Goal: Communication & Community: Answer question/provide support

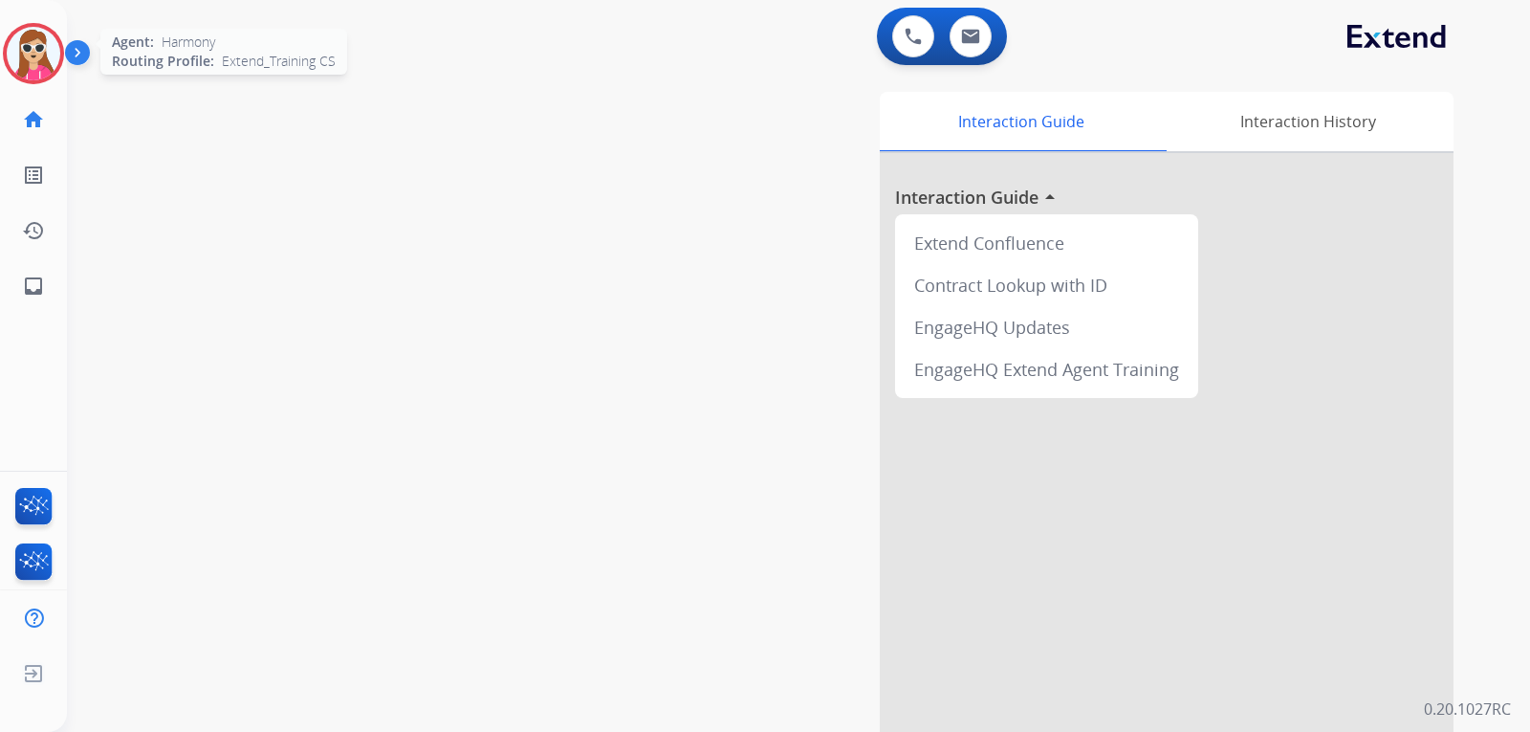
click at [33, 31] on img at bounding box center [34, 54] width 54 height 54
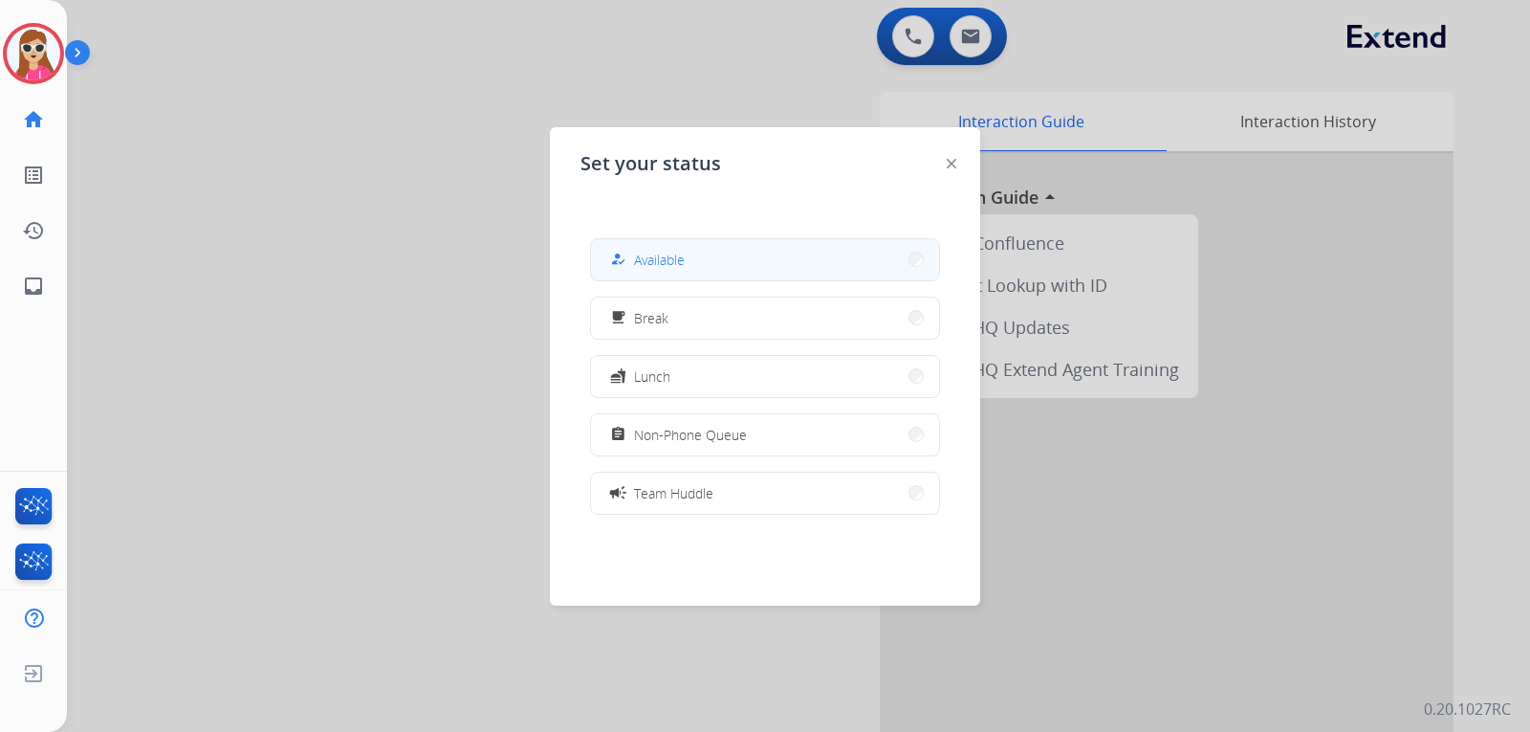
click at [761, 265] on button "how_to_reg Available" at bounding box center [765, 259] width 348 height 41
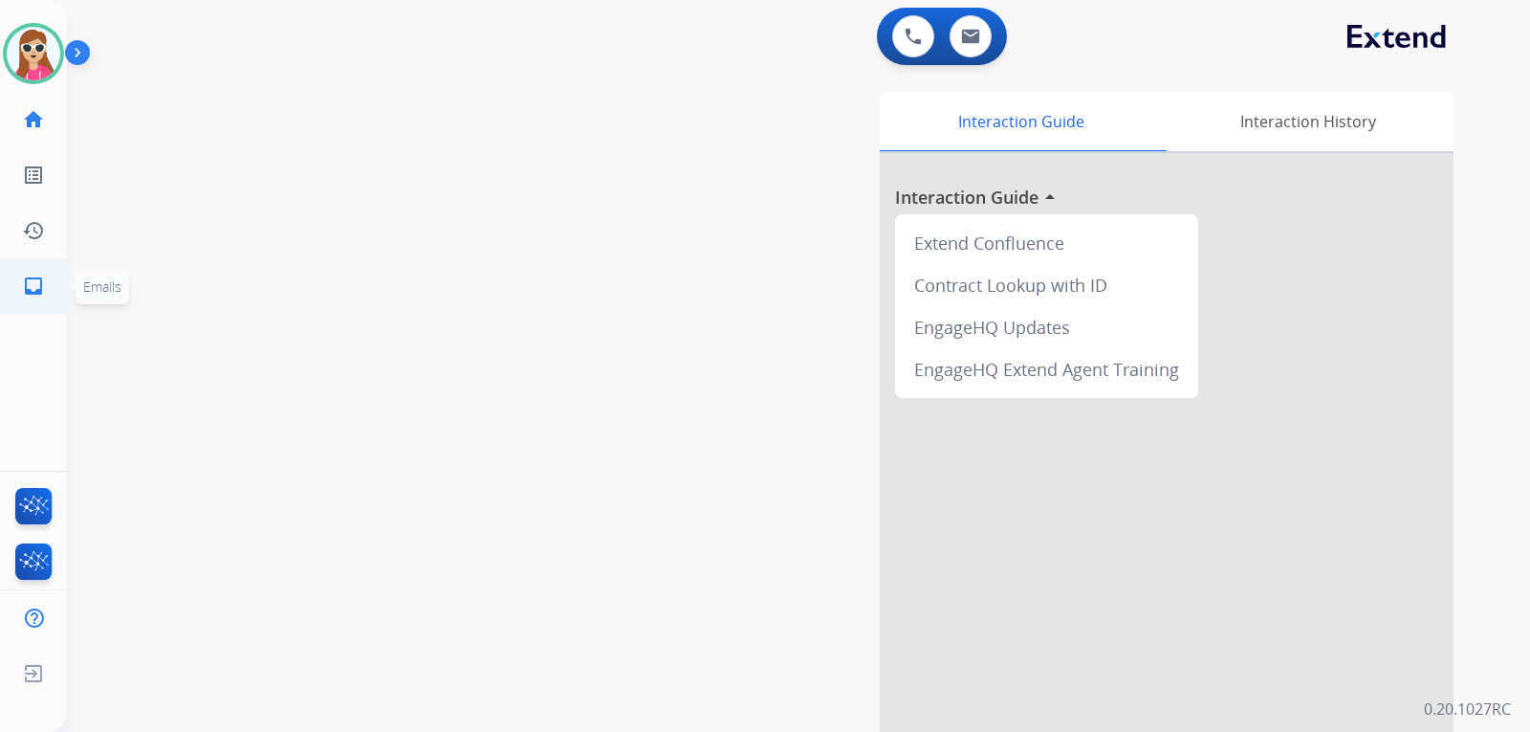
click at [49, 300] on link "inbox Emails" at bounding box center [34, 286] width 54 height 54
select select "**********"
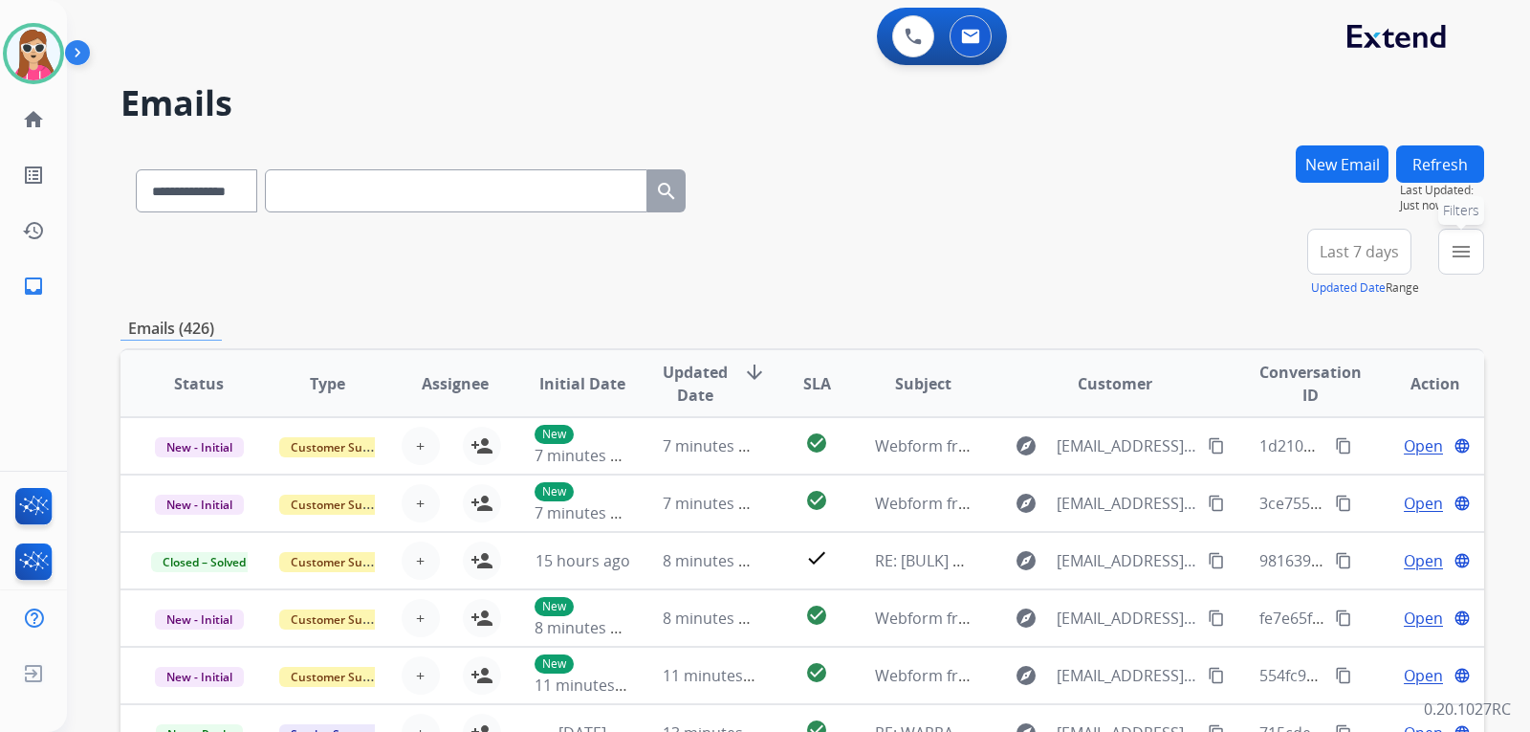
click at [1467, 249] on mat-icon "menu" at bounding box center [1461, 251] width 23 height 23
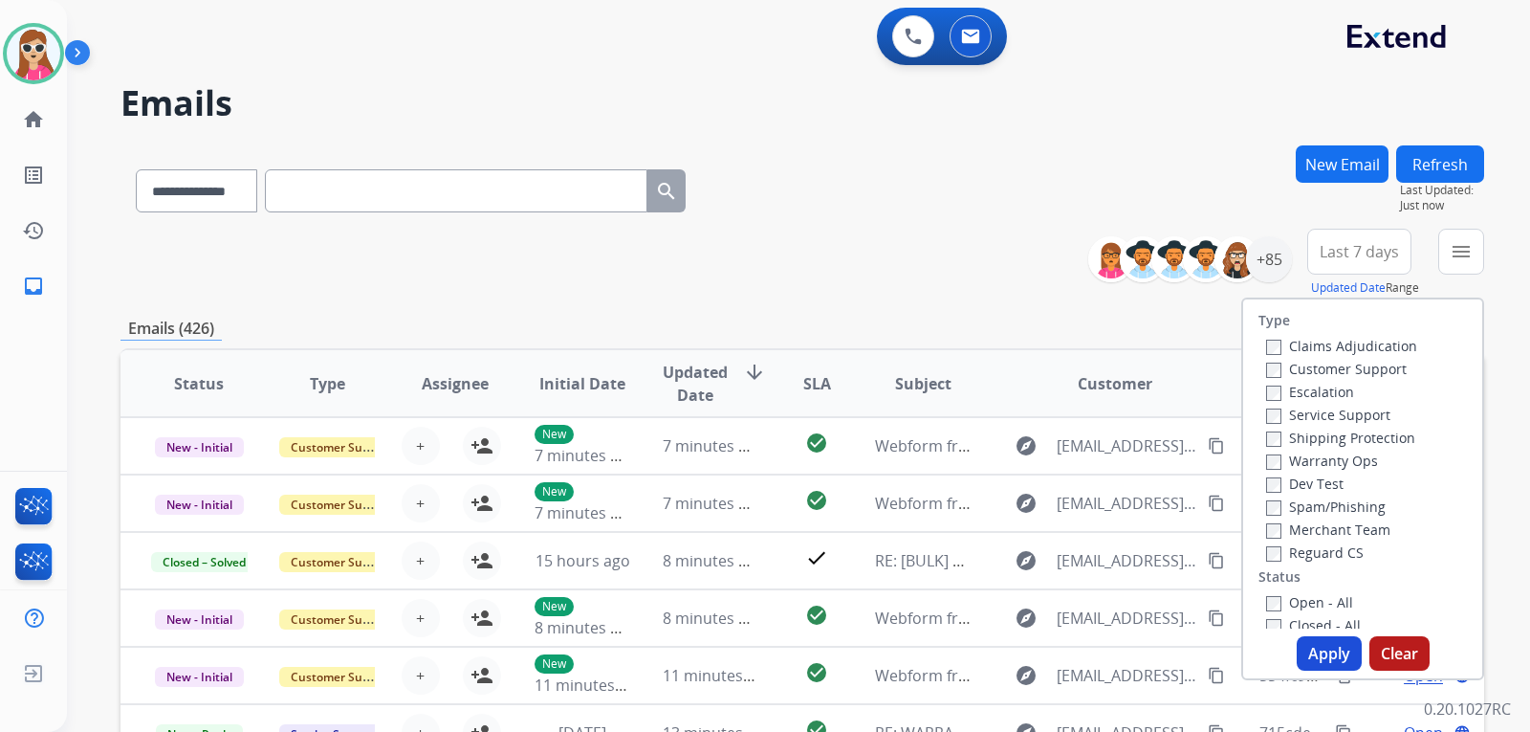
click at [1377, 367] on label "Customer Support" at bounding box center [1336, 369] width 141 height 18
drag, startPoint x: 1346, startPoint y: 439, endPoint x: 1334, endPoint y: 448, distance: 15.7
click at [1346, 438] on label "Shipping Protection" at bounding box center [1340, 437] width 149 height 18
click at [1309, 552] on label "Reguard CS" at bounding box center [1315, 552] width 98 height 18
click at [1321, 646] on button "Apply" at bounding box center [1329, 653] width 65 height 34
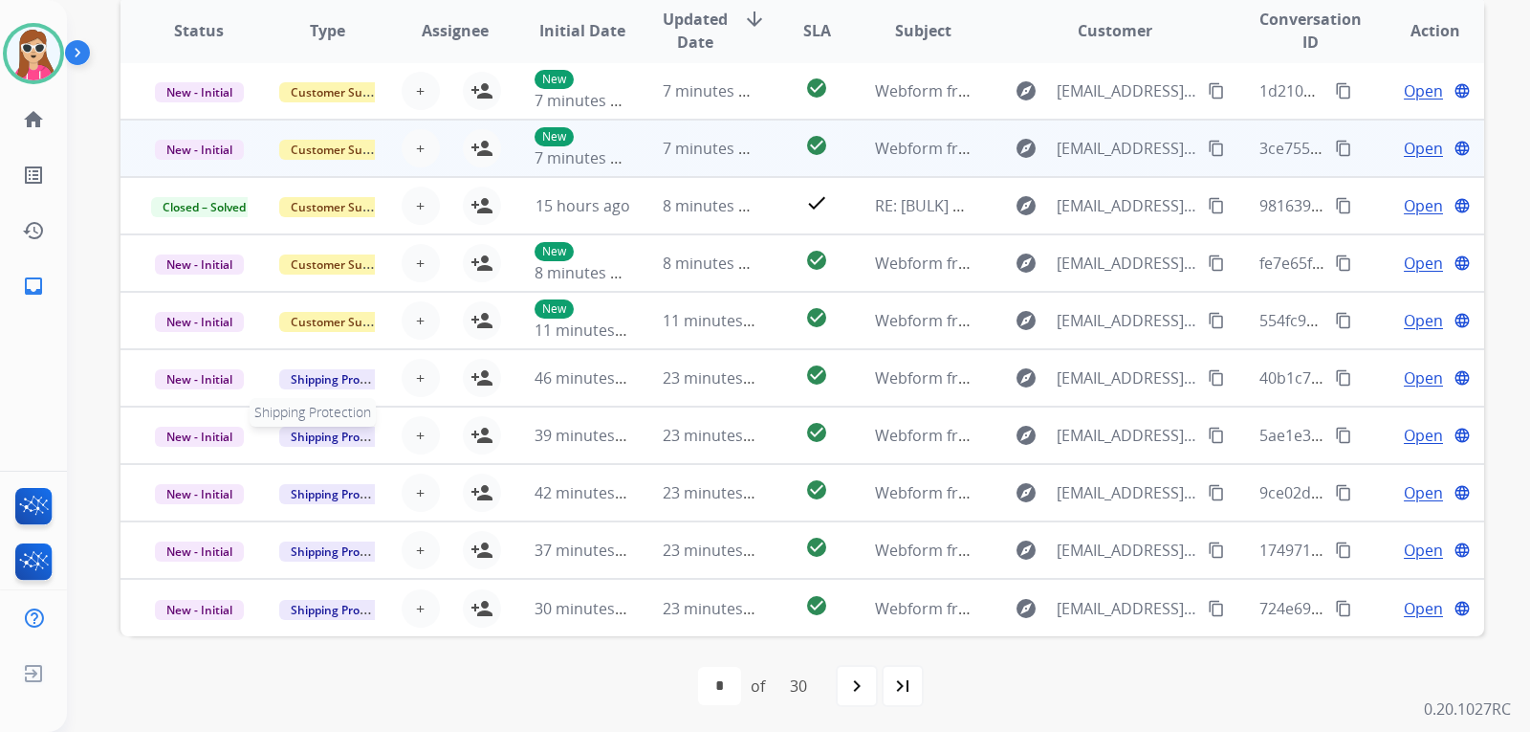
scroll to position [403, 0]
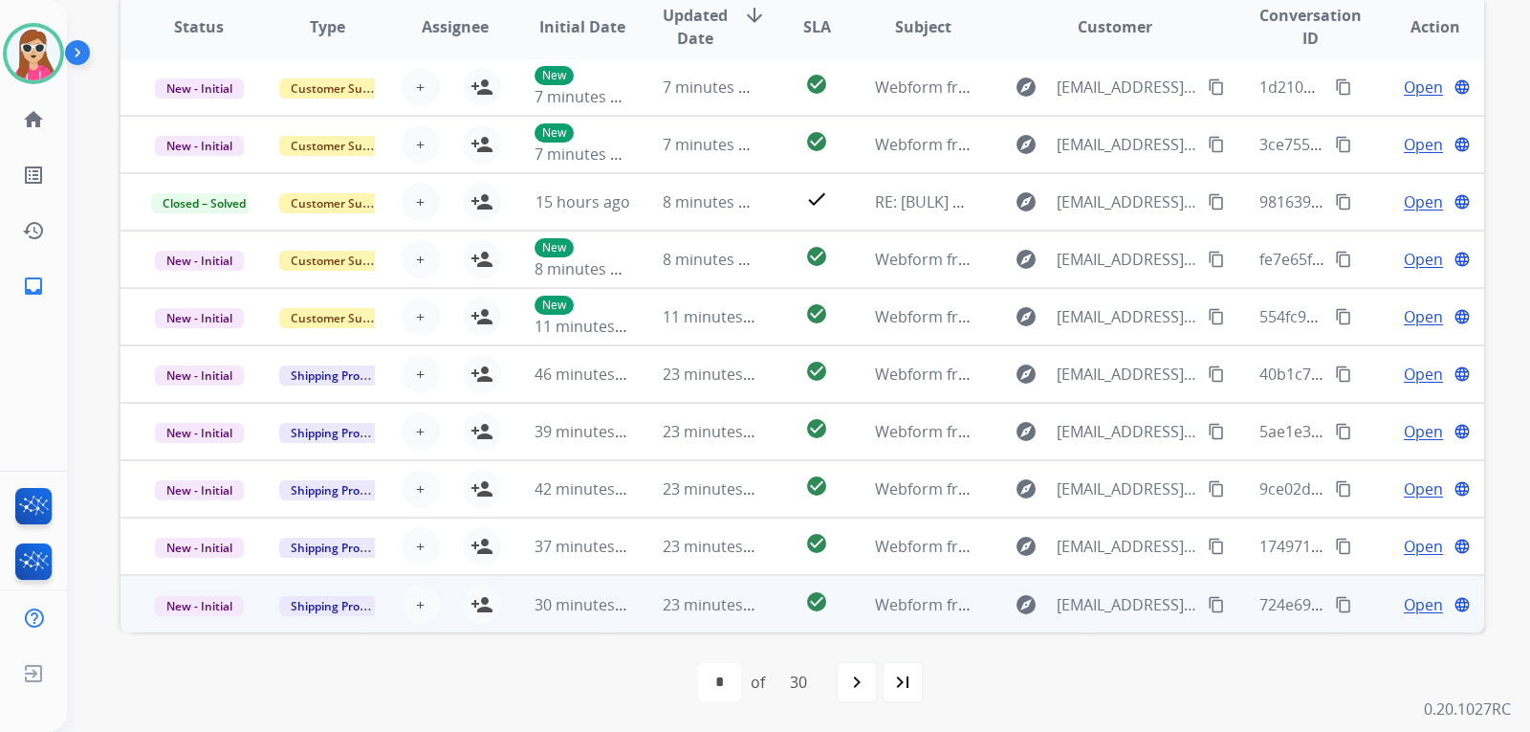
click at [763, 604] on td "check_circle" at bounding box center [801, 603] width 85 height 57
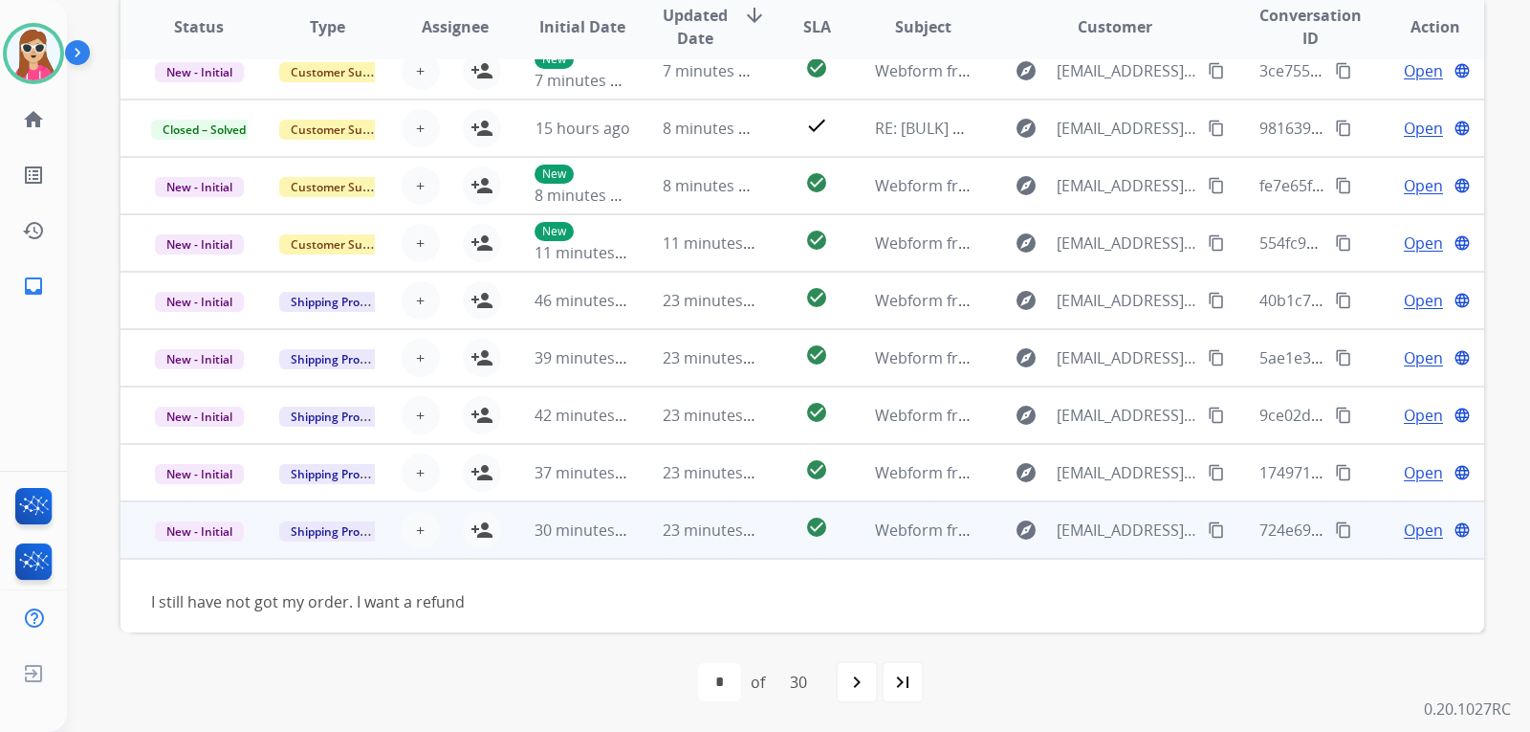
scroll to position [87, 0]
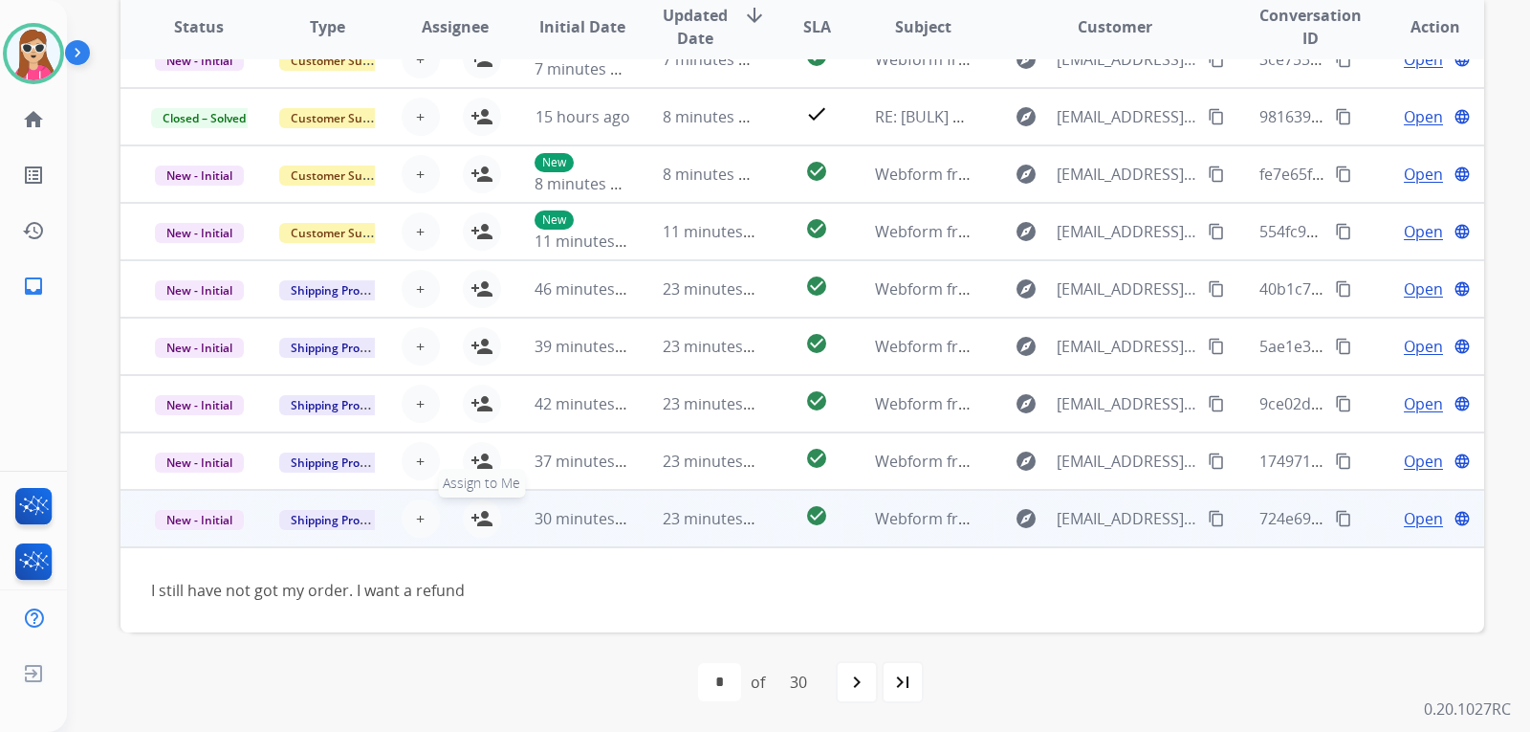
drag, startPoint x: 466, startPoint y: 526, endPoint x: 486, endPoint y: 522, distance: 20.4
click at [470, 526] on mat-icon "person_add" at bounding box center [481, 518] width 23 height 23
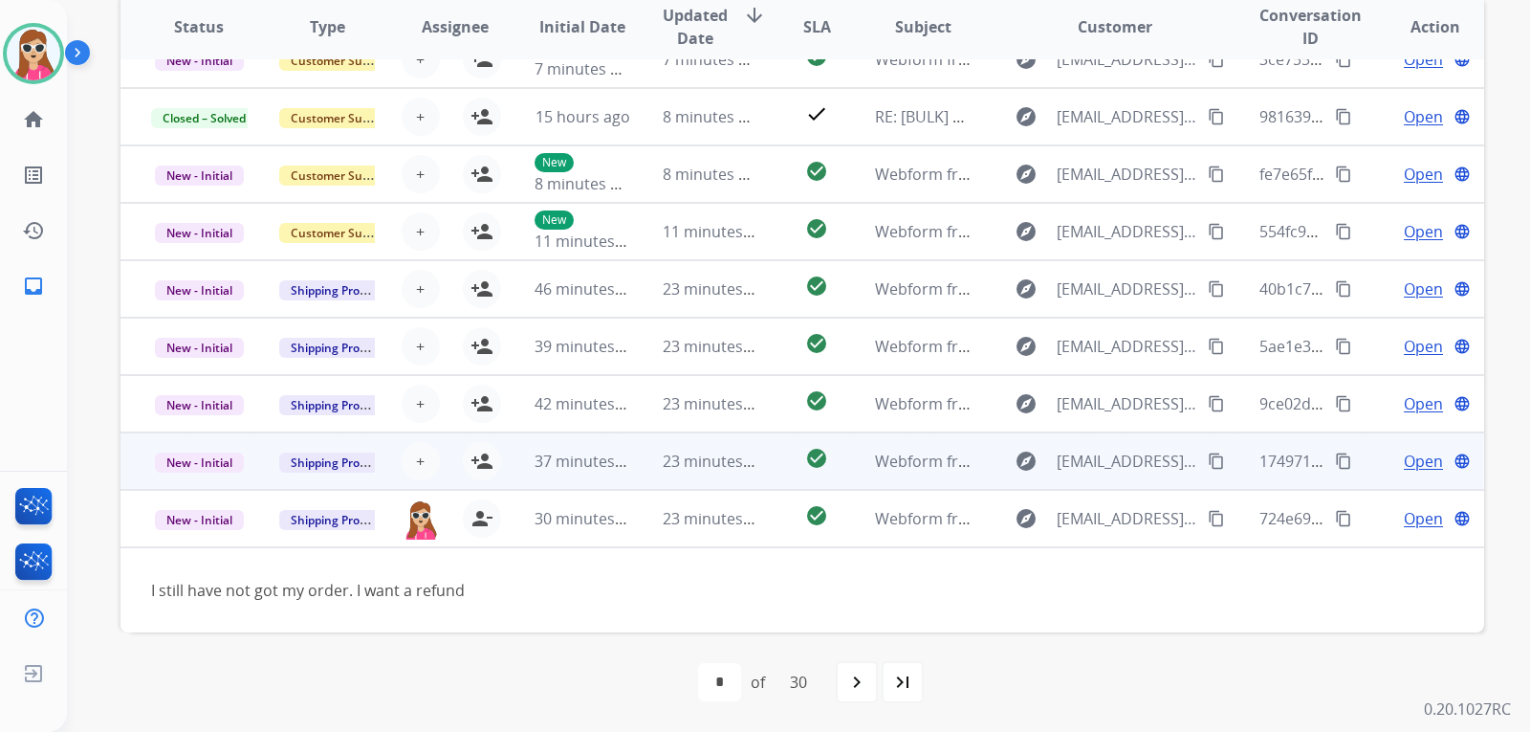
click at [769, 470] on td "check_circle" at bounding box center [801, 460] width 85 height 57
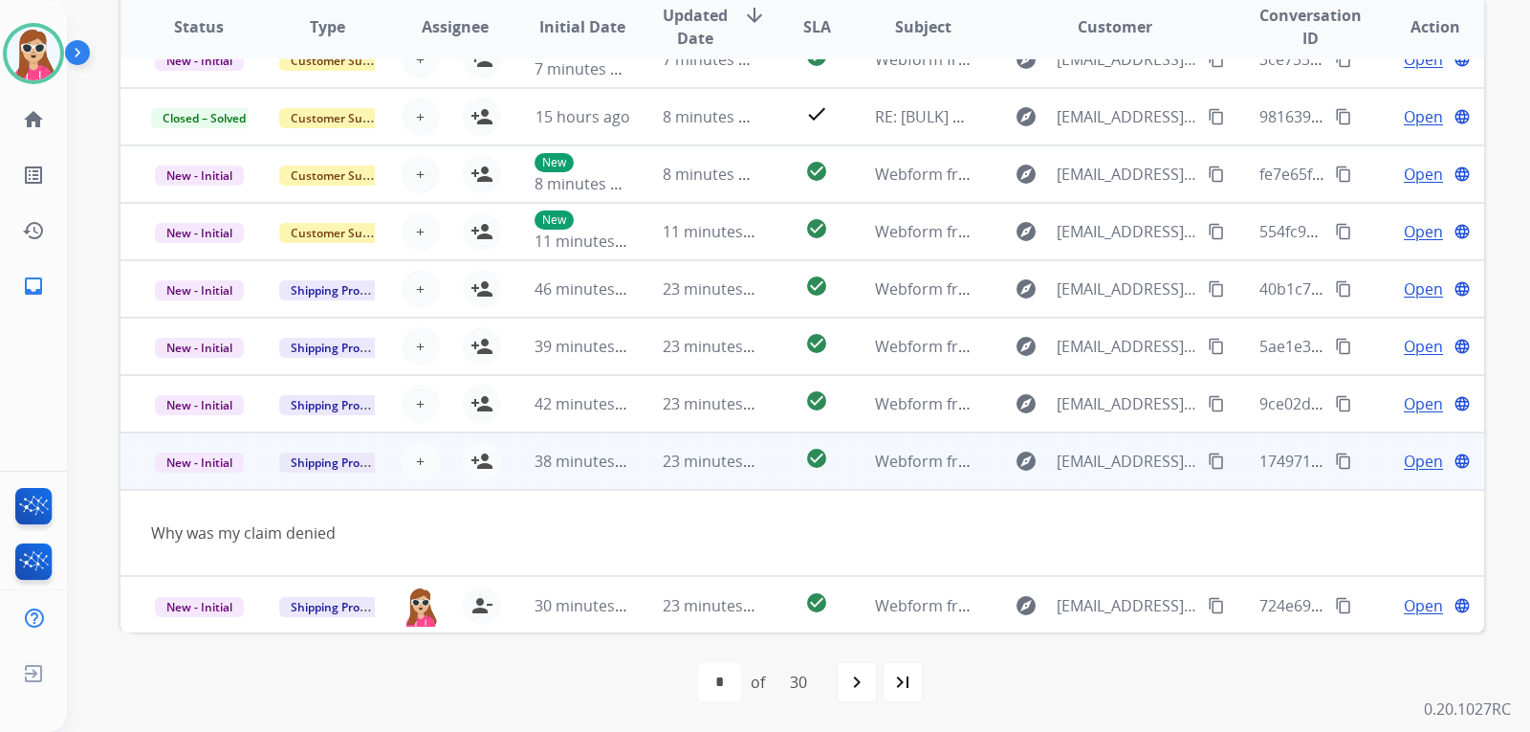
scroll to position [88, 0]
click at [486, 460] on mat-icon "person_add" at bounding box center [481, 459] width 23 height 23
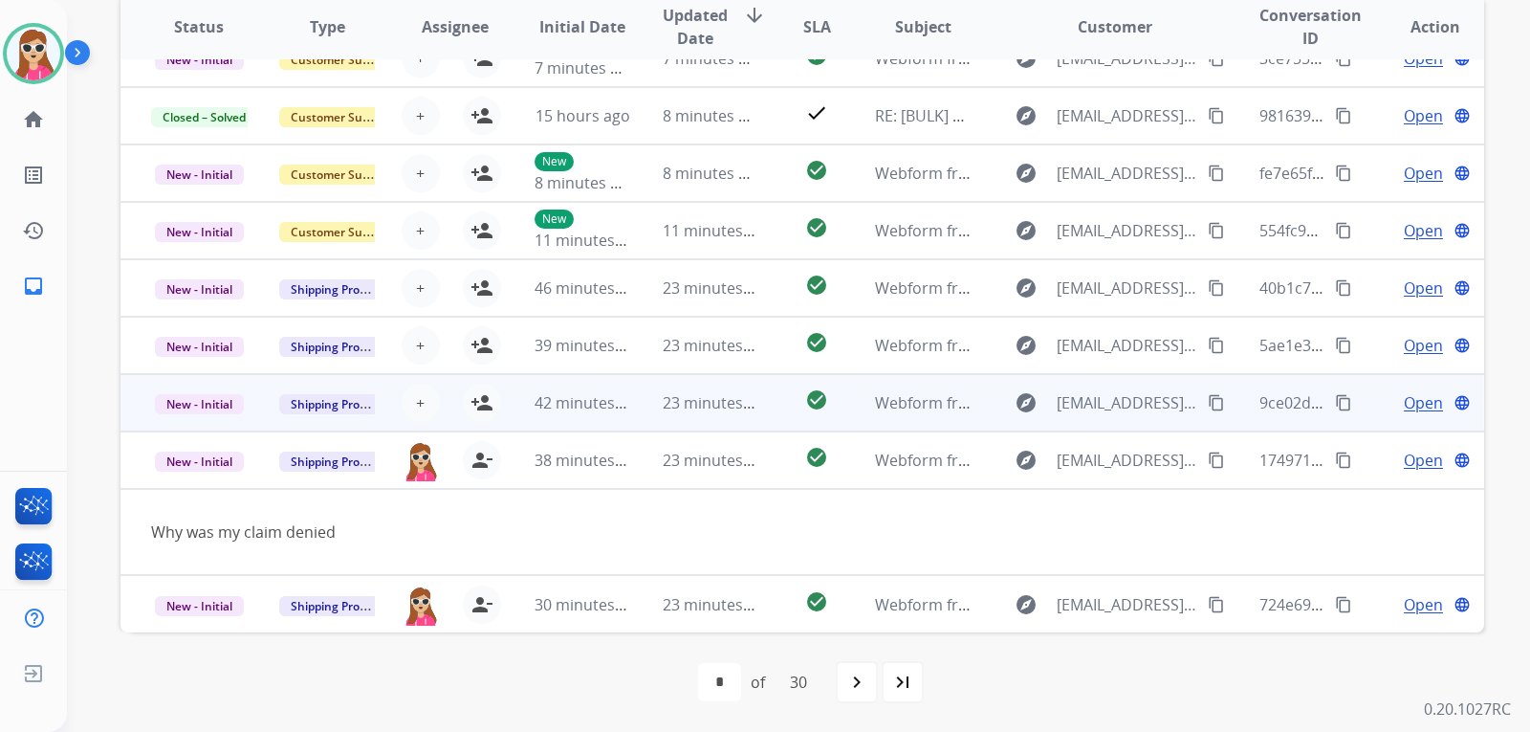
click at [768, 410] on td "check_circle" at bounding box center [801, 402] width 85 height 57
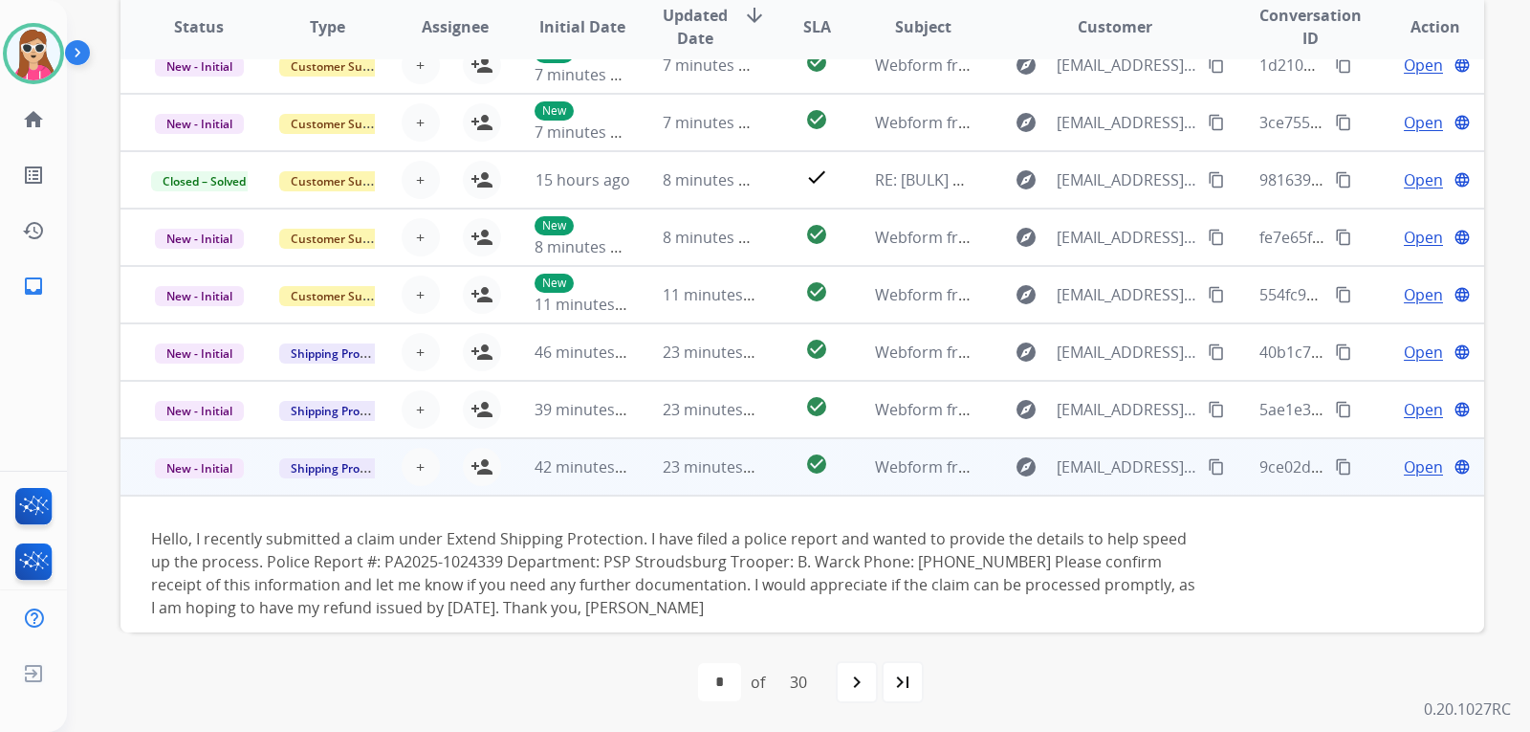
scroll to position [0, 0]
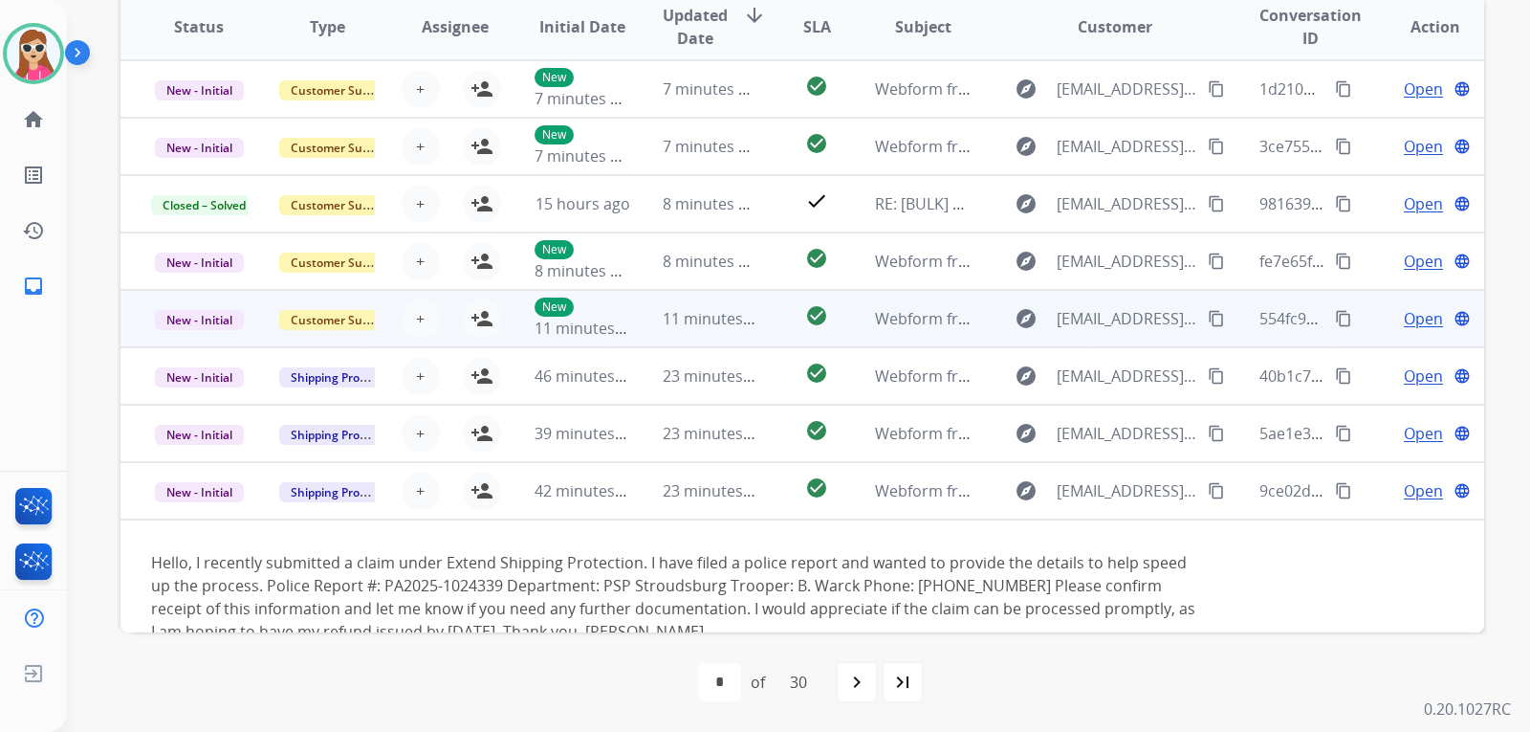
click at [761, 318] on td "check_circle" at bounding box center [801, 318] width 85 height 57
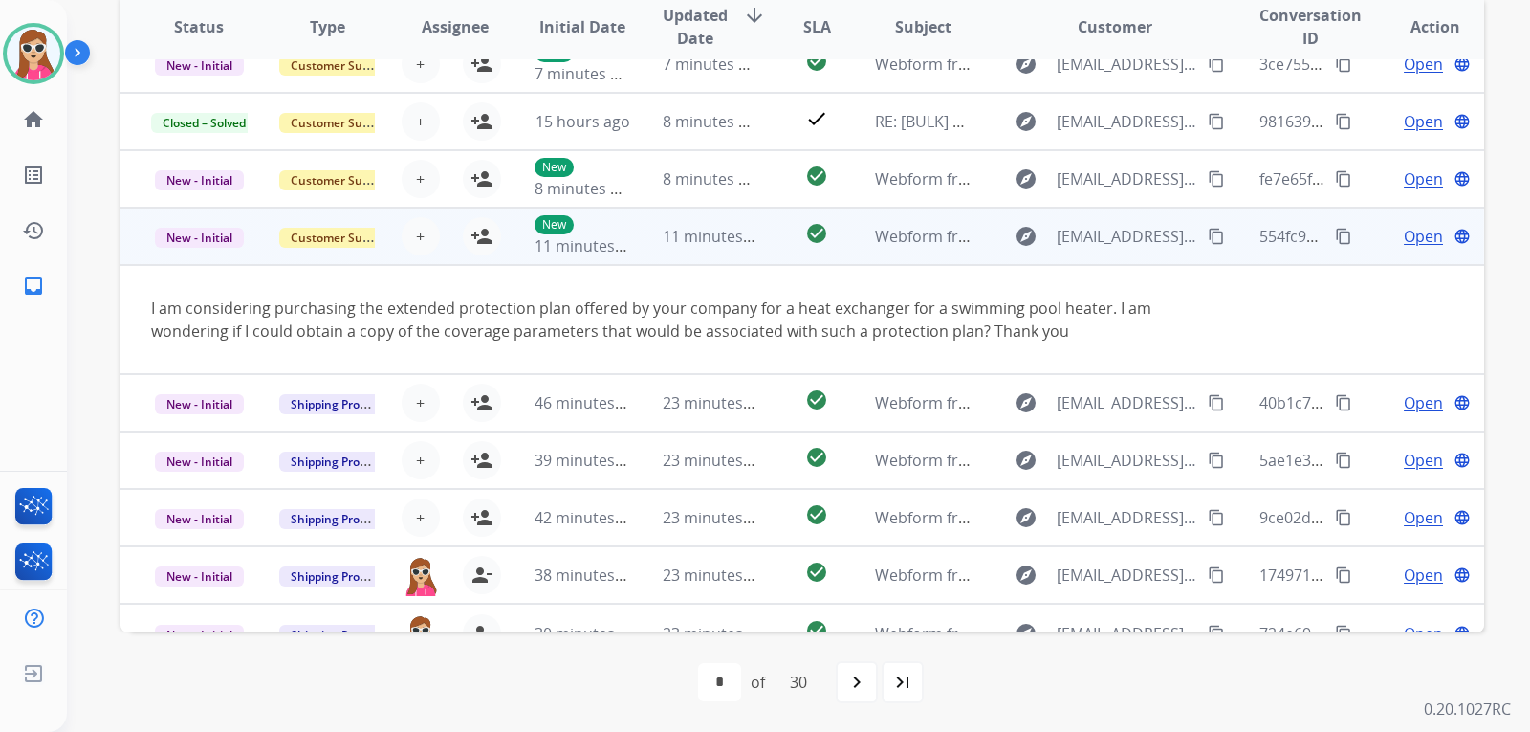
scroll to position [111, 0]
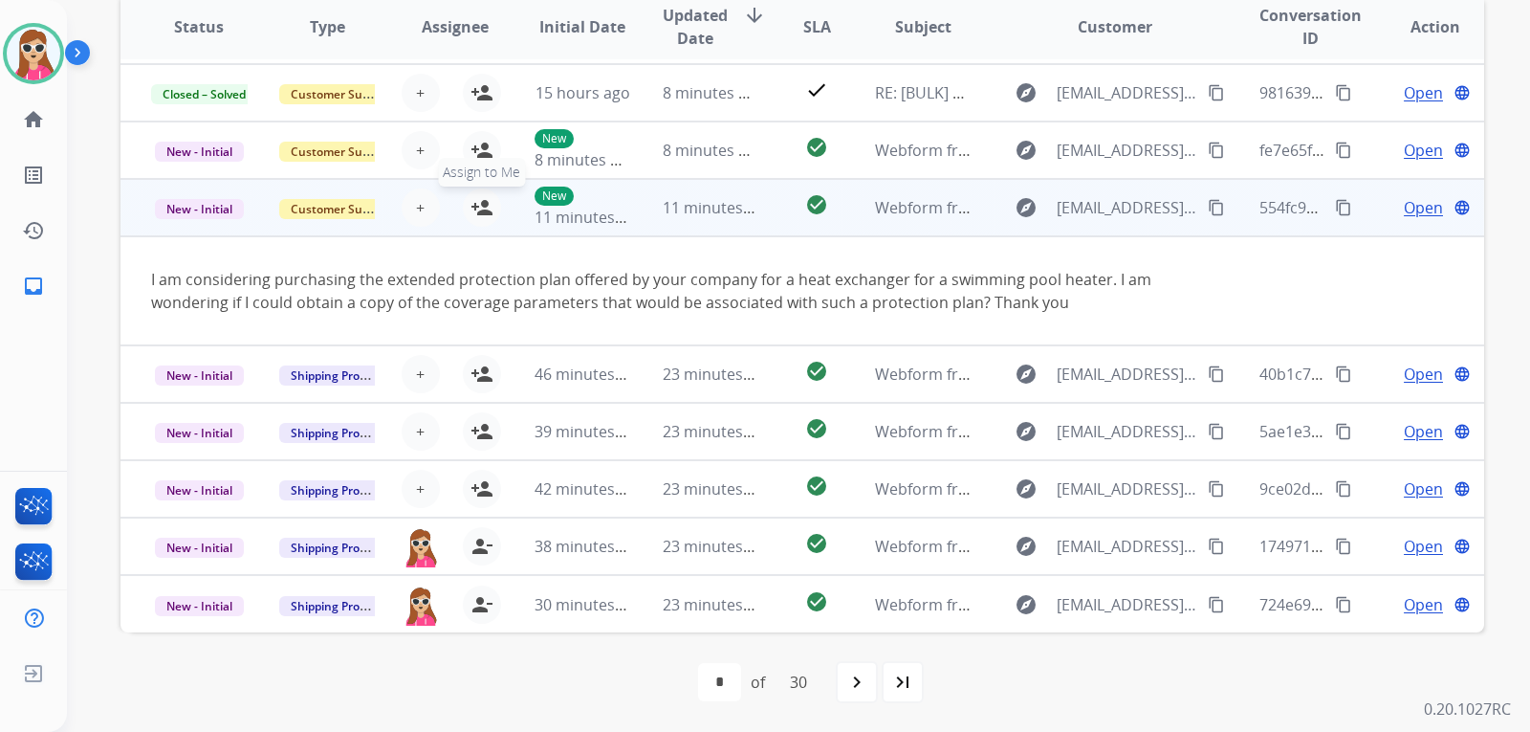
click at [484, 211] on mat-icon "person_add" at bounding box center [481, 207] width 23 height 23
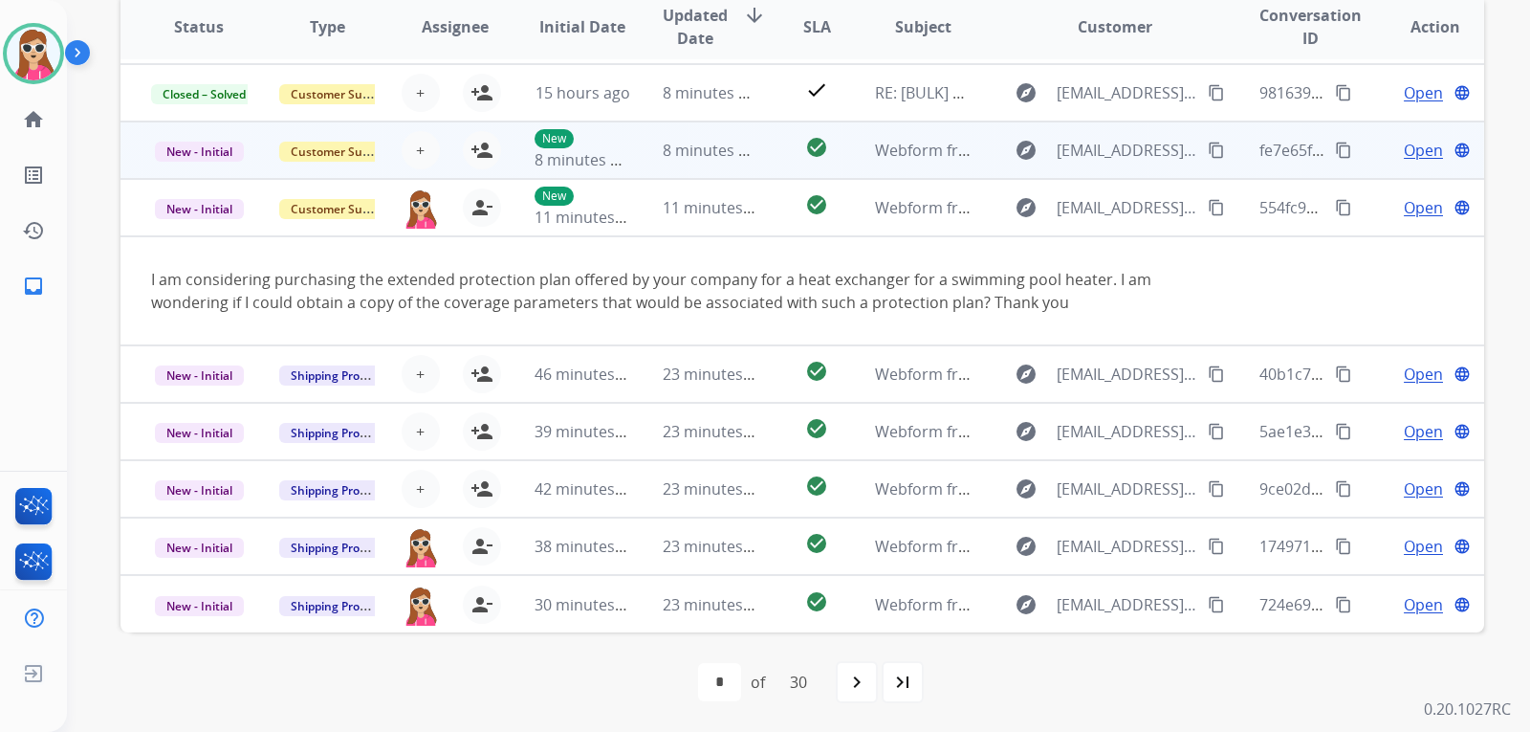
click at [759, 168] on td "check_circle" at bounding box center [801, 149] width 85 height 57
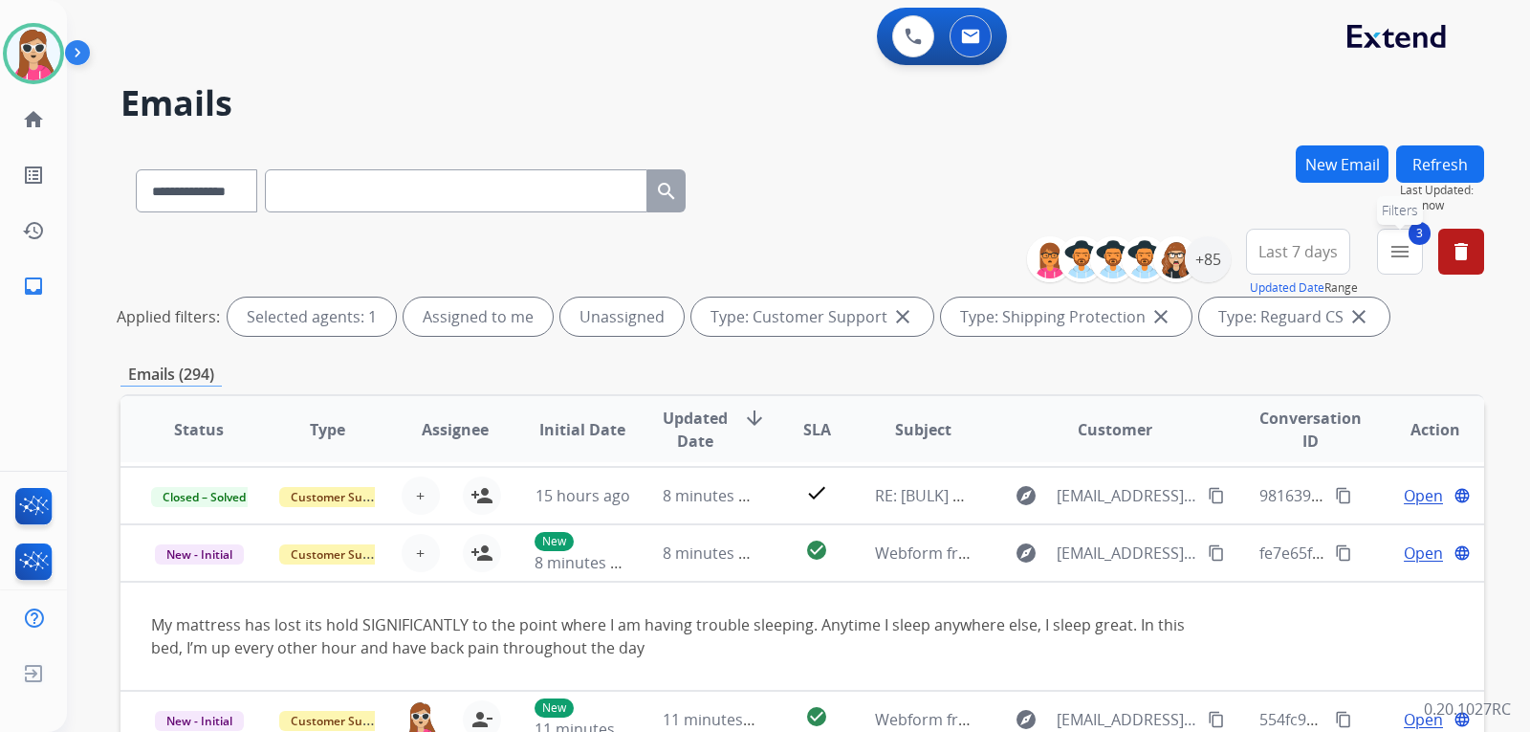
click at [1401, 239] on button "3 menu Filters" at bounding box center [1400, 252] width 46 height 46
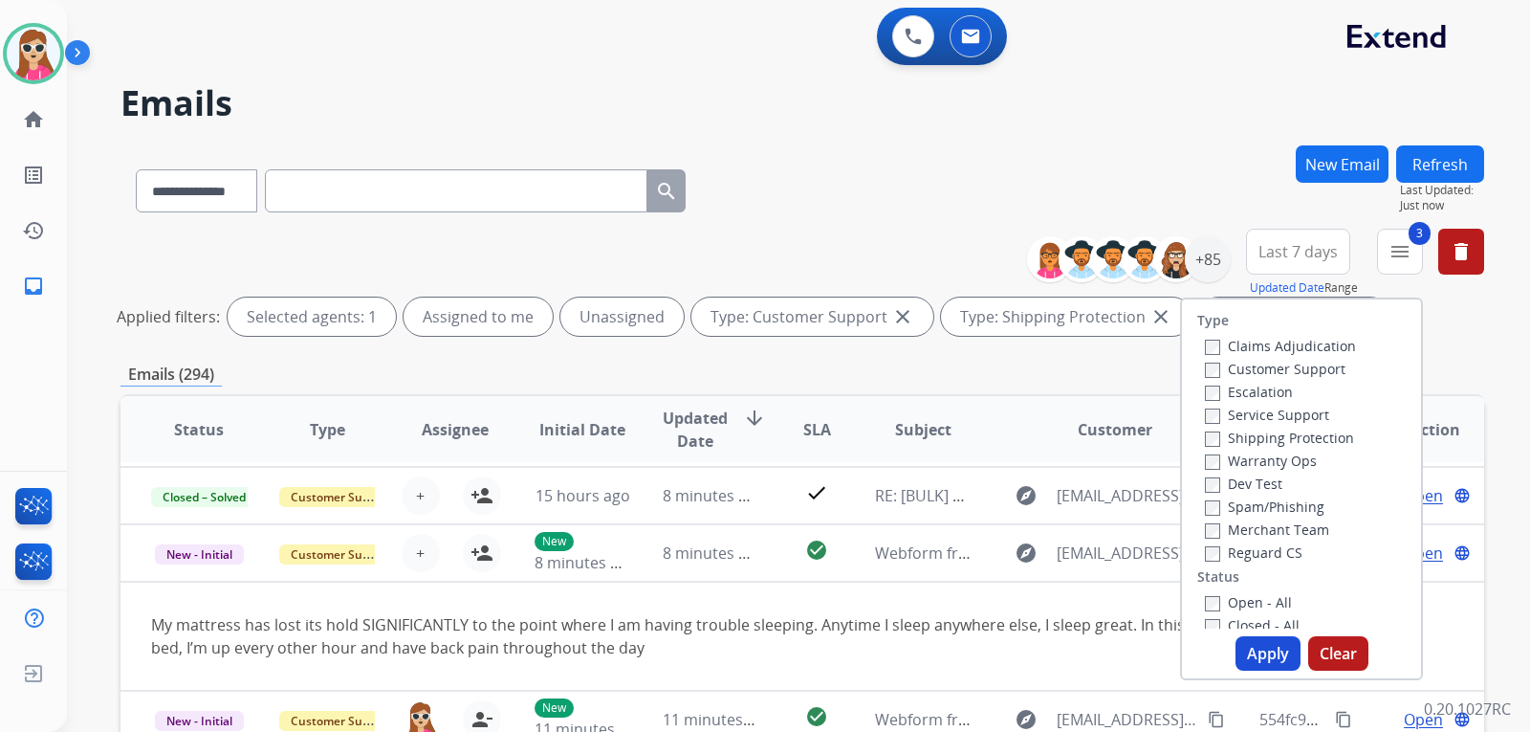
click at [1225, 599] on label "Open - All" at bounding box center [1248, 602] width 87 height 18
click at [1235, 645] on button "Apply" at bounding box center [1267, 653] width 65 height 34
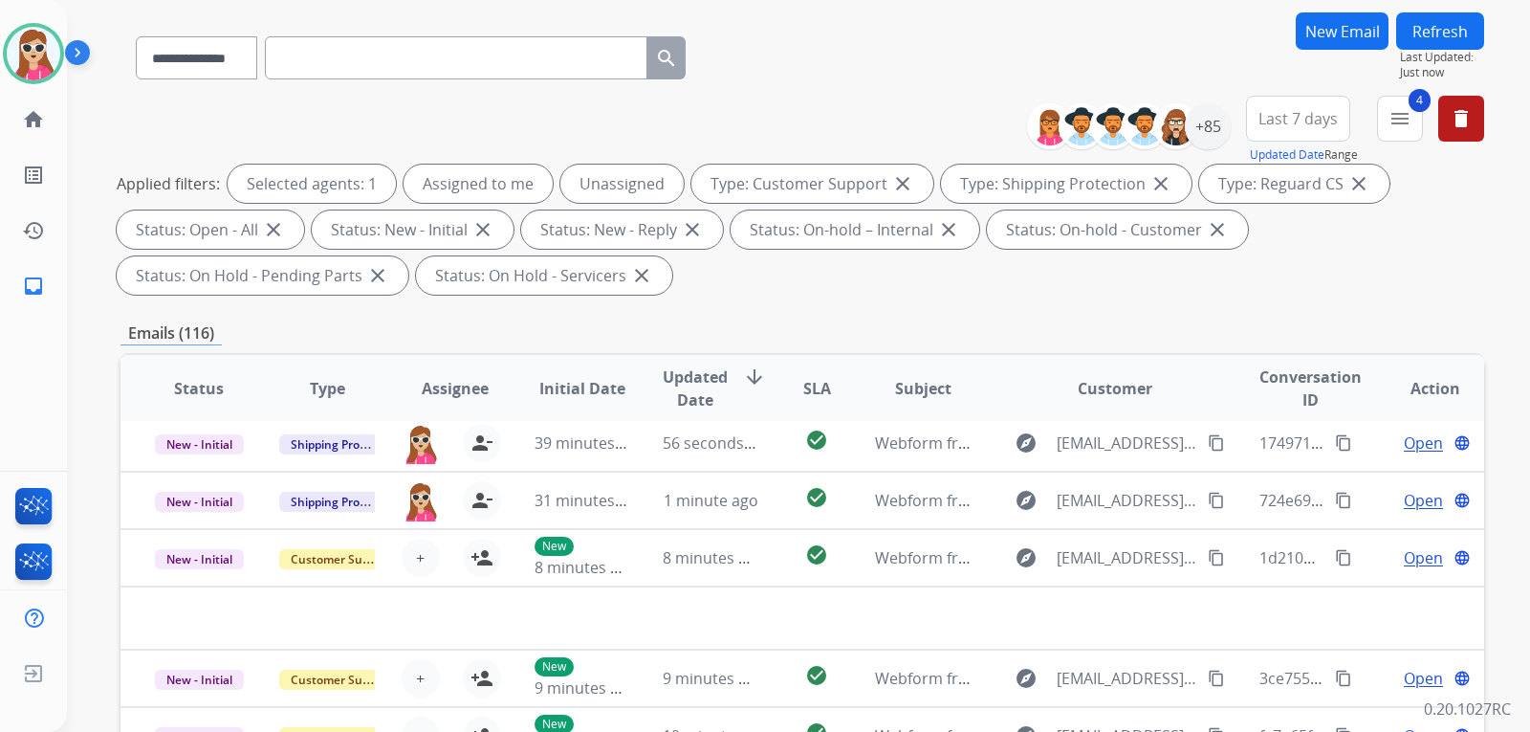
scroll to position [287, 0]
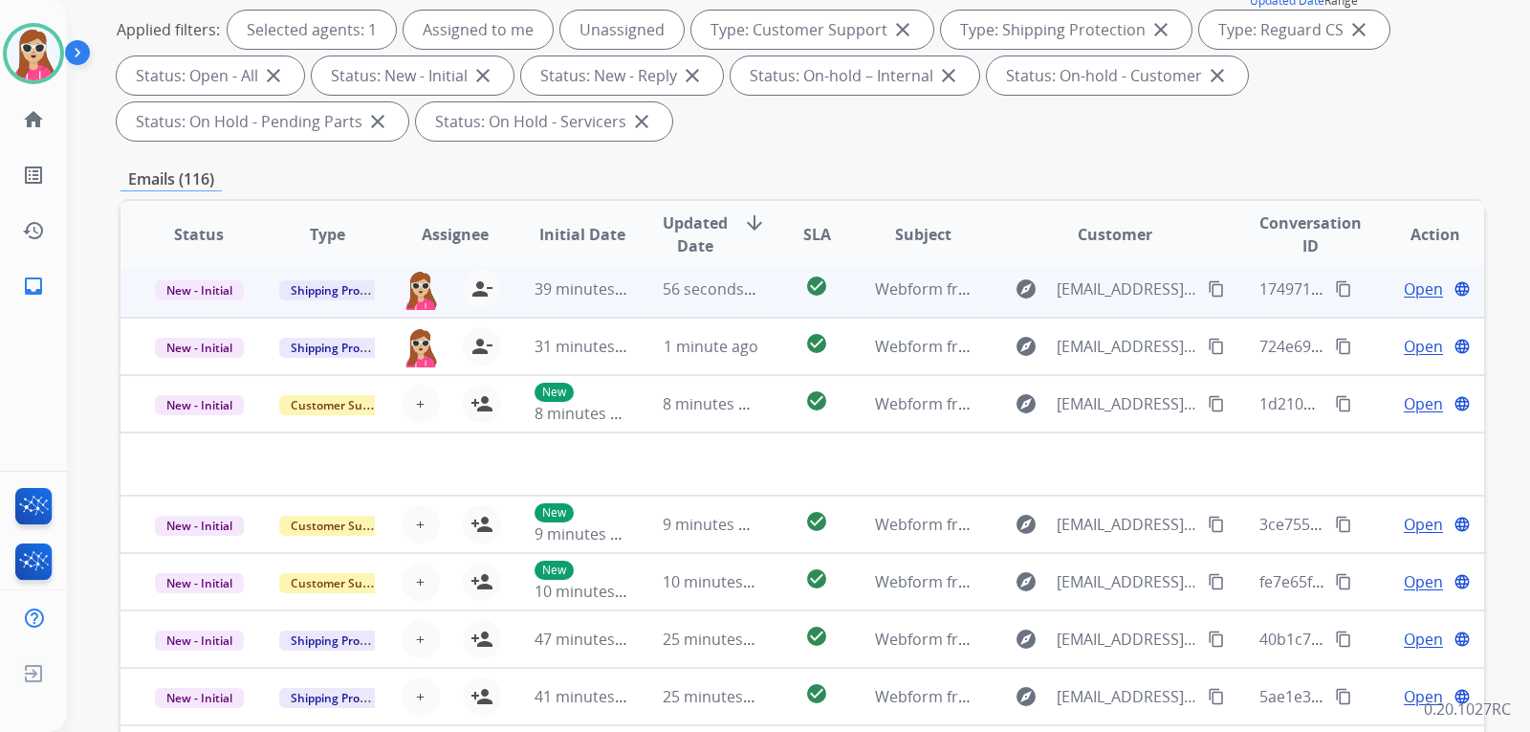
click at [771, 314] on td "check_circle" at bounding box center [801, 288] width 85 height 57
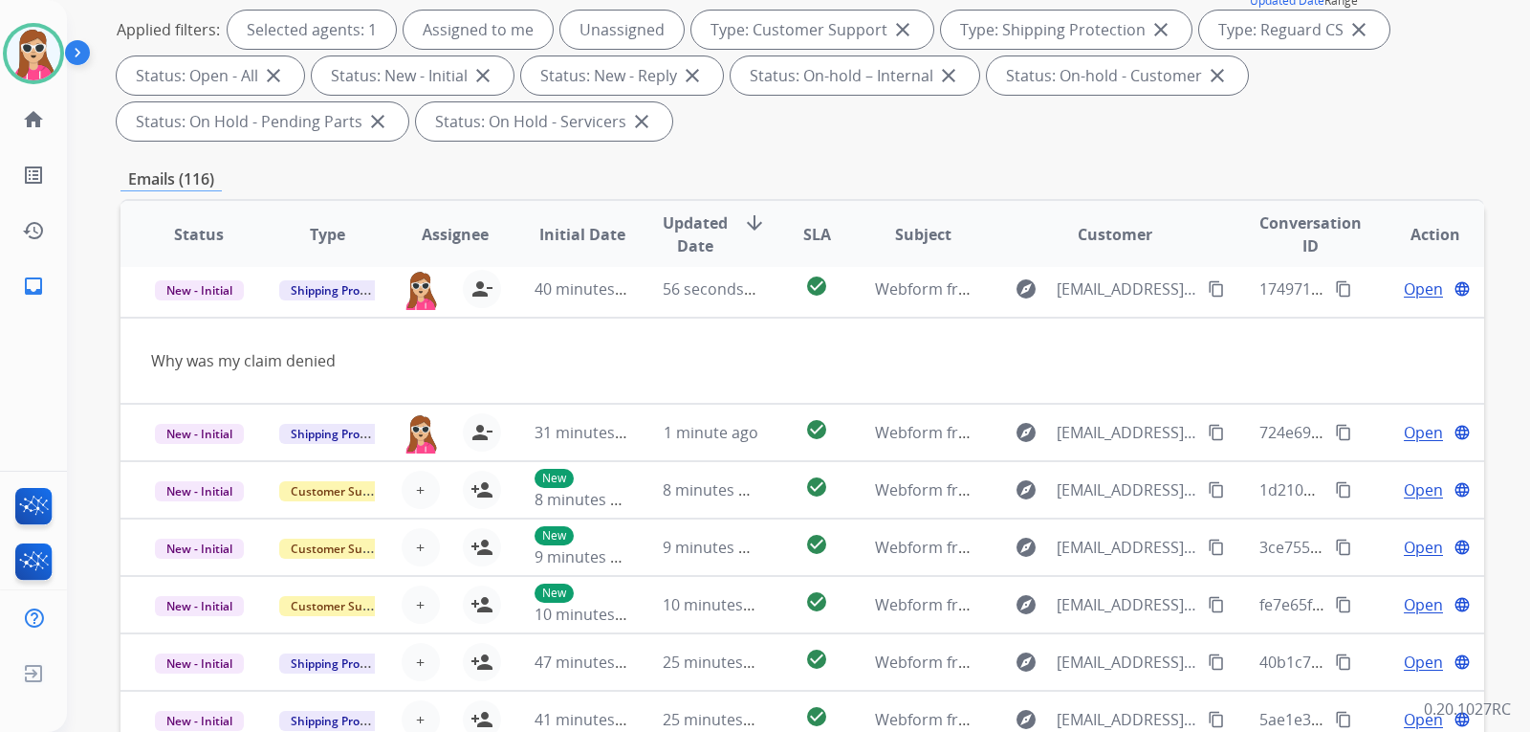
scroll to position [57, 0]
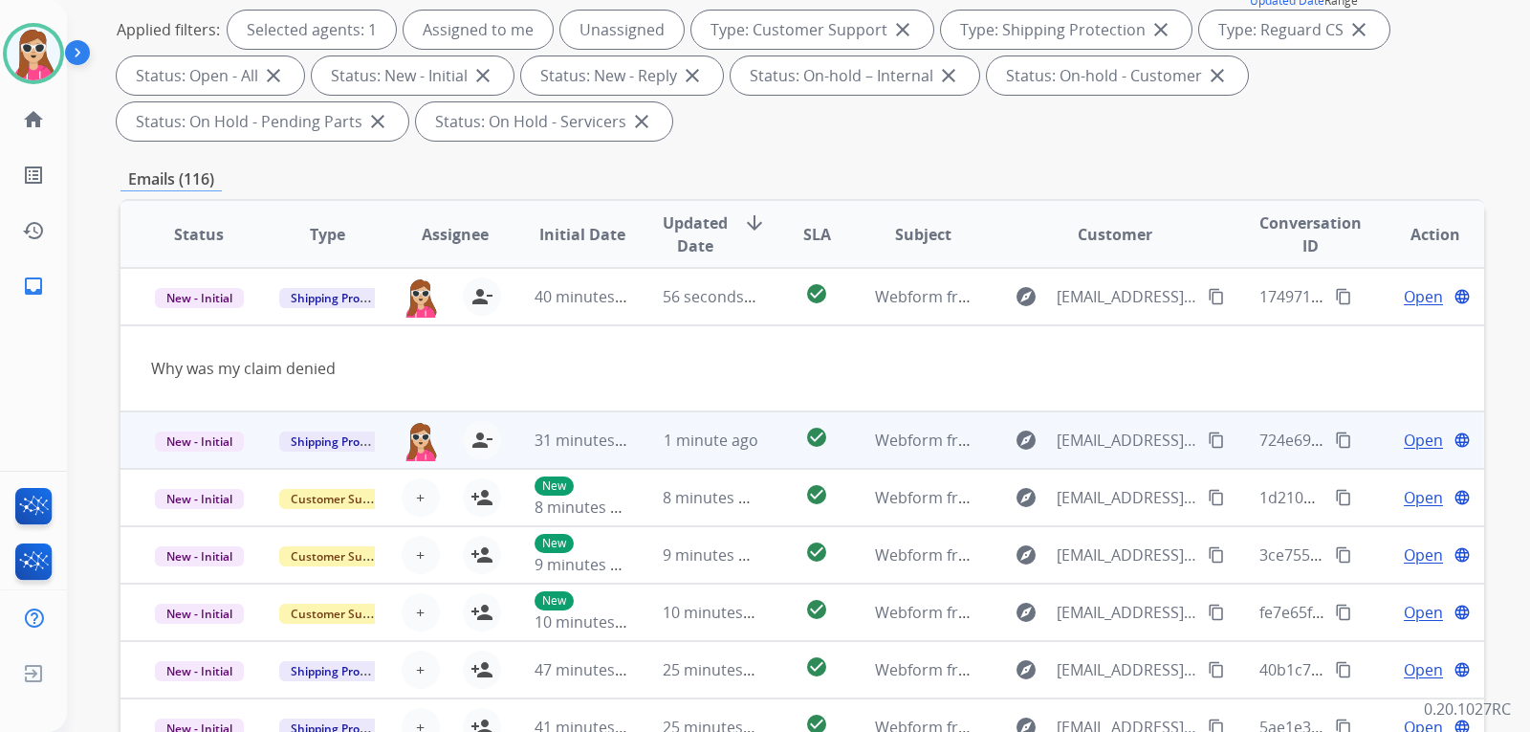
click at [774, 456] on td "check_circle" at bounding box center [801, 439] width 85 height 57
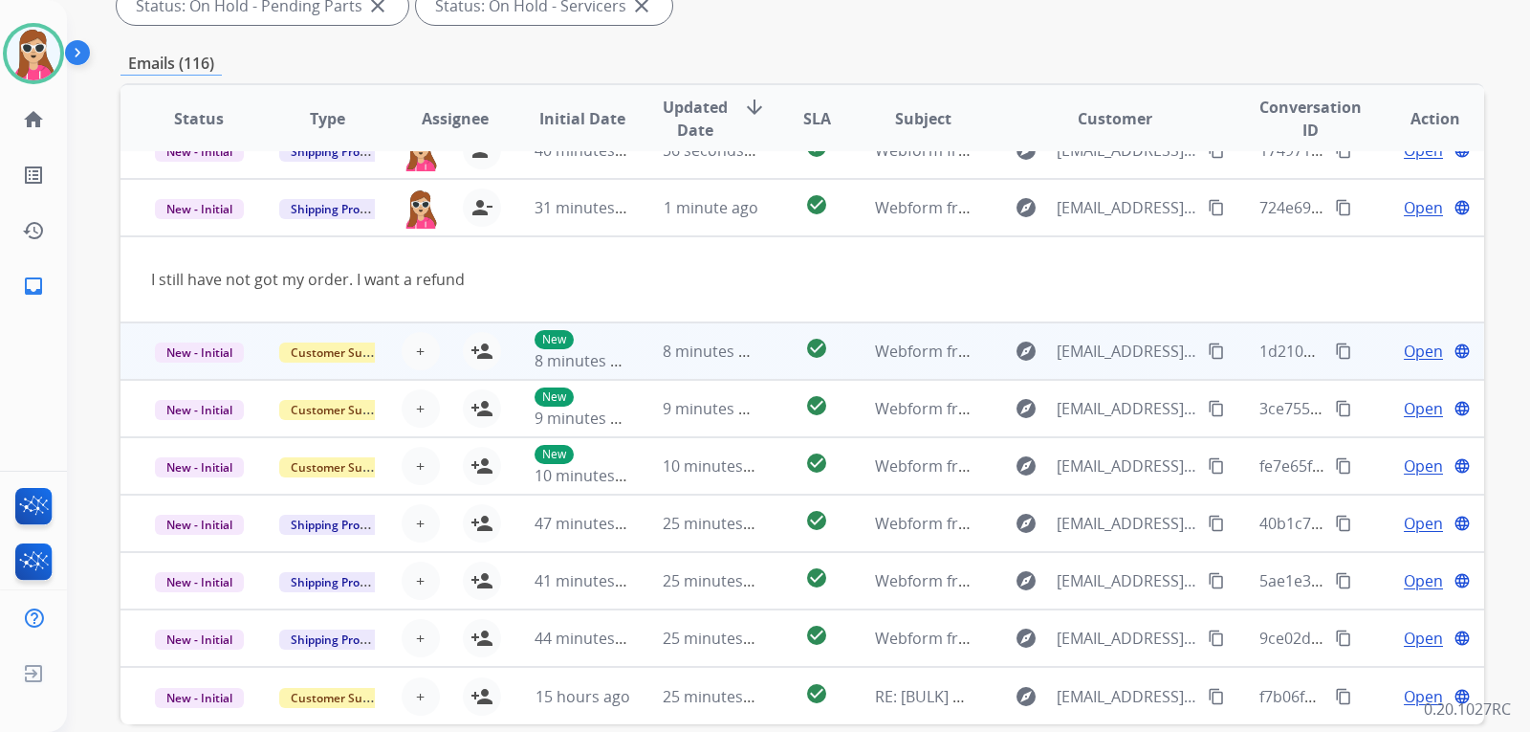
scroll to position [478, 0]
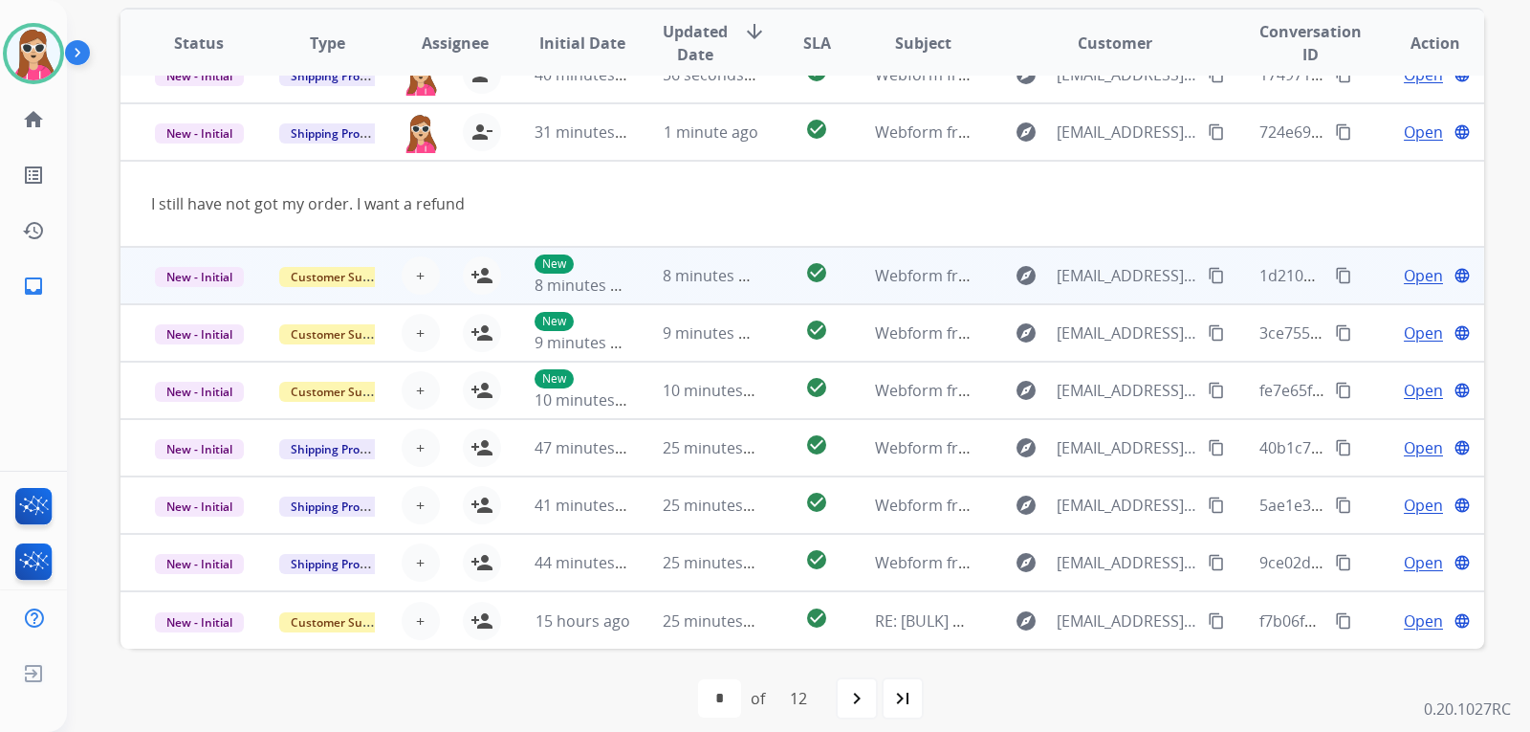
click at [767, 283] on td "check_circle" at bounding box center [801, 275] width 85 height 57
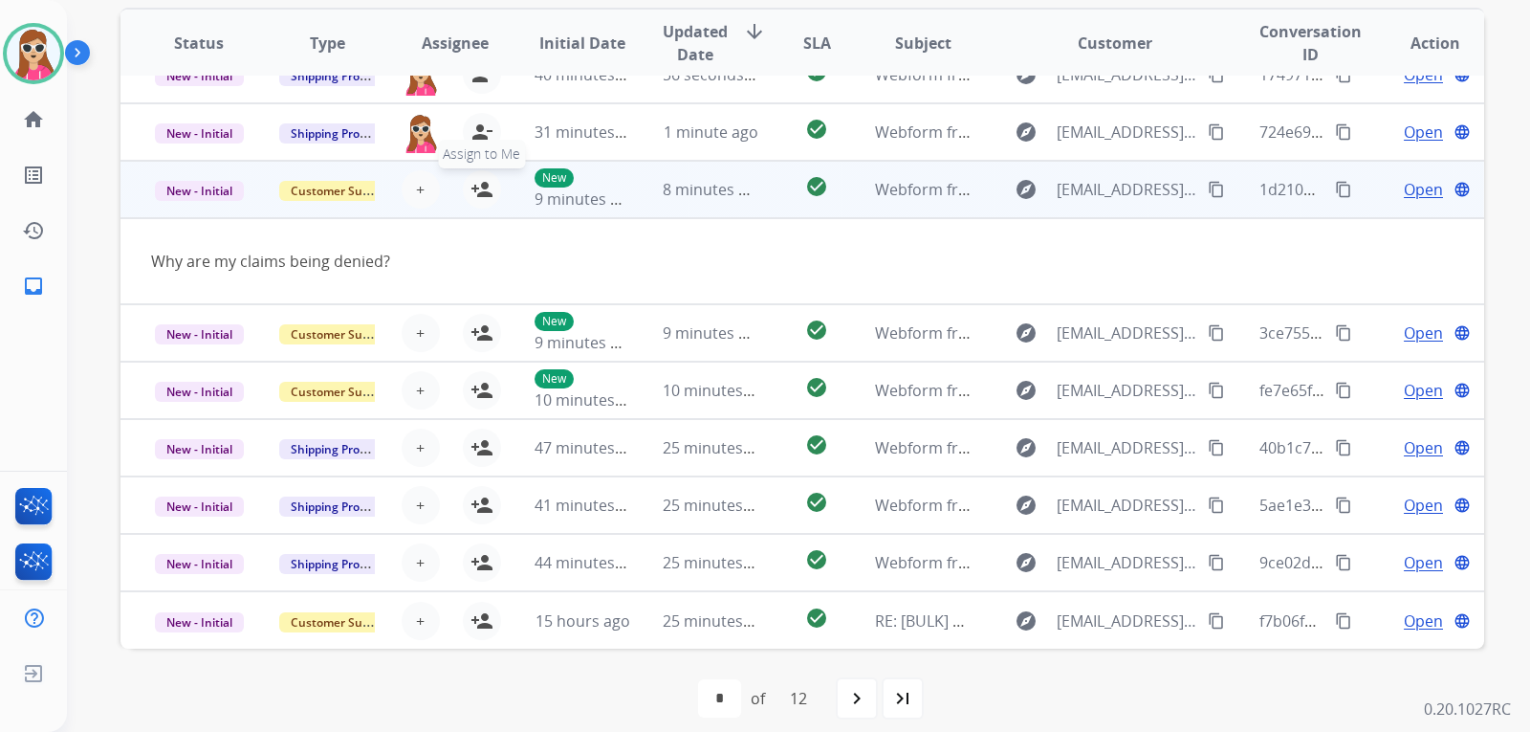
click at [487, 191] on mat-icon "person_add" at bounding box center [481, 189] width 23 height 23
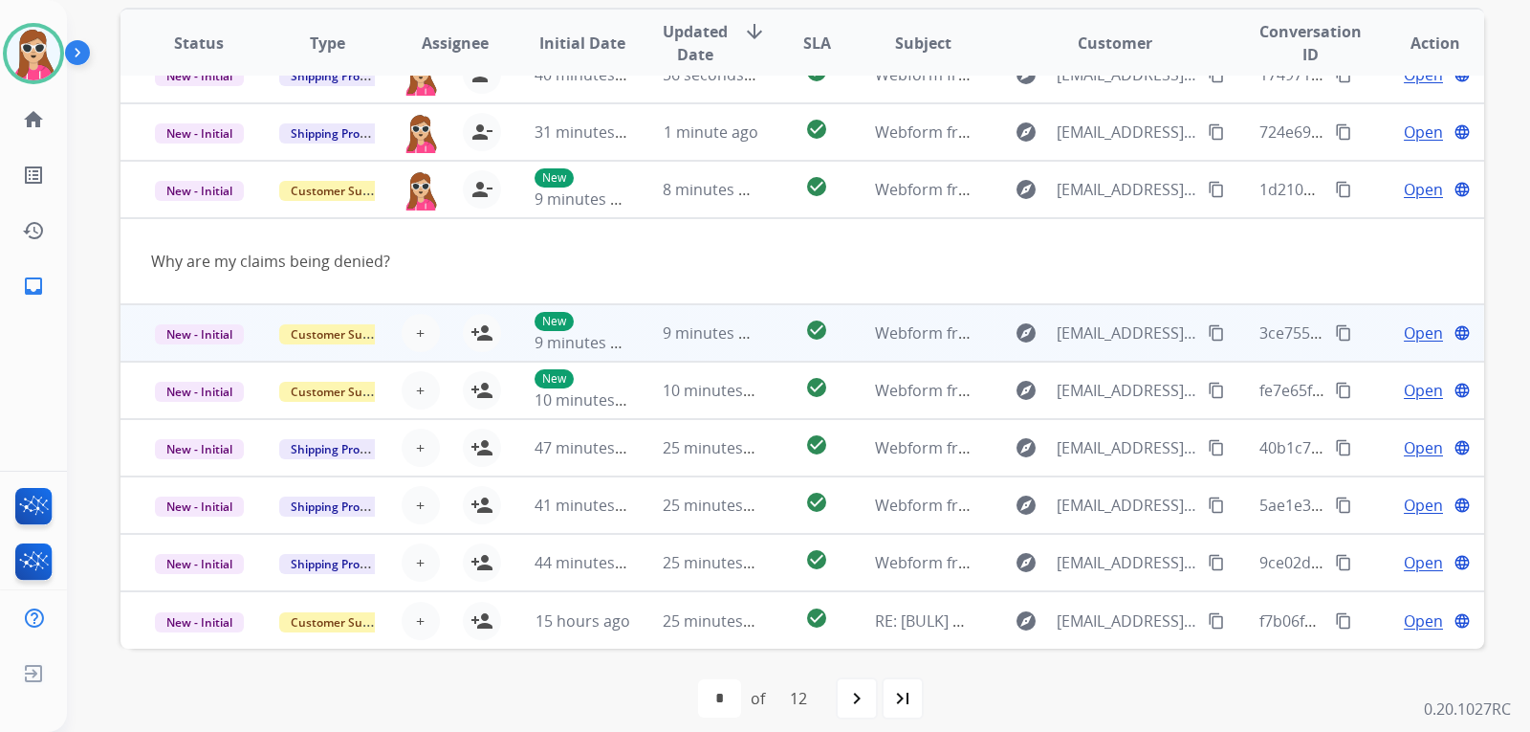
click at [764, 339] on td "check_circle" at bounding box center [801, 332] width 85 height 57
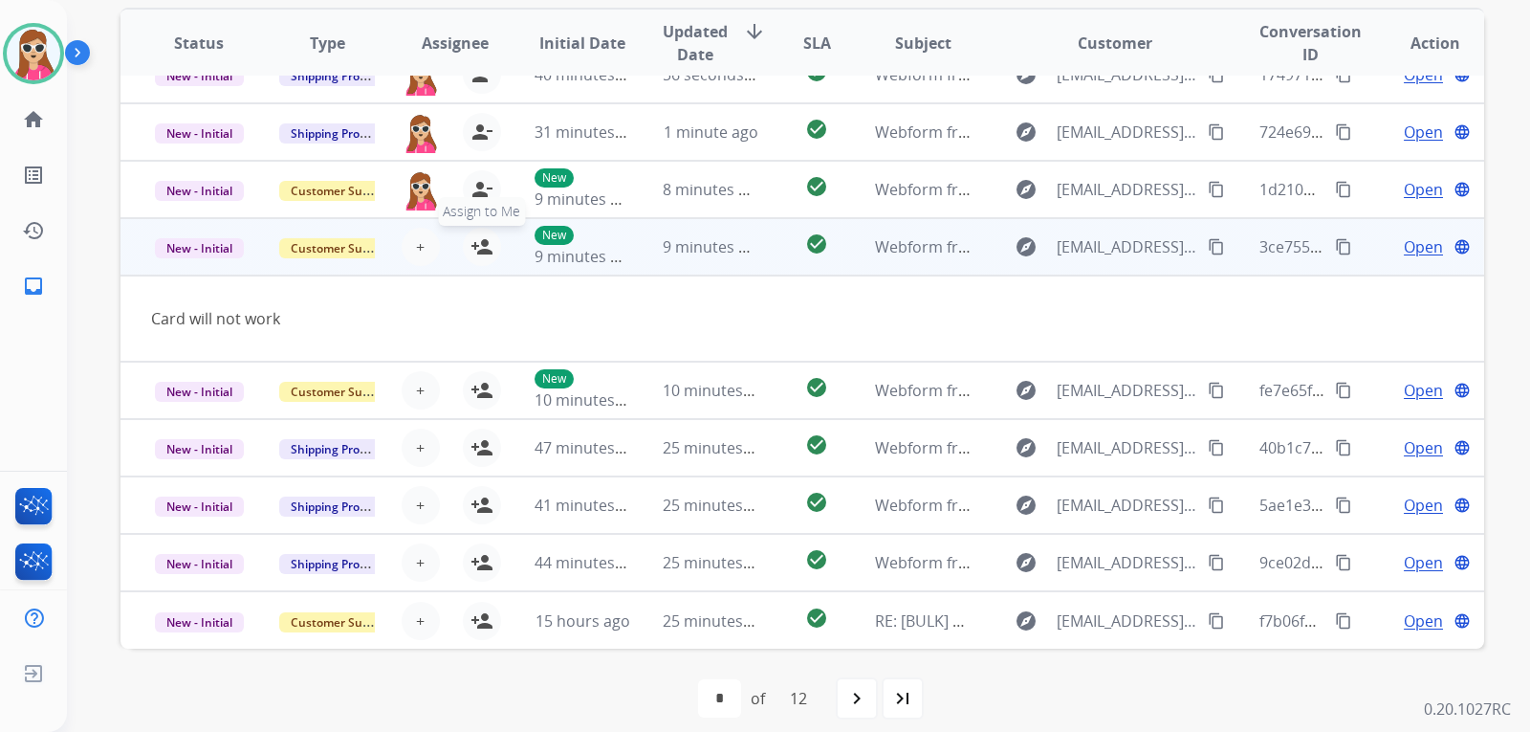
click at [490, 235] on button "person_add Assign to Me" at bounding box center [482, 247] width 38 height 38
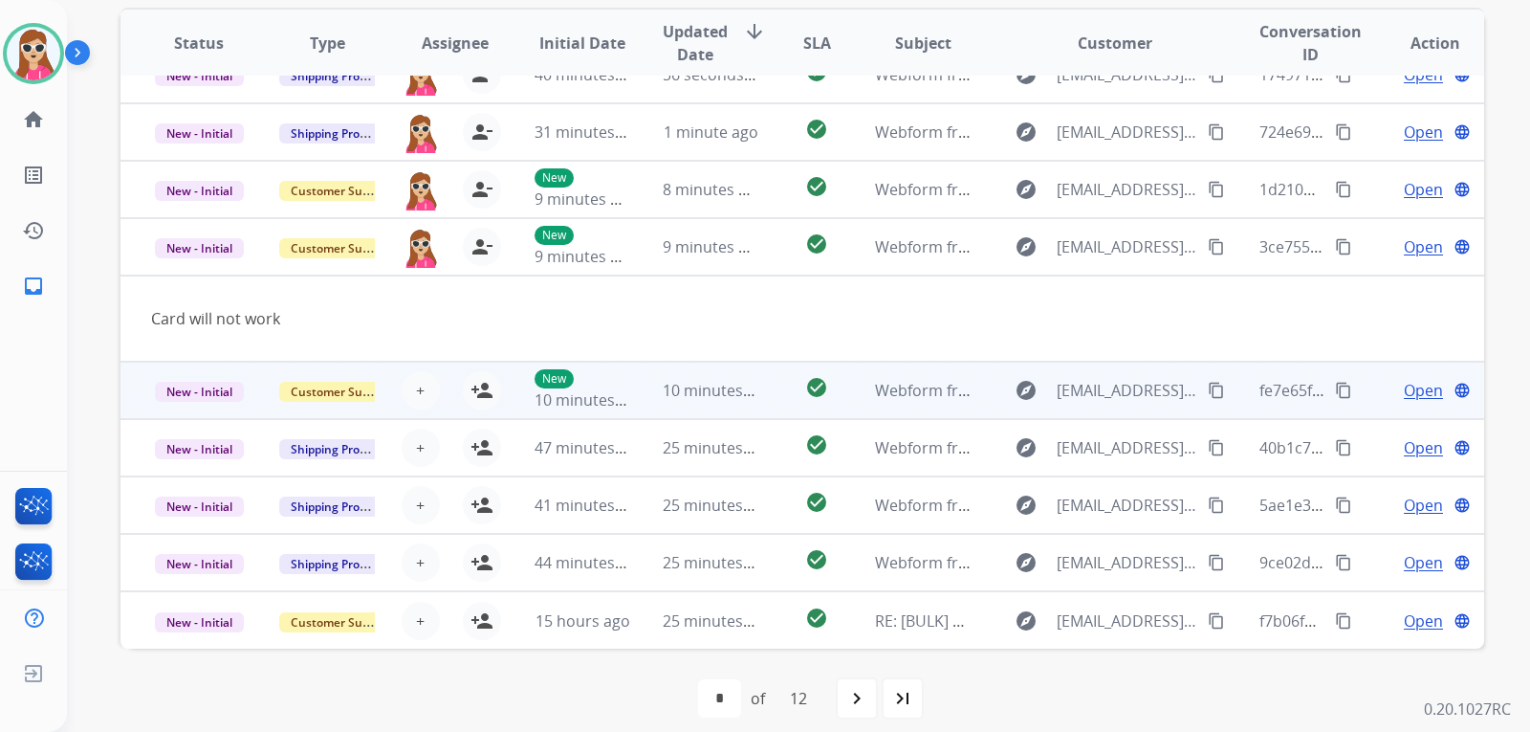
click at [770, 409] on td "check_circle" at bounding box center [801, 389] width 85 height 57
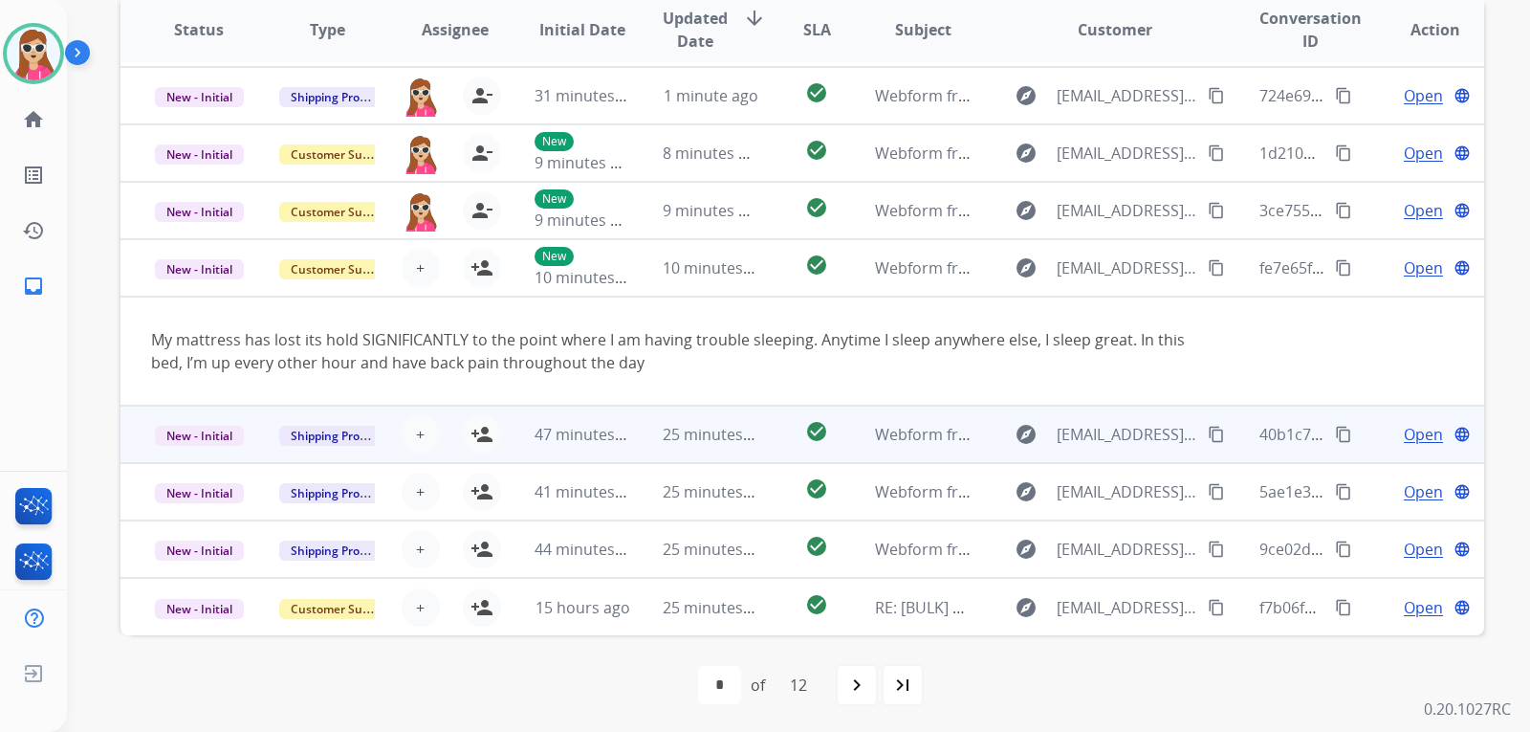
scroll to position [494, 0]
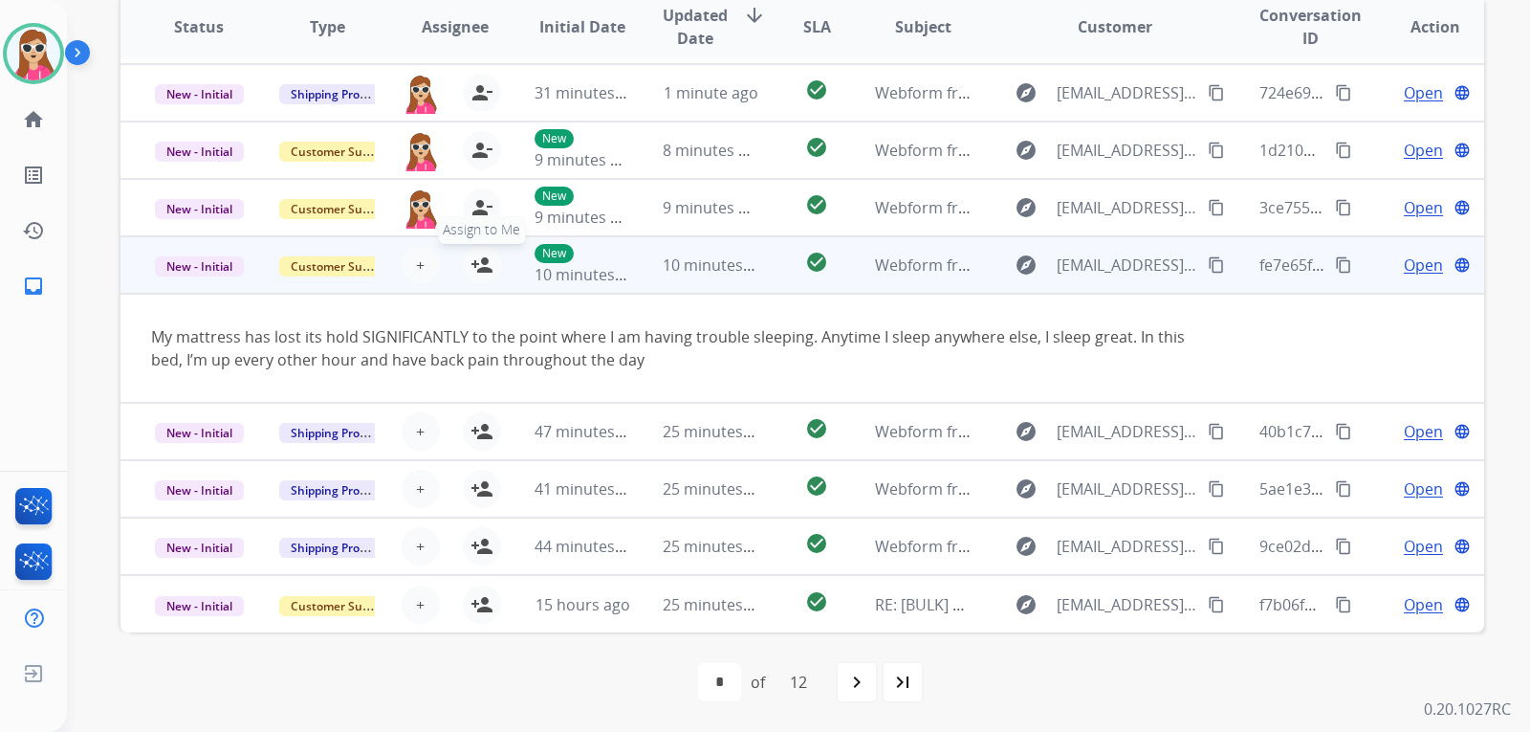
click at [486, 269] on mat-icon "person_add" at bounding box center [481, 264] width 23 height 23
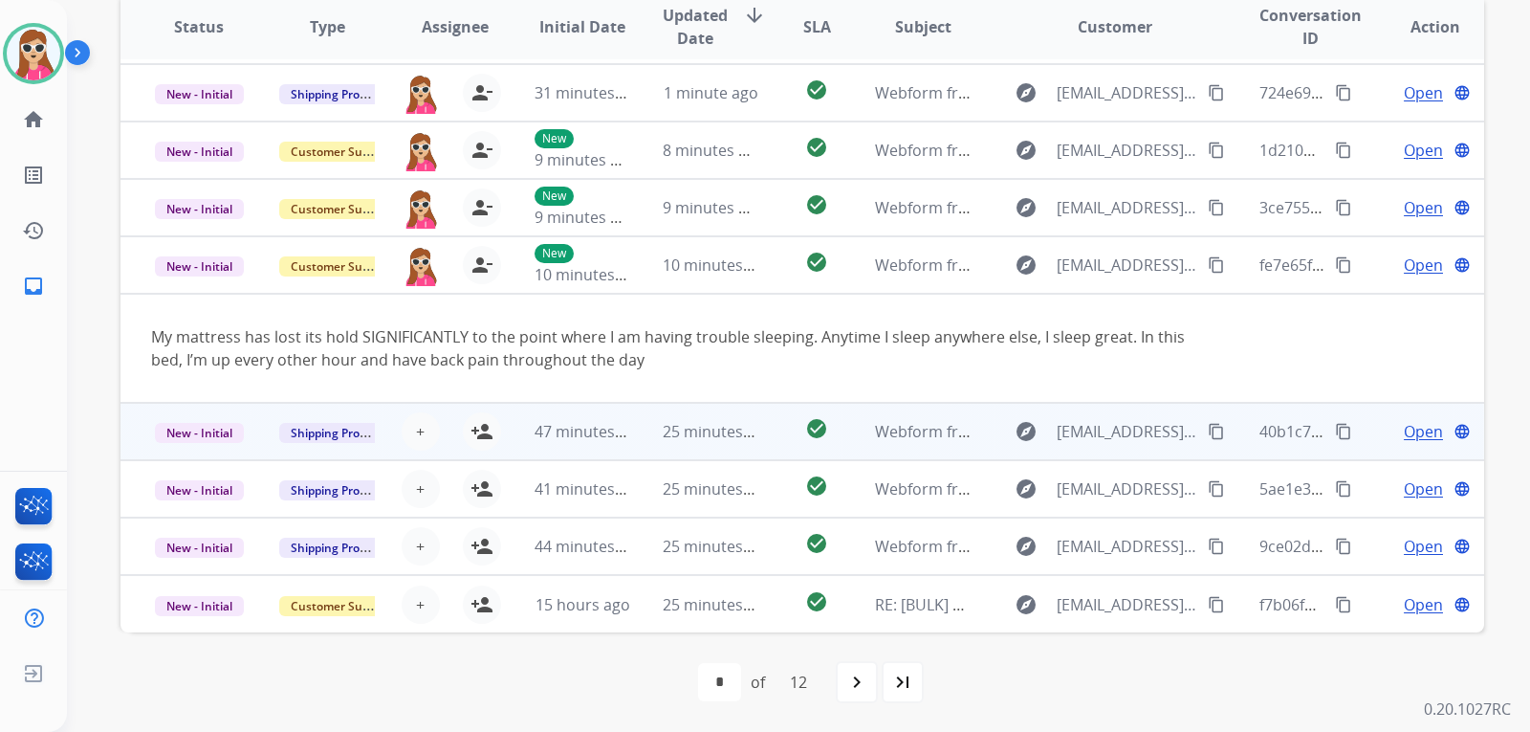
click at [760, 437] on td "check_circle" at bounding box center [801, 431] width 85 height 57
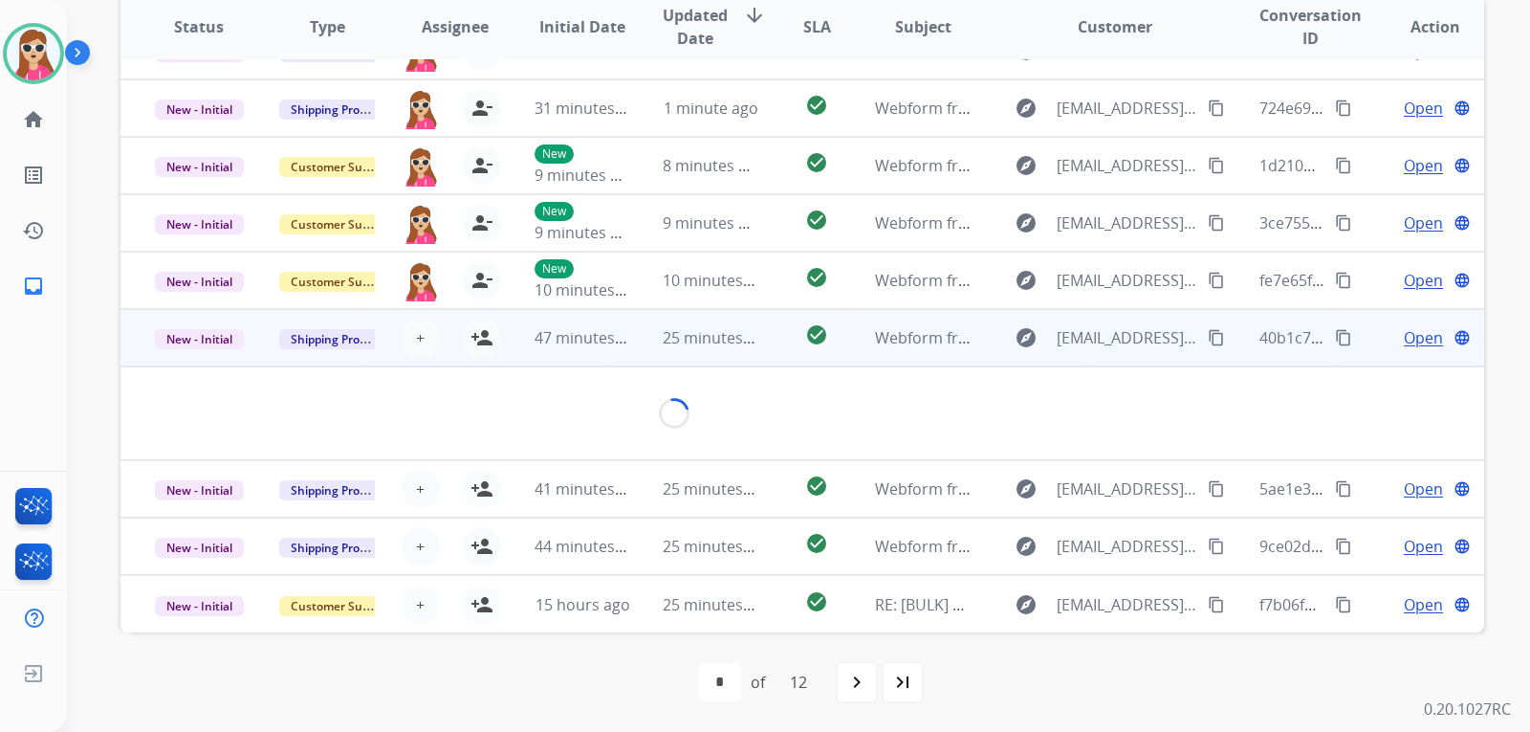
scroll to position [111, 0]
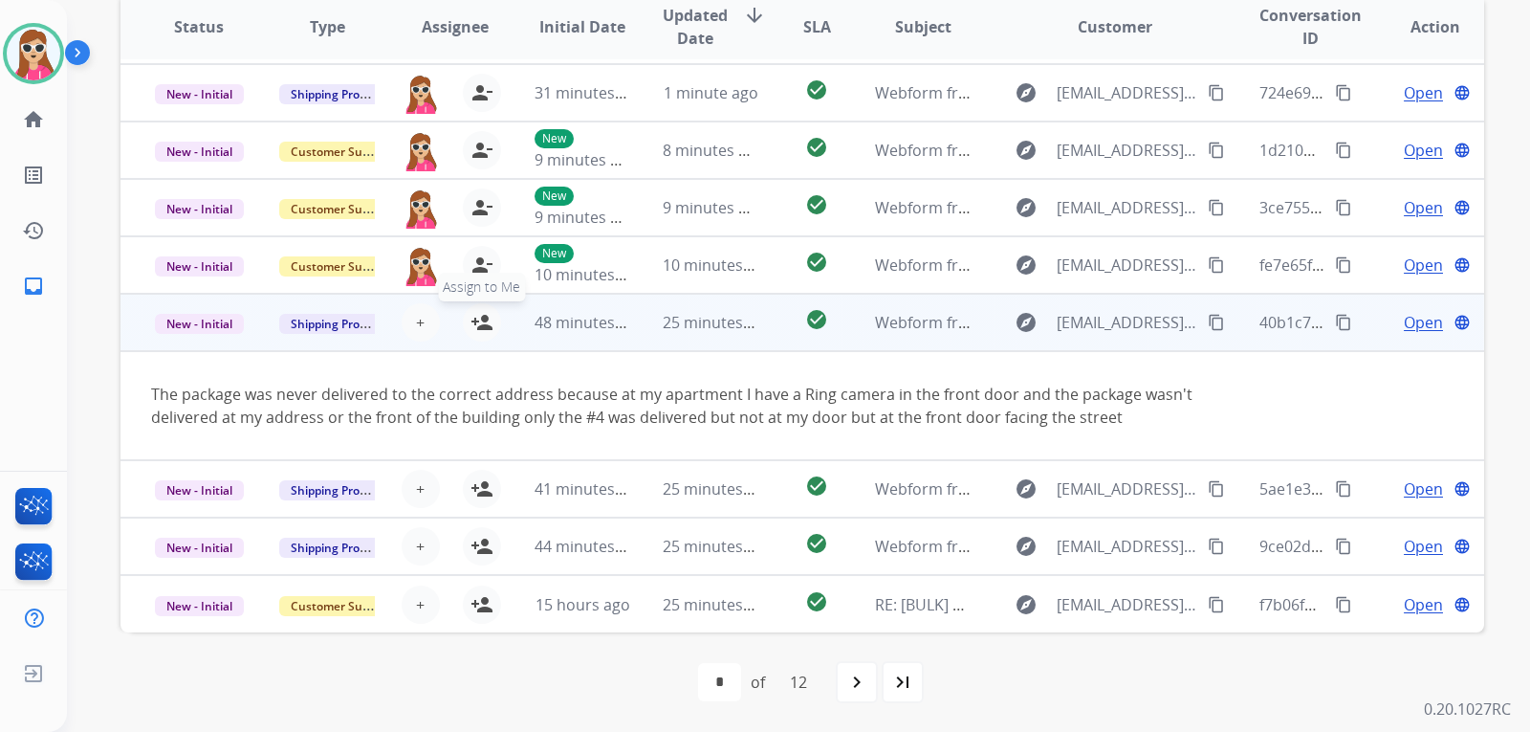
click at [482, 316] on mat-icon "person_add" at bounding box center [481, 322] width 23 height 23
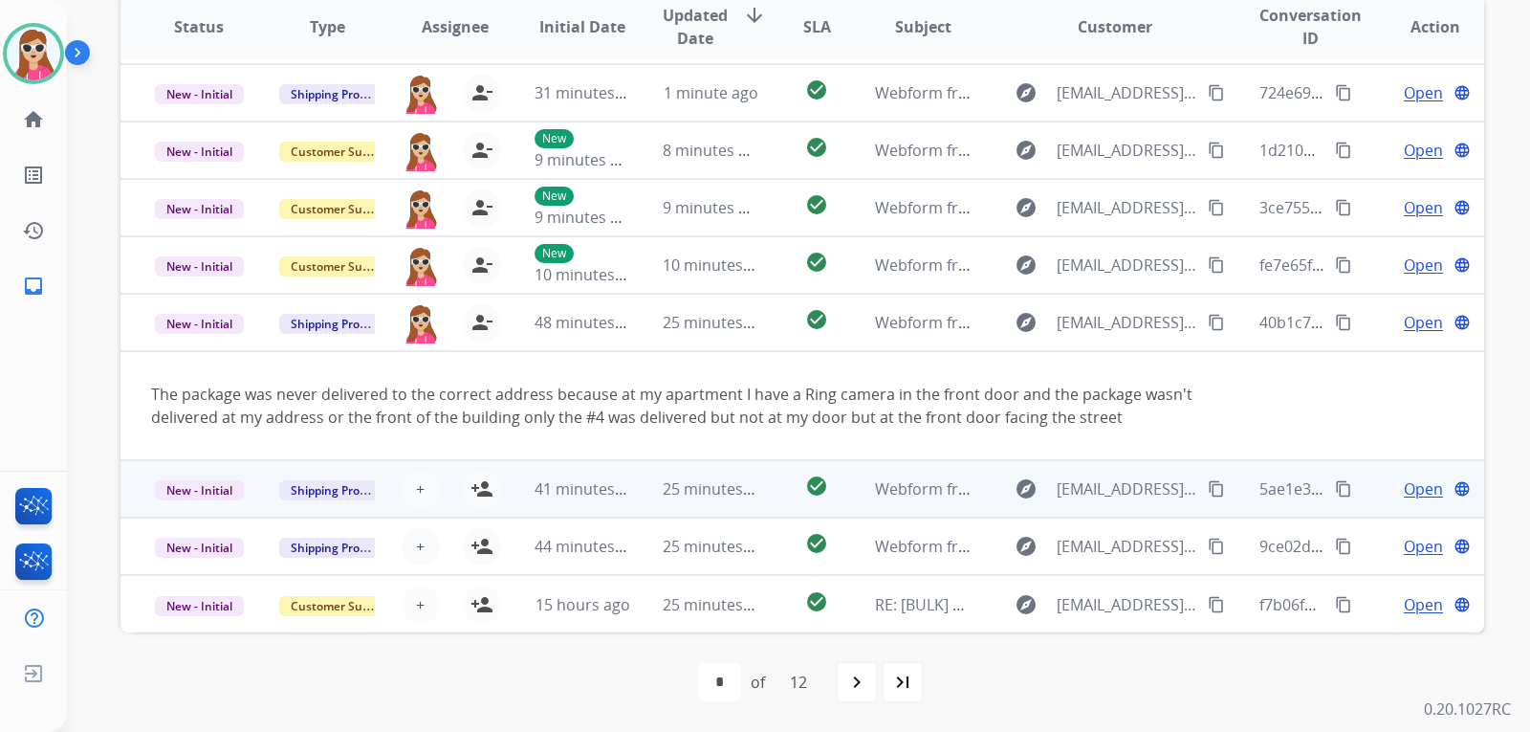
click at [759, 478] on td "check_circle" at bounding box center [801, 488] width 85 height 57
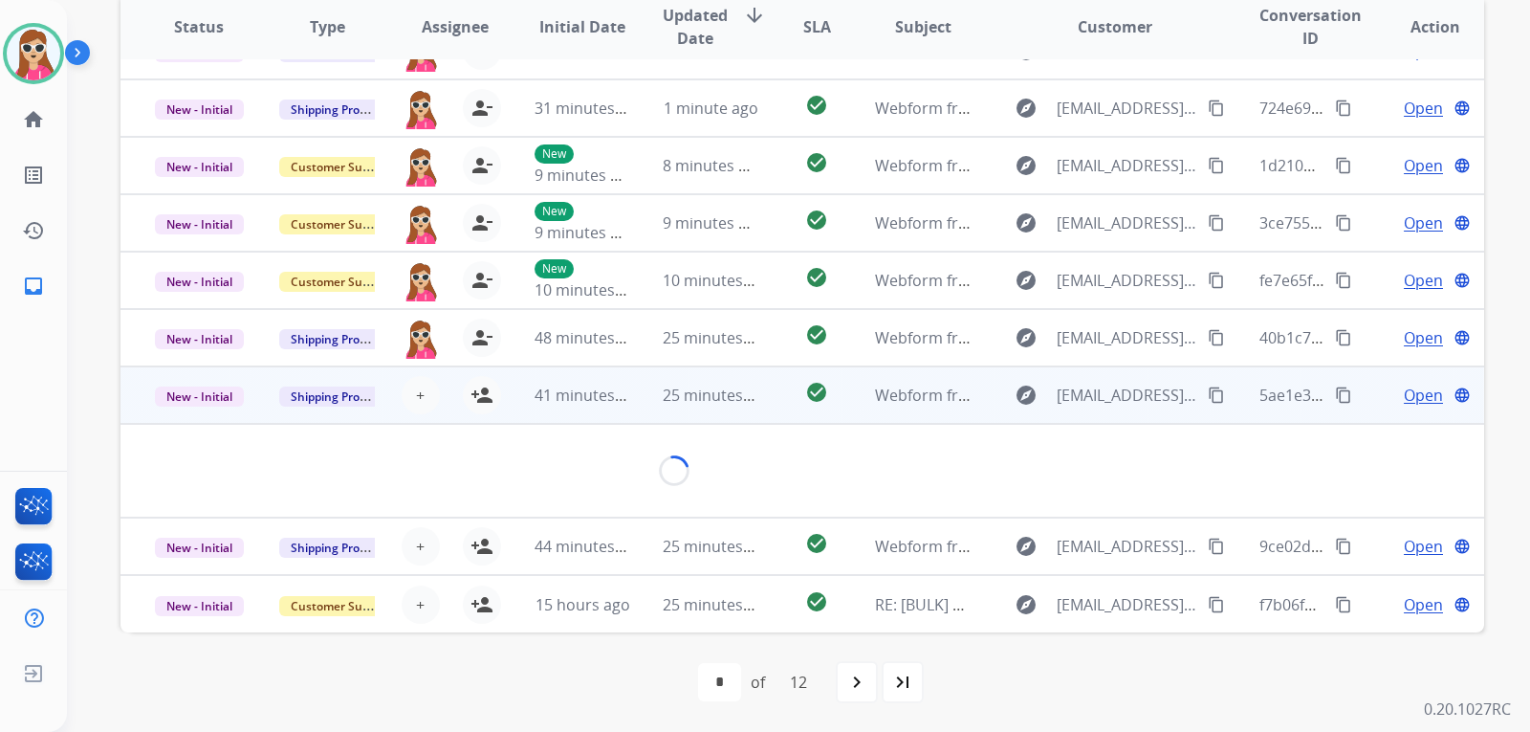
scroll to position [88, 0]
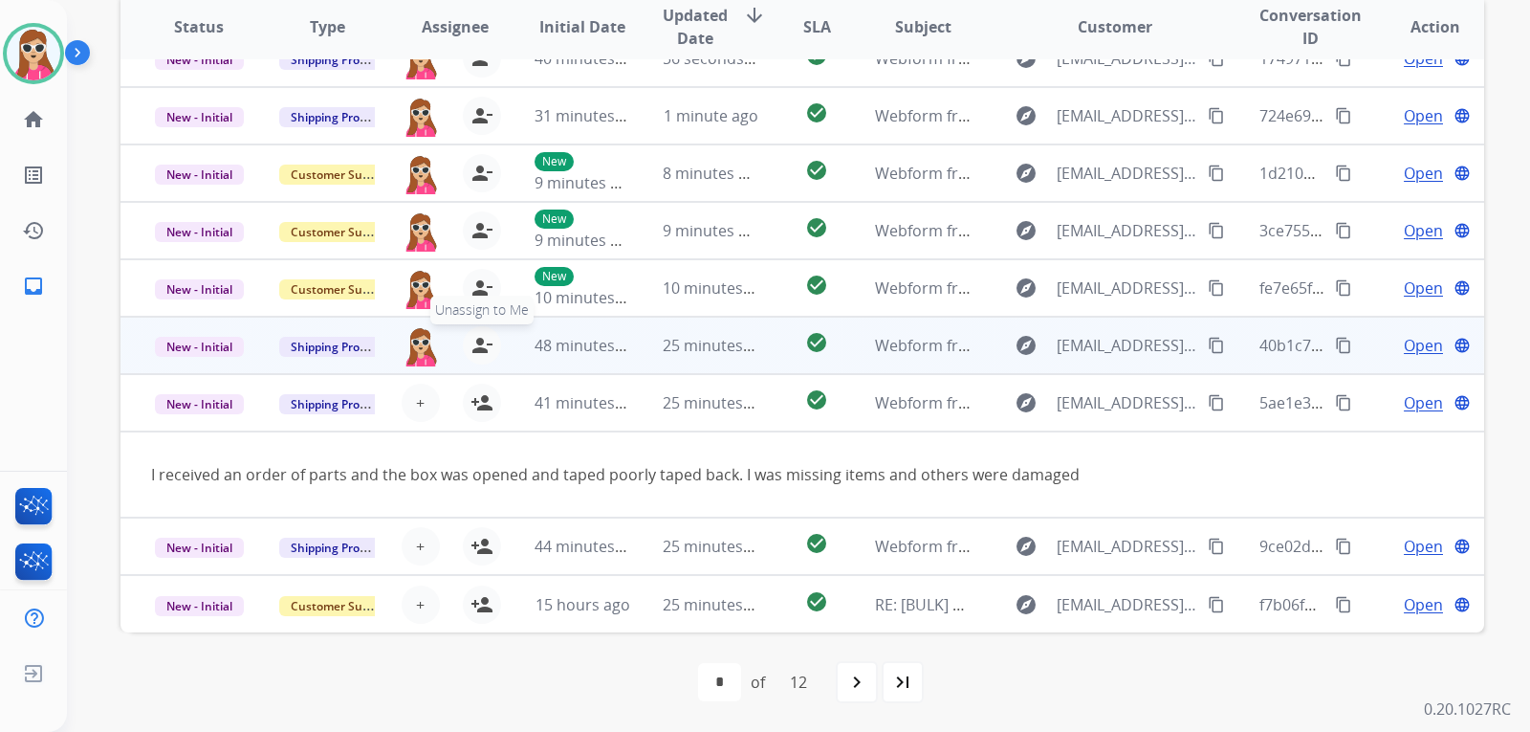
click at [480, 417] on div "+ Select agent person_add Assign to Me" at bounding box center [439, 403] width 127 height 54
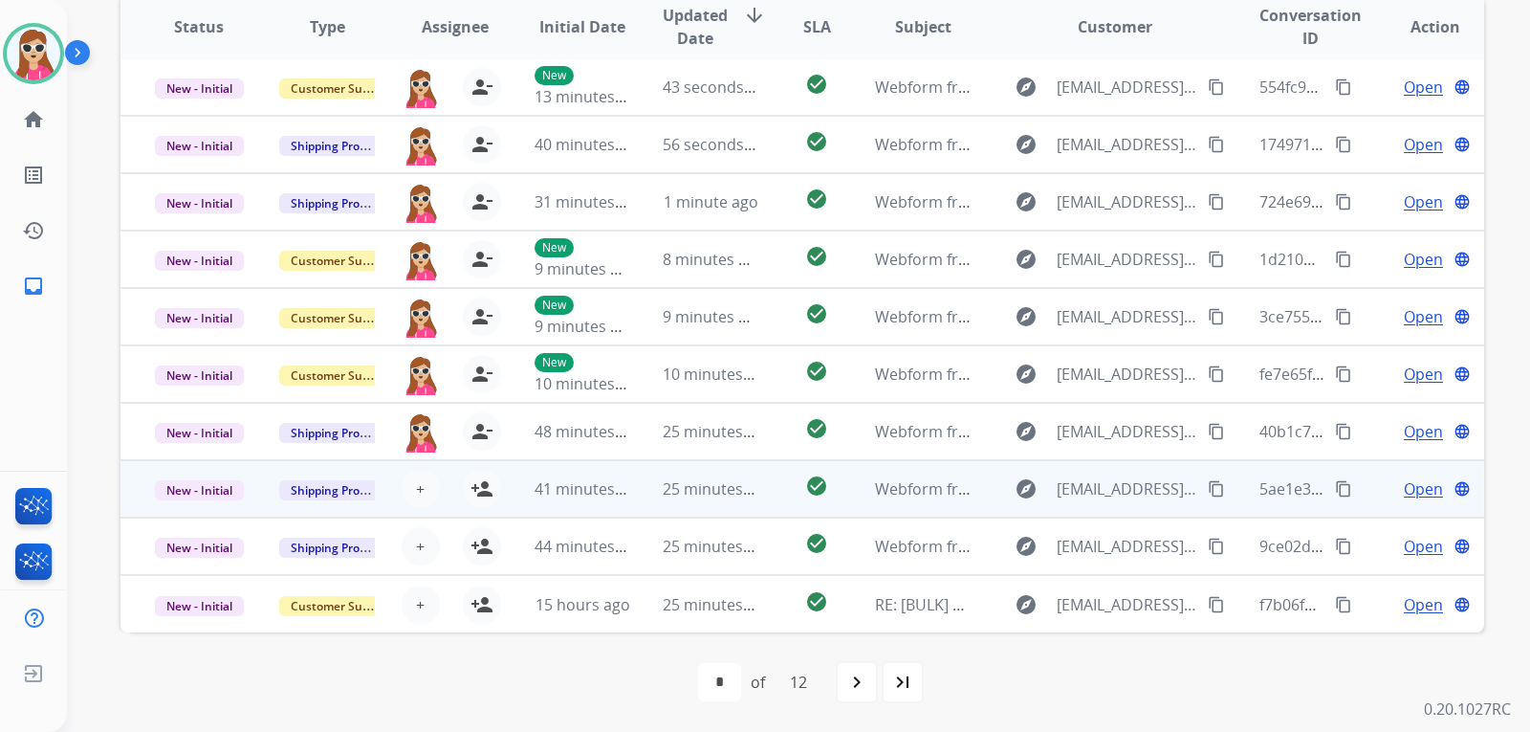
click at [504, 492] on td "41 minutes ago" at bounding box center [568, 488] width 128 height 57
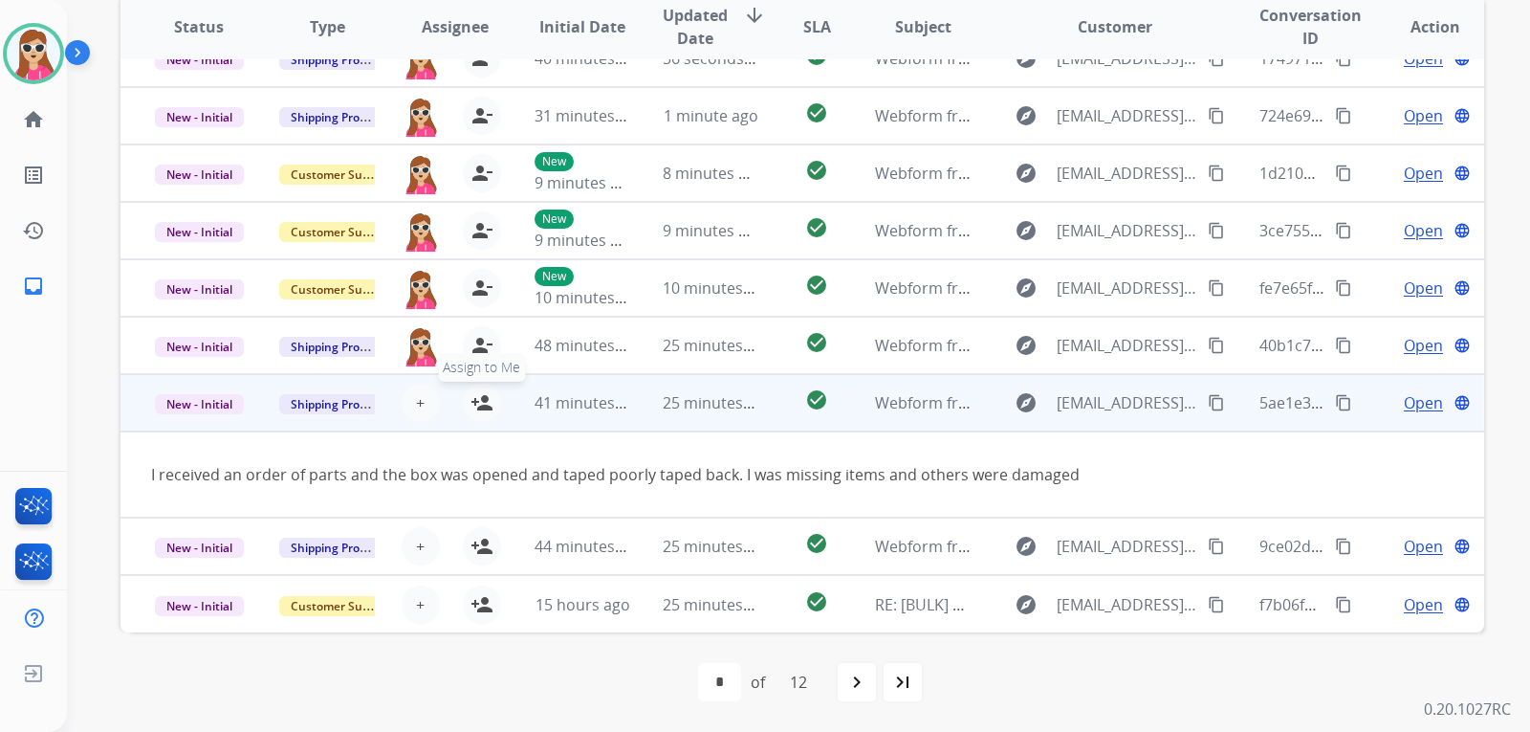
click at [480, 395] on mat-icon "person_add" at bounding box center [481, 402] width 23 height 23
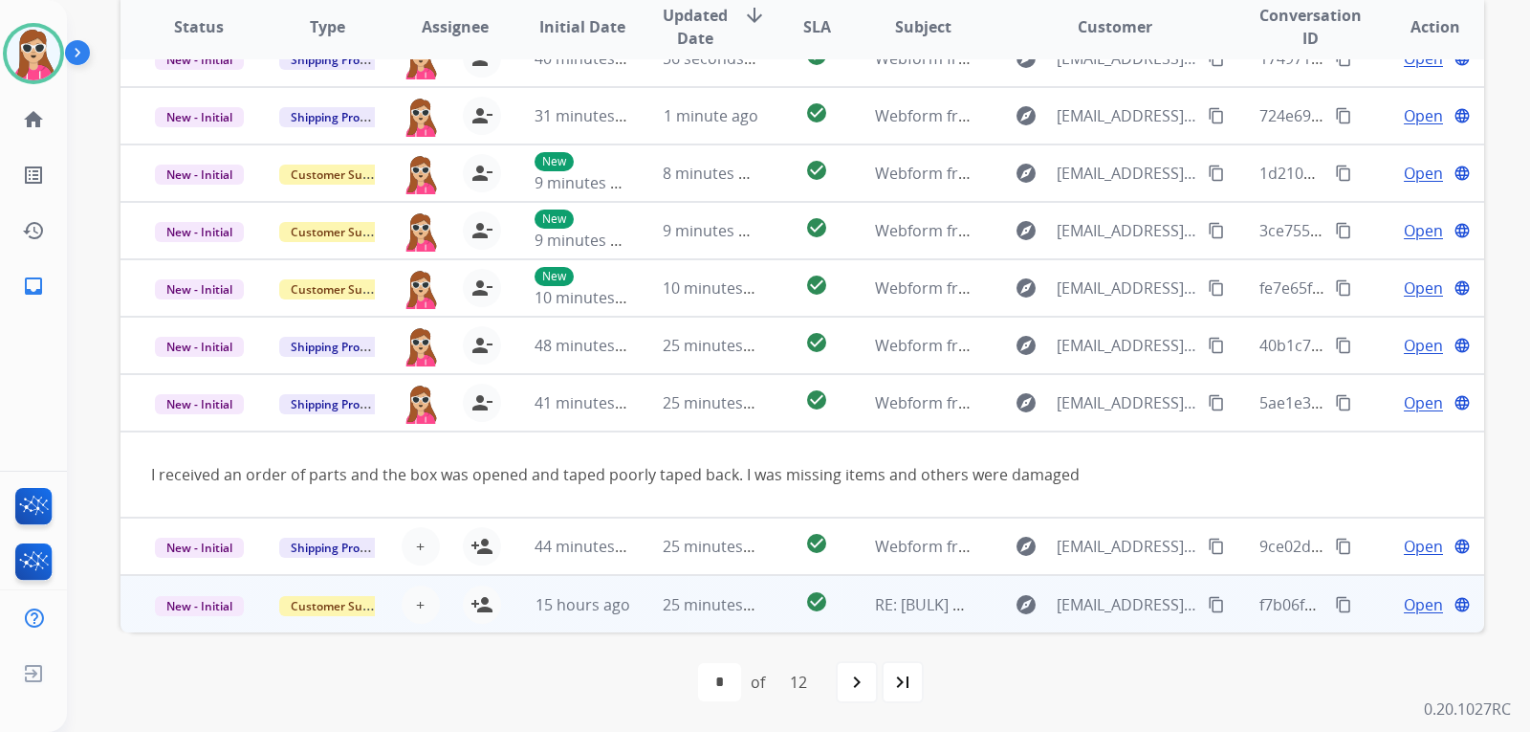
click at [759, 624] on td "check_circle" at bounding box center [801, 603] width 85 height 57
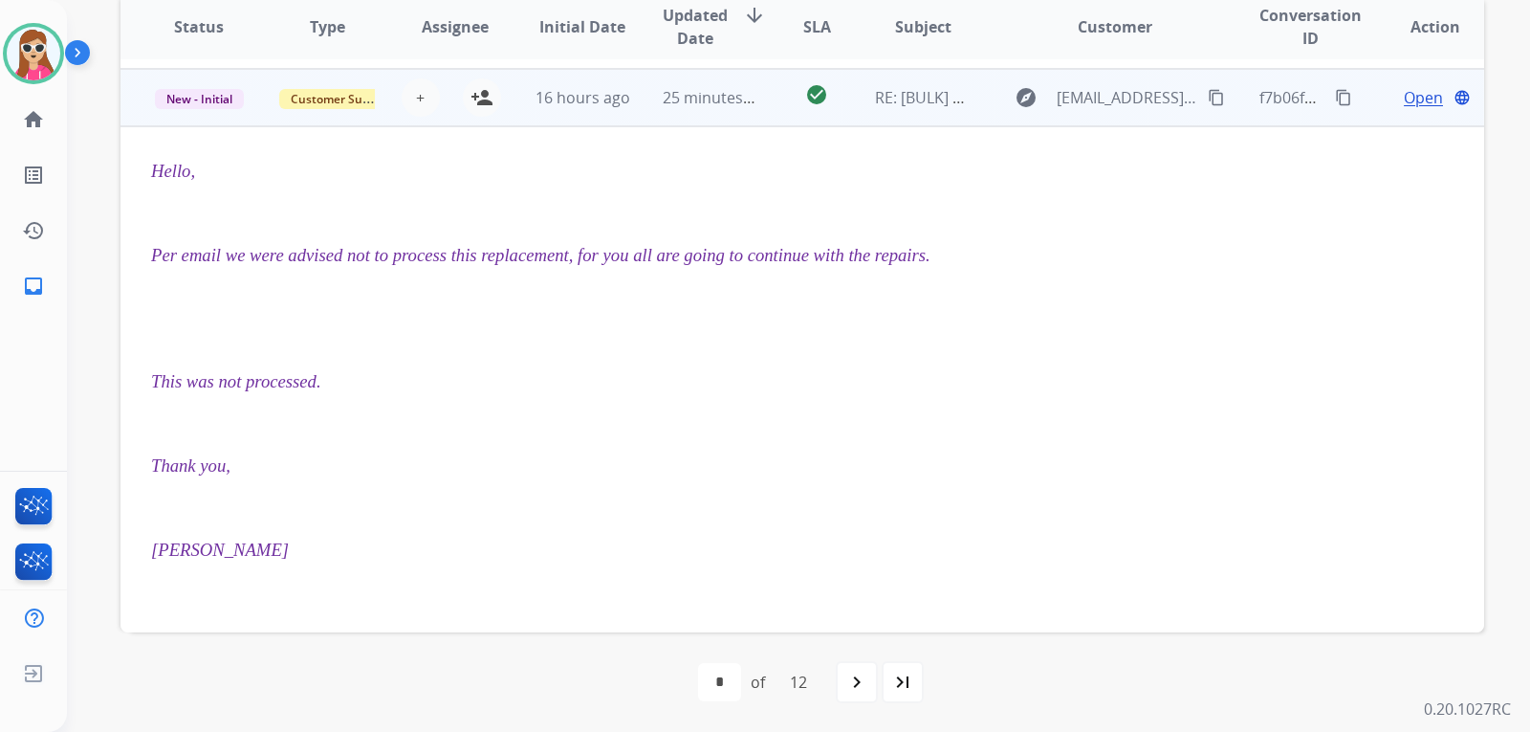
scroll to position [516, 0]
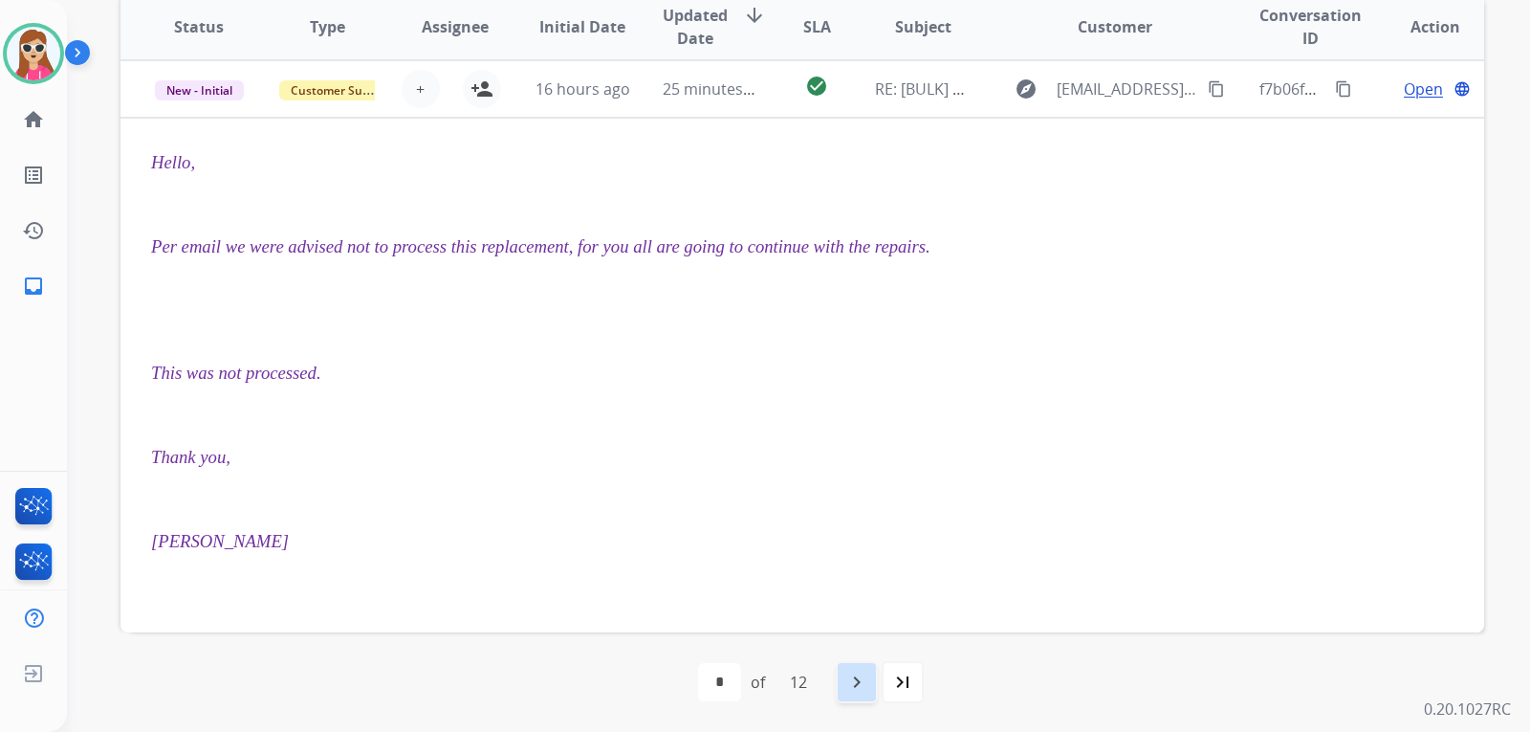
click at [860, 683] on mat-icon "navigate_next" at bounding box center [856, 681] width 23 height 23
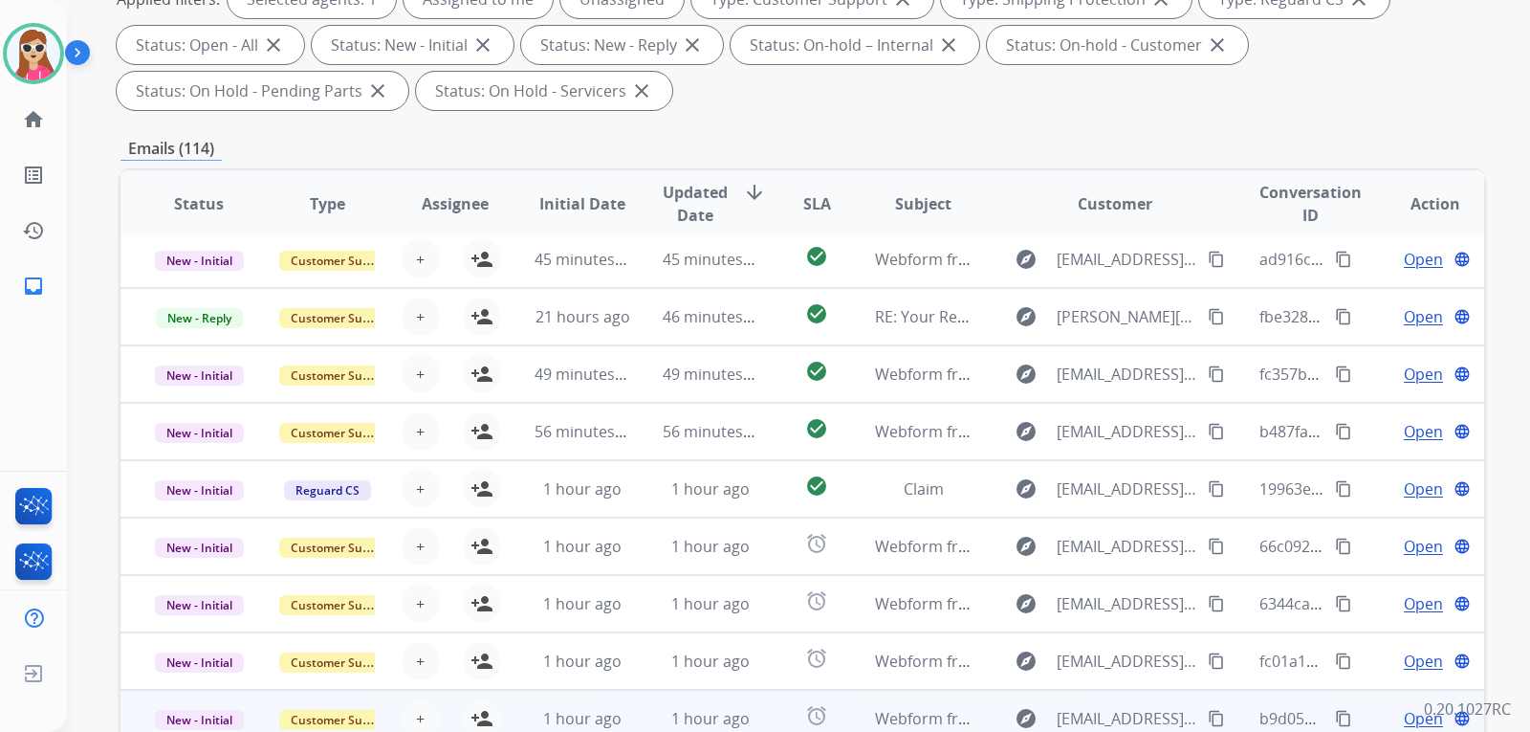
scroll to position [383, 0]
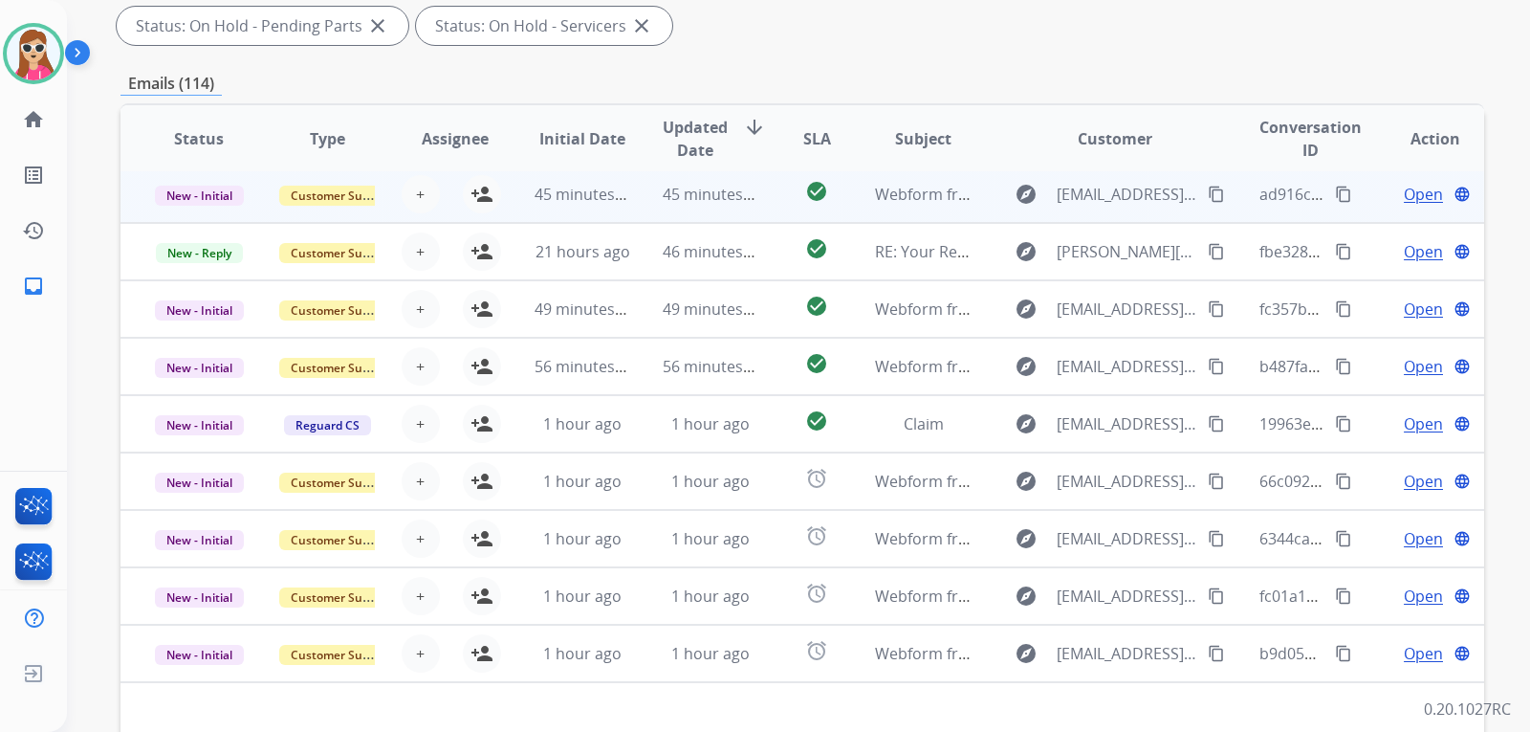
click at [632, 196] on td "45 minutes ago" at bounding box center [696, 193] width 128 height 57
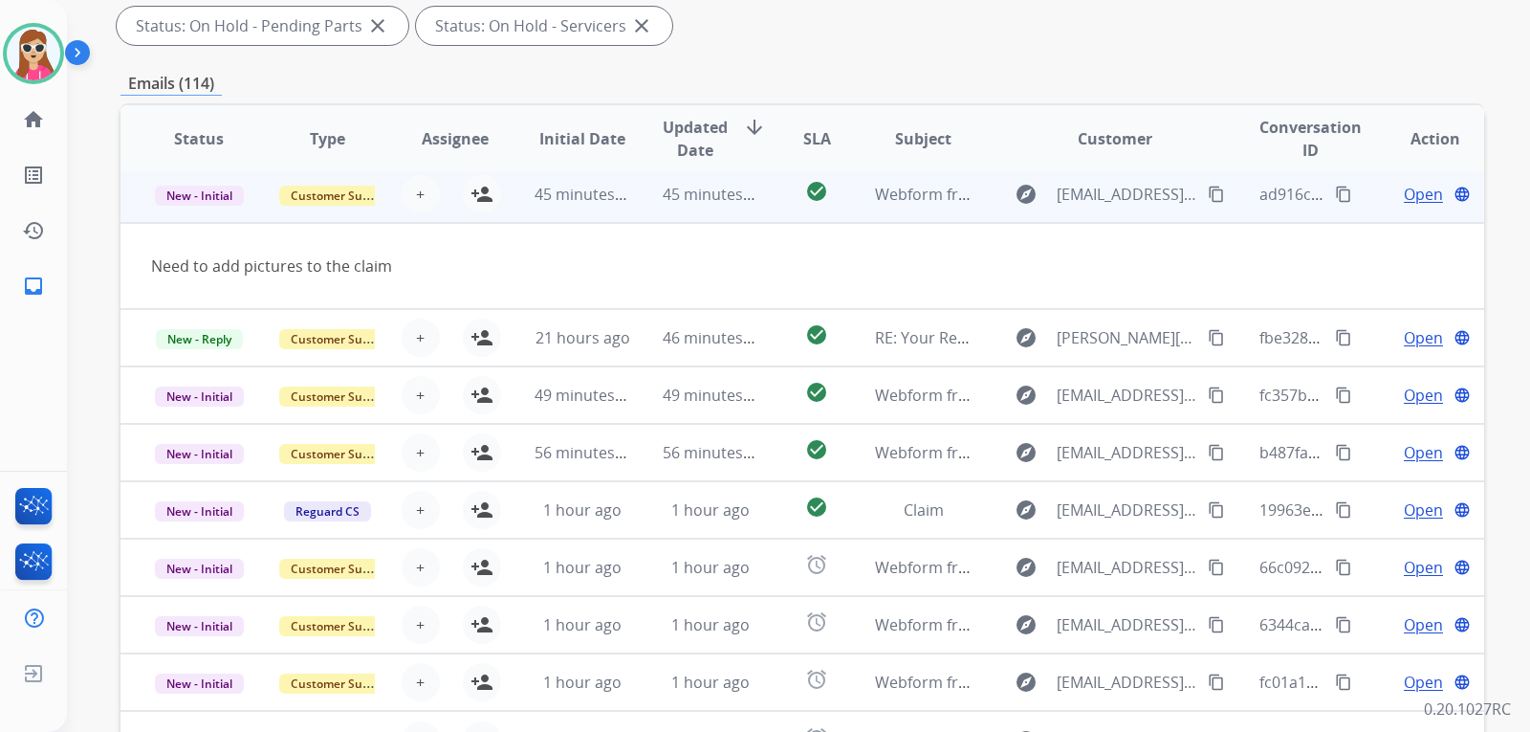
scroll to position [57, 0]
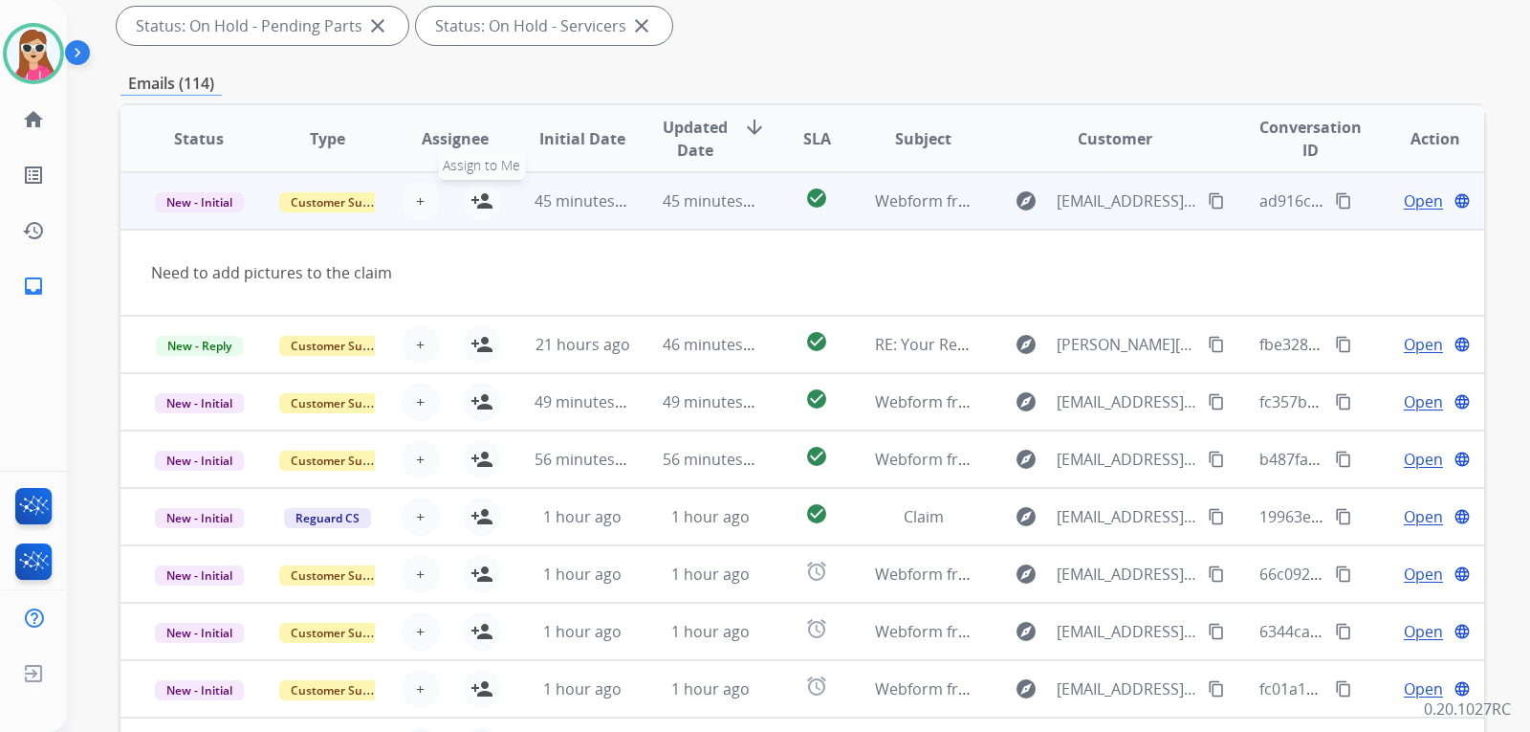
click at [478, 197] on mat-icon "person_add" at bounding box center [481, 200] width 23 height 23
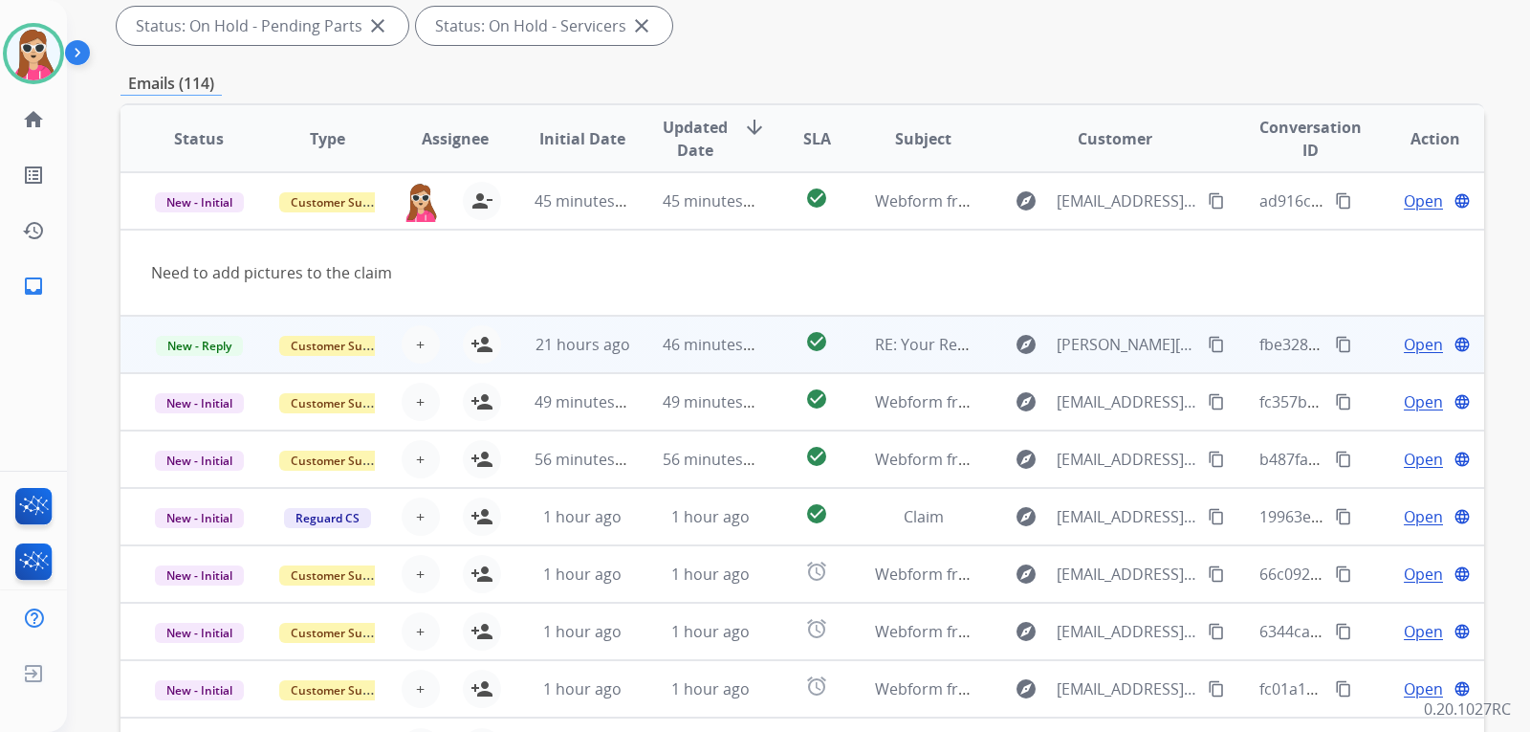
click at [760, 352] on td "check_circle" at bounding box center [801, 344] width 85 height 57
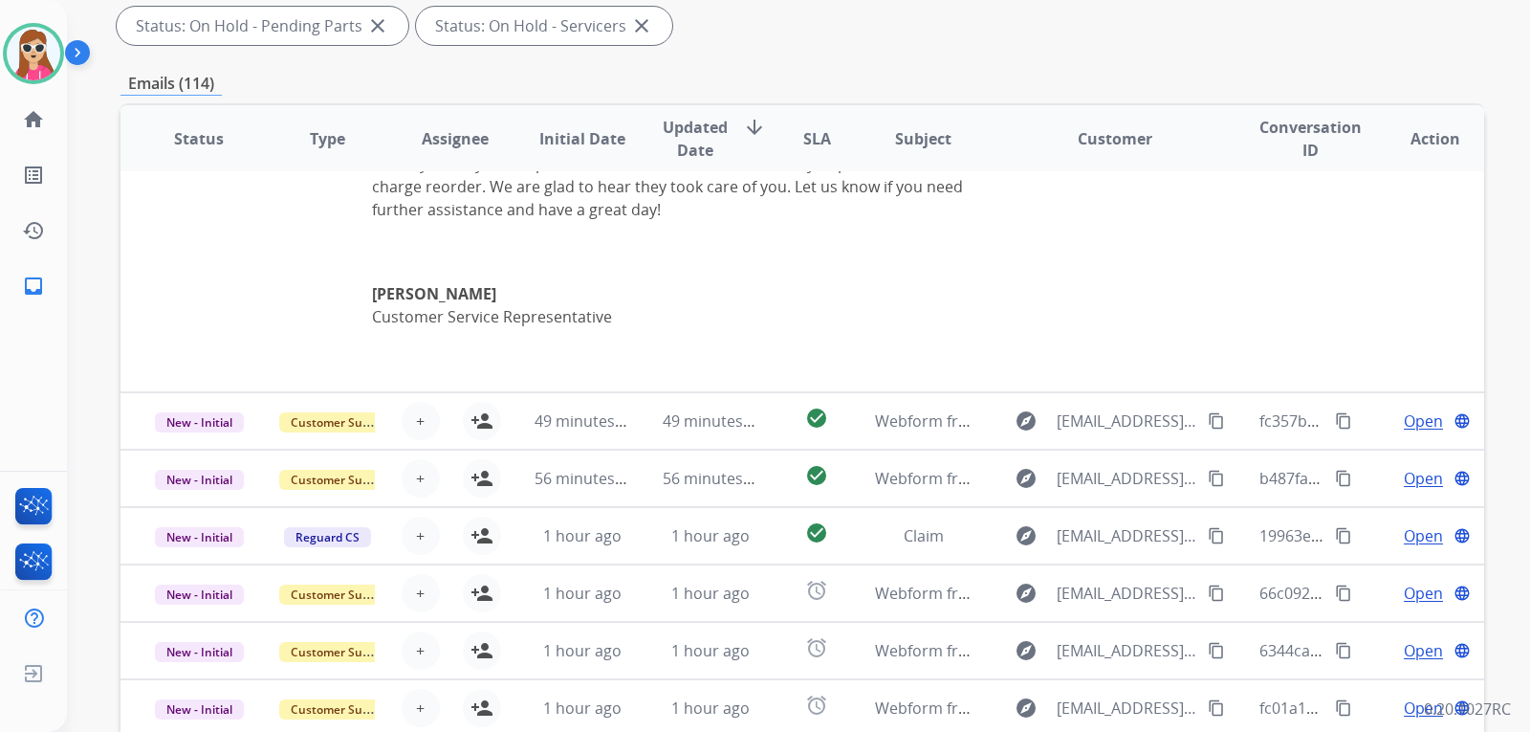
scroll to position [570, 0]
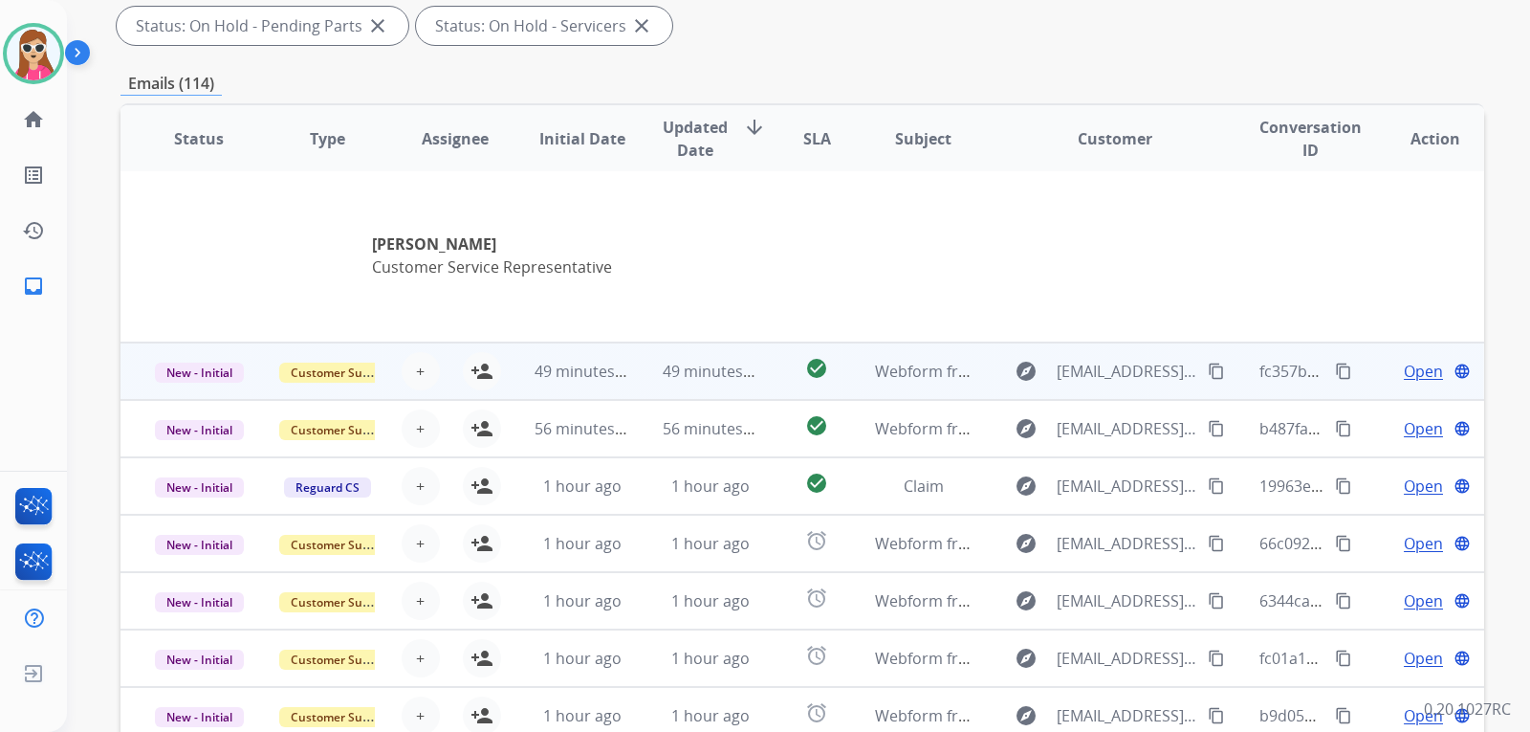
click at [759, 380] on td "check_circle" at bounding box center [801, 370] width 85 height 57
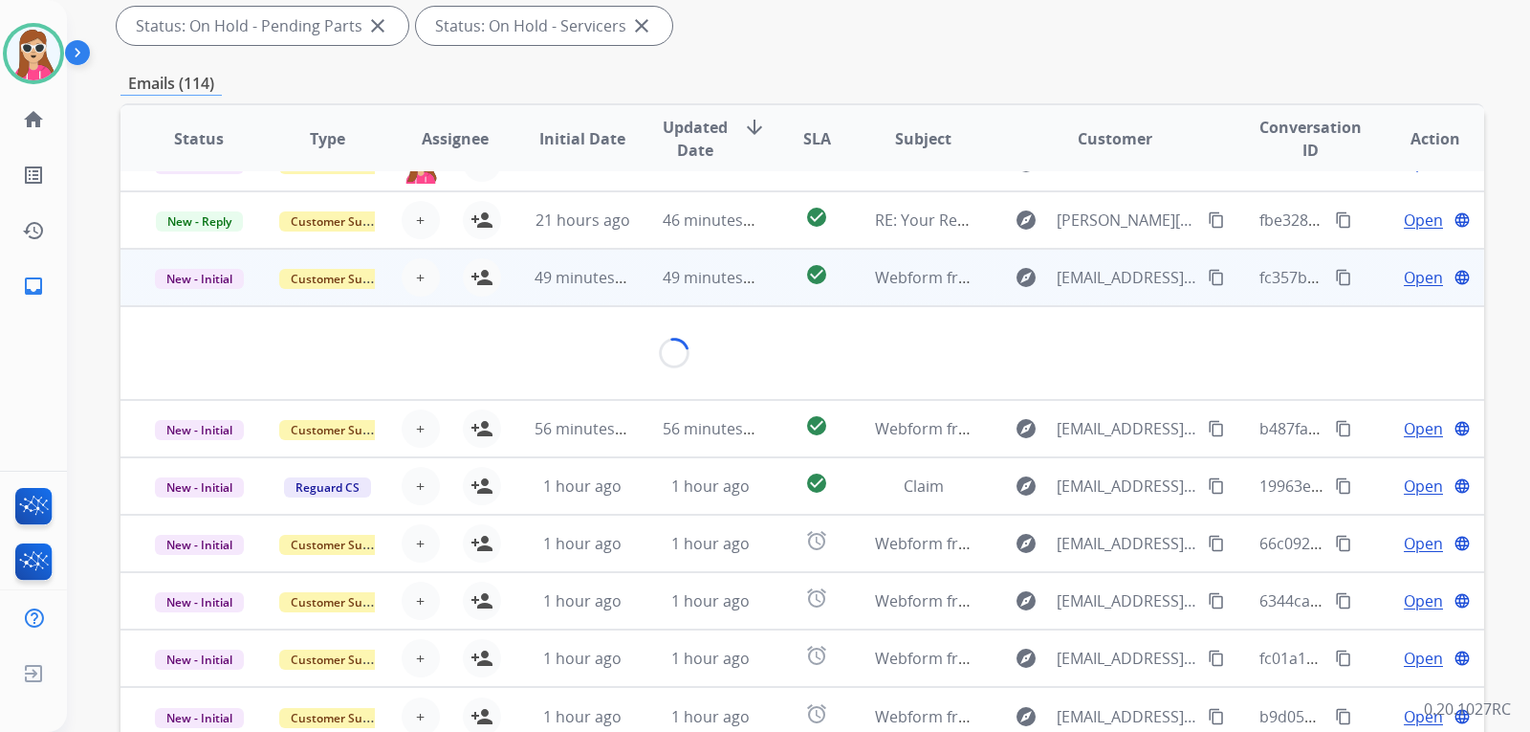
scroll to position [88, 0]
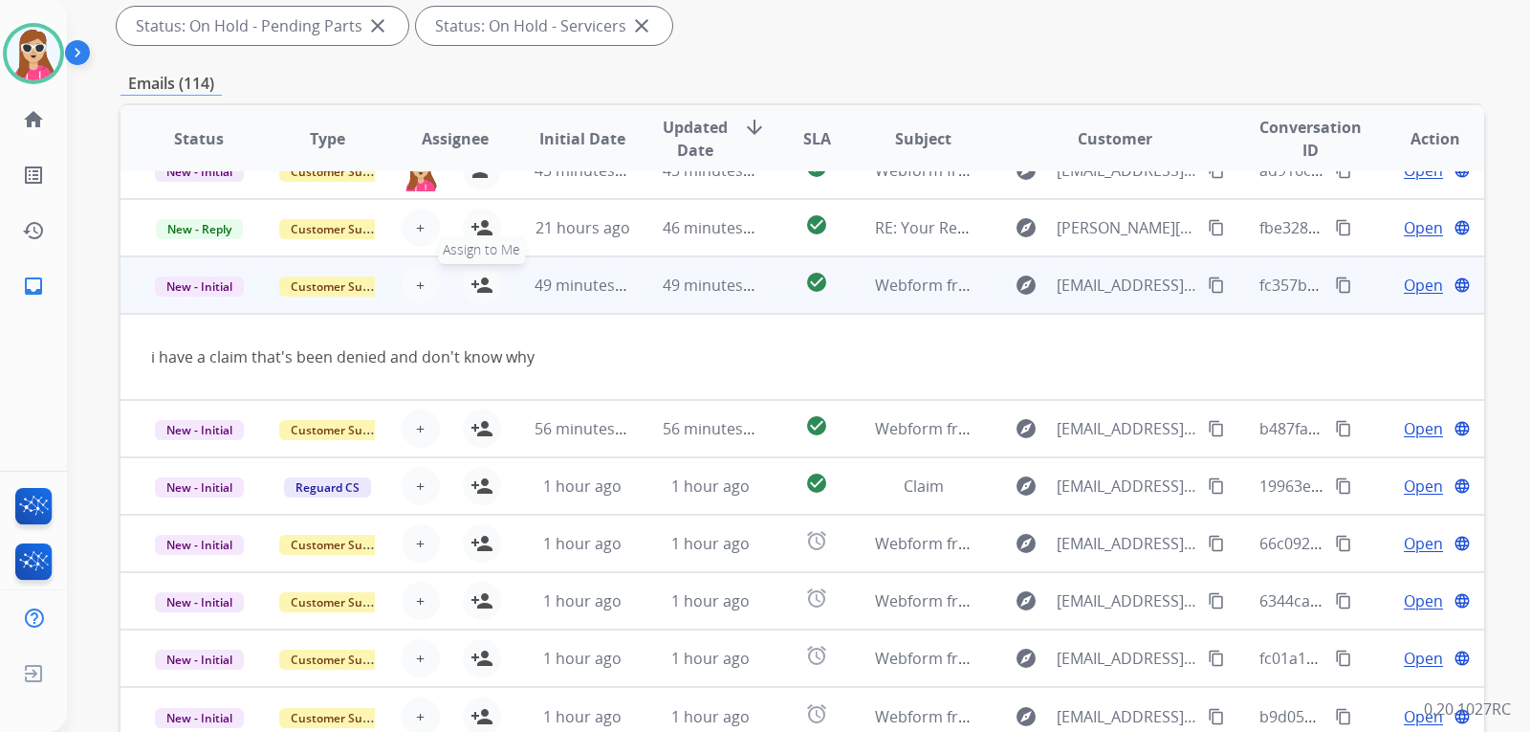
click at [475, 286] on mat-icon "person_add" at bounding box center [481, 284] width 23 height 23
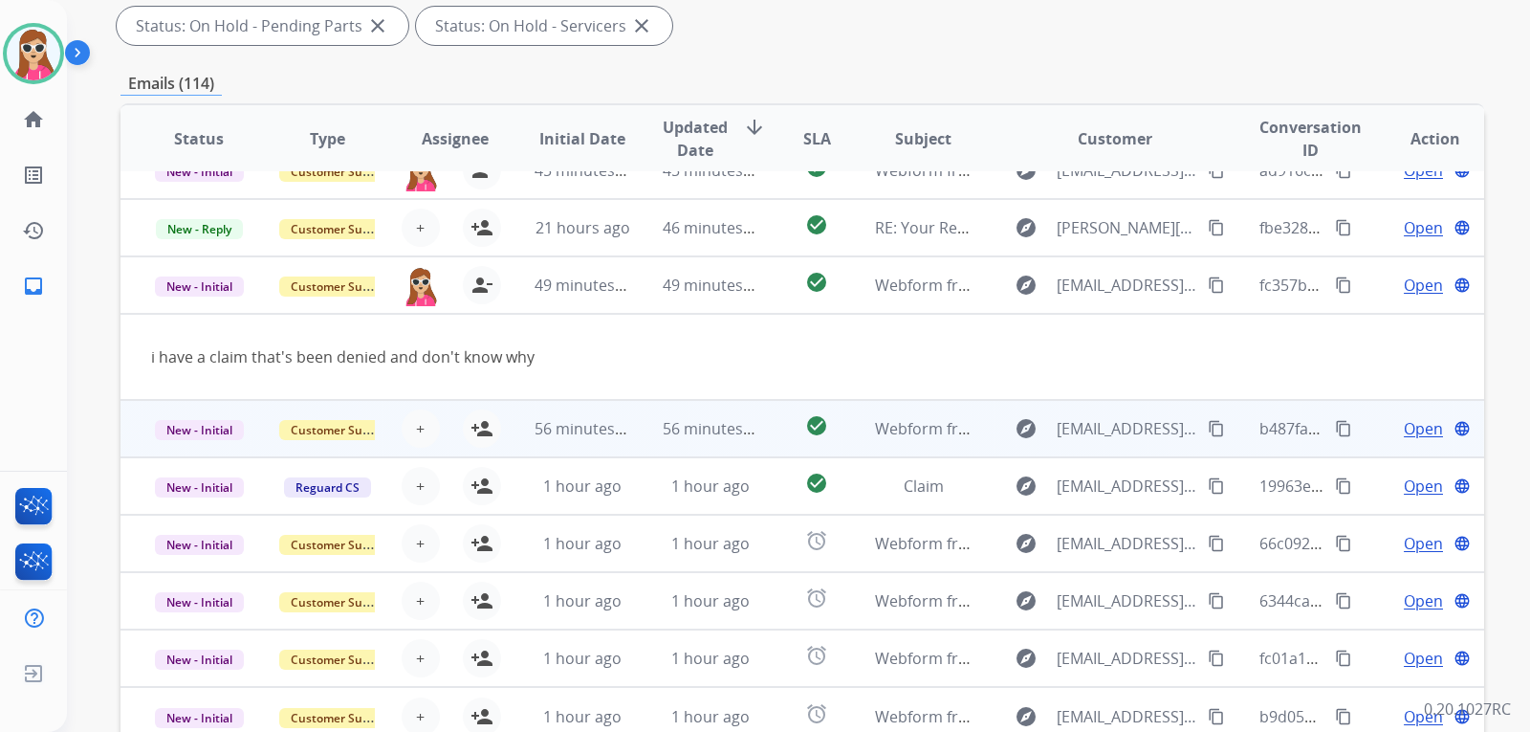
click at [760, 432] on td "check_circle" at bounding box center [801, 428] width 85 height 57
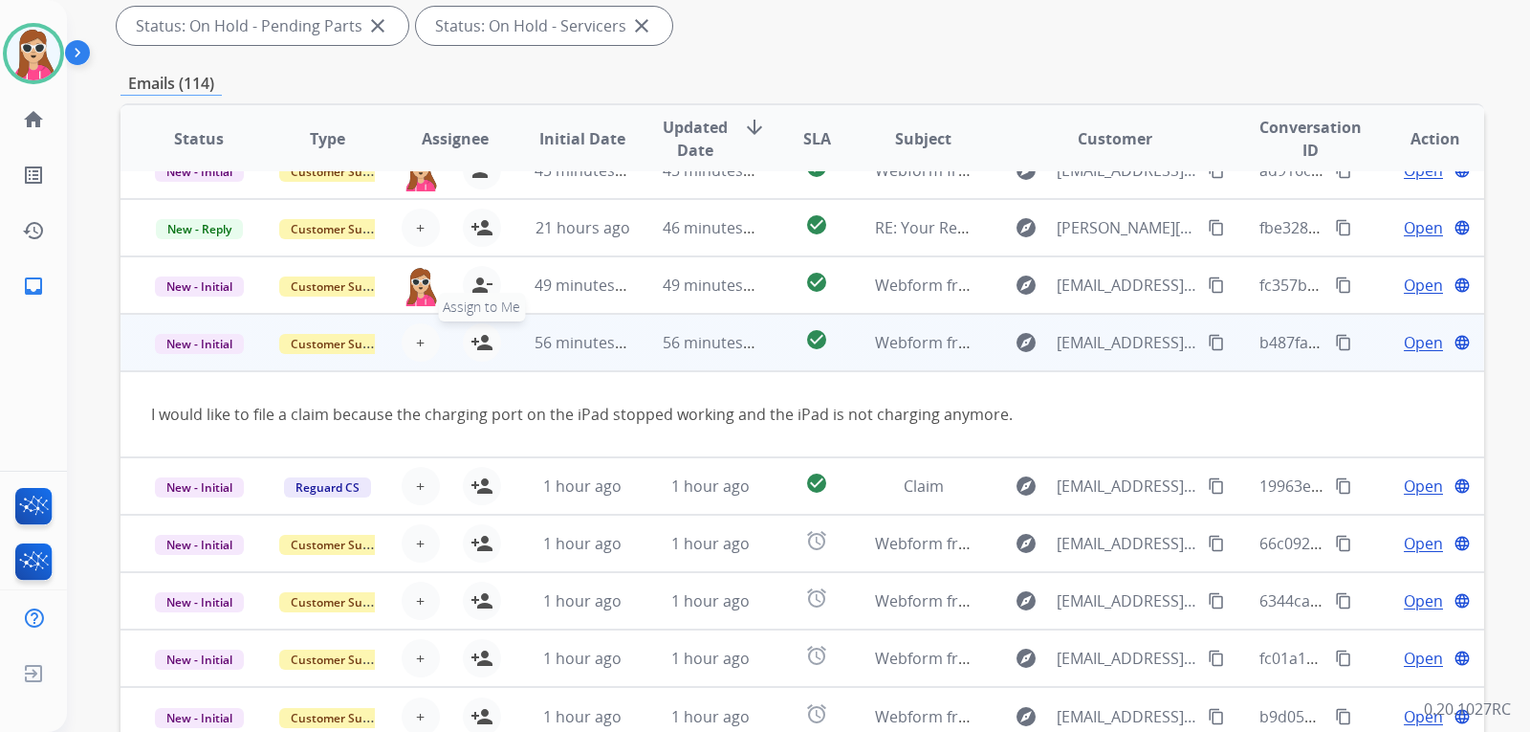
click at [481, 329] on button "person_add Assign to Me" at bounding box center [482, 342] width 38 height 38
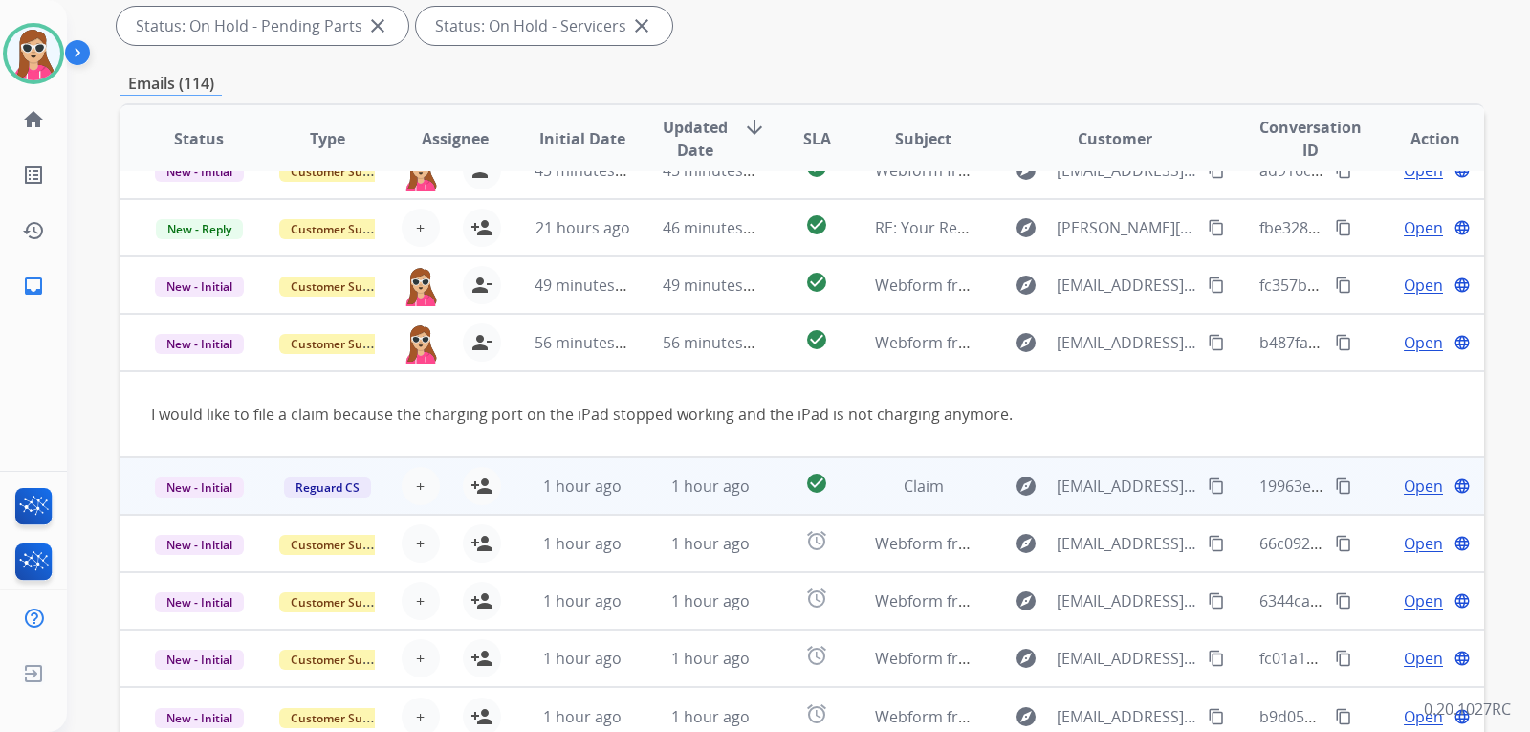
click at [654, 492] on td "1 hour ago" at bounding box center [696, 485] width 128 height 57
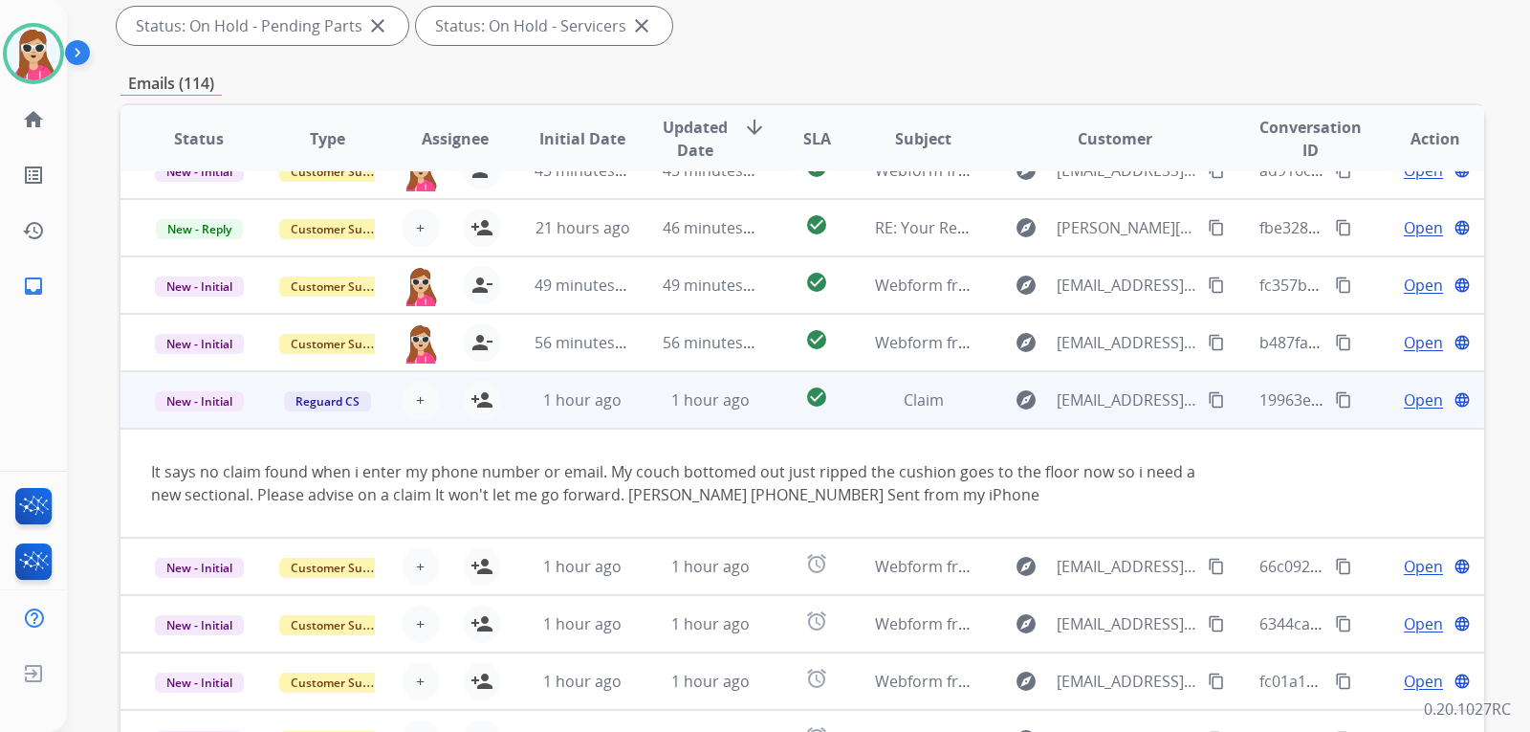
scroll to position [111, 0]
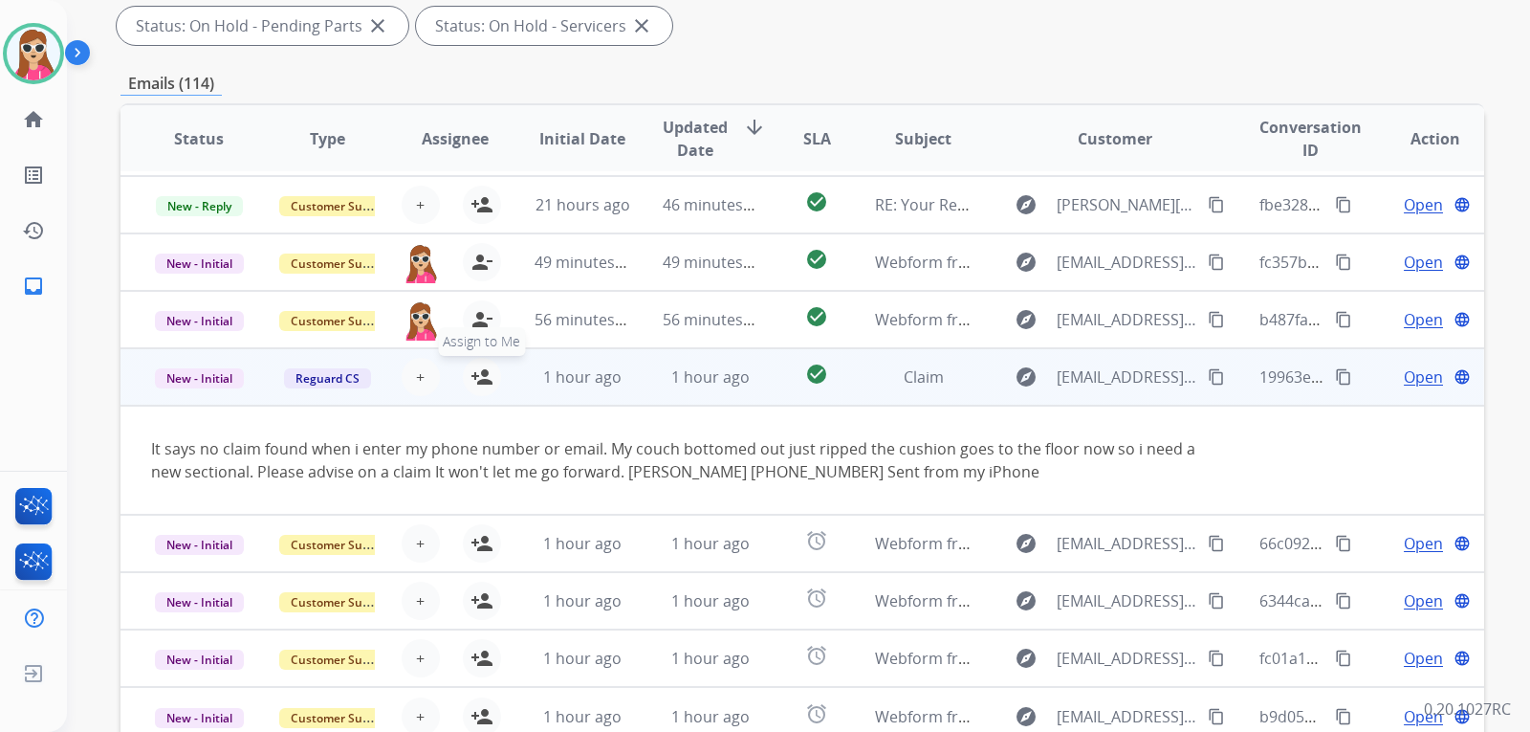
click at [474, 370] on mat-icon "person_add" at bounding box center [481, 376] width 23 height 23
click at [1387, 367] on div "Open language" at bounding box center [1435, 376] width 97 height 23
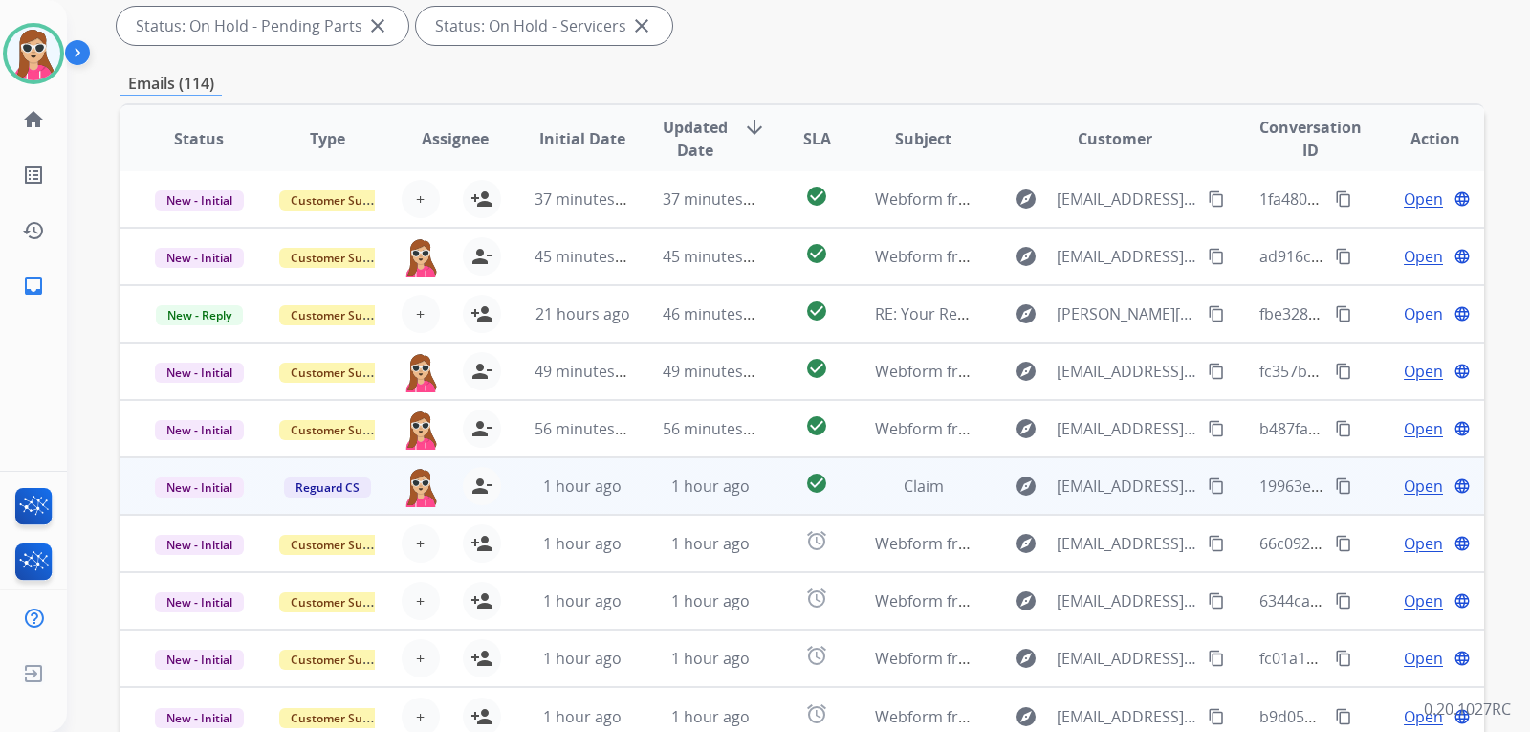
click at [1405, 474] on span "Open" at bounding box center [1423, 485] width 39 height 23
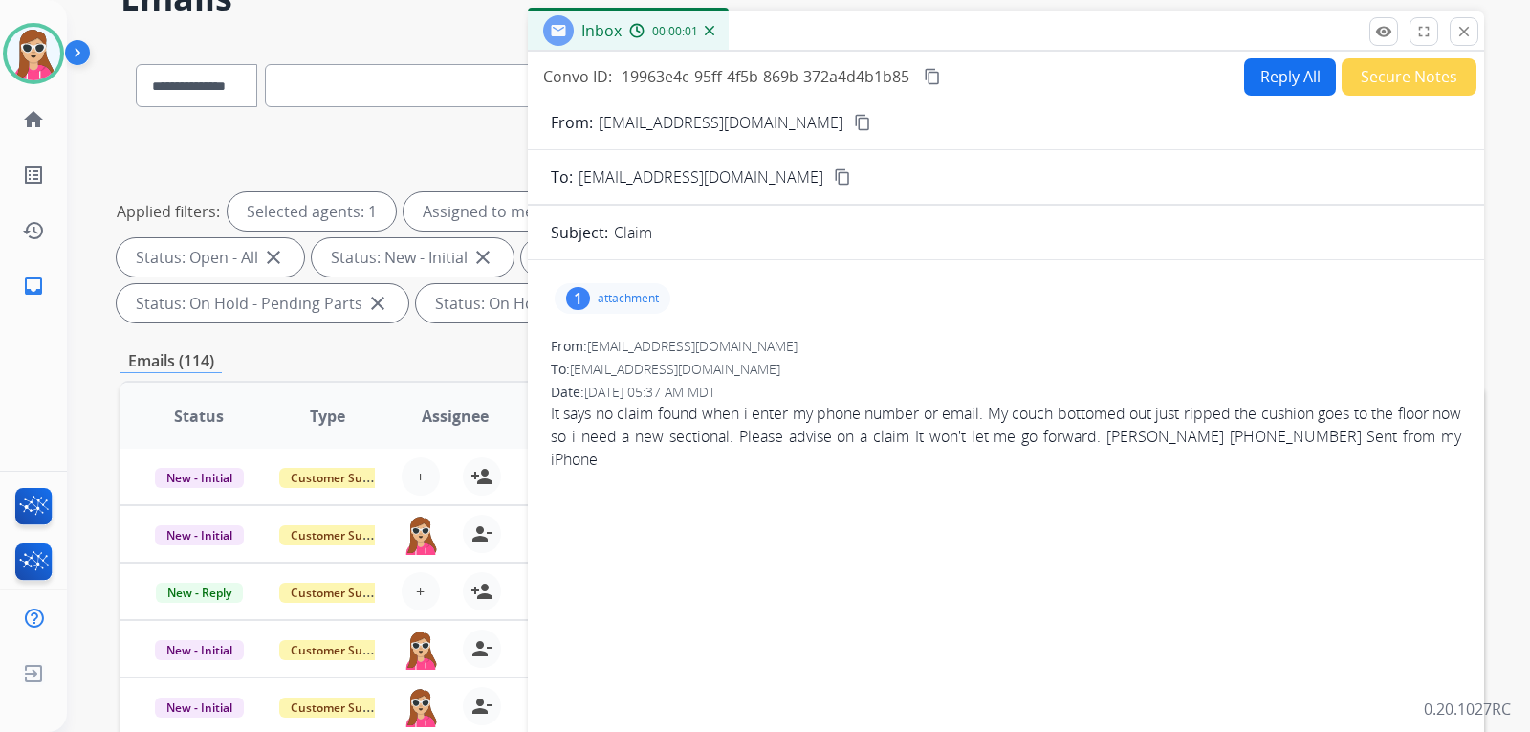
scroll to position [96, 0]
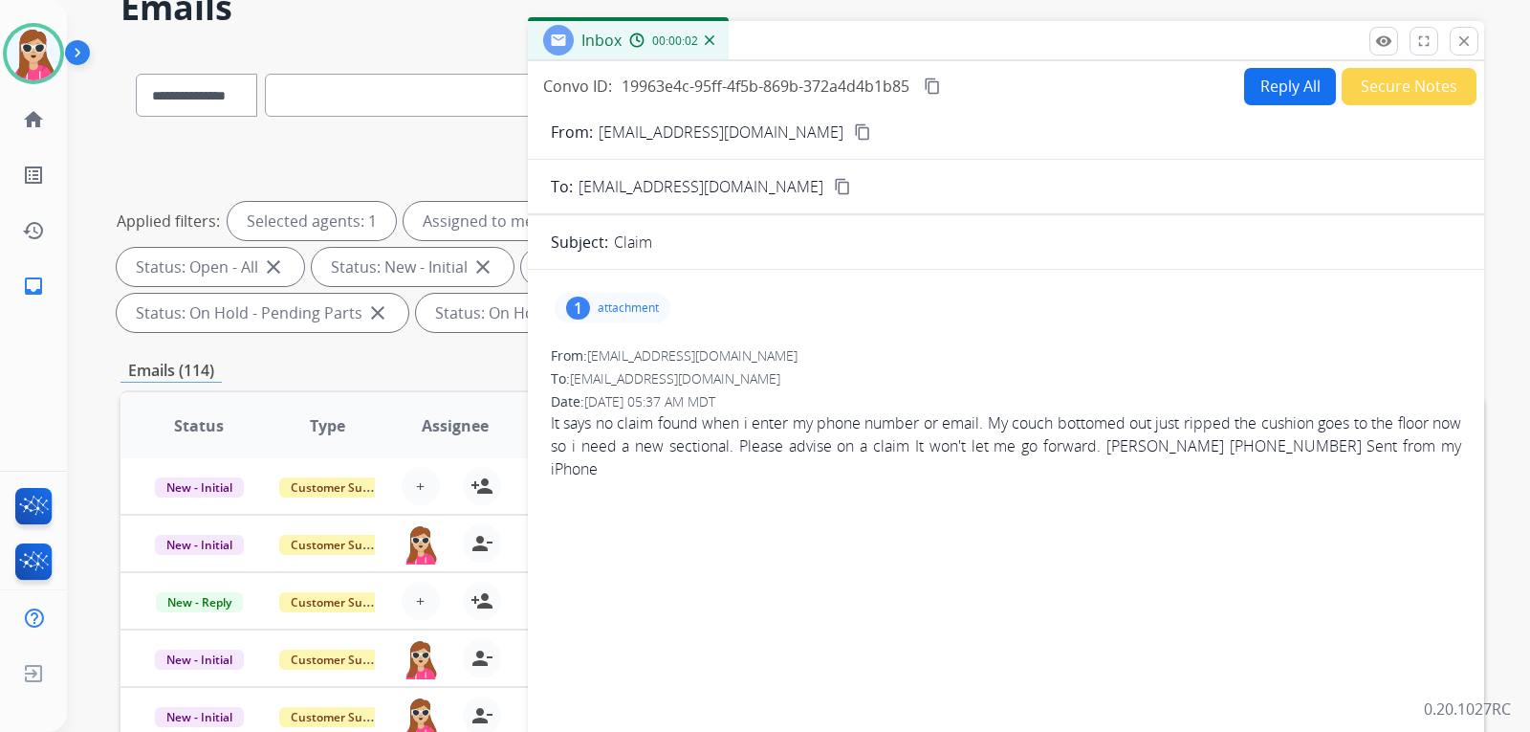
drag, startPoint x: 608, startPoint y: 259, endPoint x: 604, endPoint y: 282, distance: 23.3
click at [605, 272] on form "From: [EMAIL_ADDRESS][DOMAIN_NAME] content_copy To: [EMAIL_ADDRESS][DOMAIN_NAME…" at bounding box center [1006, 491] width 956 height 773
click at [603, 290] on div "1 attachment" at bounding box center [1006, 308] width 910 height 46
click at [601, 303] on p "attachment" at bounding box center [628, 307] width 61 height 15
click at [623, 364] on div at bounding box center [618, 356] width 96 height 67
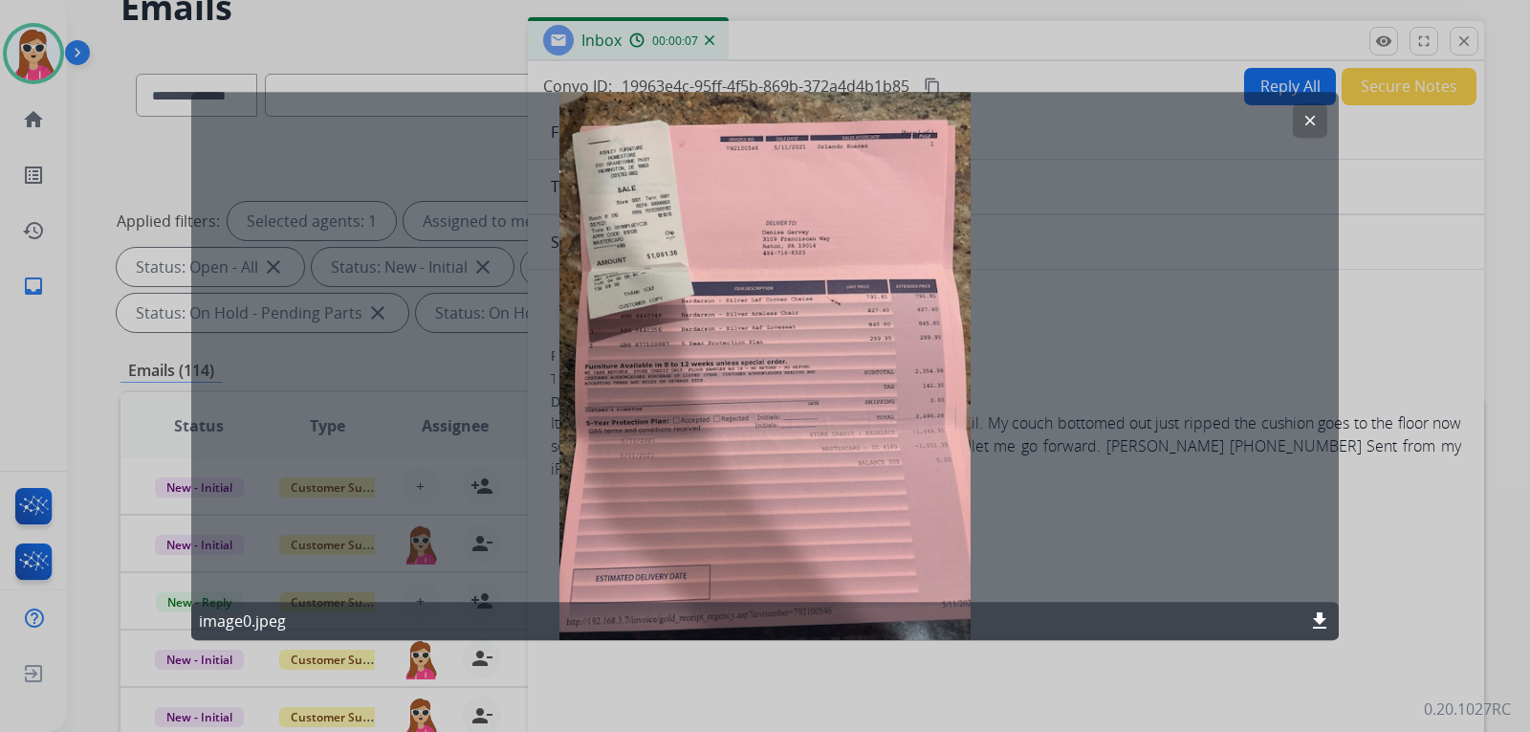
click at [1311, 110] on button "clear" at bounding box center [1310, 120] width 34 height 34
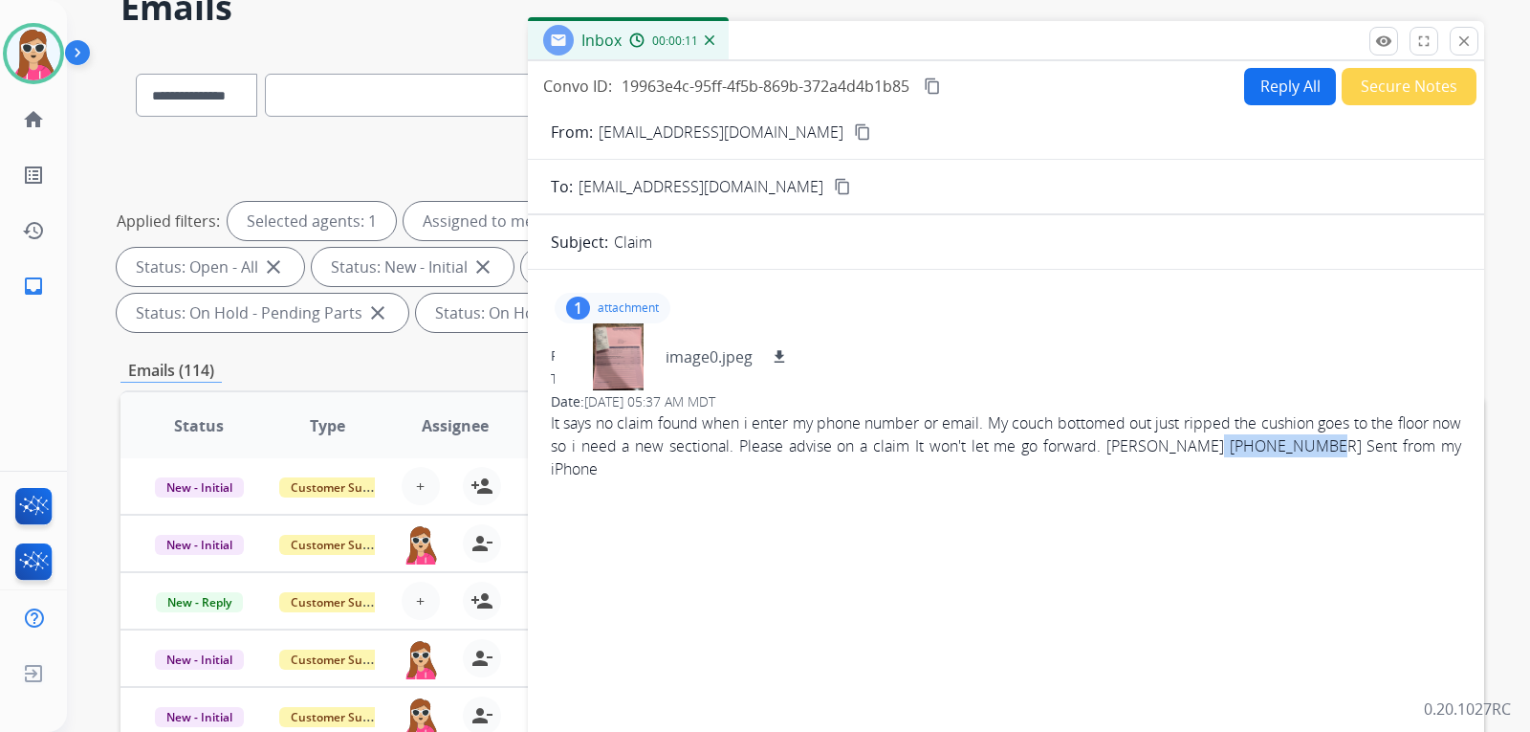
drag, startPoint x: 1245, startPoint y: 446, endPoint x: 1345, endPoint y: 453, distance: 99.7
click at [1345, 453] on span "It says no claim found when i enter my phone number or email. My couch bottomed…" at bounding box center [1006, 445] width 910 height 69
copy span "[PHONE_NUMBER]"
click at [854, 128] on mat-icon "content_copy" at bounding box center [862, 131] width 17 height 17
click at [1469, 48] on mat-icon "close" at bounding box center [1463, 41] width 17 height 17
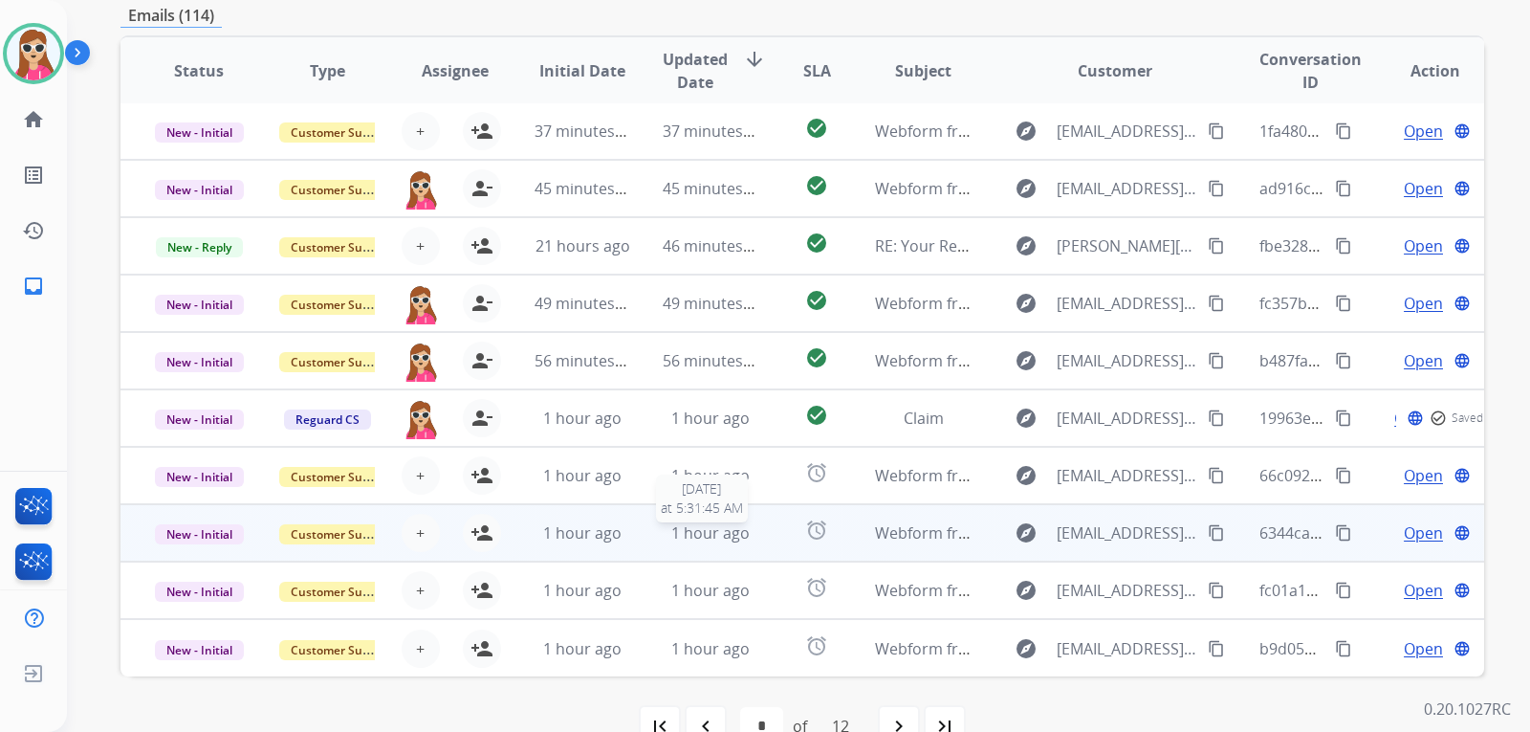
scroll to position [478, 0]
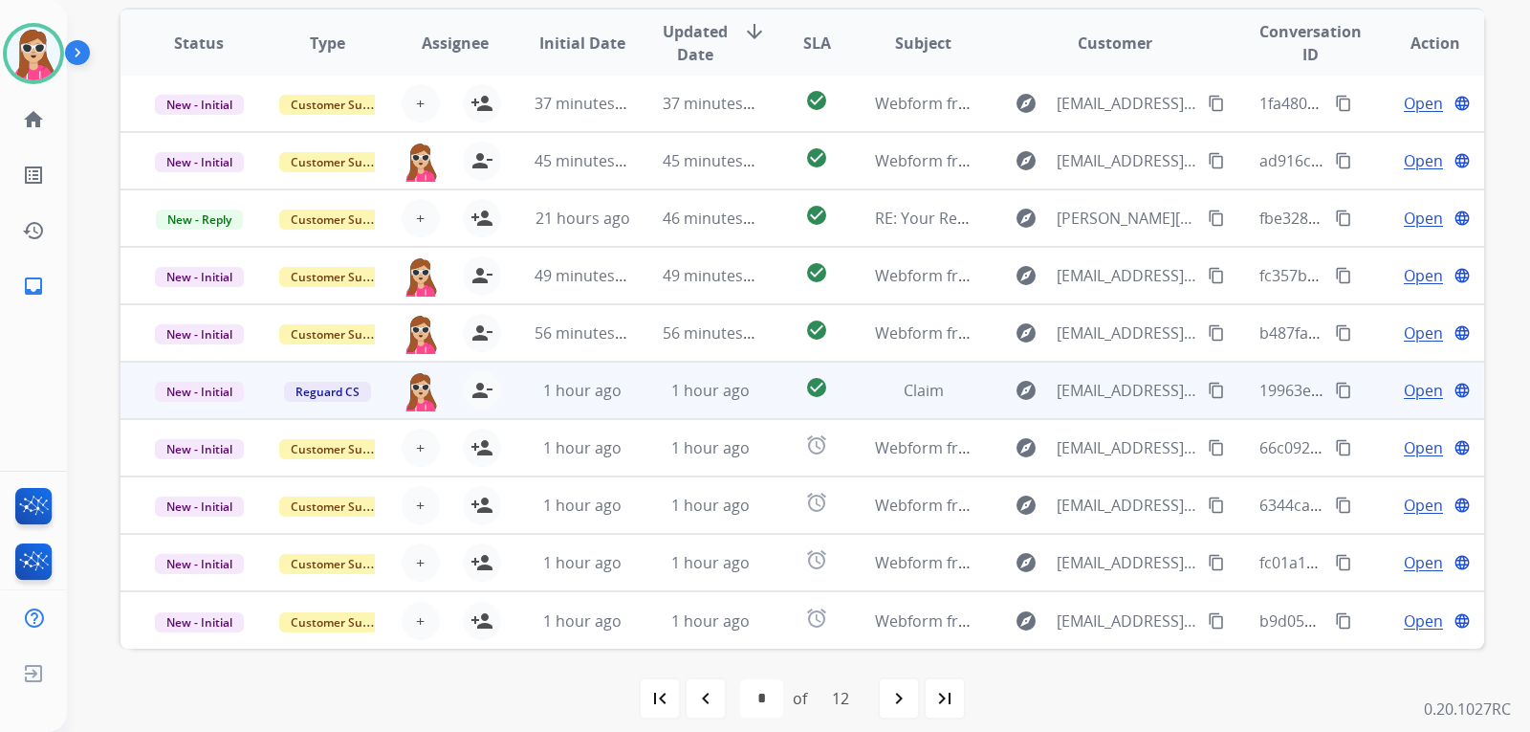
click at [760, 405] on td "check_circle" at bounding box center [801, 389] width 85 height 57
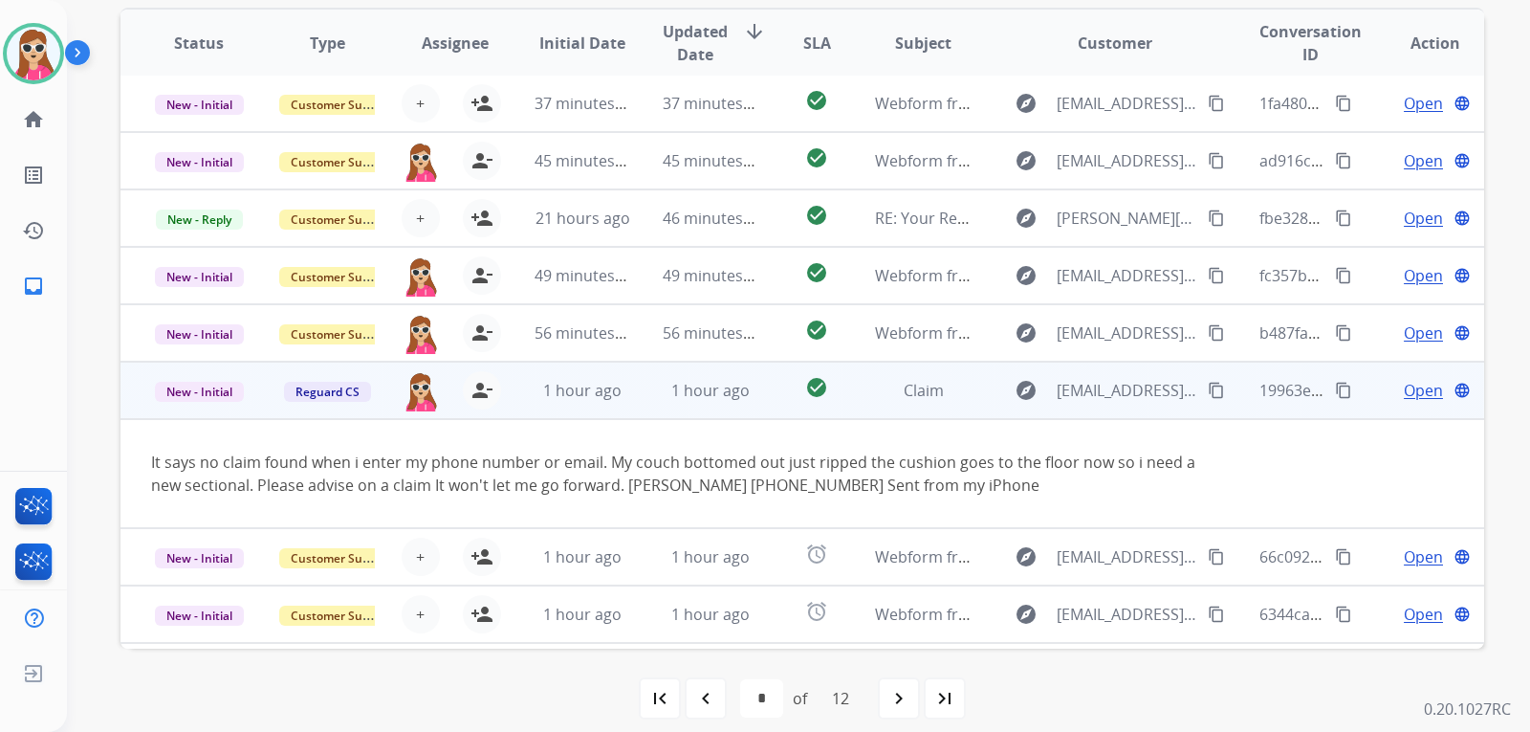
scroll to position [111, 0]
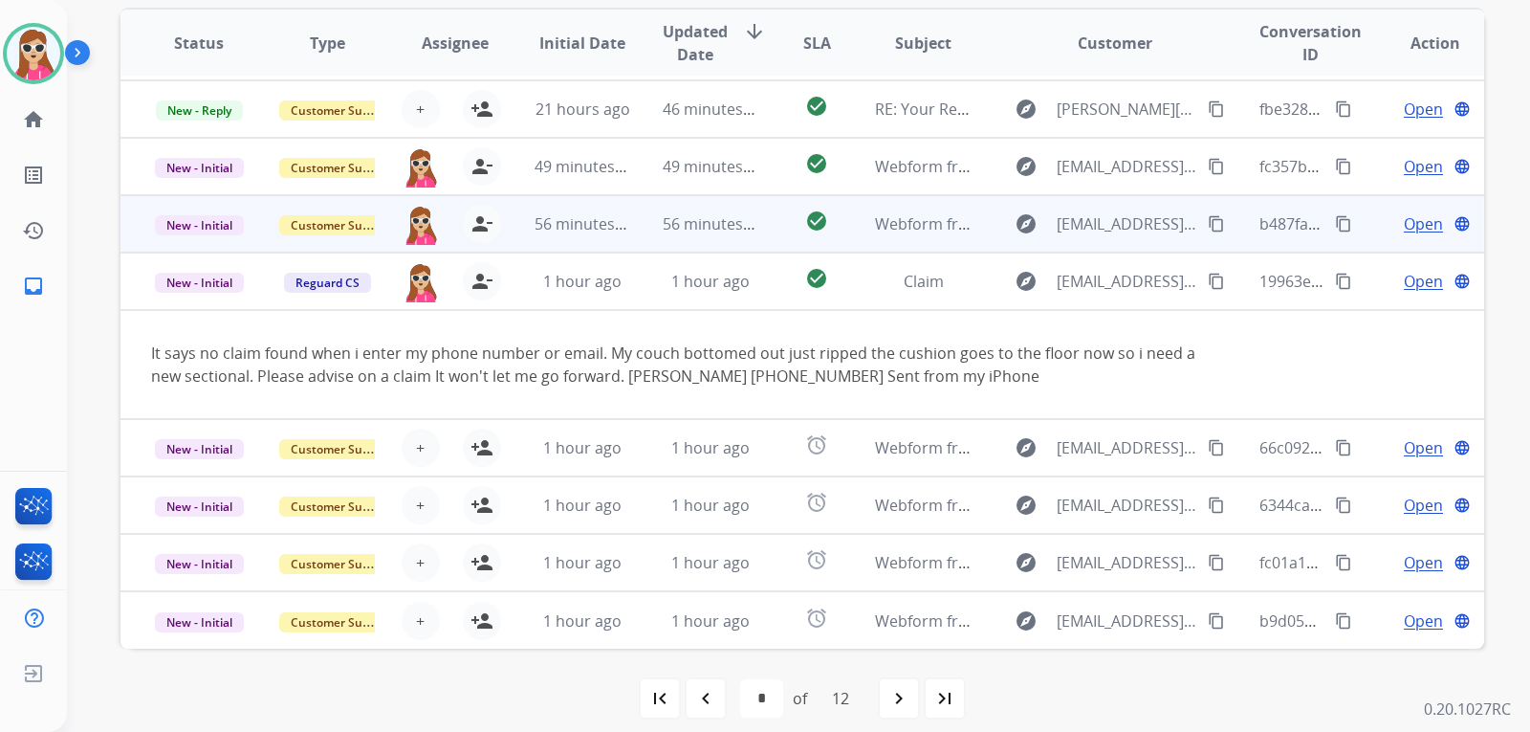
click at [765, 230] on td "check_circle" at bounding box center [801, 223] width 85 height 57
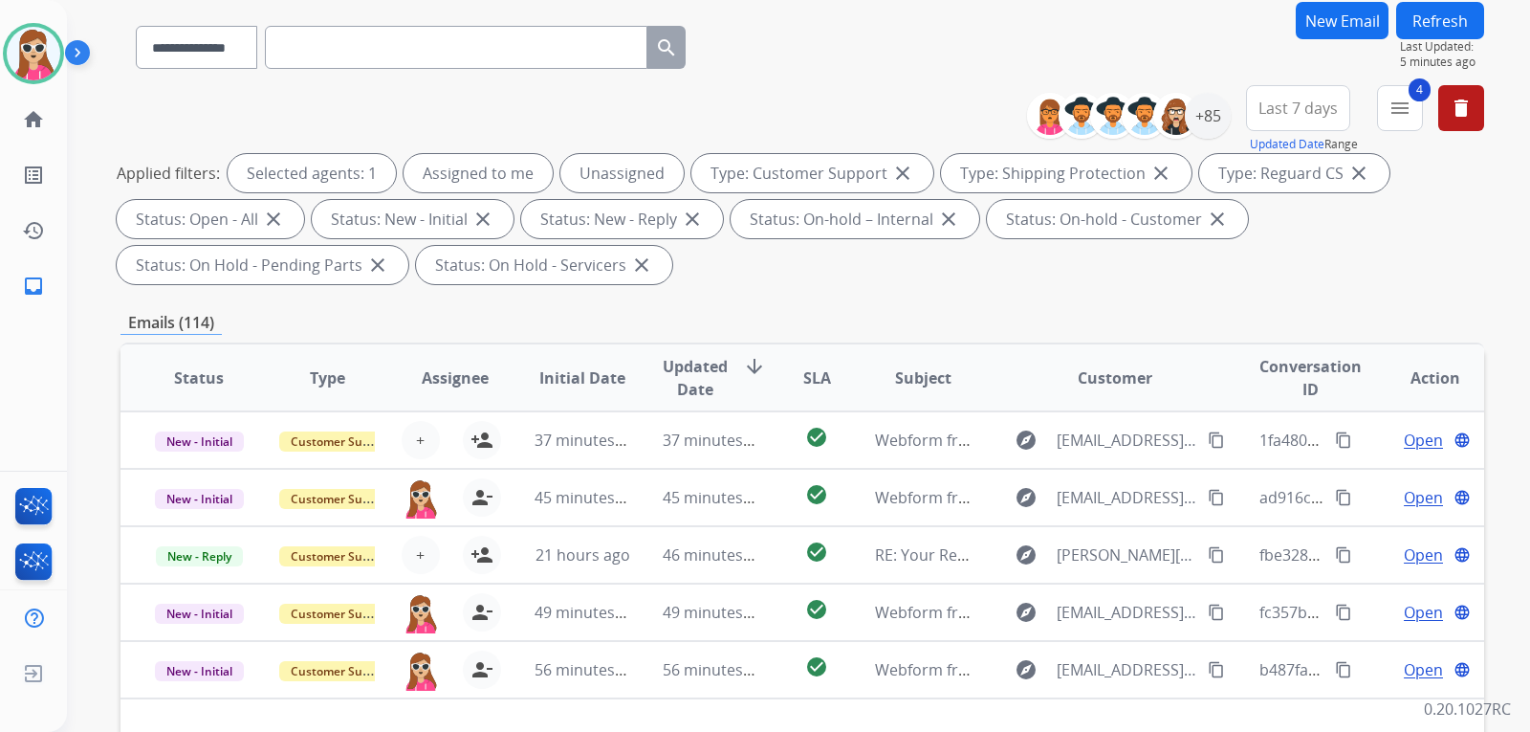
scroll to position [16, 0]
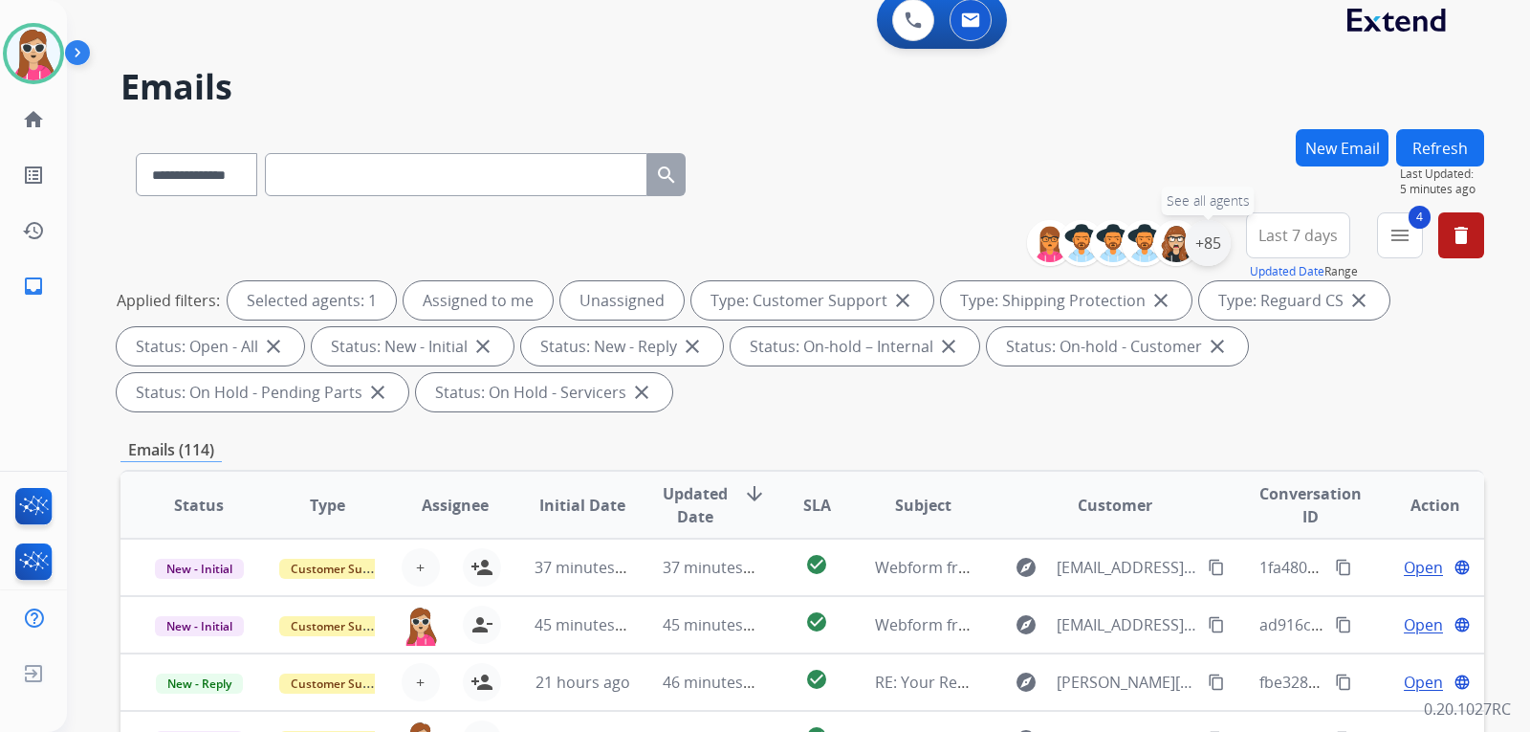
click at [1198, 239] on div "+85" at bounding box center [1208, 243] width 46 height 46
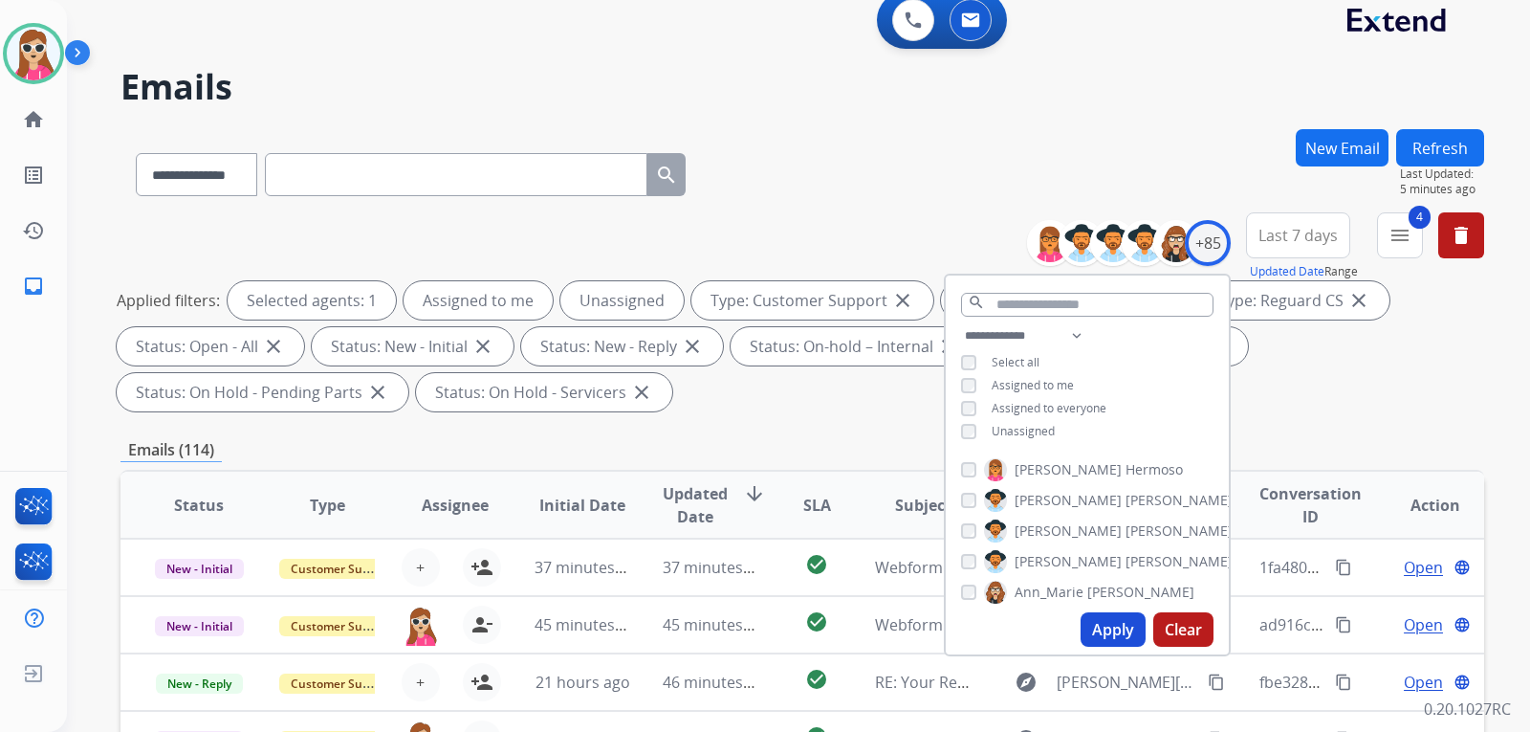
click at [1018, 429] on span "Unassigned" at bounding box center [1023, 431] width 63 height 16
click at [1112, 634] on button "Apply" at bounding box center [1113, 629] width 65 height 34
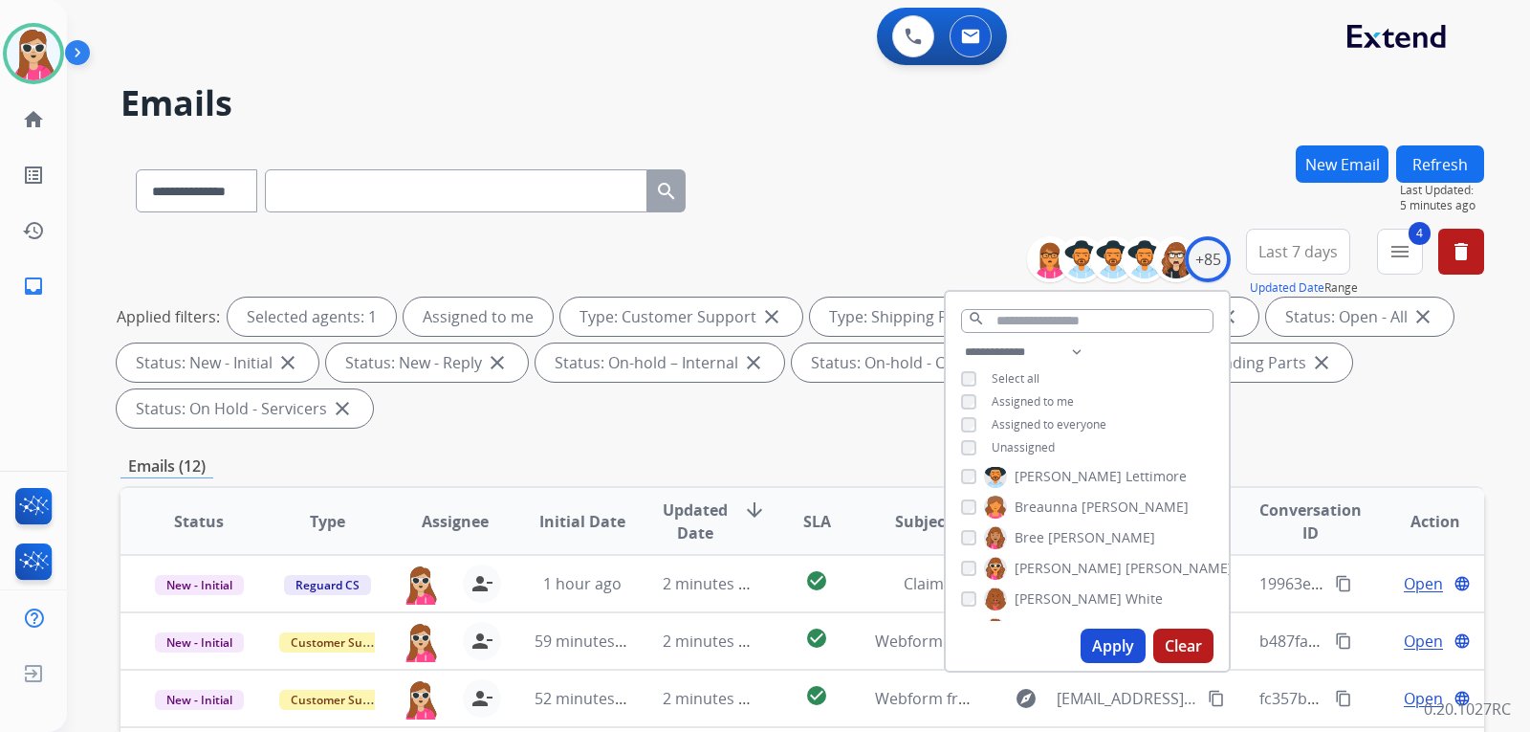
scroll to position [191, 0]
click at [852, 414] on div "Applied filters: Selected agents: 1 Assigned to me Type: Customer Support close…" at bounding box center [799, 362] width 1364 height 130
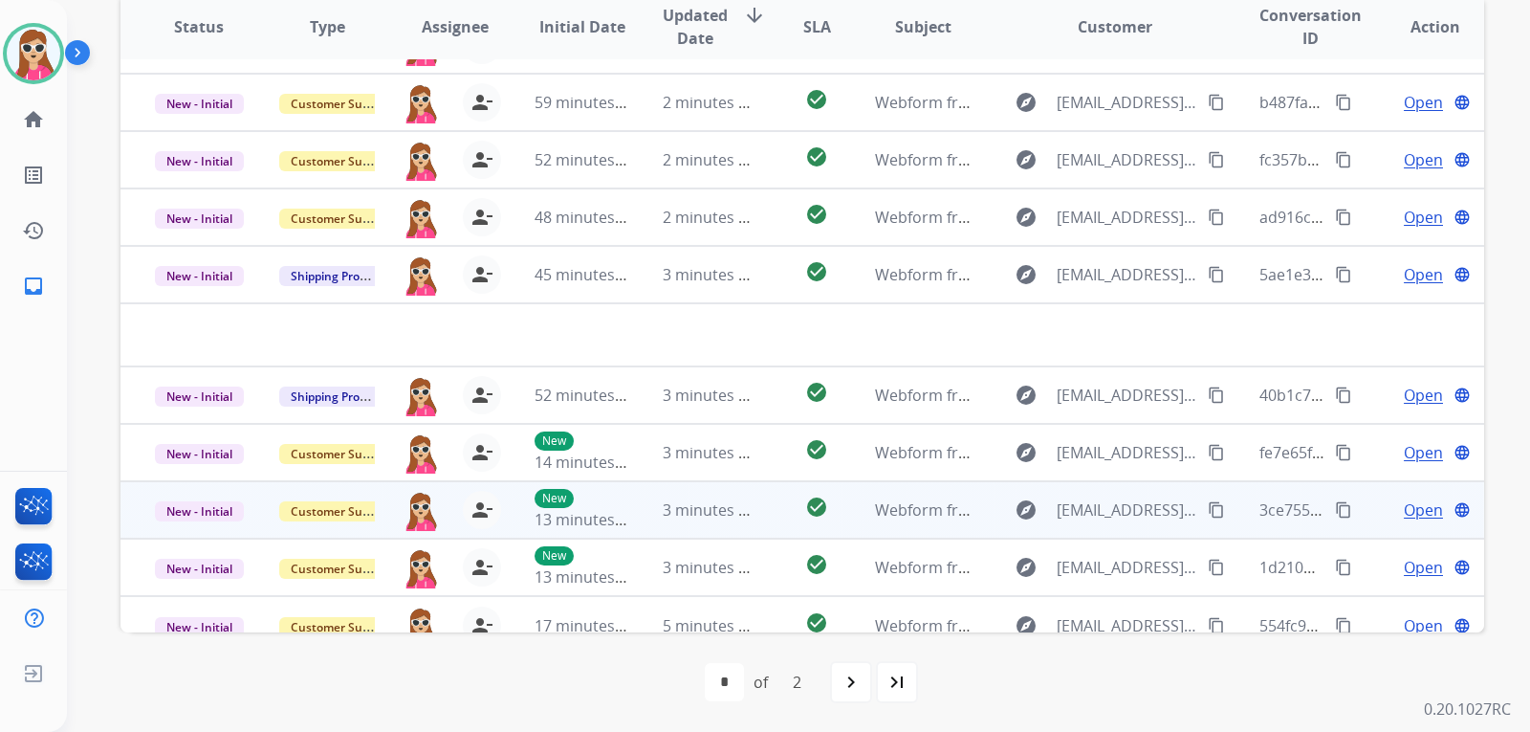
scroll to position [65, 0]
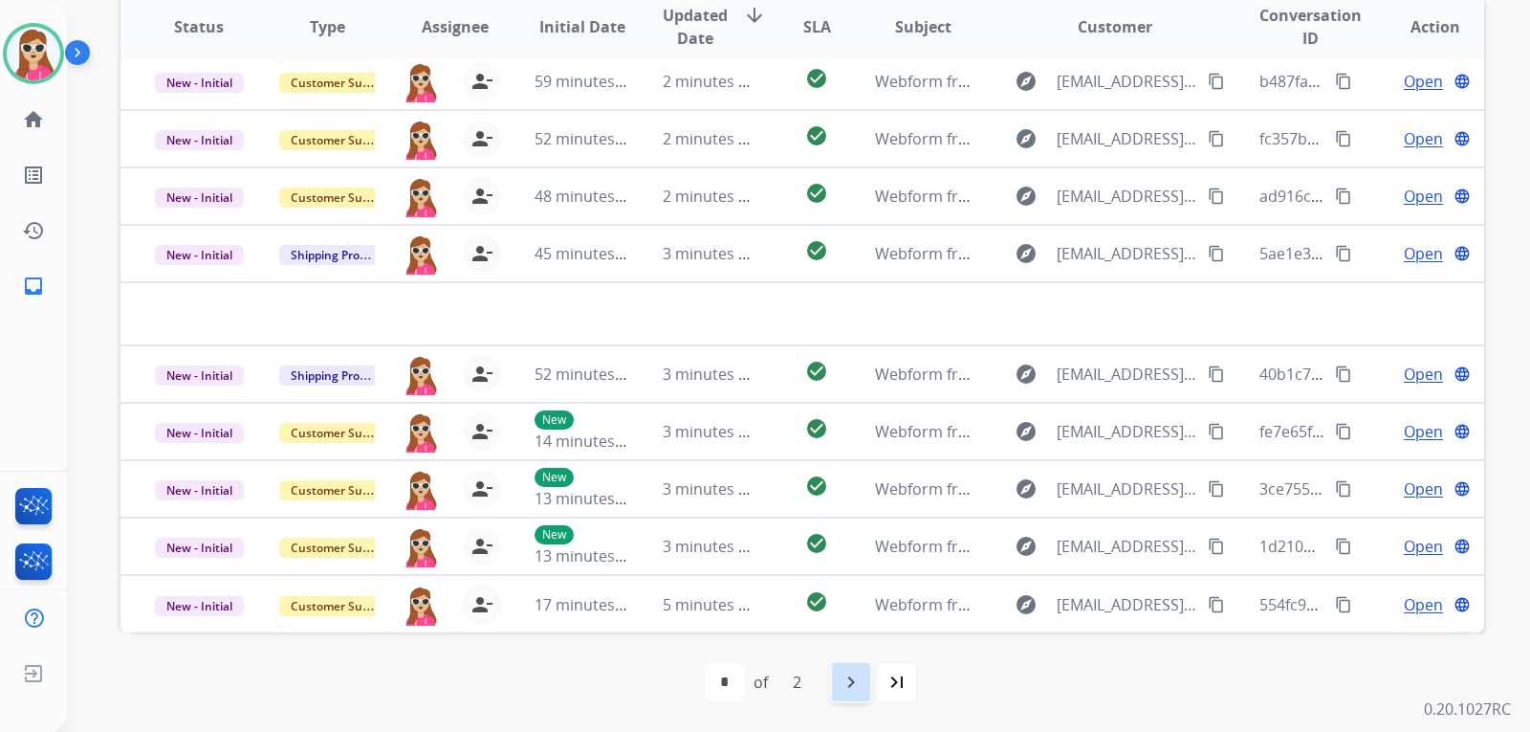
click at [860, 681] on mat-icon "navigate_next" at bounding box center [851, 681] width 23 height 23
select select "*"
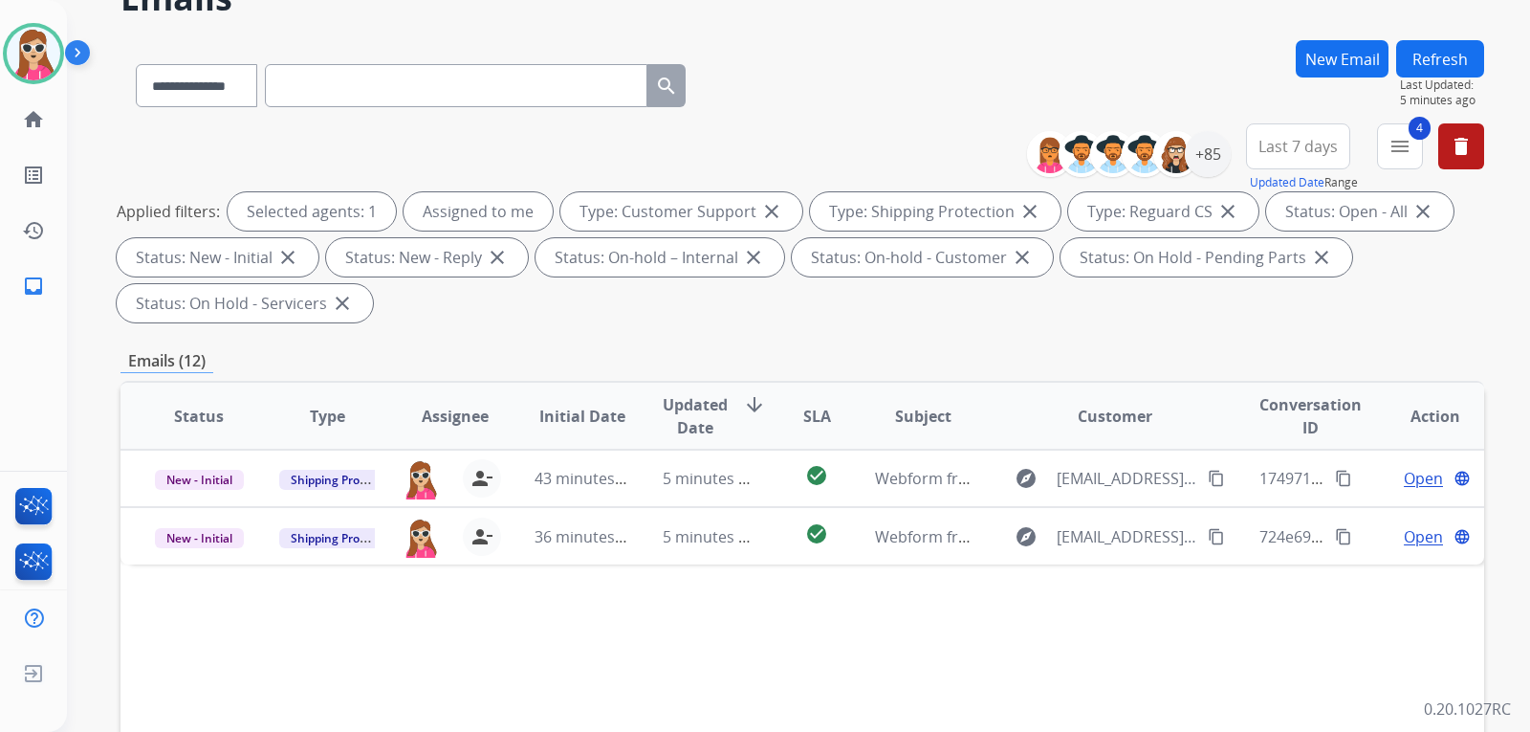
scroll to position [96, 0]
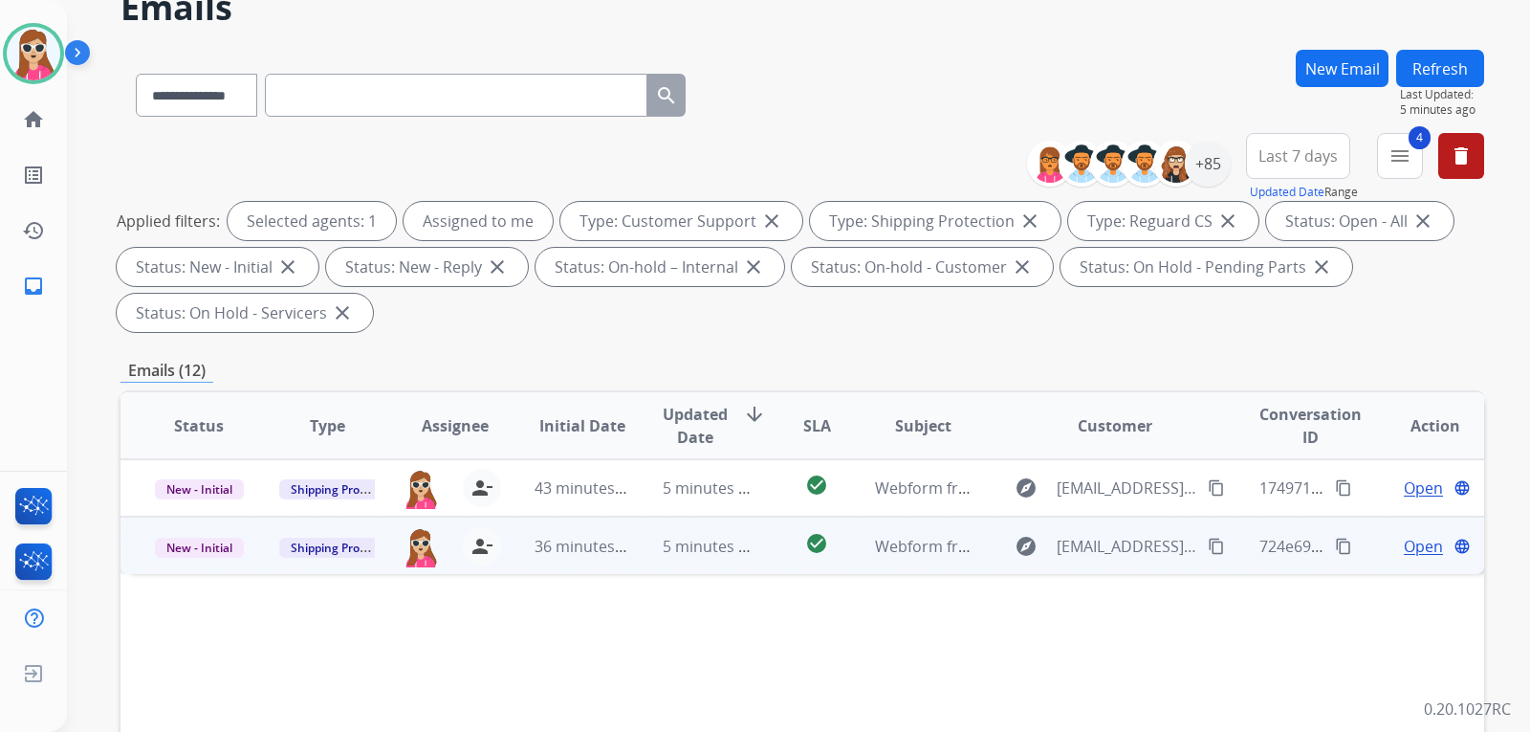
click at [770, 549] on td "check_circle" at bounding box center [801, 544] width 85 height 57
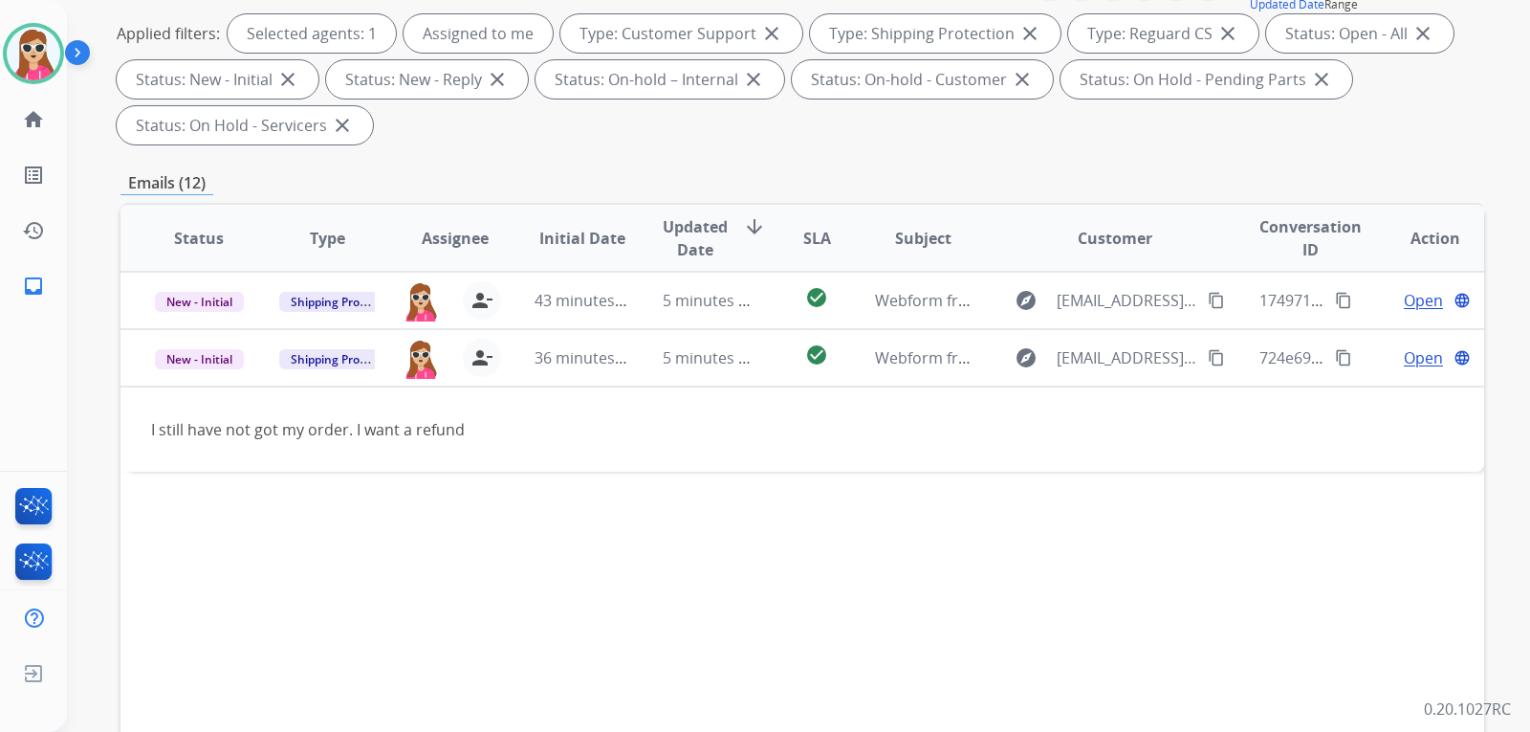
scroll to position [287, 0]
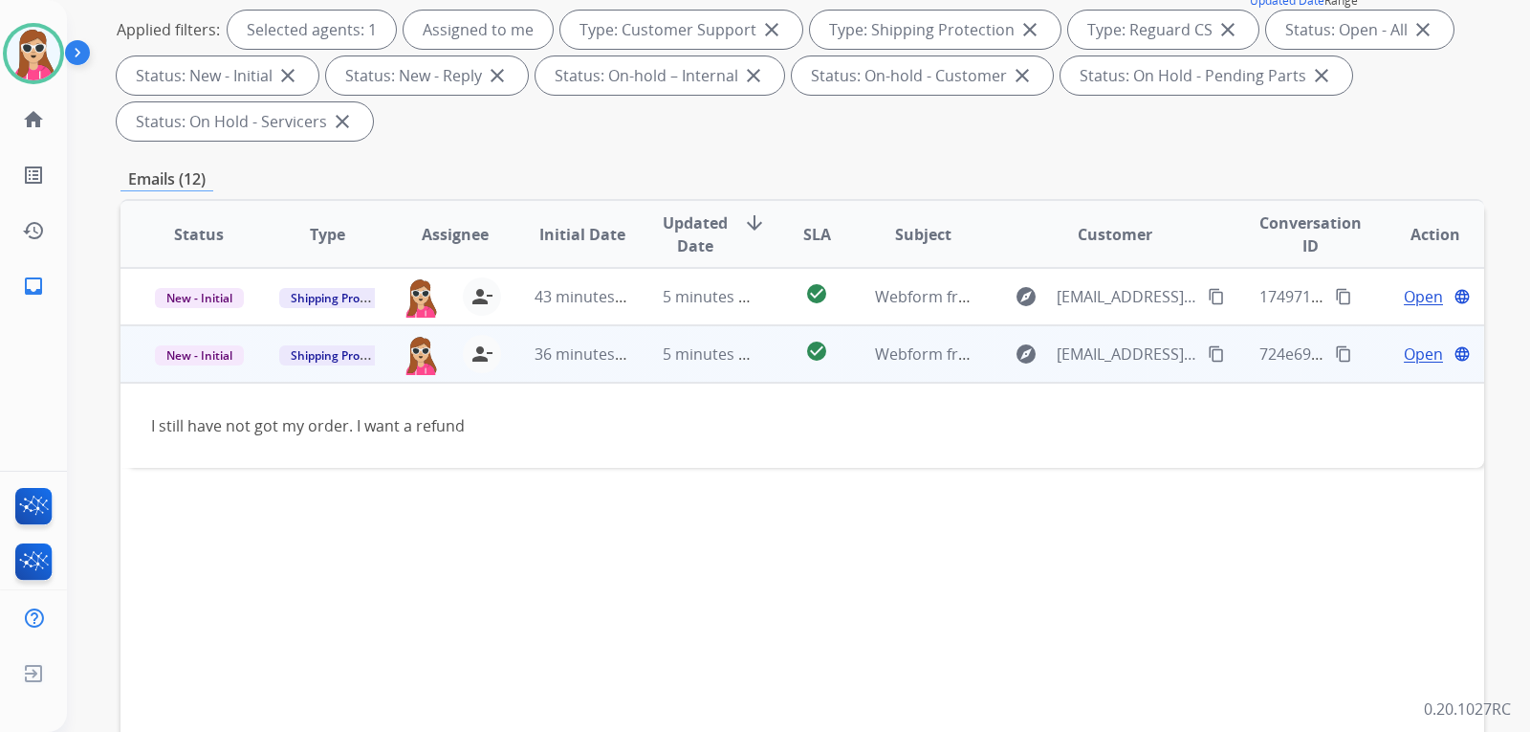
click at [1208, 347] on mat-icon "content_copy" at bounding box center [1216, 353] width 17 height 17
click at [1404, 352] on span "Open" at bounding box center [1423, 353] width 39 height 23
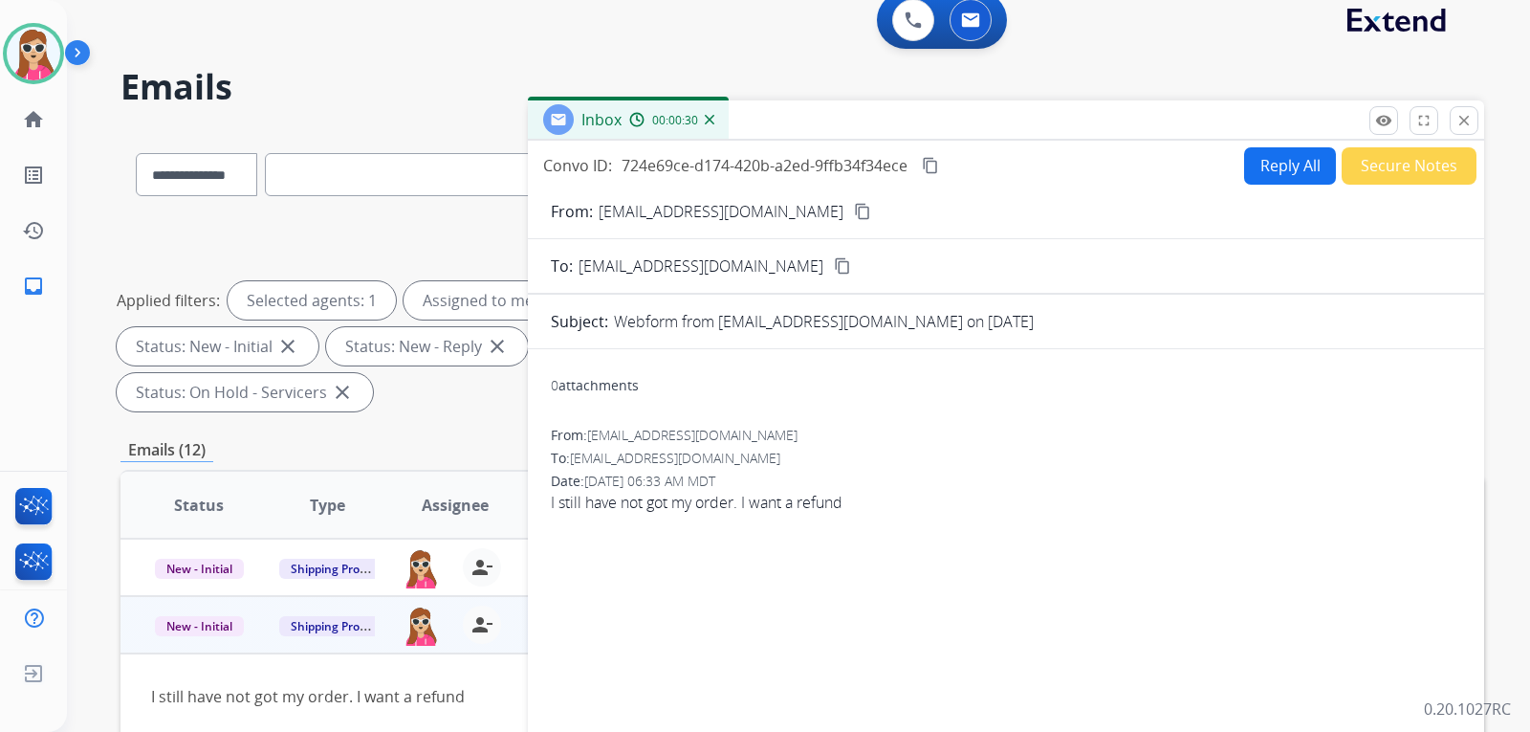
scroll to position [0, 0]
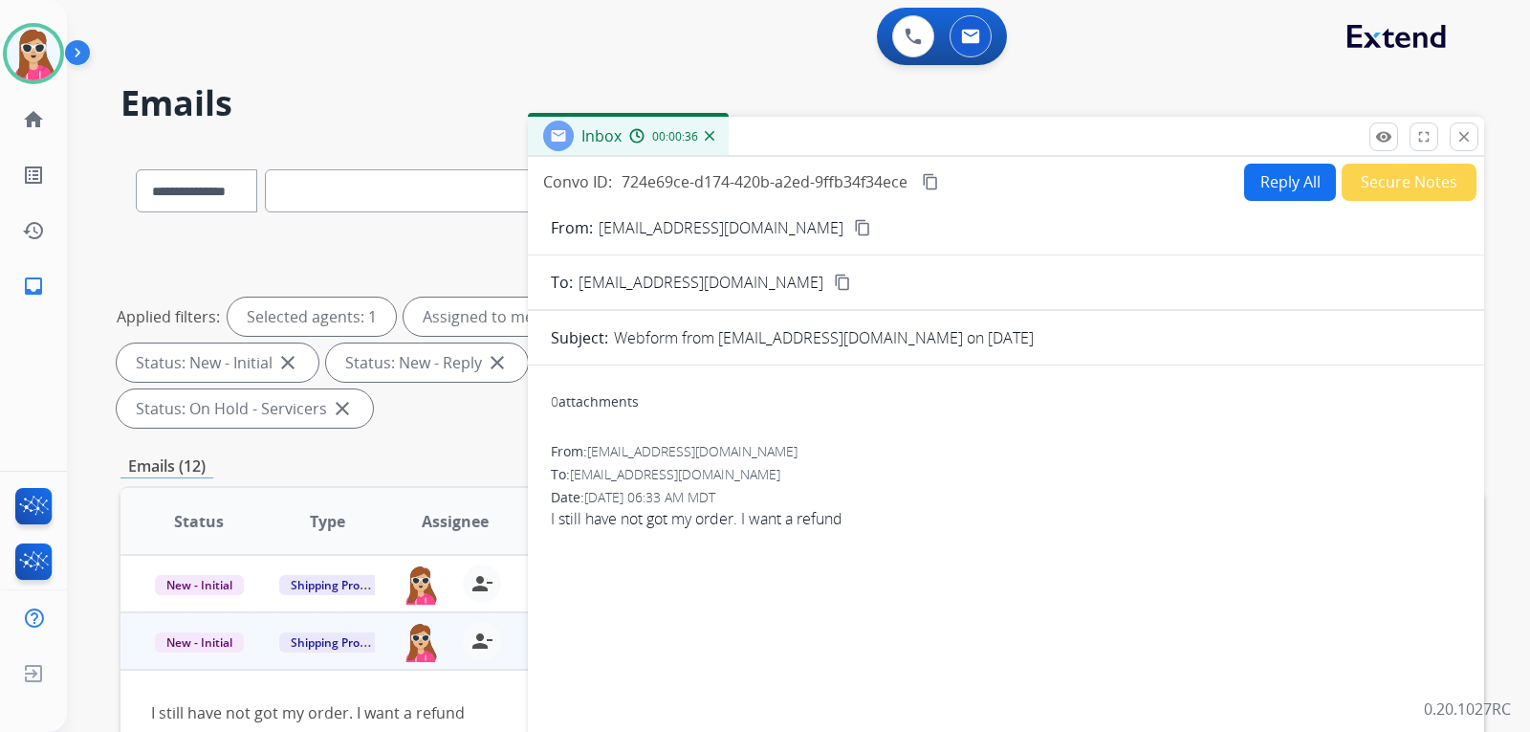
click at [854, 227] on mat-icon "content_copy" at bounding box center [862, 227] width 17 height 17
click at [1248, 194] on button "Reply All" at bounding box center [1290, 182] width 92 height 37
select select "**********"
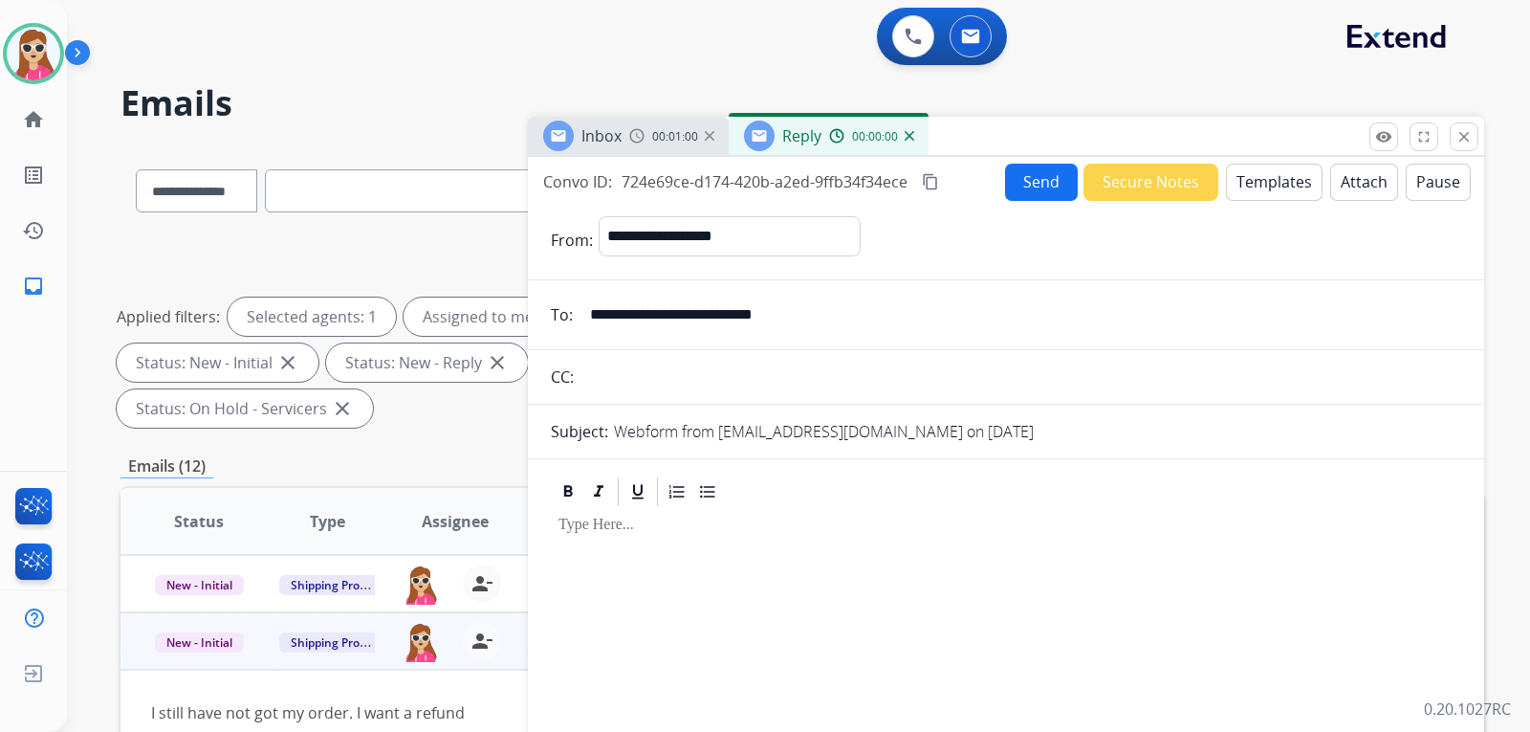
click at [1262, 186] on button "Templates" at bounding box center [1274, 182] width 97 height 37
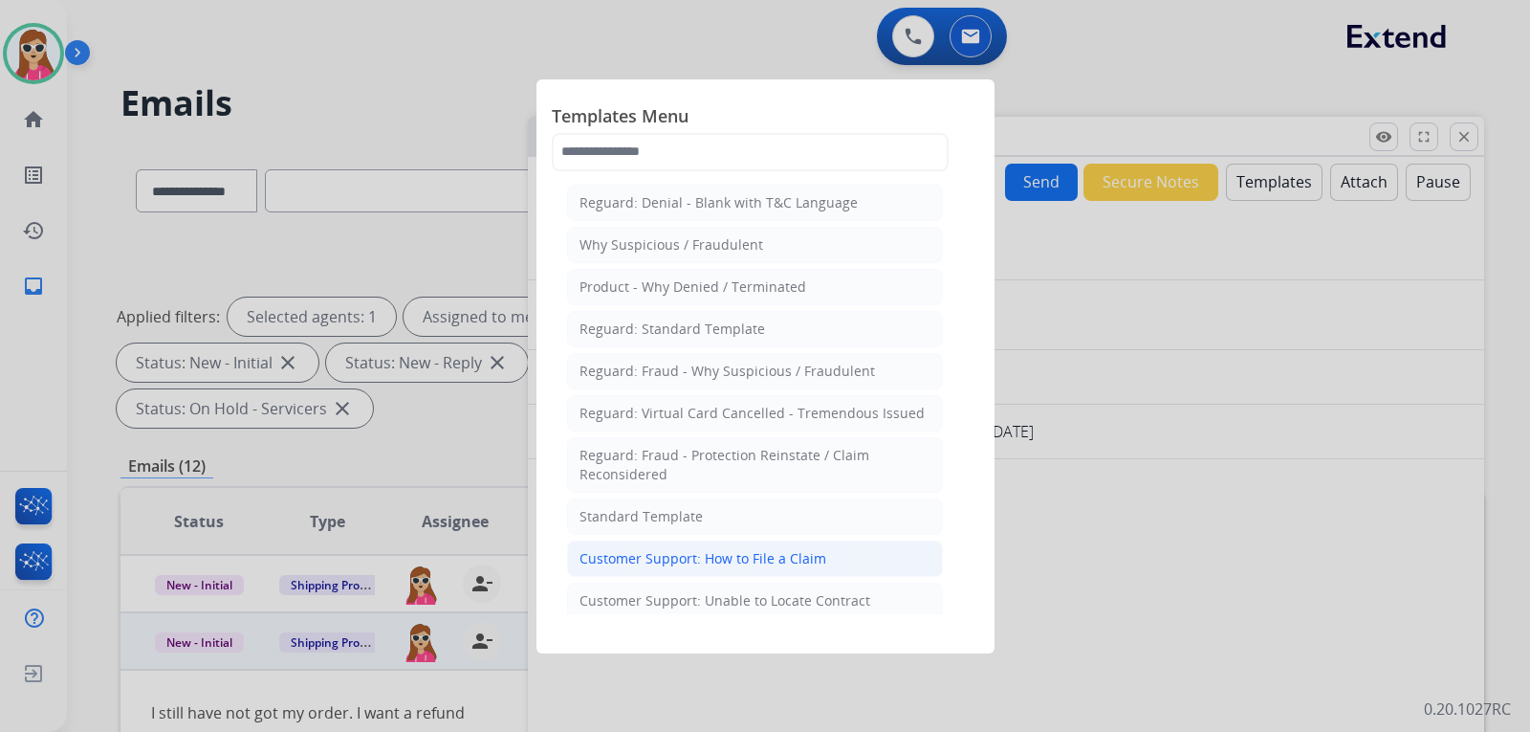
click at [782, 563] on div "Customer Support: How to File a Claim" at bounding box center [702, 558] width 247 height 19
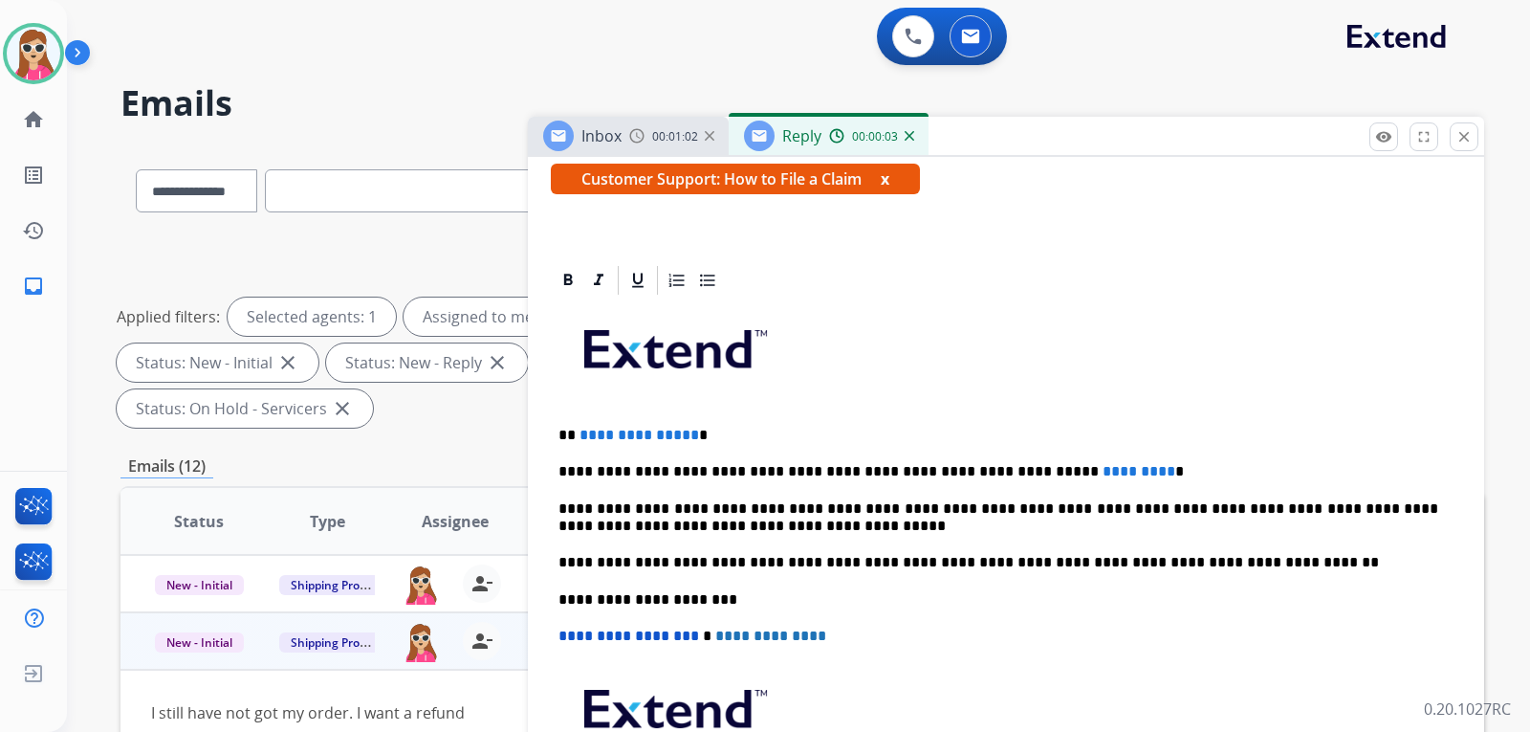
scroll to position [346, 0]
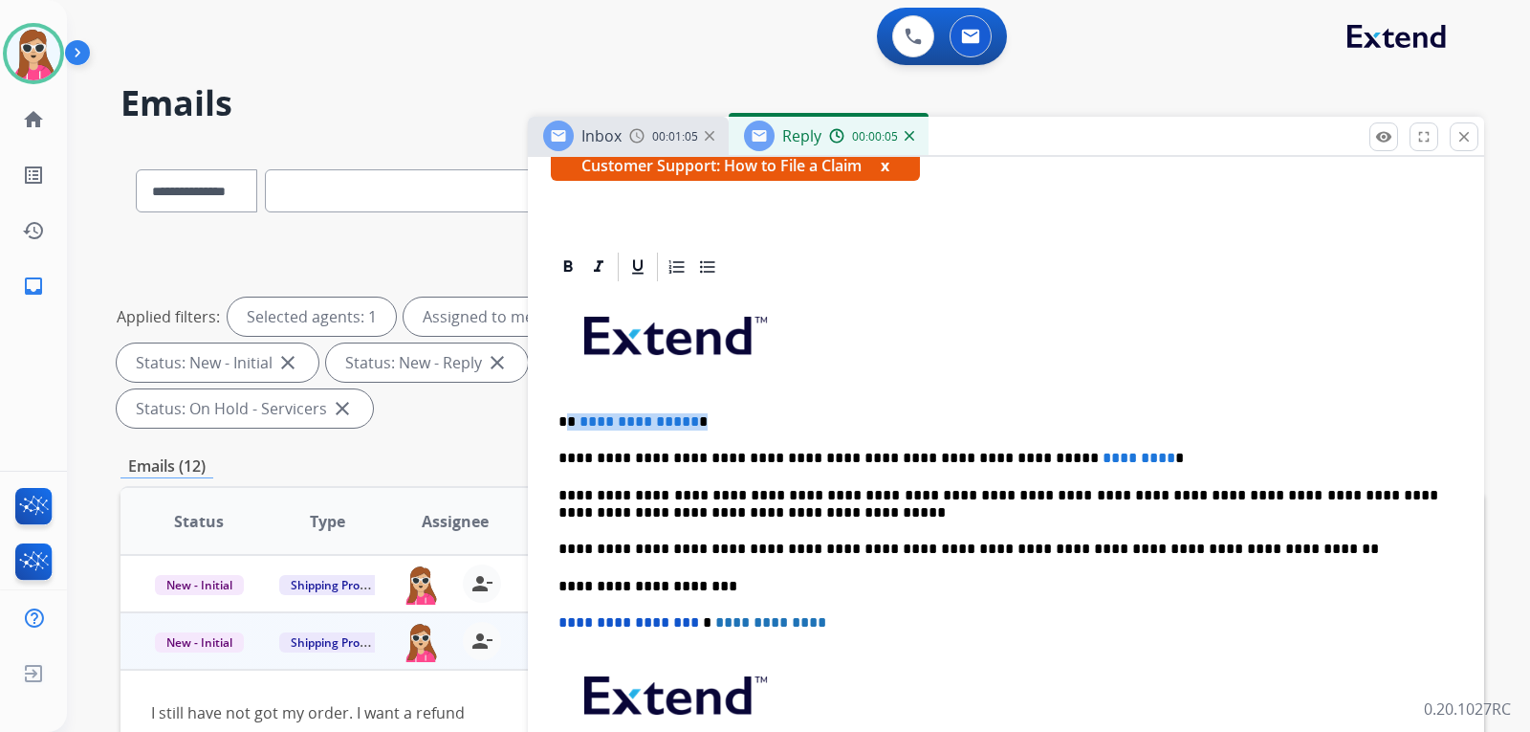
drag, startPoint x: 697, startPoint y: 424, endPoint x: 571, endPoint y: 424, distance: 126.2
click at [571, 424] on p "**********" at bounding box center [998, 421] width 880 height 17
drag, startPoint x: 1084, startPoint y: 460, endPoint x: 995, endPoint y: 462, distance: 89.0
click at [995, 462] on p "**********" at bounding box center [998, 457] width 880 height 17
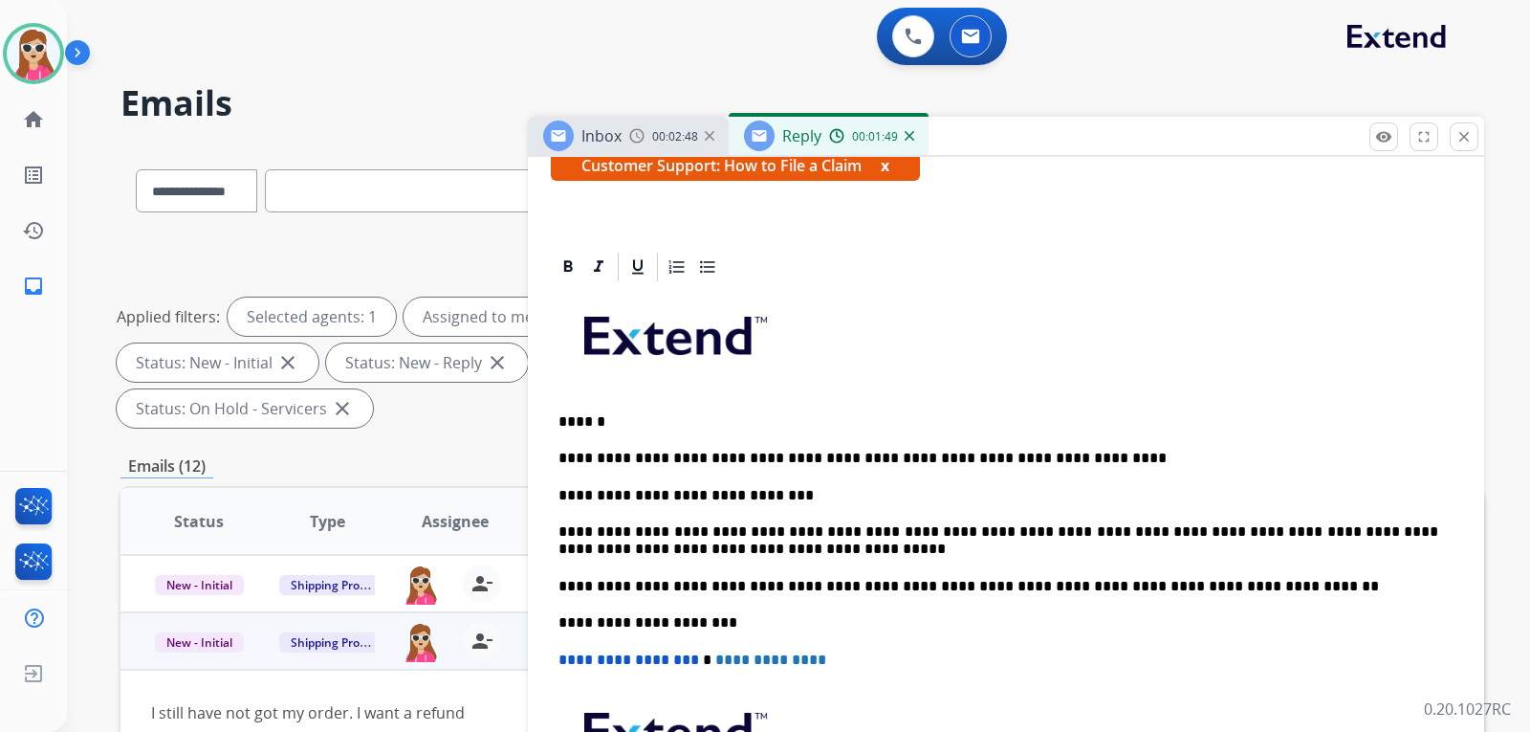
drag, startPoint x: 687, startPoint y: 501, endPoint x: 646, endPoint y: 412, distance: 97.6
click at [647, 414] on p "******" at bounding box center [998, 421] width 880 height 17
click at [688, 495] on p "**********" at bounding box center [998, 495] width 880 height 17
click at [692, 494] on p "**********" at bounding box center [998, 495] width 880 height 17
click at [799, 479] on div "**********" at bounding box center [1006, 595] width 910 height 622
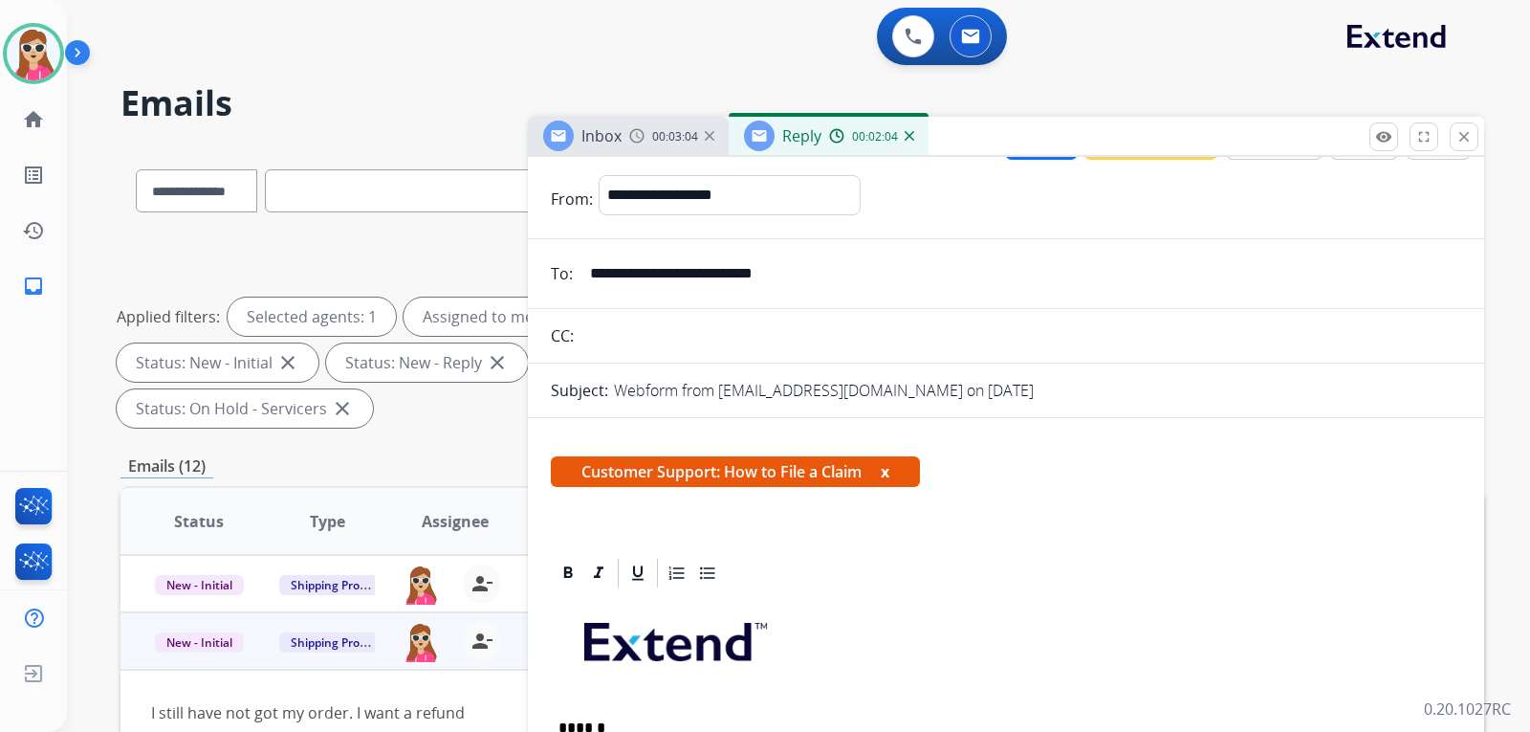
scroll to position [0, 0]
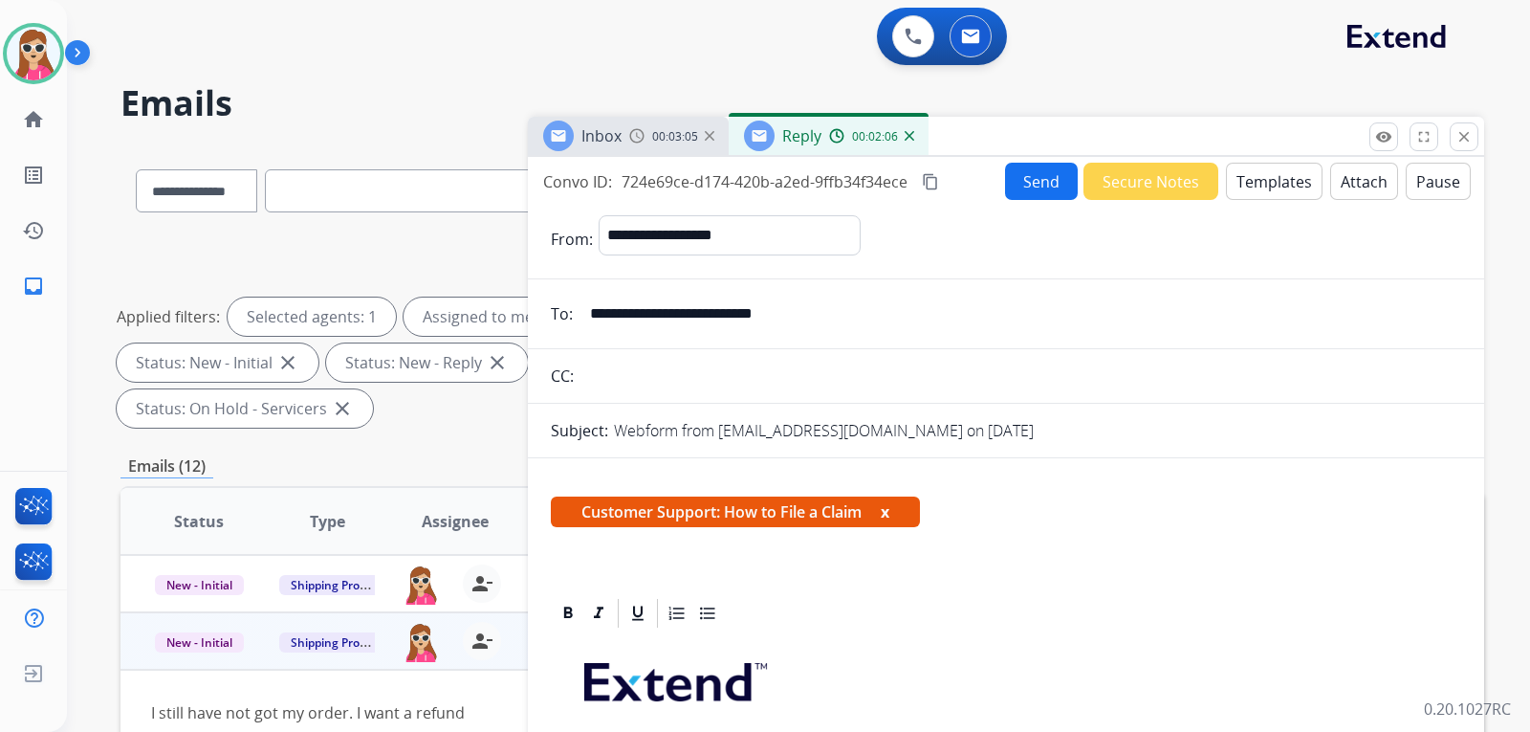
click at [1020, 190] on button "Send" at bounding box center [1041, 181] width 73 height 37
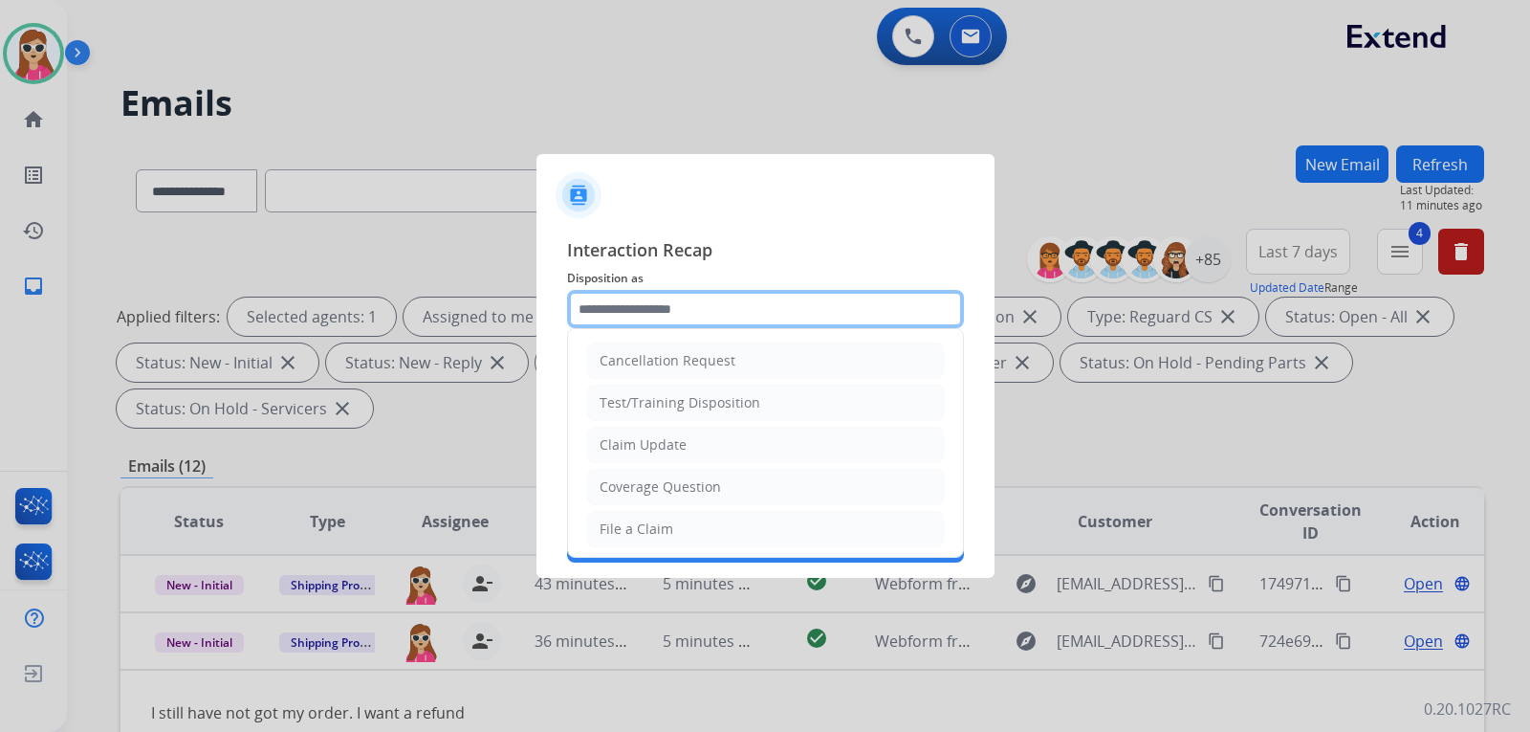
click at [624, 319] on input "text" at bounding box center [765, 309] width 397 height 38
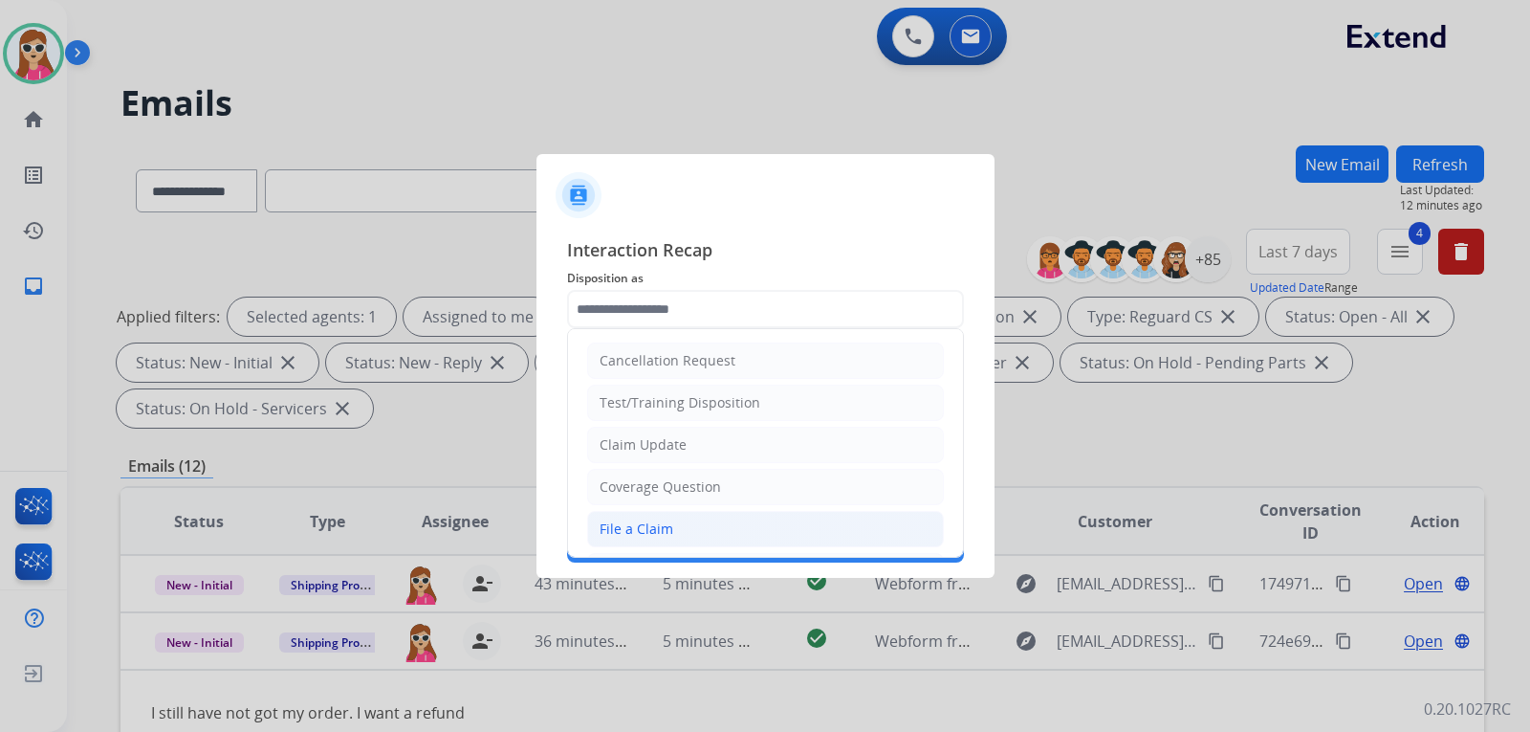
click at [652, 521] on div "File a Claim" at bounding box center [637, 528] width 74 height 19
type input "**********"
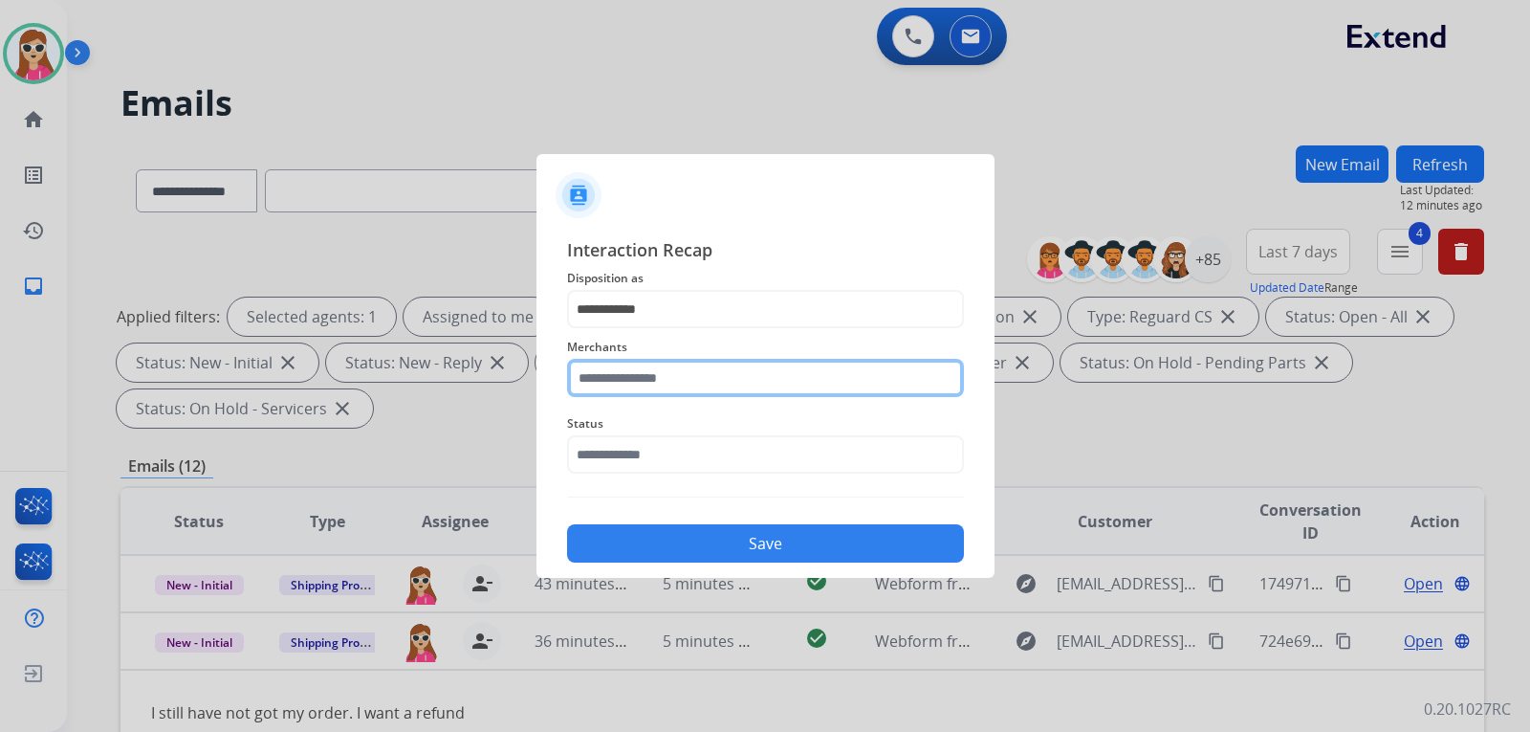
click at [652, 381] on input "text" at bounding box center [765, 378] width 397 height 38
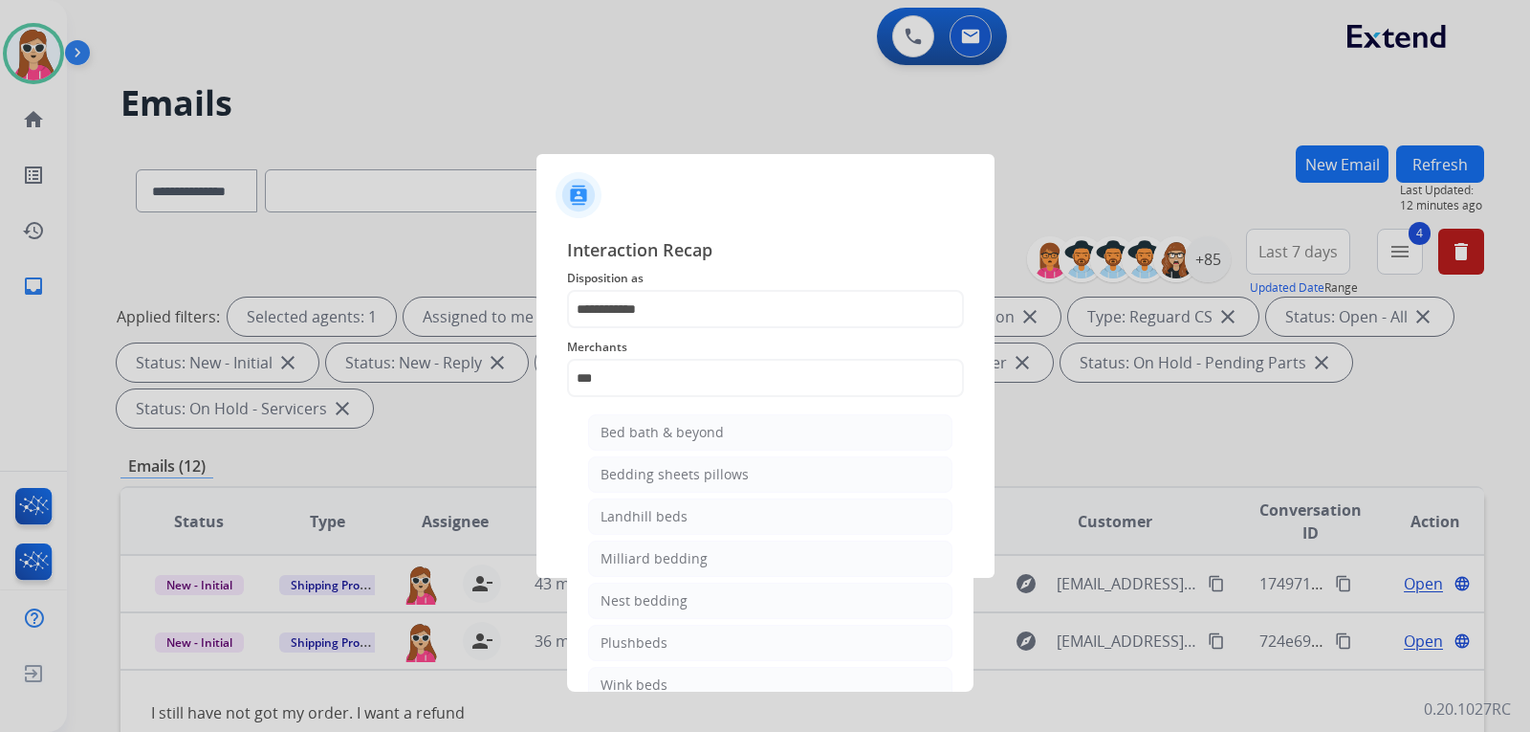
click at [653, 429] on div "Bed bath & beyond" at bounding box center [662, 432] width 123 height 19
type input "**********"
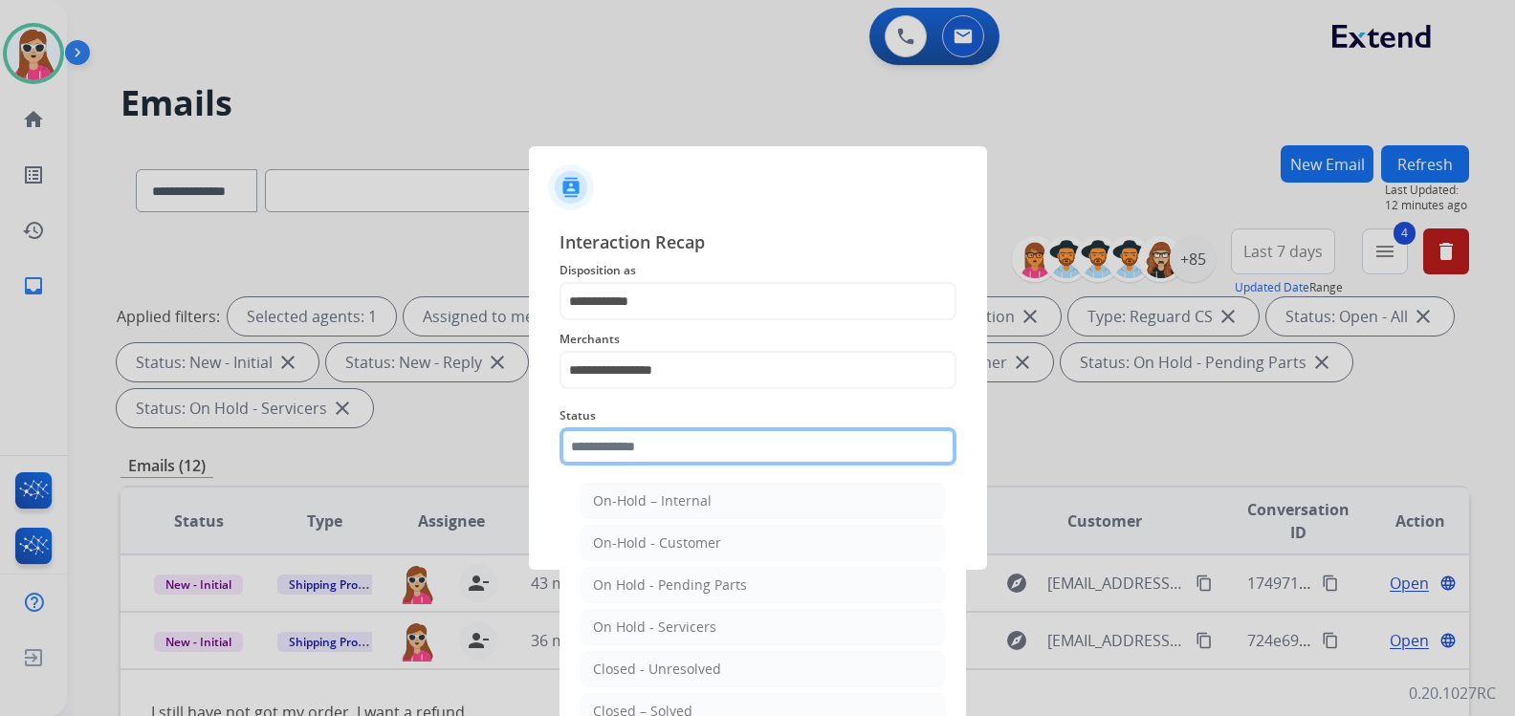
click at [672, 450] on input "text" at bounding box center [757, 446] width 397 height 38
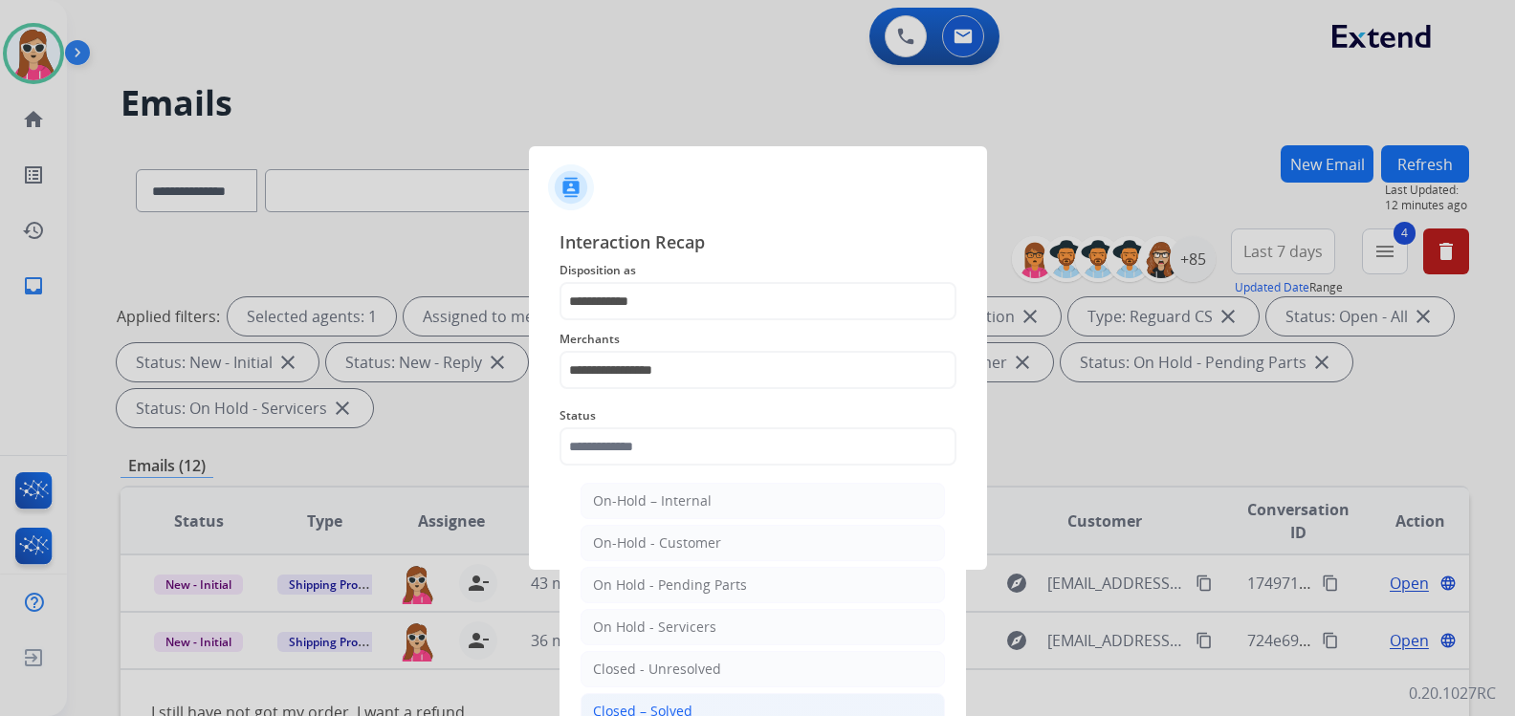
click at [668, 710] on div "Closed – Solved" at bounding box center [642, 711] width 99 height 19
type input "**********"
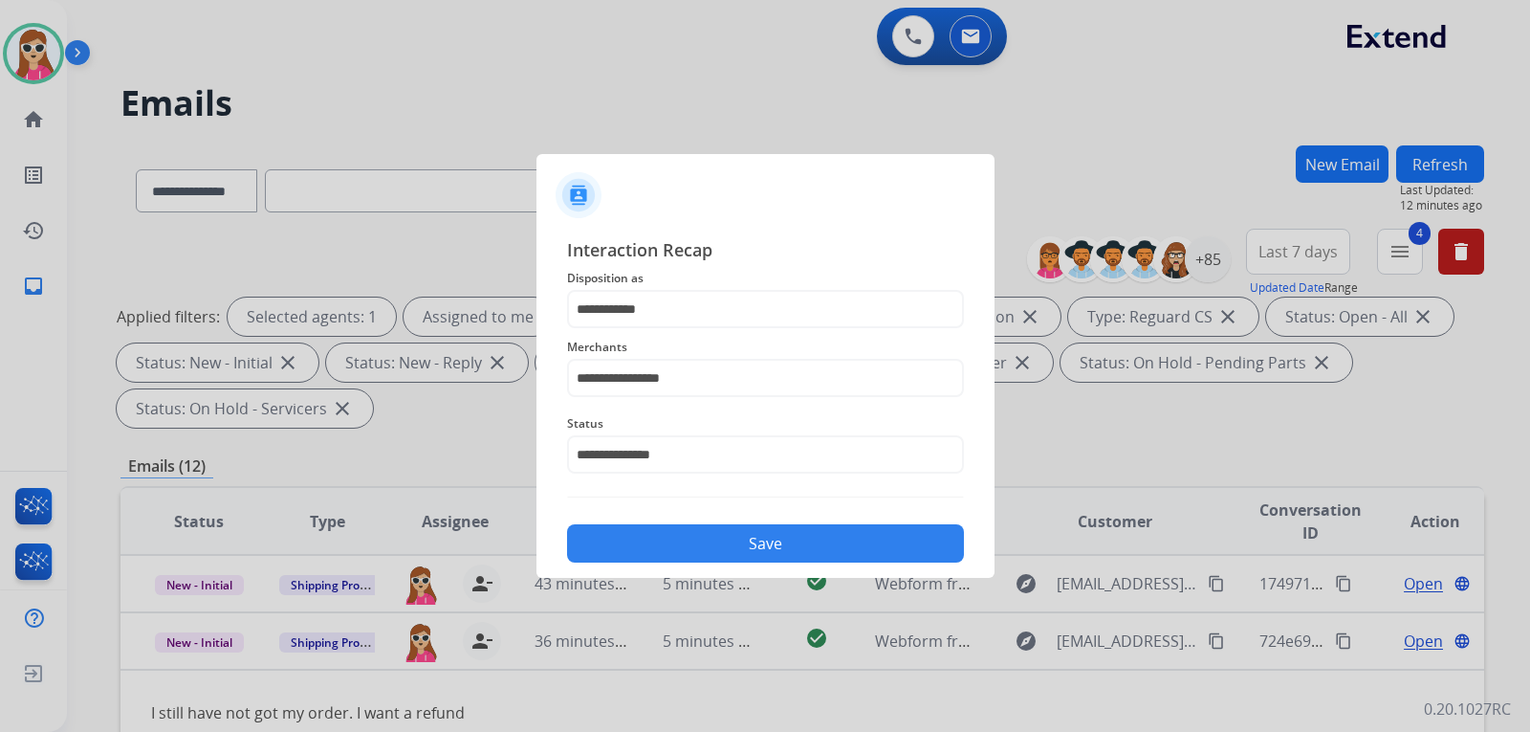
click at [724, 559] on button "Save" at bounding box center [765, 543] width 397 height 38
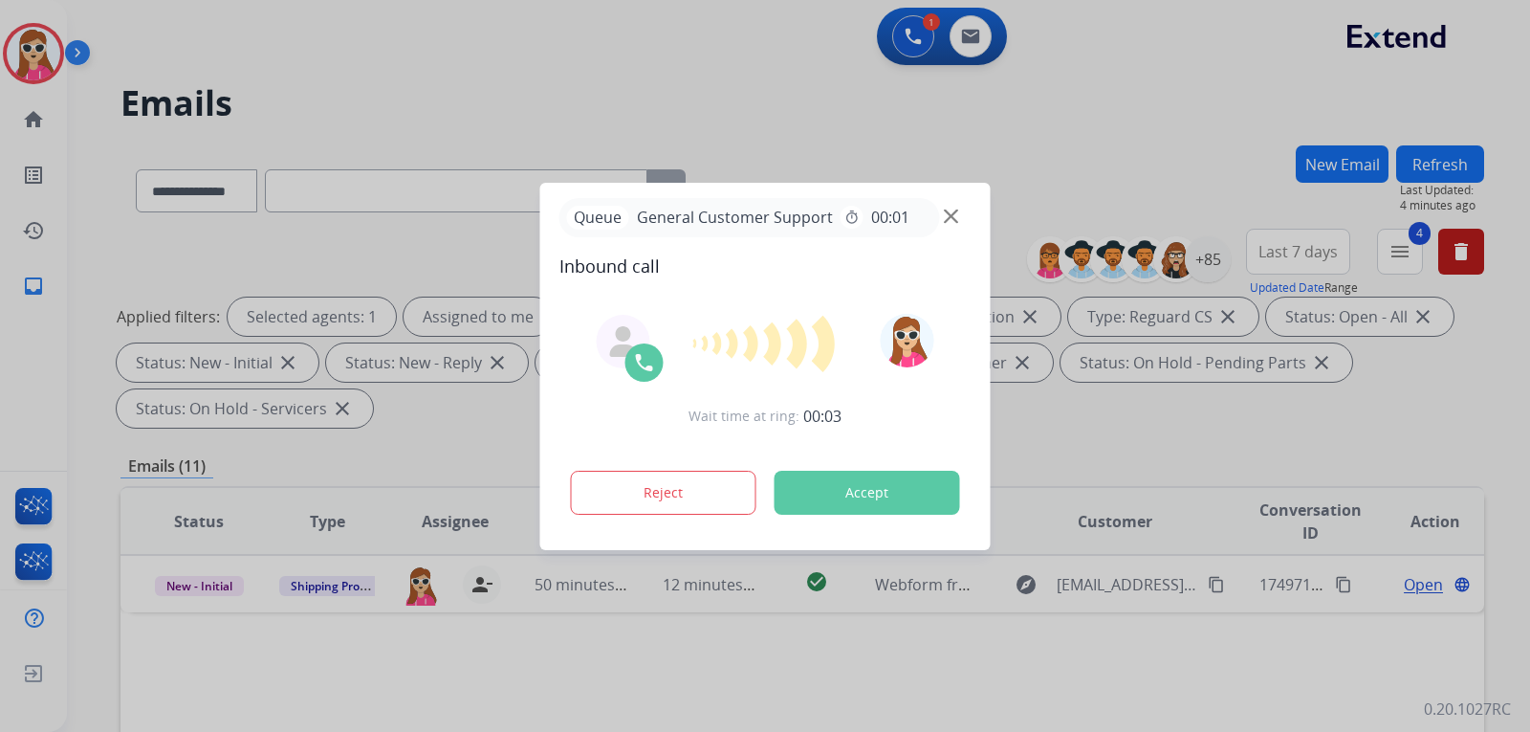
click at [830, 485] on button "Accept" at bounding box center [868, 492] width 186 height 44
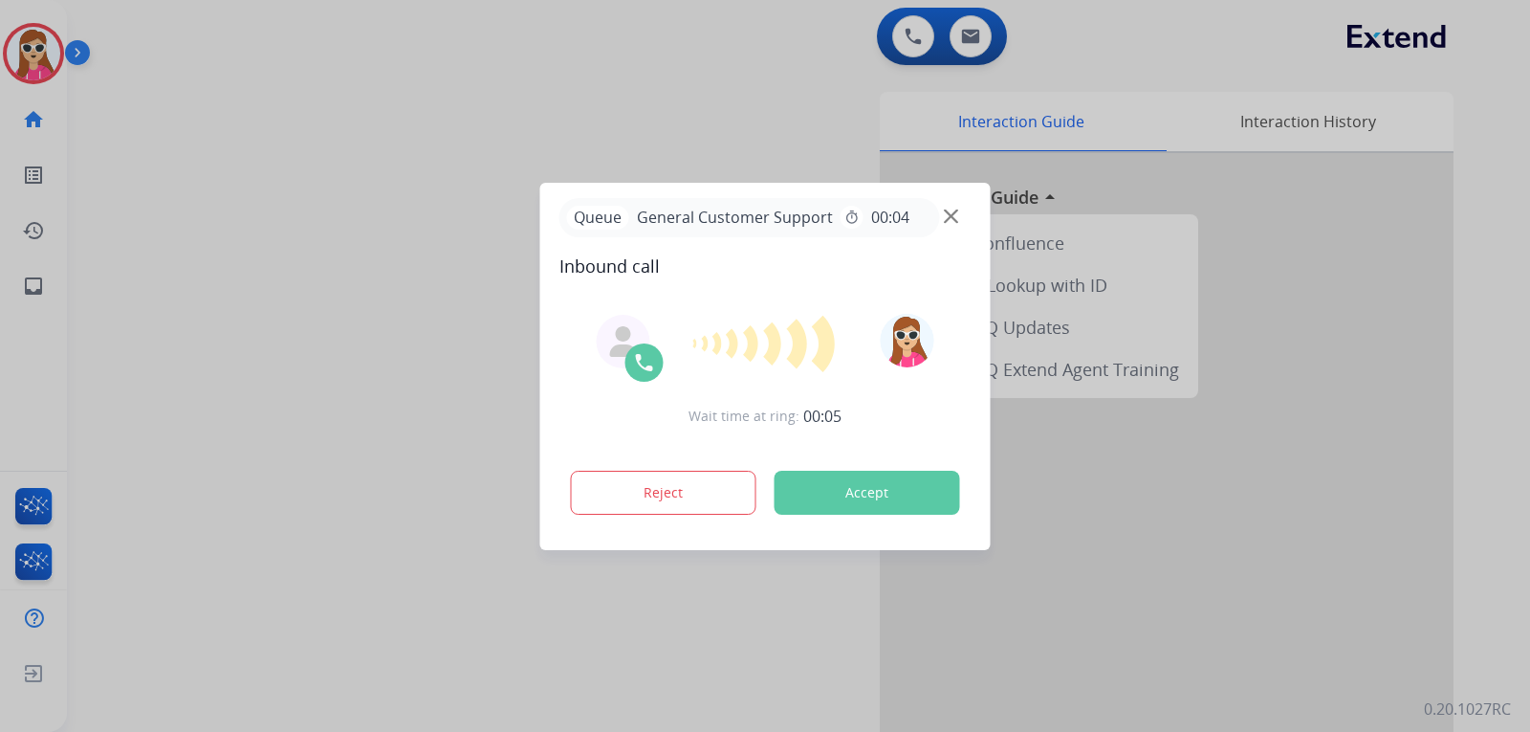
click at [894, 491] on button "Accept" at bounding box center [868, 492] width 186 height 44
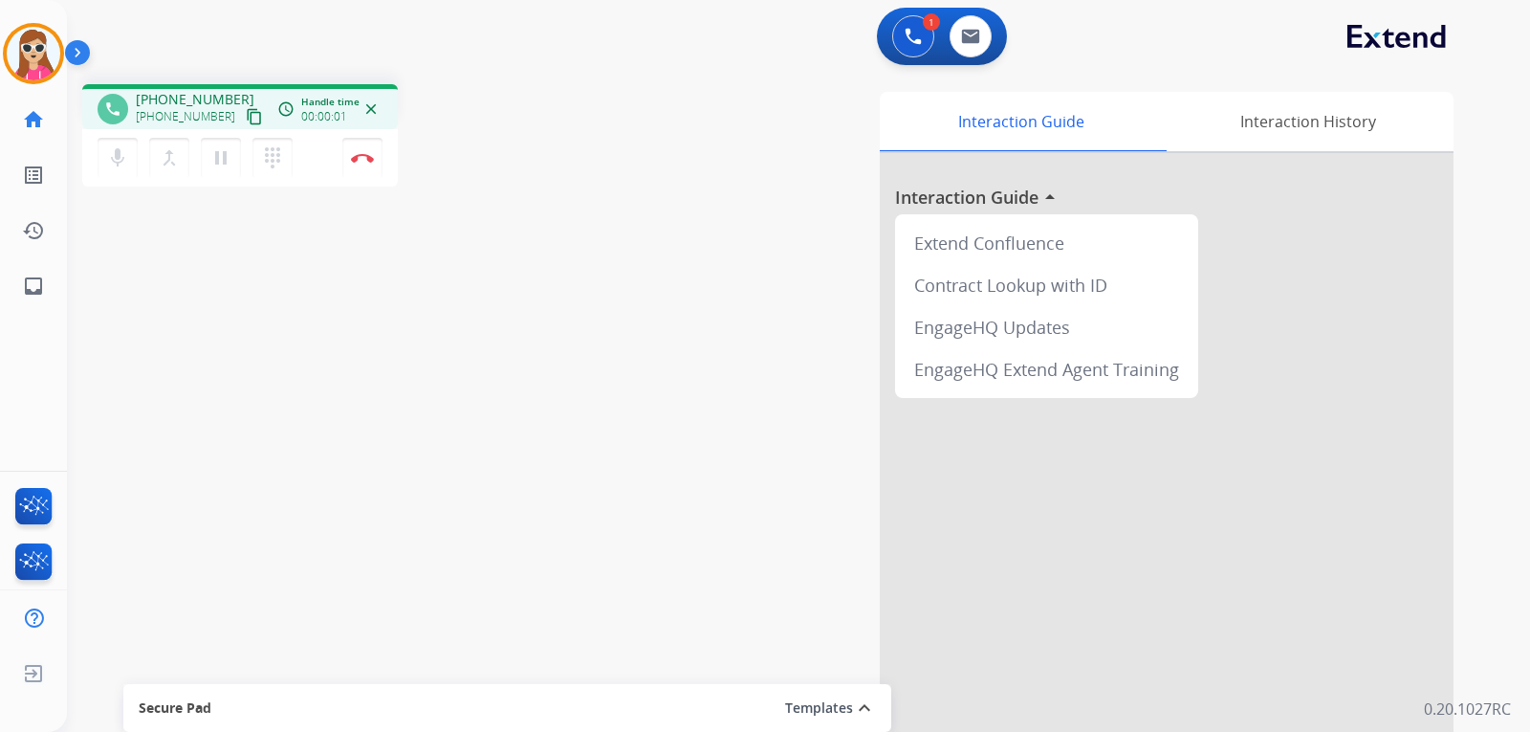
click at [246, 116] on mat-icon "content_copy" at bounding box center [254, 116] width 17 height 17
click at [218, 149] on mat-icon "pause" at bounding box center [220, 157] width 23 height 23
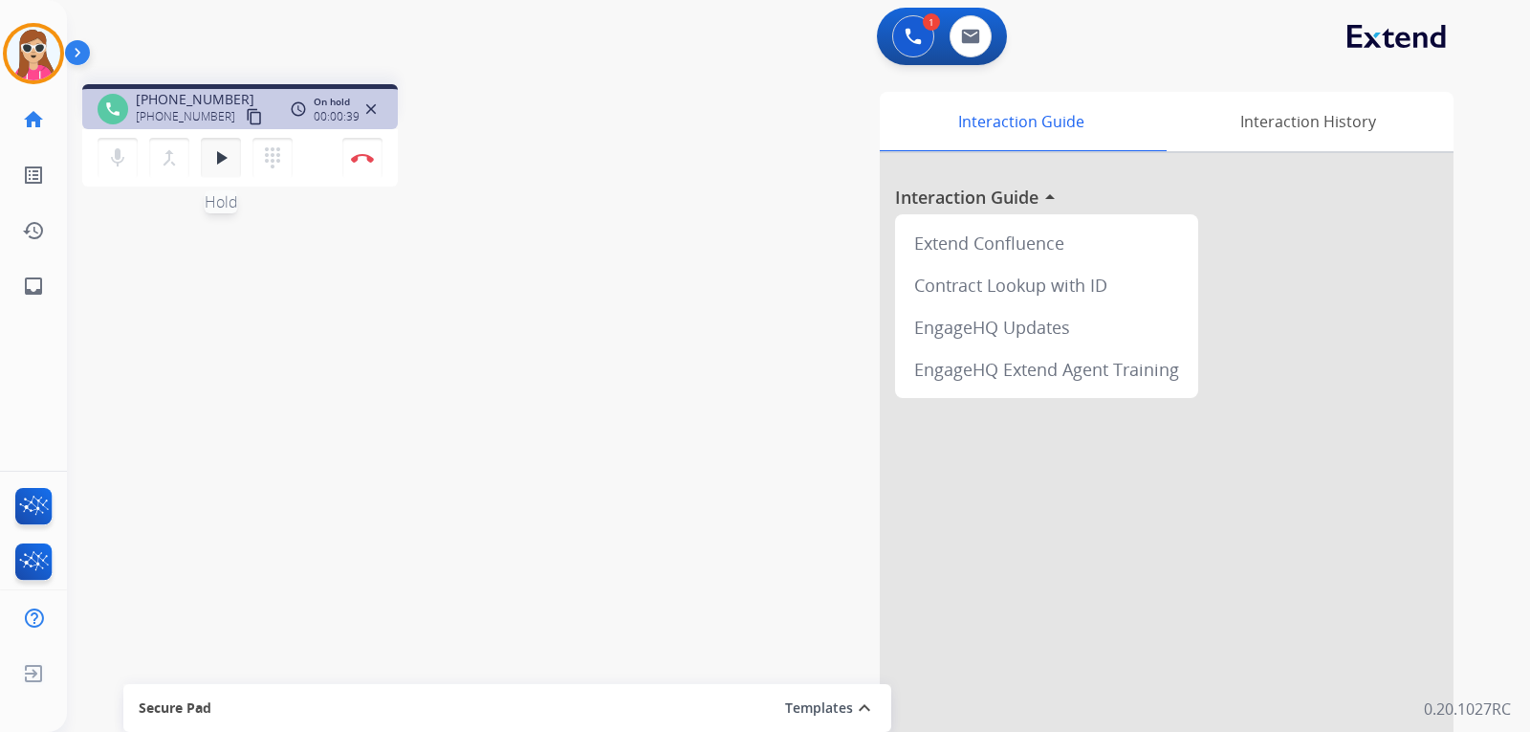
click at [226, 163] on mat-icon "play_arrow" at bounding box center [220, 157] width 23 height 23
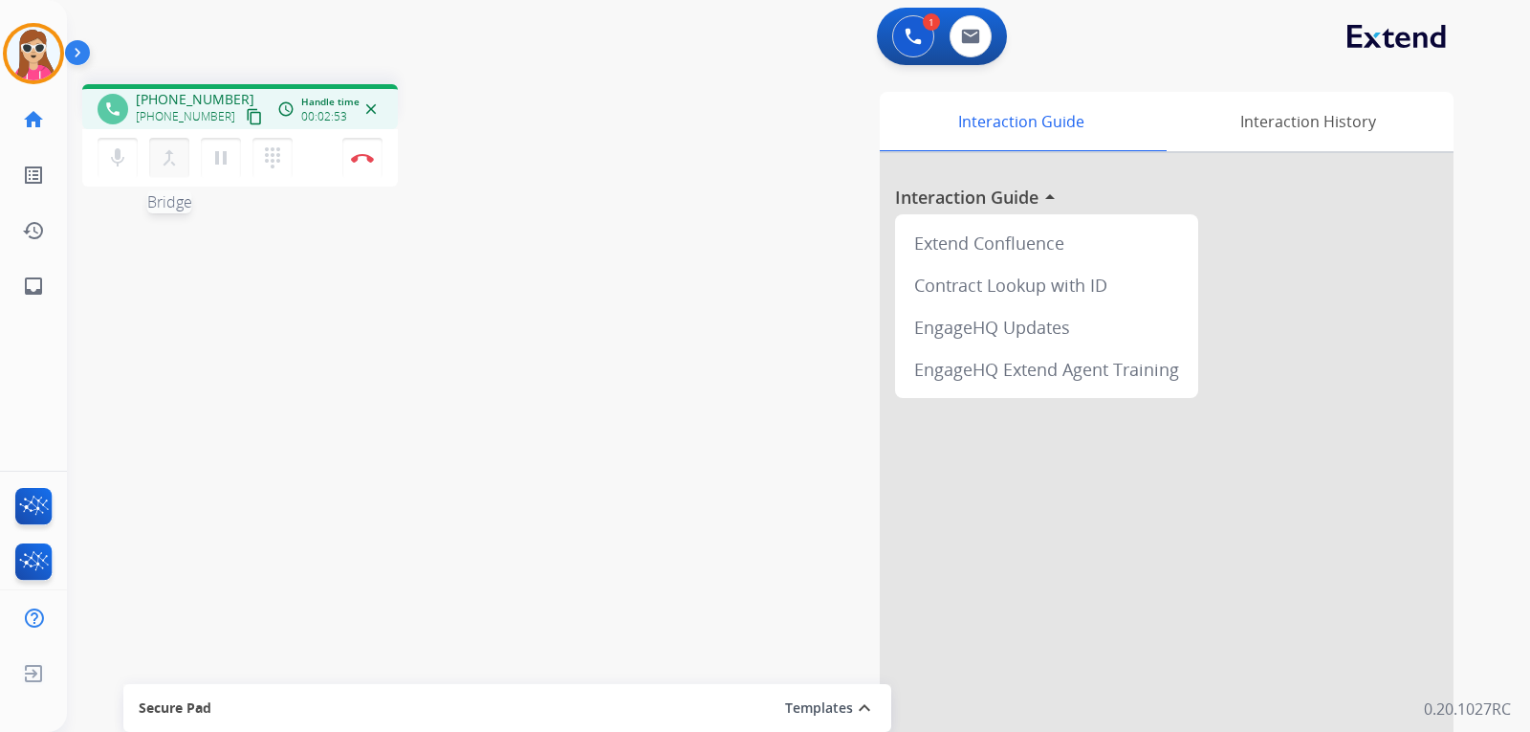
click at [168, 165] on mat-icon "merge_type" at bounding box center [169, 157] width 23 height 23
click at [278, 161] on mat-icon "dialpad" at bounding box center [272, 157] width 23 height 23
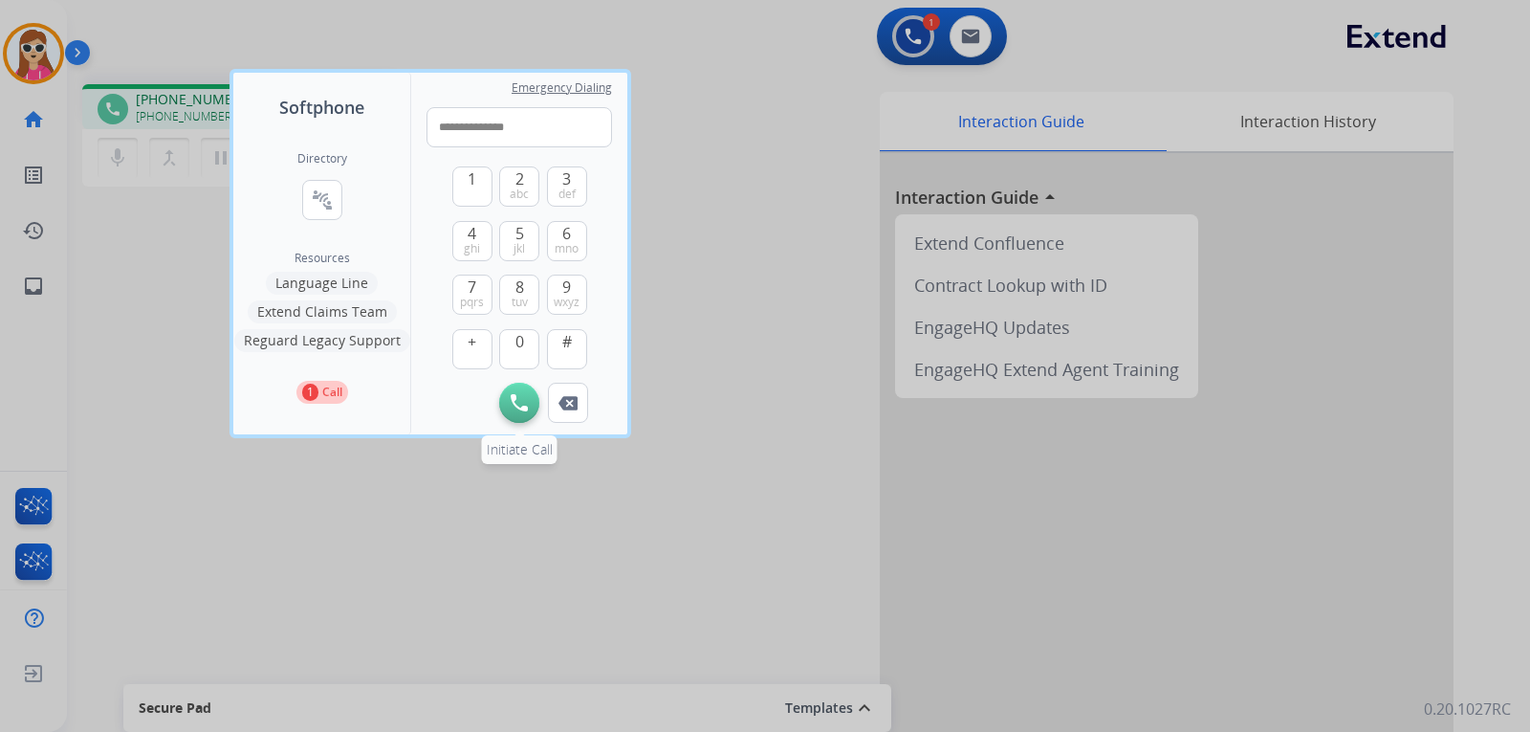
type input "**********"
click at [517, 409] on img at bounding box center [519, 402] width 17 height 17
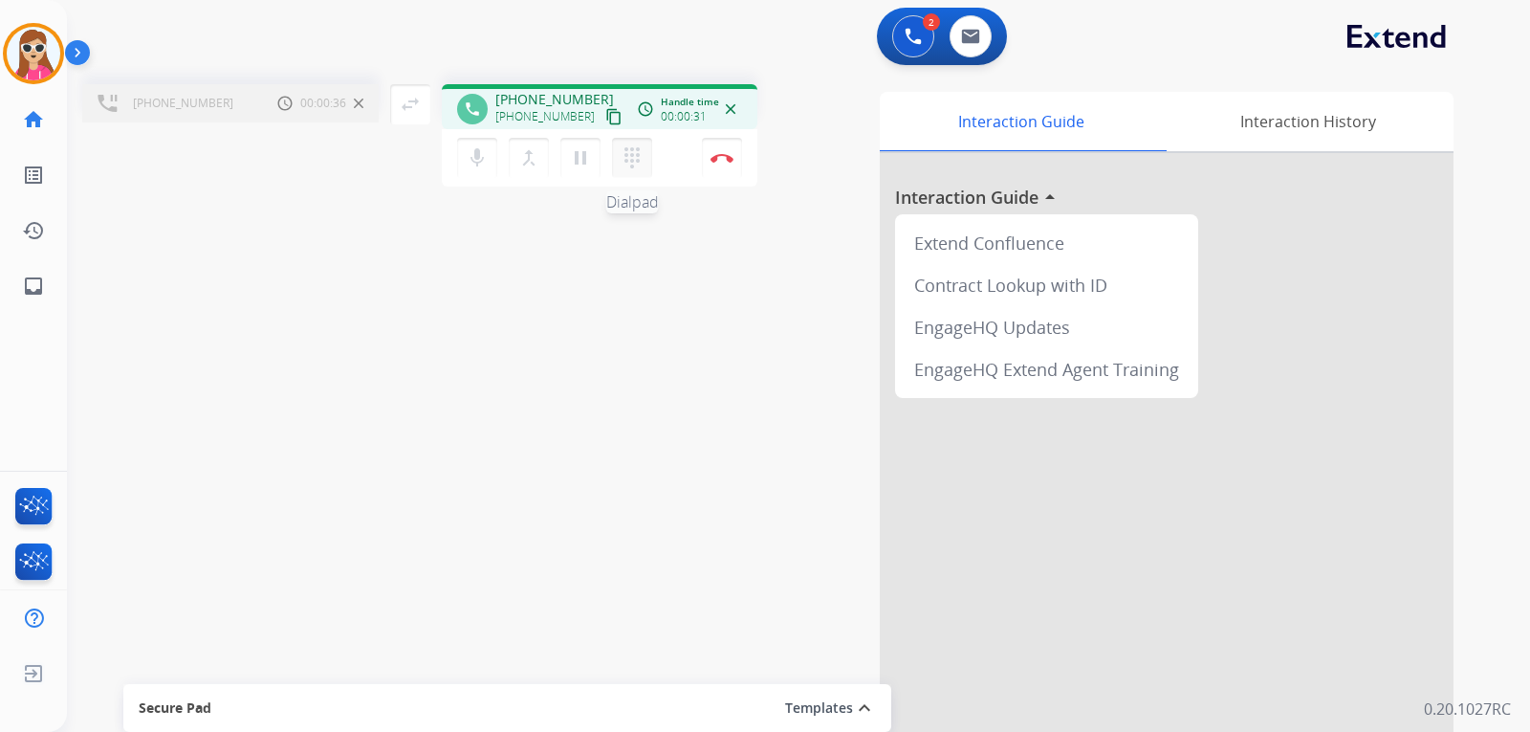
click at [631, 159] on mat-icon "dialpad" at bounding box center [632, 157] width 23 height 23
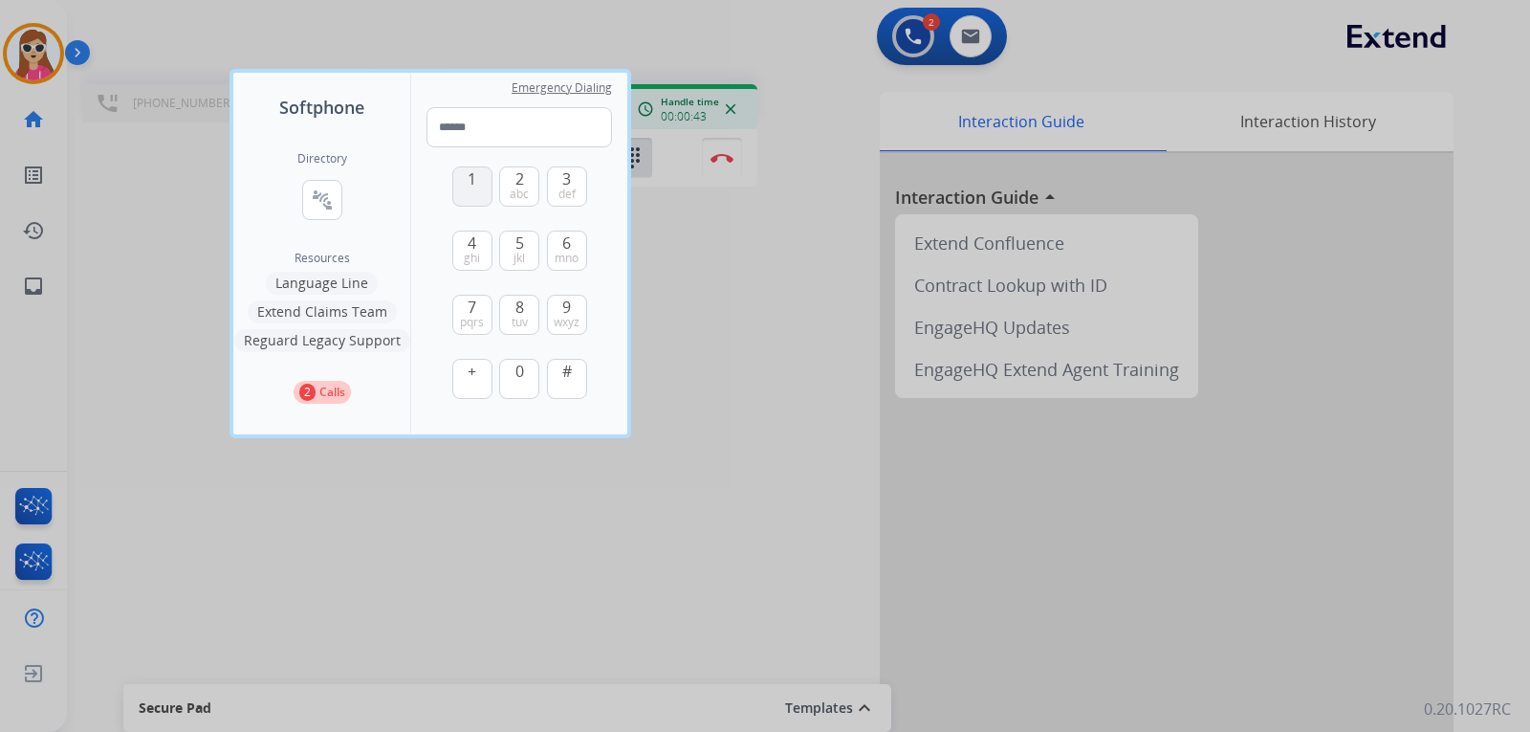
click at [465, 191] on button "1" at bounding box center [472, 186] width 40 height 40
type input "*"
click at [726, 411] on div at bounding box center [765, 366] width 1530 height 732
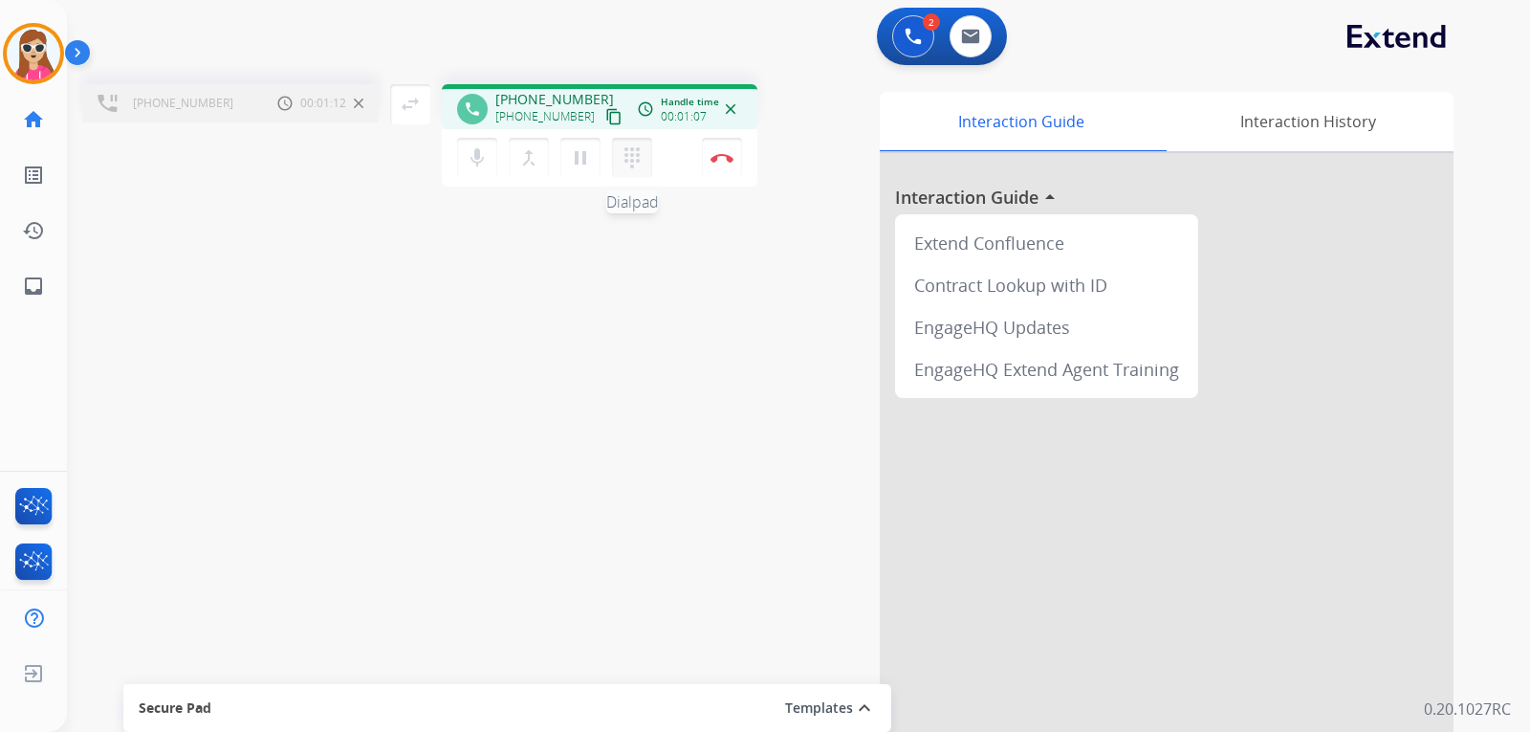
click at [627, 162] on mat-icon "dialpad" at bounding box center [632, 157] width 23 height 23
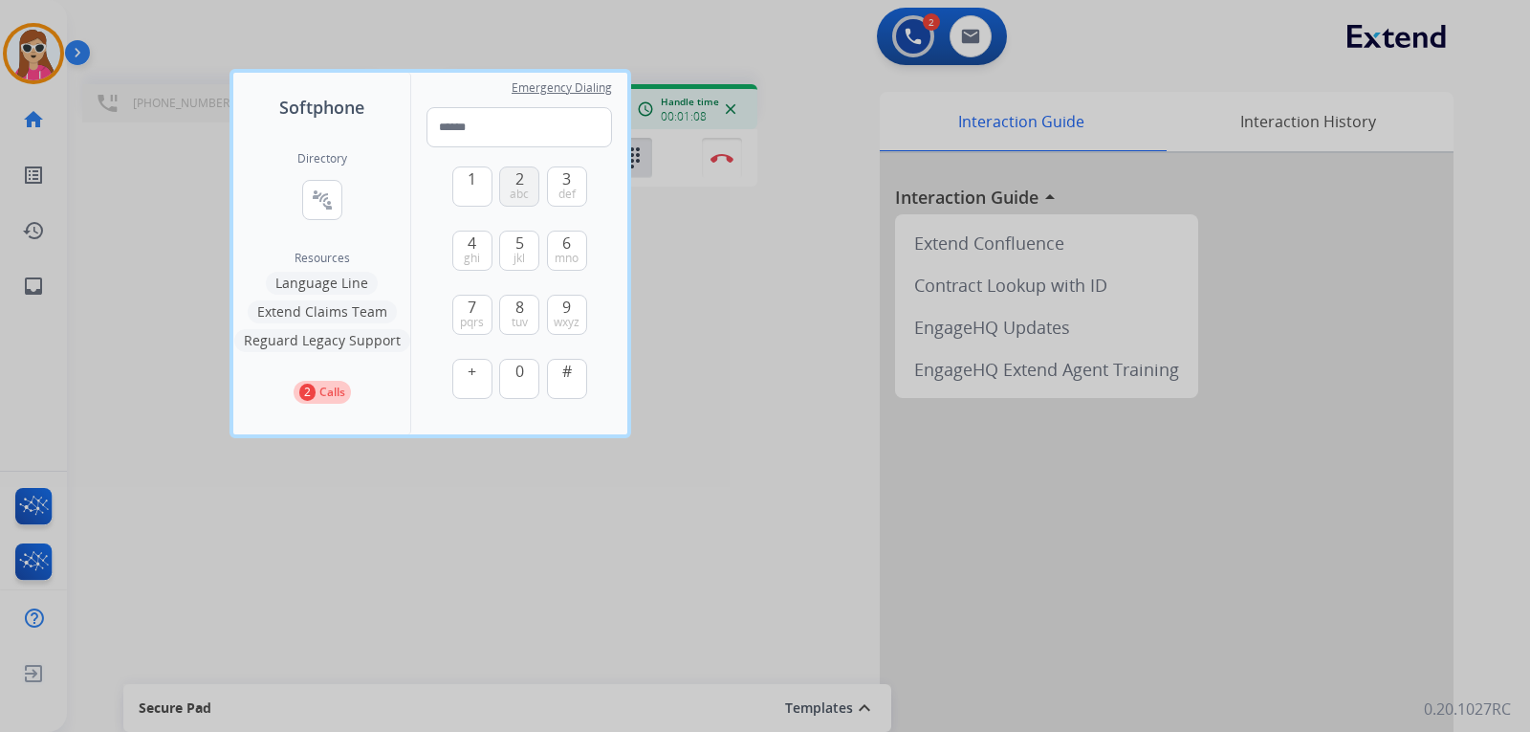
click at [533, 197] on button "2 abc" at bounding box center [519, 186] width 40 height 40
type input "*"
click at [771, 462] on div at bounding box center [765, 366] width 1530 height 732
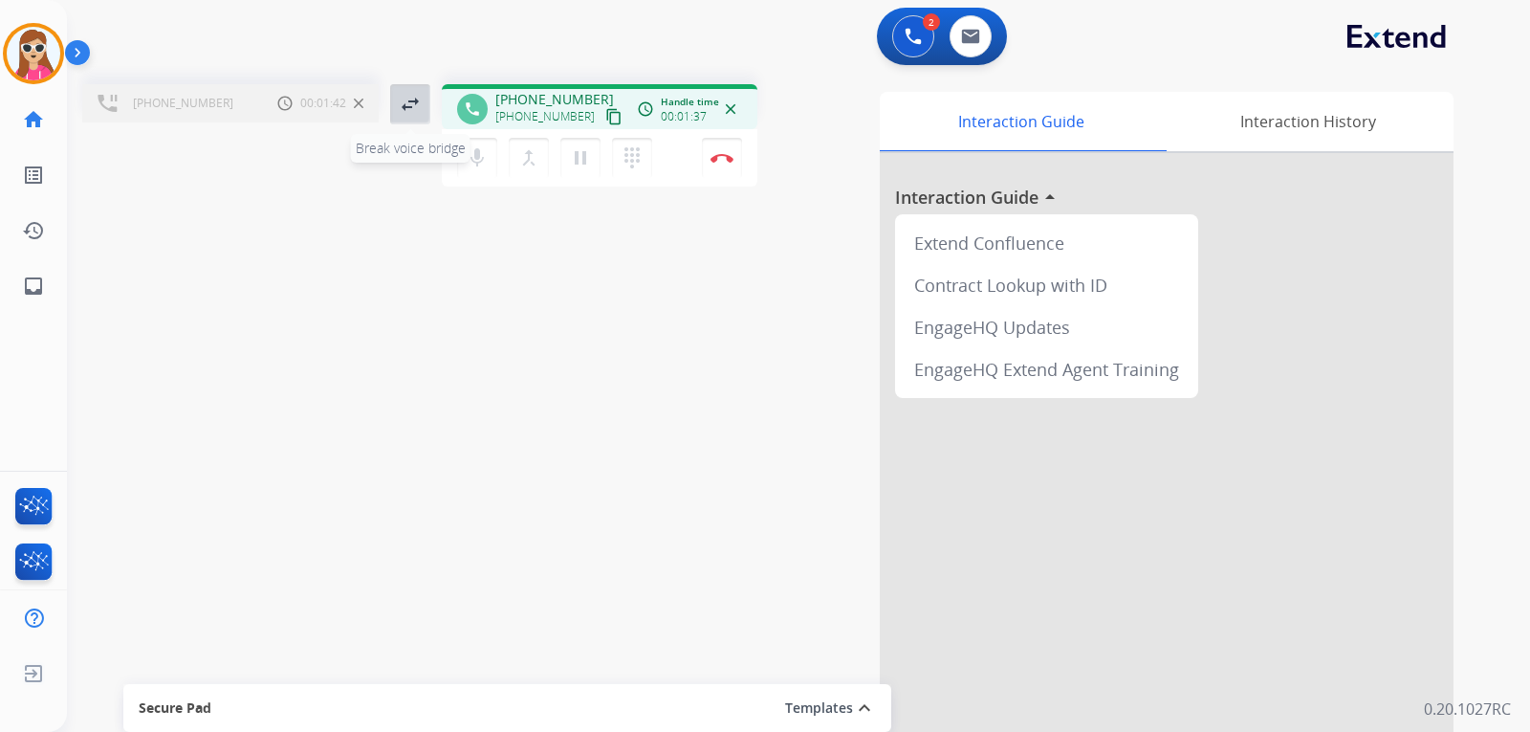
click at [414, 105] on mat-icon "swap_horiz" at bounding box center [410, 104] width 23 height 23
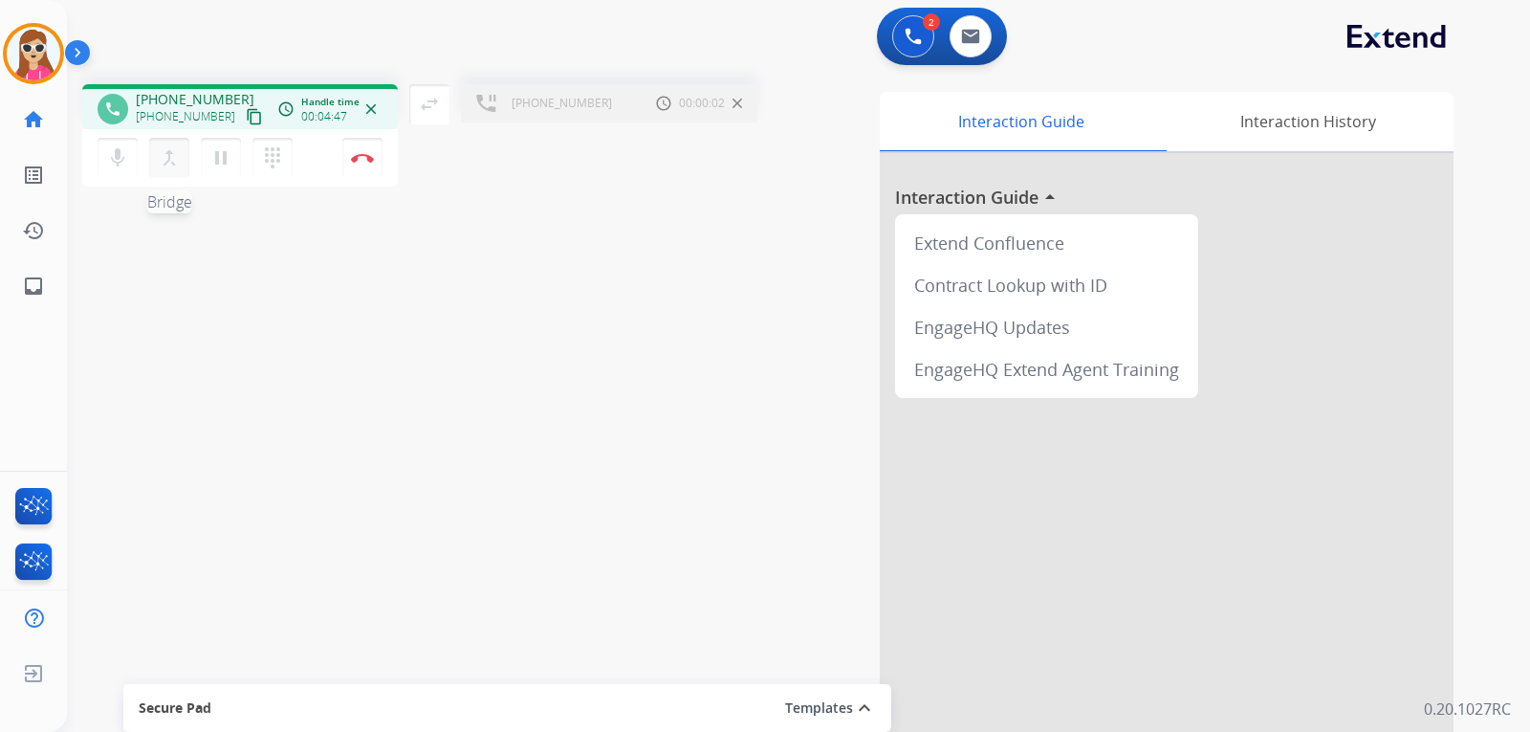
click at [160, 153] on mat-icon "merge_type" at bounding box center [169, 157] width 23 height 23
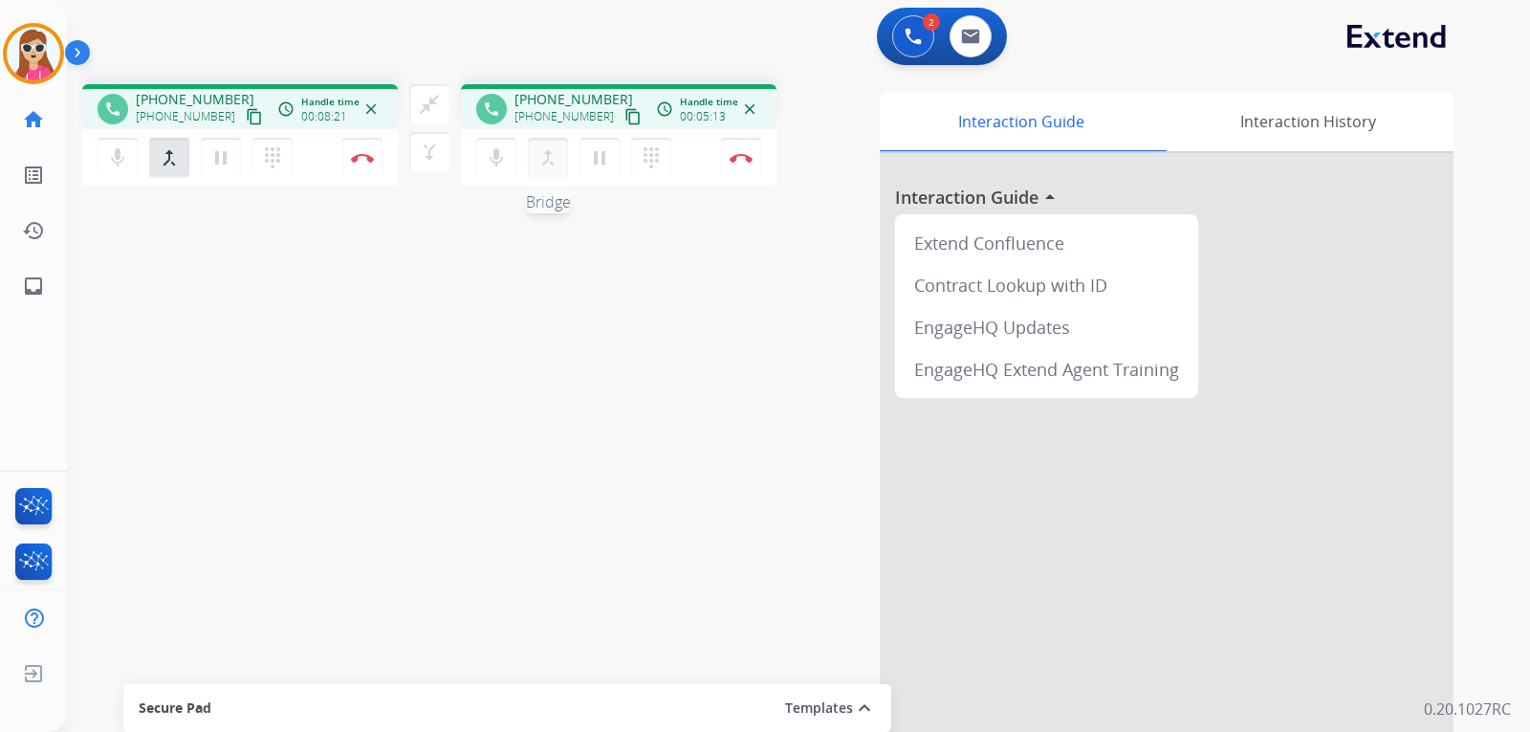
click at [540, 171] on button "merge_type Bridge" at bounding box center [548, 158] width 40 height 40
click at [432, 104] on mat-icon "close_fullscreen" at bounding box center [429, 104] width 23 height 23
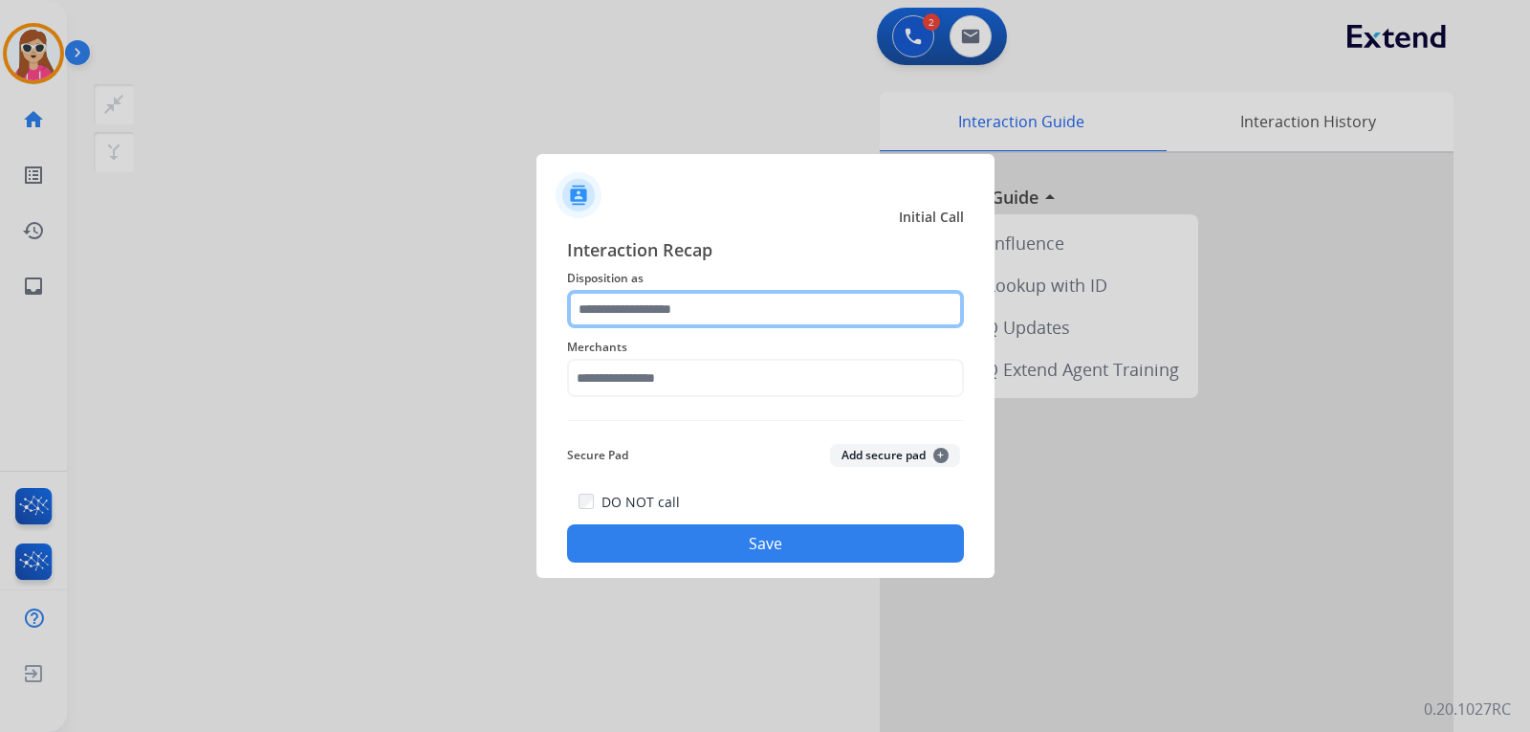
click at [645, 319] on input "text" at bounding box center [765, 309] width 397 height 38
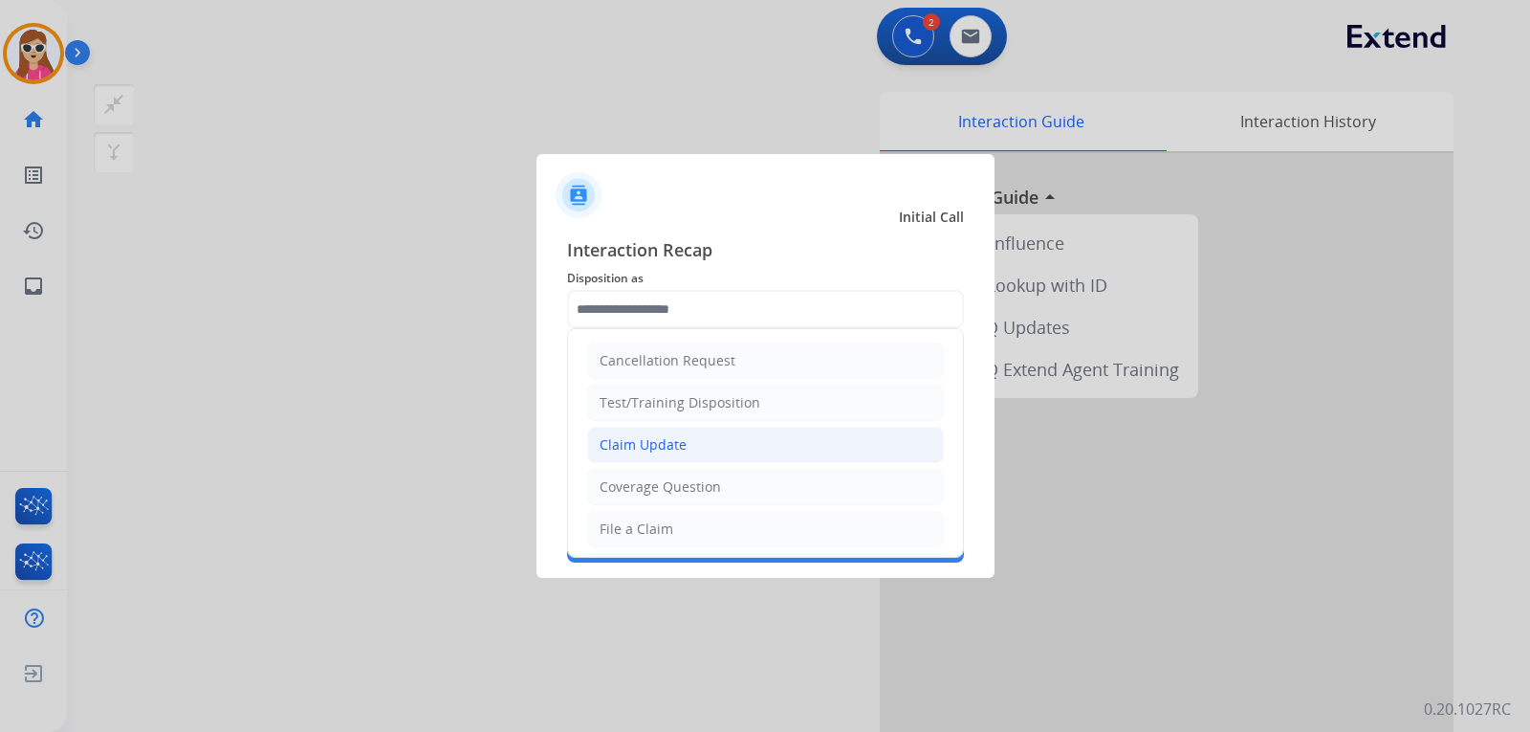
click at [693, 456] on li "Claim Update" at bounding box center [765, 444] width 357 height 36
type input "**********"
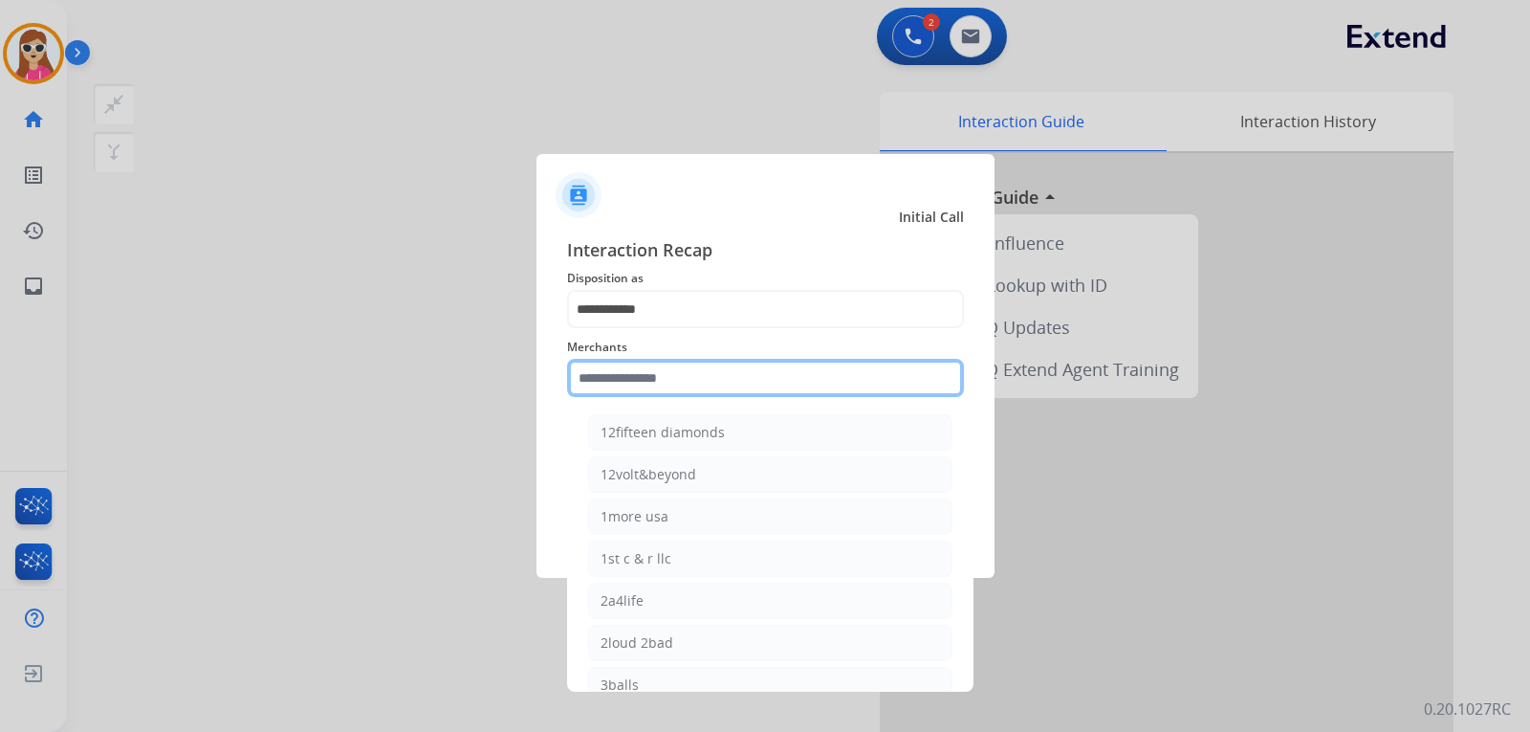
click at [720, 379] on input "text" at bounding box center [765, 378] width 397 height 38
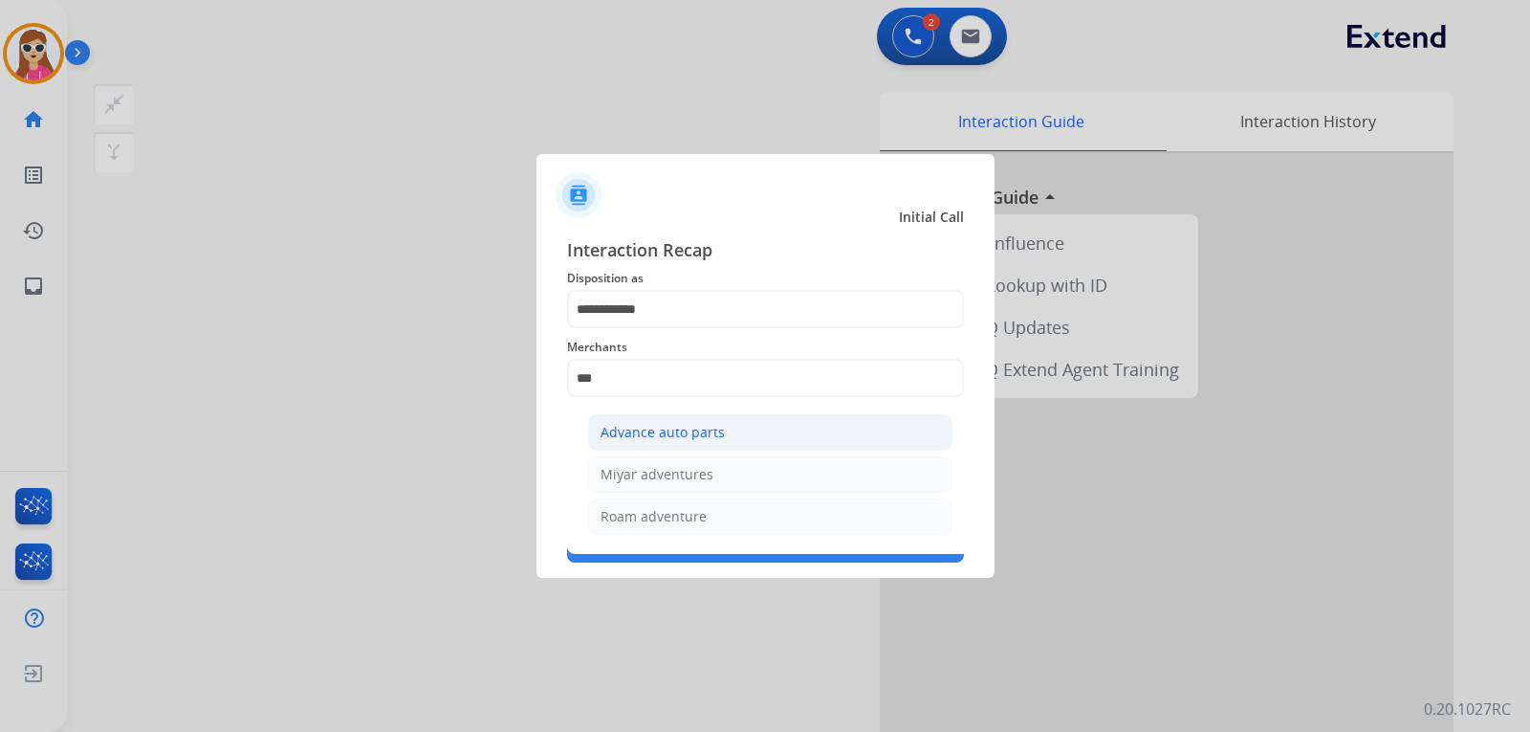
click at [724, 423] on li "Advance auto parts" at bounding box center [770, 432] width 364 height 36
type input "**********"
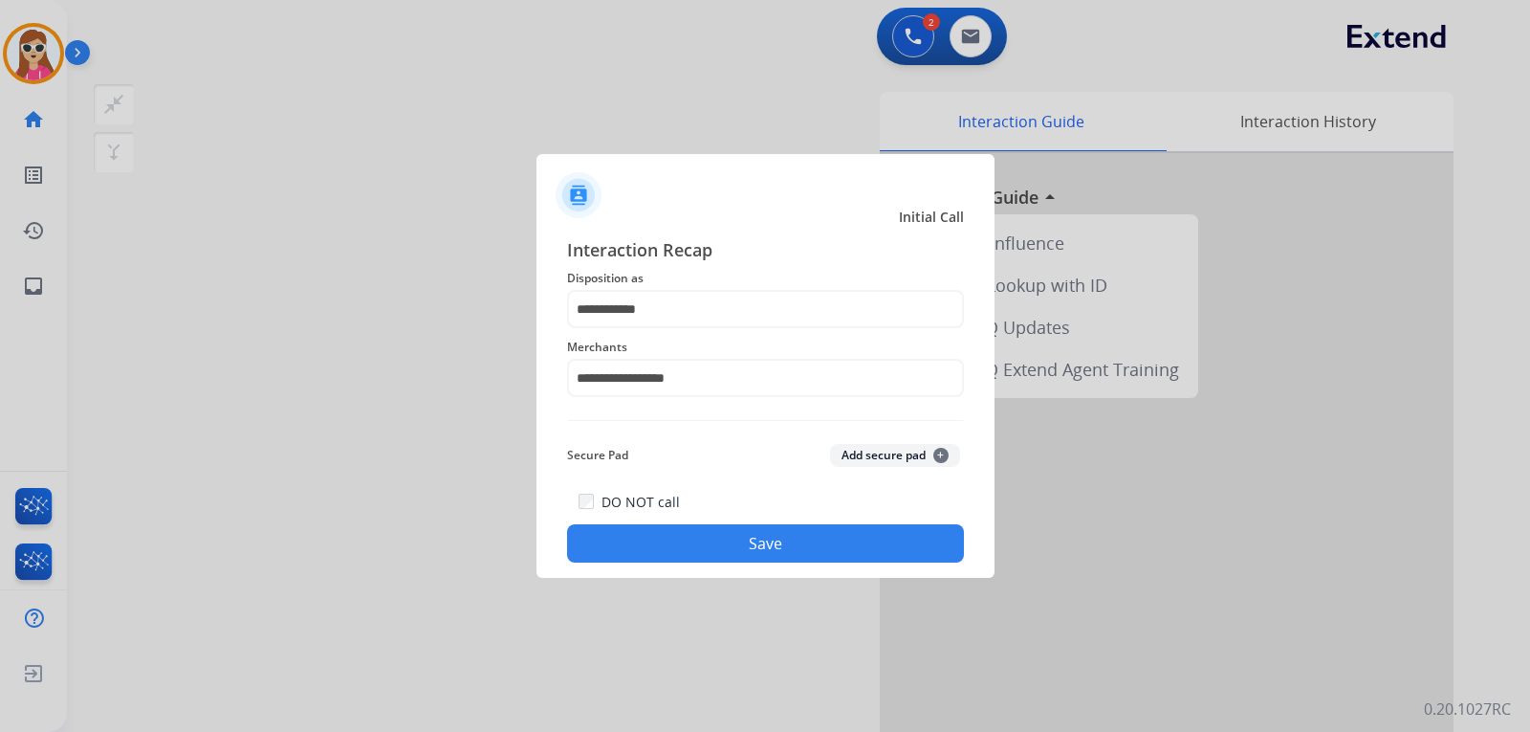
click at [812, 542] on button "Save" at bounding box center [765, 543] width 397 height 38
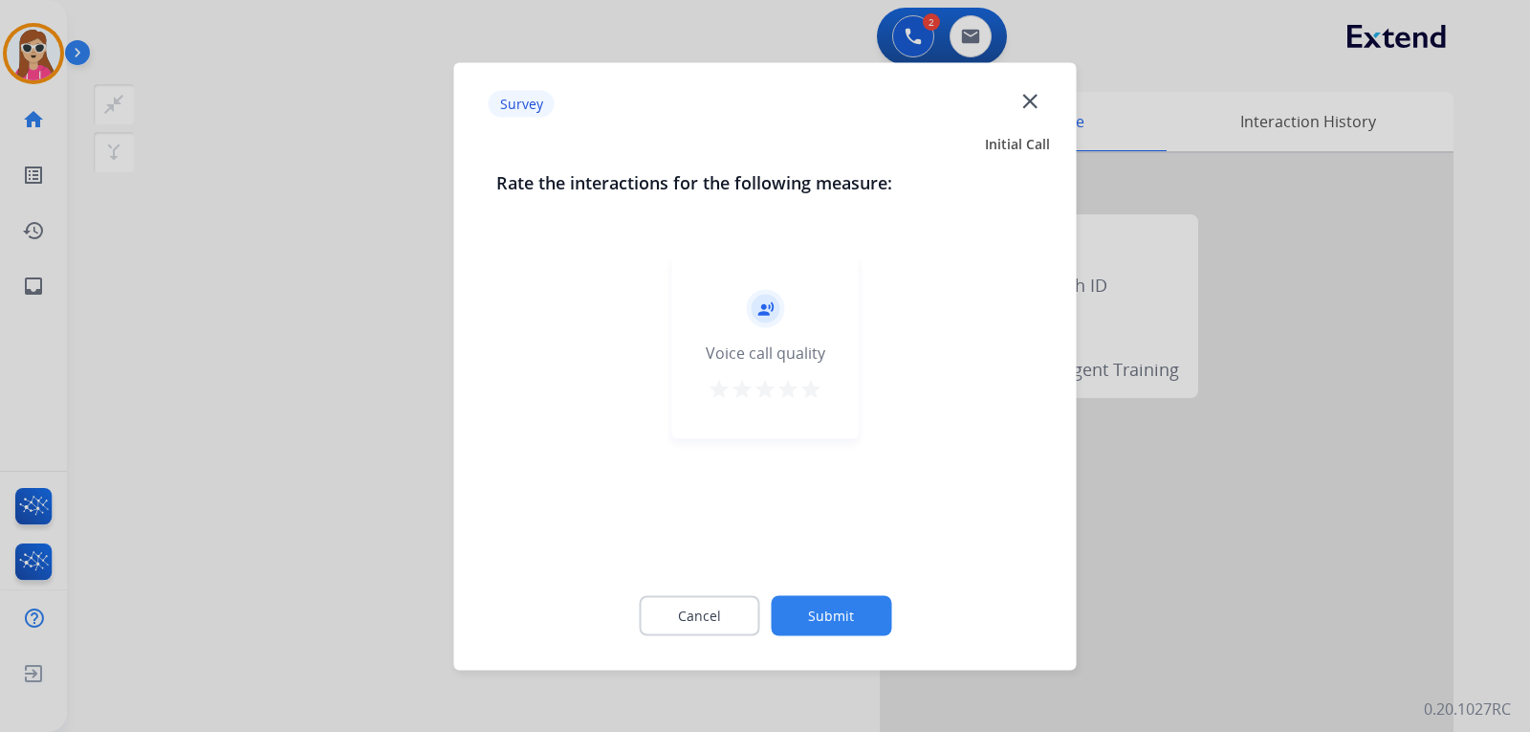
click at [808, 395] on mat-icon "star" at bounding box center [810, 388] width 23 height 23
click at [857, 607] on button "Submit" at bounding box center [831, 615] width 120 height 40
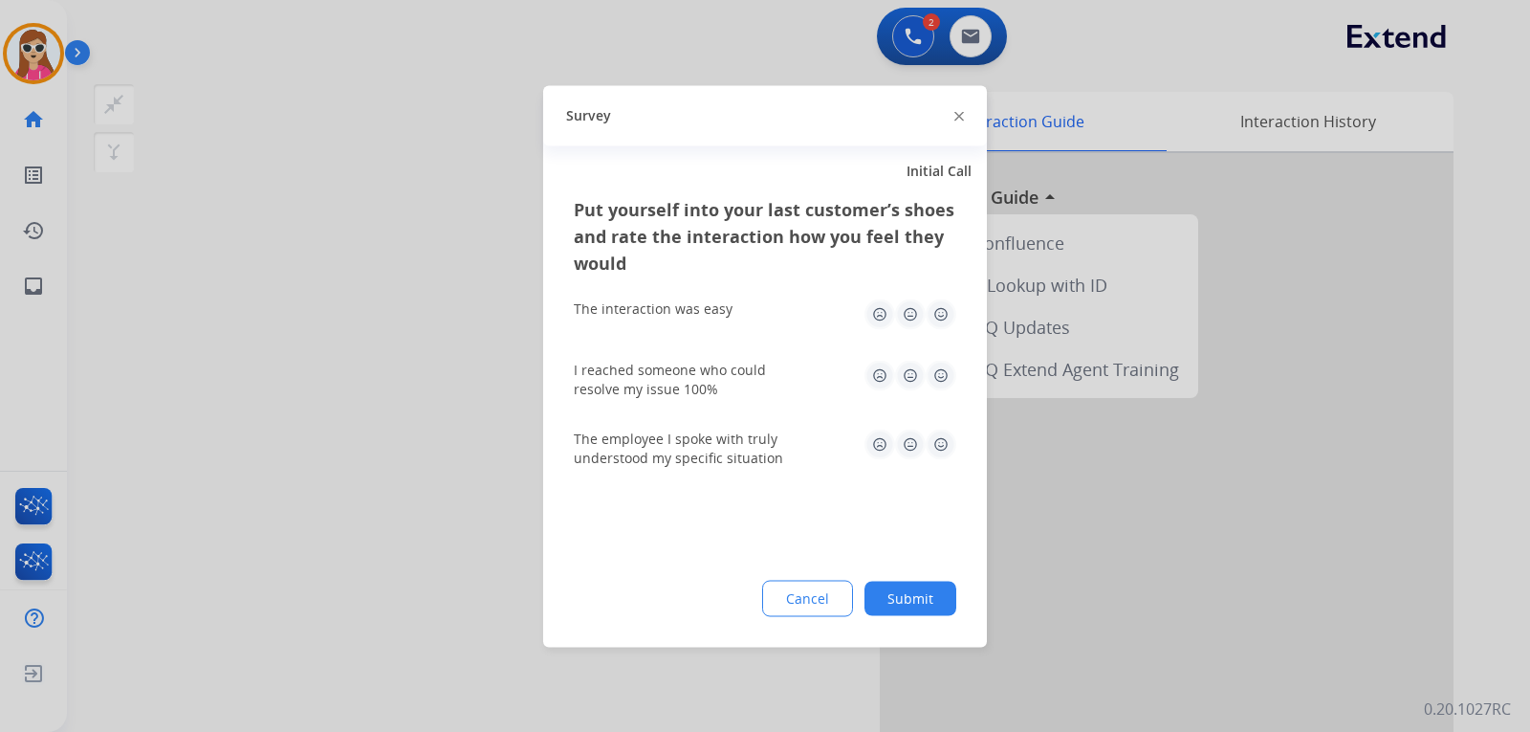
click at [935, 451] on img at bounding box center [941, 443] width 31 height 31
click at [941, 387] on img at bounding box center [941, 375] width 31 height 31
drag, startPoint x: 940, startPoint y: 298, endPoint x: 937, endPoint y: 342, distance: 44.1
click at [939, 299] on img at bounding box center [941, 313] width 31 height 31
click at [935, 605] on button "Submit" at bounding box center [910, 597] width 92 height 34
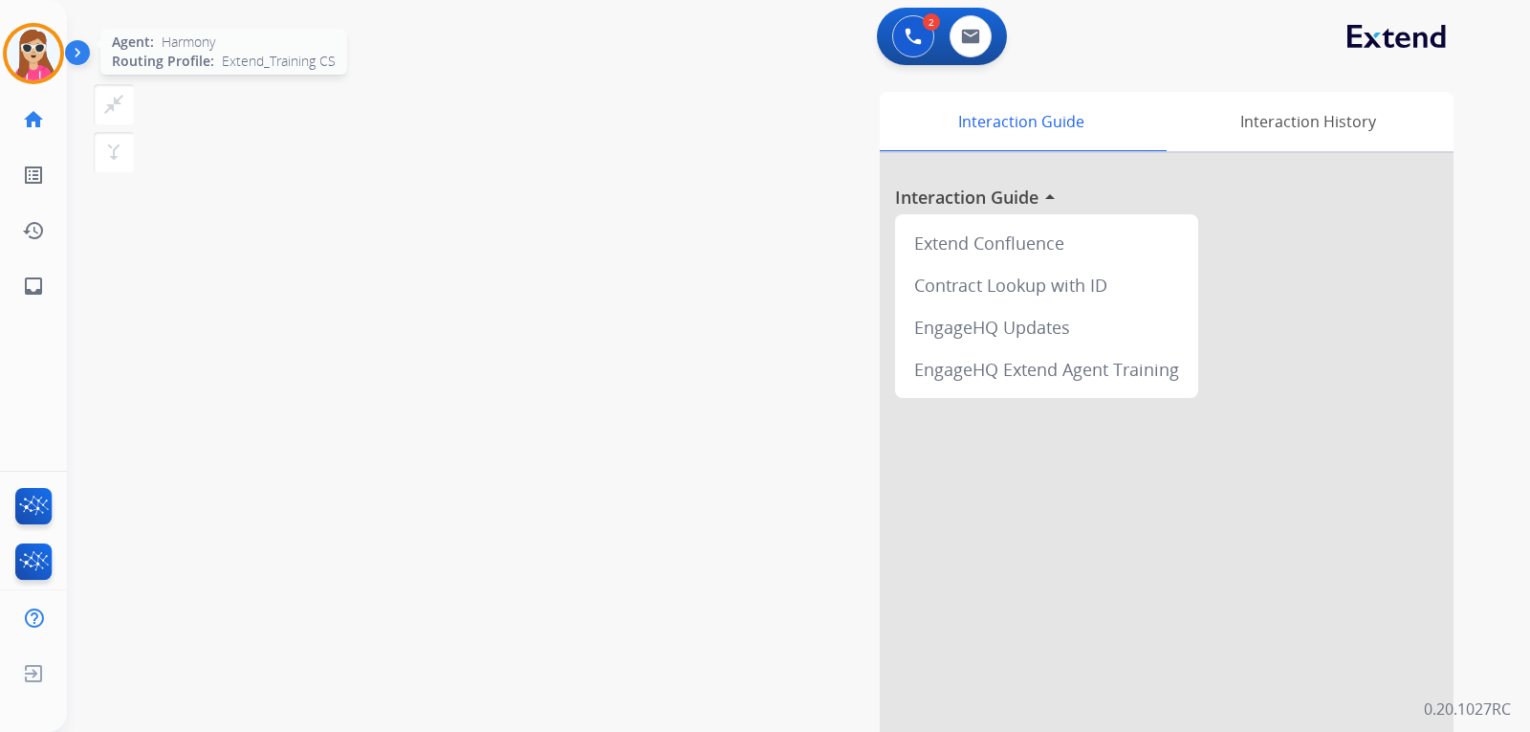
click at [23, 48] on img at bounding box center [34, 54] width 54 height 54
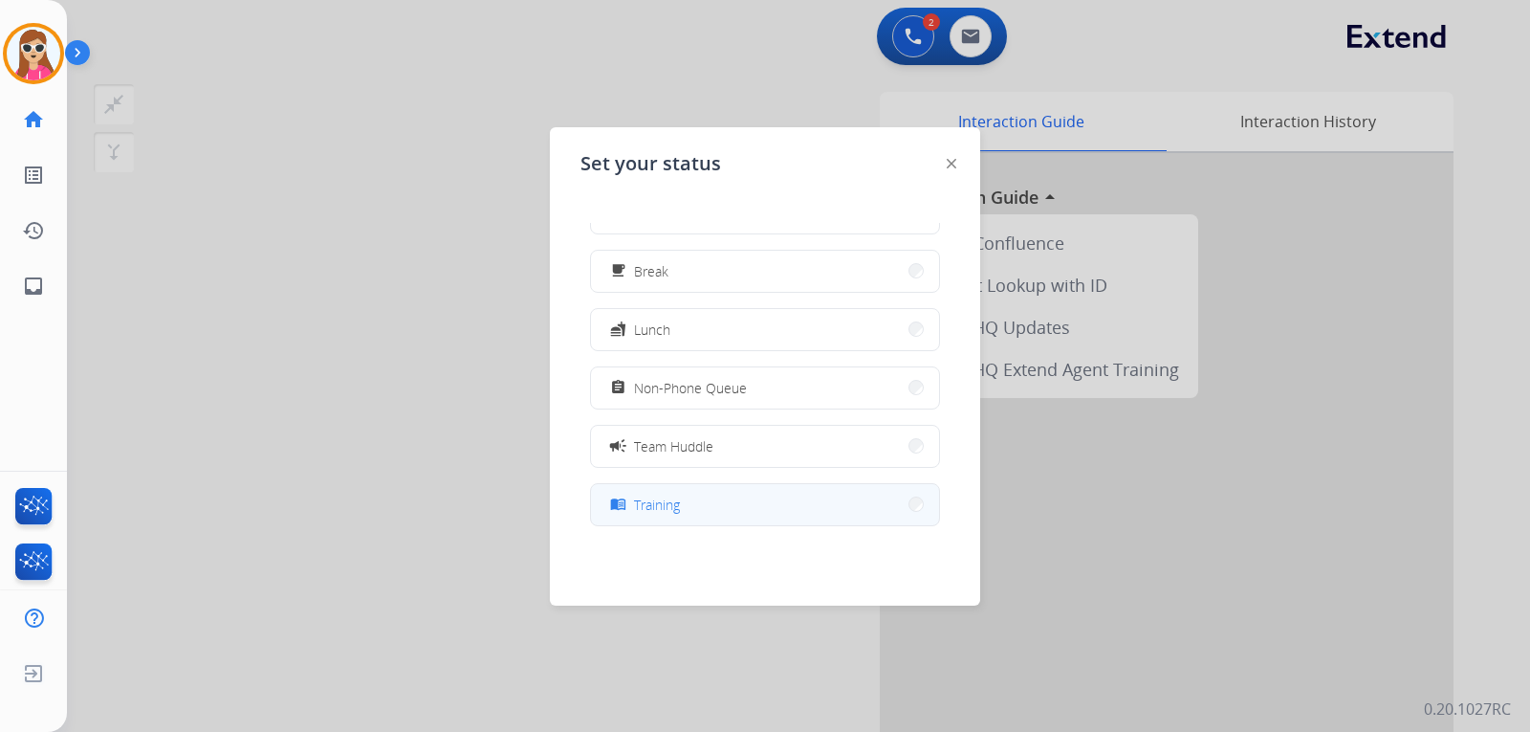
scroll to position [15, 0]
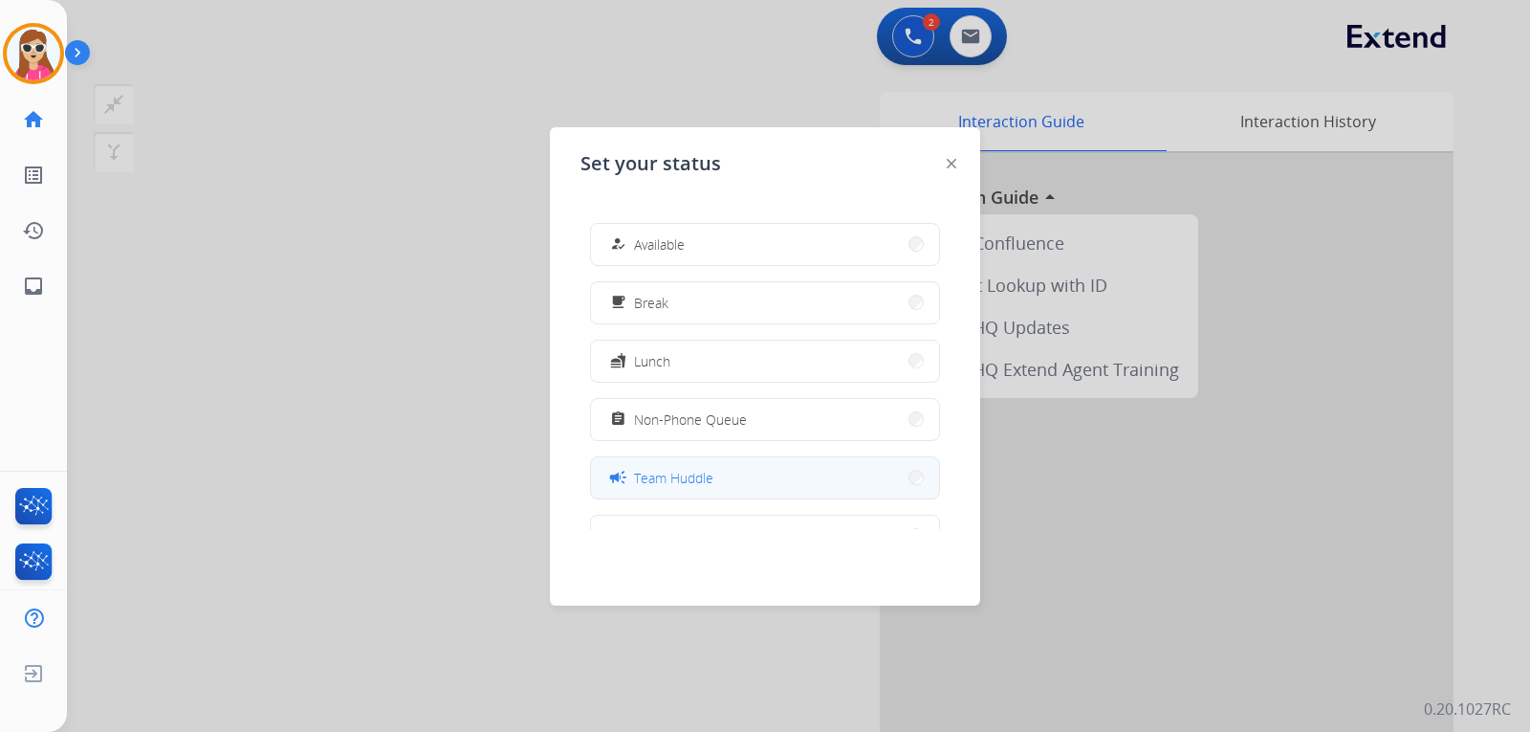
click at [737, 476] on button "campaign Team Huddle" at bounding box center [765, 477] width 348 height 41
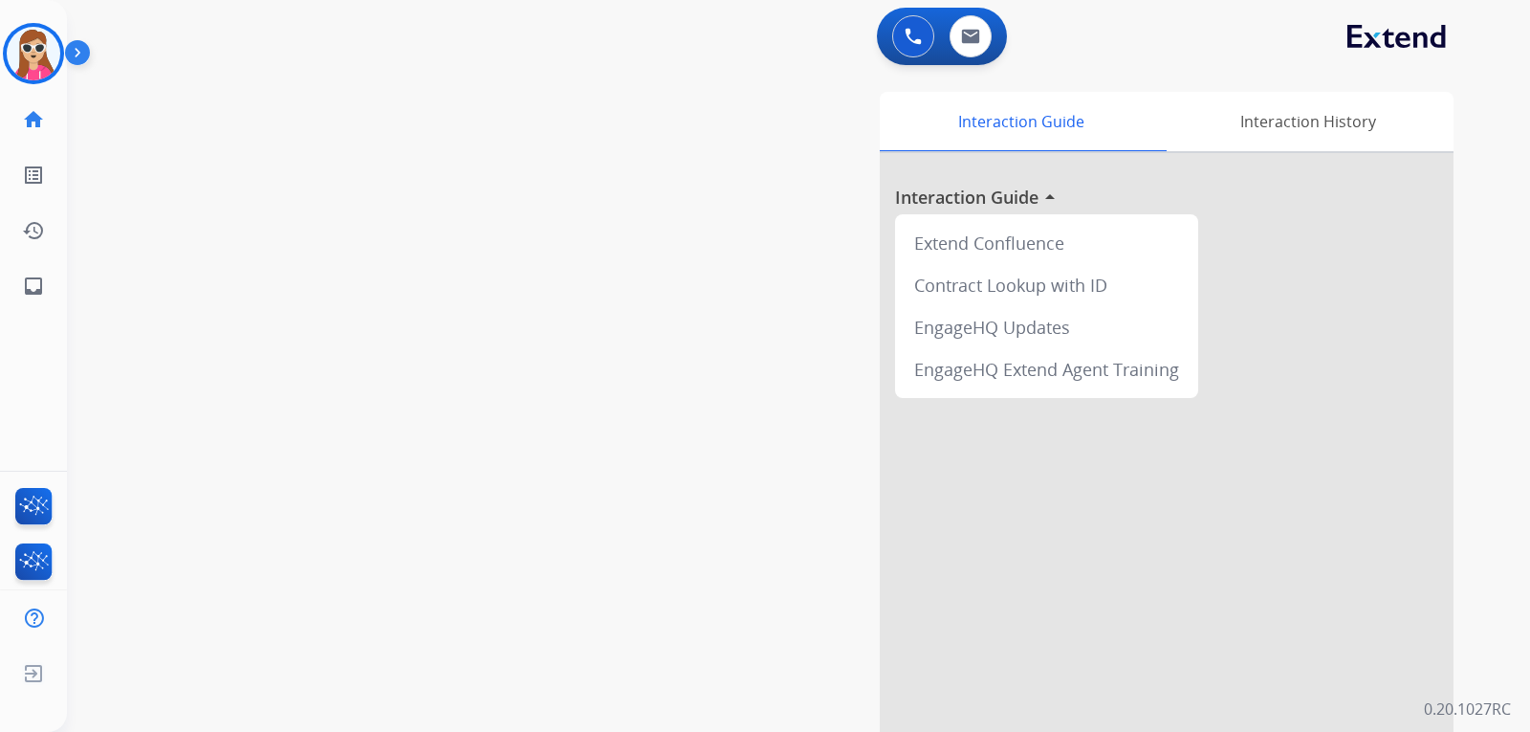
scroll to position [96, 0]
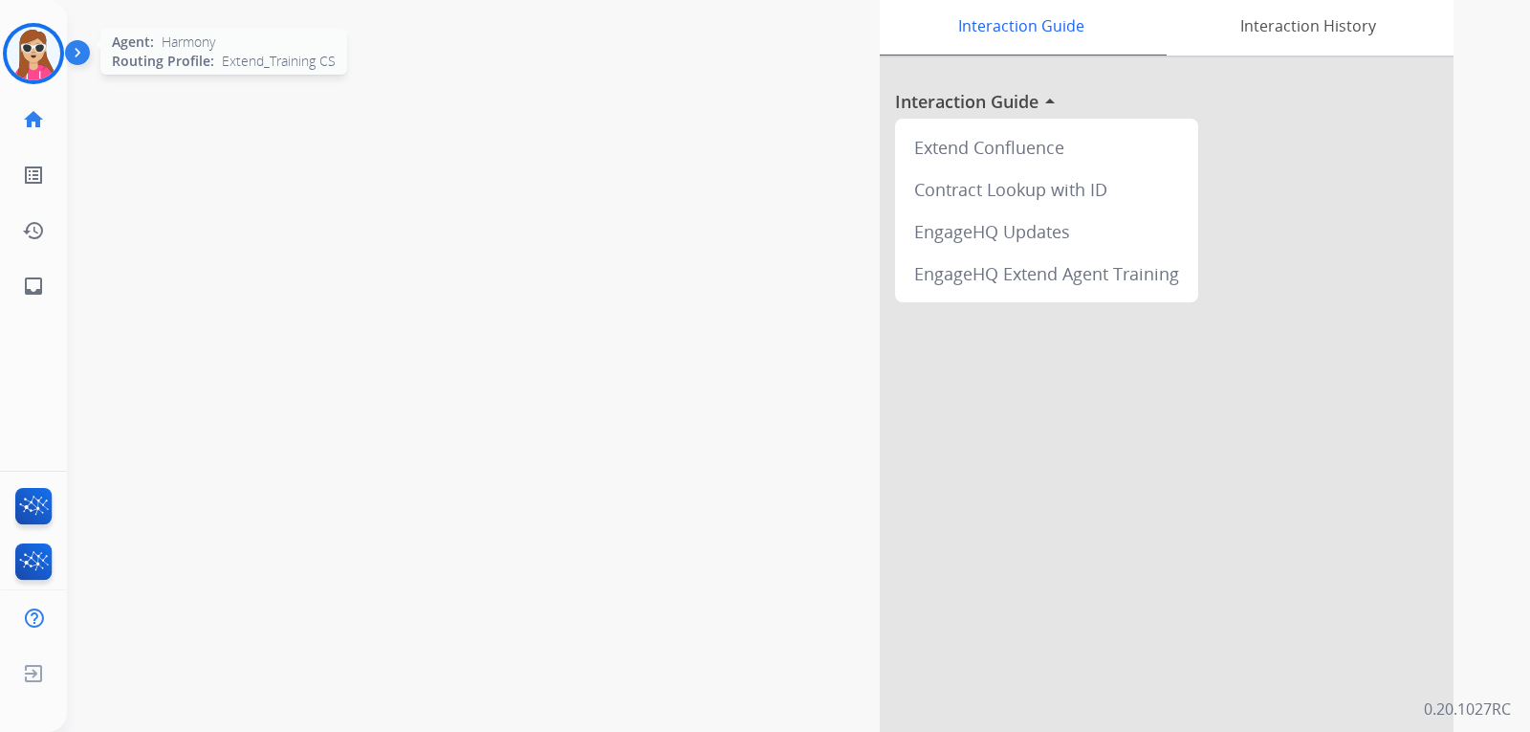
click at [38, 72] on img at bounding box center [34, 54] width 54 height 54
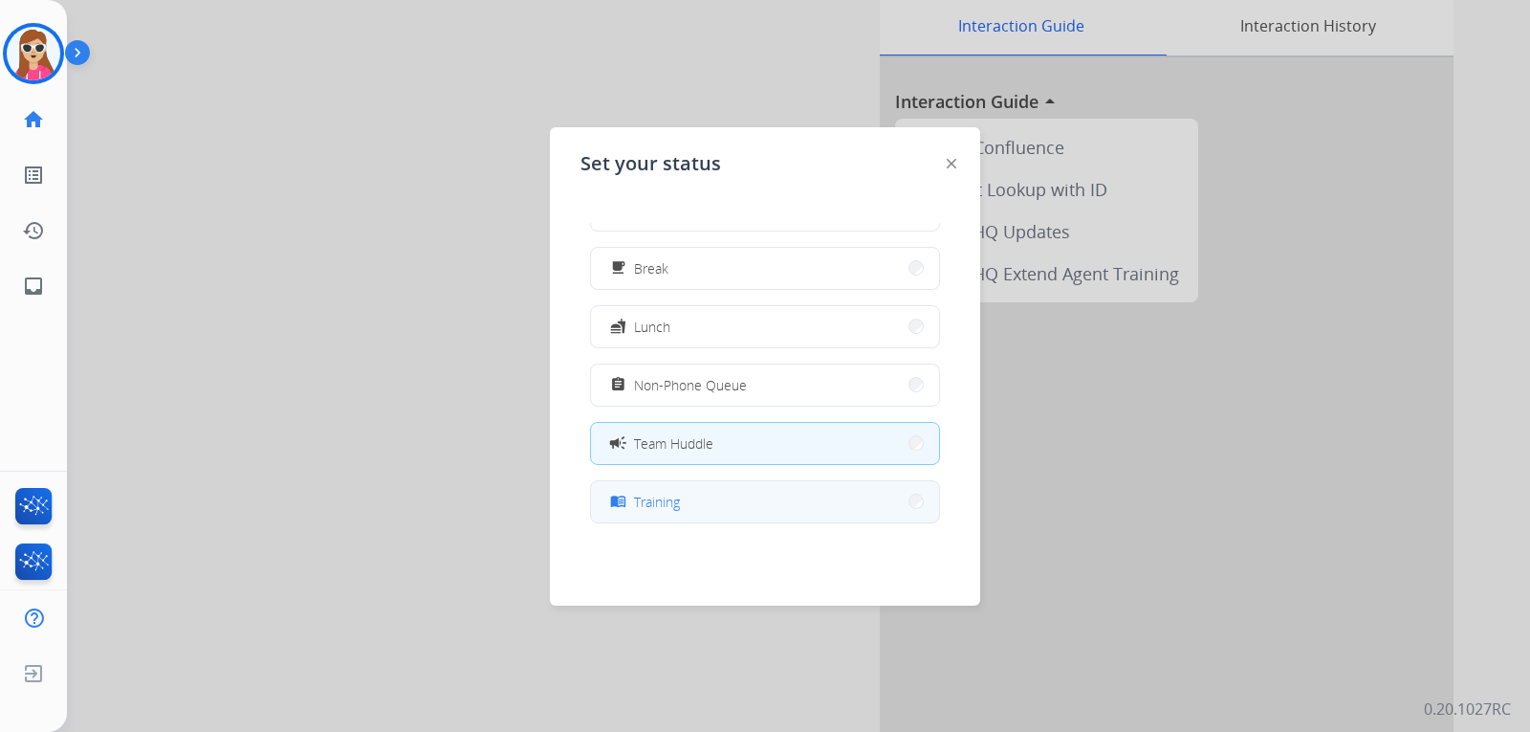
scroll to position [15, 0]
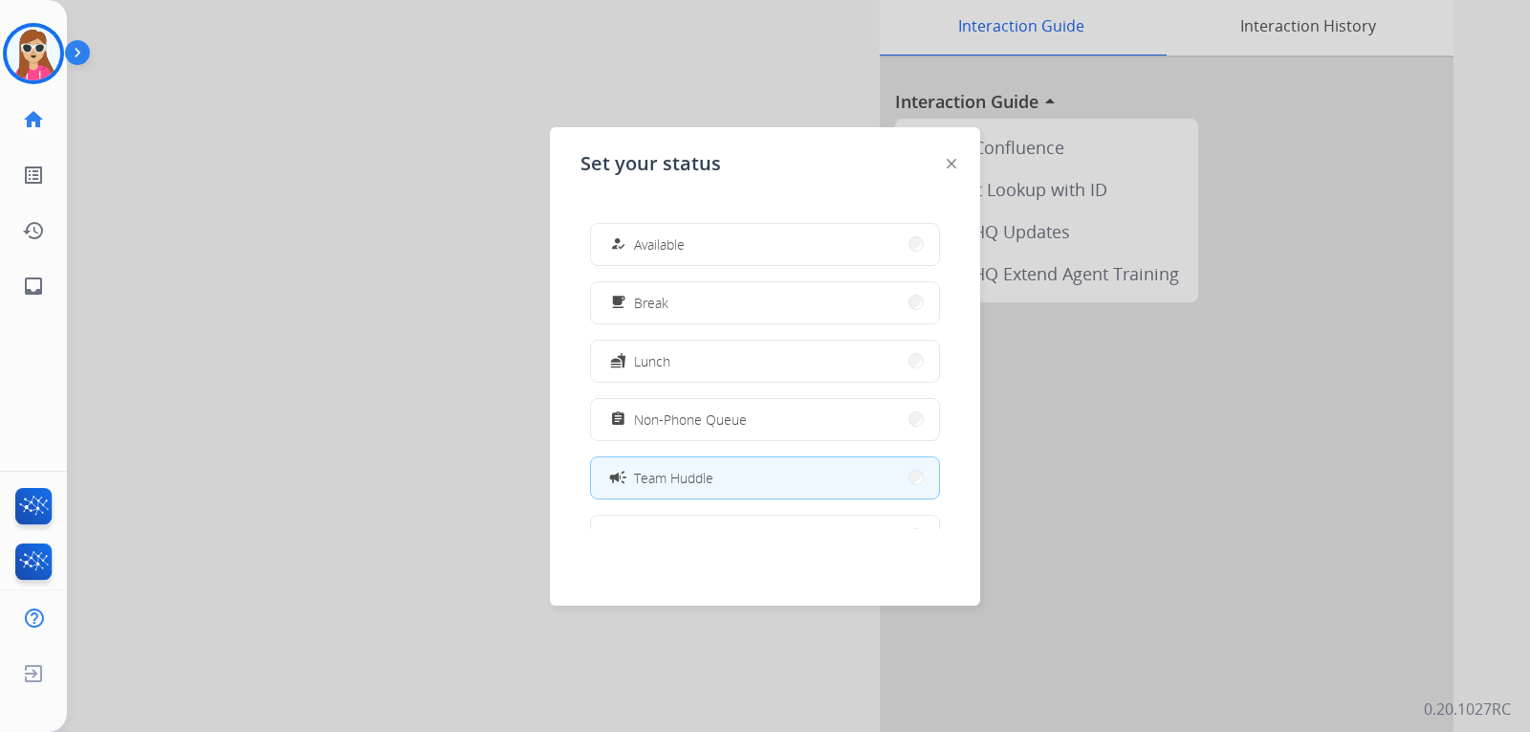
click at [699, 254] on button "how_to_reg Available" at bounding box center [765, 244] width 348 height 41
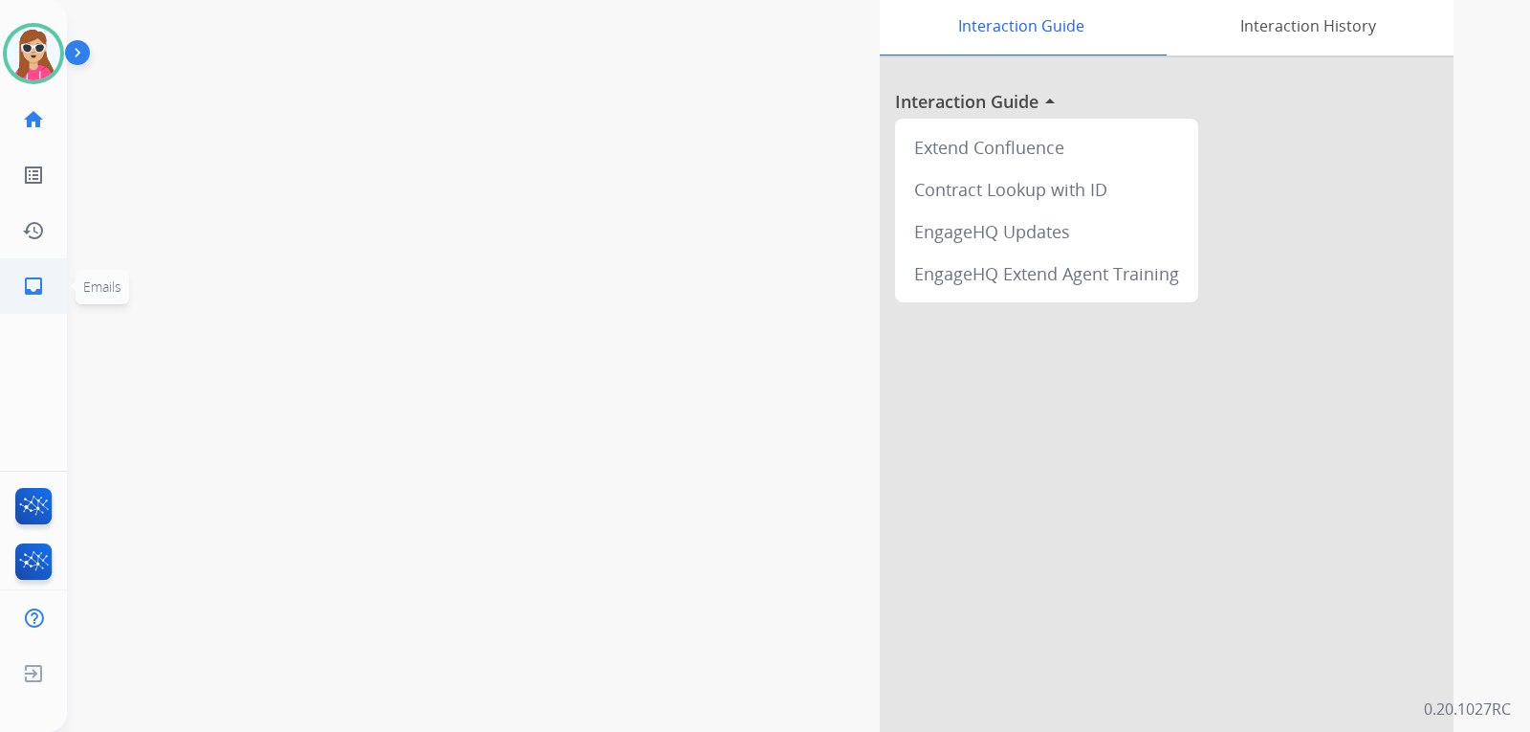
click at [40, 285] on mat-icon "inbox" at bounding box center [33, 285] width 23 height 23
select select "**********"
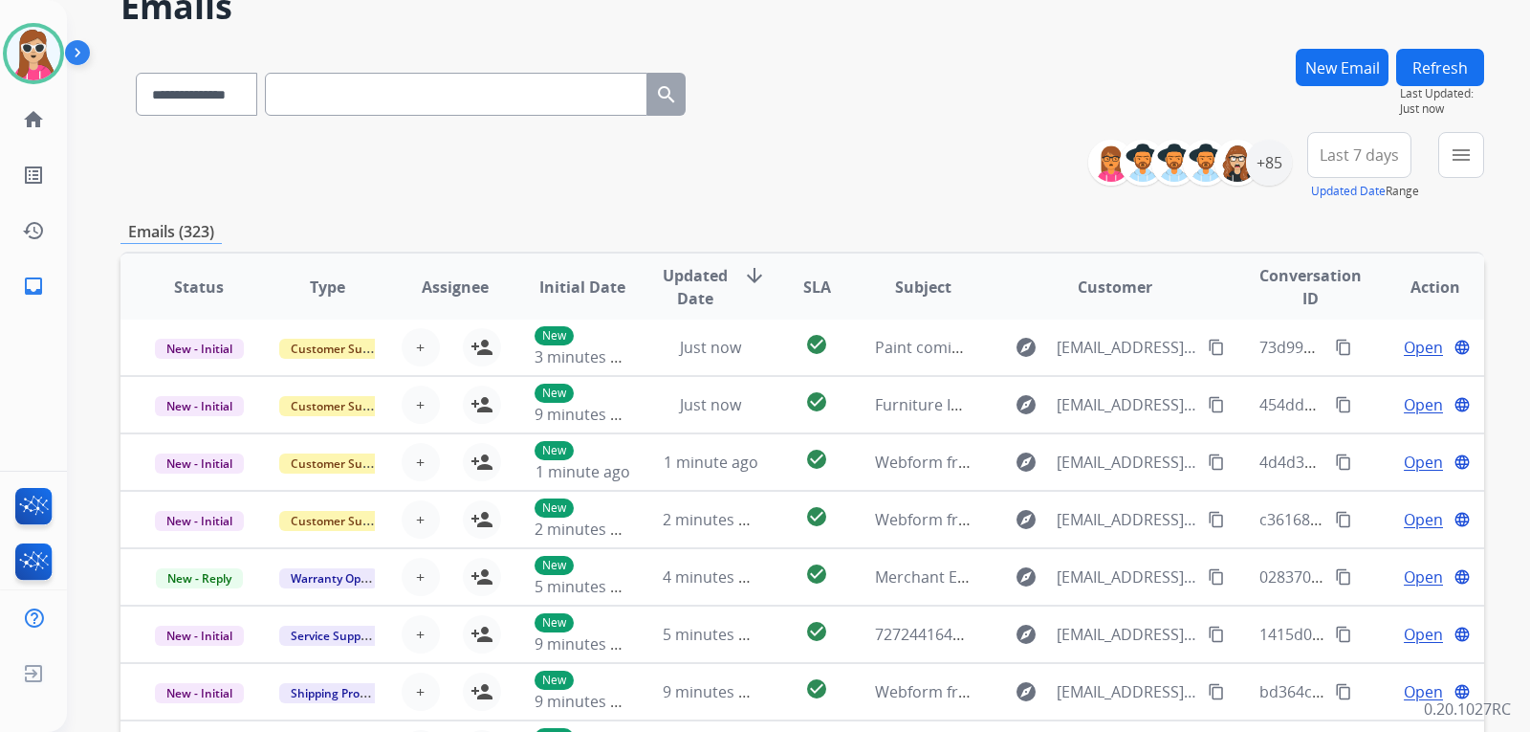
scroll to position [70, 0]
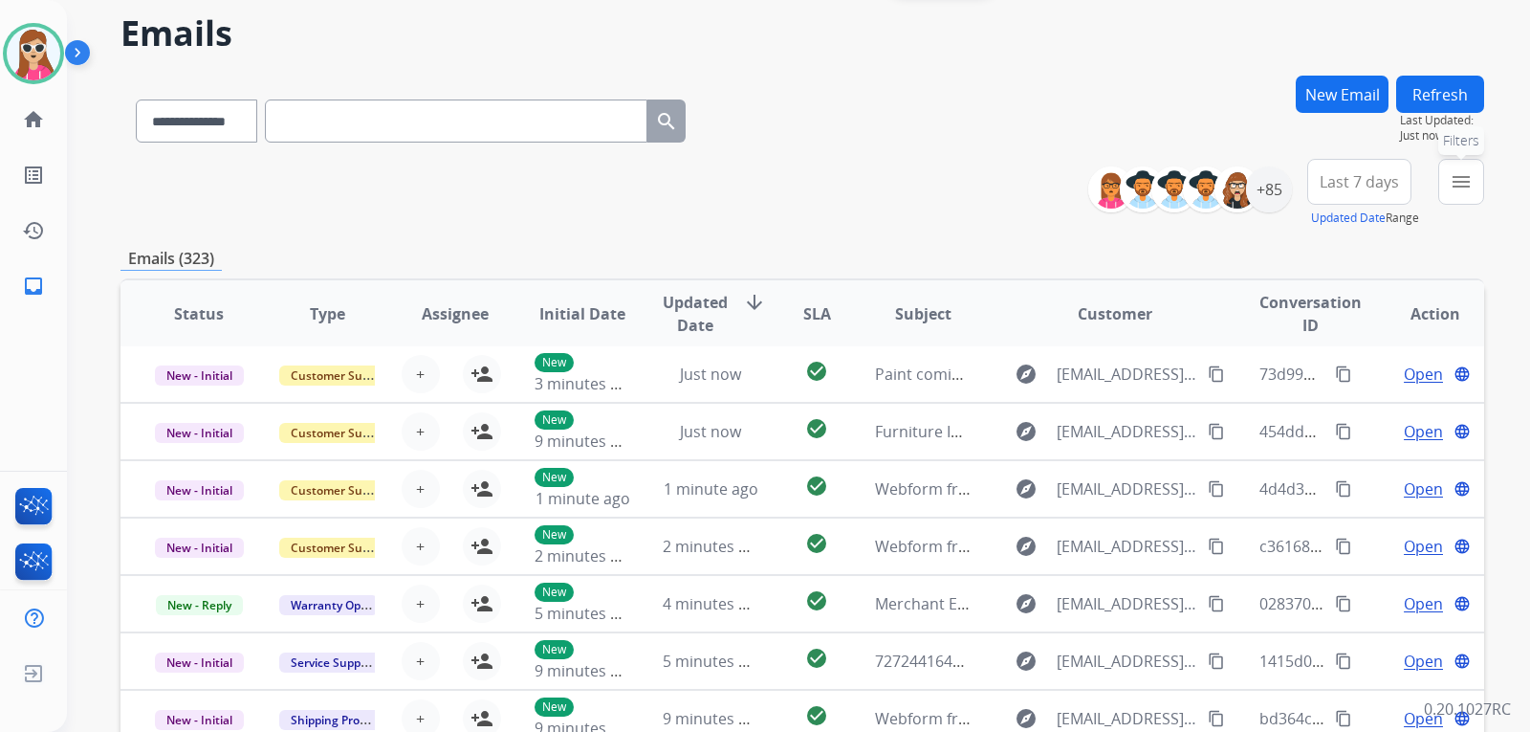
click at [1449, 183] on button "menu Filters" at bounding box center [1461, 182] width 46 height 46
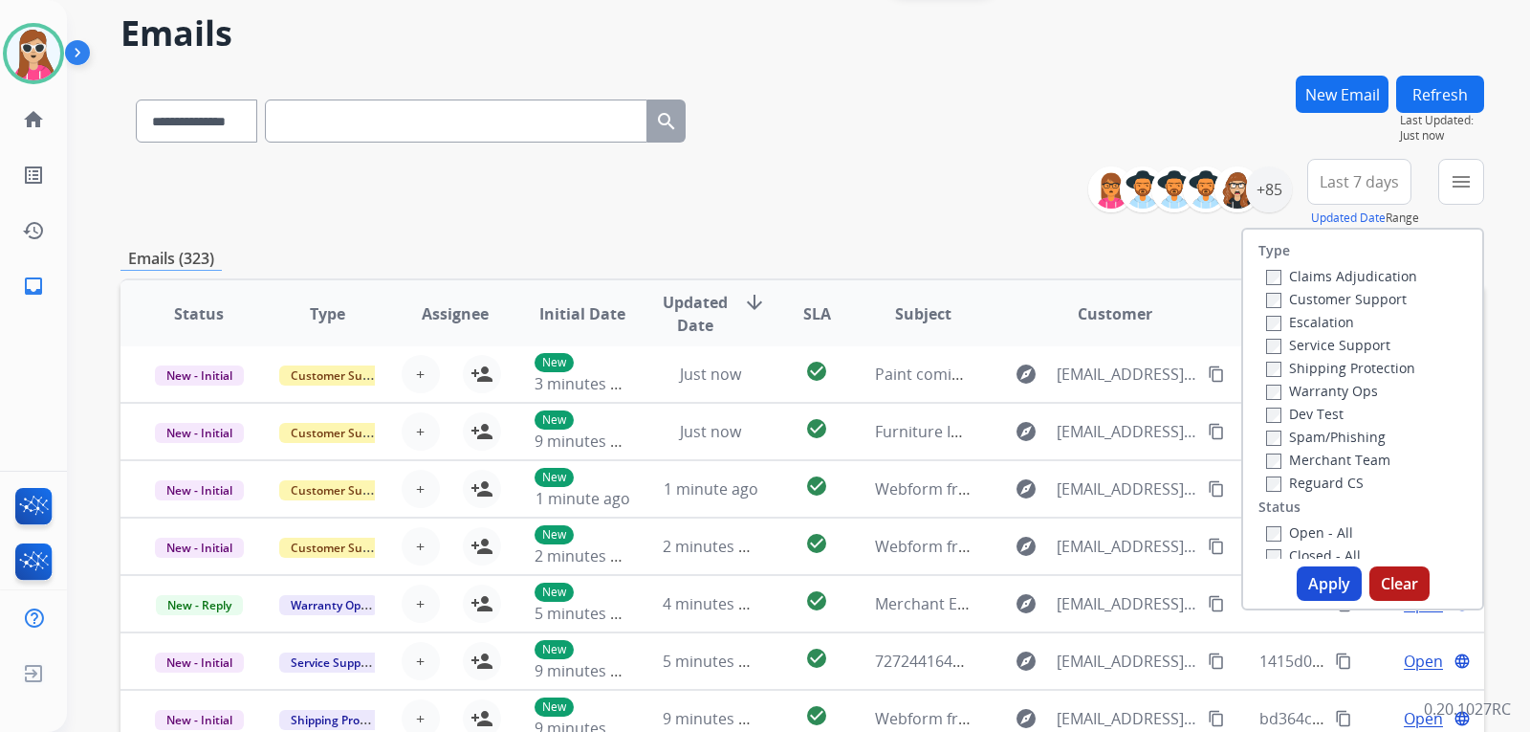
drag, startPoint x: 1383, startPoint y: 297, endPoint x: 1388, endPoint y: 315, distance: 17.9
click at [1383, 296] on label "Customer Support" at bounding box center [1336, 299] width 141 height 18
click at [1388, 364] on label "Shipping Protection" at bounding box center [1340, 368] width 149 height 18
drag, startPoint x: 1320, startPoint y: 485, endPoint x: 1318, endPoint y: 498, distance: 13.5
click at [1319, 492] on div "Reguard CS" at bounding box center [1341, 481] width 151 height 23
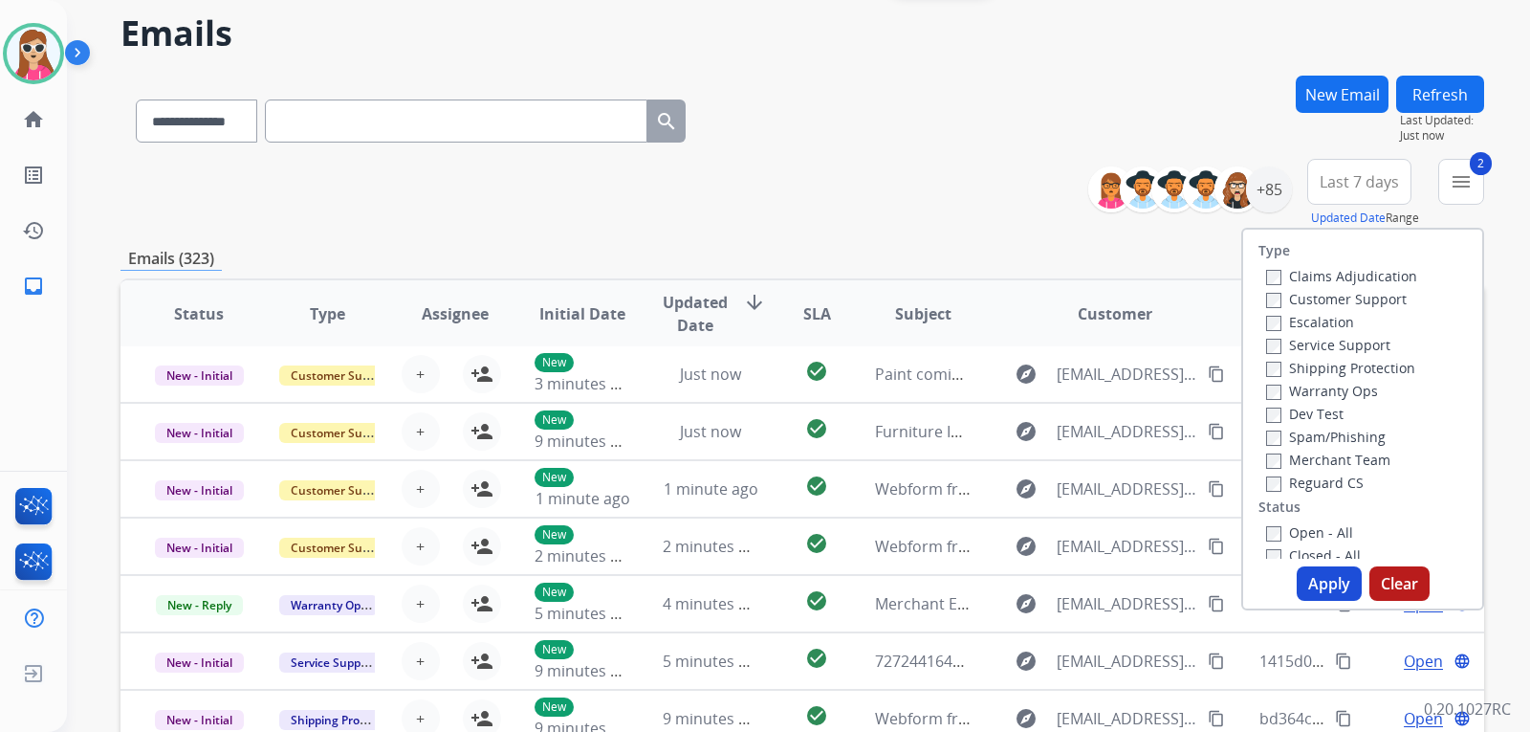
click at [1303, 535] on label "Open - All" at bounding box center [1309, 532] width 87 height 18
click at [1289, 490] on label "Reguard CS" at bounding box center [1315, 482] width 98 height 18
click at [1323, 586] on button "Apply" at bounding box center [1329, 583] width 65 height 34
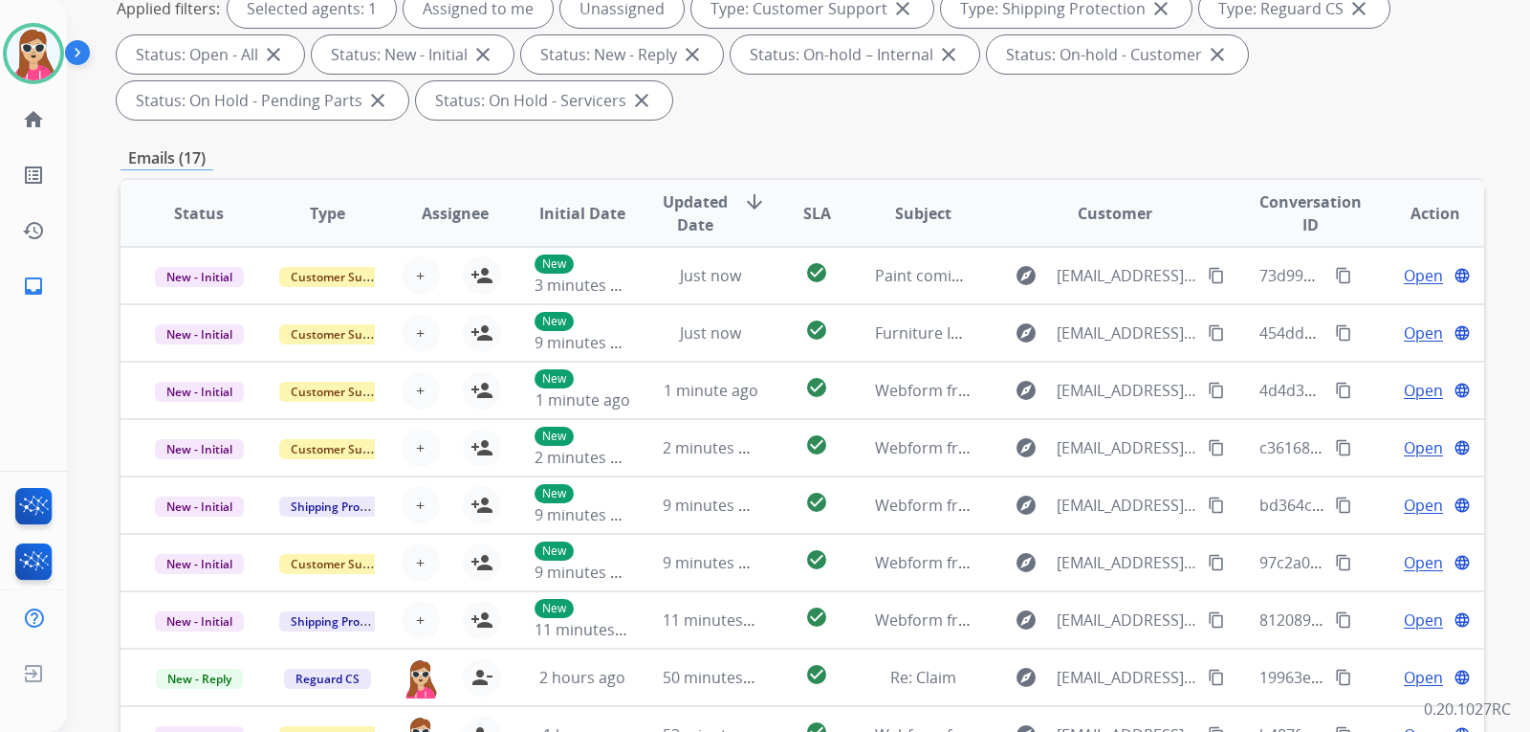
scroll to position [112, 0]
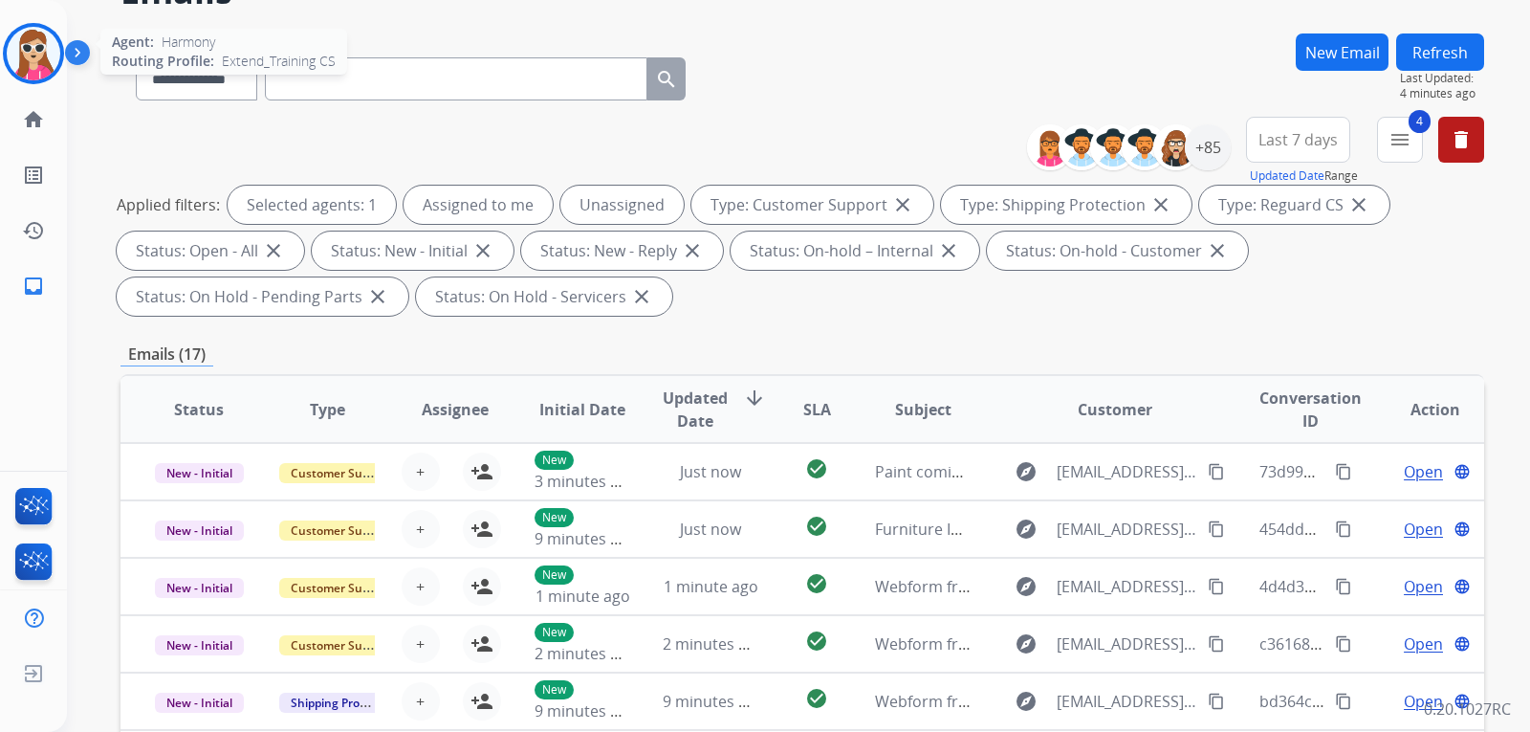
click at [37, 50] on img at bounding box center [34, 54] width 54 height 54
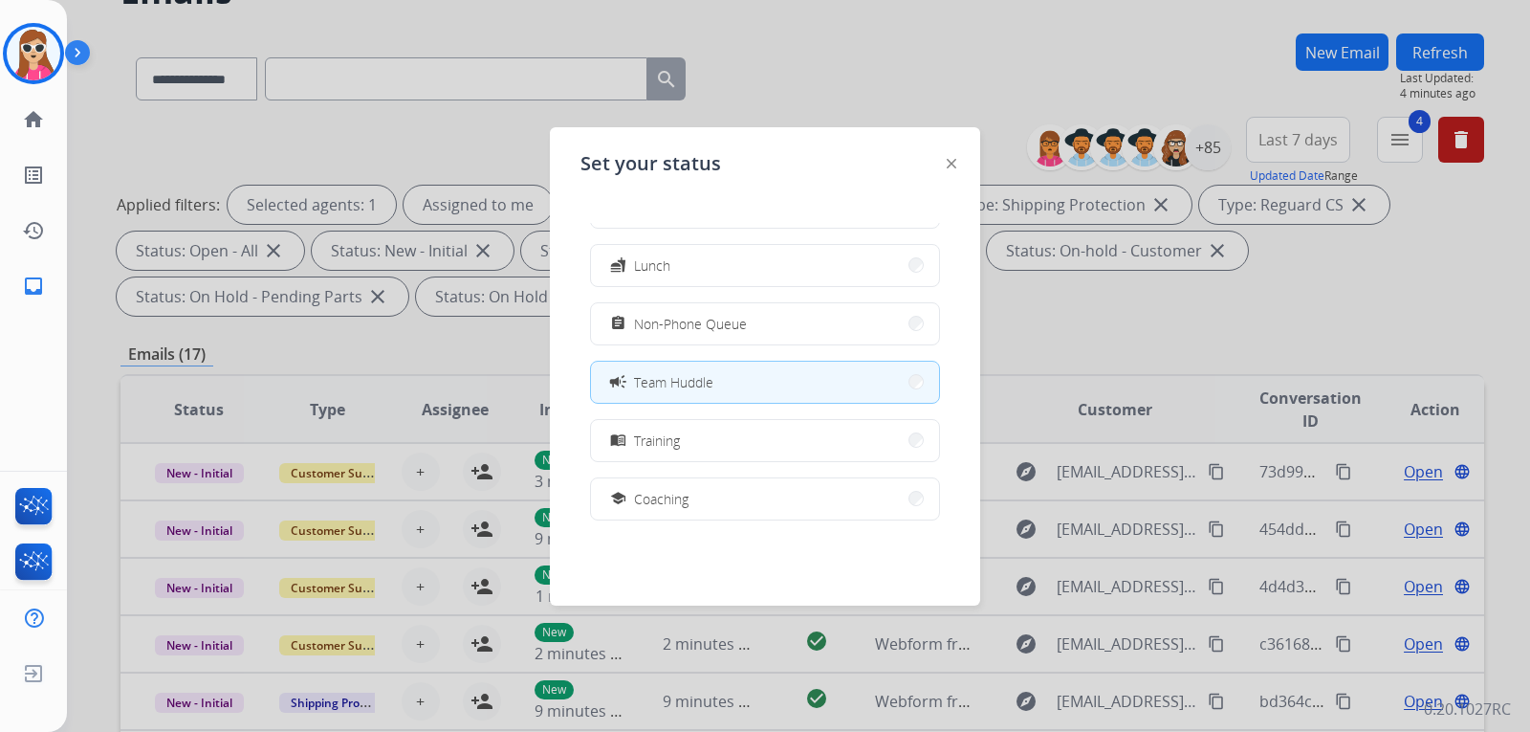
scroll to position [0, 0]
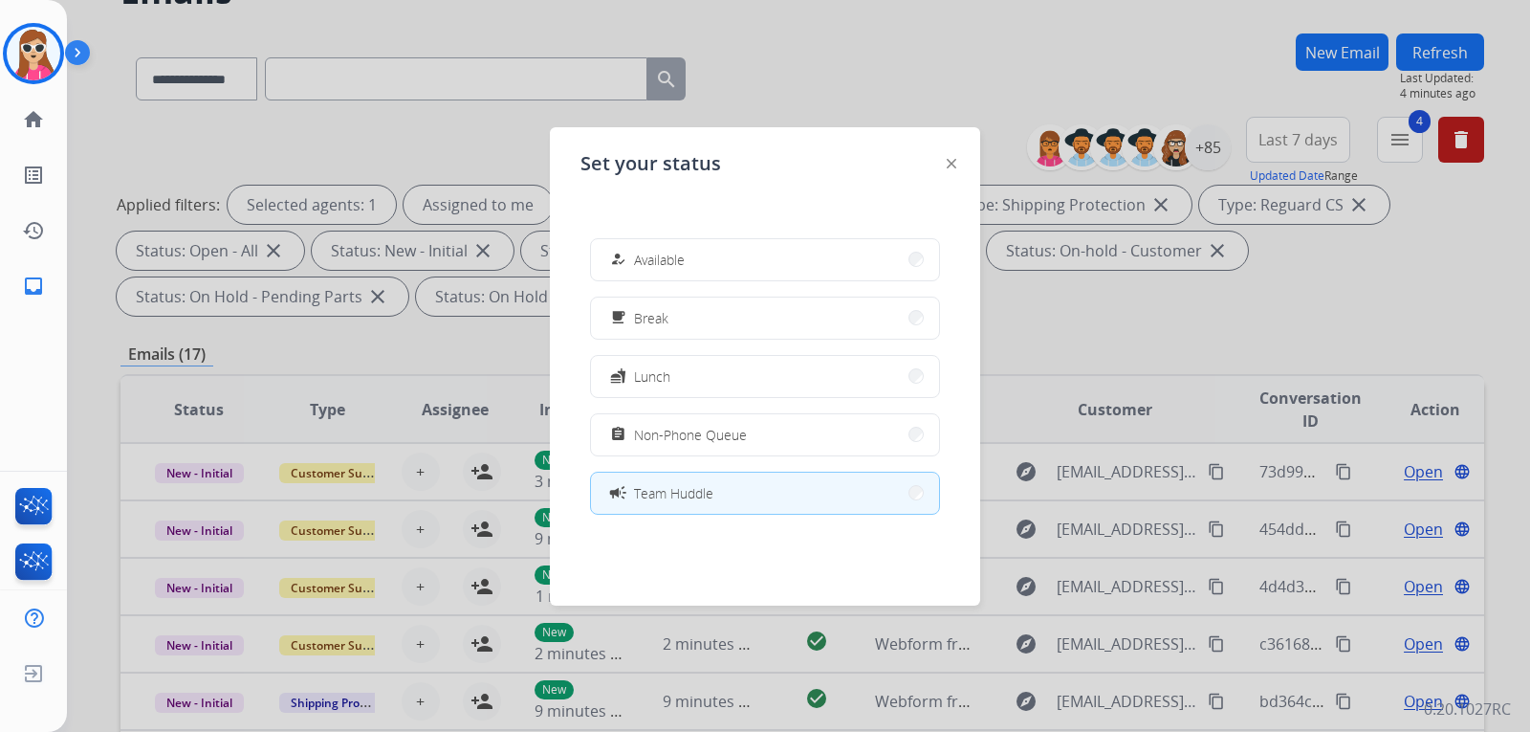
click at [952, 163] on img at bounding box center [952, 164] width 10 height 10
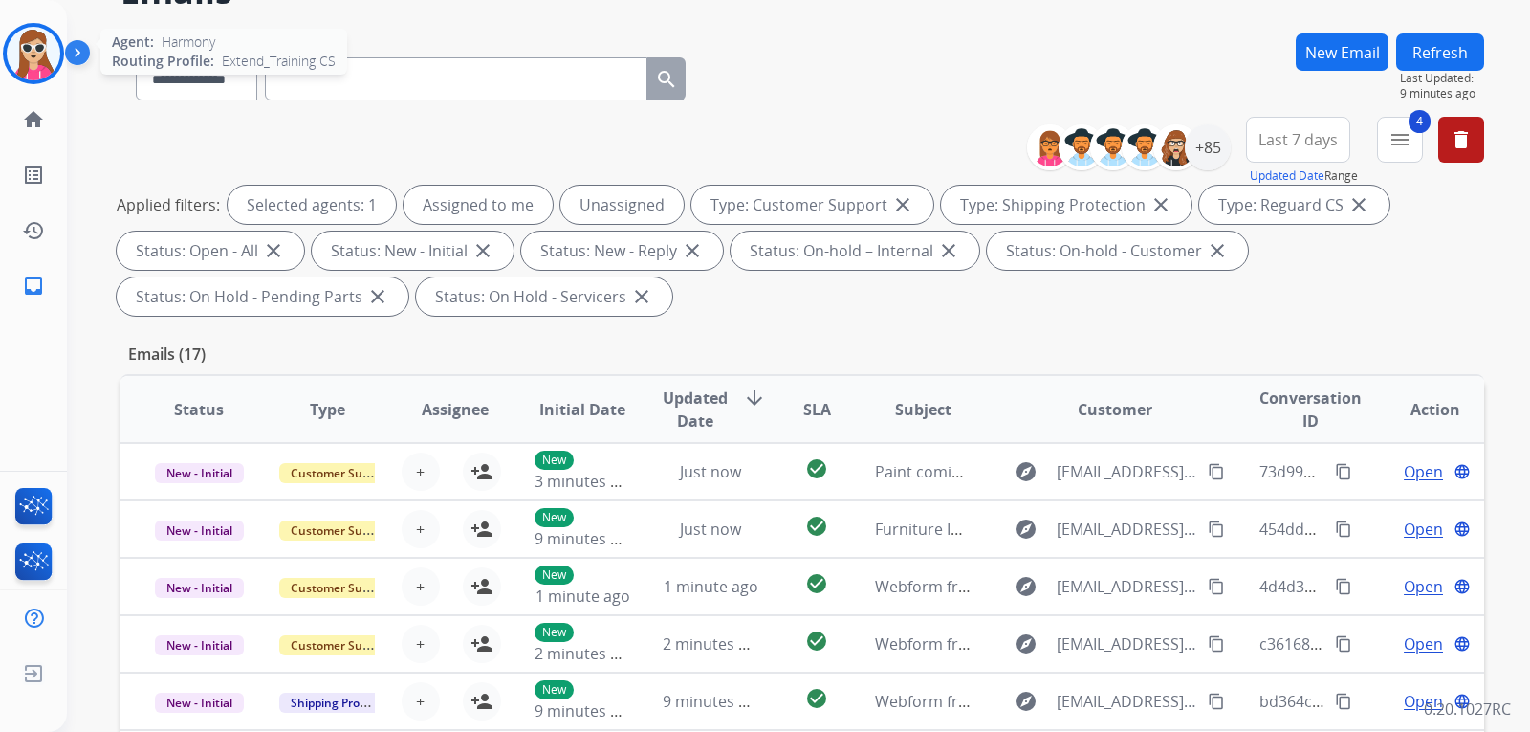
click at [15, 58] on img at bounding box center [34, 54] width 54 height 54
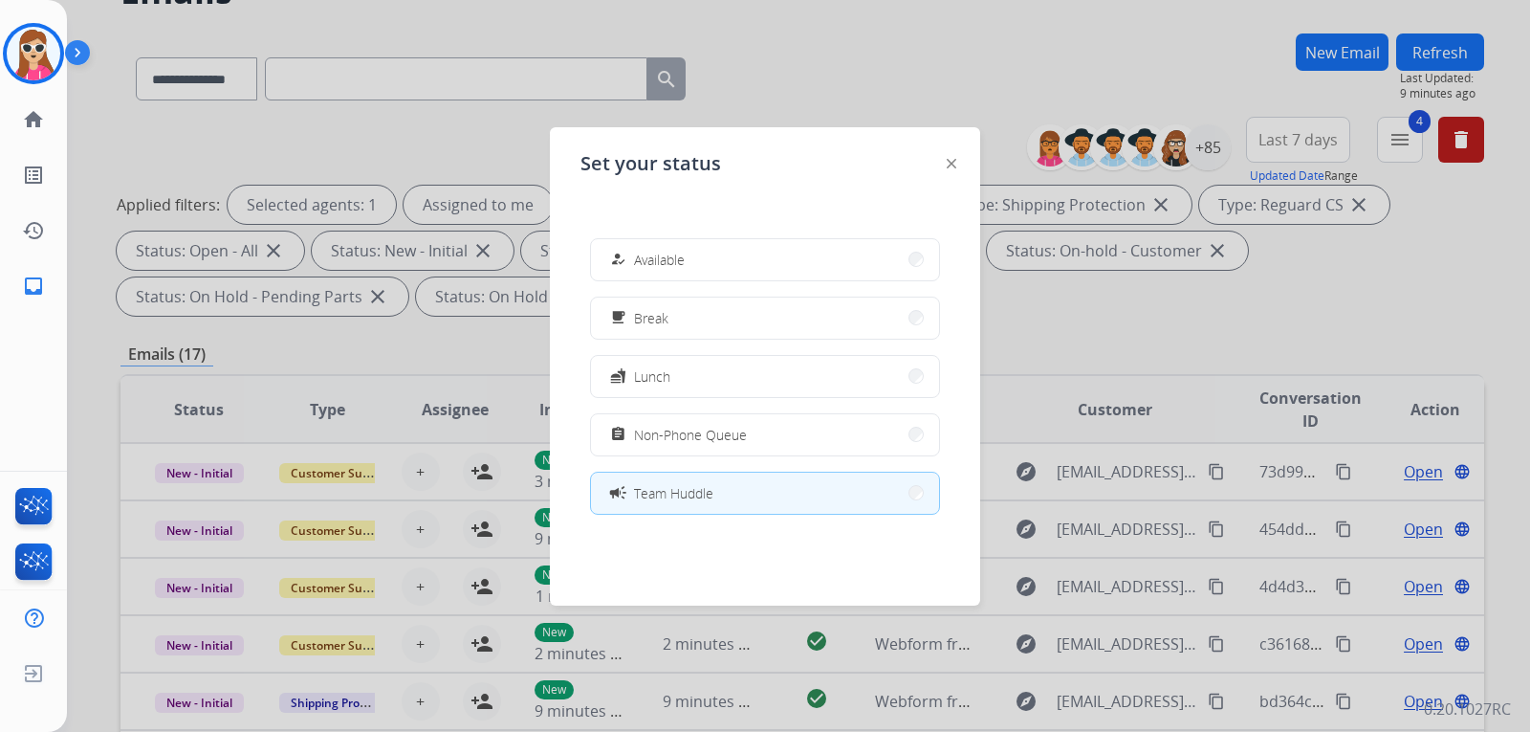
click at [952, 162] on img at bounding box center [952, 164] width 10 height 10
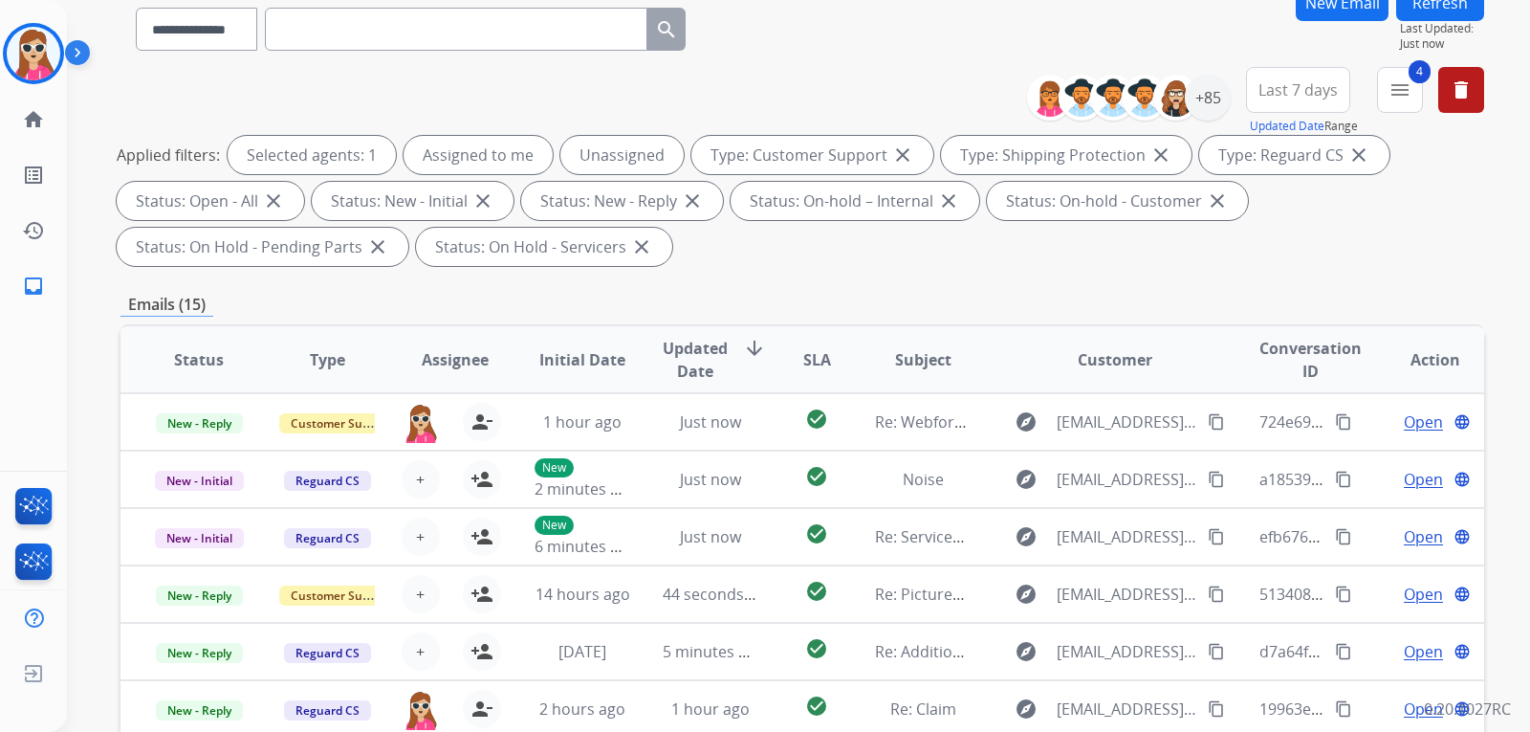
scroll to position [191, 0]
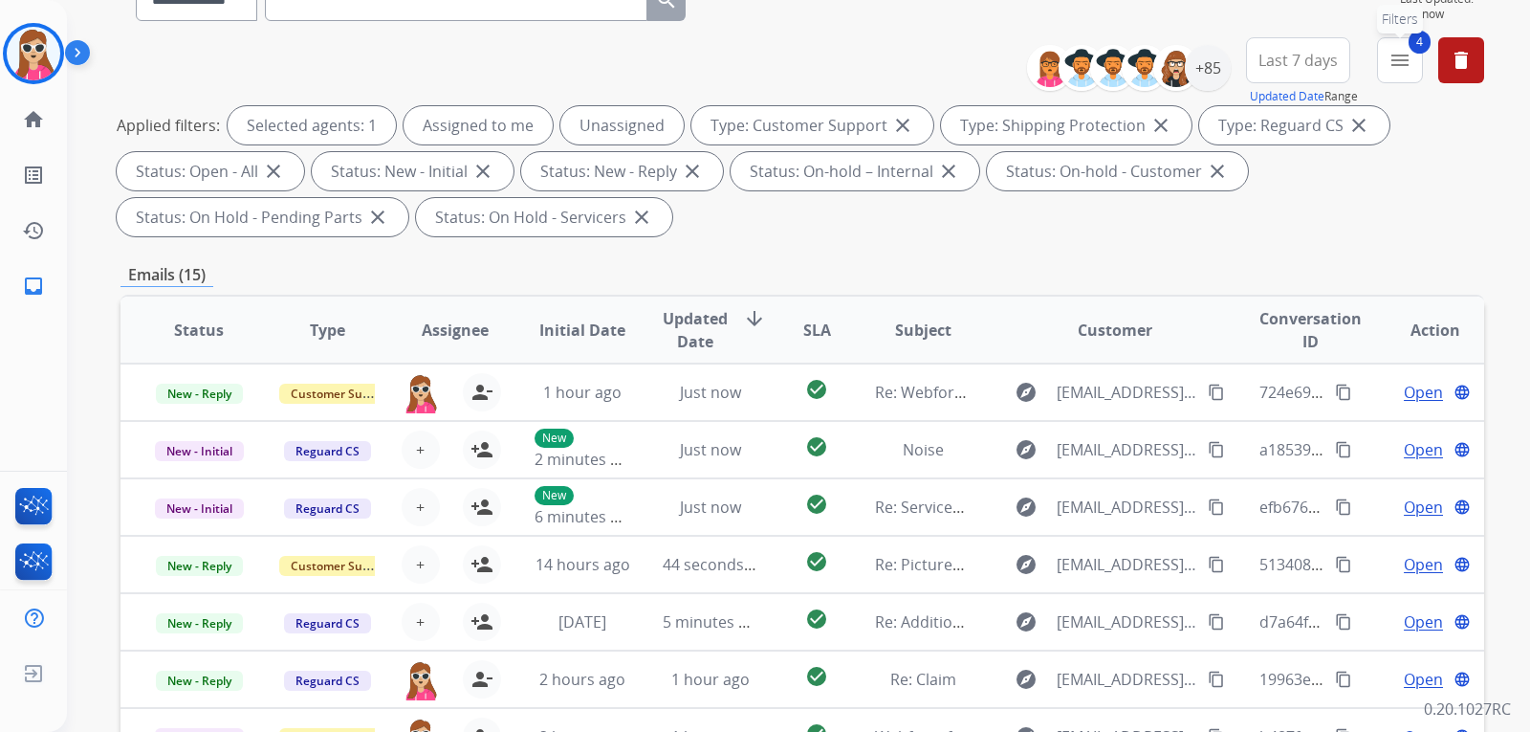
click at [1401, 48] on button "4 menu Filters" at bounding box center [1400, 60] width 46 height 46
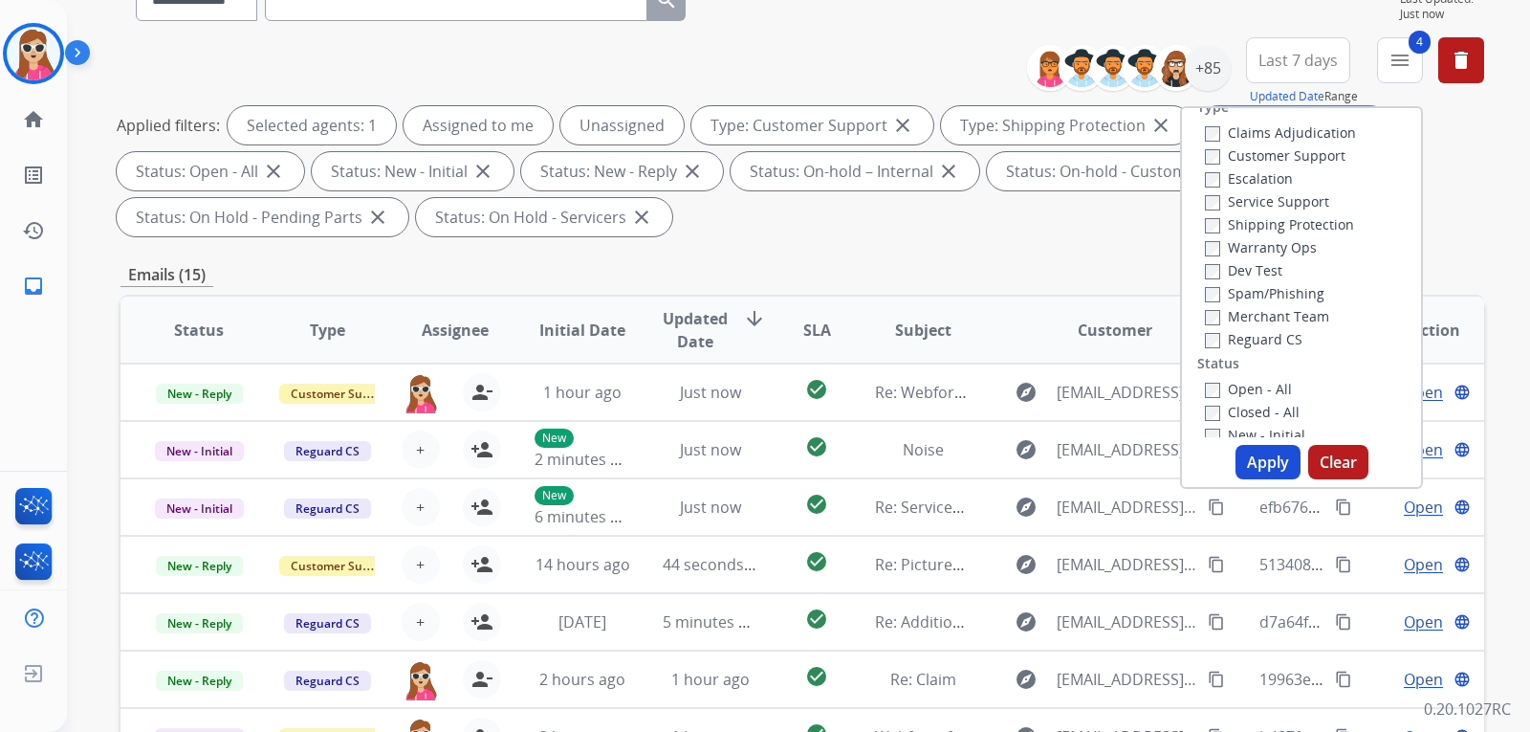
scroll to position [19, 0]
click at [1479, 138] on div "Applied filters: Selected agents: 1 Assigned to me Unassigned Type: Customer Su…" at bounding box center [799, 171] width 1364 height 130
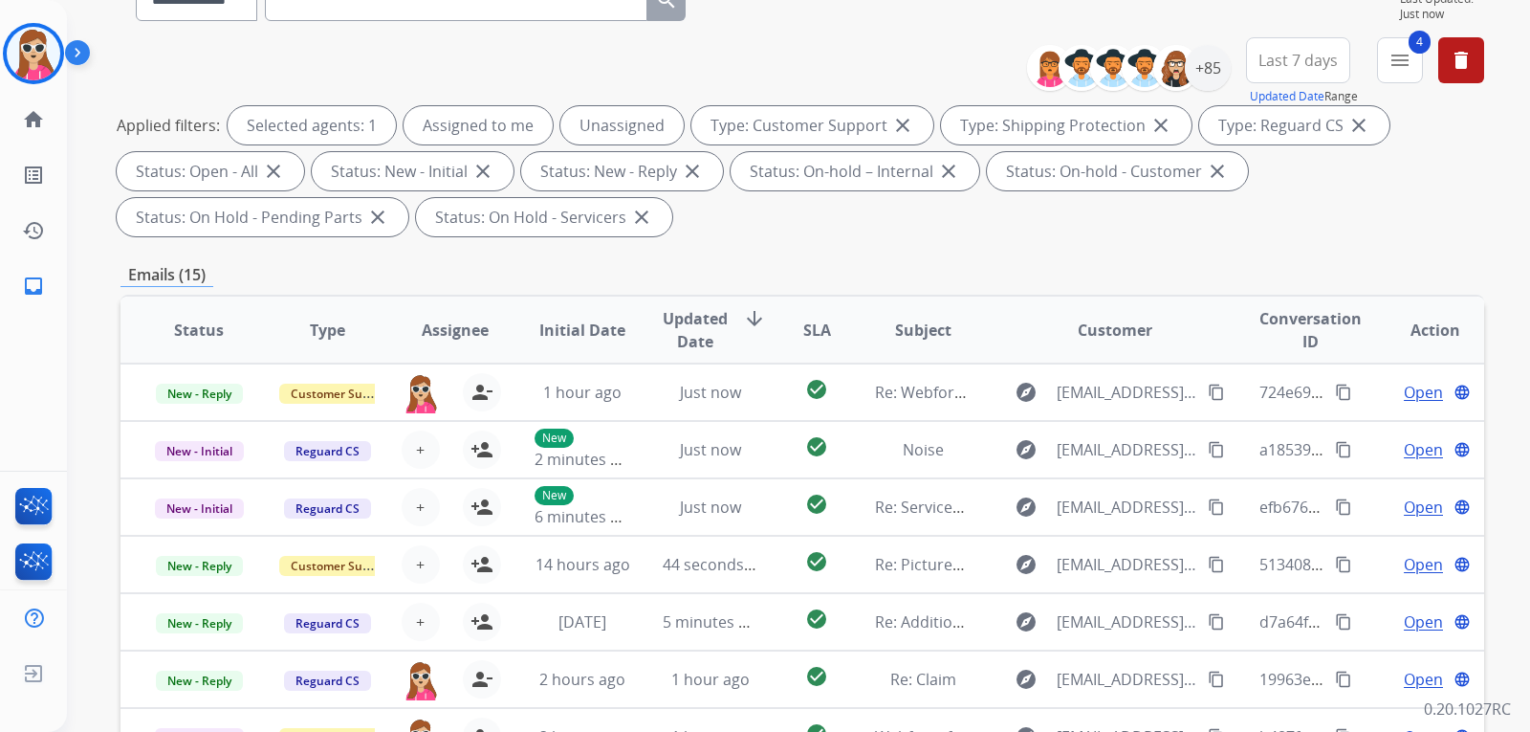
click at [1331, 64] on span "Last 7 days" at bounding box center [1297, 60] width 79 height 8
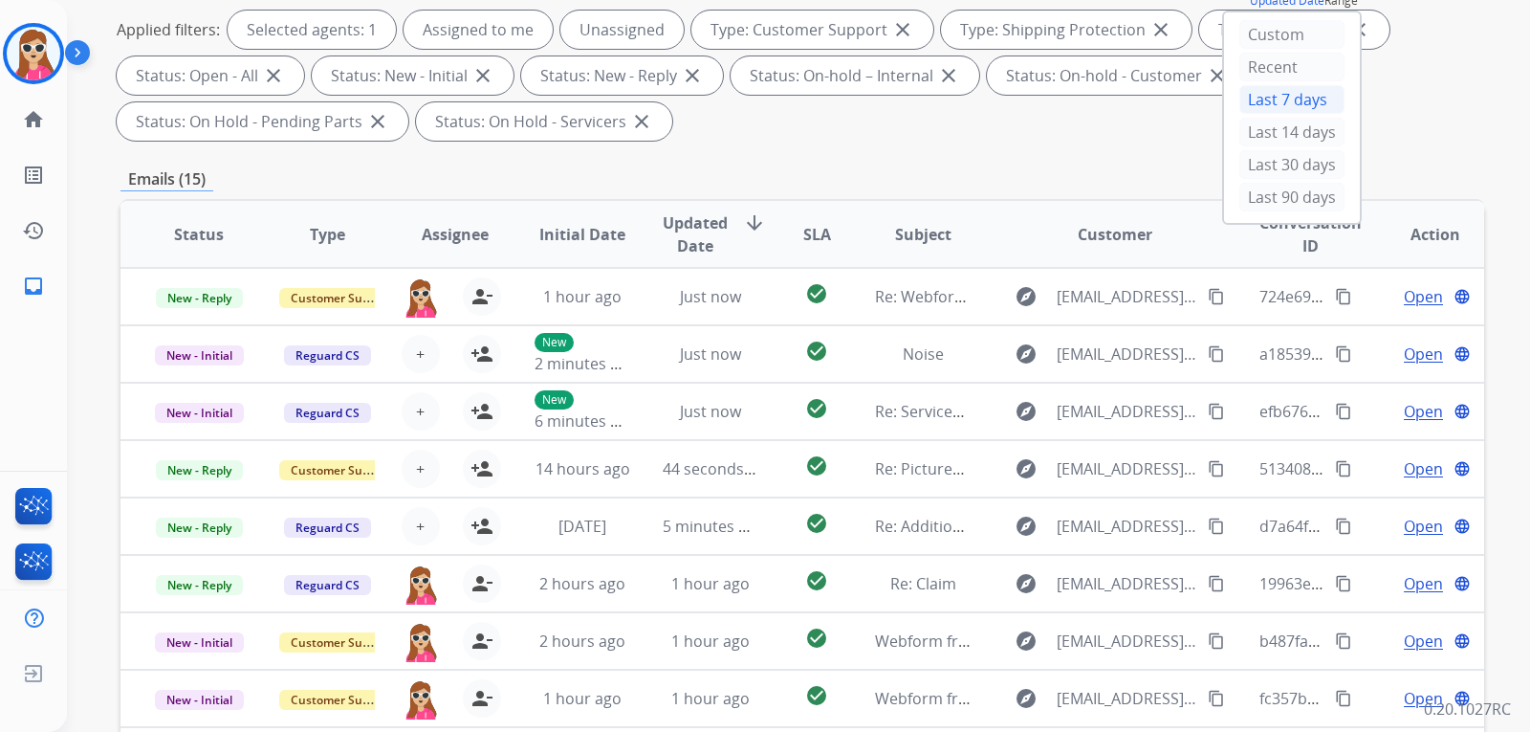
scroll to position [2, 0]
click at [1294, 33] on div "Custom" at bounding box center [1291, 34] width 105 height 29
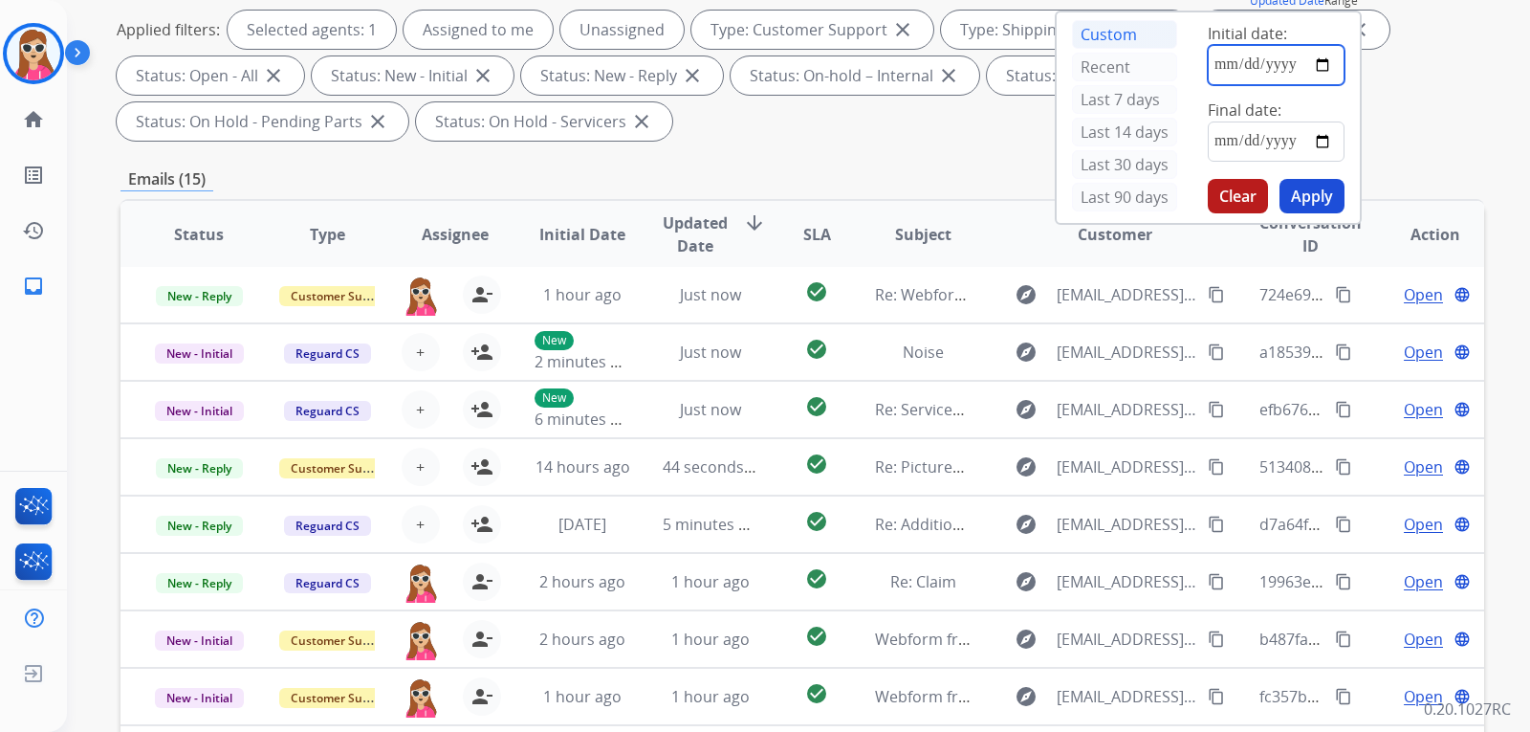
click at [1301, 67] on input "date" at bounding box center [1276, 65] width 137 height 40
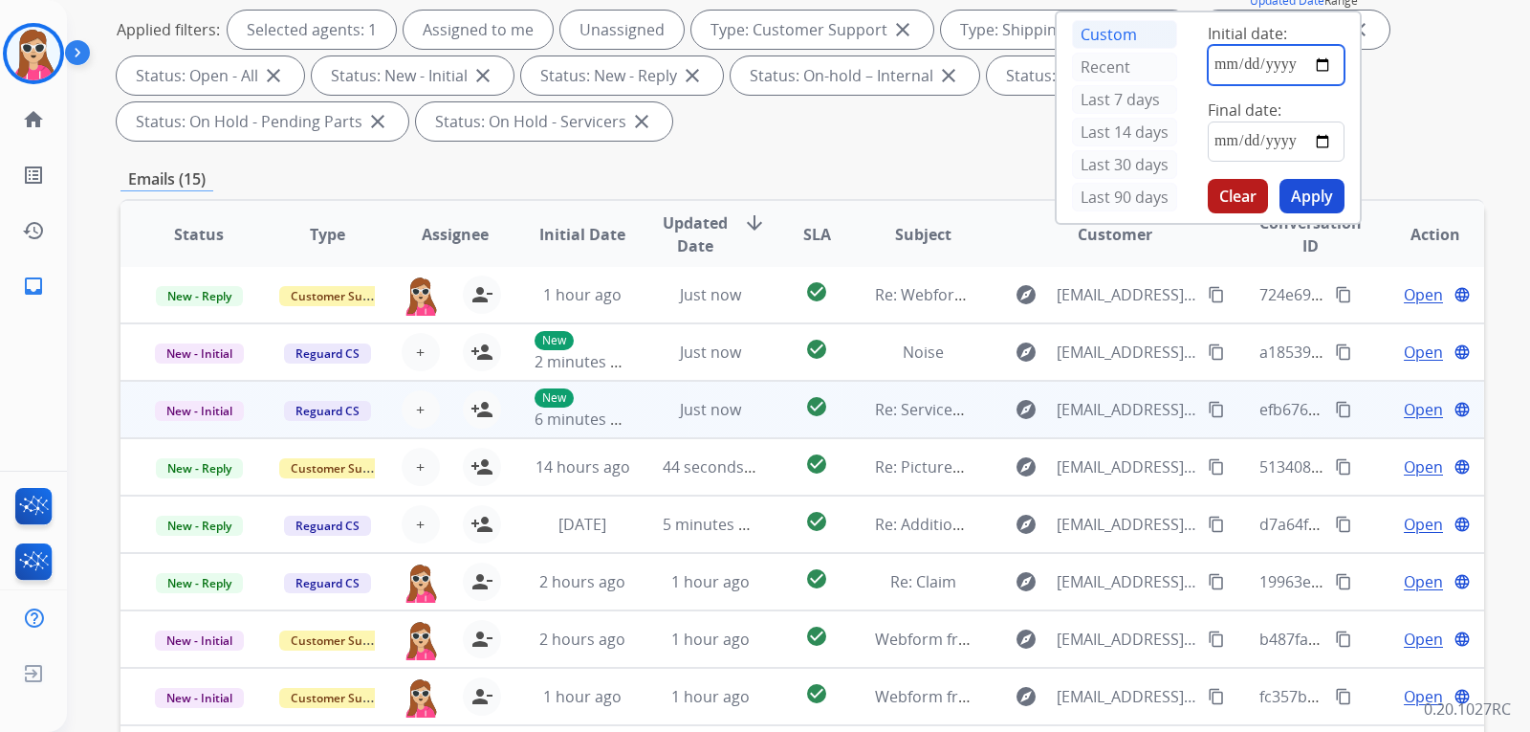
type input "**********"
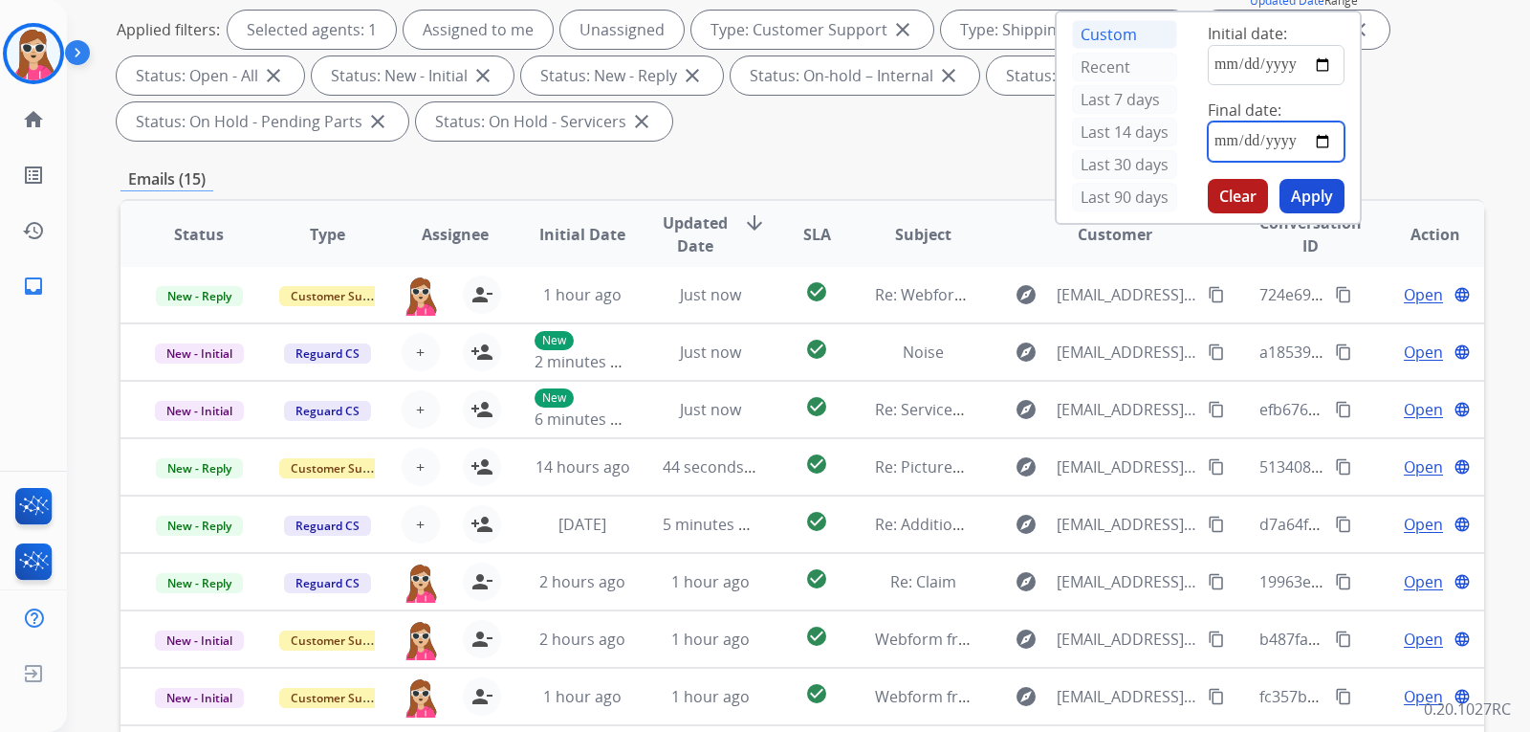
click at [1286, 152] on input "date" at bounding box center [1276, 141] width 137 height 40
type input "**********"
click at [1302, 204] on button "Apply" at bounding box center [1311, 196] width 65 height 34
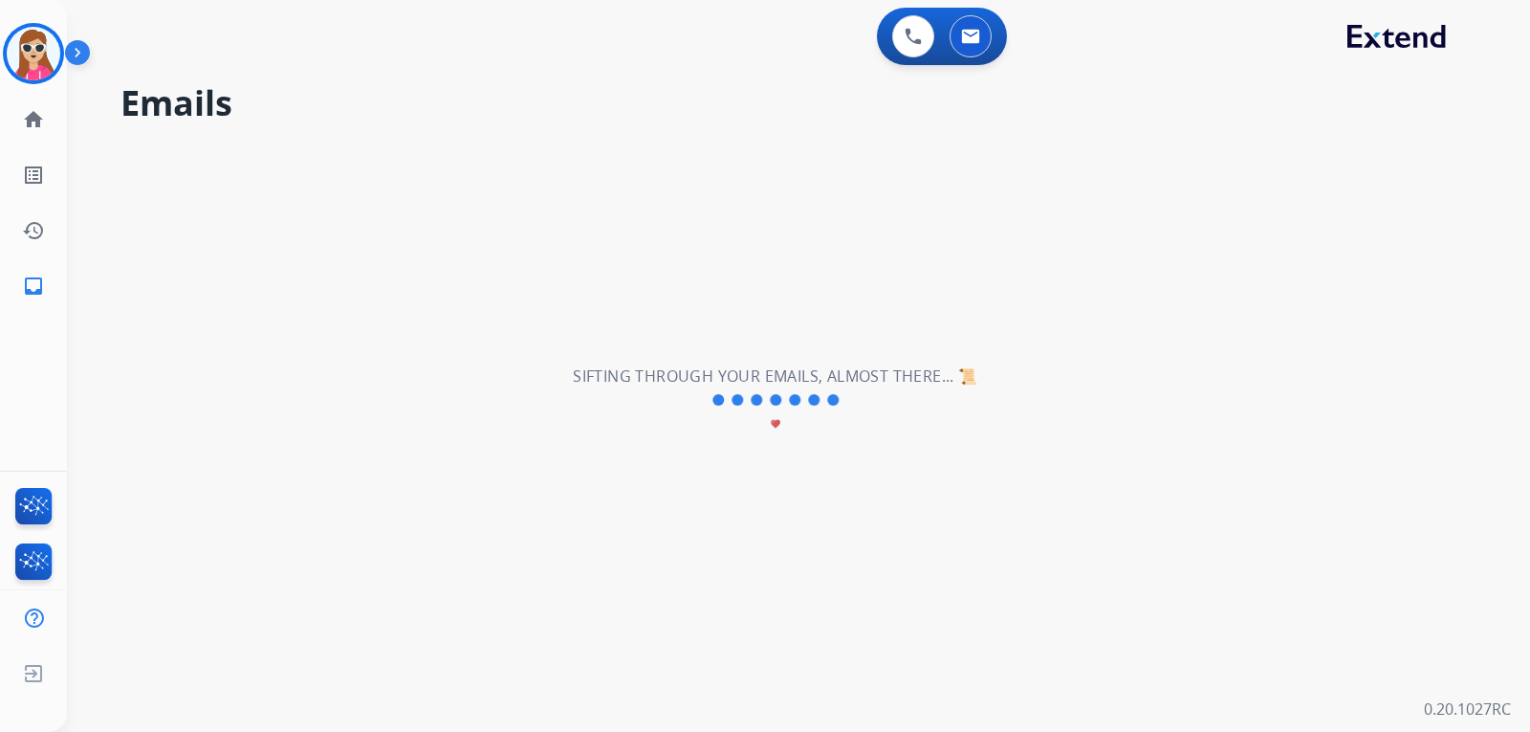
scroll to position [0, 0]
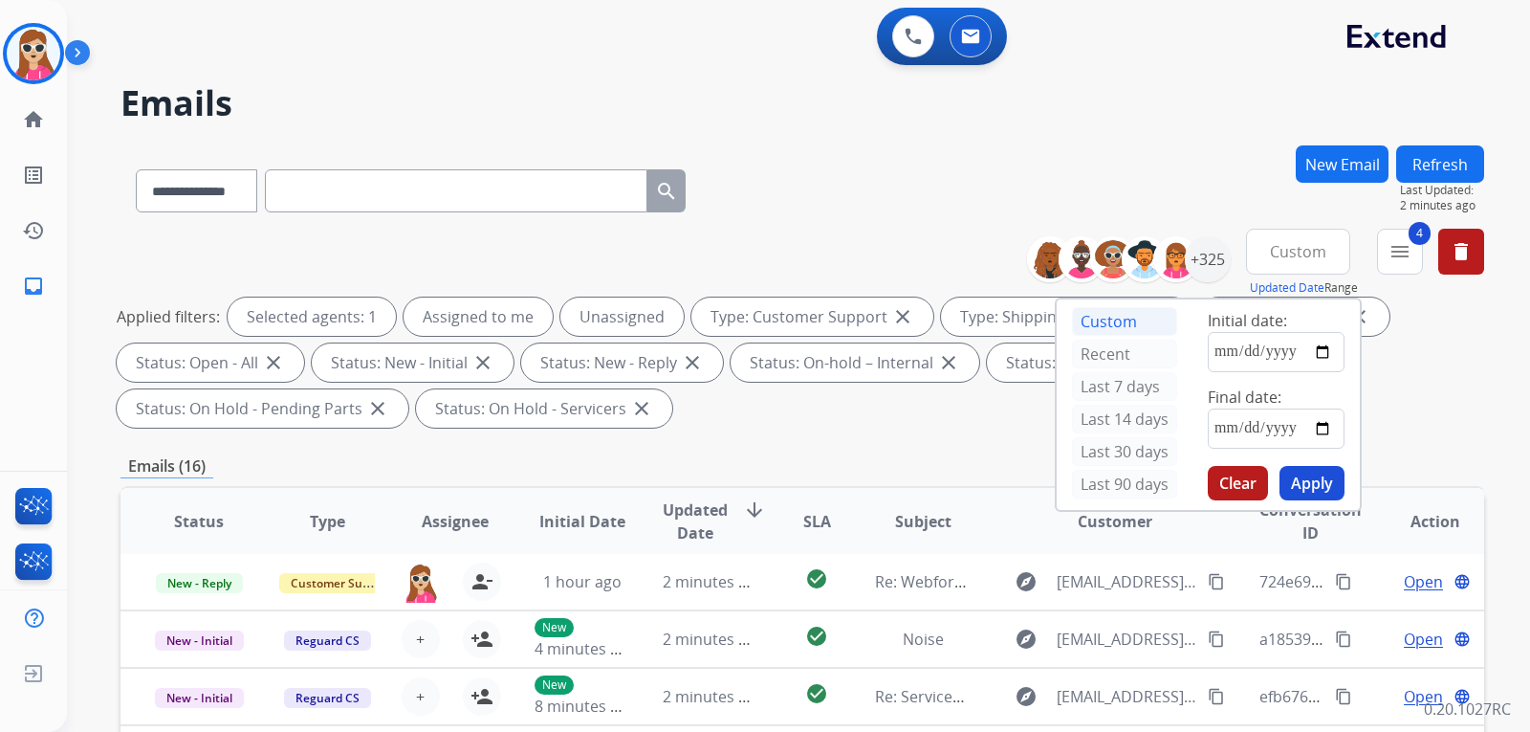
click at [1438, 420] on div "Applied filters: Selected agents: 1 Assigned to me Unassigned Type: Customer Su…" at bounding box center [799, 362] width 1364 height 130
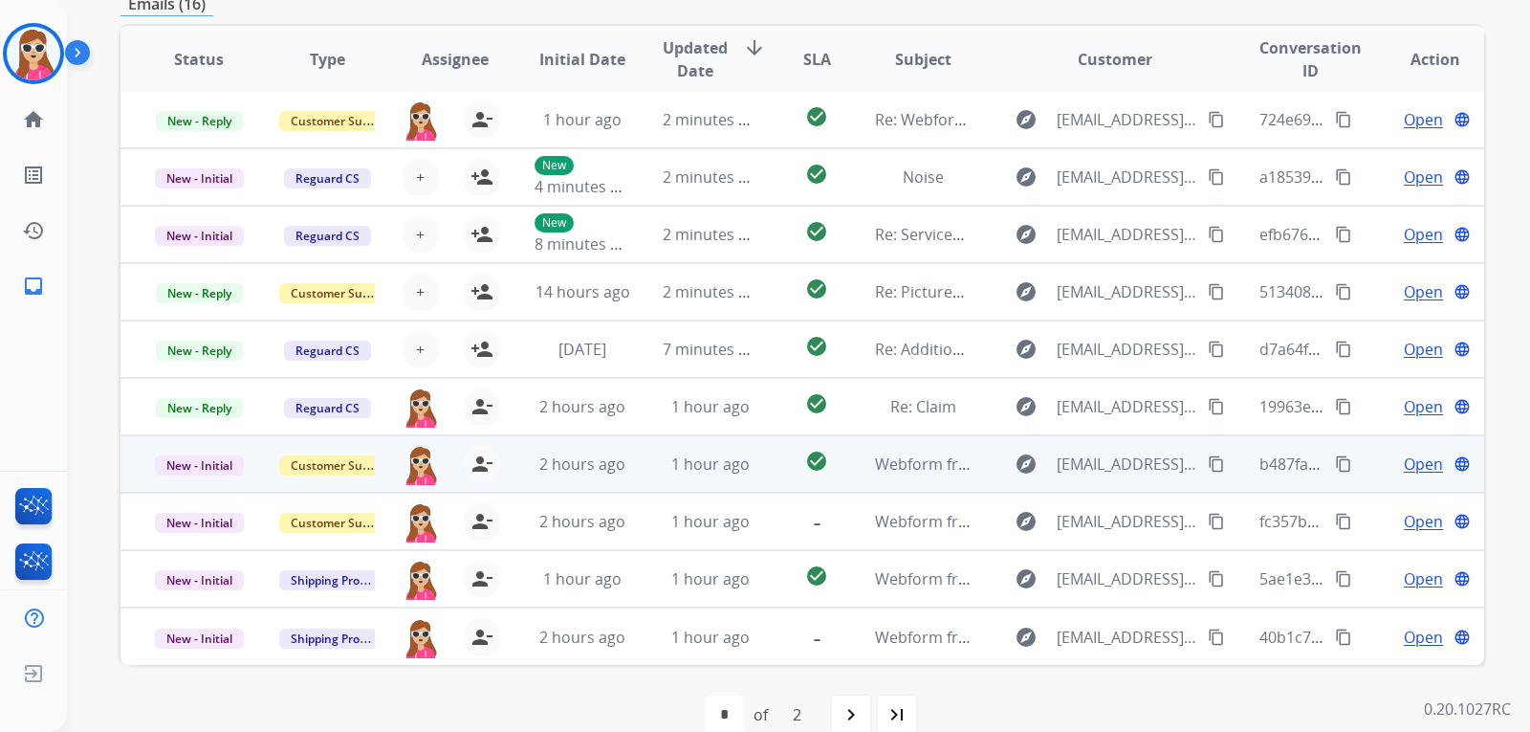
scroll to position [494, 0]
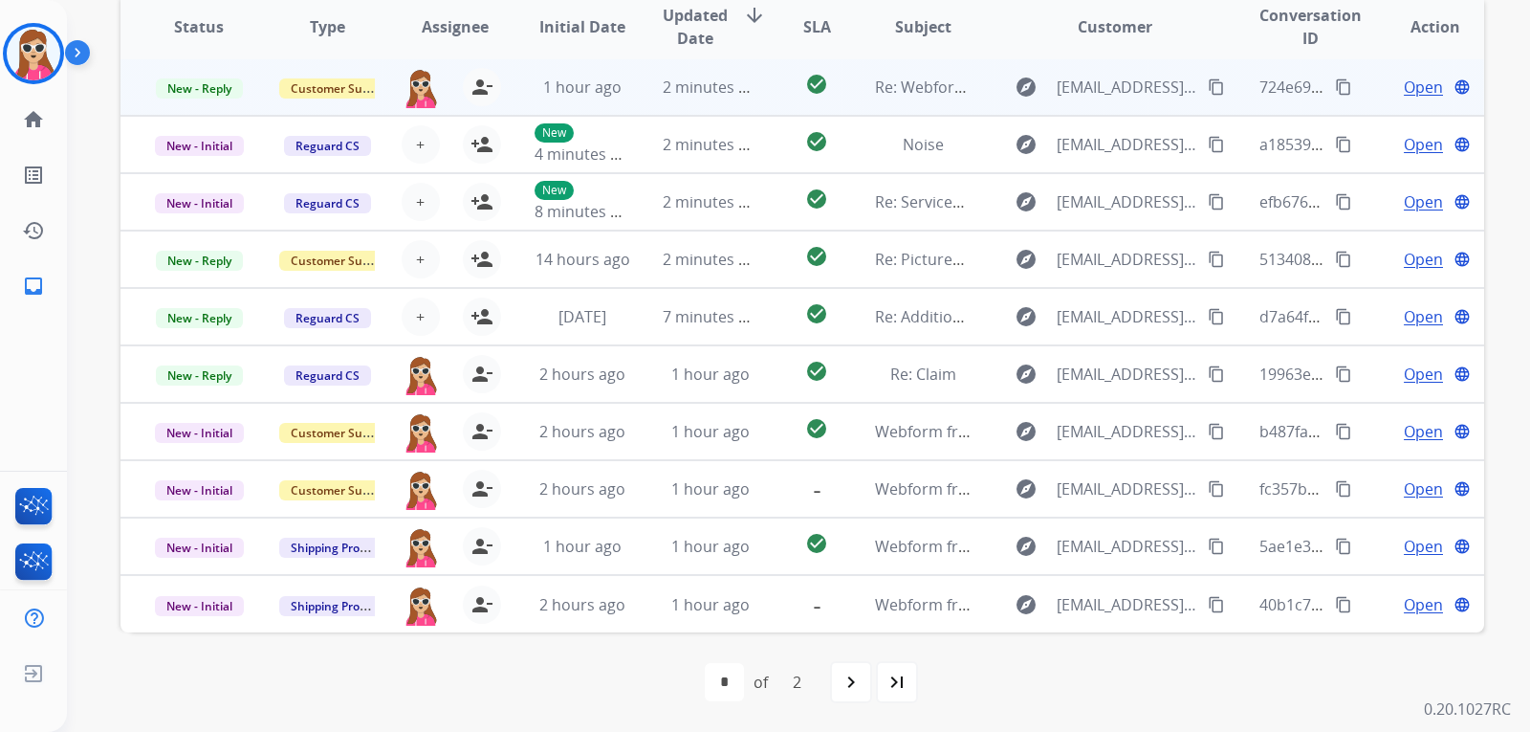
click at [772, 95] on td "check_circle" at bounding box center [801, 86] width 85 height 57
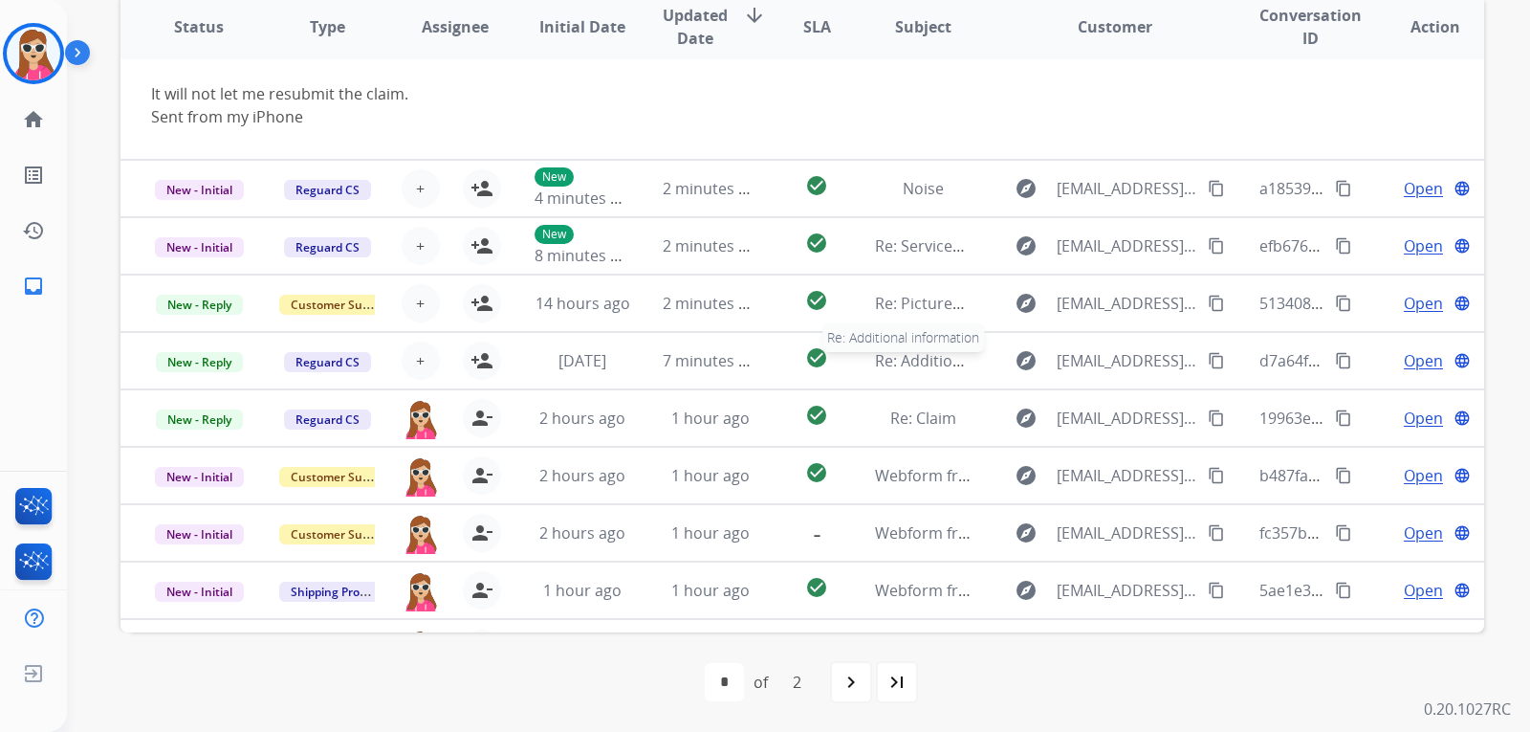
scroll to position [0, 0]
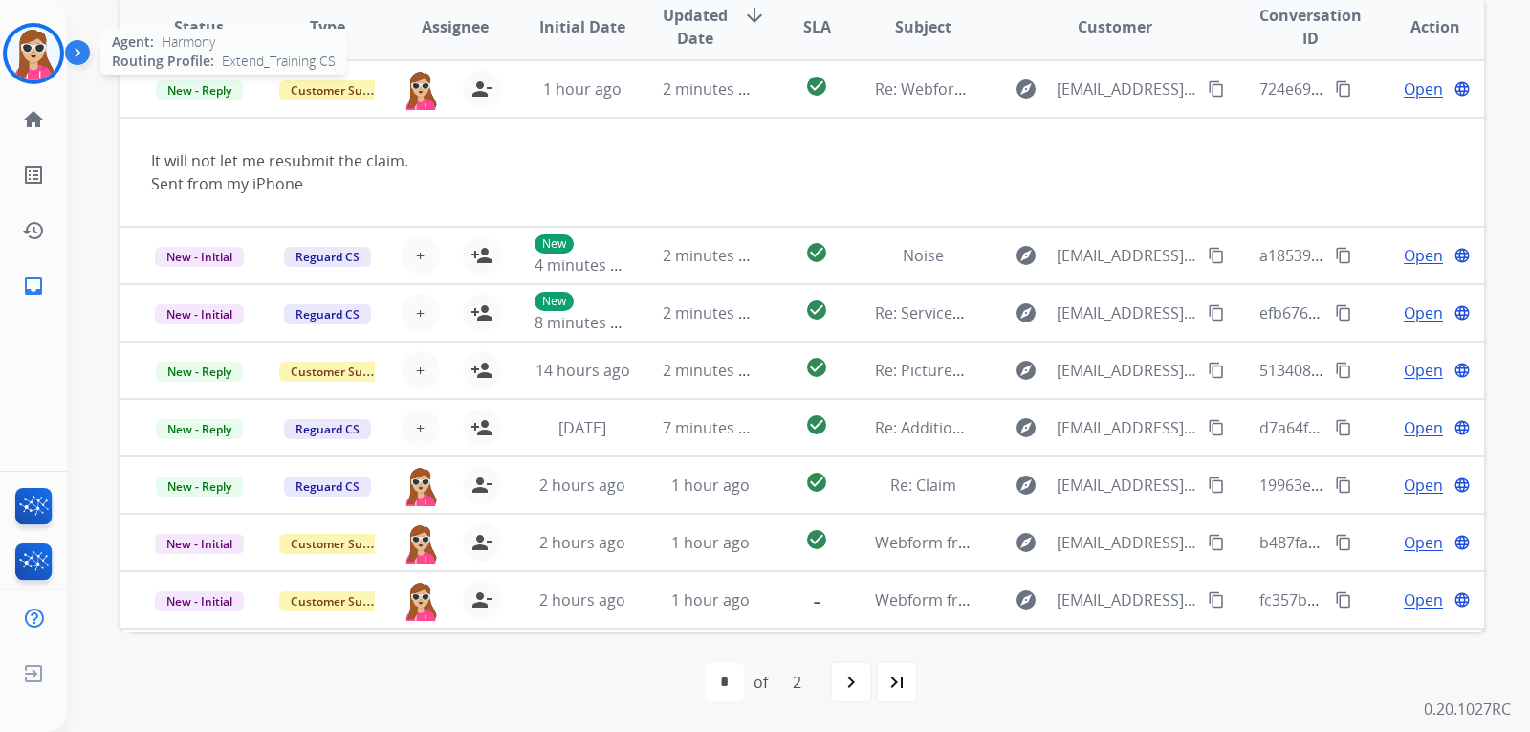
click at [42, 65] on img at bounding box center [34, 54] width 54 height 54
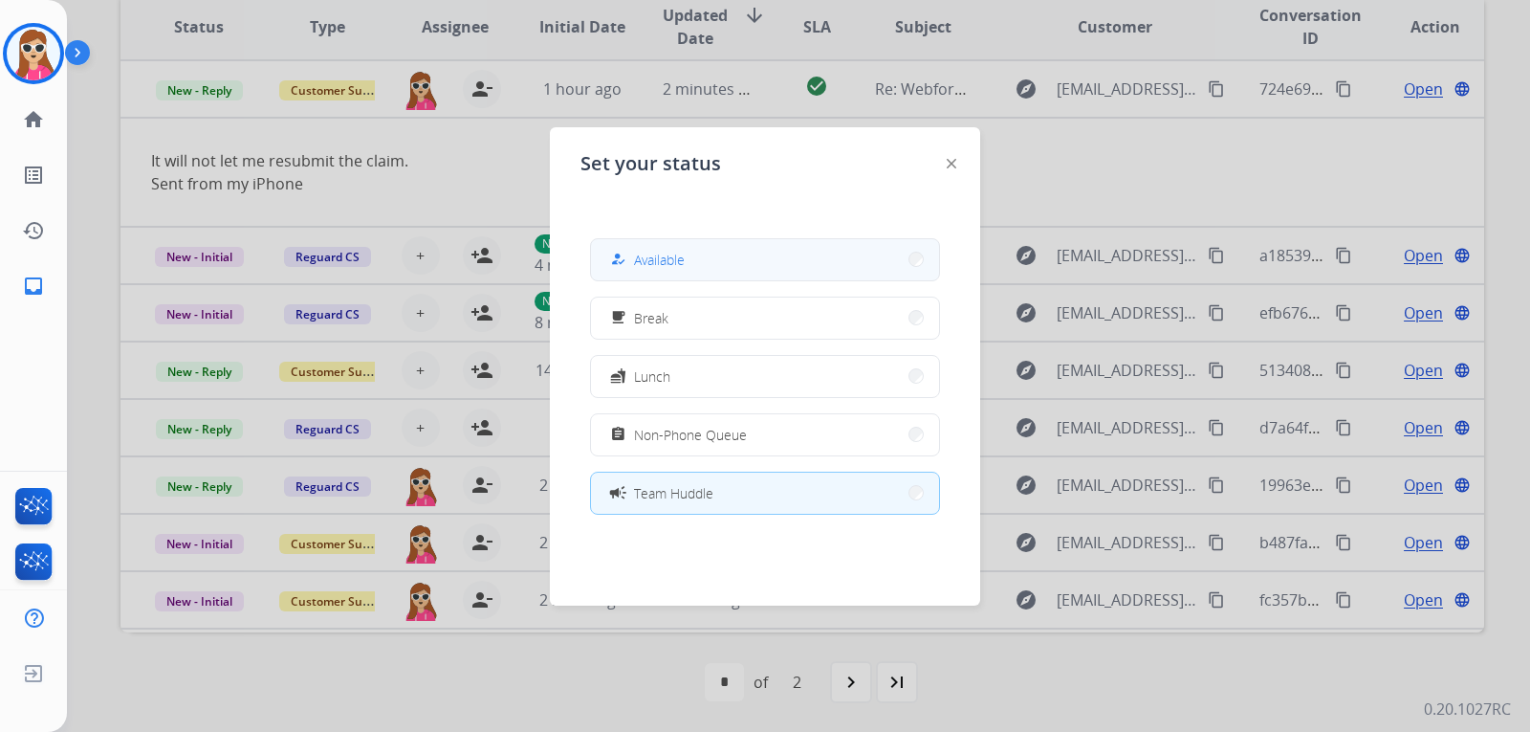
click at [787, 259] on button "how_to_reg Available" at bounding box center [765, 259] width 348 height 41
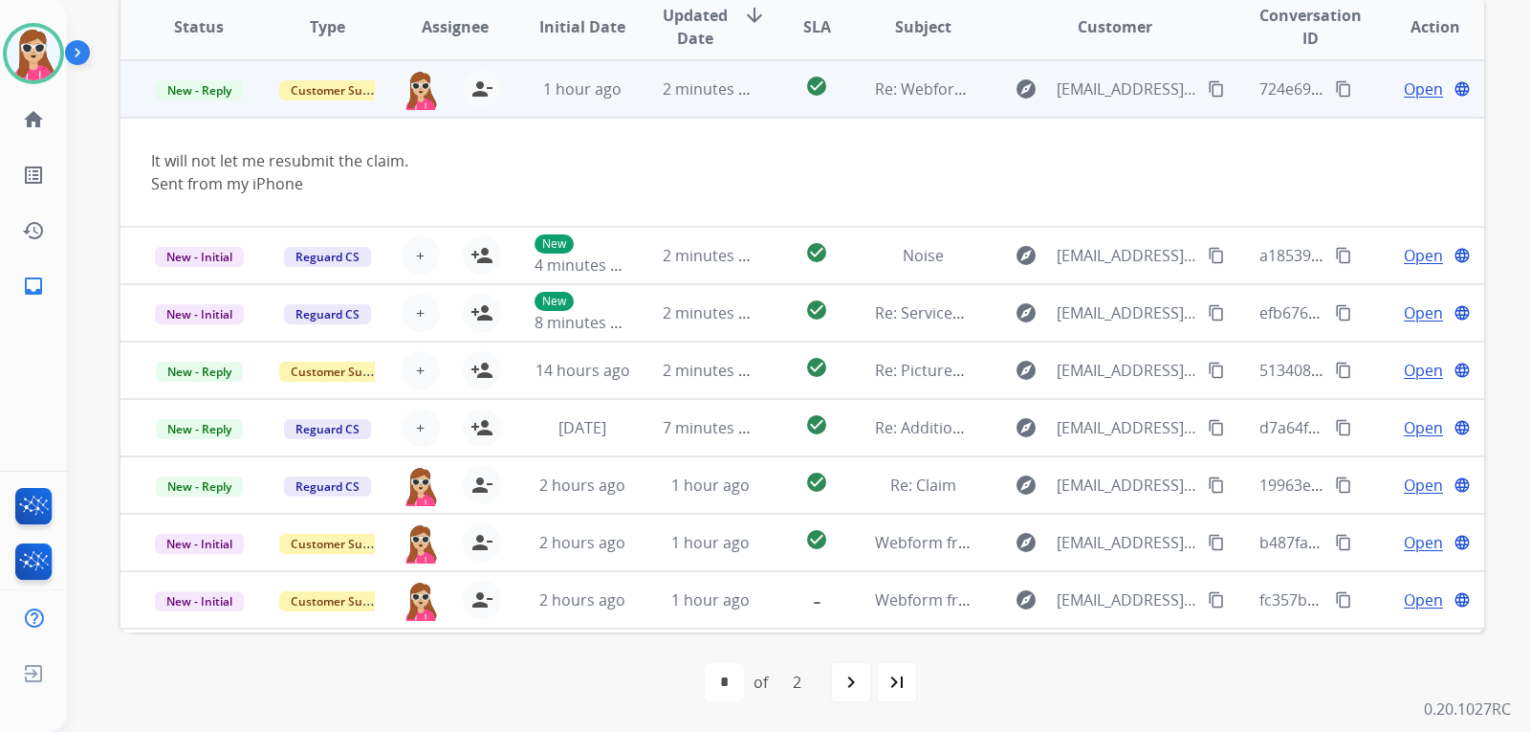
click at [1188, 84] on div "explore [EMAIL_ADDRESS][DOMAIN_NAME] content_copy" at bounding box center [1115, 89] width 224 height 31
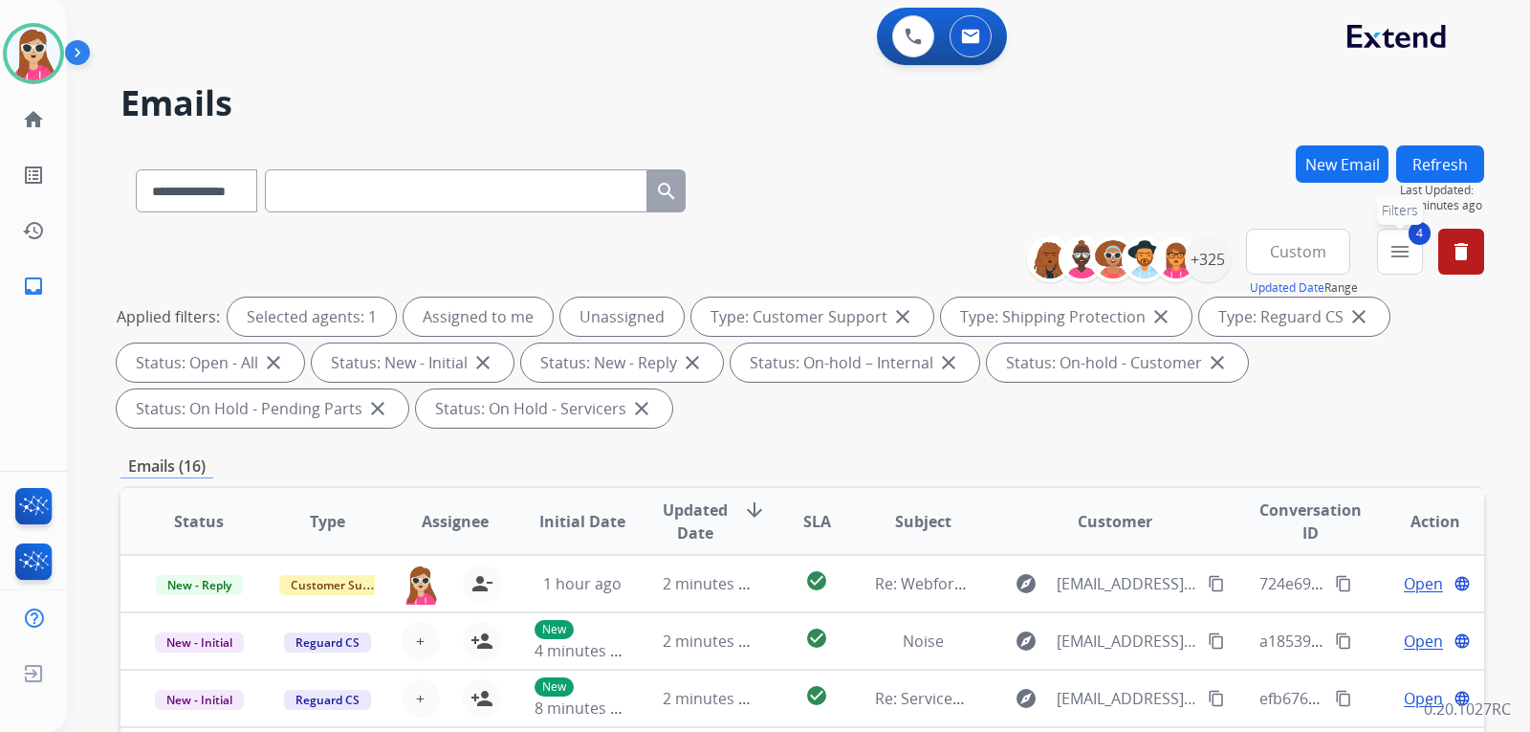
click at [1407, 242] on mat-icon "menu" at bounding box center [1399, 251] width 23 height 23
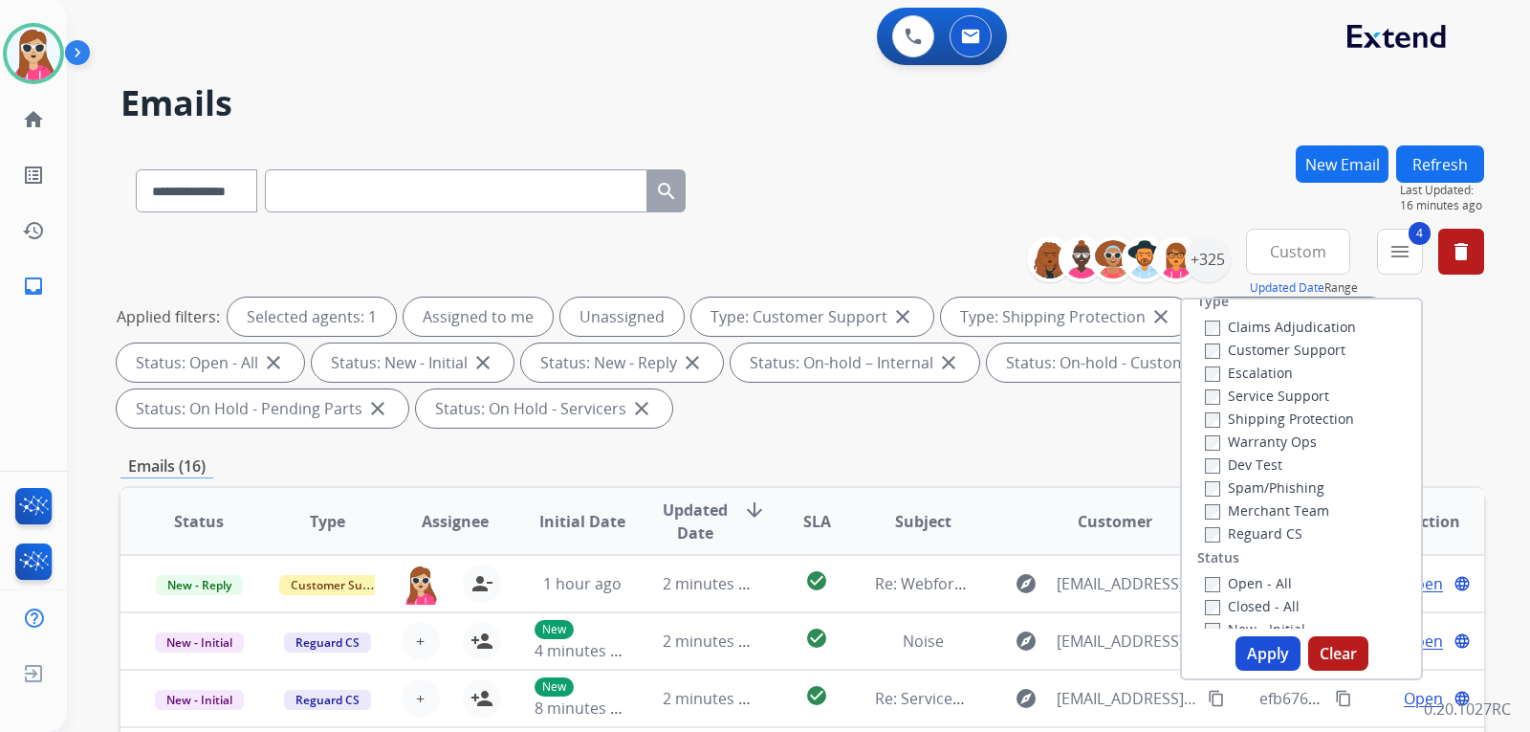
click at [1198, 196] on div "**********" at bounding box center [802, 186] width 1364 height 83
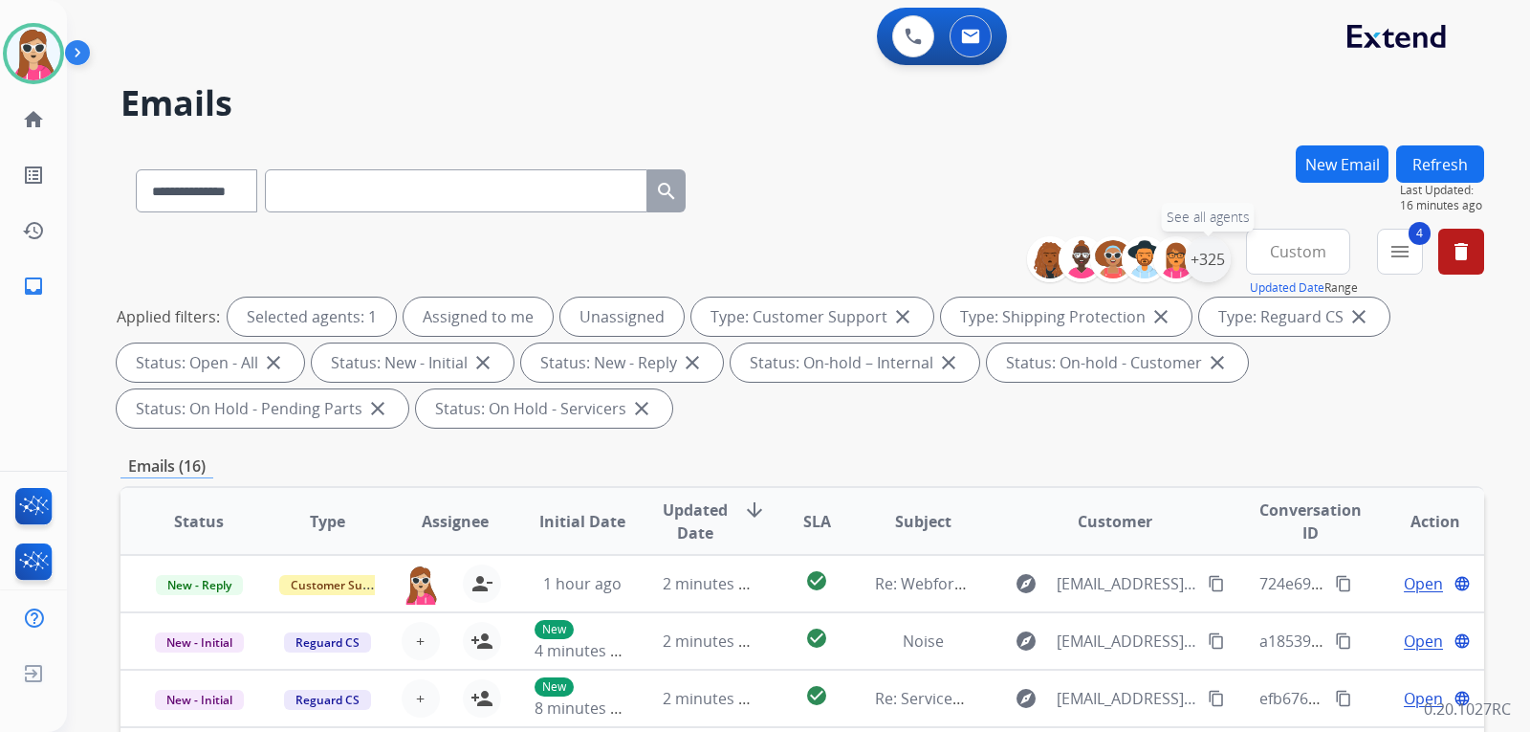
click at [1213, 260] on div "+325" at bounding box center [1208, 259] width 46 height 46
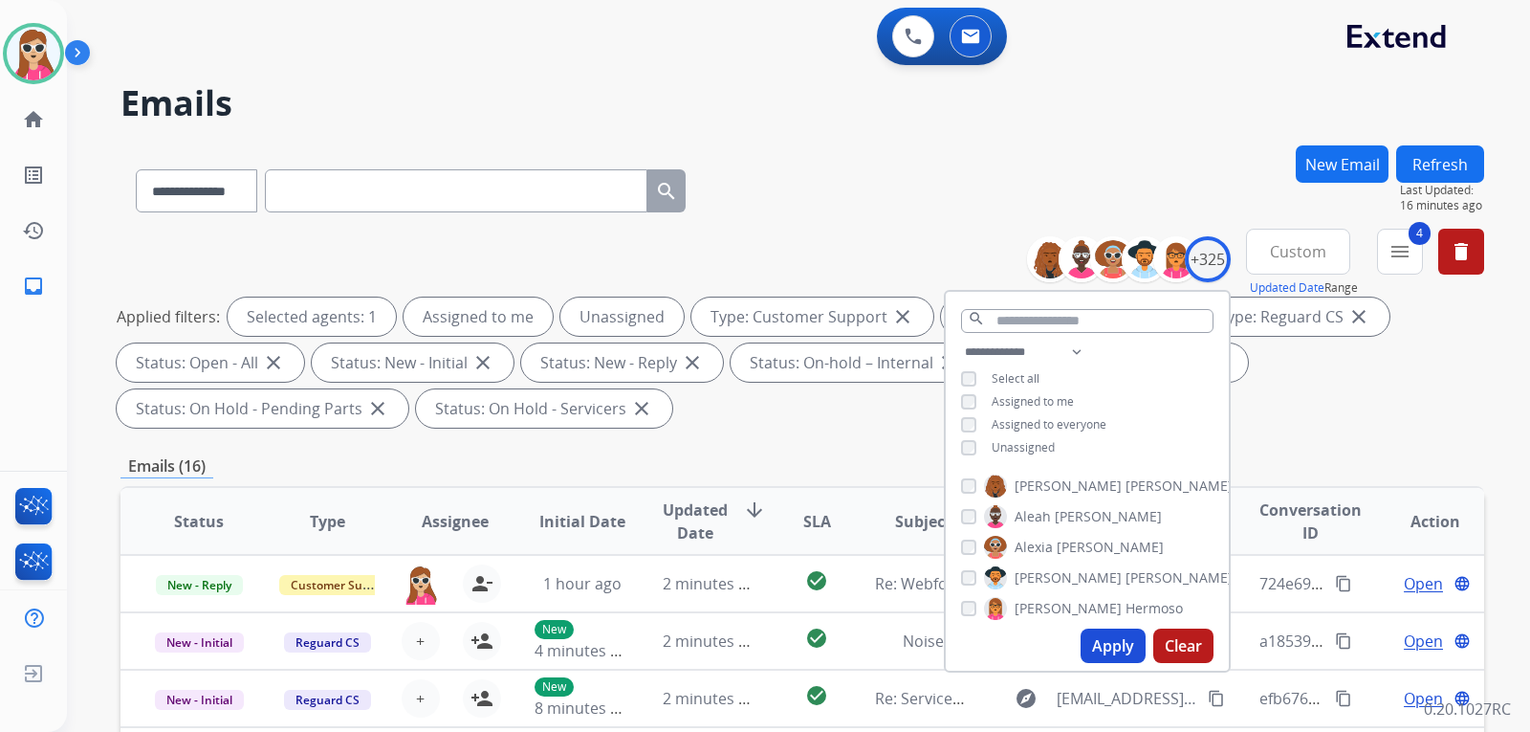
click at [1045, 440] on span "Unassigned" at bounding box center [1023, 447] width 63 height 16
click at [1106, 650] on button "Apply" at bounding box center [1113, 645] width 65 height 34
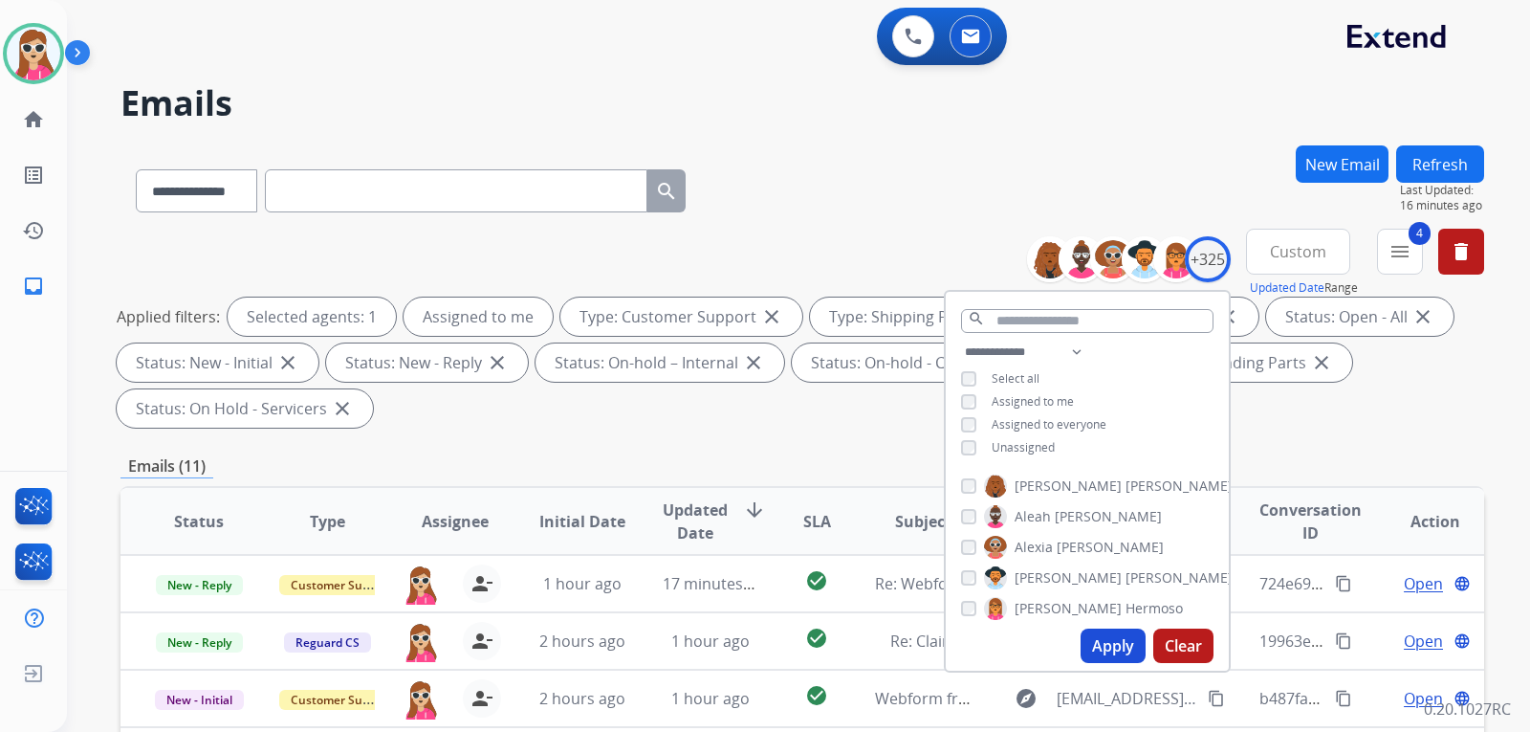
click at [686, 427] on div "**********" at bounding box center [802, 332] width 1364 height 207
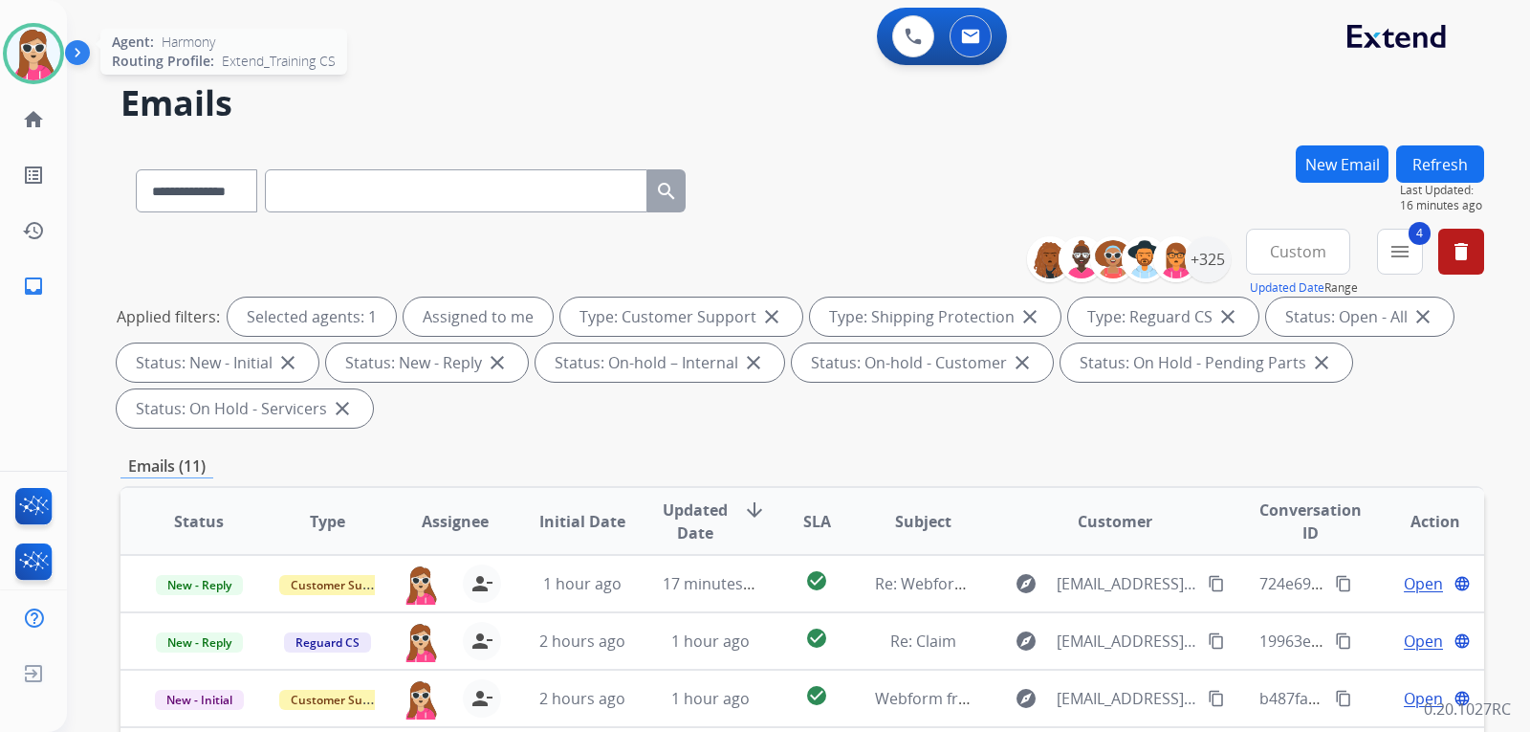
click at [50, 68] on img at bounding box center [34, 54] width 54 height 54
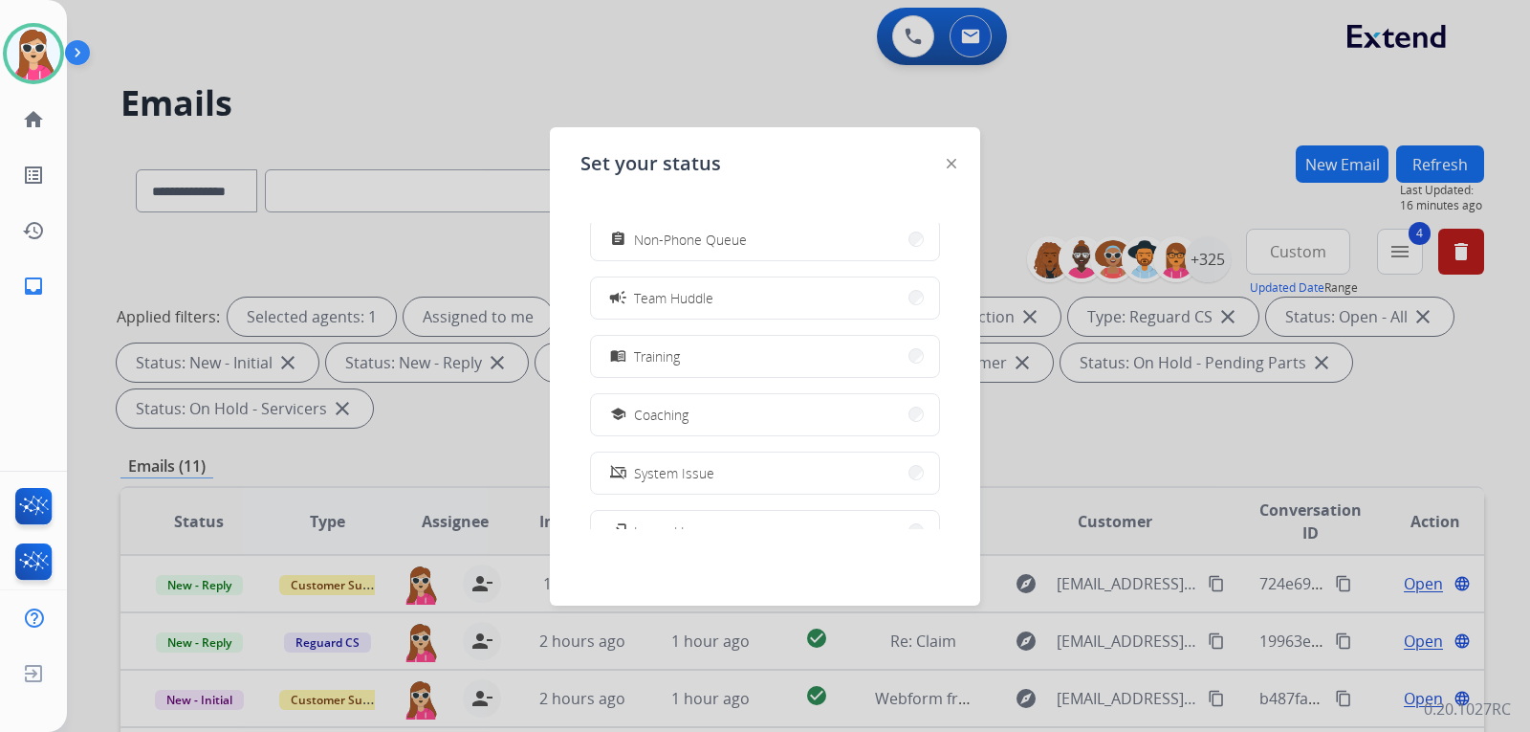
scroll to position [287, 0]
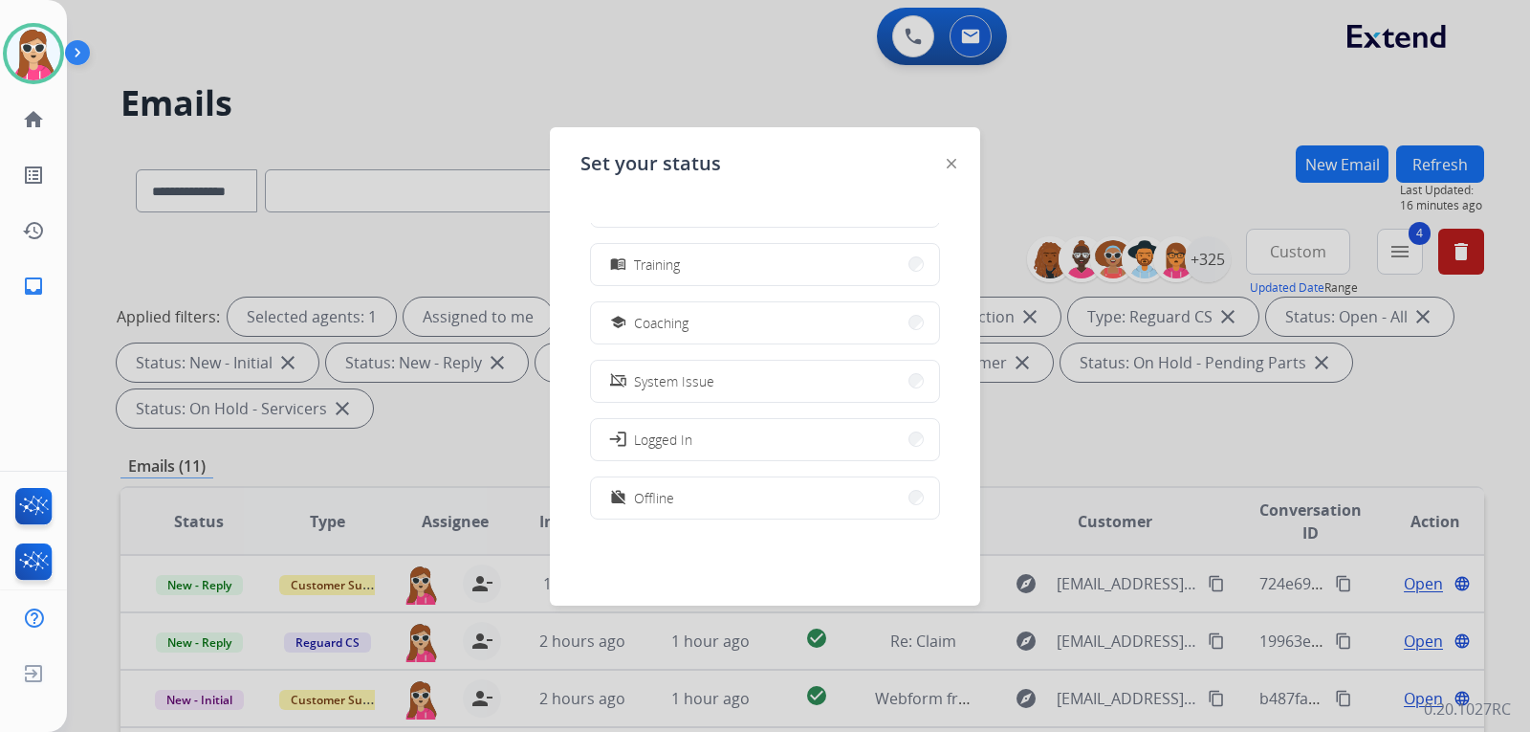
click at [1042, 470] on div at bounding box center [765, 366] width 1530 height 732
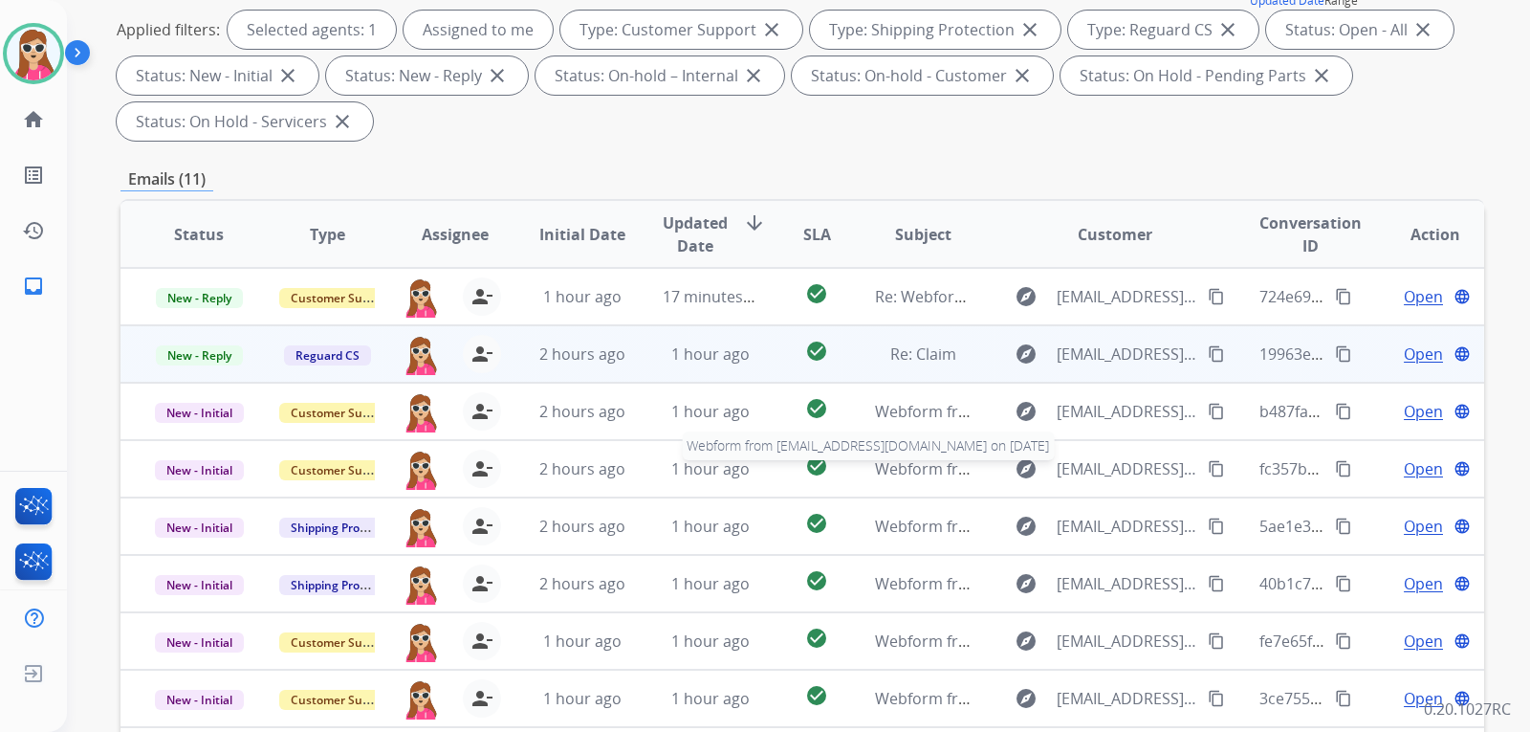
scroll to position [2, 0]
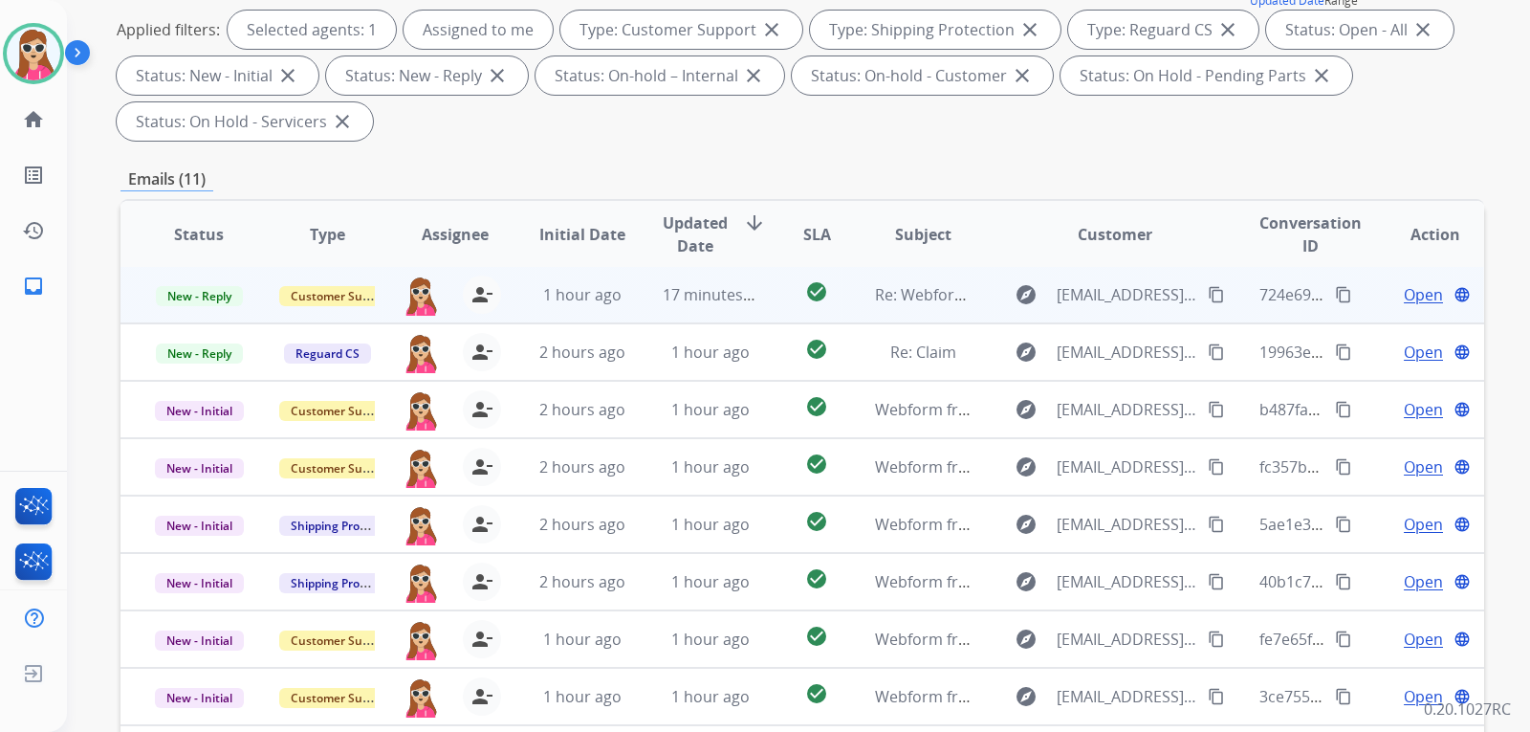
click at [988, 297] on td "explore [EMAIL_ADDRESS][DOMAIN_NAME] content_copy" at bounding box center [1100, 294] width 255 height 57
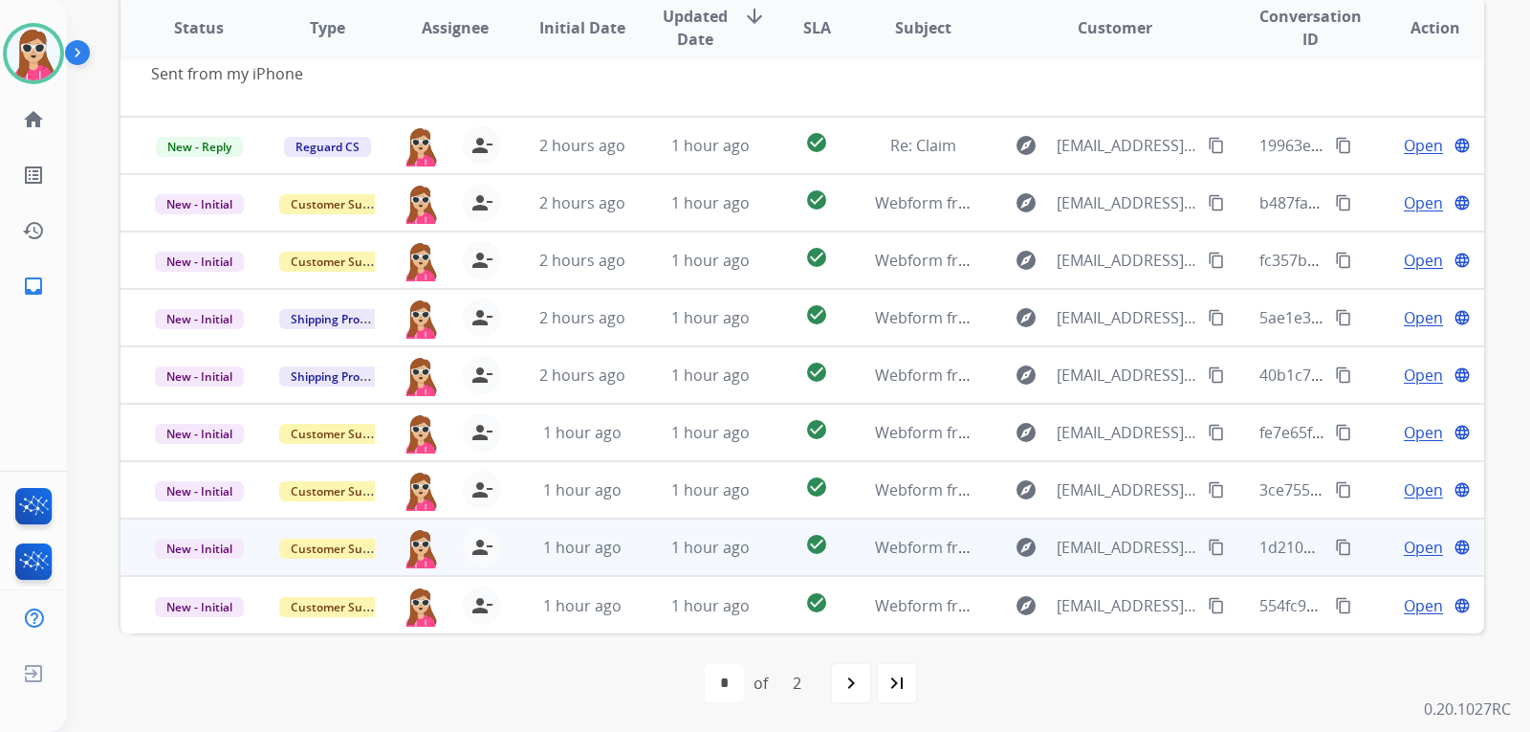
scroll to position [494, 0]
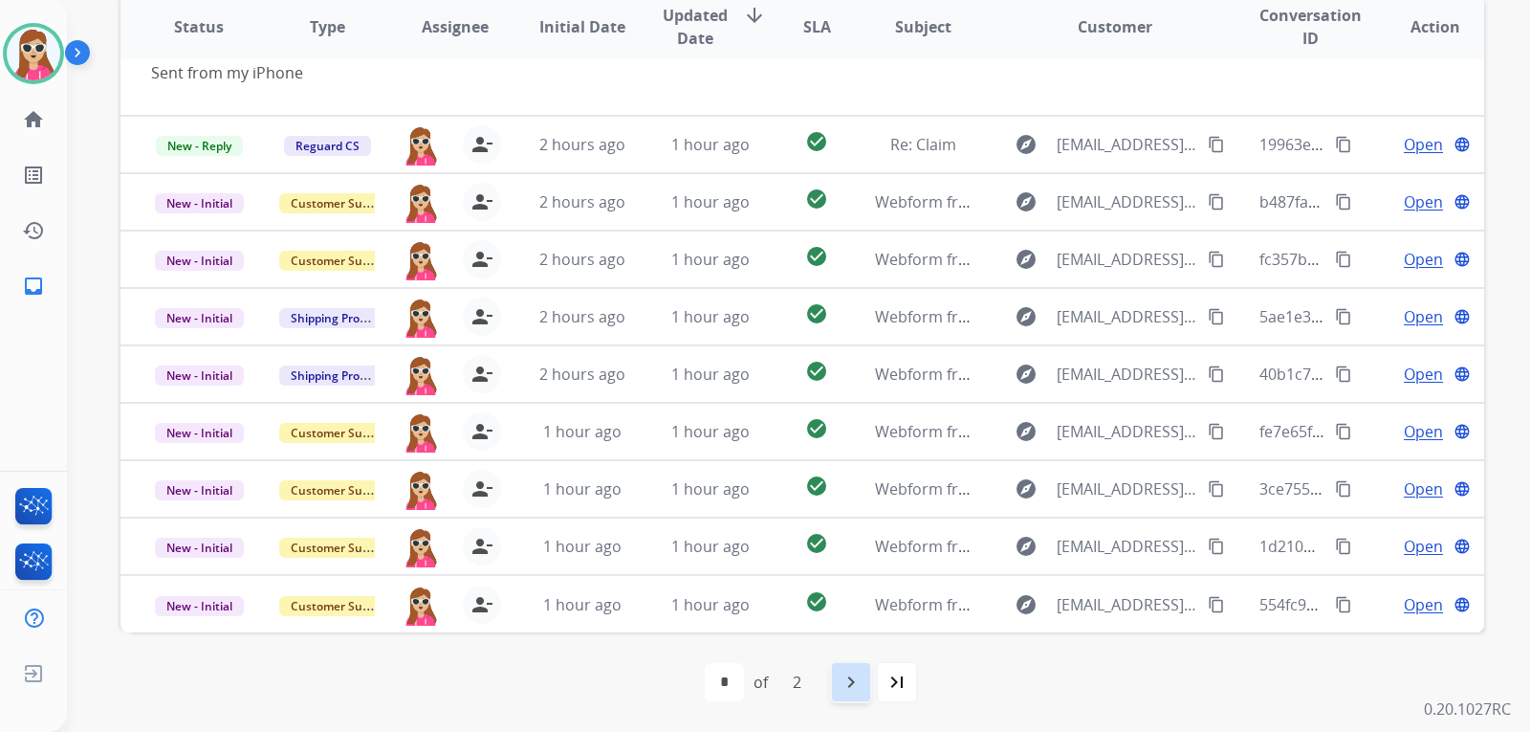
click at [854, 681] on mat-icon "navigate_next" at bounding box center [851, 681] width 23 height 23
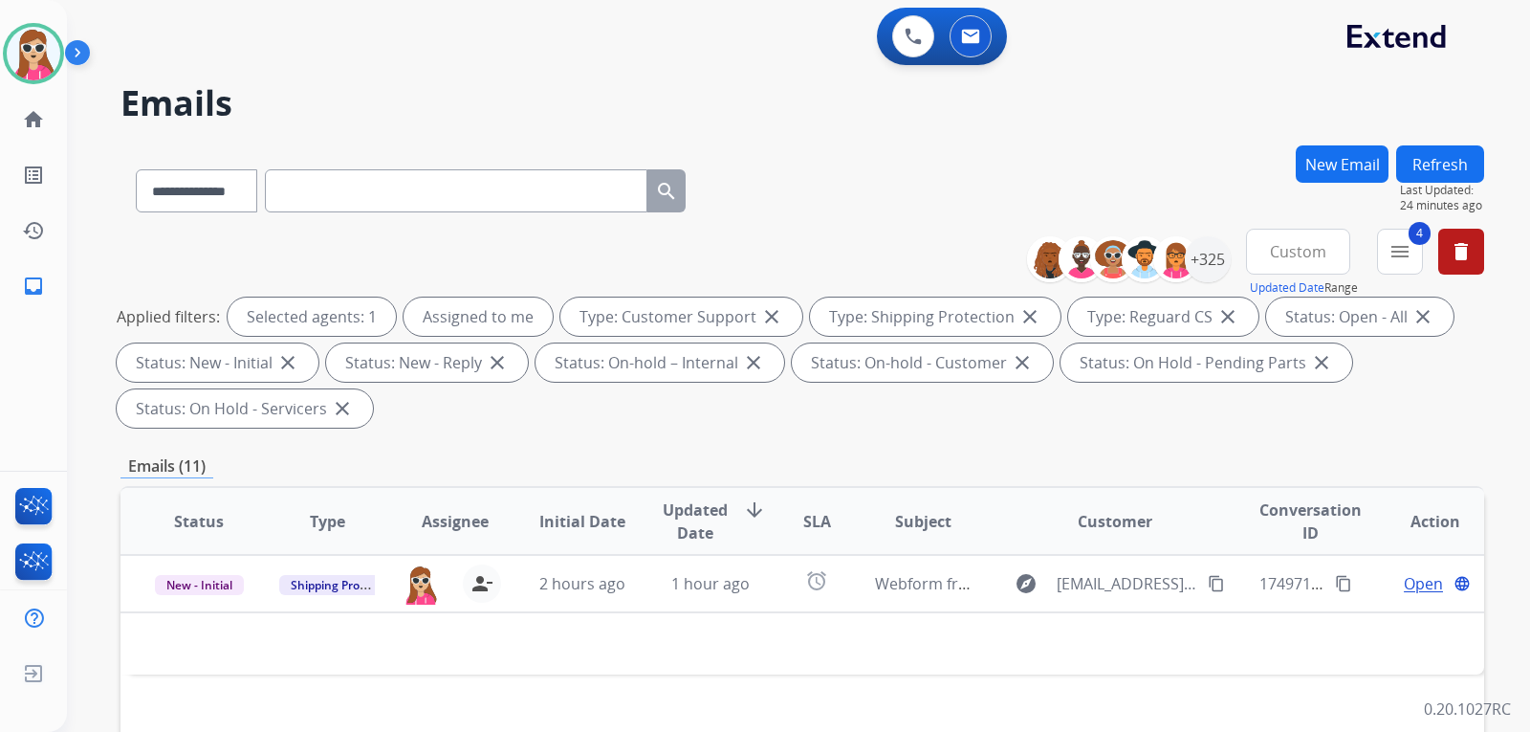
scroll to position [0, 0]
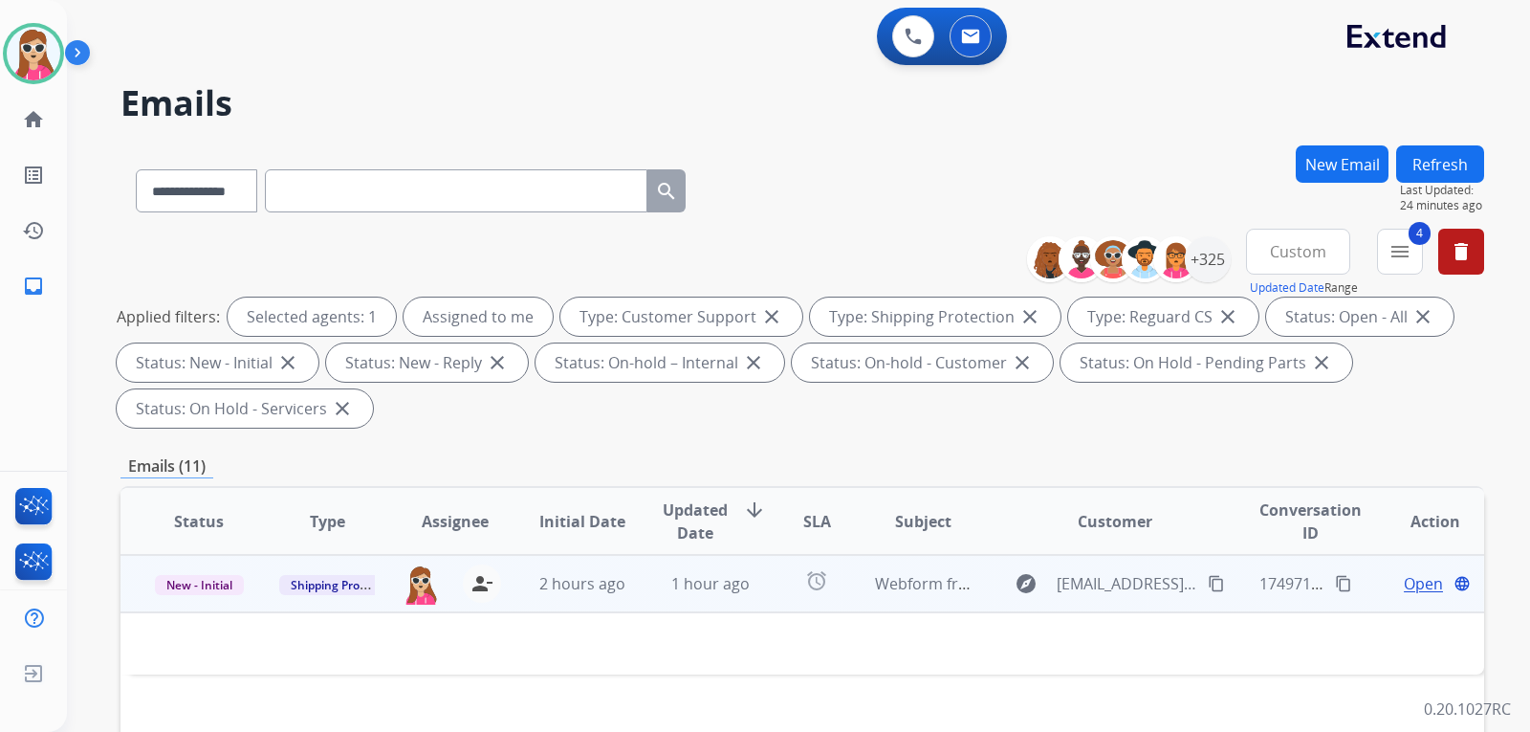
click at [759, 566] on td "alarm" at bounding box center [801, 583] width 85 height 57
drag, startPoint x: 1425, startPoint y: 561, endPoint x: 1425, endPoint y: 580, distance: 19.1
click at [1425, 579] on td "Open language" at bounding box center [1420, 583] width 128 height 57
click at [1426, 583] on span "Open" at bounding box center [1423, 583] width 39 height 23
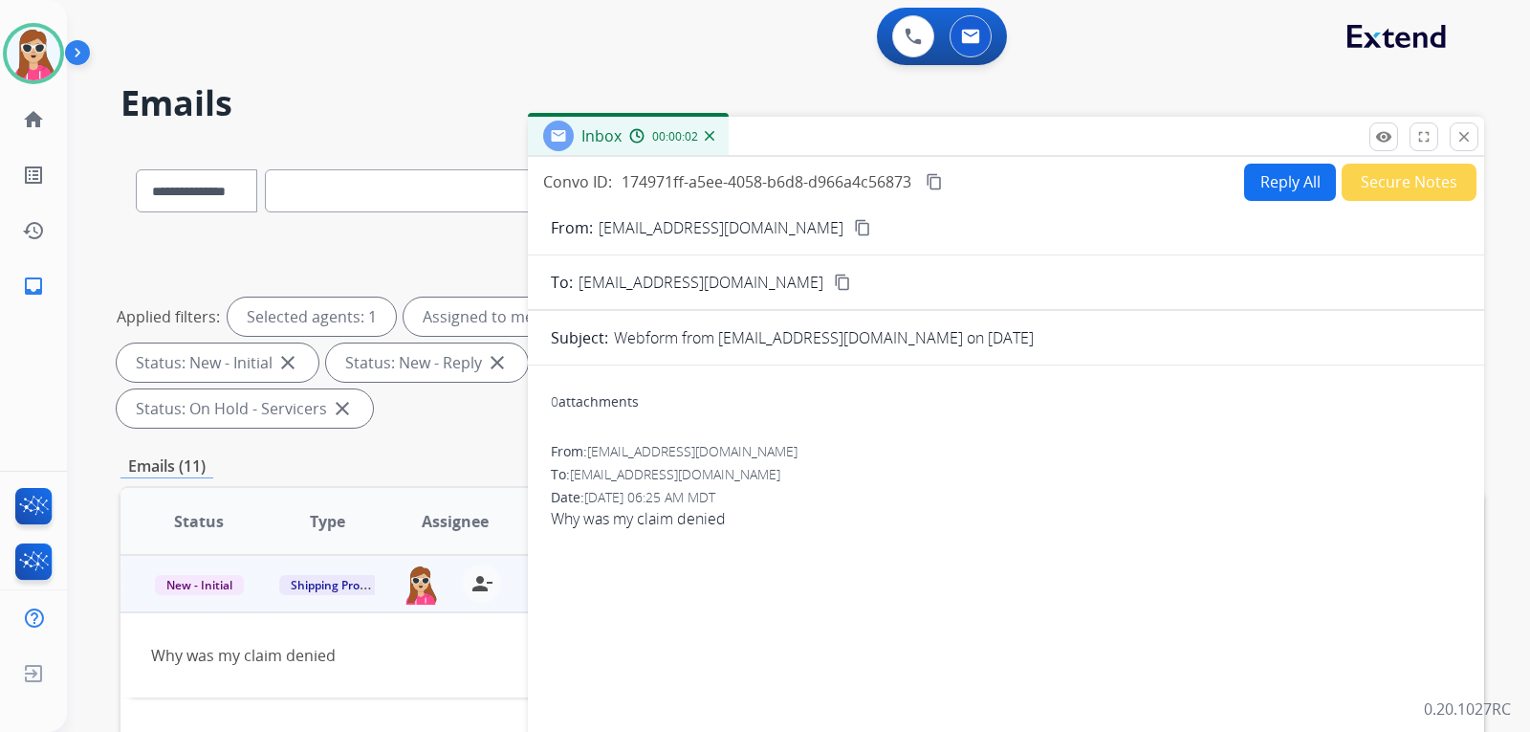
click at [854, 228] on mat-icon "content_copy" at bounding box center [862, 227] width 17 height 17
click at [1298, 186] on button "Reply All" at bounding box center [1290, 182] width 92 height 37
select select "**********"
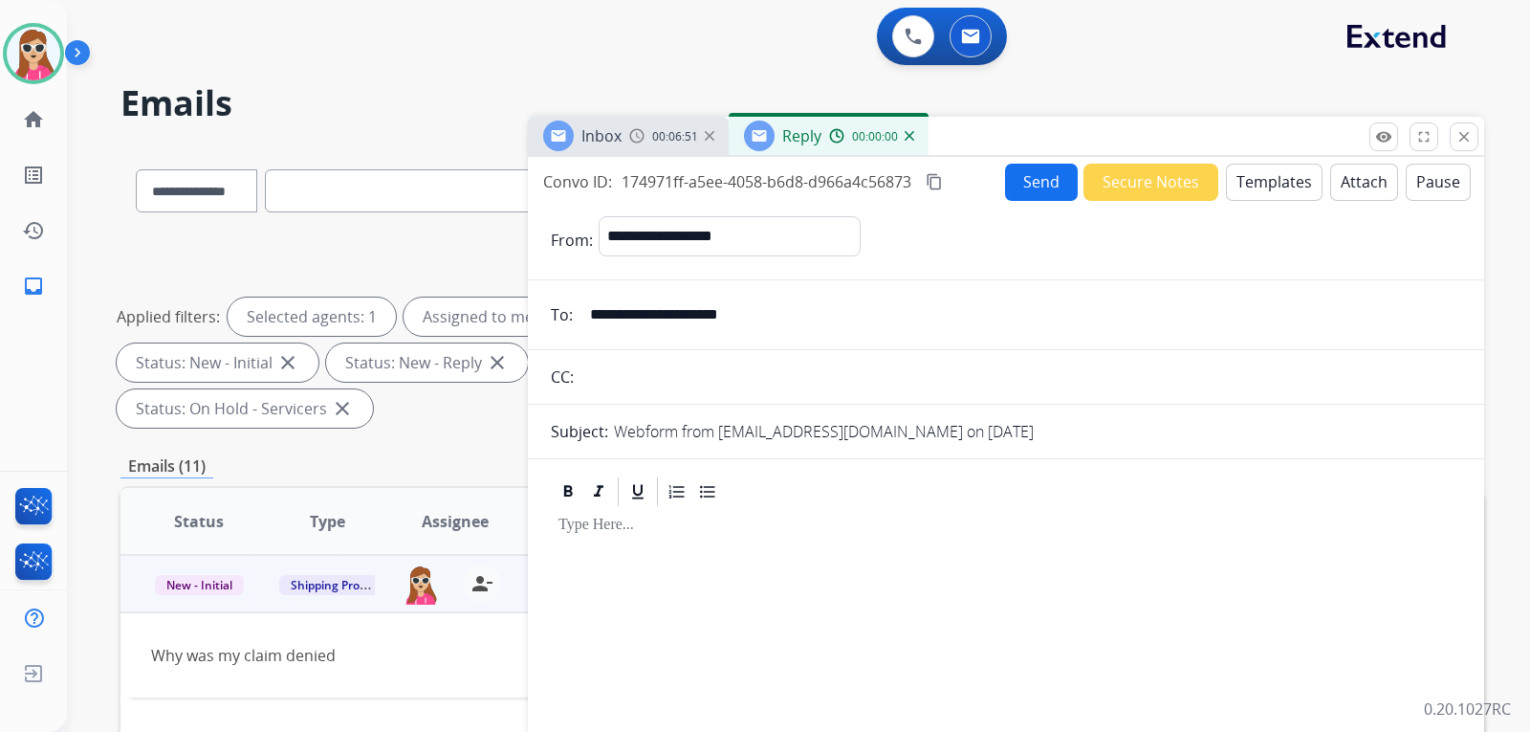
click at [1292, 192] on button "Templates" at bounding box center [1274, 182] width 97 height 37
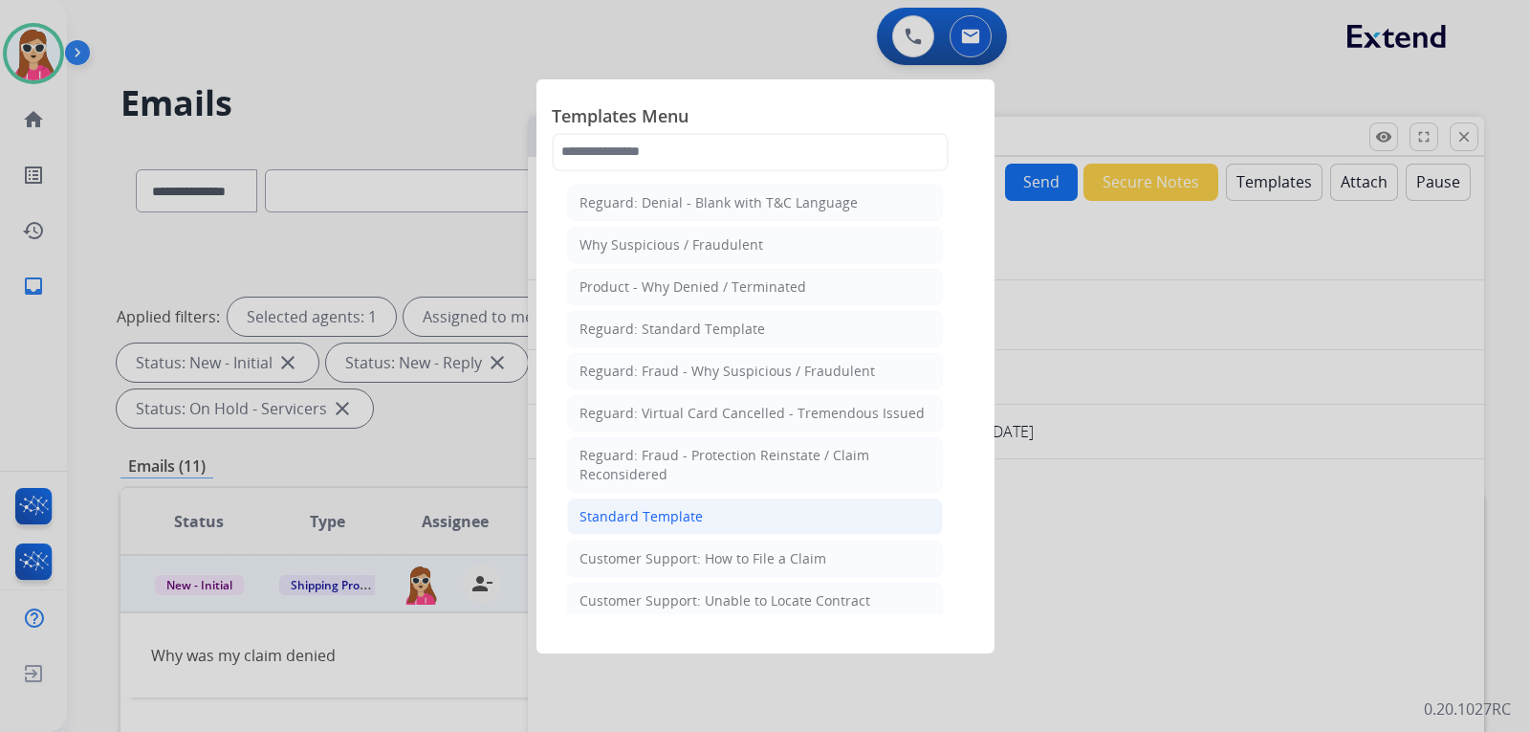
click at [648, 513] on div "Standard Template" at bounding box center [640, 516] width 123 height 19
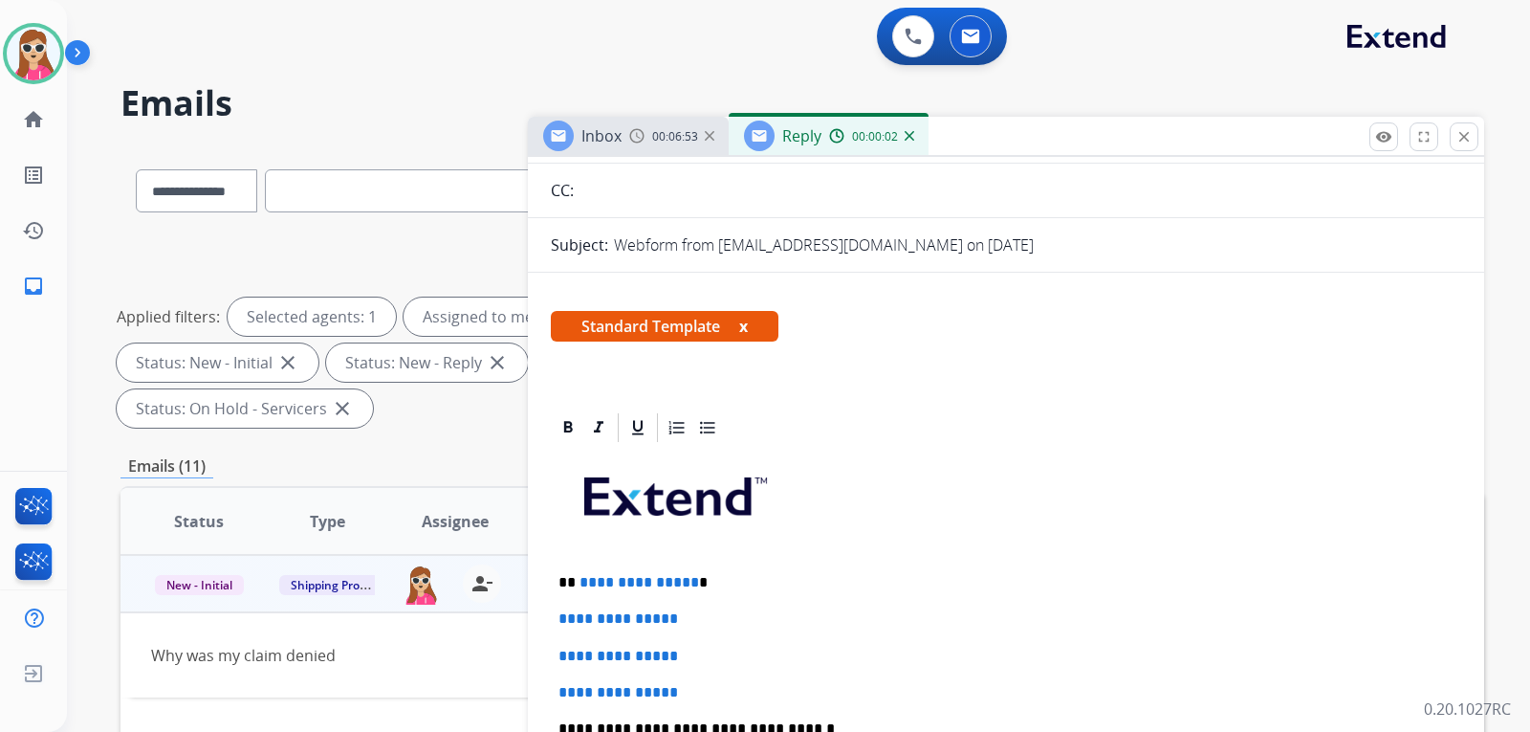
scroll to position [383, 0]
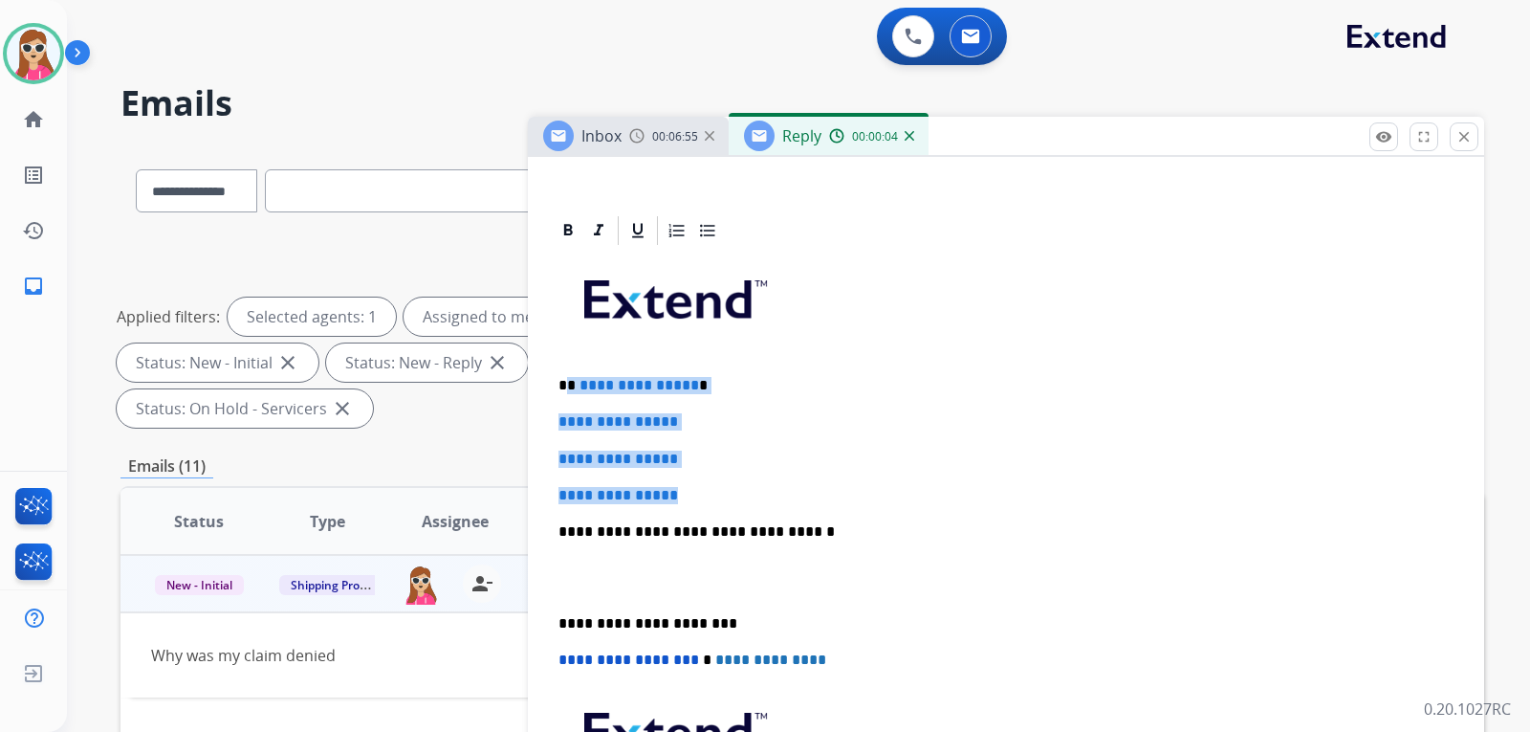
drag, startPoint x: 565, startPoint y: 384, endPoint x: 696, endPoint y: 482, distance: 163.3
click at [696, 482] on div "**********" at bounding box center [1006, 577] width 910 height 658
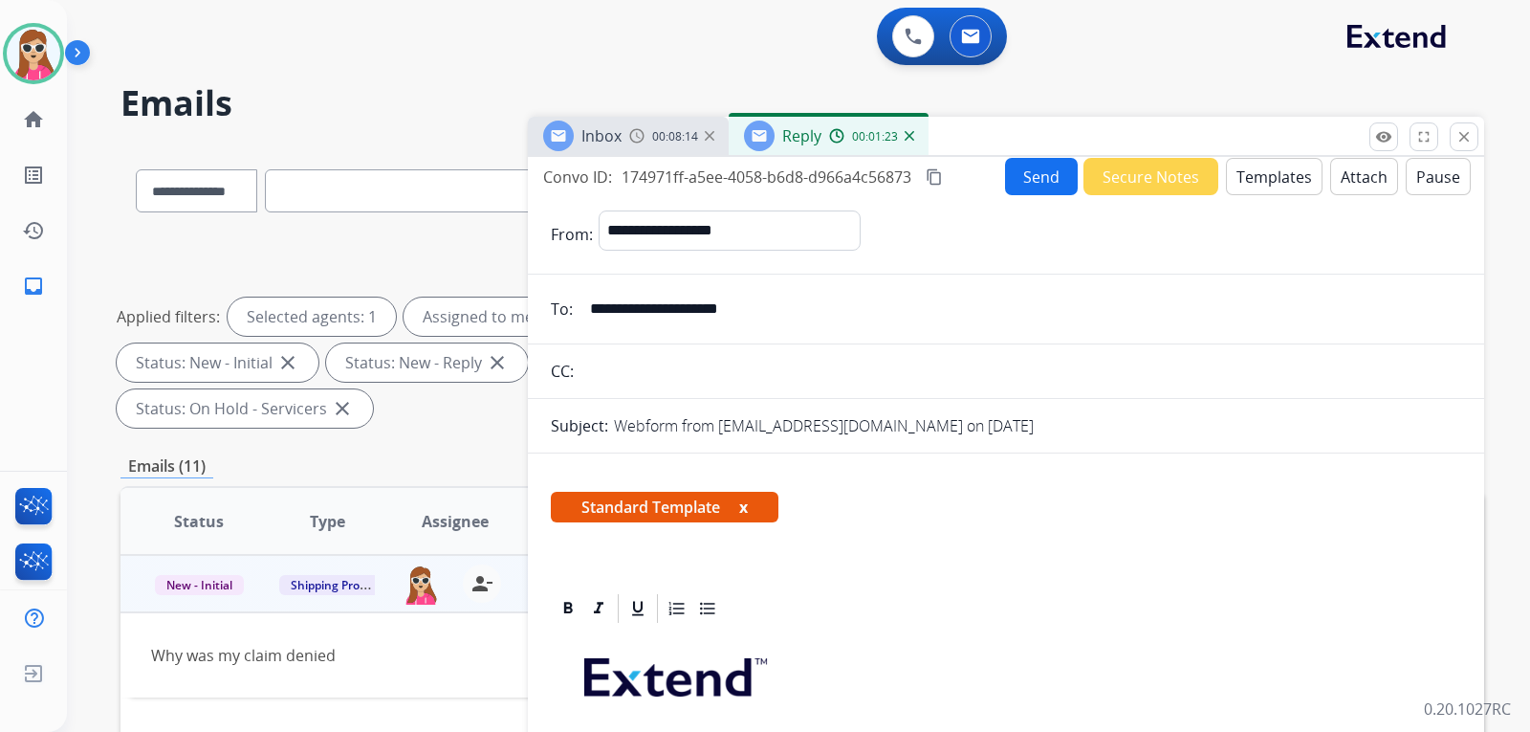
scroll to position [0, 0]
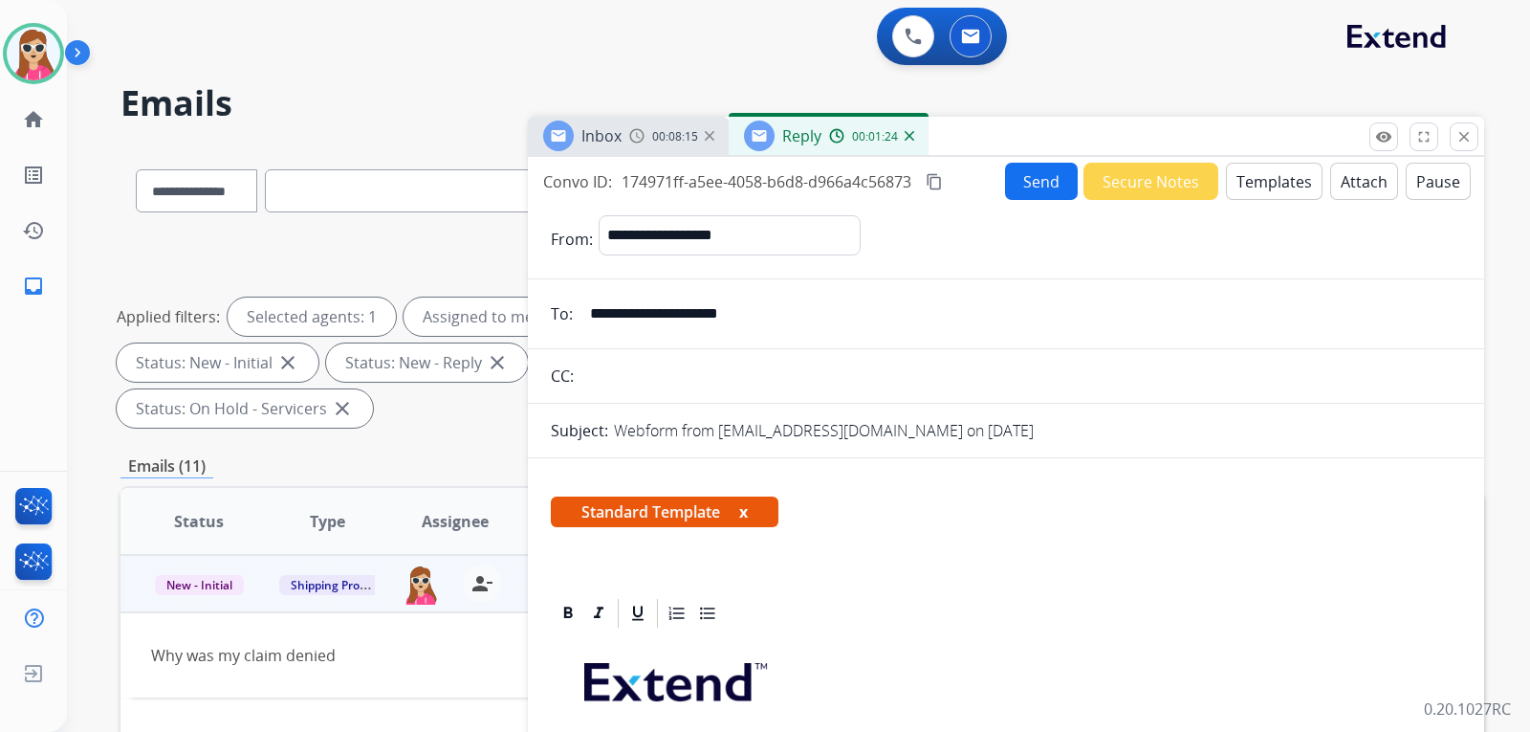
click at [1262, 164] on button "Templates" at bounding box center [1274, 181] width 97 height 37
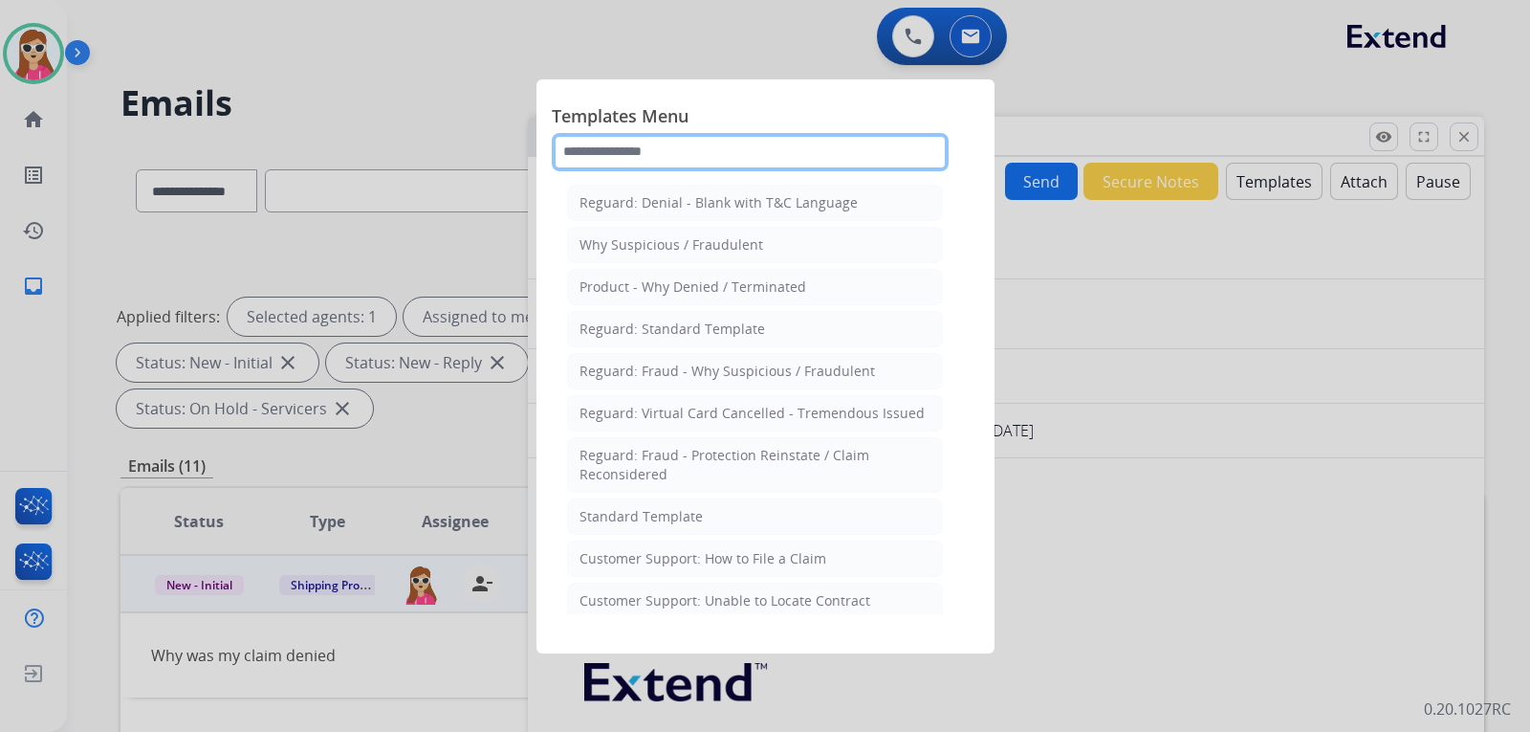
click at [668, 137] on input "text" at bounding box center [750, 152] width 397 height 38
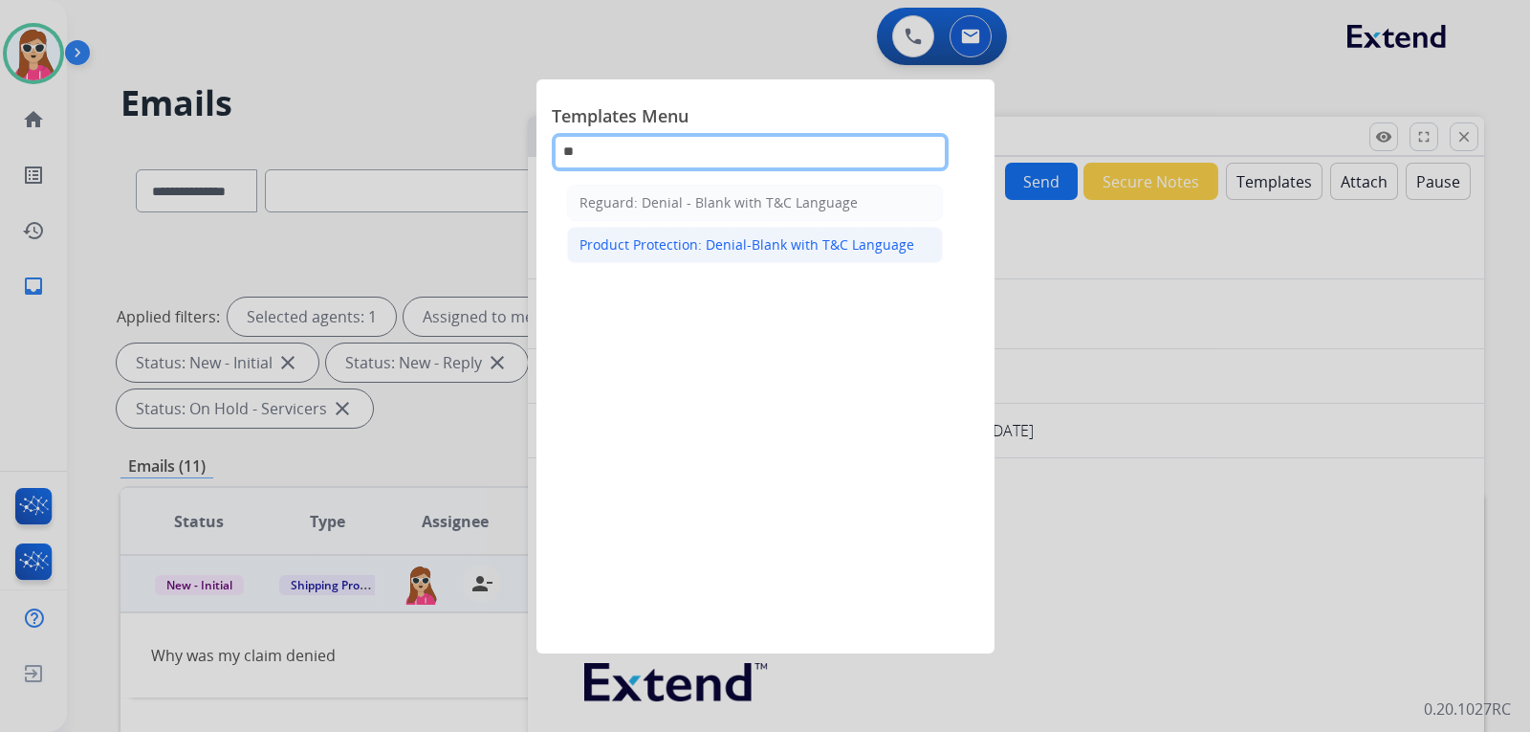
type input "**"
click at [673, 245] on div "Product Protection: Denial-Blank with T&C Language" at bounding box center [746, 244] width 335 height 19
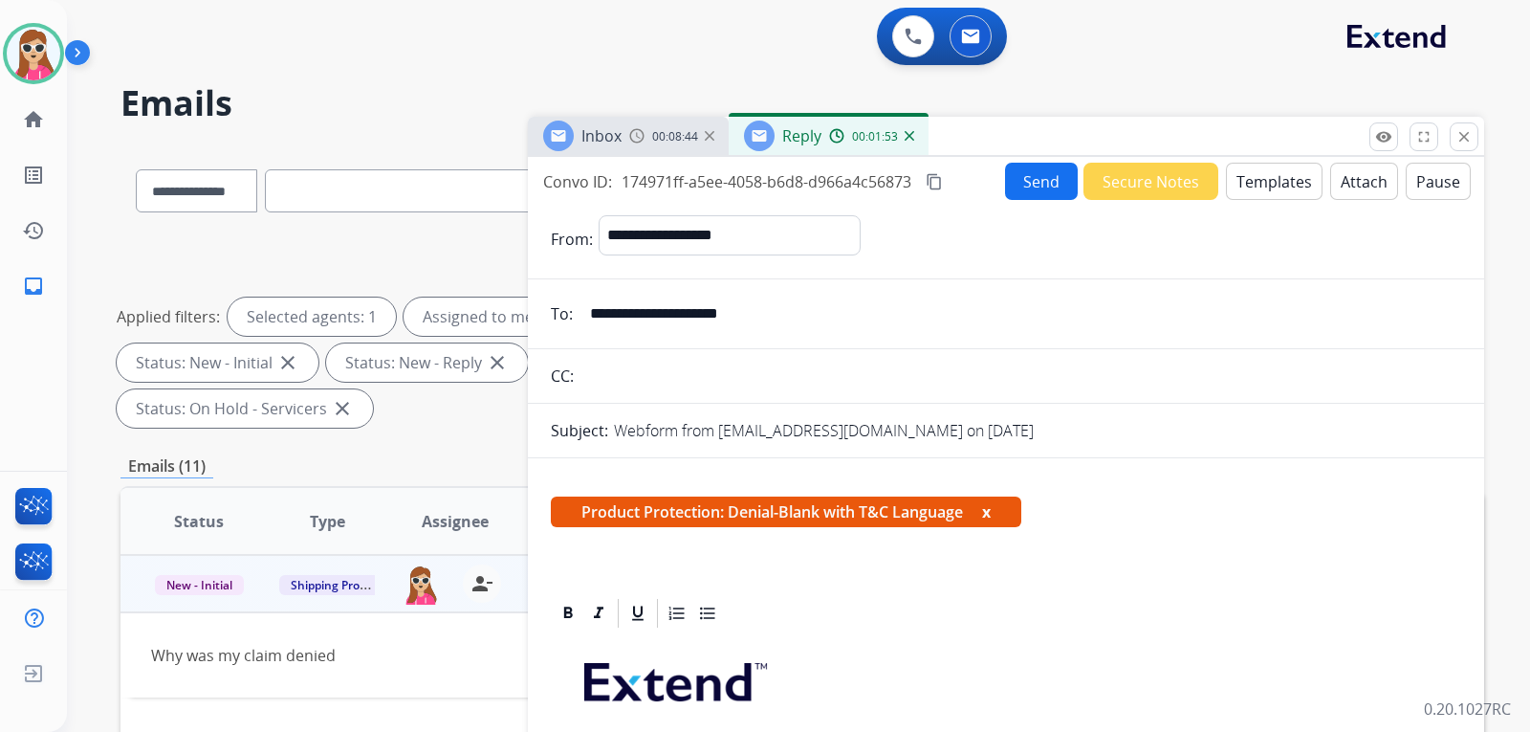
click at [1359, 186] on button "Attach" at bounding box center [1364, 181] width 68 height 37
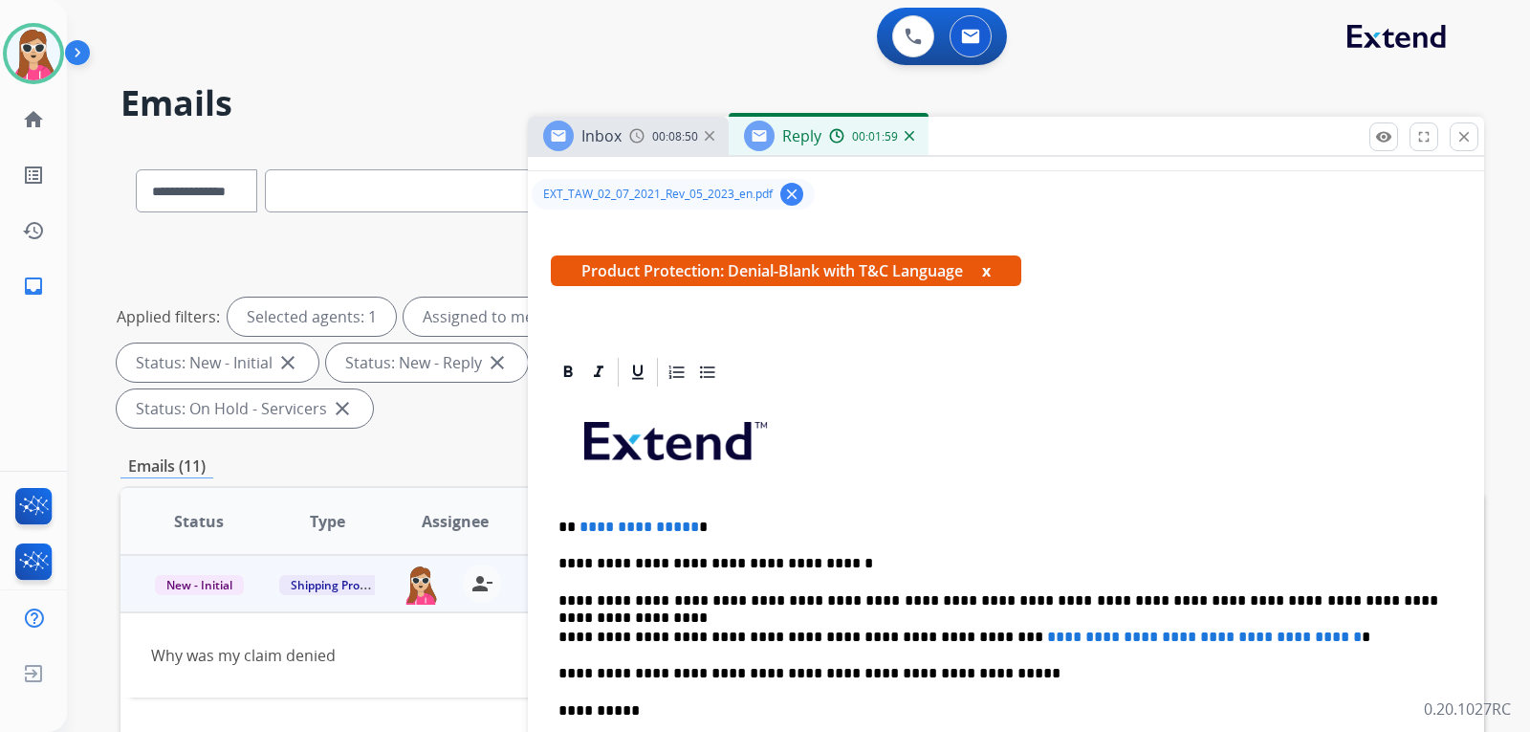
scroll to position [448, 0]
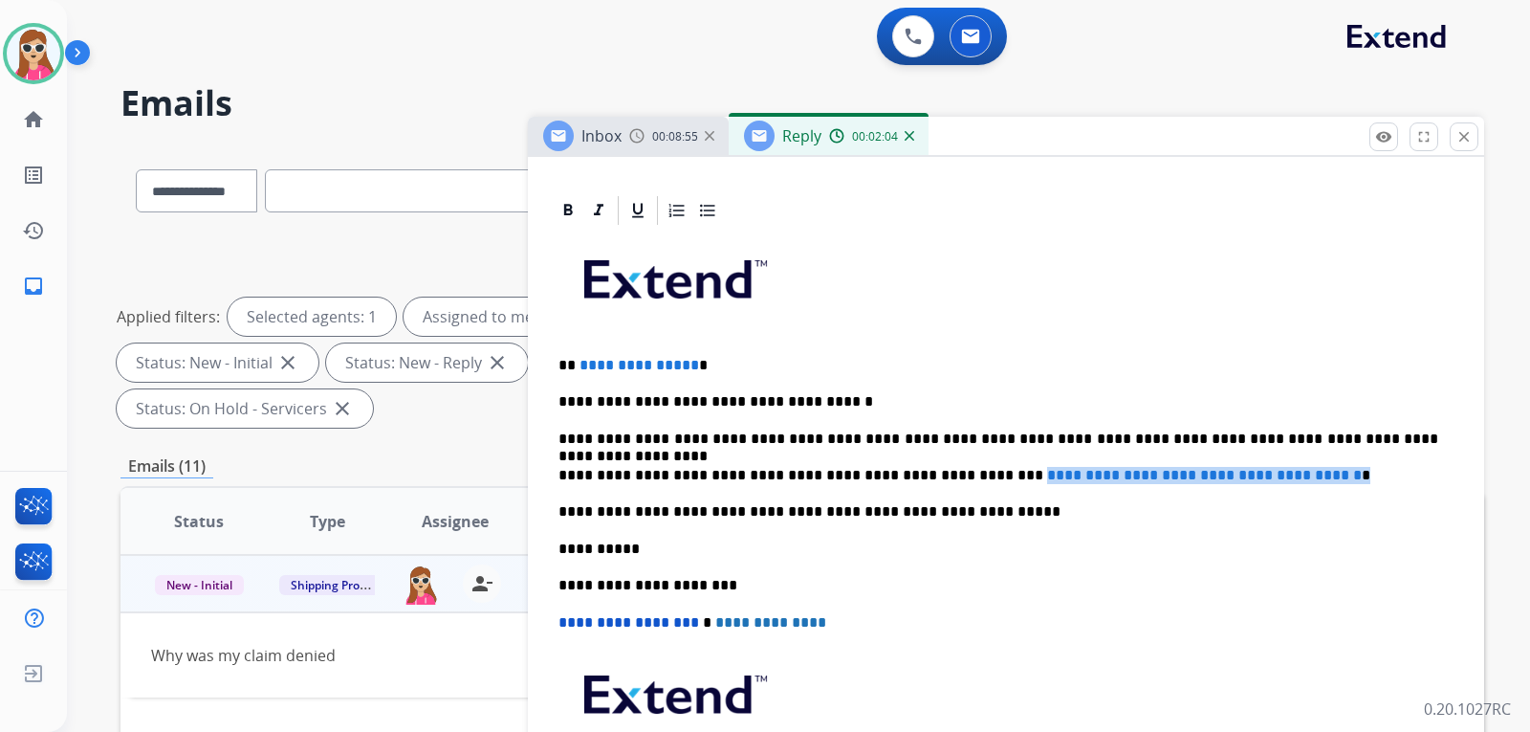
drag, startPoint x: 951, startPoint y: 474, endPoint x: 1316, endPoint y: 474, distance: 365.3
click at [1330, 475] on p "**********" at bounding box center [998, 475] width 880 height 17
click at [989, 465] on div "**********" at bounding box center [1006, 548] width 910 height 640
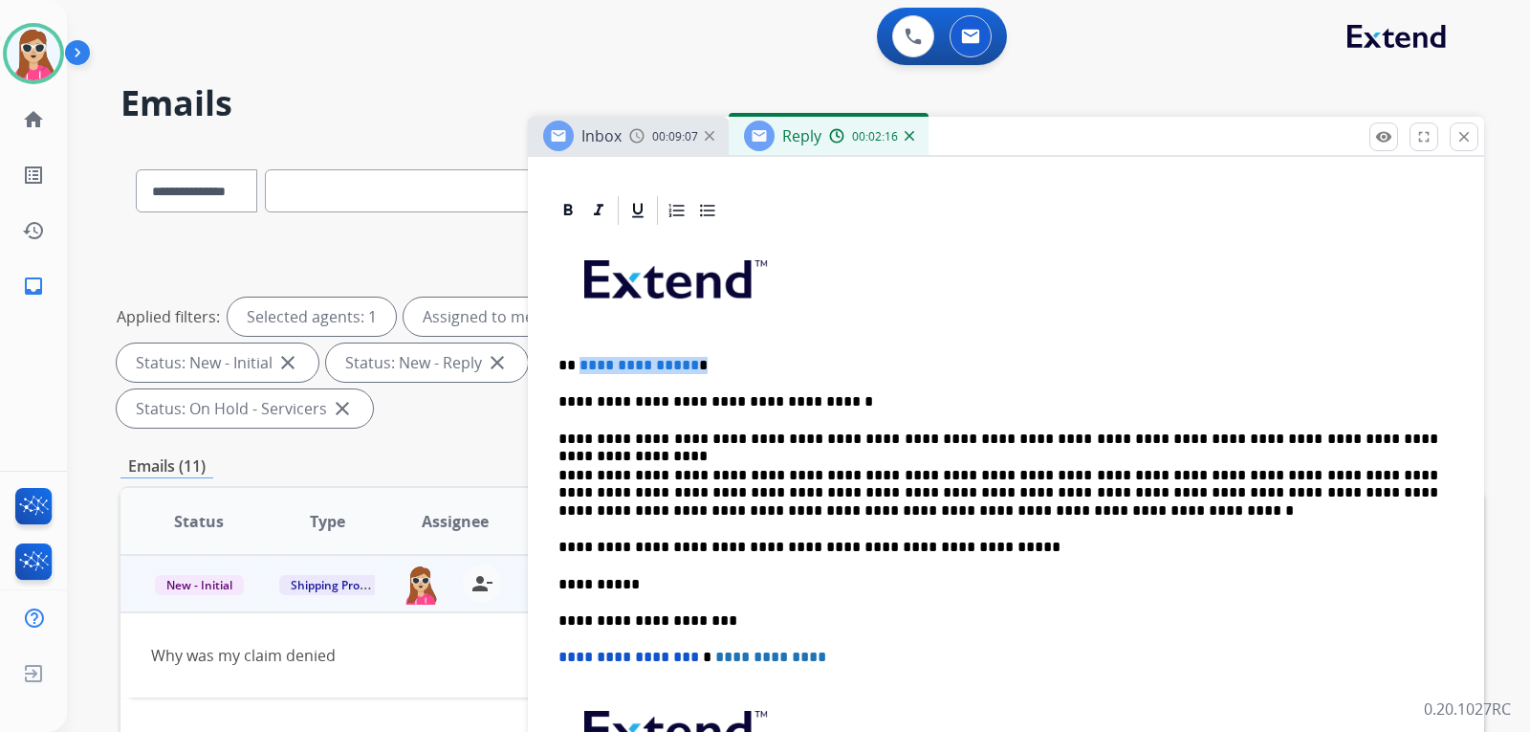
drag, startPoint x: 578, startPoint y: 365, endPoint x: 690, endPoint y: 366, distance: 112.8
click at [690, 366] on p "**********" at bounding box center [998, 365] width 880 height 17
click at [701, 360] on p "**" at bounding box center [998, 365] width 880 height 17
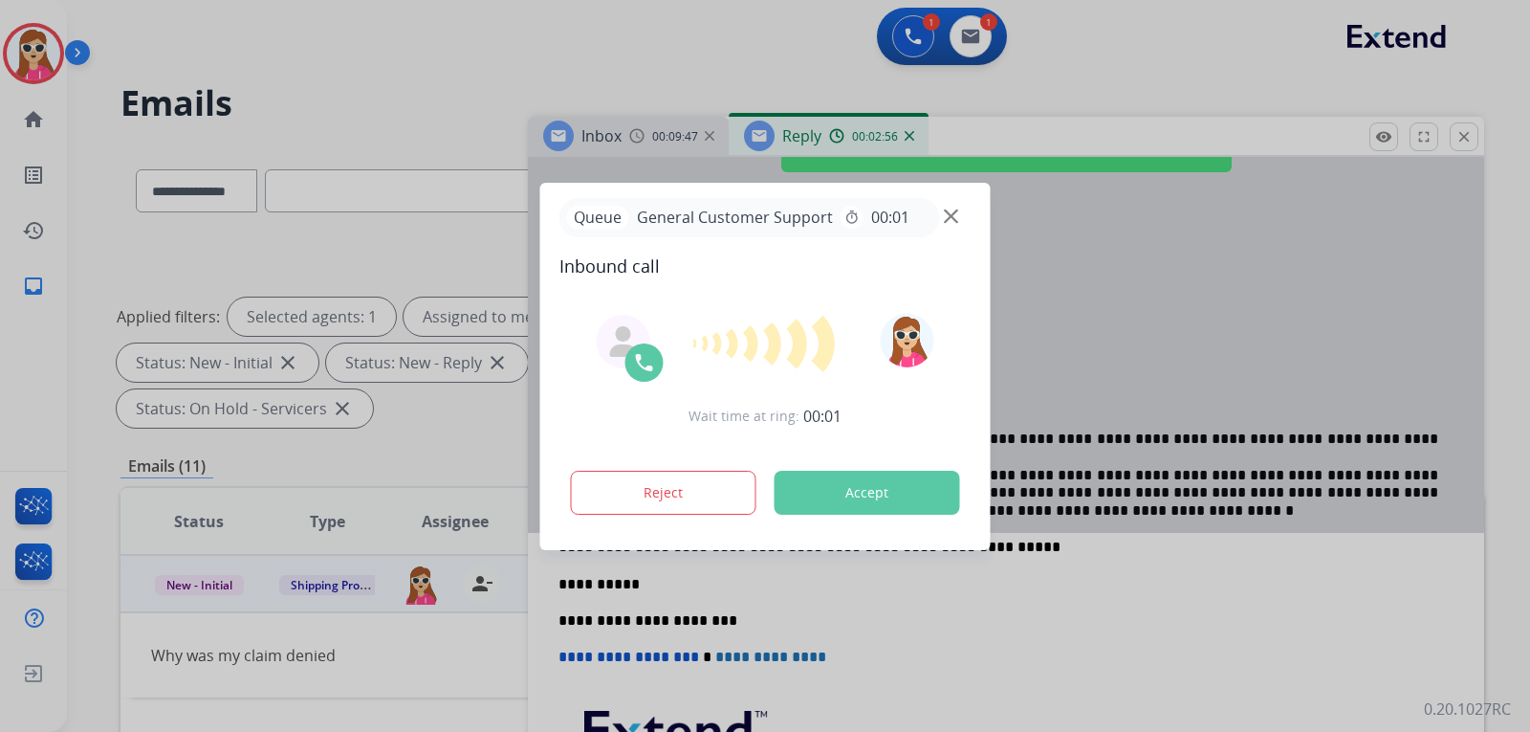
click at [836, 503] on button "Accept" at bounding box center [868, 492] width 186 height 44
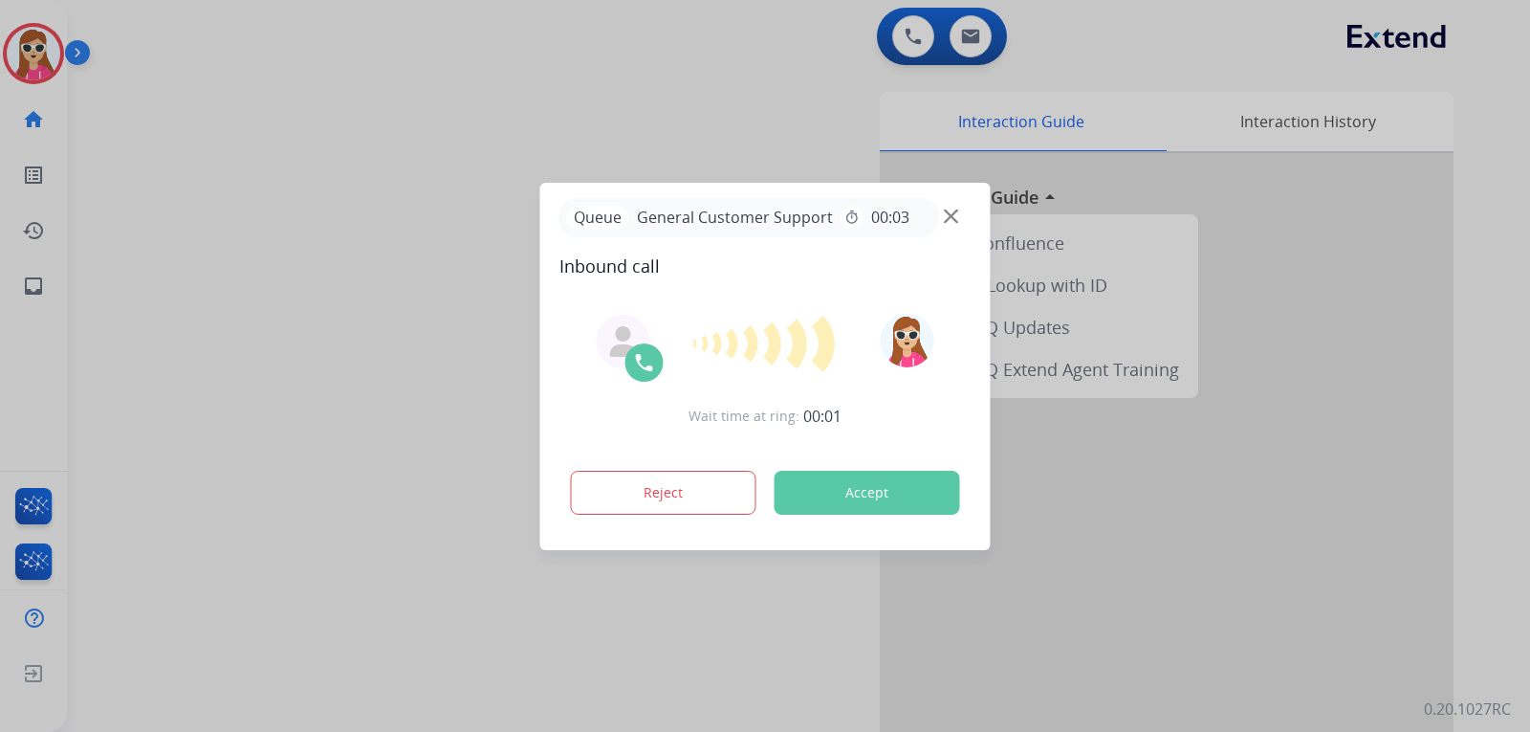
click at [885, 485] on button "Accept" at bounding box center [868, 492] width 186 height 44
click at [869, 502] on button "Accept" at bounding box center [868, 492] width 186 height 44
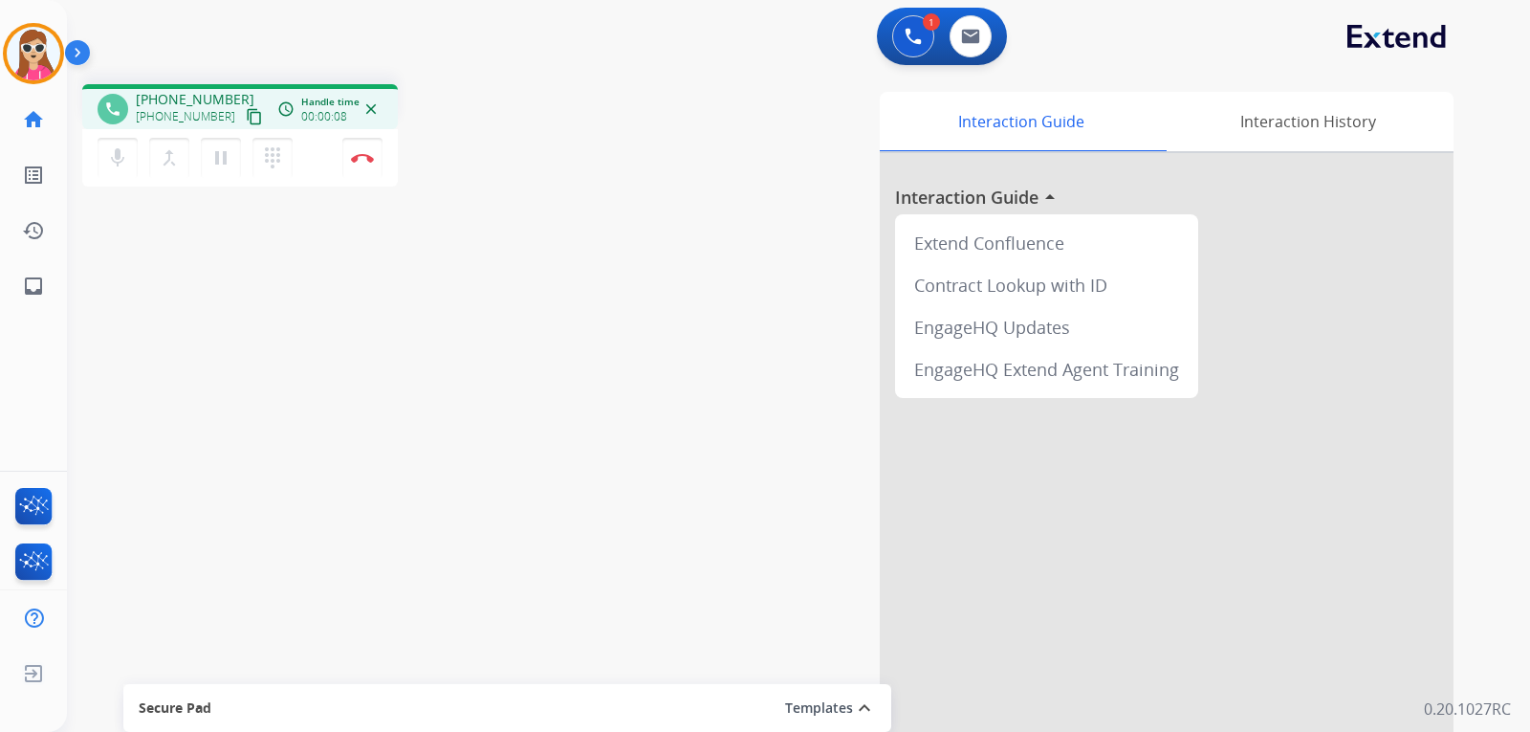
click at [246, 122] on mat-icon "content_copy" at bounding box center [254, 116] width 17 height 17
click at [246, 120] on mat-icon "content_copy" at bounding box center [254, 116] width 17 height 17
click at [246, 118] on mat-icon "content_copy" at bounding box center [254, 116] width 17 height 17
click at [360, 155] on img at bounding box center [362, 158] width 23 height 10
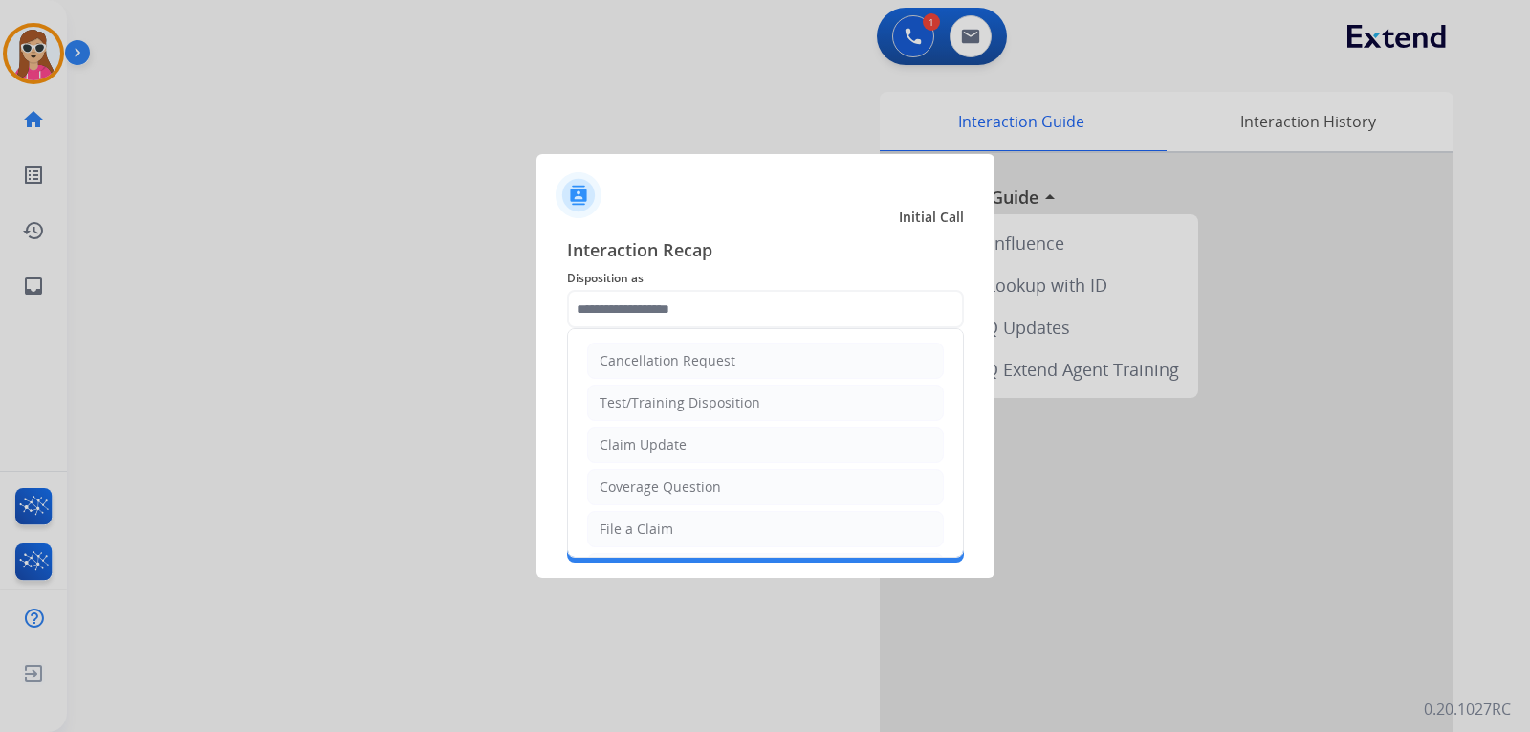
click at [740, 309] on input "text" at bounding box center [765, 309] width 397 height 38
click at [647, 523] on div "File a Claim" at bounding box center [637, 528] width 74 height 19
type input "**********"
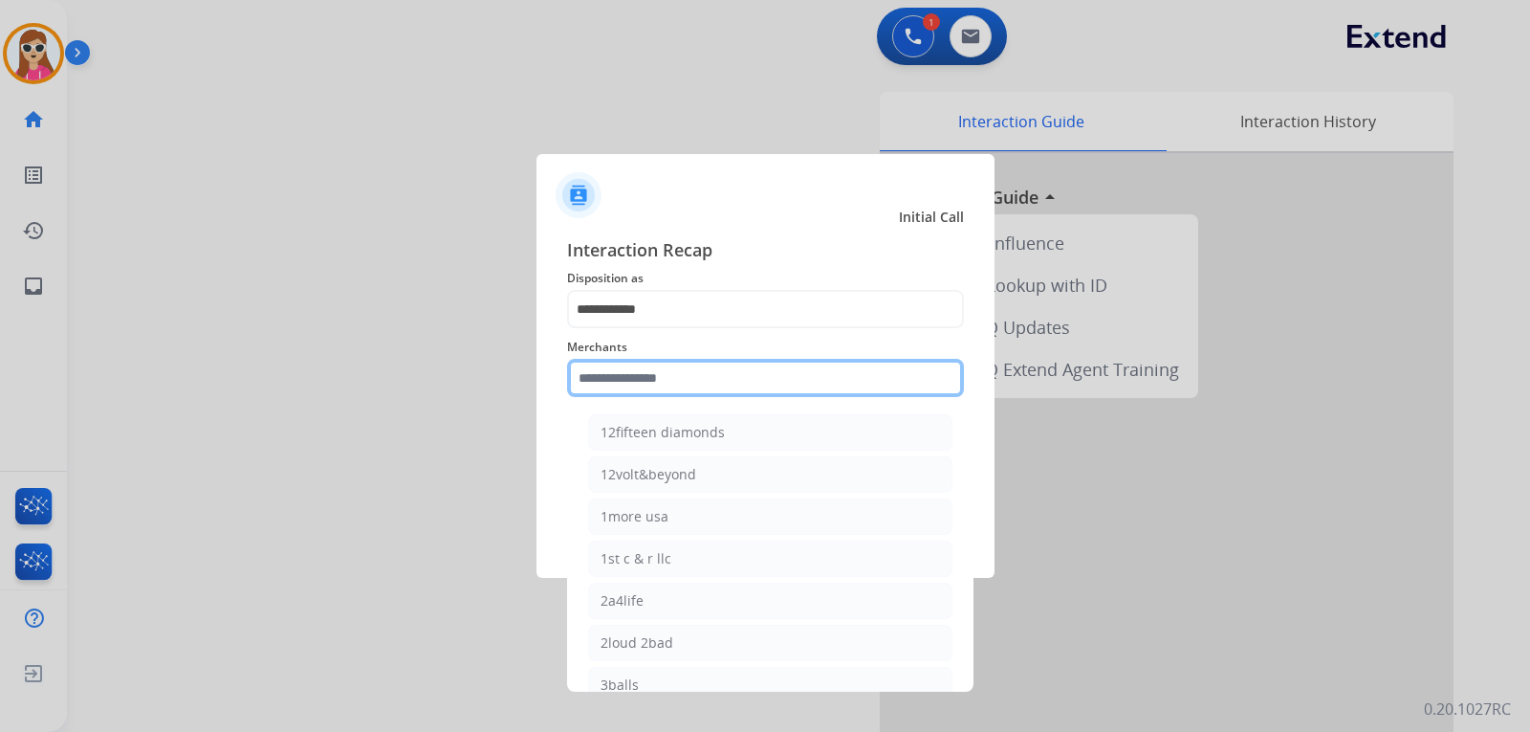
click at [714, 374] on input "text" at bounding box center [765, 378] width 397 height 38
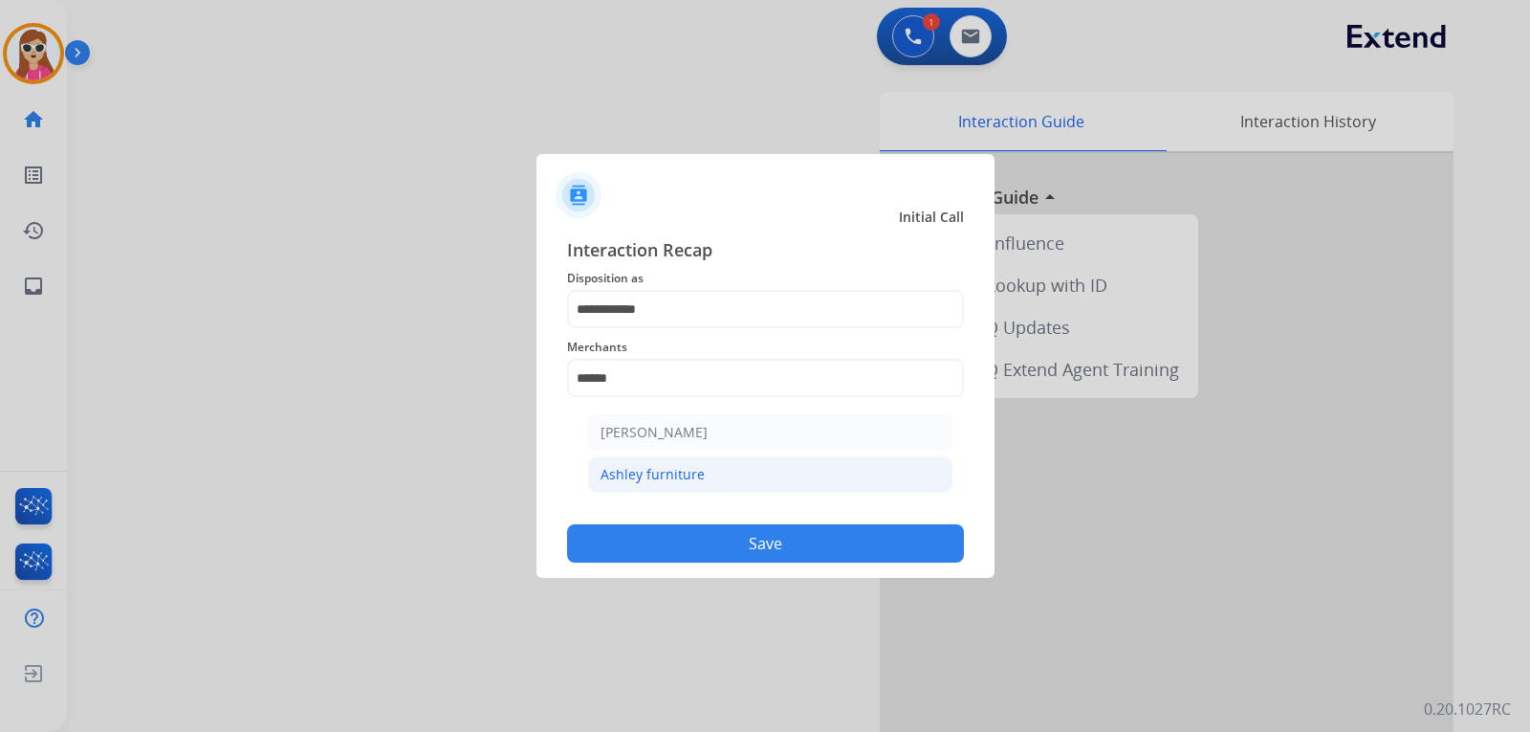
click at [758, 459] on li "Ashley furniture" at bounding box center [770, 474] width 364 height 36
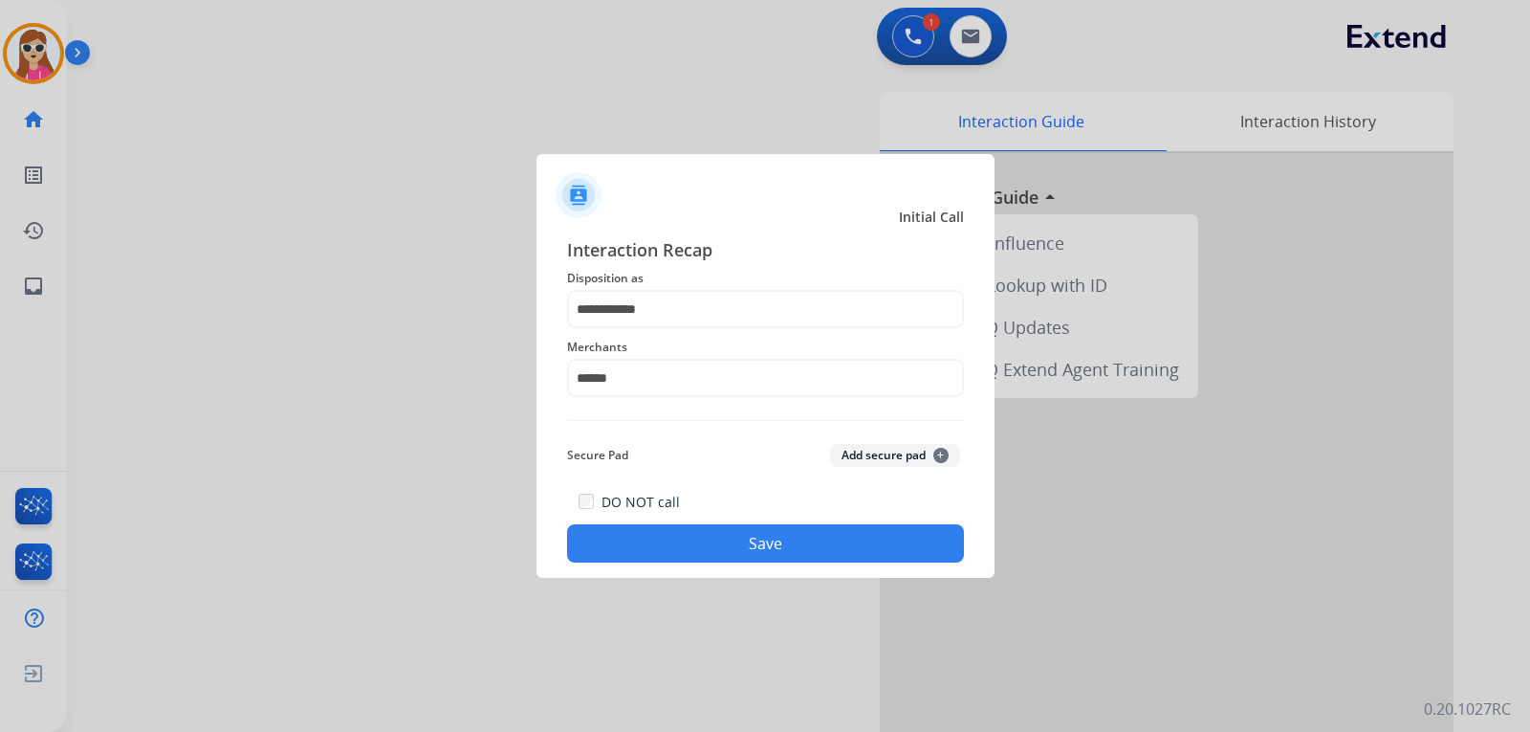
type input "**********"
click at [789, 547] on button "Save" at bounding box center [765, 543] width 397 height 38
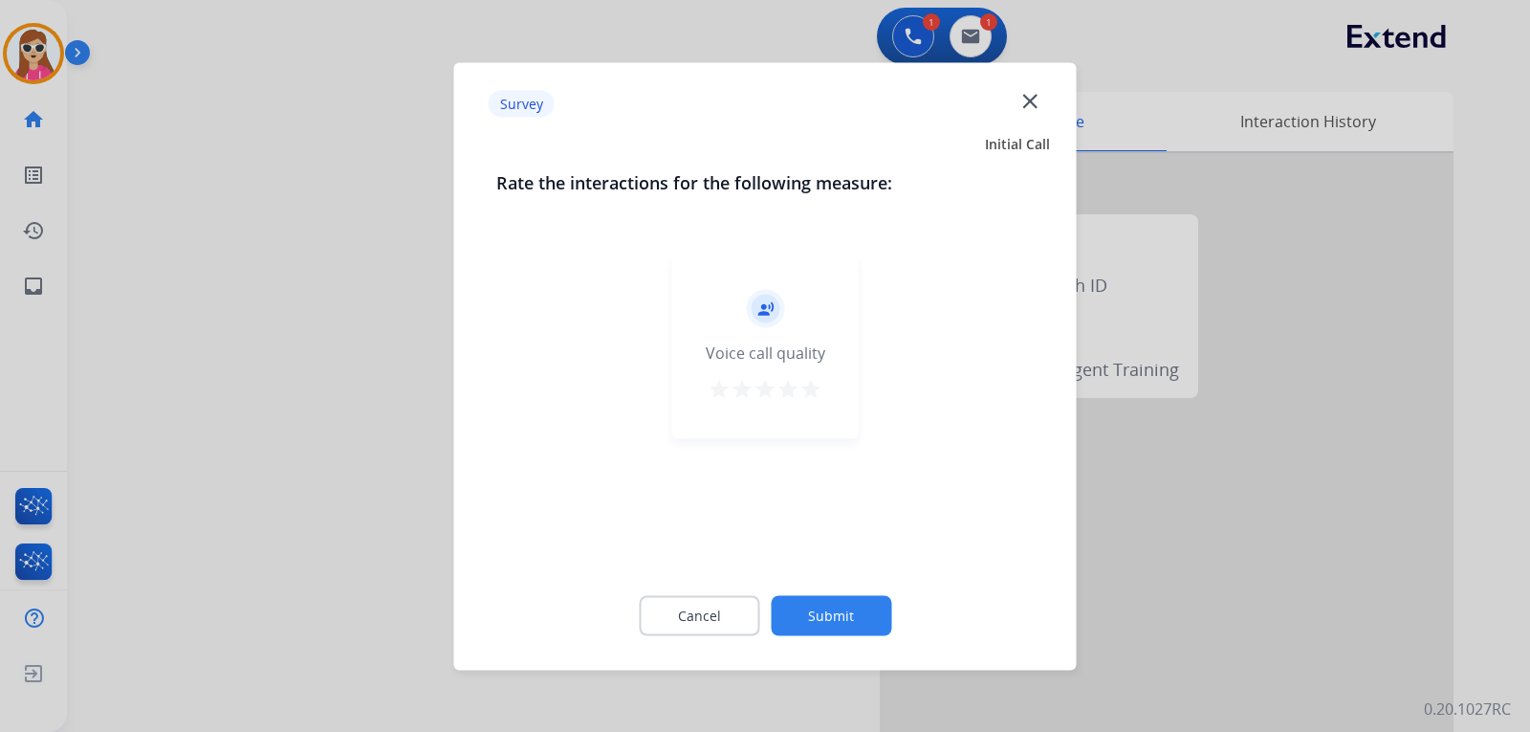
click at [814, 382] on mat-icon "star" at bounding box center [810, 388] width 23 height 23
click at [855, 617] on button "Submit" at bounding box center [831, 615] width 120 height 40
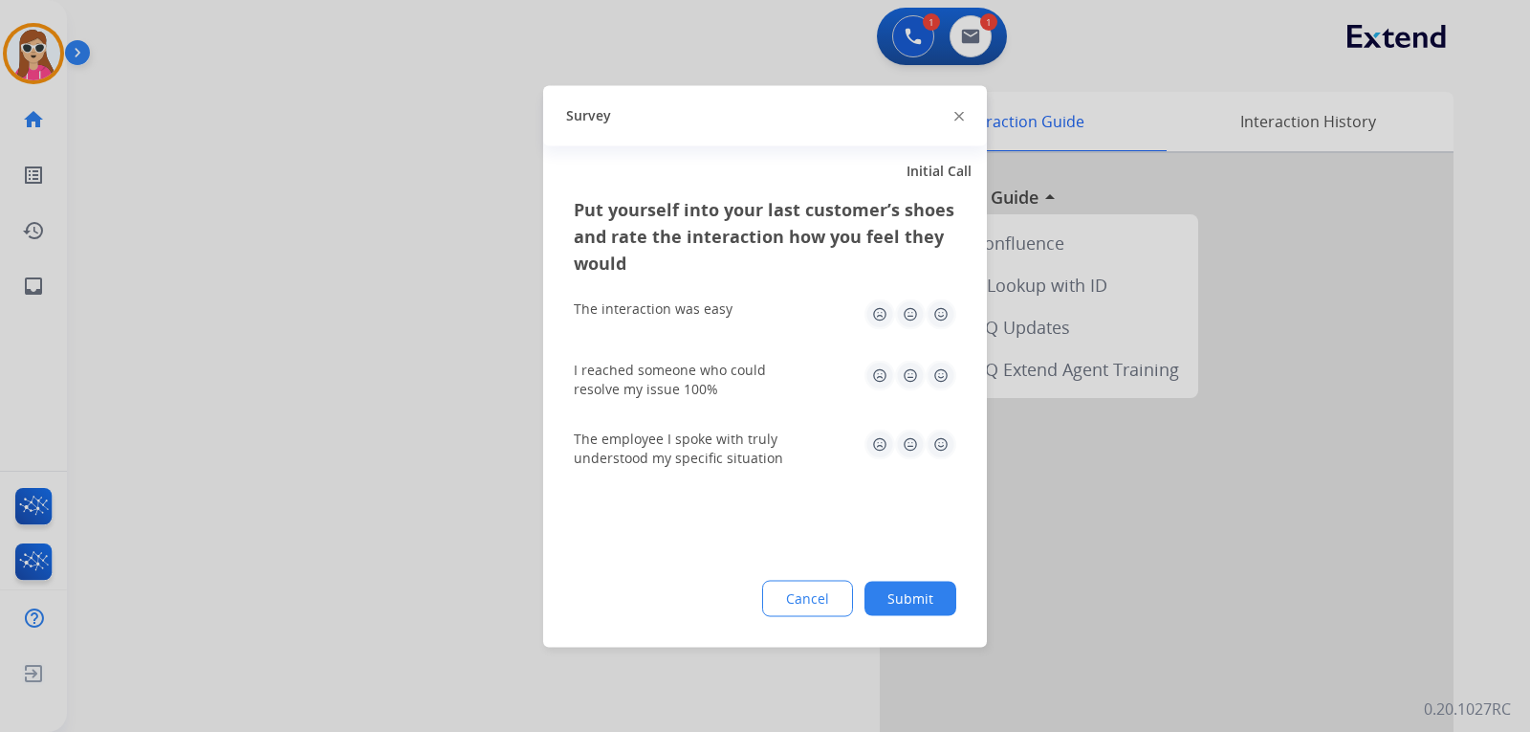
click at [938, 306] on img at bounding box center [941, 313] width 31 height 31
click at [942, 368] on img at bounding box center [941, 375] width 31 height 31
click at [953, 442] on img at bounding box center [941, 443] width 31 height 31
click at [895, 610] on button "Submit" at bounding box center [910, 597] width 92 height 34
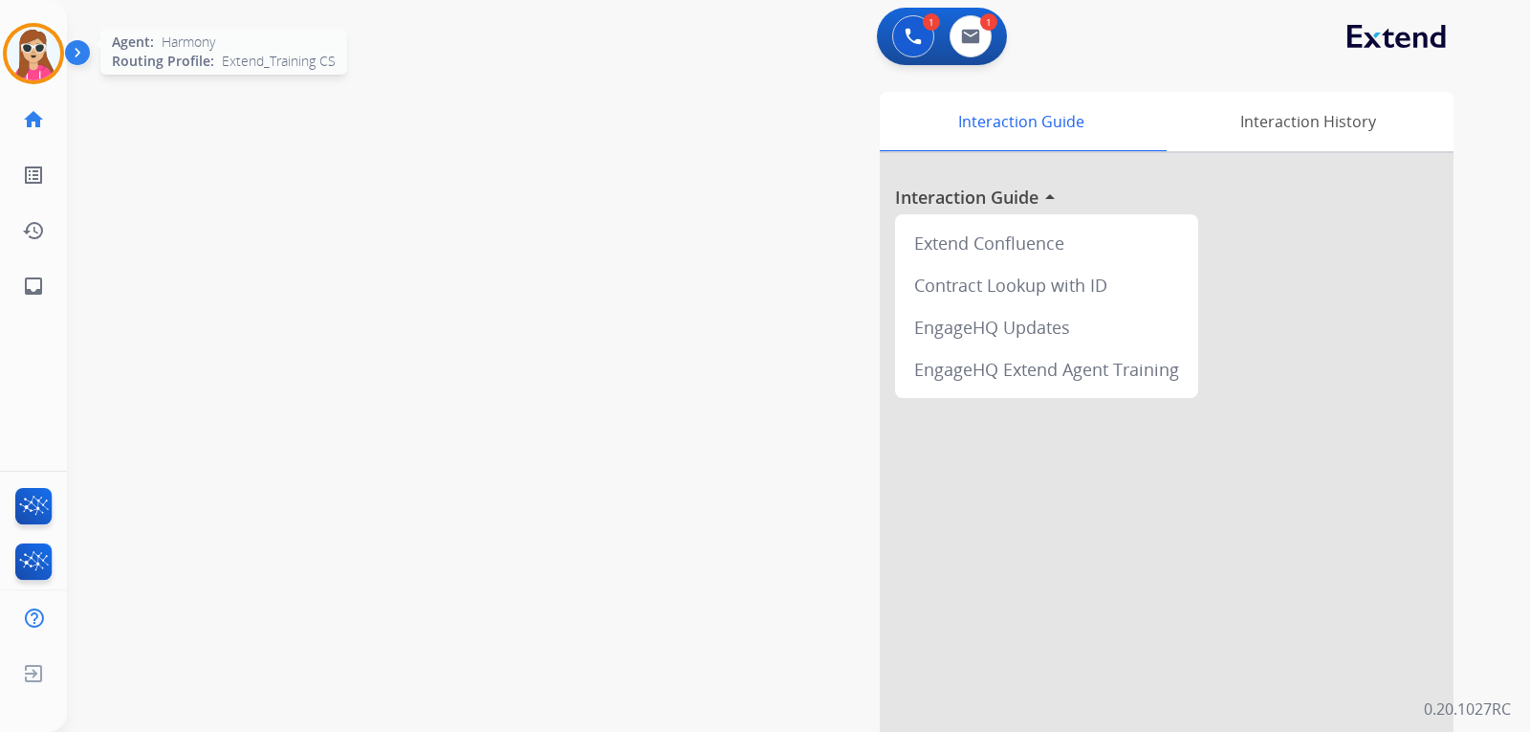
click at [38, 70] on img at bounding box center [34, 54] width 54 height 54
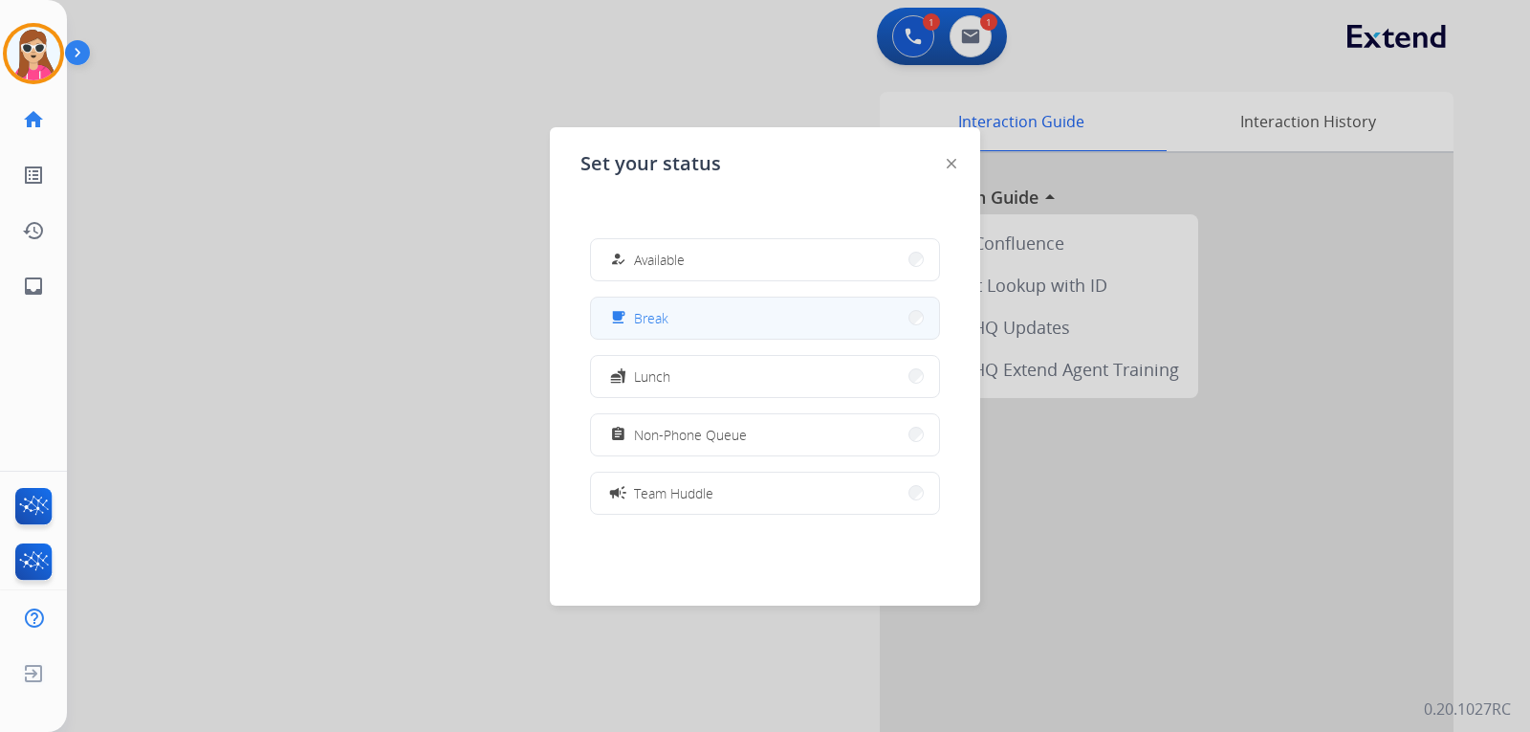
click at [672, 323] on button "free_breakfast Break" at bounding box center [765, 317] width 348 height 41
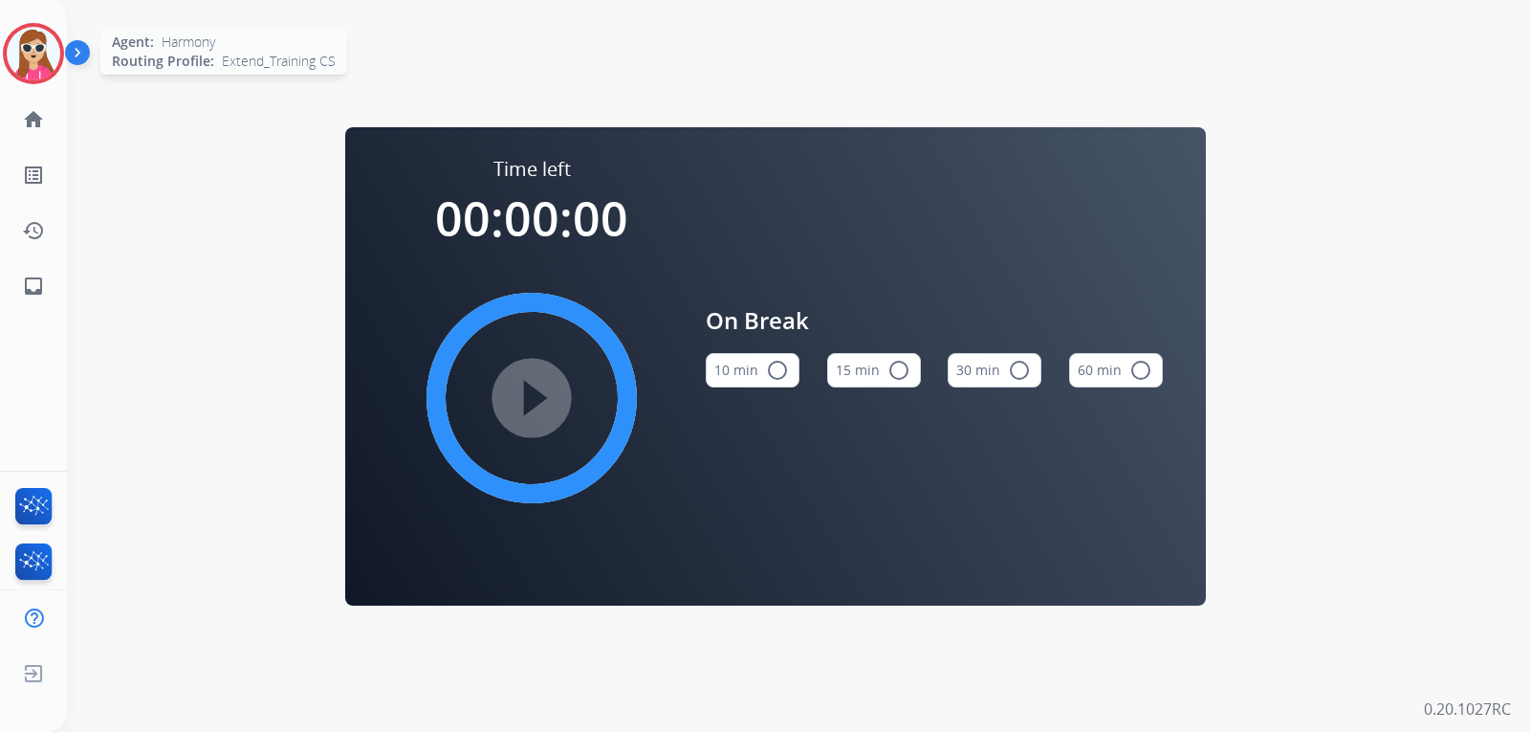
click at [30, 41] on img at bounding box center [34, 54] width 54 height 54
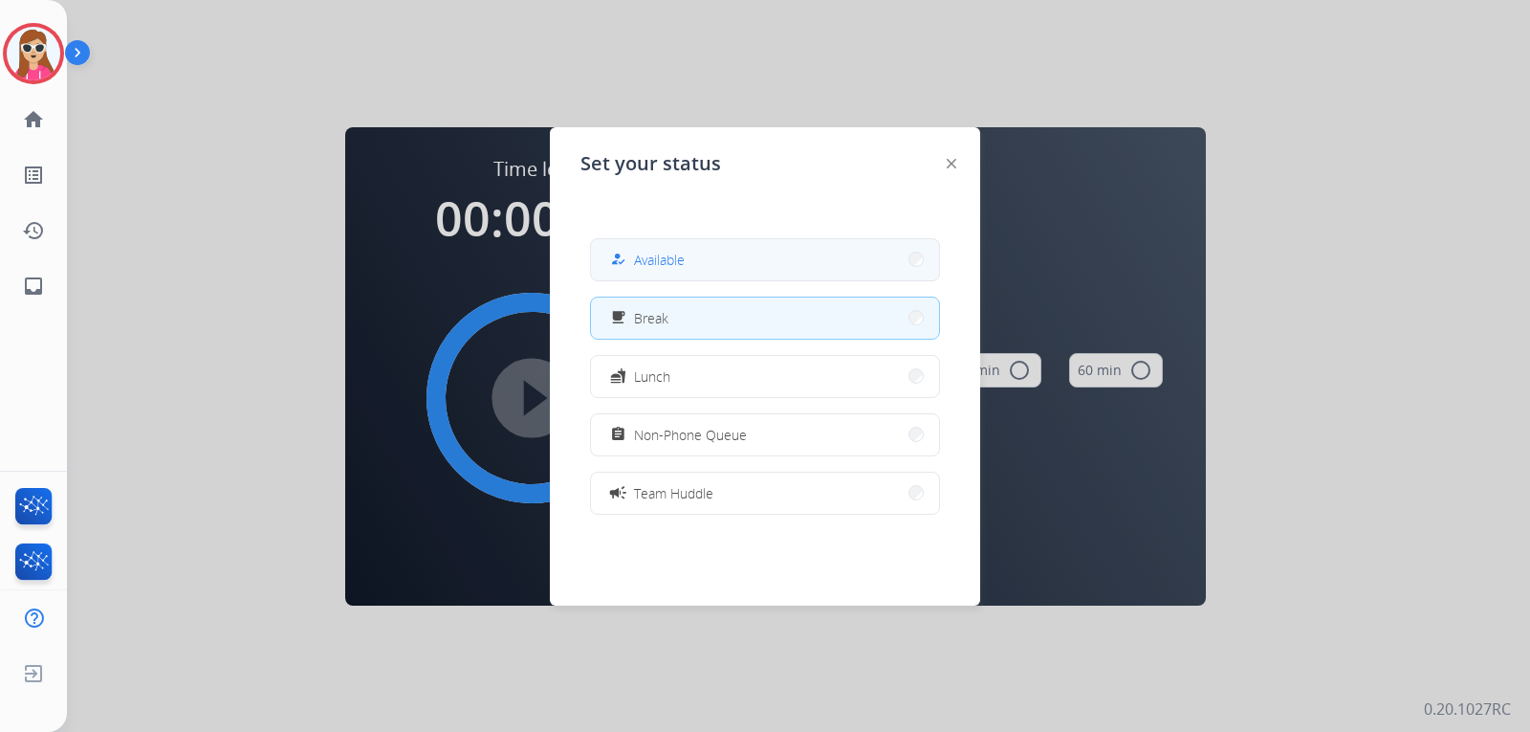
click at [681, 253] on span "Available" at bounding box center [659, 260] width 51 height 20
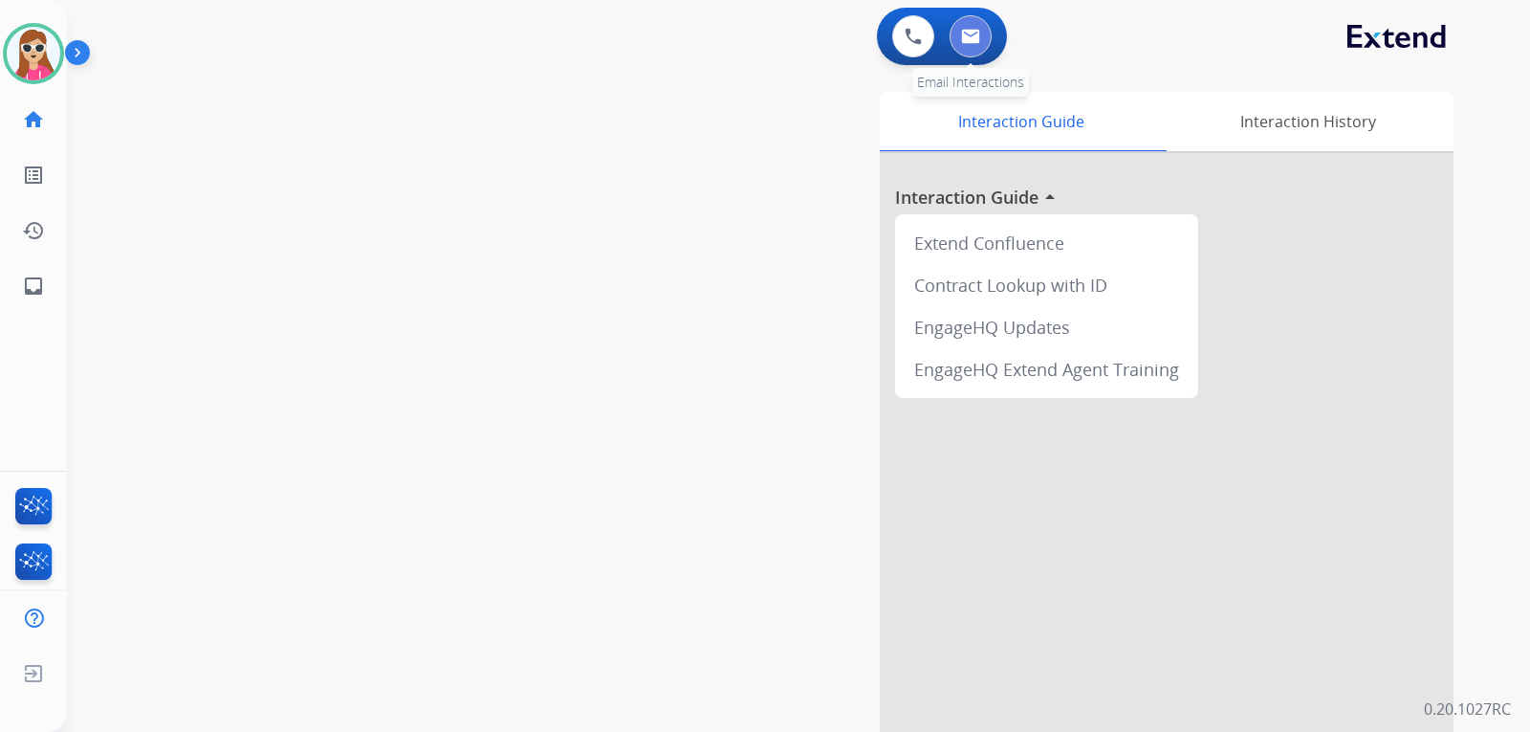
click at [957, 36] on button at bounding box center [971, 36] width 42 height 42
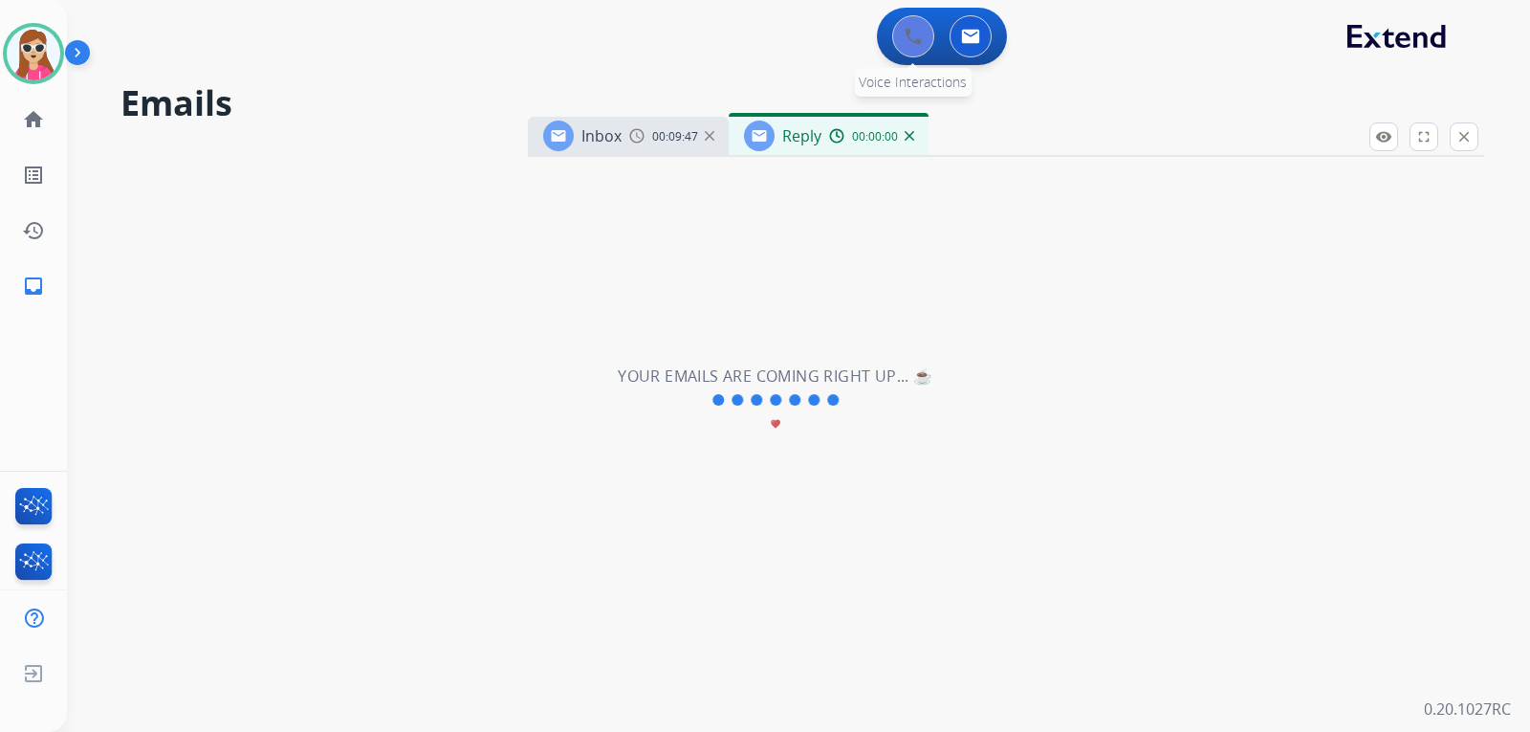
select select "**********"
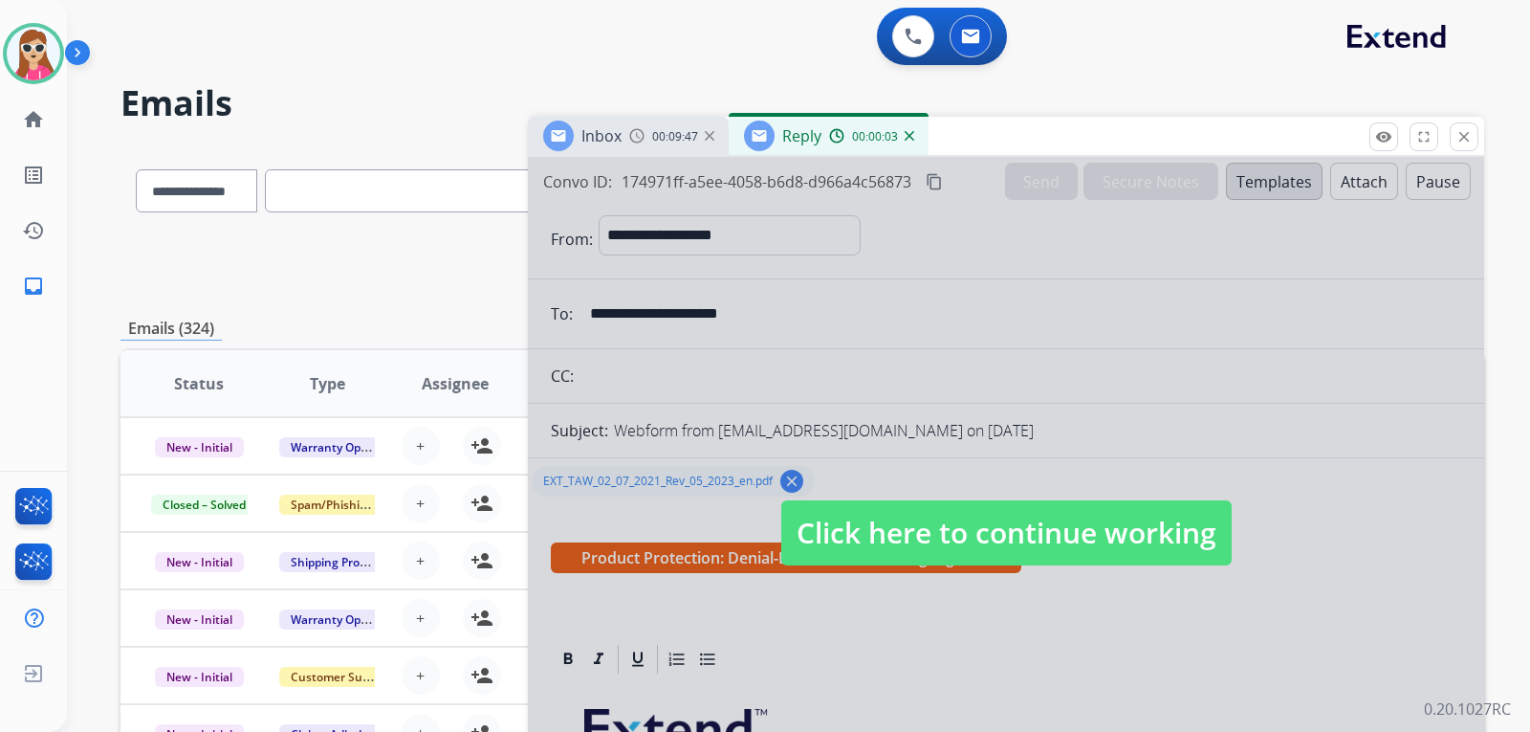
drag, startPoint x: 974, startPoint y: 523, endPoint x: 994, endPoint y: 513, distance: 21.8
click at [971, 531] on span "Click here to continue working" at bounding box center [1006, 532] width 450 height 65
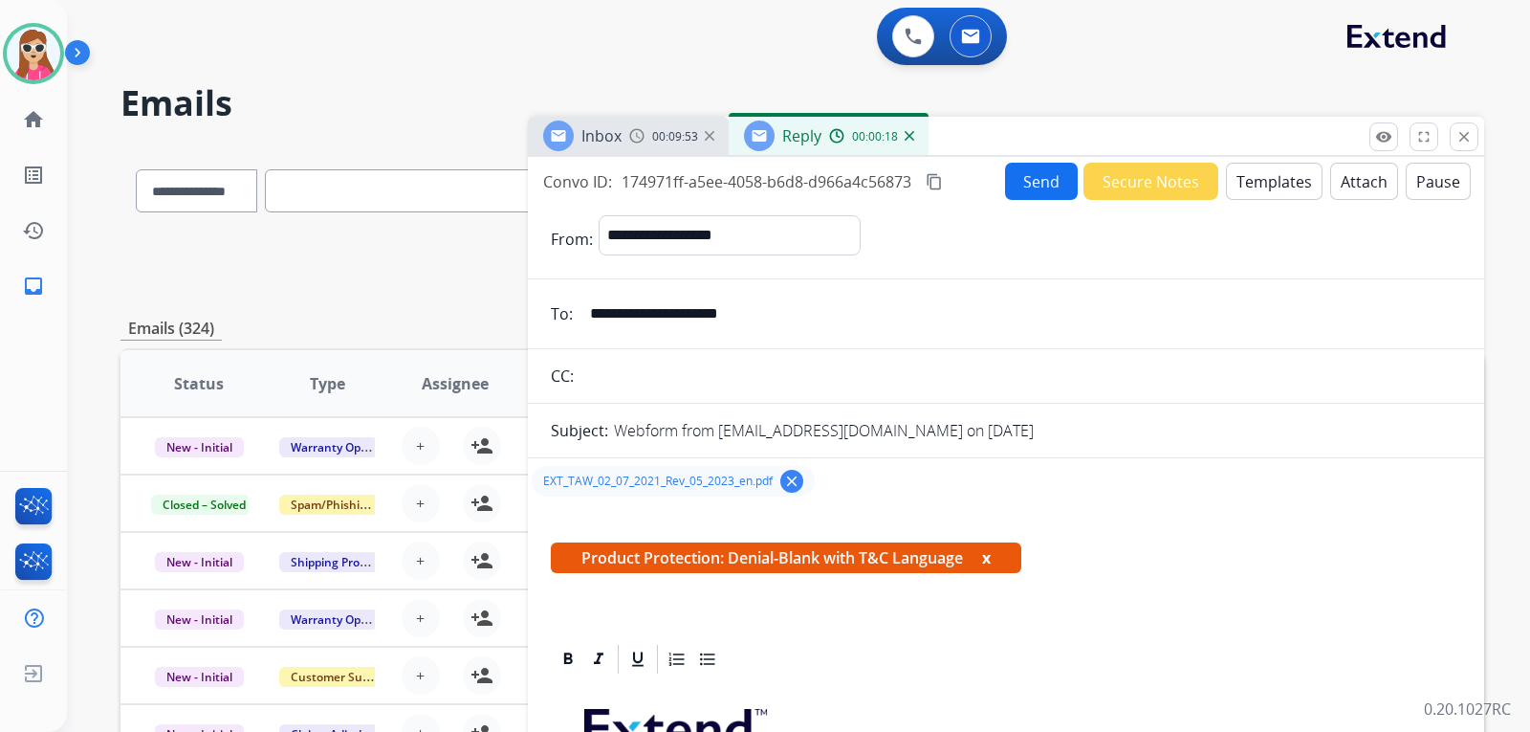
drag, startPoint x: 1014, startPoint y: 188, endPoint x: 1016, endPoint y: 179, distance: 9.8
click at [1014, 187] on button "Send" at bounding box center [1041, 181] width 73 height 37
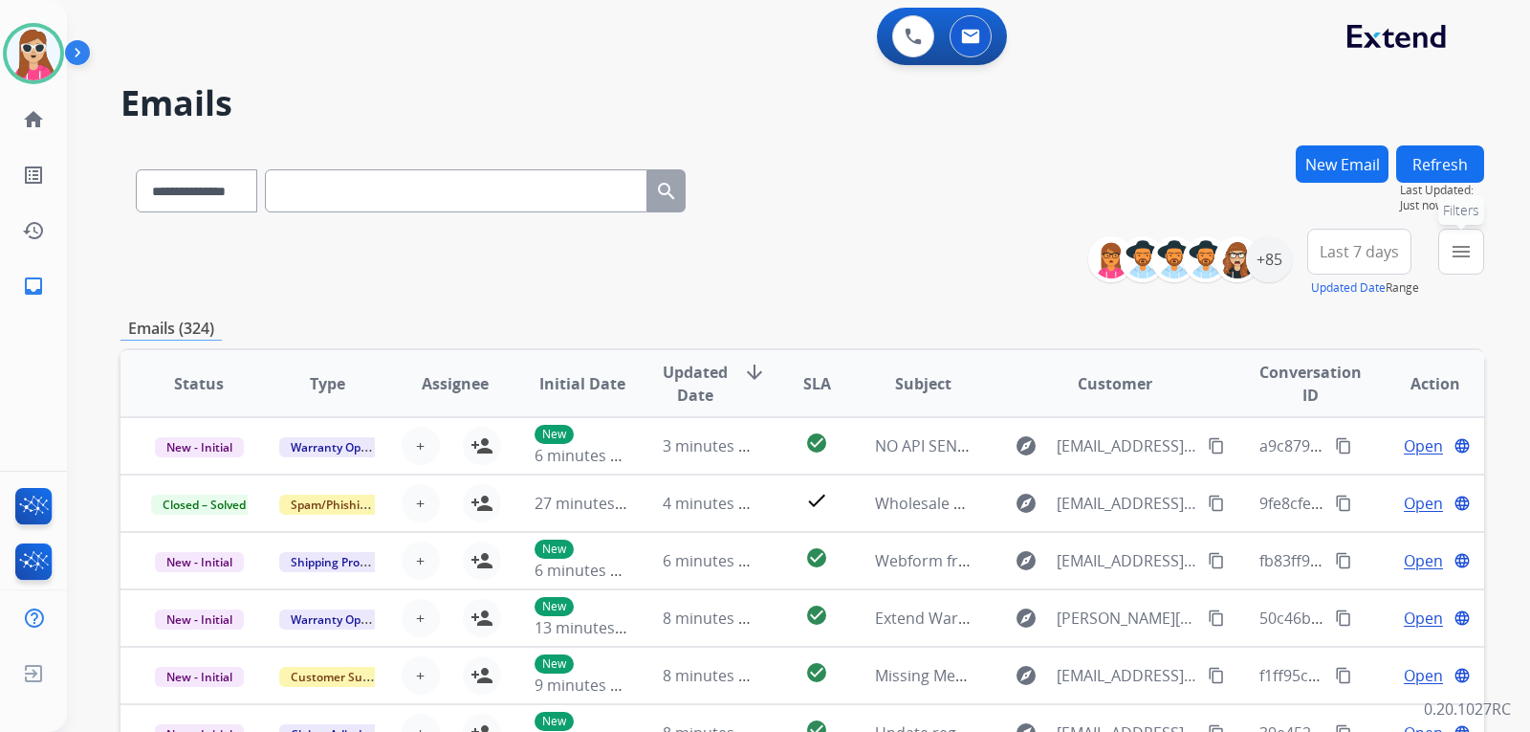
click at [1475, 271] on button "menu Filters" at bounding box center [1461, 252] width 46 height 46
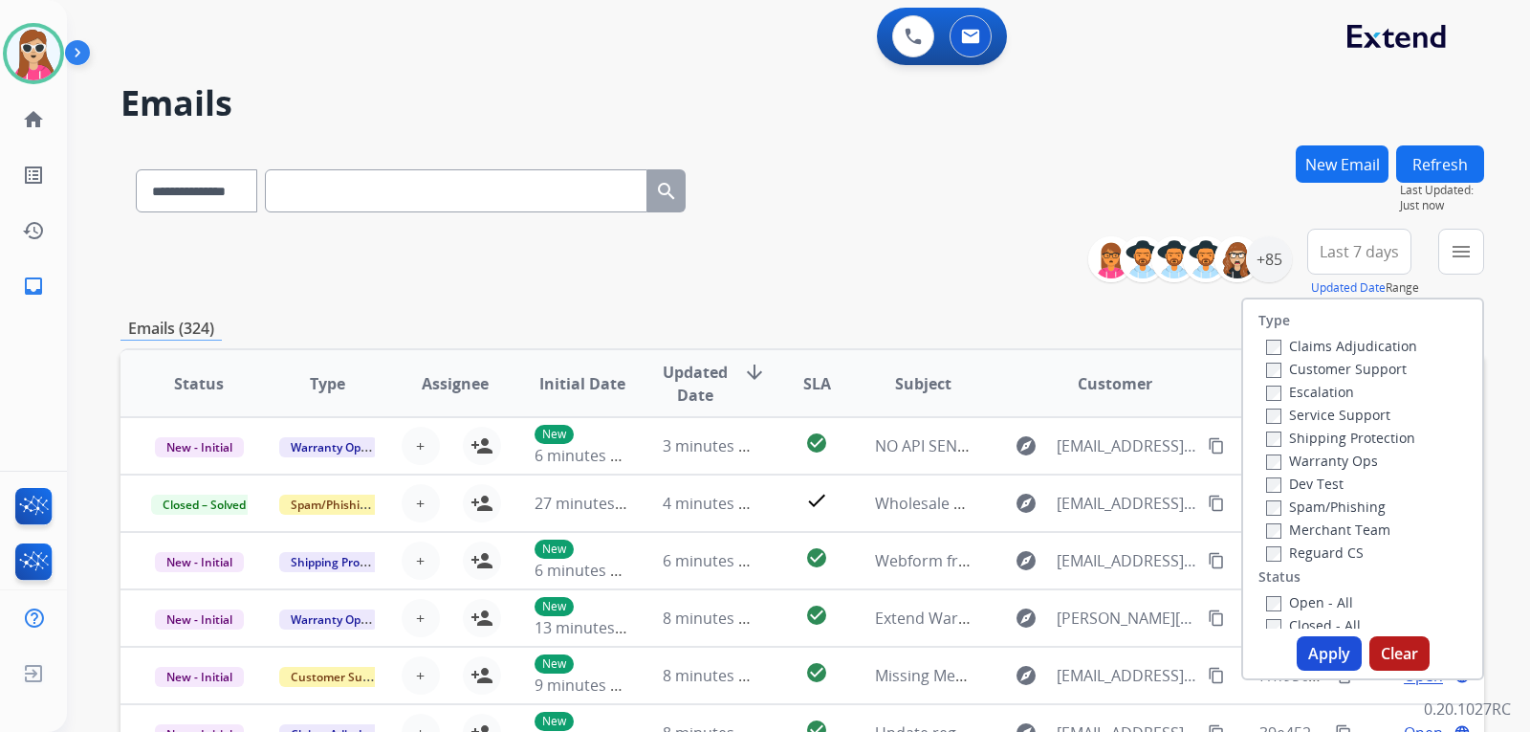
click at [1378, 372] on label "Customer Support" at bounding box center [1336, 369] width 141 height 18
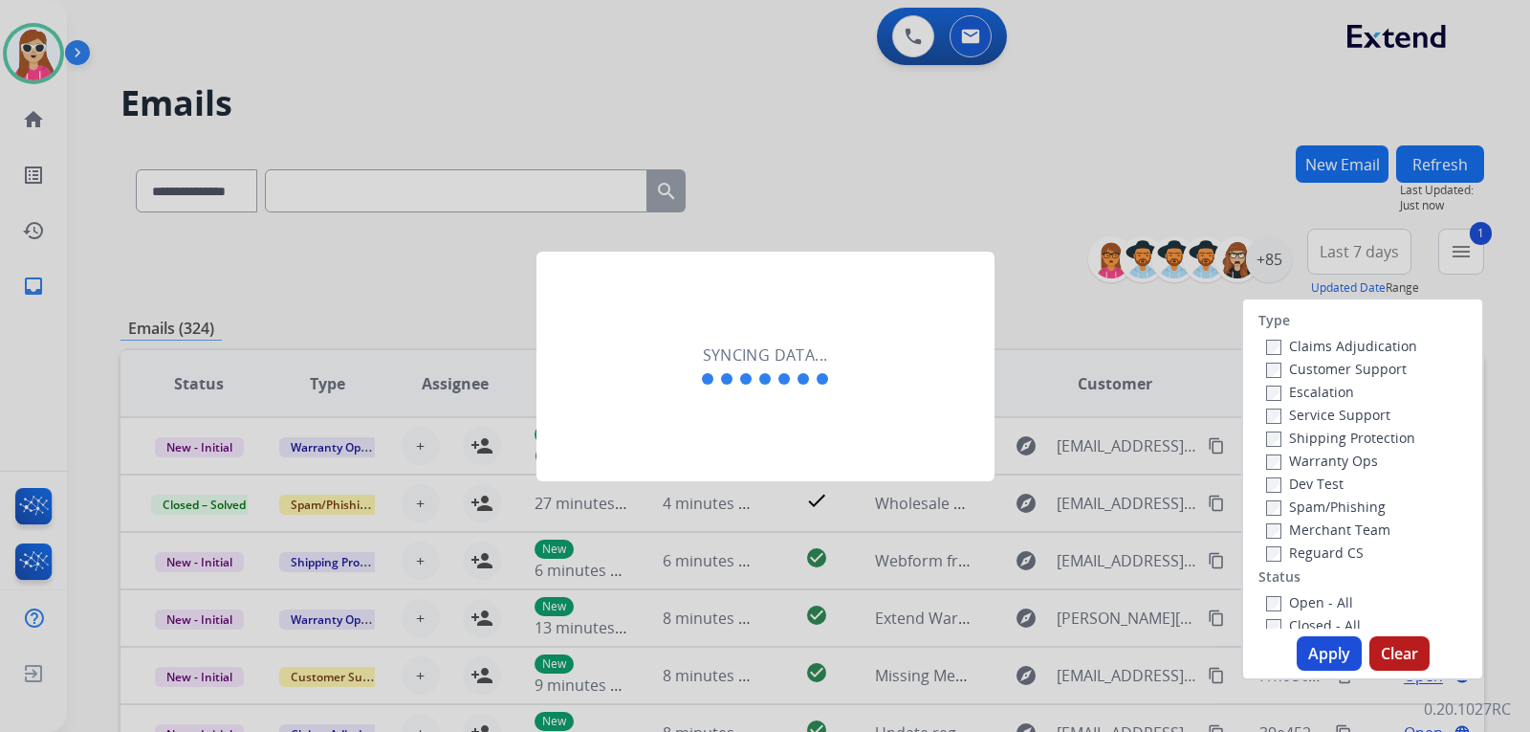
click at [1337, 375] on label "Customer Support" at bounding box center [1336, 369] width 141 height 18
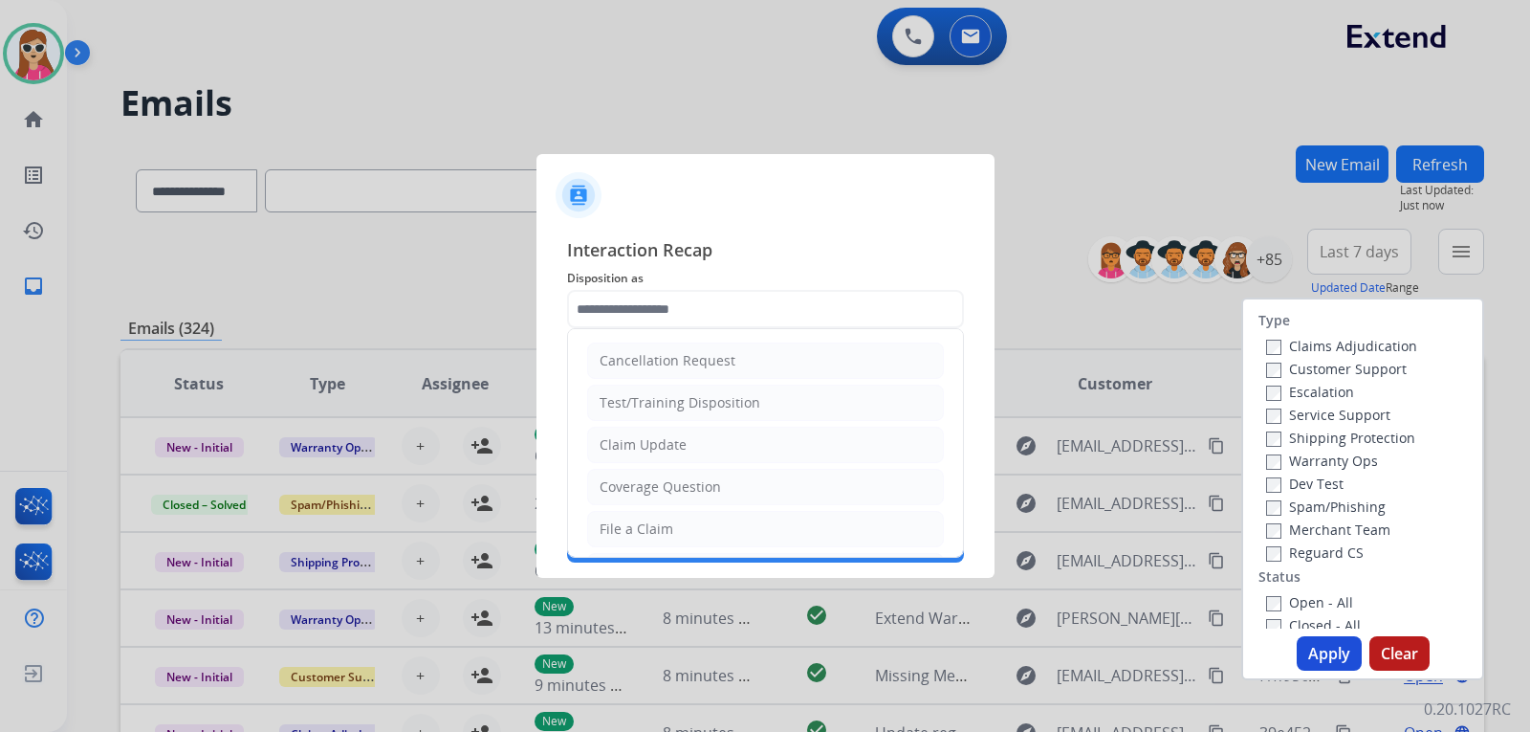
drag, startPoint x: 1090, startPoint y: 334, endPoint x: 814, endPoint y: 323, distance: 276.6
click at [814, 318] on input "text" at bounding box center [765, 309] width 397 height 38
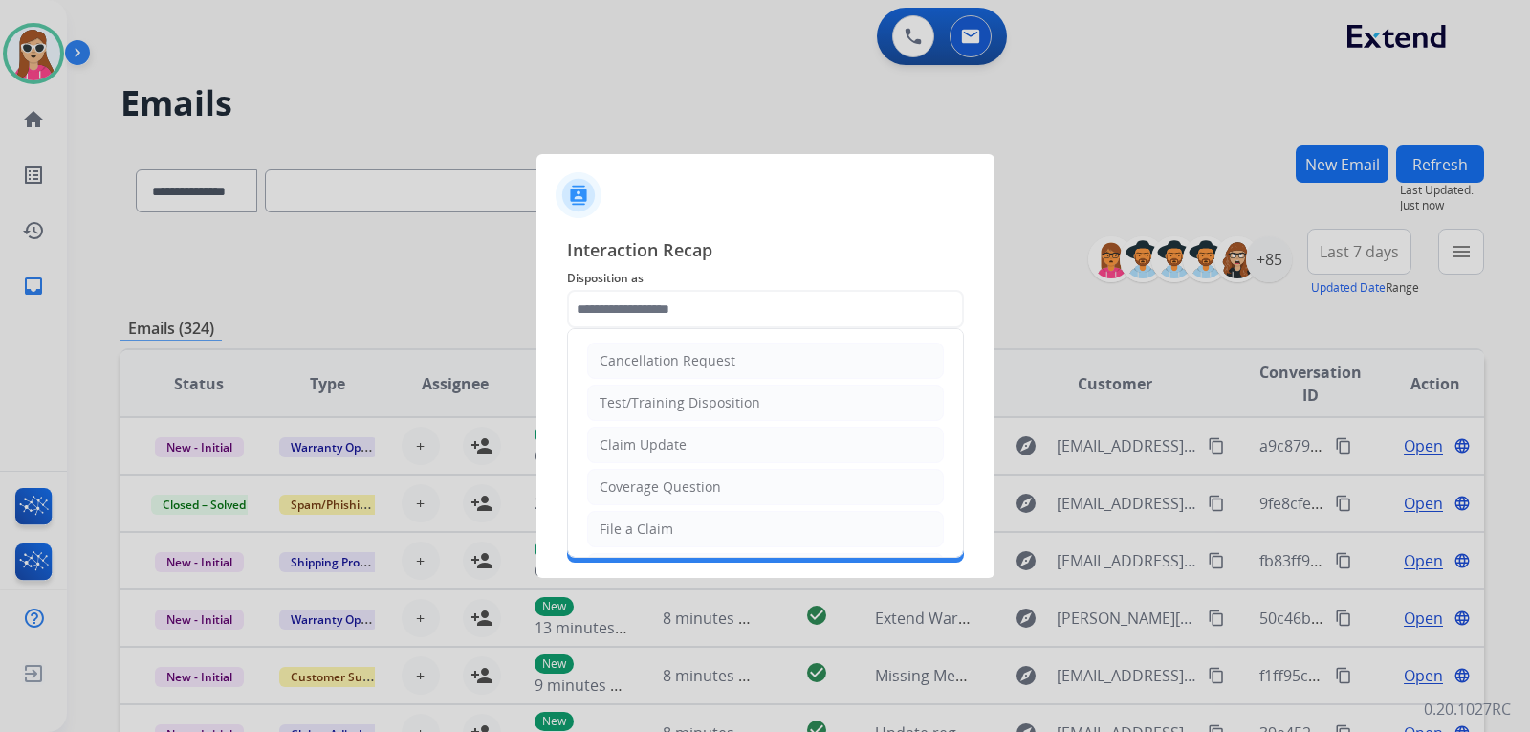
click at [736, 447] on li "Claim Update" at bounding box center [765, 444] width 357 height 36
type input "**********"
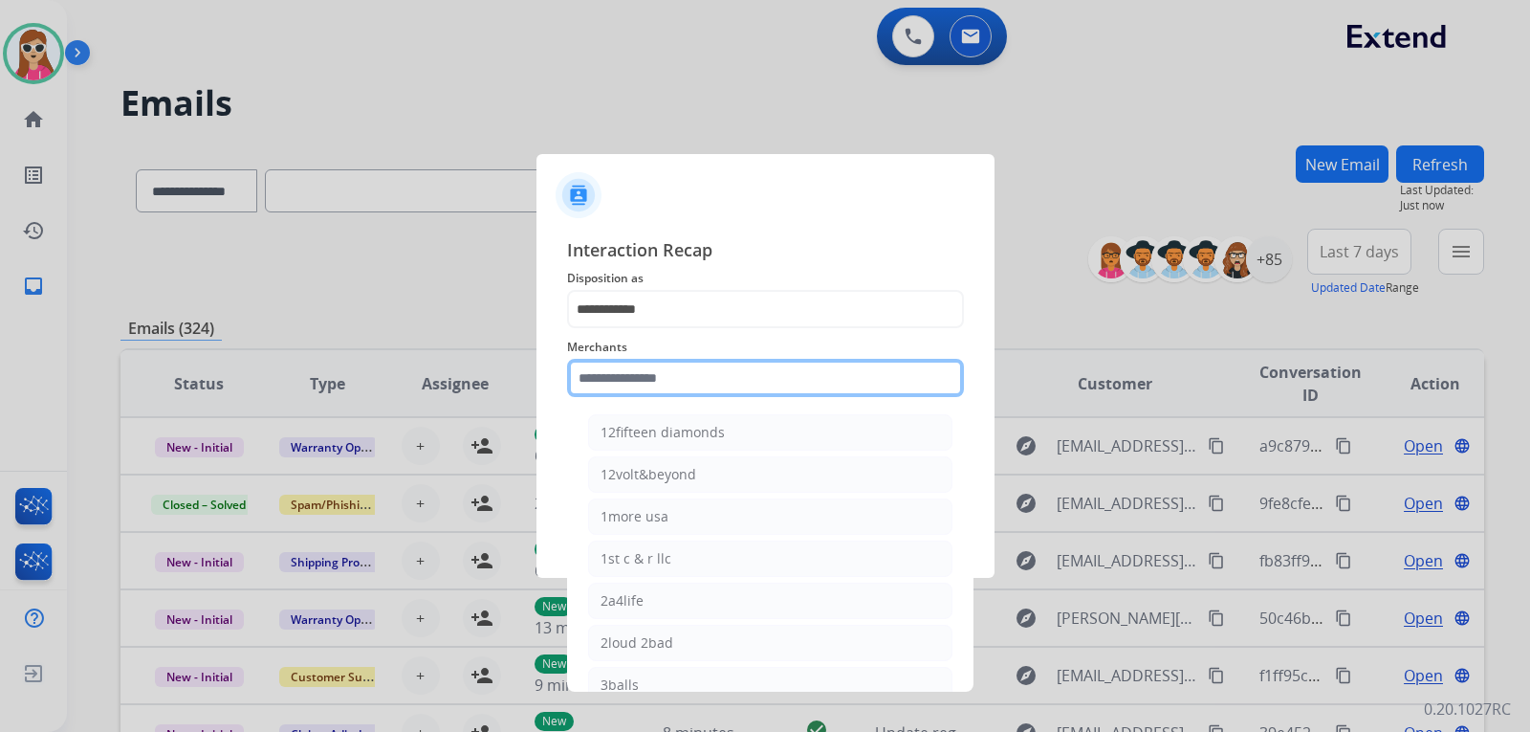
click at [752, 387] on input "text" at bounding box center [765, 378] width 397 height 38
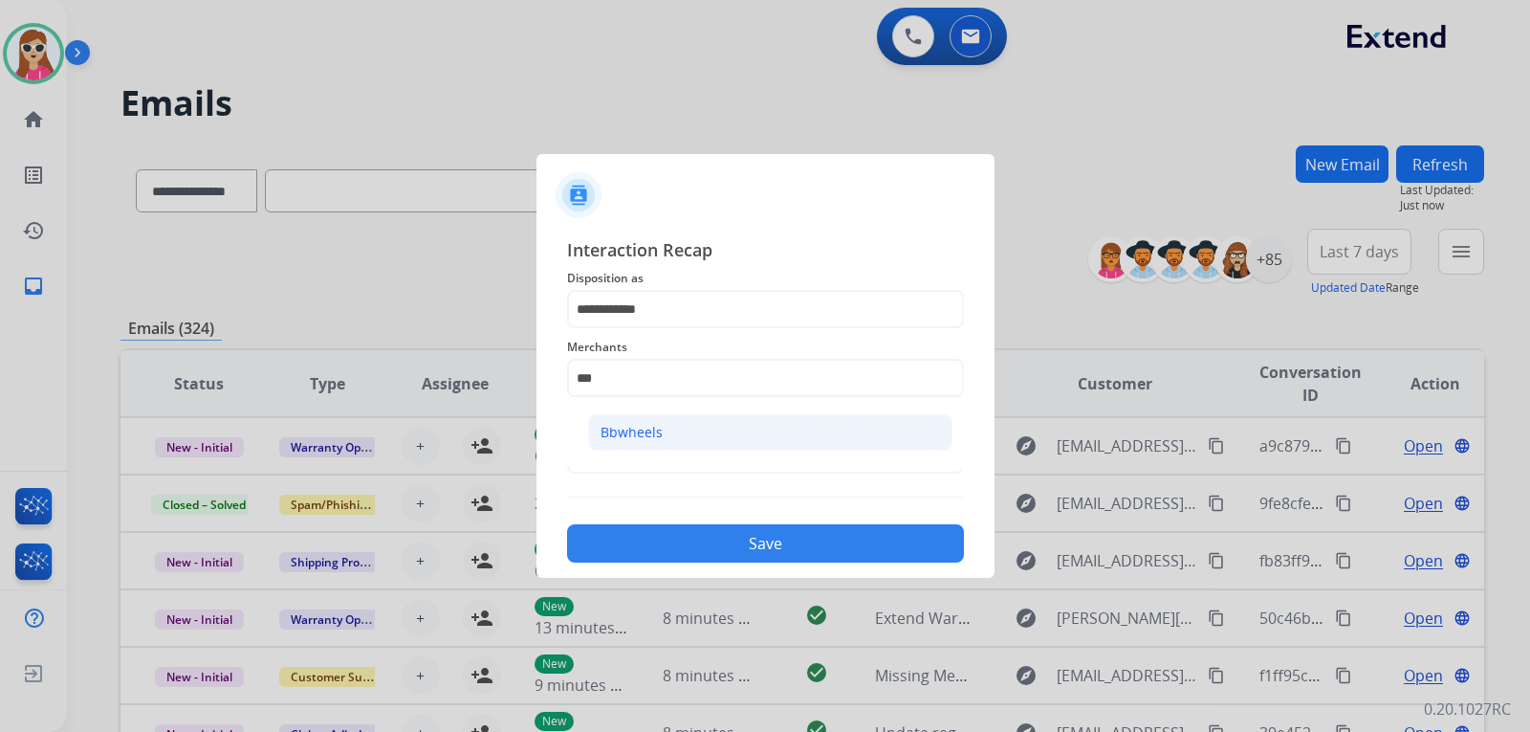
click at [718, 422] on li "Bbwheels" at bounding box center [770, 432] width 364 height 36
type input "********"
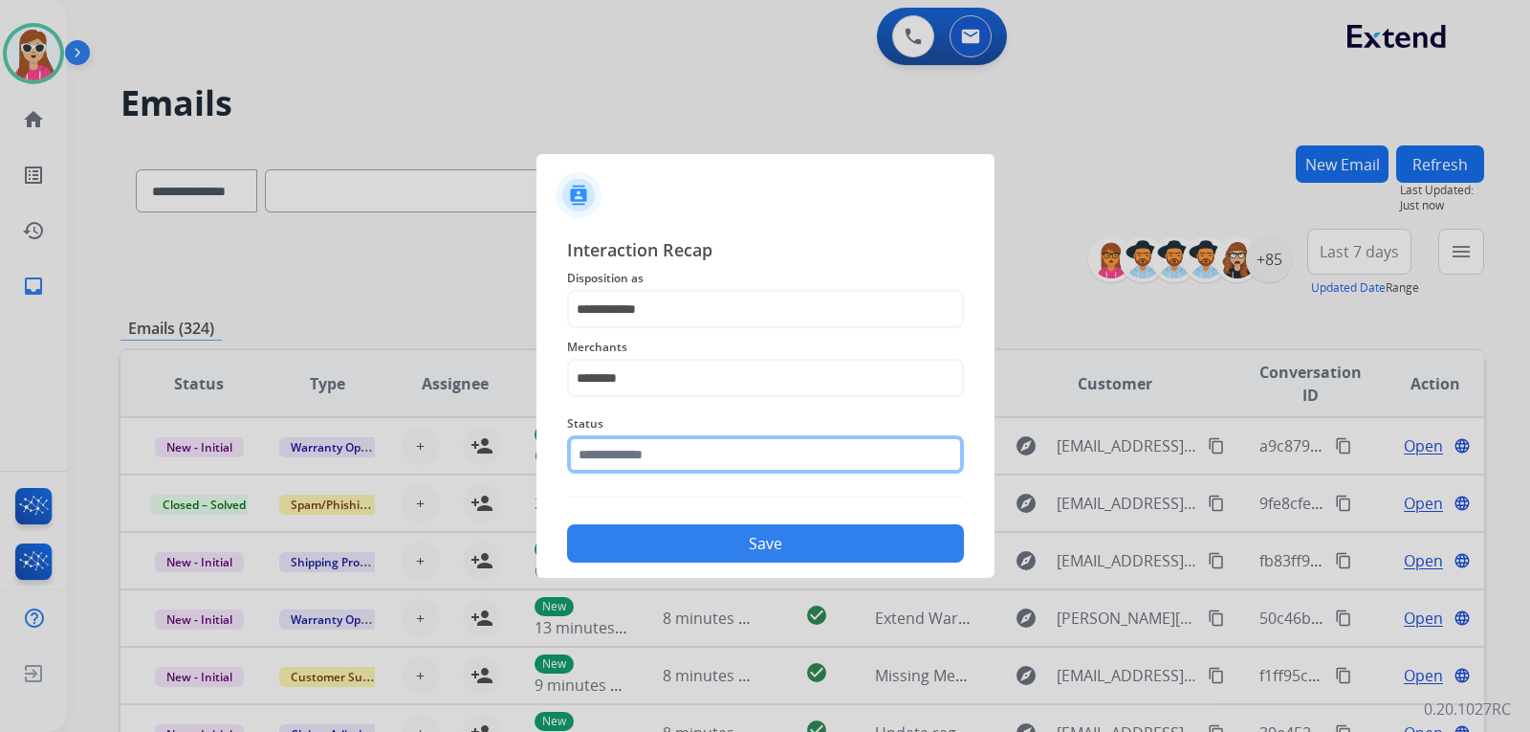
click at [678, 467] on div "Status" at bounding box center [765, 442] width 397 height 77
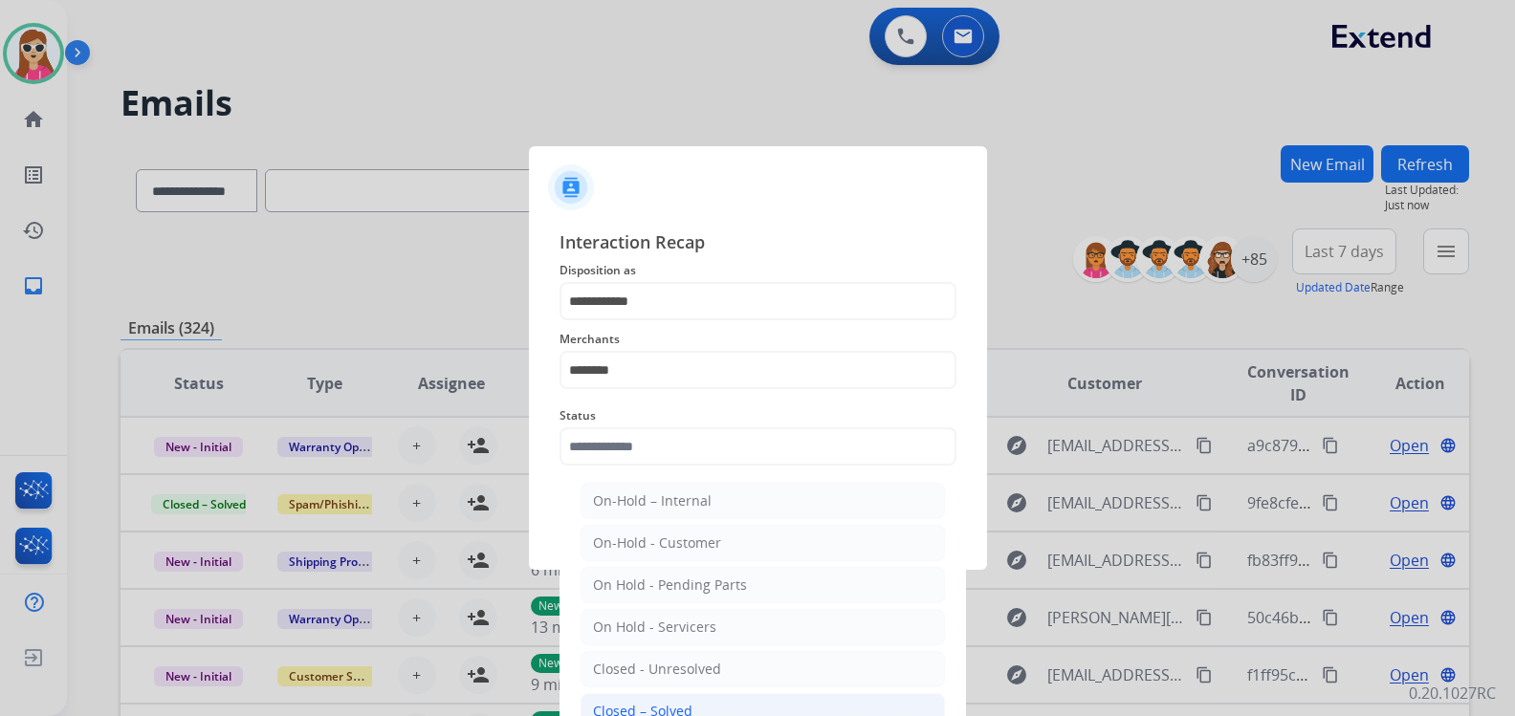
click at [706, 712] on li "Closed – Solved" at bounding box center [762, 711] width 364 height 36
type input "**********"
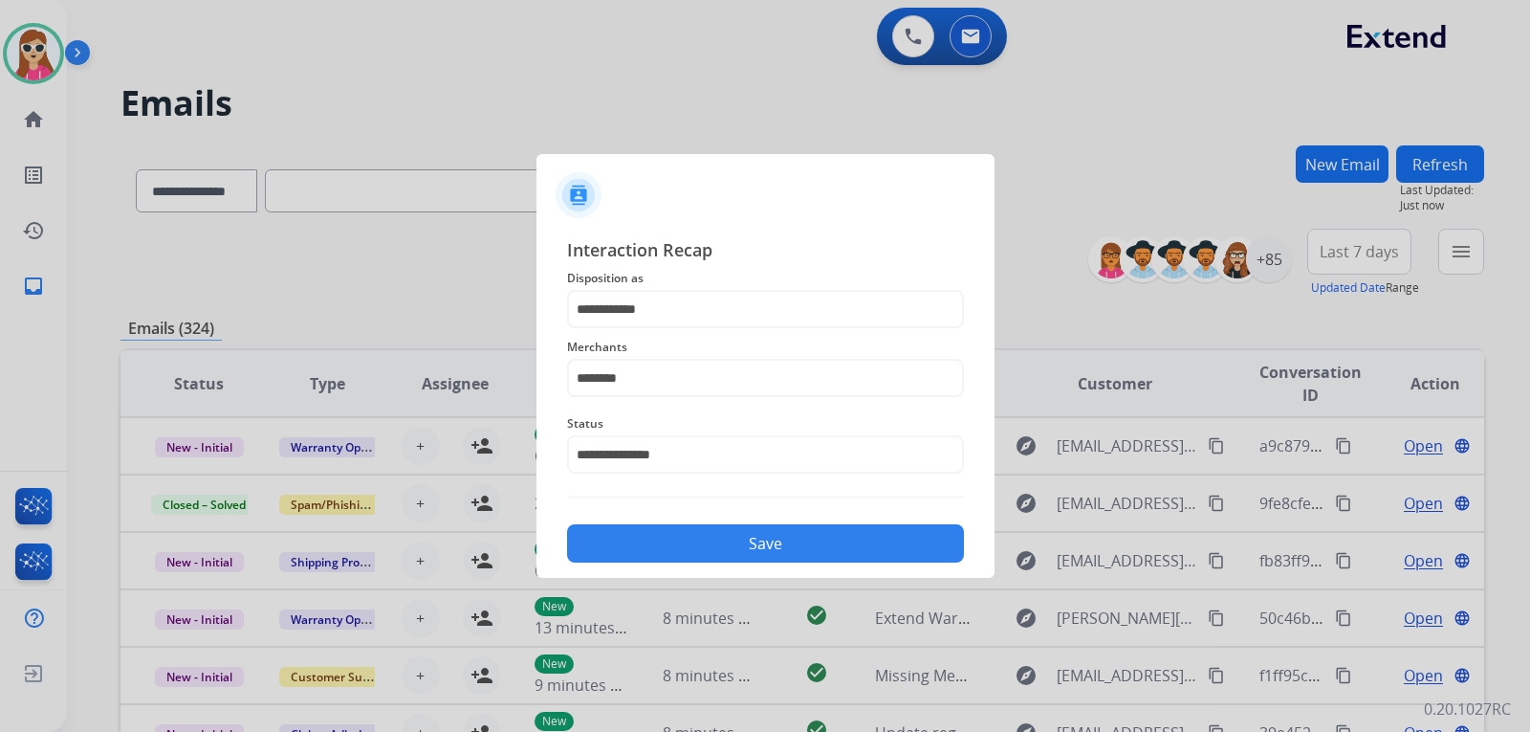
click at [799, 566] on div "**********" at bounding box center [765, 399] width 458 height 357
click at [820, 552] on button "Save" at bounding box center [765, 543] width 397 height 38
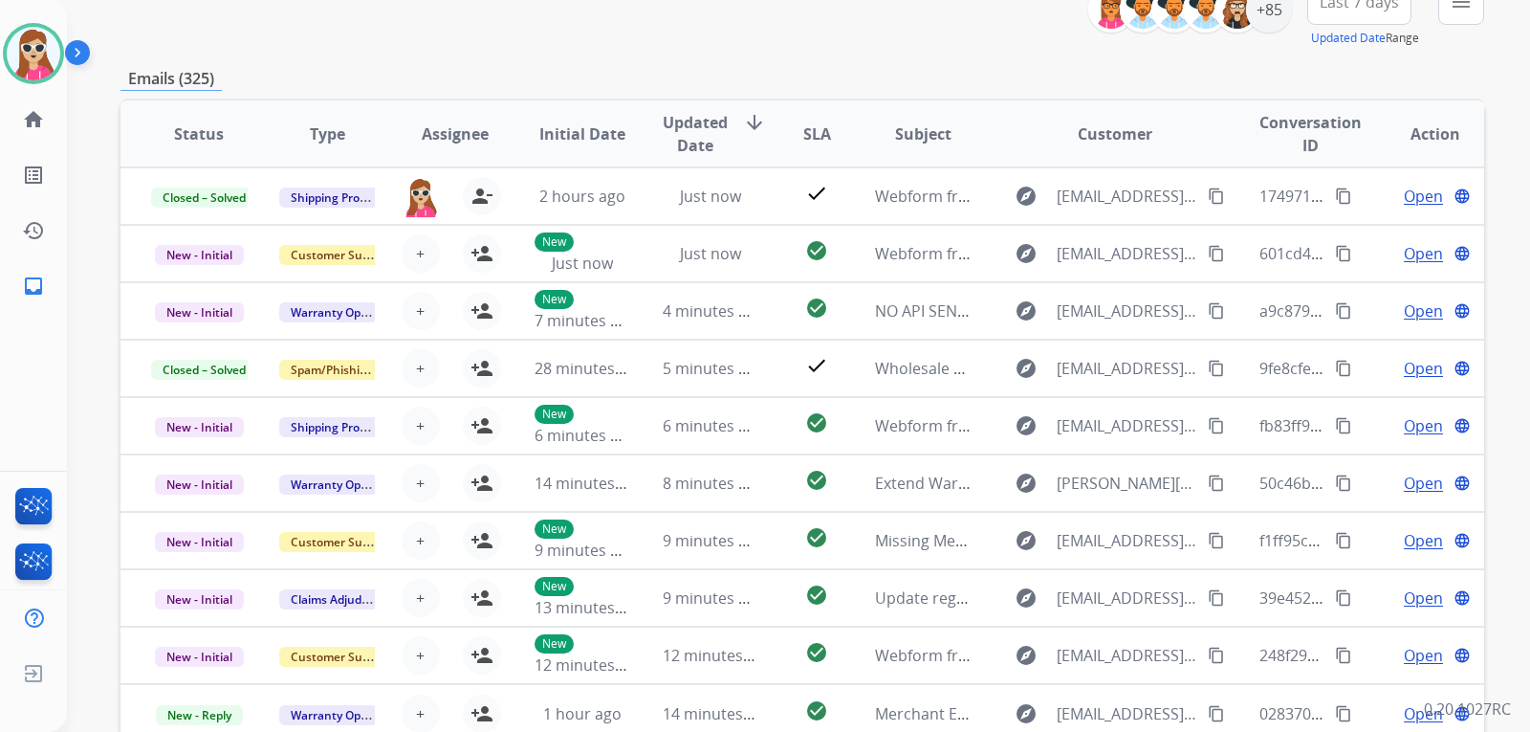
scroll to position [70, 0]
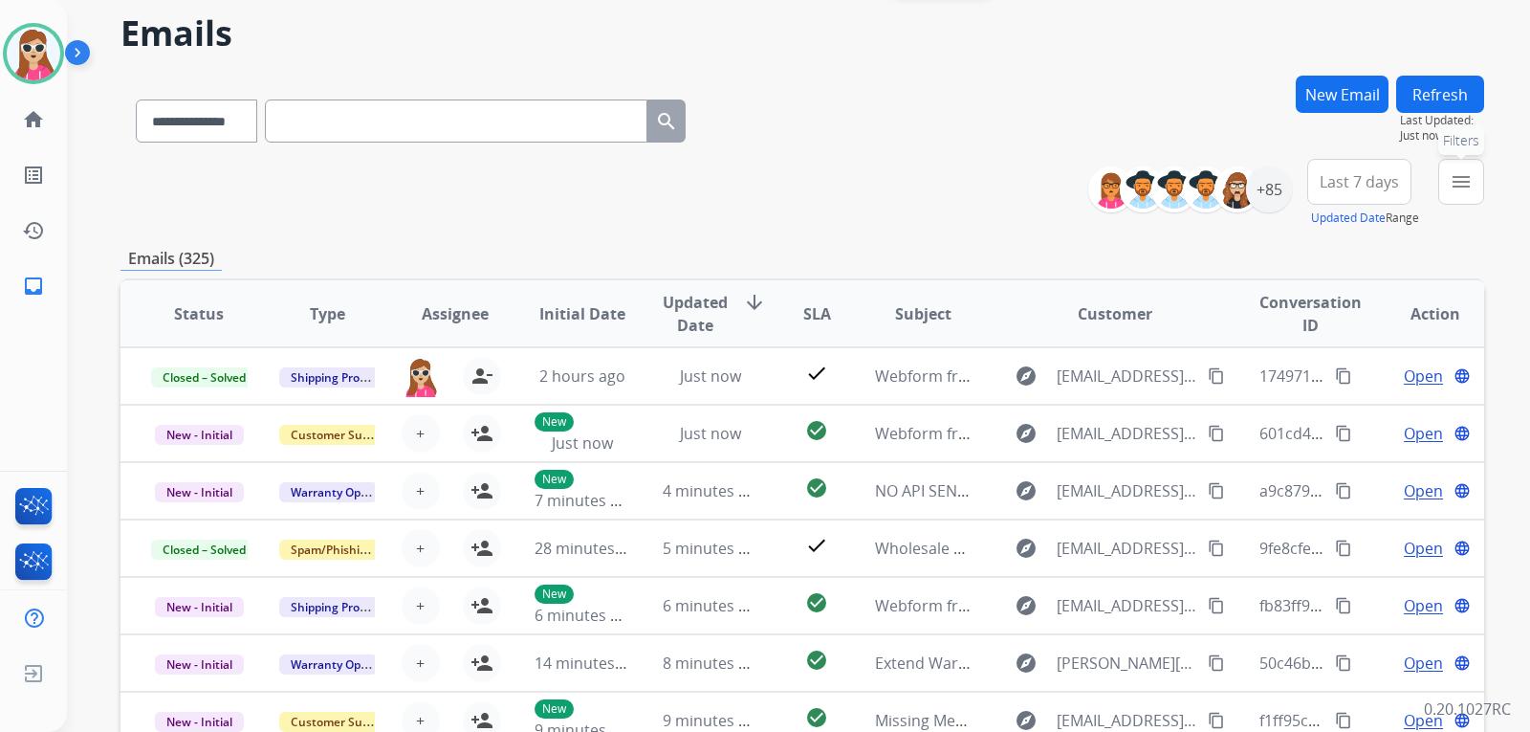
click at [1457, 191] on mat-icon "menu" at bounding box center [1461, 181] width 23 height 23
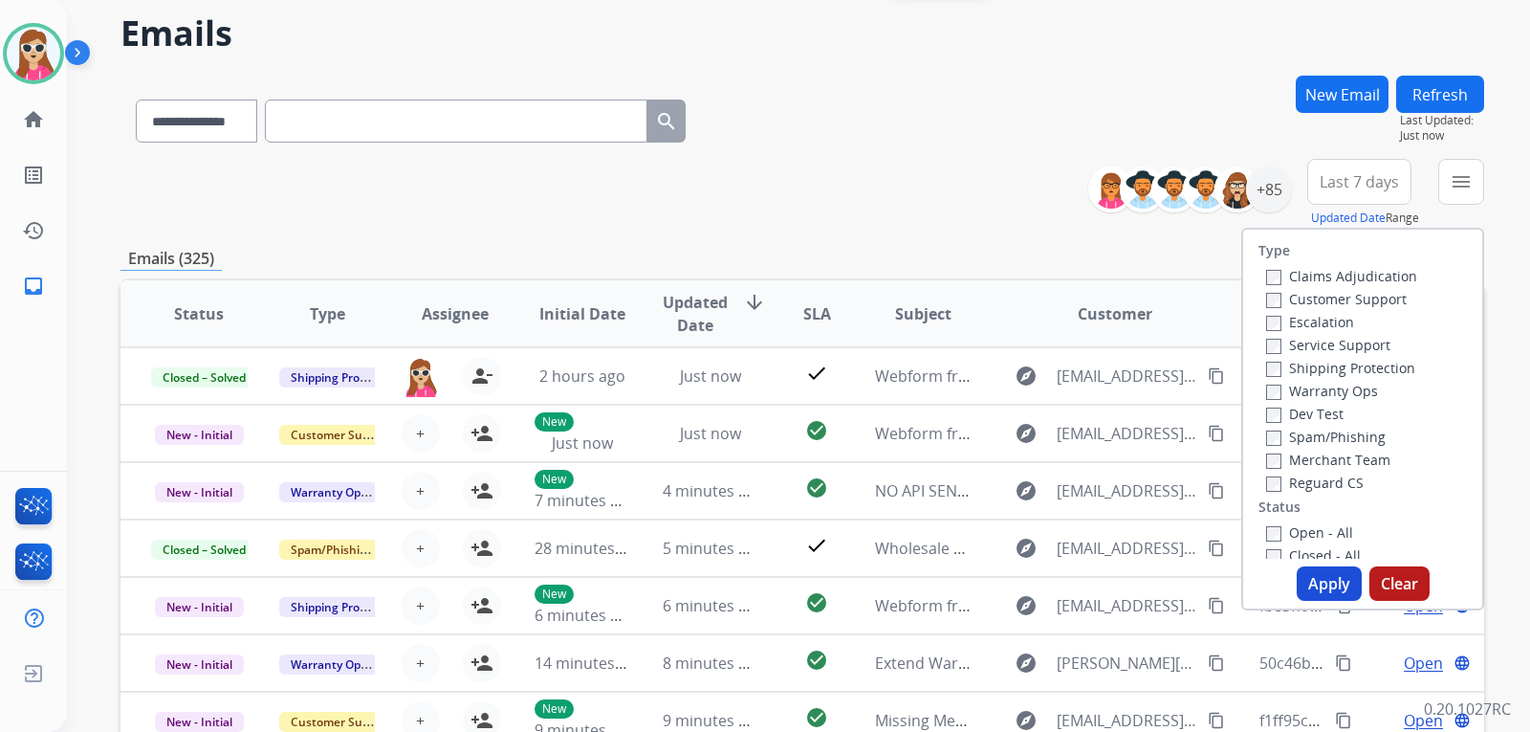
click at [1315, 178] on button "Last 7 days" at bounding box center [1359, 182] width 104 height 46
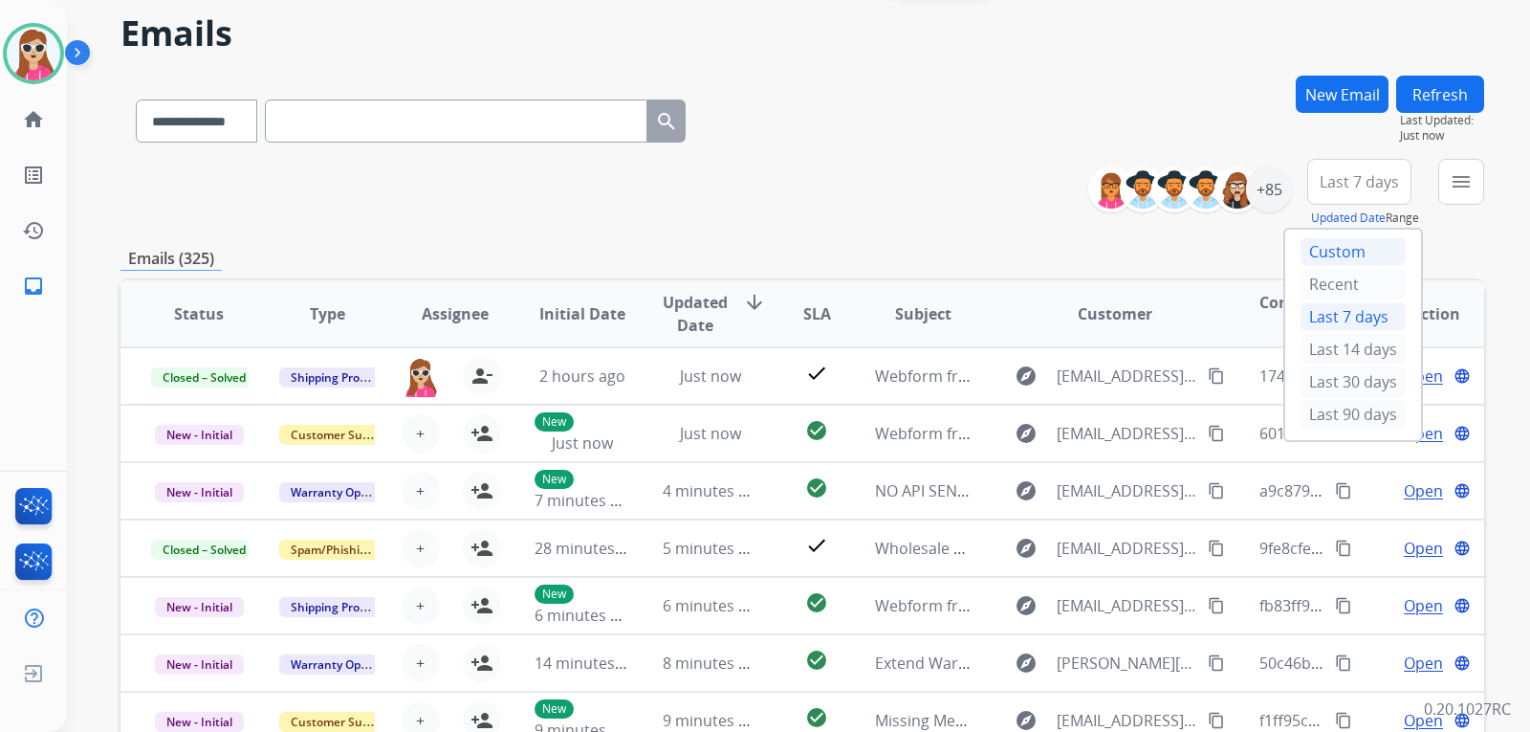
click at [1335, 252] on div "Custom" at bounding box center [1353, 251] width 105 height 29
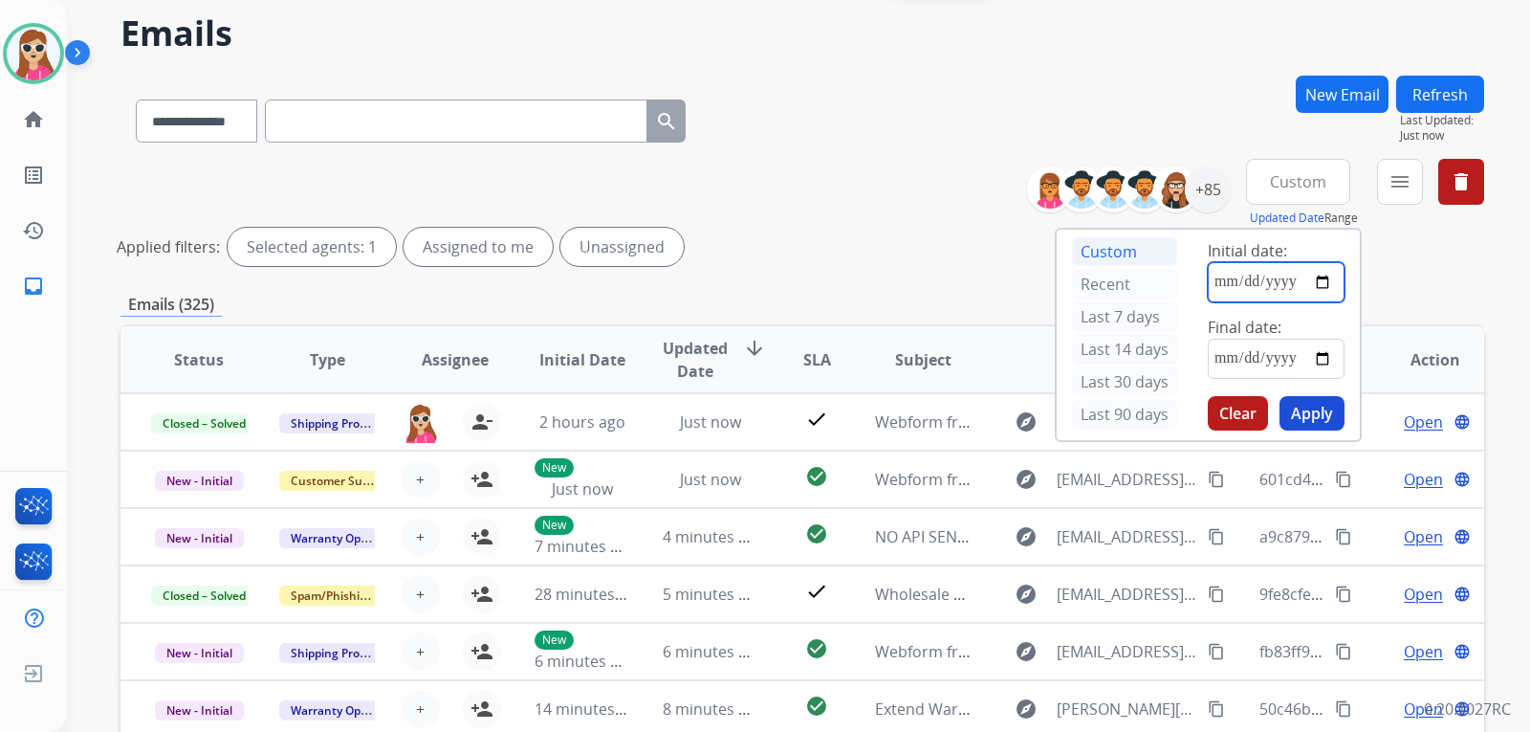
click at [1318, 280] on input "date" at bounding box center [1276, 282] width 137 height 40
click at [1281, 297] on input "date" at bounding box center [1276, 282] width 137 height 40
click at [1253, 253] on span "Initial date:" at bounding box center [1247, 250] width 79 height 21
click at [1328, 284] on input "date" at bounding box center [1276, 282] width 137 height 40
type input "**********"
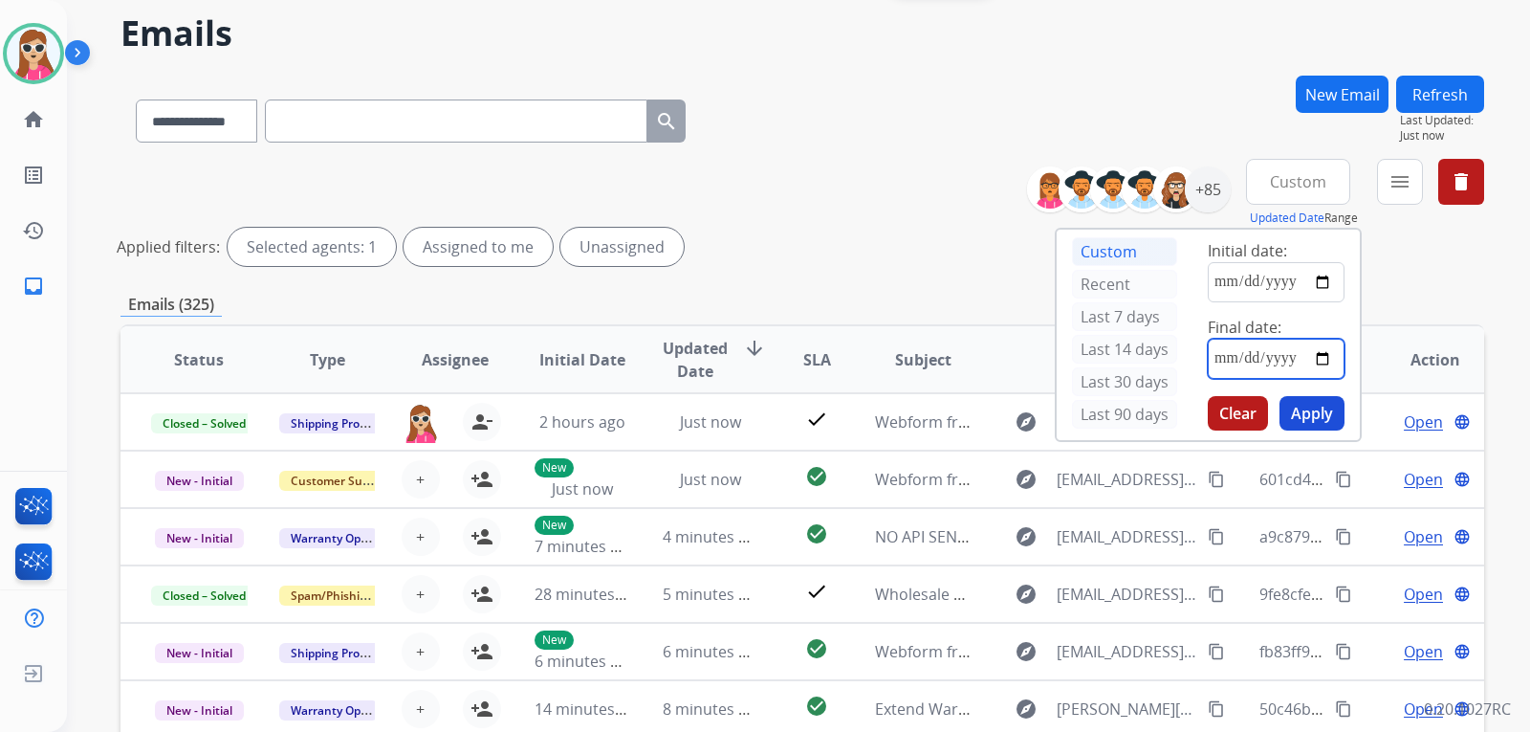
click at [1323, 355] on input "date" at bounding box center [1276, 359] width 137 height 40
type input "**********"
click at [1323, 400] on button "Apply" at bounding box center [1311, 413] width 65 height 34
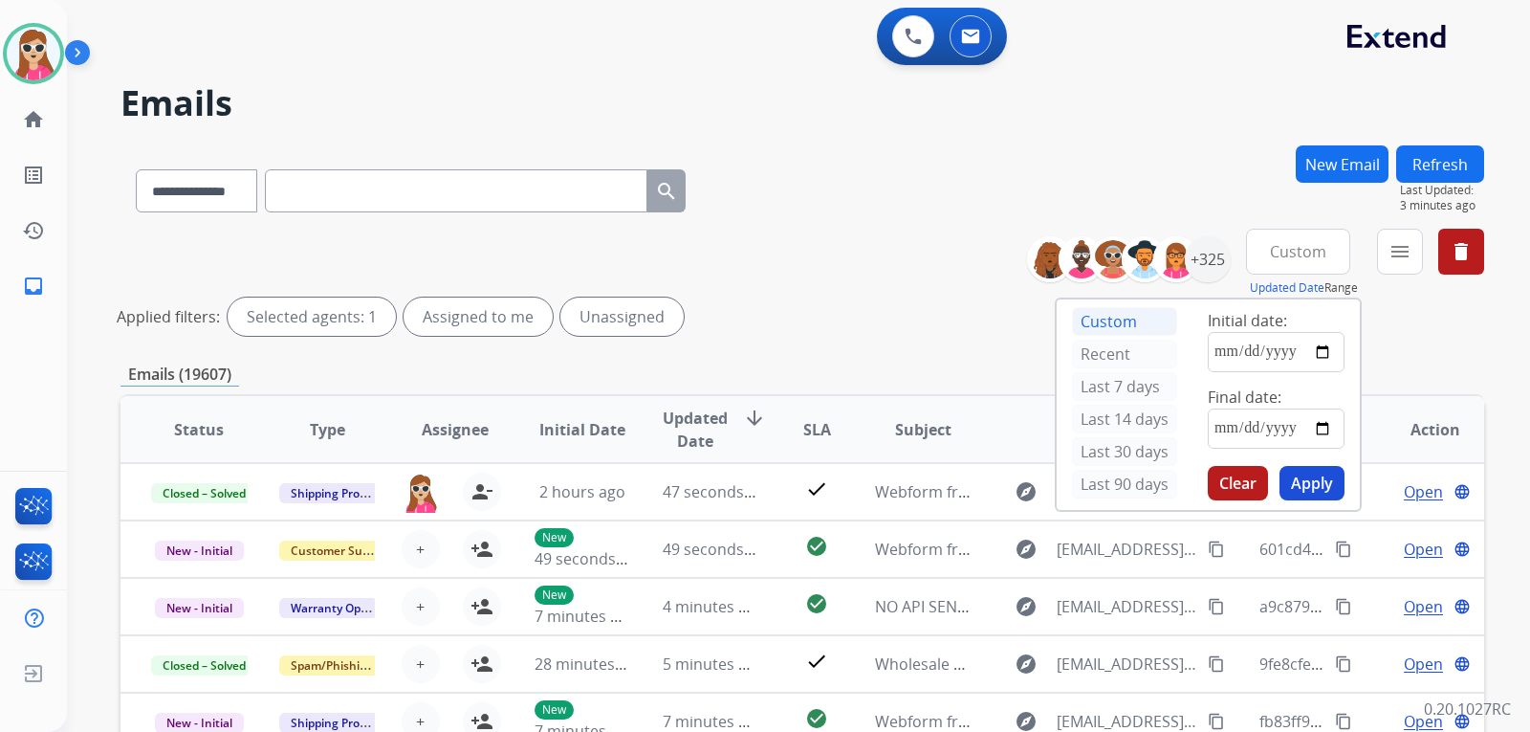
drag, startPoint x: 851, startPoint y: 240, endPoint x: 845, endPoint y: 250, distance: 11.2
click at [849, 247] on div "**********" at bounding box center [802, 286] width 1364 height 115
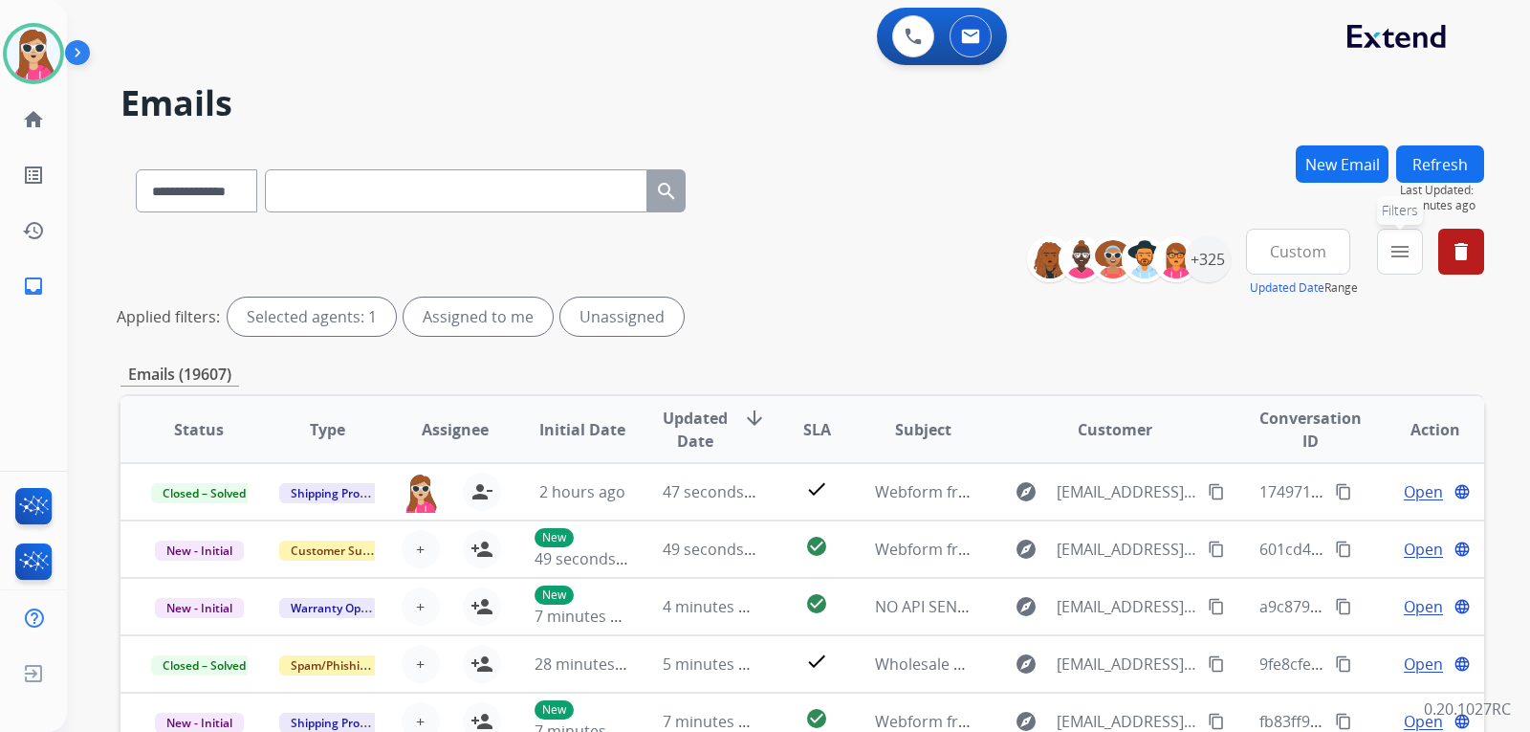
click at [1411, 242] on button "menu Filters" at bounding box center [1400, 252] width 46 height 46
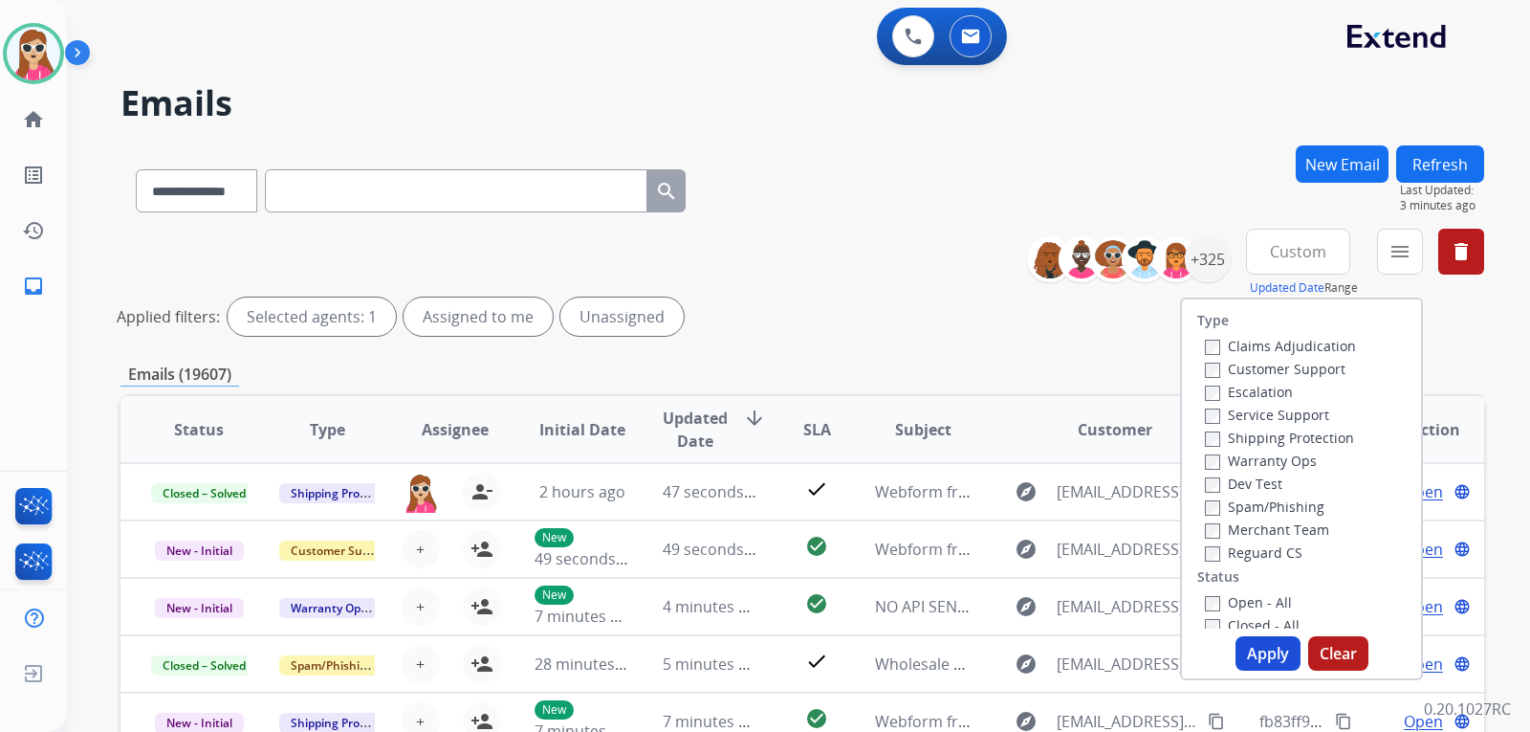
click at [1276, 367] on label "Customer Support" at bounding box center [1275, 369] width 141 height 18
click at [1244, 433] on label "Shipping Protection" at bounding box center [1279, 437] width 149 height 18
click at [1253, 551] on label "Reguard CS" at bounding box center [1254, 552] width 98 height 18
click at [1253, 601] on label "Open - All" at bounding box center [1248, 602] width 87 height 18
click at [1258, 644] on button "Apply" at bounding box center [1267, 653] width 65 height 34
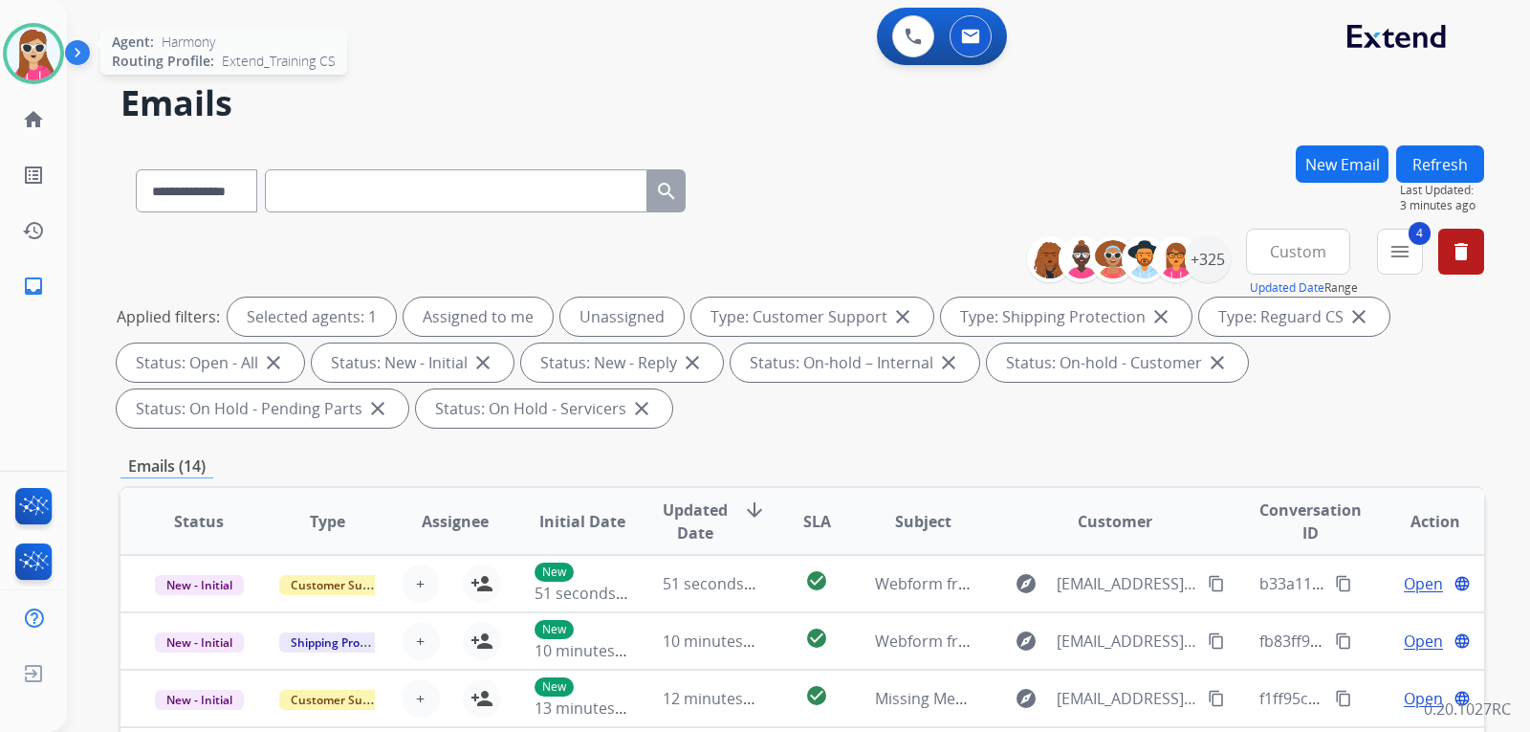
click at [30, 46] on img at bounding box center [34, 54] width 54 height 54
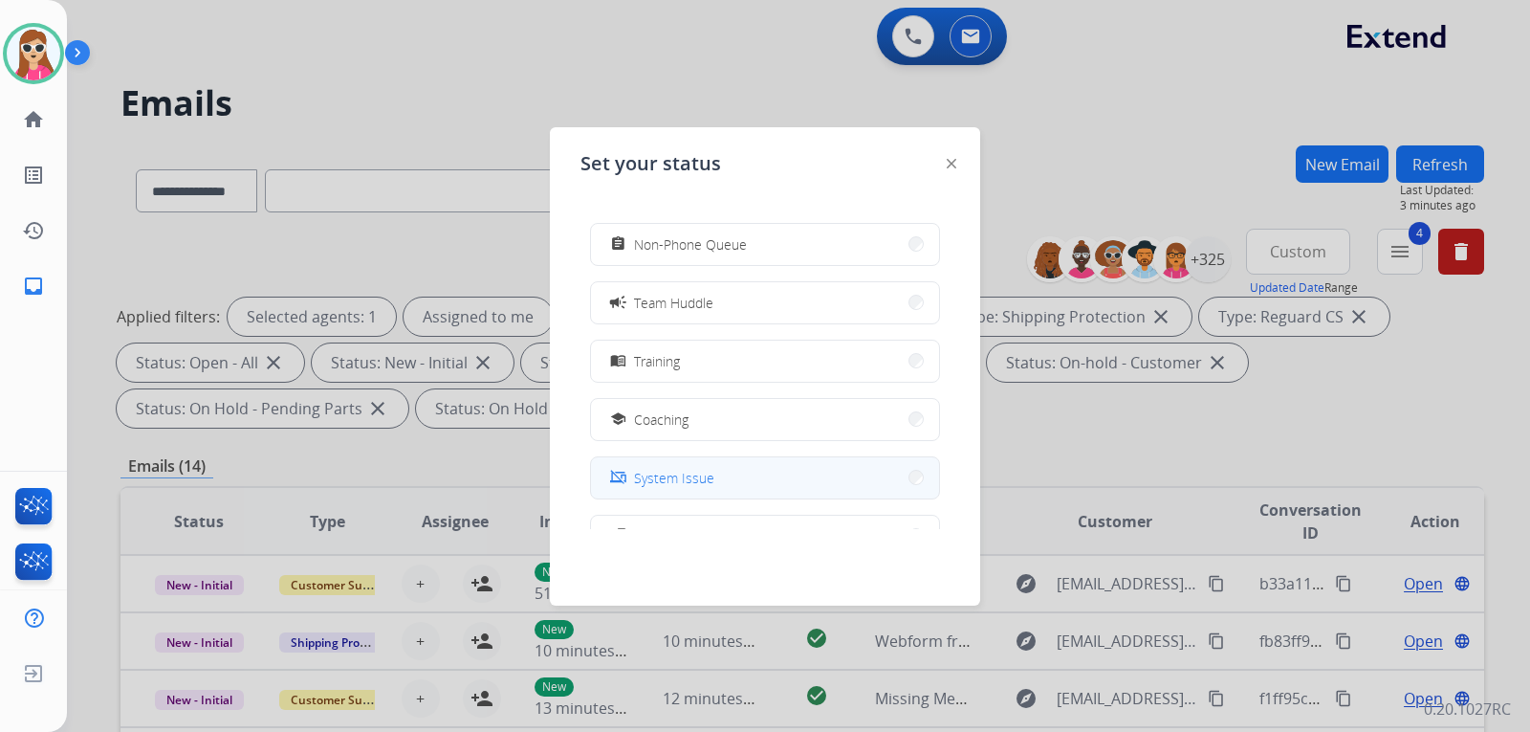
scroll to position [191, 0]
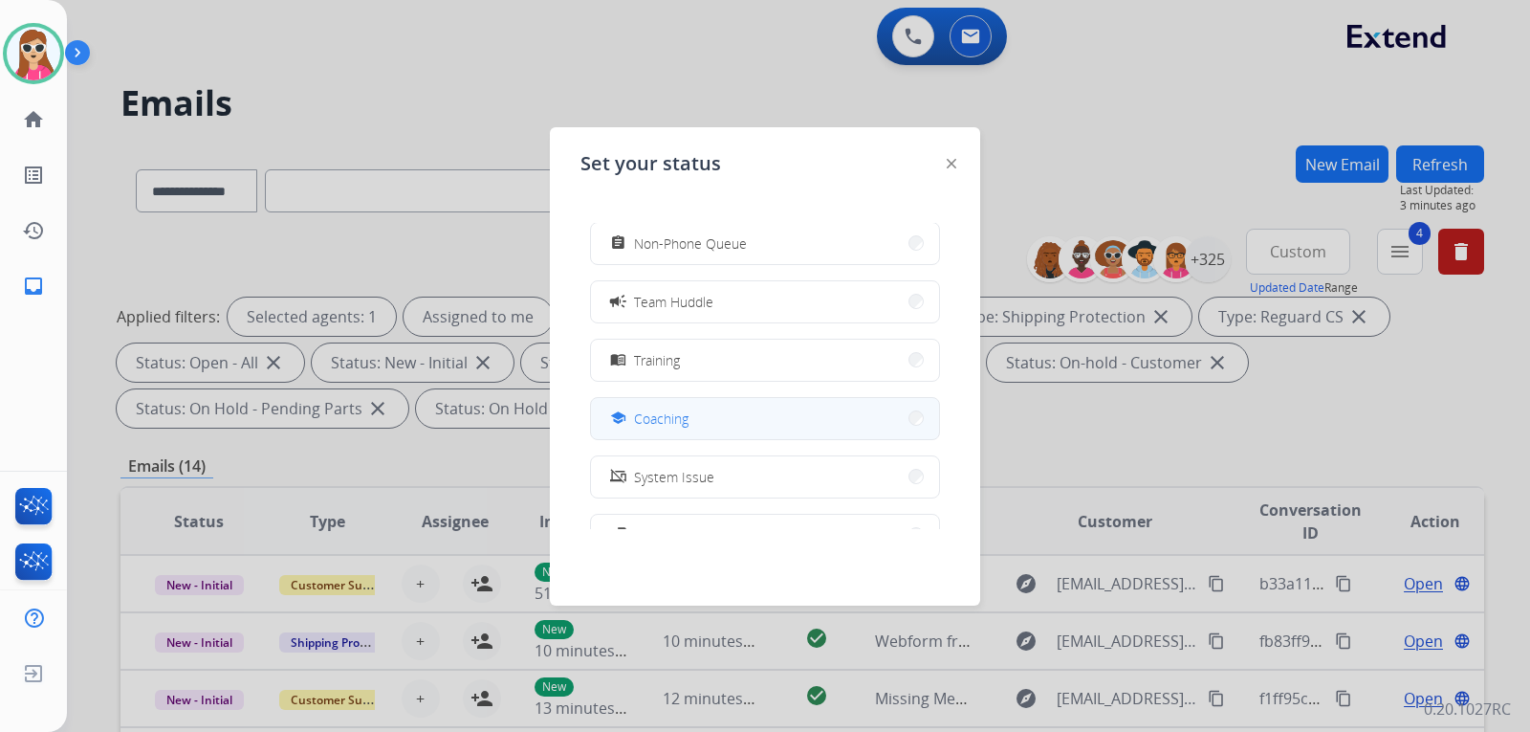
click at [698, 414] on button "school Coaching" at bounding box center [765, 418] width 348 height 41
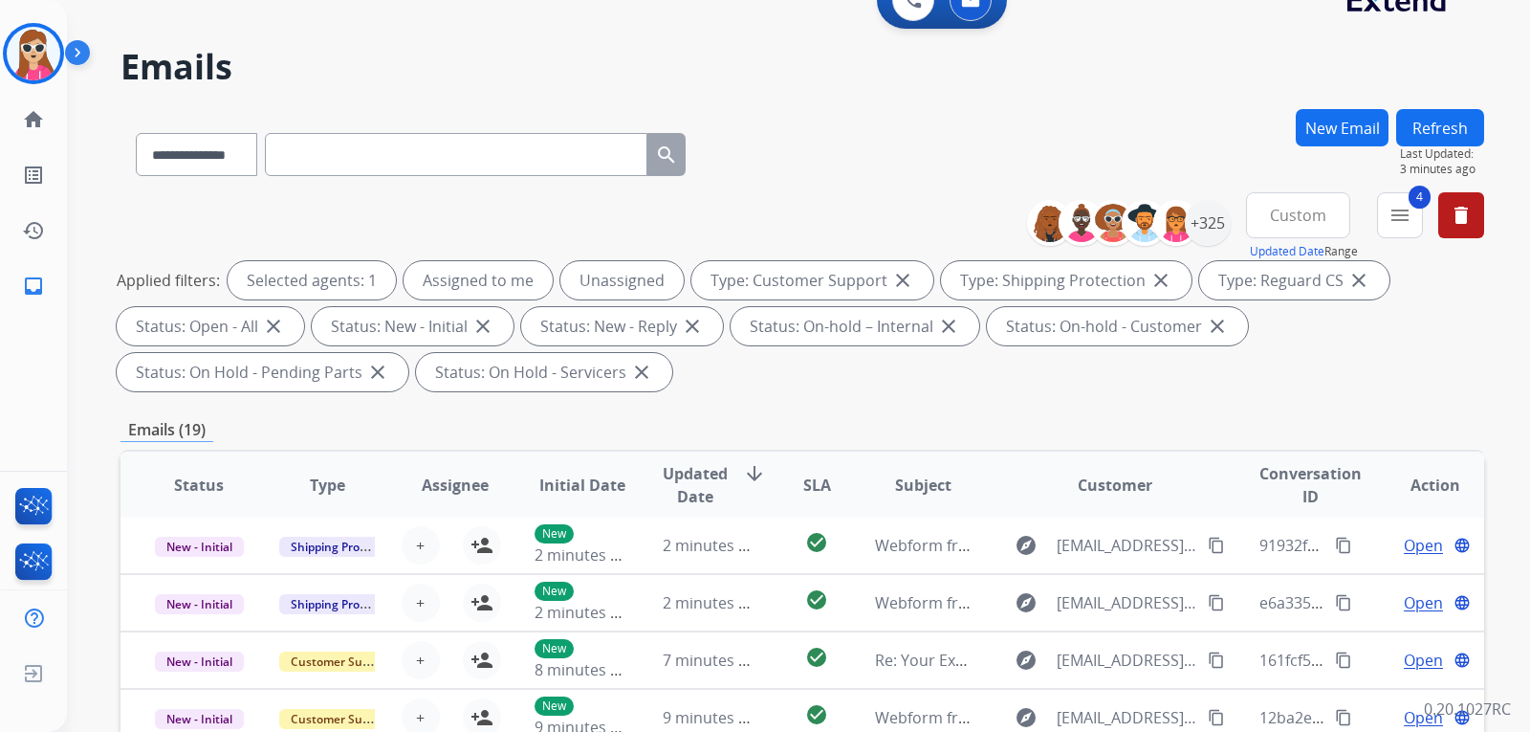
scroll to position [0, 0]
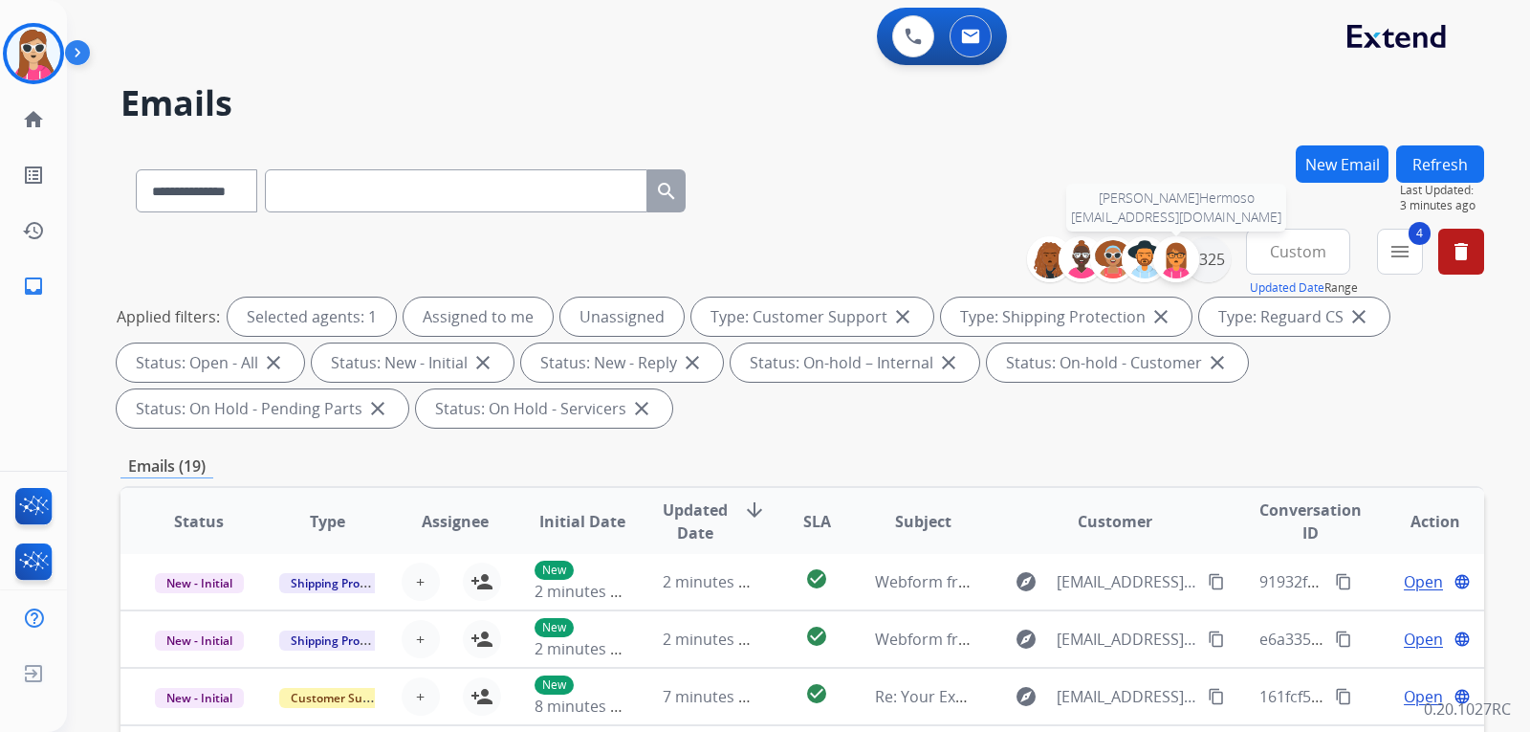
click at [1181, 253] on img at bounding box center [1176, 259] width 38 height 38
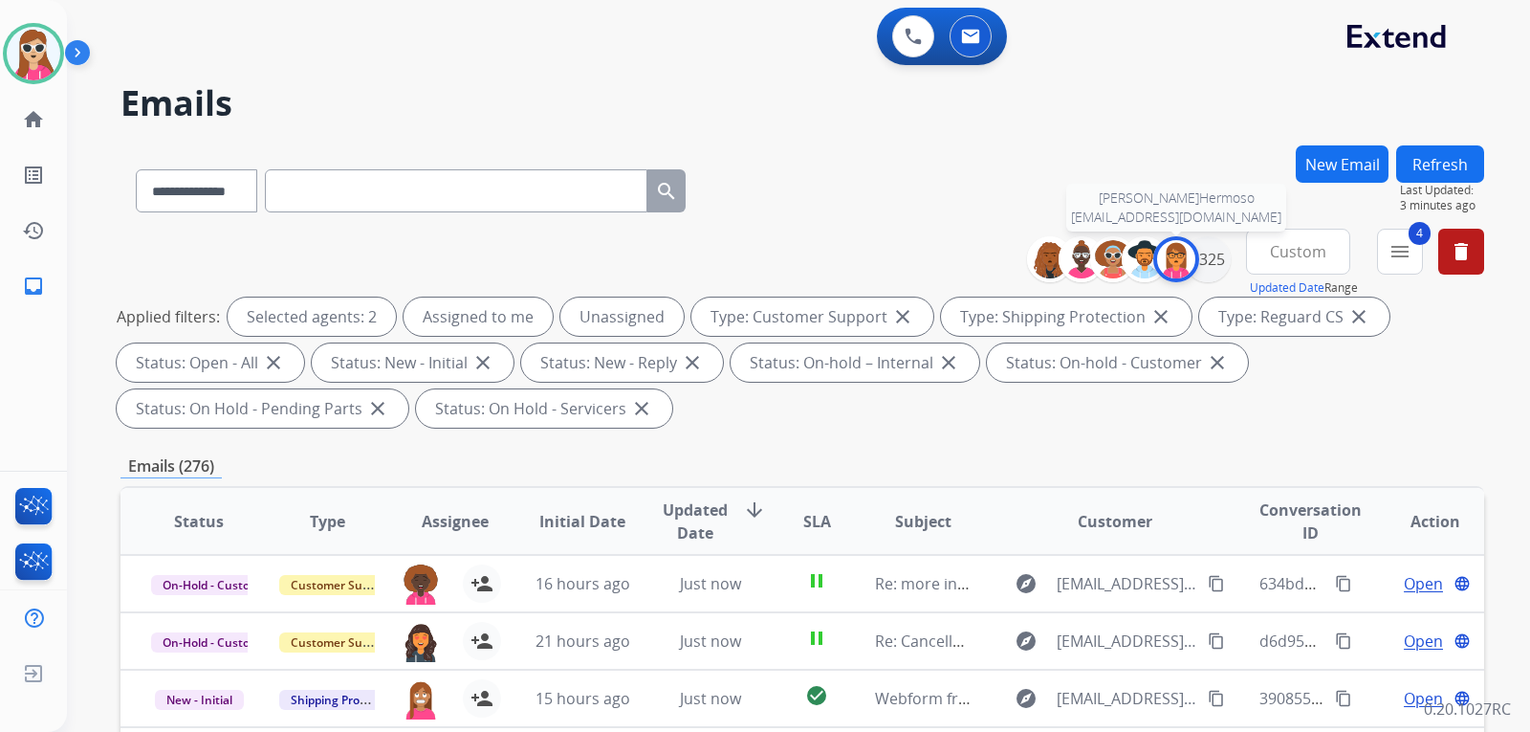
click at [1175, 278] on div at bounding box center [1176, 259] width 46 height 46
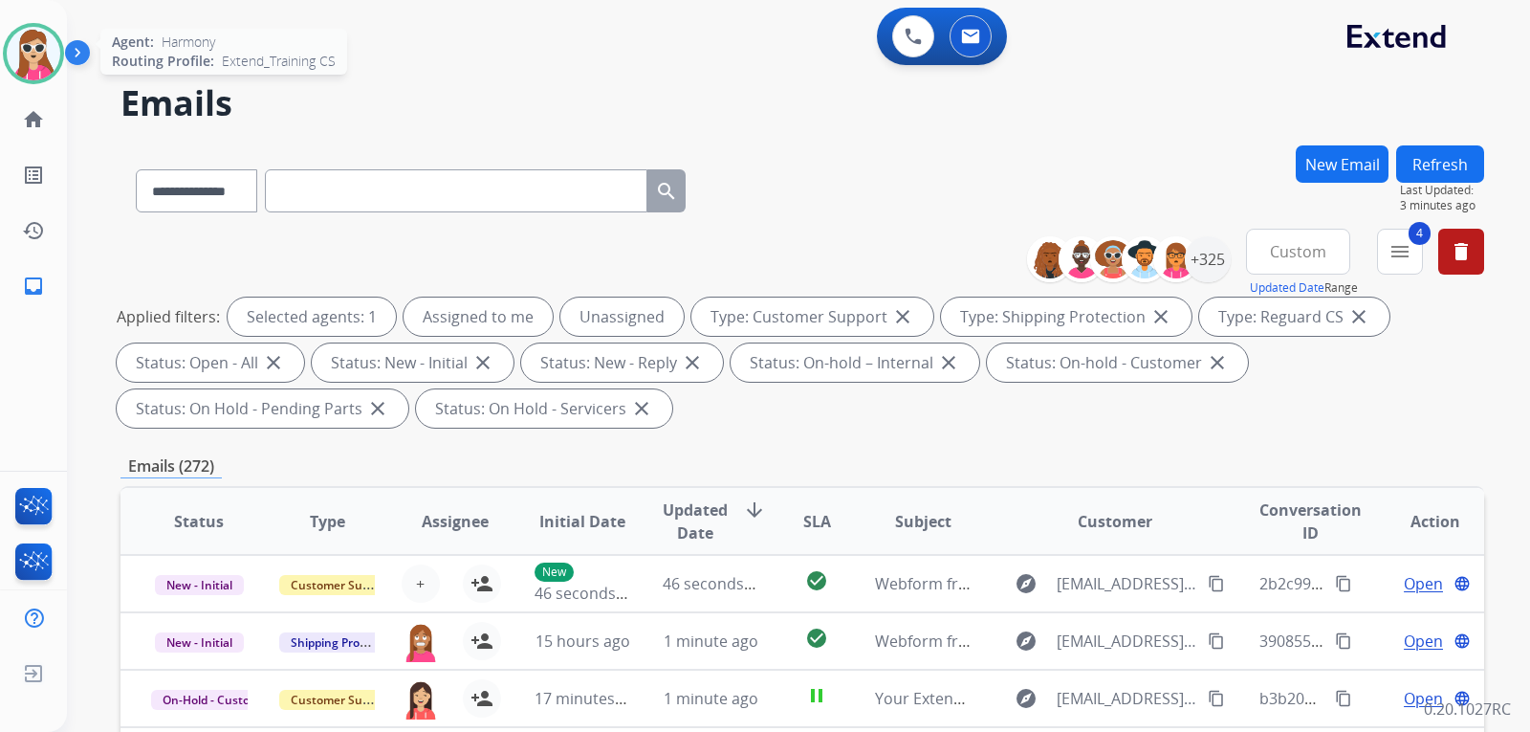
click at [28, 29] on img at bounding box center [34, 54] width 54 height 54
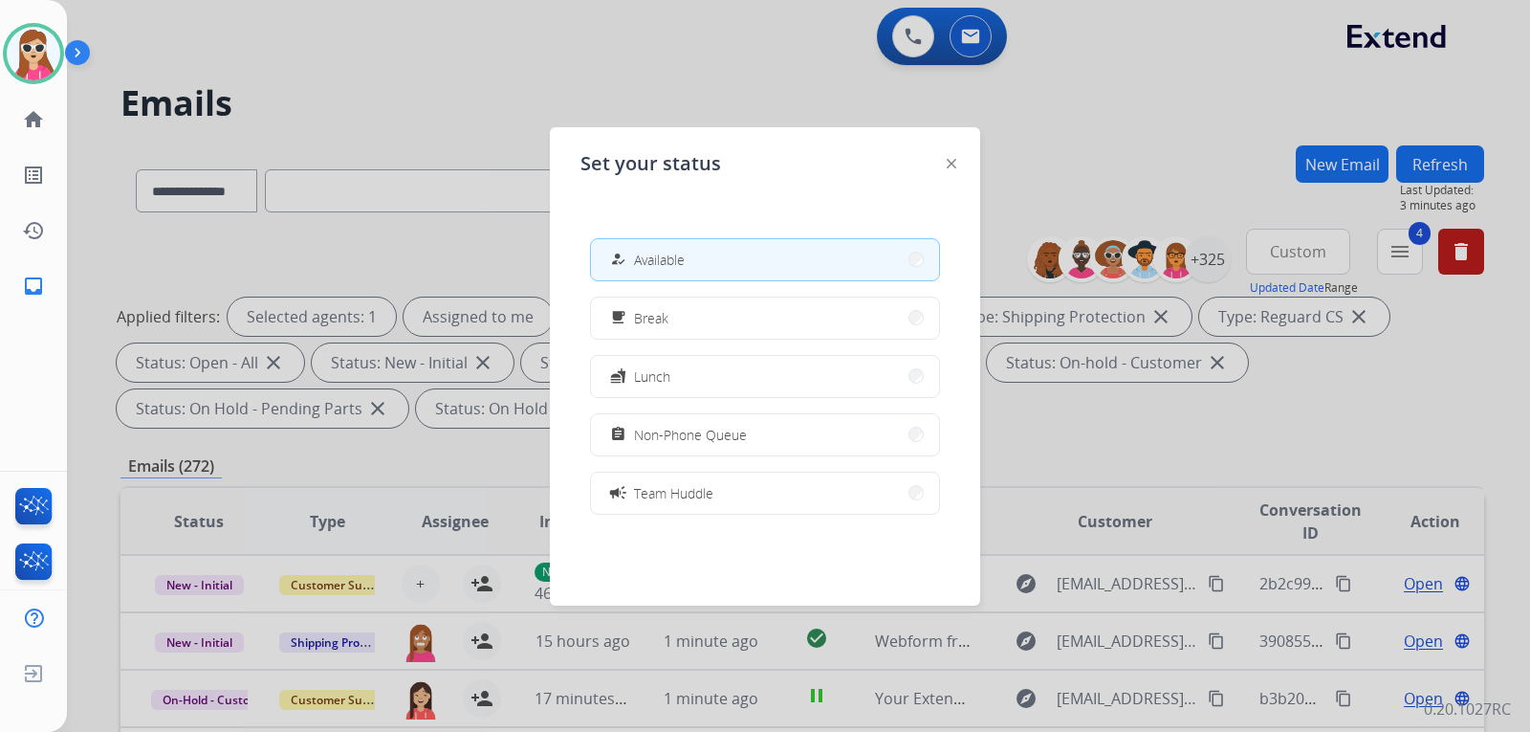
click at [950, 159] on img at bounding box center [952, 164] width 10 height 10
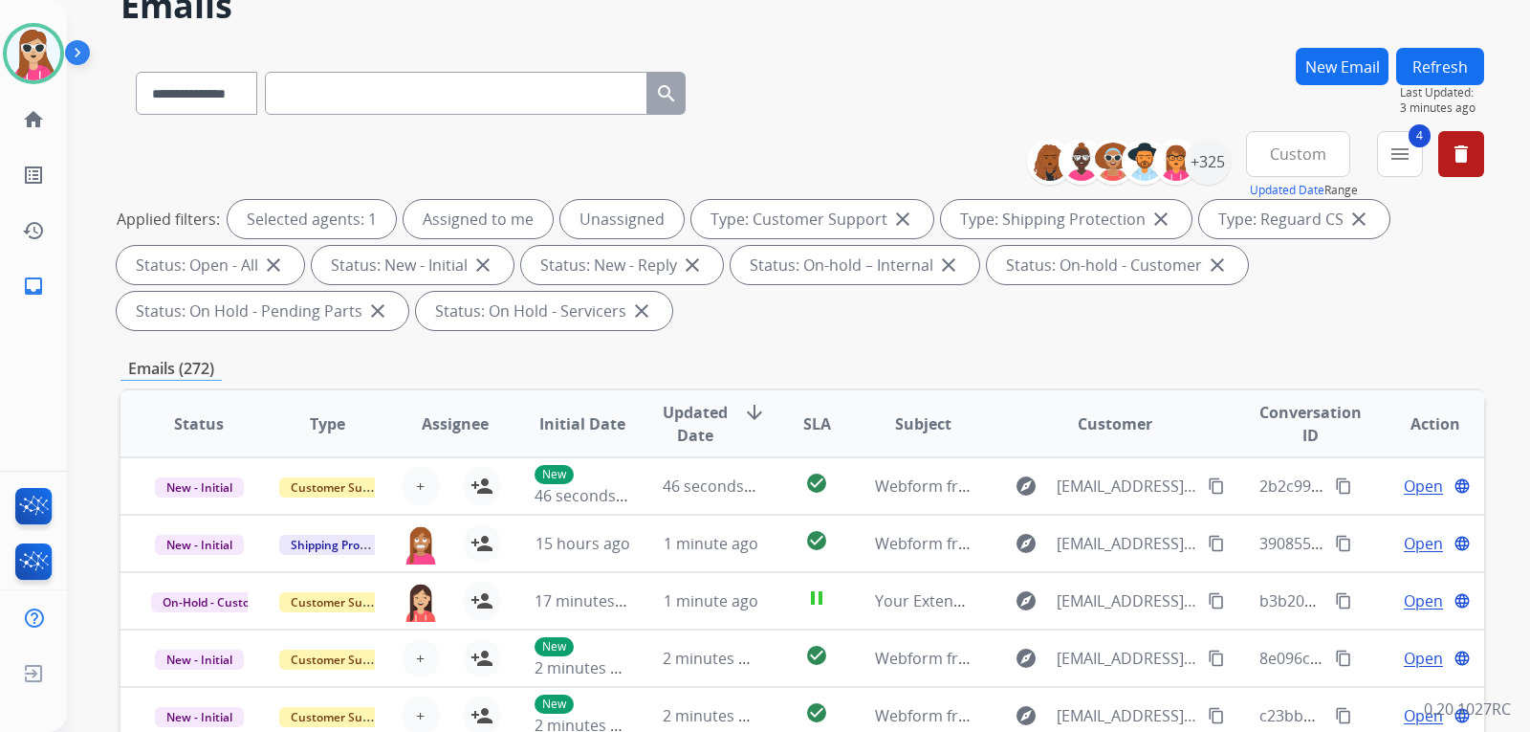
scroll to position [96, 0]
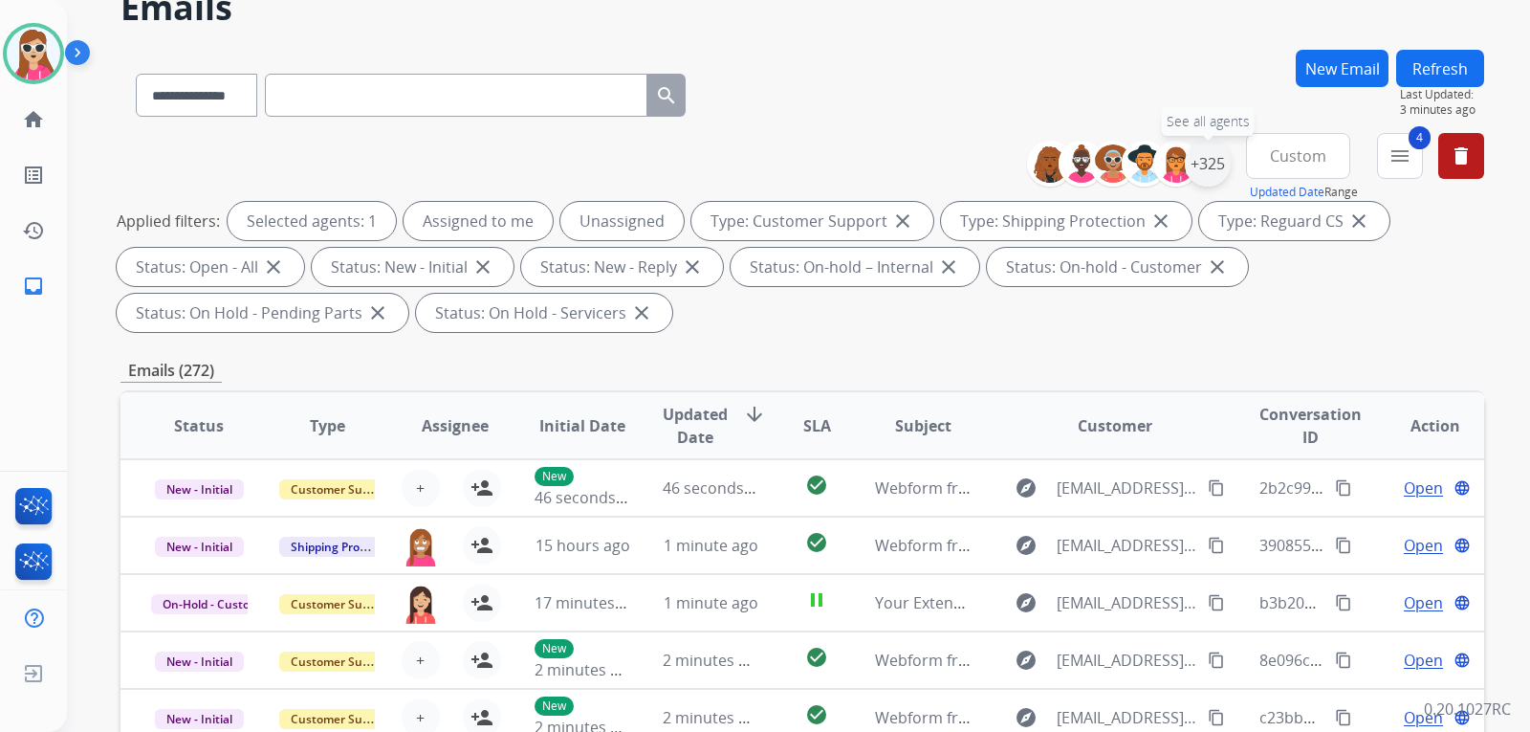
click at [1202, 156] on div "+325" at bounding box center [1208, 164] width 46 height 46
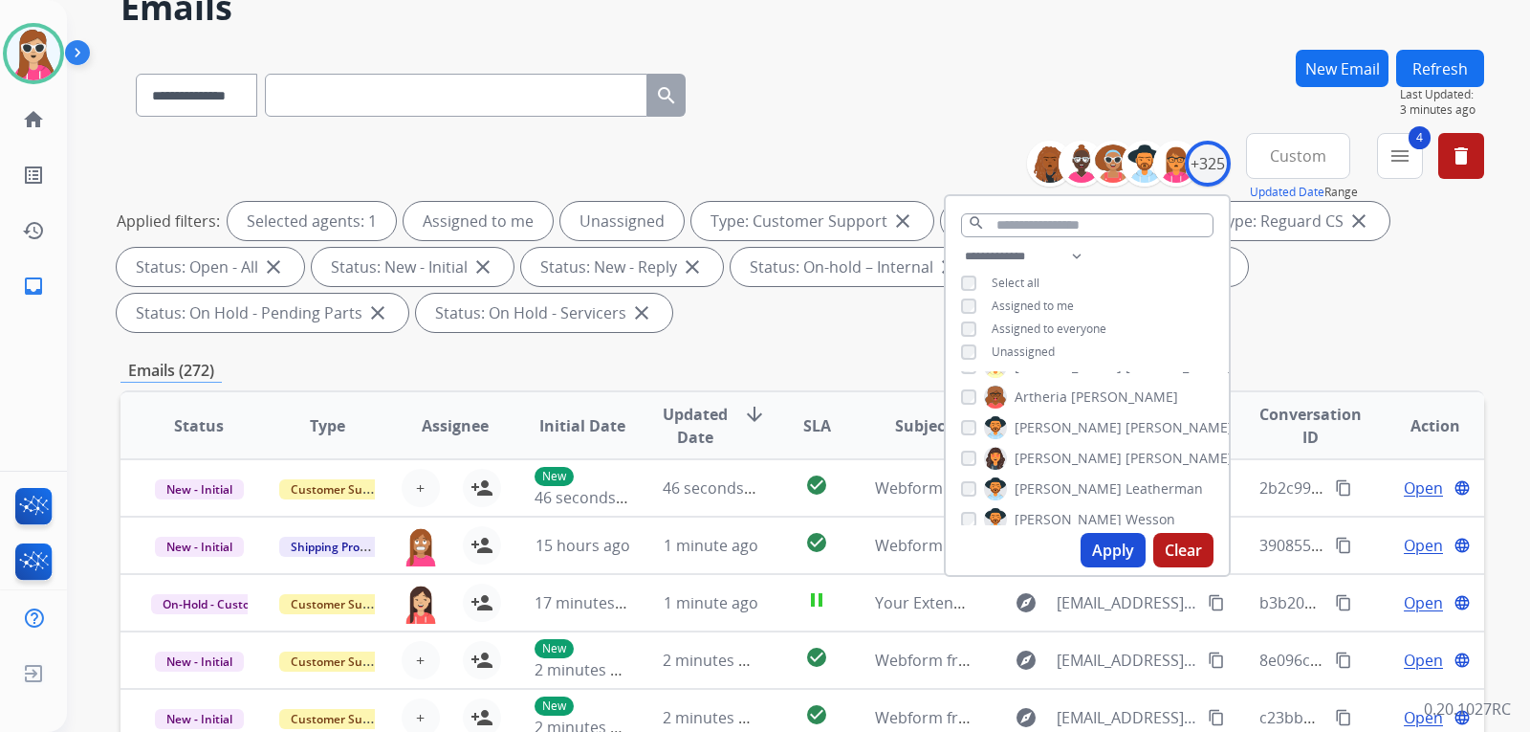
scroll to position [669, 0]
click at [1026, 345] on span "Unassigned" at bounding box center [1023, 351] width 63 height 16
click at [1126, 555] on button "Apply" at bounding box center [1113, 550] width 65 height 34
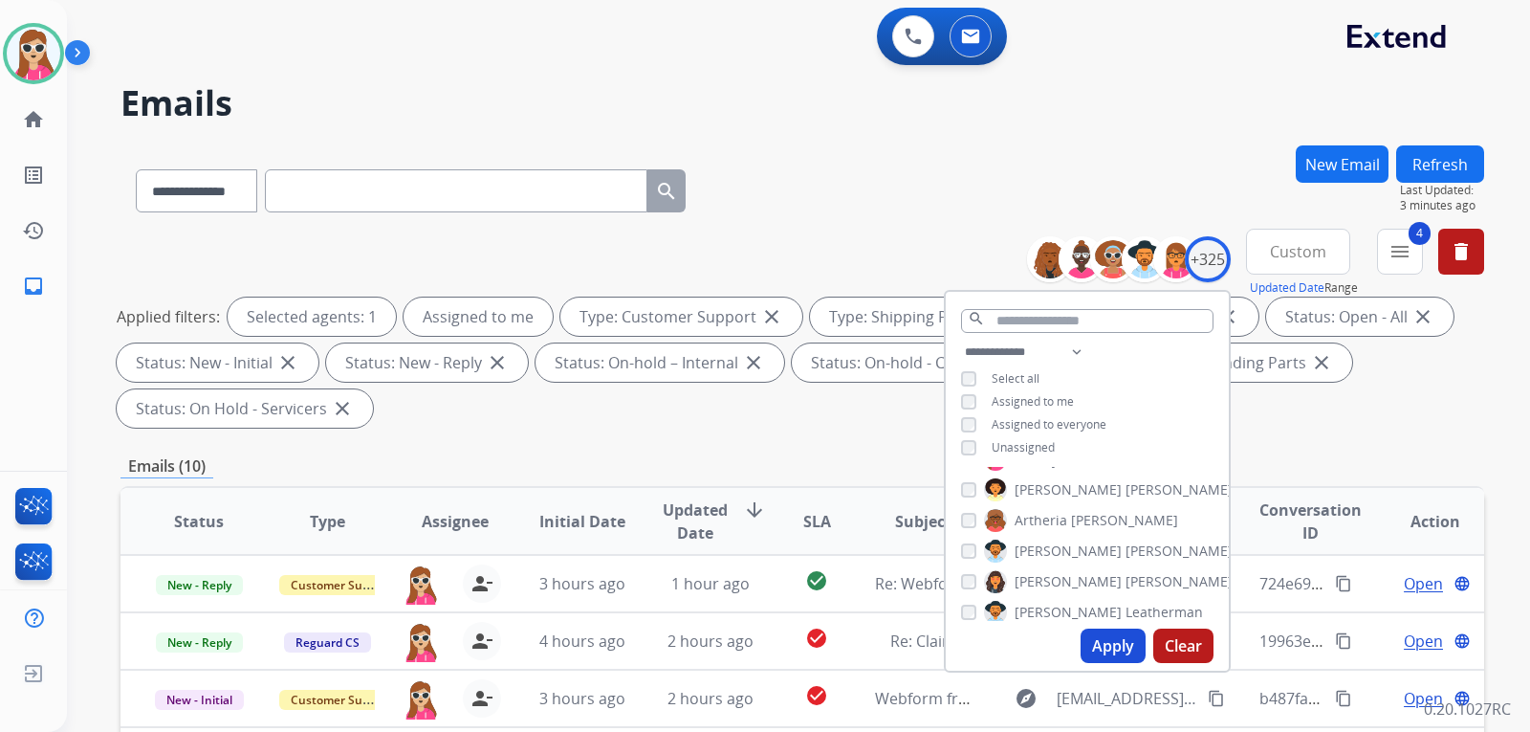
click at [1122, 649] on button "Apply" at bounding box center [1113, 645] width 65 height 34
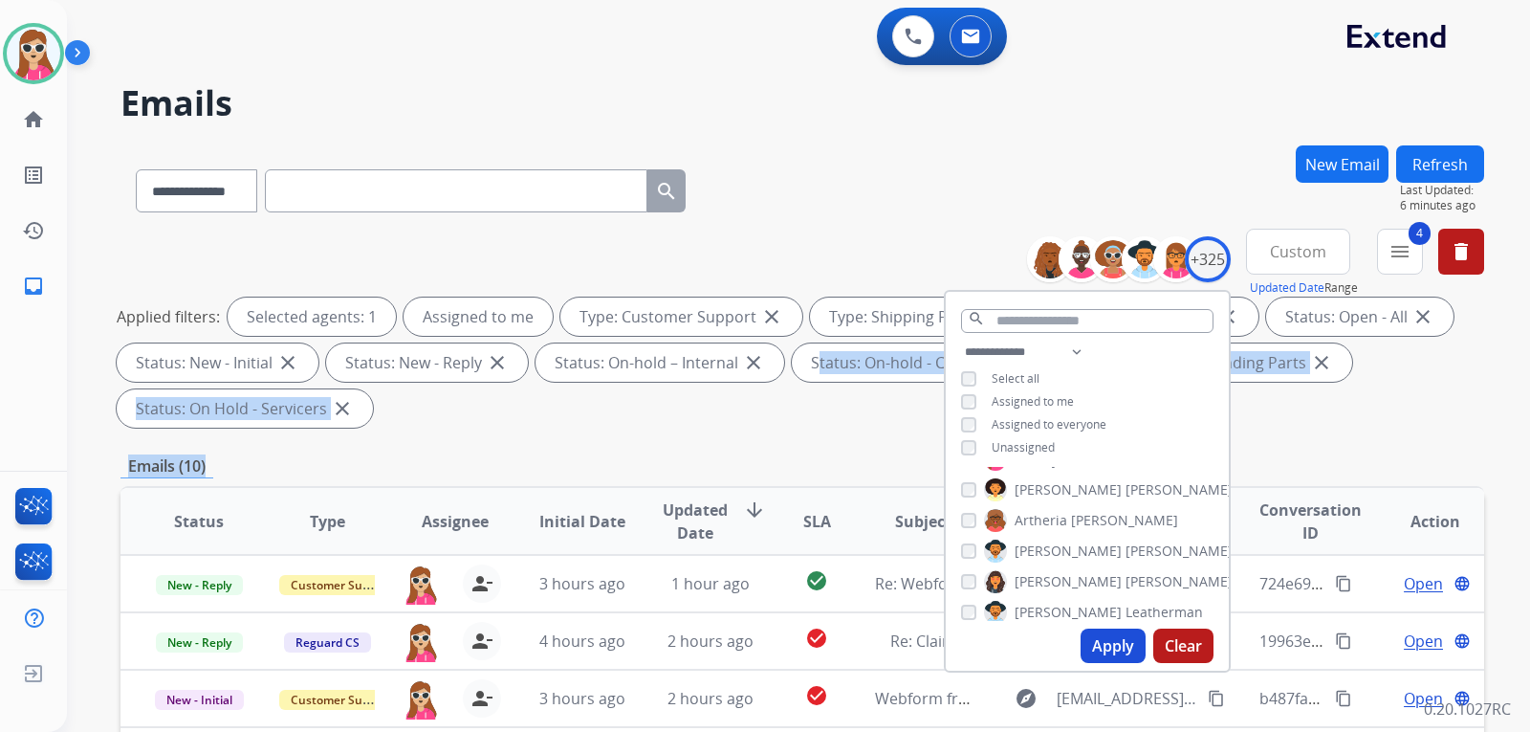
drag, startPoint x: 769, startPoint y: 452, endPoint x: 779, endPoint y: 435, distance: 20.2
click at [779, 441] on div "**********" at bounding box center [802, 685] width 1364 height 1081
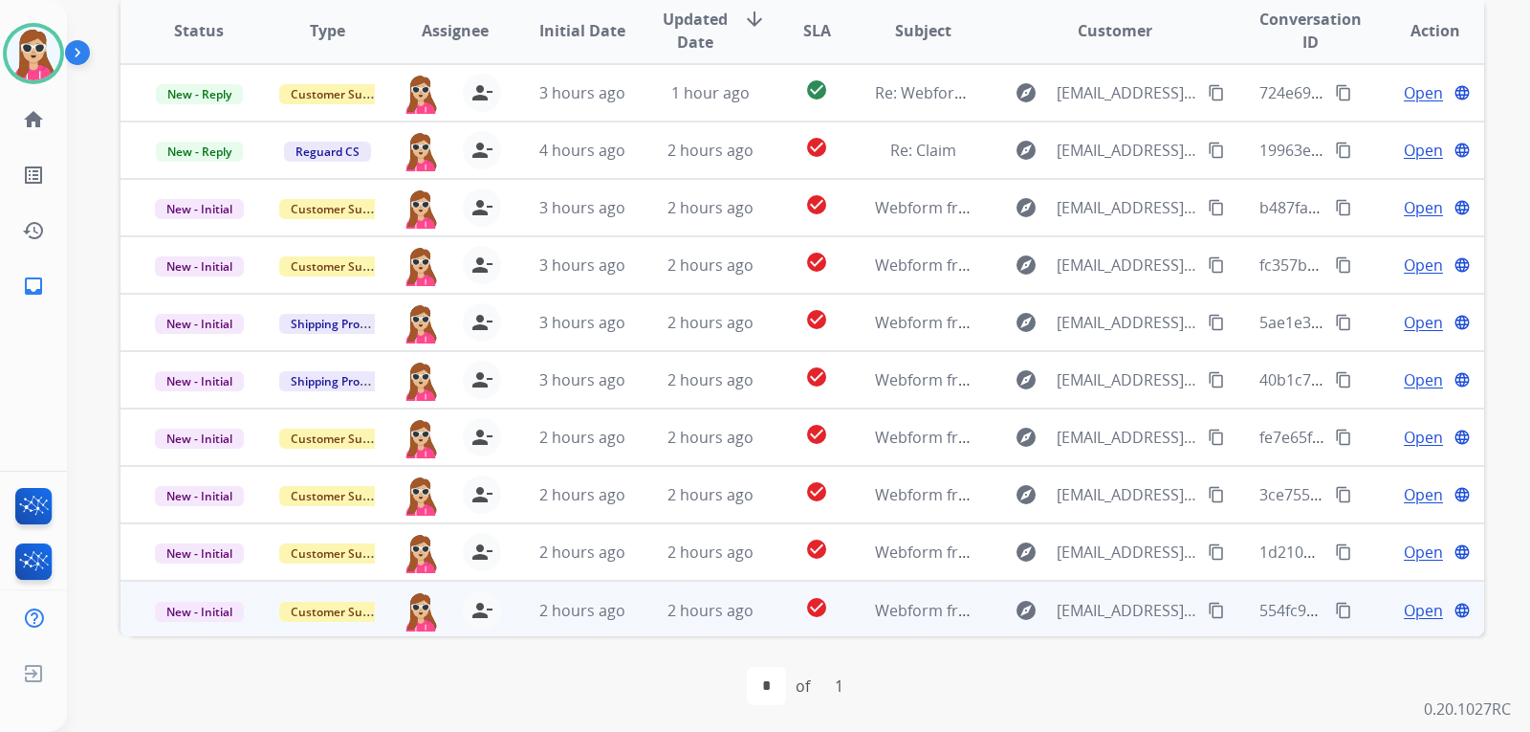
scroll to position [494, 0]
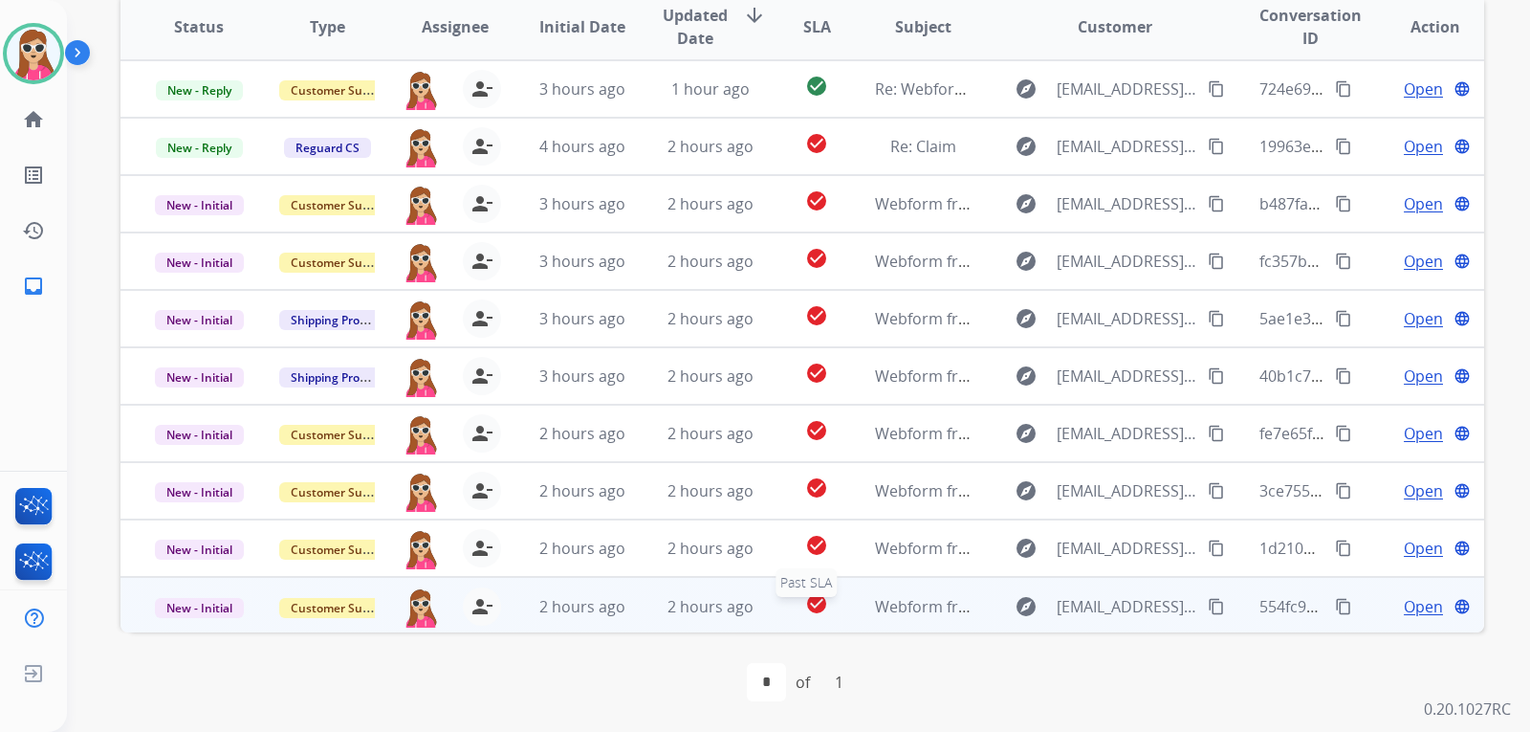
click at [801, 616] on div "check_circle" at bounding box center [817, 606] width 54 height 29
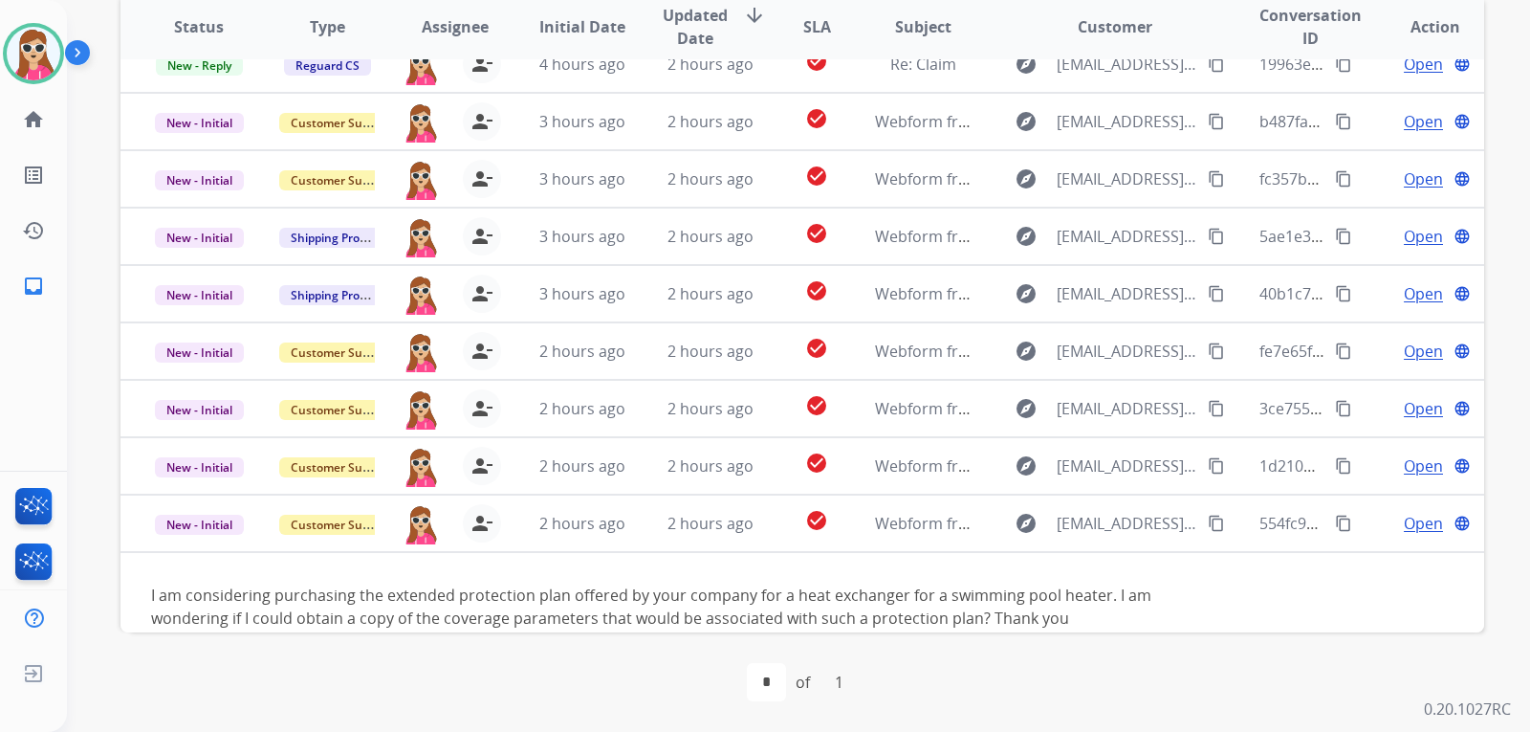
scroll to position [110, 0]
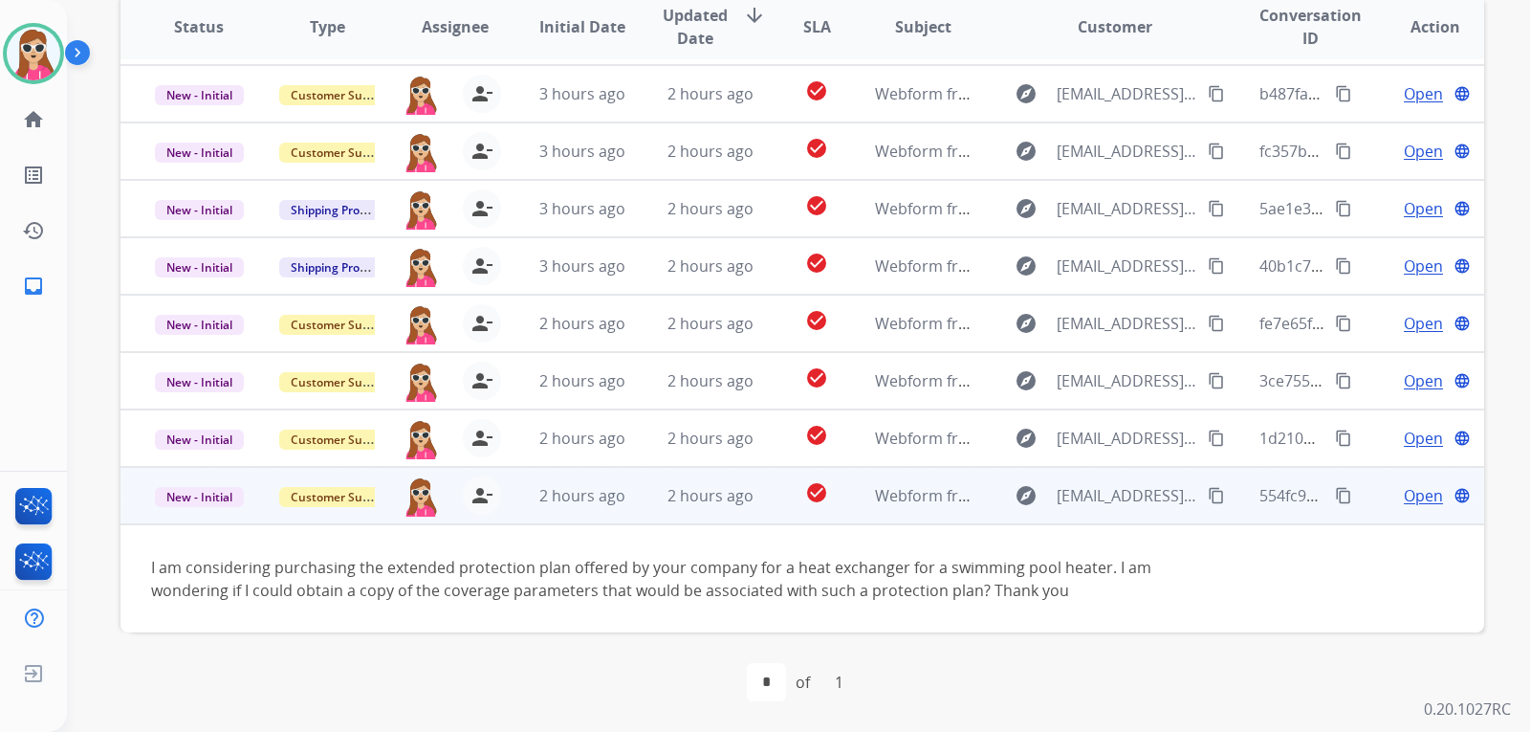
click at [1411, 494] on span "Open" at bounding box center [1423, 495] width 39 height 23
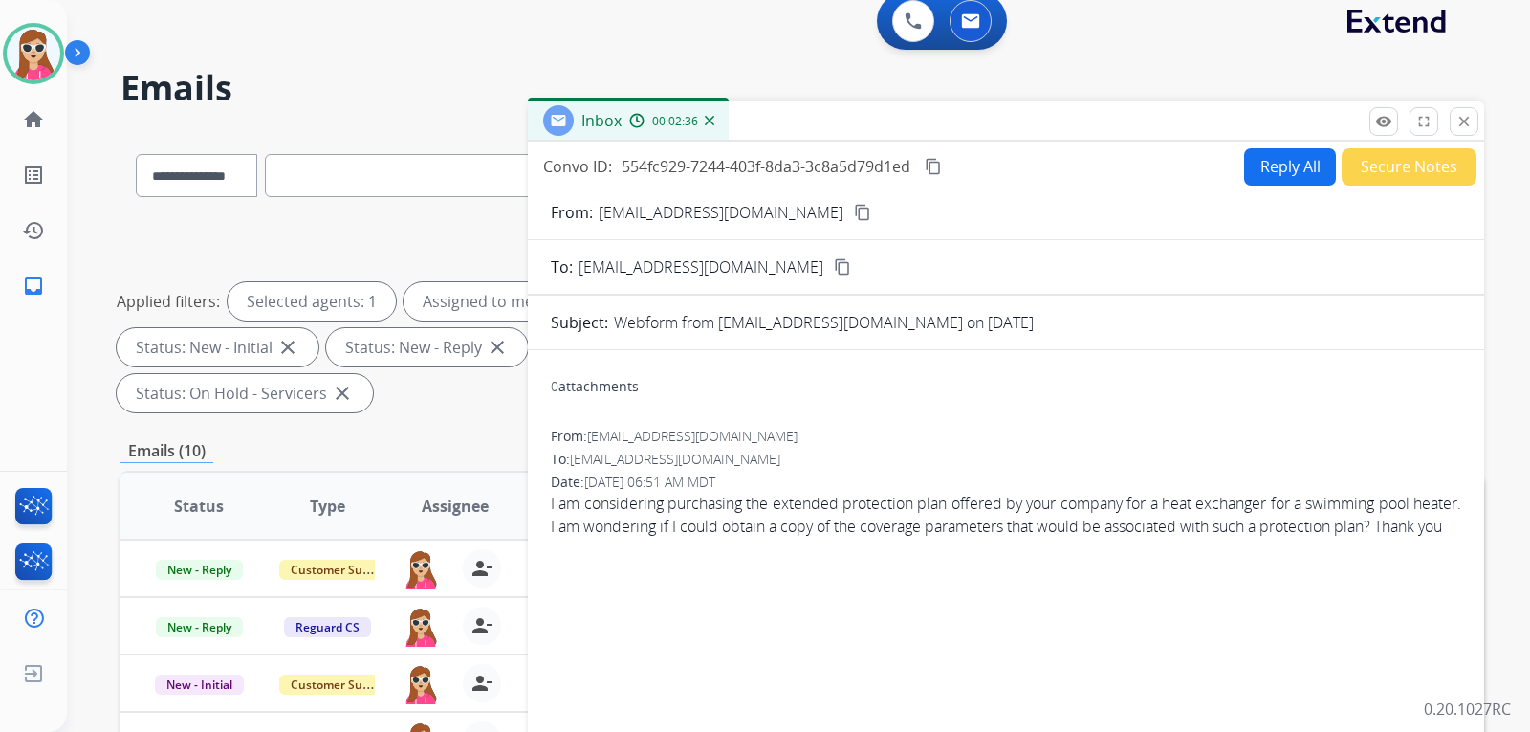
scroll to position [0, 0]
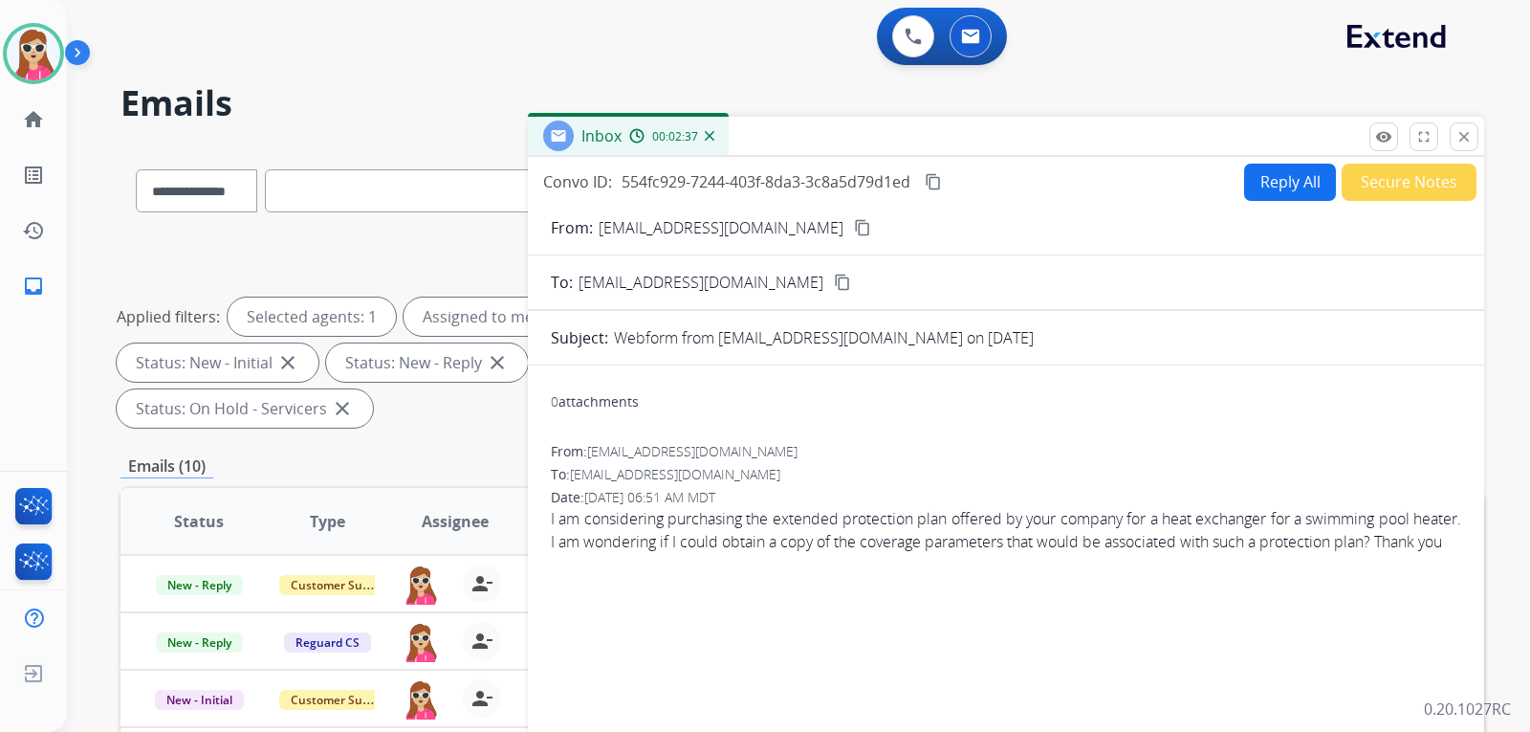
click at [1277, 191] on button "Reply All" at bounding box center [1290, 182] width 92 height 37
select select "**********"
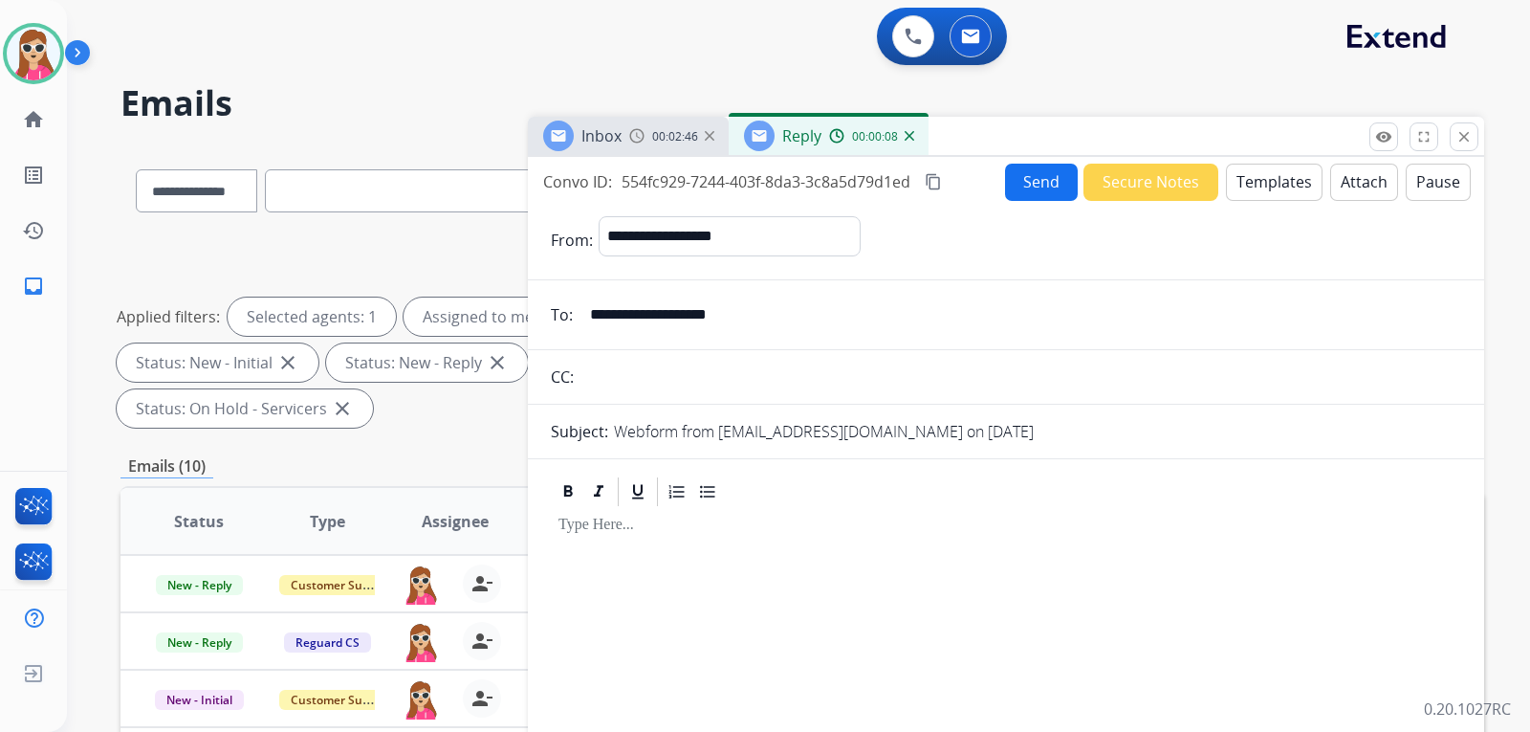
click at [1278, 179] on button "Templates" at bounding box center [1274, 182] width 97 height 37
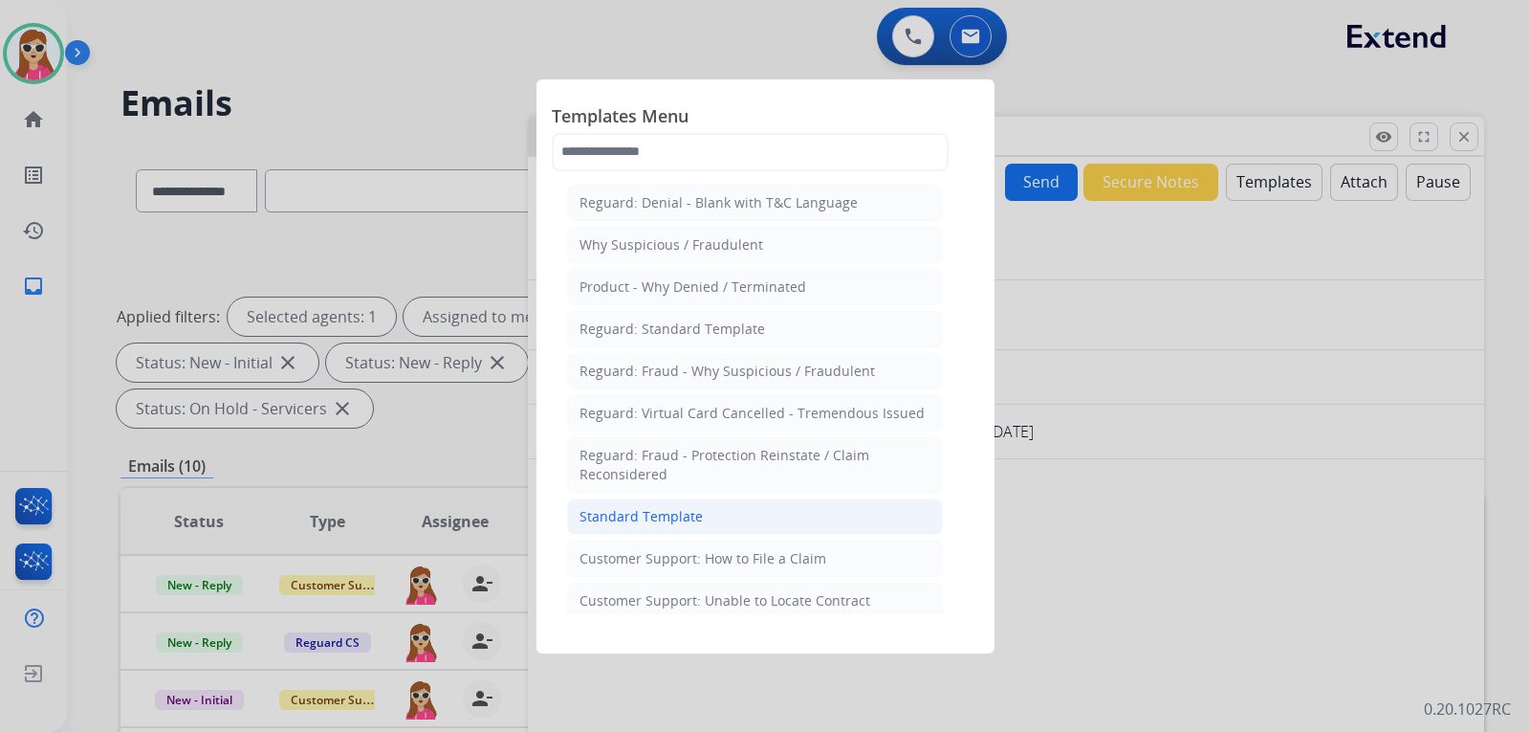
click at [707, 509] on li "Standard Template" at bounding box center [755, 516] width 376 height 36
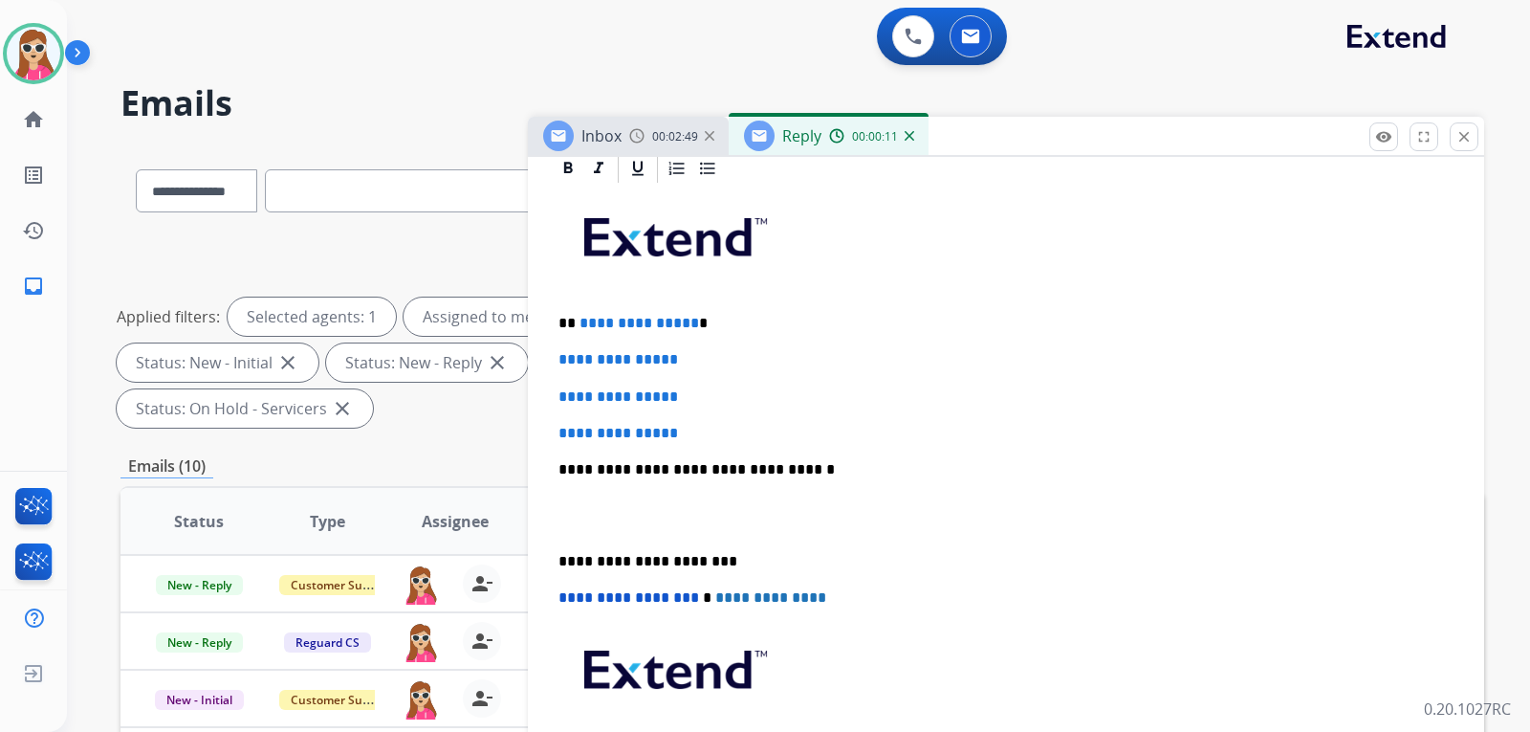
scroll to position [466, 0]
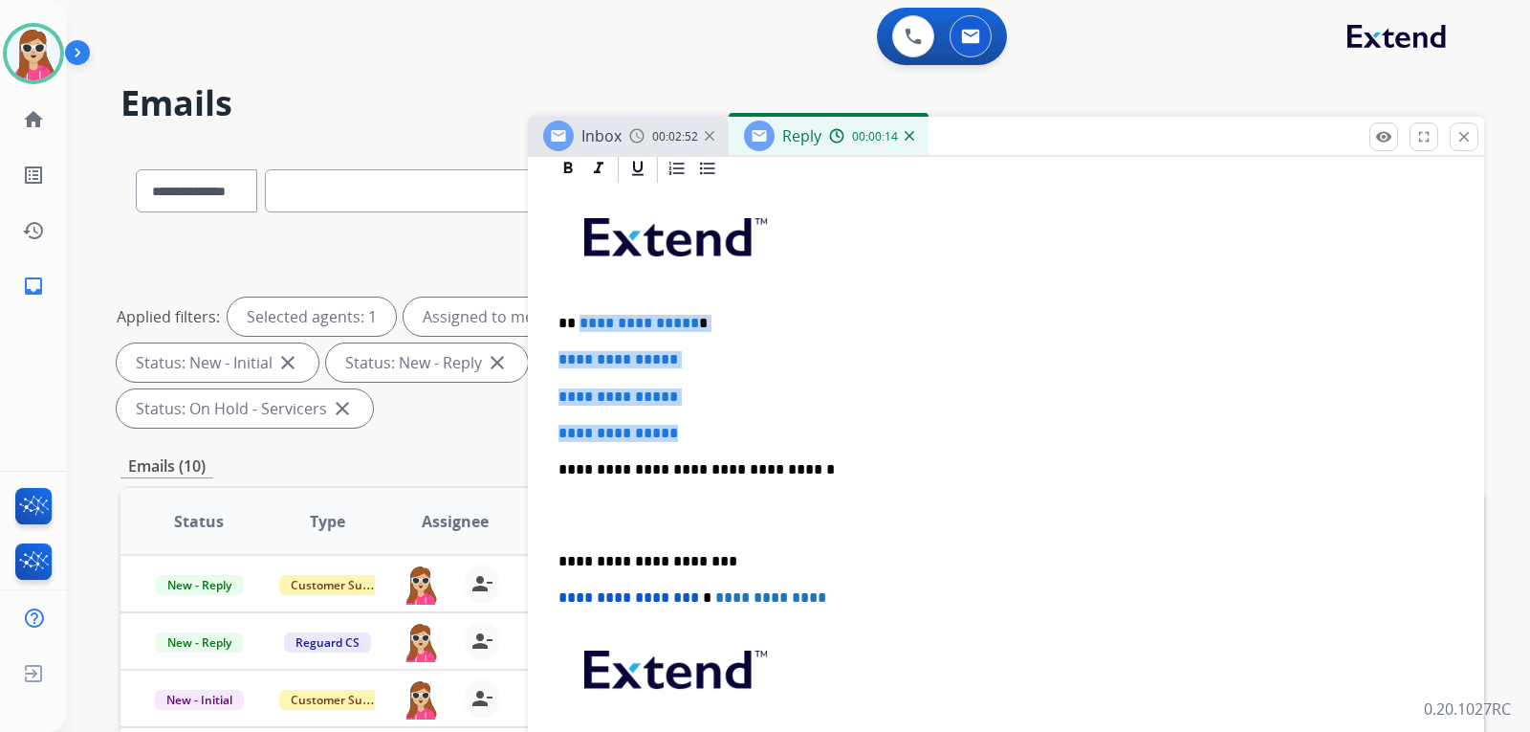
drag, startPoint x: 578, startPoint y: 305, endPoint x: 703, endPoint y: 396, distance: 154.7
click at [703, 396] on div "**********" at bounding box center [1006, 515] width 910 height 658
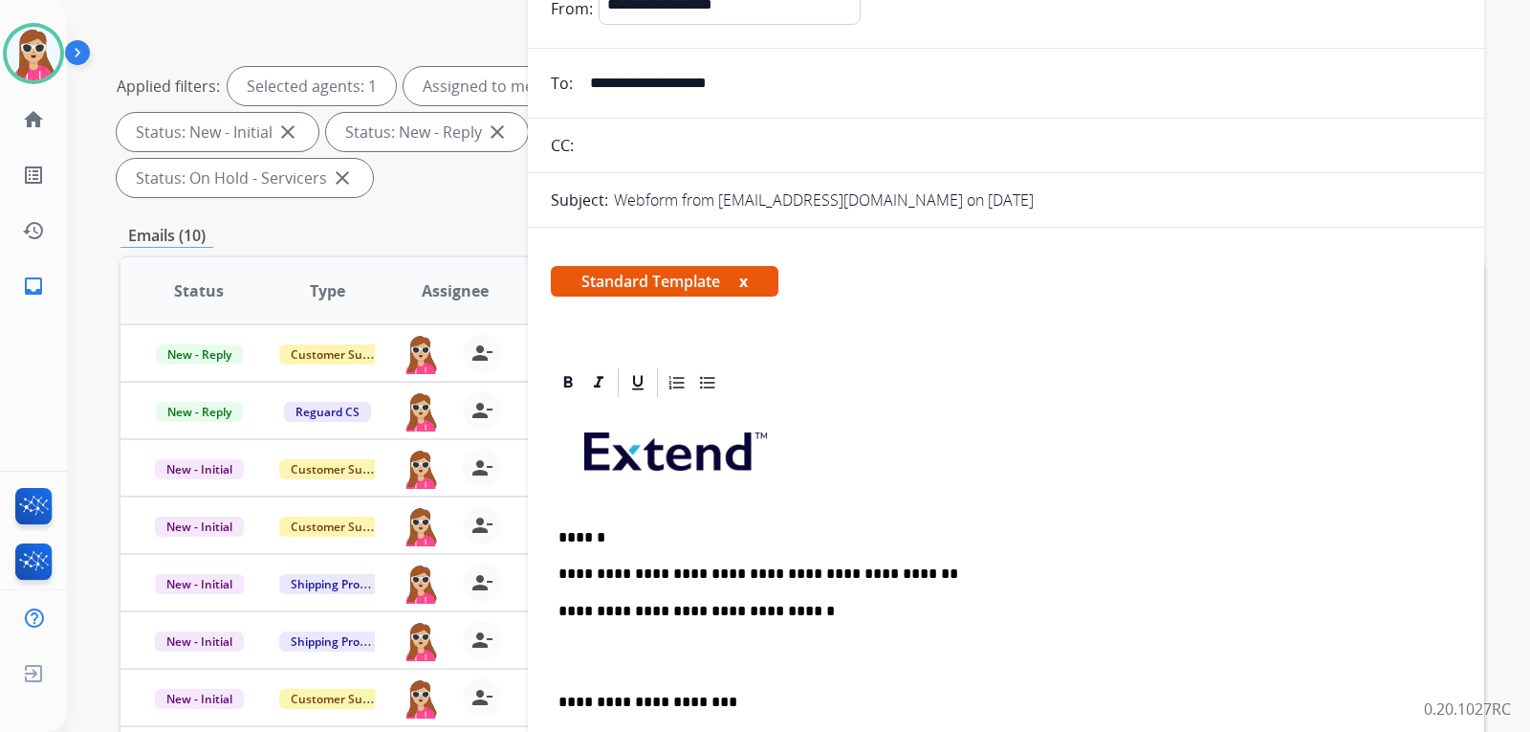
scroll to position [208, 0]
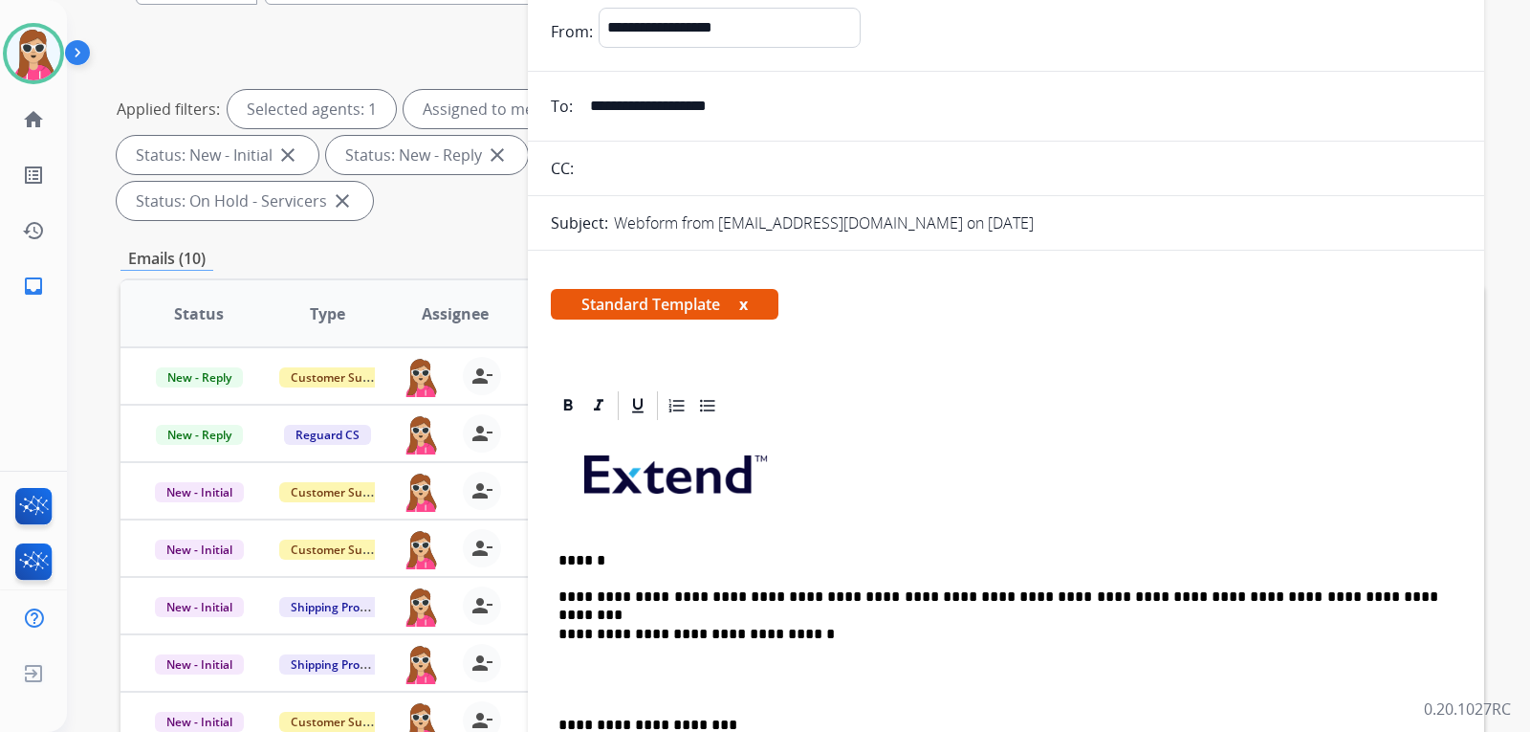
click at [1296, 591] on p "**********" at bounding box center [998, 596] width 880 height 17
drag, startPoint x: 1301, startPoint y: 597, endPoint x: 1348, endPoint y: 602, distance: 47.2
click at [1348, 601] on p "**********" at bounding box center [998, 596] width 880 height 17
click at [1333, 592] on p "**********" at bounding box center [998, 596] width 880 height 17
click at [1328, 592] on p "**********" at bounding box center [998, 596] width 880 height 17
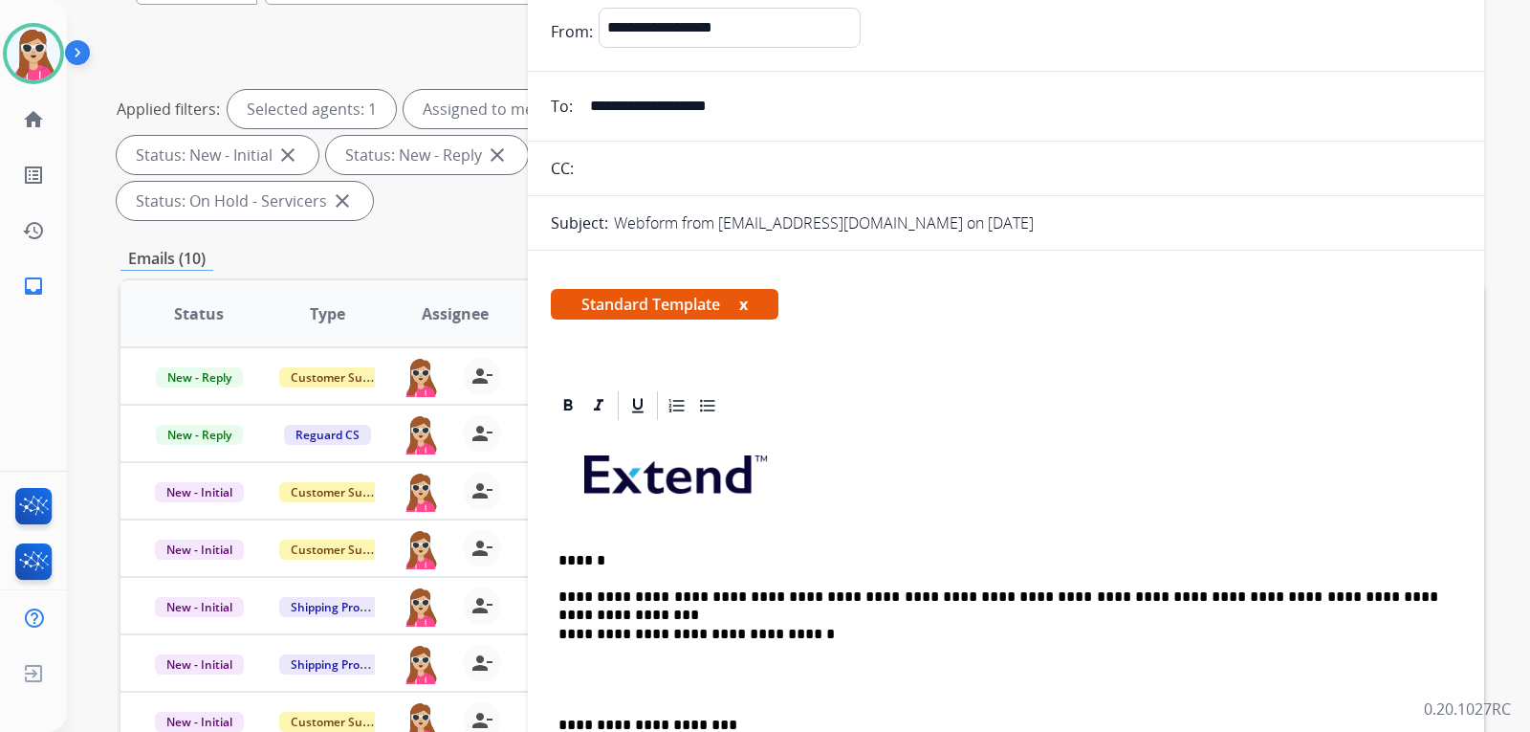
click at [1345, 570] on div "**********" at bounding box center [1006, 715] width 910 height 584
click at [1332, 594] on p "**********" at bounding box center [998, 596] width 880 height 17
click at [1390, 599] on p "**********" at bounding box center [998, 596] width 880 height 17
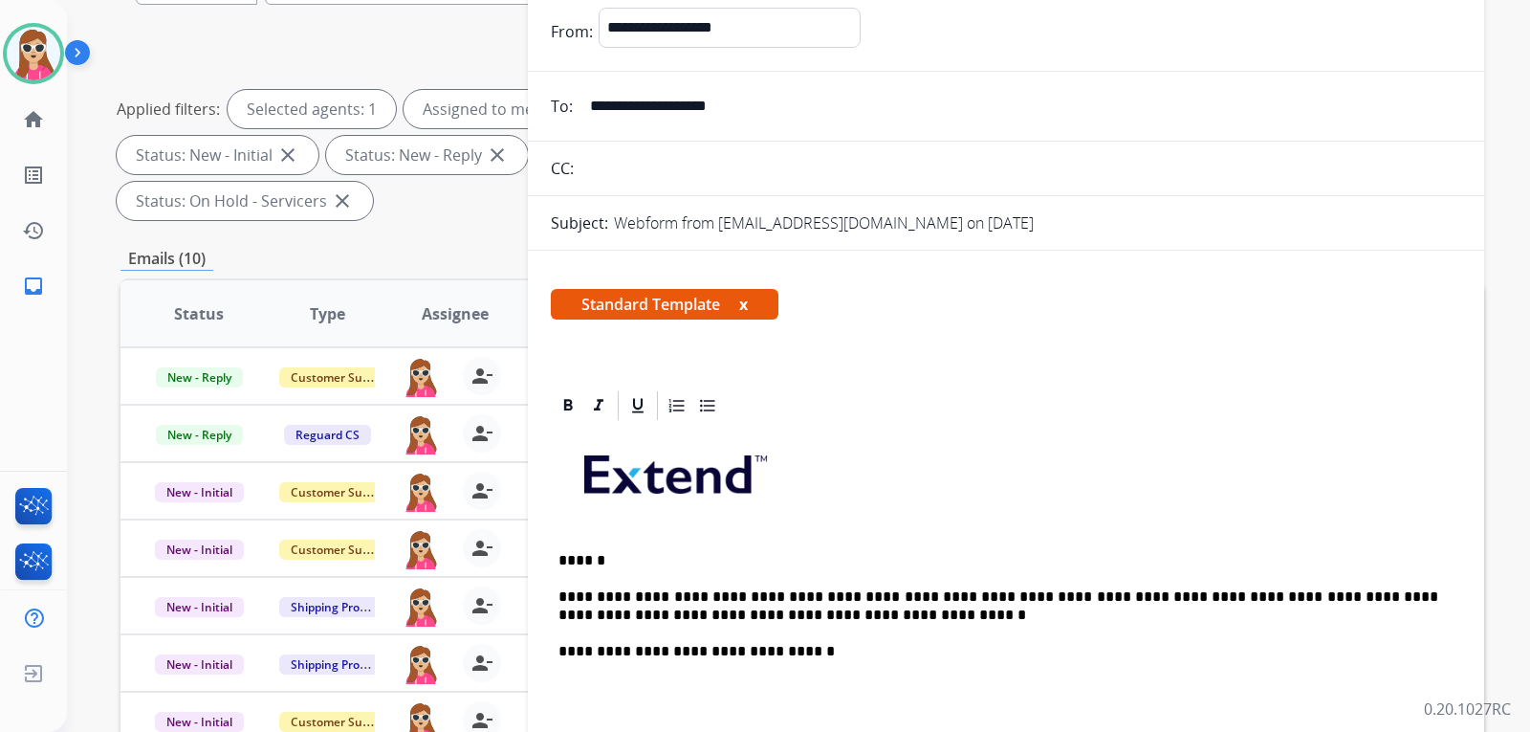
drag, startPoint x: 763, startPoint y: 599, endPoint x: 753, endPoint y: 599, distance: 10.5
click at [1039, 563] on p "******" at bounding box center [998, 560] width 880 height 17
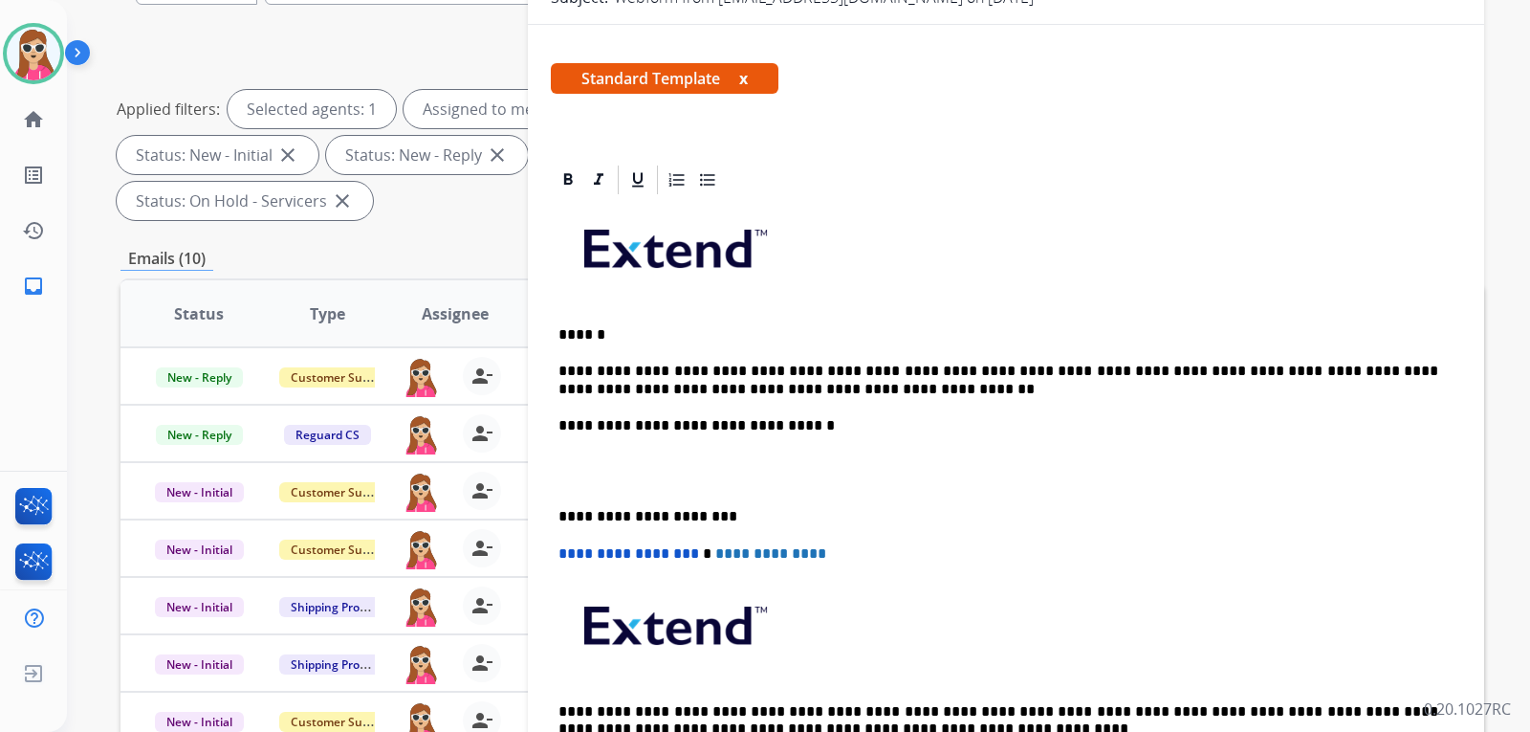
scroll to position [191, 0]
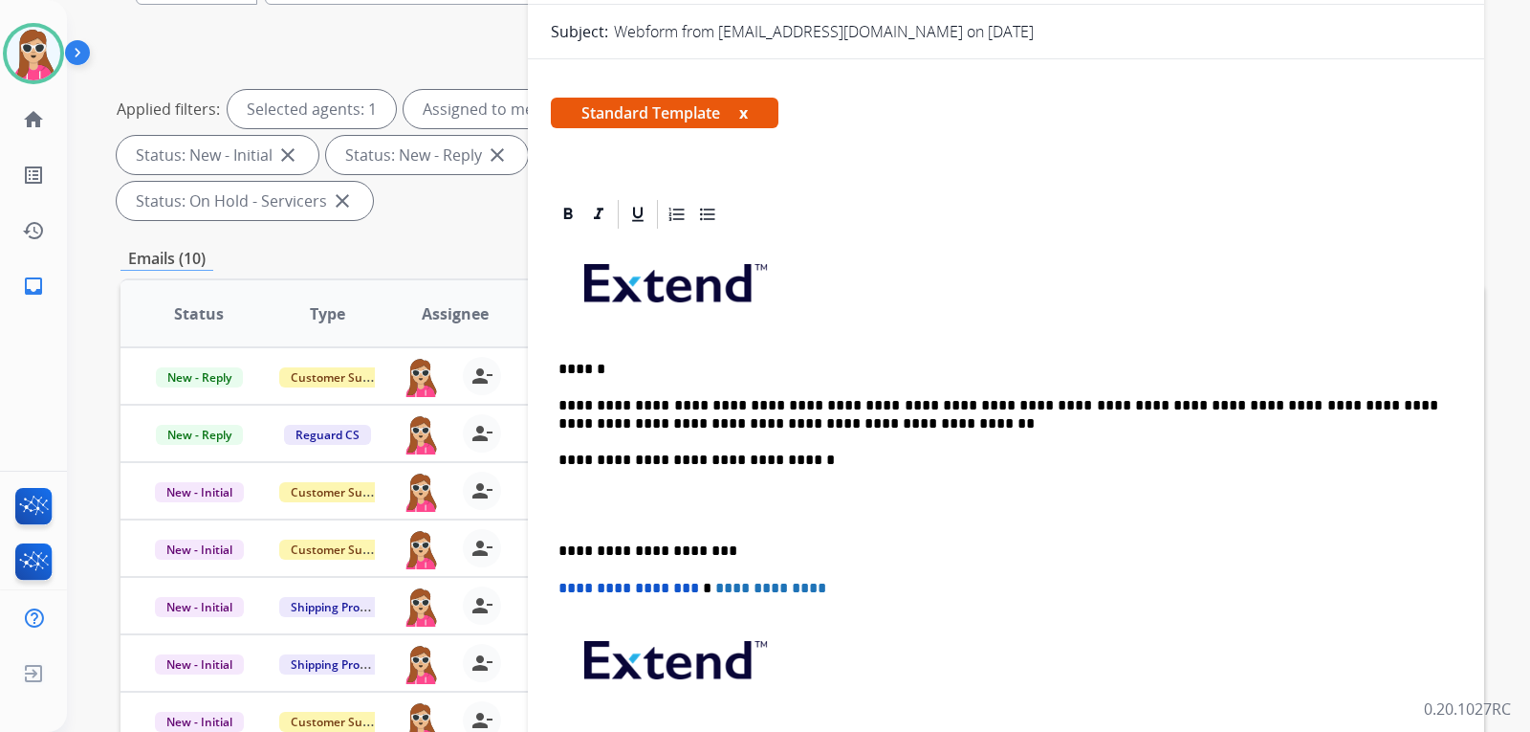
click at [946, 407] on p "**********" at bounding box center [998, 414] width 880 height 35
click at [937, 404] on p "**********" at bounding box center [998, 414] width 880 height 35
drag, startPoint x: 901, startPoint y: 422, endPoint x: 884, endPoint y: 405, distance: 23.7
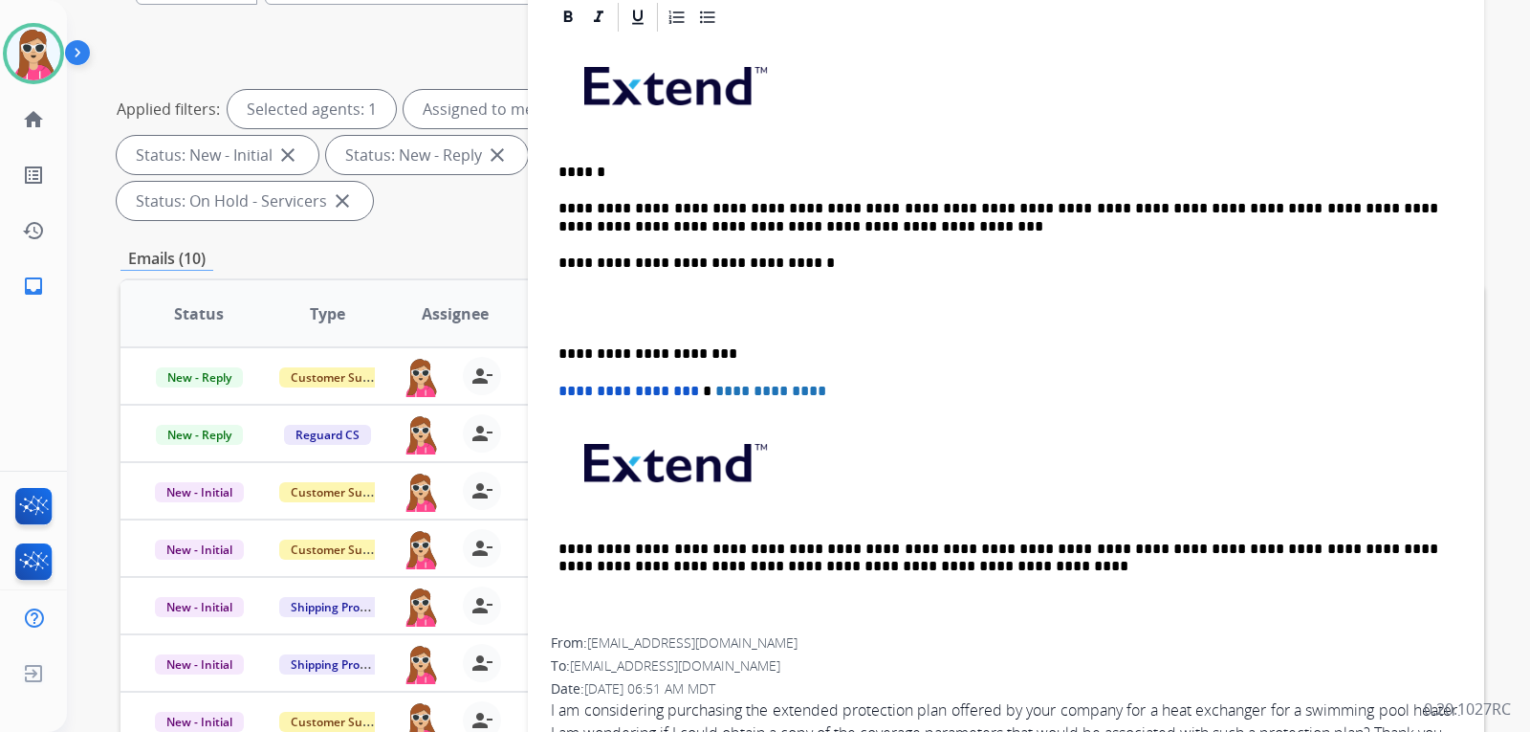
scroll to position [410, 0]
click at [953, 383] on div "**********" at bounding box center [1006, 334] width 910 height 602
click at [897, 290] on p at bounding box center [1005, 307] width 895 height 35
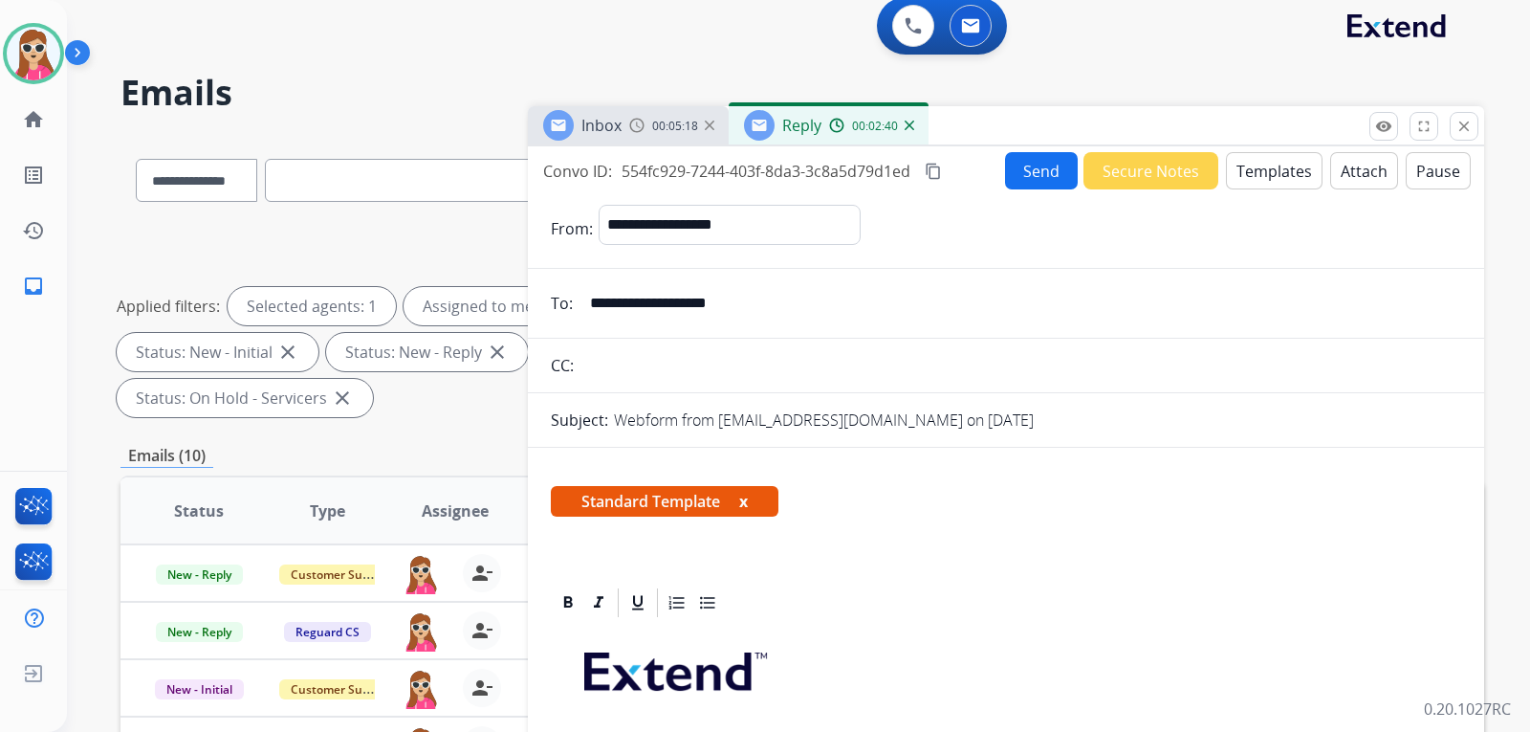
scroll to position [0, 0]
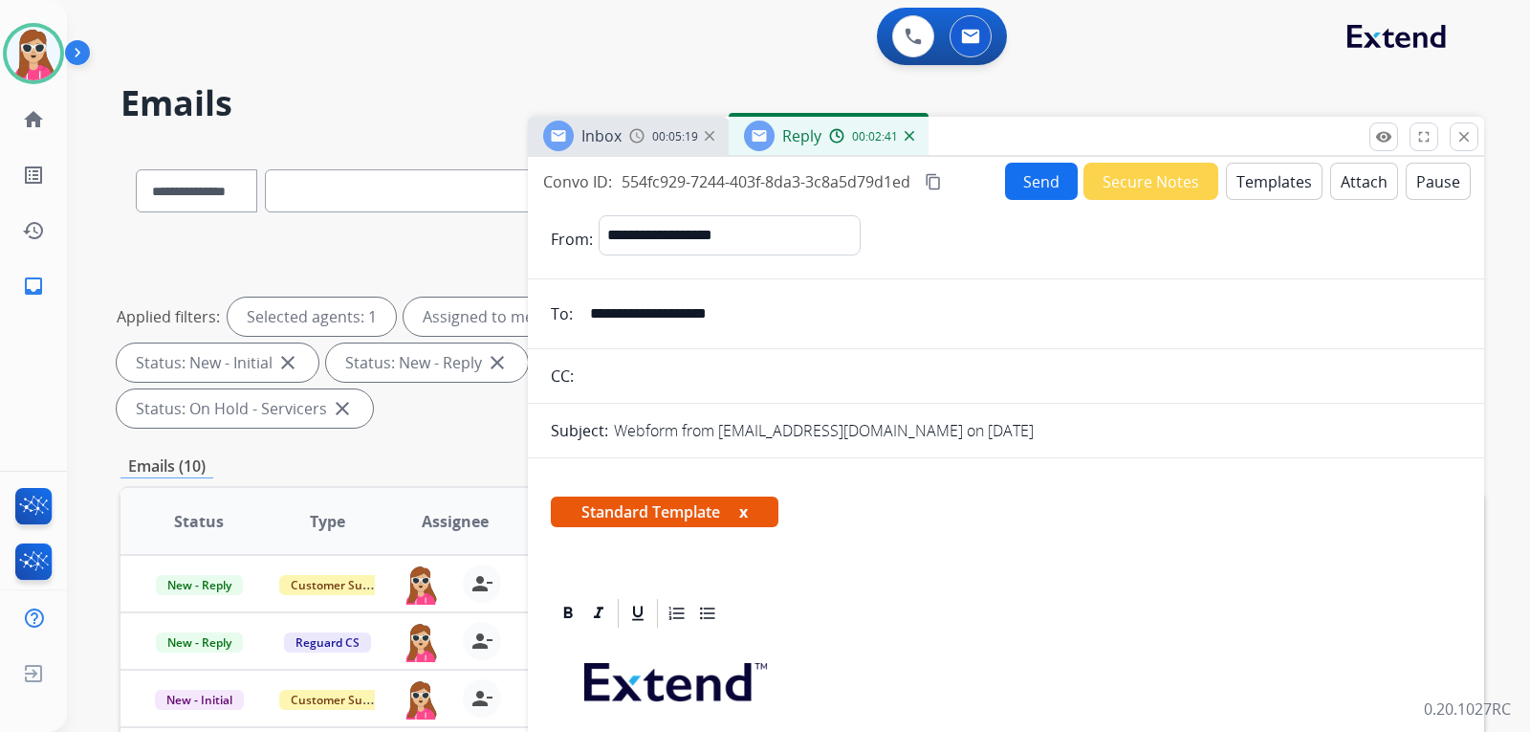
click at [1046, 183] on button "Send" at bounding box center [1041, 181] width 73 height 37
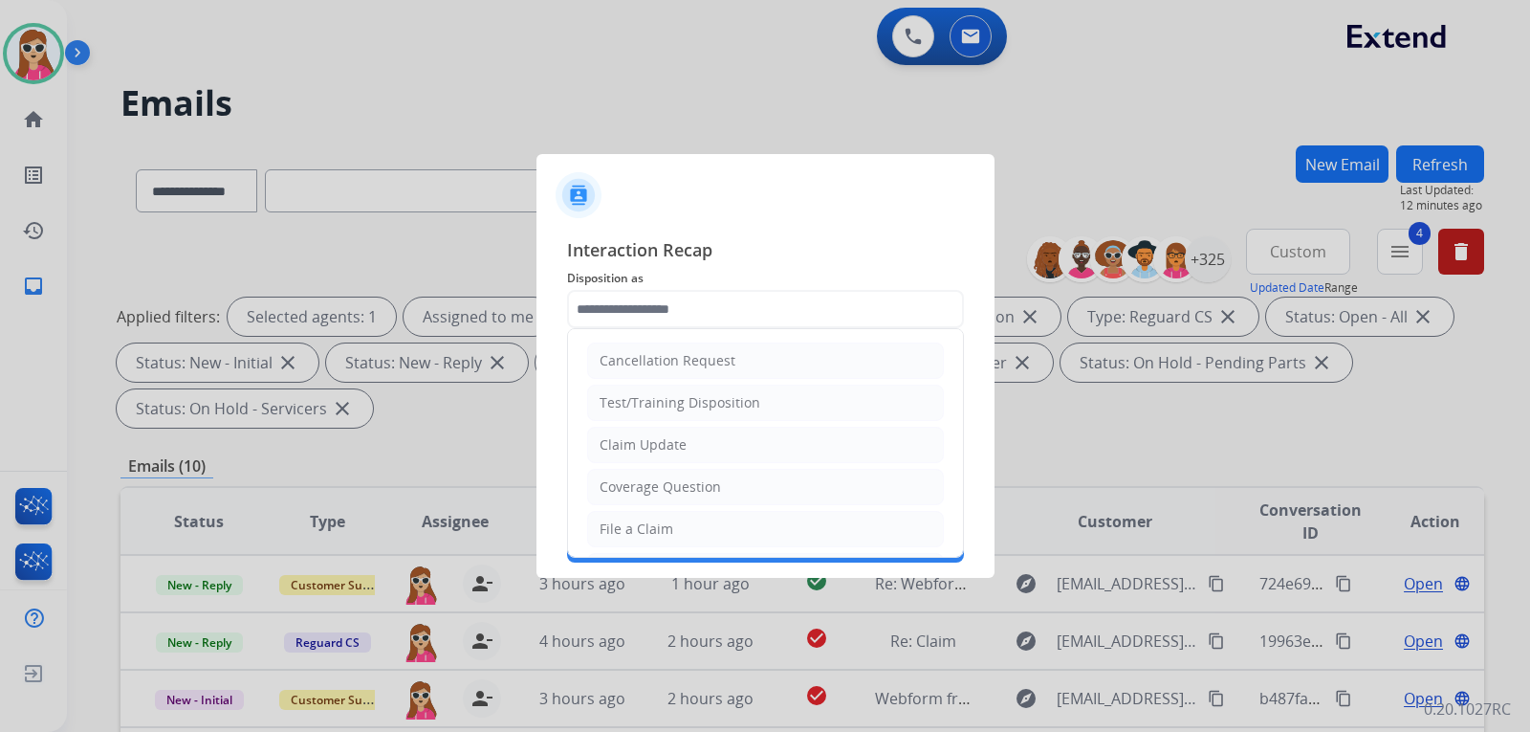
click at [805, 314] on input "text" at bounding box center [765, 309] width 397 height 38
click at [785, 490] on li "Coverage Question" at bounding box center [765, 487] width 357 height 36
type input "**********"
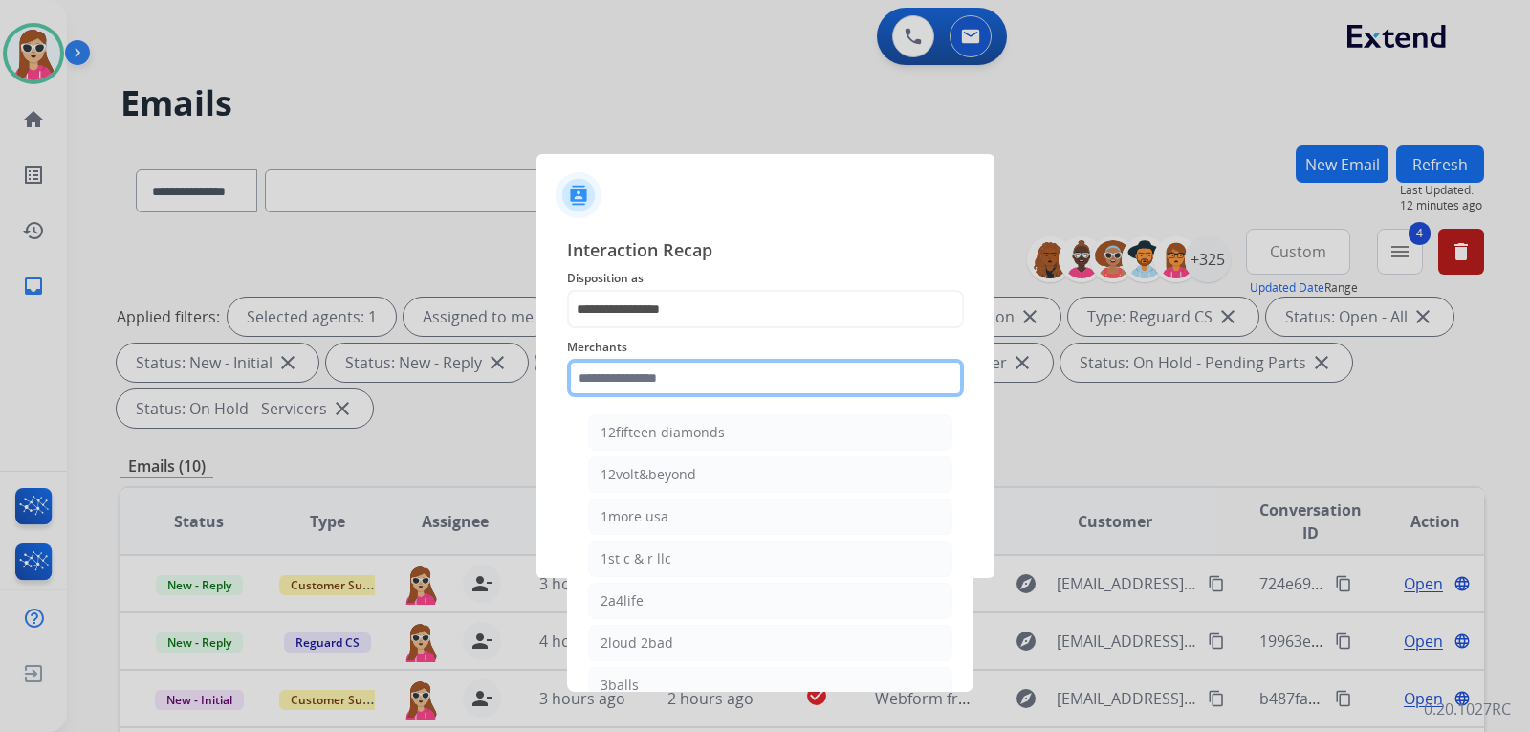
click at [775, 372] on input "text" at bounding box center [765, 378] width 397 height 38
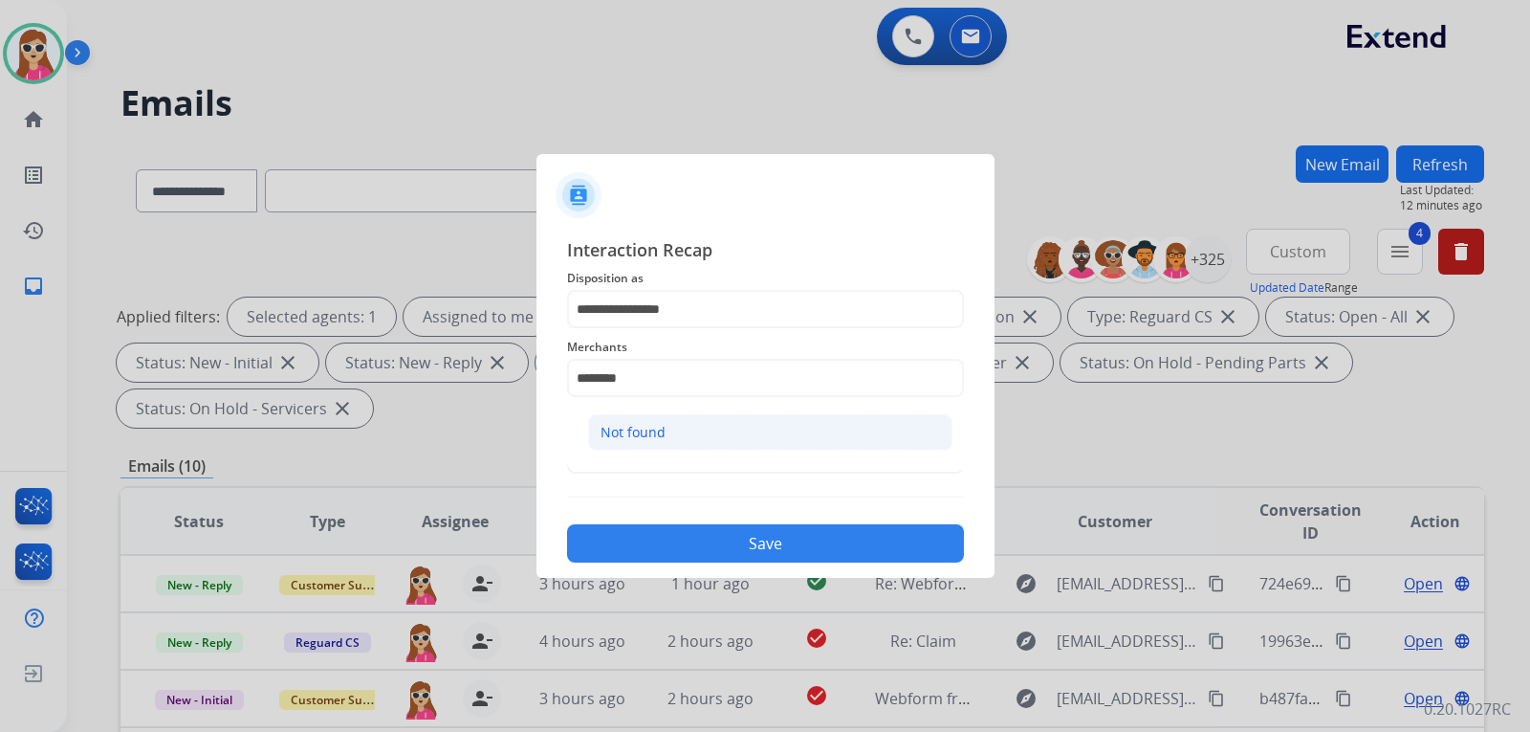
click at [720, 435] on li "Not found" at bounding box center [770, 432] width 364 height 36
type input "*********"
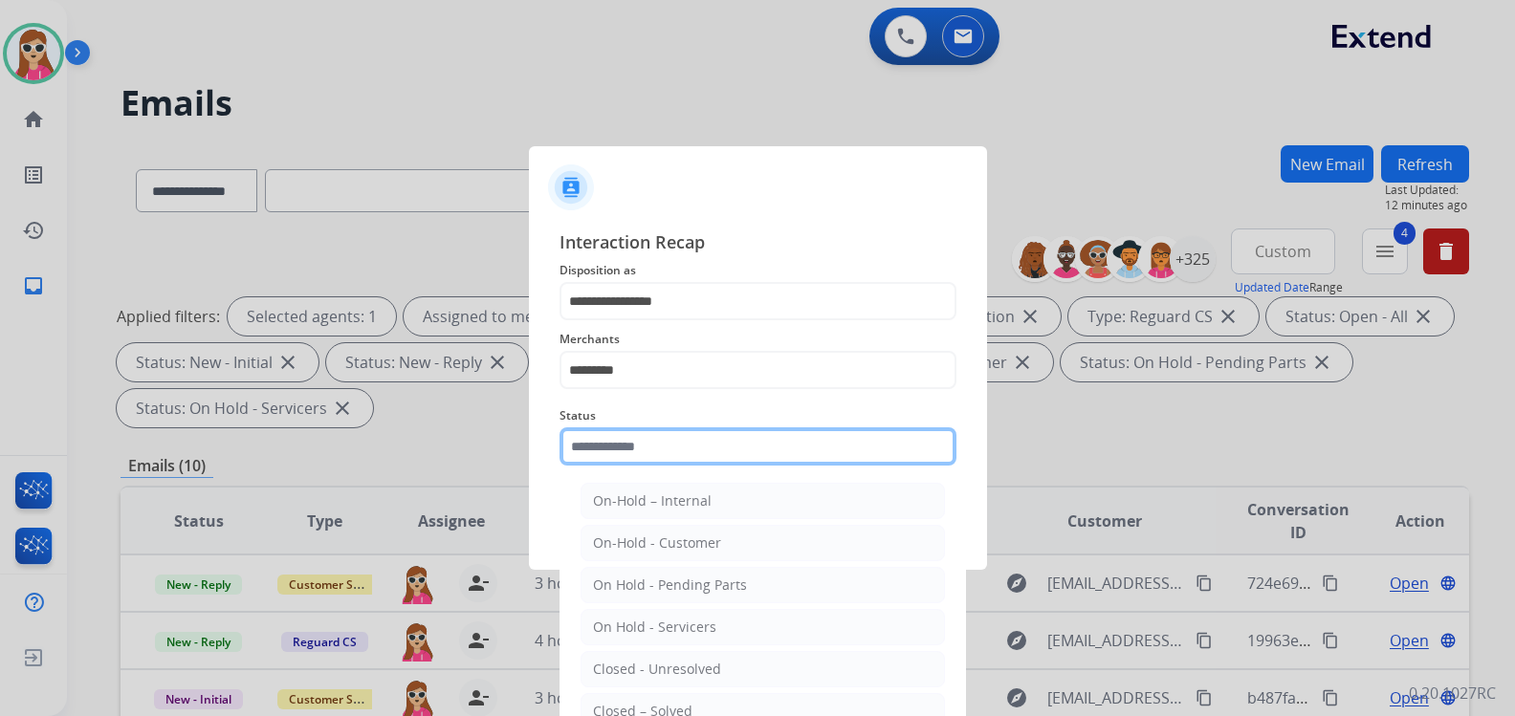
click at [709, 464] on input "text" at bounding box center [757, 446] width 397 height 38
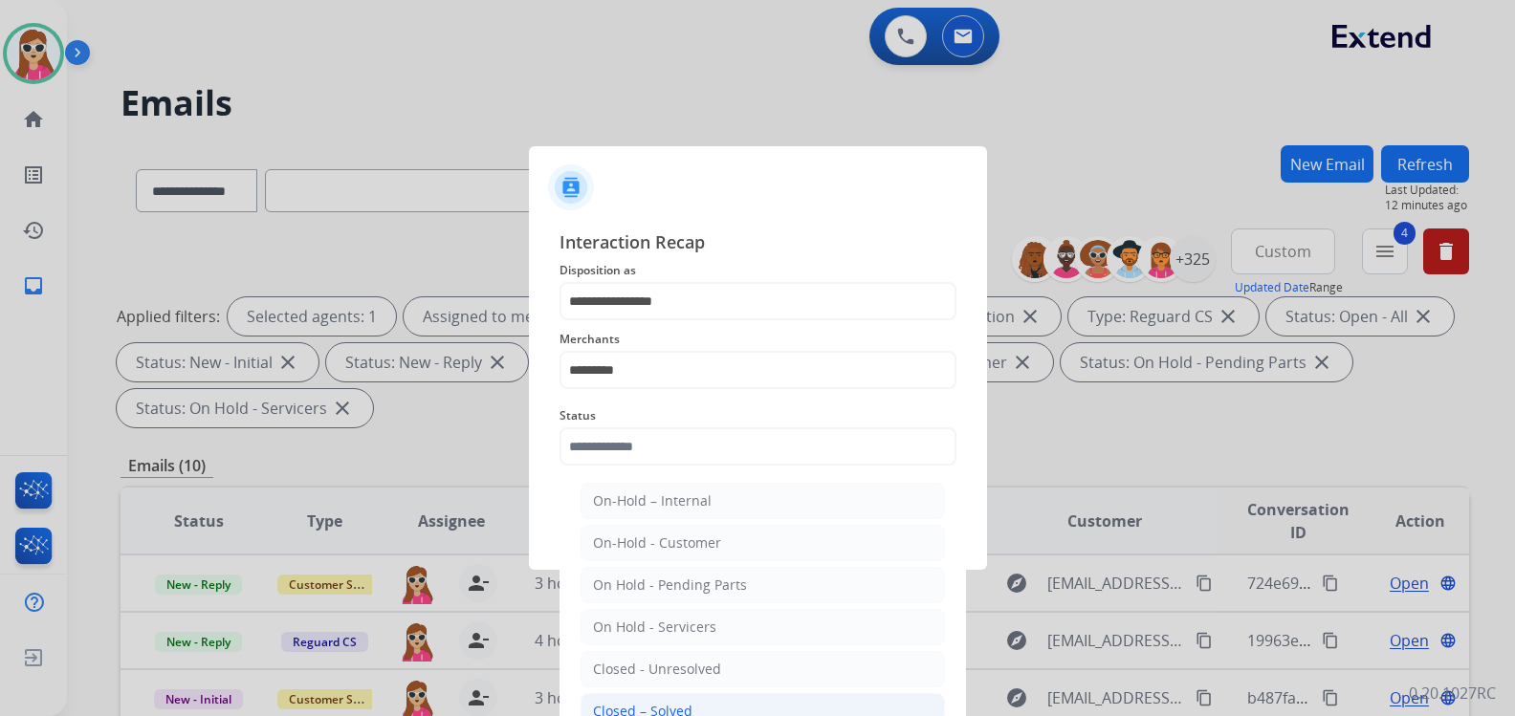
click at [728, 705] on li "Closed – Solved" at bounding box center [762, 711] width 364 height 36
type input "**********"
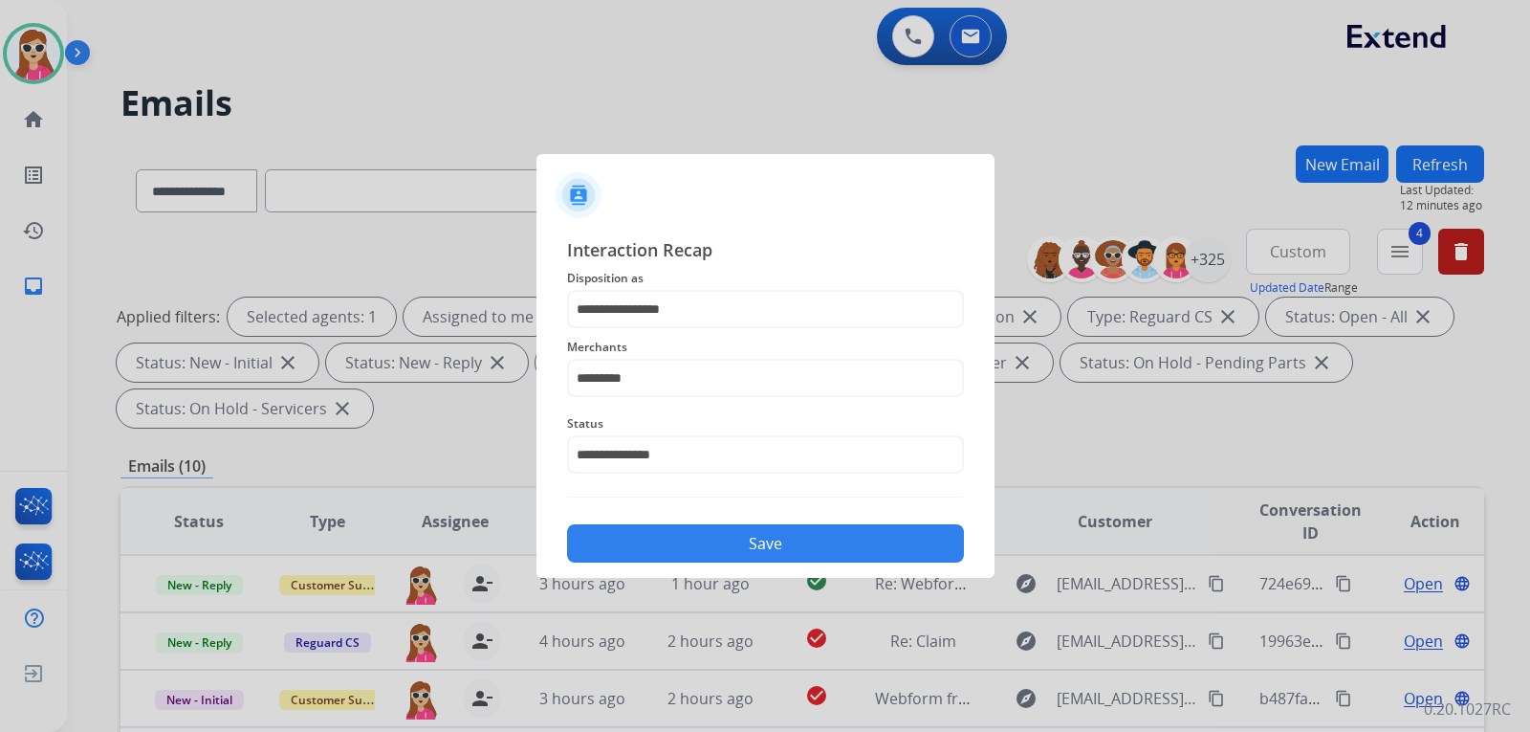
click at [765, 543] on button "Save" at bounding box center [765, 543] width 397 height 38
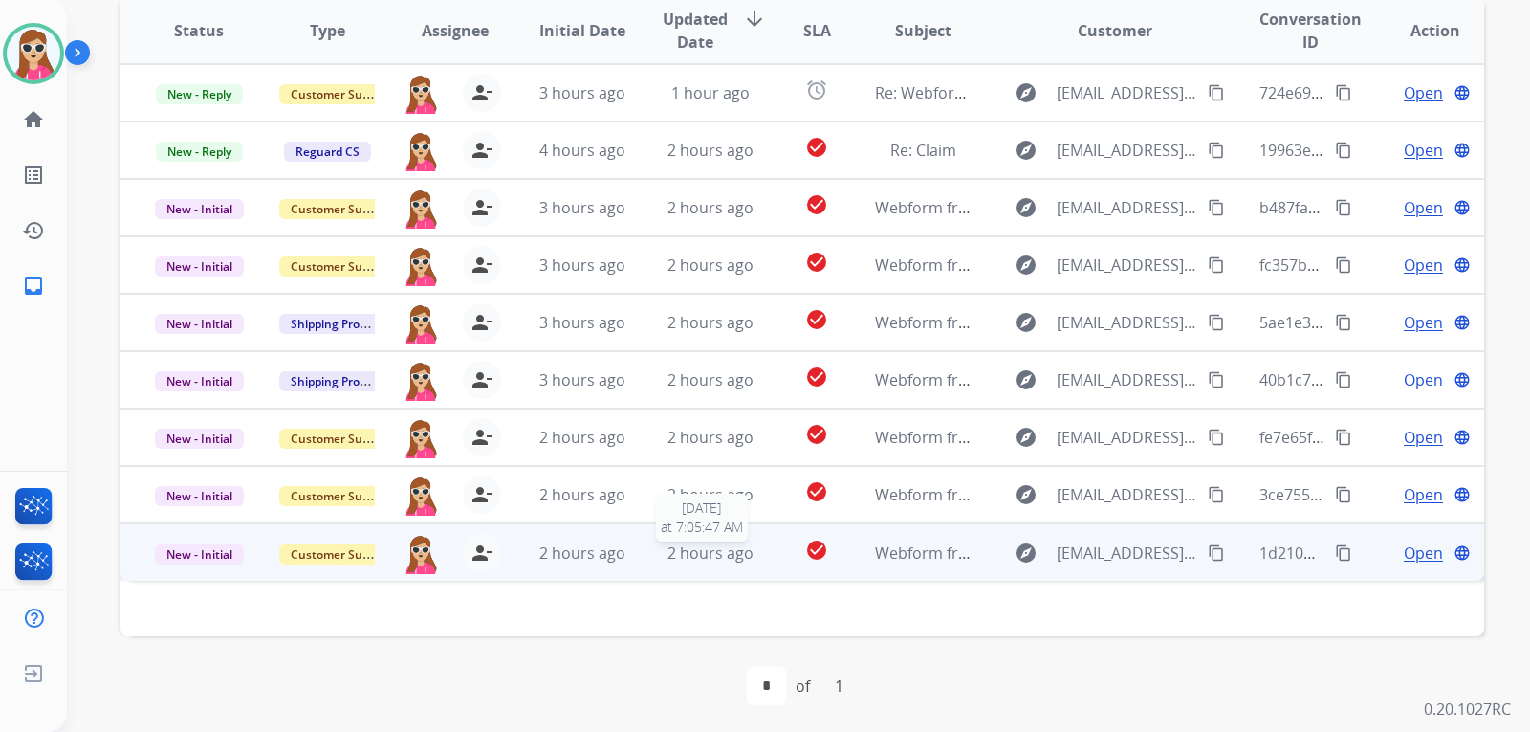
scroll to position [494, 0]
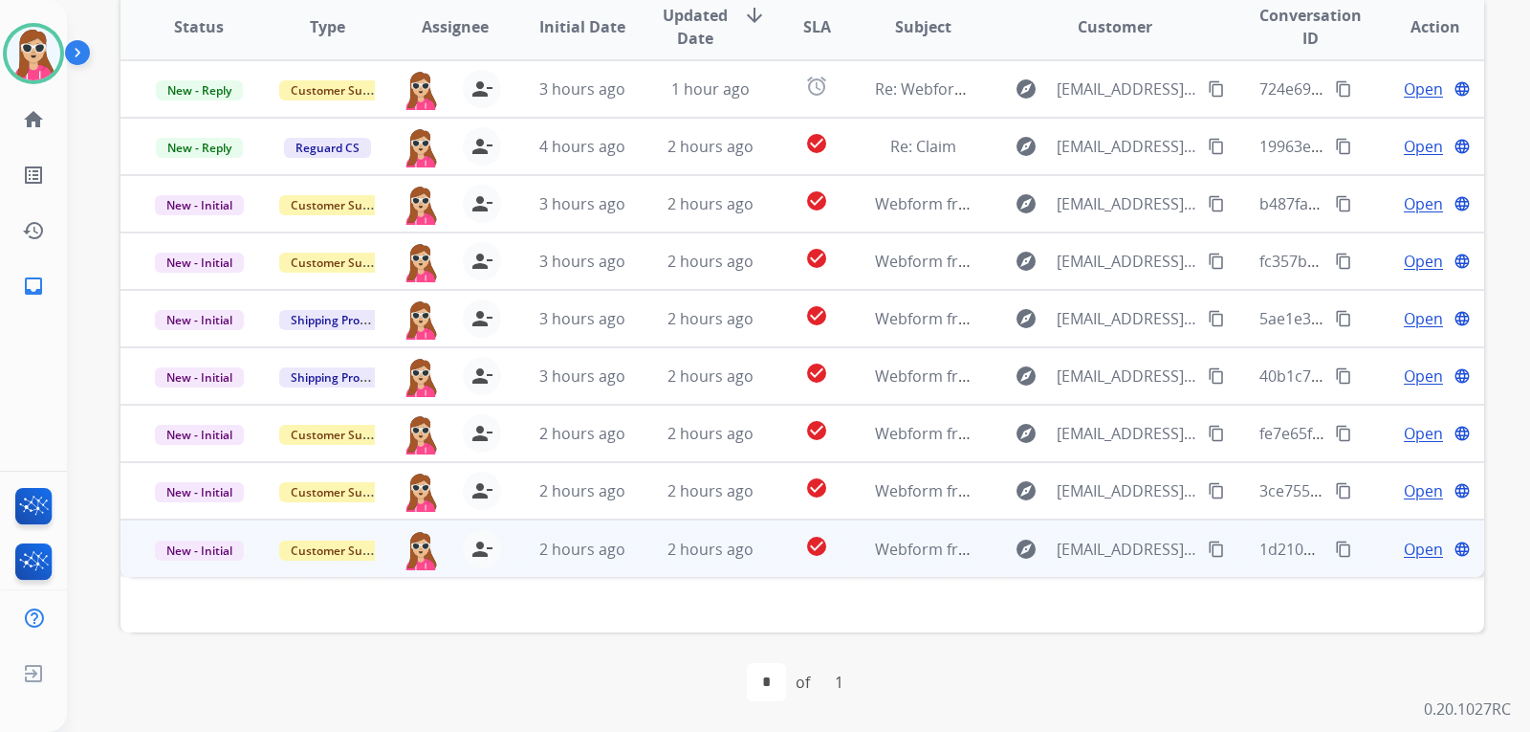
click at [1400, 525] on td "Open language" at bounding box center [1420, 547] width 128 height 57
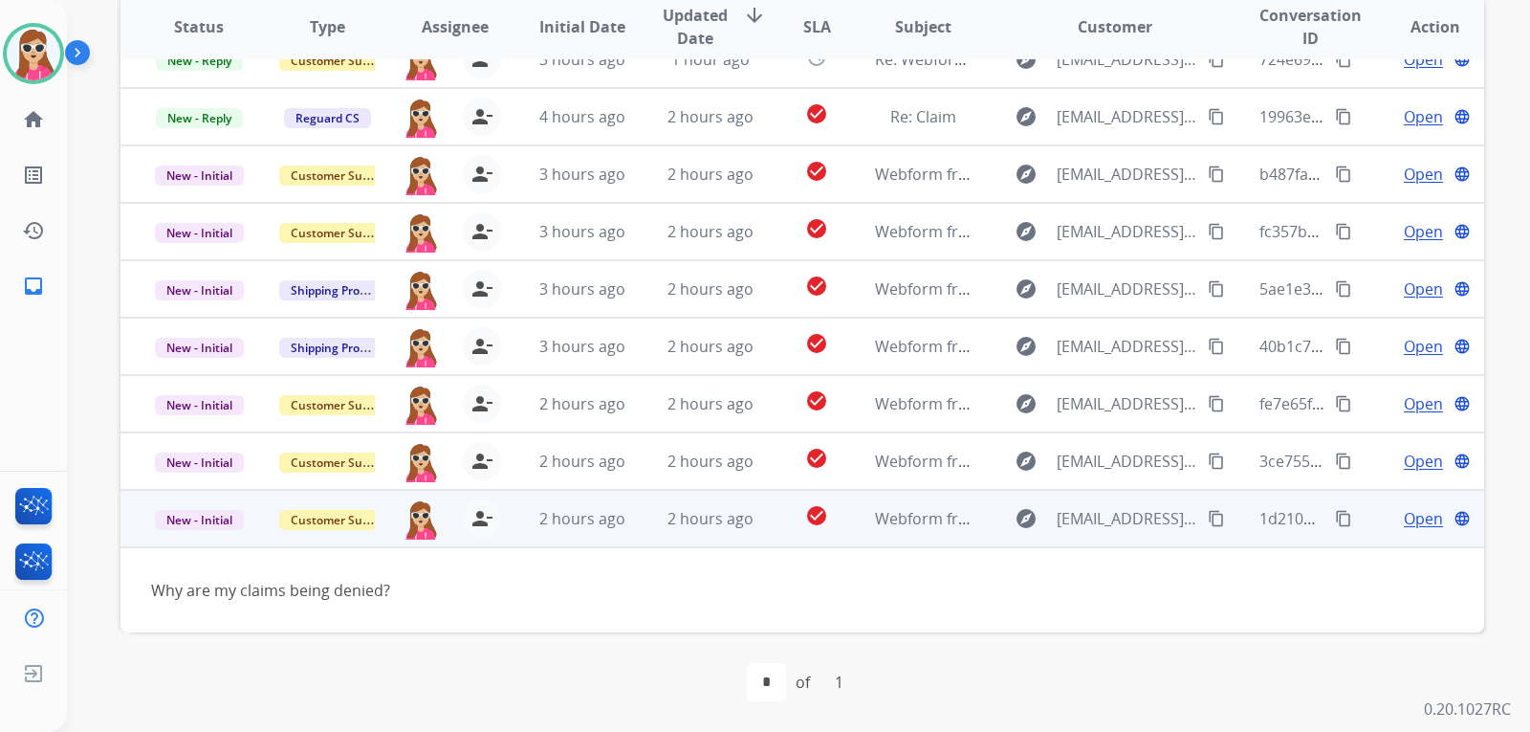
click at [1405, 521] on span "Open" at bounding box center [1423, 518] width 39 height 23
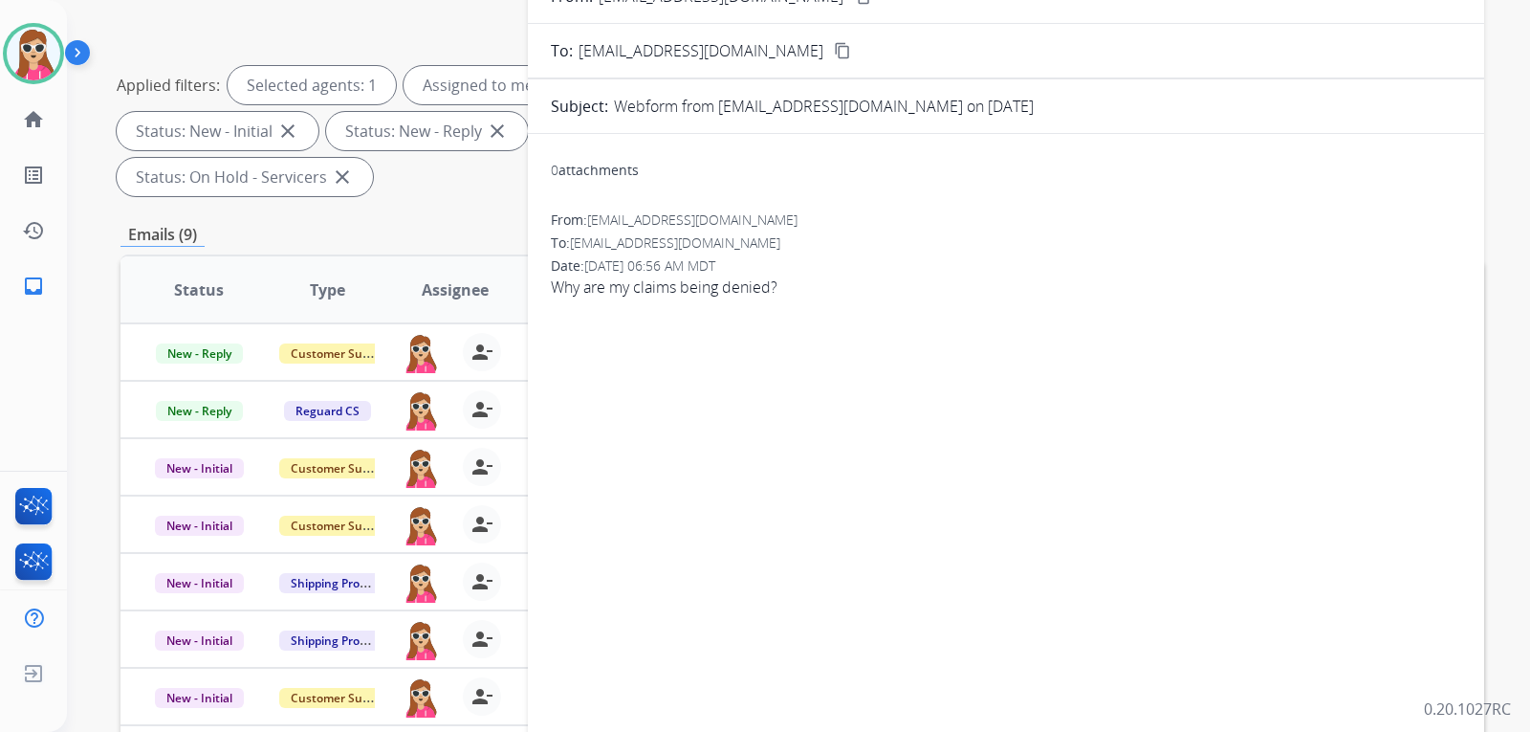
scroll to position [112, 0]
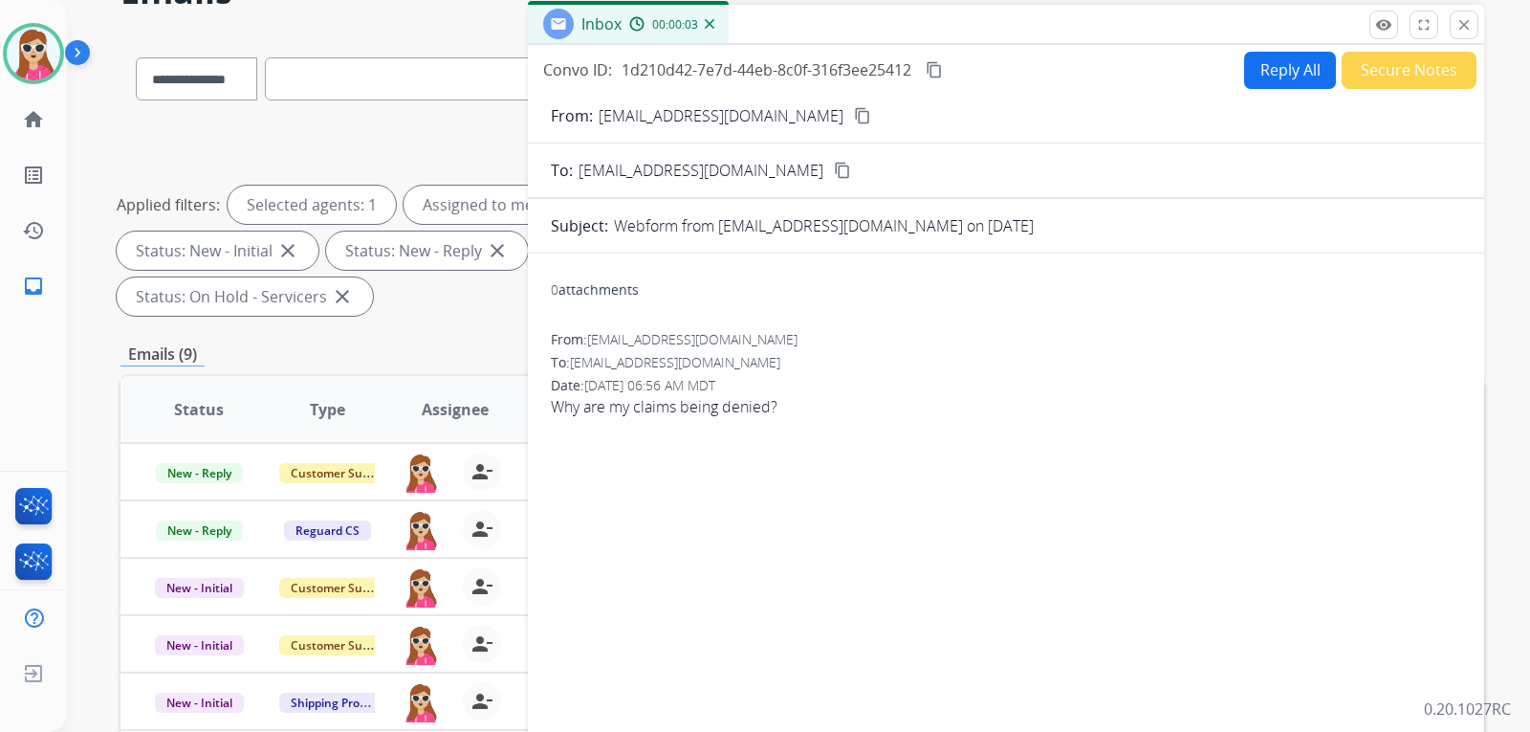
click at [854, 119] on mat-icon "content_copy" at bounding box center [862, 115] width 17 height 17
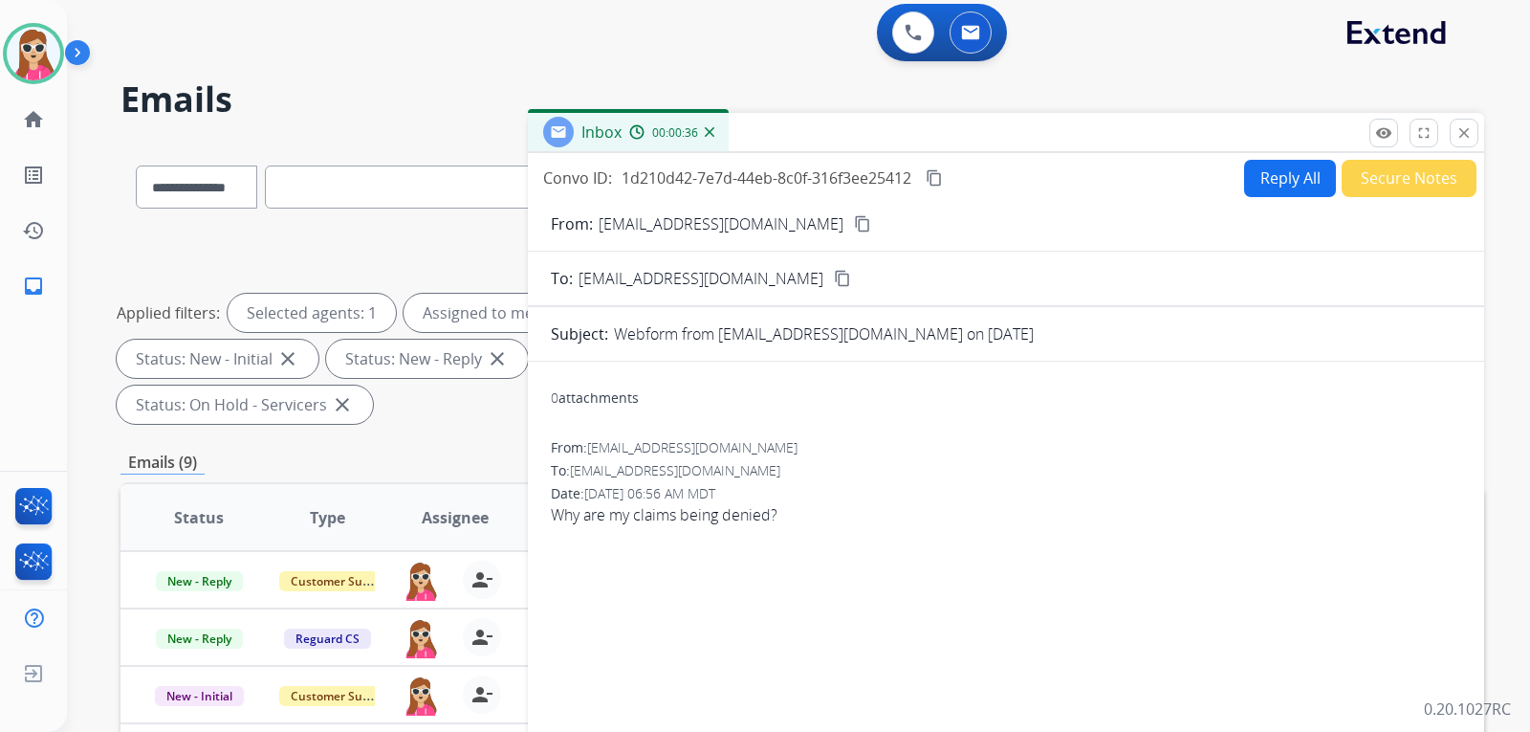
scroll to position [0, 0]
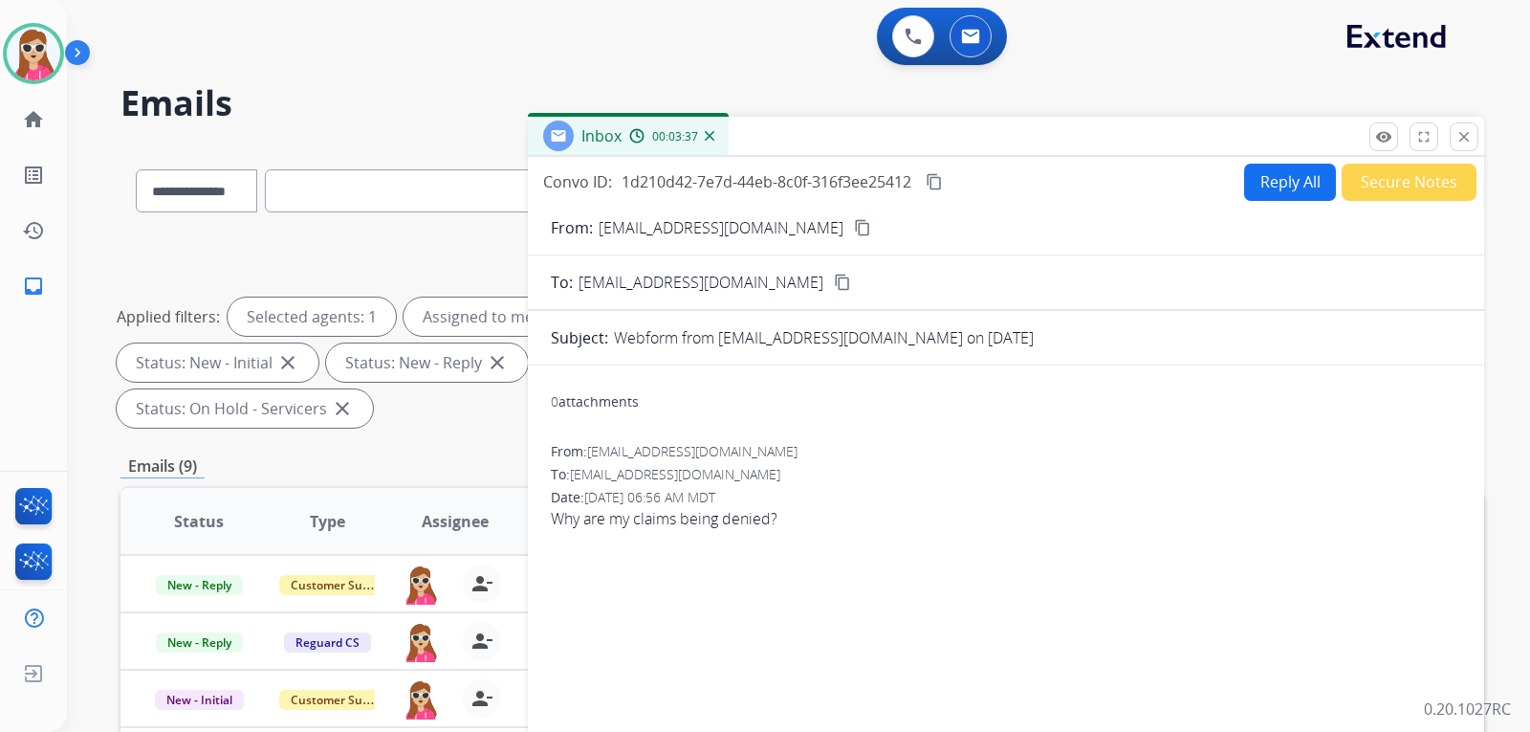
drag, startPoint x: 1295, startPoint y: 180, endPoint x: 1306, endPoint y: 209, distance: 31.8
click at [1306, 209] on div "Convo ID: 1d210d42-7e7d-44eb-8c0f-316f3ee25412 content_copy Reply All Secure No…" at bounding box center [1006, 565] width 956 height 817
click at [1306, 179] on button "Reply All" at bounding box center [1290, 182] width 92 height 37
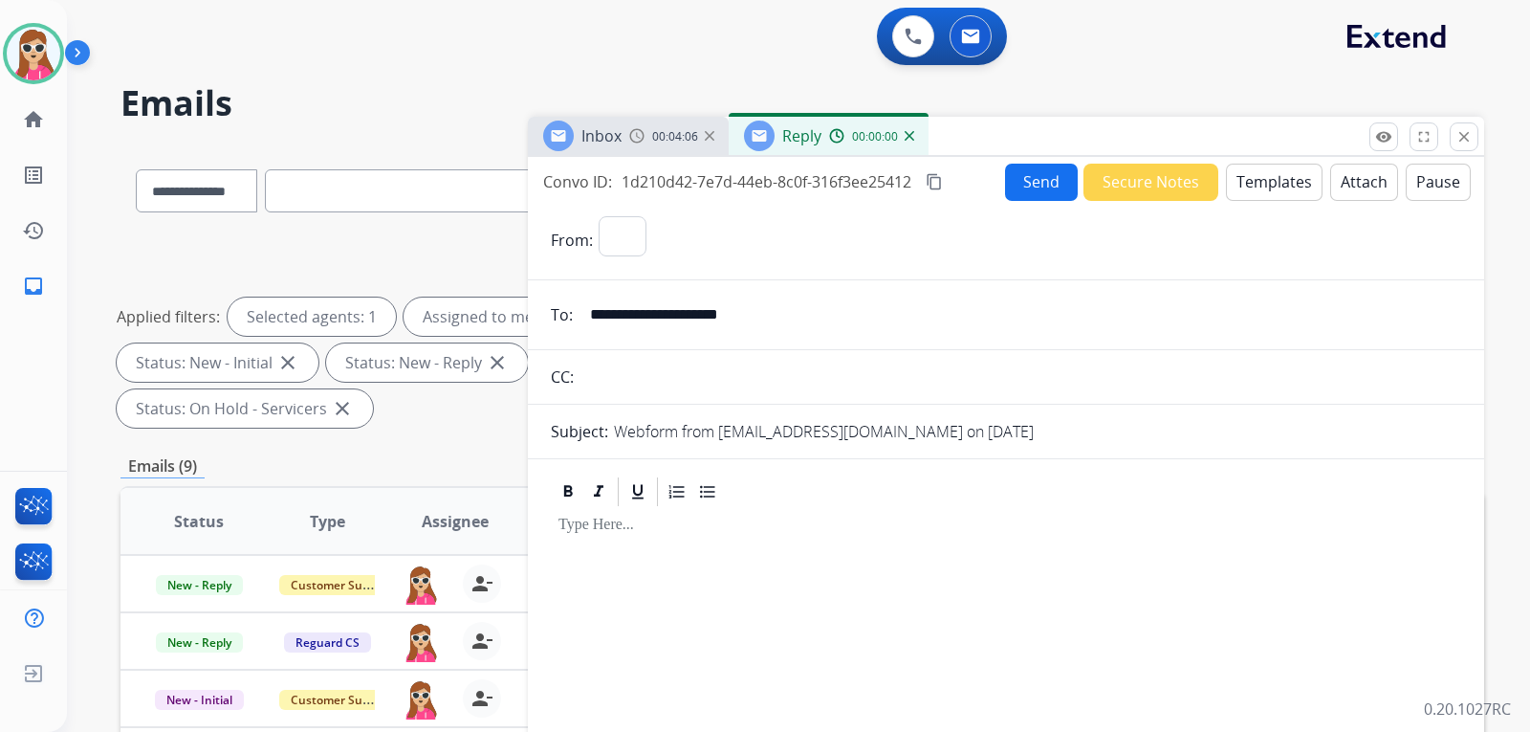
select select "**********"
click at [1246, 186] on button "Templates" at bounding box center [1274, 182] width 97 height 37
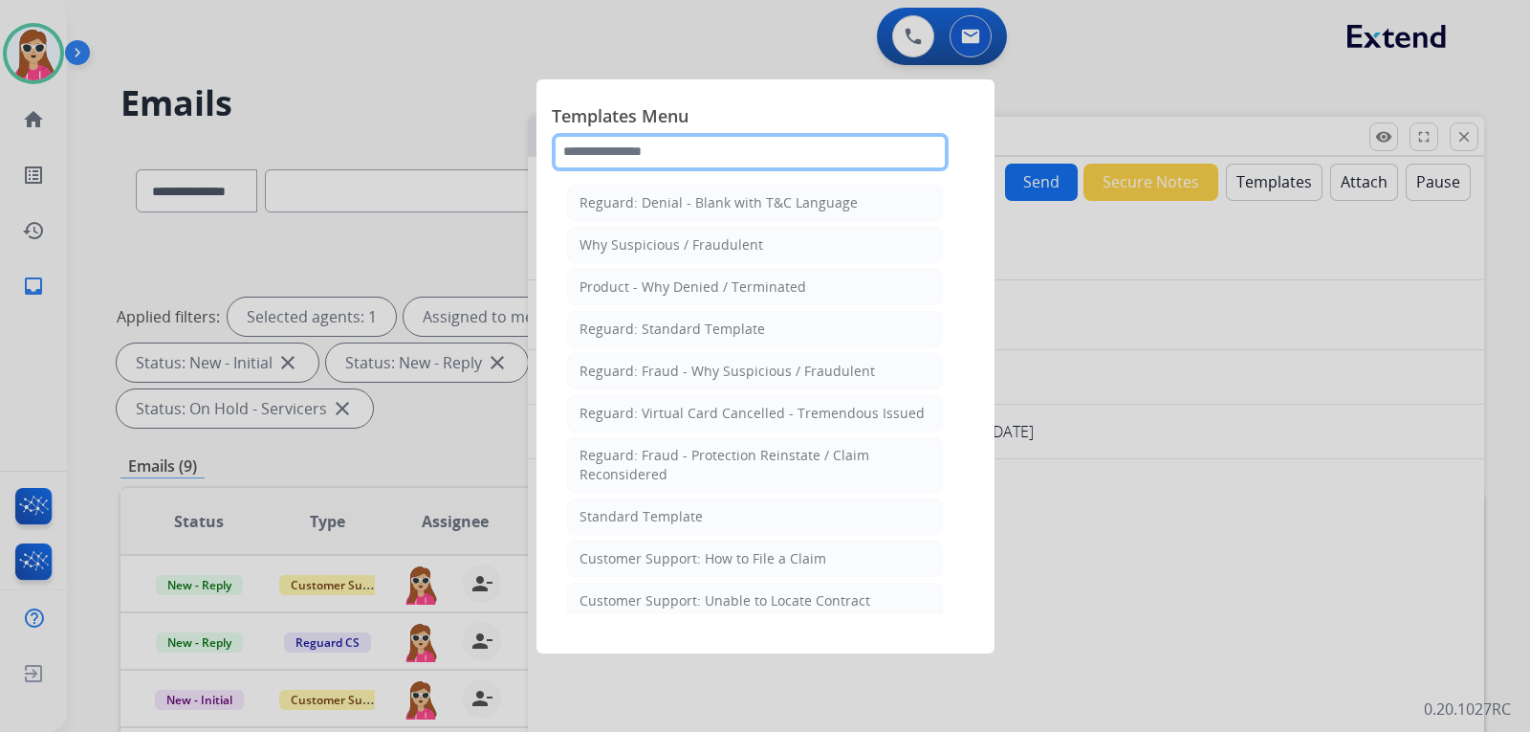
click at [659, 148] on input "text" at bounding box center [750, 152] width 397 height 38
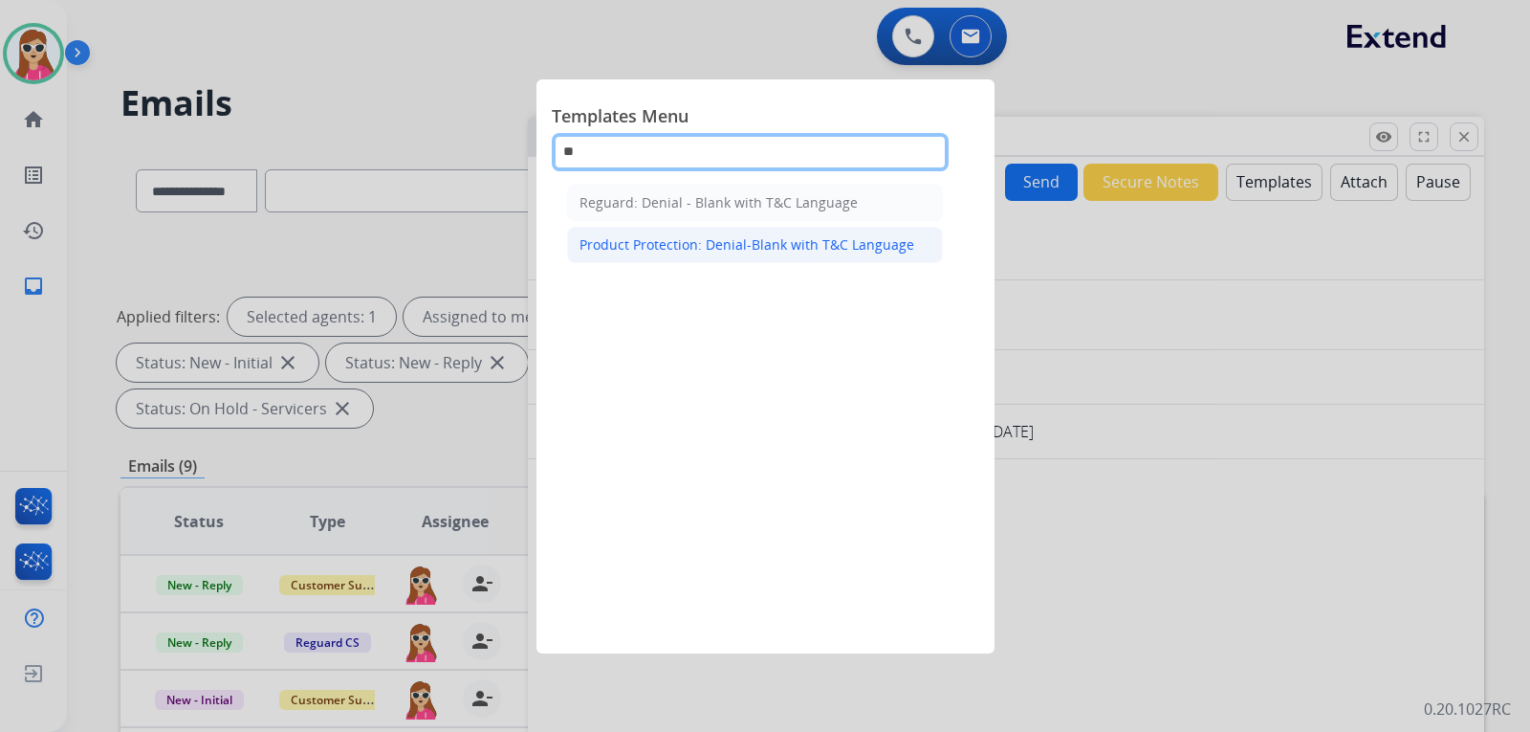
type input "**"
click at [793, 235] on div "Product Protection: Denial-Blank with T&C Language" at bounding box center [746, 244] width 335 height 19
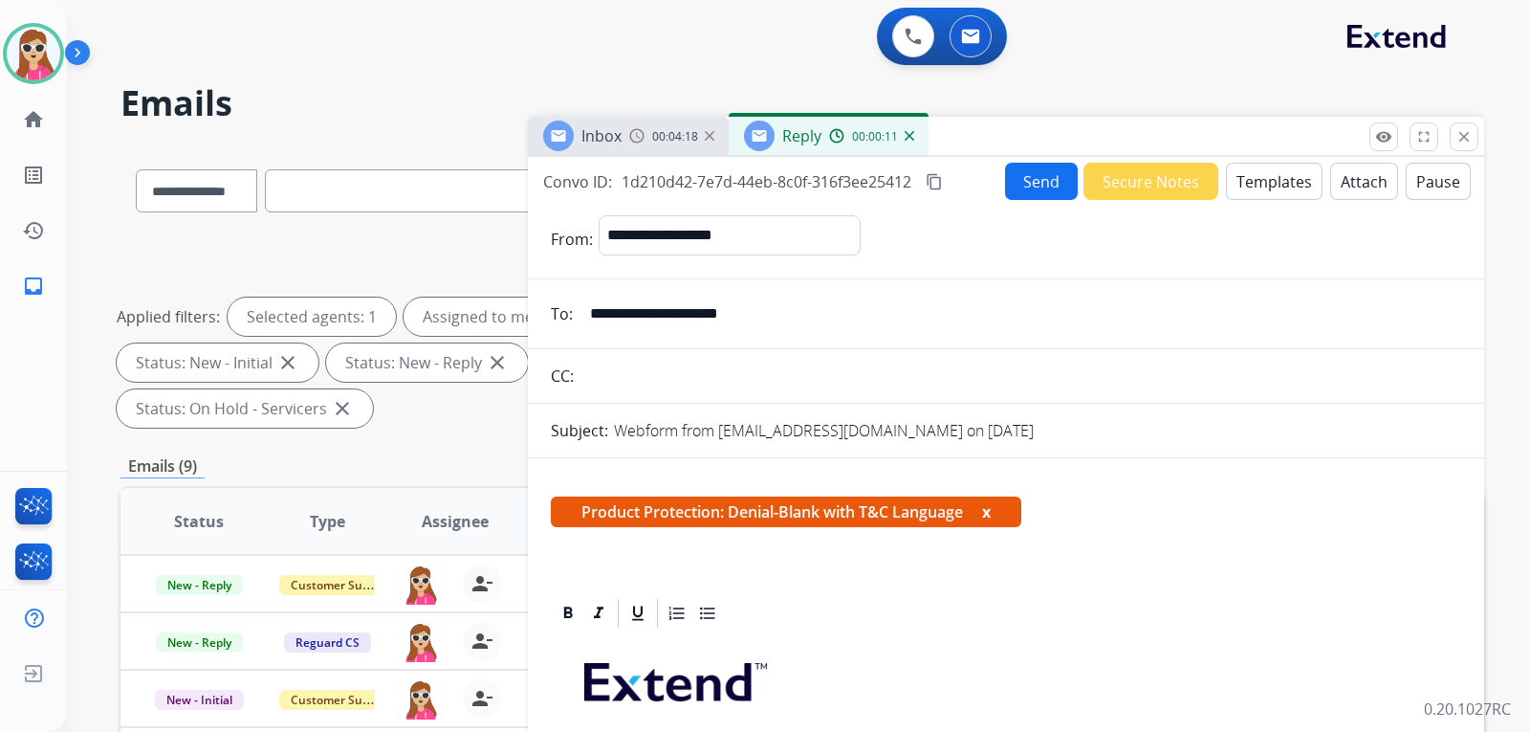
scroll to position [191, 0]
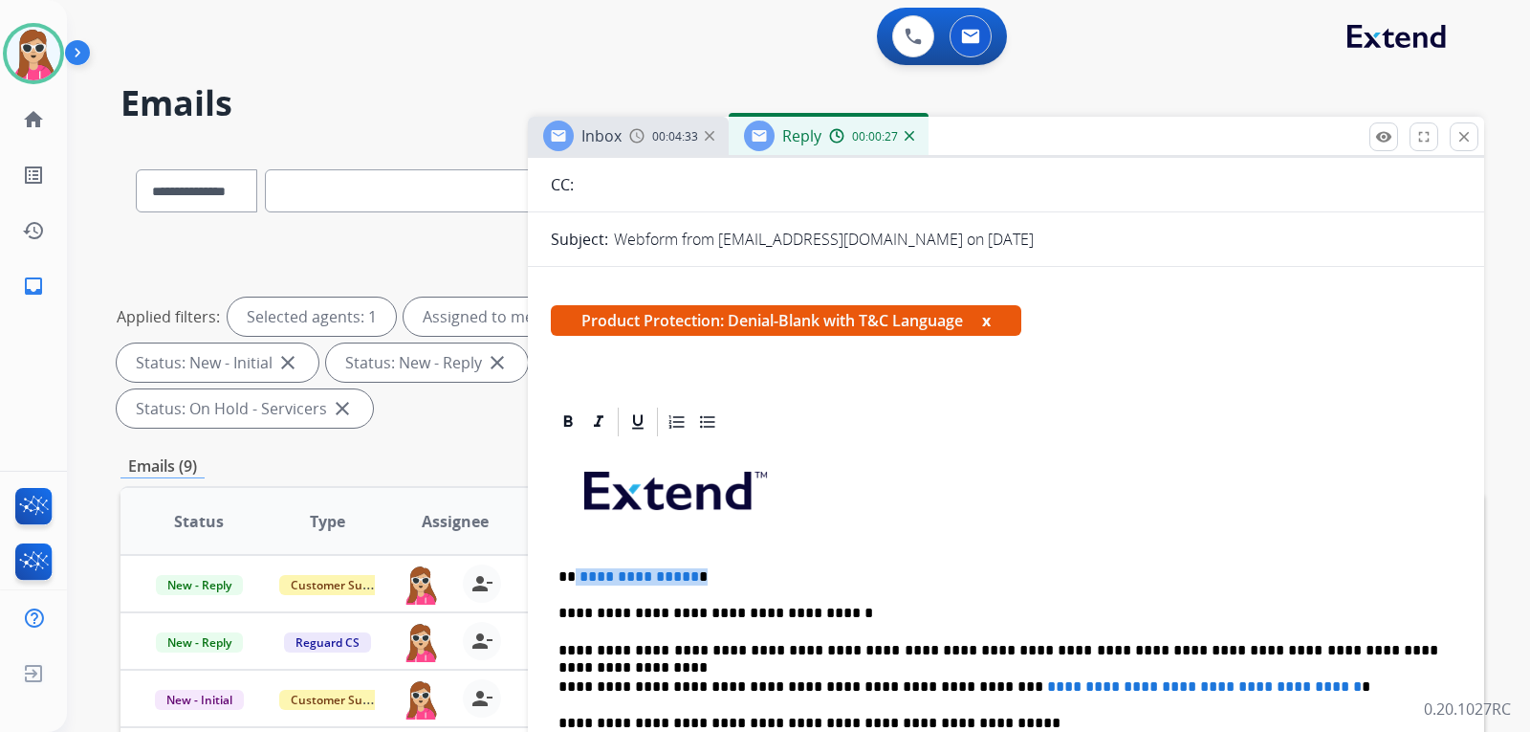
drag, startPoint x: 575, startPoint y: 573, endPoint x: 701, endPoint y: 567, distance: 126.4
click at [700, 568] on p "**********" at bounding box center [998, 576] width 880 height 17
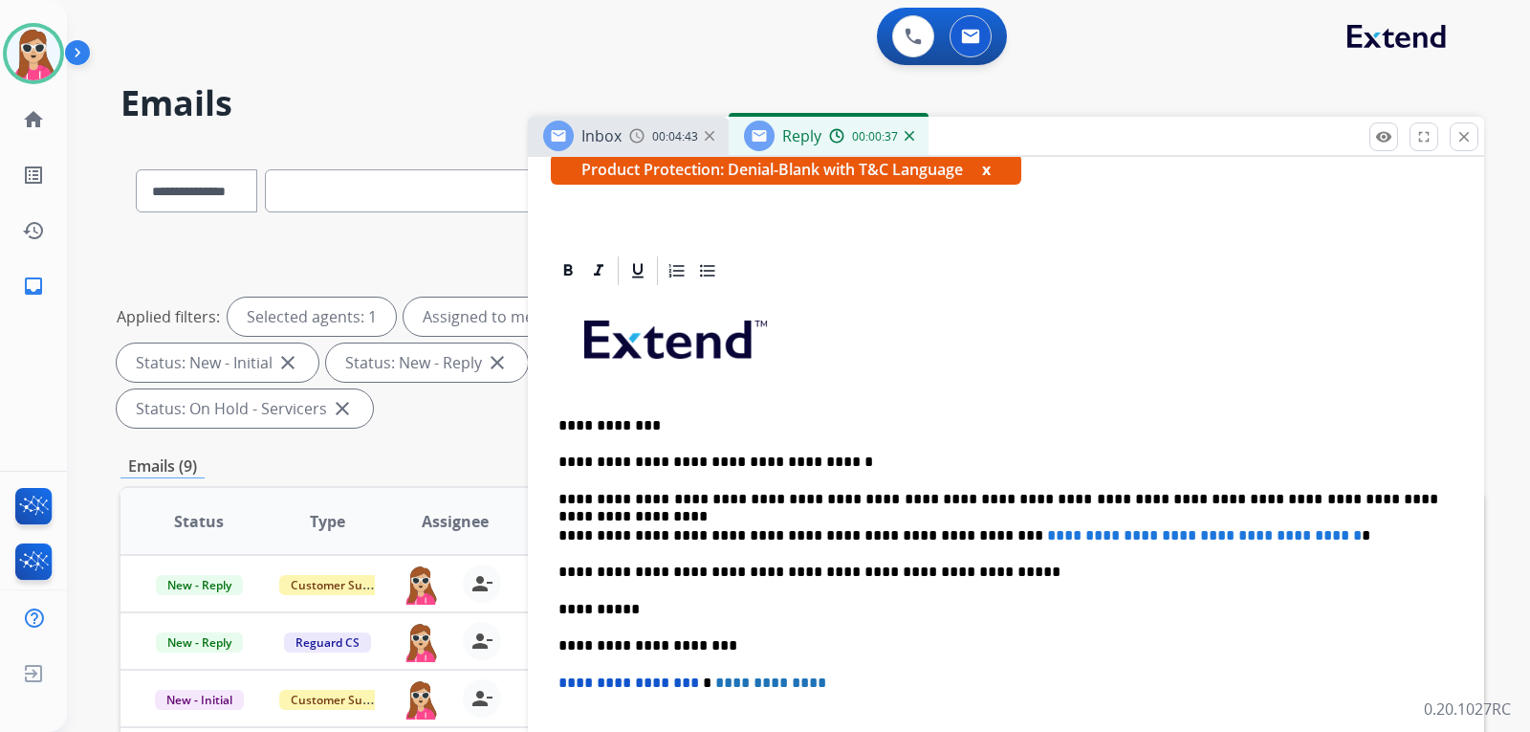
scroll to position [403, 0]
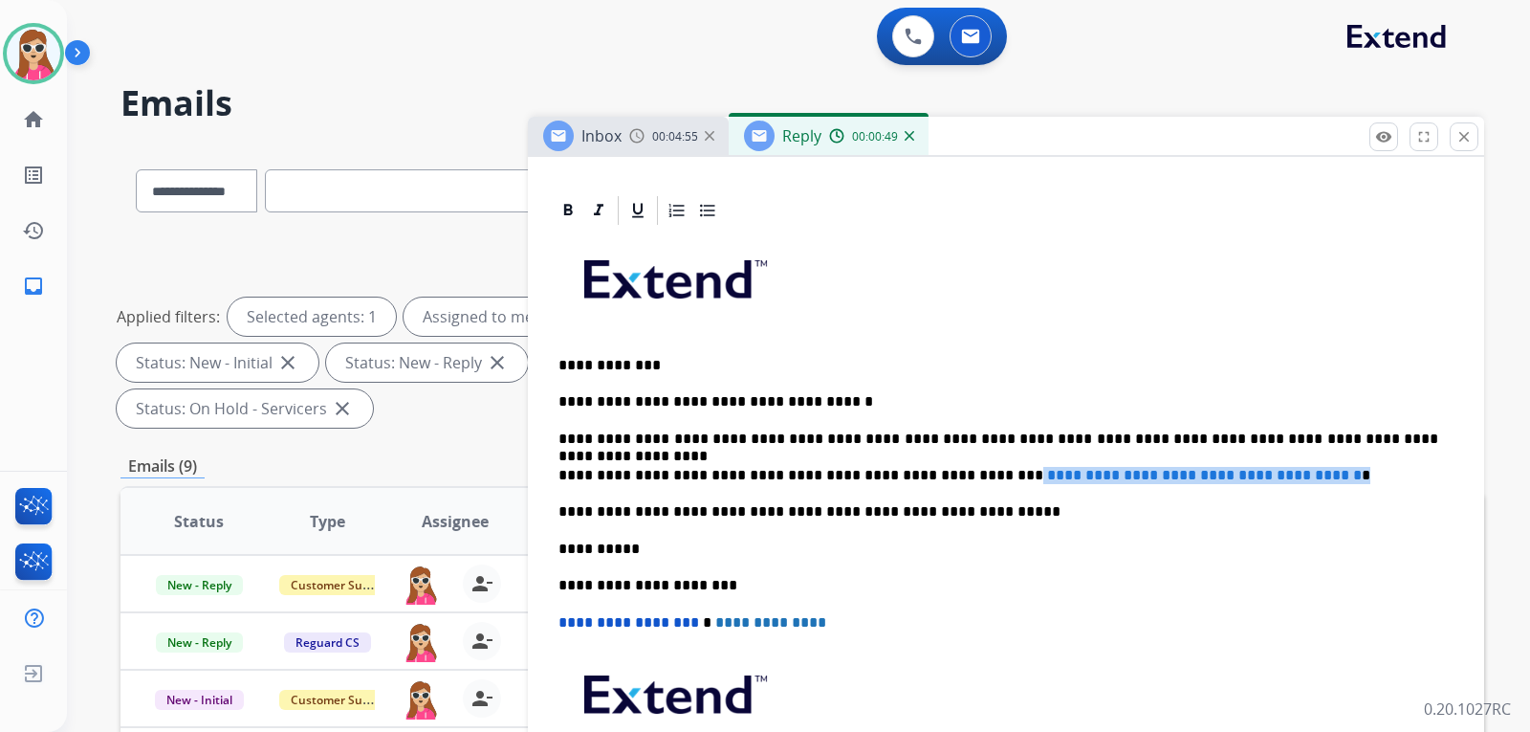
drag, startPoint x: 947, startPoint y: 473, endPoint x: 1335, endPoint y: 478, distance: 388.3
click at [1335, 478] on p "**********" at bounding box center [998, 475] width 880 height 17
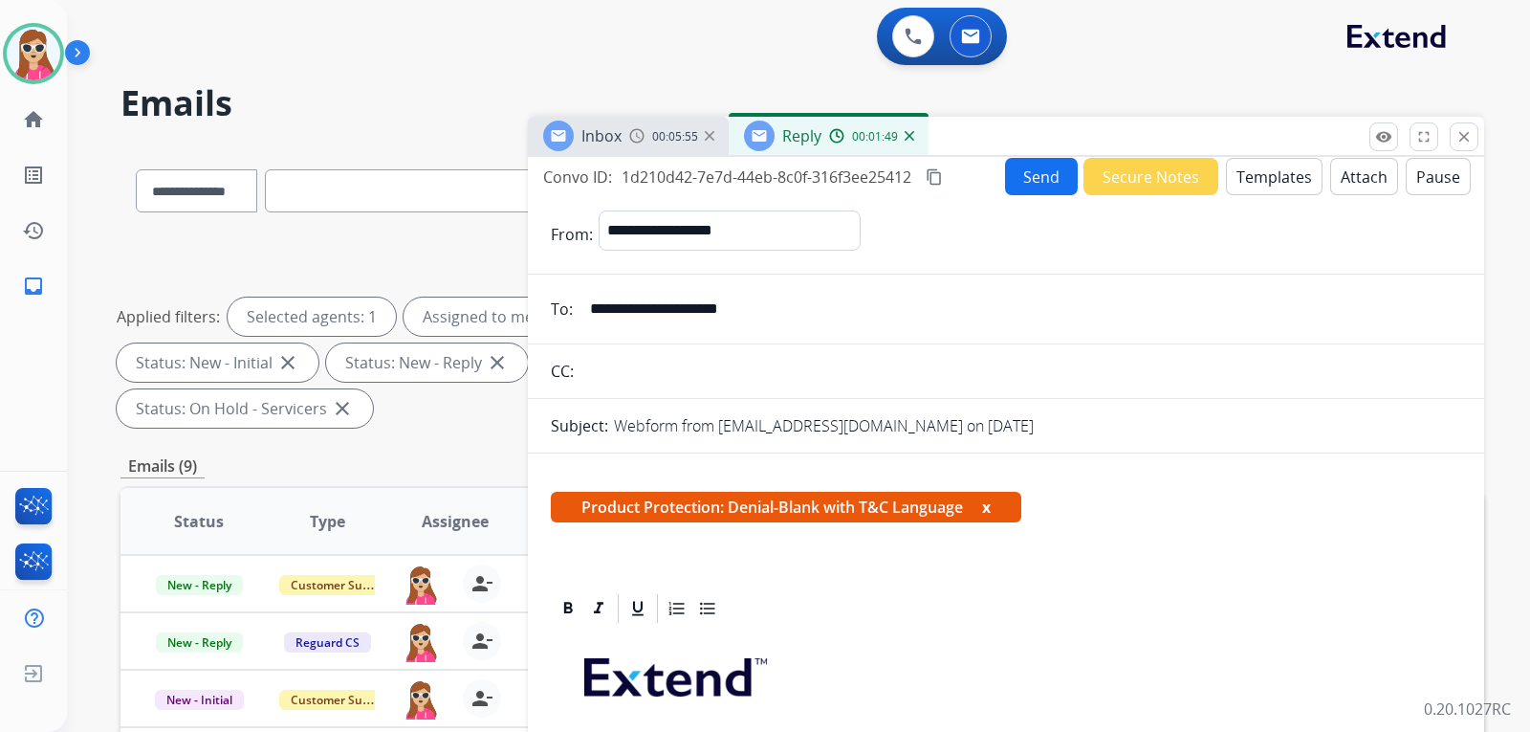
scroll to position [0, 0]
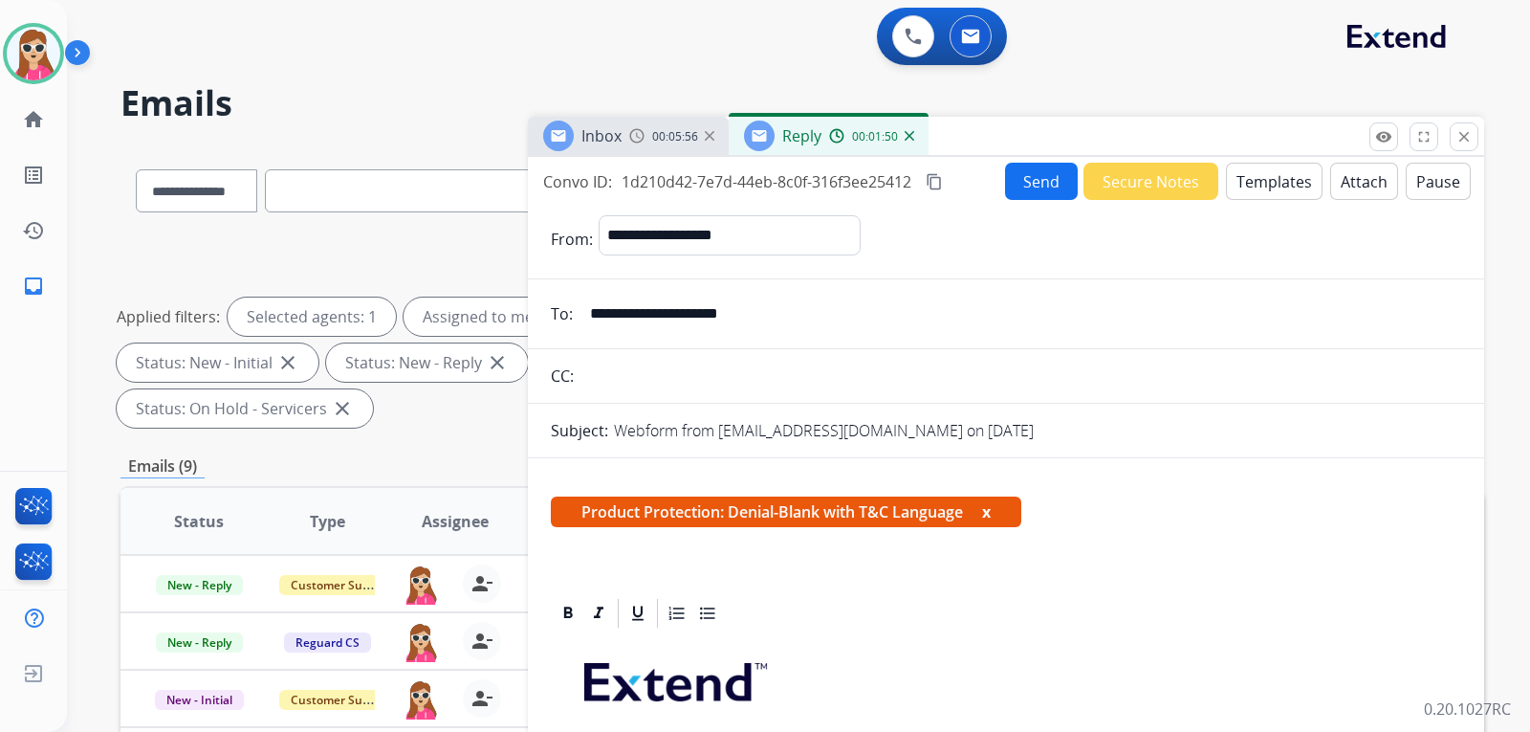
click at [1351, 188] on button "Attach" at bounding box center [1364, 181] width 68 height 37
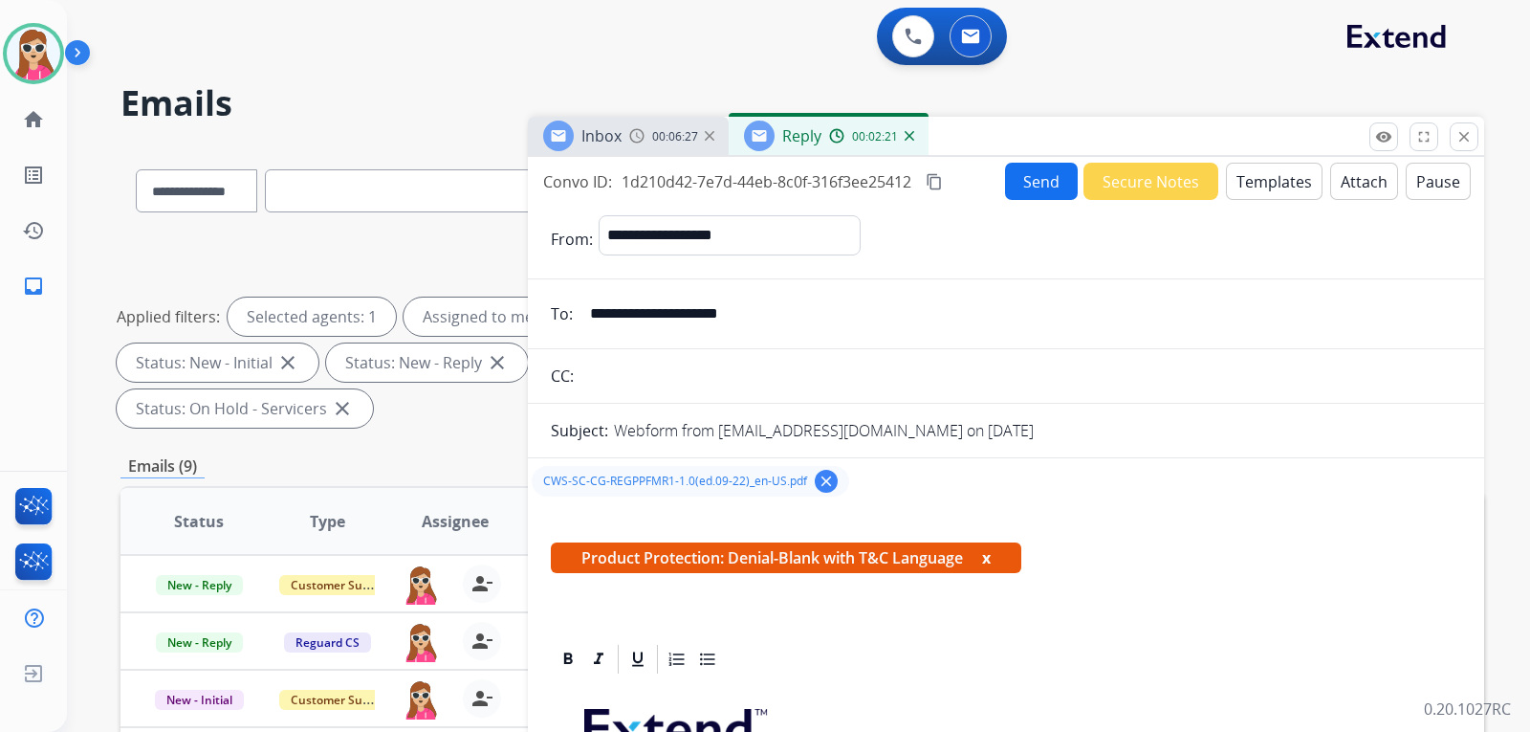
click at [1032, 177] on button "Send" at bounding box center [1041, 181] width 73 height 37
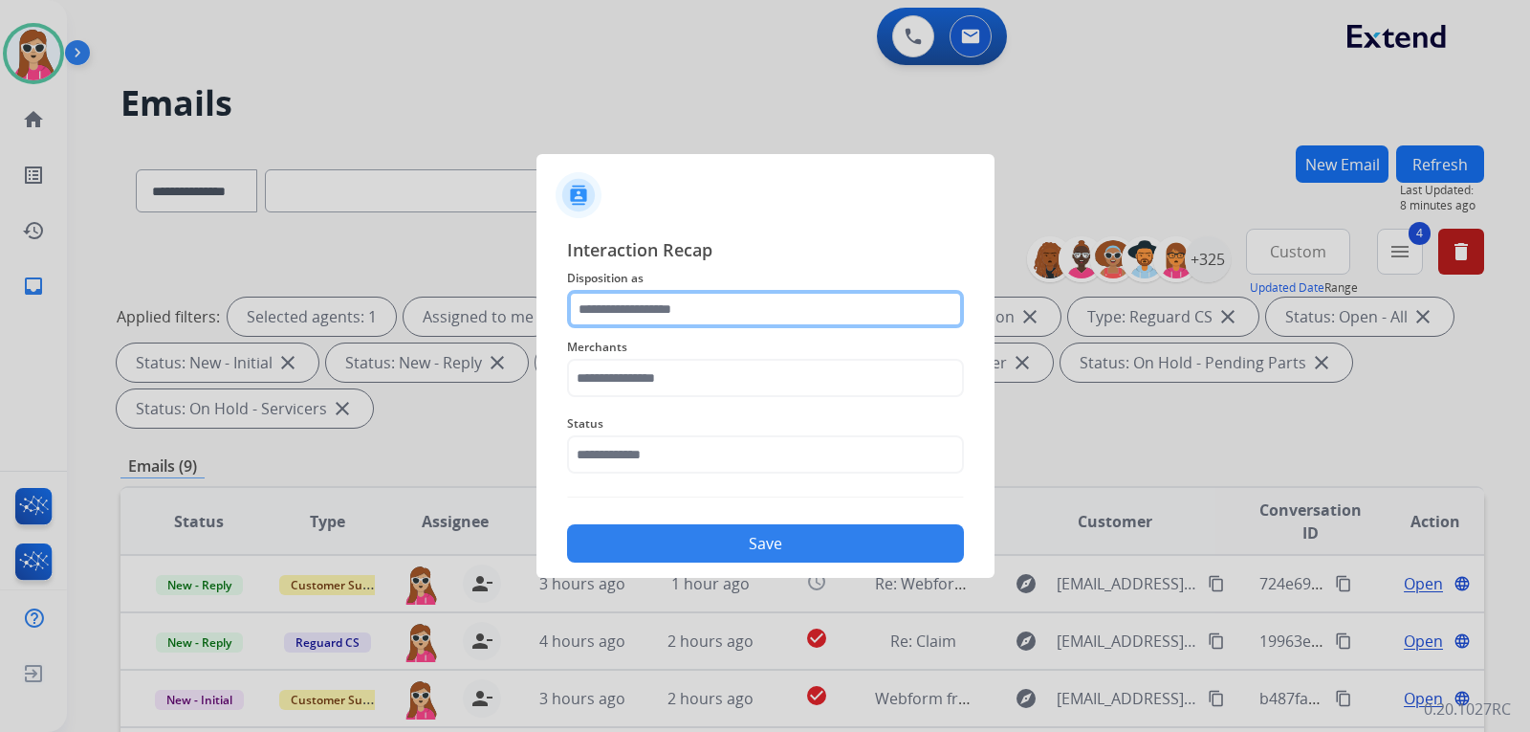
click at [586, 320] on input "text" at bounding box center [765, 309] width 397 height 38
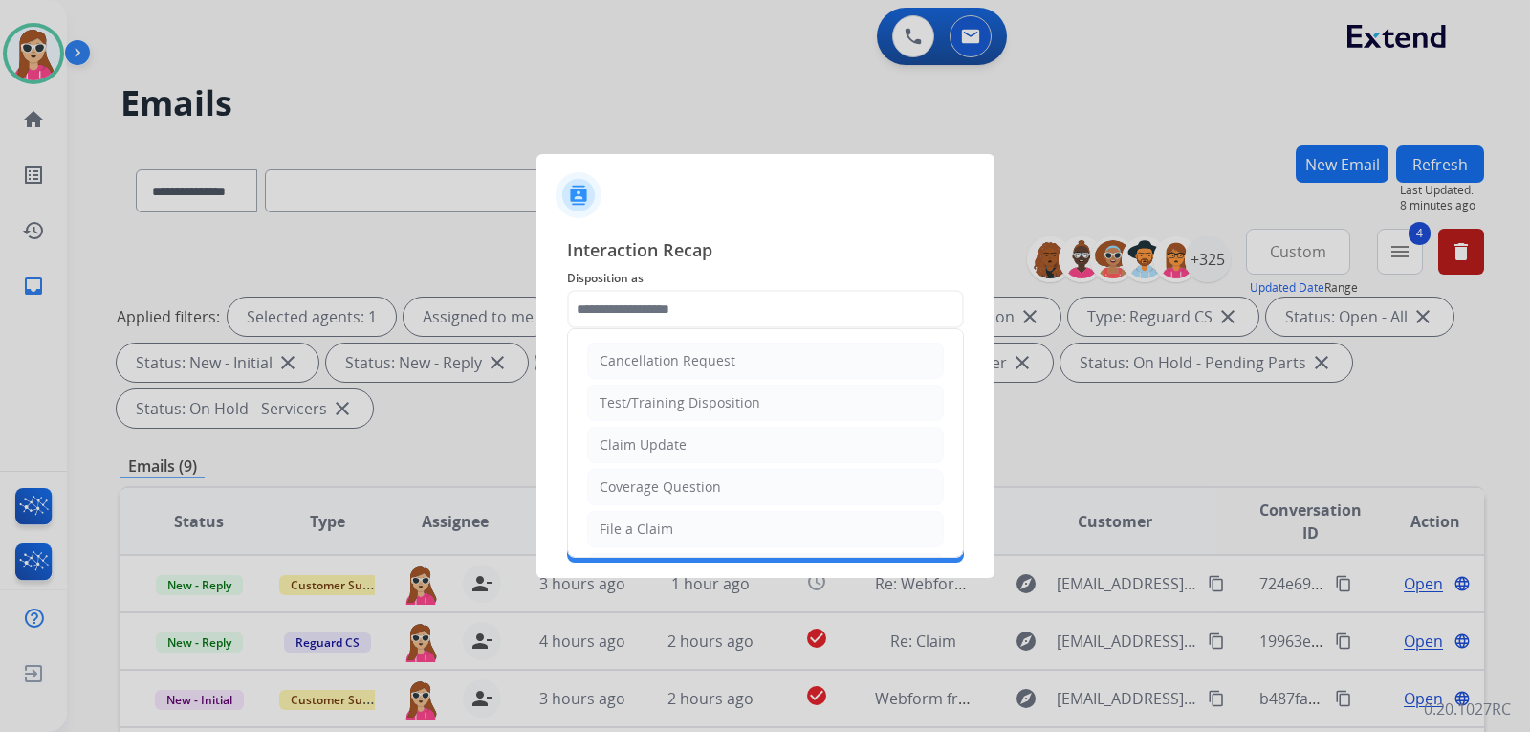
click at [650, 438] on div "Claim Update" at bounding box center [643, 444] width 87 height 19
type input "**********"
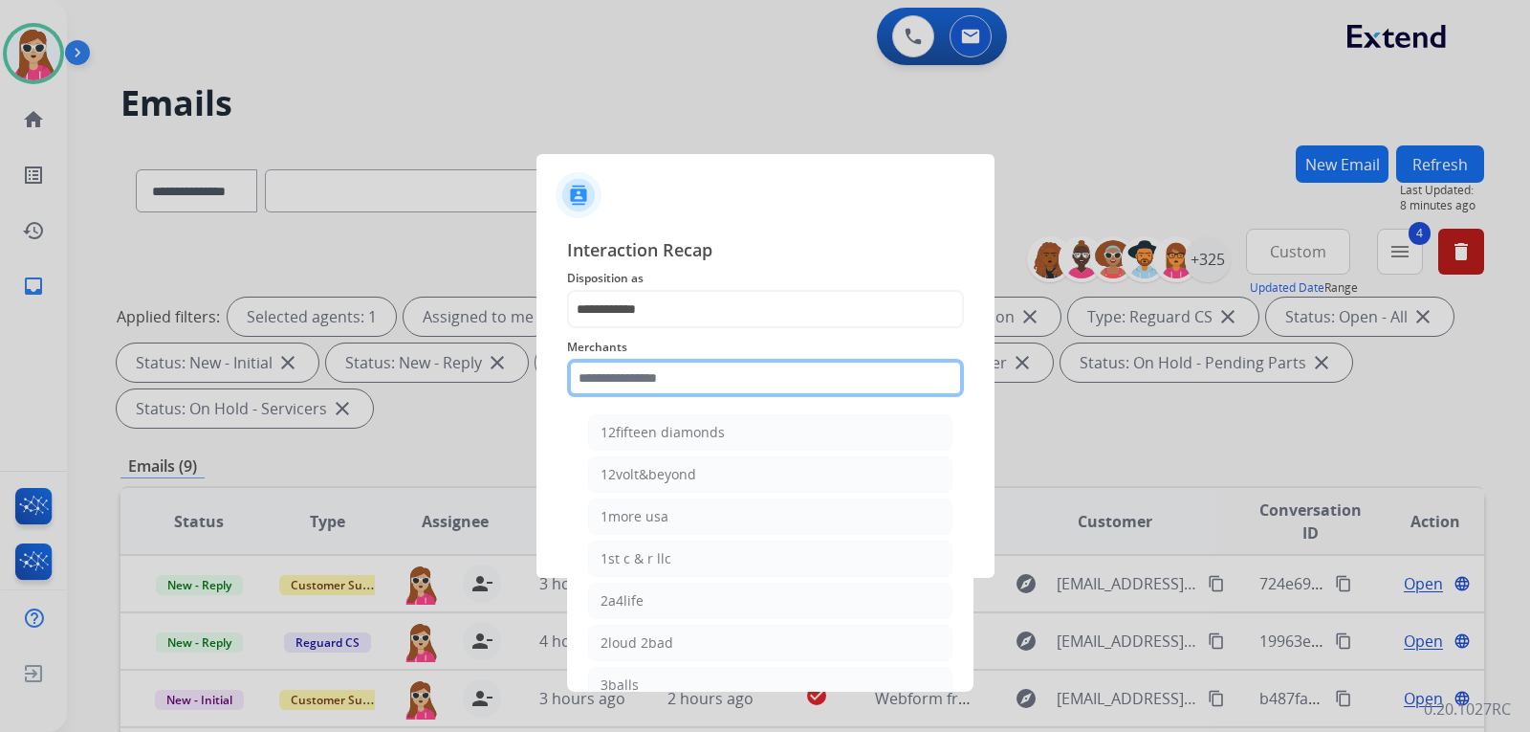
click at [679, 384] on input "text" at bounding box center [765, 378] width 397 height 38
click at [606, 368] on input "text" at bounding box center [765, 378] width 397 height 38
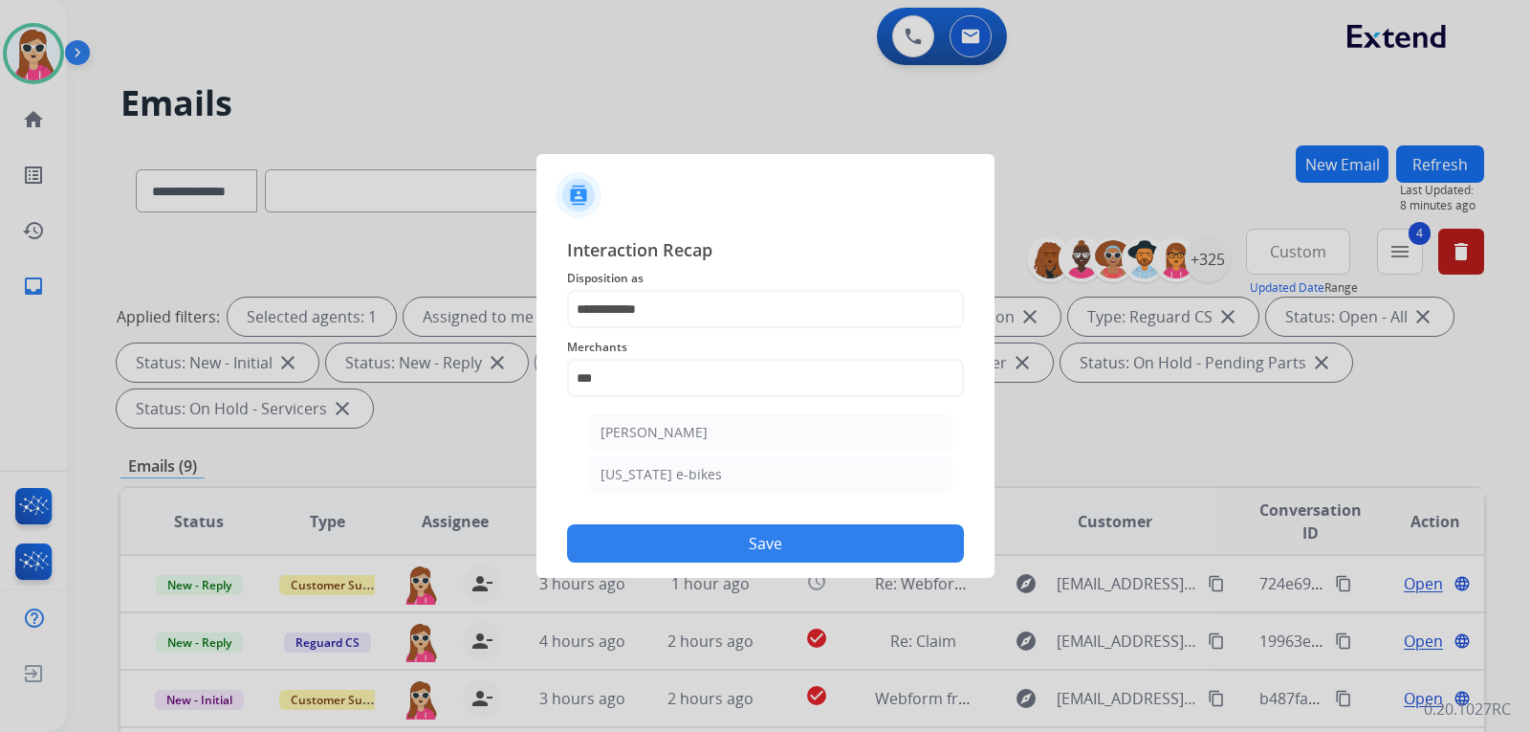
click at [668, 442] on div "[PERSON_NAME]" at bounding box center [654, 432] width 107 height 19
type input "**********"
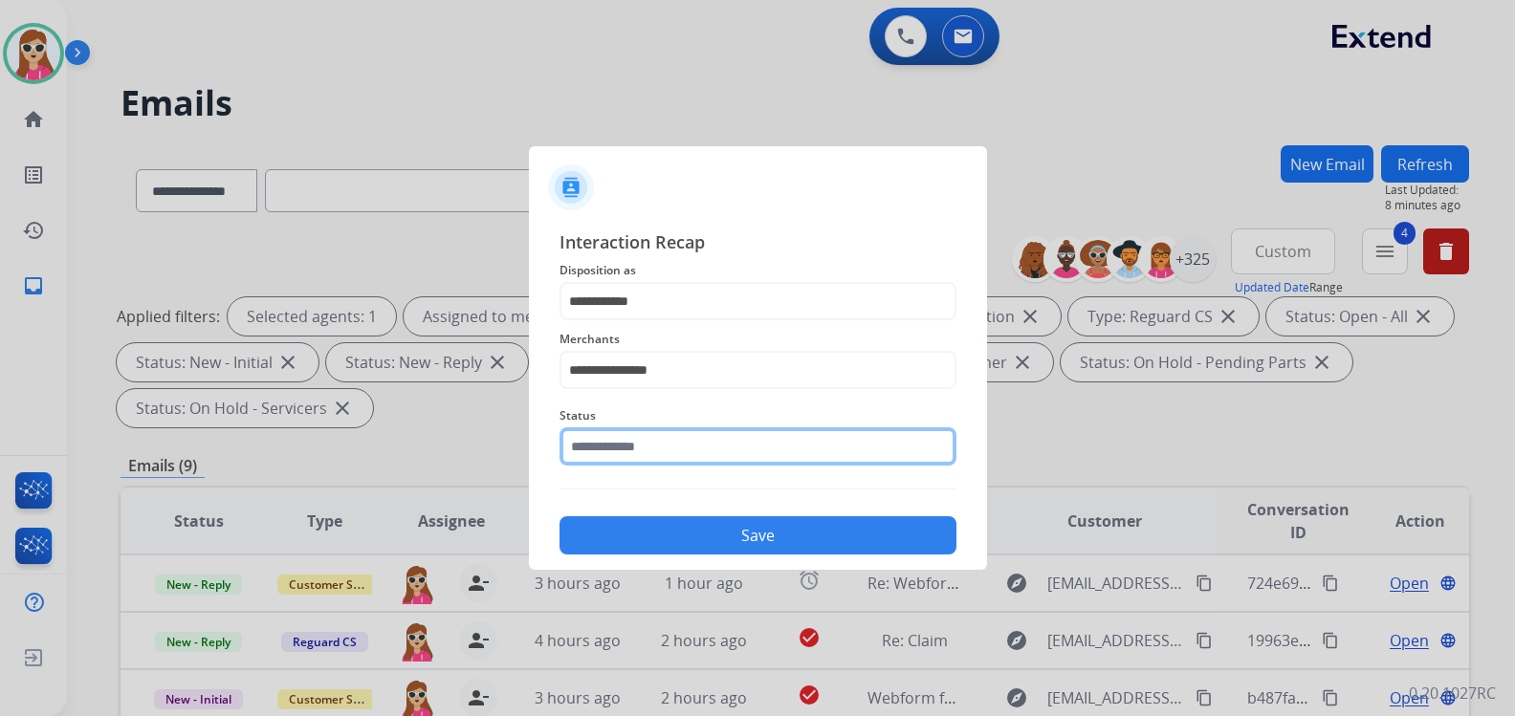
click at [707, 444] on input "text" at bounding box center [757, 446] width 397 height 38
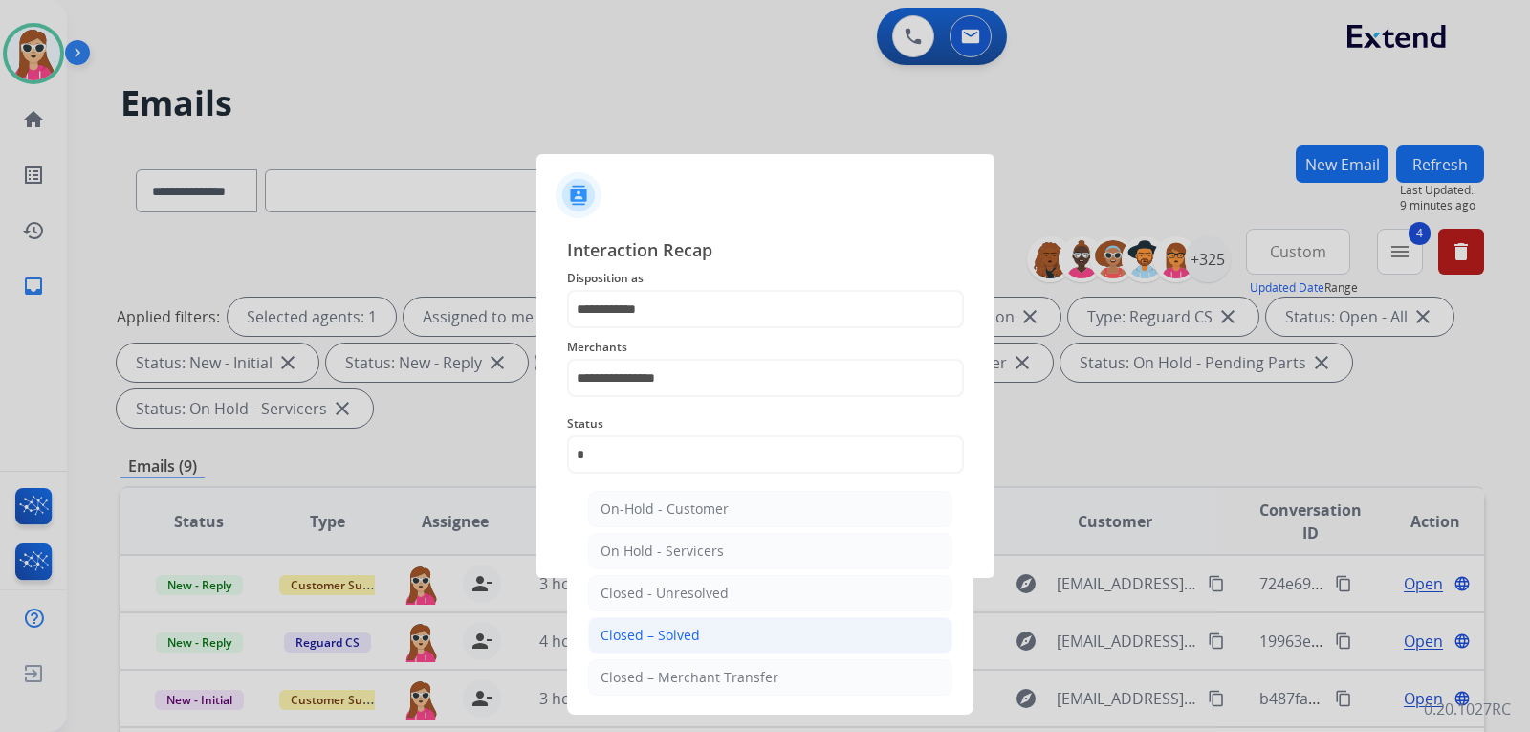
click at [652, 639] on div "Closed – Solved" at bounding box center [650, 634] width 99 height 19
type input "**********"
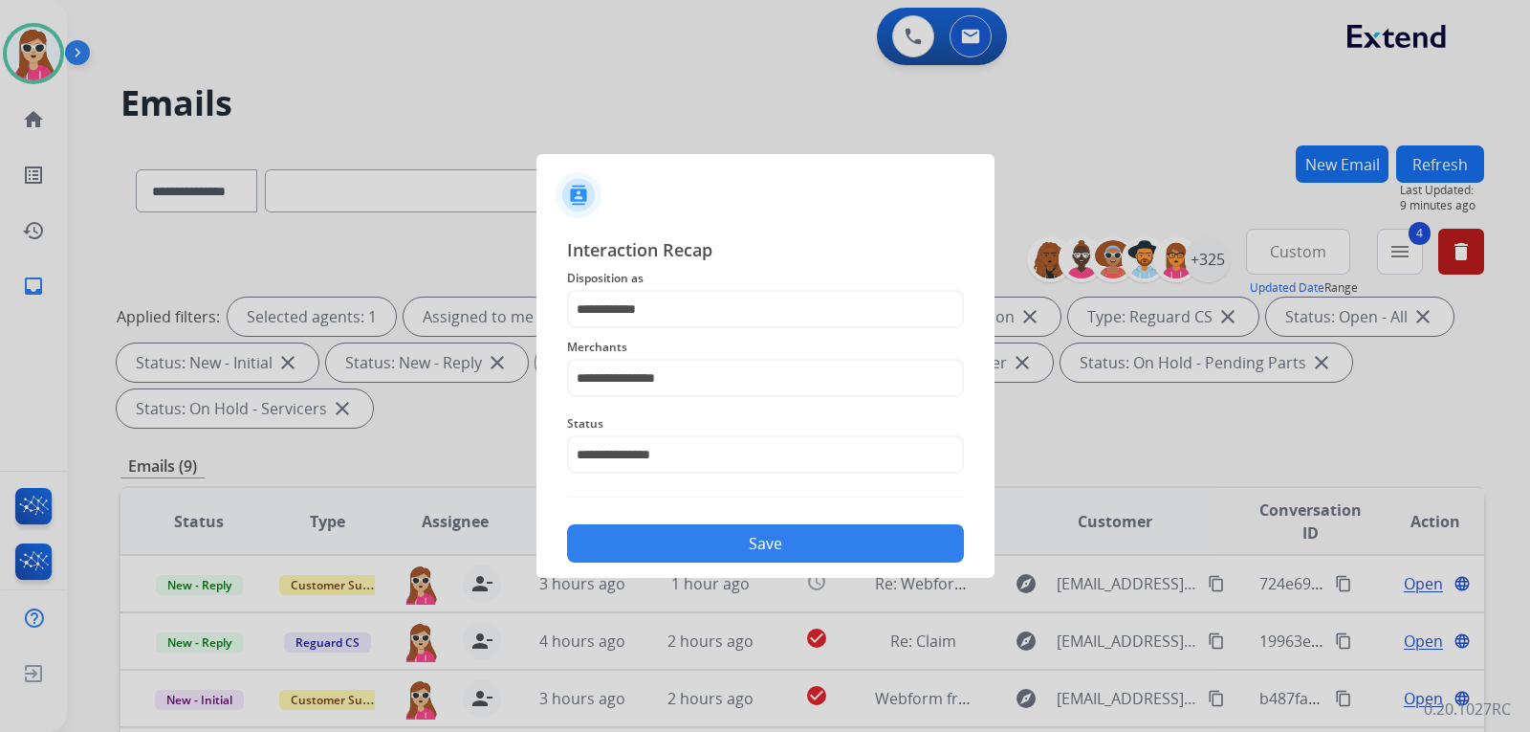
click at [686, 540] on button "Save" at bounding box center [765, 543] width 397 height 38
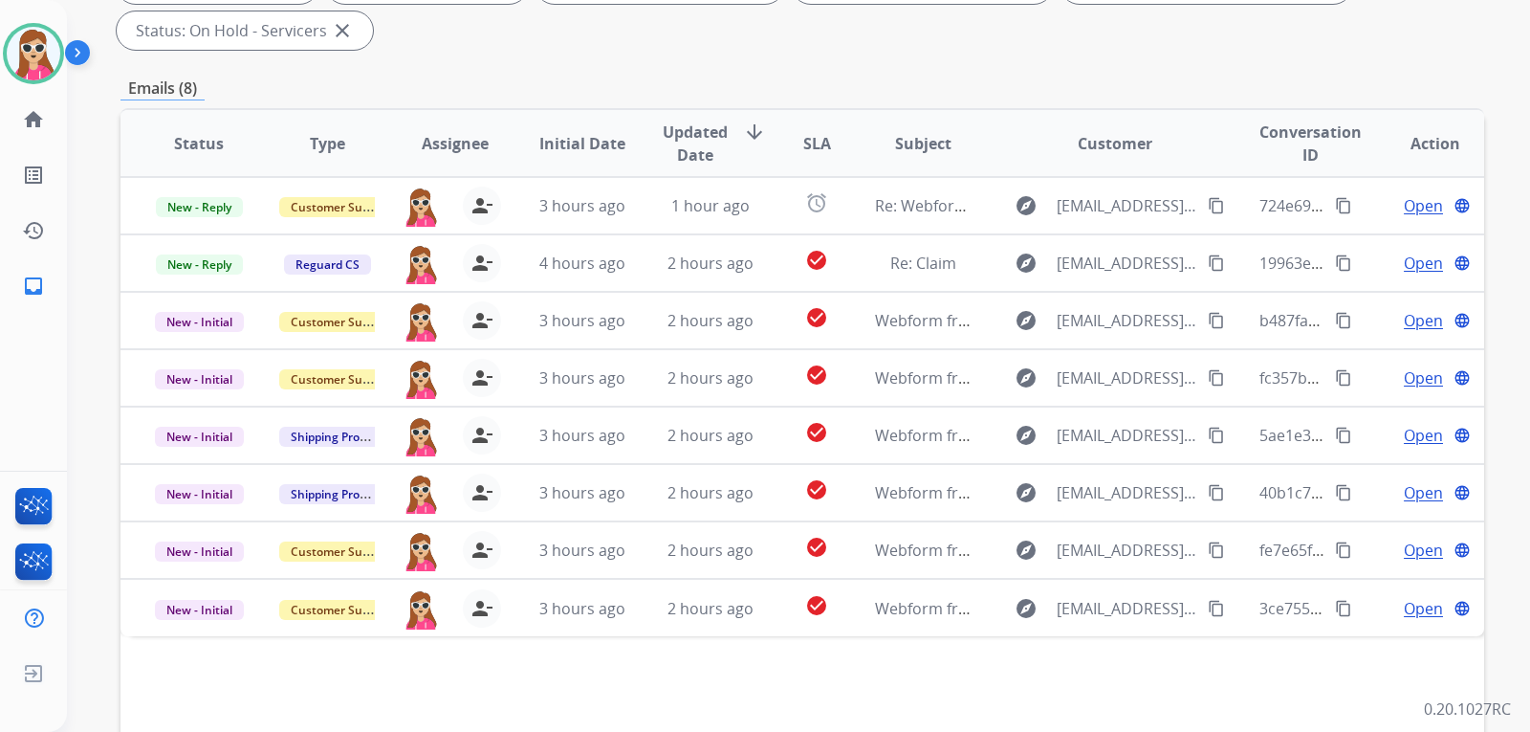
scroll to position [383, 0]
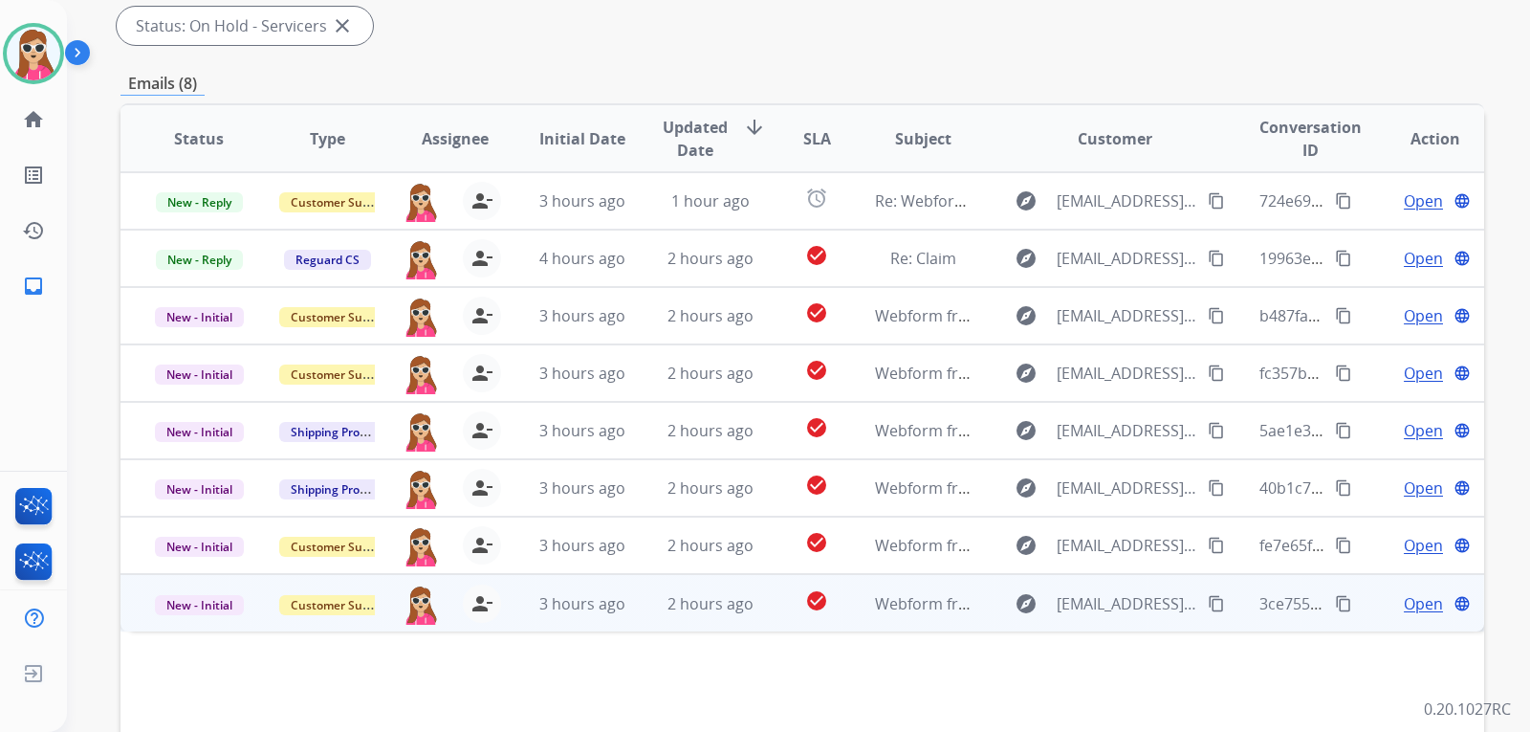
click at [844, 601] on td "Webform from [EMAIL_ADDRESS][DOMAIN_NAME] on [DATE]" at bounding box center [908, 602] width 128 height 57
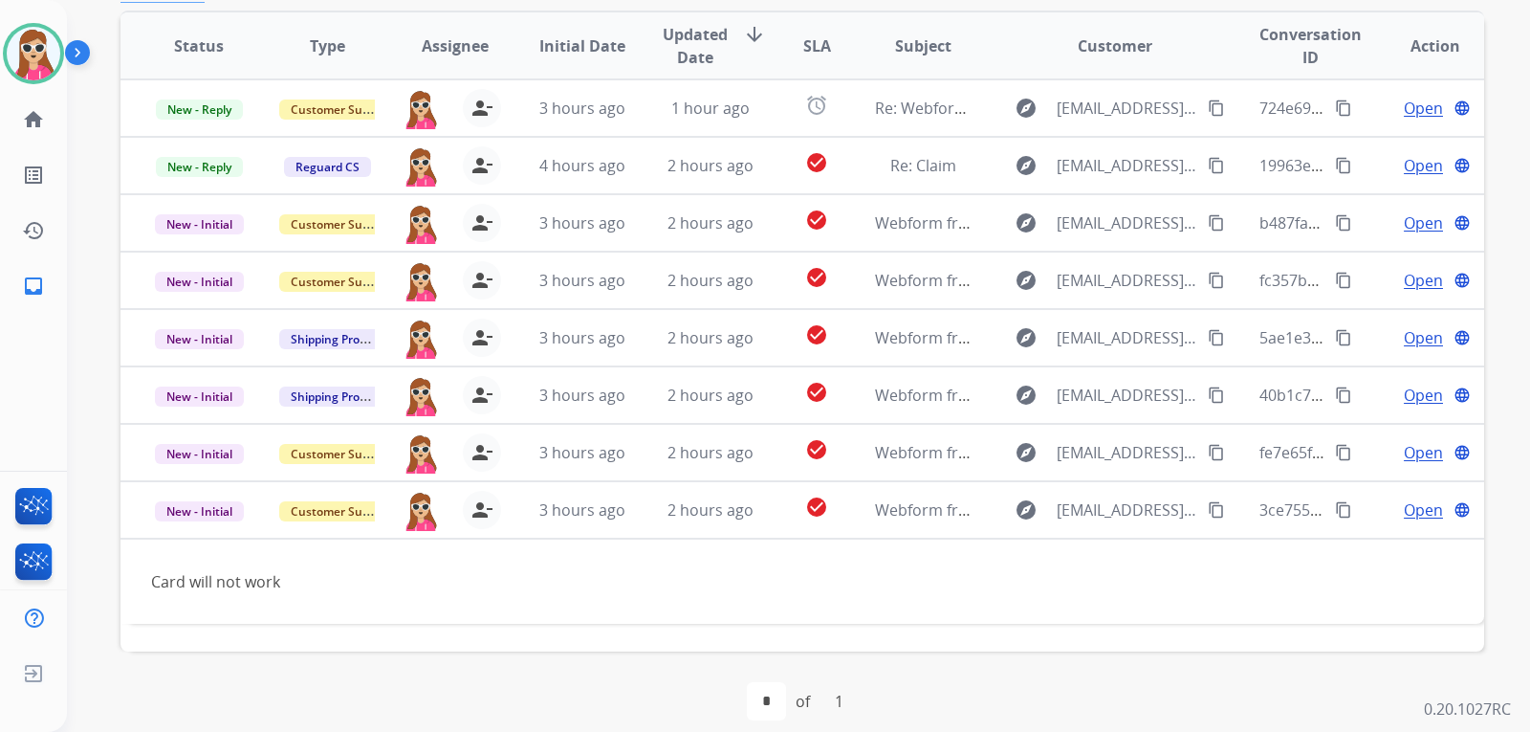
scroll to position [494, 0]
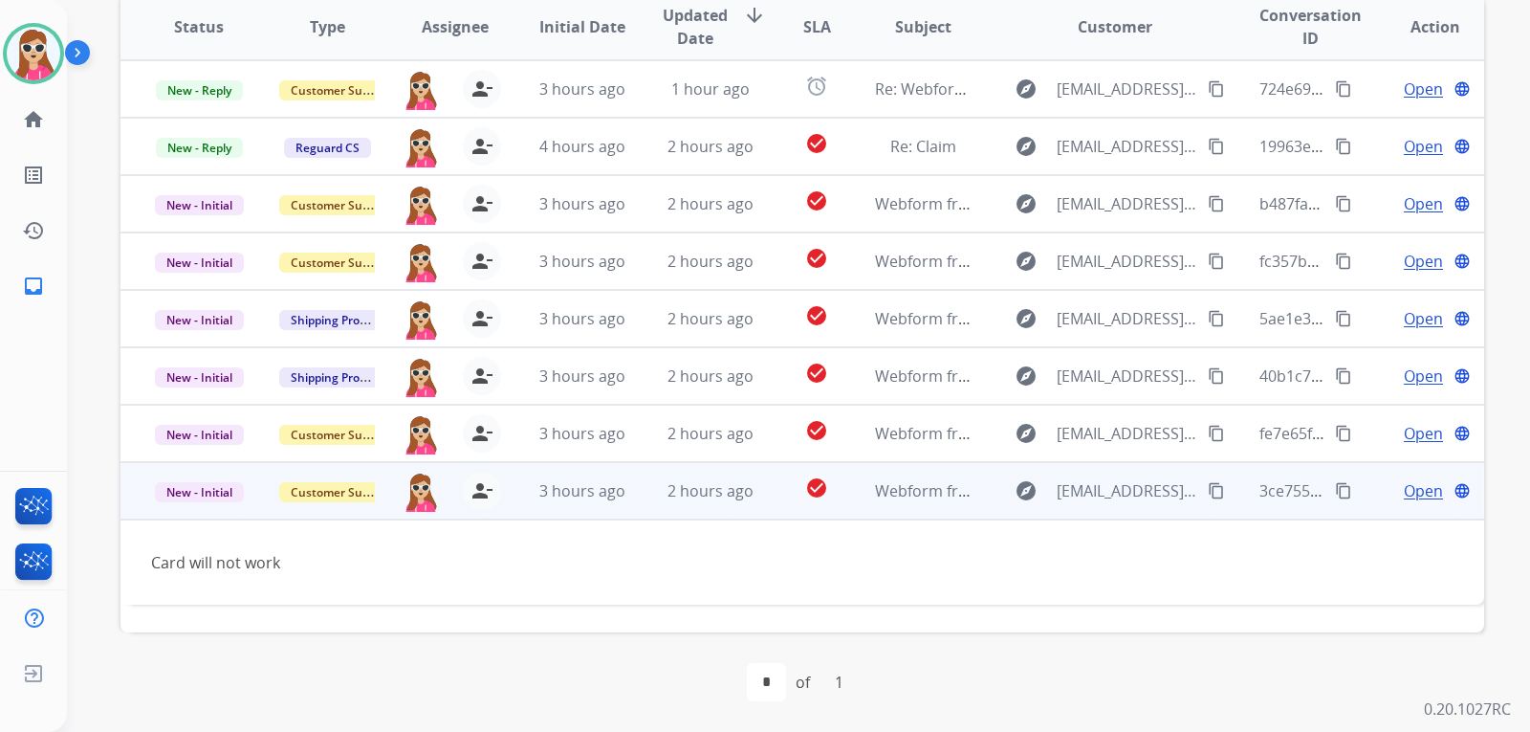
click at [1387, 493] on div "Open language" at bounding box center [1435, 490] width 97 height 23
click at [1208, 491] on mat-icon "content_copy" at bounding box center [1216, 491] width 17 height 17
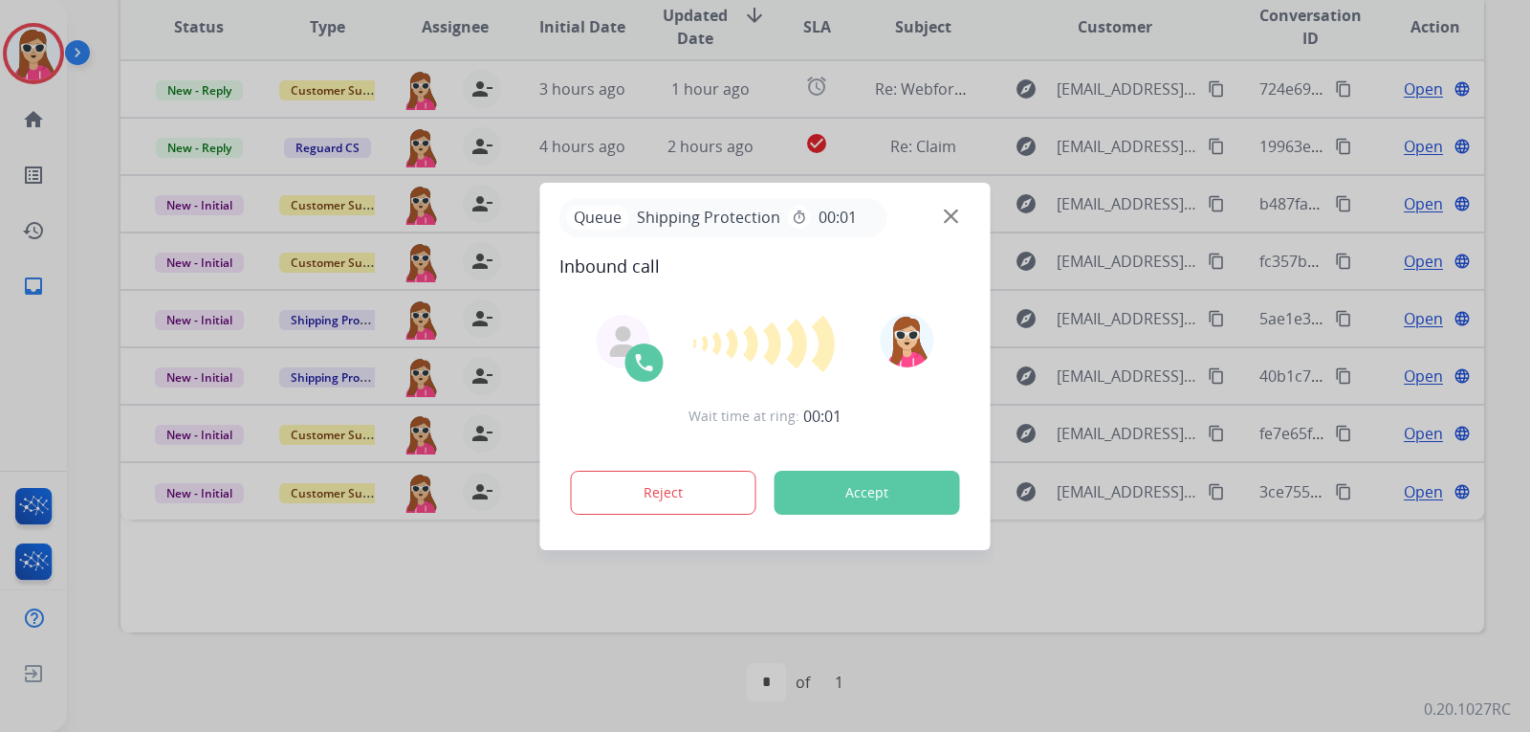
click at [883, 499] on button "Accept" at bounding box center [868, 492] width 186 height 44
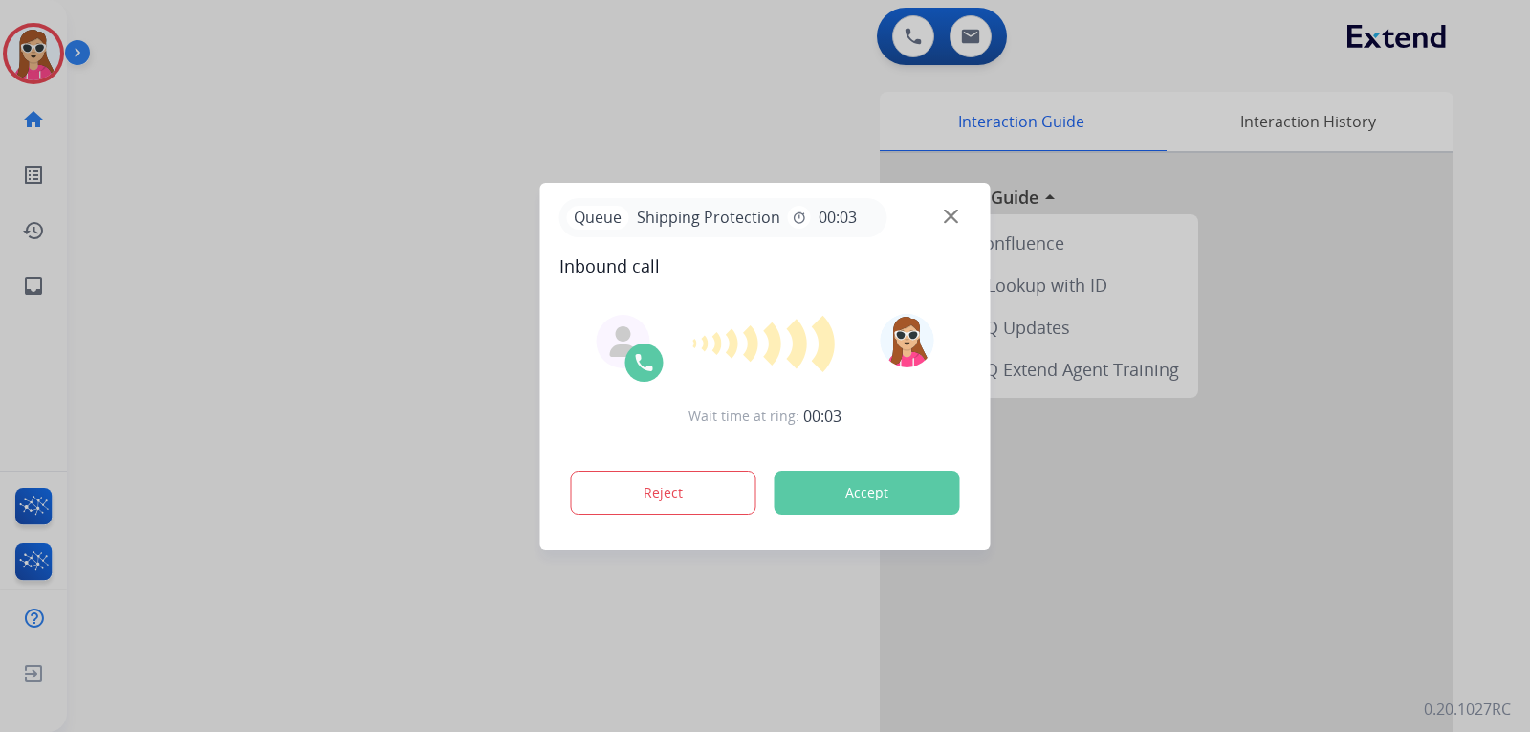
click at [876, 488] on button "Accept" at bounding box center [868, 492] width 186 height 44
click at [928, 503] on button "Accept" at bounding box center [868, 492] width 186 height 44
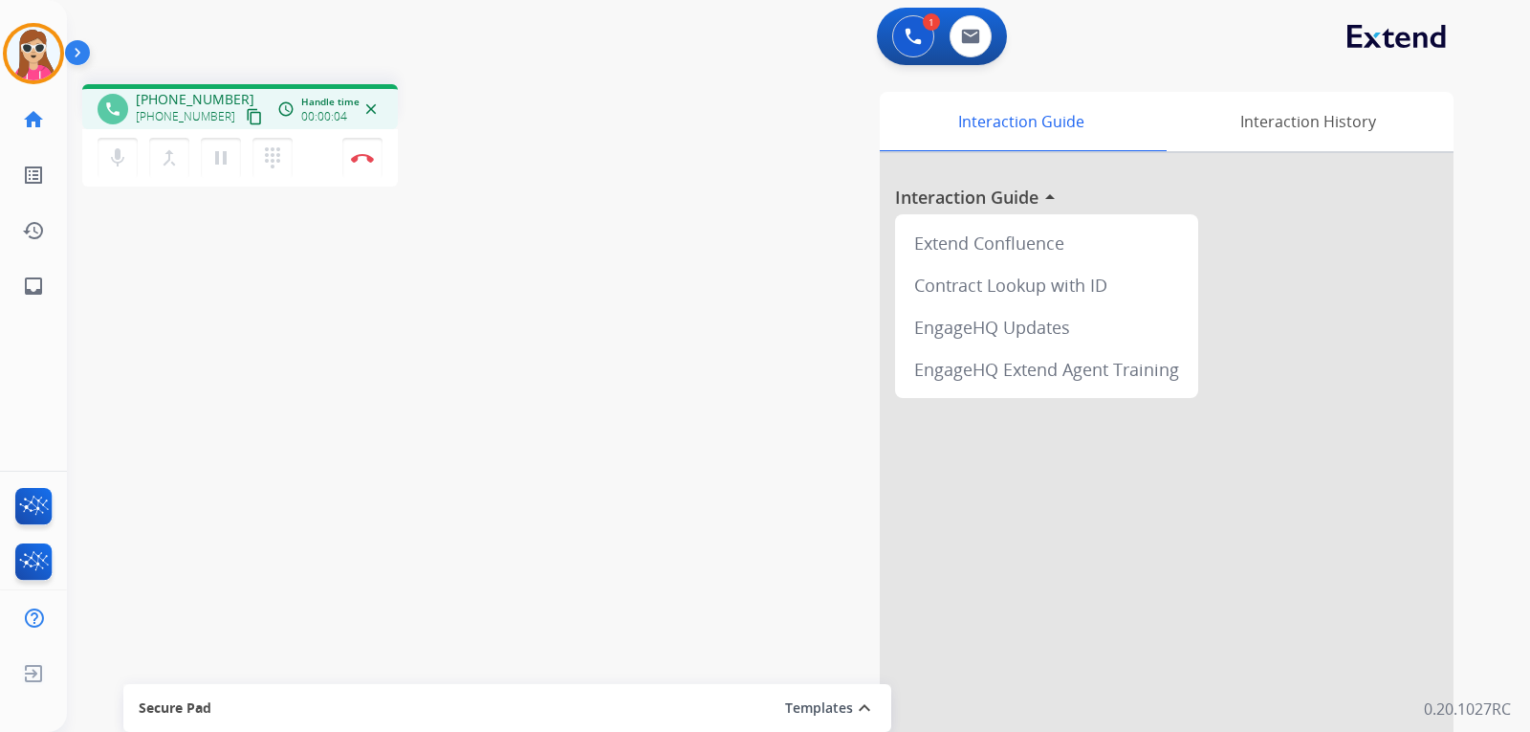
click at [246, 112] on mat-icon "content_copy" at bounding box center [254, 116] width 17 height 17
click at [243, 115] on button "content_copy" at bounding box center [254, 116] width 23 height 23
click at [226, 160] on mat-icon "pause" at bounding box center [220, 157] width 23 height 23
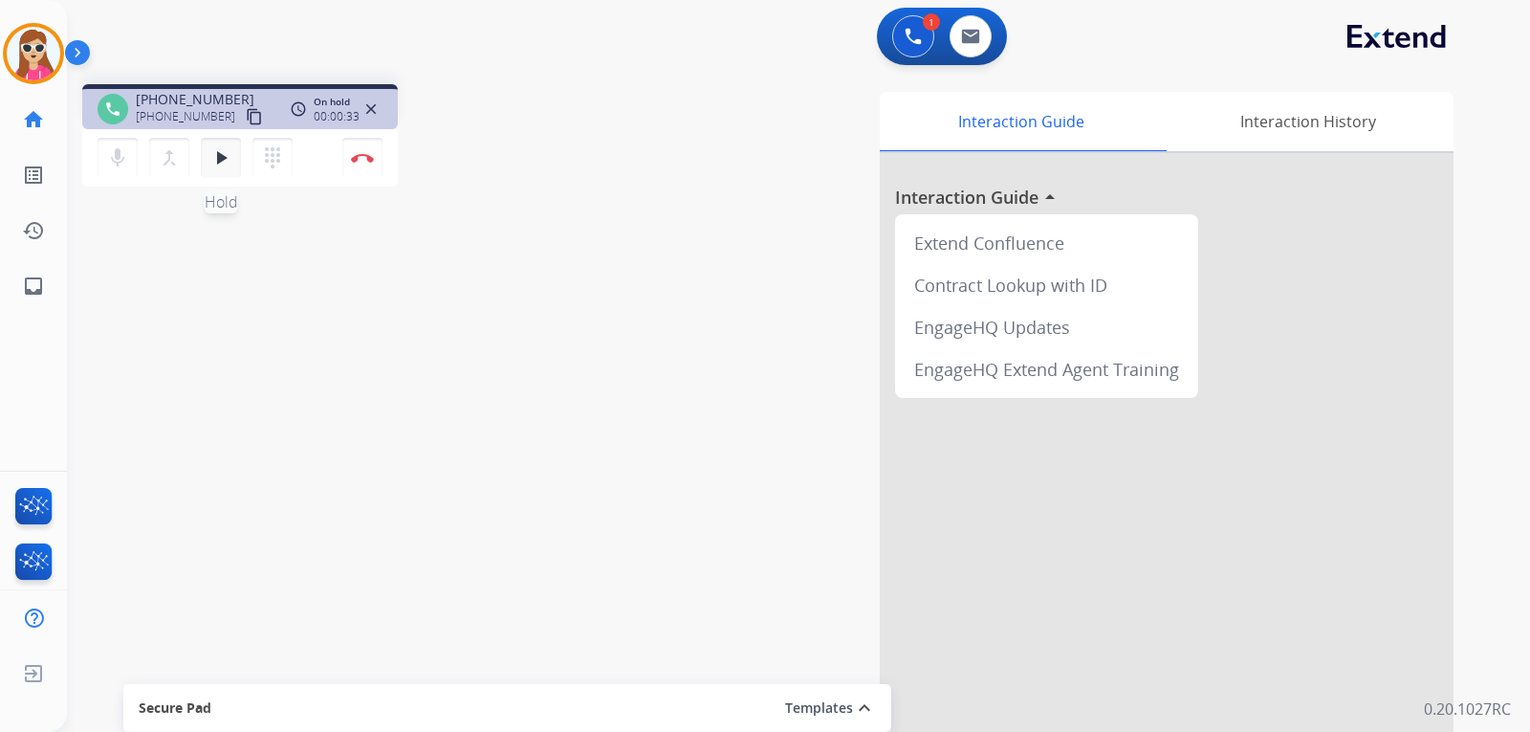
click at [221, 151] on mat-icon "play_arrow" at bounding box center [220, 157] width 23 height 23
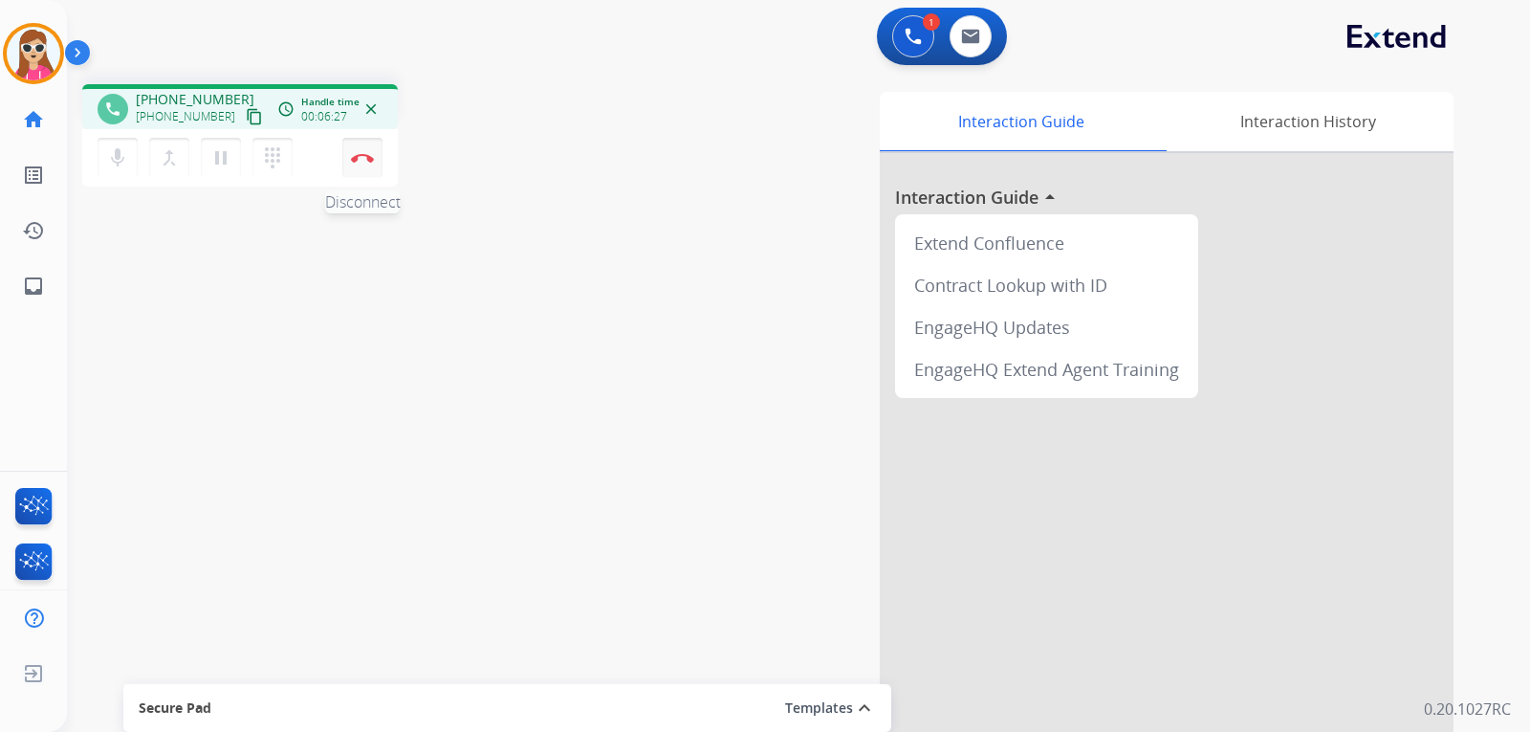
click at [368, 157] on img at bounding box center [362, 158] width 23 height 10
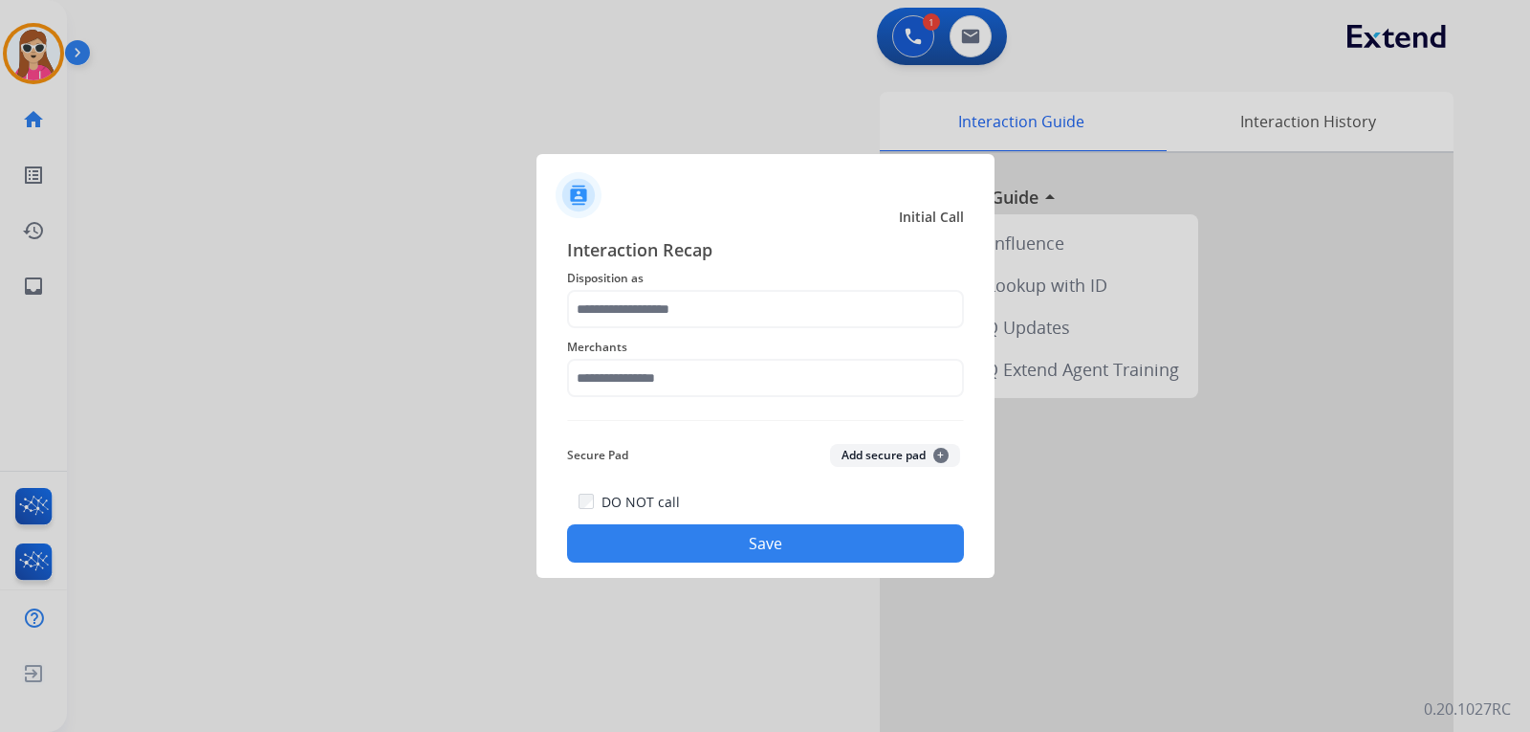
click at [652, 343] on span "Merchants" at bounding box center [765, 347] width 397 height 23
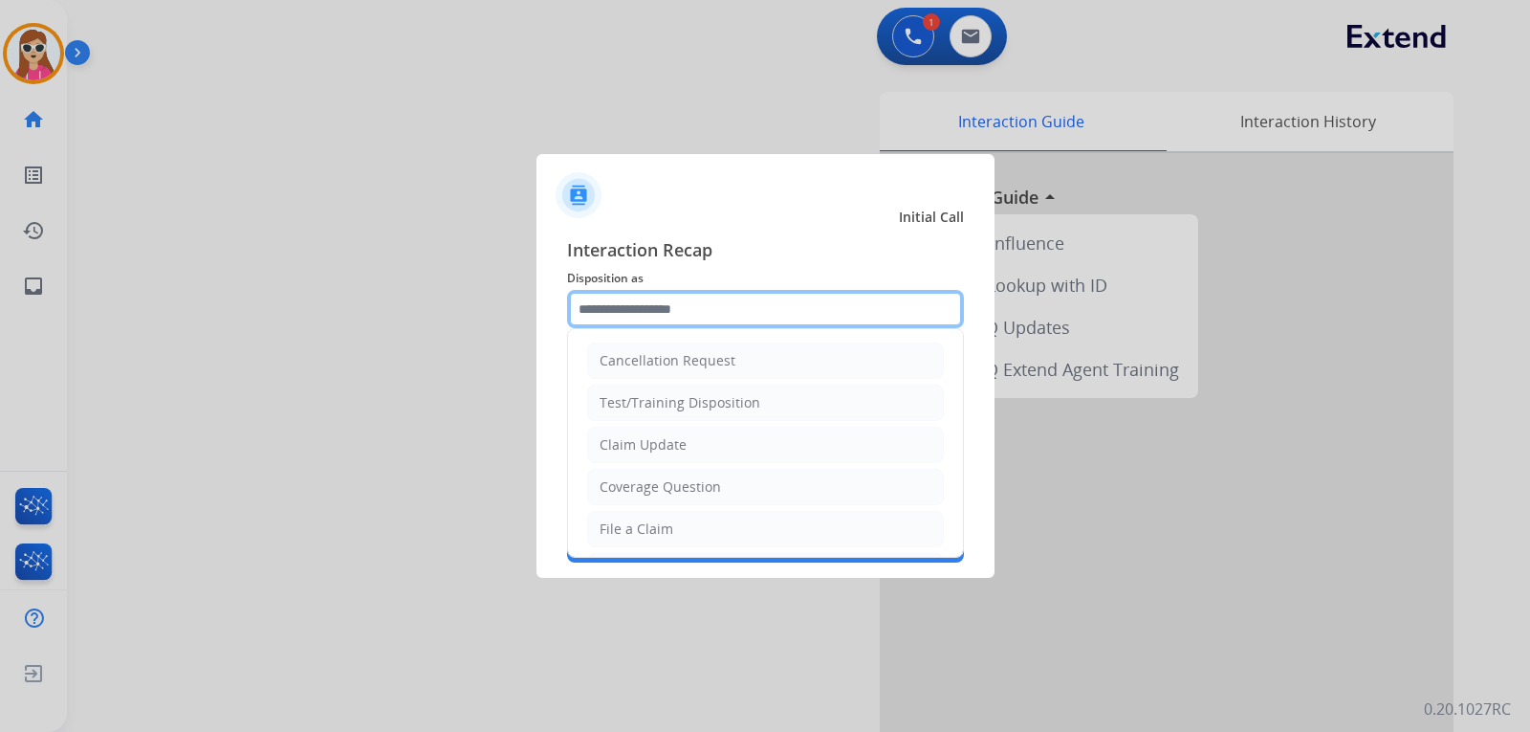
click at [654, 322] on input "text" at bounding box center [765, 309] width 397 height 38
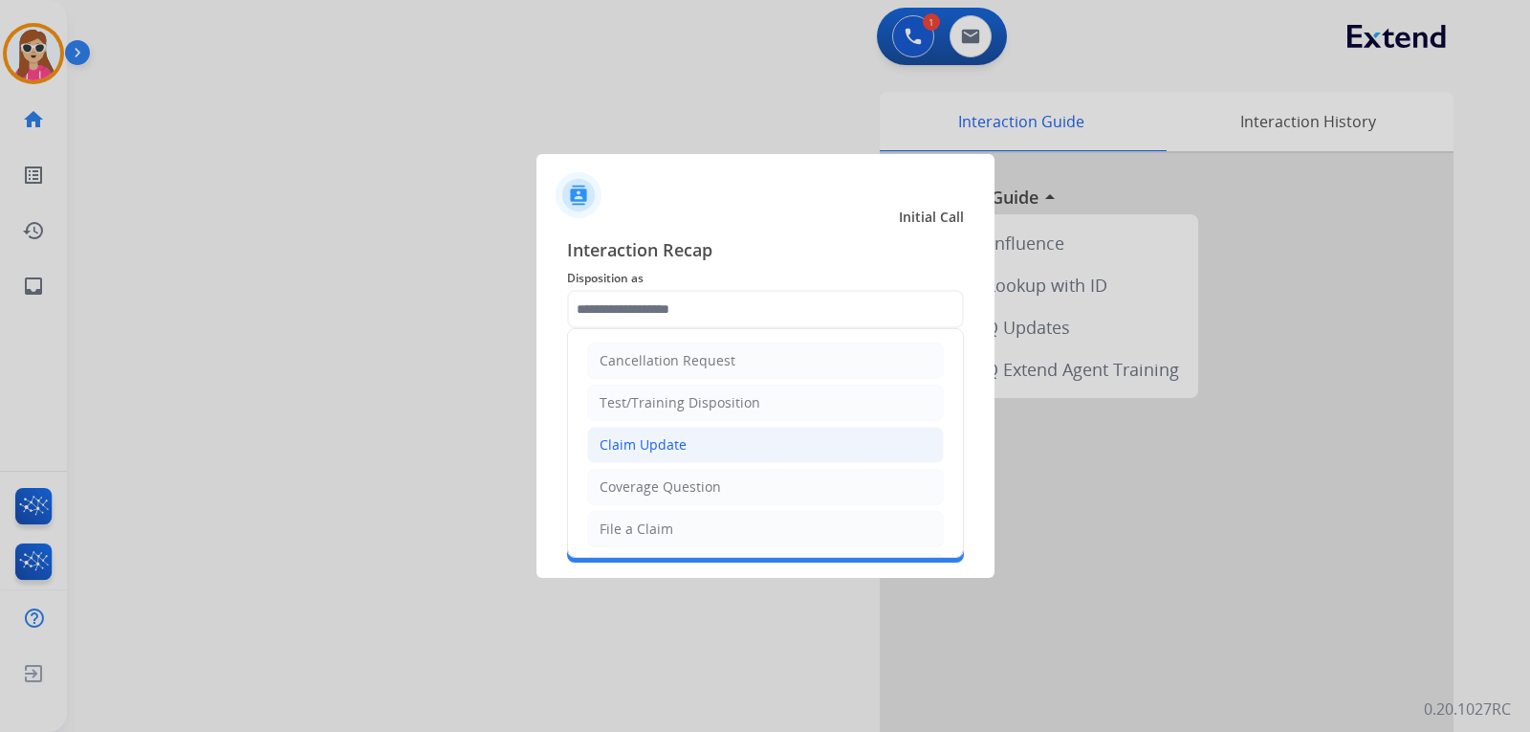
click at [685, 442] on li "Claim Update" at bounding box center [765, 444] width 357 height 36
type input "**********"
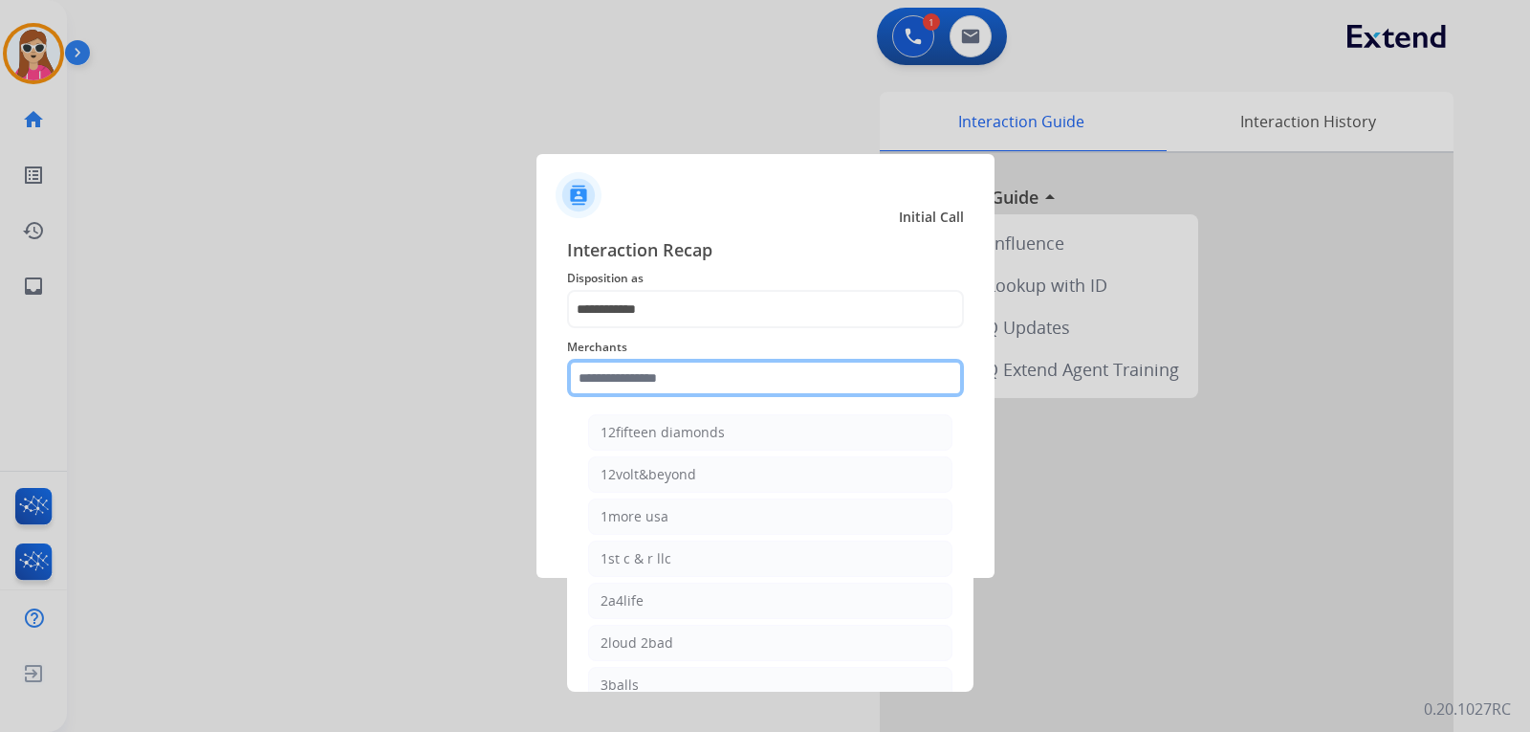
click at [673, 382] on input "text" at bounding box center [765, 378] width 397 height 38
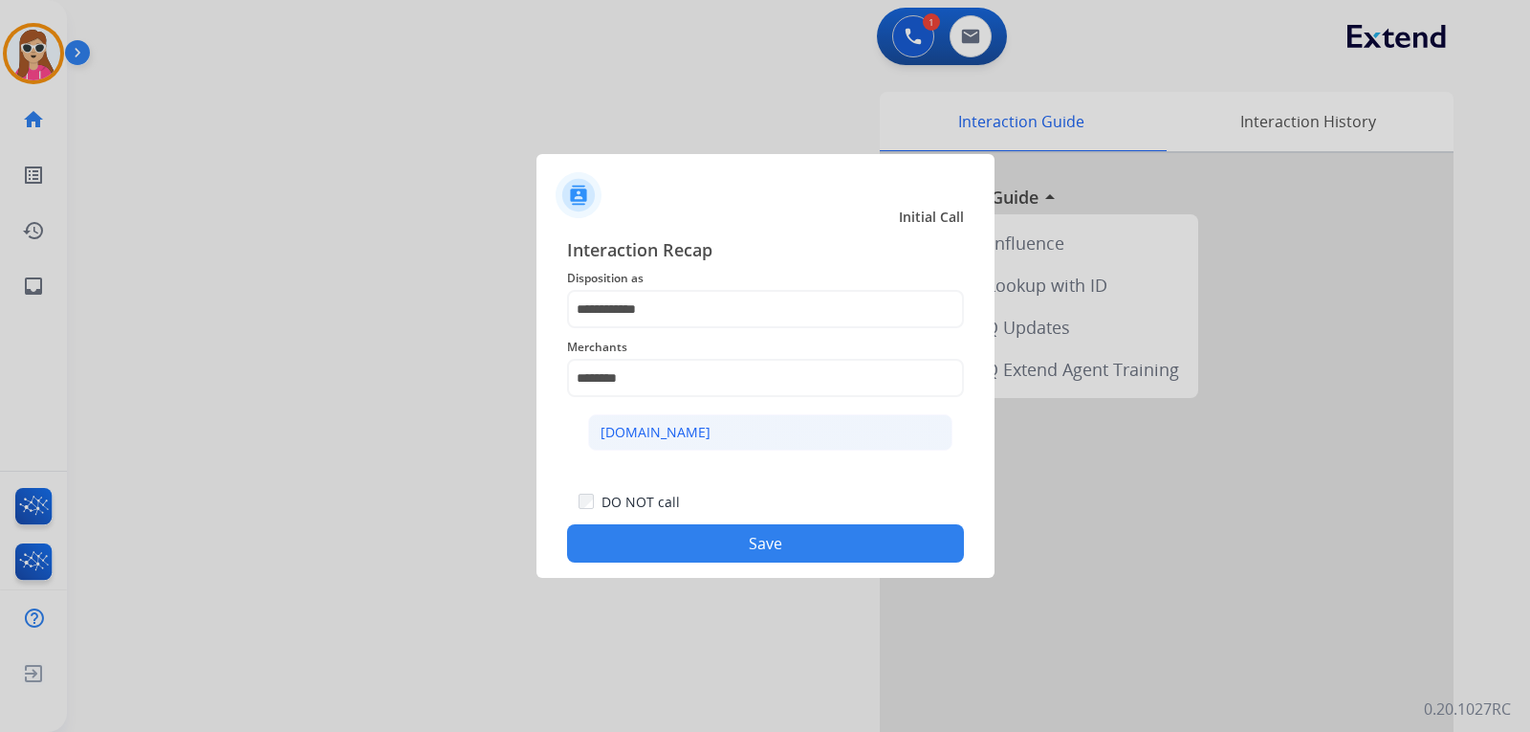
drag, startPoint x: 702, startPoint y: 410, endPoint x: 704, endPoint y: 425, distance: 14.5
click at [702, 416] on ul "[DOMAIN_NAME]" at bounding box center [770, 436] width 376 height 65
click at [704, 437] on li "[DOMAIN_NAME]" at bounding box center [770, 432] width 364 height 36
type input "**********"
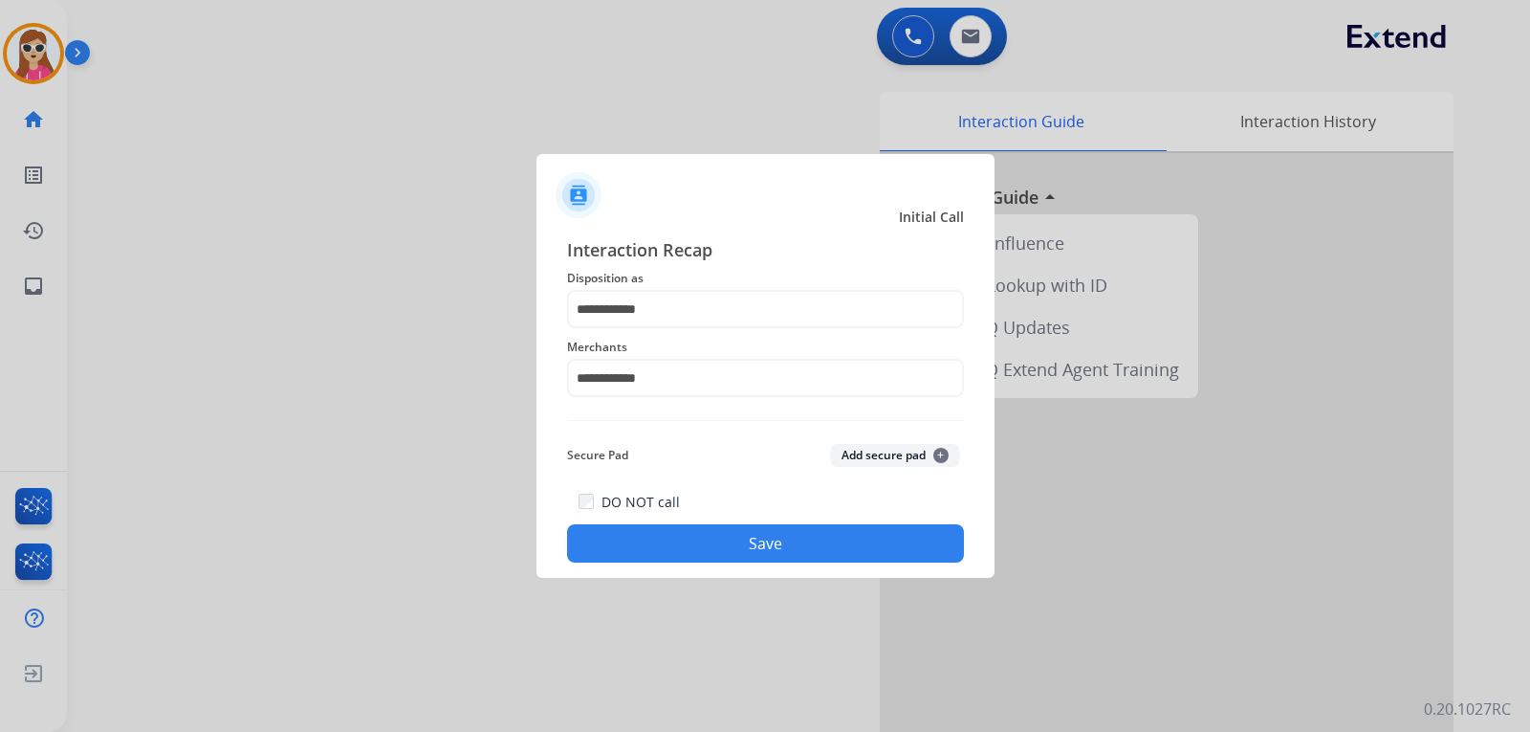
click at [732, 529] on button "Save" at bounding box center [765, 543] width 397 height 38
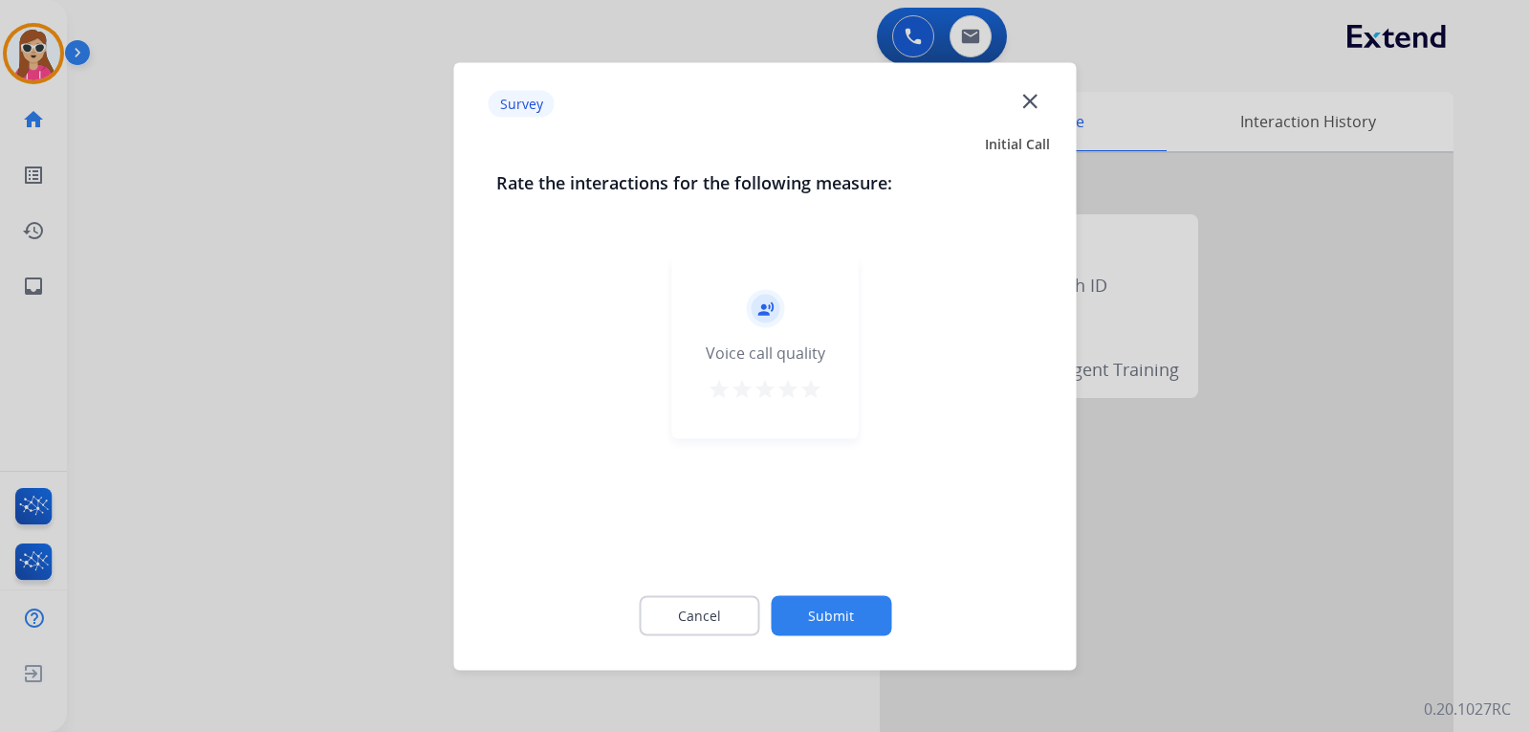
click at [803, 412] on div "record_voice_over Voice call quality star star star star star" at bounding box center [765, 347] width 186 height 182
click at [811, 387] on mat-icon "star" at bounding box center [810, 388] width 23 height 23
click at [838, 613] on button "Submit" at bounding box center [831, 615] width 120 height 40
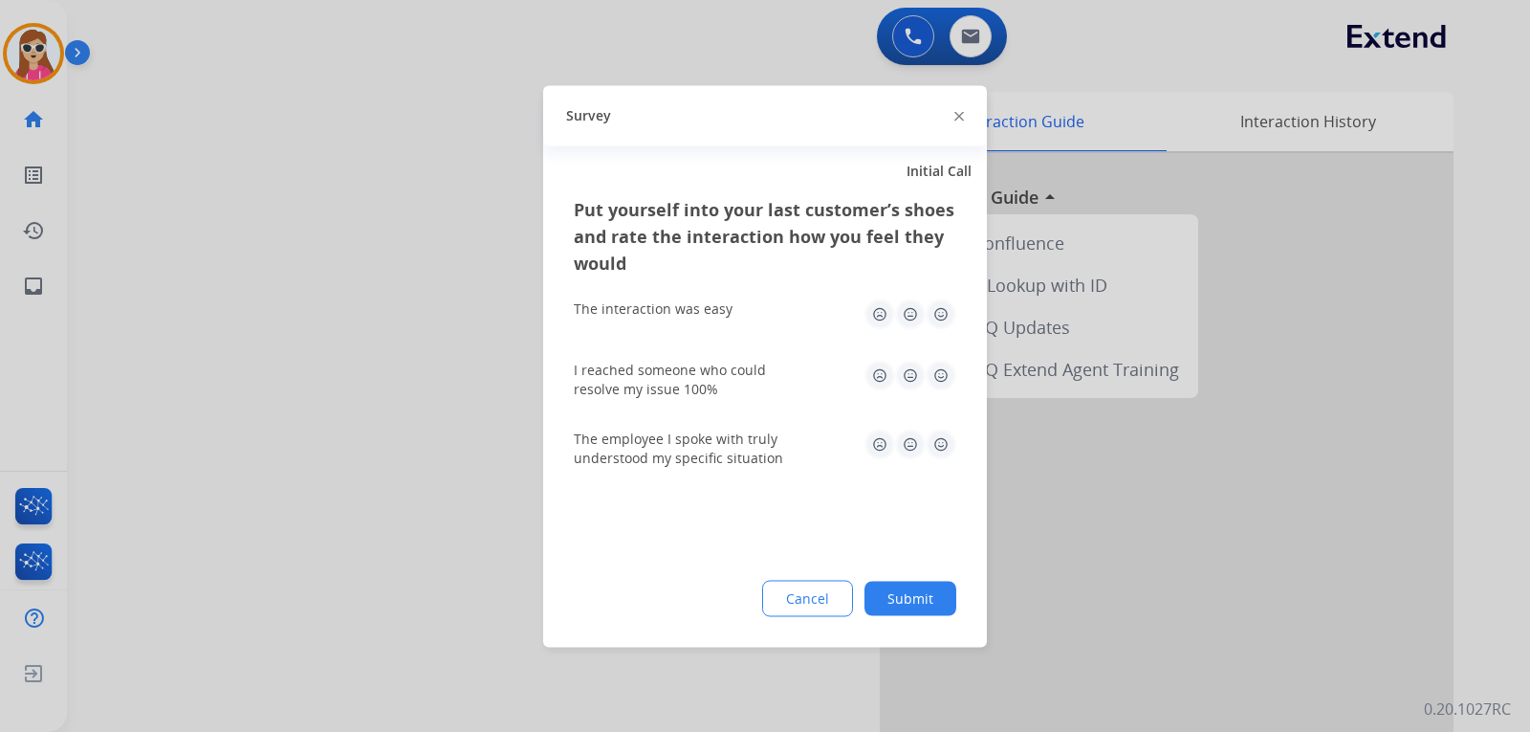
click at [942, 309] on img at bounding box center [941, 313] width 31 height 31
click at [941, 372] on img at bounding box center [941, 375] width 31 height 31
click at [939, 456] on div "The employee I spoke with truly understood my specific situation" at bounding box center [765, 447] width 383 height 38
click at [946, 445] on img at bounding box center [941, 443] width 31 height 31
click at [919, 600] on button "Submit" at bounding box center [910, 597] width 92 height 34
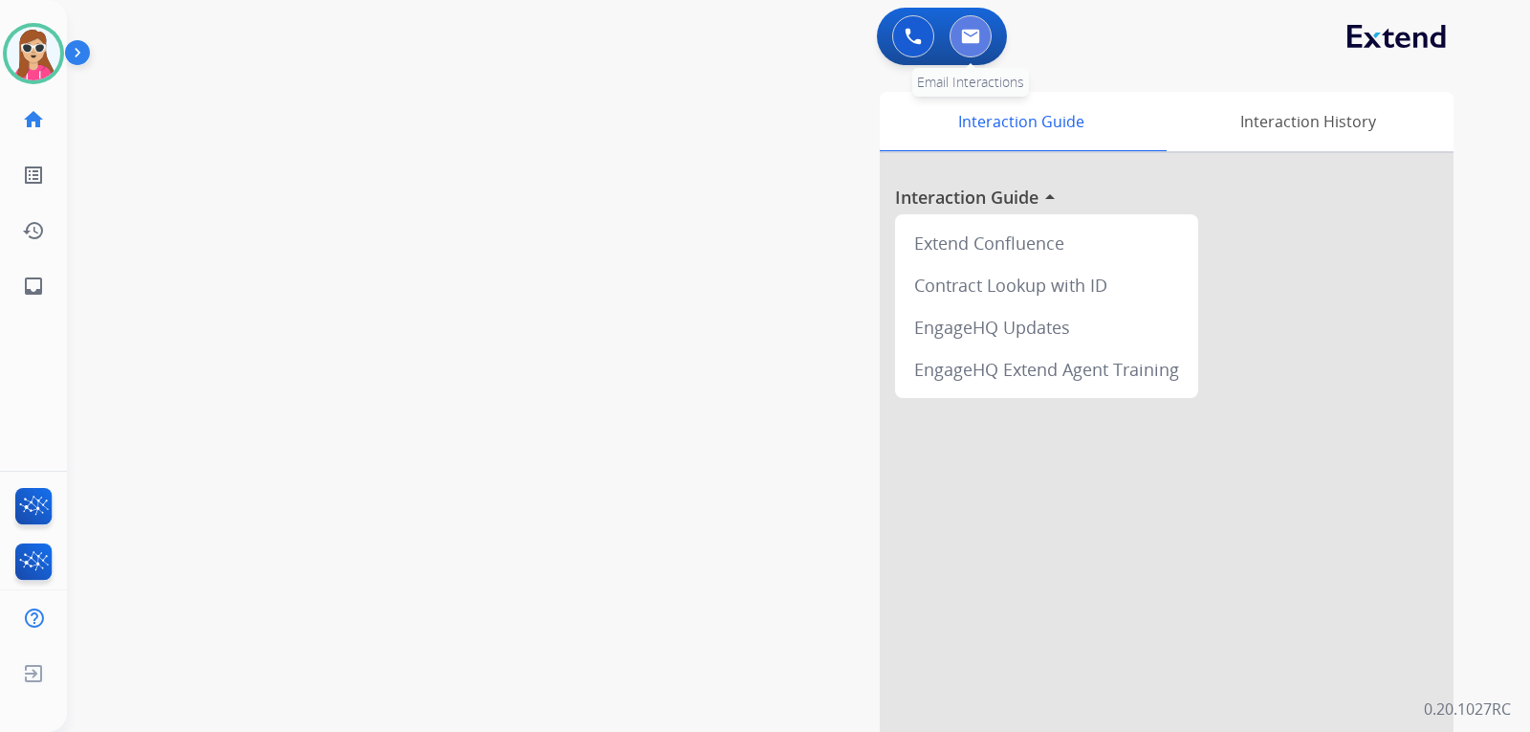
click at [967, 48] on button at bounding box center [971, 36] width 42 height 42
select select "**********"
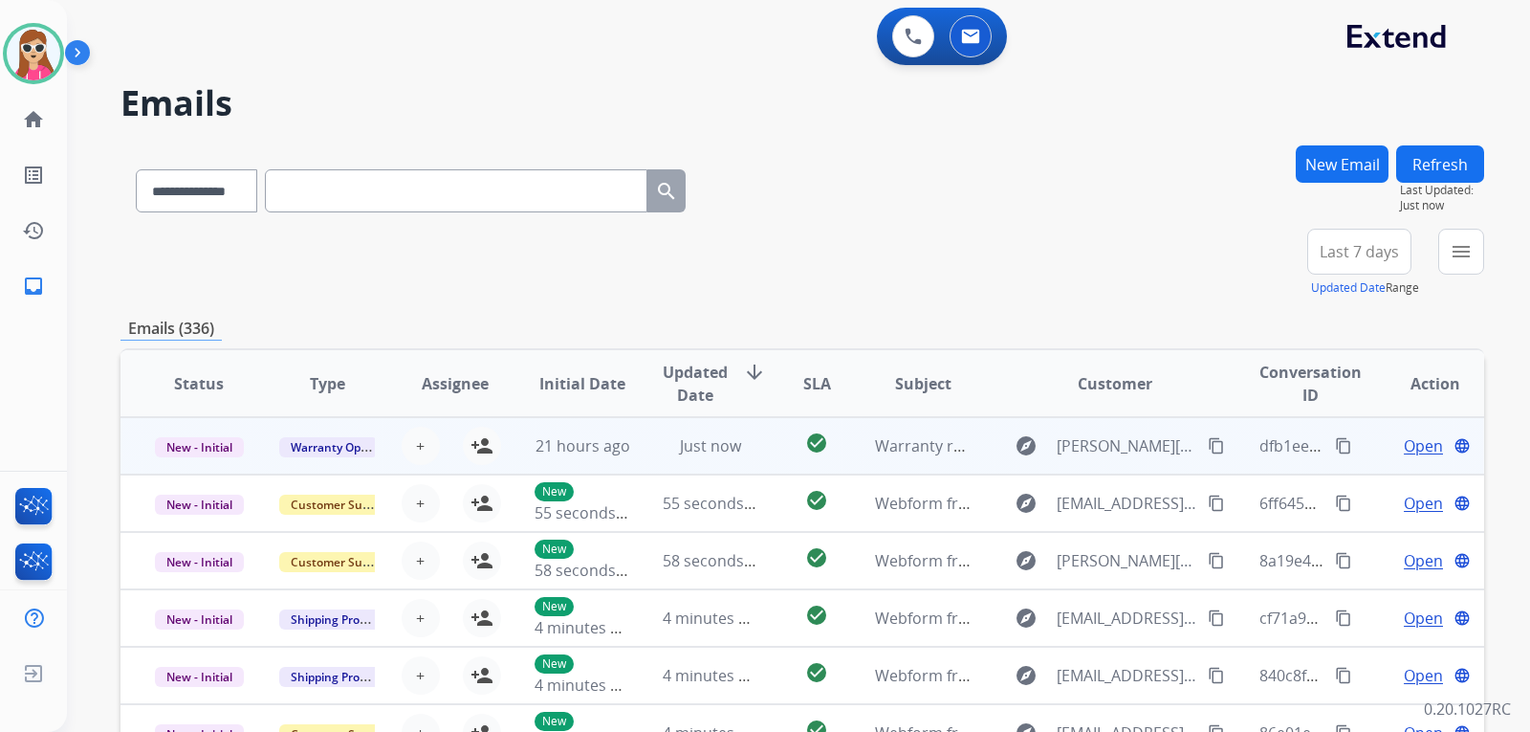
scroll to position [2, 0]
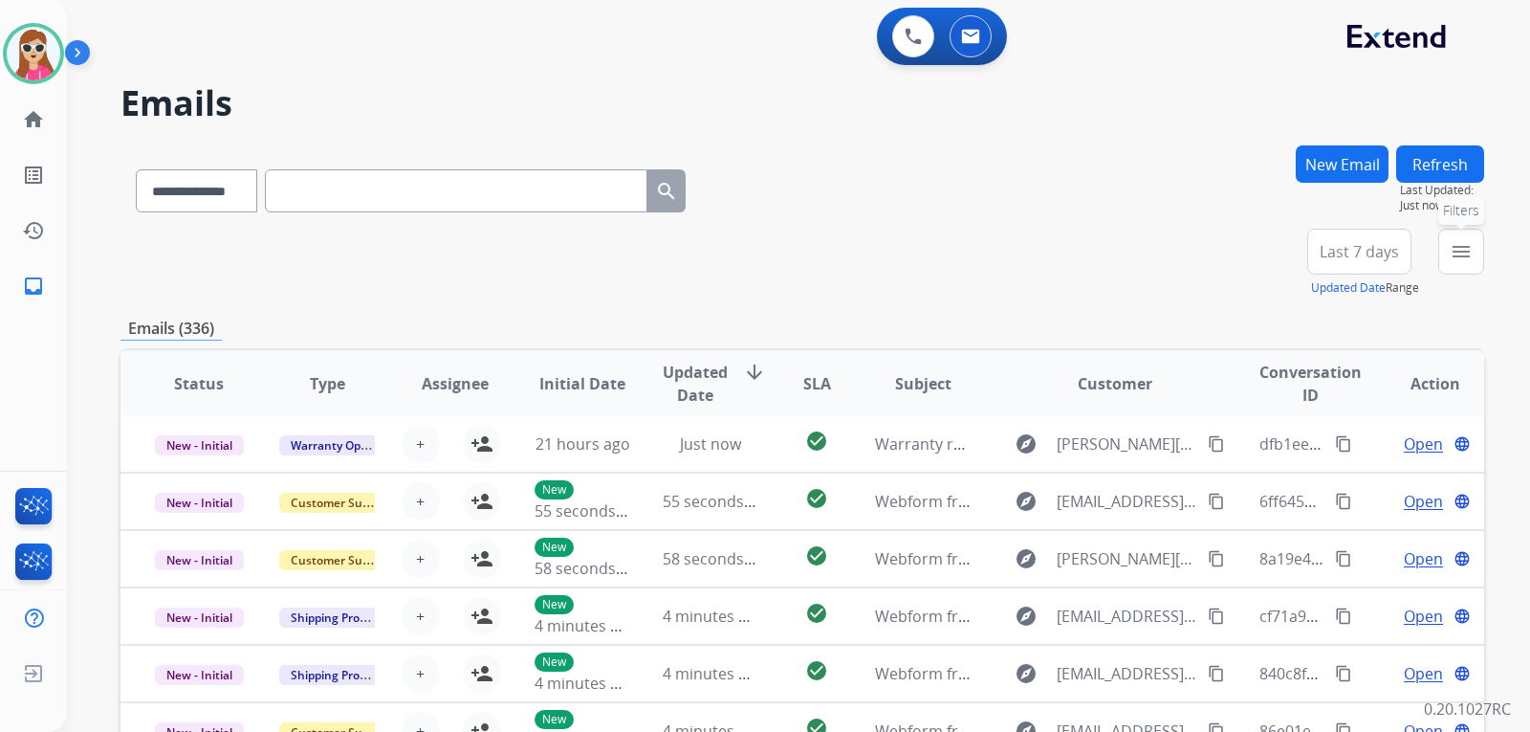
click at [1461, 256] on mat-icon "menu" at bounding box center [1461, 251] width 23 height 23
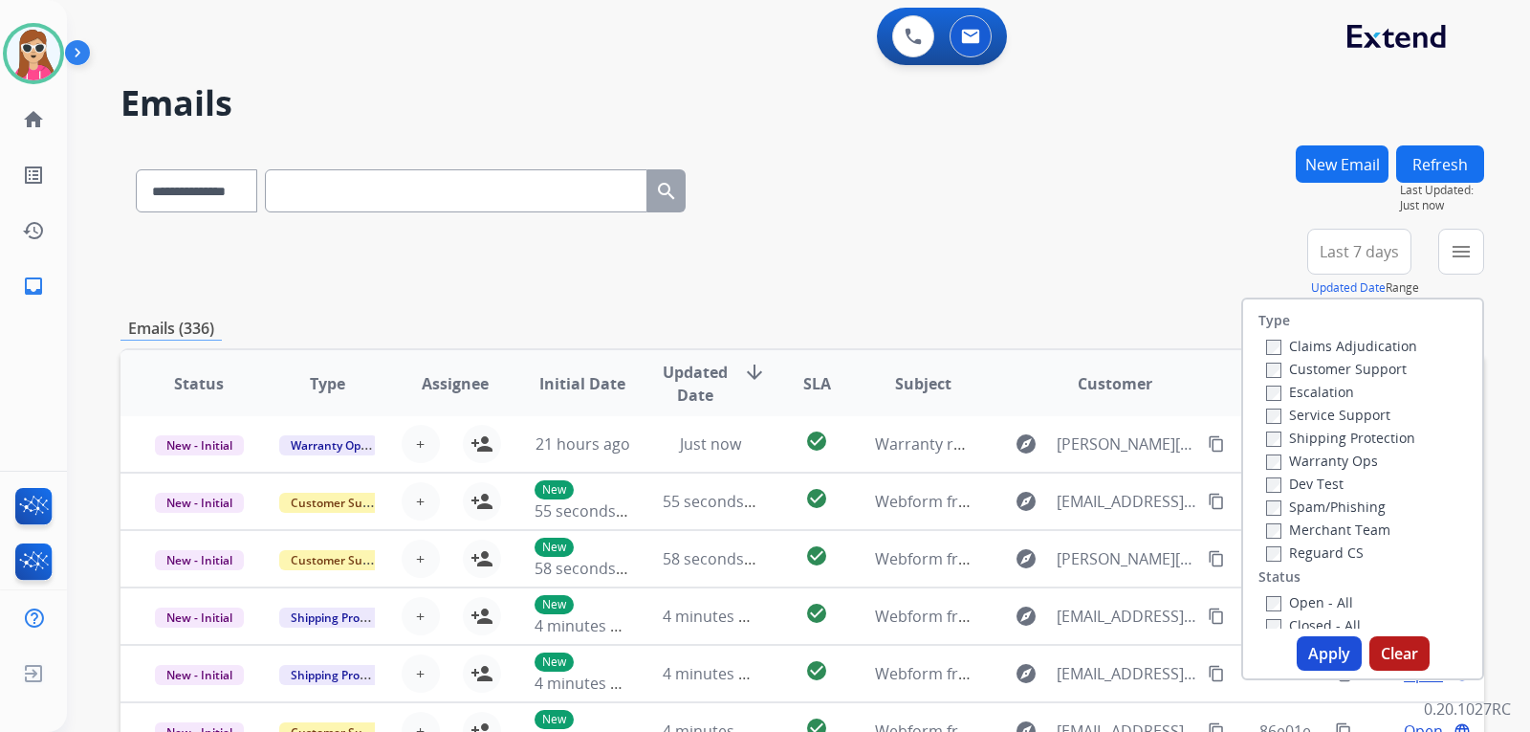
click at [1374, 366] on label "Customer Support" at bounding box center [1336, 369] width 141 height 18
click at [1393, 432] on label "Shipping Protection" at bounding box center [1340, 437] width 149 height 18
click at [1339, 555] on label "Reguard CS" at bounding box center [1315, 552] width 98 height 18
click at [1312, 607] on label "Open - All" at bounding box center [1309, 602] width 87 height 18
click at [1319, 648] on button "Apply" at bounding box center [1329, 653] width 65 height 34
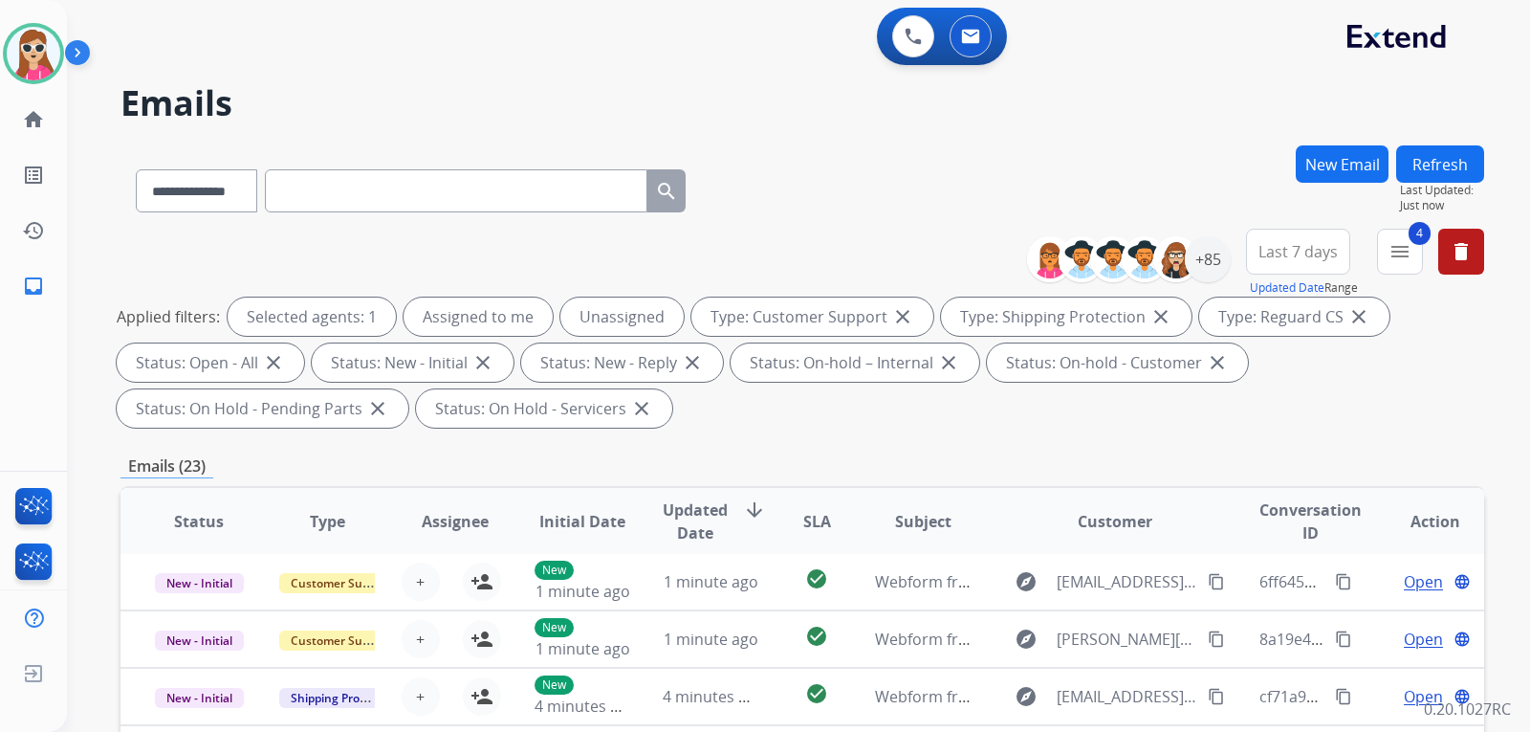
click at [1311, 262] on button "Last 7 days" at bounding box center [1298, 252] width 104 height 46
click at [1279, 330] on div "Custom" at bounding box center [1291, 321] width 105 height 29
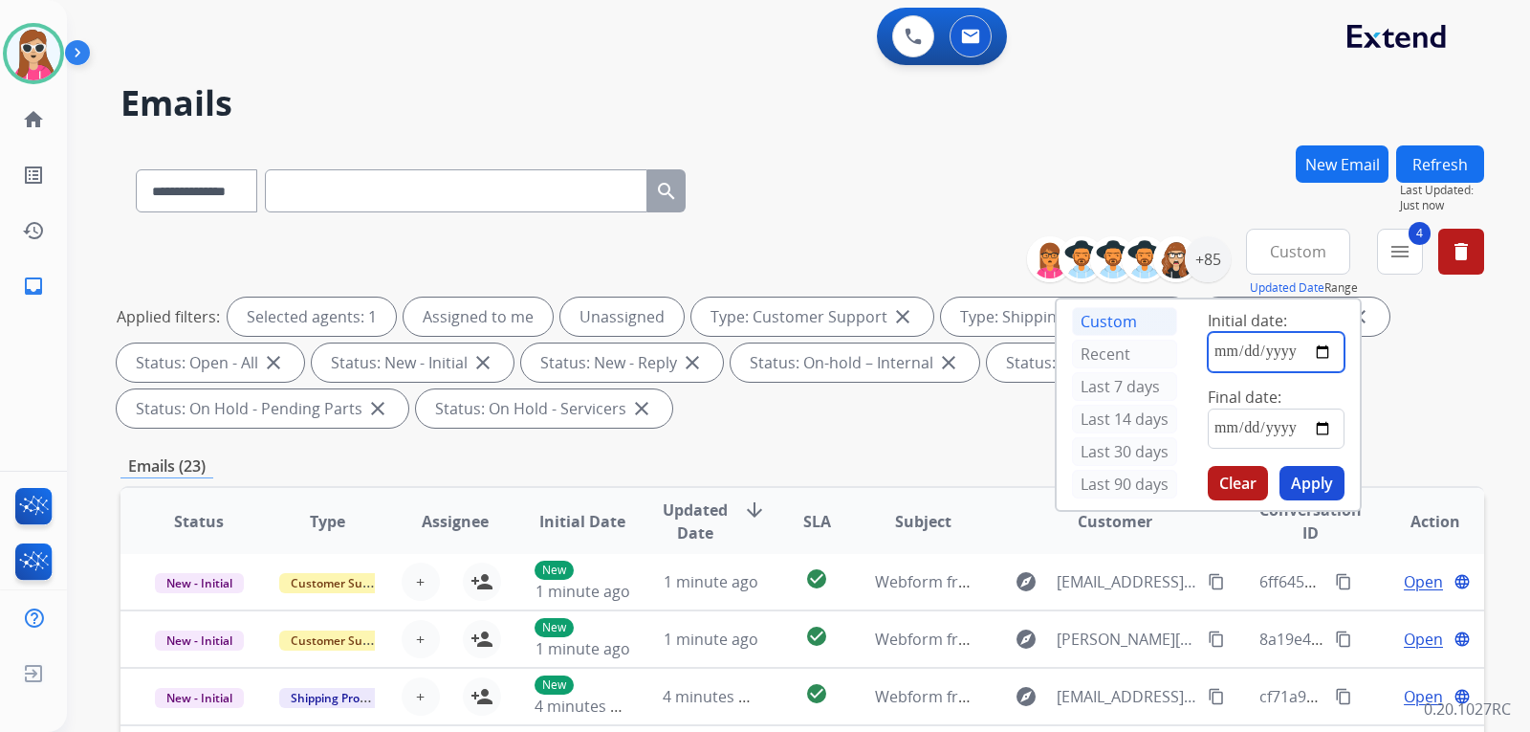
click at [1322, 356] on input "date" at bounding box center [1276, 352] width 137 height 40
type input "**********"
click at [1319, 436] on input "date" at bounding box center [1276, 428] width 137 height 40
click at [1308, 490] on button "Apply" at bounding box center [1311, 483] width 65 height 34
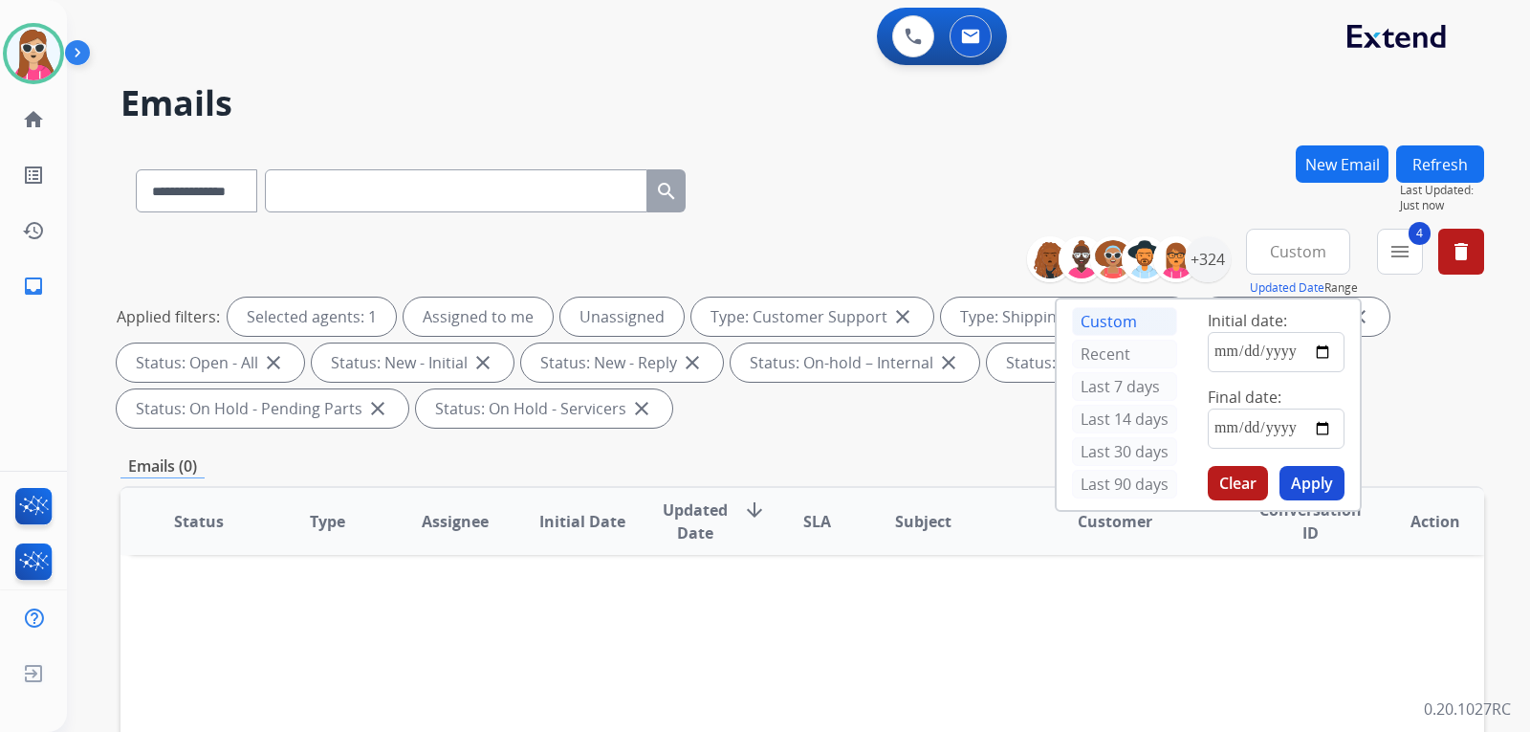
scroll to position [0, 0]
click at [1323, 430] on input "**********" at bounding box center [1276, 428] width 137 height 40
type input "**********"
click at [1331, 471] on button "Apply" at bounding box center [1311, 483] width 65 height 34
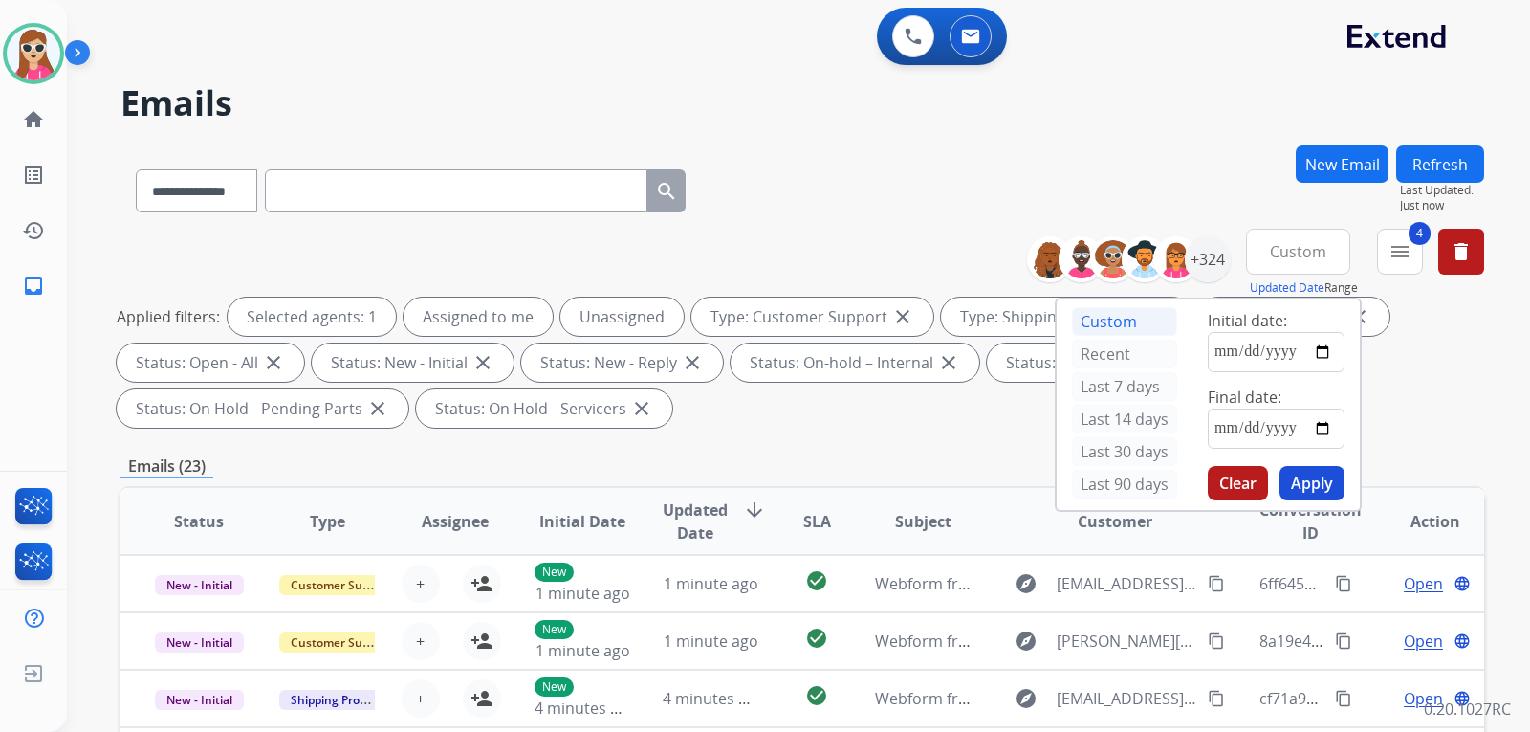
click at [1421, 456] on div "Emails (23)" at bounding box center [802, 466] width 1364 height 24
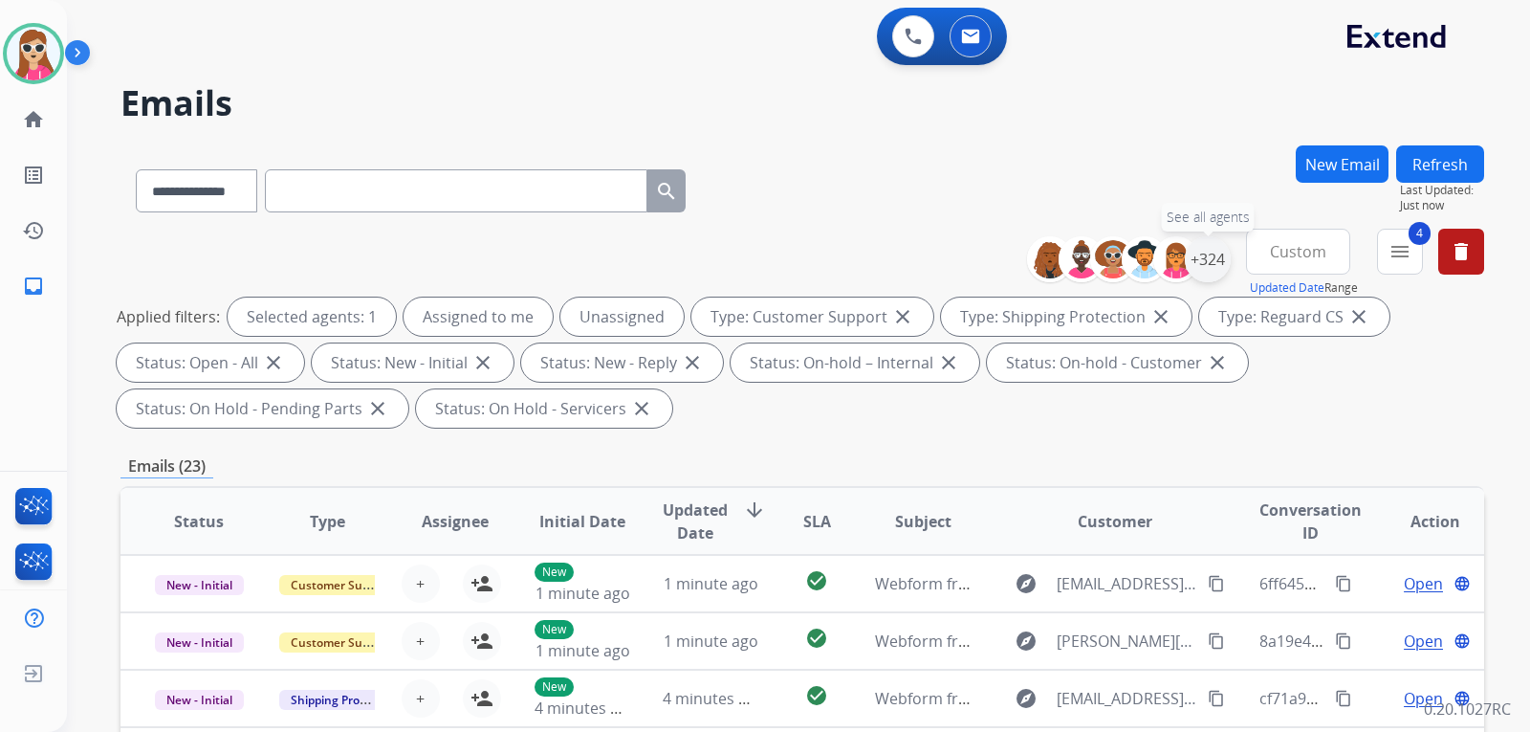
click at [1202, 272] on div "+324" at bounding box center [1208, 259] width 46 height 46
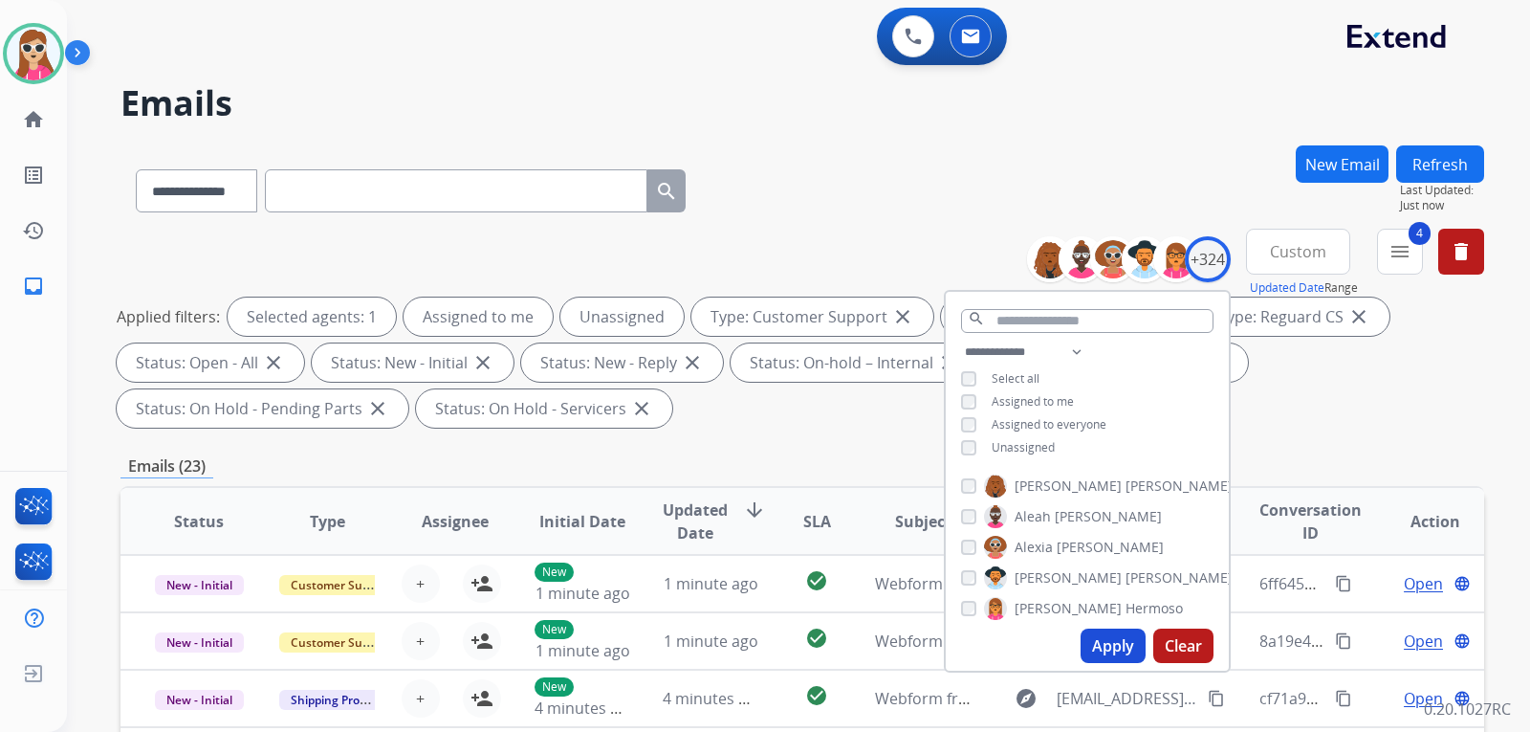
click at [1011, 443] on span "Unassigned" at bounding box center [1023, 447] width 63 height 16
click at [1103, 649] on button "Apply" at bounding box center [1113, 645] width 65 height 34
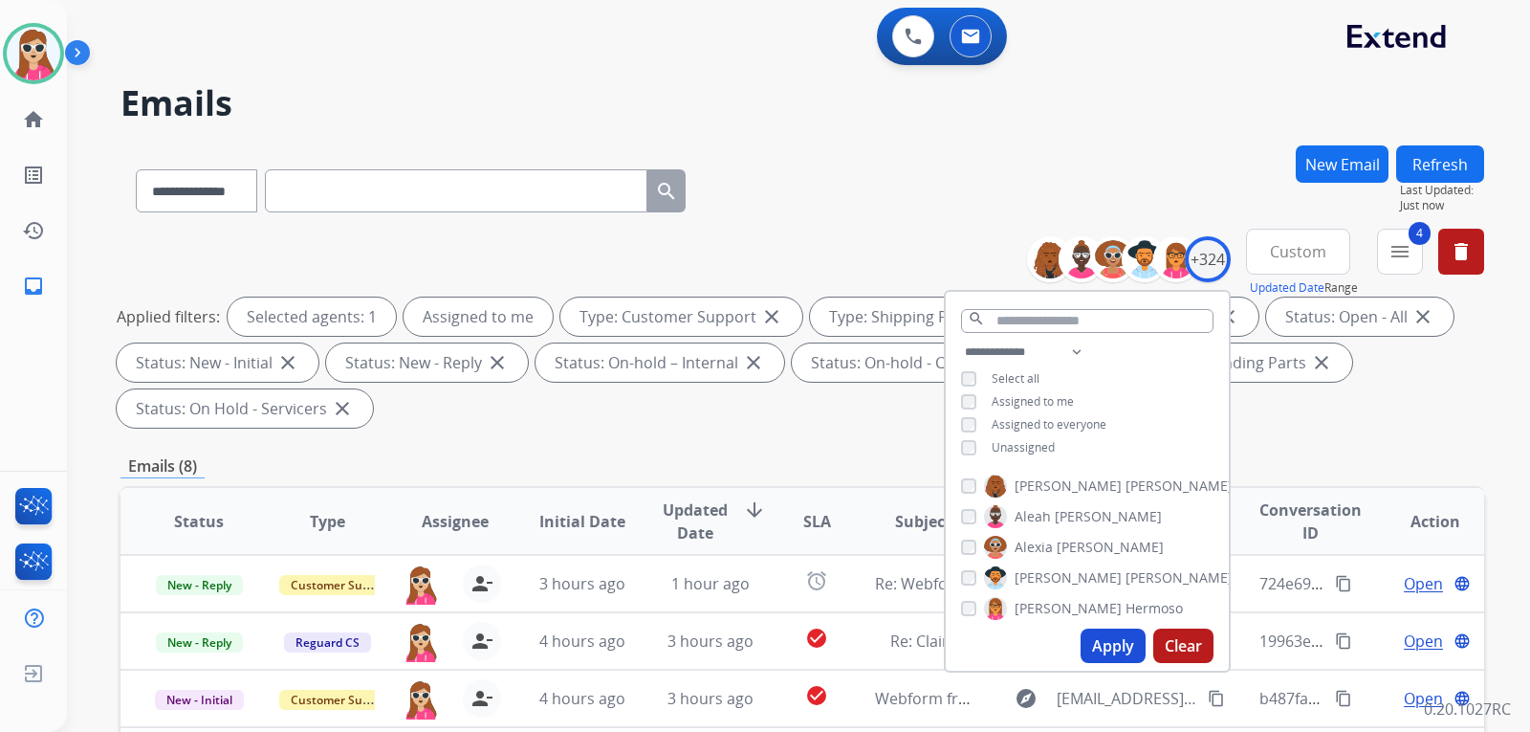
click at [1351, 412] on div "Applied filters: Selected agents: 1 Assigned to me Type: Customer Support close…" at bounding box center [799, 362] width 1364 height 130
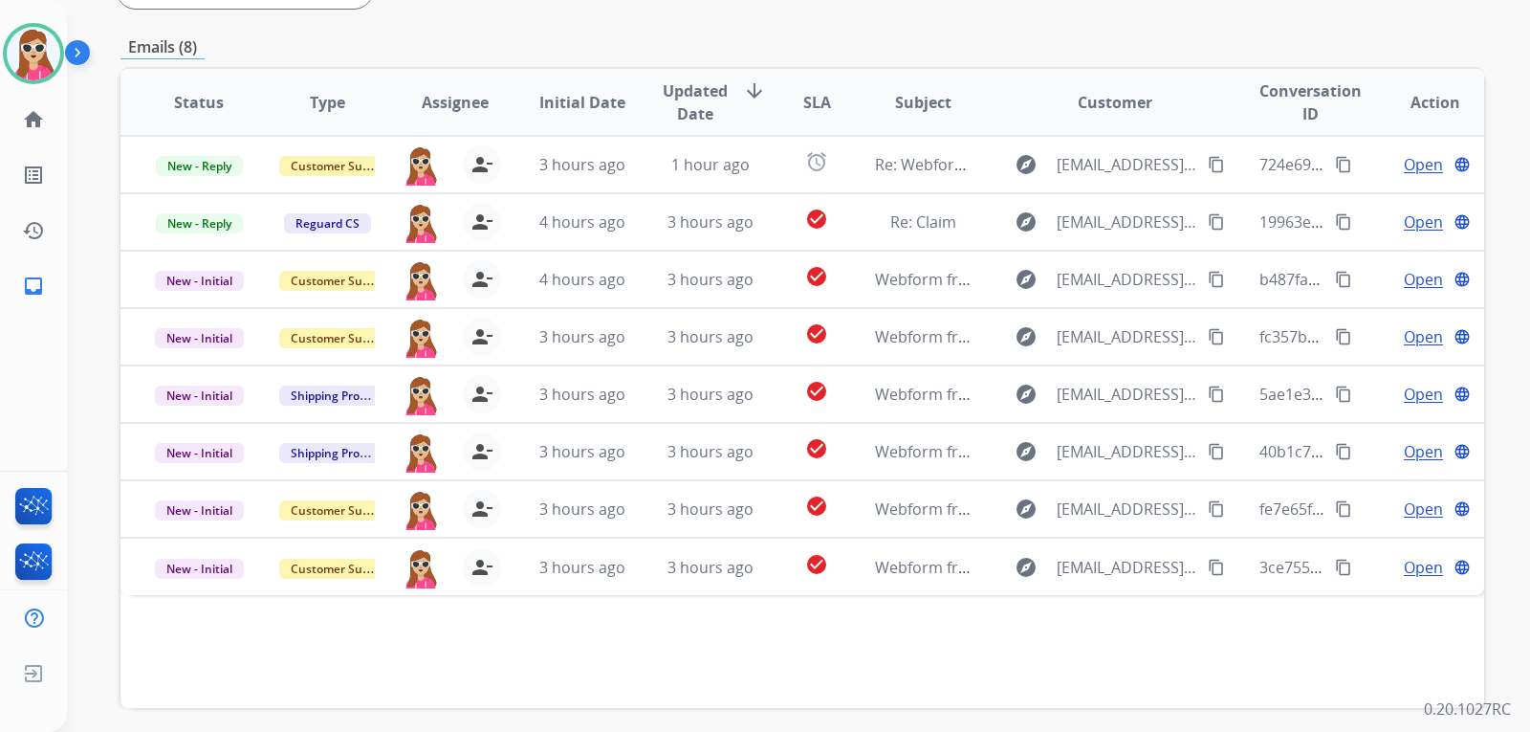
scroll to position [494, 0]
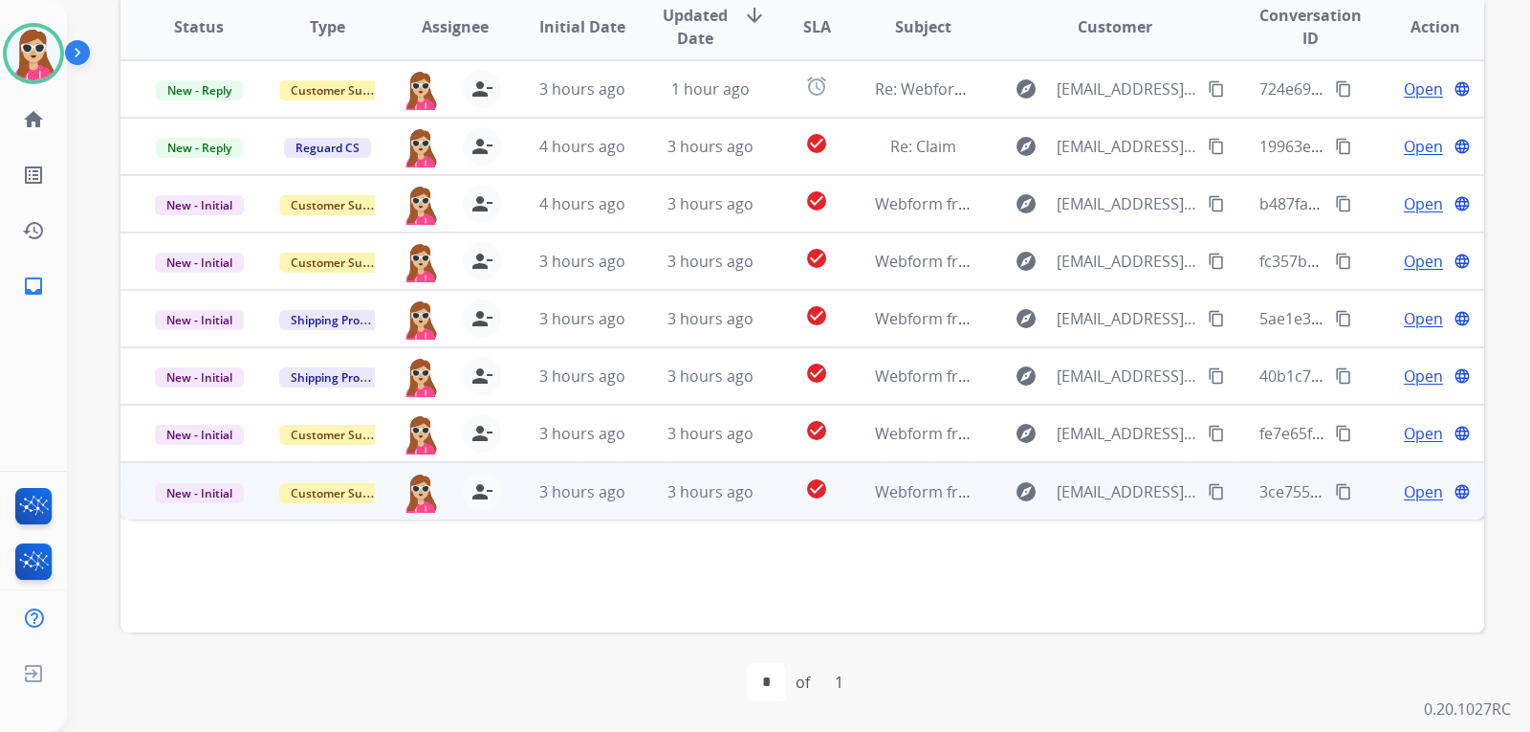
click at [973, 496] on td "explore [EMAIL_ADDRESS][DOMAIN_NAME] content_copy" at bounding box center [1100, 490] width 255 height 57
click at [1208, 483] on mat-icon "content_copy" at bounding box center [1216, 490] width 17 height 17
click at [1387, 496] on div "Open language" at bounding box center [1435, 490] width 97 height 23
click at [1407, 496] on span "Open" at bounding box center [1423, 491] width 39 height 23
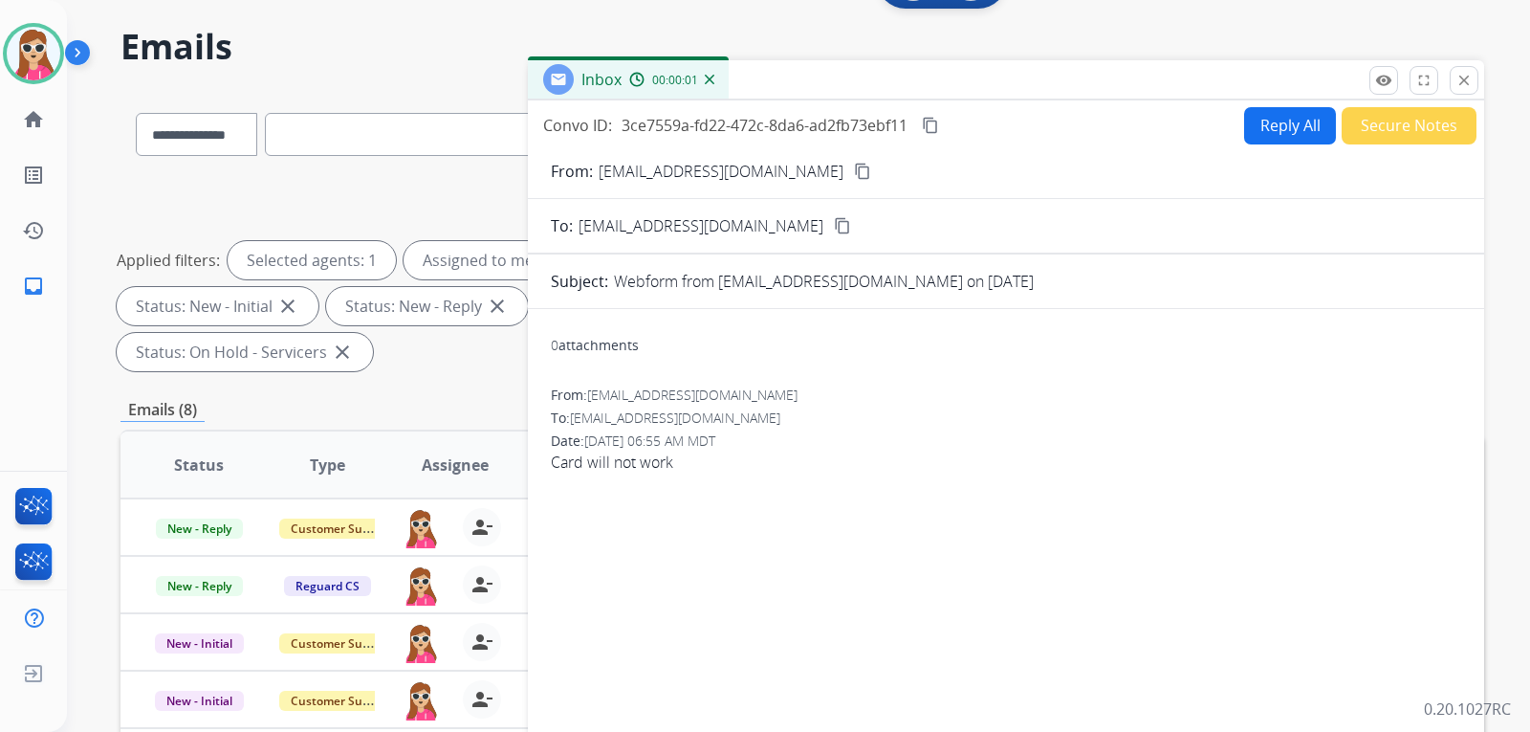
scroll to position [0, 0]
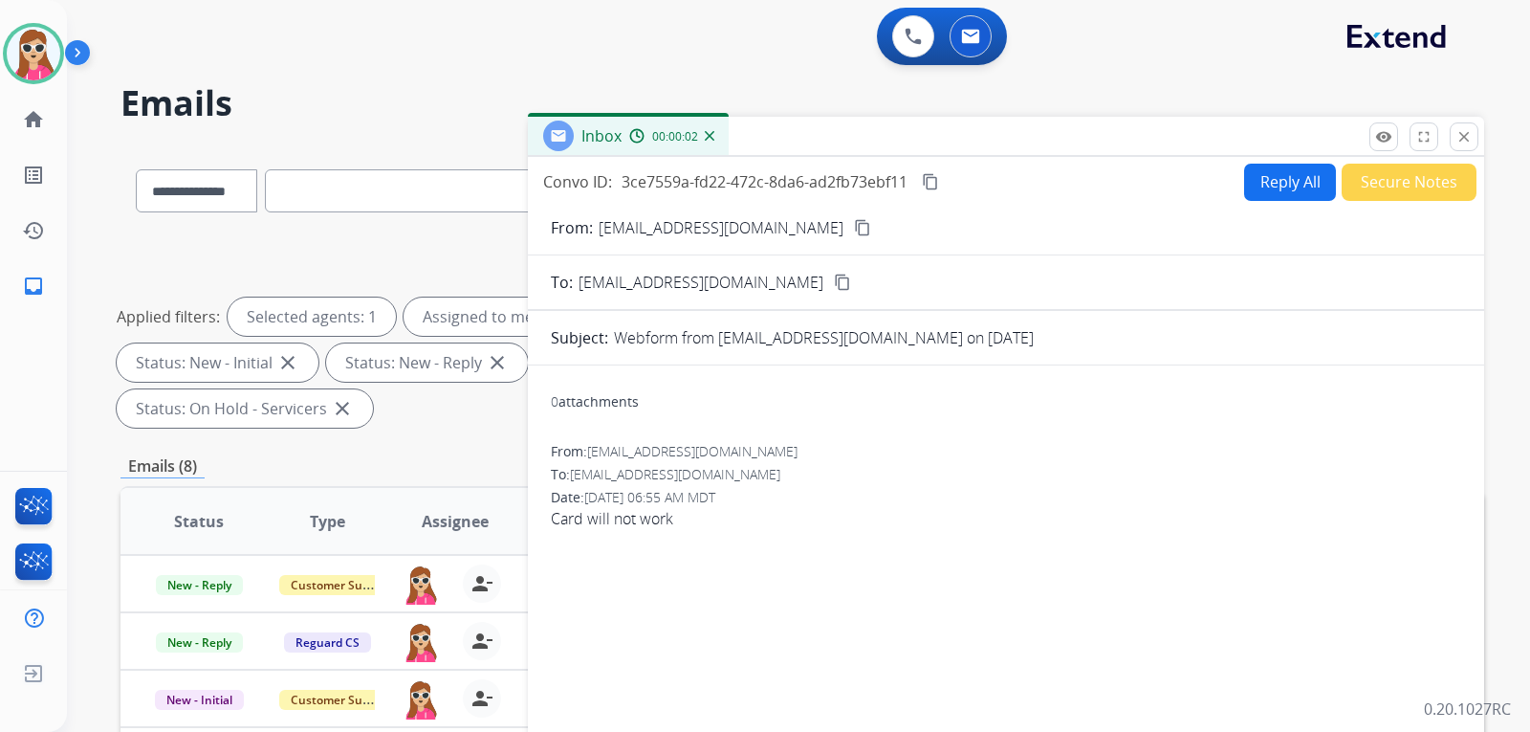
click at [1279, 172] on button "Reply All" at bounding box center [1290, 182] width 92 height 37
select select "**********"
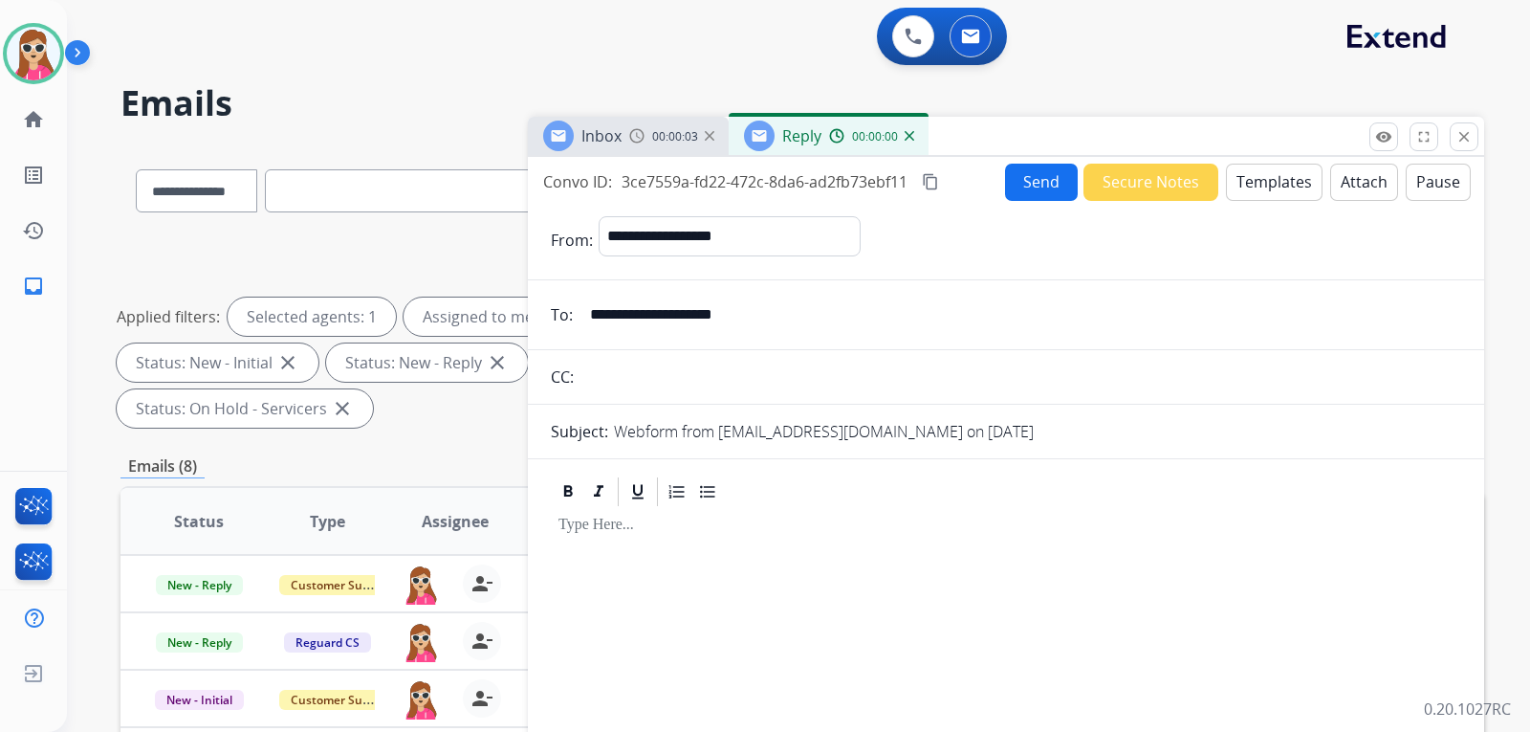
click at [1279, 179] on button "Templates" at bounding box center [1274, 182] width 97 height 37
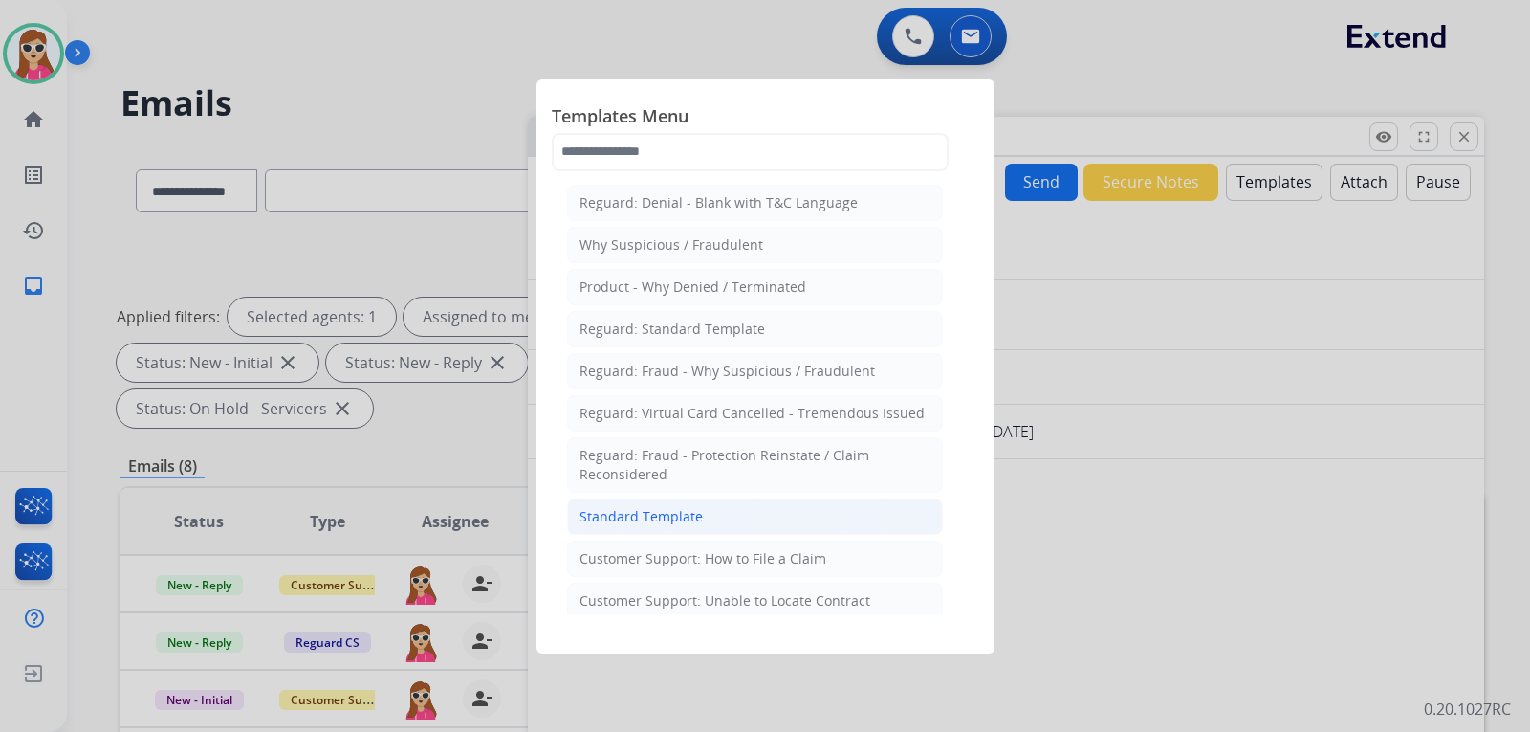
click at [805, 503] on li "Standard Template" at bounding box center [755, 516] width 376 height 36
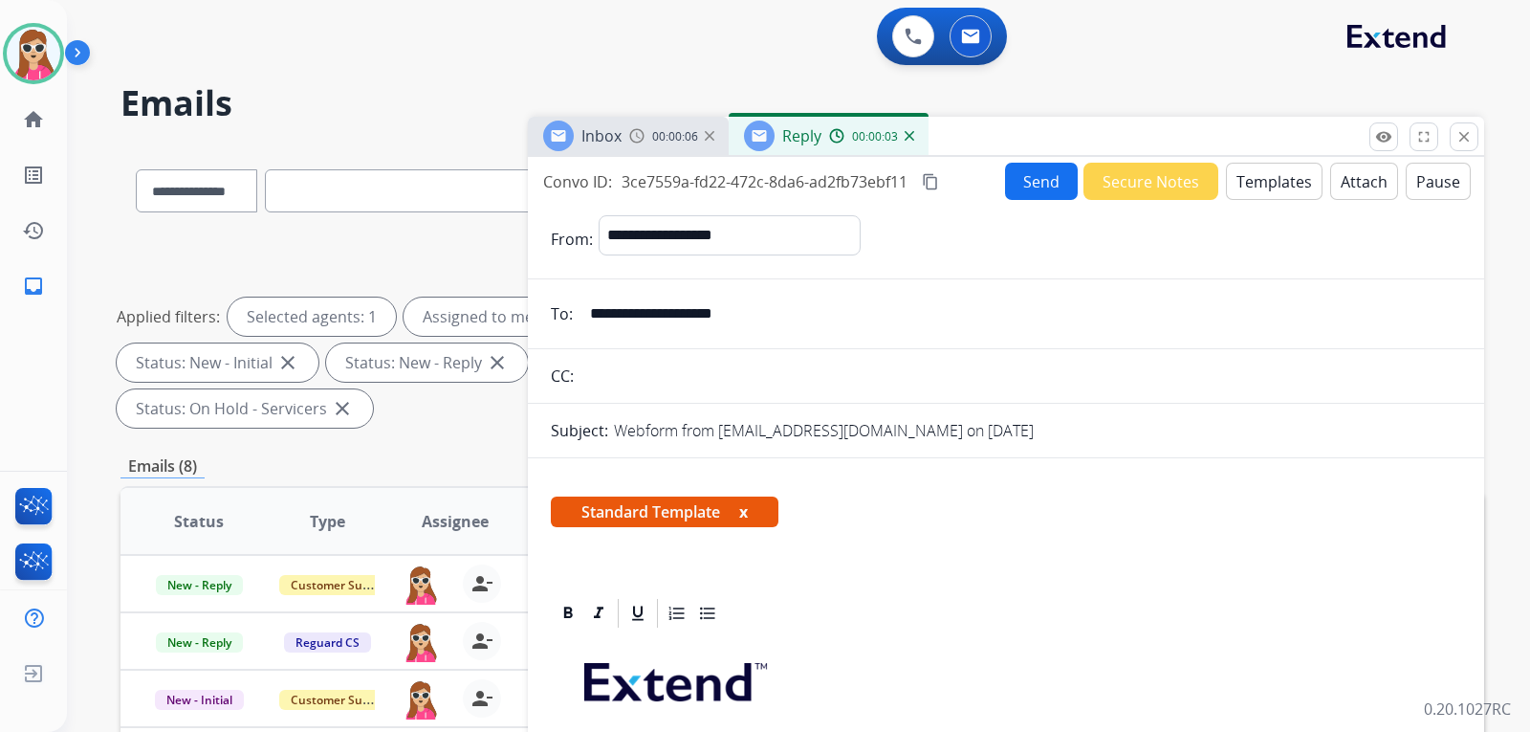
click at [1283, 193] on button "Templates" at bounding box center [1274, 181] width 97 height 37
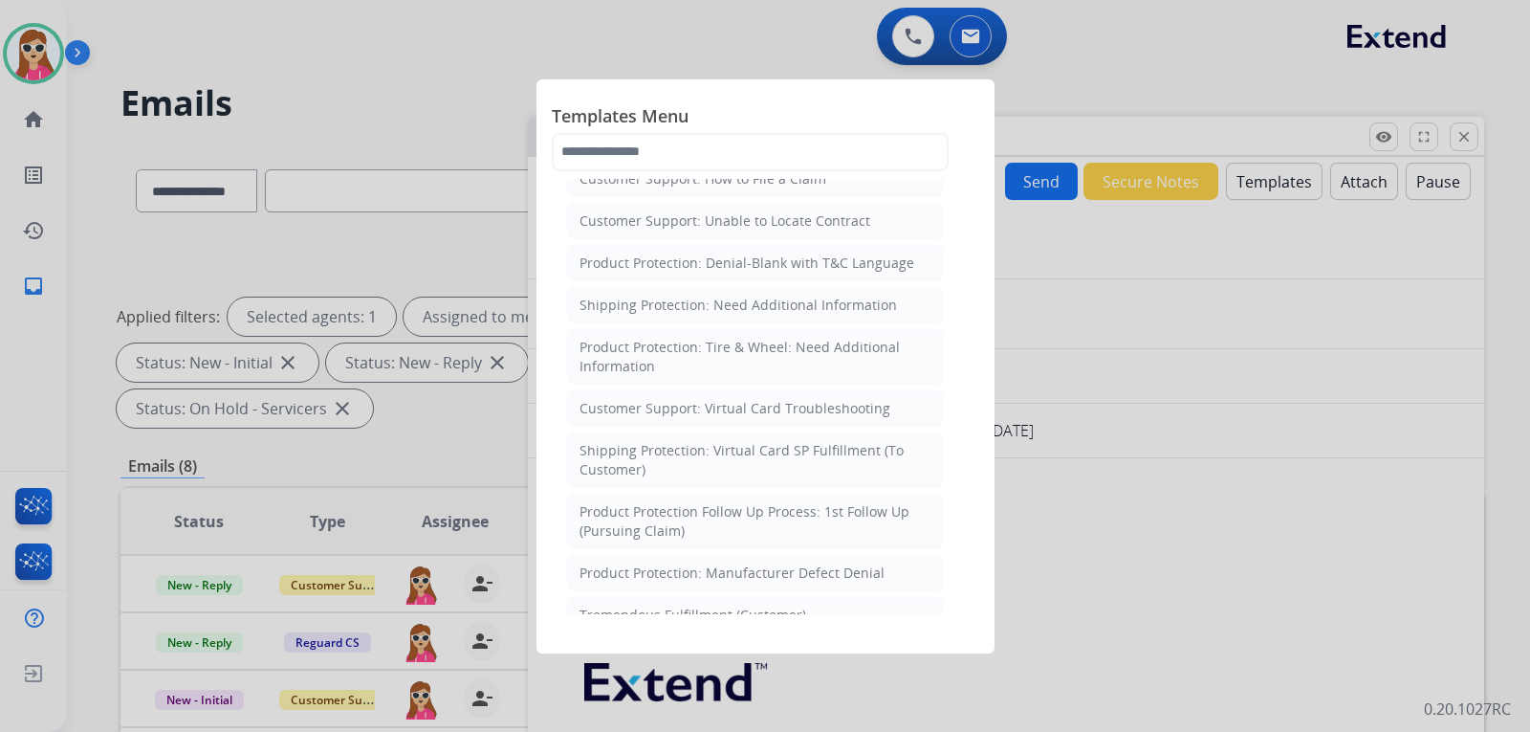
scroll to position [363, 0]
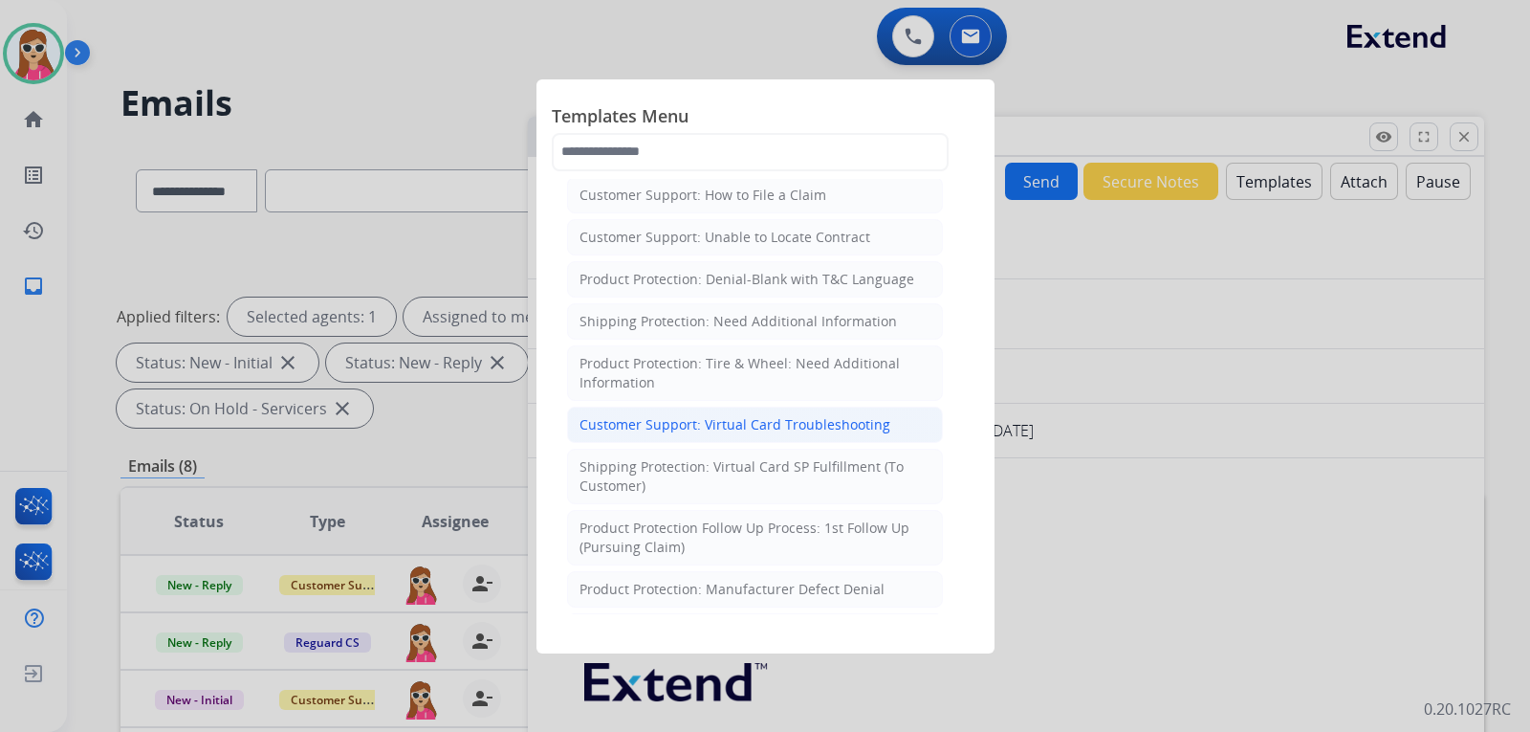
click at [793, 422] on div "Customer Support: Virtual Card Troubleshooting" at bounding box center [734, 424] width 311 height 19
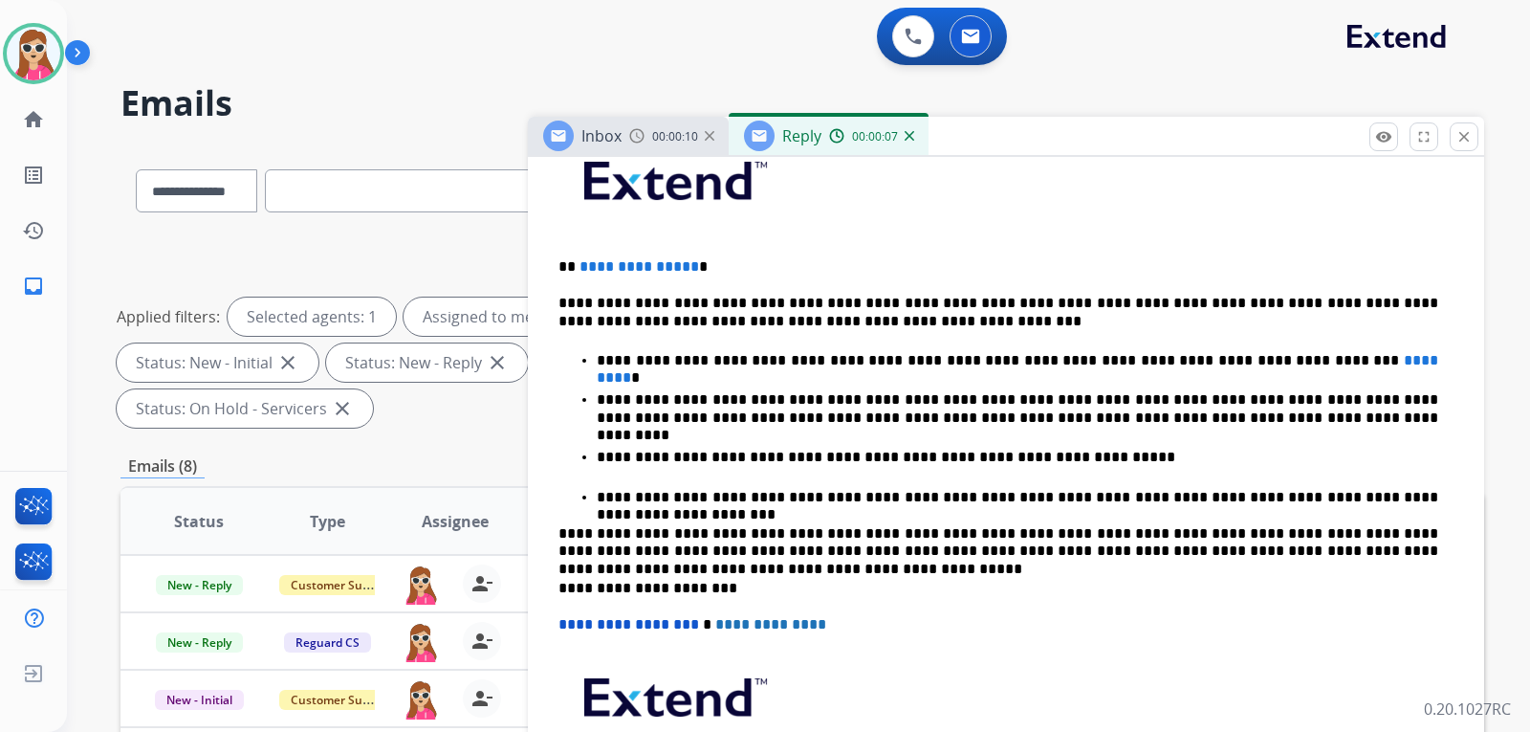
scroll to position [503, 0]
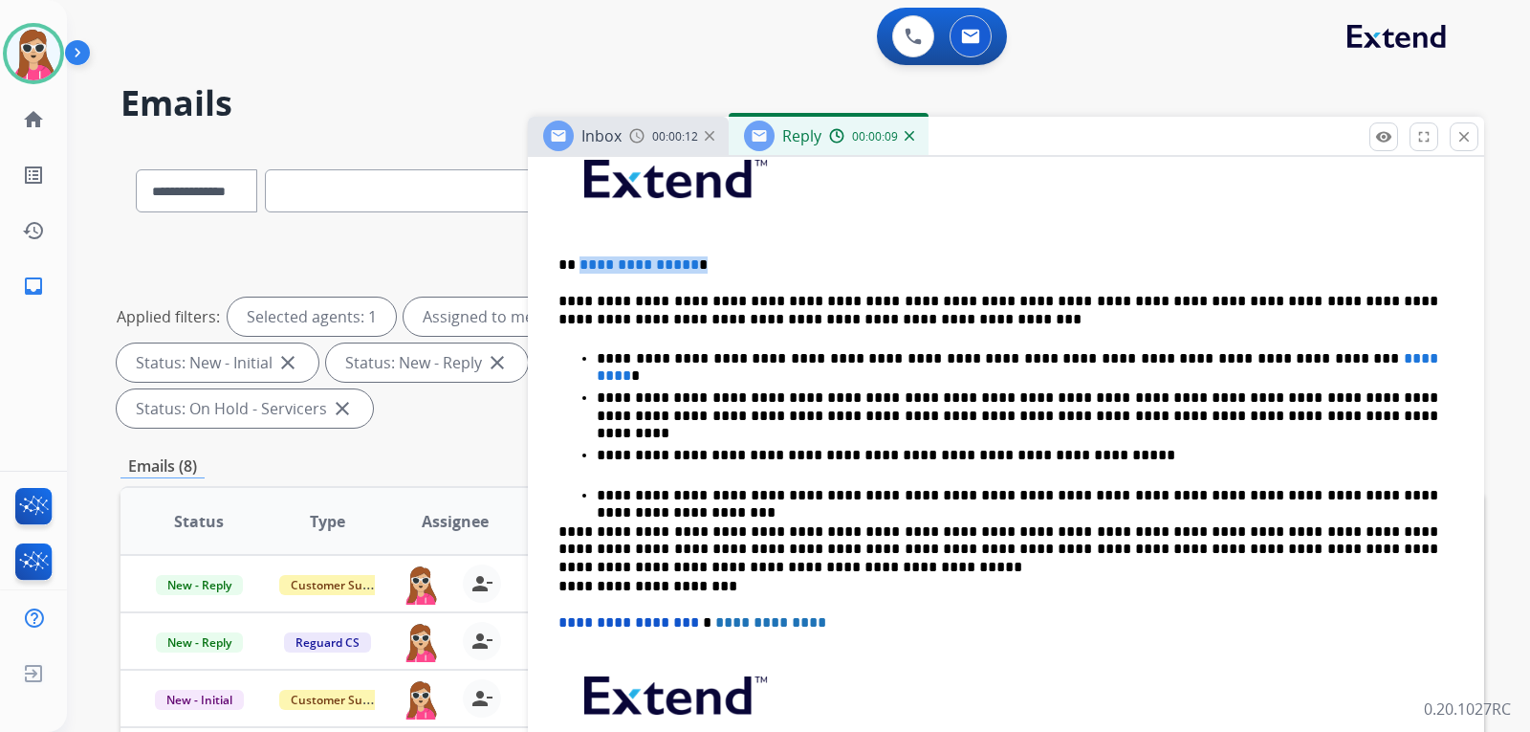
drag, startPoint x: 596, startPoint y: 268, endPoint x: 706, endPoint y: 265, distance: 110.0
click at [706, 265] on p "**********" at bounding box center [998, 264] width 880 height 17
click at [841, 330] on div "**********" at bounding box center [1006, 497] width 910 height 741
click at [809, 318] on p "**********" at bounding box center [998, 310] width 880 height 35
click at [929, 296] on p "**********" at bounding box center [998, 310] width 880 height 35
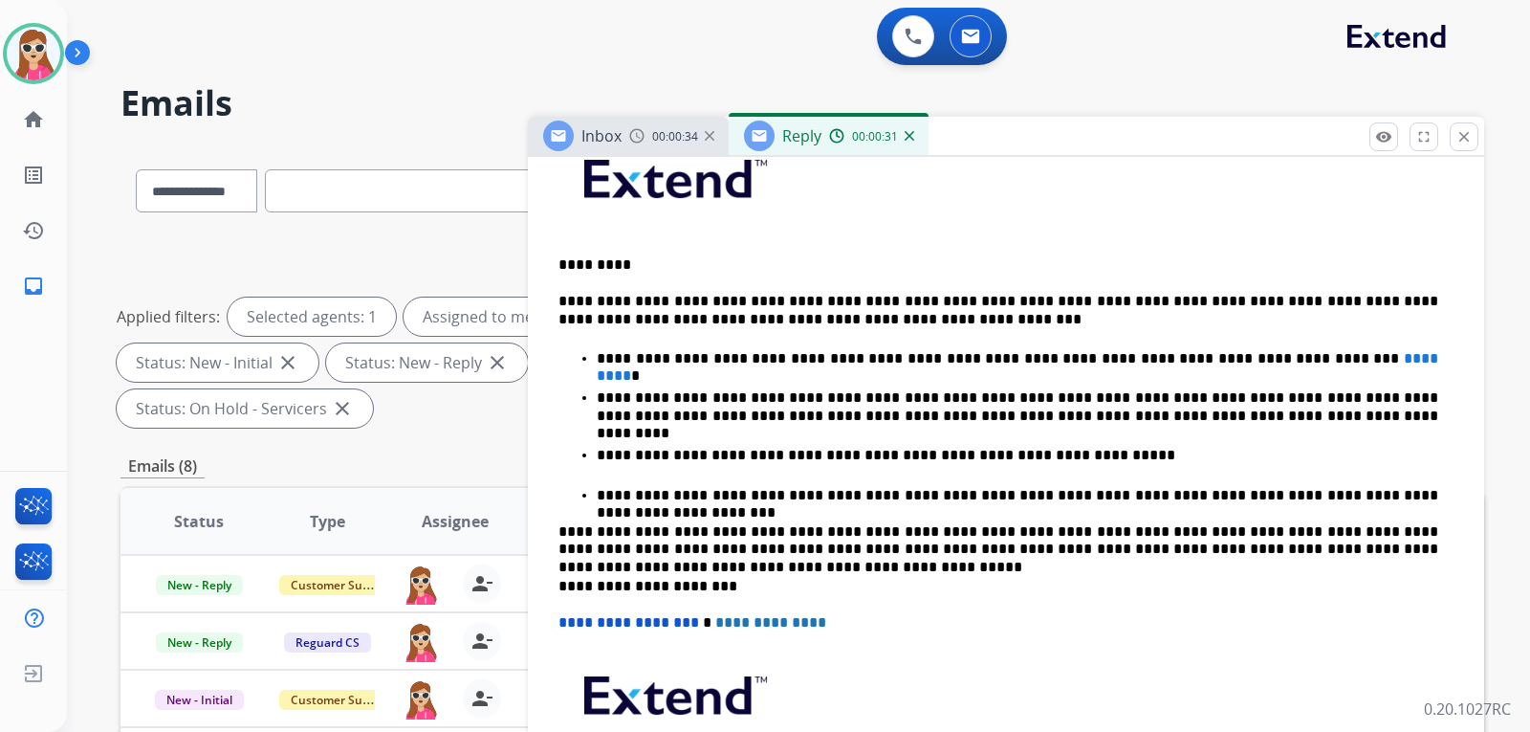
click at [918, 301] on p "**********" at bounding box center [998, 310] width 880 height 35
click at [924, 298] on p "**********" at bounding box center [998, 310] width 880 height 35
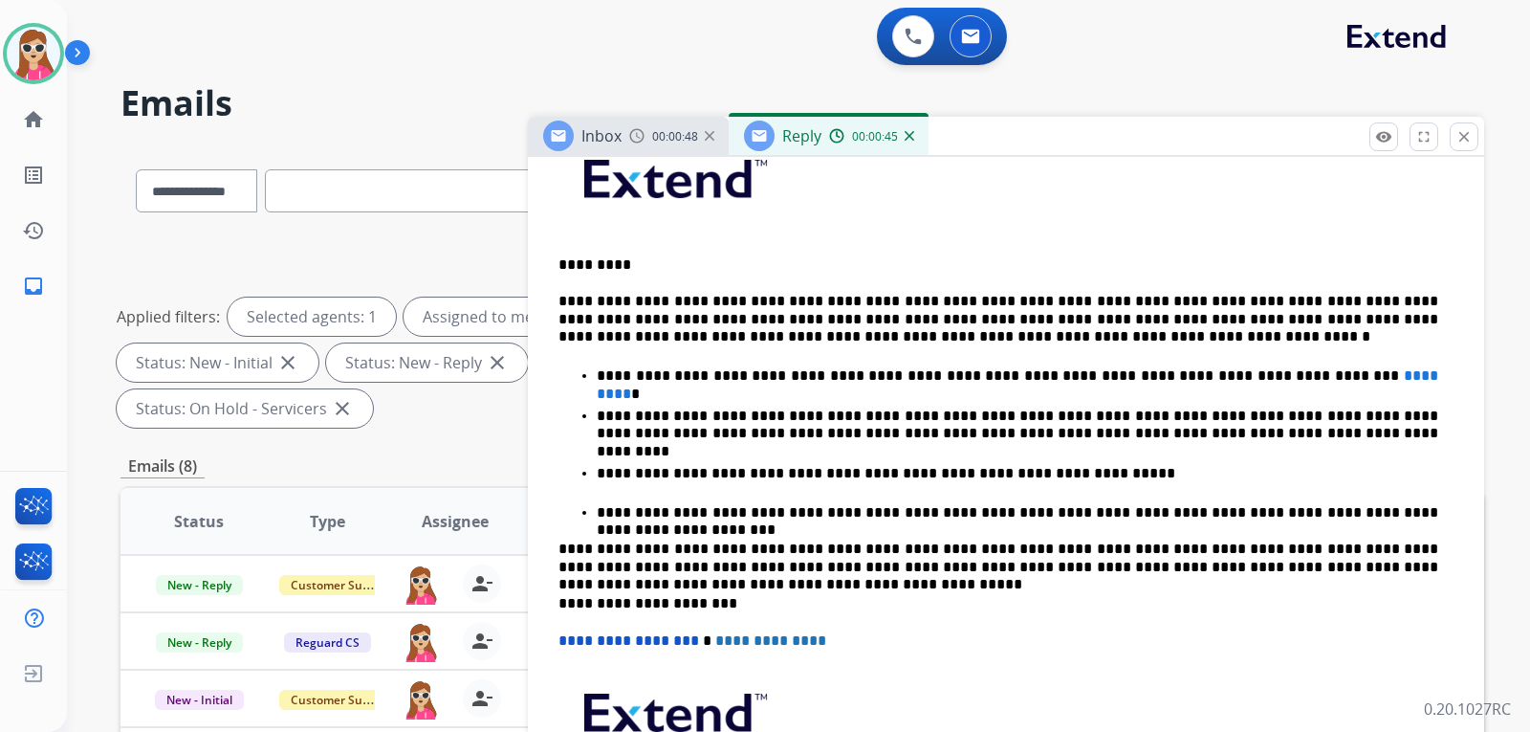
click at [942, 301] on p "**********" at bounding box center [998, 319] width 880 height 53
click at [1030, 300] on p "**********" at bounding box center [998, 319] width 880 height 53
click at [1044, 301] on p "**********" at bounding box center [998, 319] width 880 height 53
click at [1022, 337] on p "**********" at bounding box center [998, 319] width 880 height 53
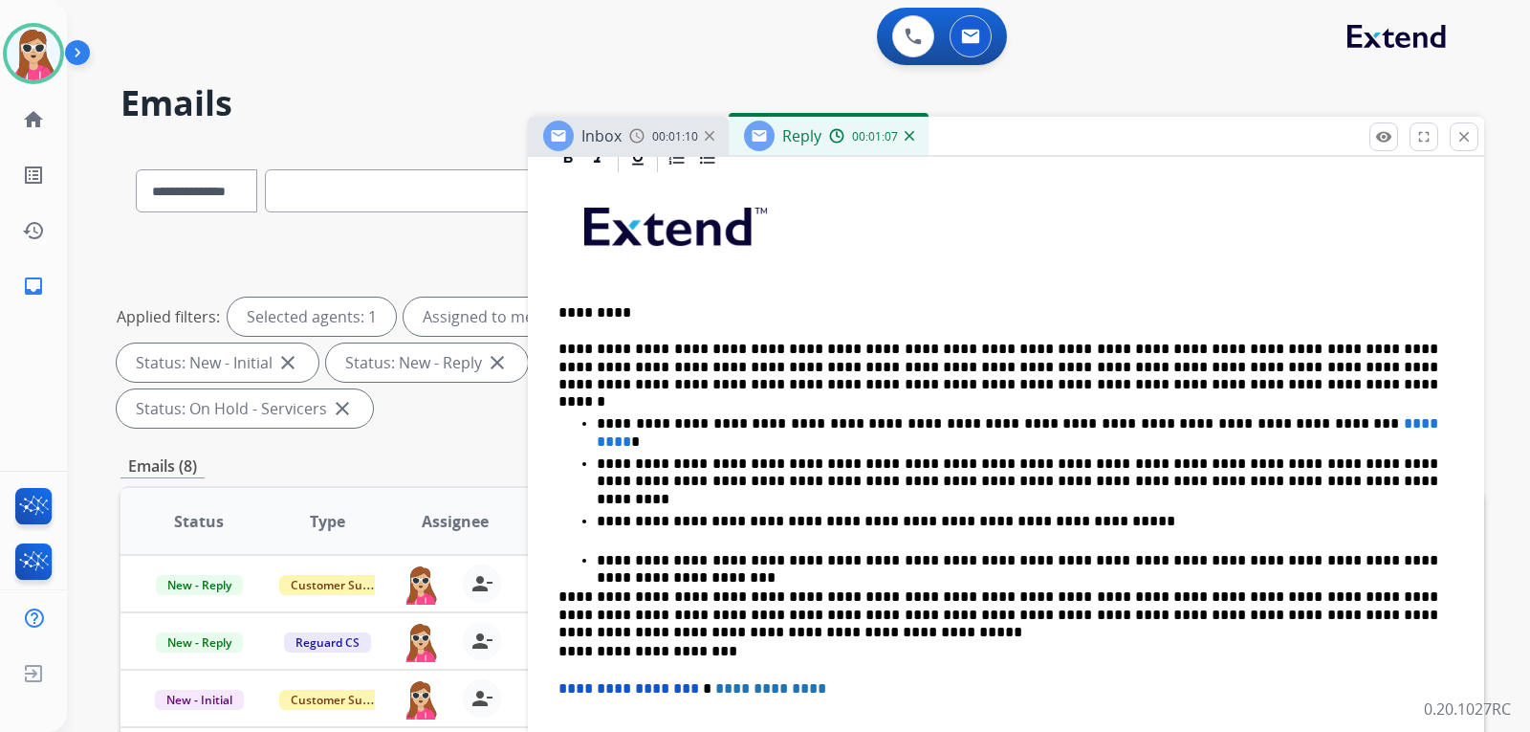
scroll to position [407, 0]
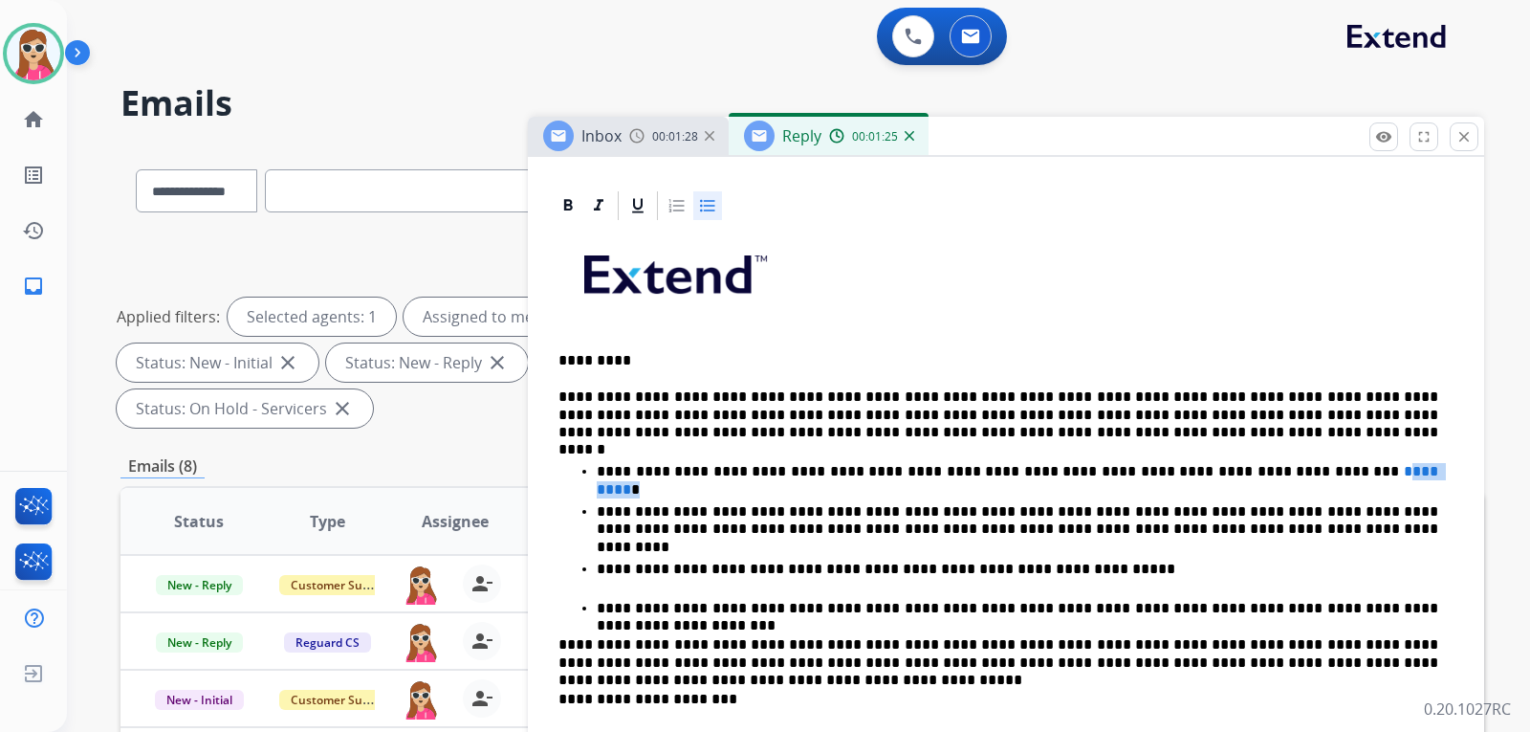
drag, startPoint x: 1302, startPoint y: 470, endPoint x: 1225, endPoint y: 470, distance: 77.5
click at [1225, 470] on p "**********" at bounding box center [1018, 471] width 842 height 17
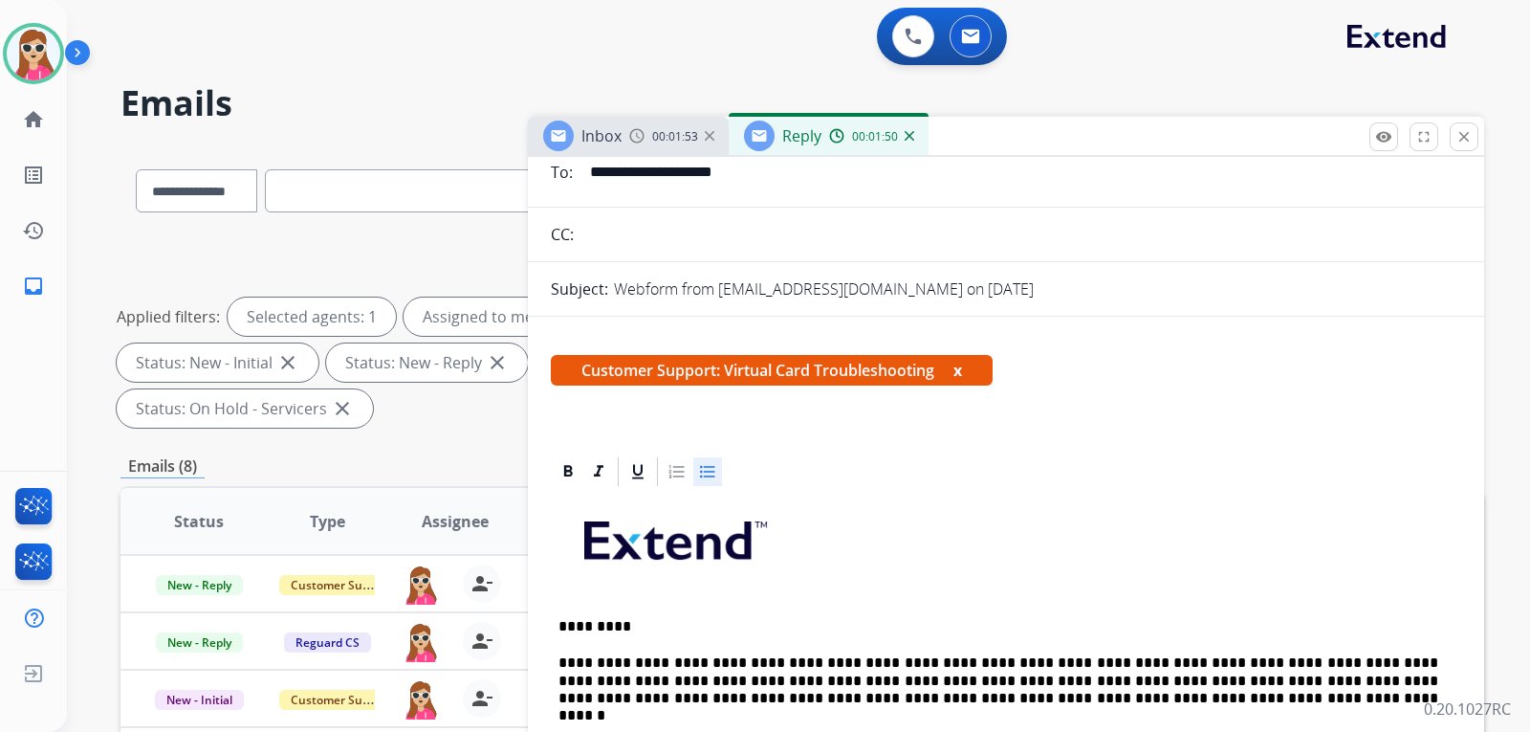
scroll to position [0, 0]
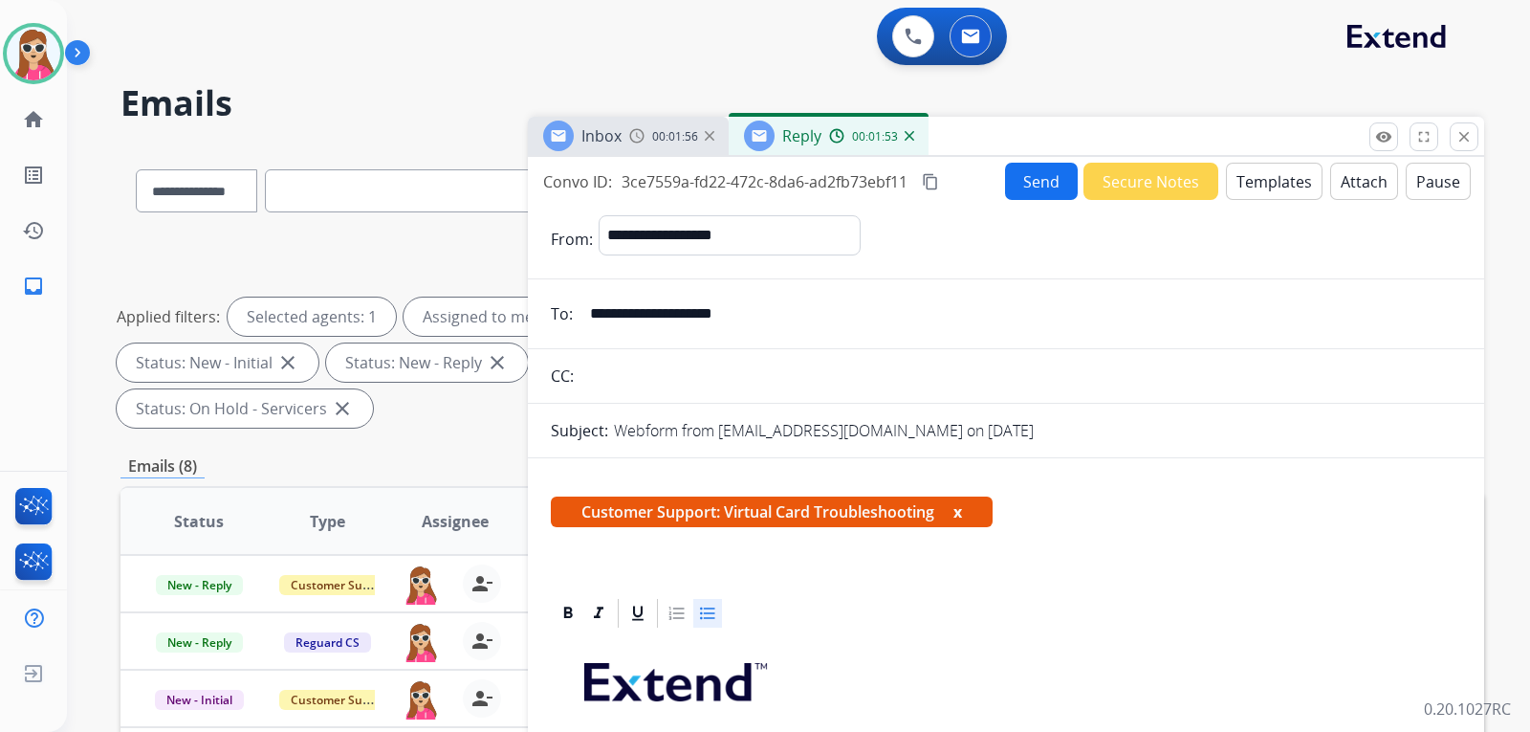
click at [1021, 188] on button "Send" at bounding box center [1041, 181] width 73 height 37
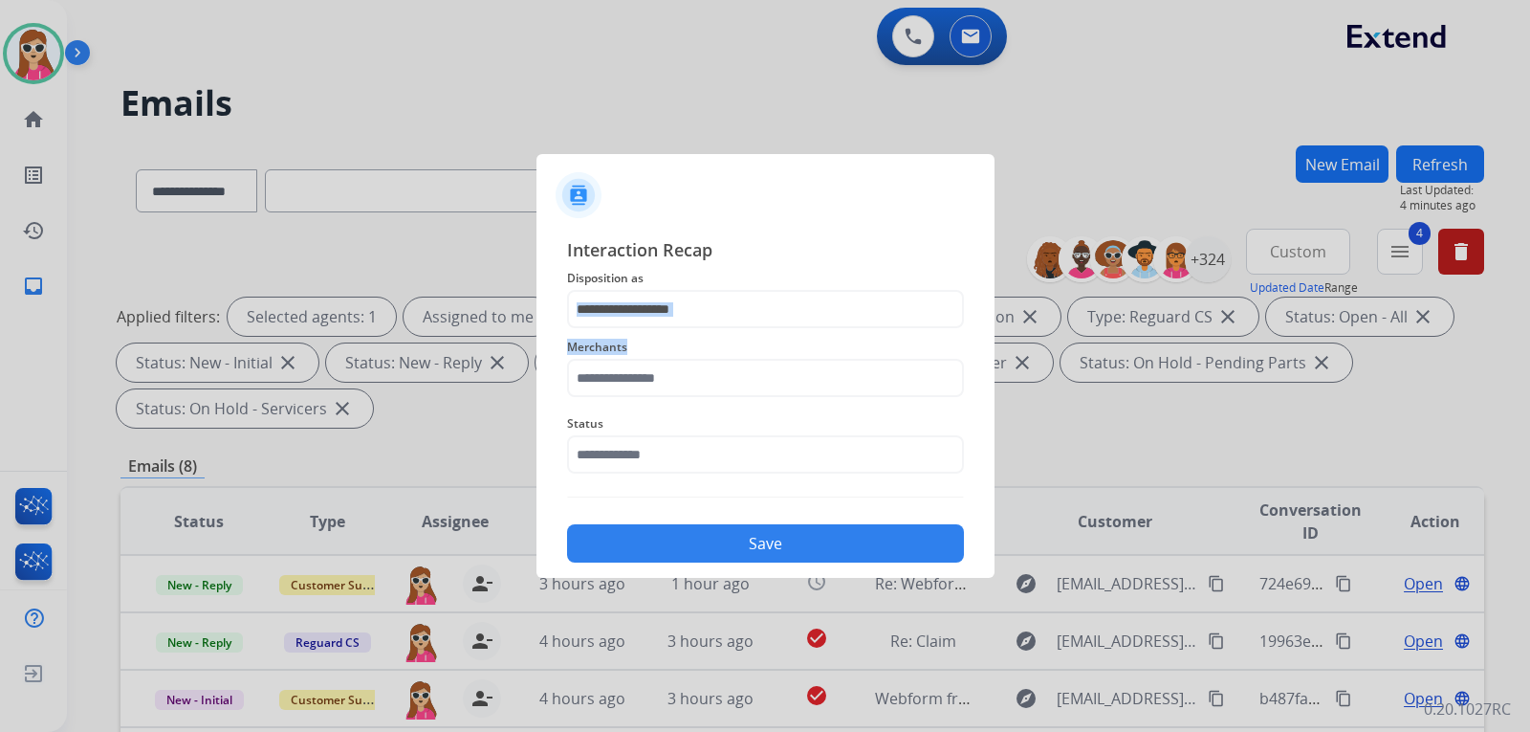
click at [755, 326] on div "Interaction Recap Disposition as Merchants Status Save" at bounding box center [765, 399] width 397 height 326
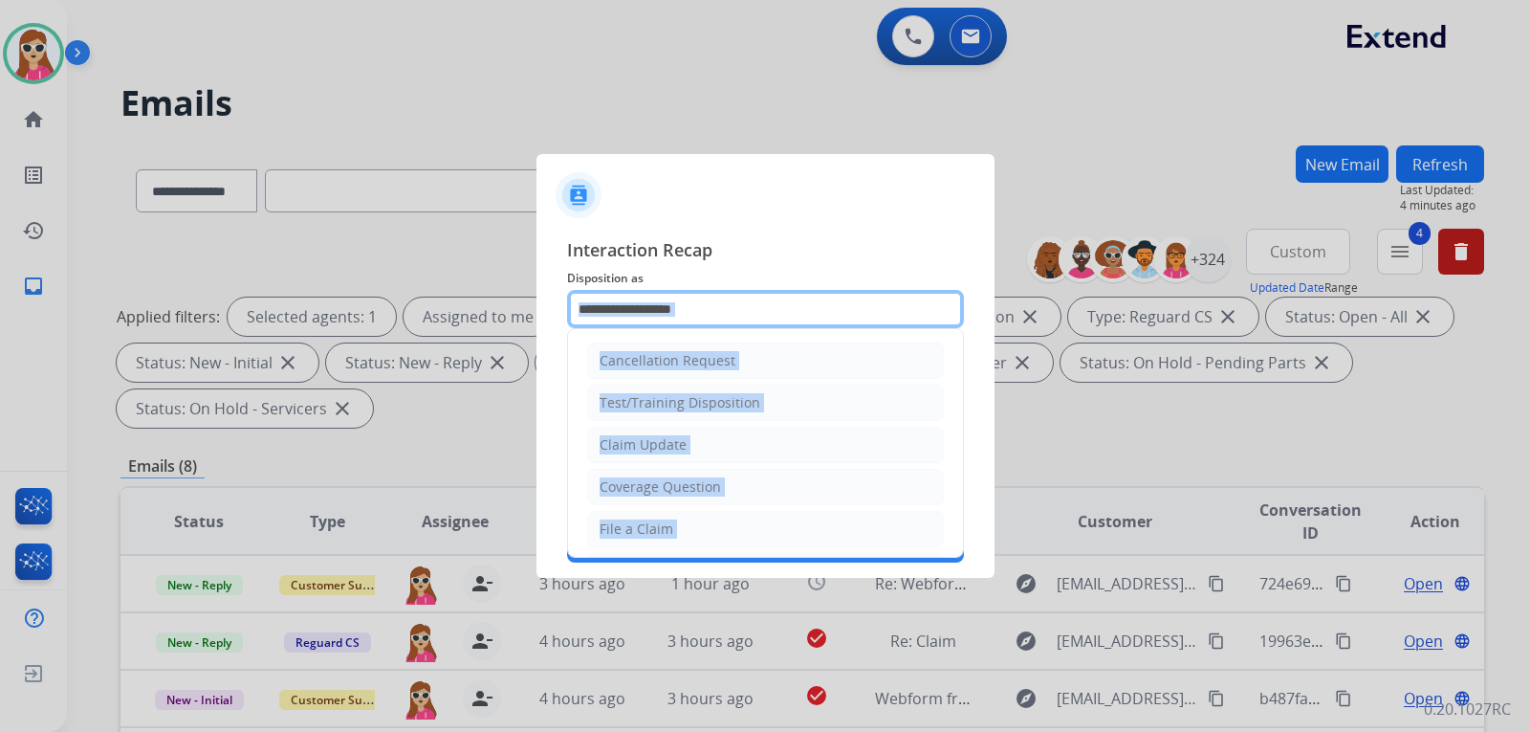
click at [761, 316] on input "text" at bounding box center [765, 309] width 397 height 38
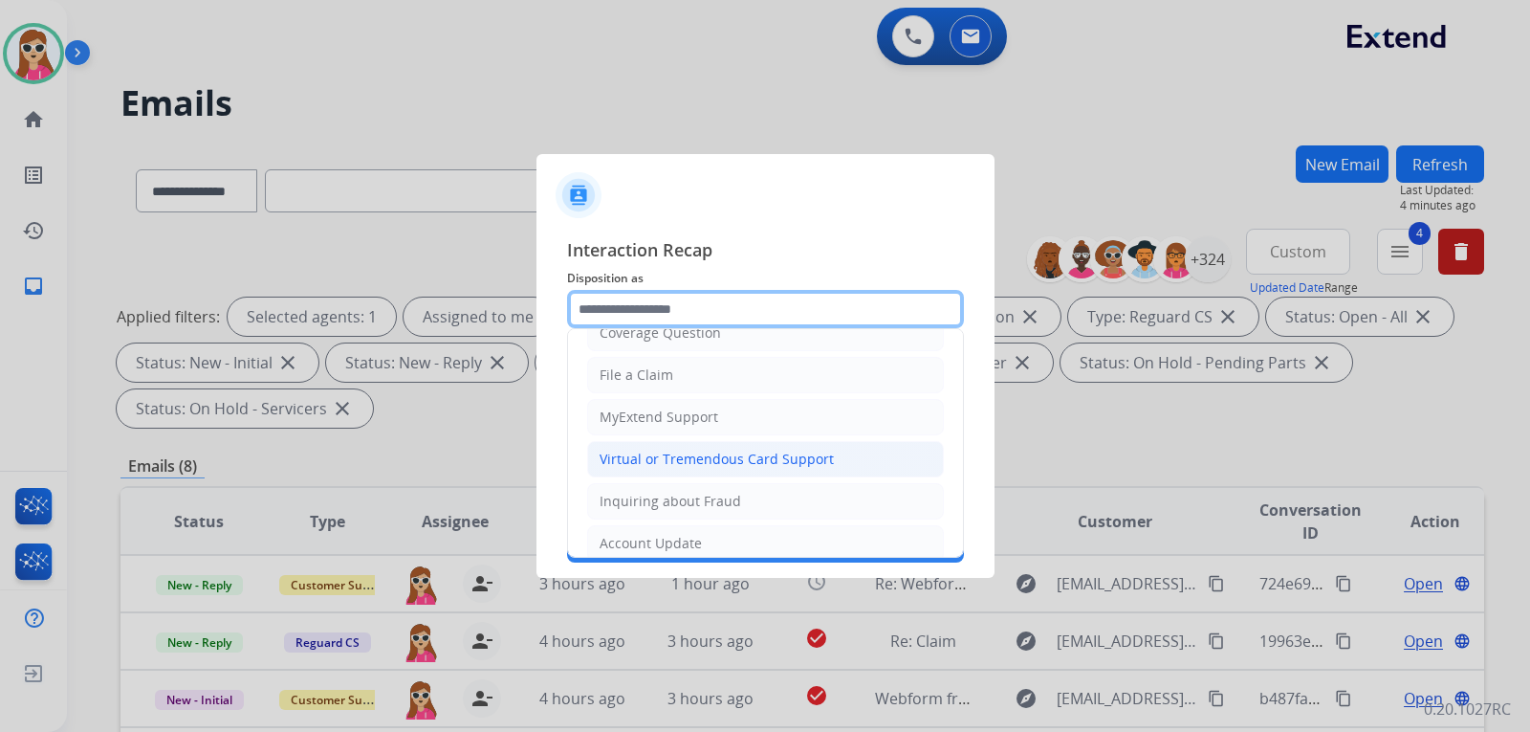
scroll to position [191, 0]
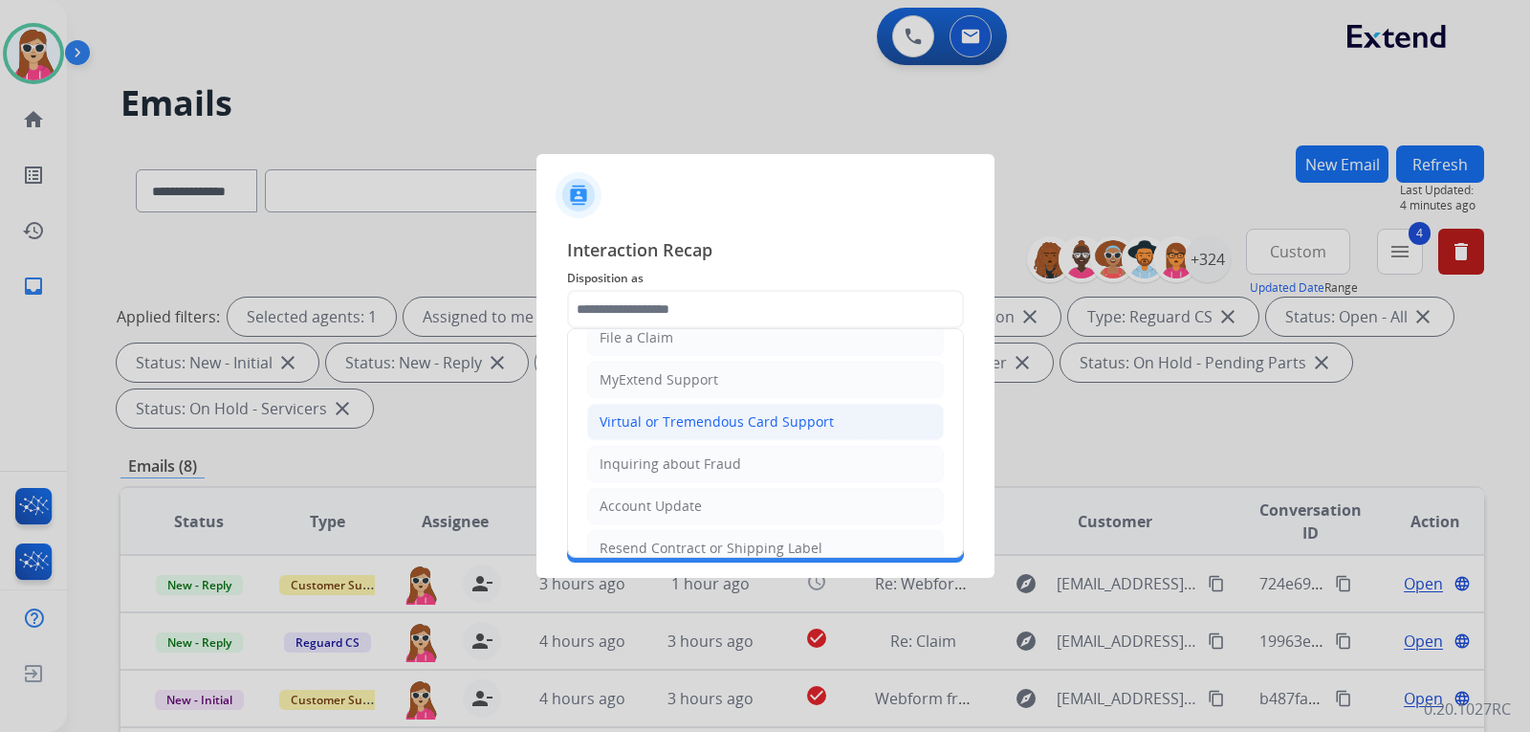
click at [711, 424] on div "Virtual or Tremendous Card Support" at bounding box center [717, 421] width 234 height 19
type input "**********"
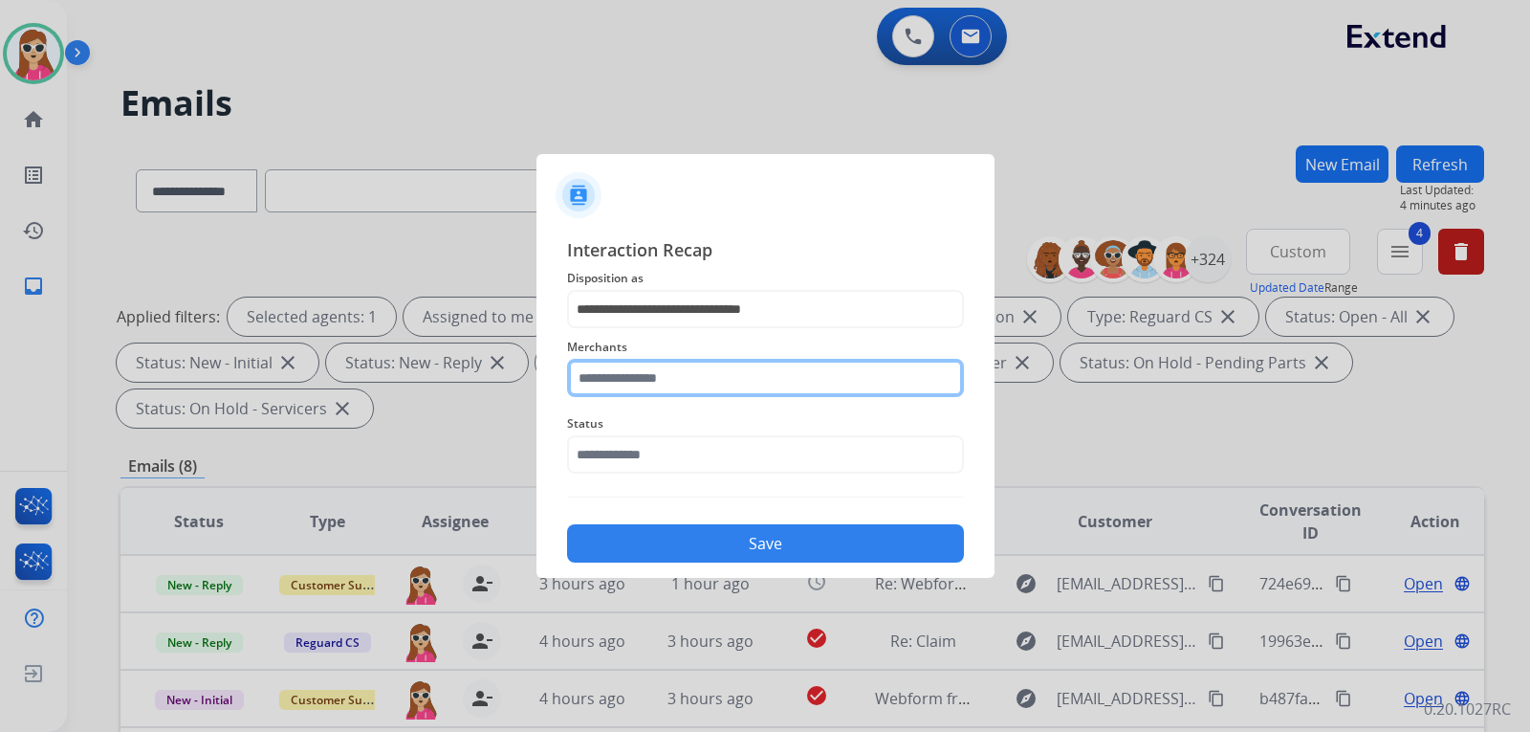
click at [736, 384] on input "text" at bounding box center [765, 378] width 397 height 38
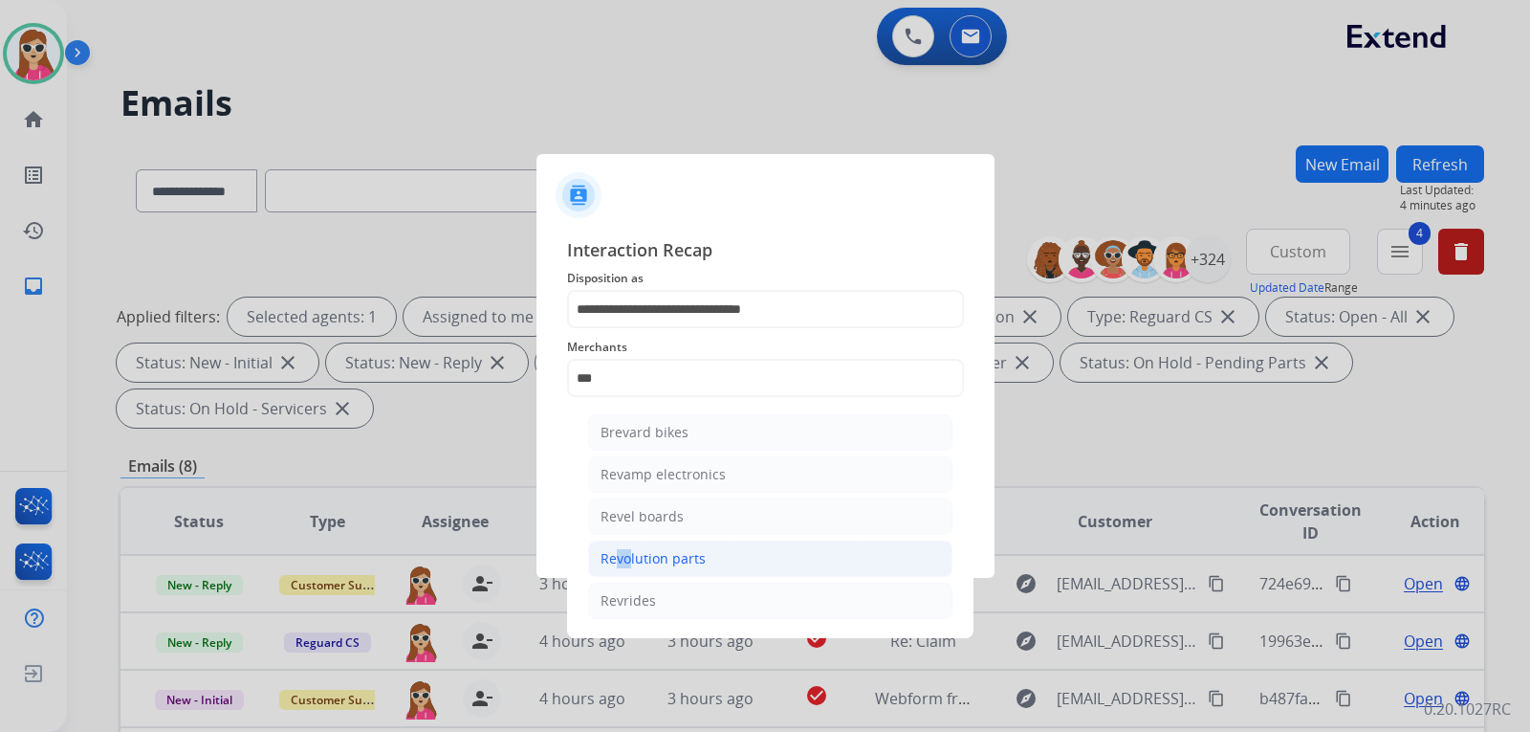
click at [621, 542] on ul "Brevard bikes Revamp electronics Revel boards Revolution parts Revrides" at bounding box center [770, 520] width 376 height 233
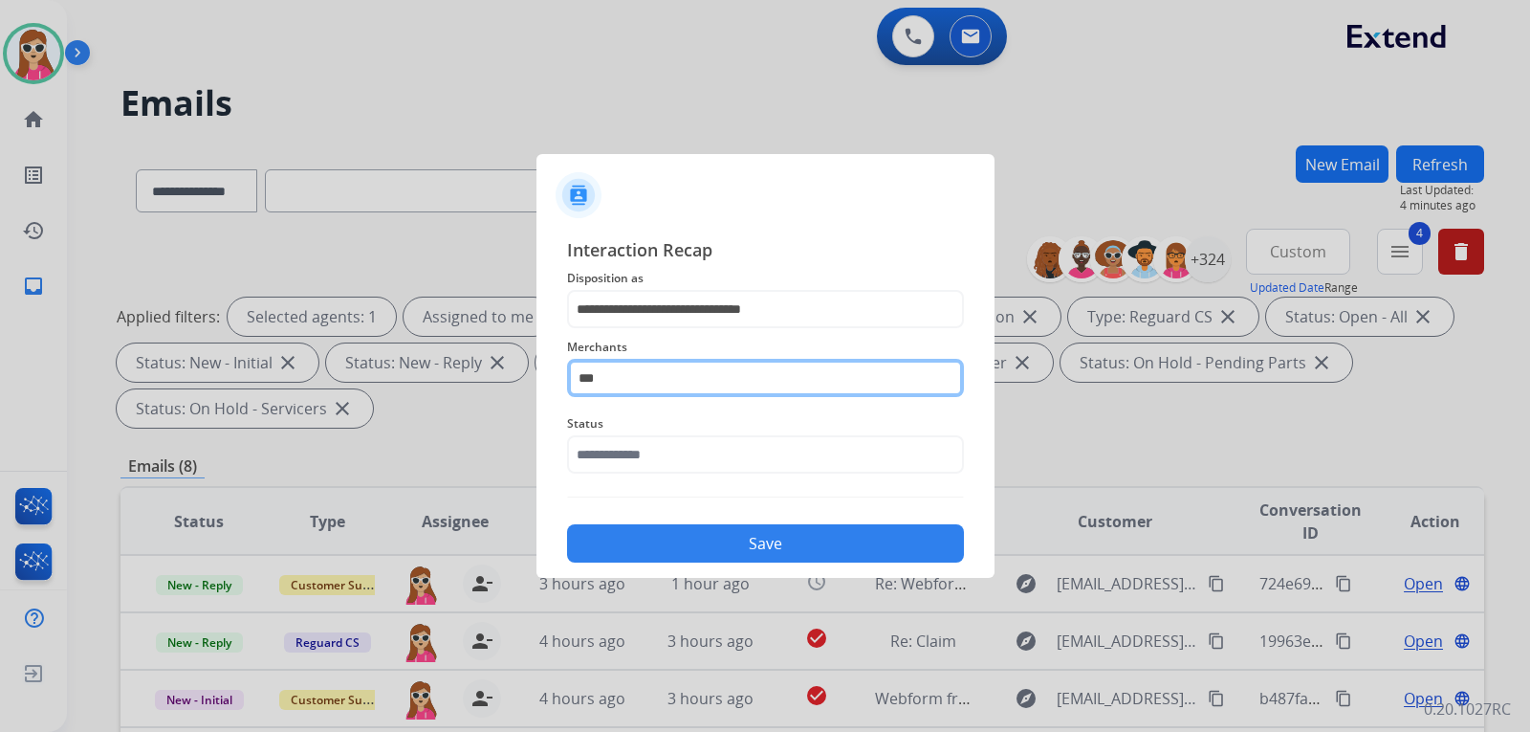
click at [643, 371] on input "***" at bounding box center [765, 378] width 397 height 38
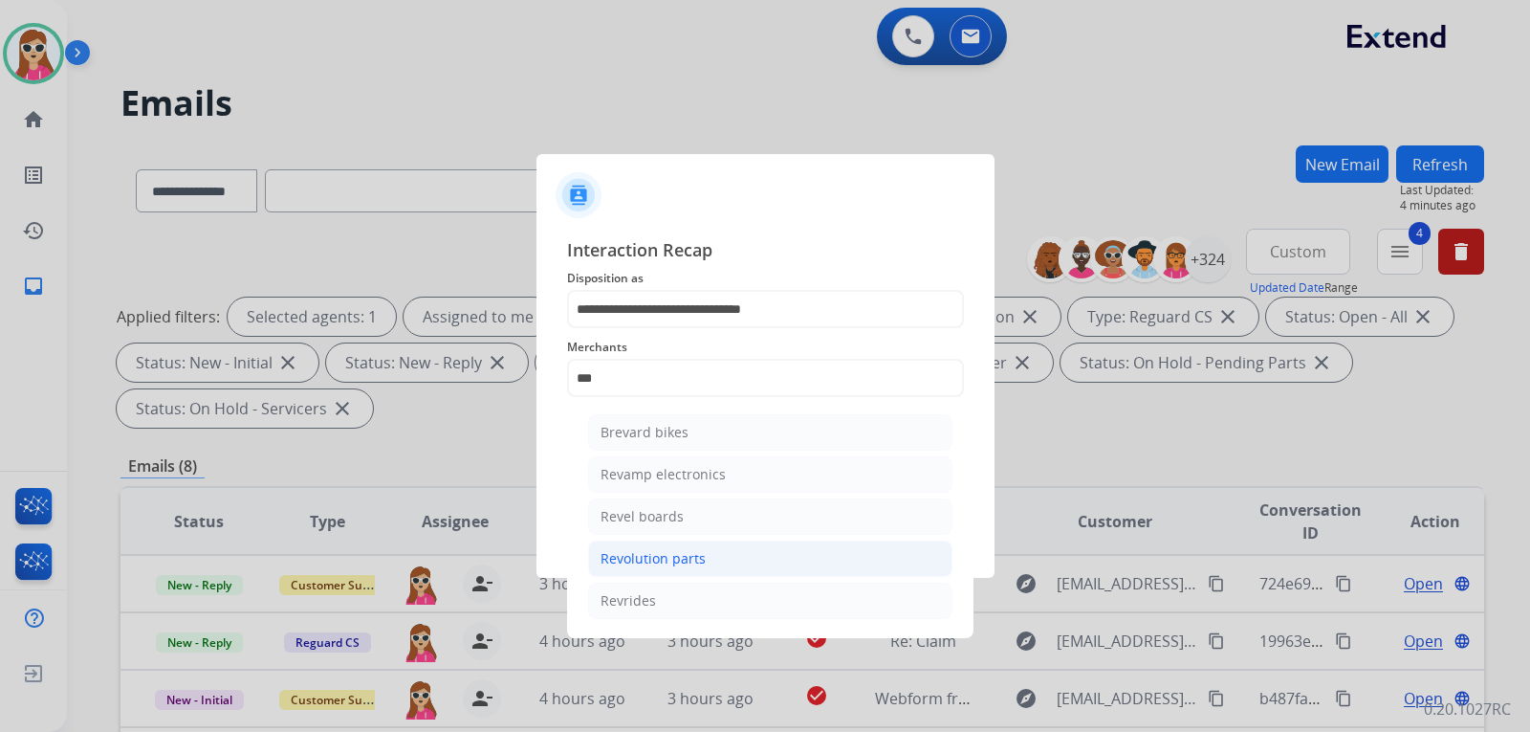
click at [681, 549] on div "Revolution parts" at bounding box center [653, 558] width 105 height 19
type input "**********"
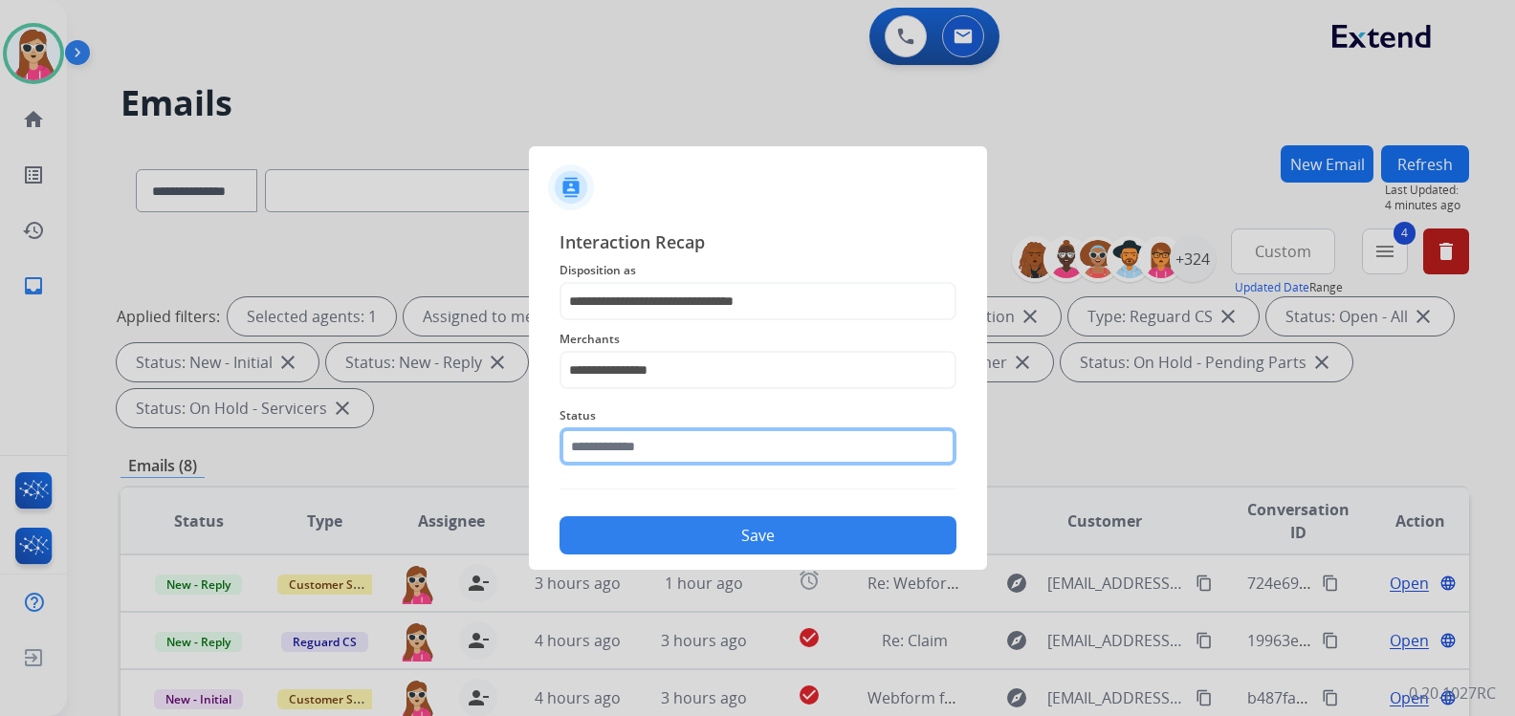
click at [694, 449] on input "text" at bounding box center [757, 446] width 397 height 38
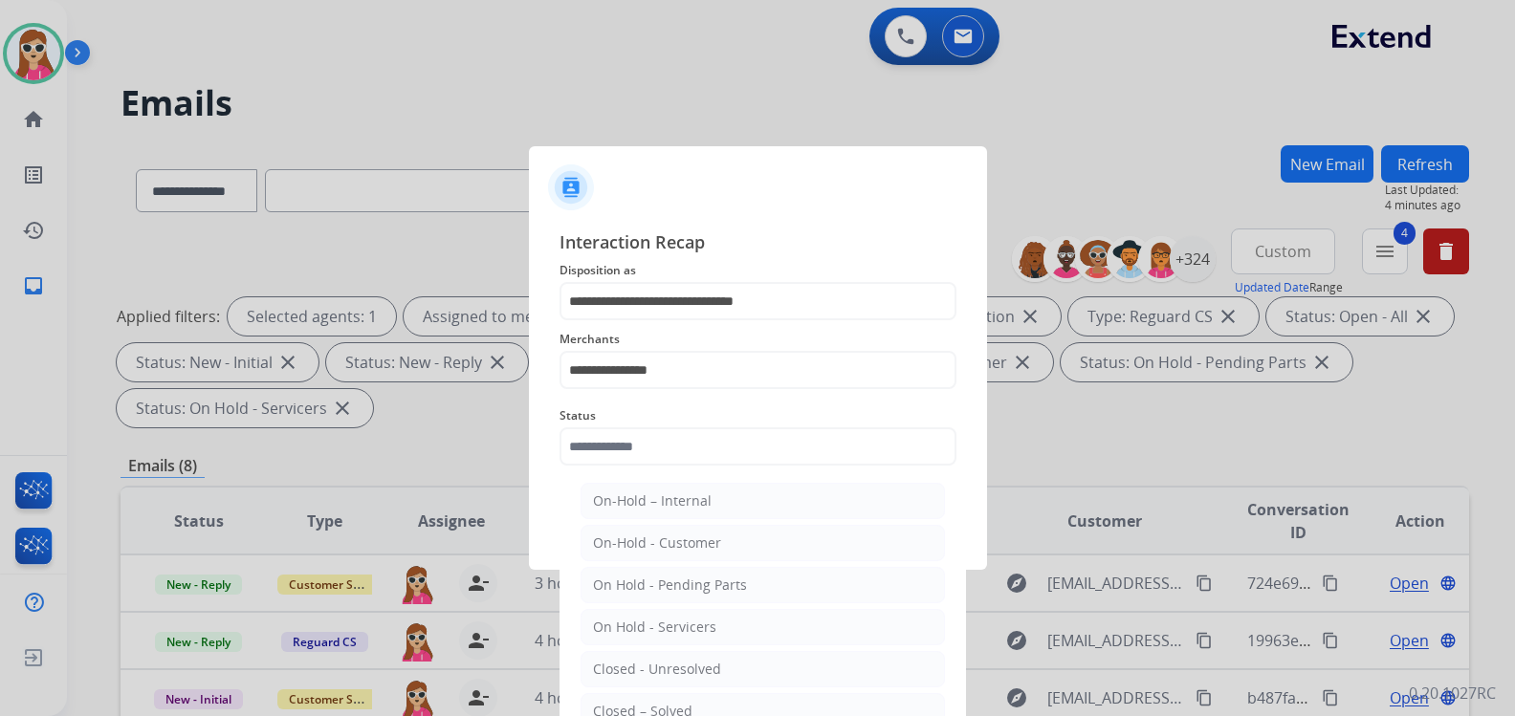
click at [700, 698] on li "Closed – Solved" at bounding box center [762, 711] width 364 height 36
type input "**********"
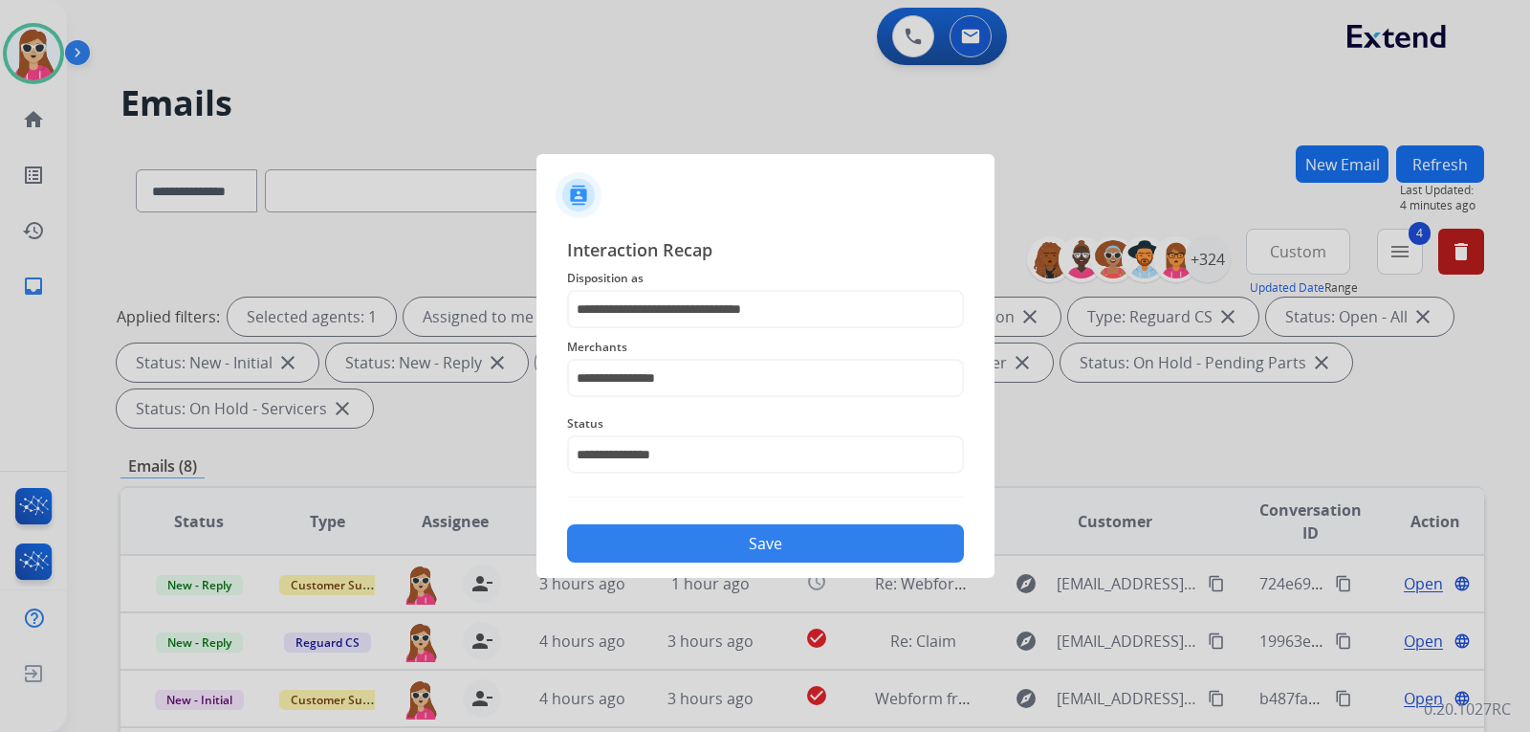
click at [740, 541] on button "Save" at bounding box center [765, 543] width 397 height 38
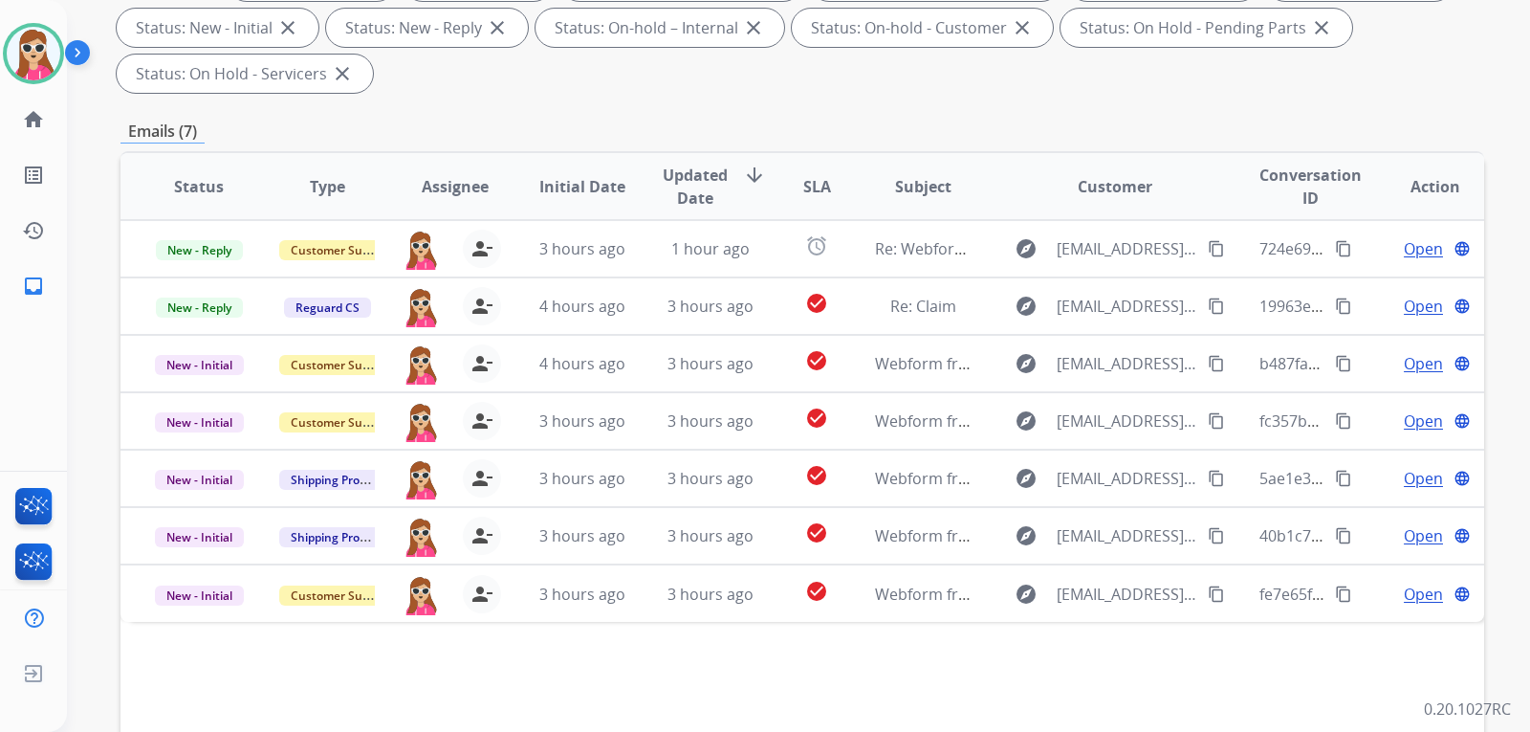
scroll to position [478, 0]
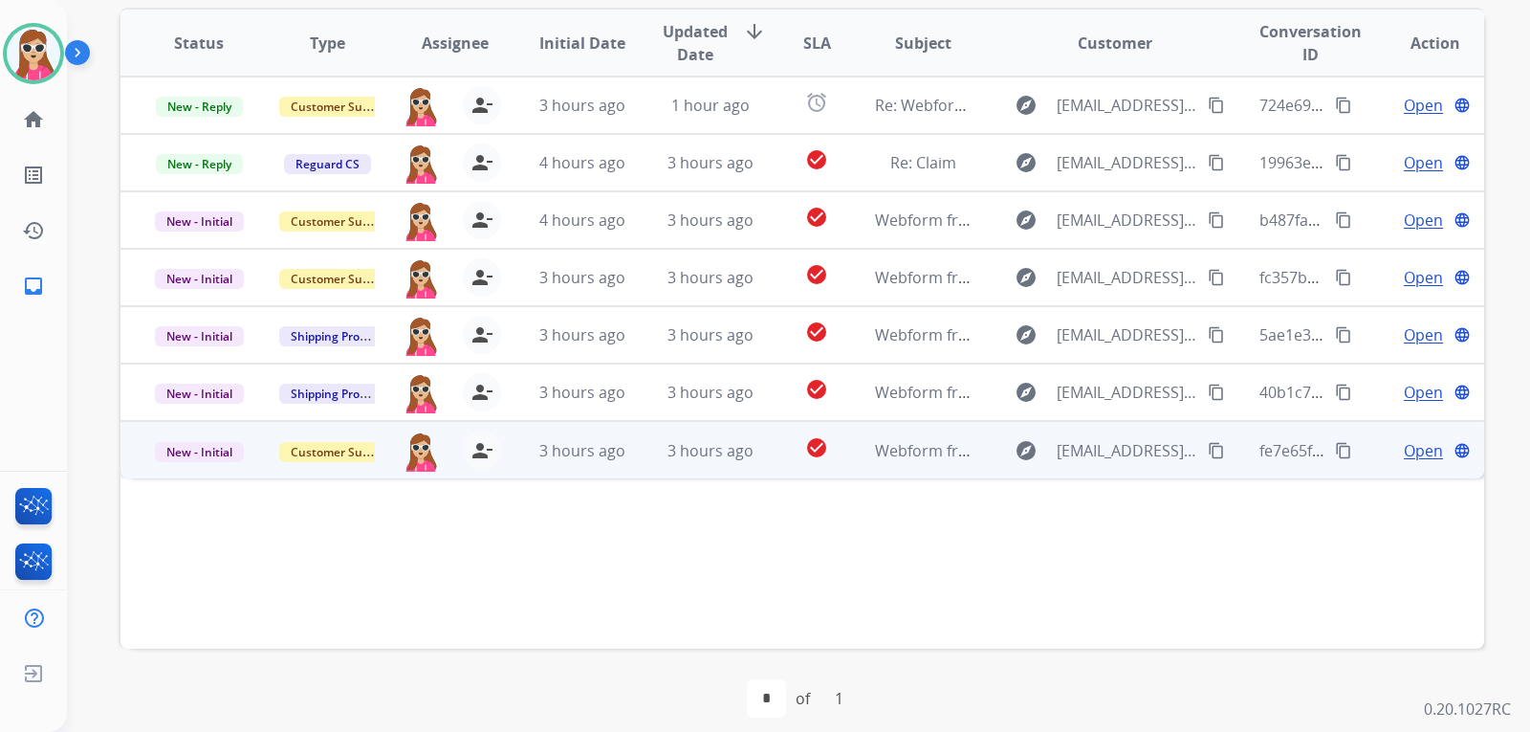
click at [775, 466] on td "check_circle" at bounding box center [801, 449] width 85 height 57
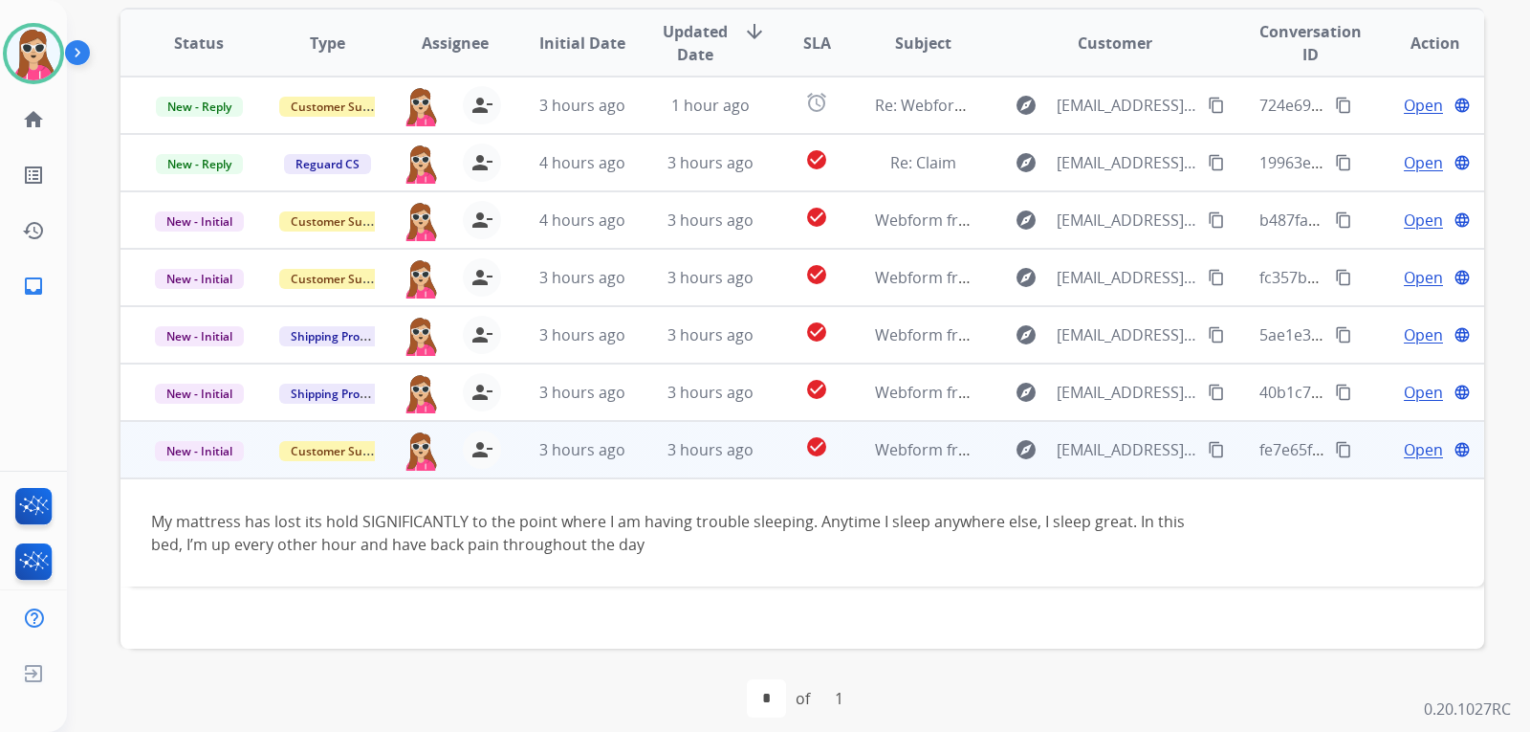
click at [1208, 450] on mat-icon "content_copy" at bounding box center [1216, 449] width 17 height 17
click at [1404, 441] on span "Open" at bounding box center [1423, 449] width 39 height 23
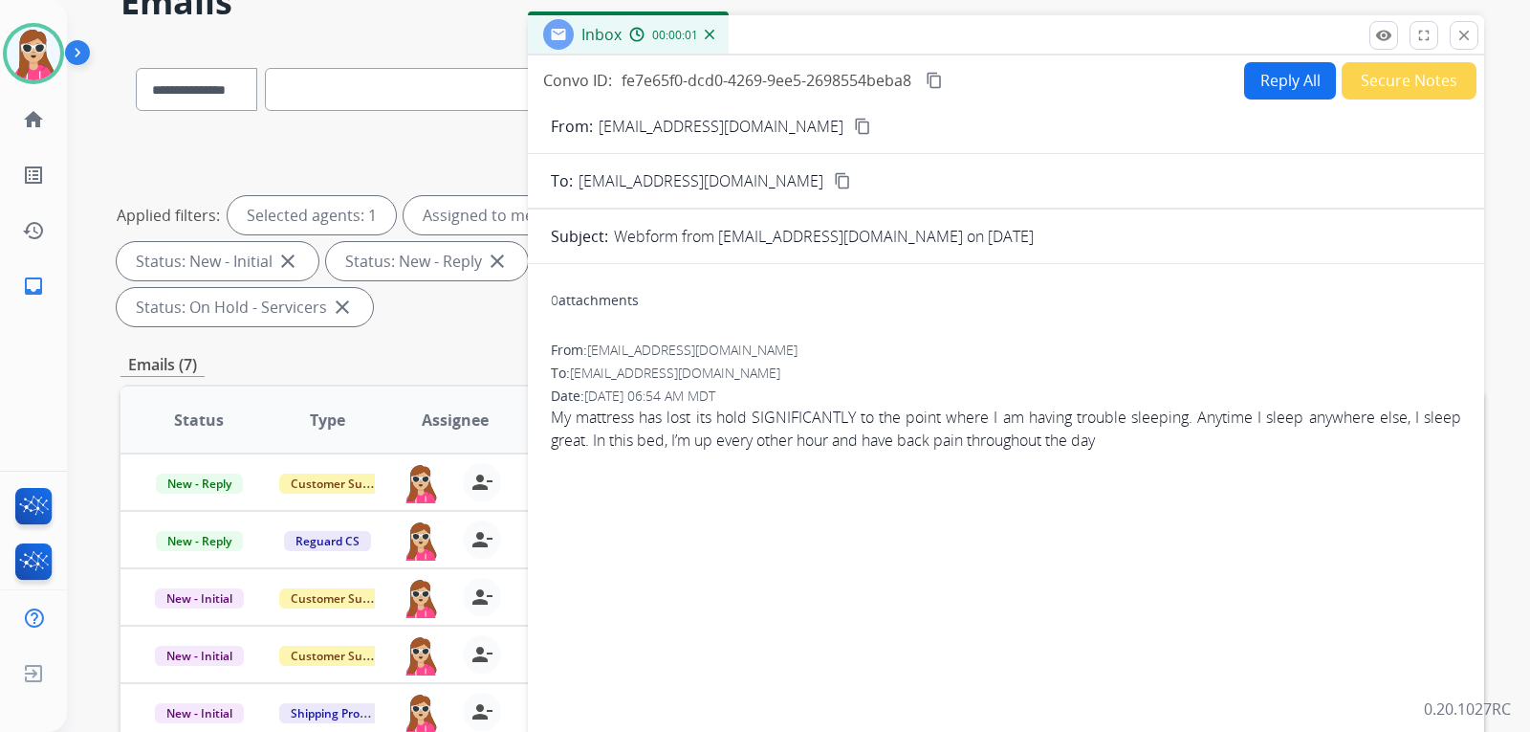
scroll to position [0, 0]
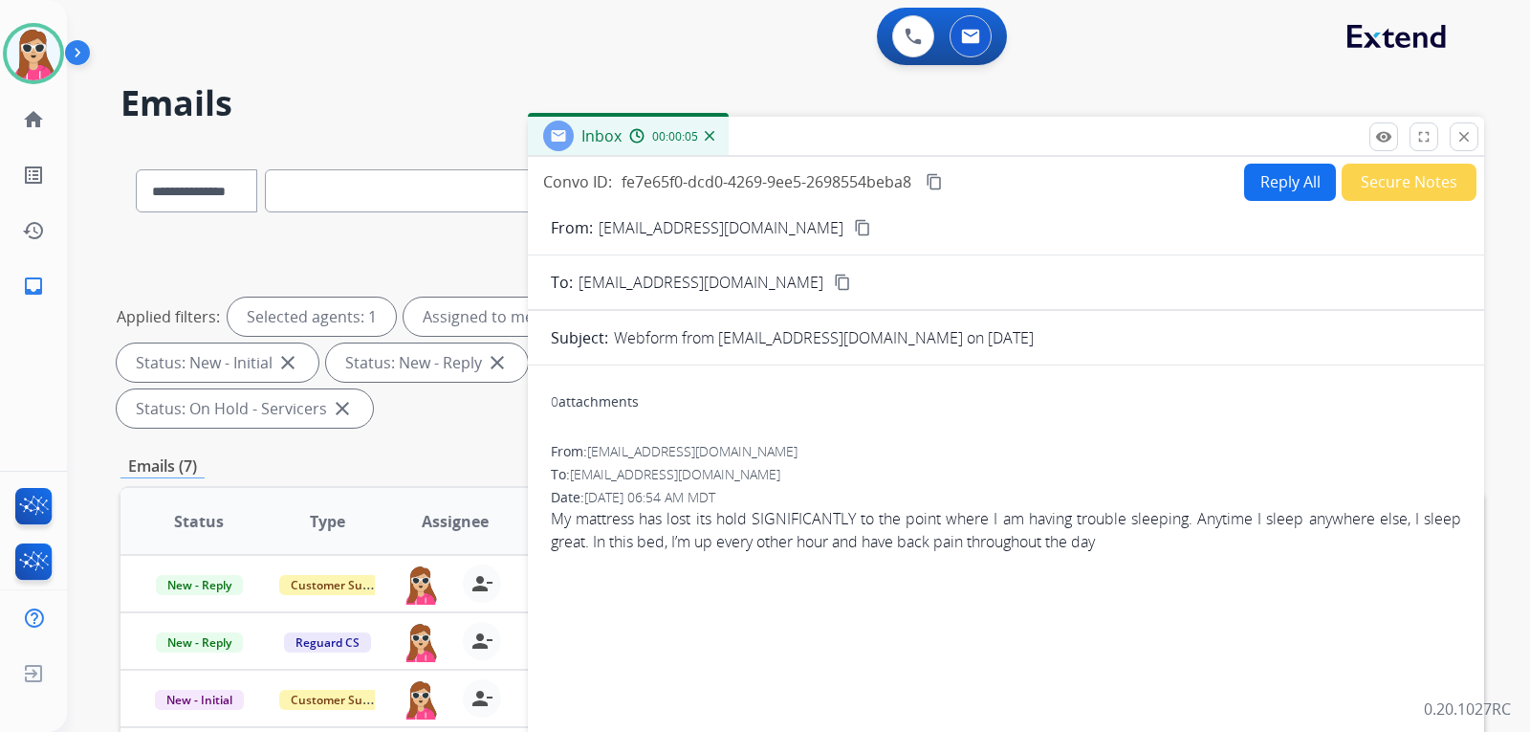
click at [1256, 180] on button "Reply All" at bounding box center [1290, 182] width 92 height 37
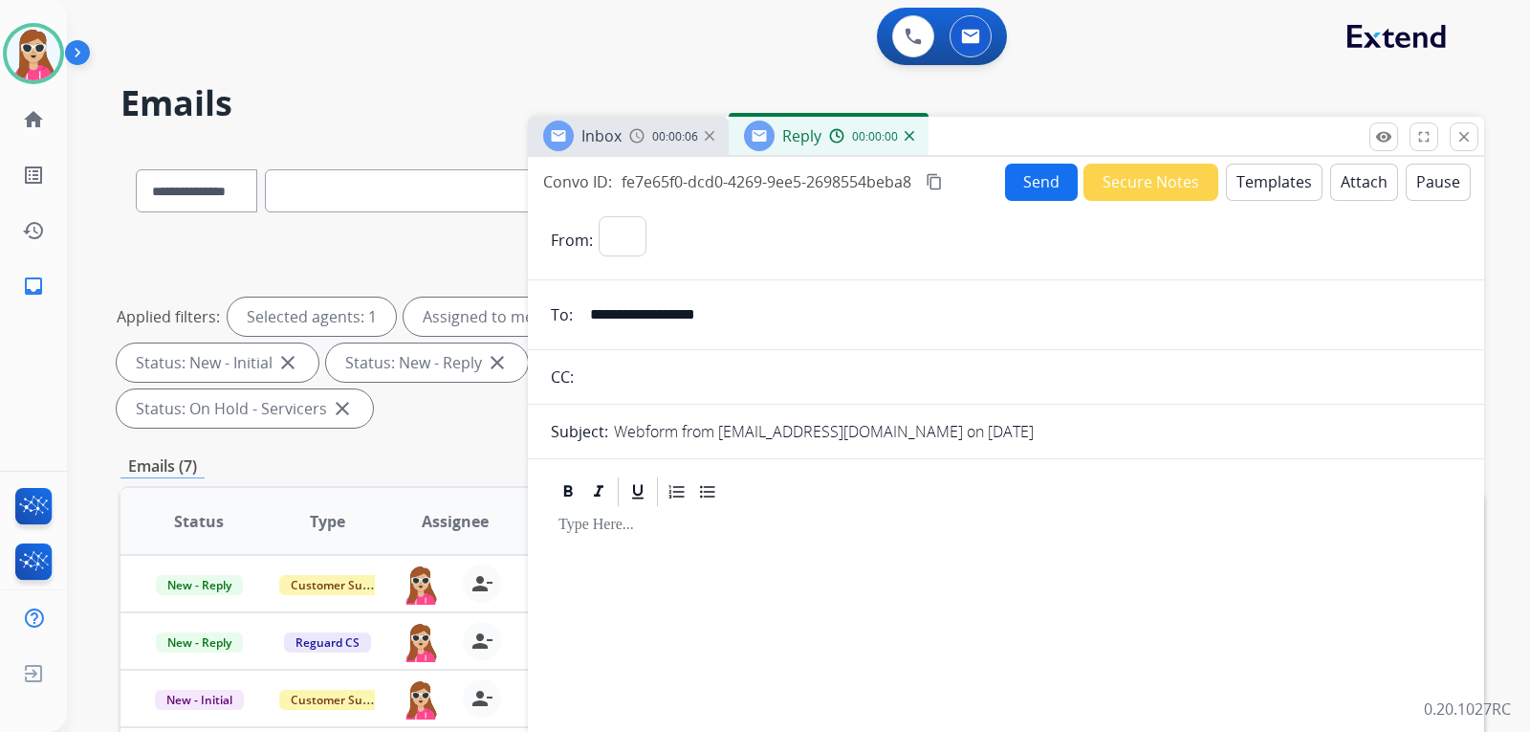
select select "**********"
click at [1235, 180] on button "Templates" at bounding box center [1274, 182] width 97 height 37
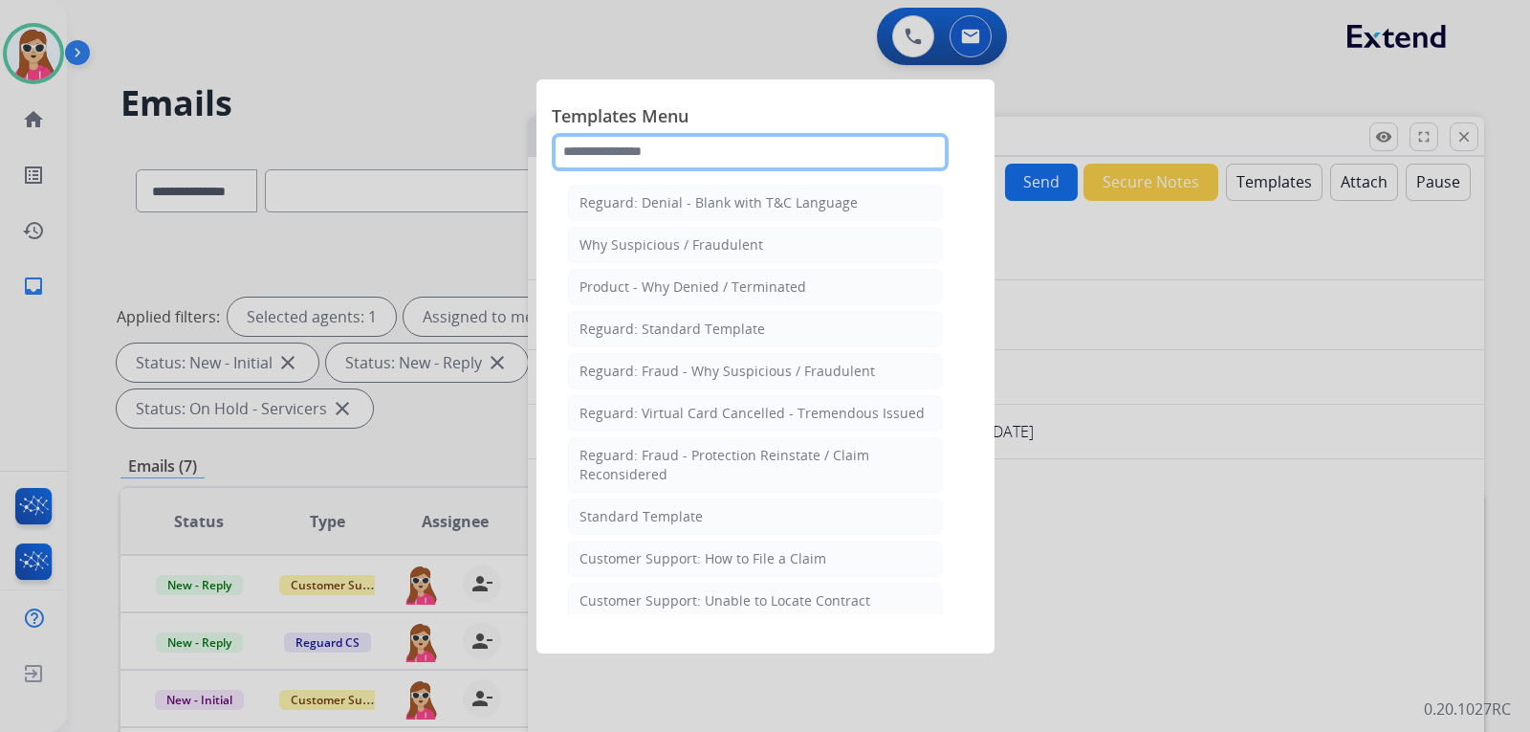
click at [741, 170] on input "text" at bounding box center [750, 152] width 397 height 38
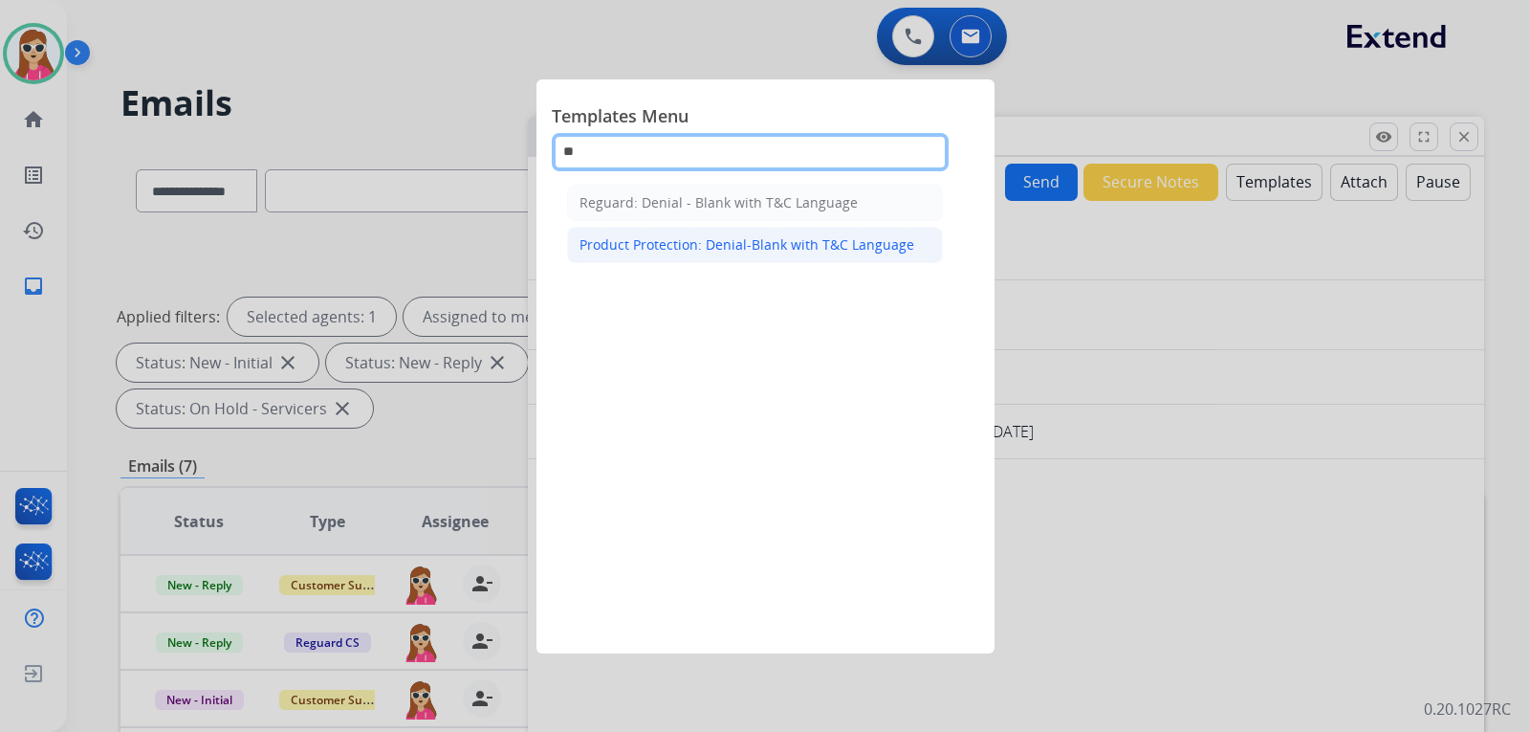
type input "**"
click at [664, 242] on div "Product Protection: Denial-Blank with T&C Language" at bounding box center [746, 244] width 335 height 19
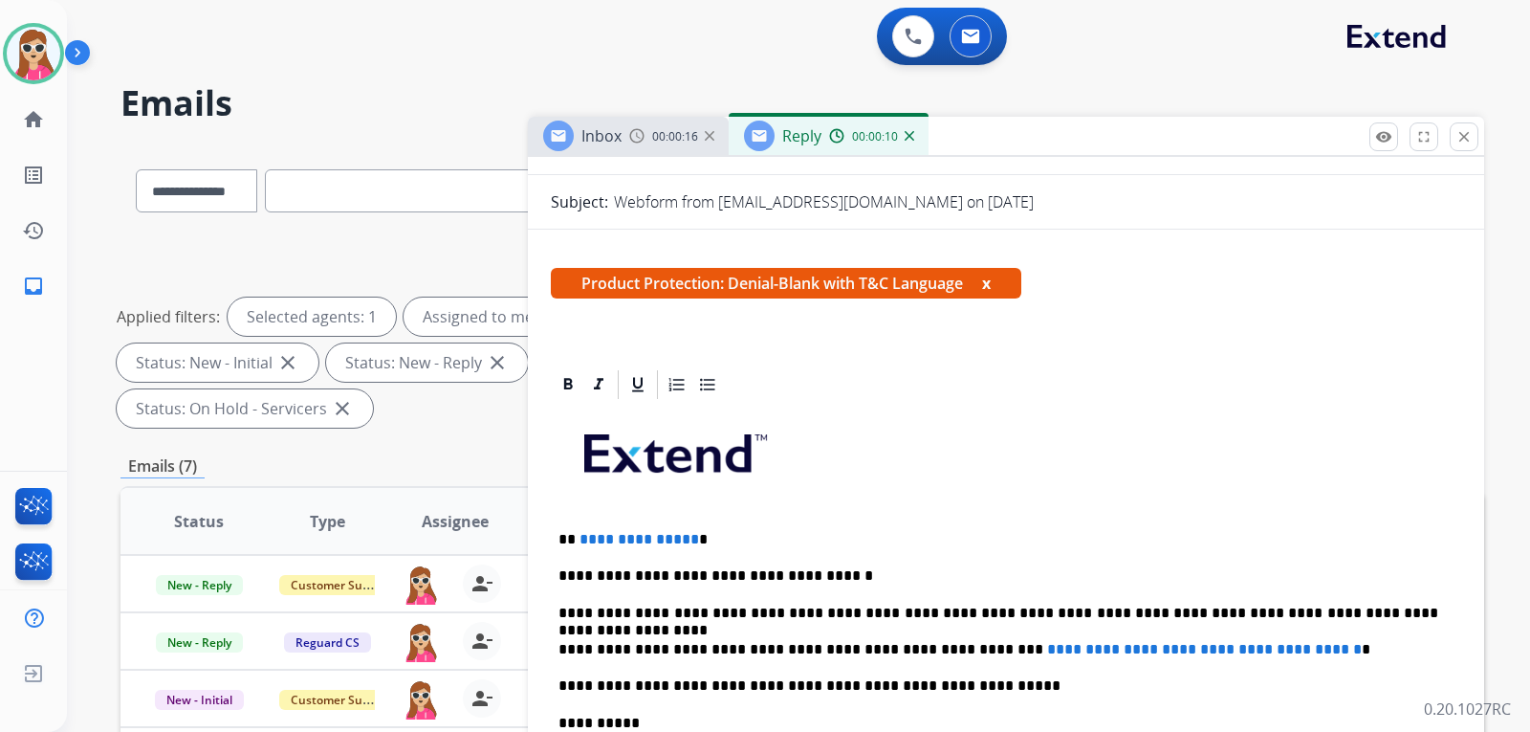
scroll to position [383, 0]
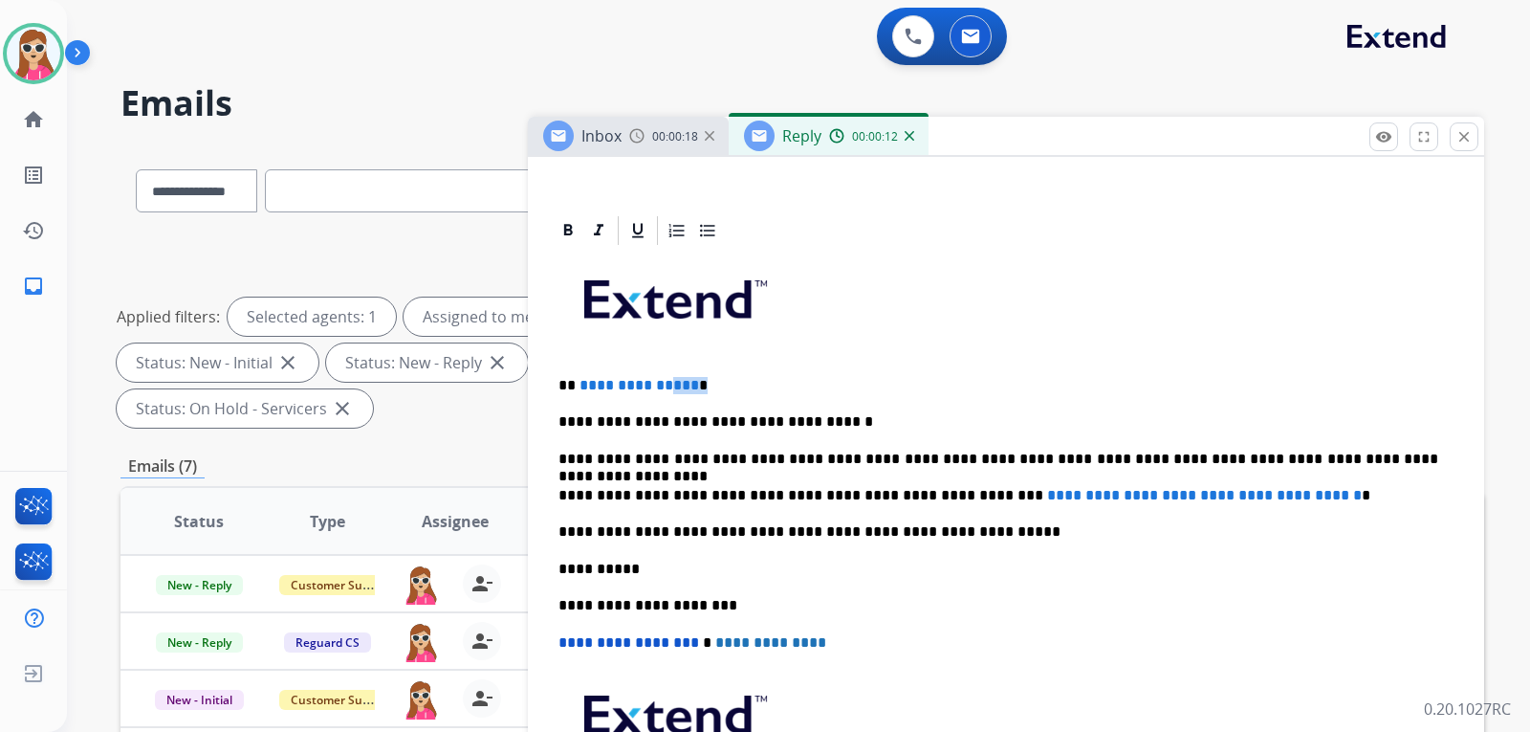
drag, startPoint x: 700, startPoint y: 380, endPoint x: 663, endPoint y: 391, distance: 39.0
click at [663, 391] on p "**********" at bounding box center [998, 385] width 880 height 17
drag, startPoint x: 578, startPoint y: 382, endPoint x: 702, endPoint y: 383, distance: 124.3
click at [702, 383] on p "**********" at bounding box center [998, 385] width 880 height 17
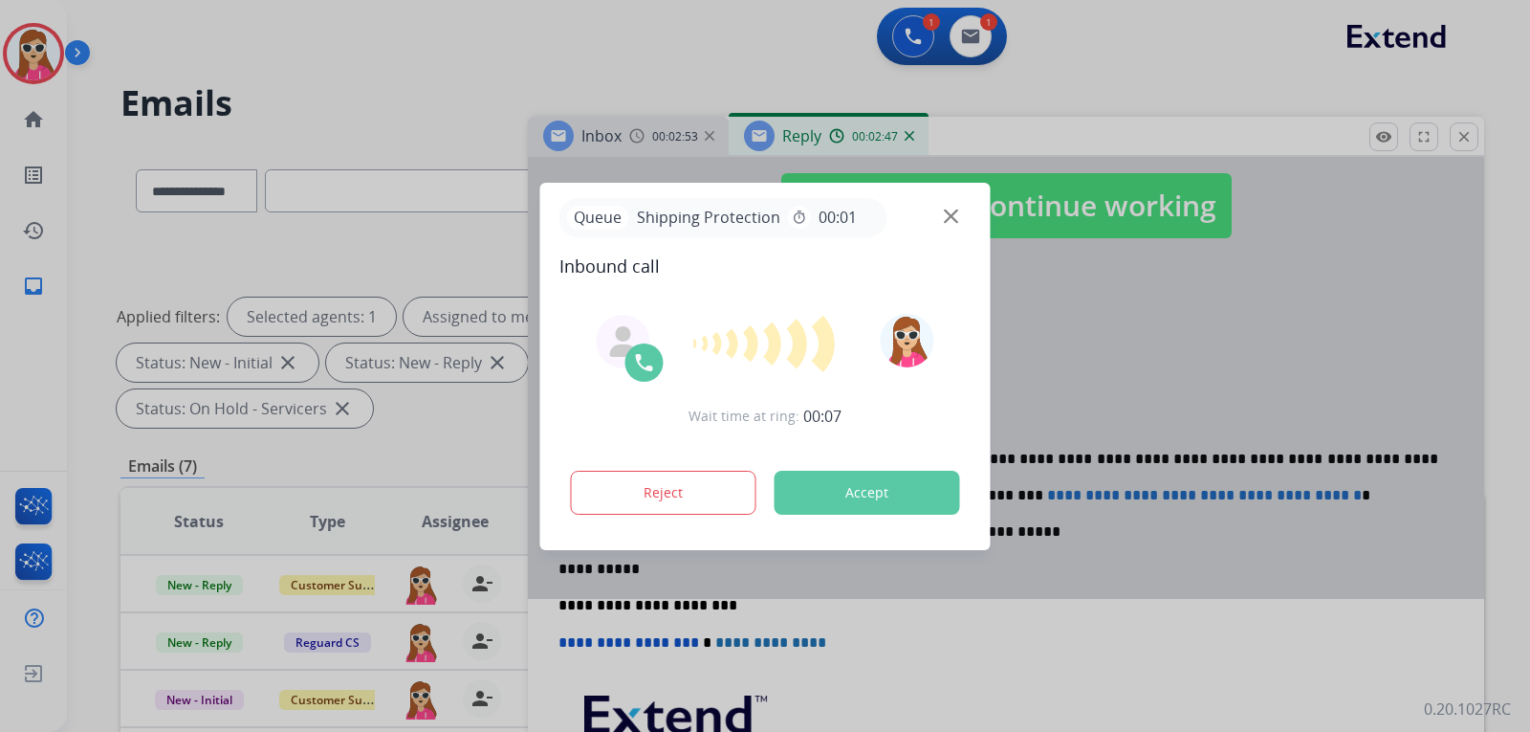
click at [898, 475] on button "Accept" at bounding box center [868, 492] width 186 height 44
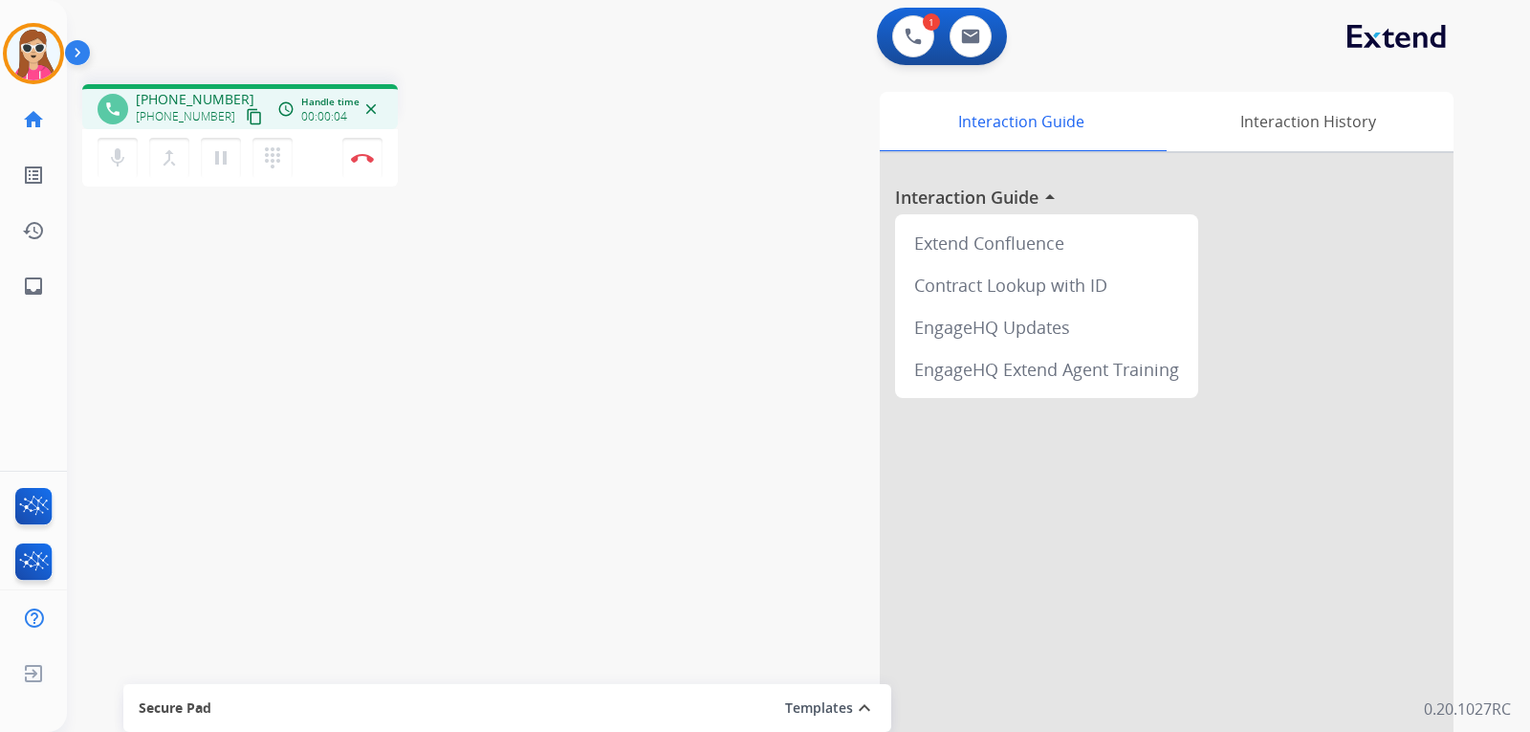
click at [246, 112] on mat-icon "content_copy" at bounding box center [254, 116] width 17 height 17
click at [362, 160] on img at bounding box center [362, 158] width 23 height 10
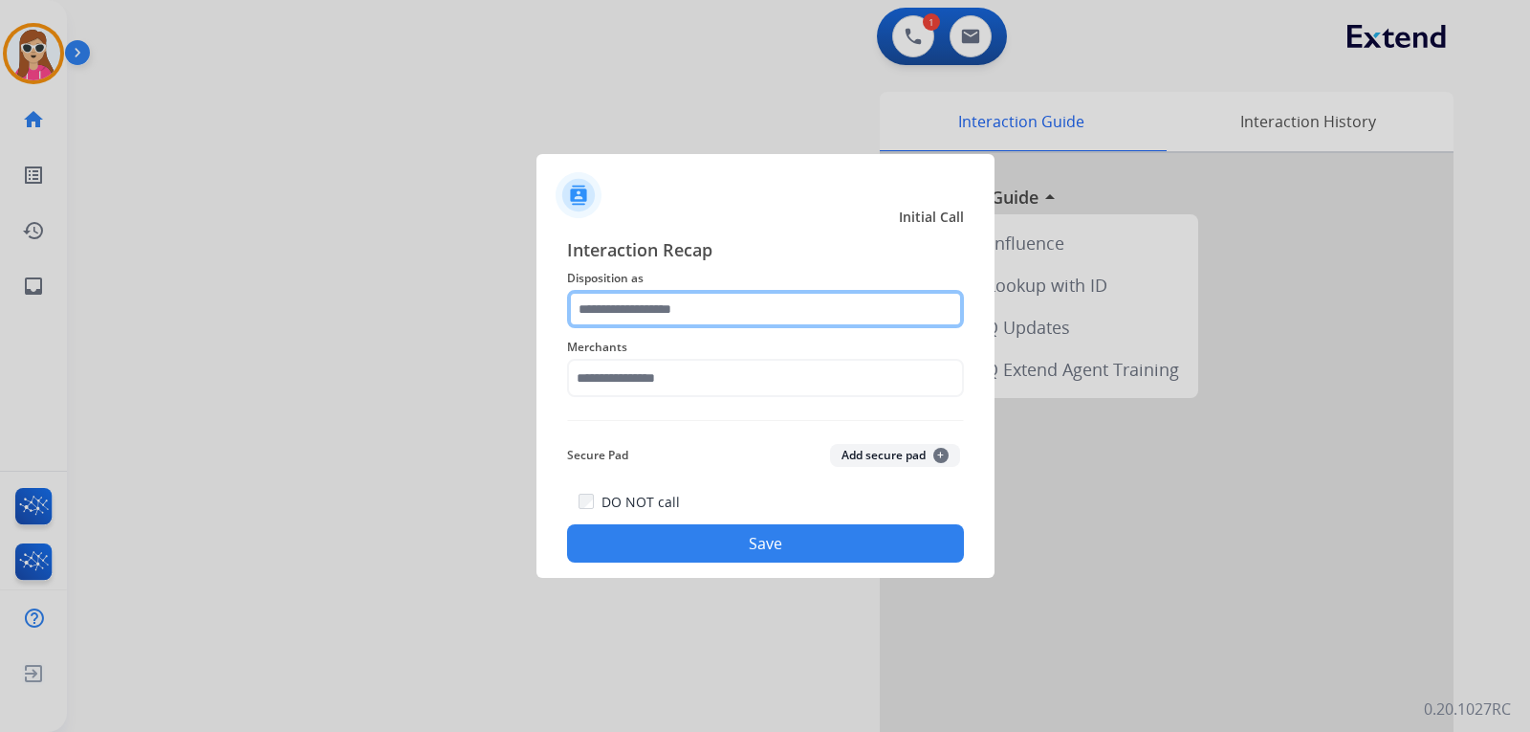
click at [722, 321] on input "text" at bounding box center [765, 309] width 397 height 38
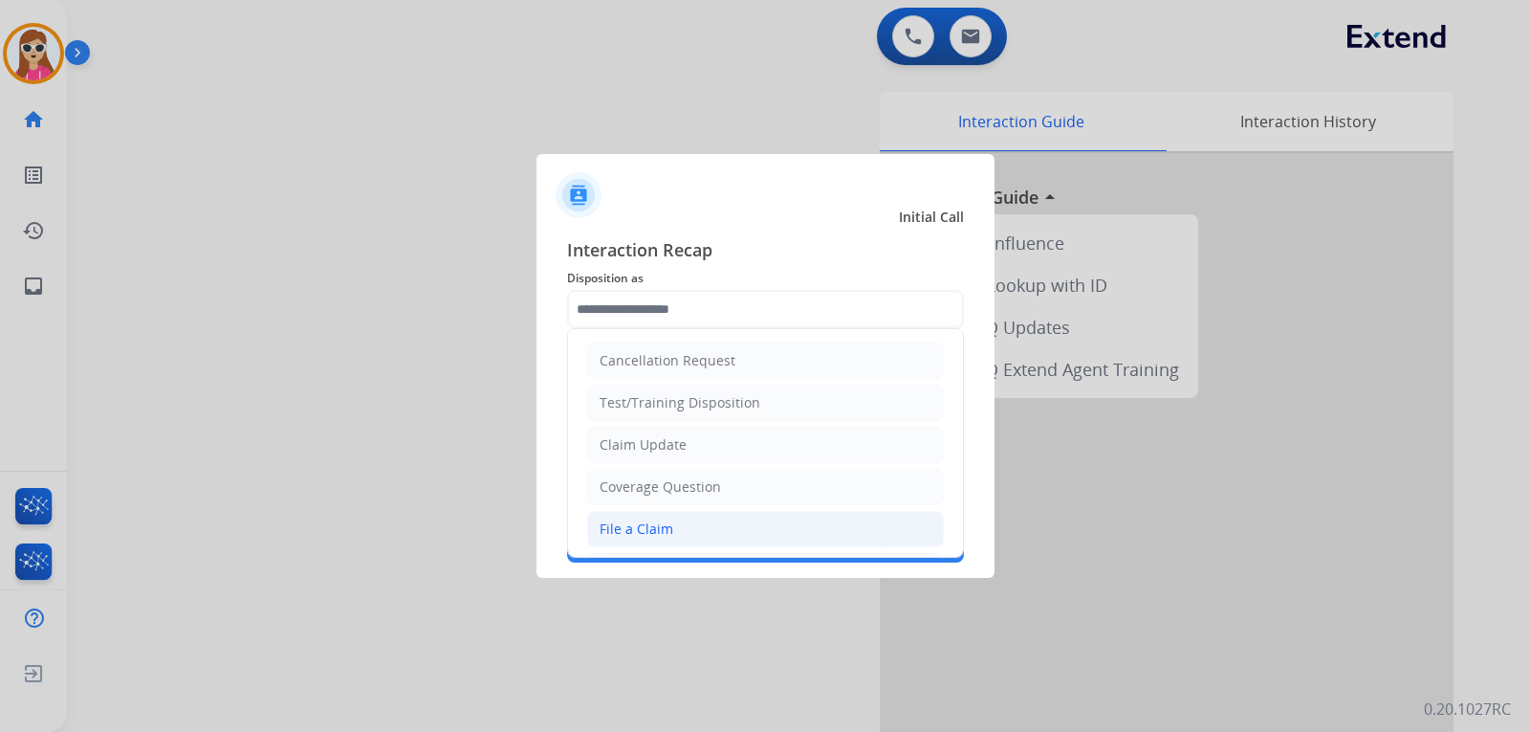
click at [679, 535] on li "File a Claim" at bounding box center [765, 529] width 357 height 36
type input "**********"
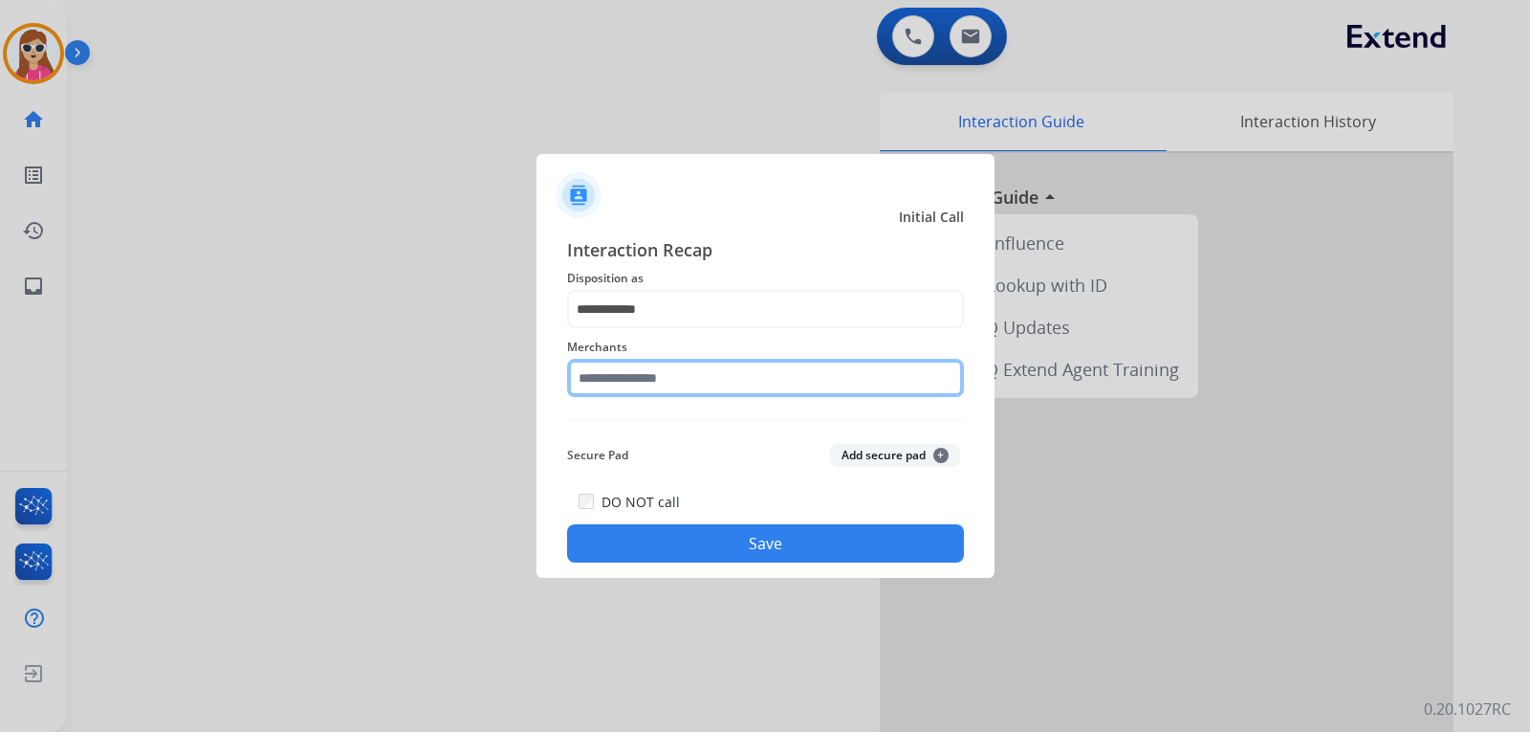
click at [702, 386] on input "text" at bounding box center [765, 378] width 397 height 38
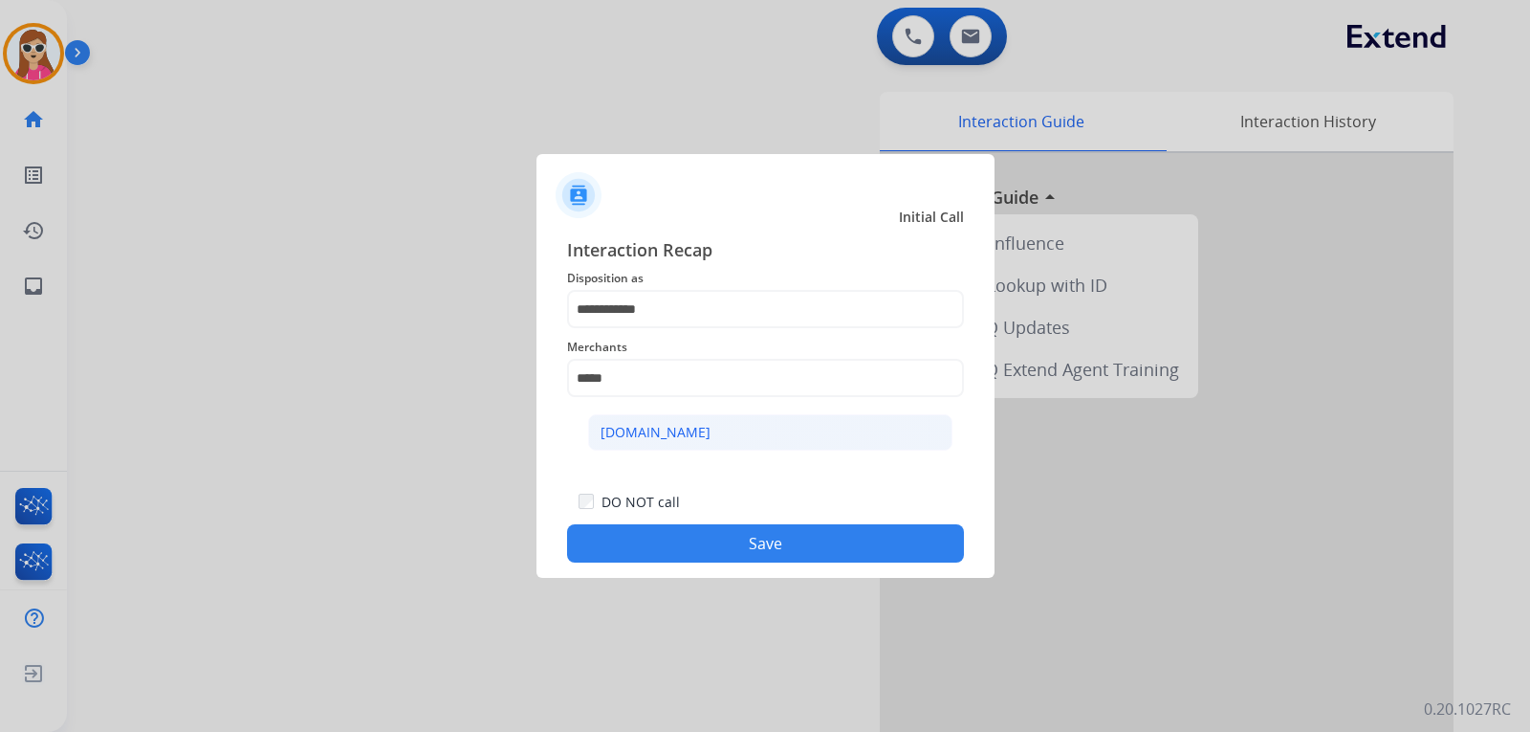
drag, startPoint x: 691, startPoint y: 427, endPoint x: 693, endPoint y: 440, distance: 12.6
click at [693, 440] on li "[DOMAIN_NAME]" at bounding box center [770, 432] width 364 height 36
type input "**********"
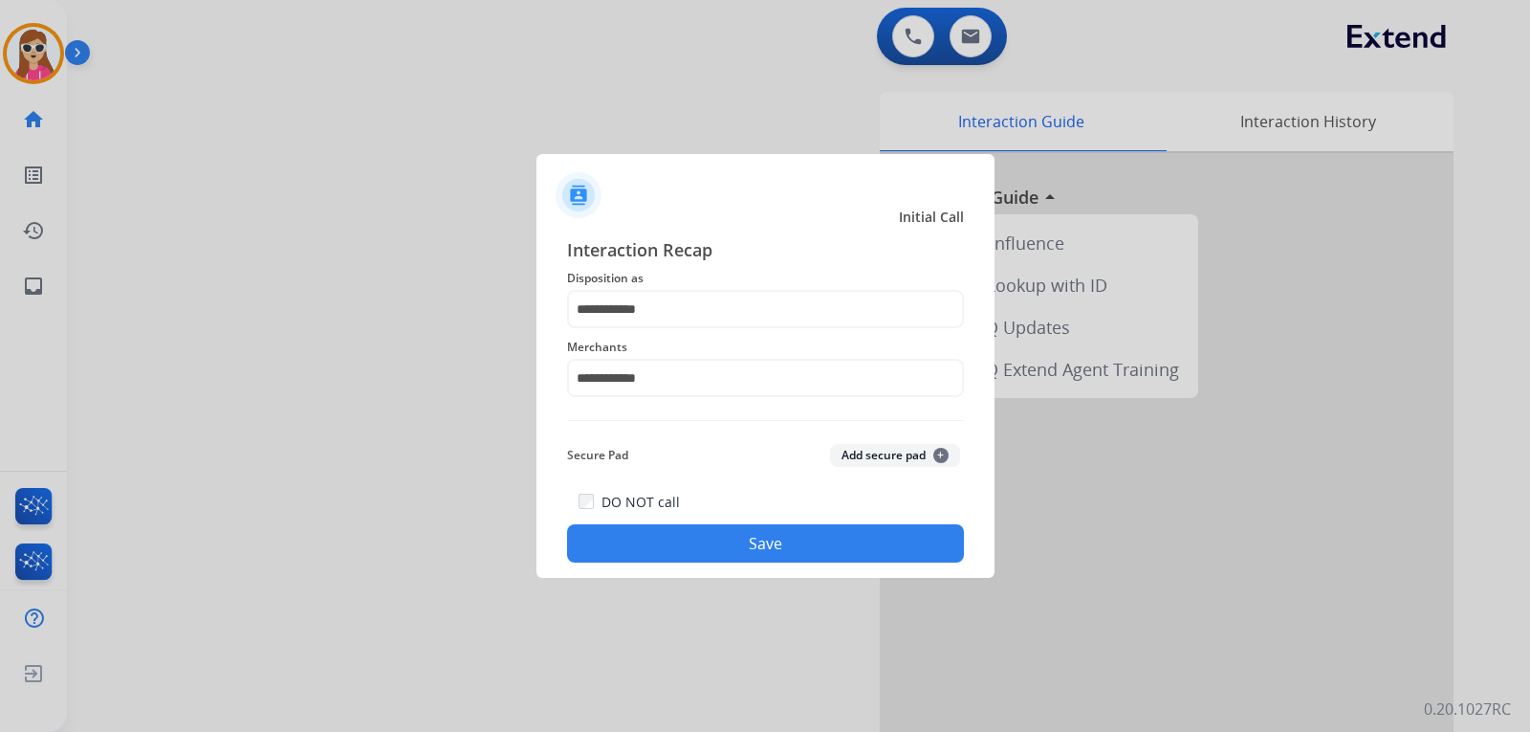
click at [799, 550] on button "Save" at bounding box center [765, 543] width 397 height 38
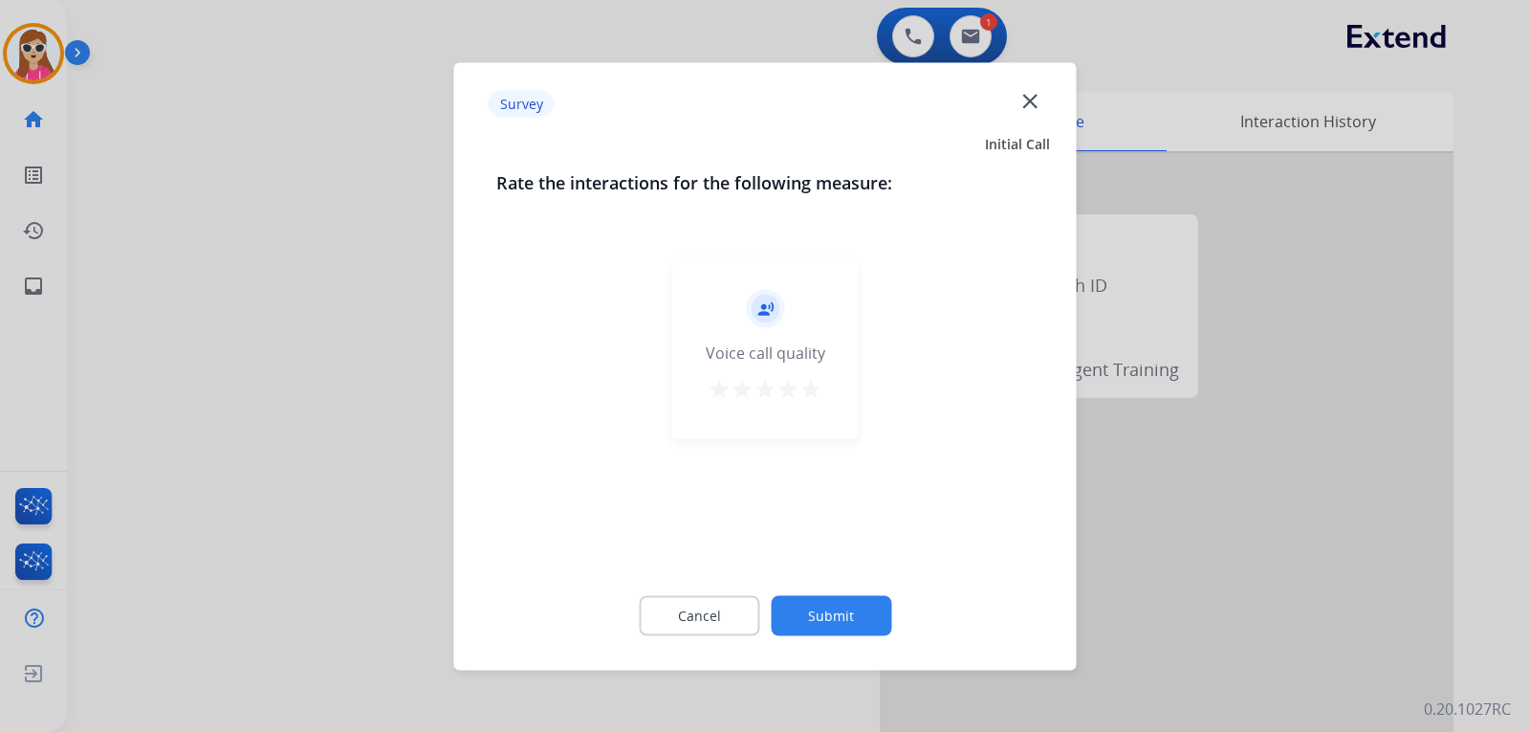
click at [820, 387] on mat-icon "star" at bounding box center [810, 388] width 23 height 23
click at [868, 614] on button "Submit" at bounding box center [831, 615] width 120 height 40
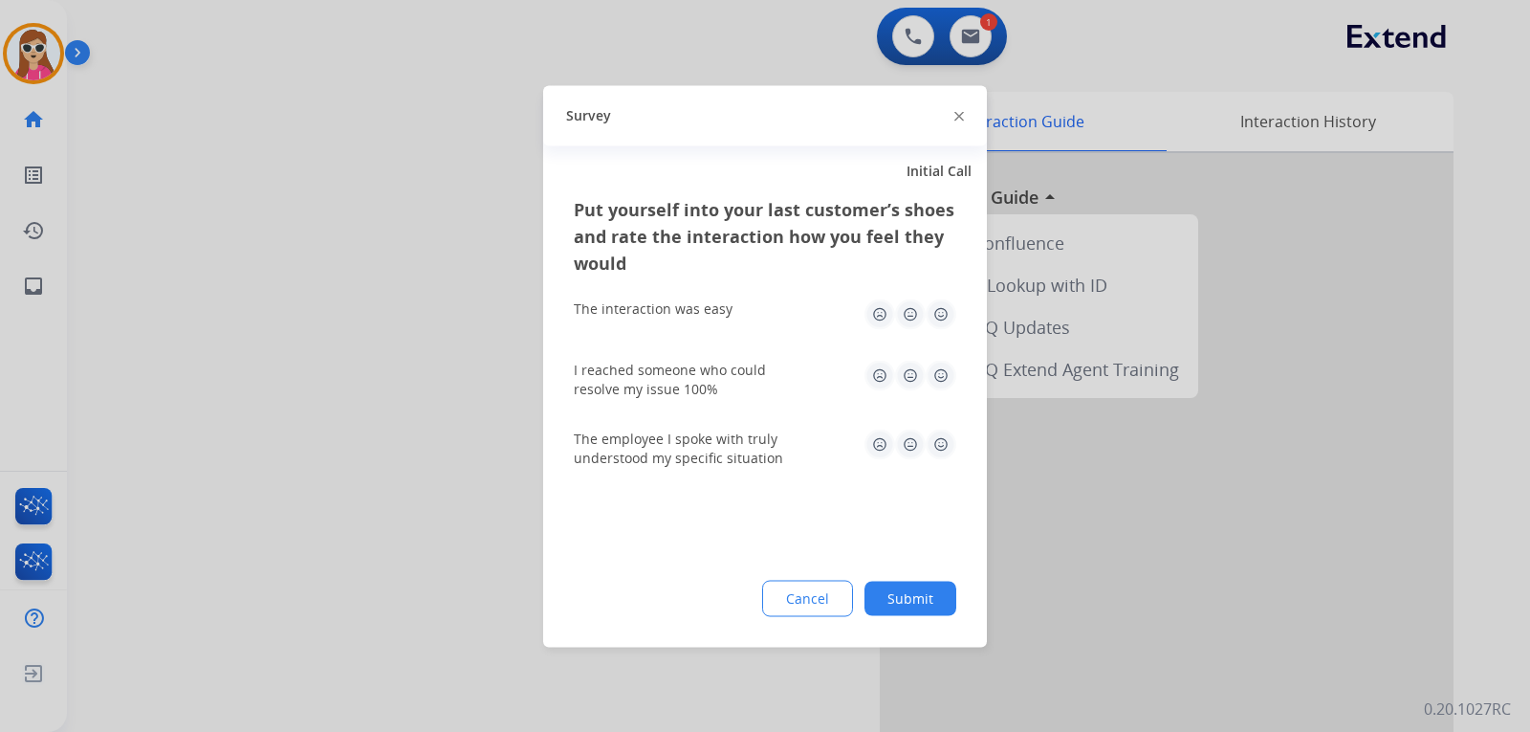
click at [945, 311] on img at bounding box center [941, 313] width 31 height 31
click at [942, 382] on img at bounding box center [941, 375] width 31 height 31
click at [949, 444] on img at bounding box center [941, 443] width 31 height 31
click at [935, 596] on button "Submit" at bounding box center [910, 597] width 92 height 34
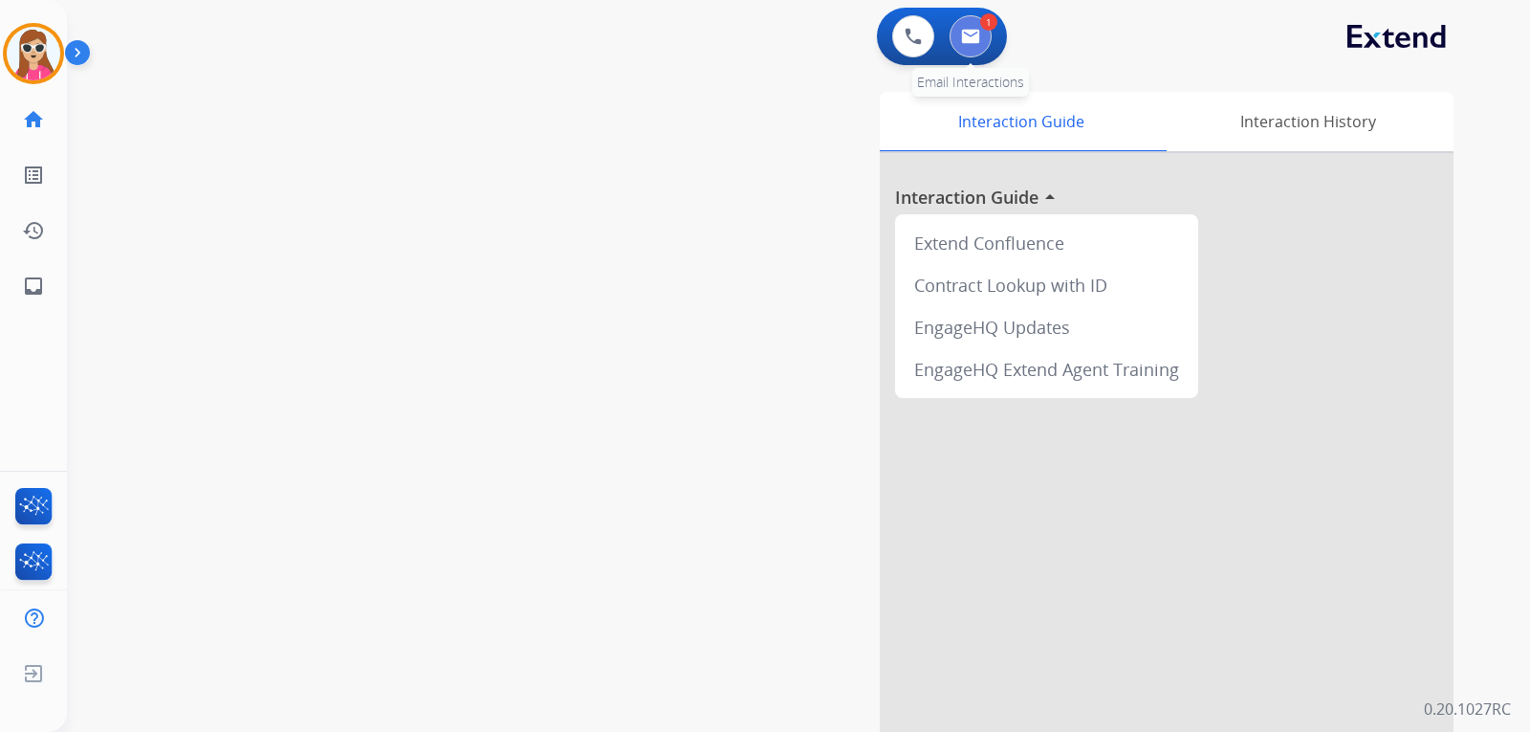
click at [965, 42] on img at bounding box center [970, 36] width 19 height 15
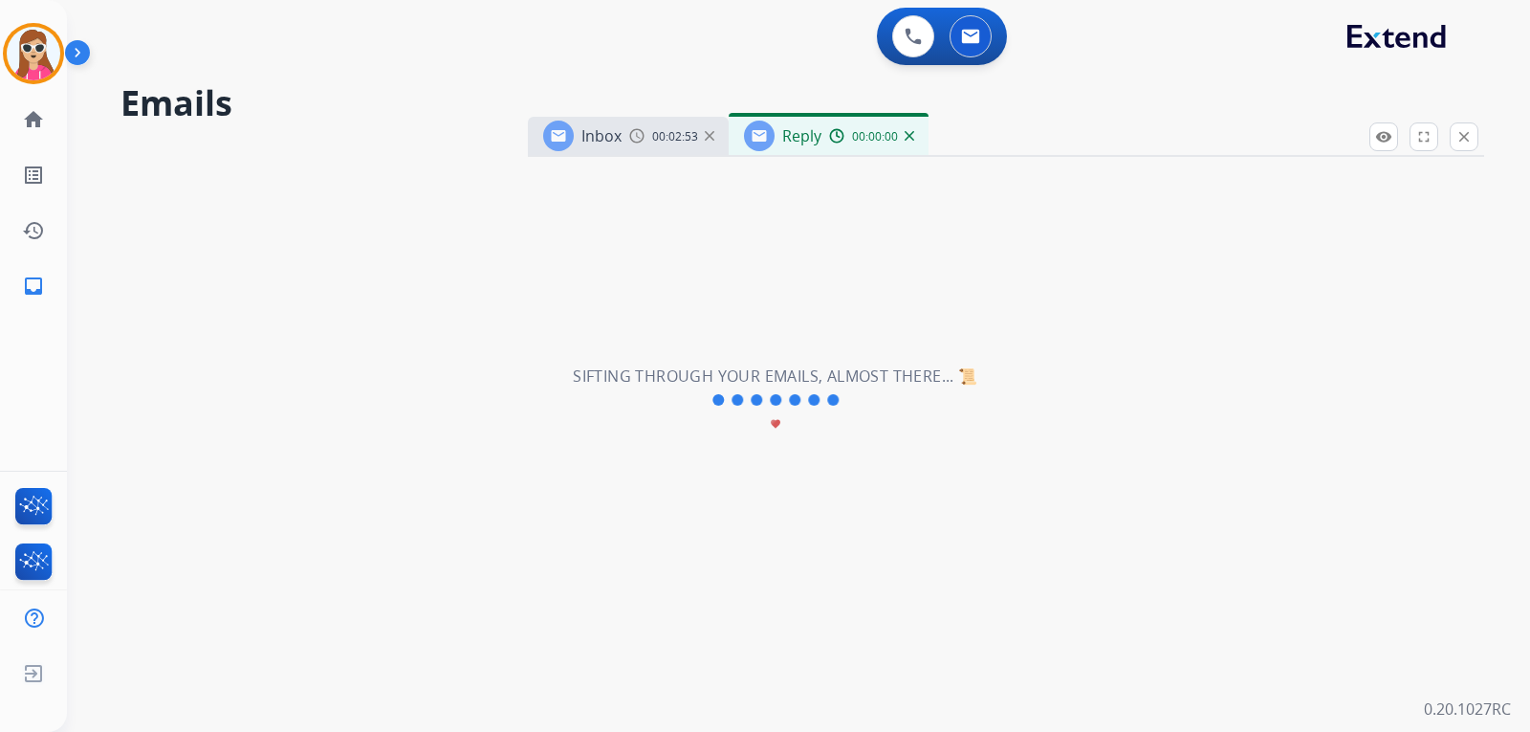
select select "**********"
click at [879, 348] on div "**********" at bounding box center [775, 400] width 1417 height 663
drag, startPoint x: 883, startPoint y: 355, endPoint x: 887, endPoint y: 344, distance: 11.6
click at [884, 351] on div "**********" at bounding box center [775, 400] width 1417 height 663
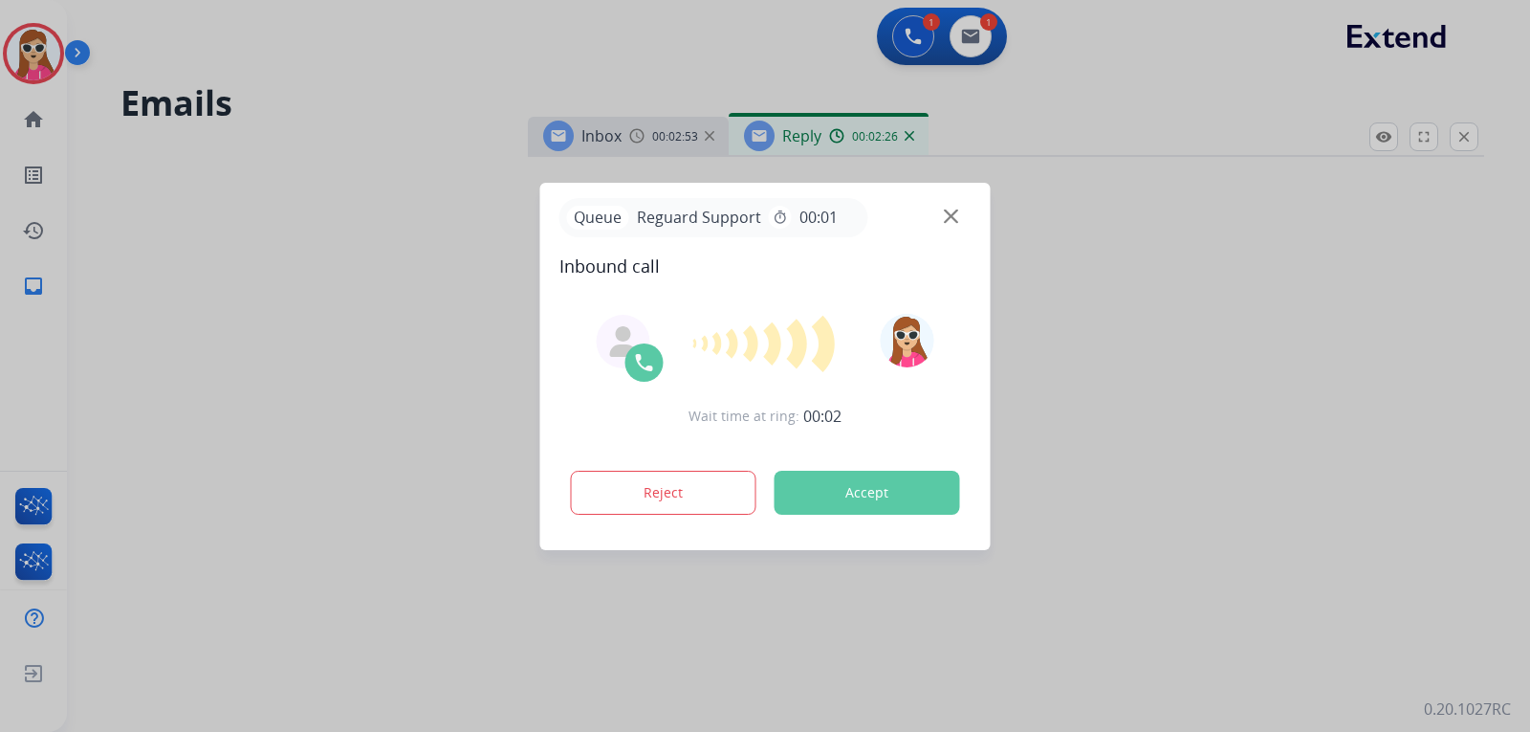
click at [879, 472] on button "Accept" at bounding box center [868, 492] width 186 height 44
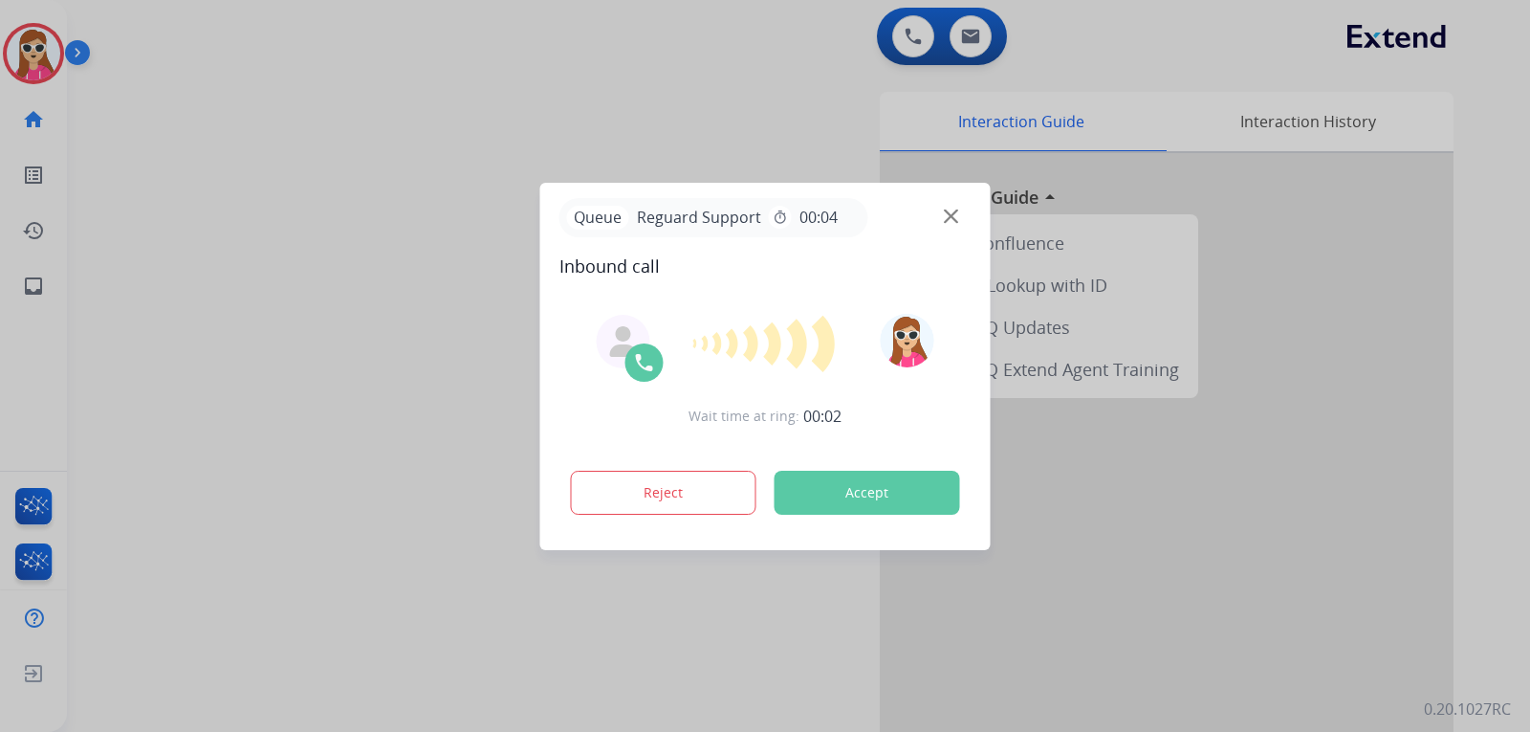
click at [869, 493] on button "Accept" at bounding box center [868, 492] width 186 height 44
drag, startPoint x: 855, startPoint y: 481, endPoint x: 861, endPoint y: 465, distance: 17.2
click at [858, 486] on button "Accept" at bounding box center [868, 492] width 186 height 44
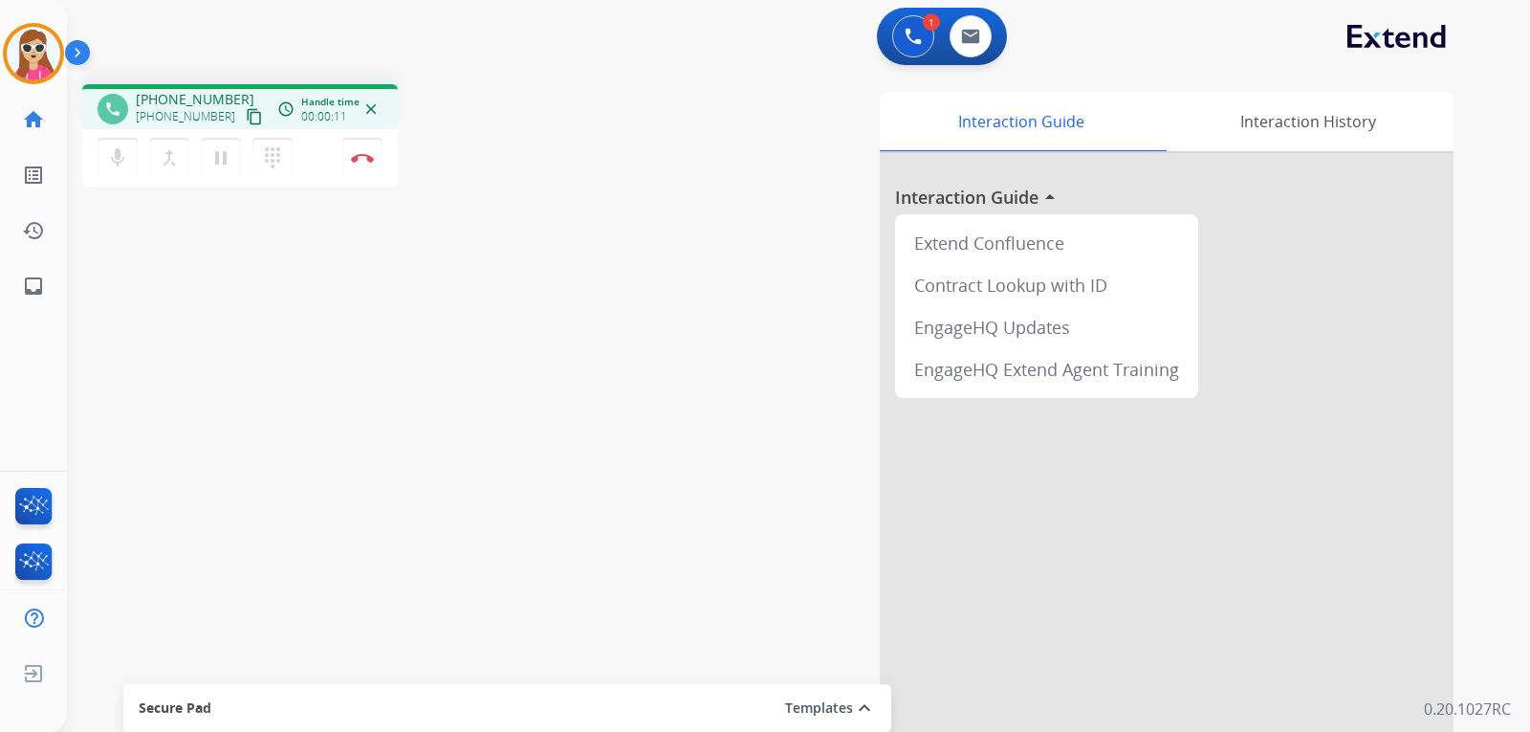
click at [246, 115] on mat-icon "content_copy" at bounding box center [254, 116] width 17 height 17
click at [170, 151] on mat-icon "merge_type" at bounding box center [169, 157] width 23 height 23
click at [283, 158] on mat-icon "dialpad" at bounding box center [272, 157] width 23 height 23
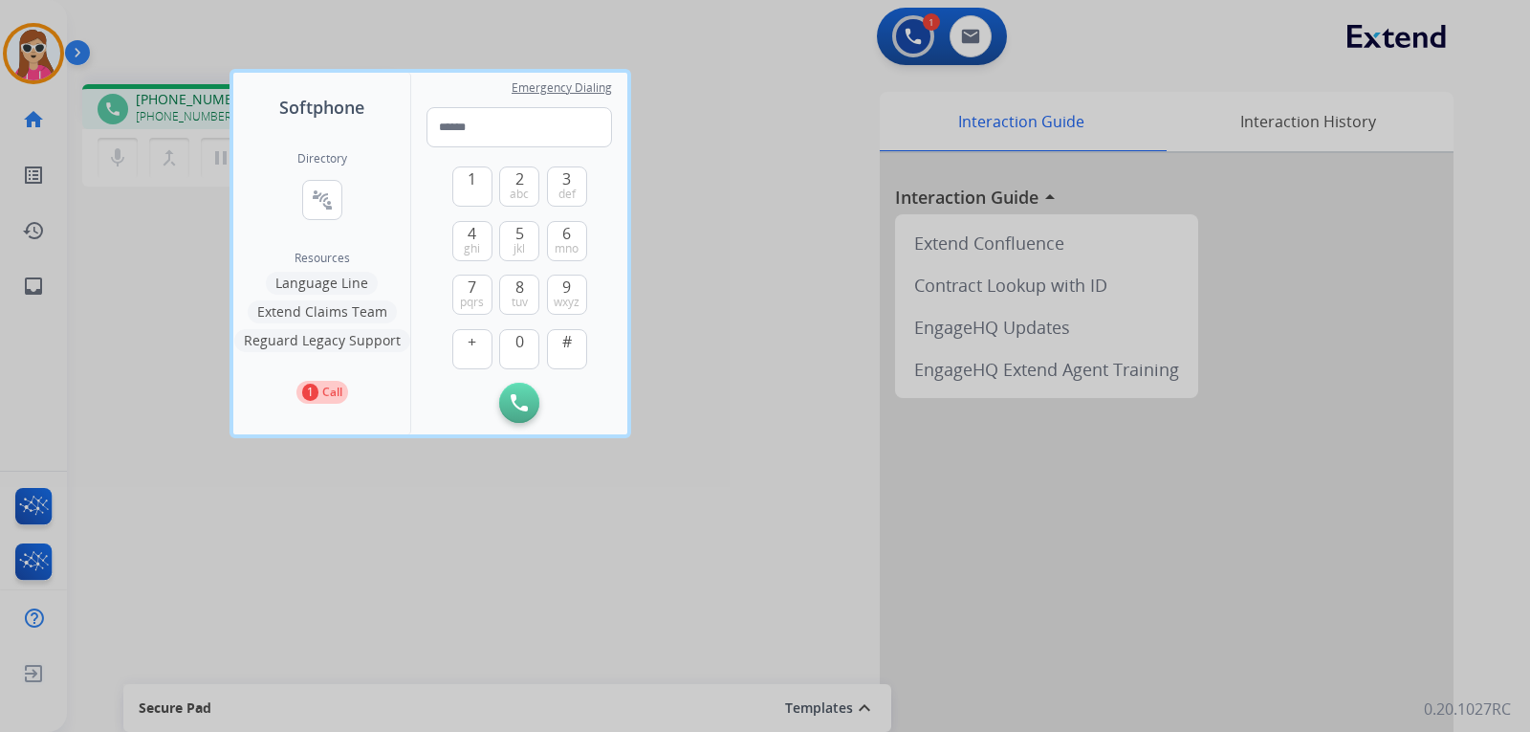
click at [362, 281] on button "Language Line" at bounding box center [322, 283] width 112 height 23
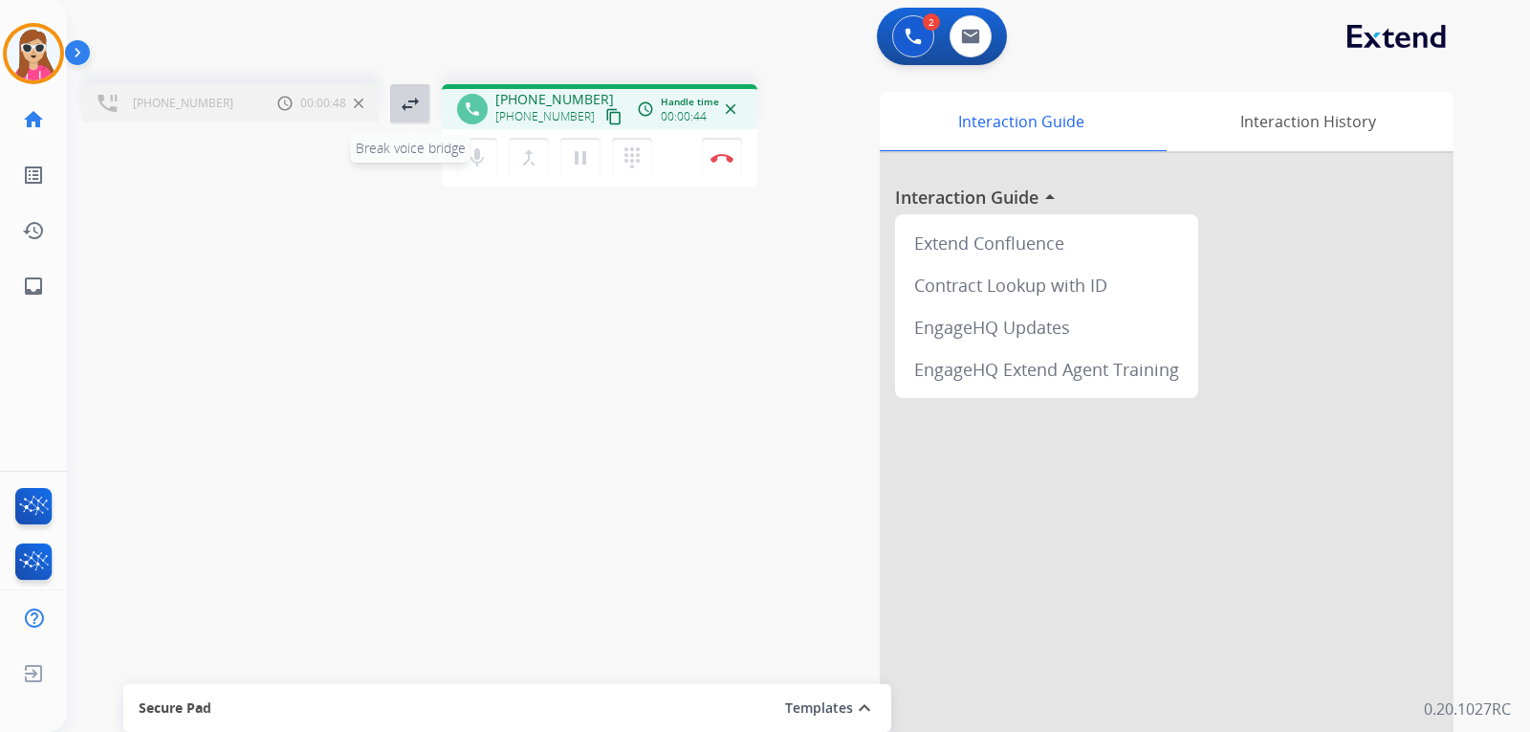
click at [408, 93] on mat-icon "swap_horiz" at bounding box center [410, 104] width 23 height 23
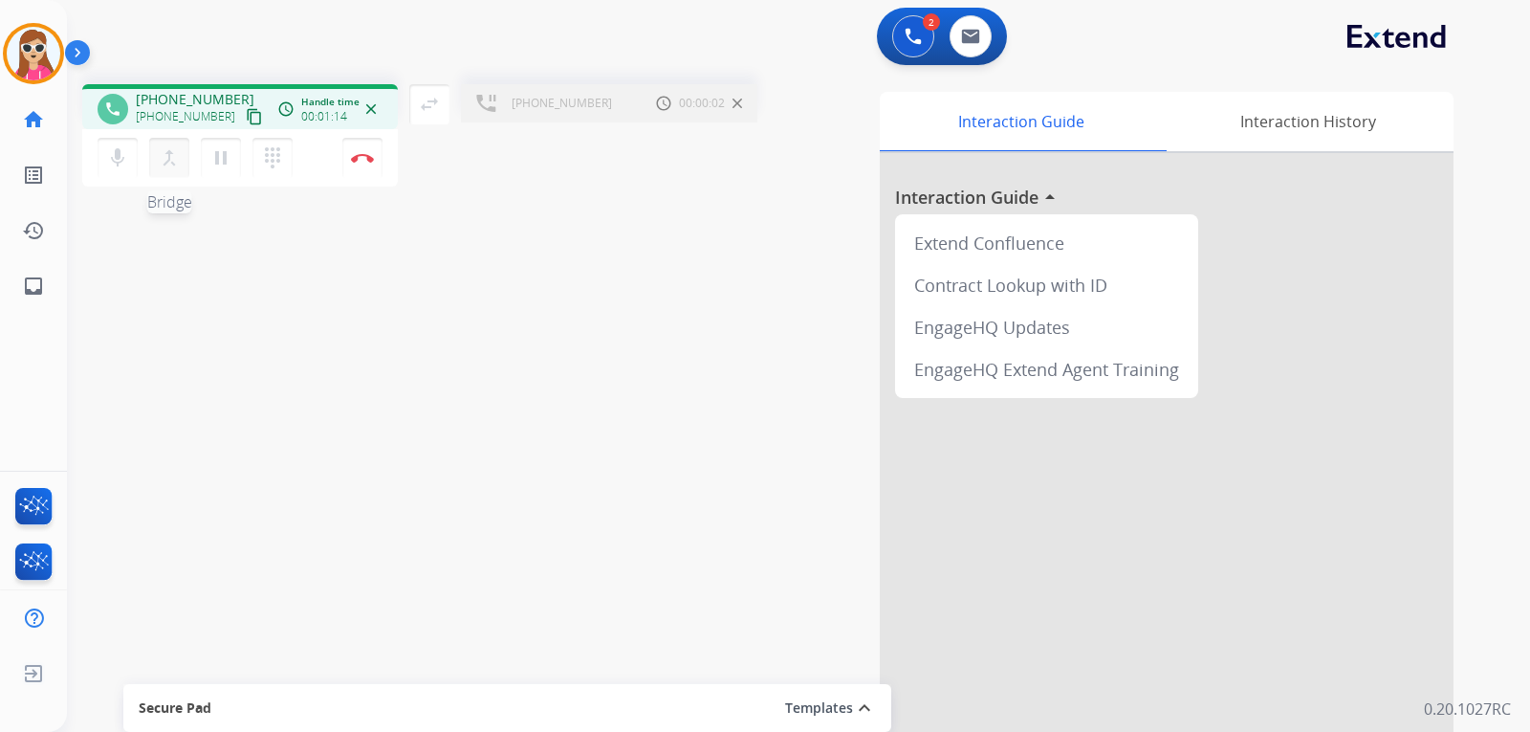
click at [172, 159] on mat-icon "merge_type" at bounding box center [169, 157] width 23 height 23
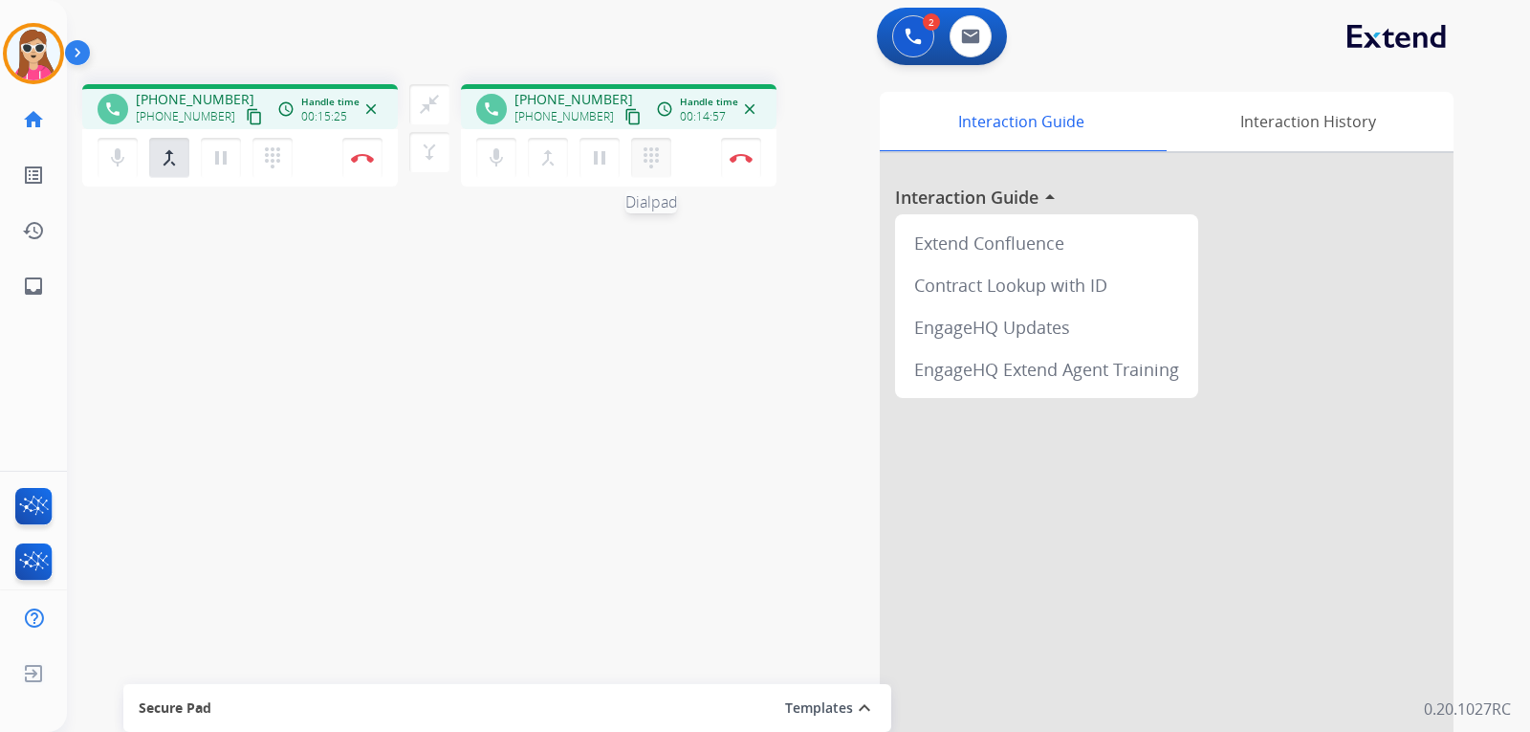
click at [284, 158] on mat-icon "dialpad" at bounding box center [272, 157] width 23 height 23
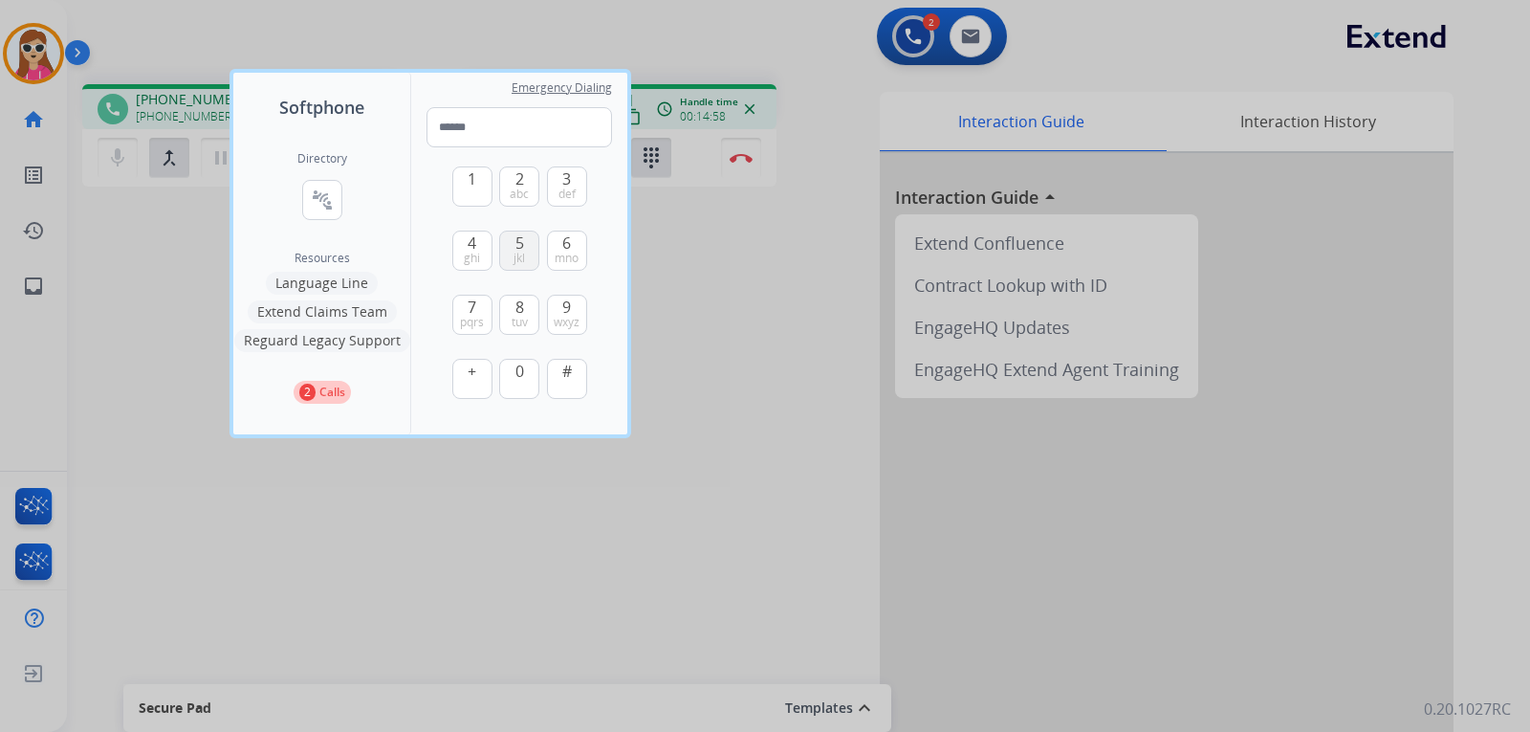
click at [520, 251] on span "jkl" at bounding box center [519, 258] width 11 height 15
type input "*"
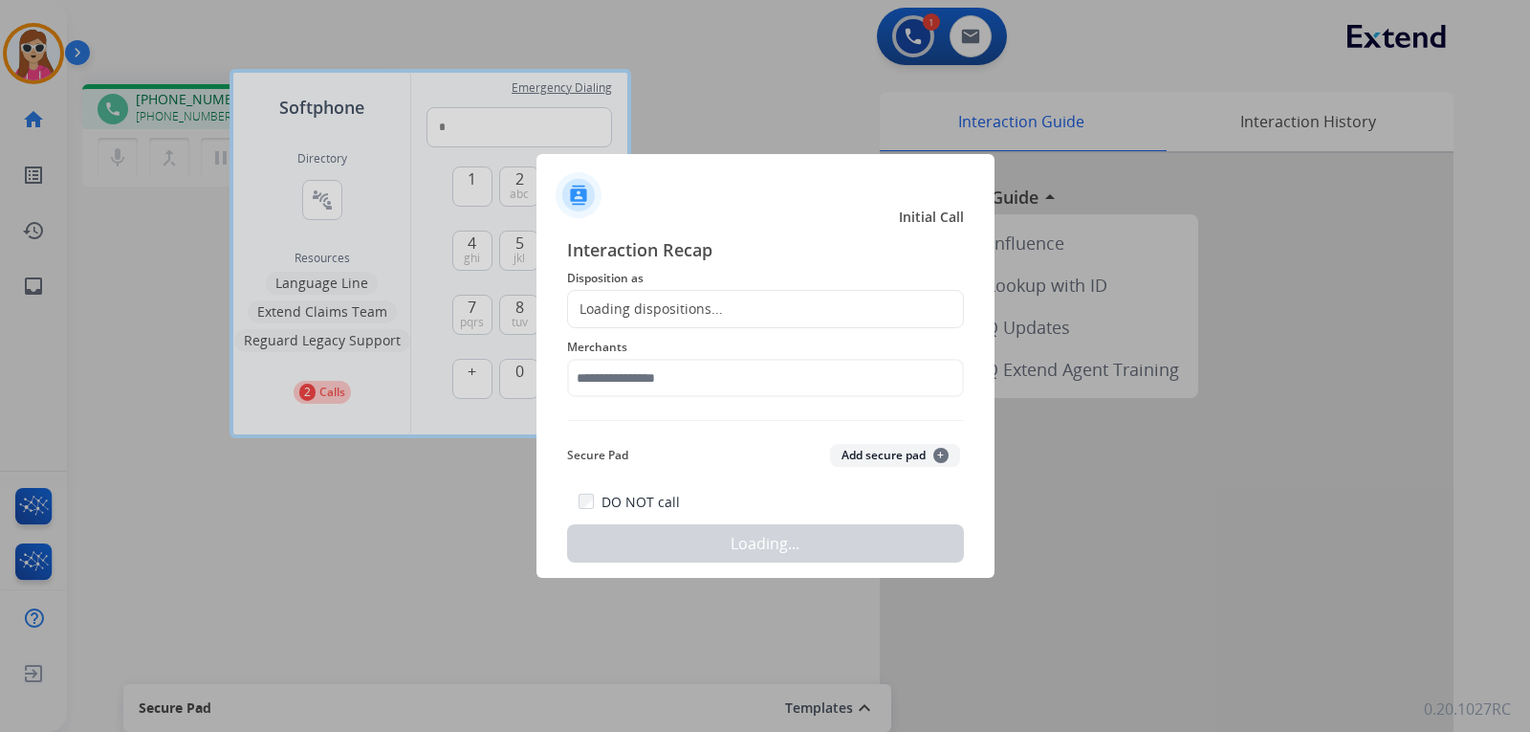
click at [740, 425] on div "Softphone Directory connect_without_contact Resource Directory Resources Langua…" at bounding box center [765, 366] width 1530 height 732
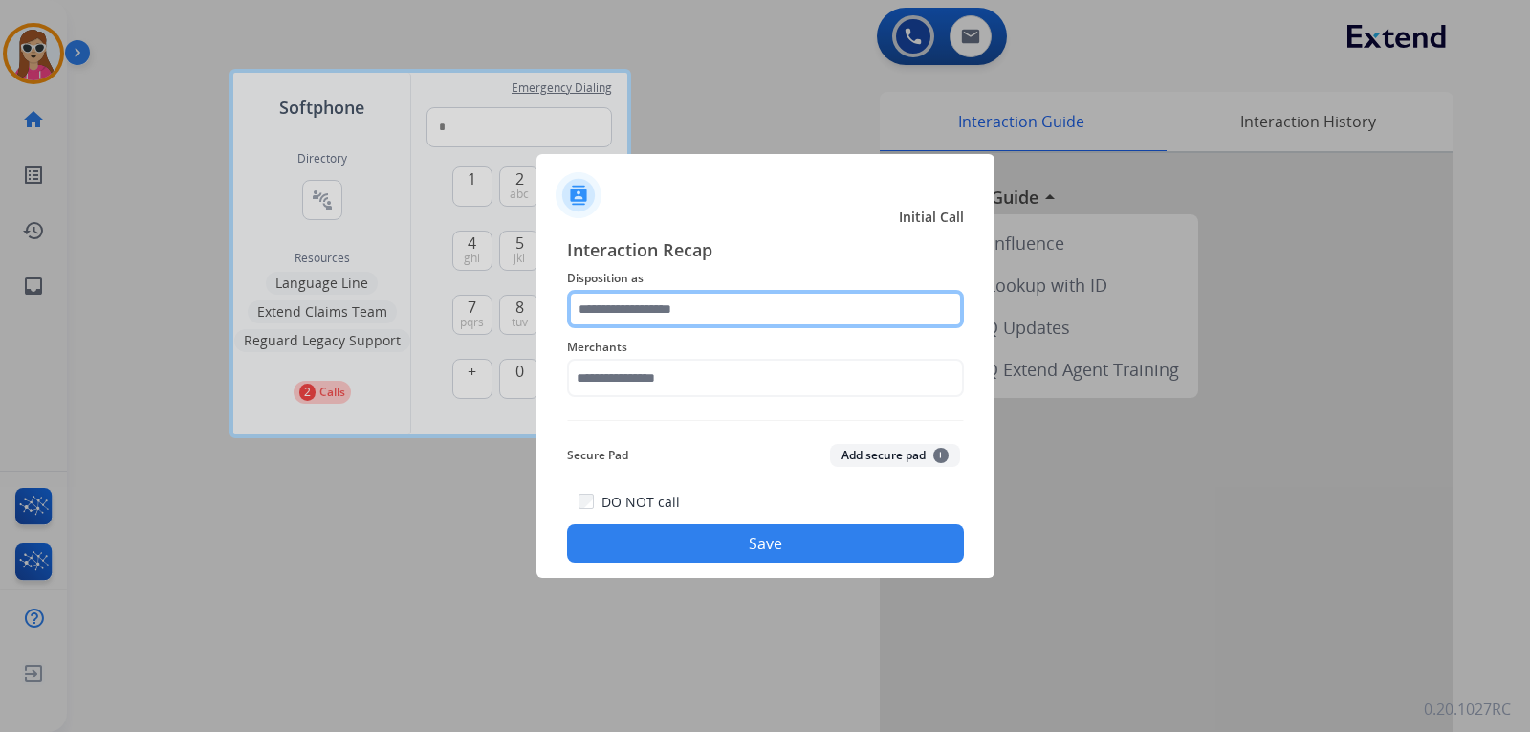
click at [684, 311] on input "text" at bounding box center [765, 309] width 397 height 38
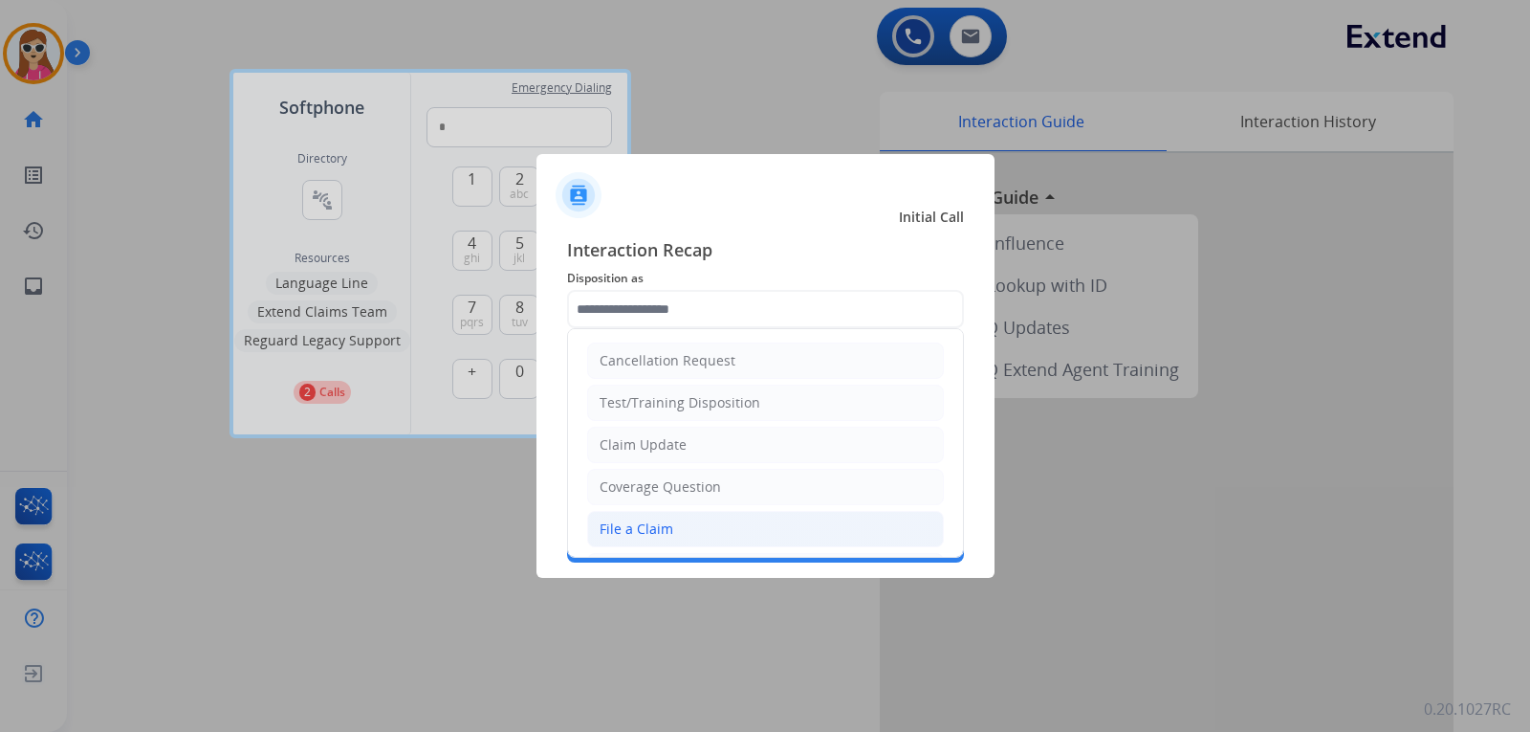
click at [675, 531] on li "File a Claim" at bounding box center [765, 529] width 357 height 36
type input "**********"
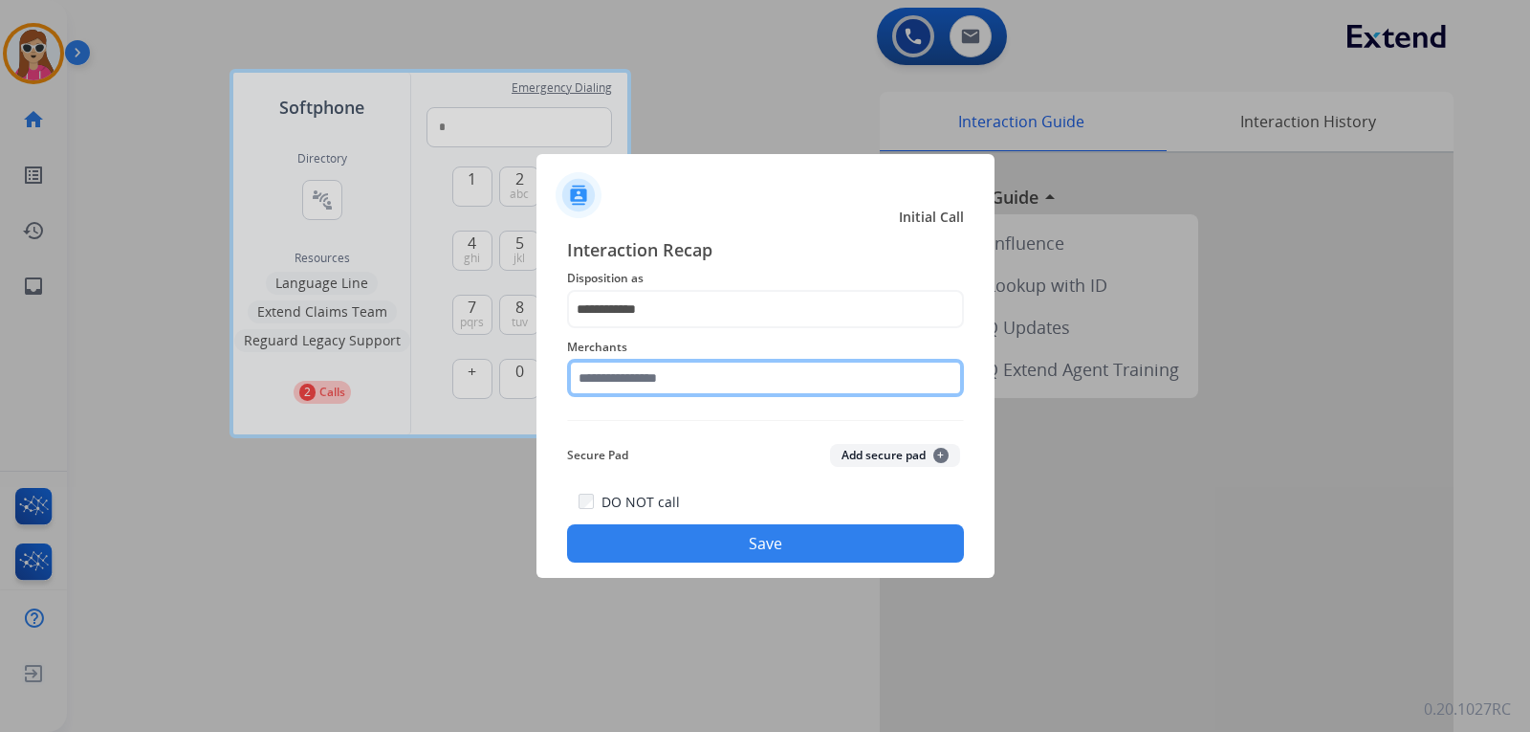
click at [679, 380] on input "text" at bounding box center [765, 378] width 397 height 38
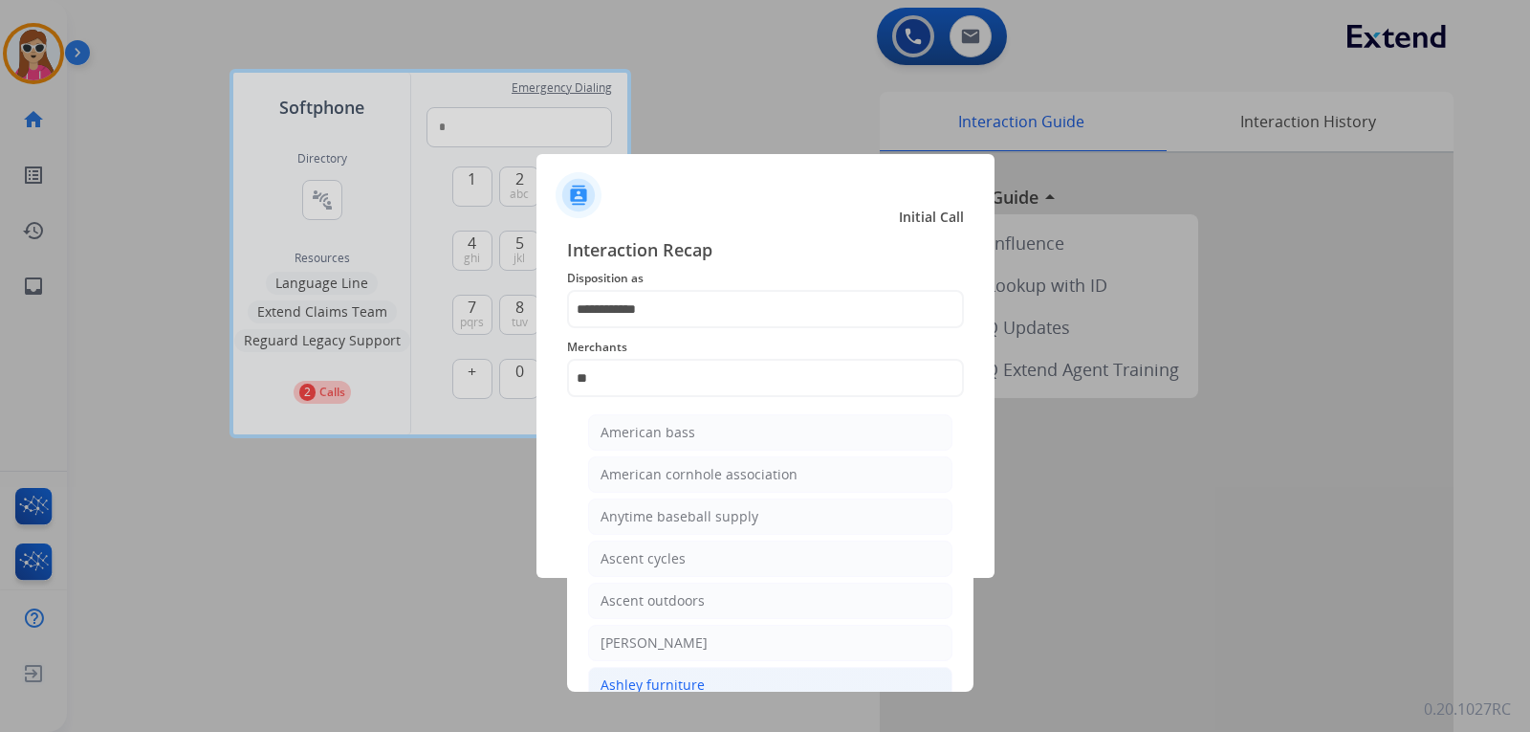
drag, startPoint x: 678, startPoint y: 676, endPoint x: 689, endPoint y: 621, distance: 56.6
click at [679, 676] on div "Ashley furniture" at bounding box center [653, 684] width 104 height 19
type input "**********"
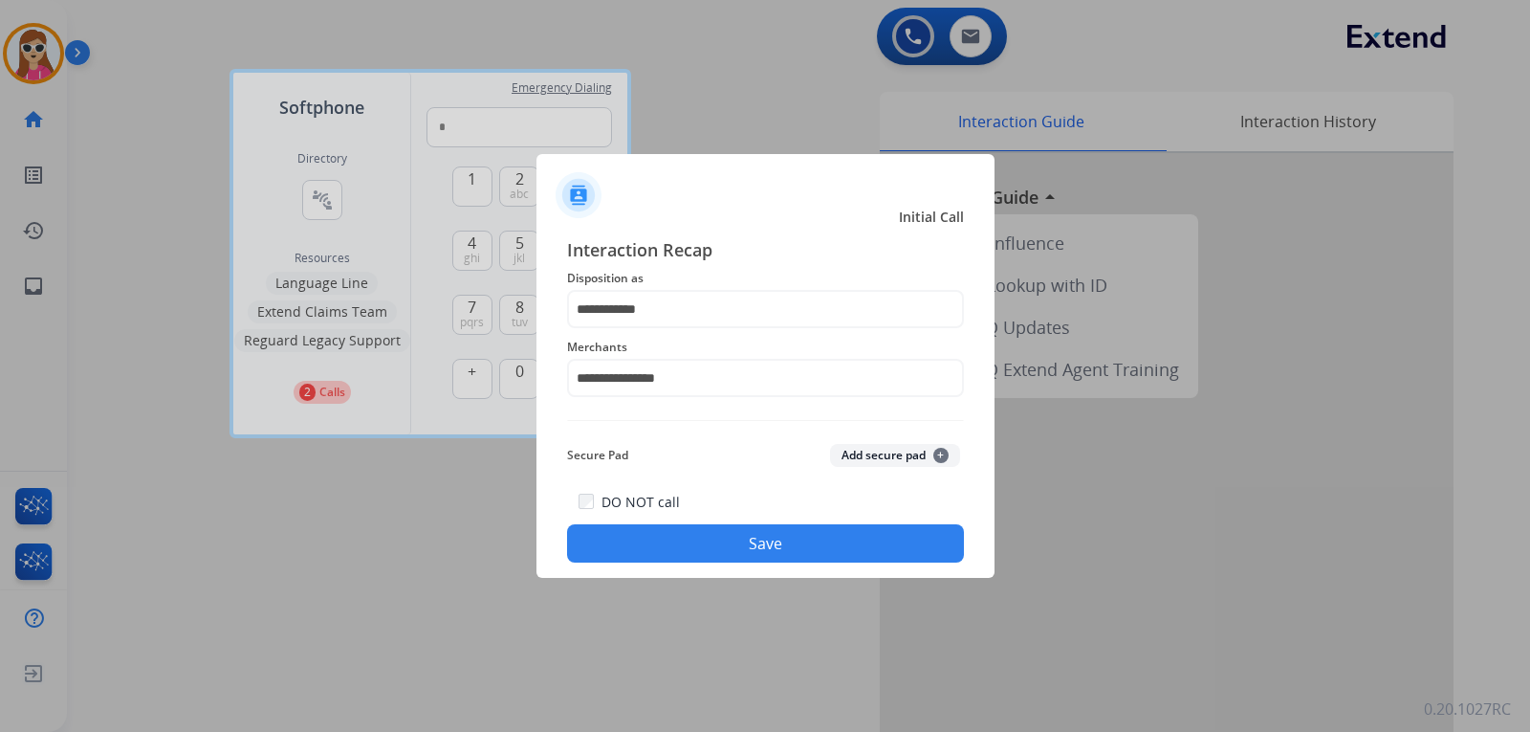
click at [732, 544] on button "Save" at bounding box center [765, 543] width 397 height 38
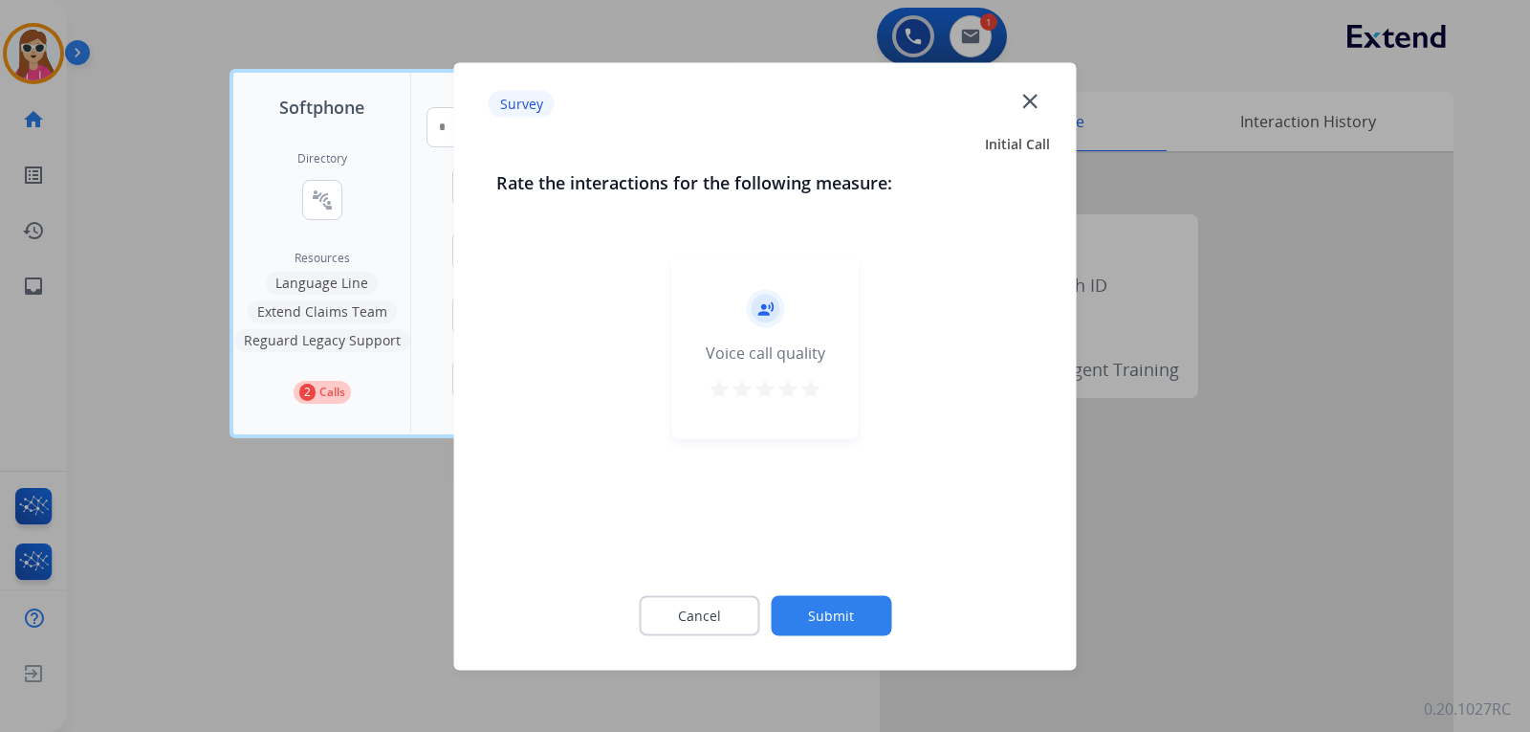
click at [801, 404] on button "star" at bounding box center [810, 391] width 23 height 29
drag, startPoint x: 800, startPoint y: 624, endPoint x: 806, endPoint y: 616, distance: 10.3
click at [802, 623] on button "Submit" at bounding box center [831, 615] width 120 height 40
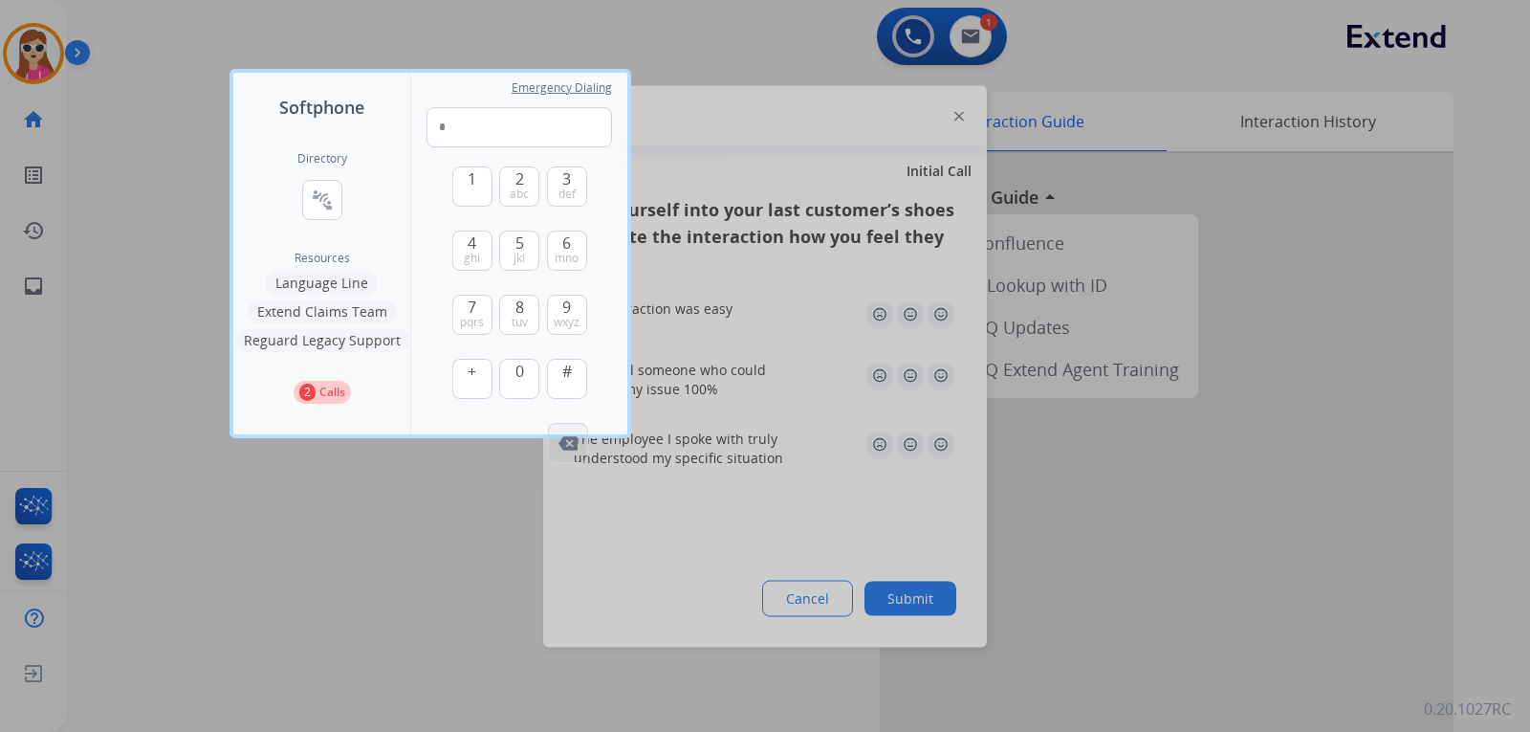
click at [570, 456] on button "Remove Number" at bounding box center [568, 443] width 40 height 40
click at [571, 453] on div at bounding box center [765, 366] width 1530 height 732
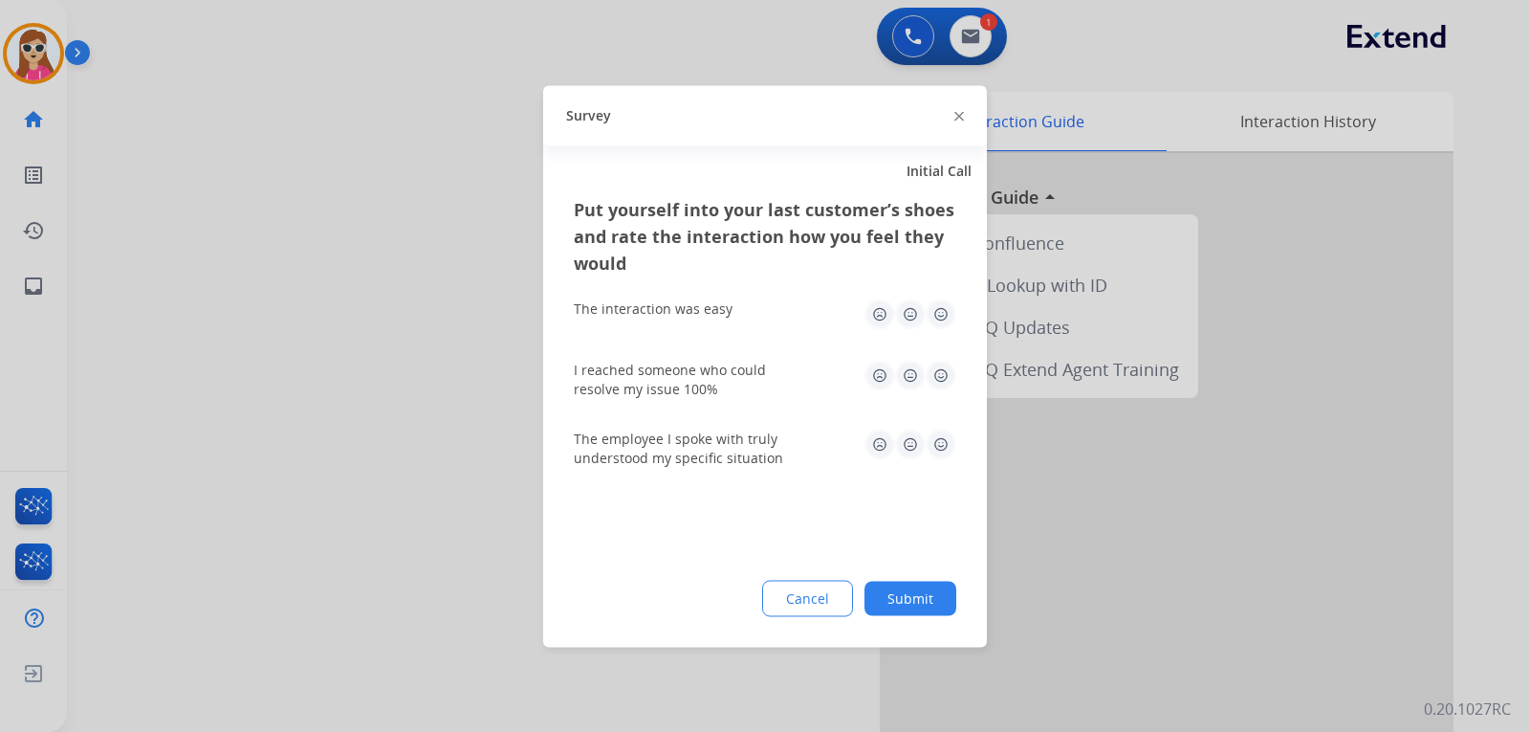
click at [933, 307] on img at bounding box center [941, 313] width 31 height 31
drag, startPoint x: 940, startPoint y: 444, endPoint x: 962, endPoint y: 397, distance: 51.8
click at [940, 443] on img at bounding box center [941, 443] width 31 height 31
click at [948, 371] on img at bounding box center [941, 375] width 31 height 31
drag, startPoint x: 903, startPoint y: 595, endPoint x: 923, endPoint y: 564, distance: 36.6
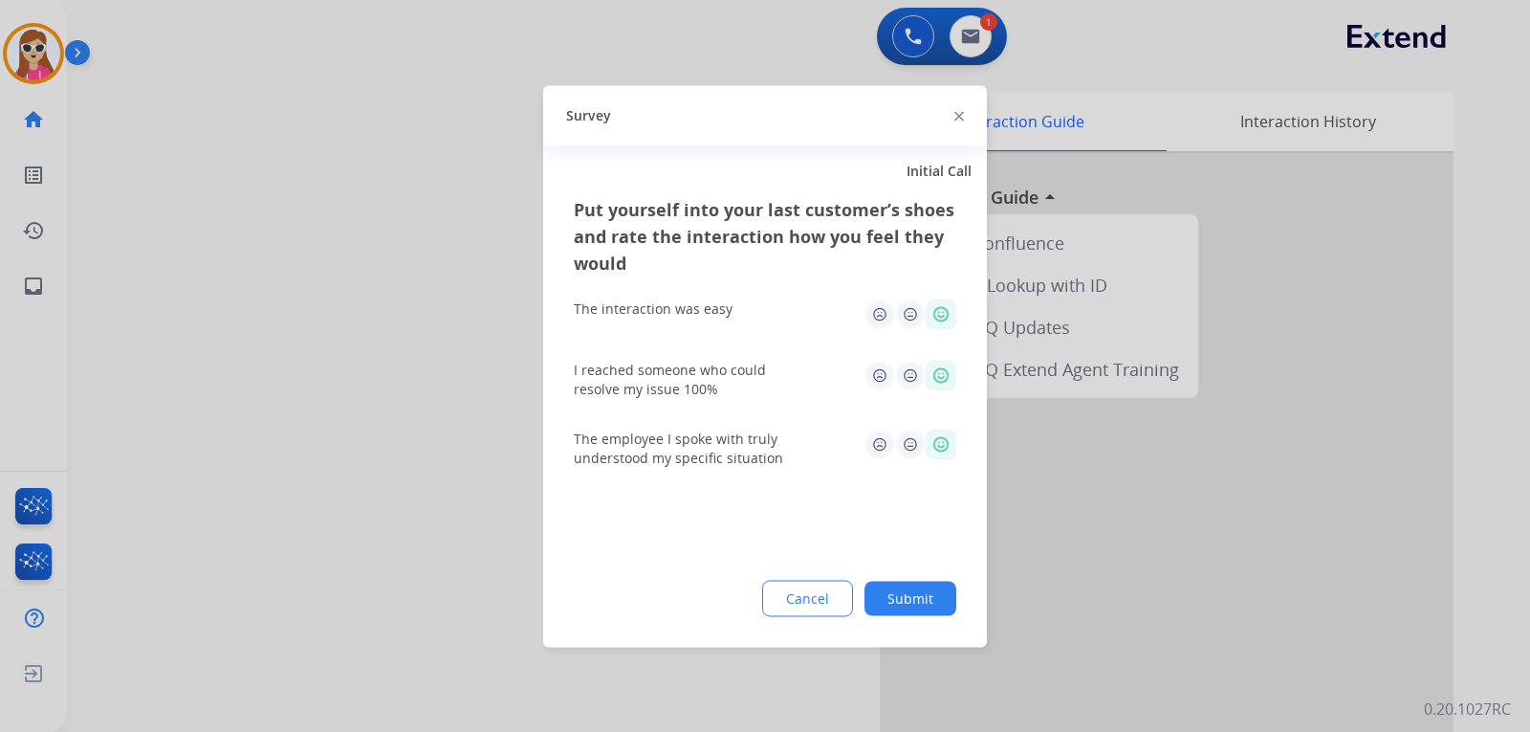
click at [911, 592] on button "Submit" at bounding box center [910, 597] width 92 height 34
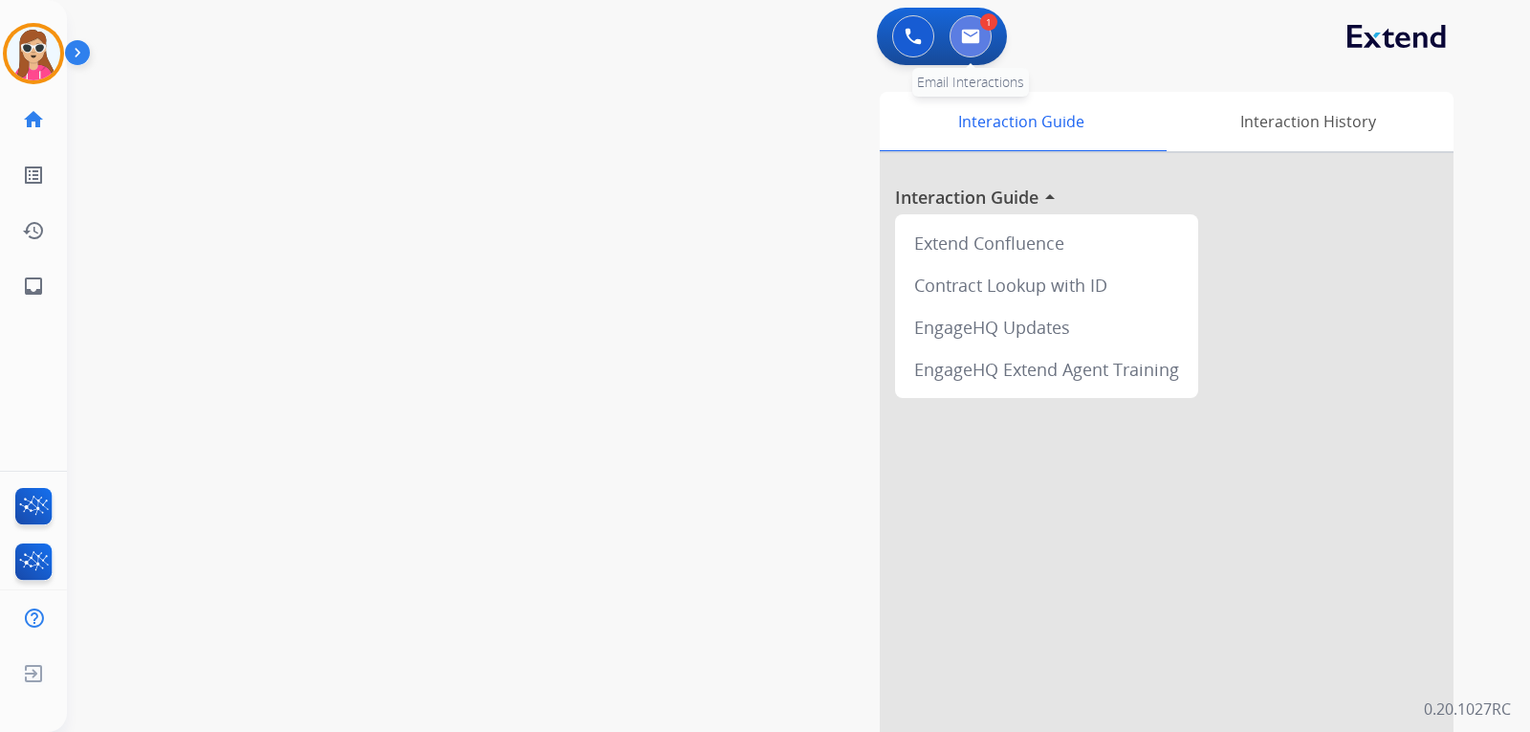
click at [965, 39] on img at bounding box center [970, 36] width 19 height 15
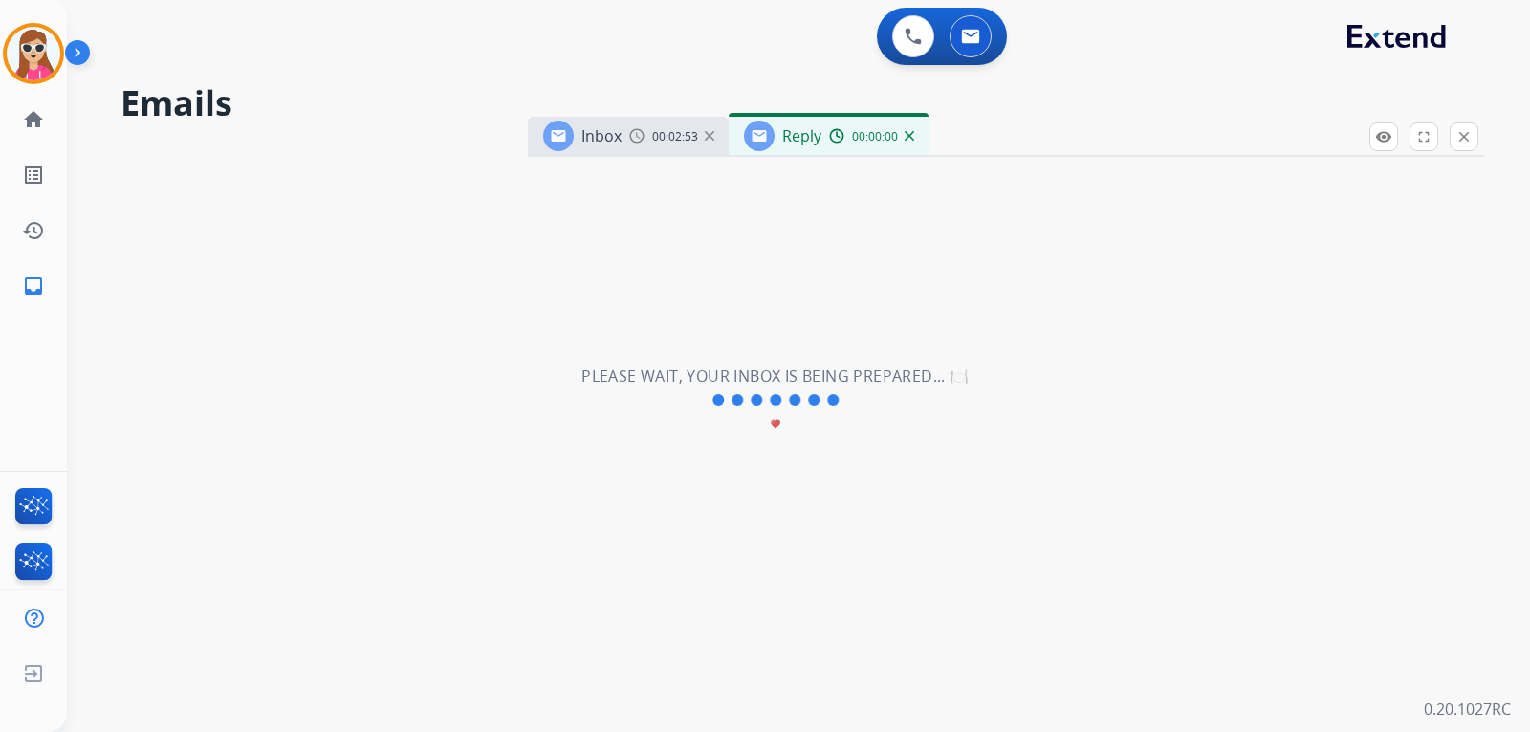
select select "**********"
drag, startPoint x: 933, startPoint y: 179, endPoint x: 1019, endPoint y: 172, distance: 86.3
click at [962, 179] on div "**********" at bounding box center [775, 400] width 1417 height 663
click at [1454, 147] on button "close Close" at bounding box center [1464, 136] width 29 height 29
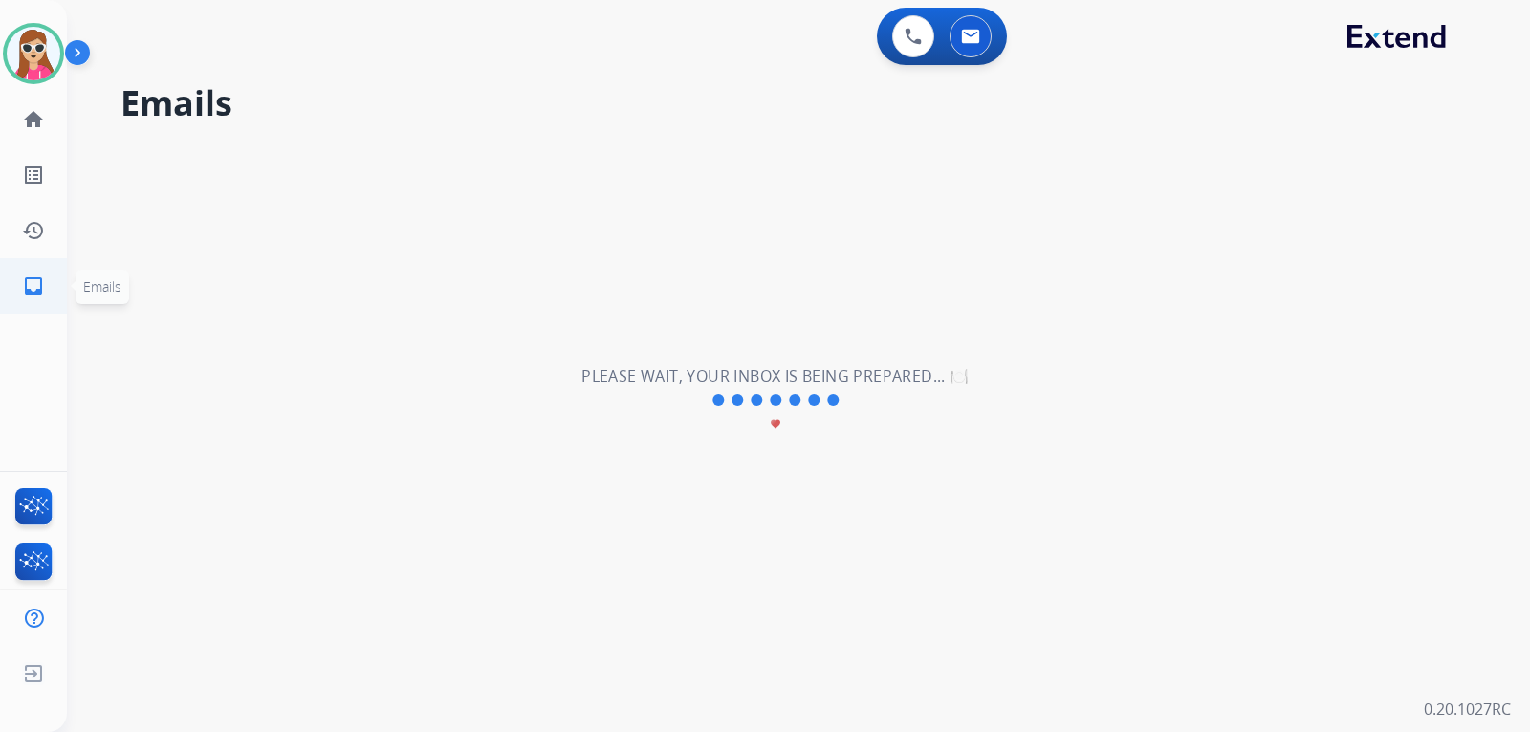
click at [33, 274] on mat-icon "inbox" at bounding box center [33, 285] width 23 height 23
click at [22, 251] on link "history Interaction Log" at bounding box center [34, 231] width 54 height 54
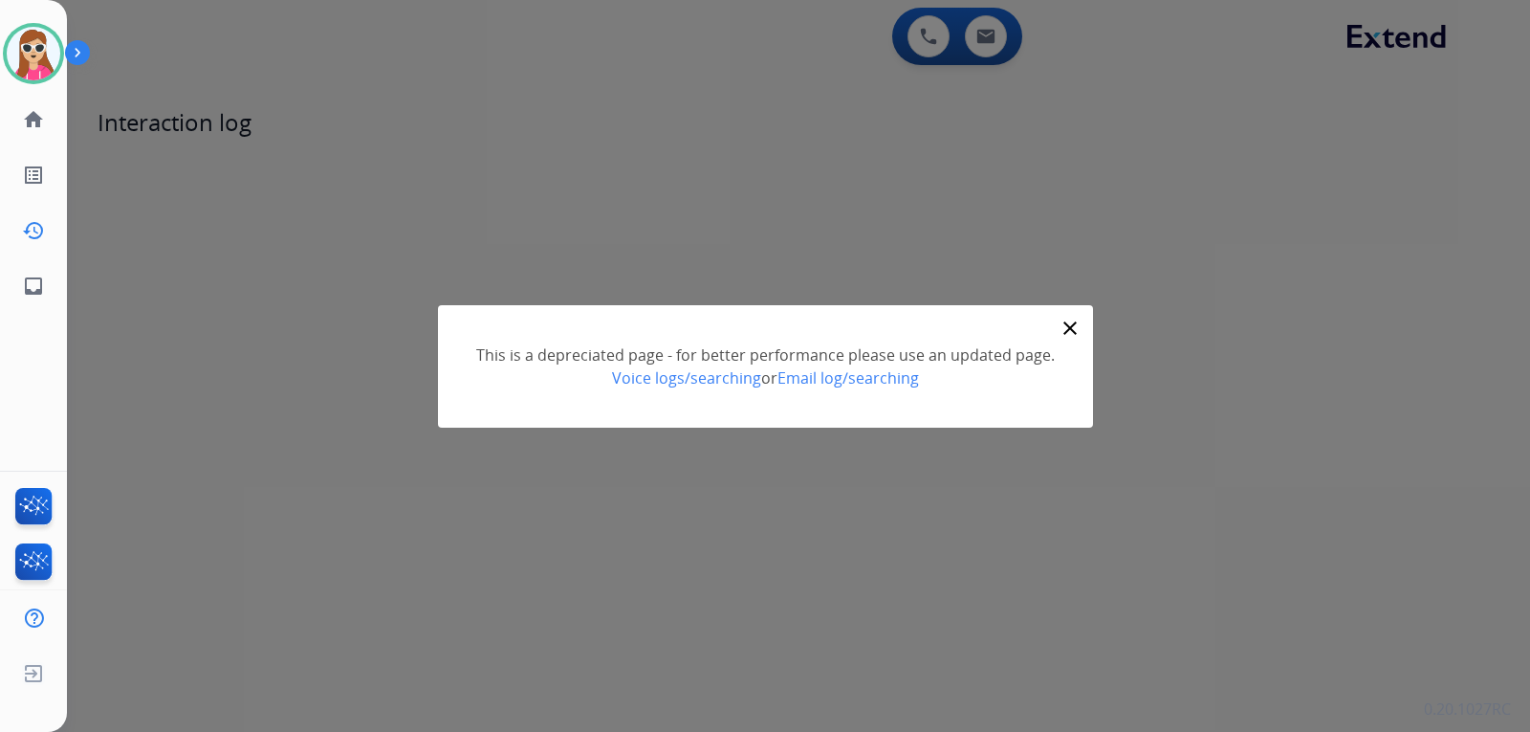
click at [1068, 318] on mat-icon "close" at bounding box center [1070, 328] width 23 height 23
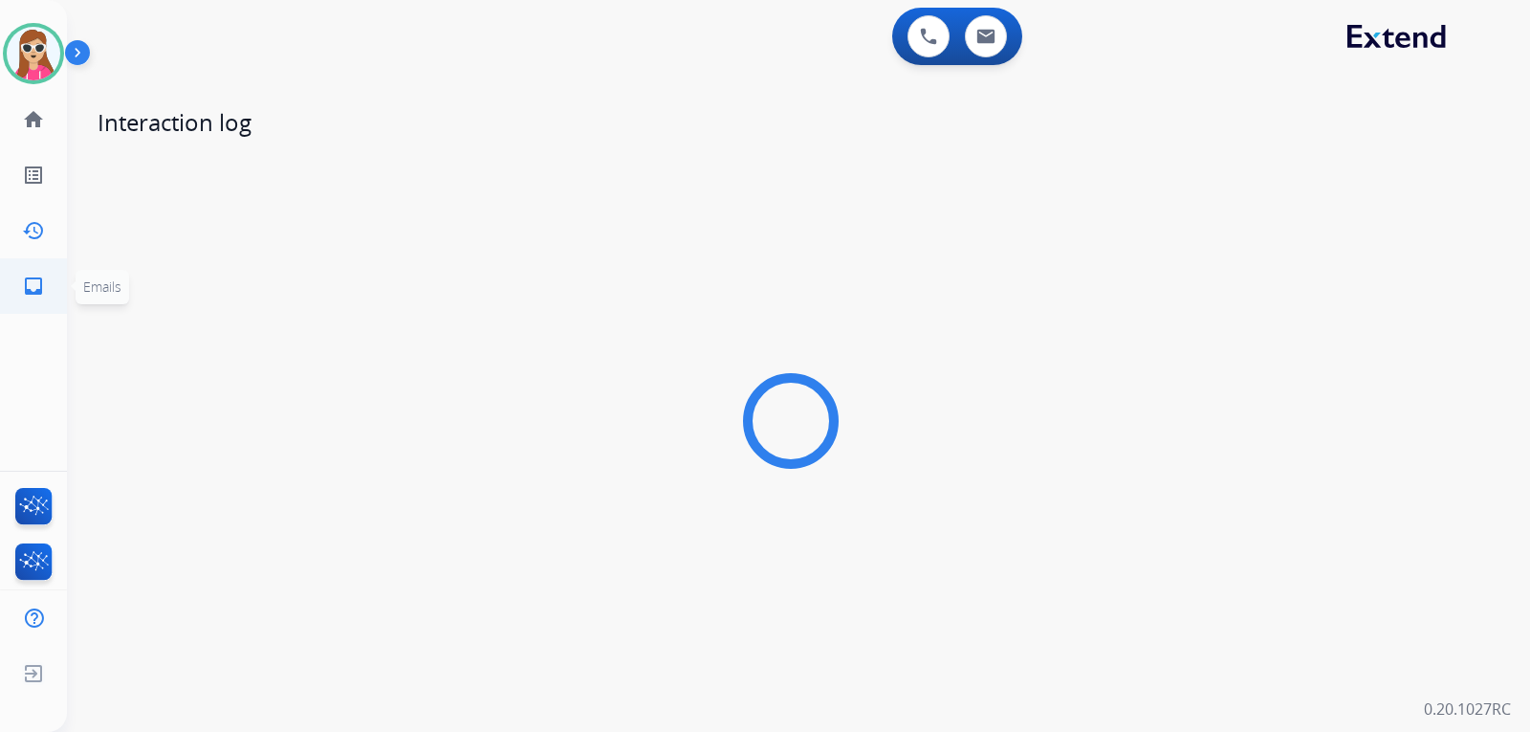
click at [40, 291] on mat-icon "inbox" at bounding box center [33, 285] width 23 height 23
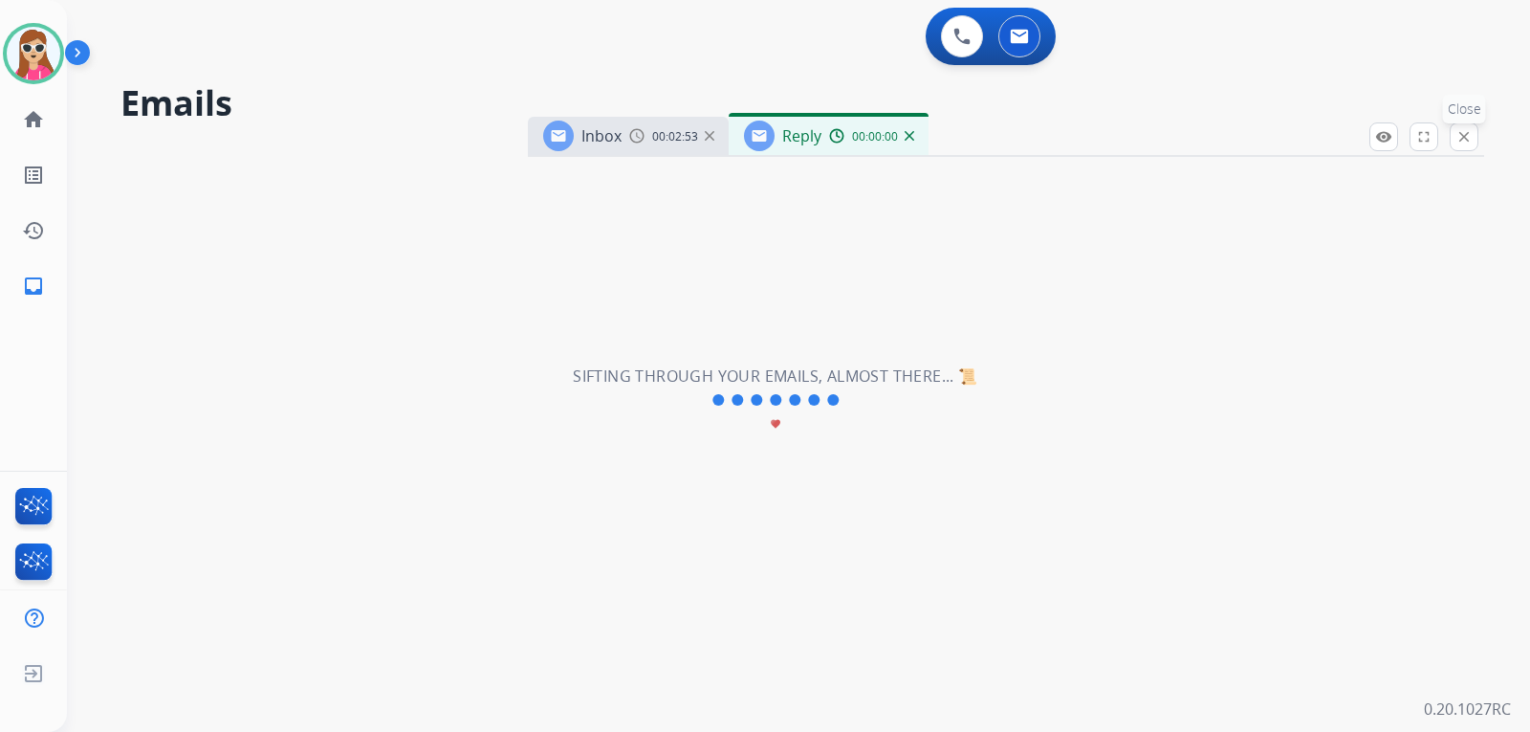
click at [1473, 141] on button "close Close" at bounding box center [1464, 136] width 29 height 29
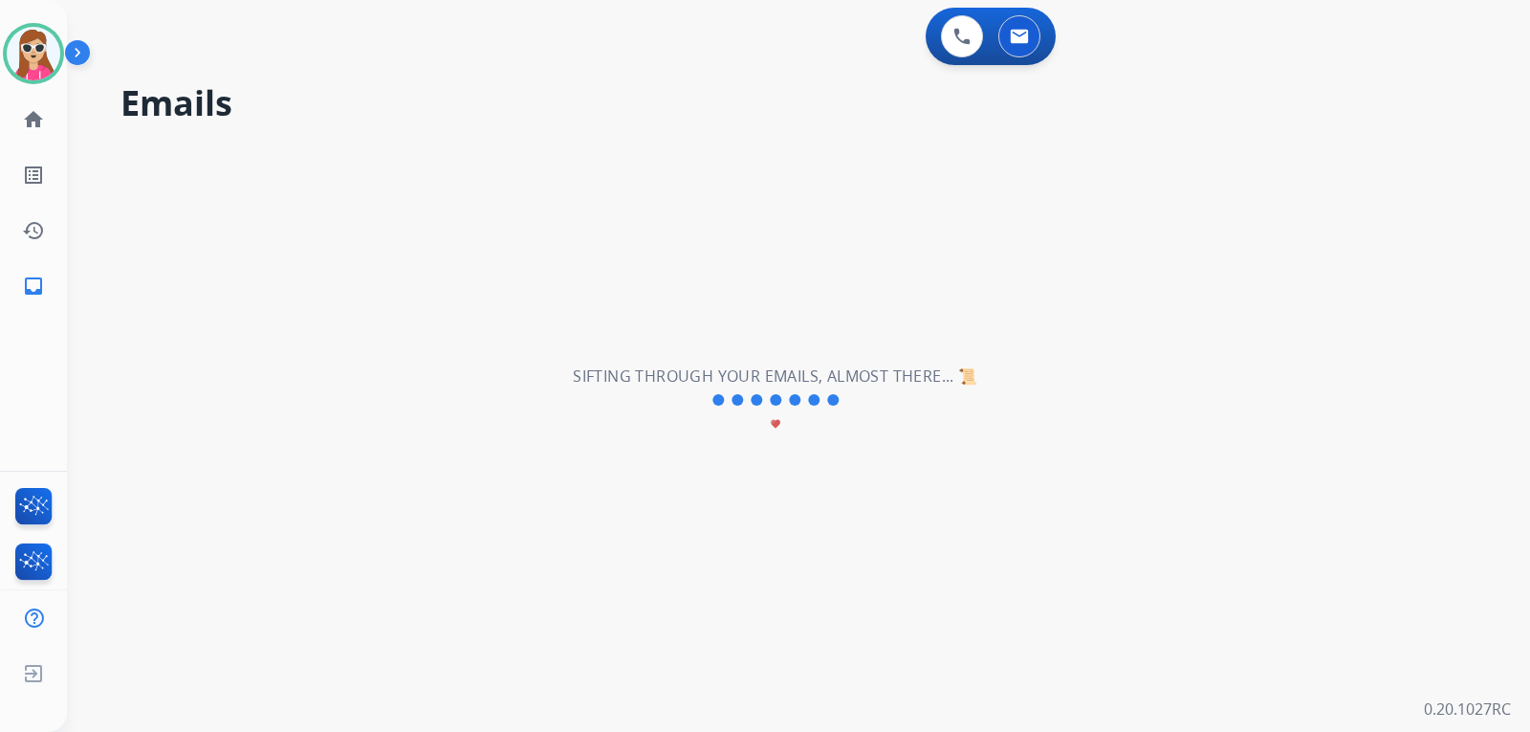
drag, startPoint x: 757, startPoint y: 381, endPoint x: 302, endPoint y: 237, distance: 477.2
click at [760, 381] on h2 "Sifting through your emails, almost there... 📜" at bounding box center [775, 375] width 404 height 23
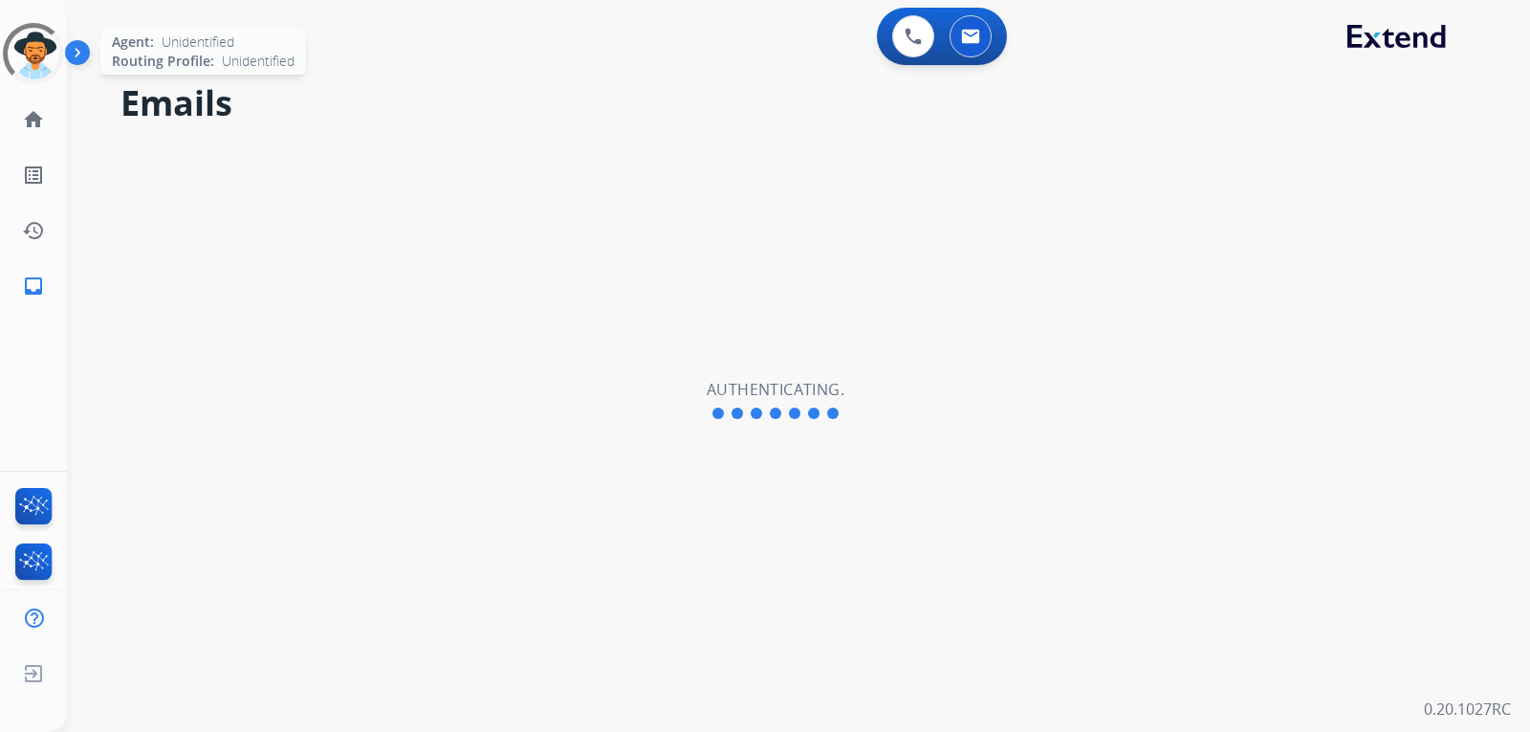
click at [35, 77] on div at bounding box center [33, 53] width 69 height 69
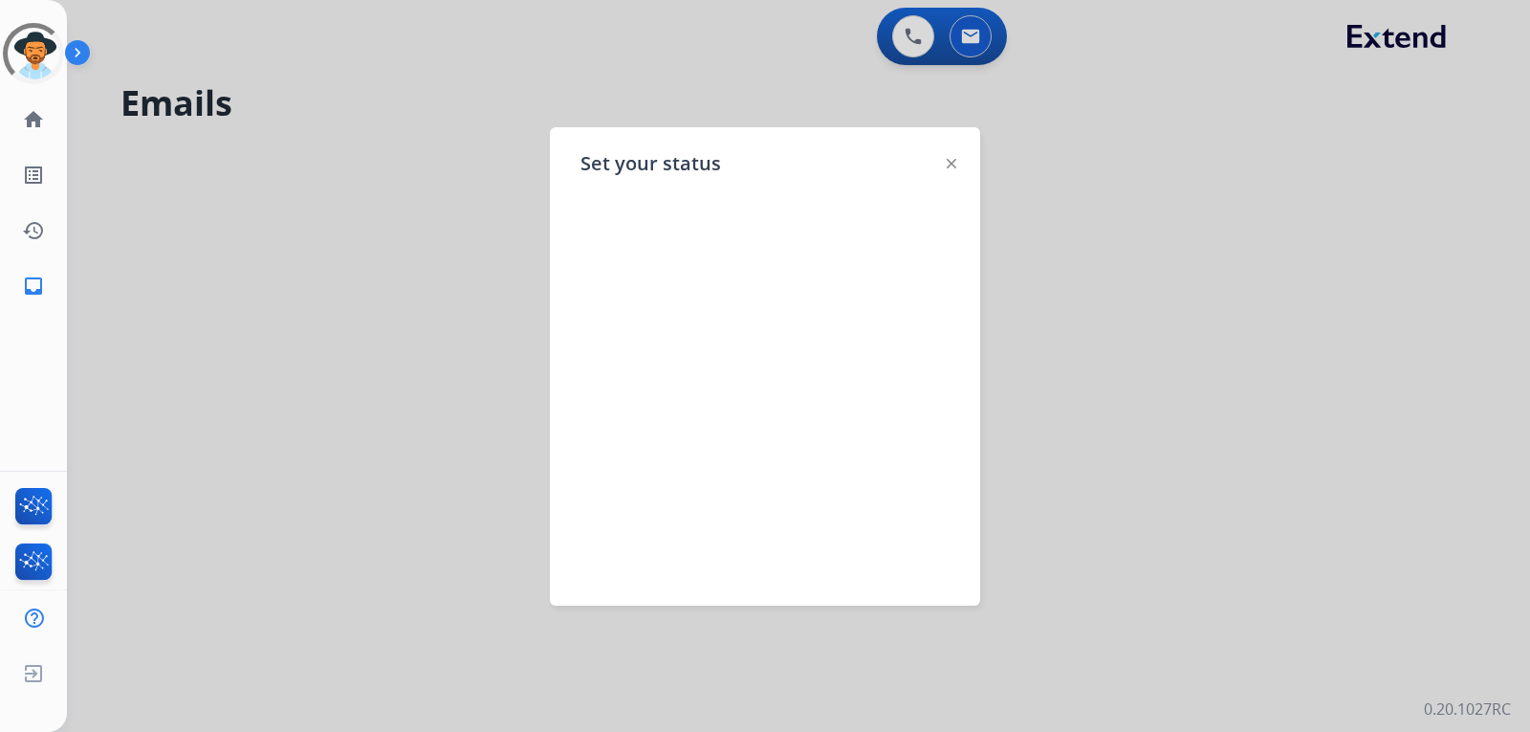
select select "**********"
click at [953, 160] on img at bounding box center [952, 164] width 10 height 10
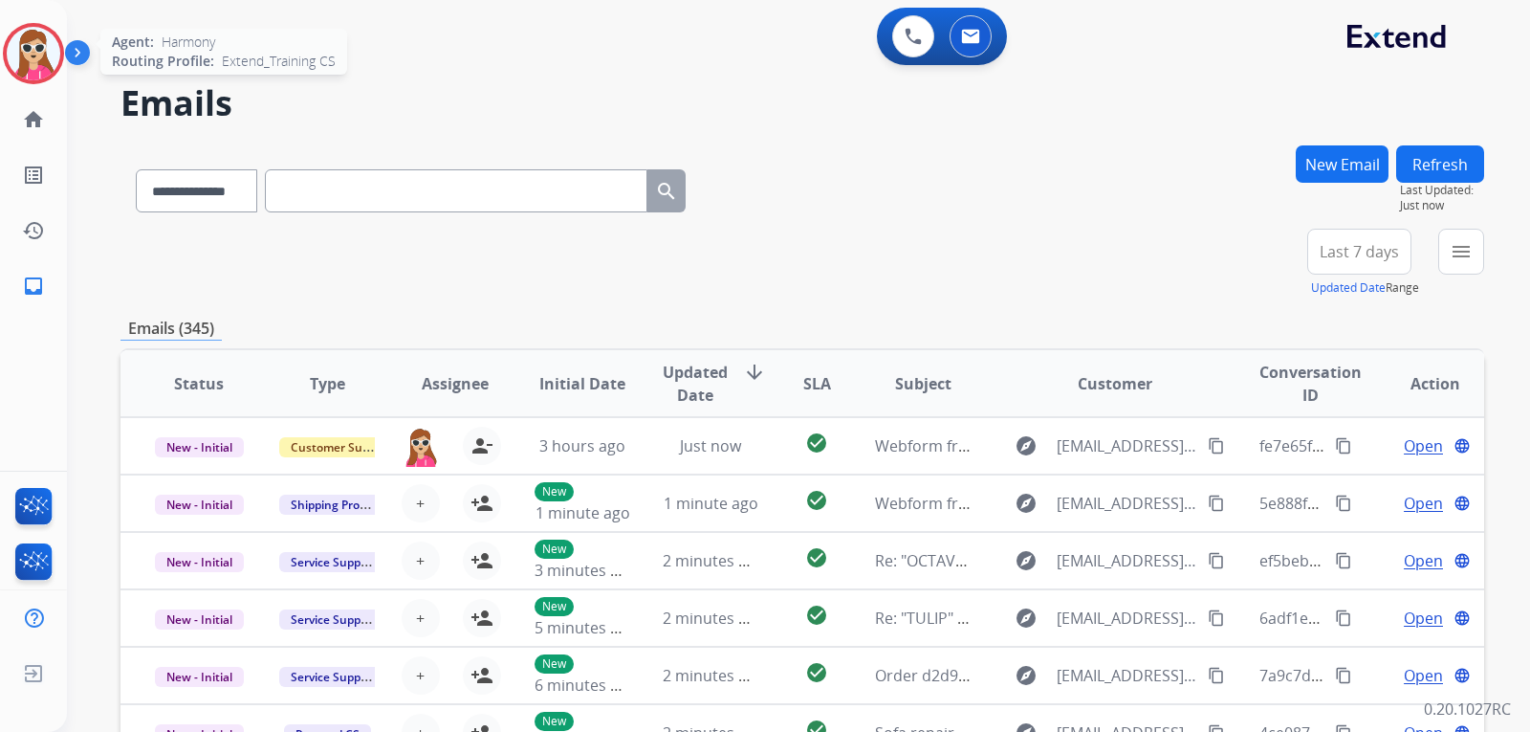
click at [5, 58] on div at bounding box center [33, 53] width 61 height 61
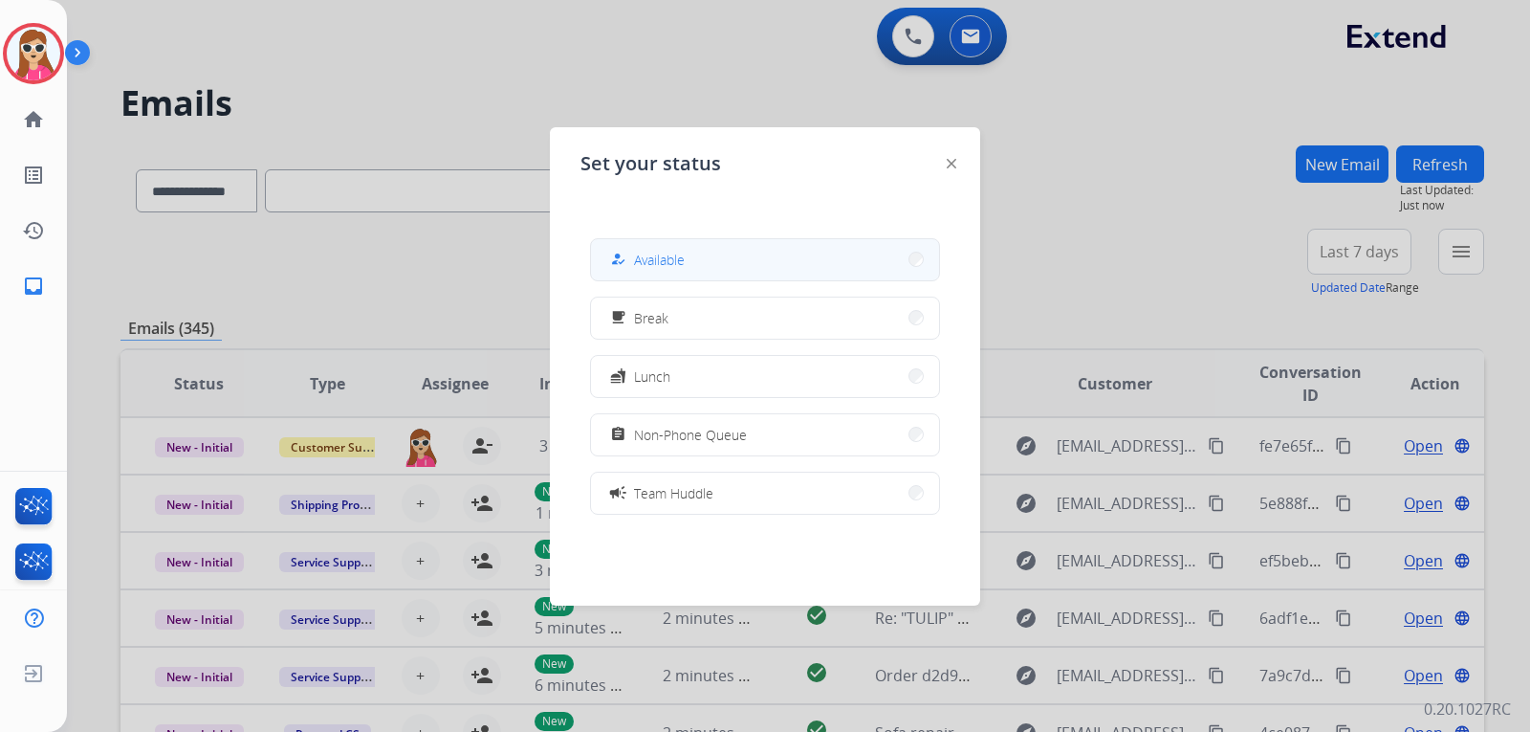
click at [757, 275] on button "how_to_reg Available" at bounding box center [765, 259] width 348 height 41
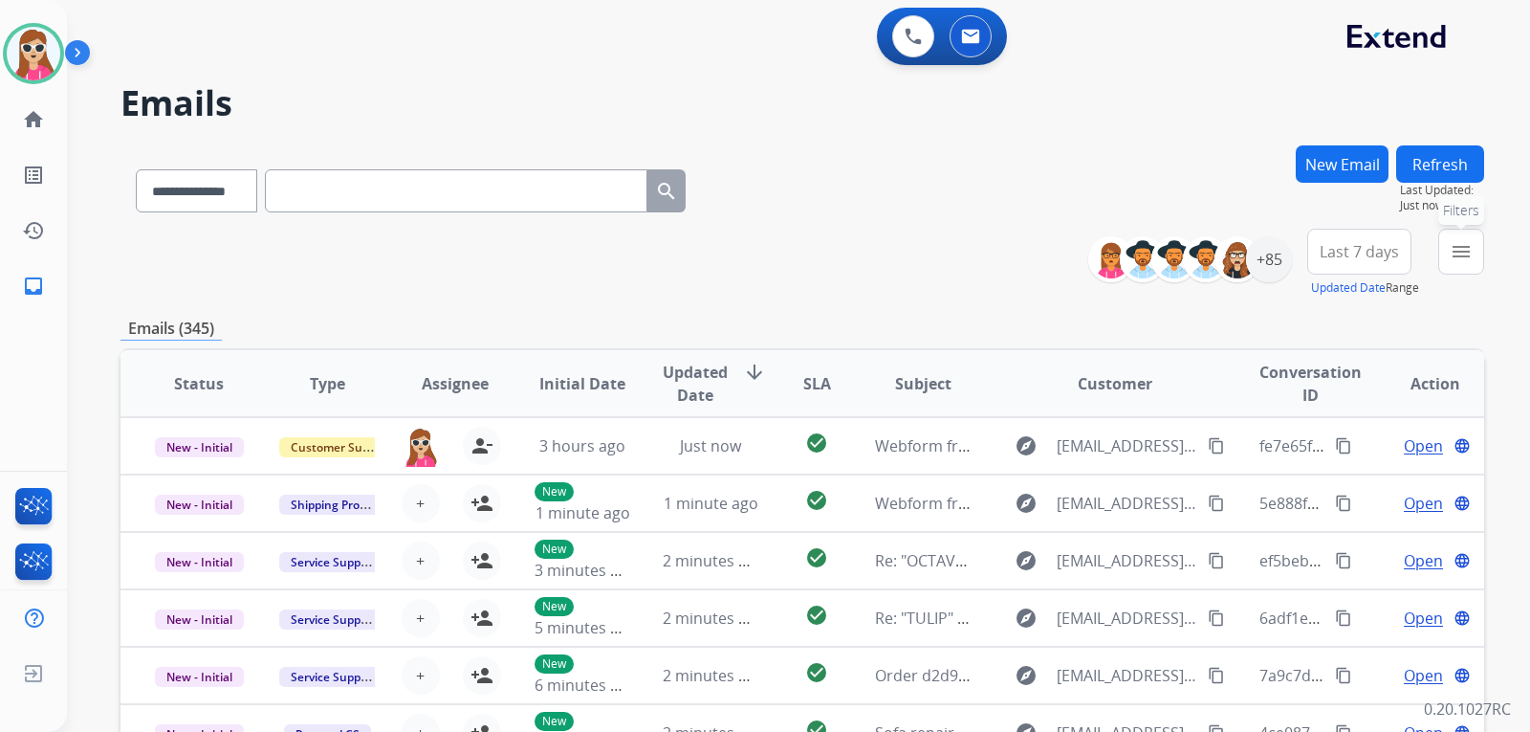
click at [1469, 259] on mat-icon "menu" at bounding box center [1461, 251] width 23 height 23
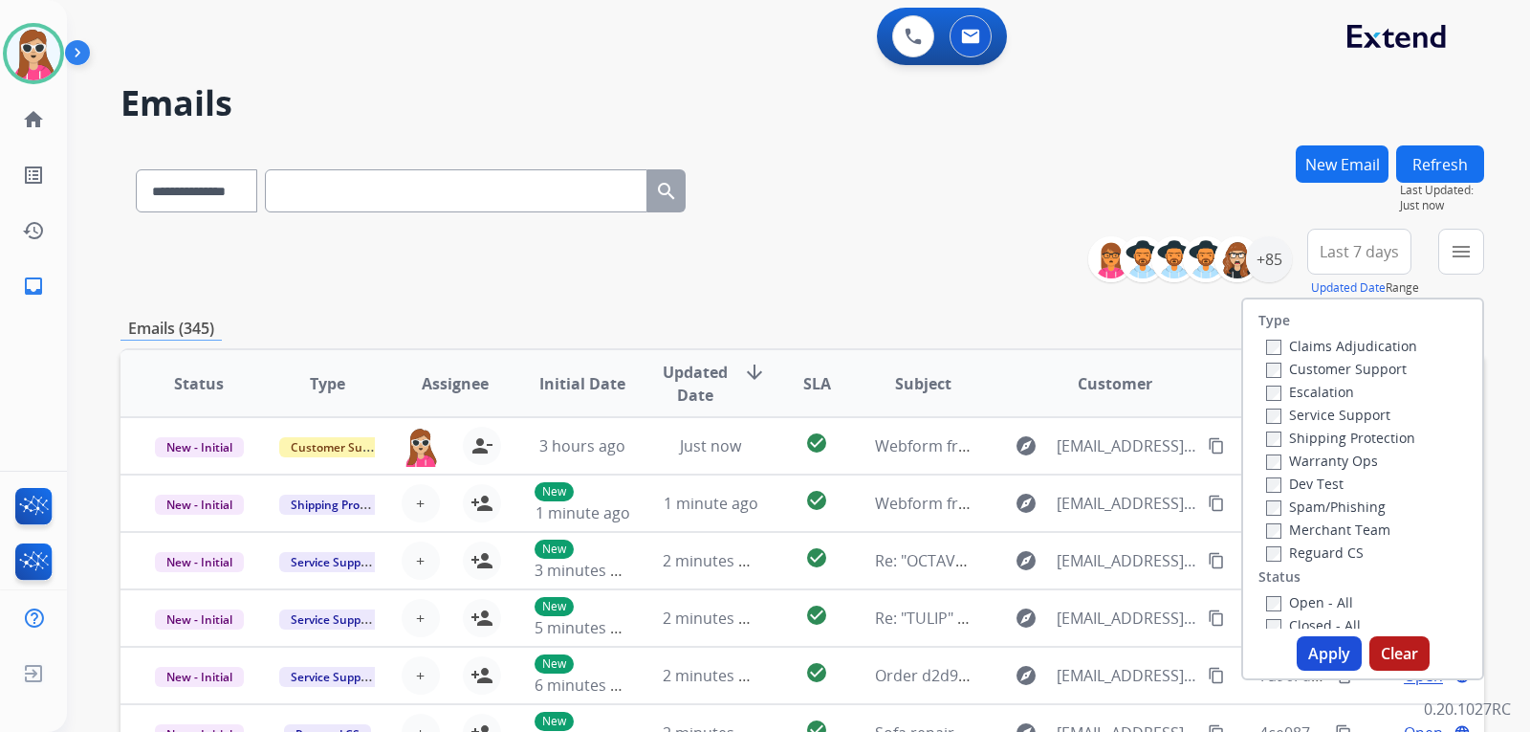
click at [1305, 369] on label "Customer Support" at bounding box center [1336, 369] width 141 height 18
click at [1321, 437] on label "Shipping Protection" at bounding box center [1340, 437] width 149 height 18
click at [1319, 552] on label "Reguard CS" at bounding box center [1315, 552] width 98 height 18
click at [1299, 599] on label "Open - All" at bounding box center [1309, 602] width 87 height 18
drag, startPoint x: 1337, startPoint y: 650, endPoint x: 1326, endPoint y: 635, distance: 18.6
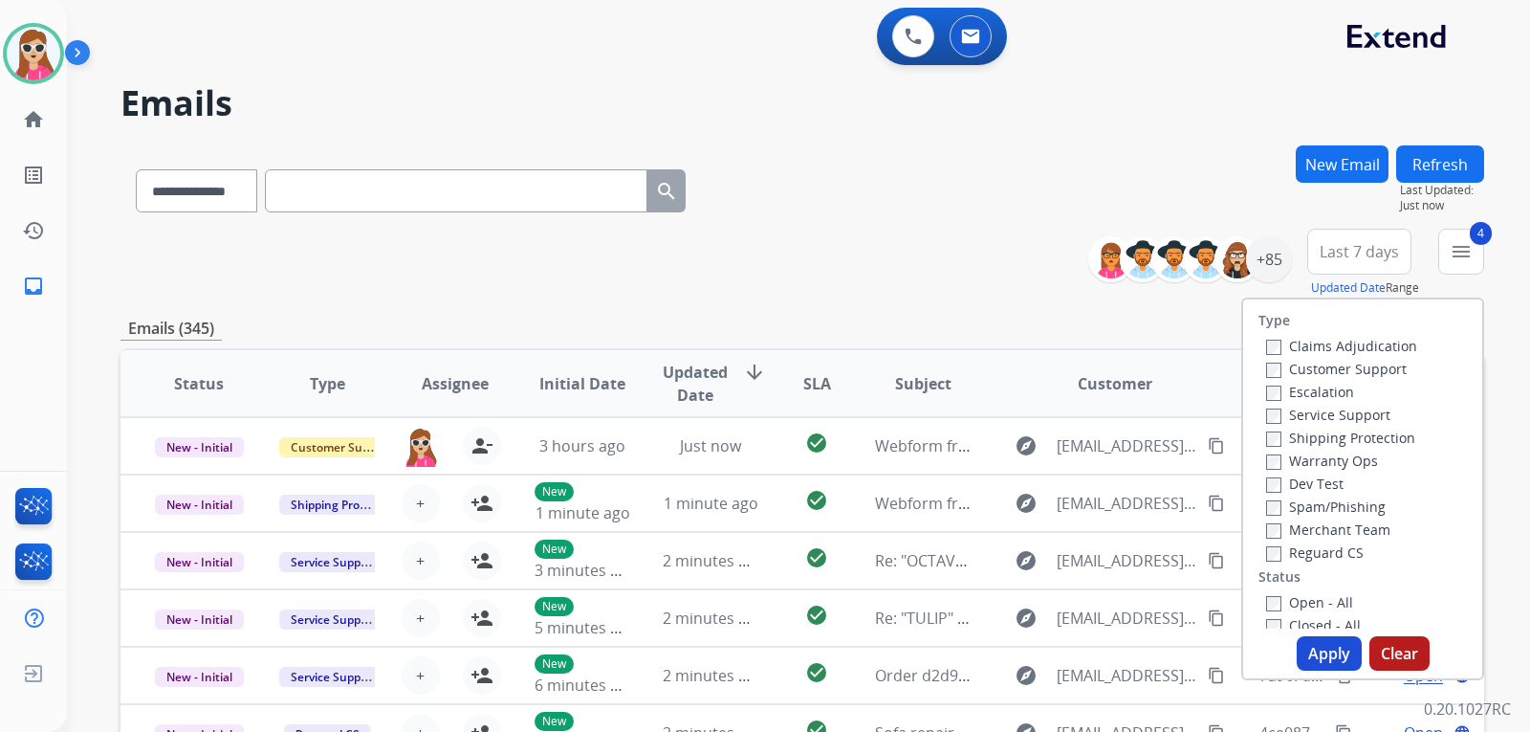
click at [1333, 644] on button "Apply" at bounding box center [1329, 653] width 65 height 34
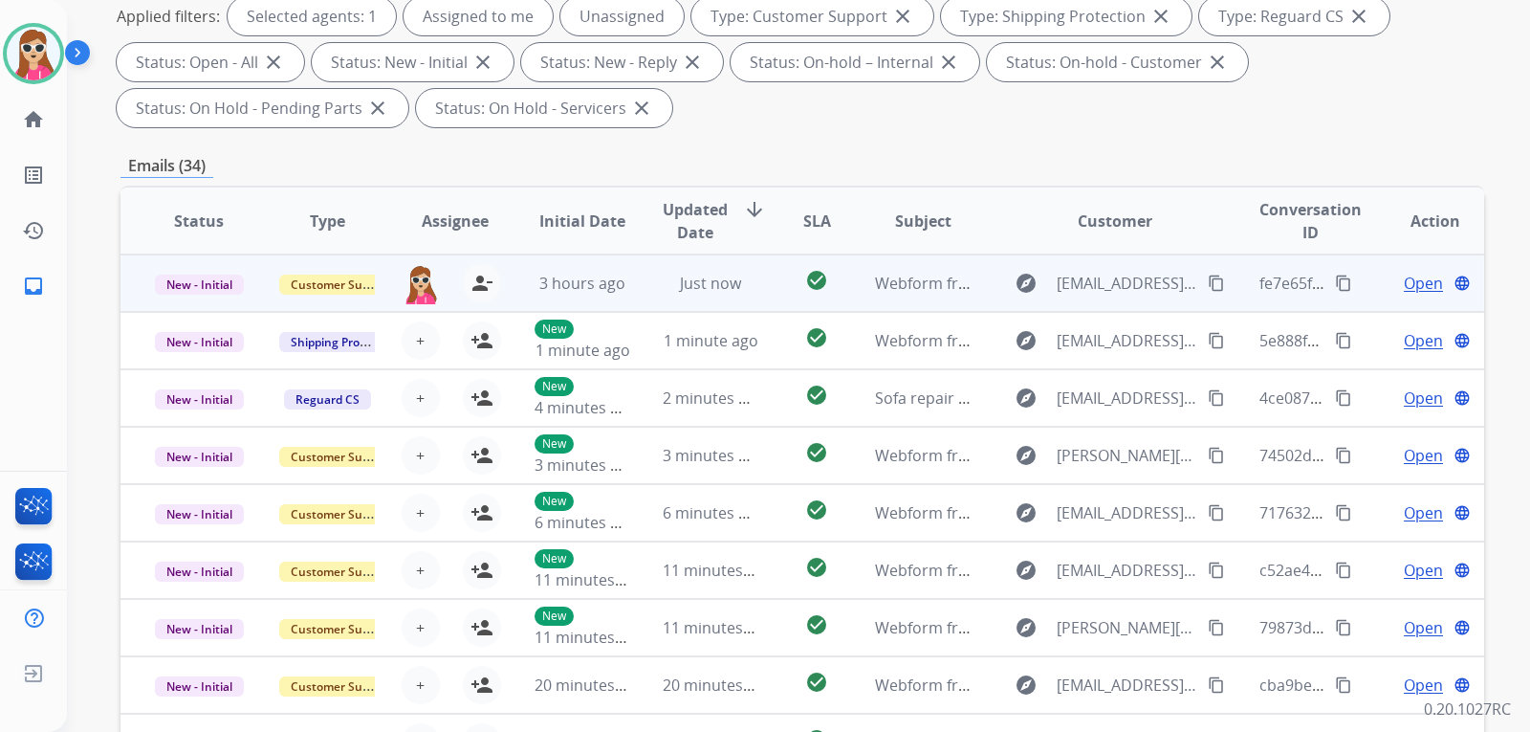
scroll to position [208, 0]
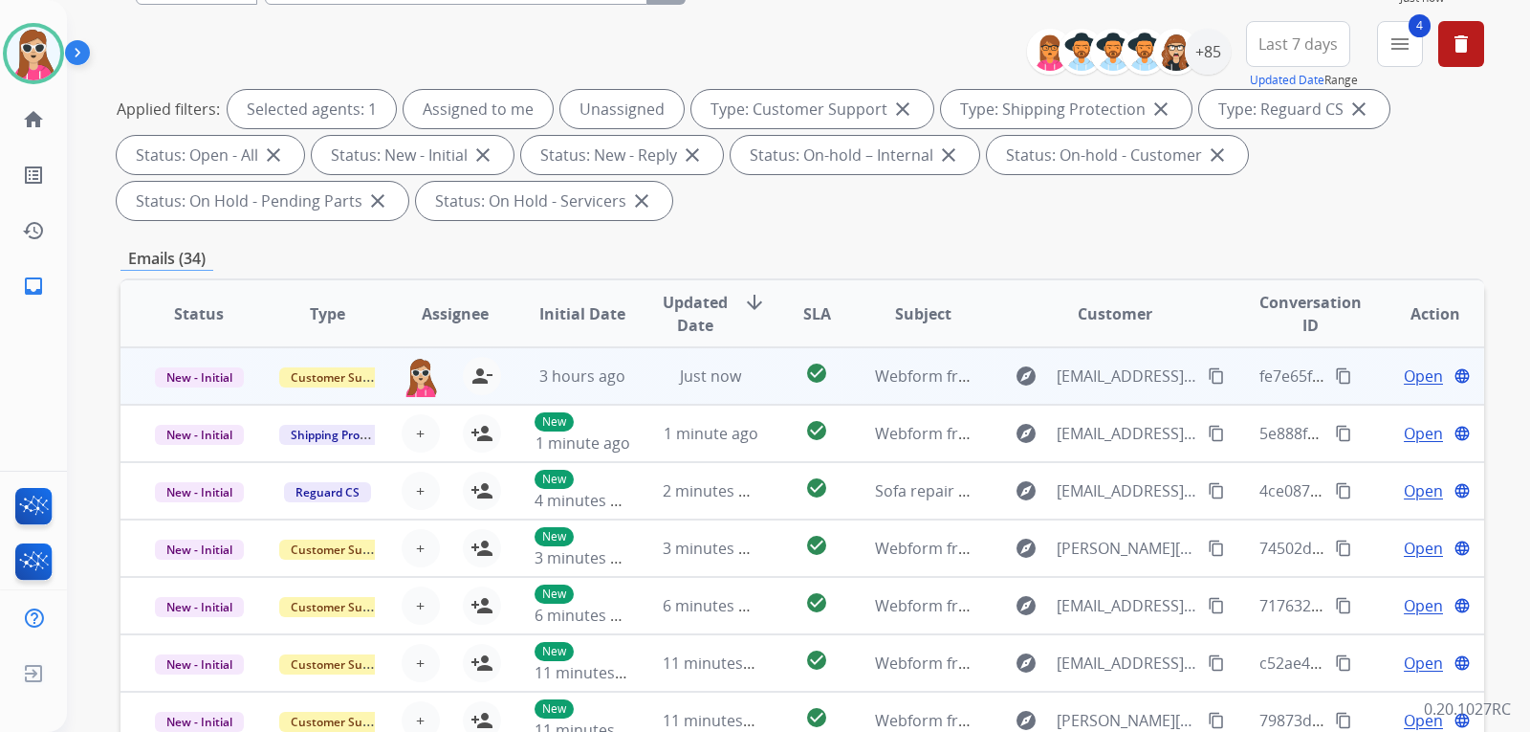
click at [780, 384] on td "check_circle" at bounding box center [801, 375] width 85 height 57
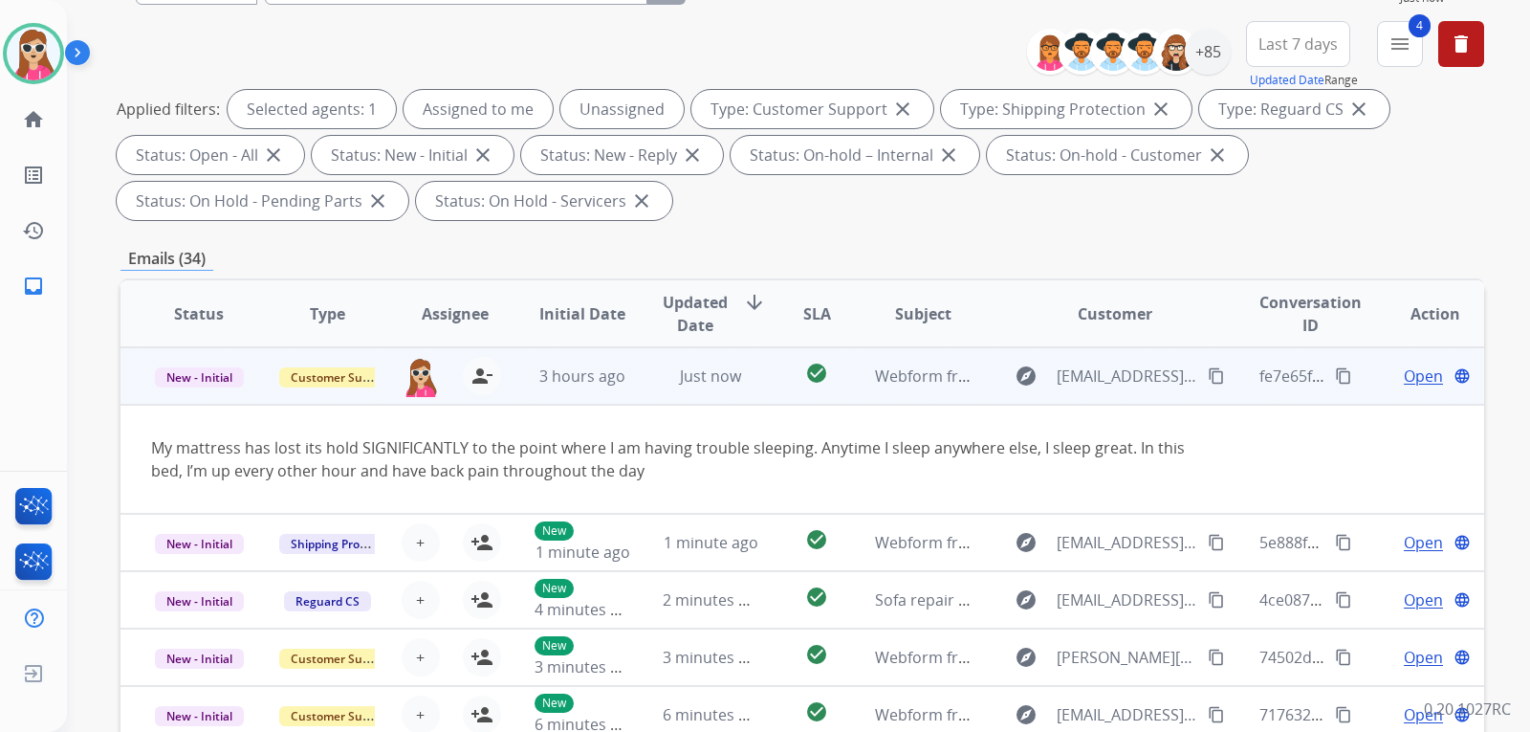
click at [1409, 383] on span "Open" at bounding box center [1423, 375] width 39 height 23
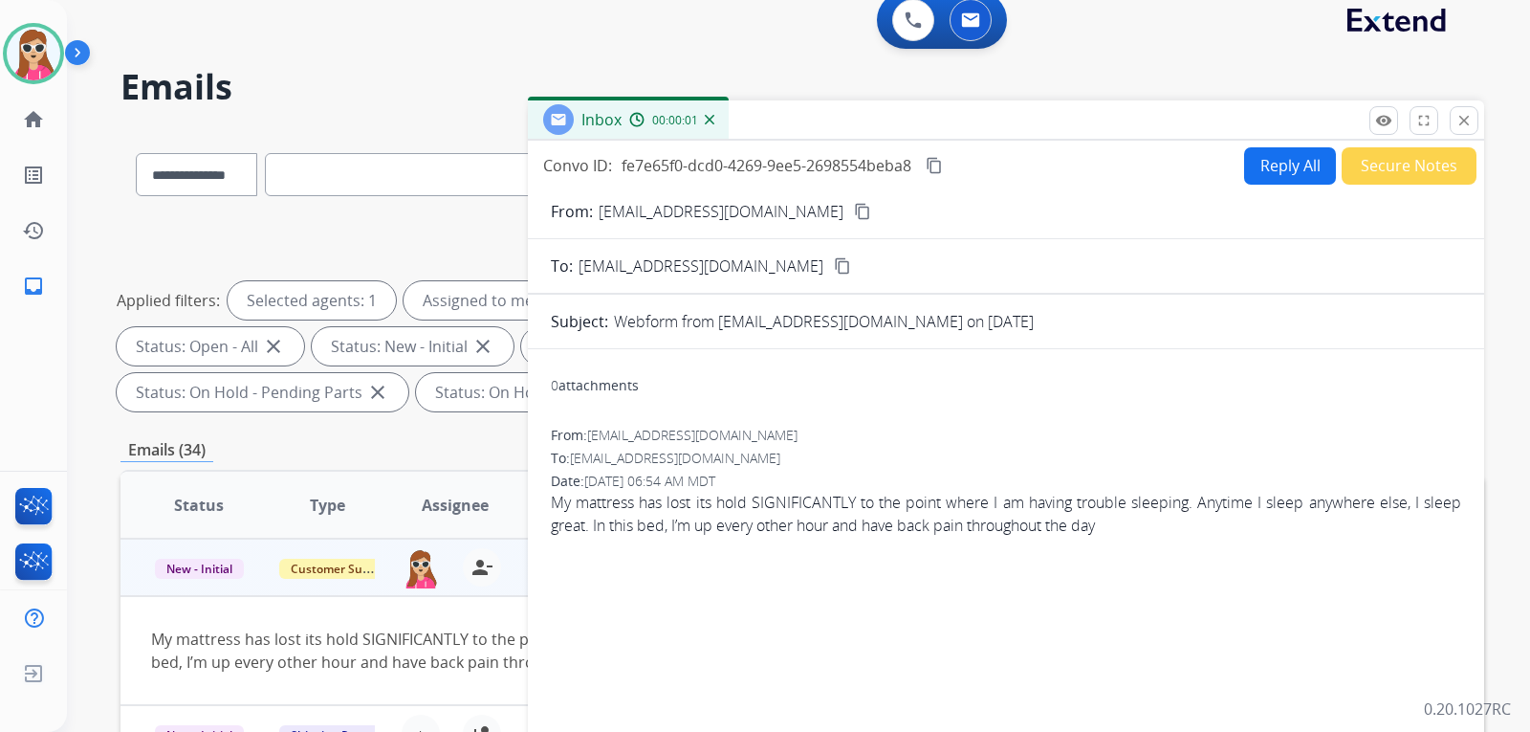
scroll to position [0, 0]
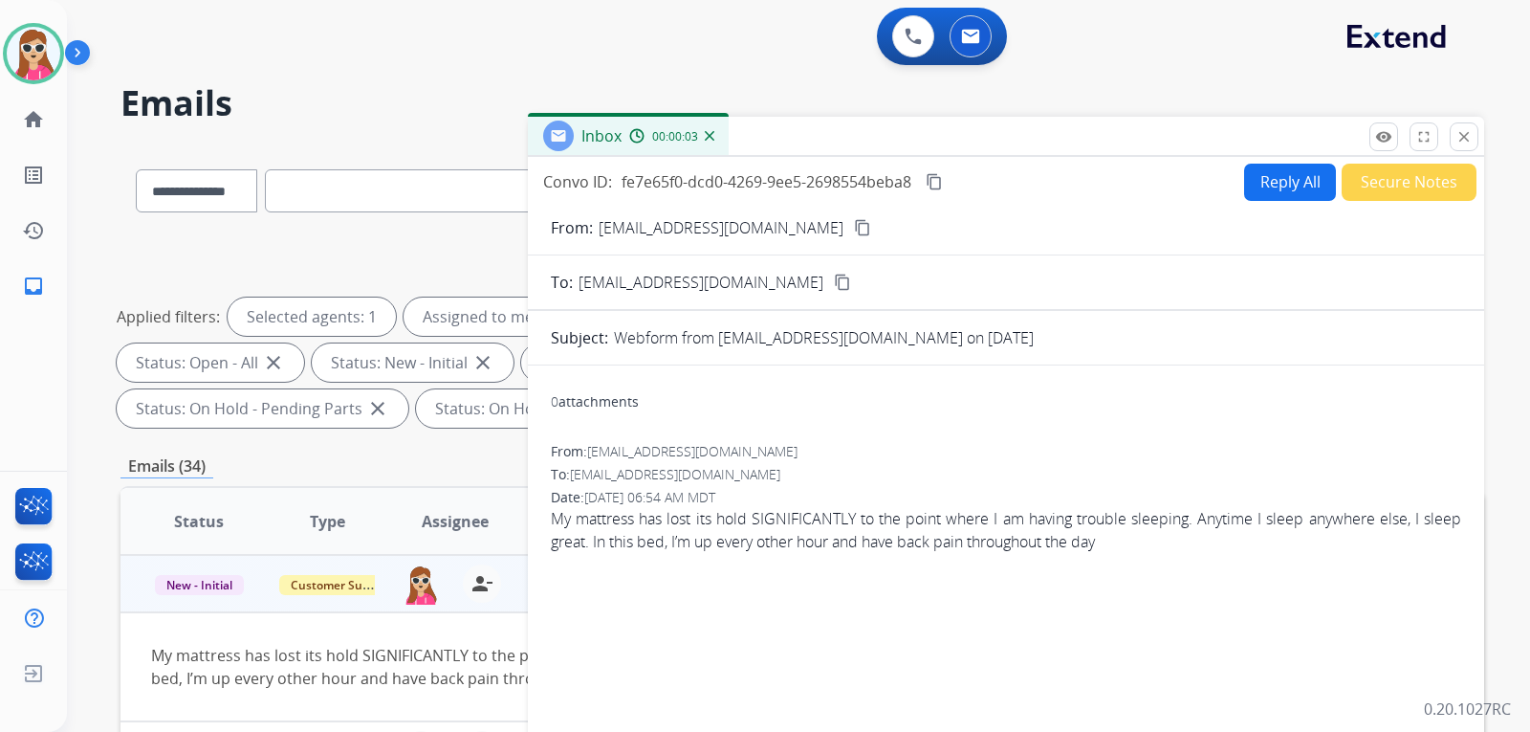
click at [854, 224] on mat-icon "content_copy" at bounding box center [862, 227] width 17 height 17
click at [1271, 173] on button "Reply All" at bounding box center [1290, 182] width 92 height 37
select select "**********"
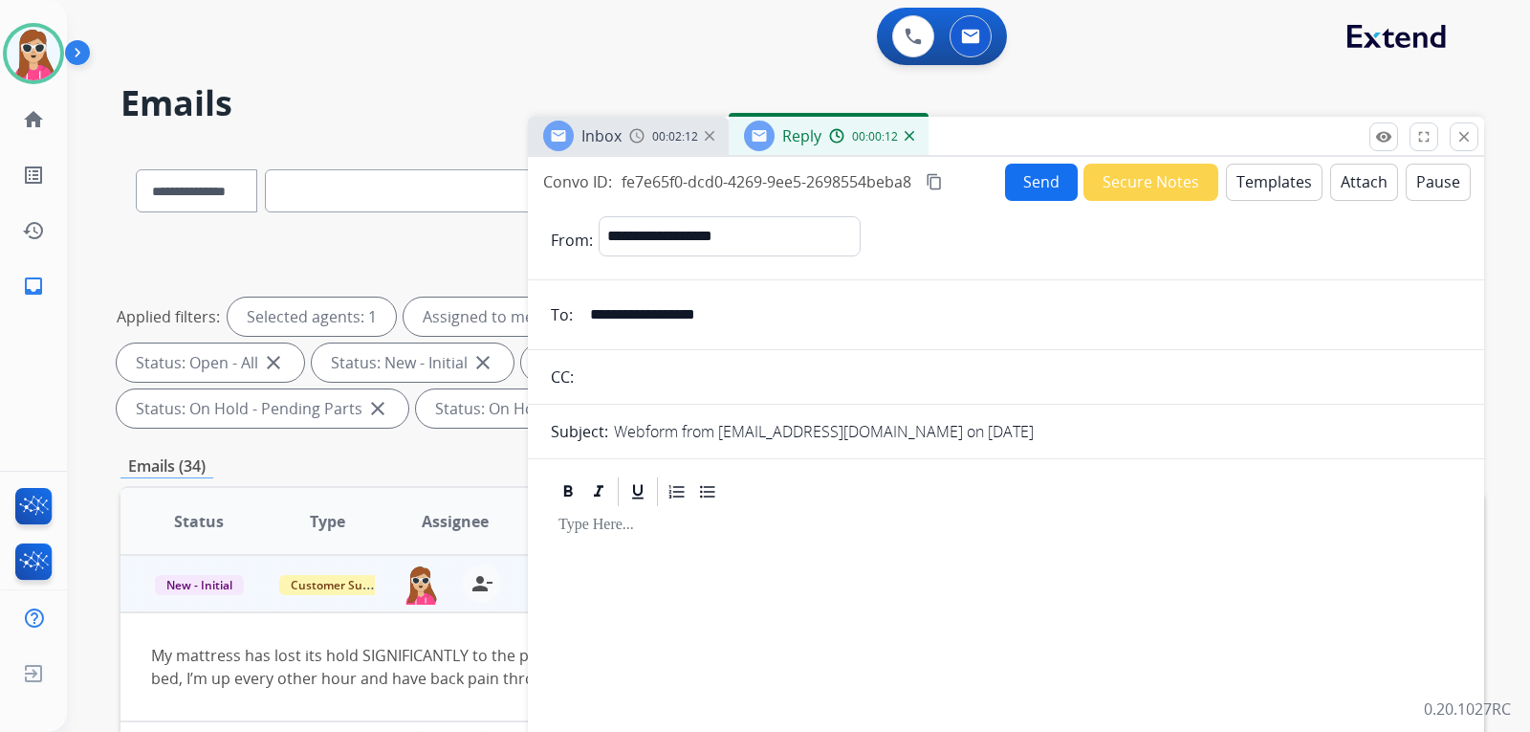
click at [1248, 188] on button "Templates" at bounding box center [1274, 182] width 97 height 37
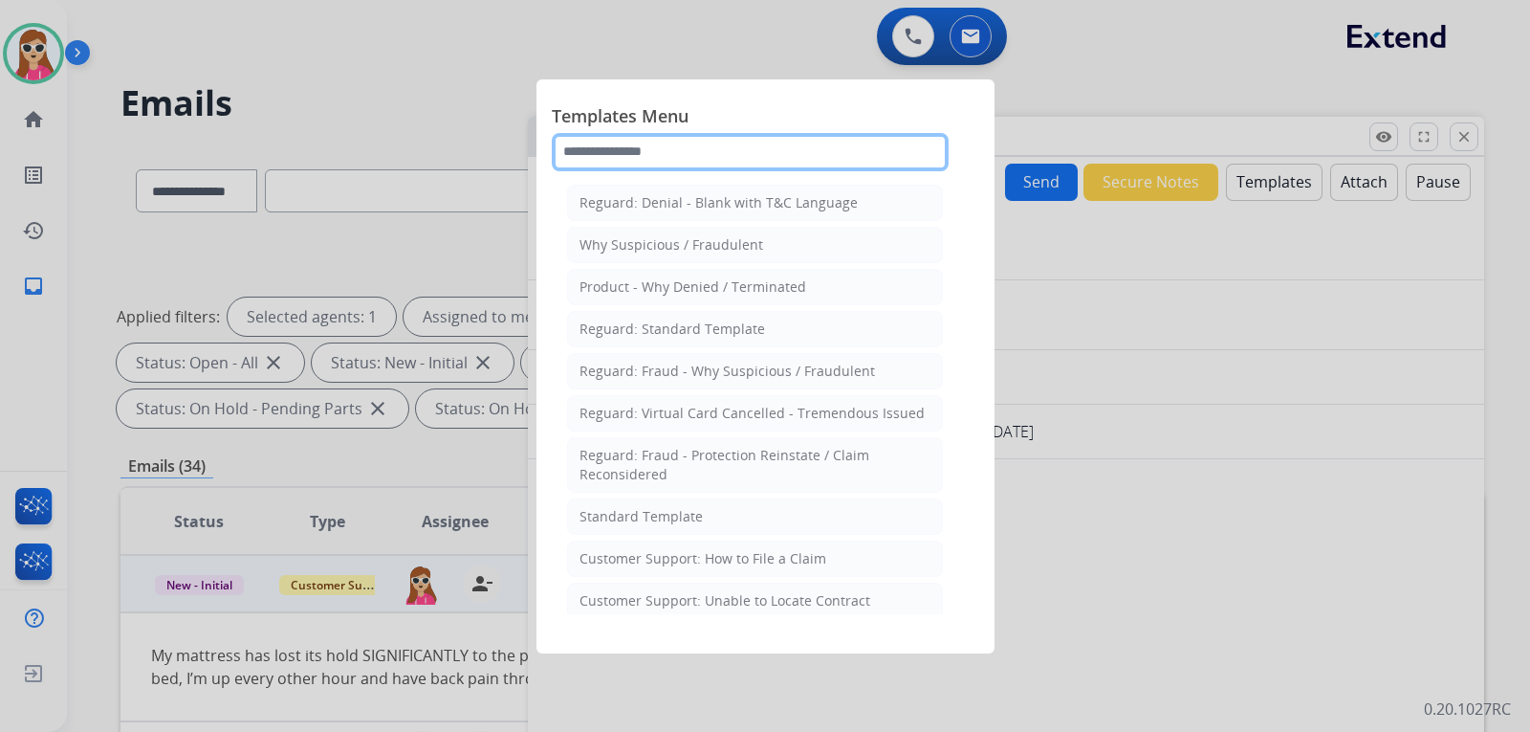
click at [769, 170] on input "text" at bounding box center [750, 152] width 397 height 38
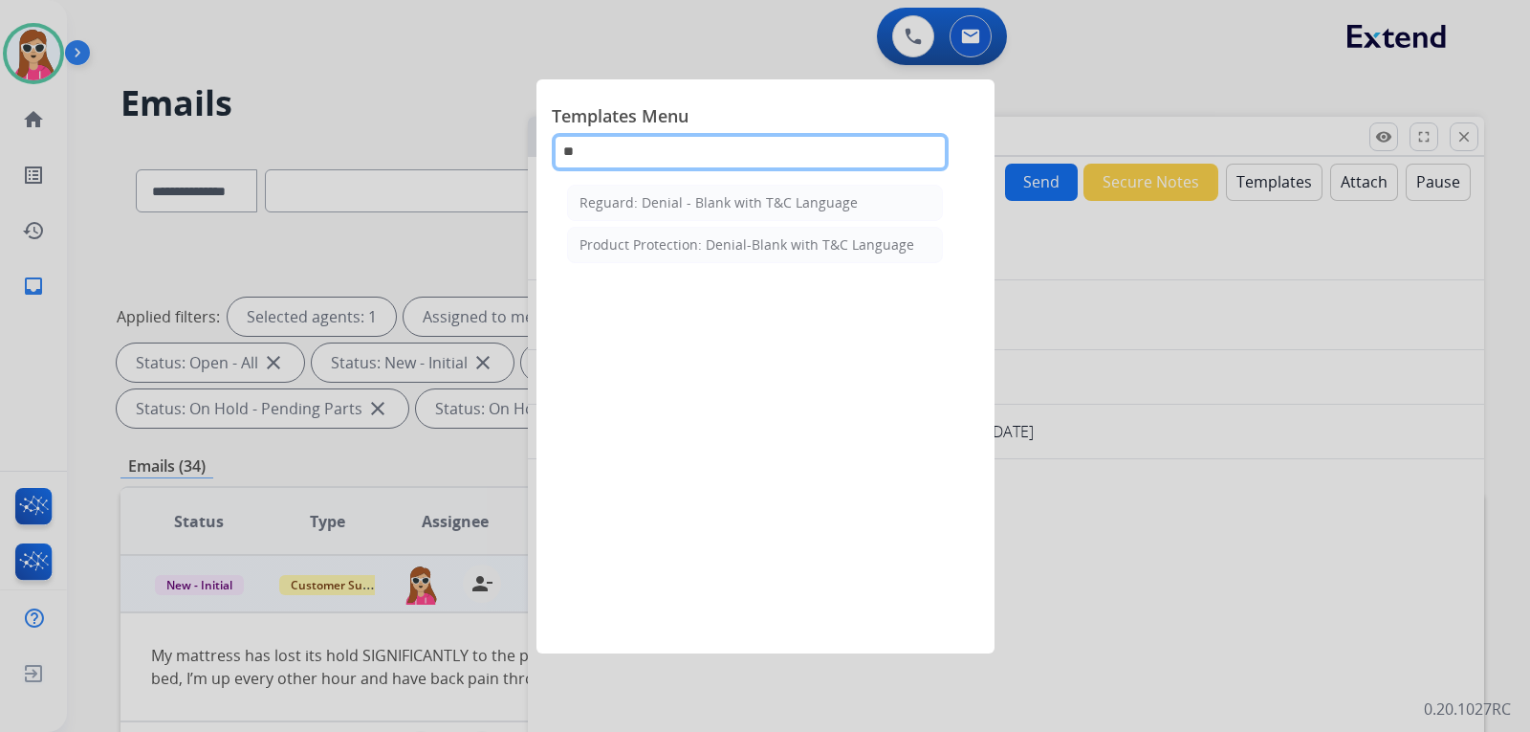
type input "**"
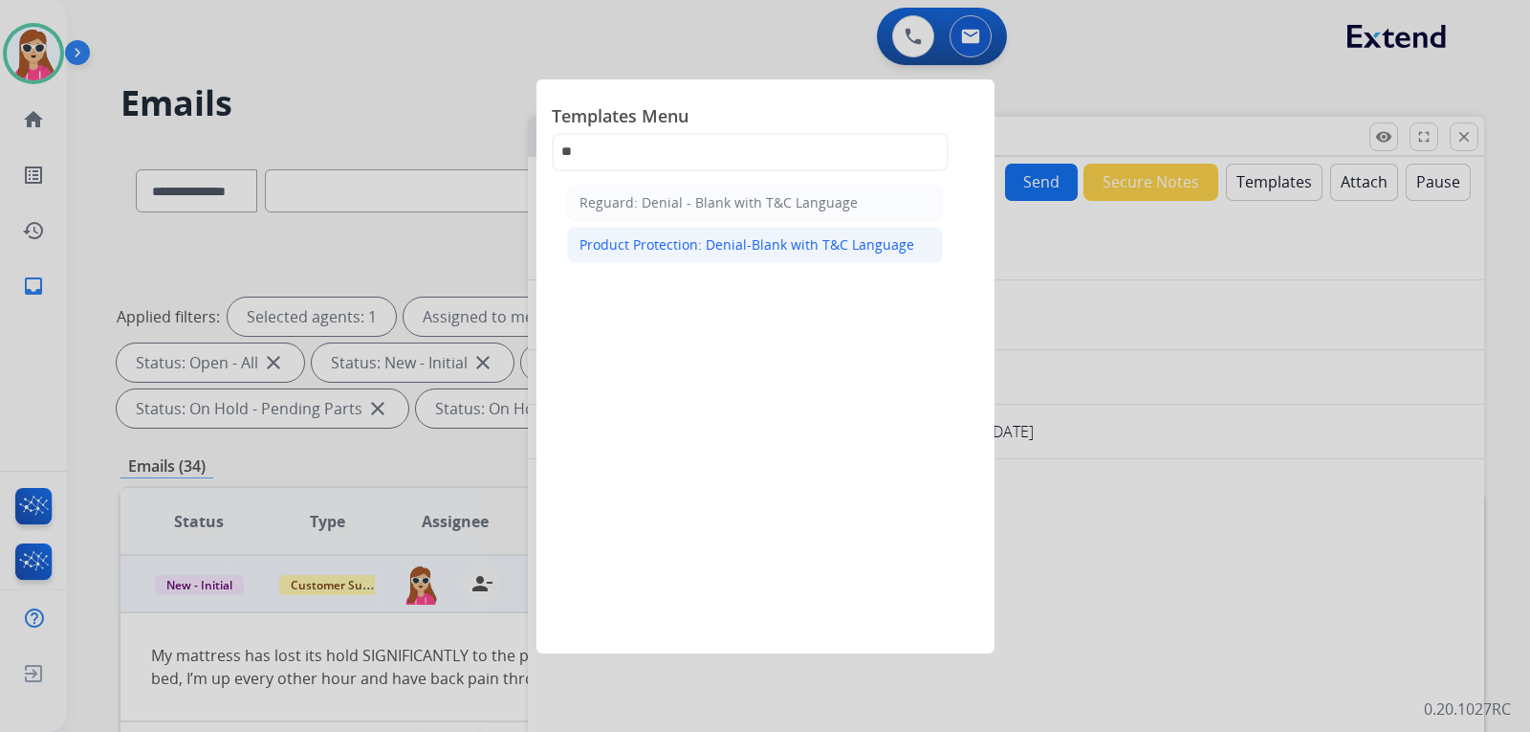
click at [813, 236] on div "Product Protection: Denial-Blank with T&C Language" at bounding box center [746, 244] width 335 height 19
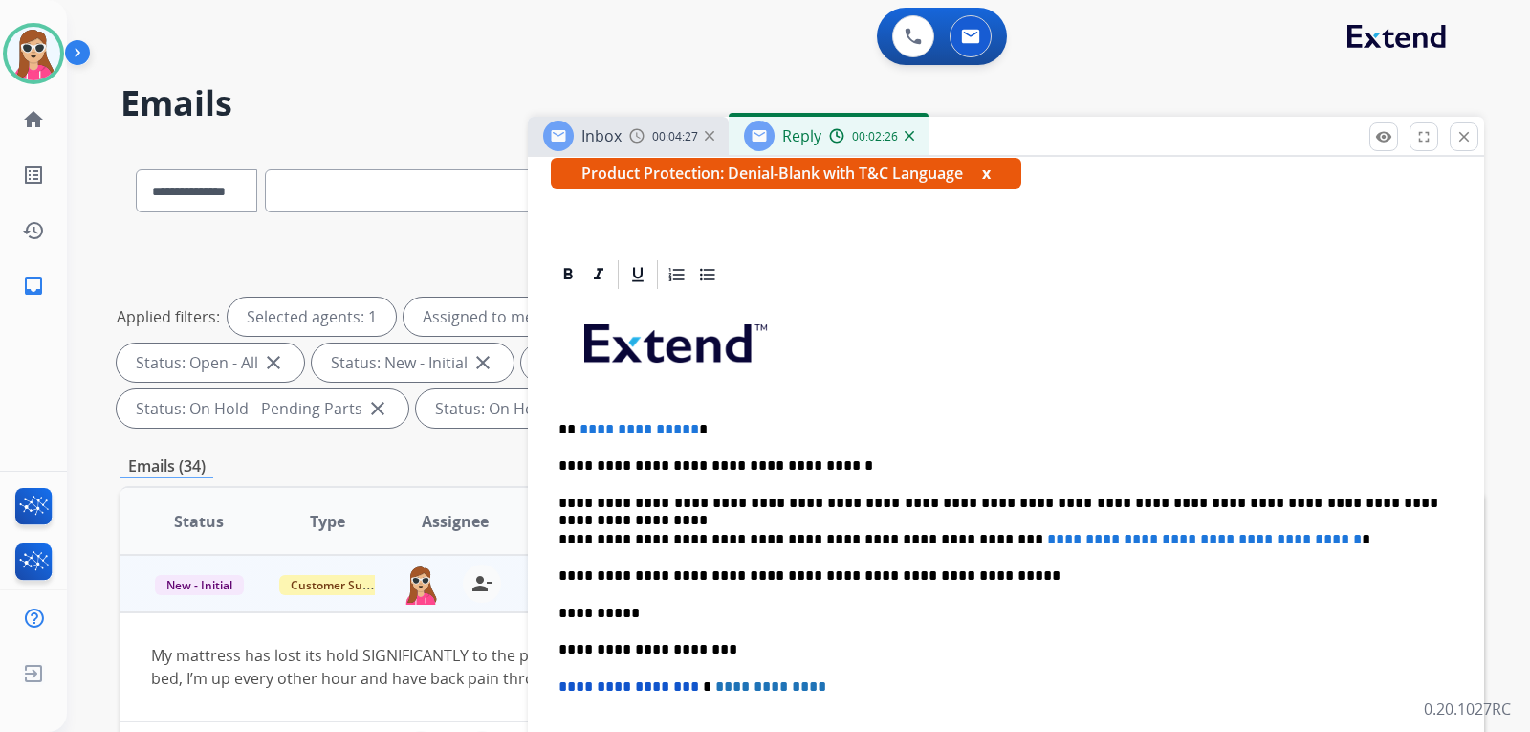
scroll to position [383, 0]
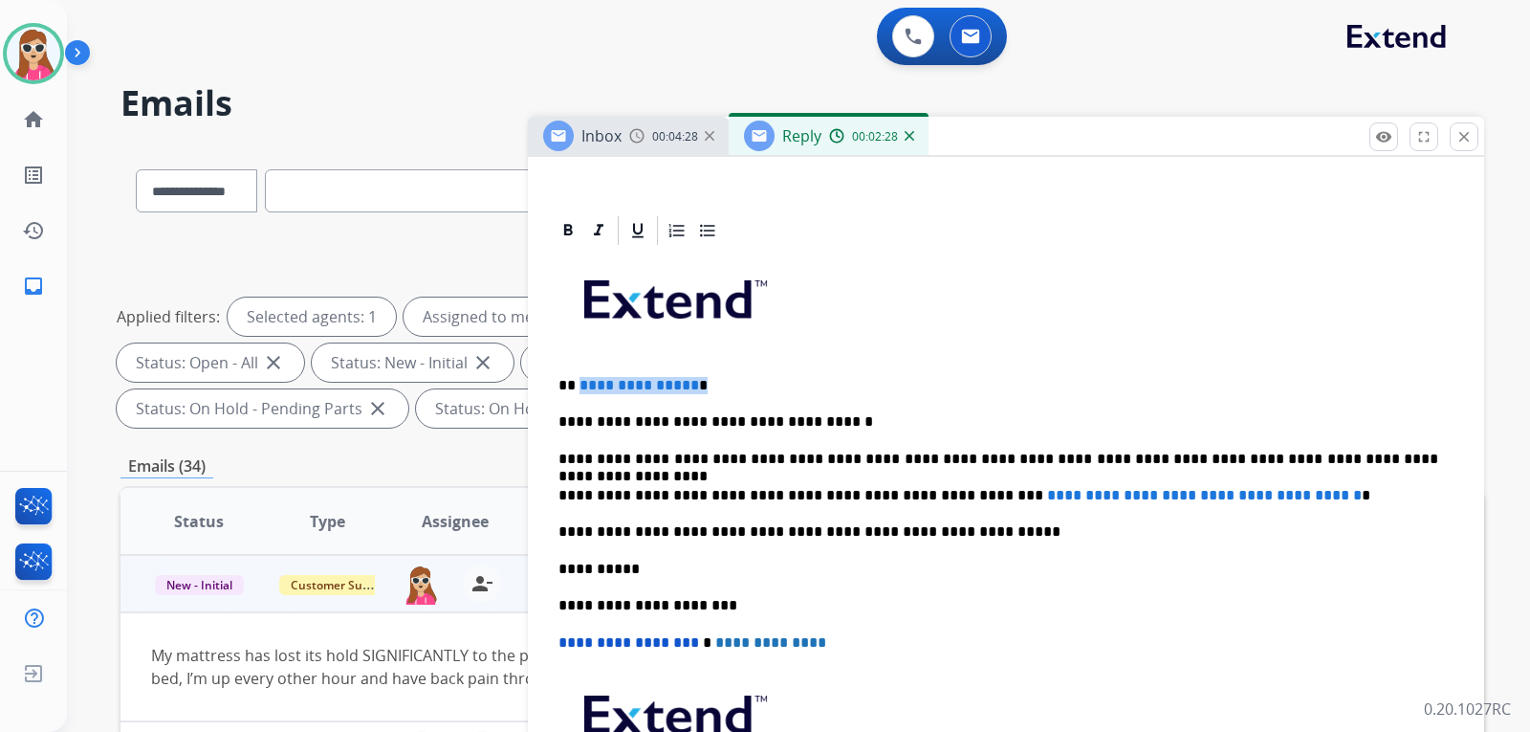
drag, startPoint x: 669, startPoint y: 383, endPoint x: 576, endPoint y: 389, distance: 94.0
click at [577, 389] on p "**********" at bounding box center [998, 385] width 880 height 17
drag, startPoint x: 947, startPoint y: 492, endPoint x: 1328, endPoint y: 498, distance: 381.6
click at [1328, 498] on p "**********" at bounding box center [998, 495] width 880 height 17
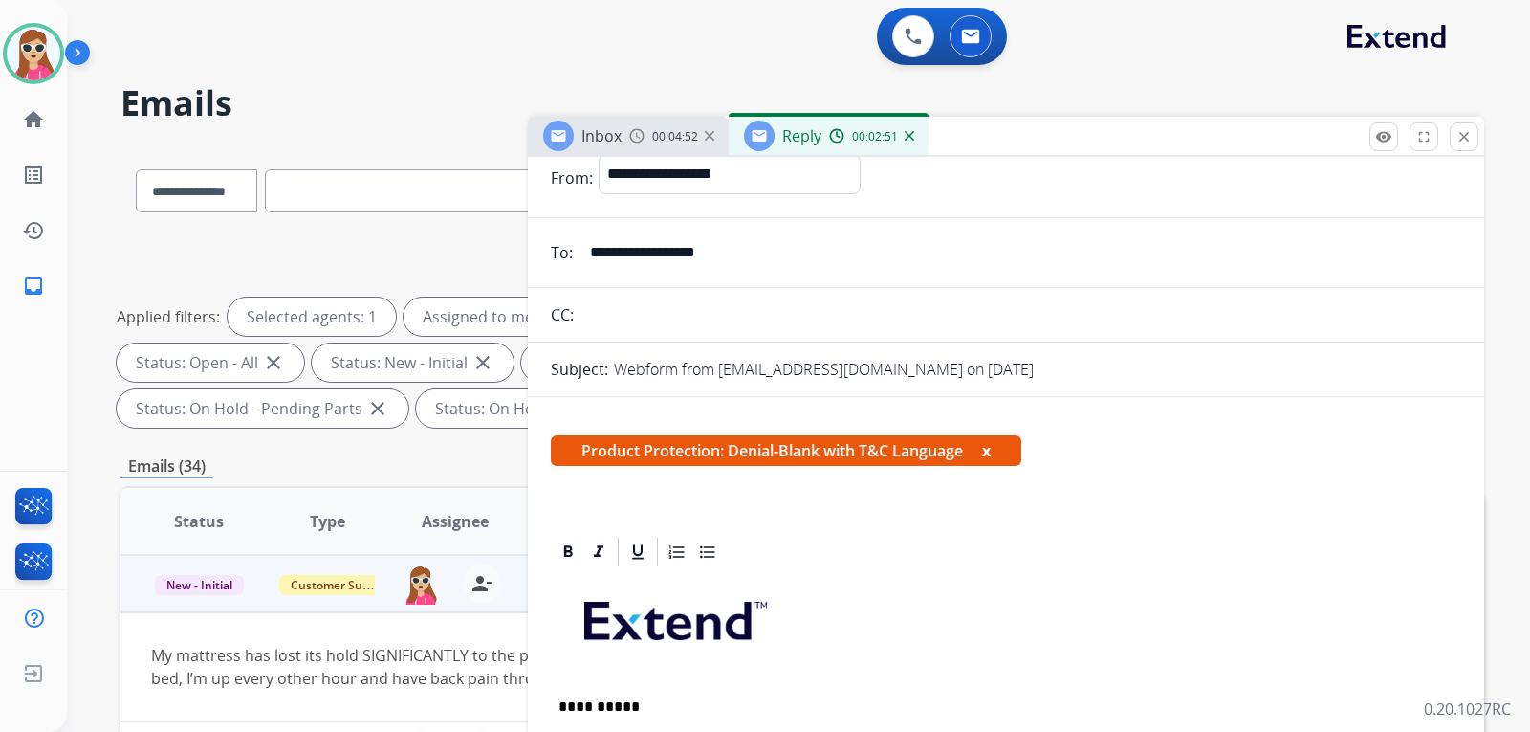
scroll to position [0, 0]
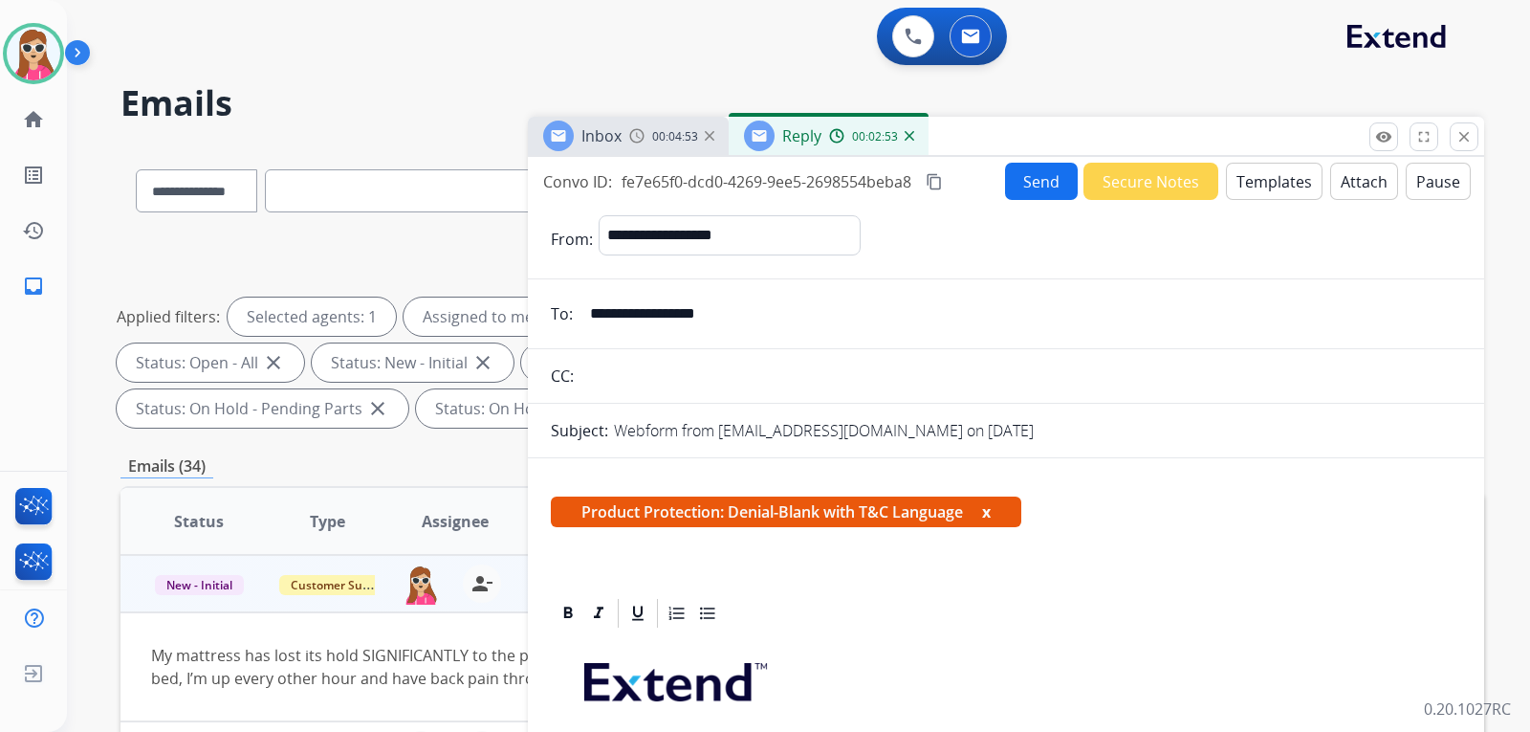
click at [1346, 186] on button "Attach" at bounding box center [1364, 181] width 68 height 37
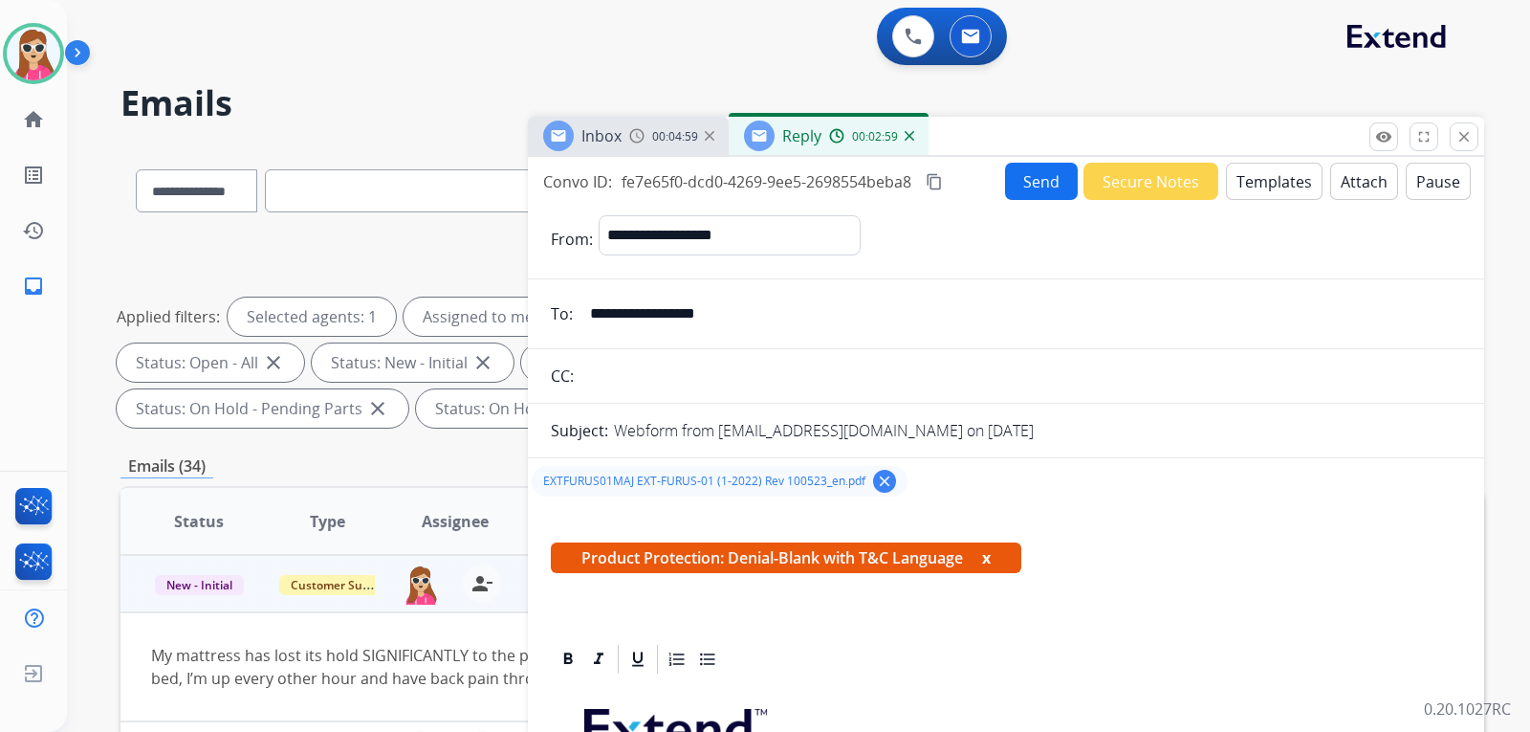
click at [1042, 172] on button "Send" at bounding box center [1041, 181] width 73 height 37
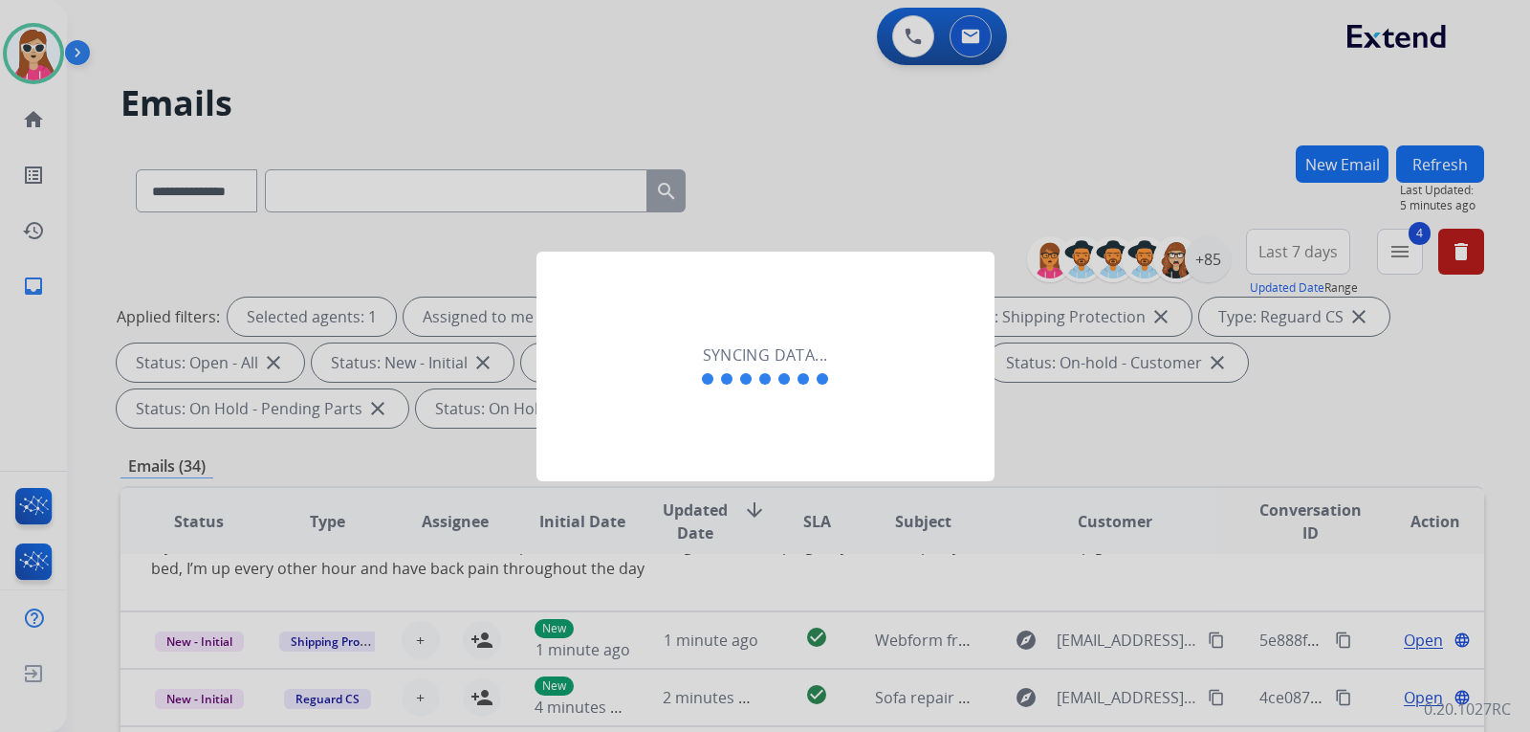
scroll to position [111, 0]
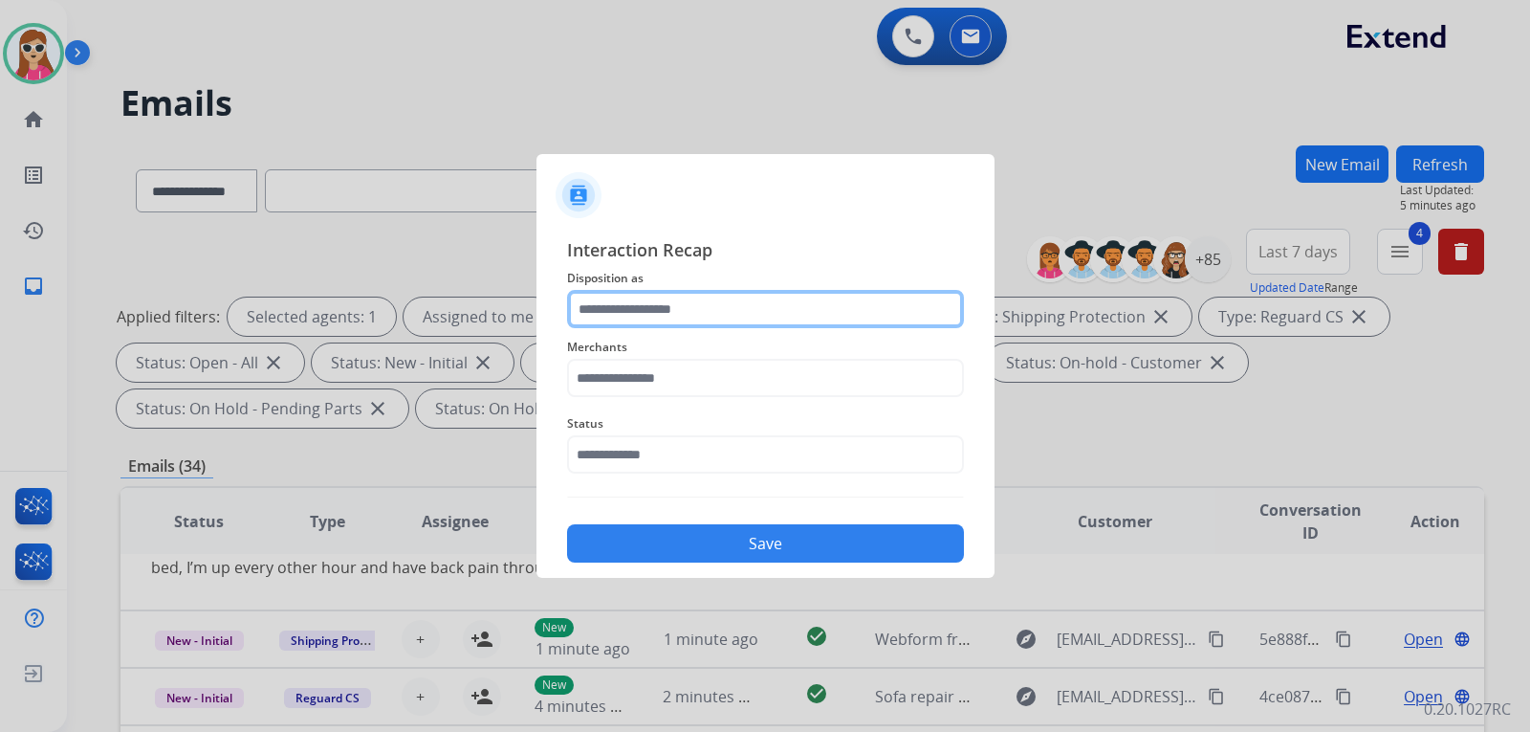
drag, startPoint x: 705, startPoint y: 303, endPoint x: 700, endPoint y: 314, distance: 11.6
click at [700, 314] on input "text" at bounding box center [765, 309] width 397 height 38
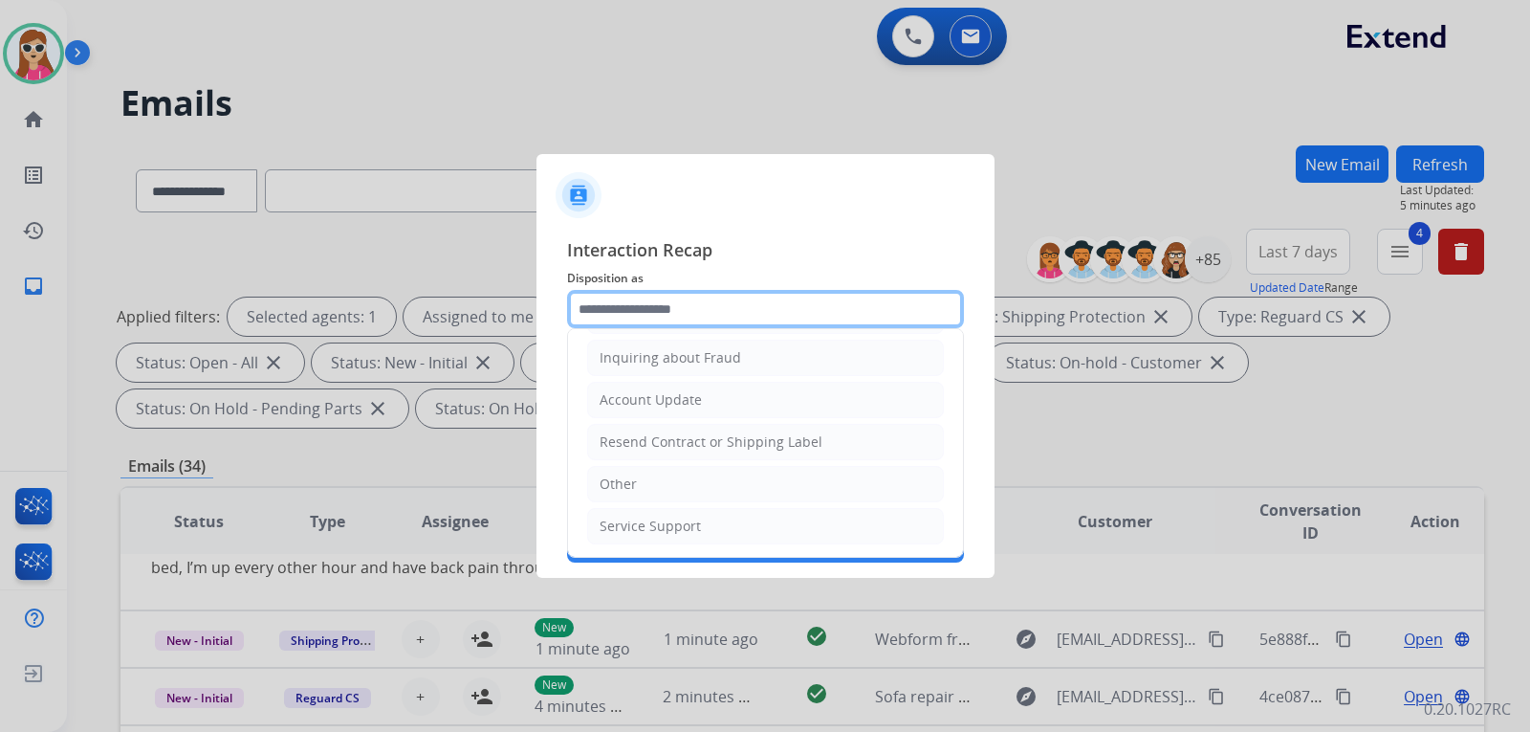
scroll to position [298, 0]
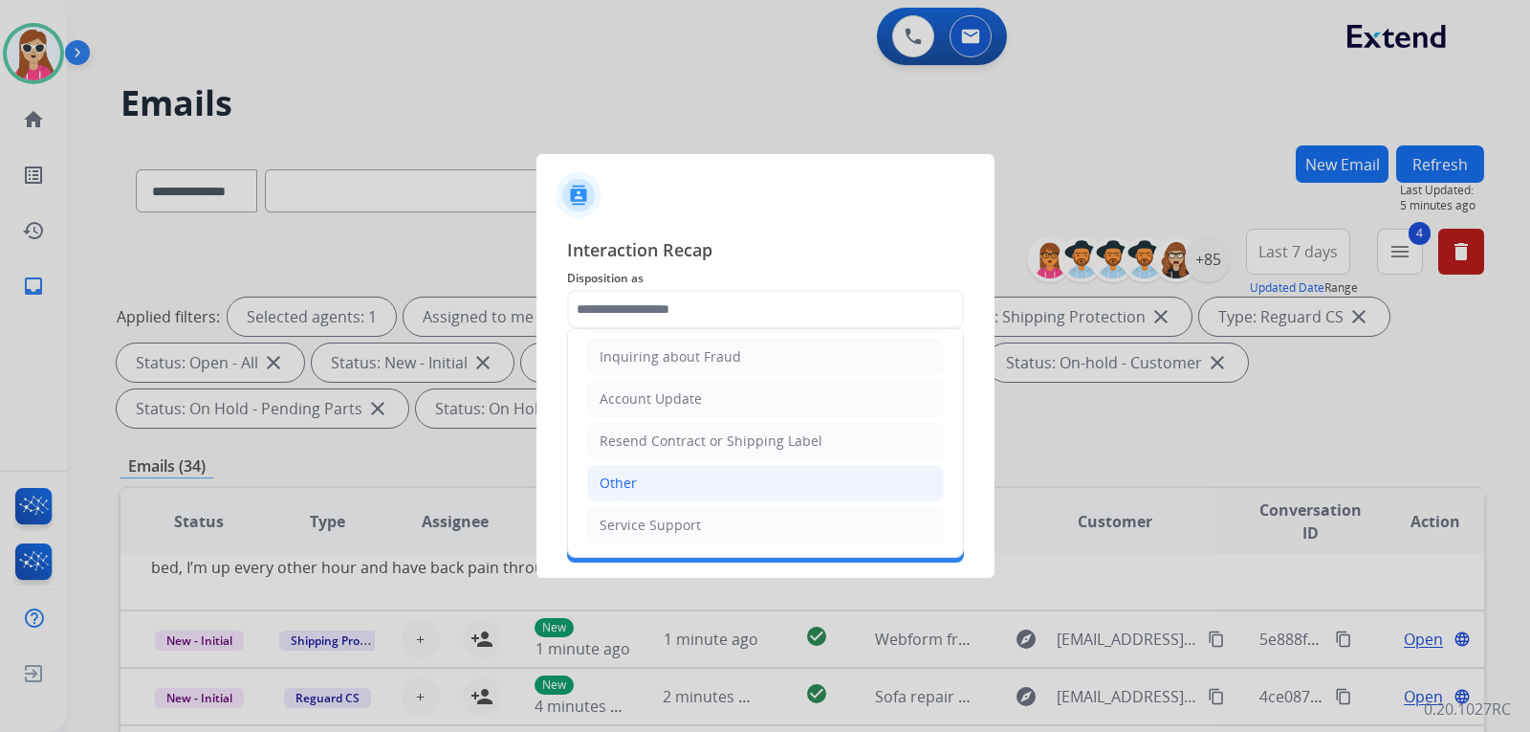
click at [676, 480] on li "Other" at bounding box center [765, 483] width 357 height 36
type input "*****"
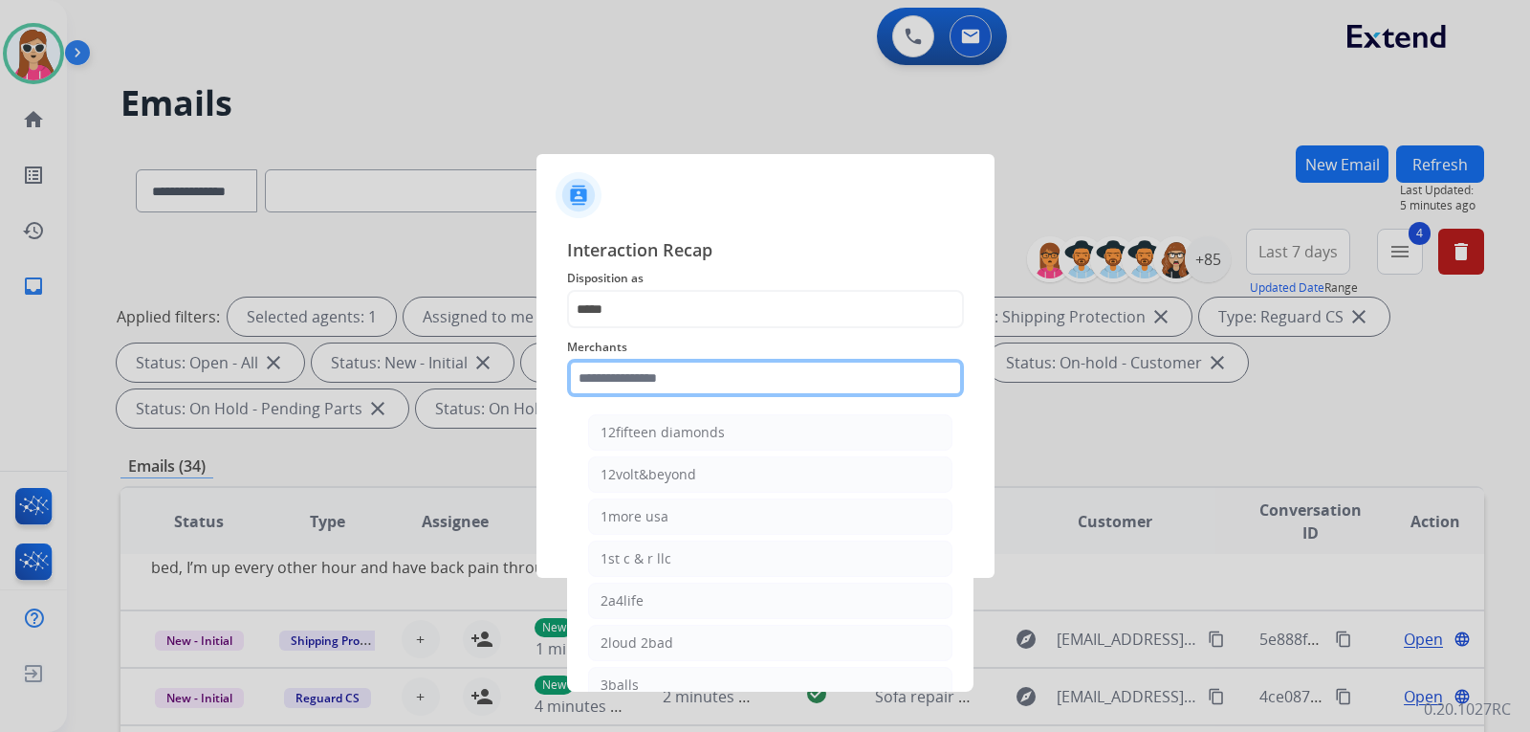
click at [655, 391] on input "text" at bounding box center [765, 378] width 397 height 38
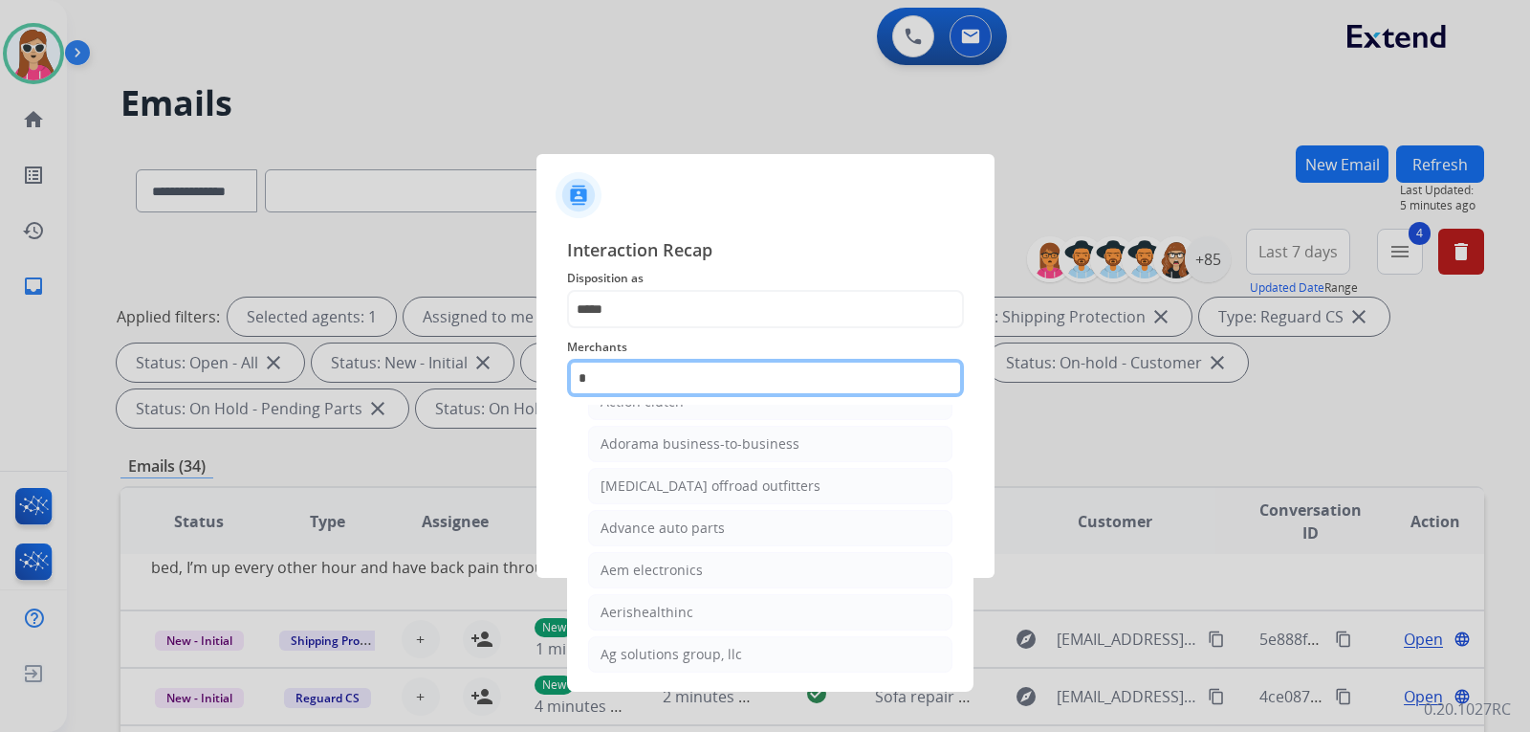
scroll to position [0, 0]
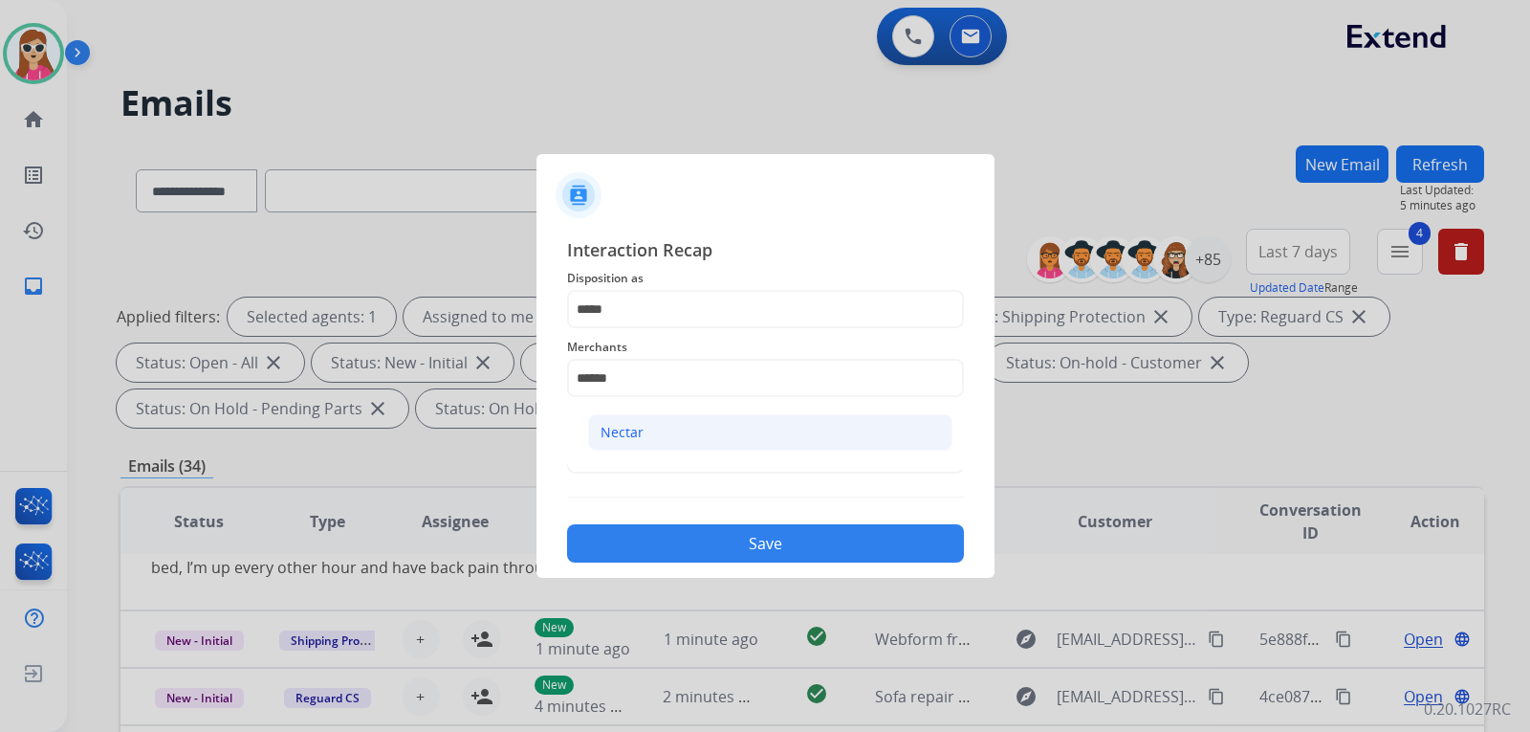
click at [676, 426] on li "Nectar" at bounding box center [770, 432] width 364 height 36
type input "******"
click at [744, 477] on div "Status" at bounding box center [765, 442] width 397 height 77
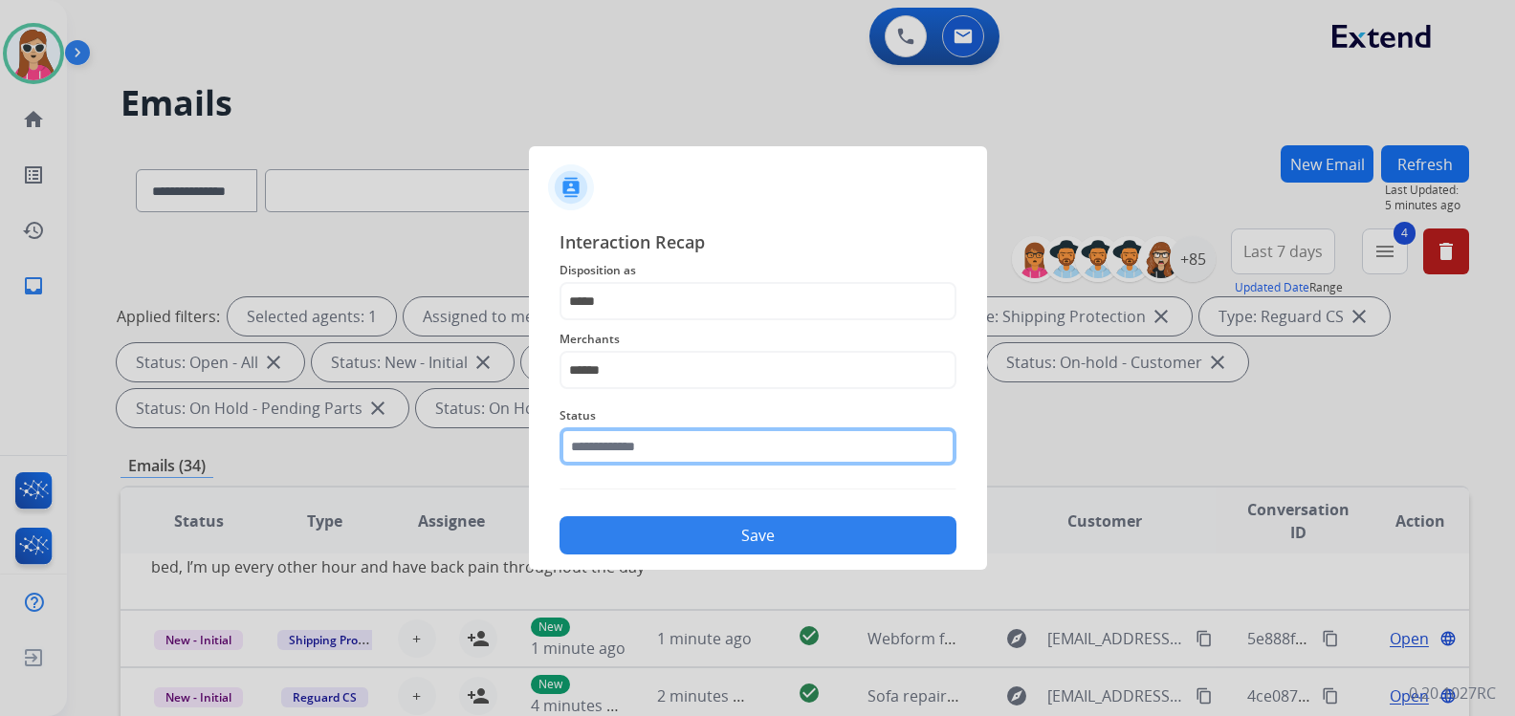
click at [752, 468] on div "Status" at bounding box center [757, 435] width 397 height 77
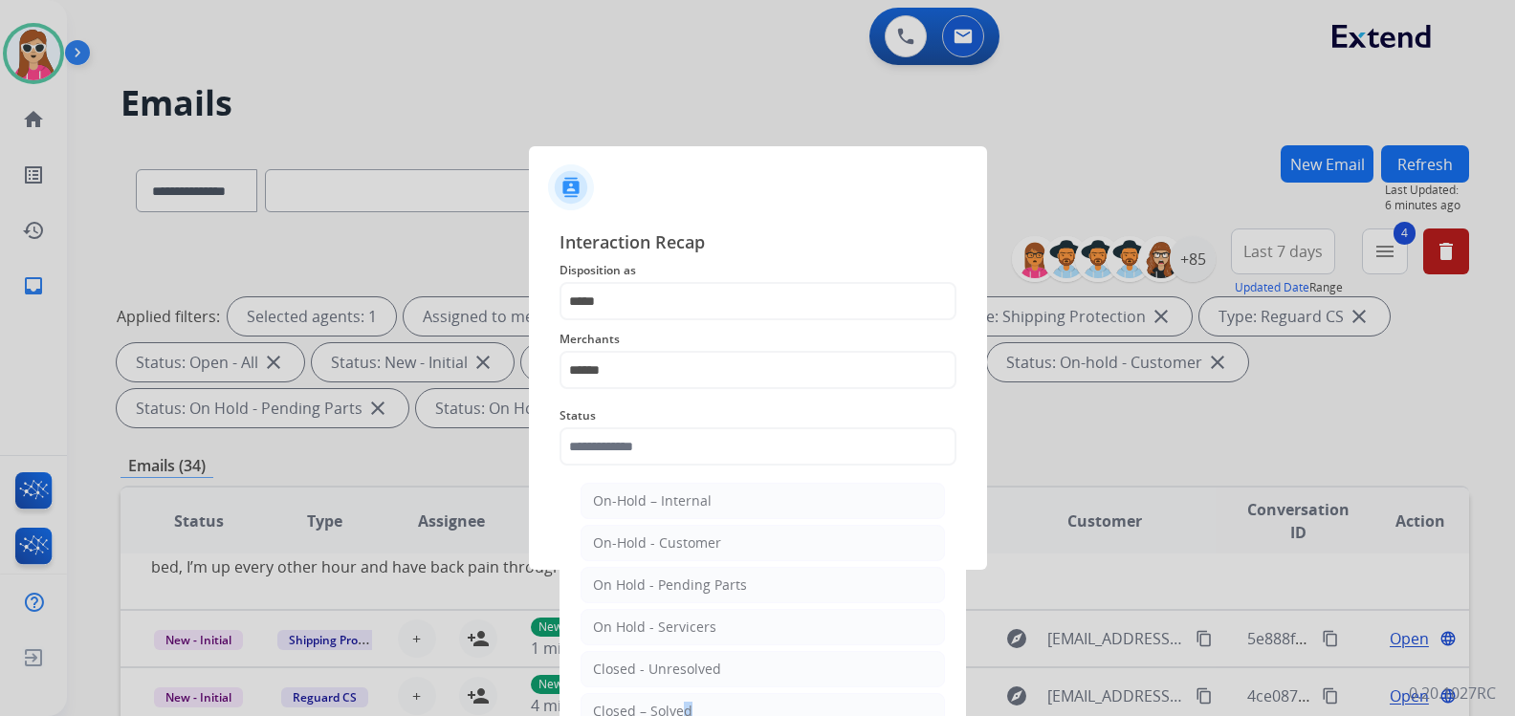
click at [678, 701] on li "Closed – Solved" at bounding box center [762, 711] width 364 height 36
type input "**********"
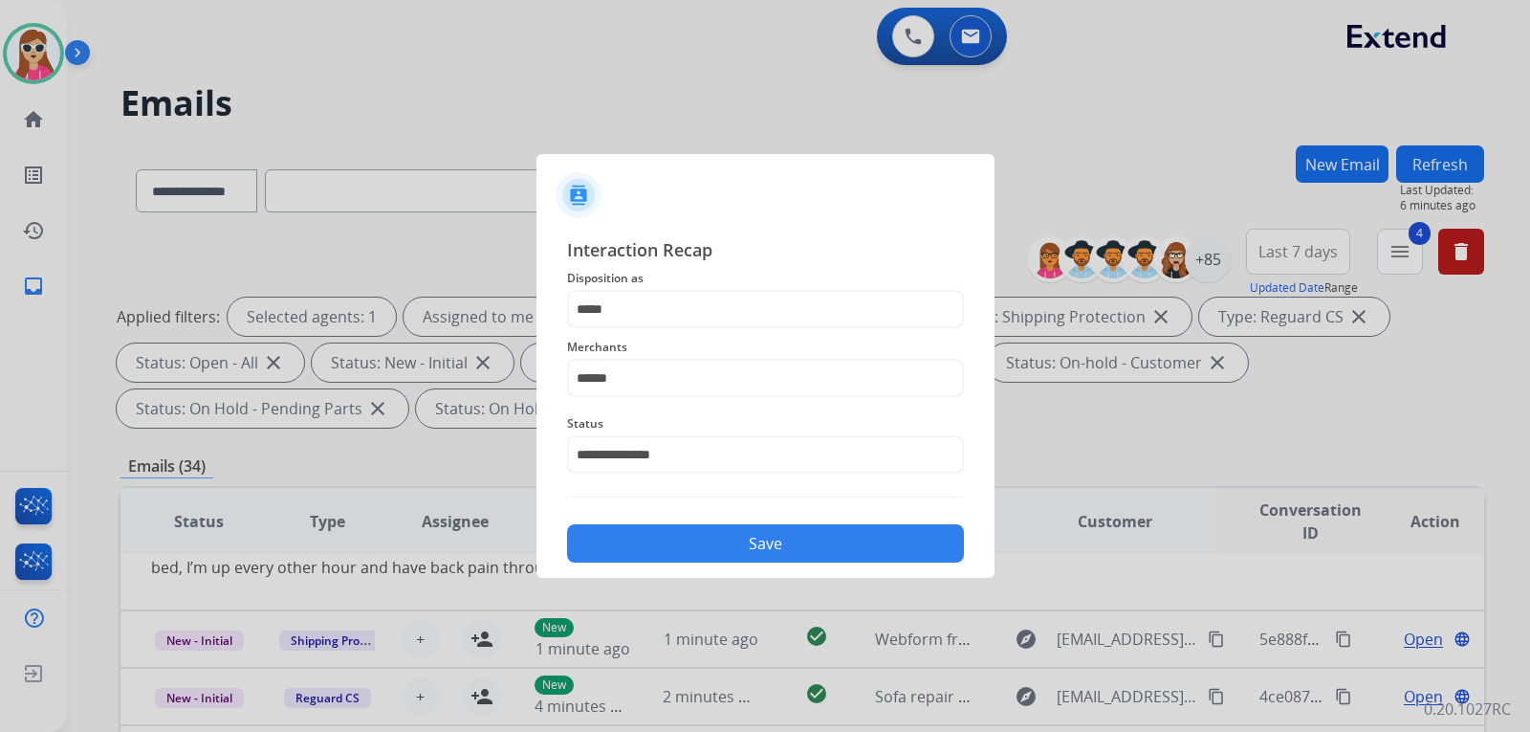
click at [728, 534] on button "Save" at bounding box center [765, 543] width 397 height 38
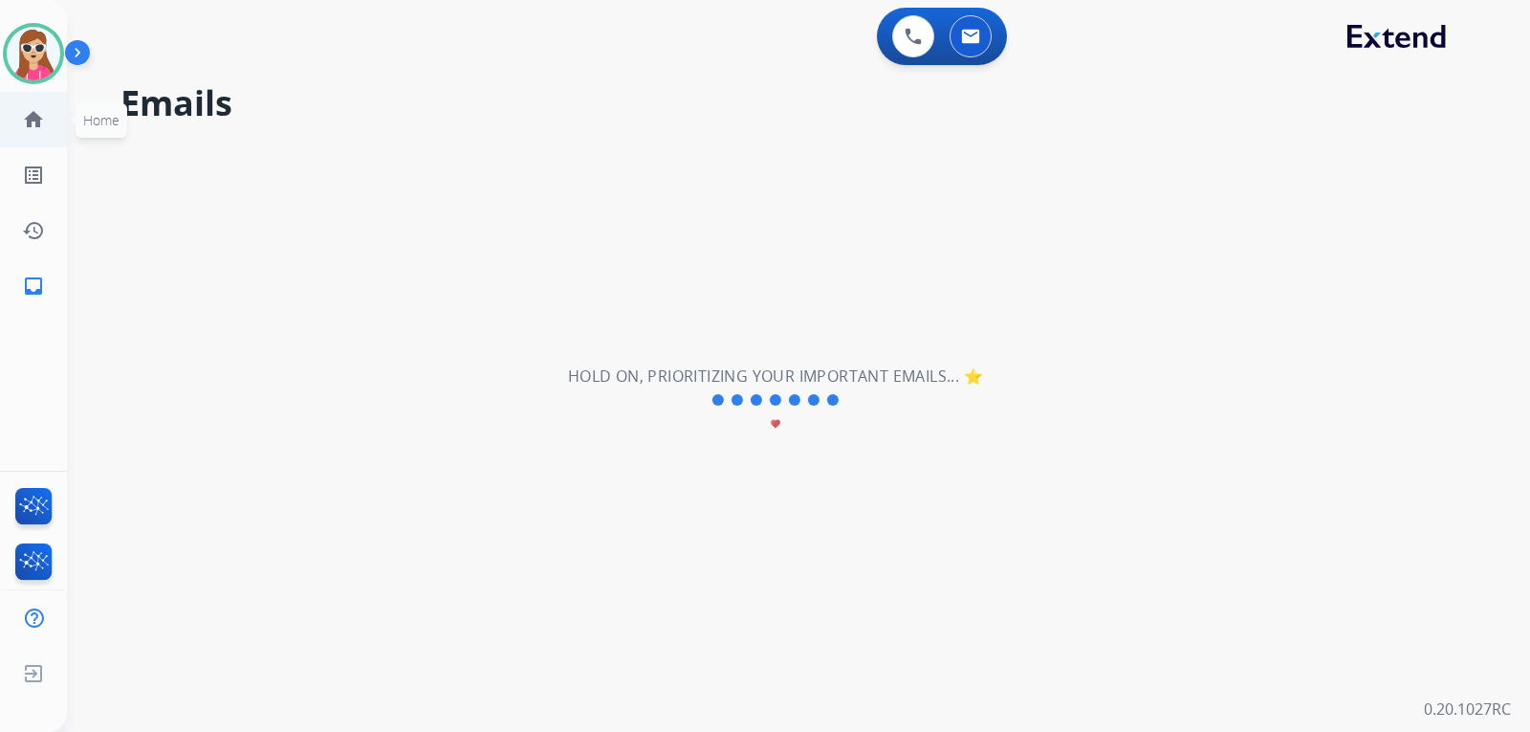
scroll to position [65, 0]
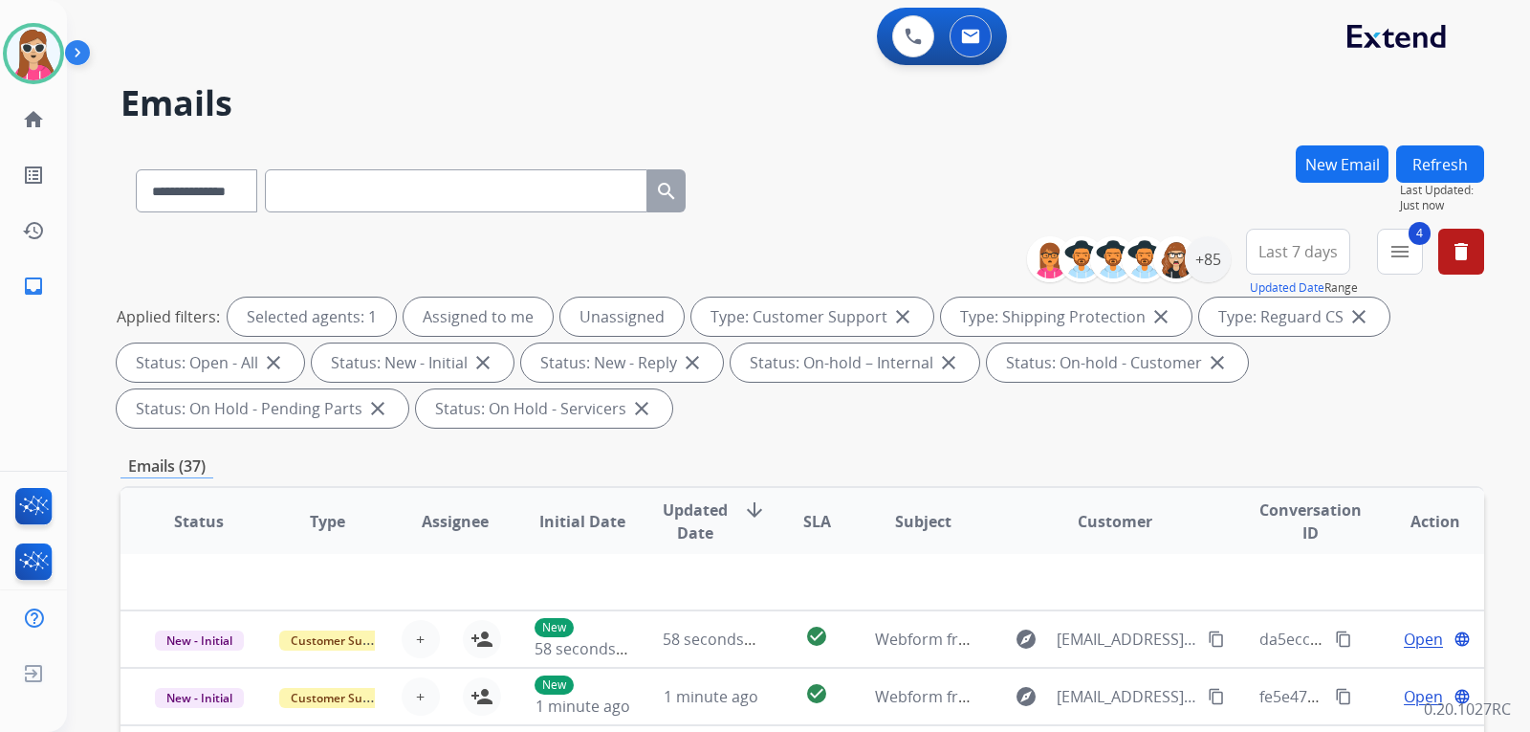
click at [39, 84] on div "Harmony Available Edit Avatar Agent: Harmony Routing Profile: Extend_Training C…" at bounding box center [33, 157] width 67 height 314
click at [33, 72] on img at bounding box center [34, 54] width 54 height 54
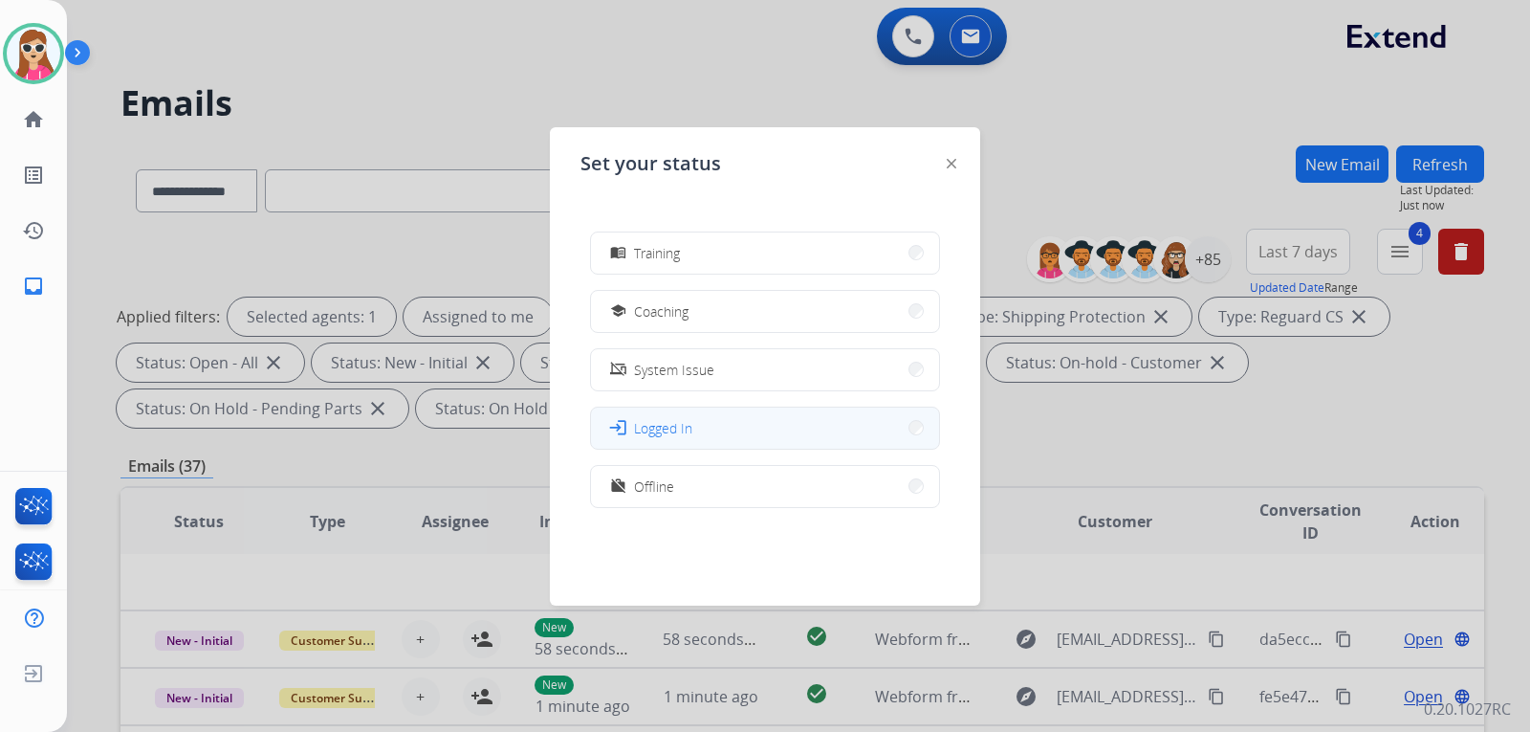
scroll to position [302, 0]
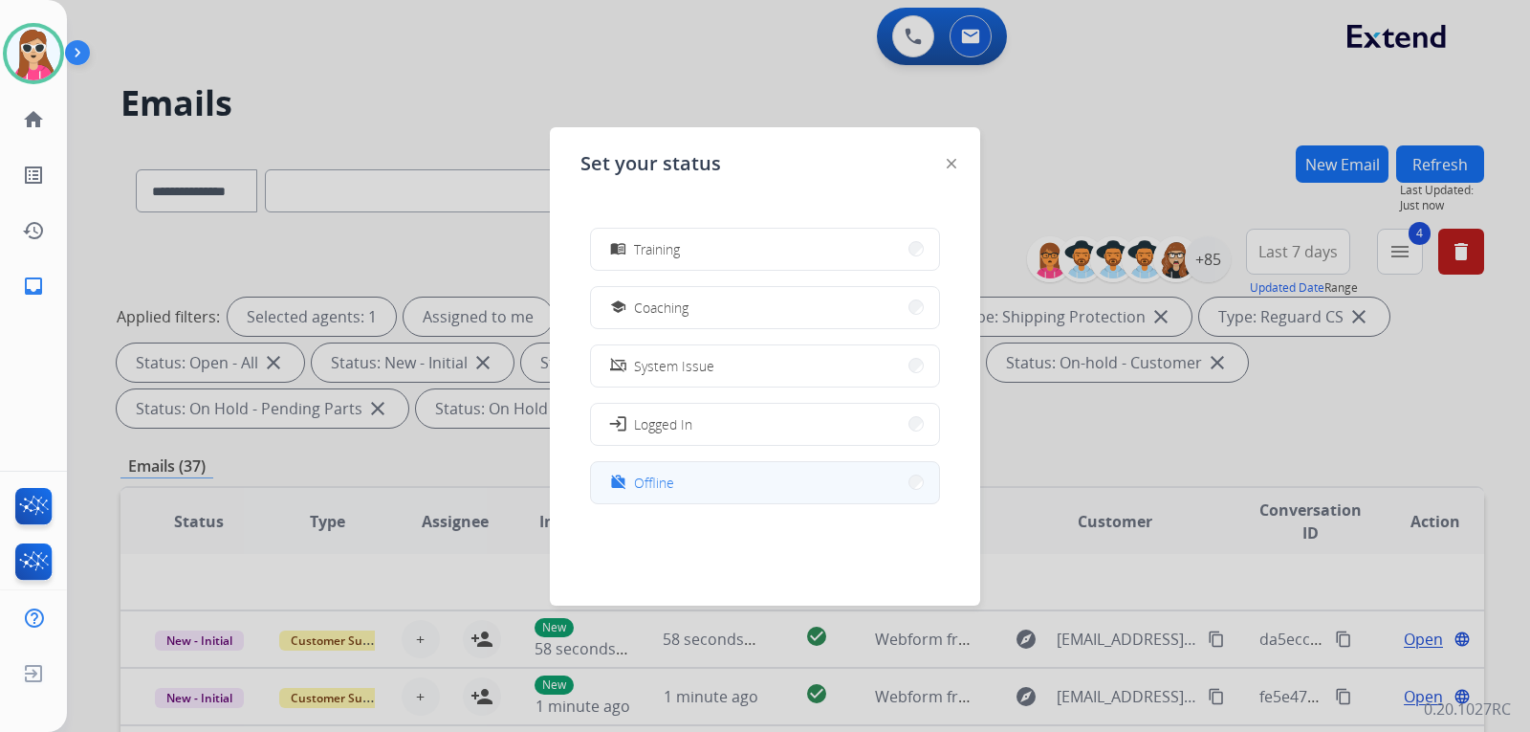
click at [706, 475] on button "work_off Offline" at bounding box center [765, 482] width 348 height 41
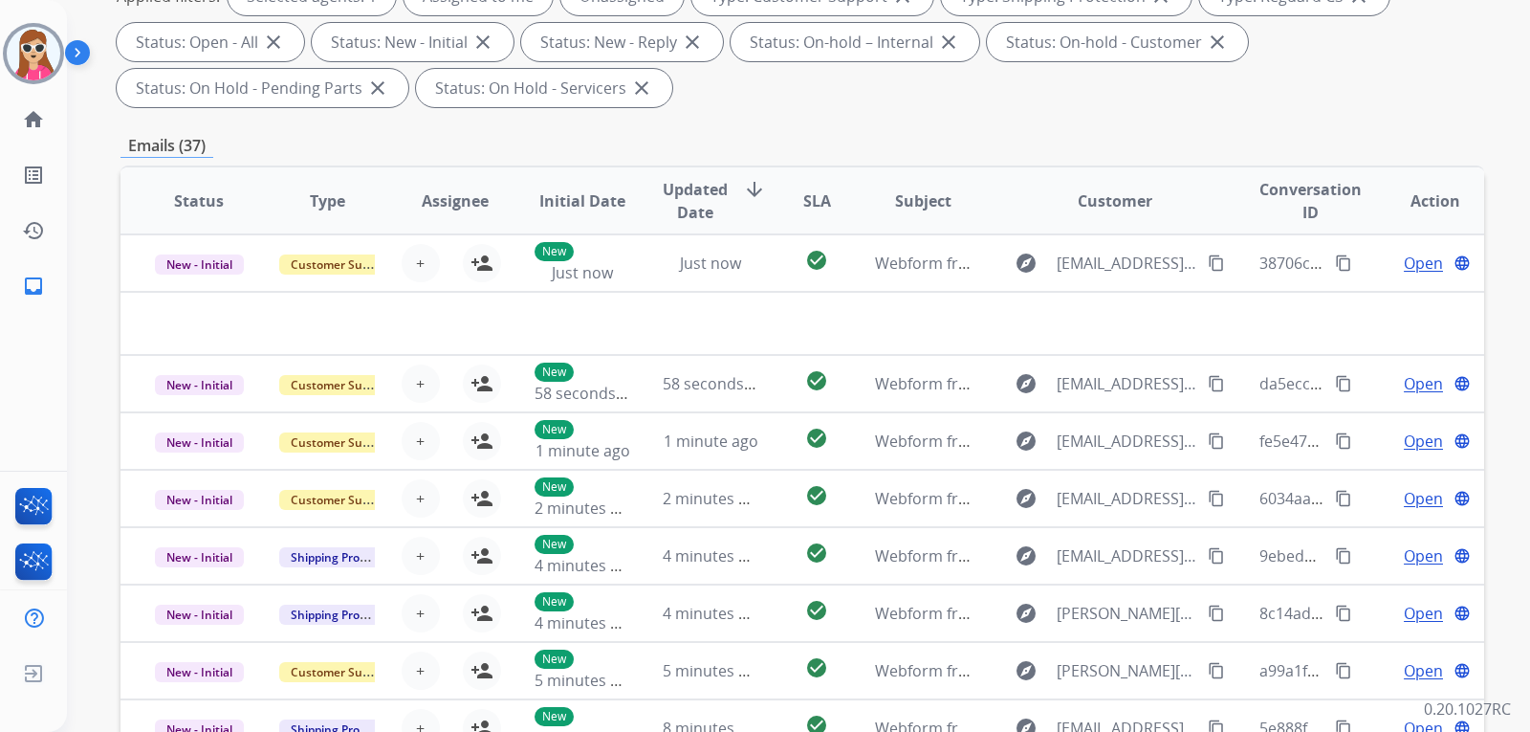
scroll to position [191, 0]
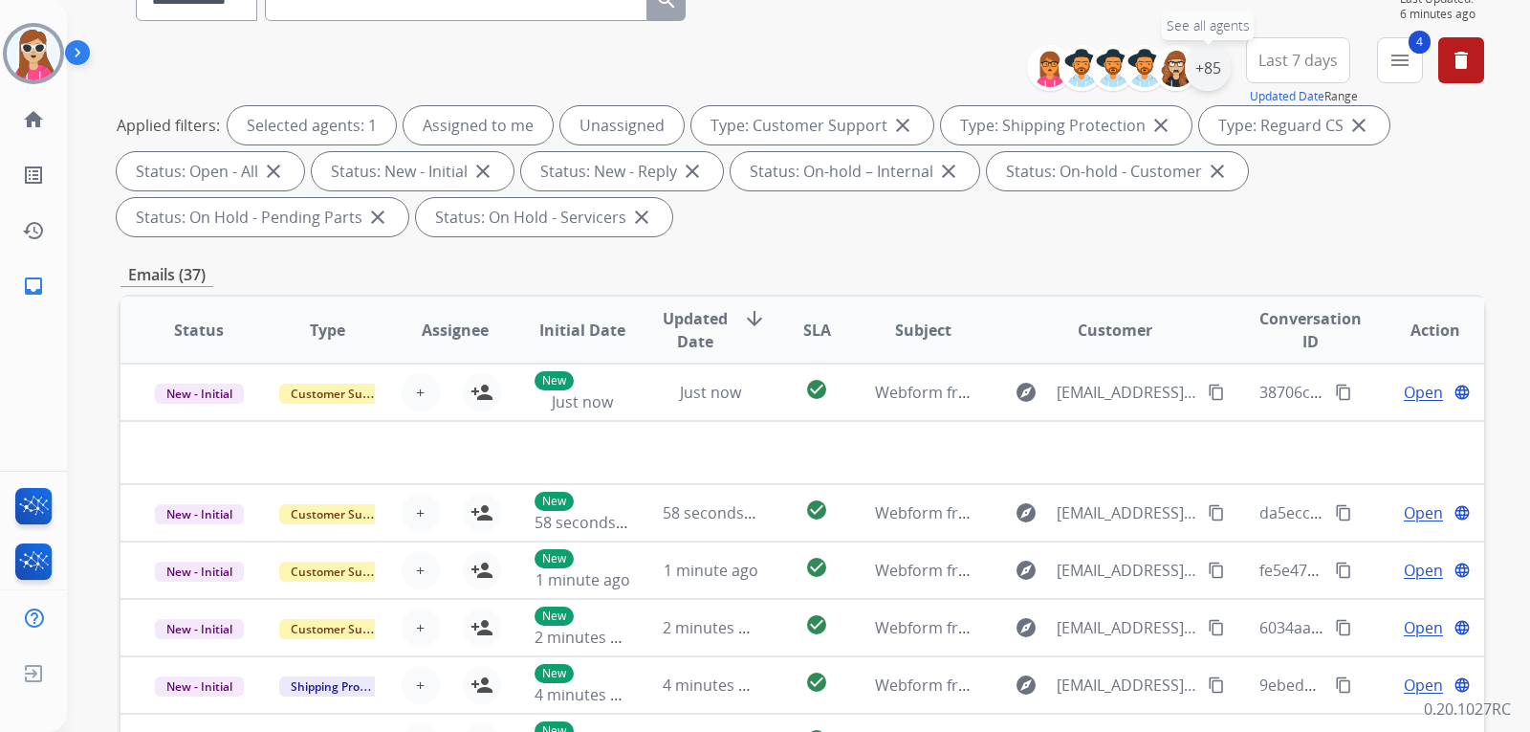
click at [1197, 63] on div "+85" at bounding box center [1208, 68] width 46 height 46
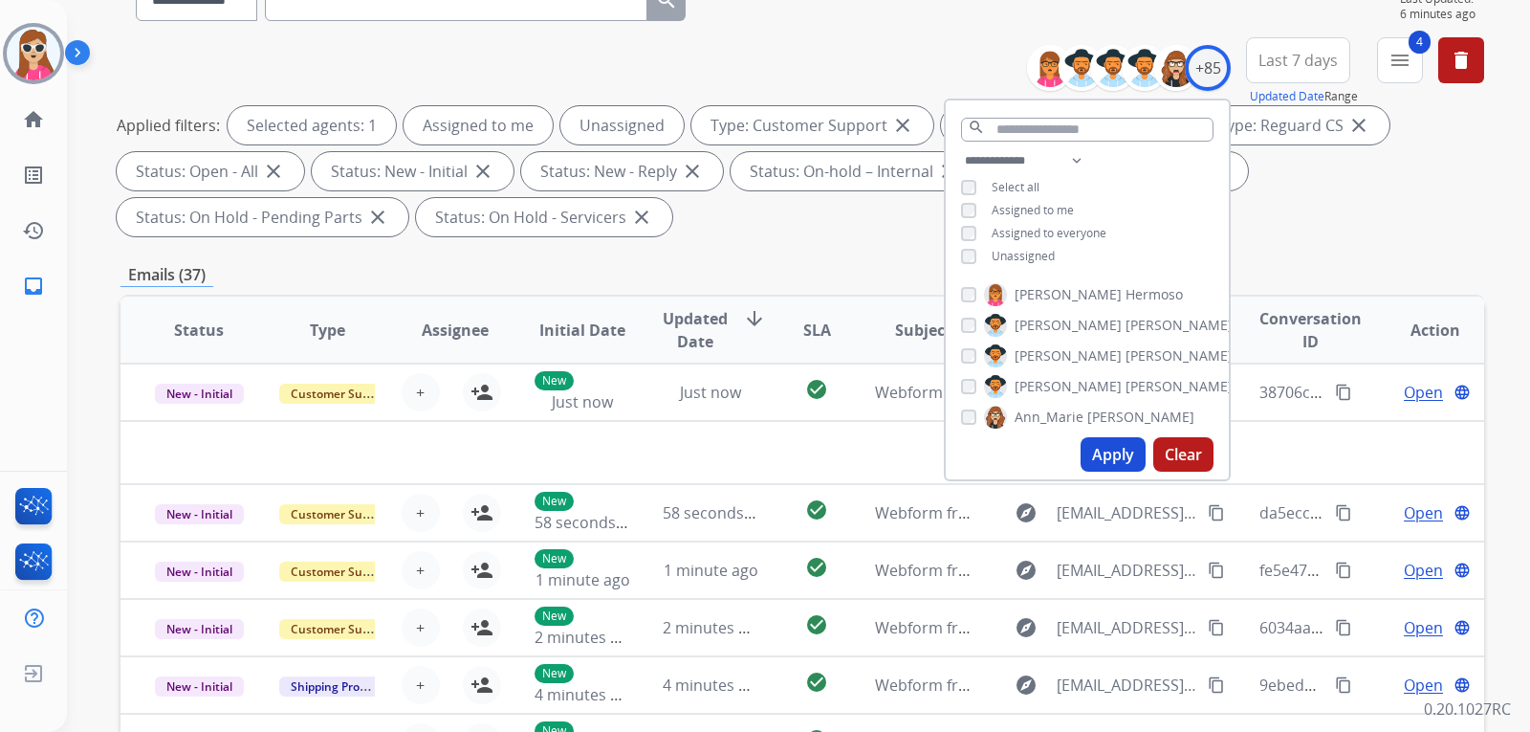
click at [1023, 254] on span "Unassigned" at bounding box center [1023, 256] width 63 height 16
click at [1104, 461] on button "Apply" at bounding box center [1113, 454] width 65 height 34
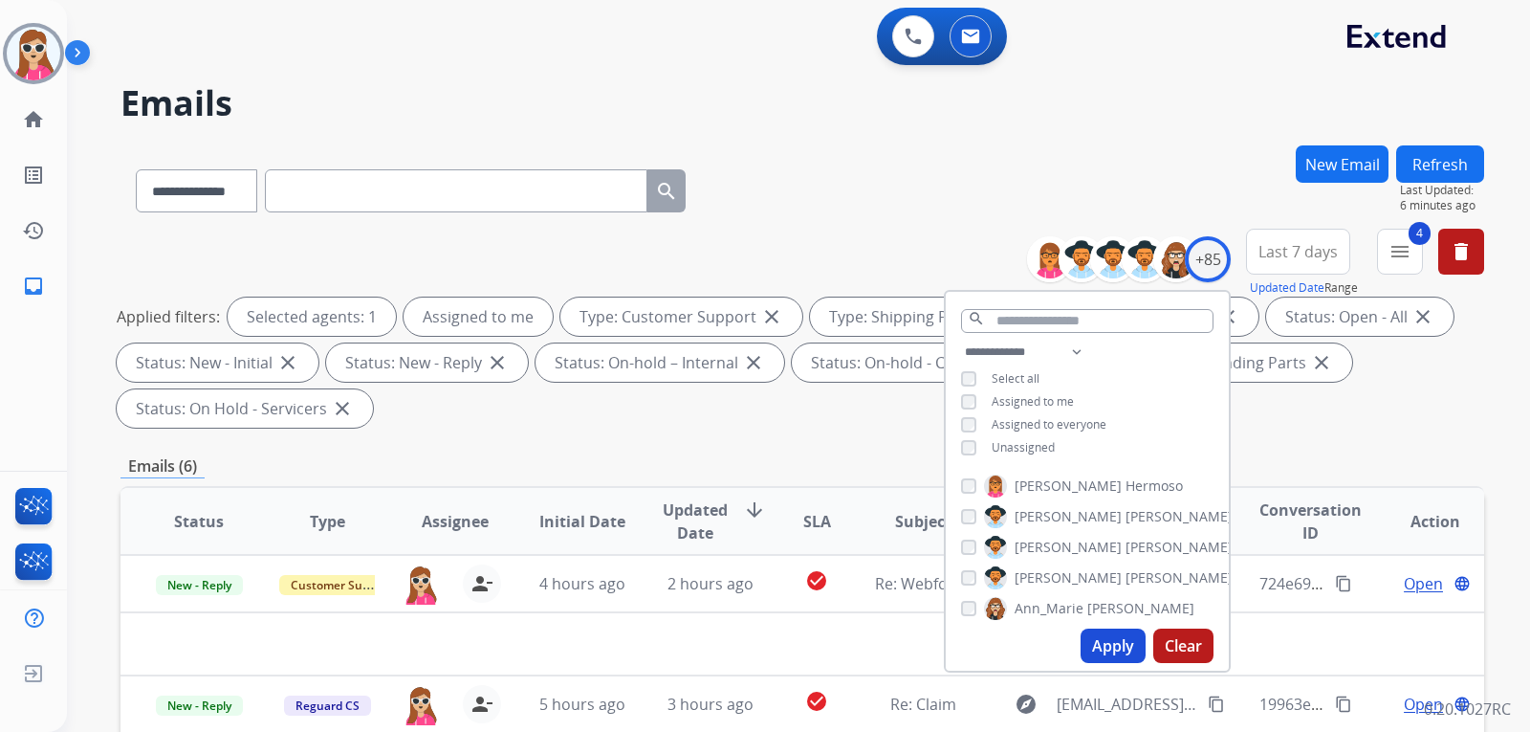
click at [829, 441] on div "**********" at bounding box center [802, 685] width 1364 height 1081
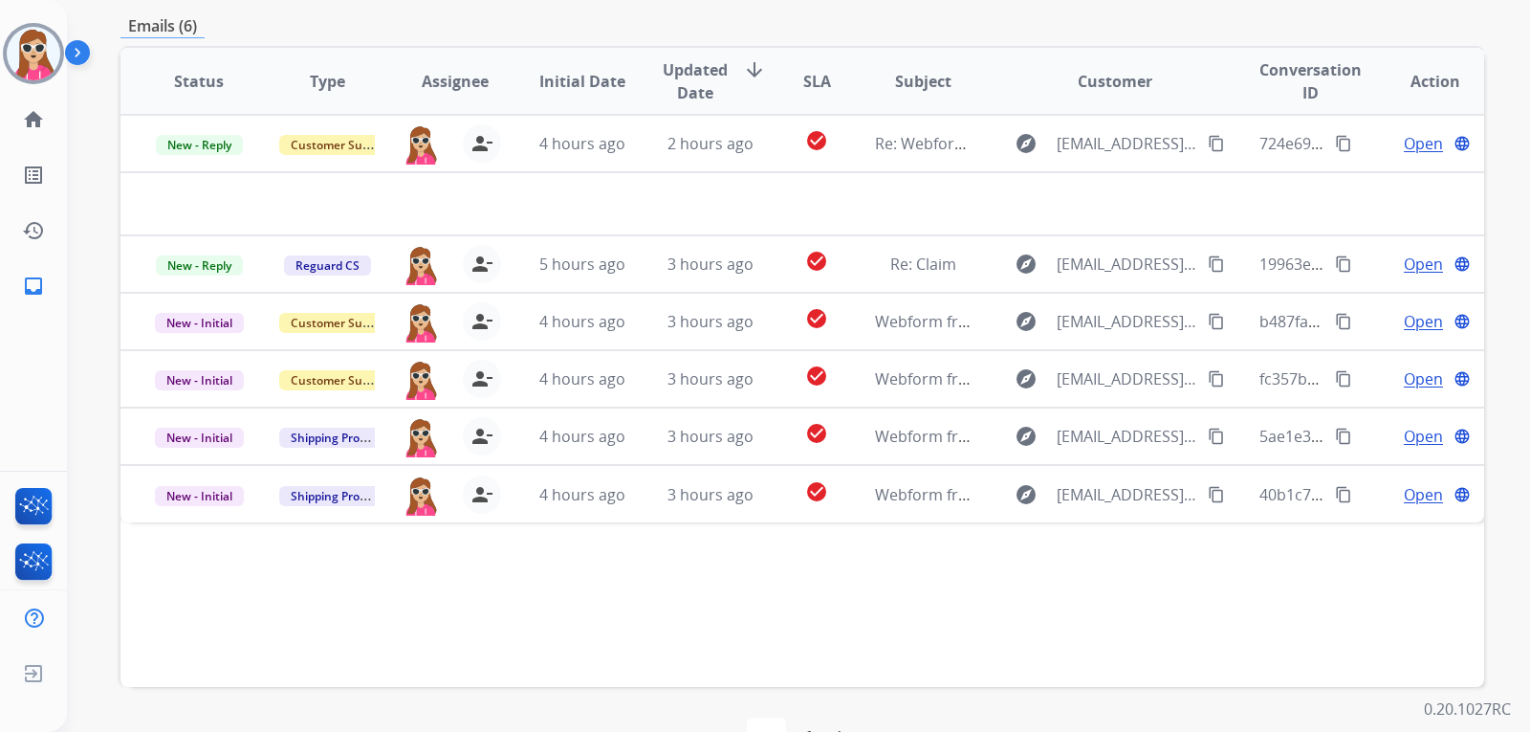
scroll to position [494, 0]
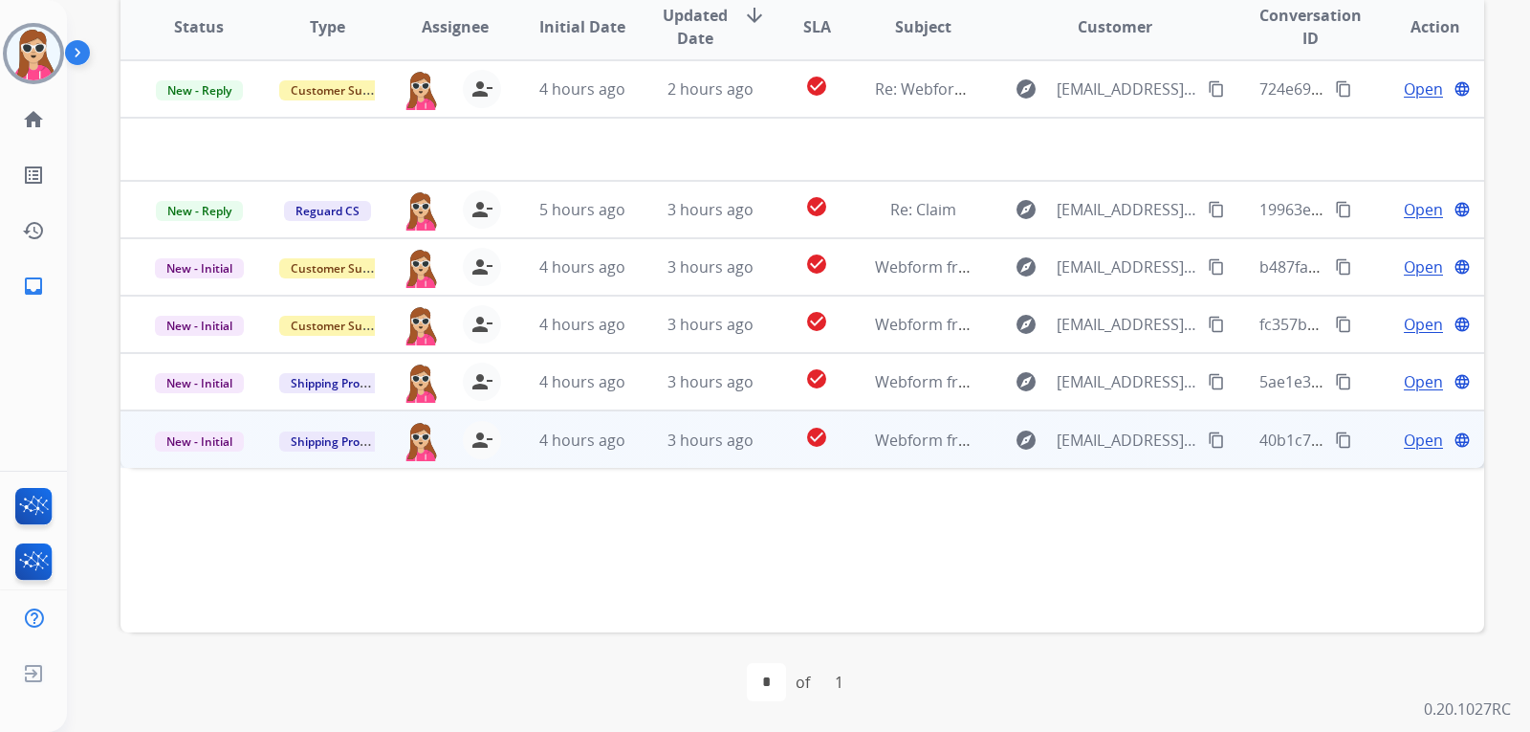
click at [844, 441] on td "Webform from [EMAIL_ADDRESS][DOMAIN_NAME] on [DATE]" at bounding box center [908, 438] width 128 height 57
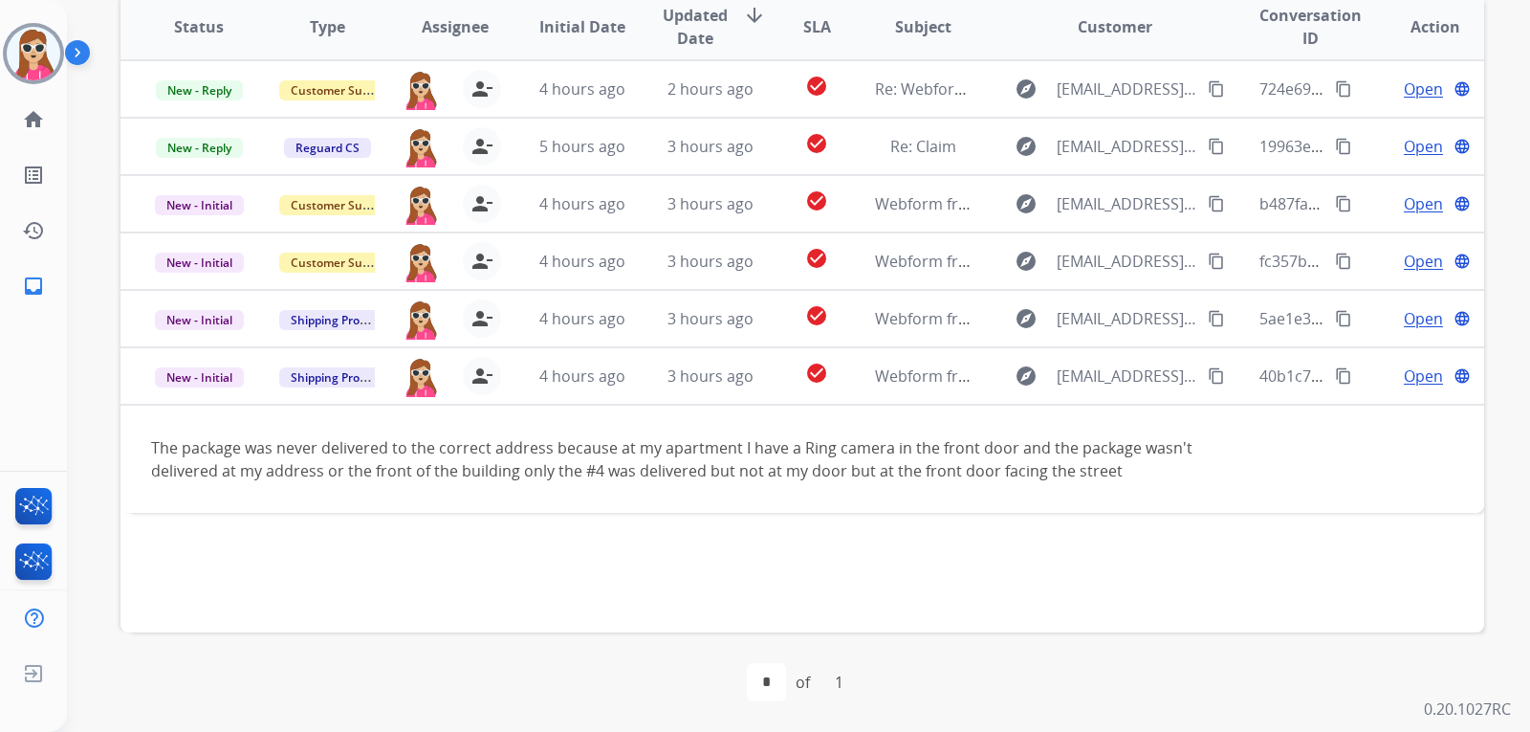
click at [275, 525] on div "Status Type Assignee Initial Date Updated Date arrow_downward SLA Subject Custo…" at bounding box center [802, 311] width 1364 height 641
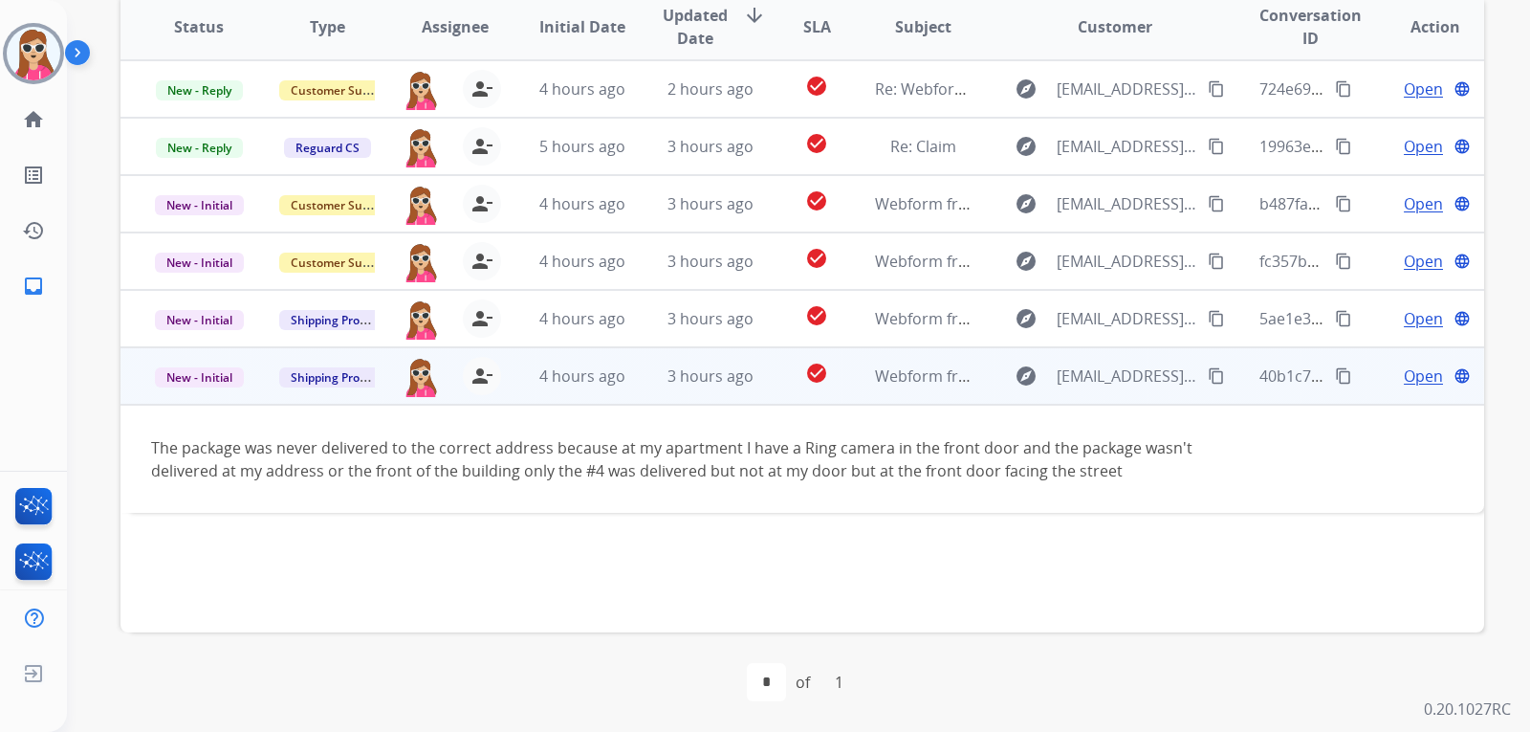
click at [1407, 380] on span "Open" at bounding box center [1423, 375] width 39 height 23
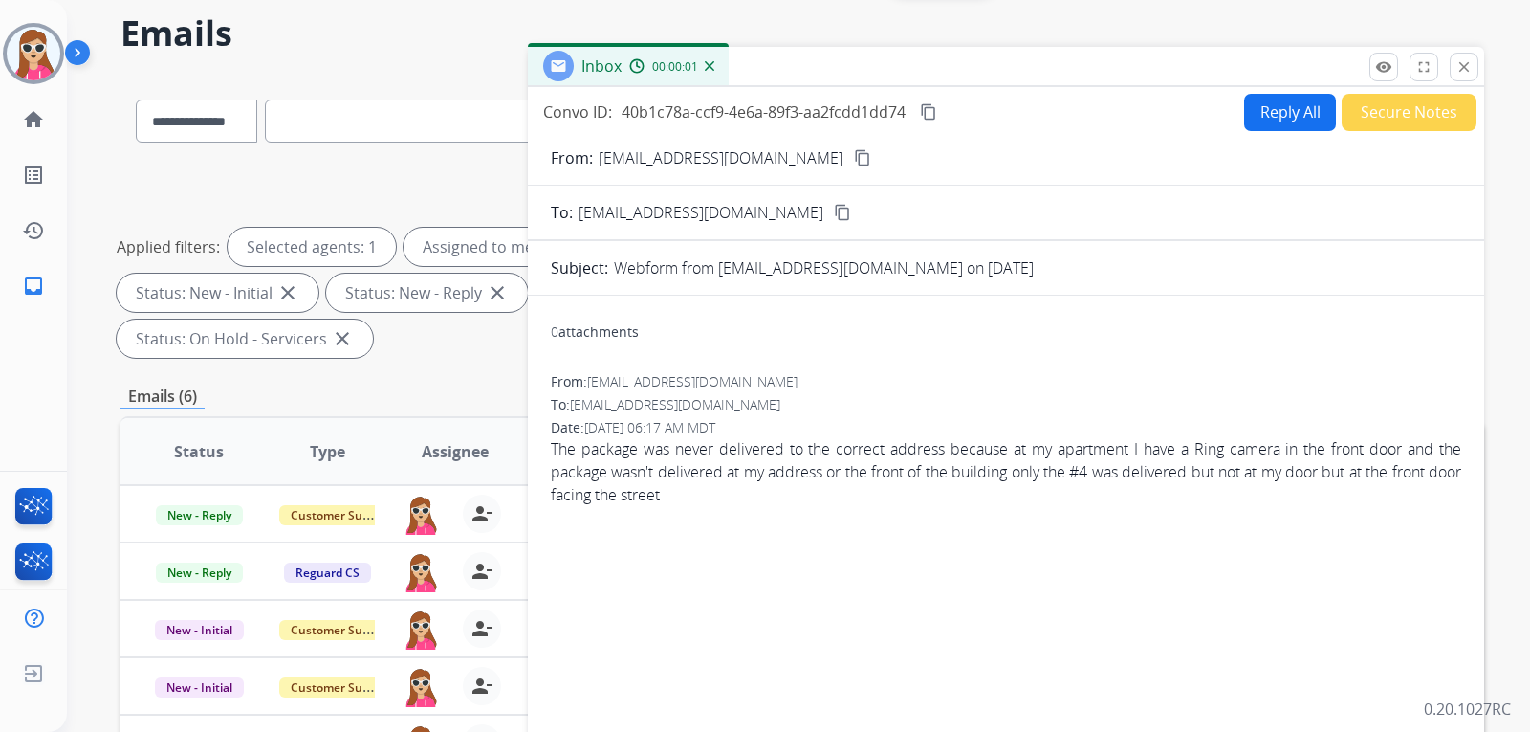
scroll to position [16, 0]
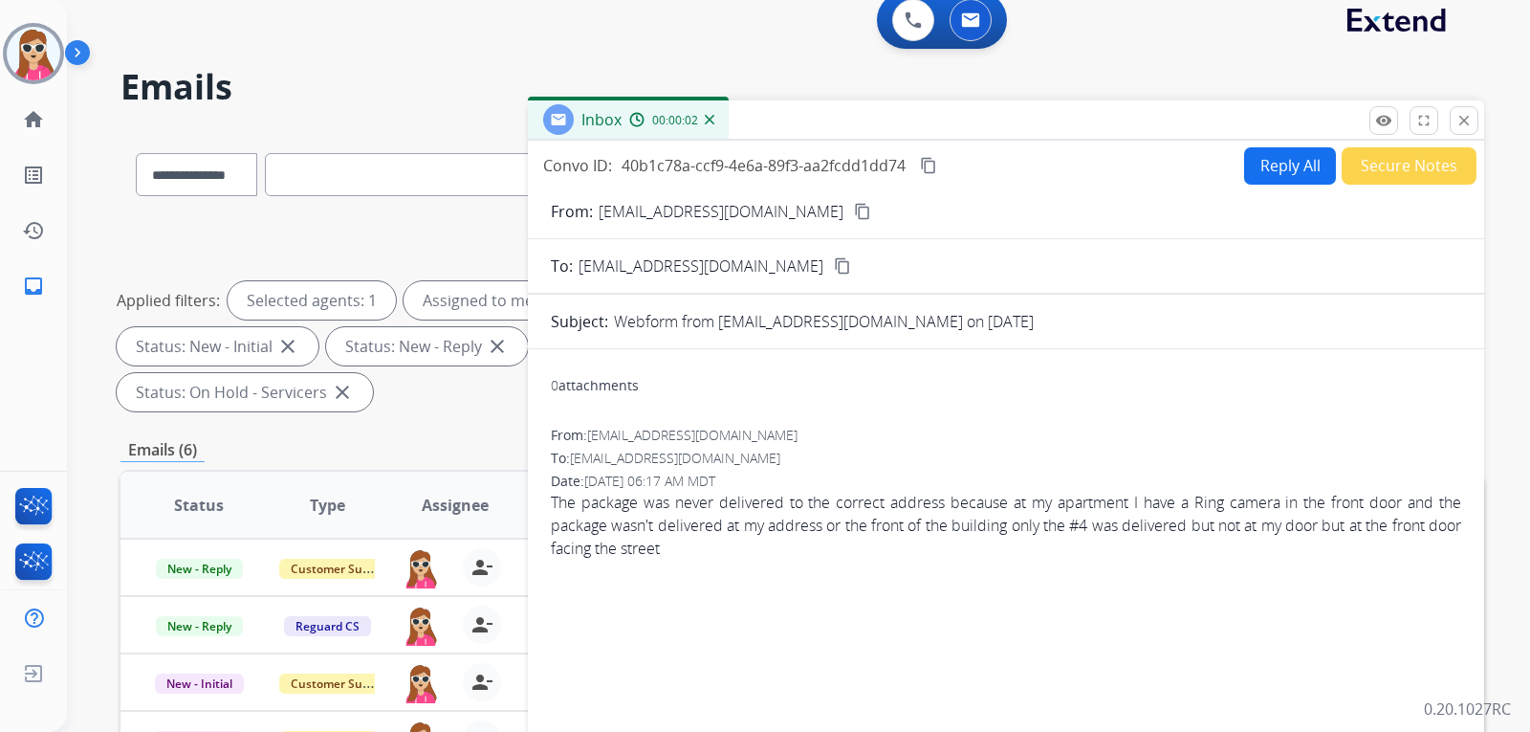
click at [854, 207] on mat-icon "content_copy" at bounding box center [862, 211] width 17 height 17
click at [1293, 172] on button "Reply All" at bounding box center [1290, 165] width 92 height 37
select select "**********"
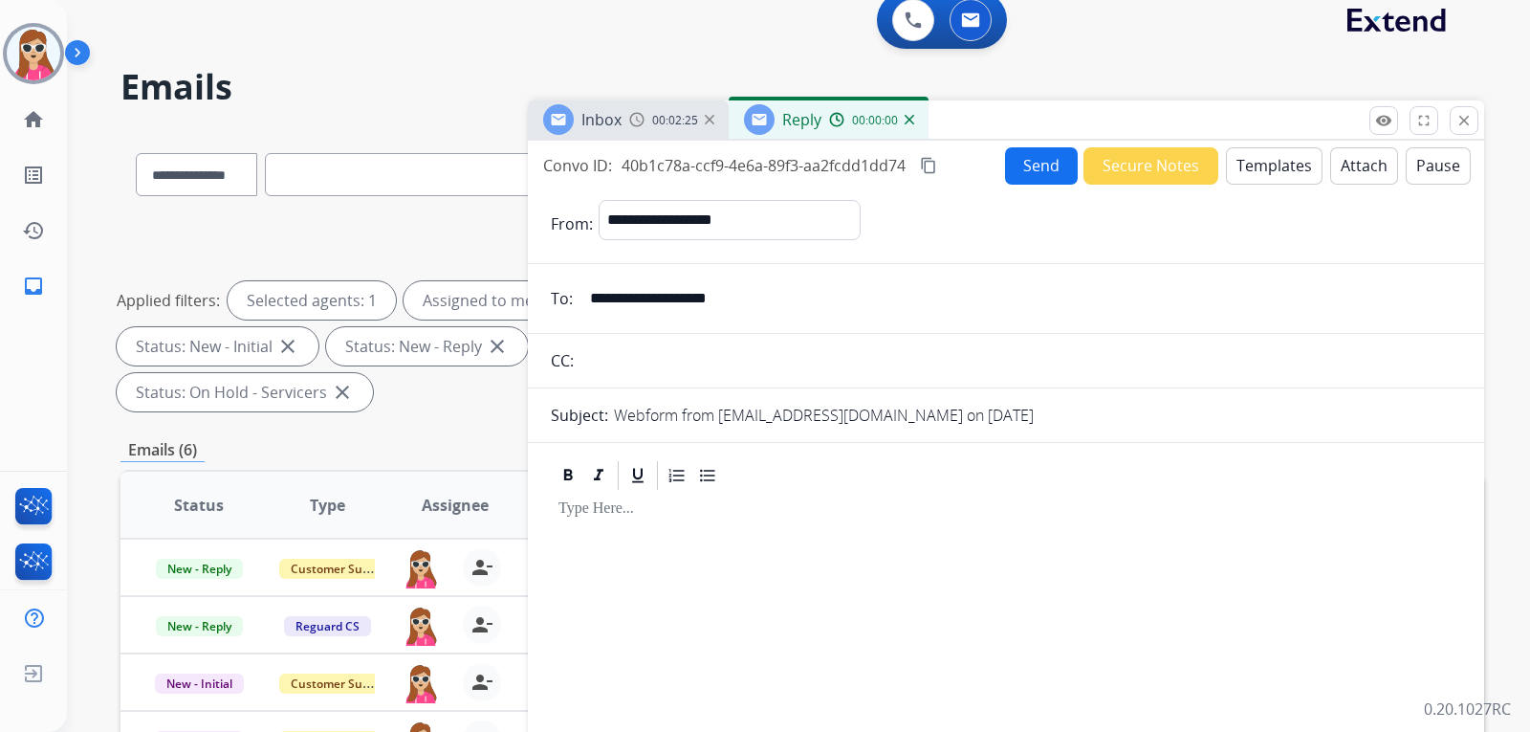
click at [1276, 168] on button "Templates" at bounding box center [1274, 165] width 97 height 37
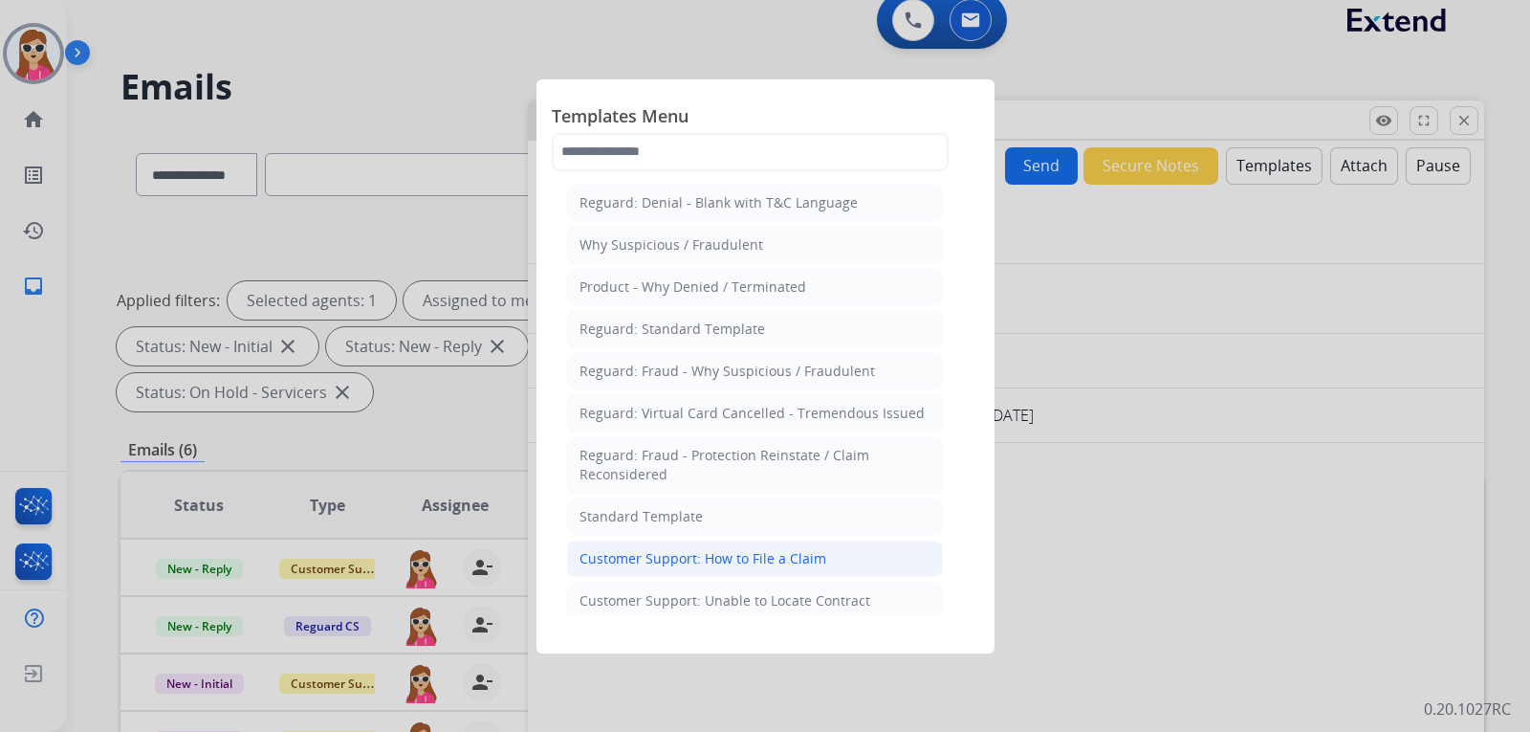
click at [754, 549] on div "Customer Support: How to File a Claim" at bounding box center [702, 558] width 247 height 19
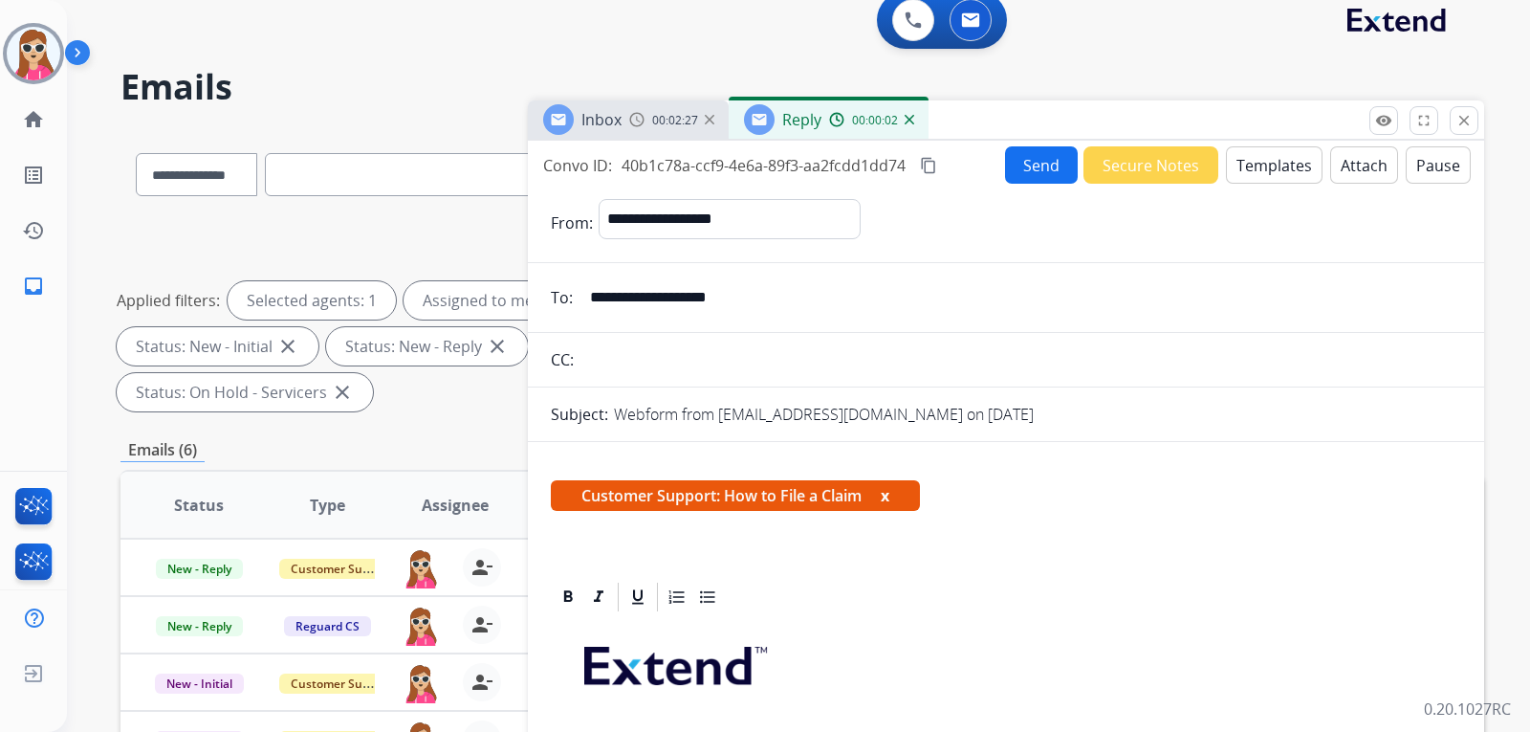
scroll to position [383, 0]
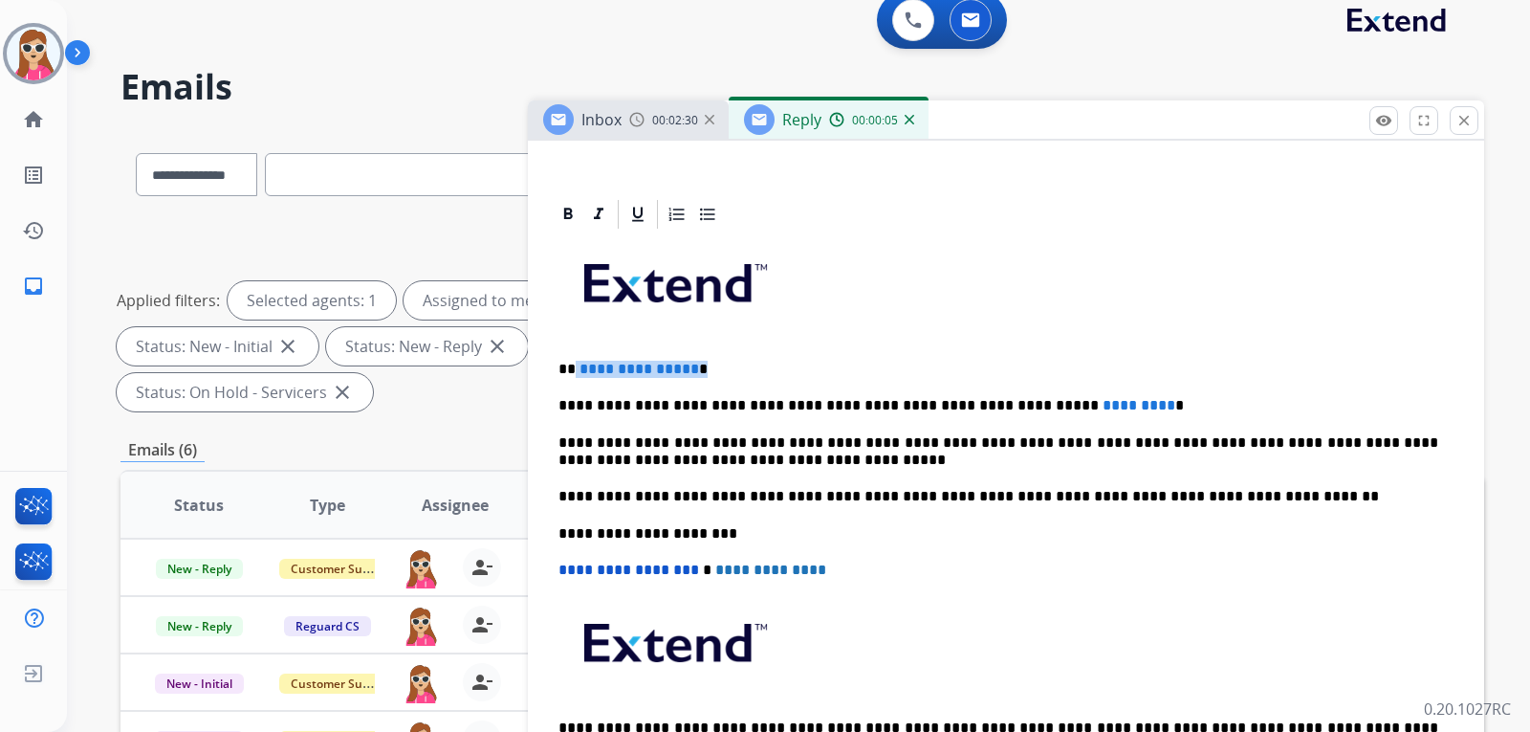
drag, startPoint x: 574, startPoint y: 374, endPoint x: 704, endPoint y: 357, distance: 131.2
click at [704, 357] on div "**********" at bounding box center [1006, 523] width 910 height 584
drag, startPoint x: 1094, startPoint y: 398, endPoint x: 998, endPoint y: 403, distance: 95.7
click at [998, 403] on p "**********" at bounding box center [998, 405] width 880 height 17
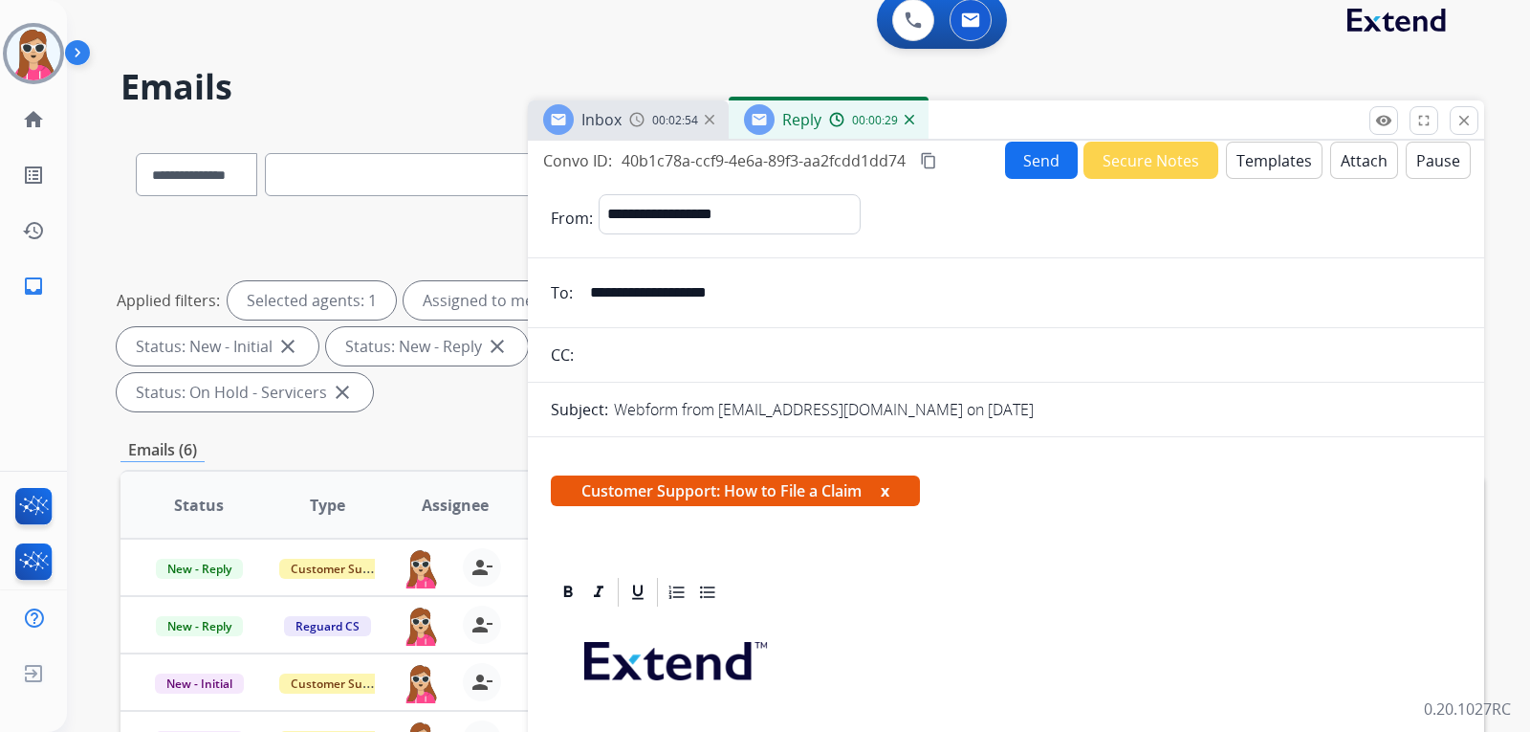
scroll to position [0, 0]
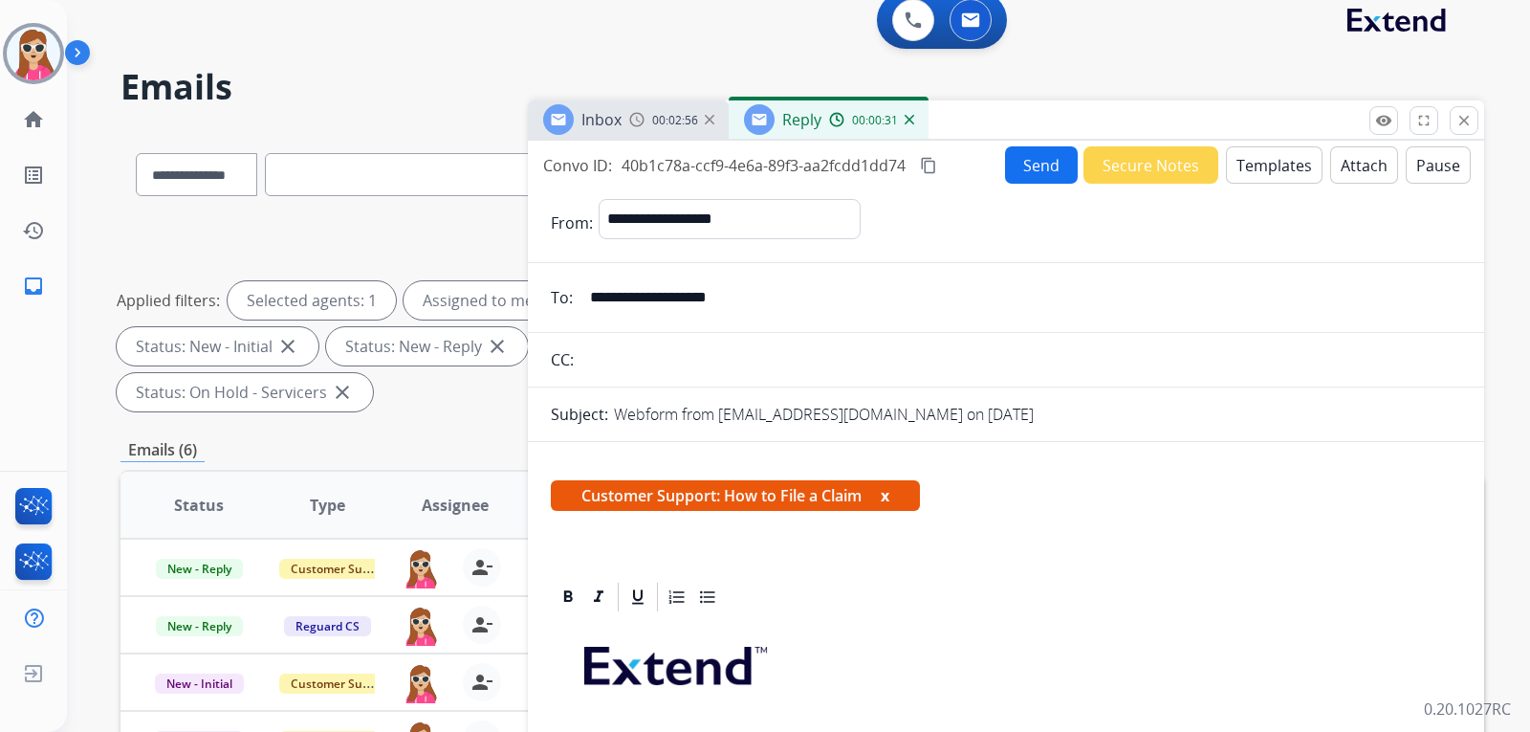
click at [1049, 166] on button "Send" at bounding box center [1041, 164] width 73 height 37
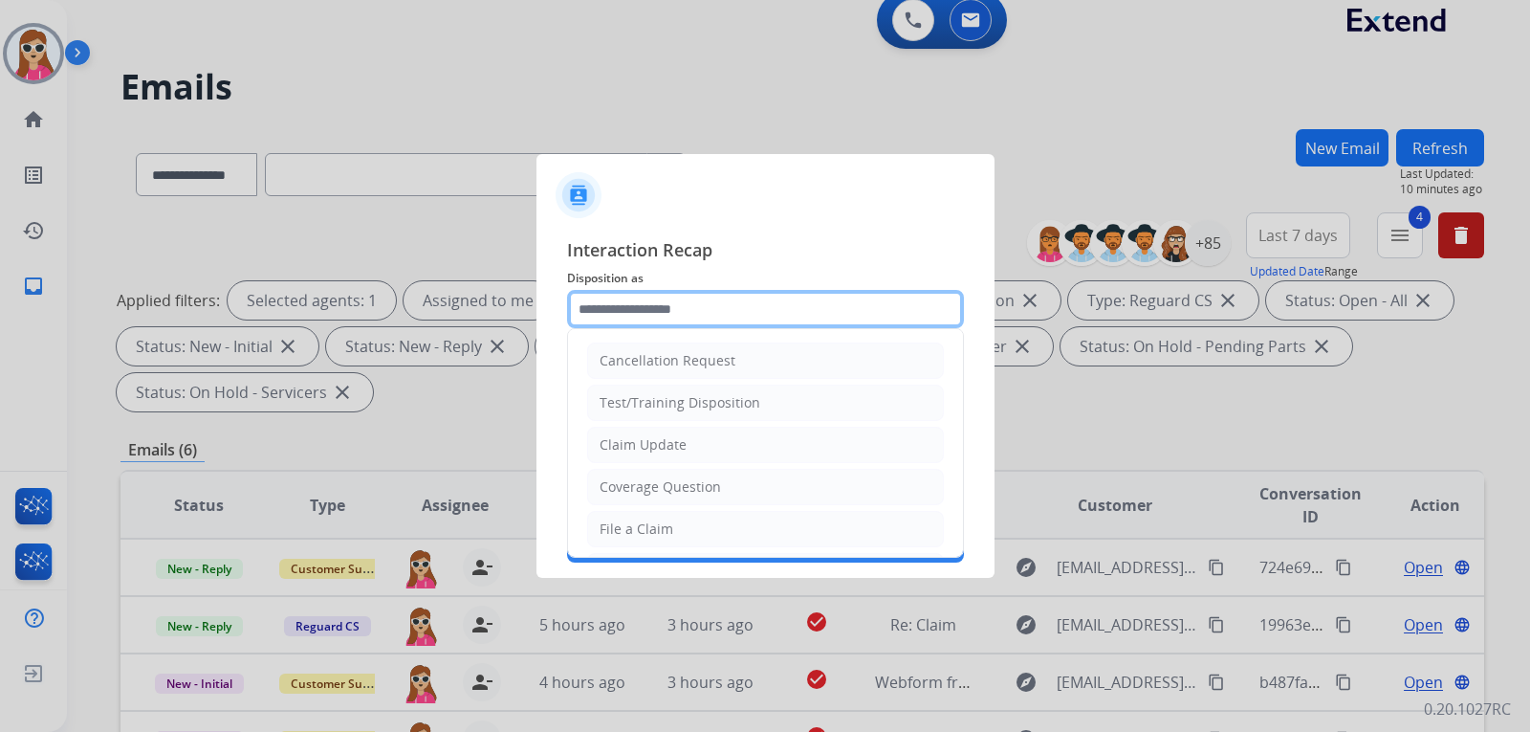
click at [649, 321] on input "text" at bounding box center [765, 309] width 397 height 38
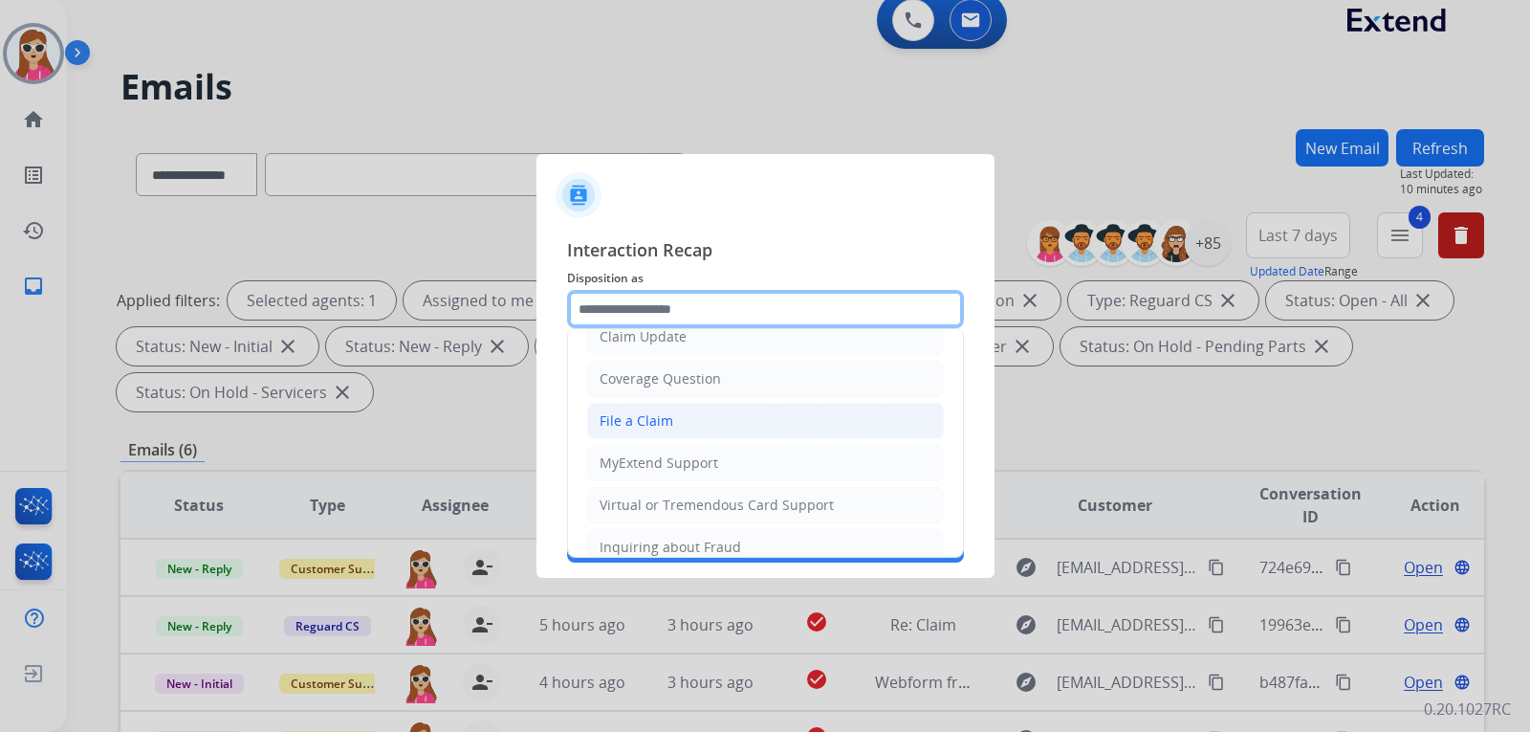
scroll to position [96, 0]
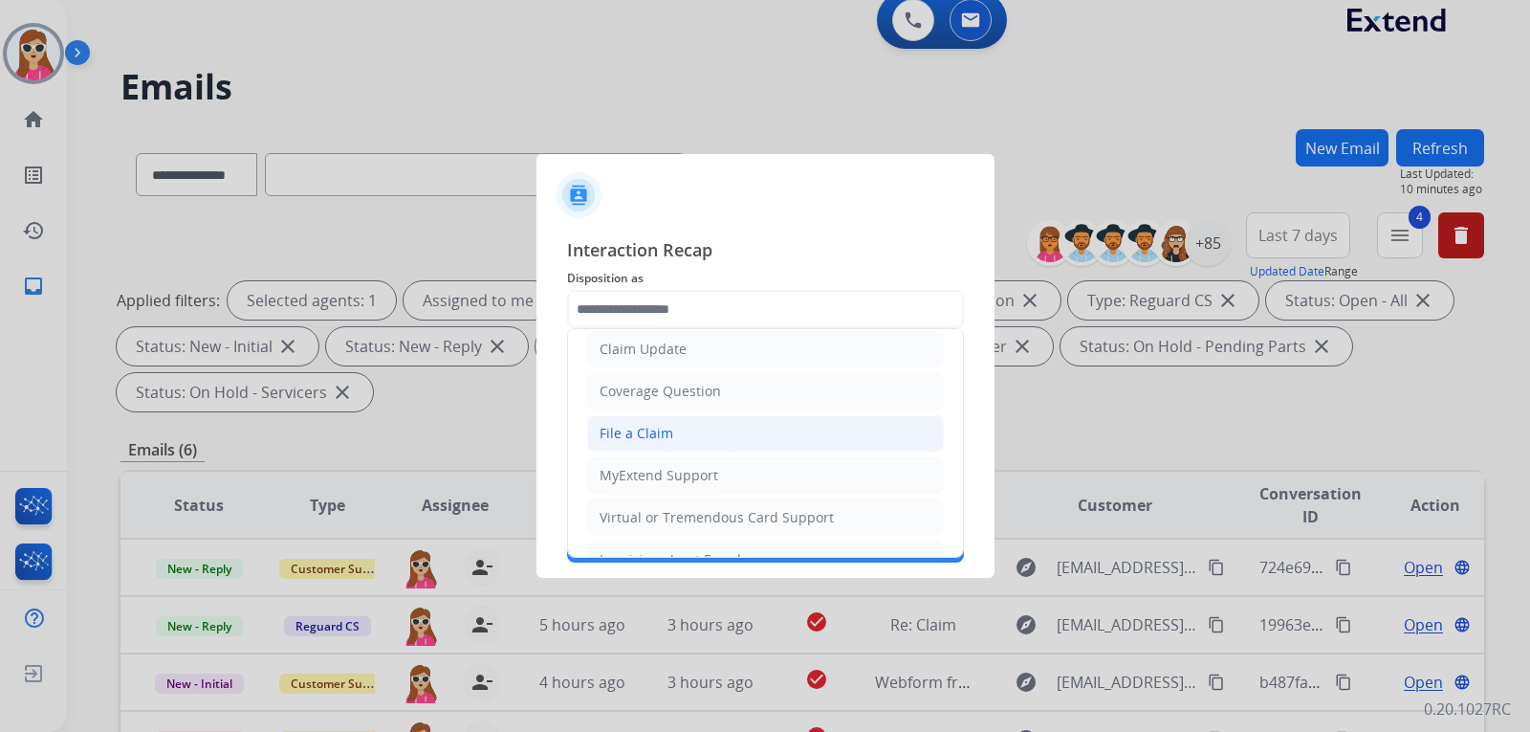
click at [700, 434] on li "File a Claim" at bounding box center [765, 433] width 357 height 36
type input "**********"
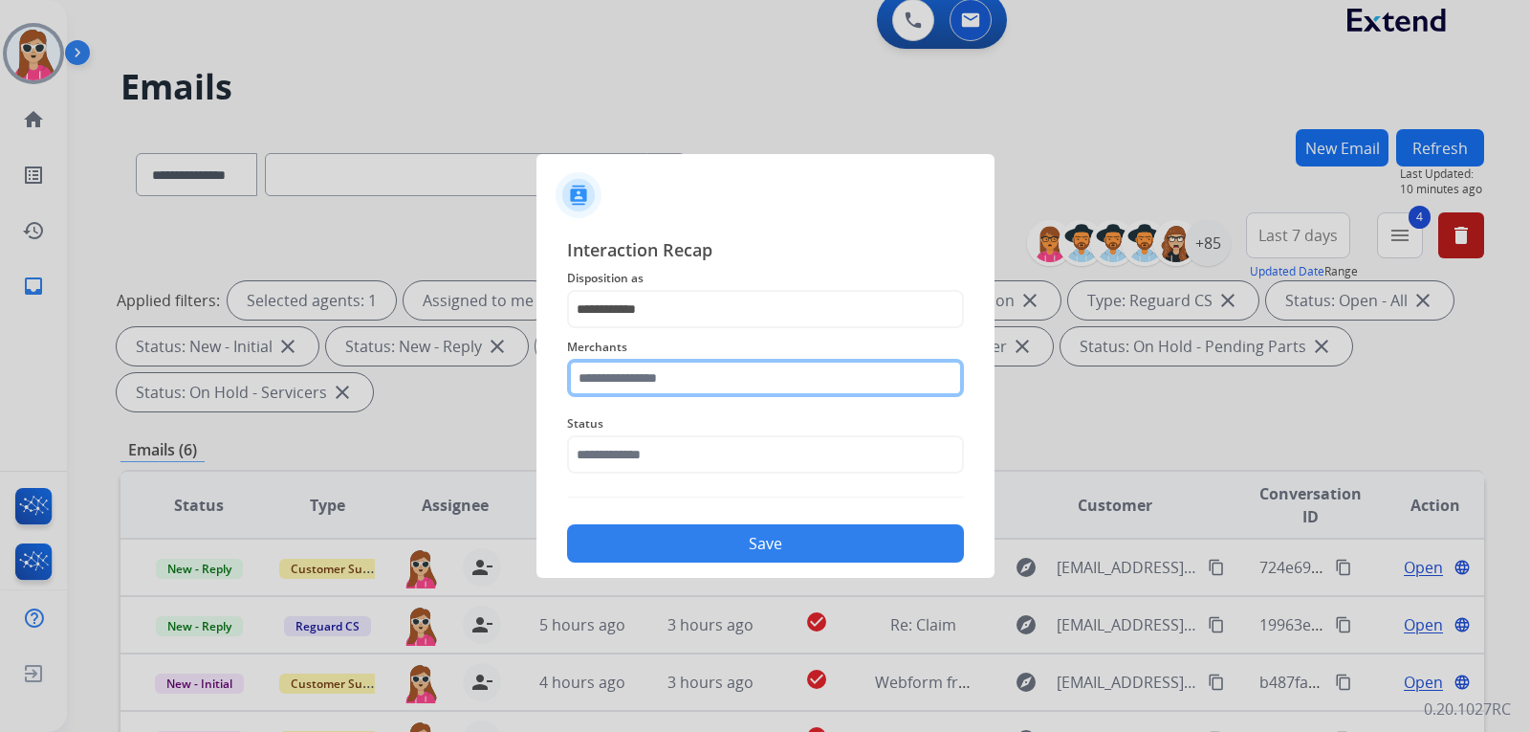
click at [695, 387] on input "text" at bounding box center [765, 378] width 397 height 38
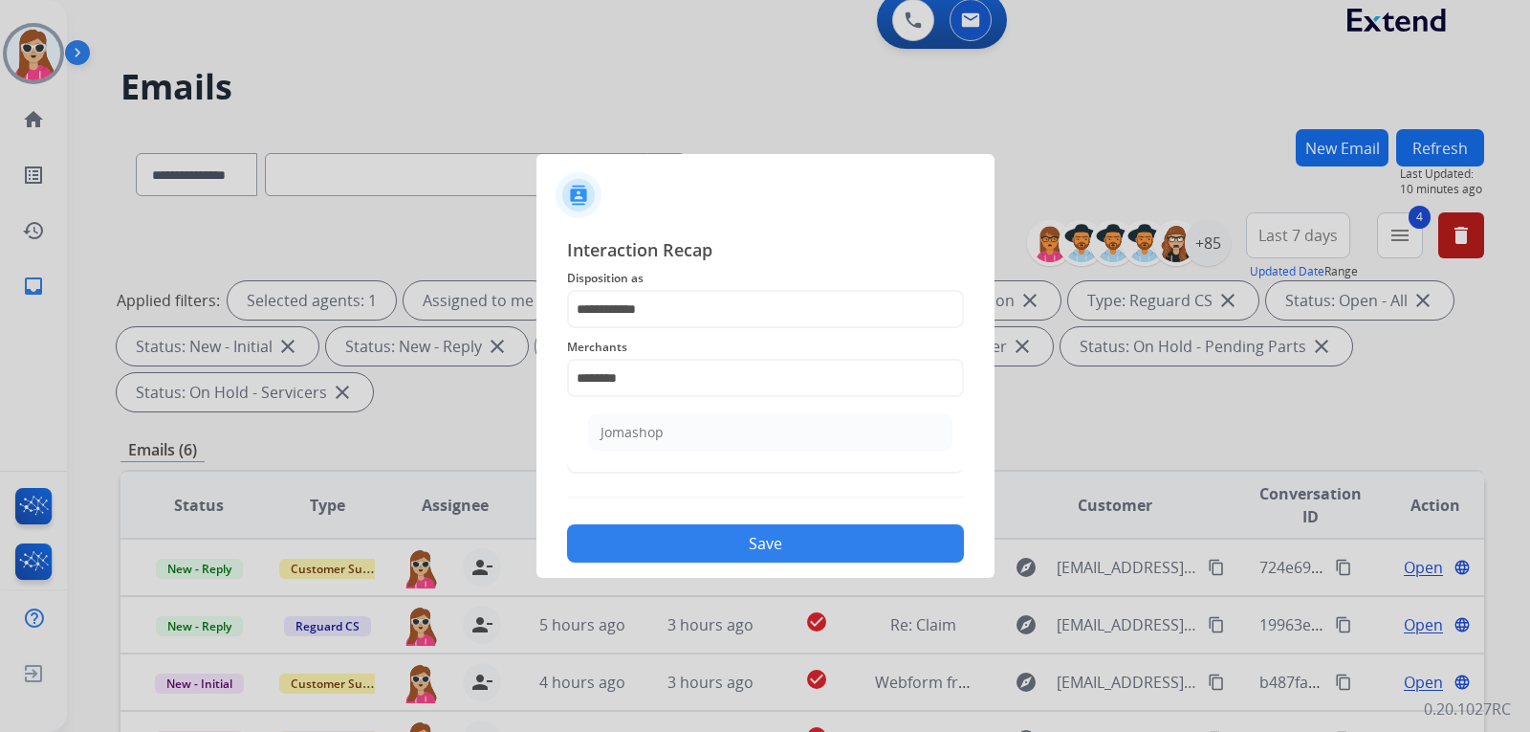
click at [657, 426] on div "Jomashop" at bounding box center [632, 432] width 63 height 19
type input "********"
click at [801, 548] on button "Save" at bounding box center [765, 543] width 397 height 38
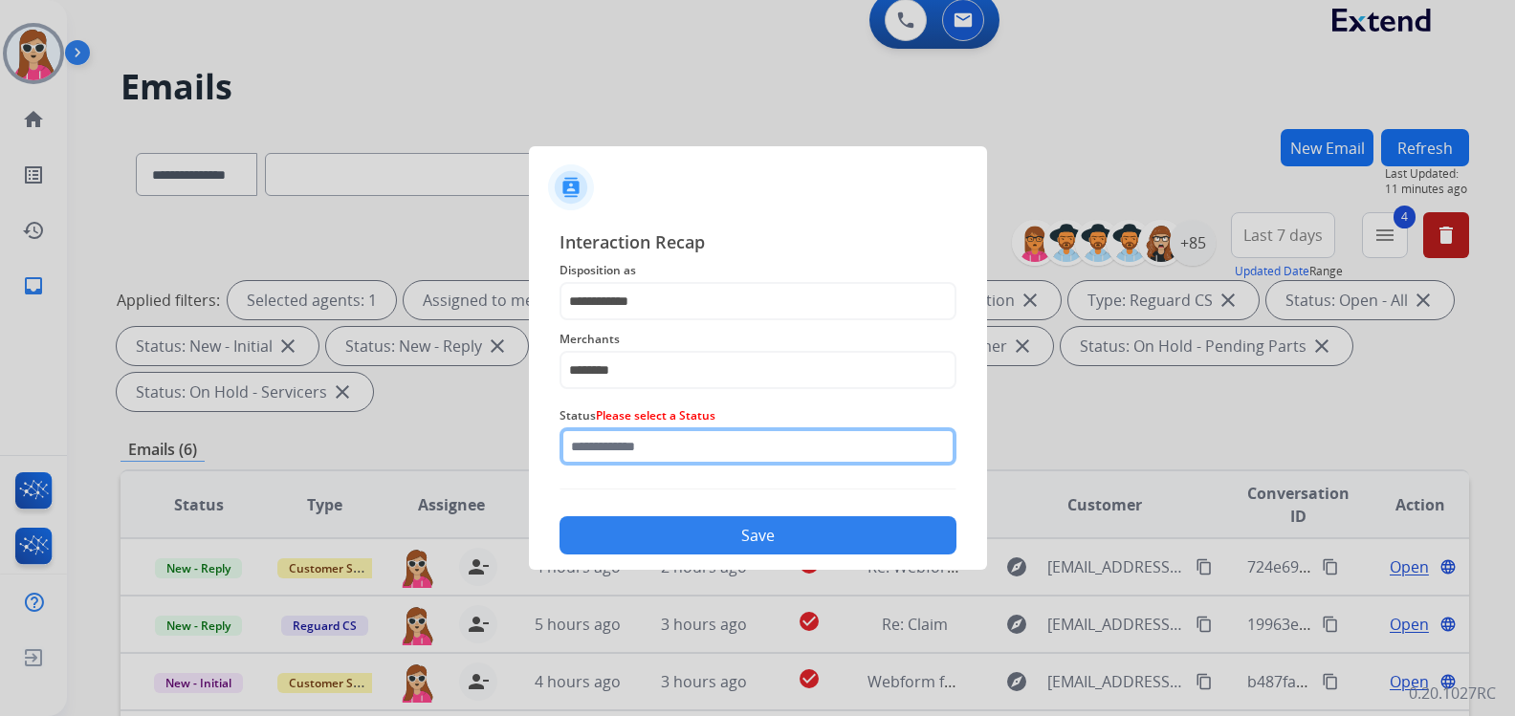
click at [750, 455] on input "text" at bounding box center [757, 446] width 397 height 38
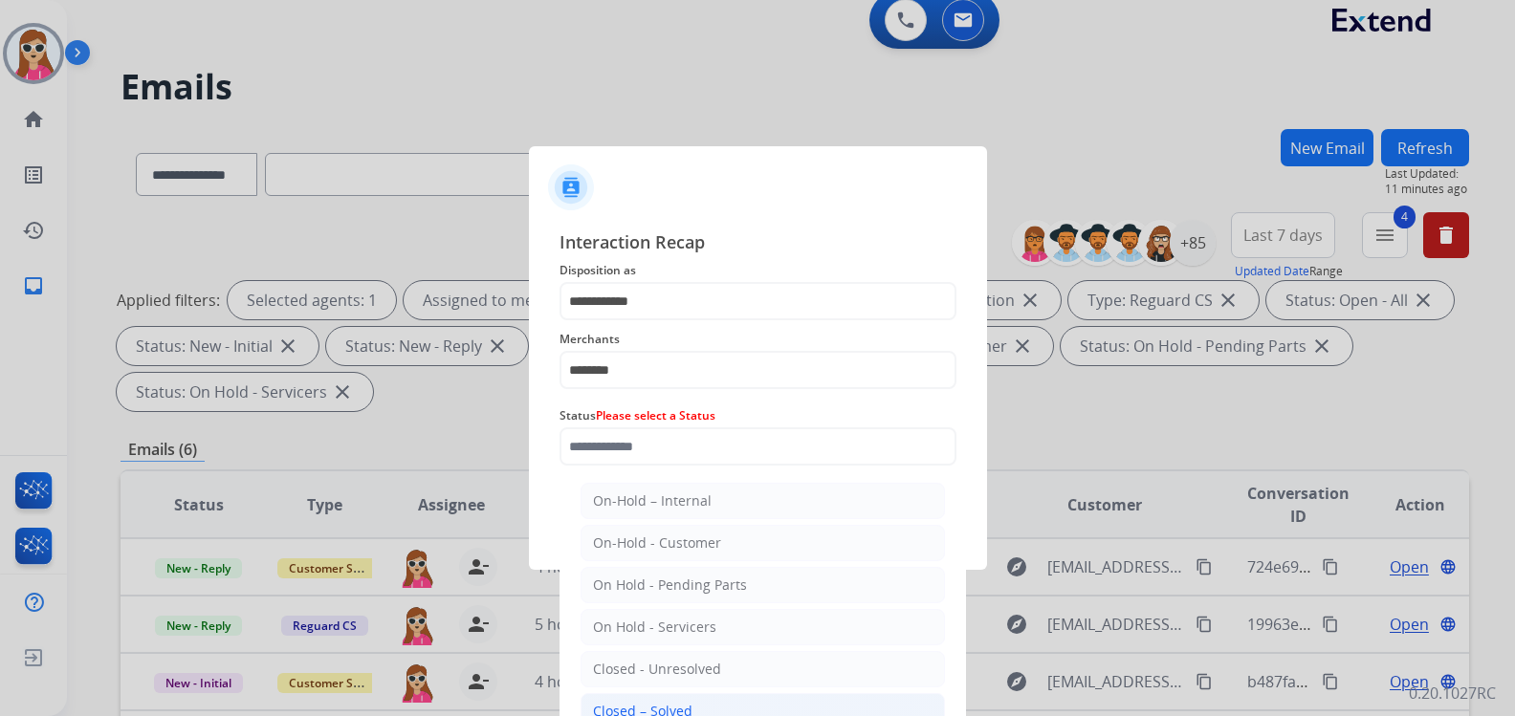
click at [625, 704] on div "Closed – Solved" at bounding box center [642, 711] width 99 height 19
type input "**********"
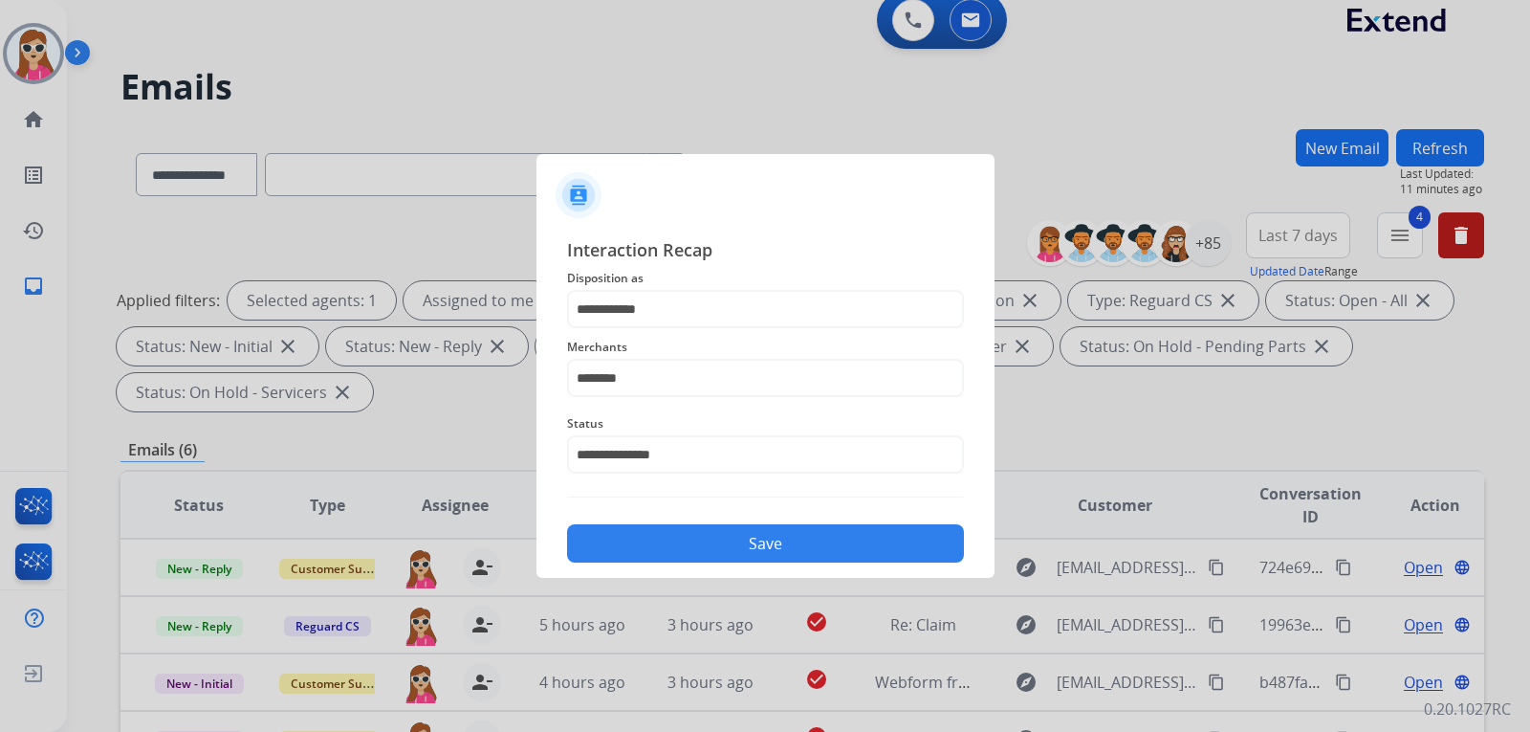
click at [710, 541] on button "Save" at bounding box center [765, 543] width 397 height 38
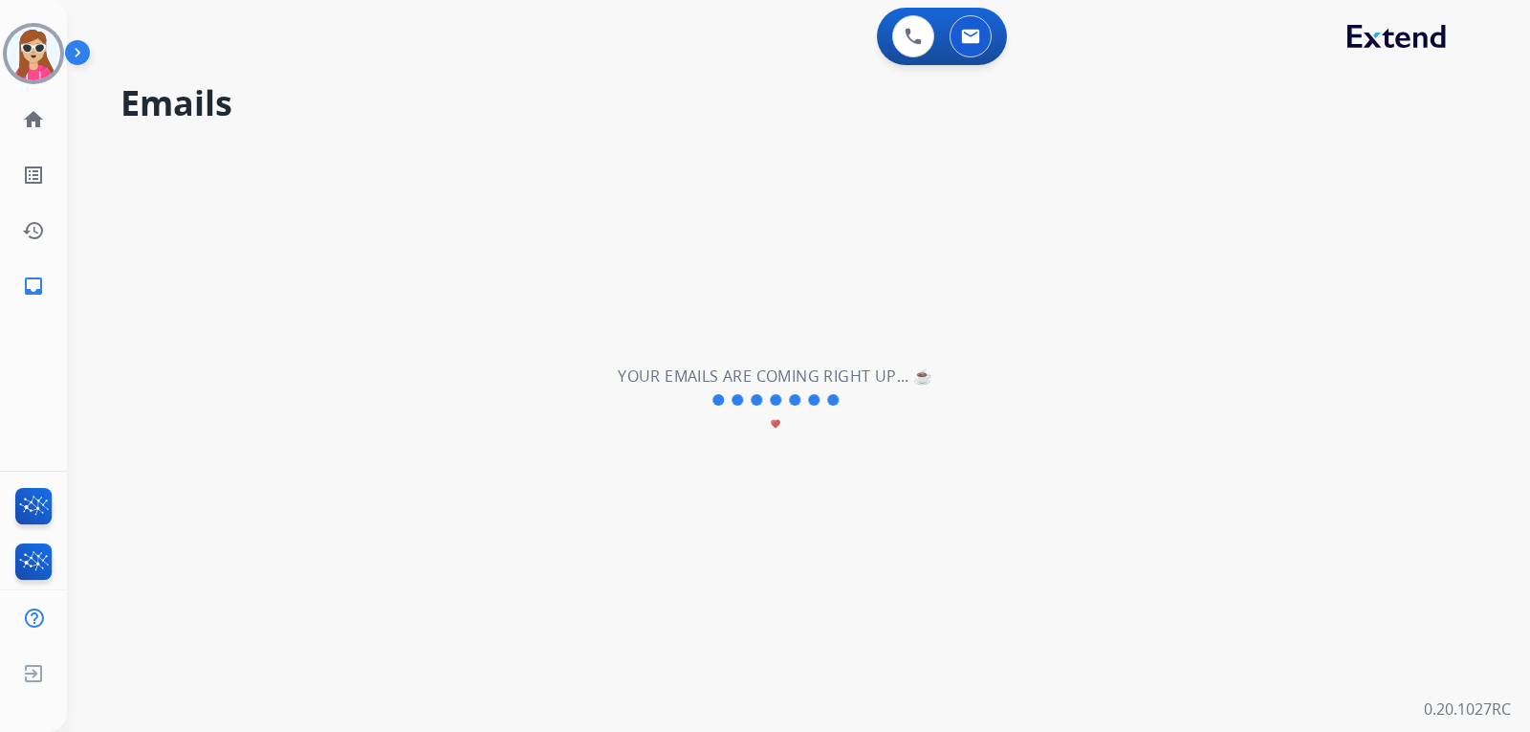
scroll to position [0, 0]
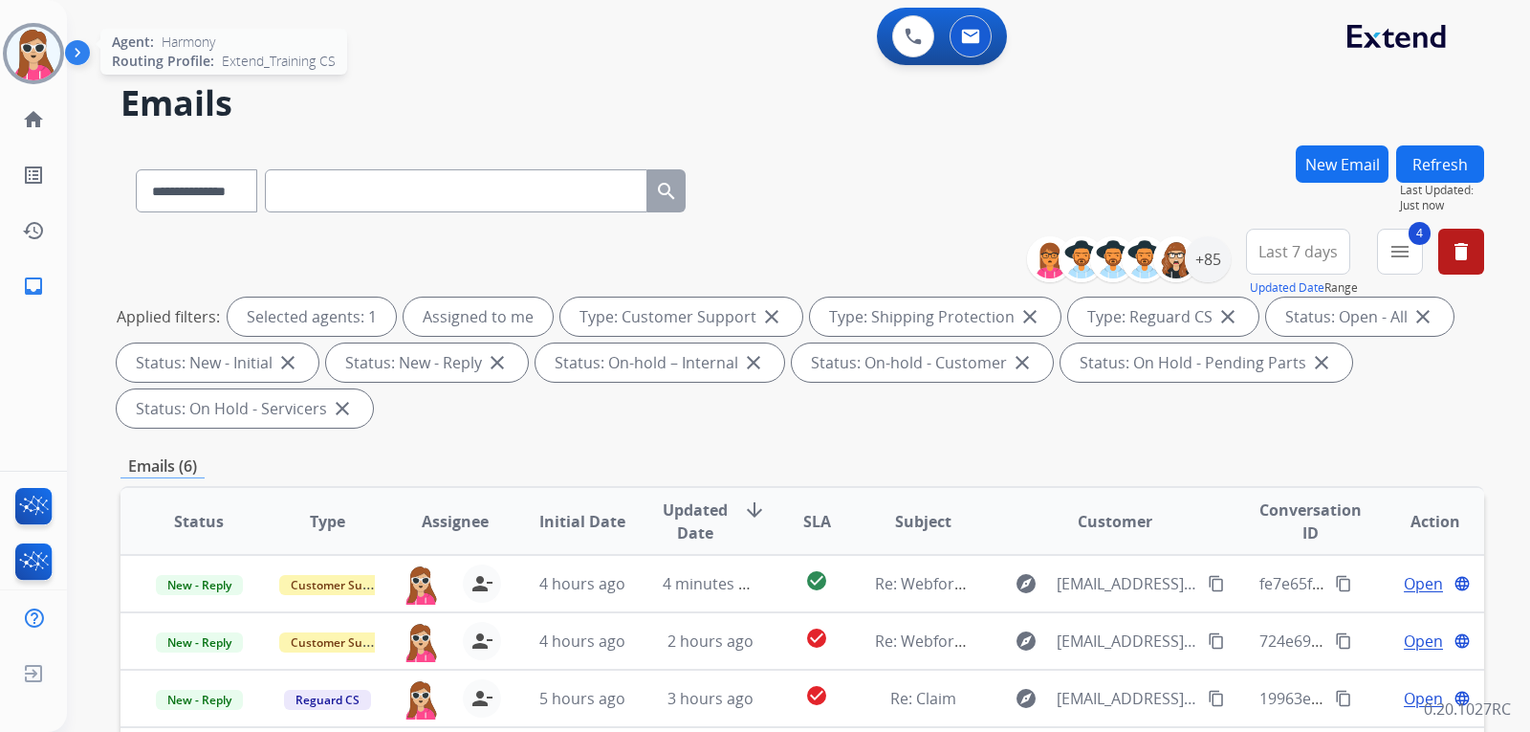
click at [41, 28] on div "Harmony Offline Edit Avatar Agent: Harmony Routing Profile: Extend_Training CS …" at bounding box center [33, 157] width 67 height 314
click at [73, 70] on img at bounding box center [81, 56] width 33 height 36
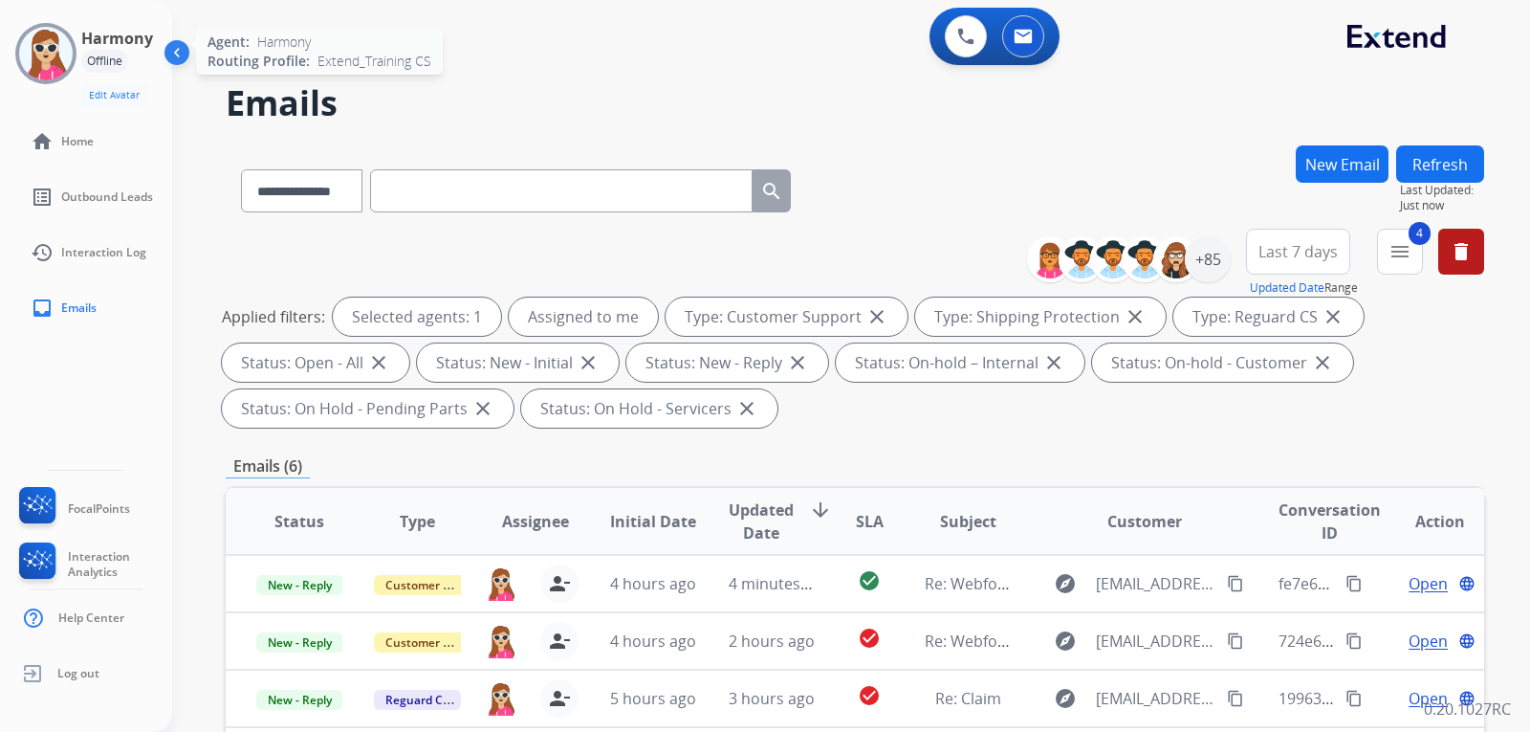
click at [55, 62] on img at bounding box center [46, 54] width 54 height 54
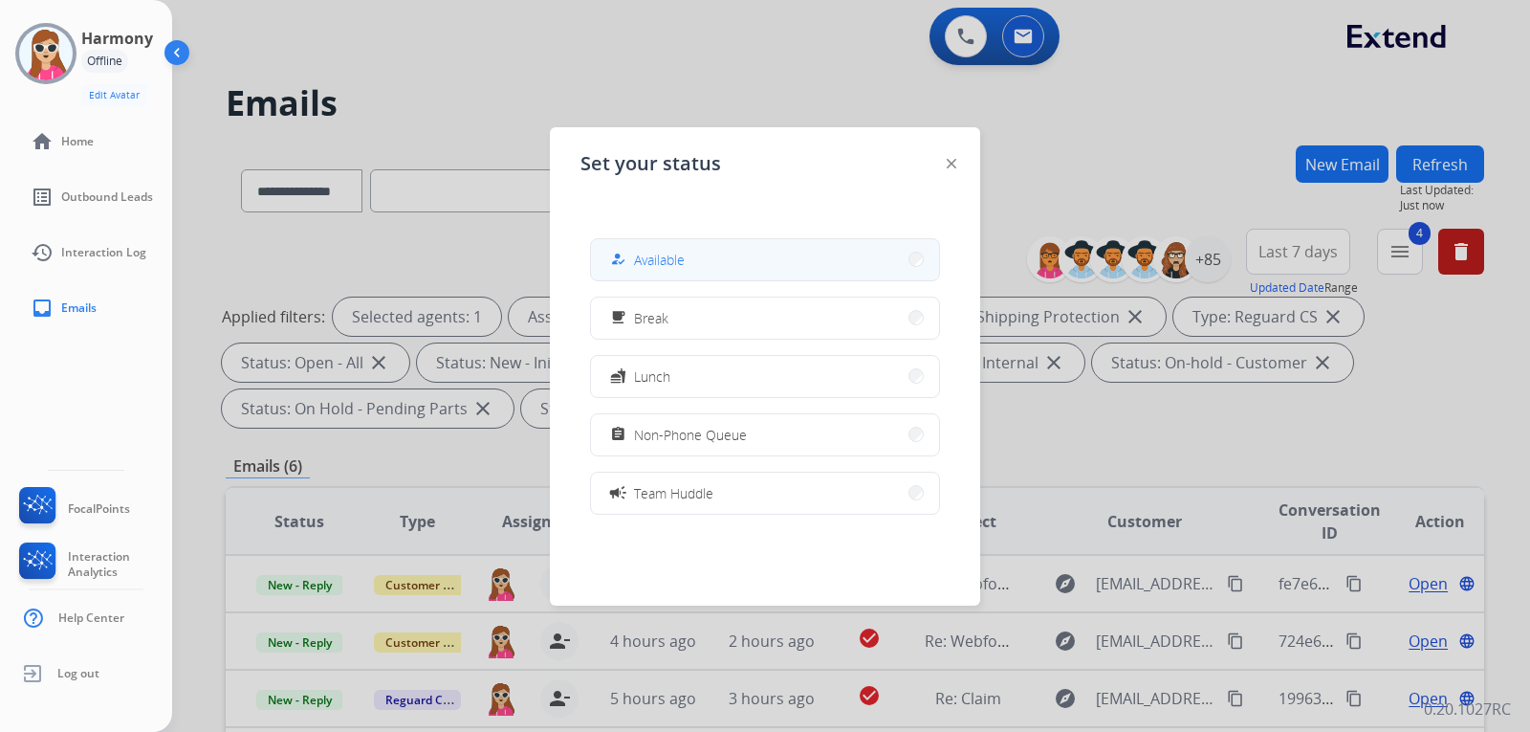
click at [680, 255] on span "Available" at bounding box center [659, 260] width 51 height 20
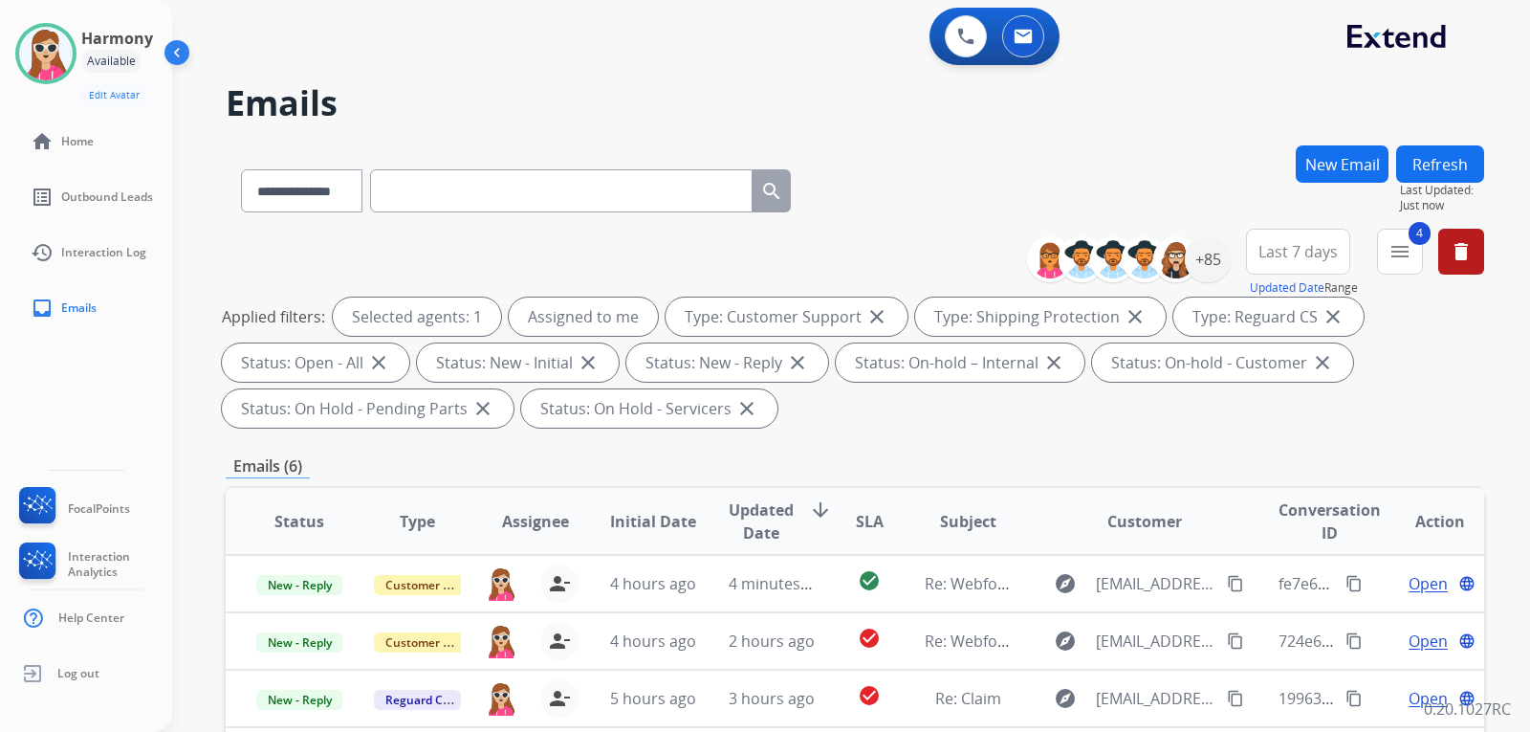
click at [181, 59] on img at bounding box center [179, 56] width 36 height 36
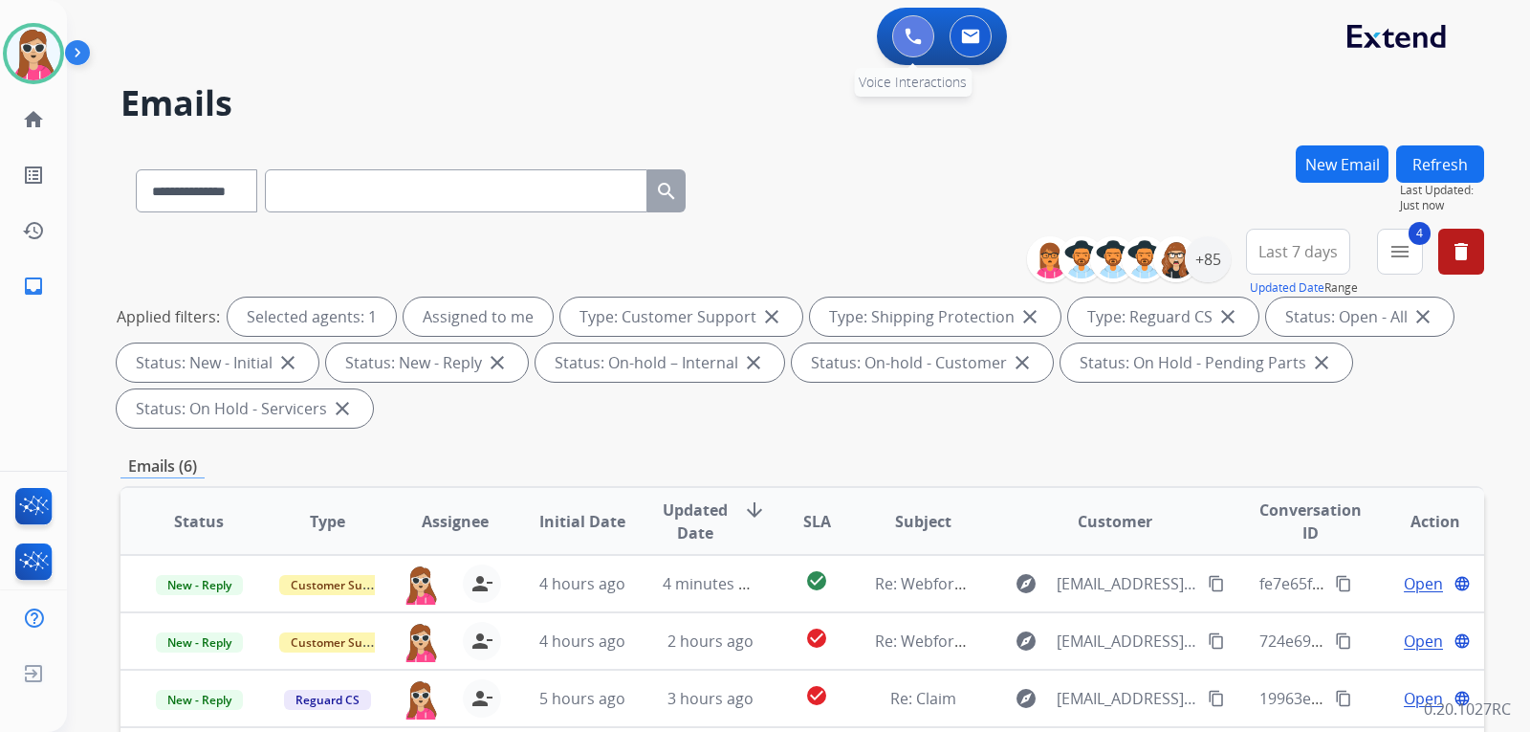
click at [908, 44] on img at bounding box center [913, 36] width 17 height 17
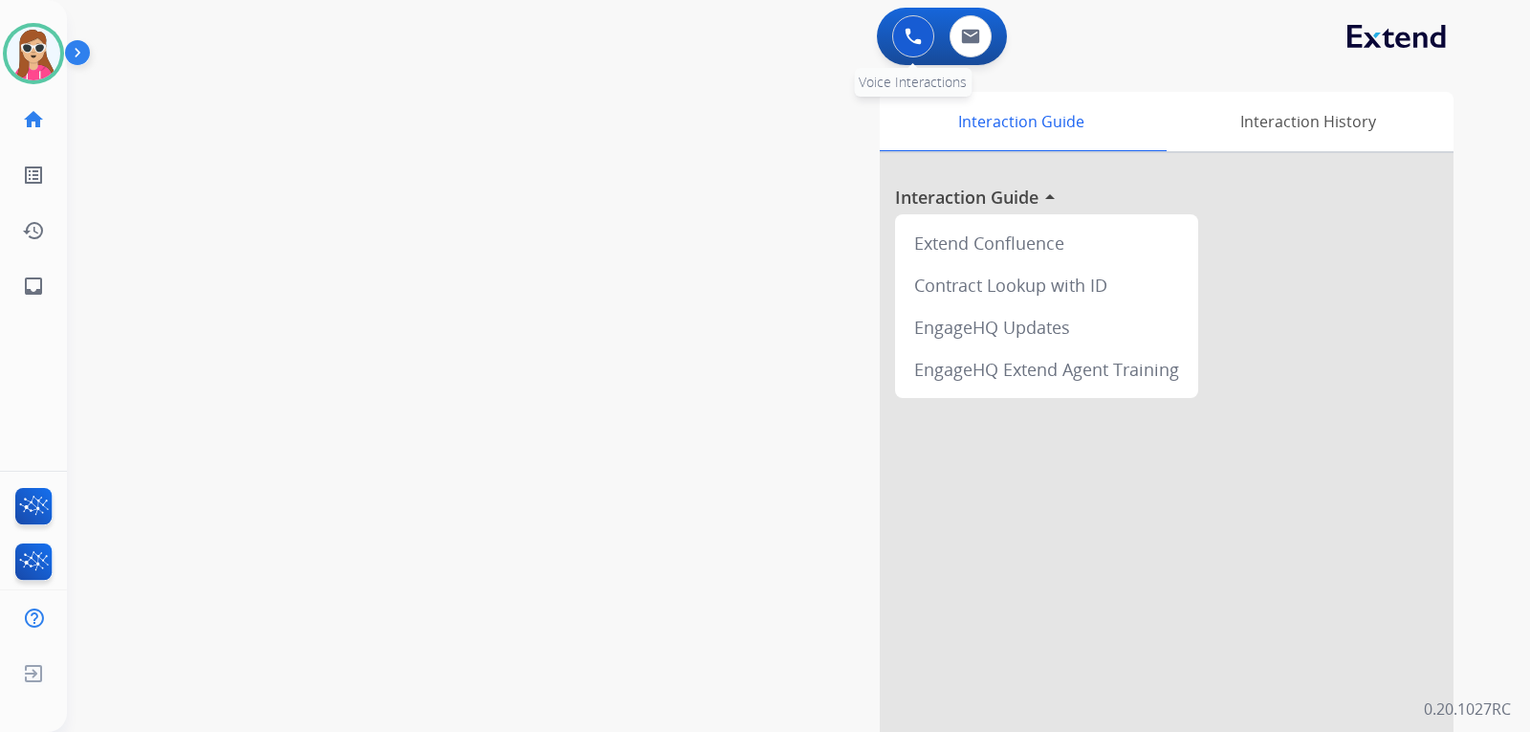
click at [906, 47] on button at bounding box center [913, 36] width 42 height 42
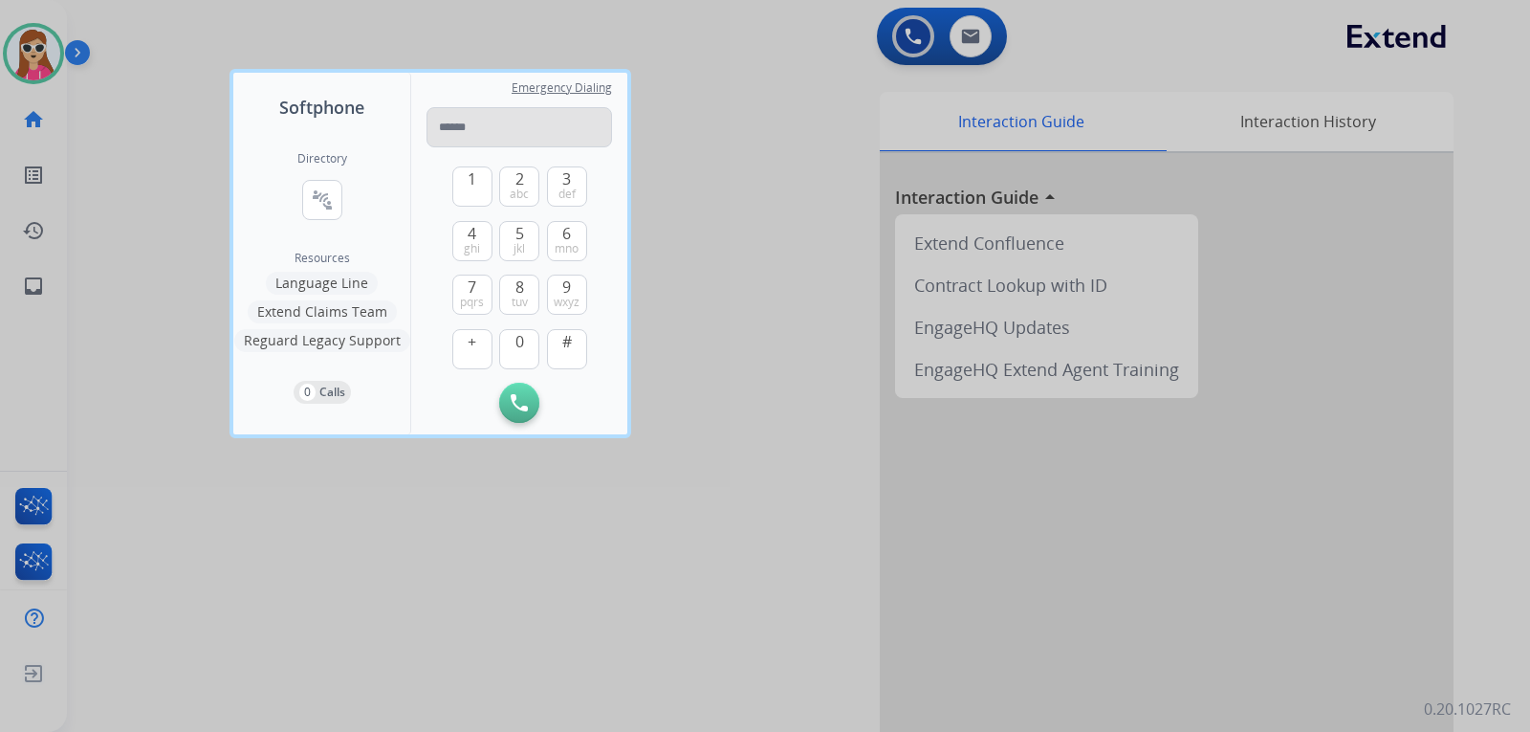
drag, startPoint x: 537, startPoint y: 122, endPoint x: 542, endPoint y: 135, distance: 13.3
type input "**********"
click at [514, 404] on img at bounding box center [519, 402] width 17 height 17
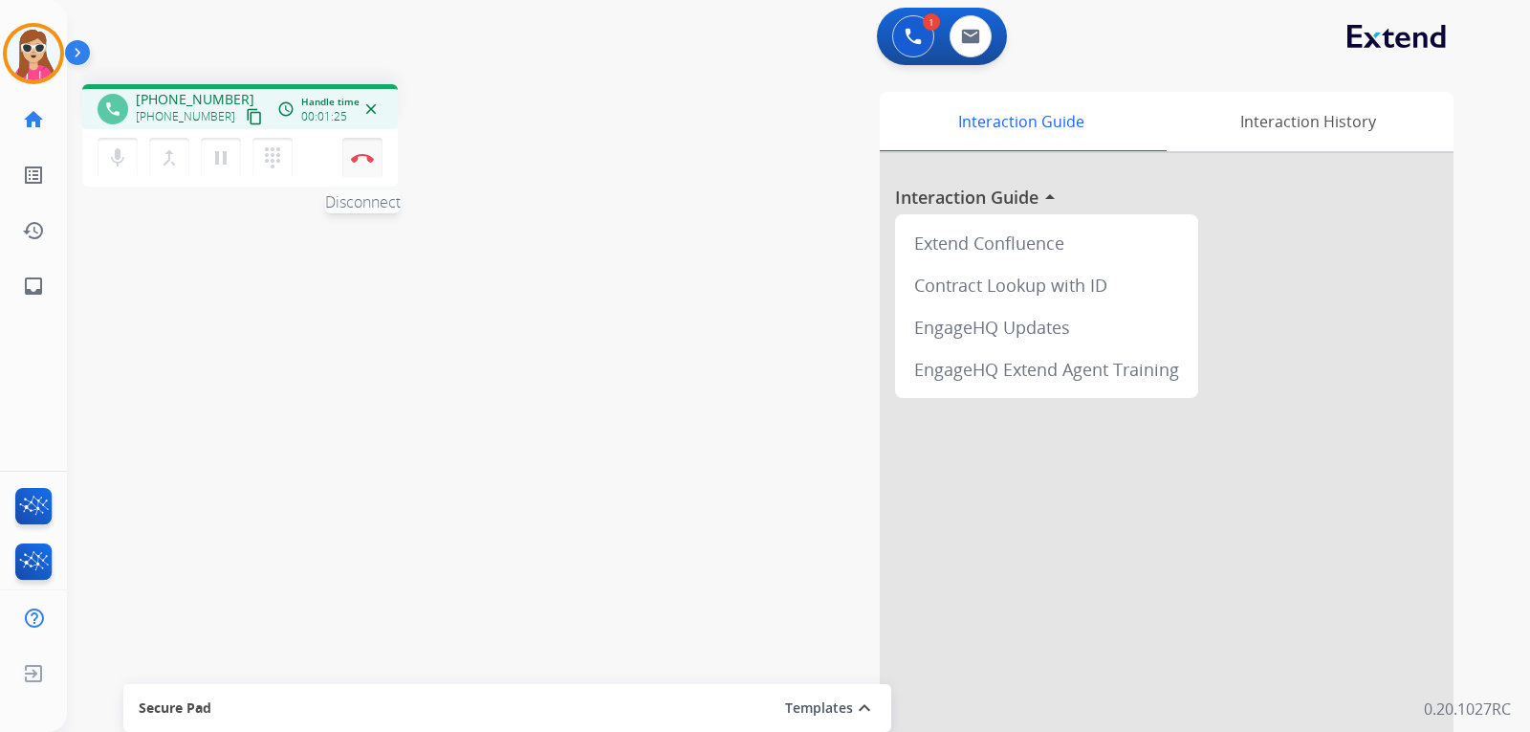
click at [371, 155] on img at bounding box center [362, 158] width 23 height 10
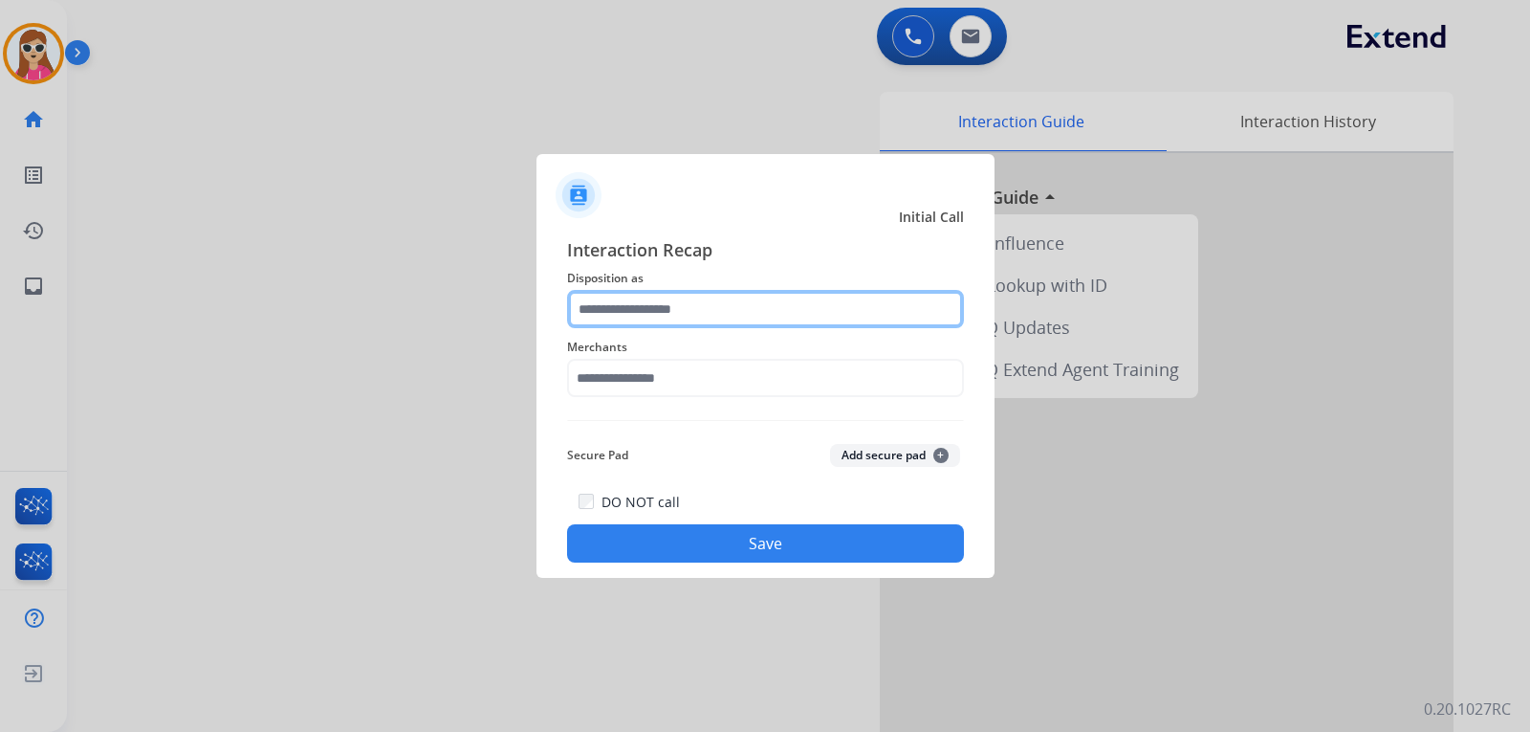
click at [732, 305] on input "text" at bounding box center [765, 309] width 397 height 38
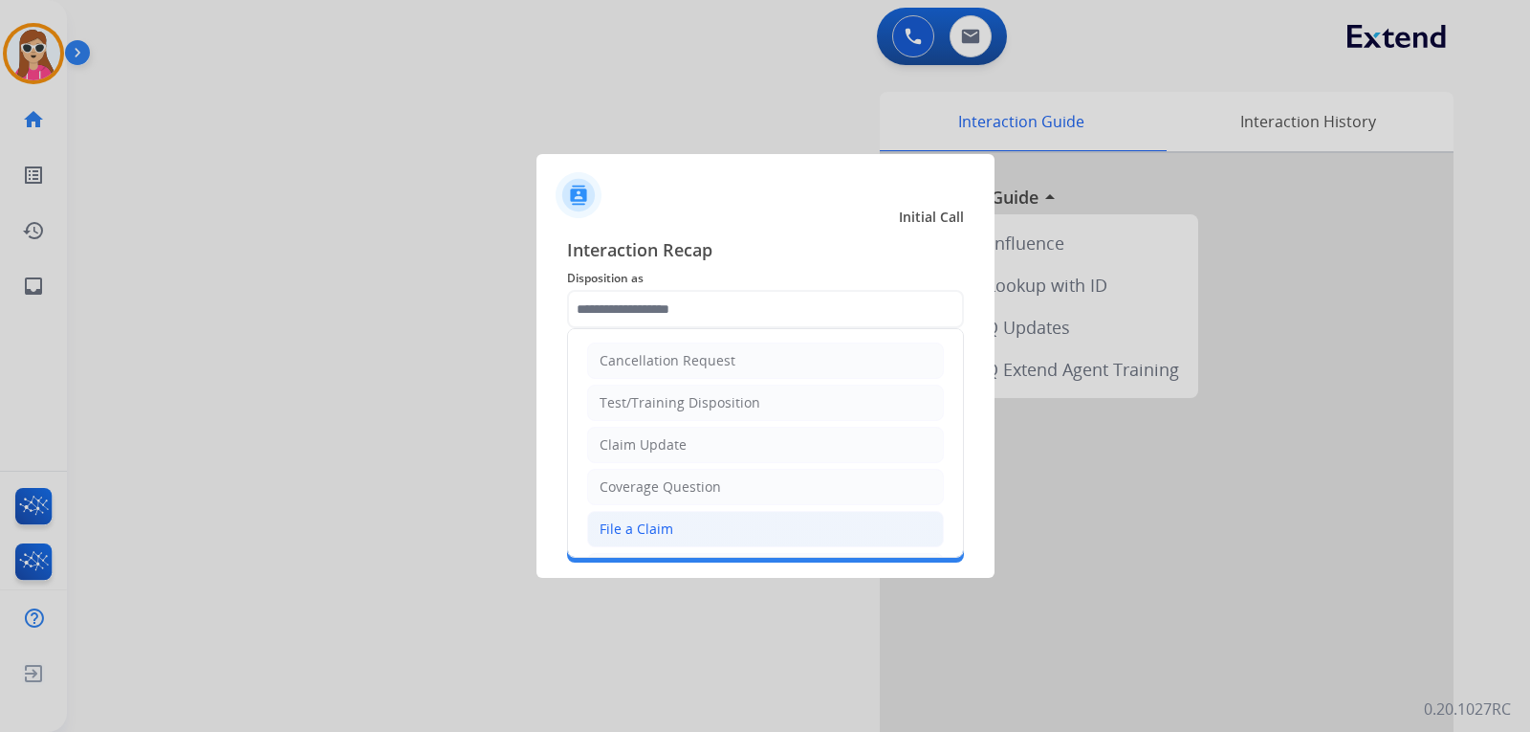
click at [682, 533] on li "File a Claim" at bounding box center [765, 529] width 357 height 36
type input "**********"
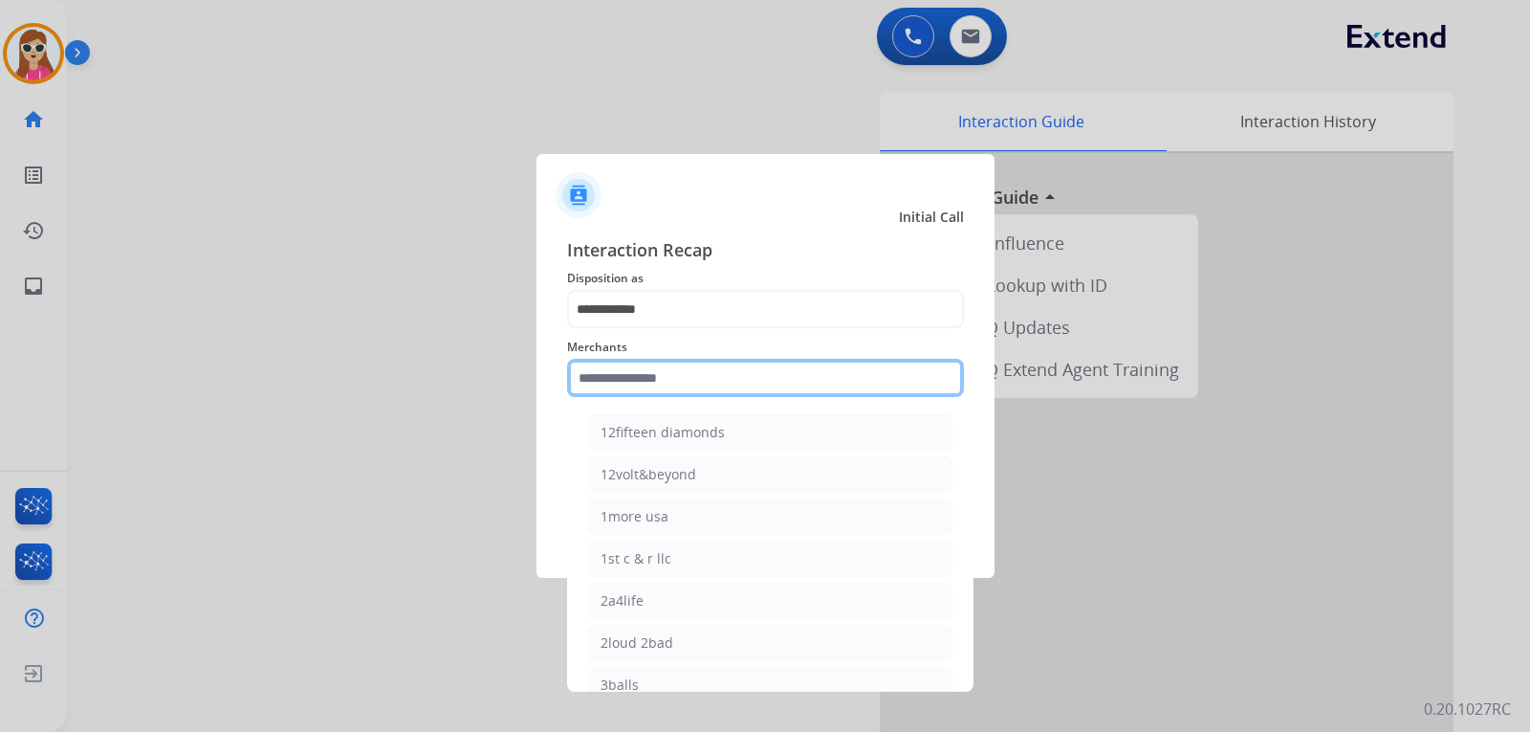
click at [679, 369] on input "text" at bounding box center [765, 378] width 397 height 38
click at [665, 381] on input "text" at bounding box center [765, 378] width 397 height 38
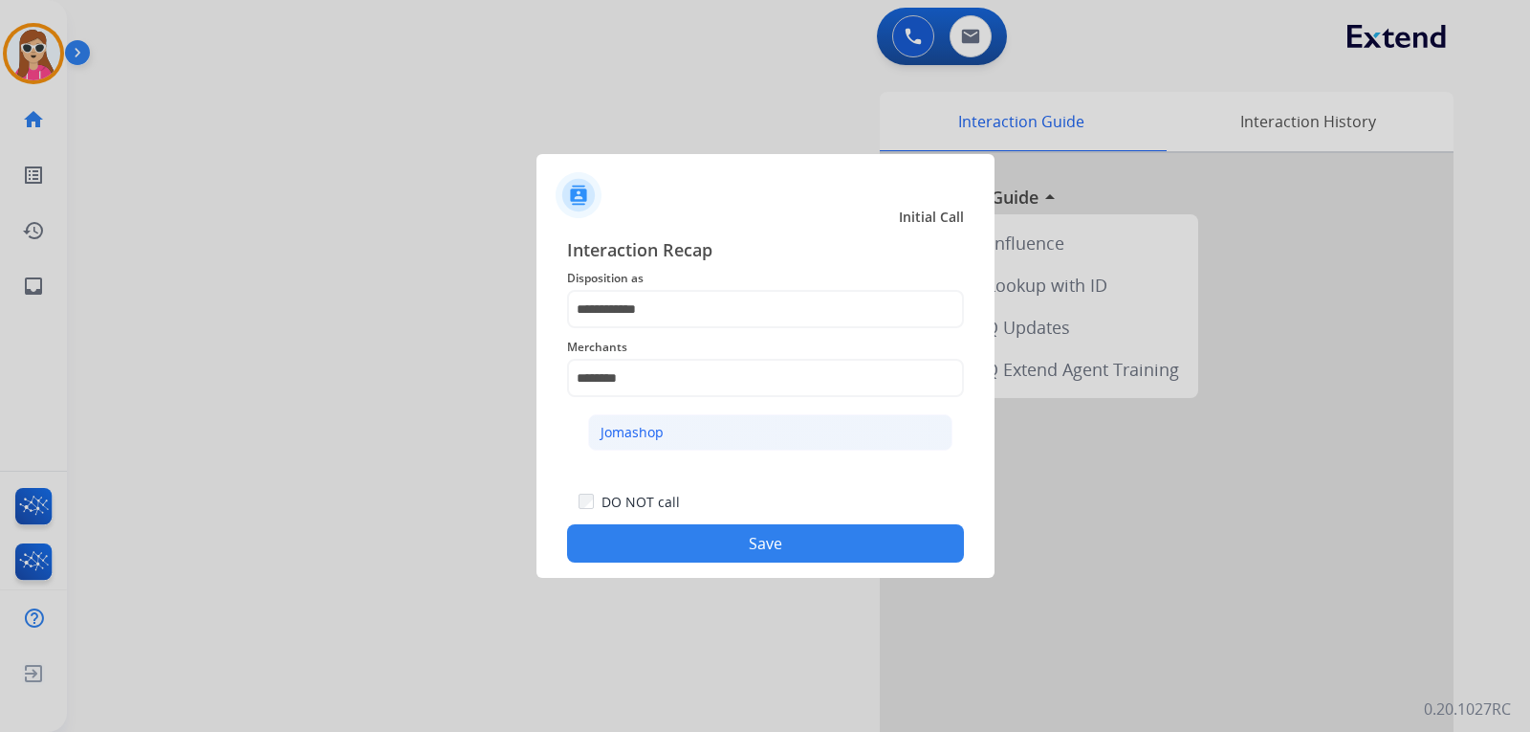
click at [732, 438] on li "Jomashop" at bounding box center [770, 432] width 364 height 36
type input "********"
click at [772, 544] on button "Save" at bounding box center [765, 543] width 397 height 38
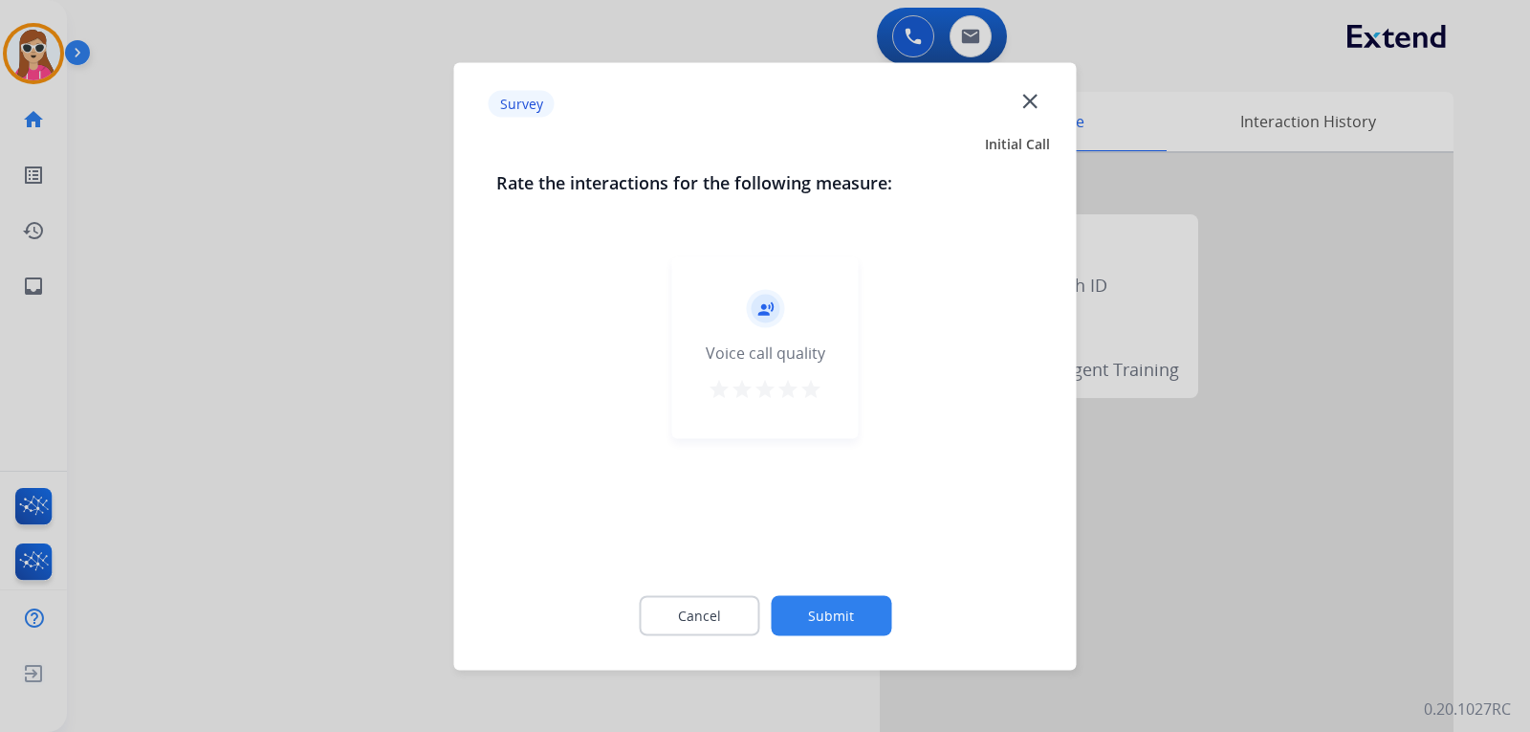
click at [804, 385] on mat-icon "star" at bounding box center [810, 388] width 23 height 23
click at [852, 621] on button "Submit" at bounding box center [831, 615] width 120 height 40
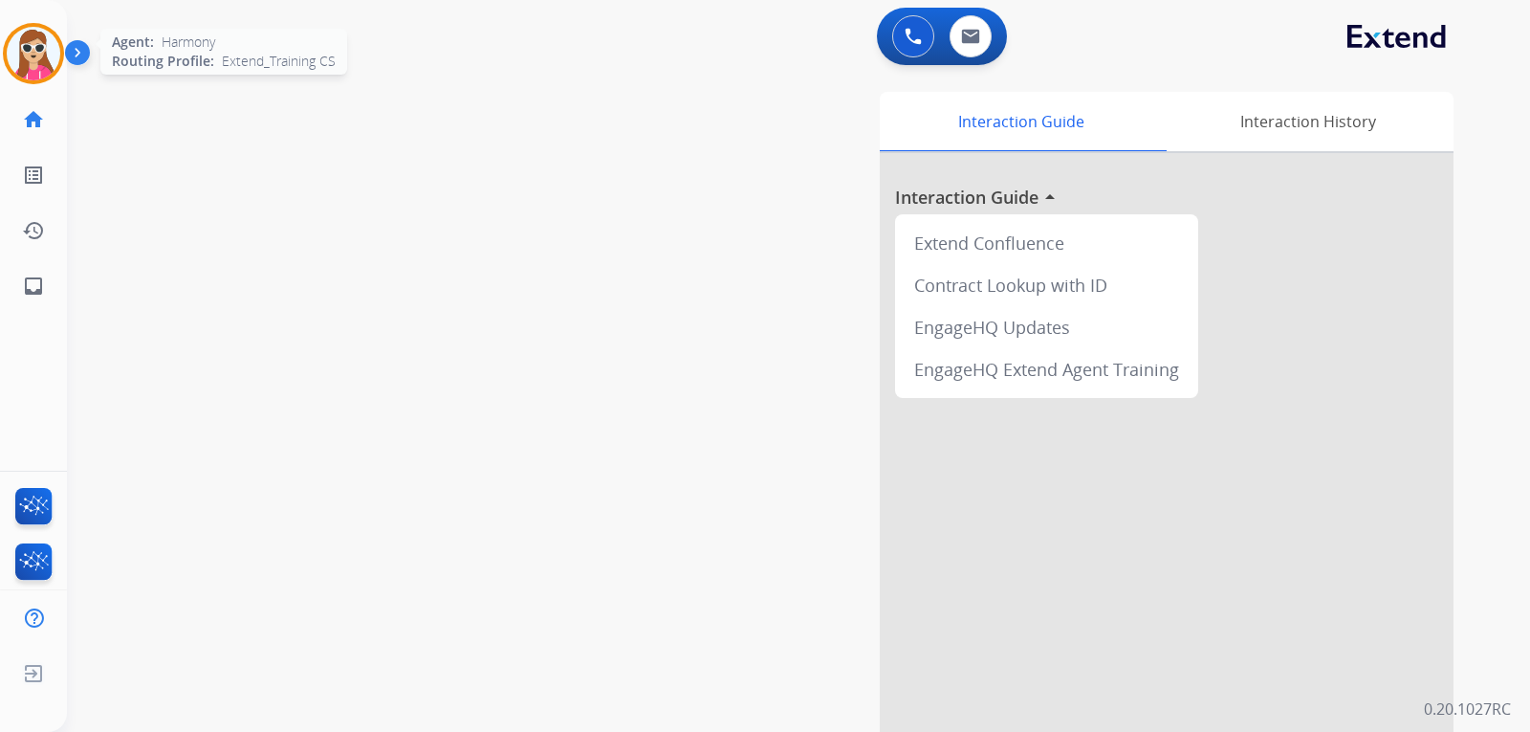
click at [45, 63] on img at bounding box center [34, 54] width 54 height 54
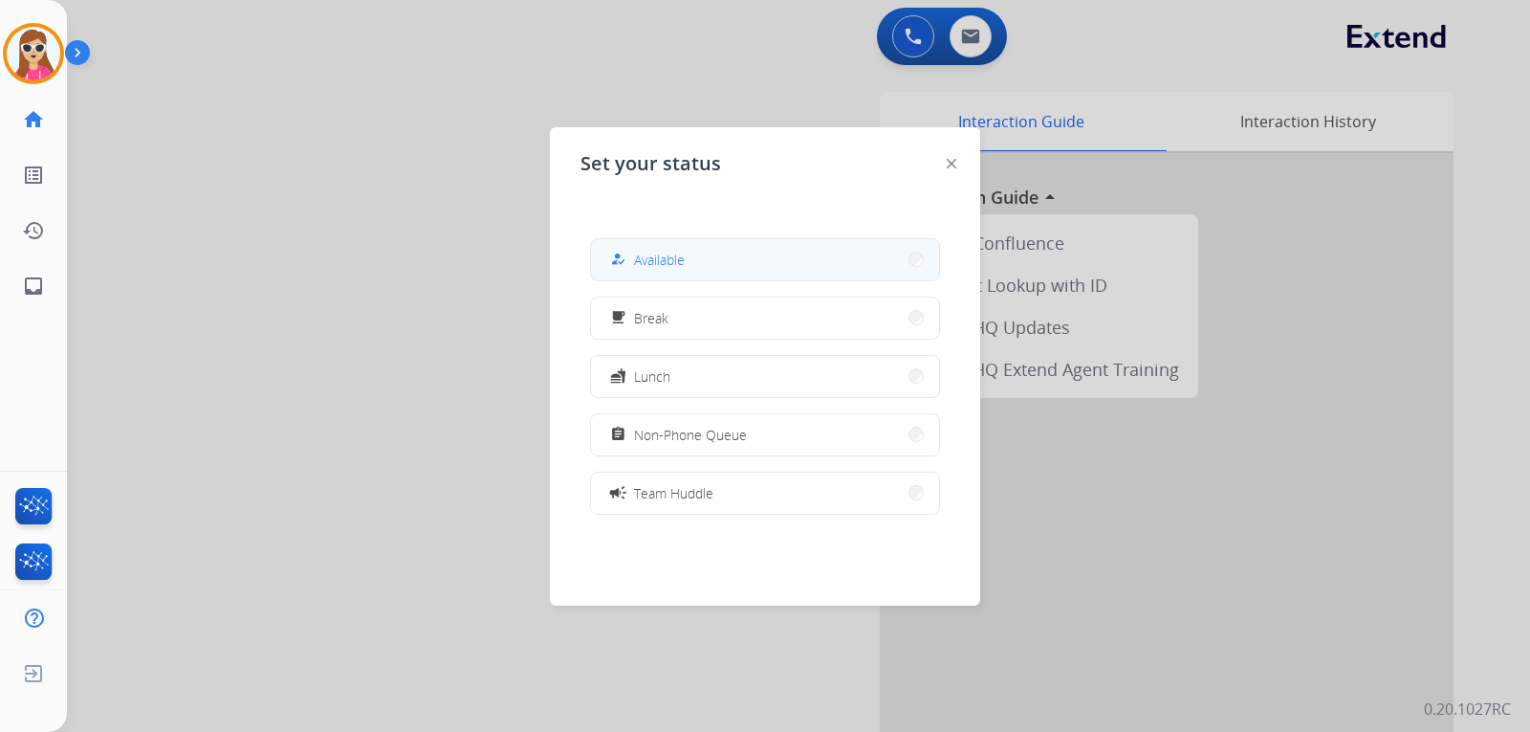
click at [658, 253] on span "Available" at bounding box center [659, 260] width 51 height 20
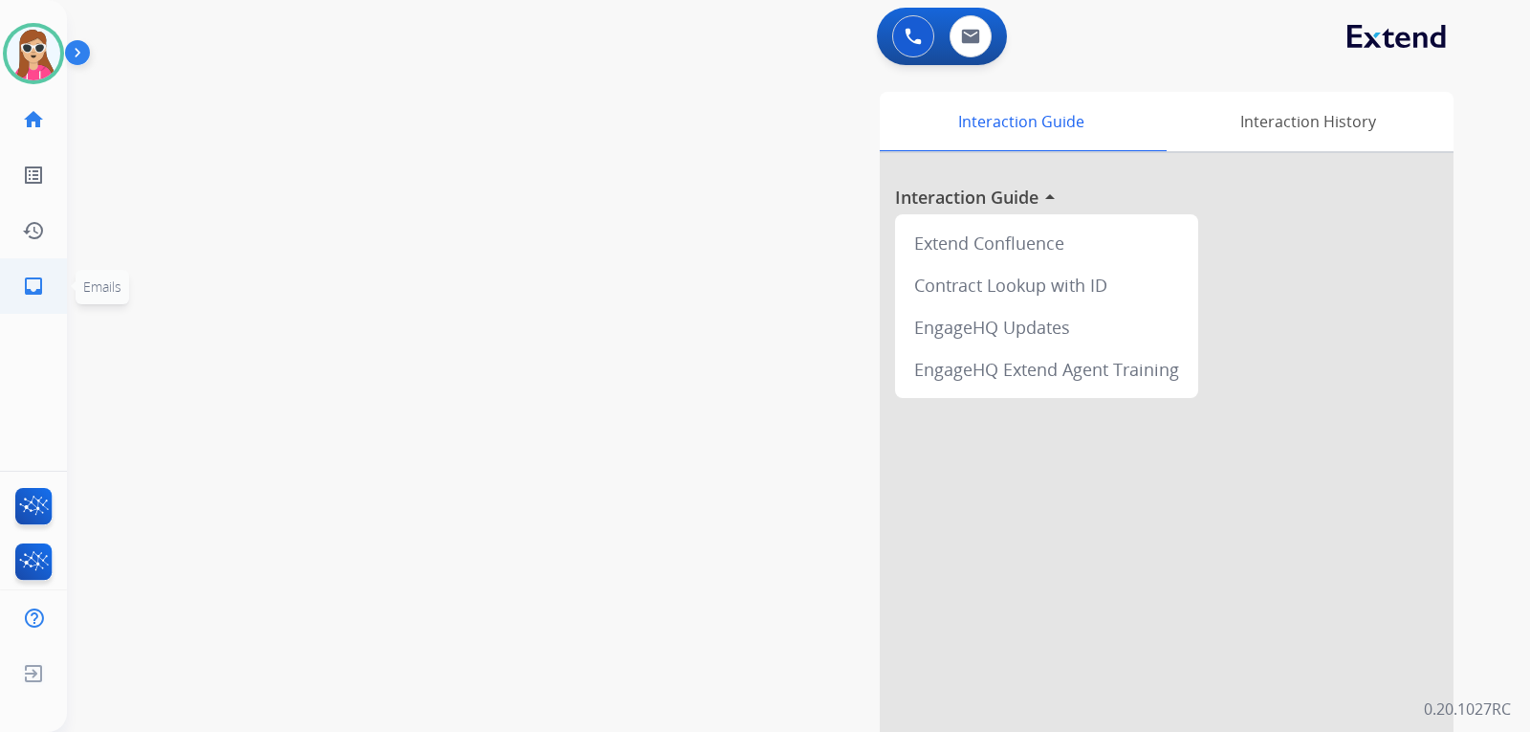
drag, startPoint x: 42, startPoint y: 280, endPoint x: 51, endPoint y: 273, distance: 11.5
click at [51, 273] on link "inbox Emails" at bounding box center [34, 286] width 54 height 54
select select "**********"
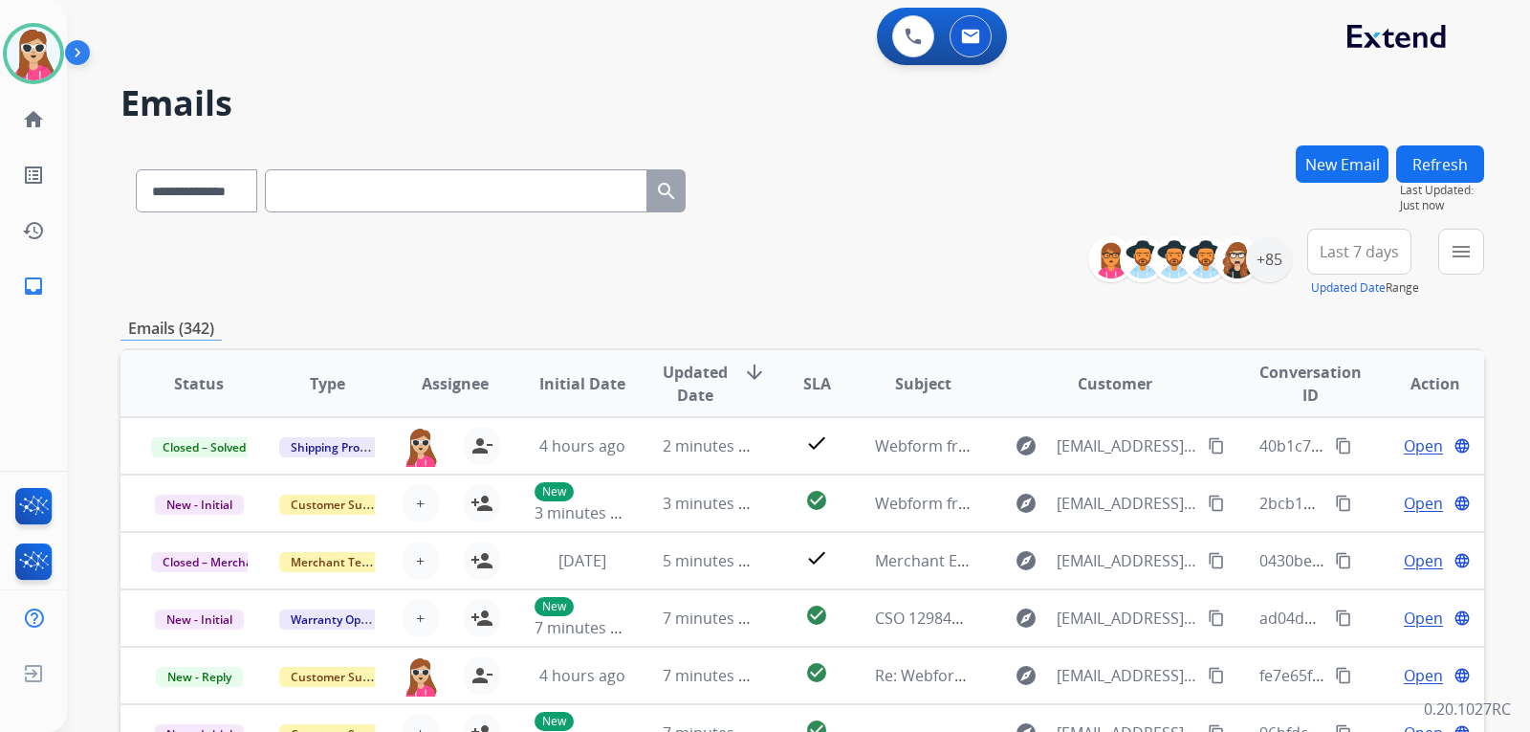
click at [1489, 272] on div "**********" at bounding box center [798, 366] width 1463 height 732
drag, startPoint x: 1469, startPoint y: 254, endPoint x: 1459, endPoint y: 258, distance: 10.3
click at [1466, 254] on mat-icon "menu" at bounding box center [1461, 251] width 23 height 23
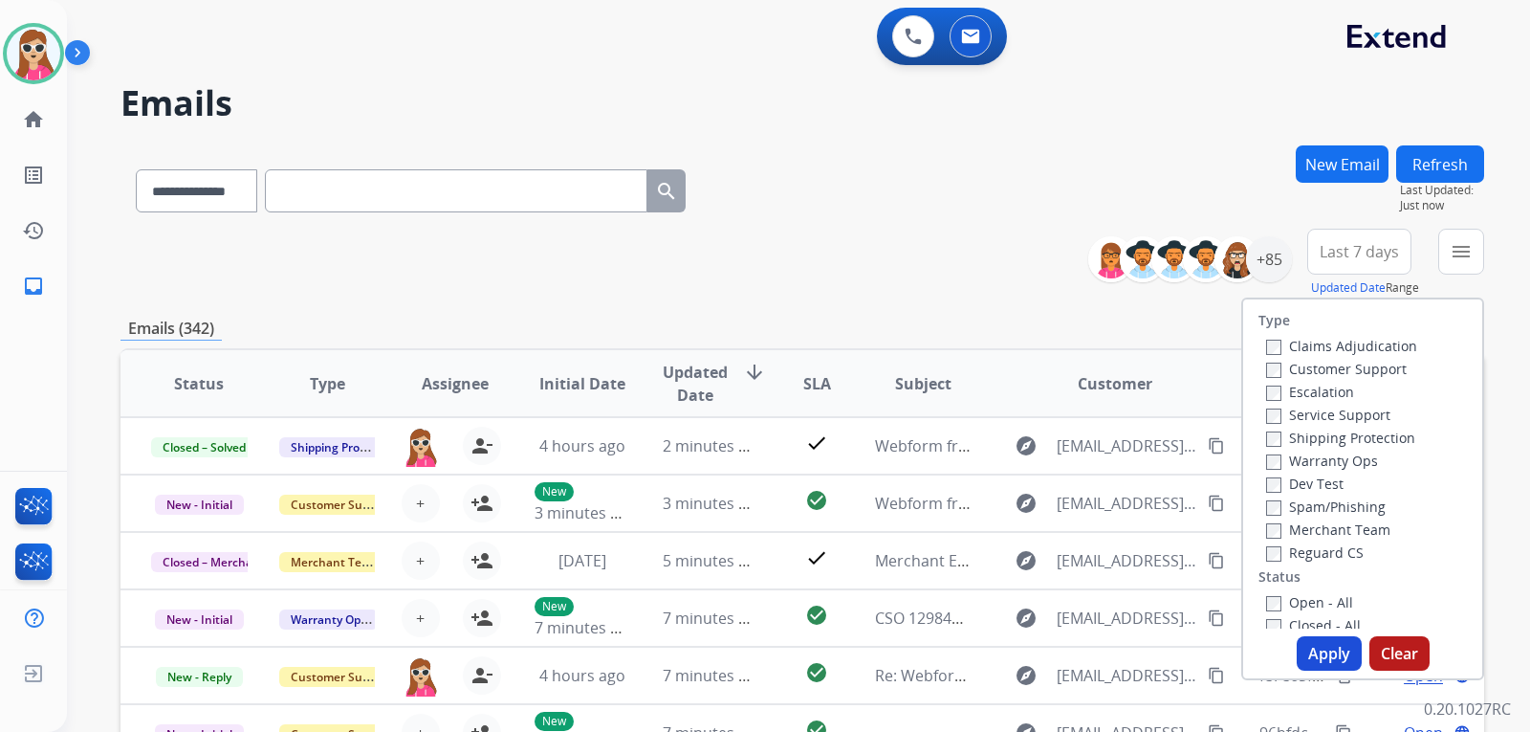
click at [1373, 370] on label "Customer Support" at bounding box center [1336, 369] width 141 height 18
click at [1365, 443] on label "Shipping Protection" at bounding box center [1340, 437] width 149 height 18
click at [1371, 417] on label "Service Support" at bounding box center [1328, 414] width 124 height 18
click at [1372, 435] on label "Shipping Protection" at bounding box center [1340, 437] width 149 height 18
click at [1361, 411] on label "Service Support" at bounding box center [1328, 414] width 124 height 18
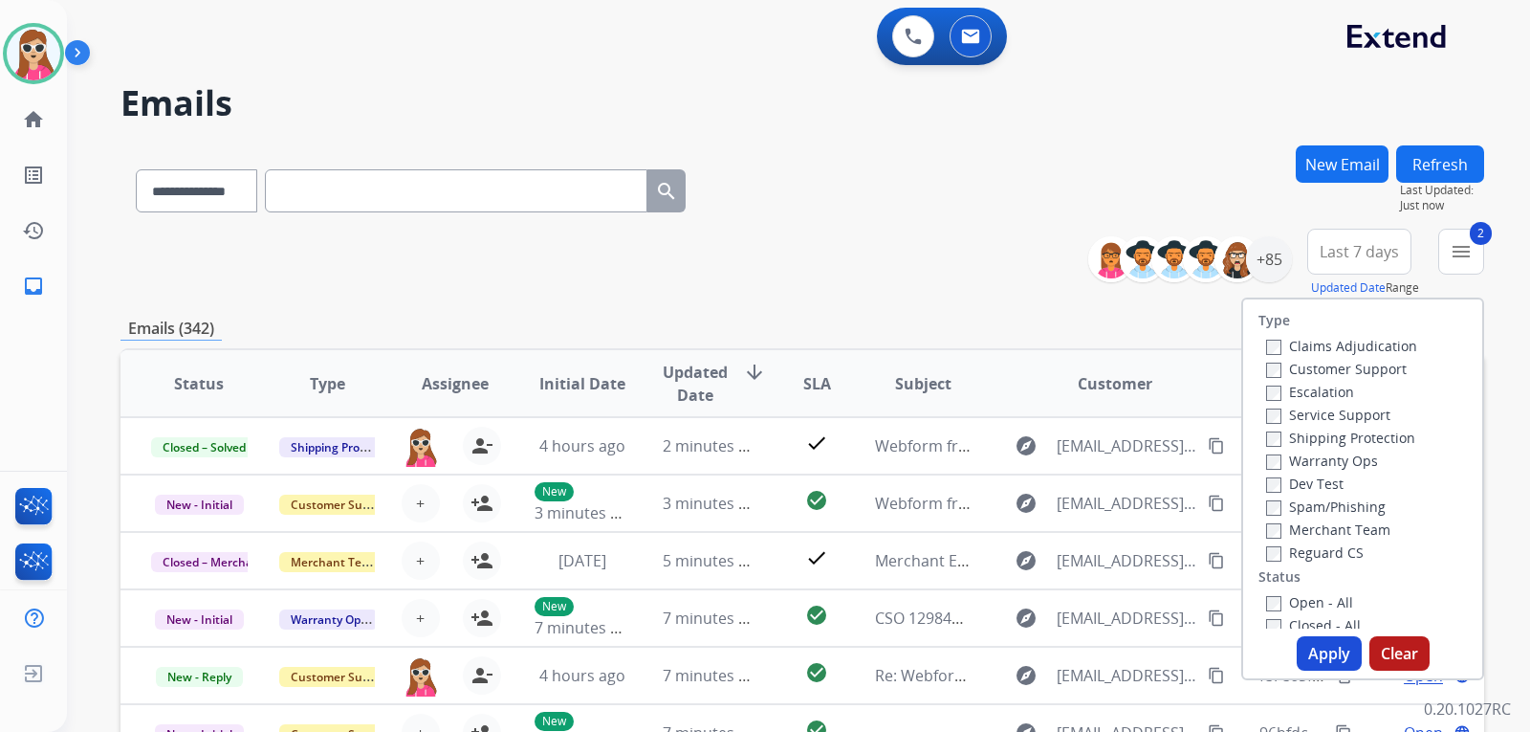
click at [1324, 557] on label "Reguard CS" at bounding box center [1315, 552] width 98 height 18
click at [1317, 593] on label "Open - All" at bounding box center [1309, 602] width 87 height 18
click at [1321, 638] on button "Apply" at bounding box center [1329, 653] width 65 height 34
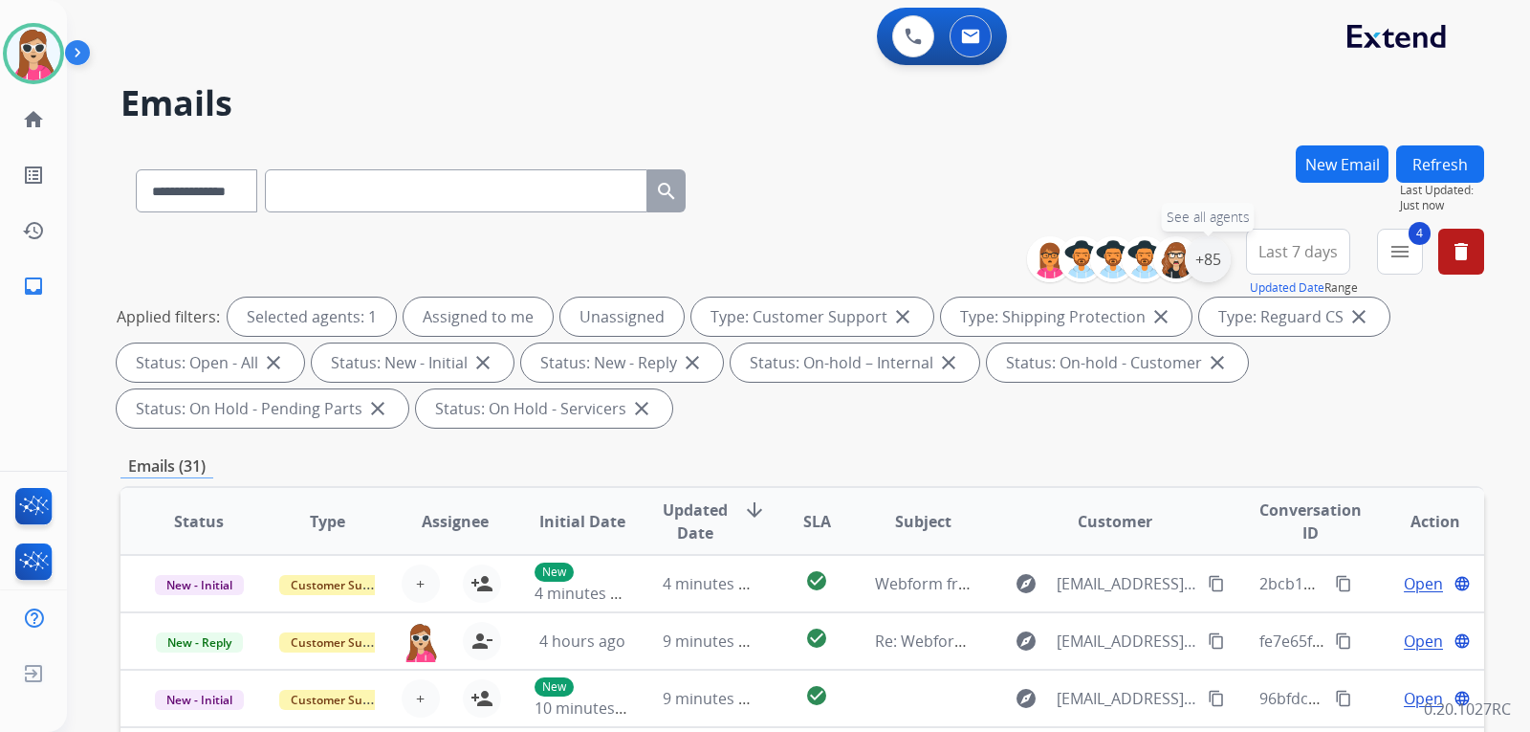
click at [1201, 271] on div "+85" at bounding box center [1208, 259] width 46 height 46
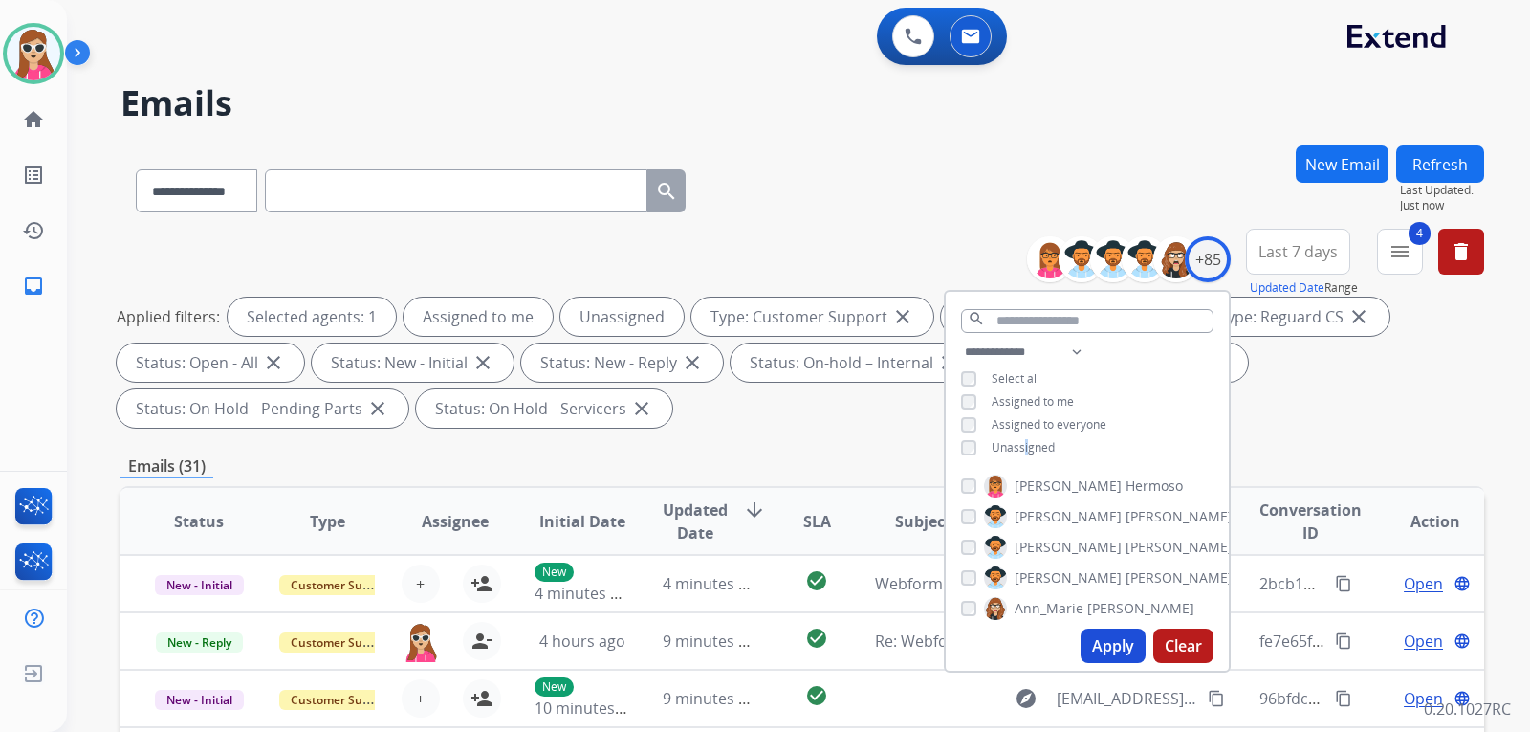
click at [1025, 455] on div "**********" at bounding box center [1087, 401] width 283 height 122
click at [1036, 447] on div "**********" at bounding box center [1087, 401] width 283 height 122
click at [1039, 448] on span "Unassigned" at bounding box center [1023, 447] width 63 height 16
click at [1110, 654] on button "Apply" at bounding box center [1113, 645] width 65 height 34
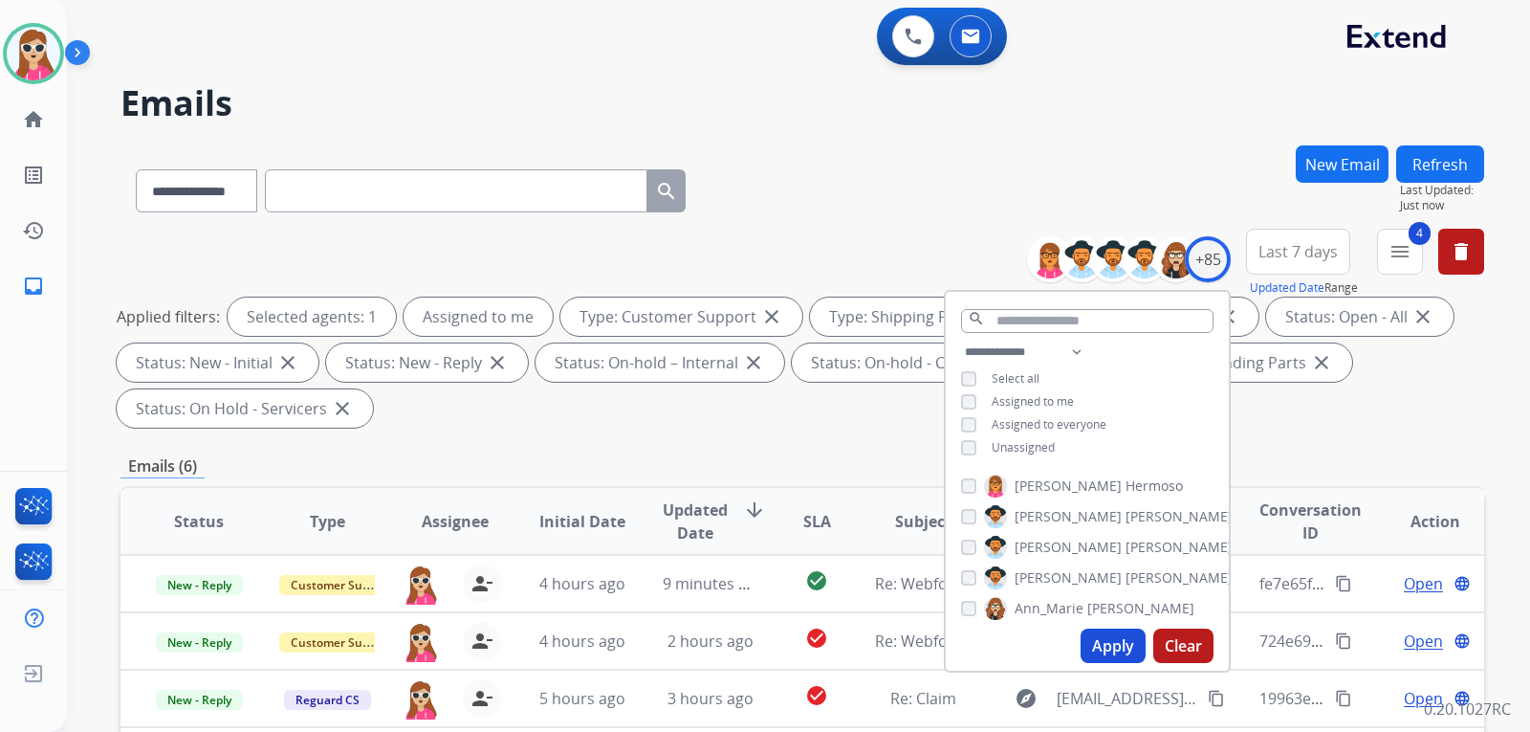
click at [798, 443] on div "**********" at bounding box center [802, 685] width 1364 height 1081
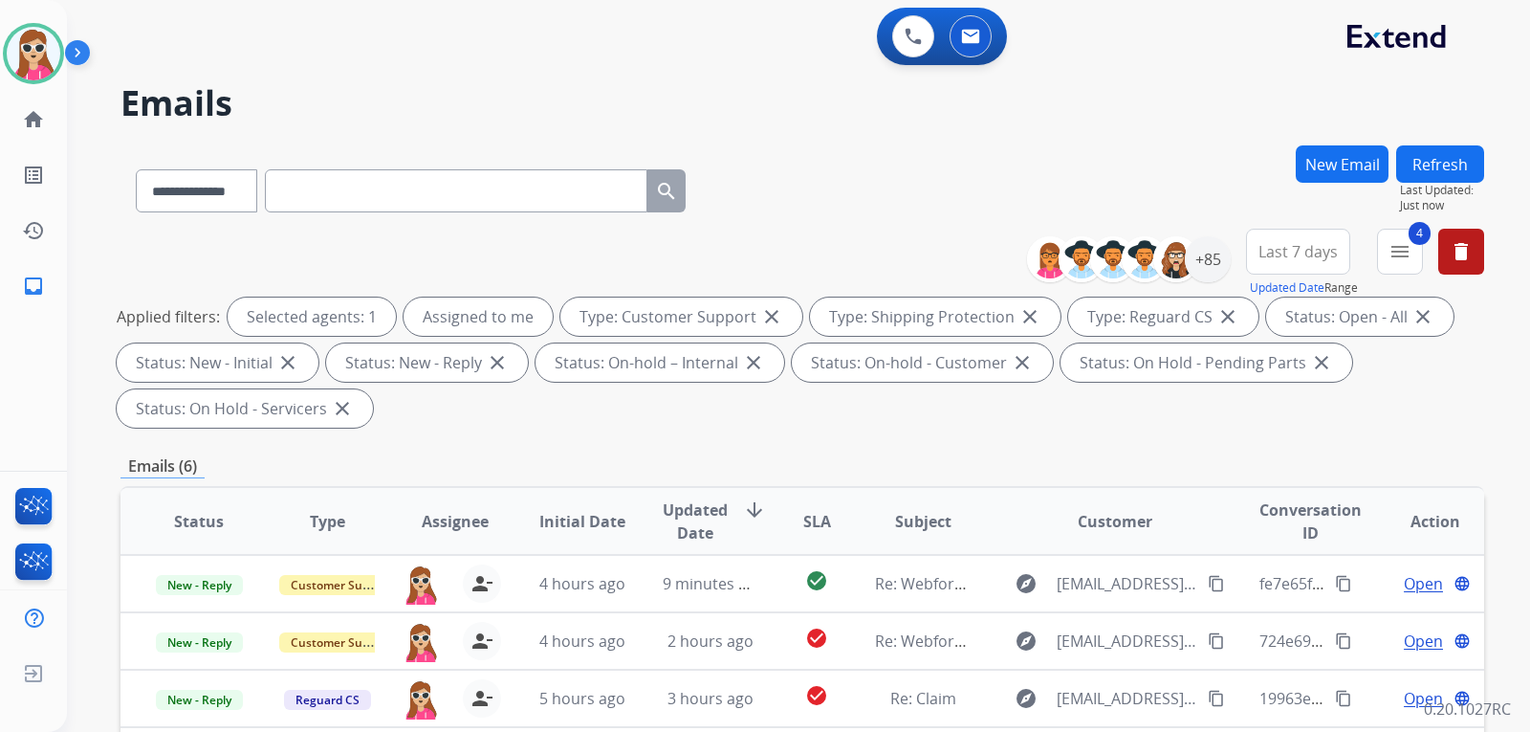
scroll to position [287, 0]
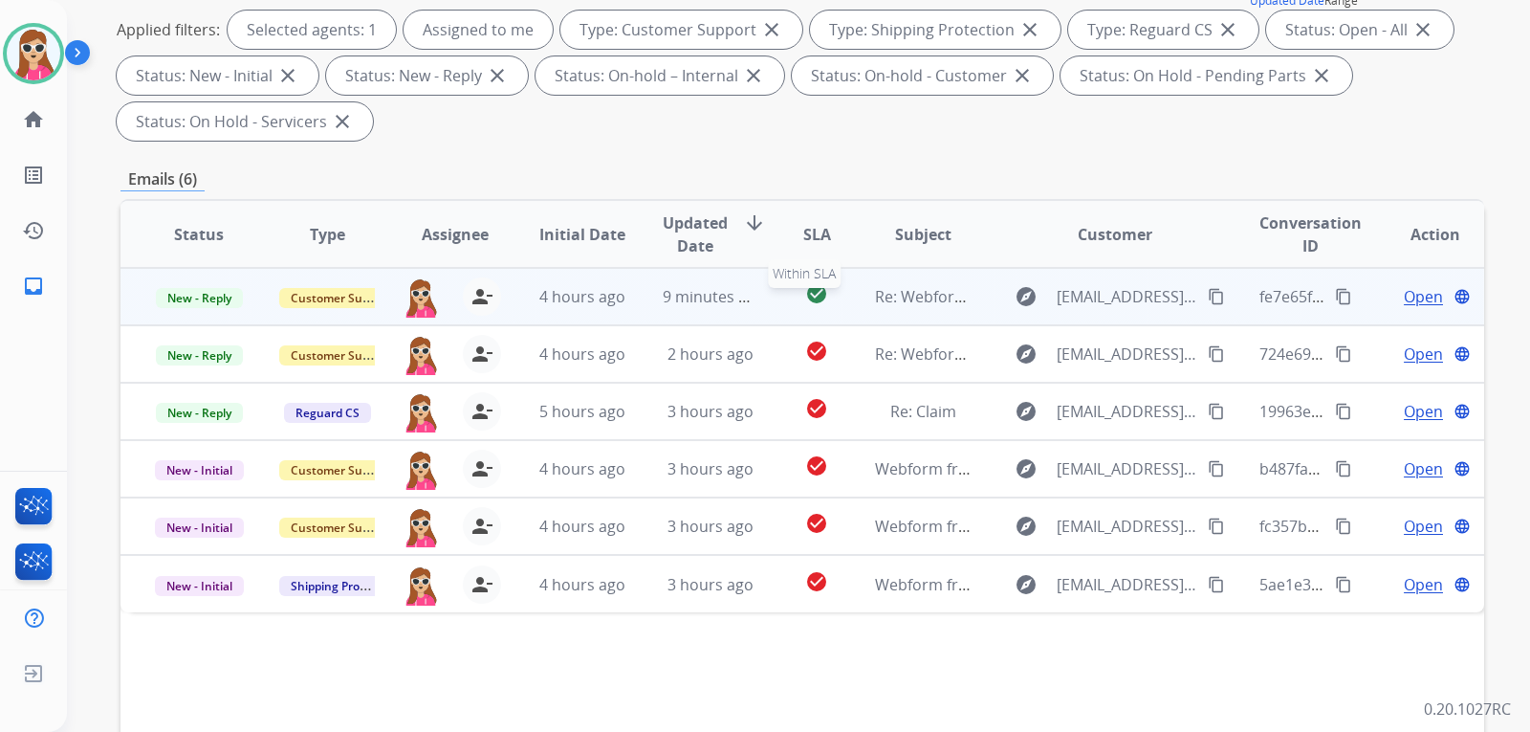
click at [826, 292] on div "check_circle" at bounding box center [817, 296] width 54 height 29
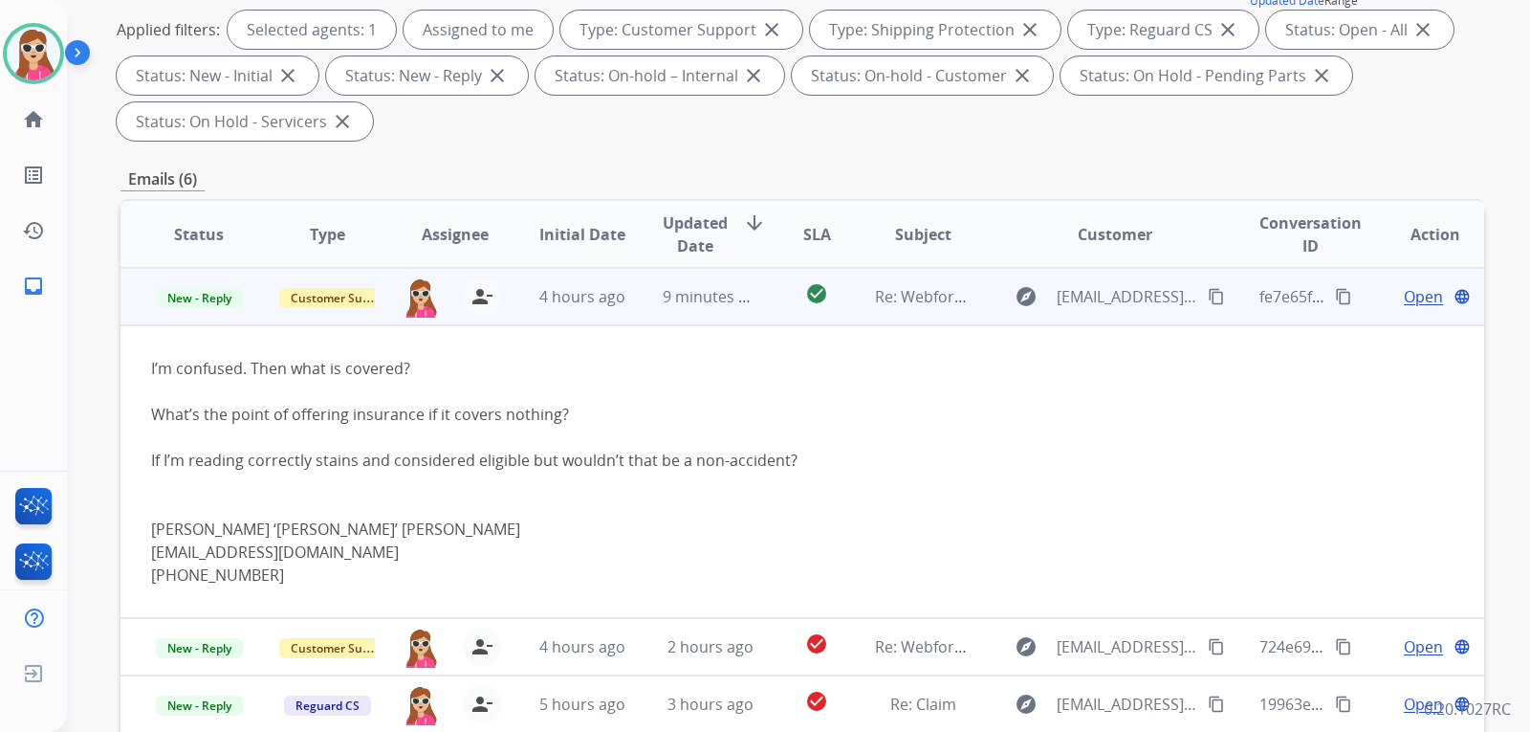
click at [1404, 306] on span "Open" at bounding box center [1423, 296] width 39 height 23
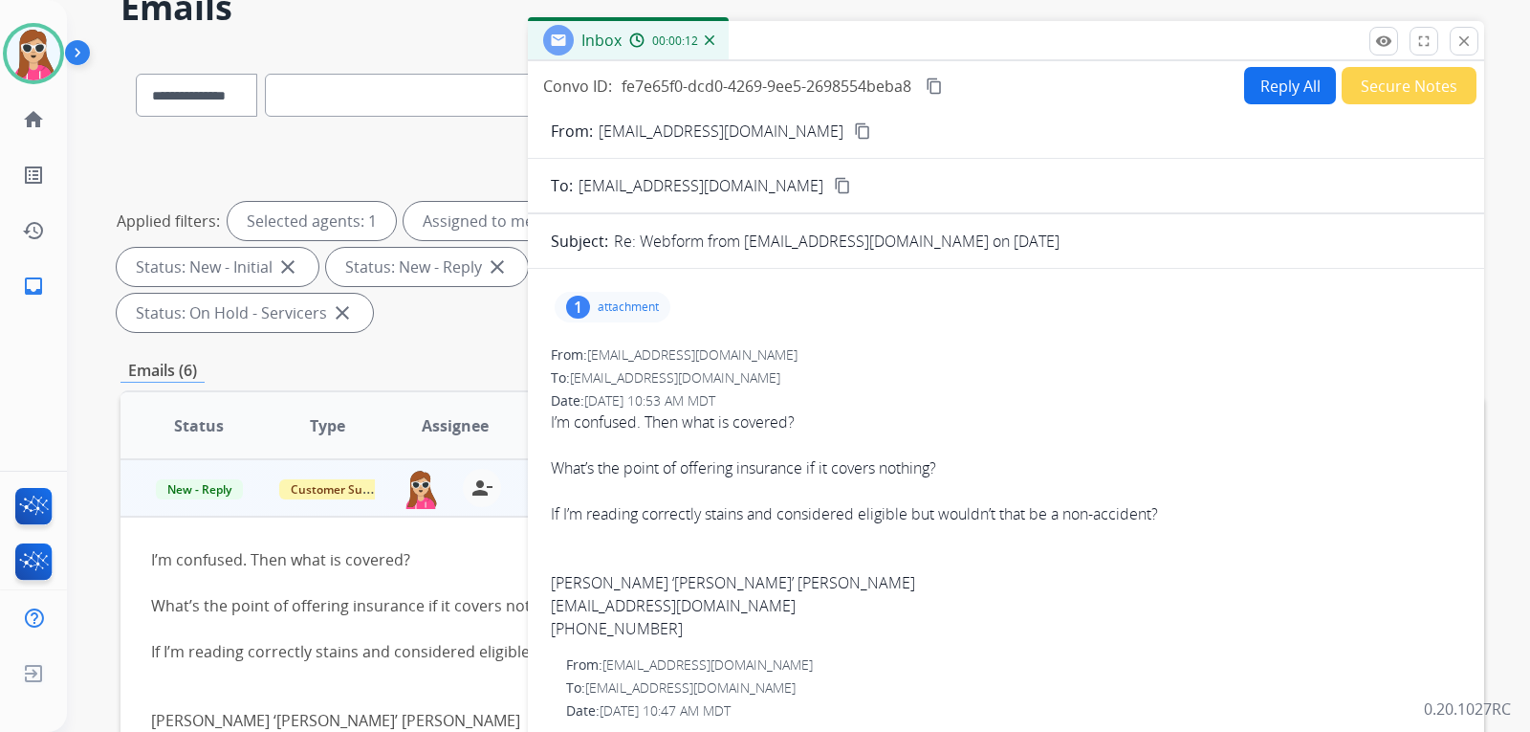
scroll to position [0, 0]
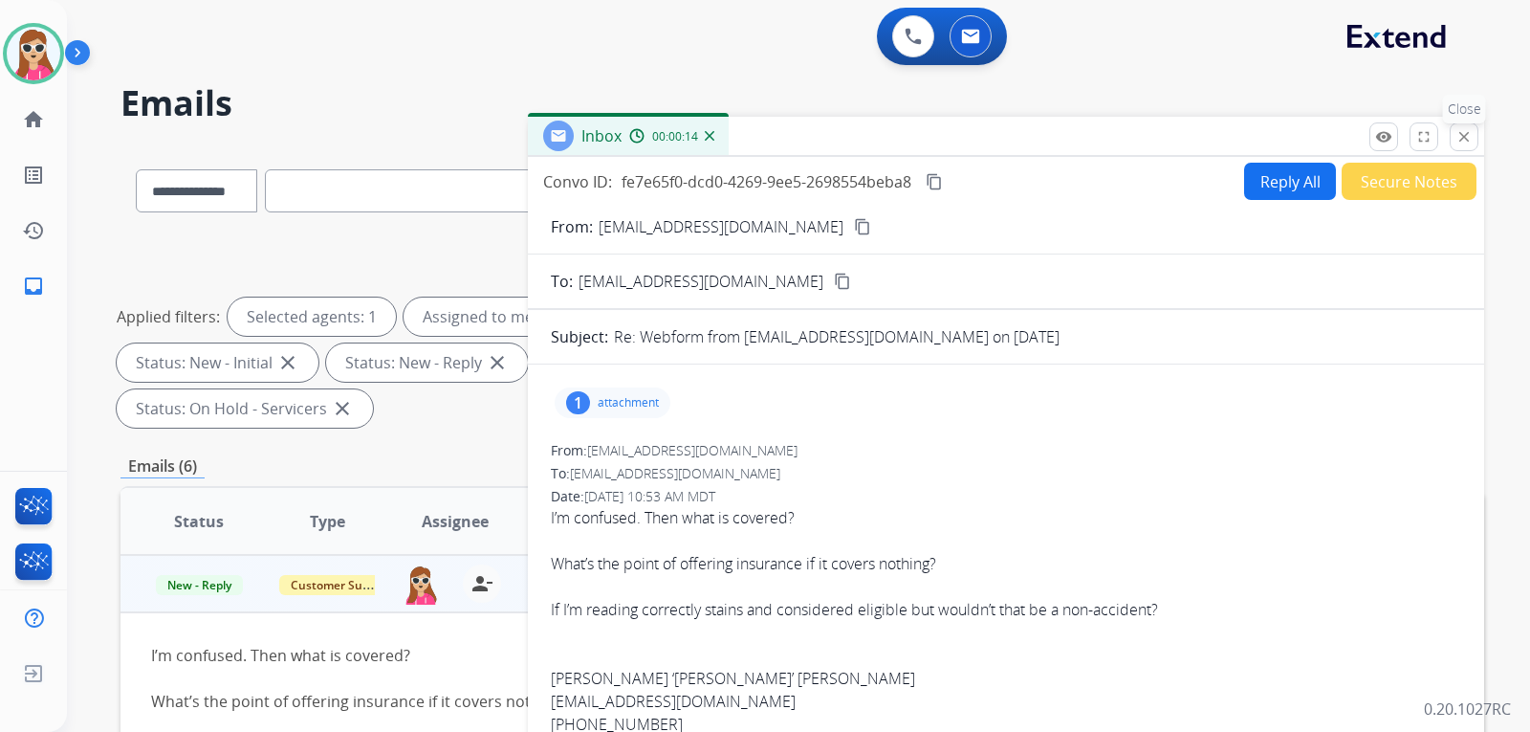
click at [1458, 141] on mat-icon "close" at bounding box center [1463, 136] width 17 height 17
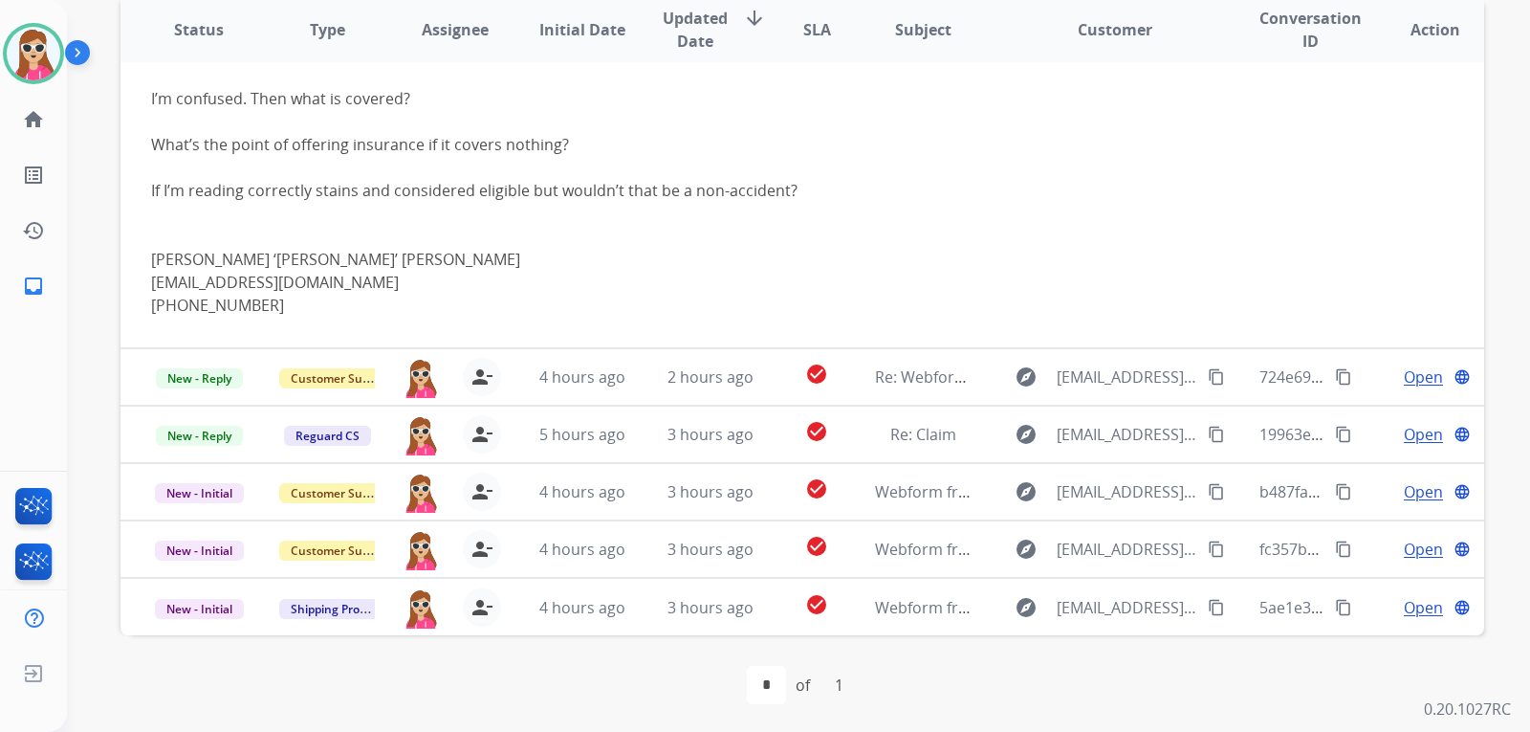
scroll to position [494, 0]
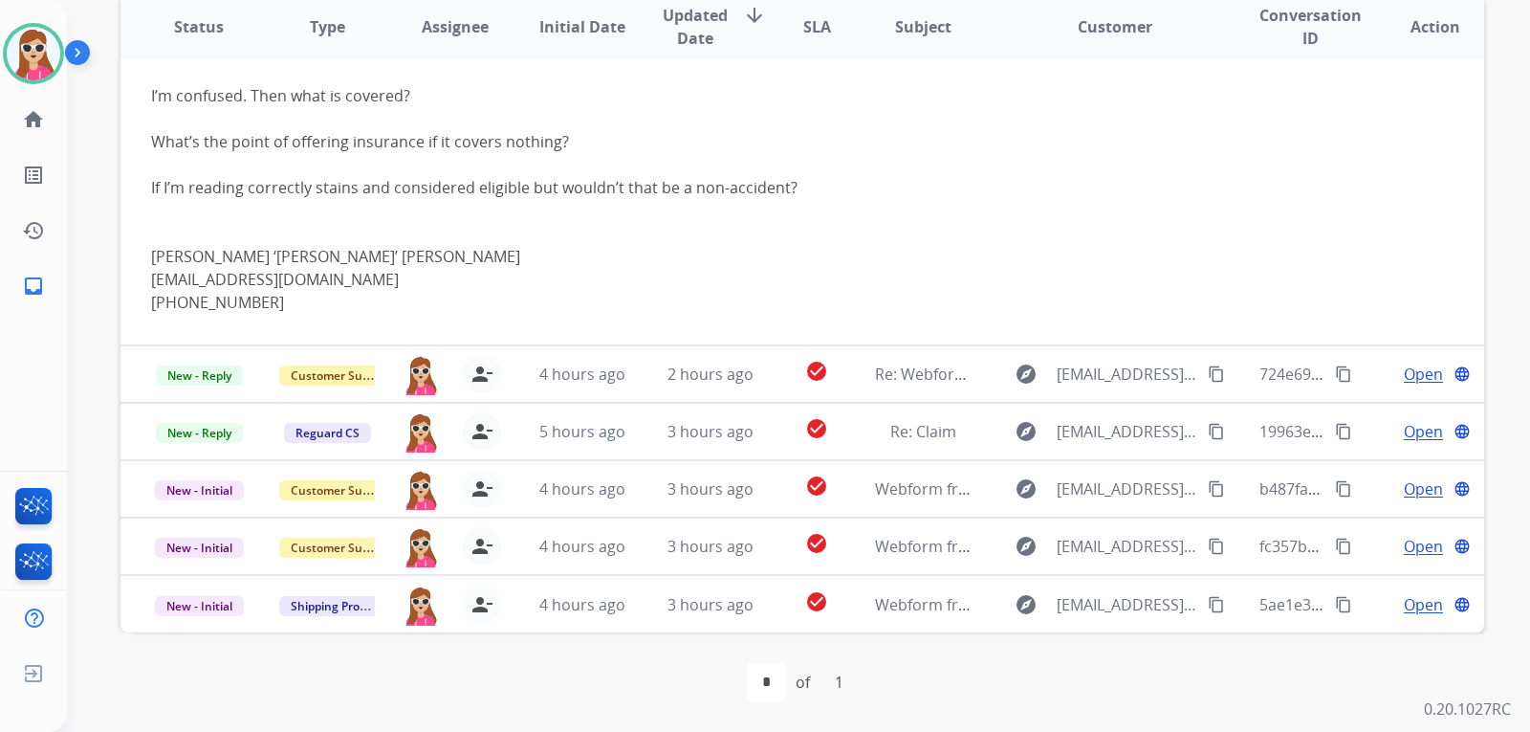
click at [763, 601] on td "check_circle" at bounding box center [801, 603] width 85 height 57
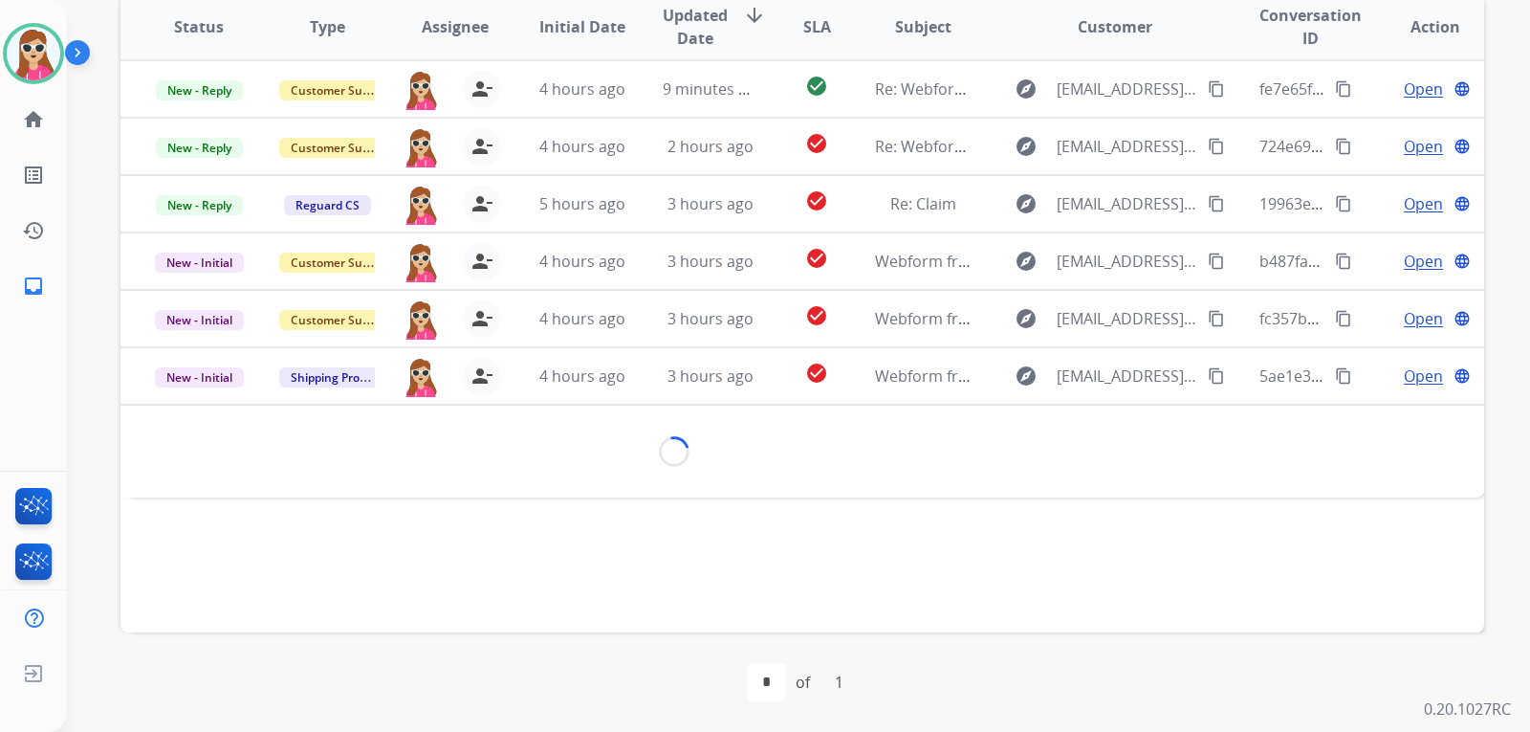
scroll to position [0, 0]
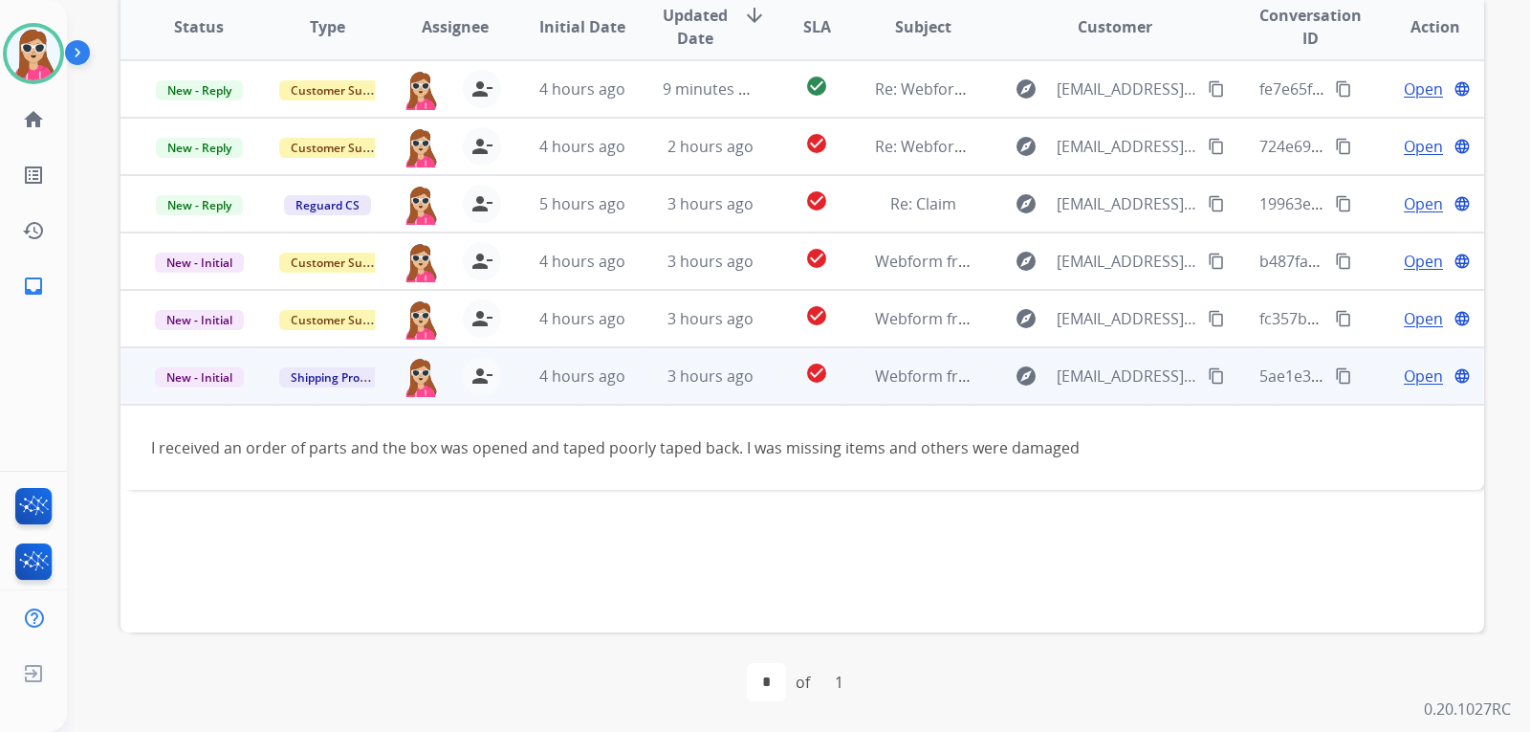
click at [1410, 382] on span "Open" at bounding box center [1423, 375] width 39 height 23
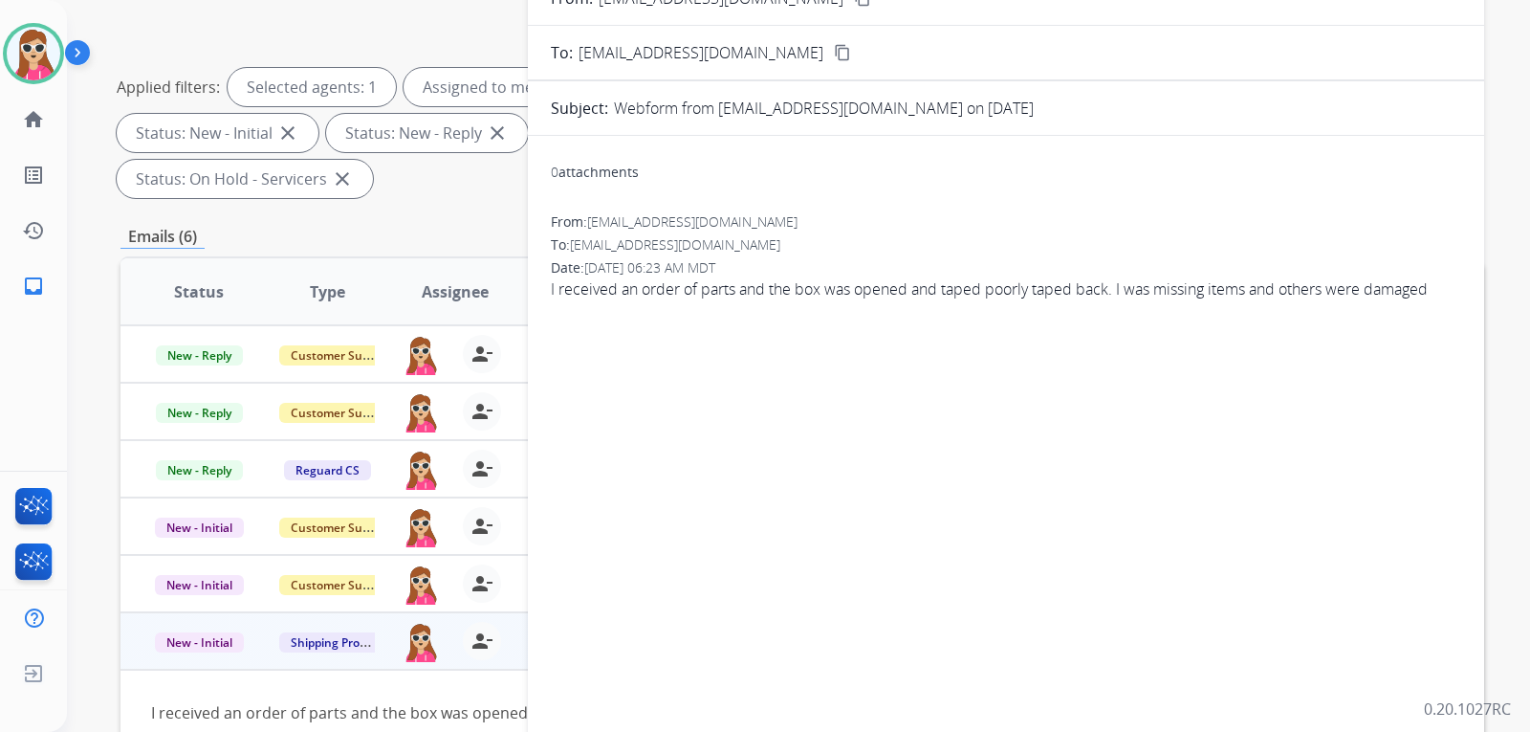
scroll to position [208, 0]
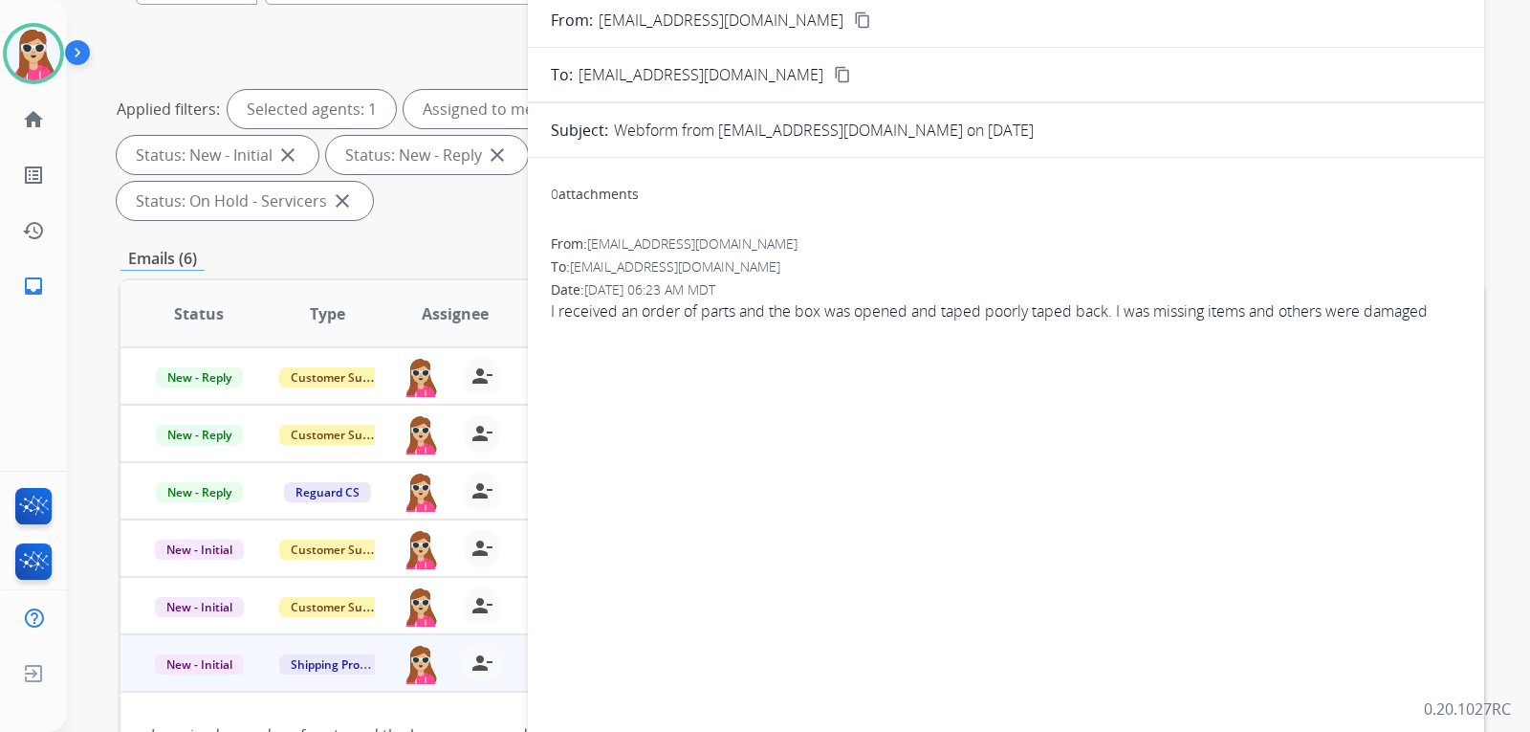
click at [763, 20] on div "From: Nova3702@yahoo.com content_copy" at bounding box center [1006, 20] width 956 height 23
click at [854, 23] on mat-icon "content_copy" at bounding box center [862, 19] width 17 height 17
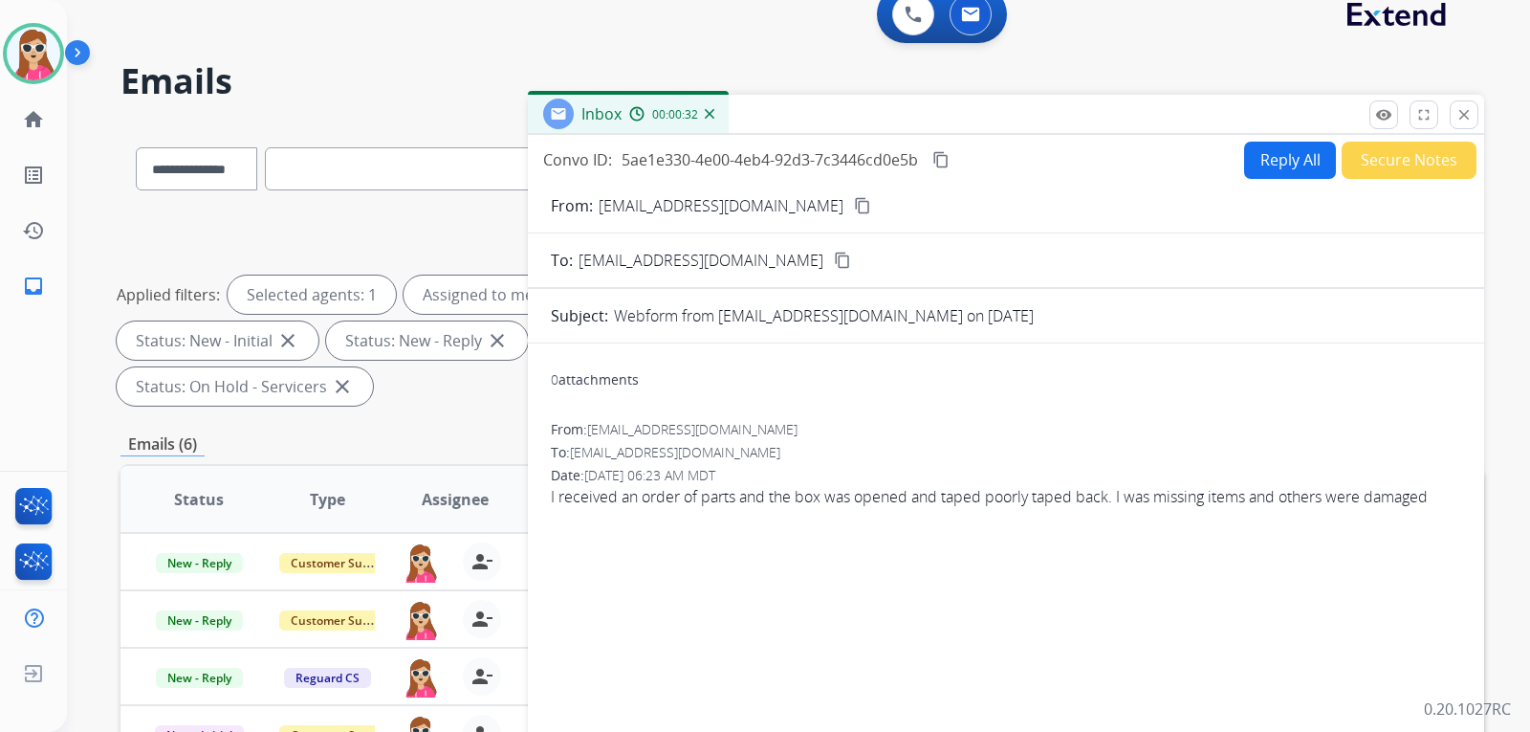
scroll to position [0, 0]
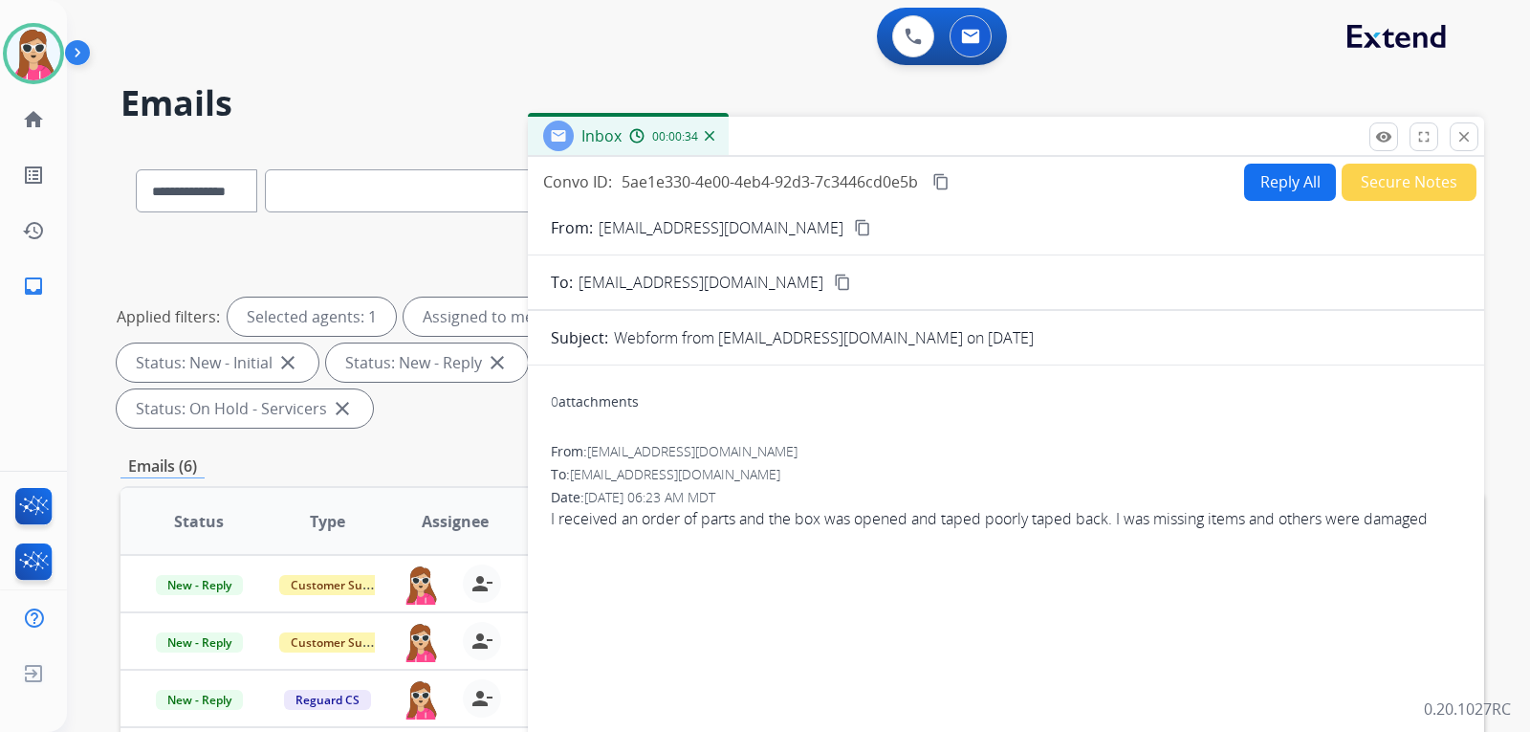
click at [1275, 187] on button "Reply All" at bounding box center [1290, 182] width 92 height 37
select select "**********"
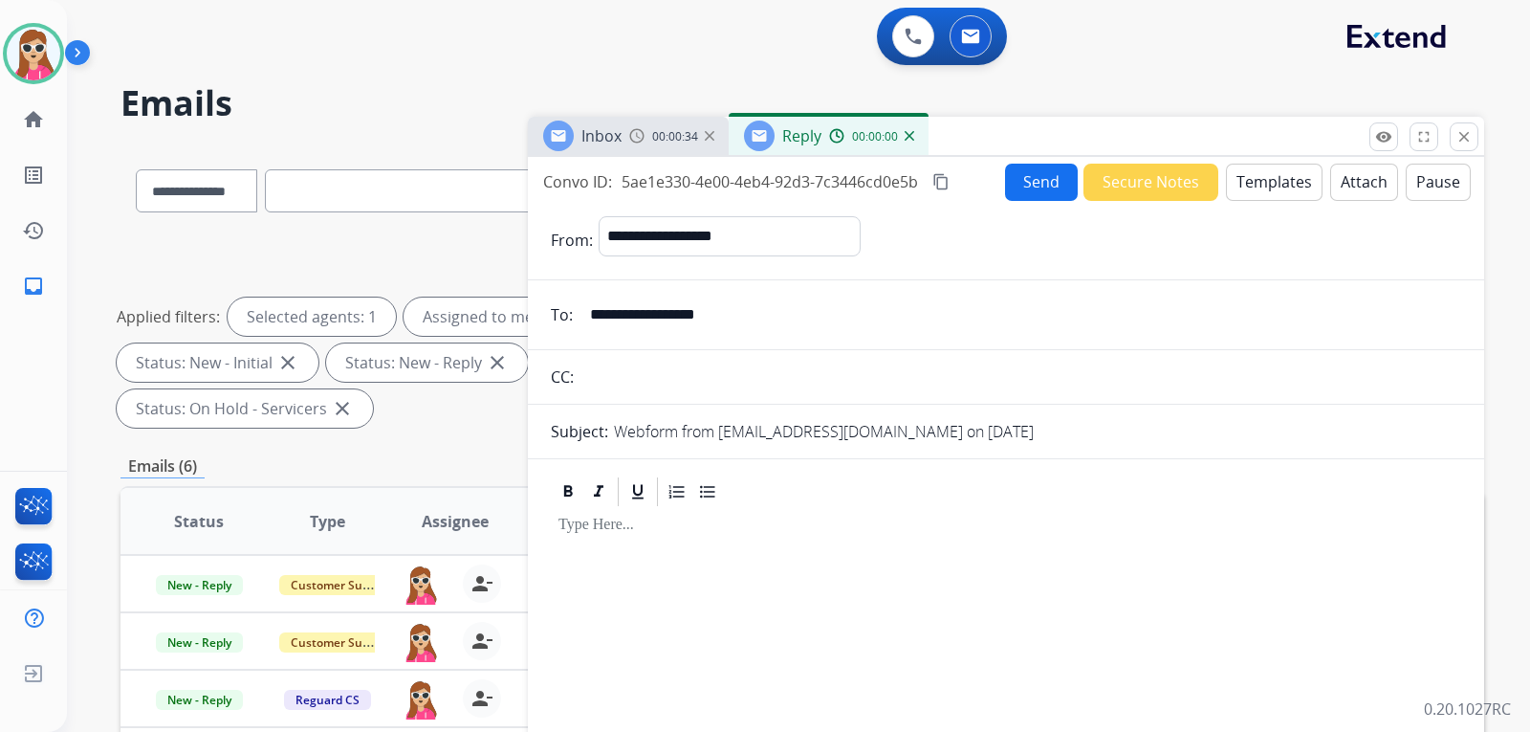
click at [1275, 186] on button "Templates" at bounding box center [1274, 182] width 97 height 37
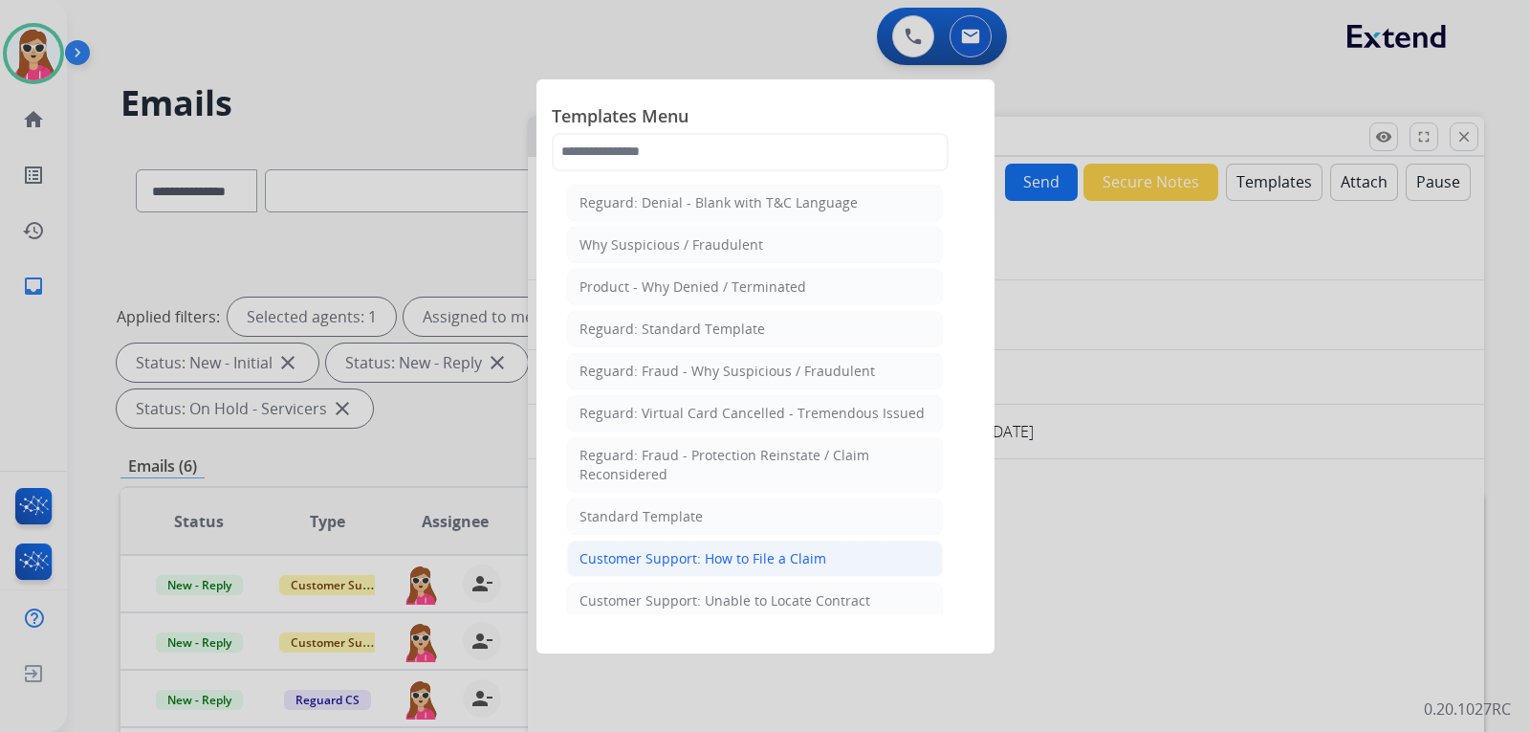
click at [759, 557] on div "Customer Support: How to File a Claim" at bounding box center [702, 558] width 247 height 19
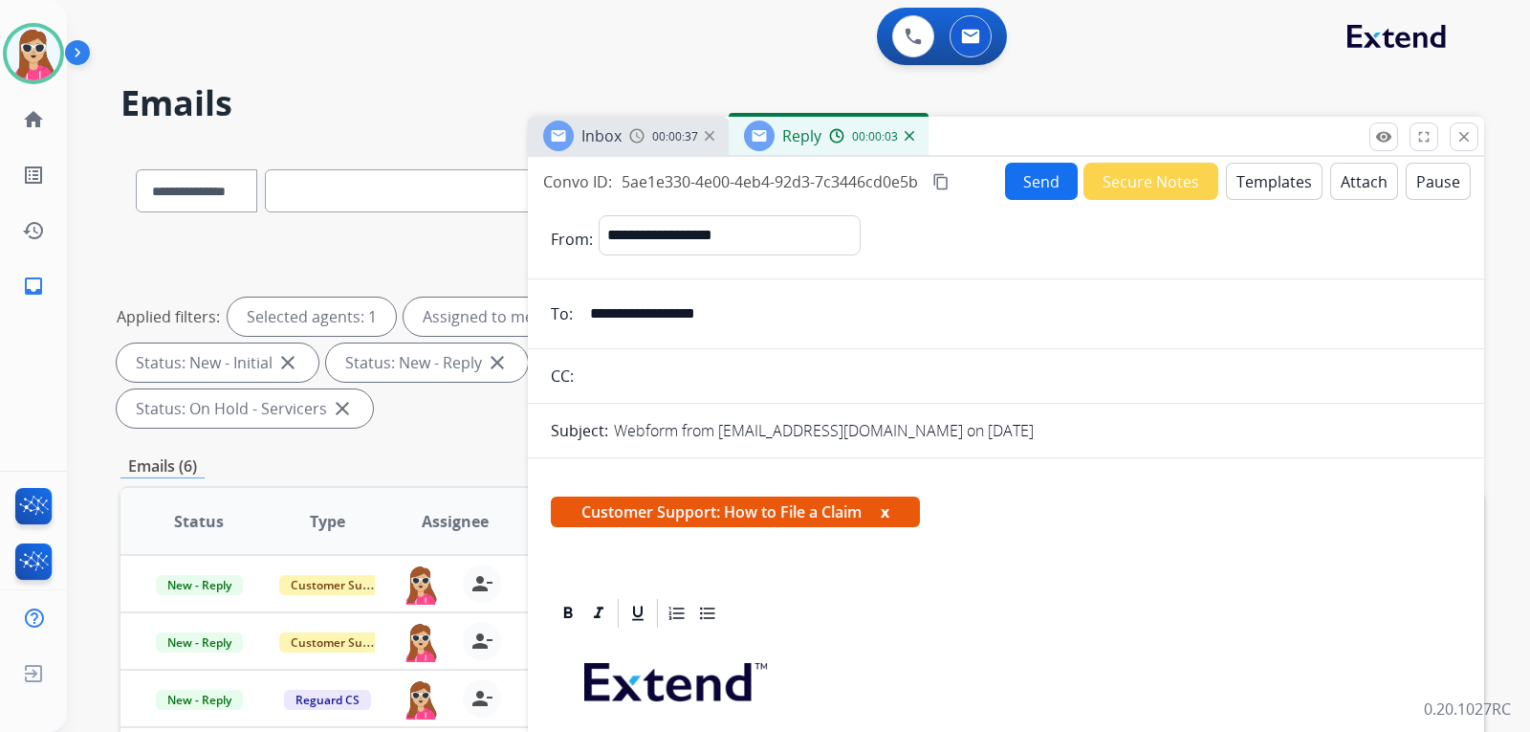
scroll to position [346, 0]
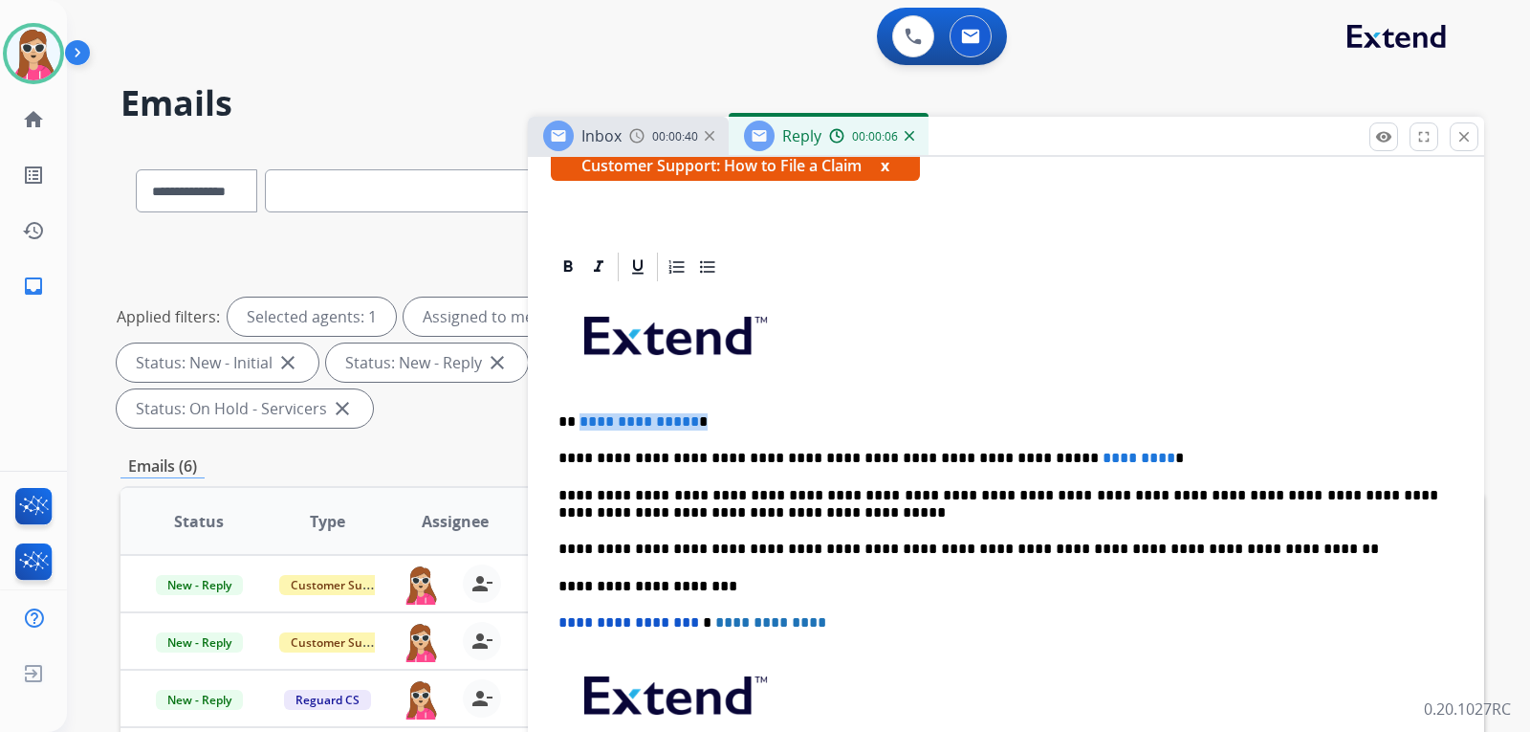
drag, startPoint x: 577, startPoint y: 420, endPoint x: 692, endPoint y: 408, distance: 116.3
click at [692, 408] on div "**********" at bounding box center [1006, 576] width 910 height 584
drag, startPoint x: 1087, startPoint y: 445, endPoint x: 1086, endPoint y: 455, distance: 10.6
click at [1086, 455] on div "**********" at bounding box center [1006, 576] width 910 height 584
click at [1086, 455] on p "**********" at bounding box center [998, 457] width 880 height 17
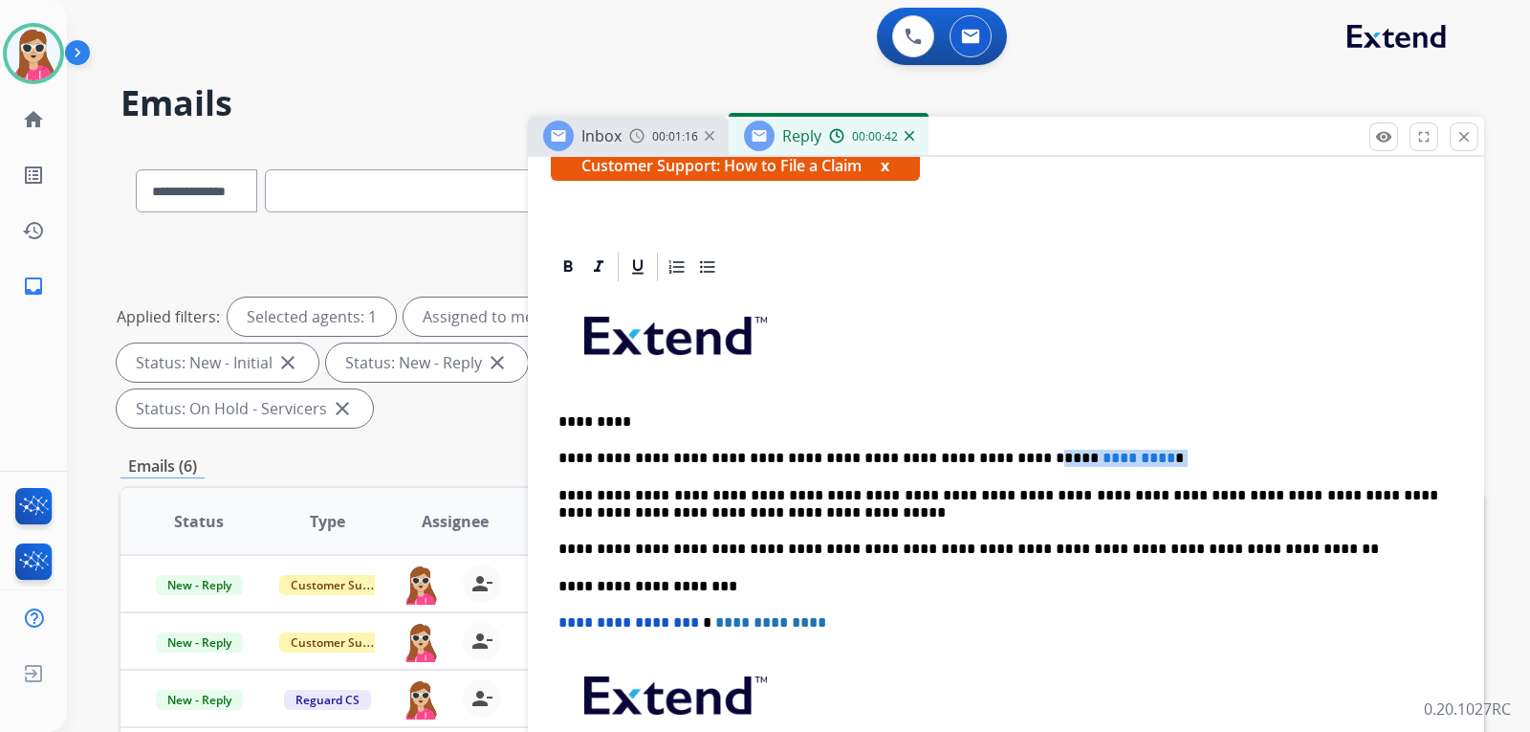
drag, startPoint x: 1086, startPoint y: 455, endPoint x: 974, endPoint y: 460, distance: 112.0
click at [977, 459] on p "**********" at bounding box center [998, 457] width 880 height 17
click at [1082, 459] on p "**********" at bounding box center [998, 457] width 880 height 17
drag, startPoint x: 994, startPoint y: 455, endPoint x: 1092, endPoint y: 464, distance: 98.9
click at [1092, 464] on p "**********" at bounding box center [998, 457] width 880 height 17
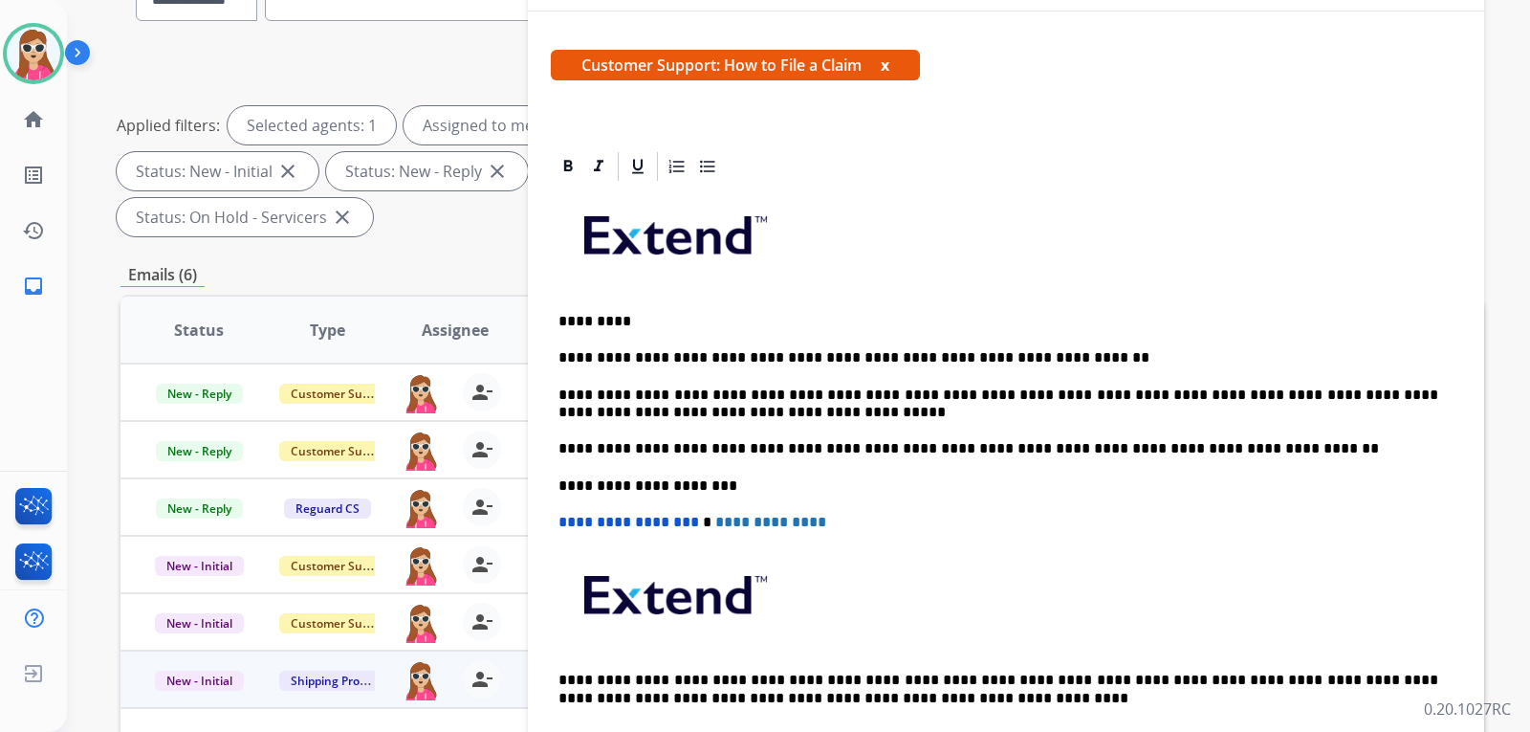
scroll to position [251, 0]
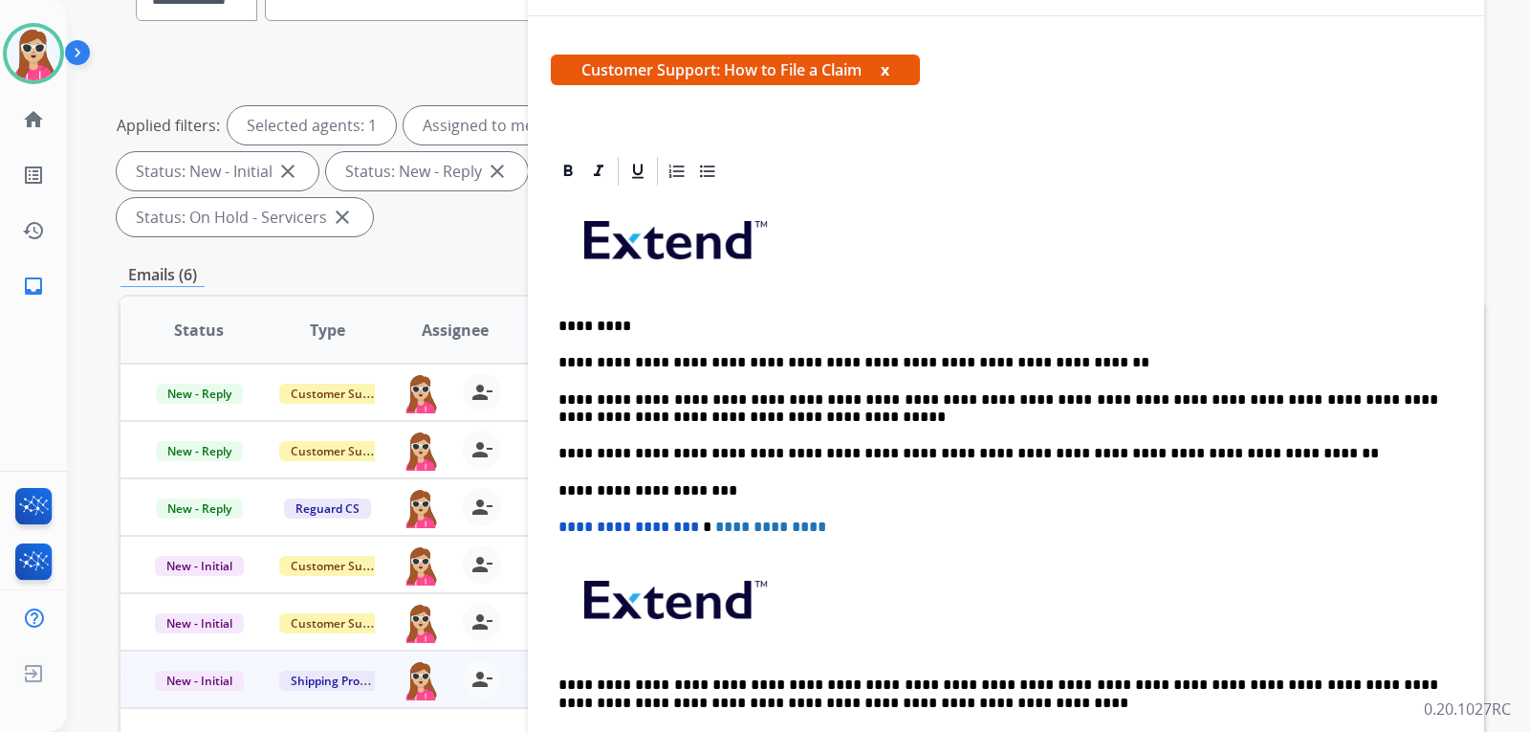
click at [607, 330] on p "*********" at bounding box center [998, 325] width 880 height 17
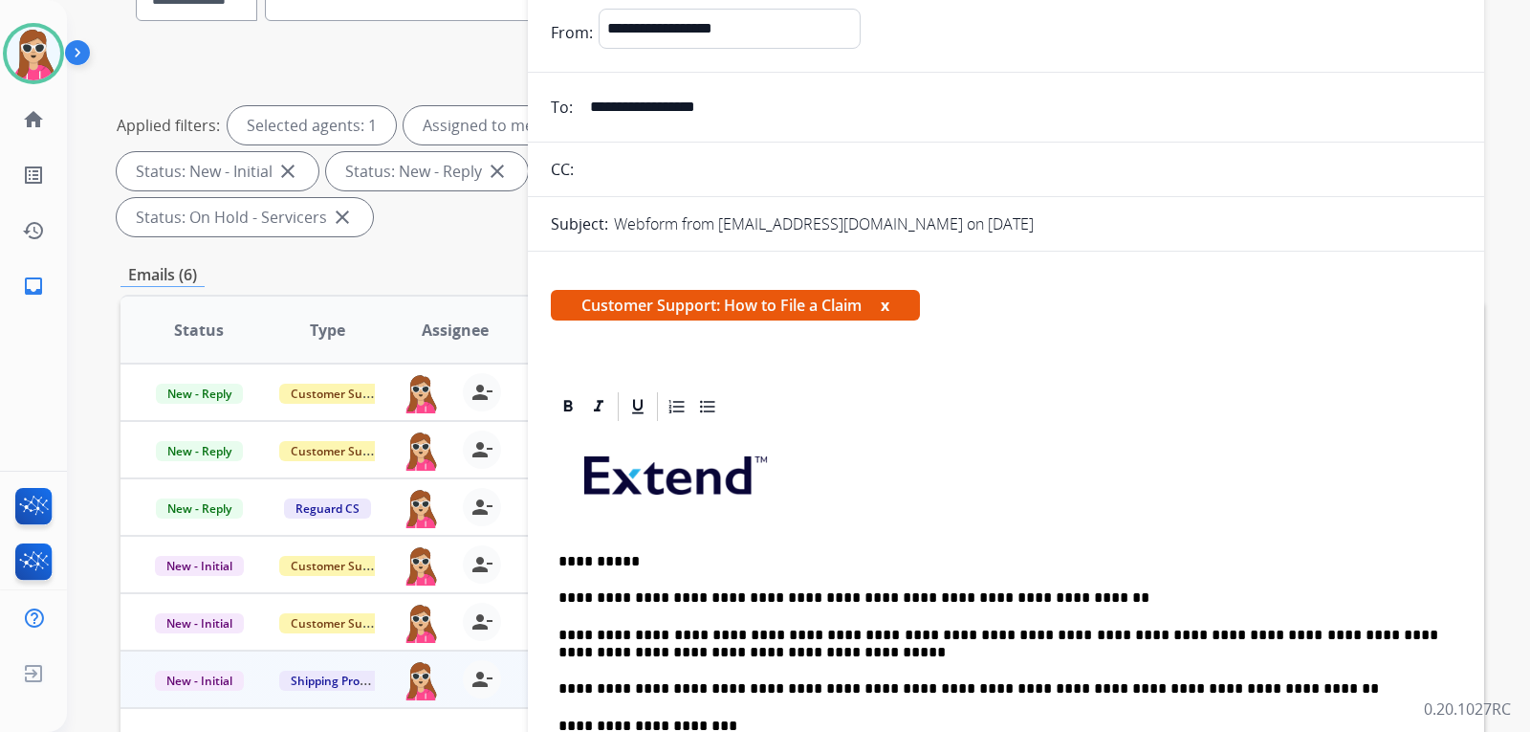
scroll to position [0, 0]
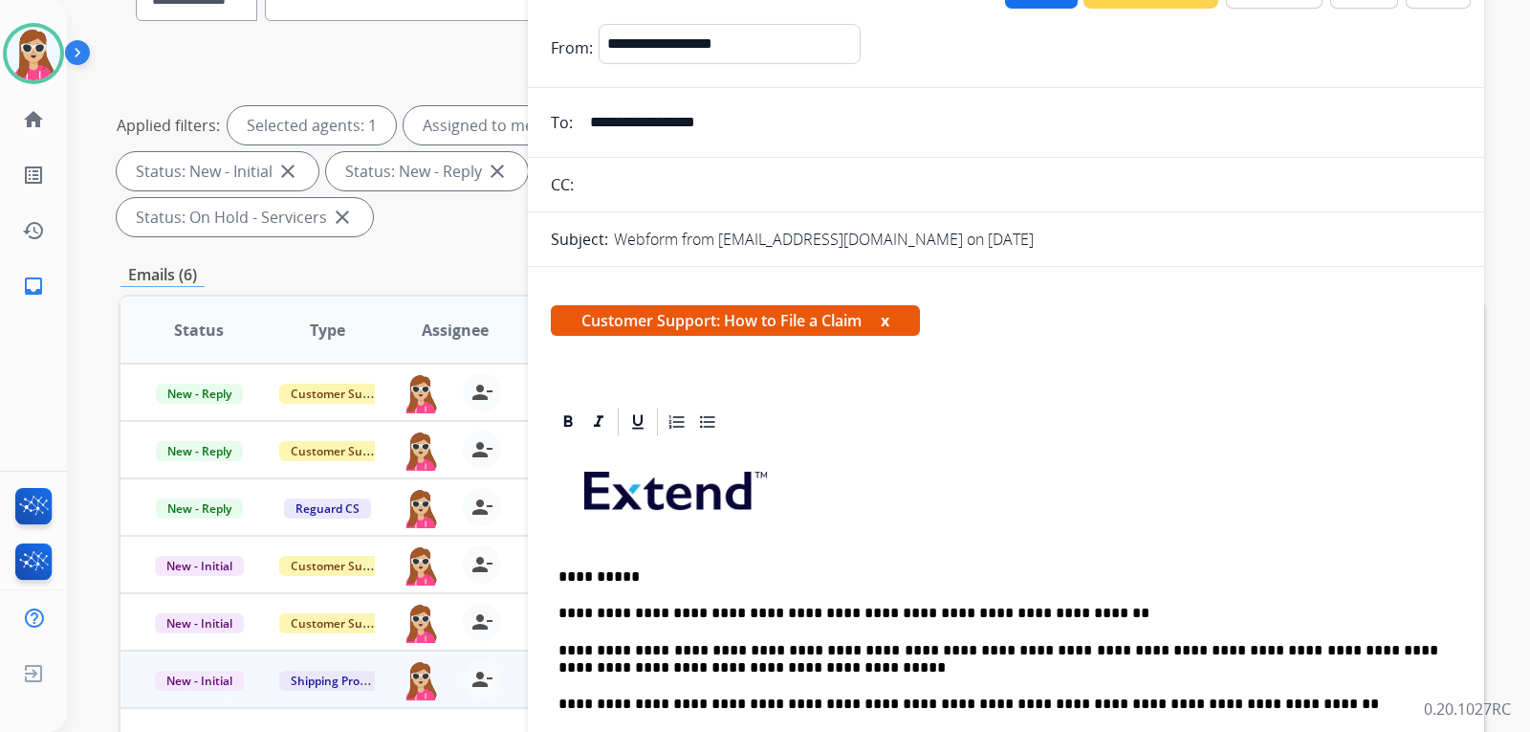
click at [911, 550] on div "**********" at bounding box center [1006, 731] width 910 height 584
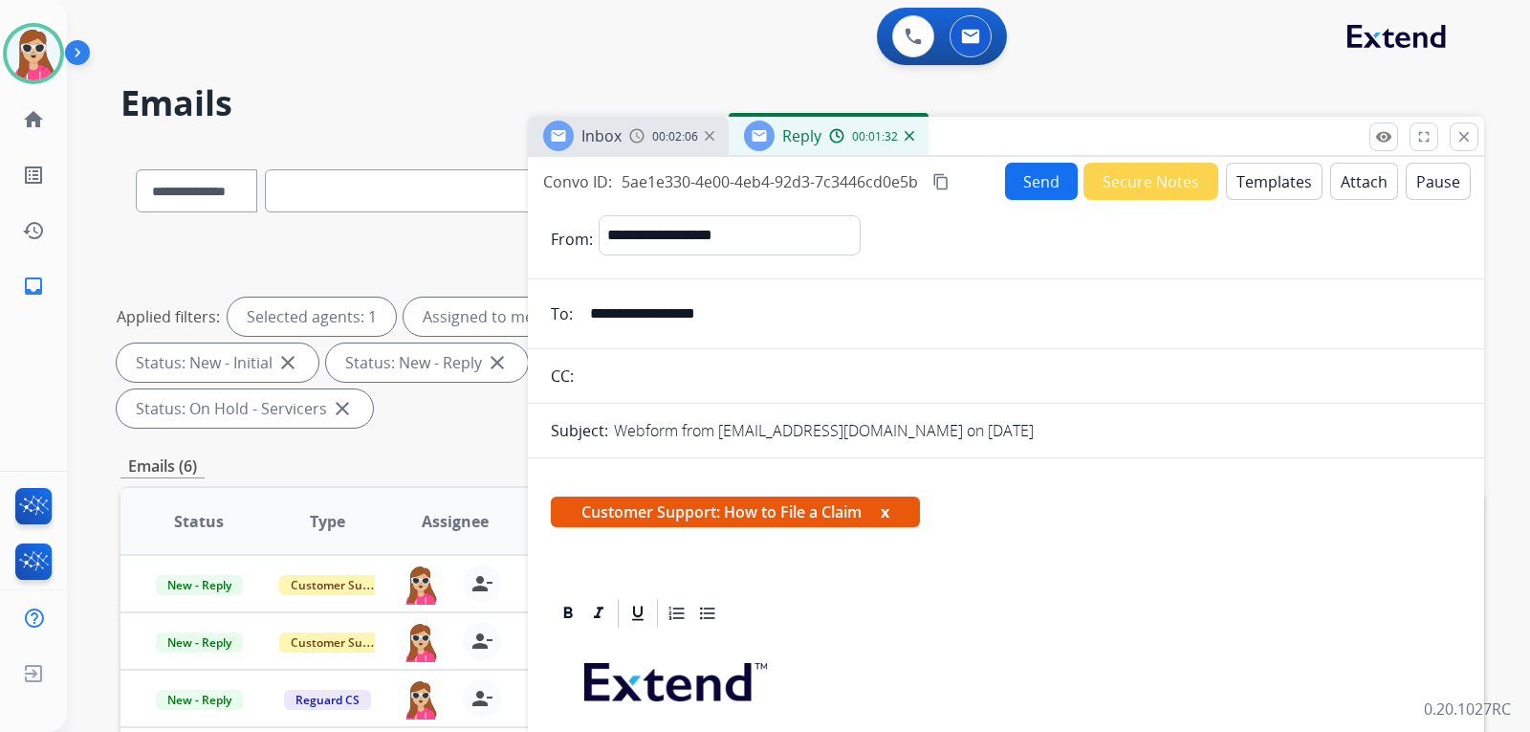
click at [1023, 184] on button "Send" at bounding box center [1041, 181] width 73 height 37
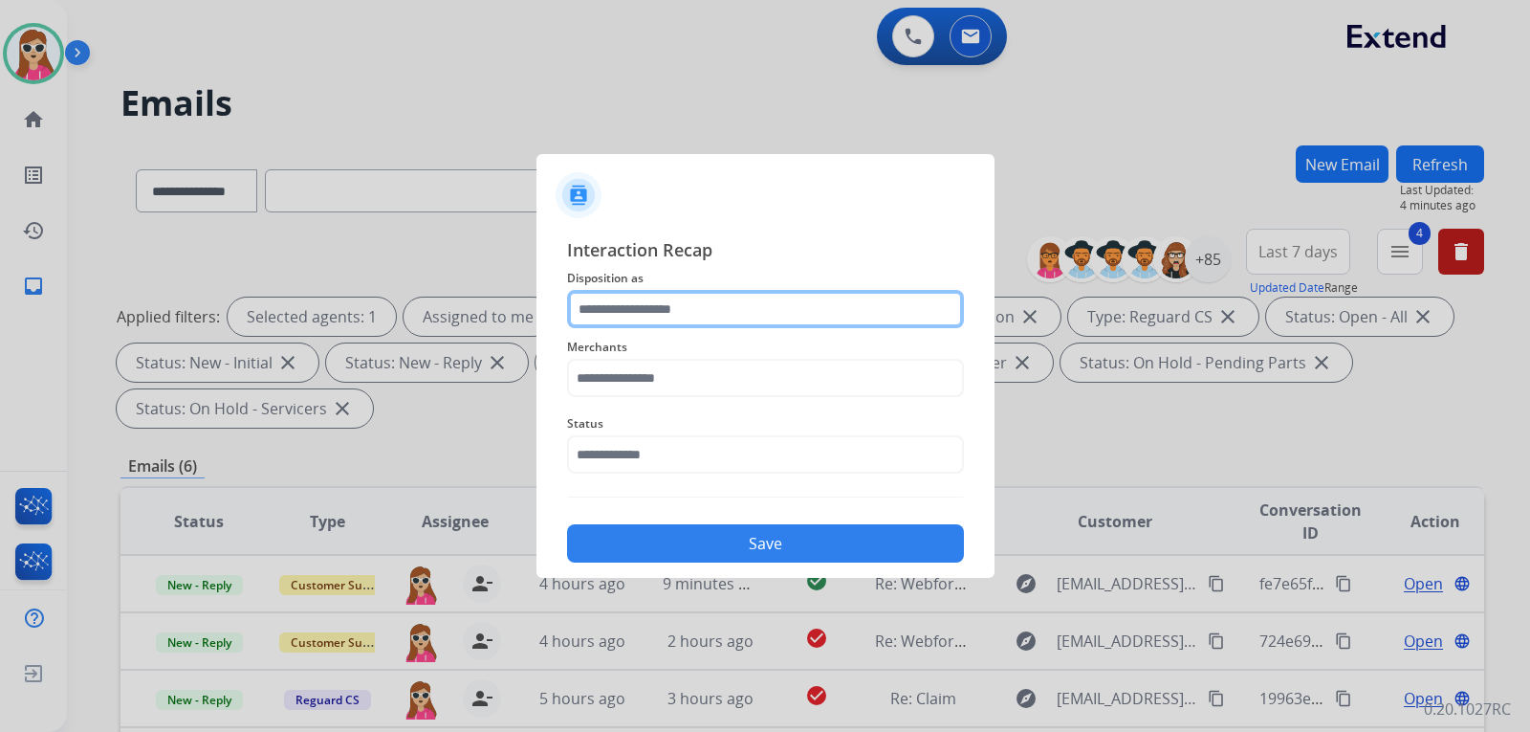
click at [732, 322] on input "text" at bounding box center [765, 309] width 397 height 38
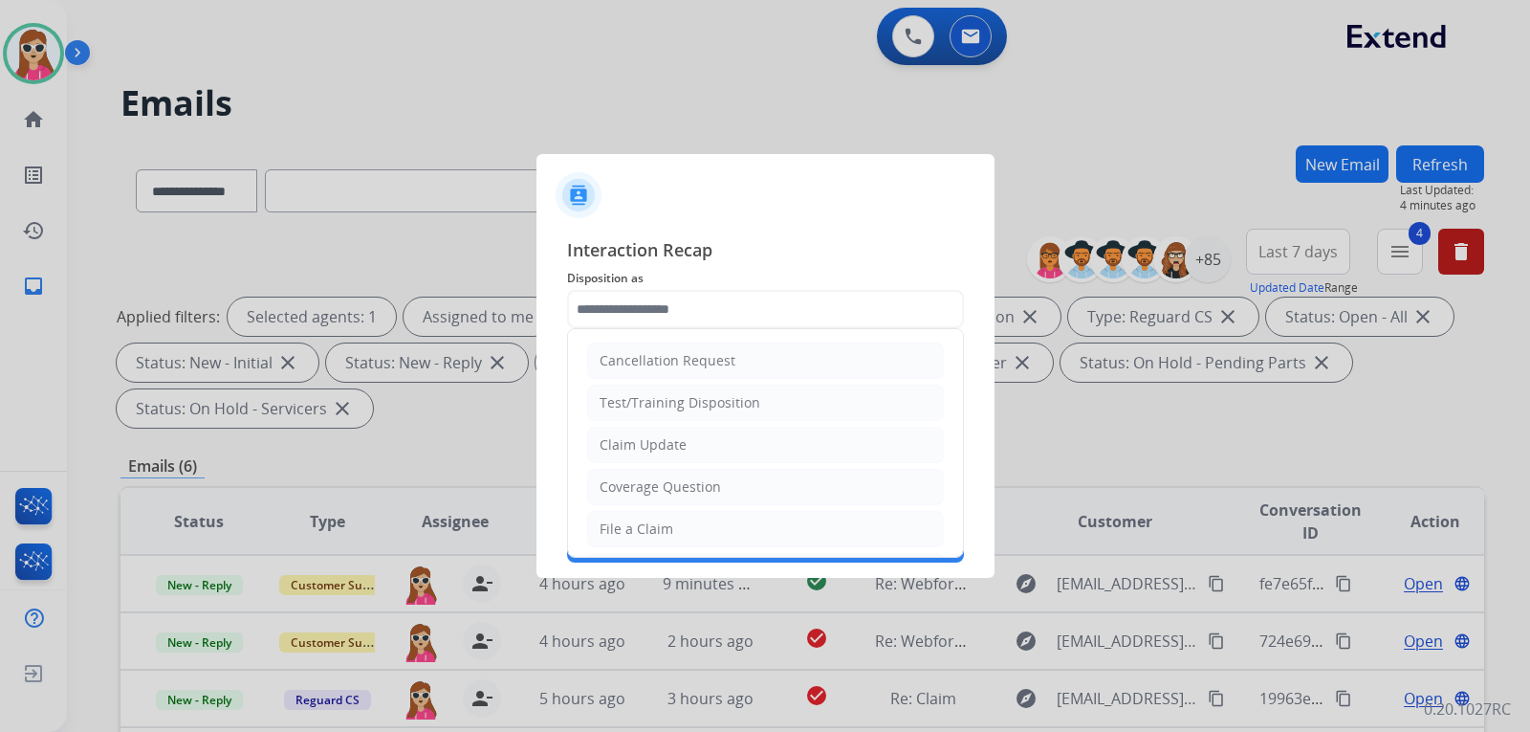
click at [663, 519] on div "File a Claim" at bounding box center [637, 528] width 74 height 19
type input "**********"
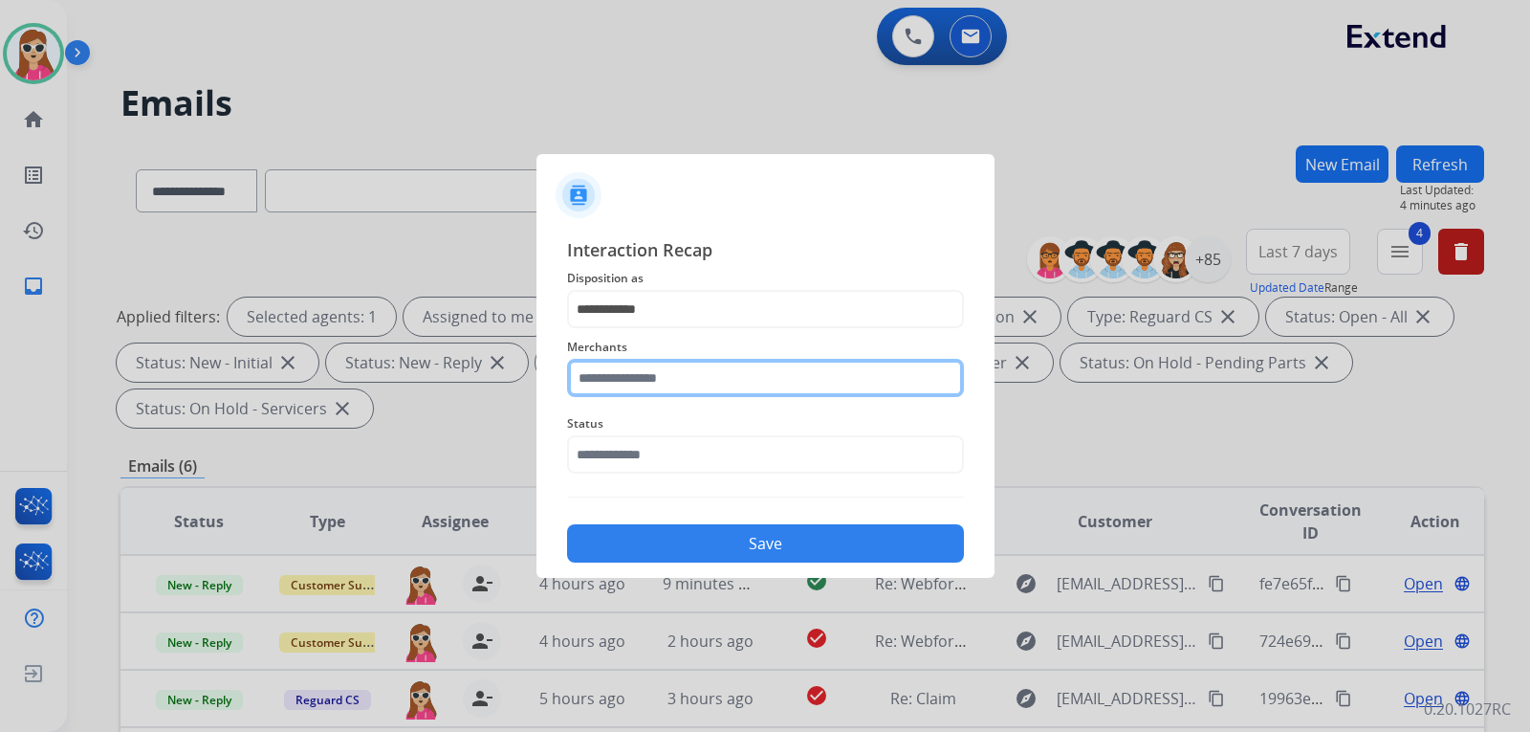
click at [667, 385] on input "text" at bounding box center [765, 378] width 397 height 38
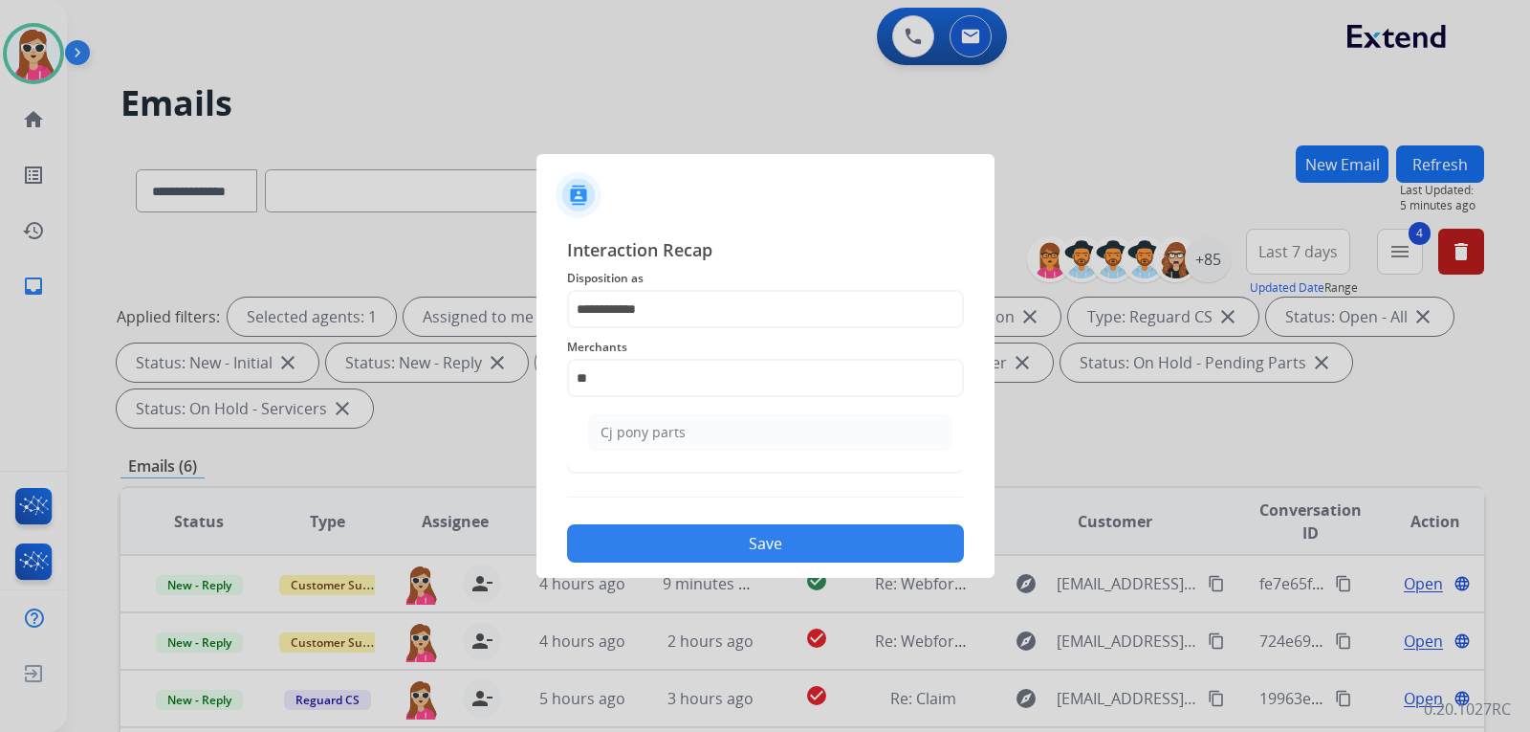
drag, startPoint x: 711, startPoint y: 422, endPoint x: 729, endPoint y: 489, distance: 69.4
click at [713, 434] on li "Cj pony parts" at bounding box center [770, 432] width 364 height 36
type input "**********"
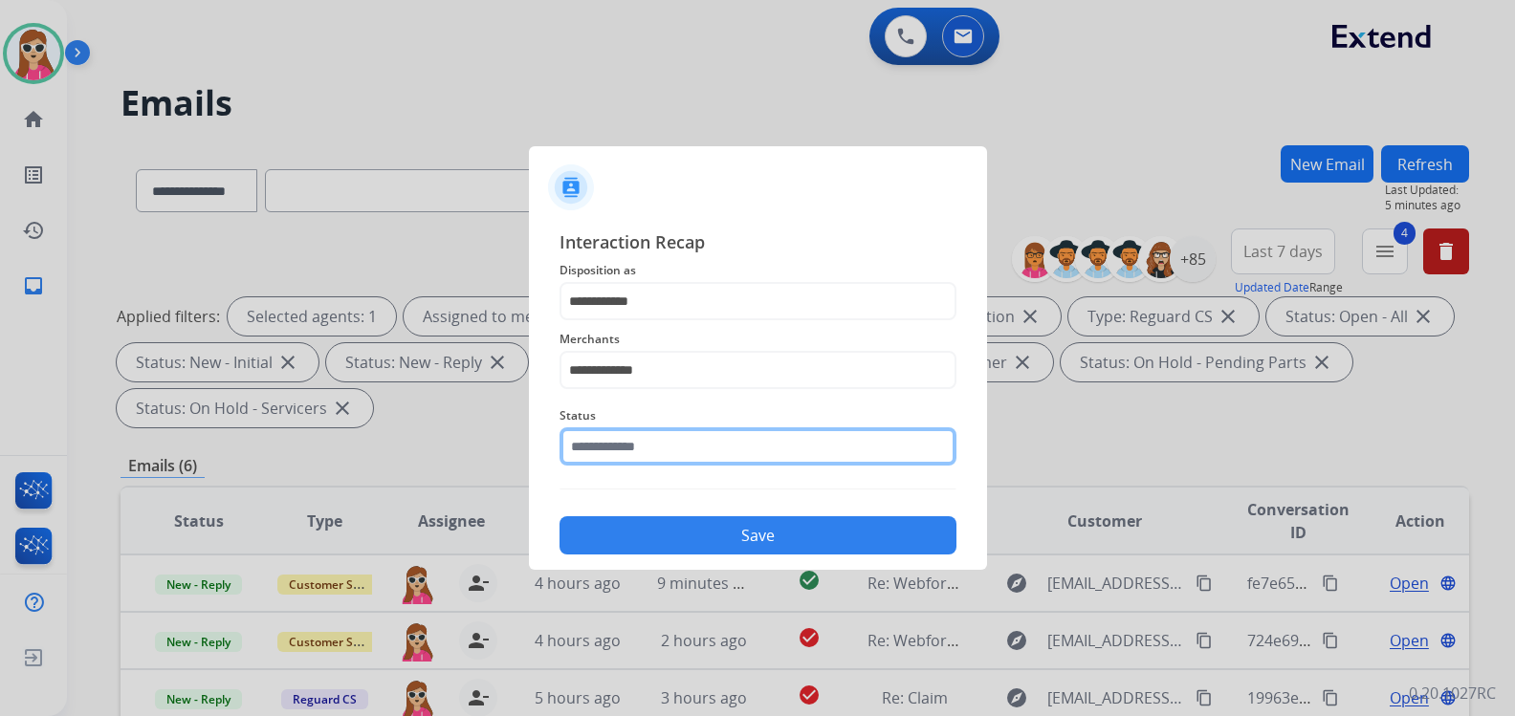
click at [745, 464] on input "text" at bounding box center [757, 446] width 397 height 38
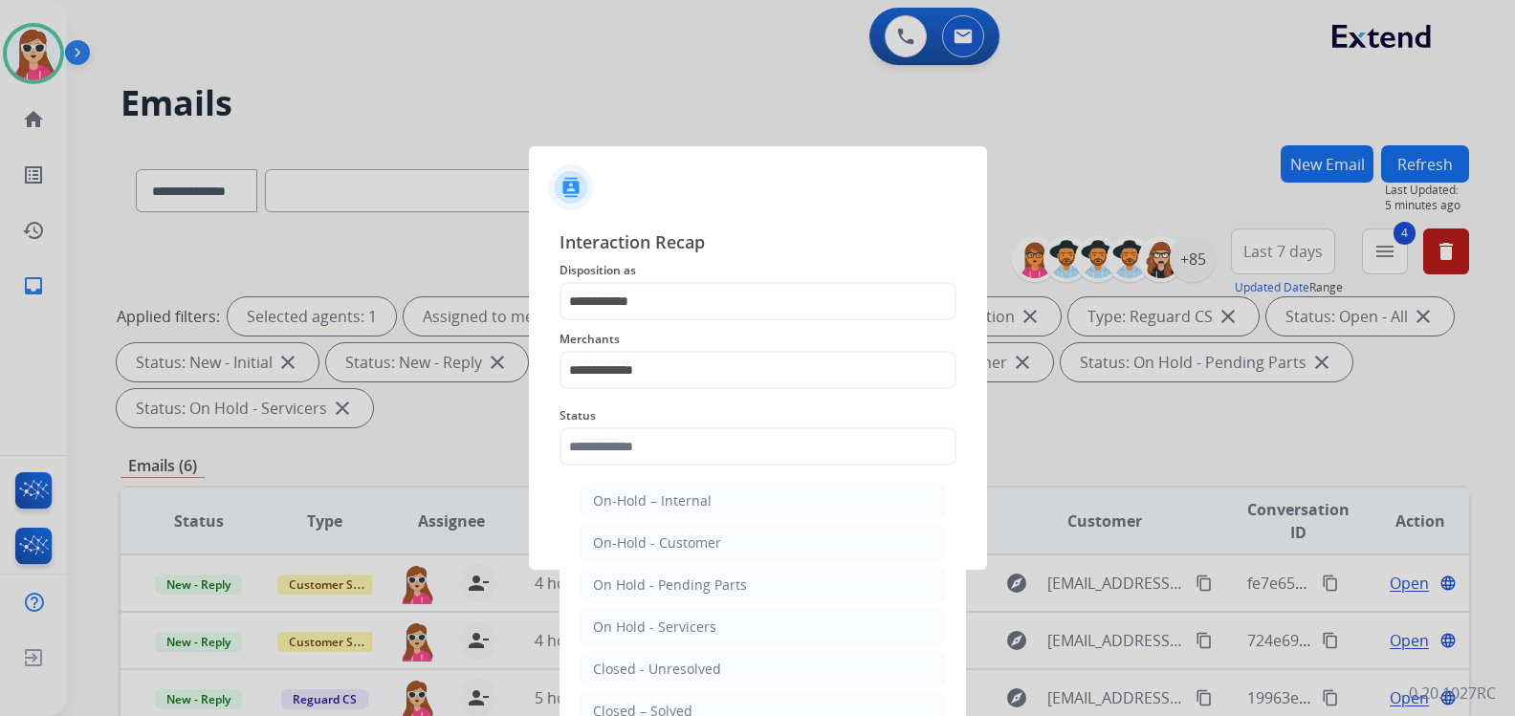
click at [702, 707] on li "Closed – Solved" at bounding box center [762, 711] width 364 height 36
type input "**********"
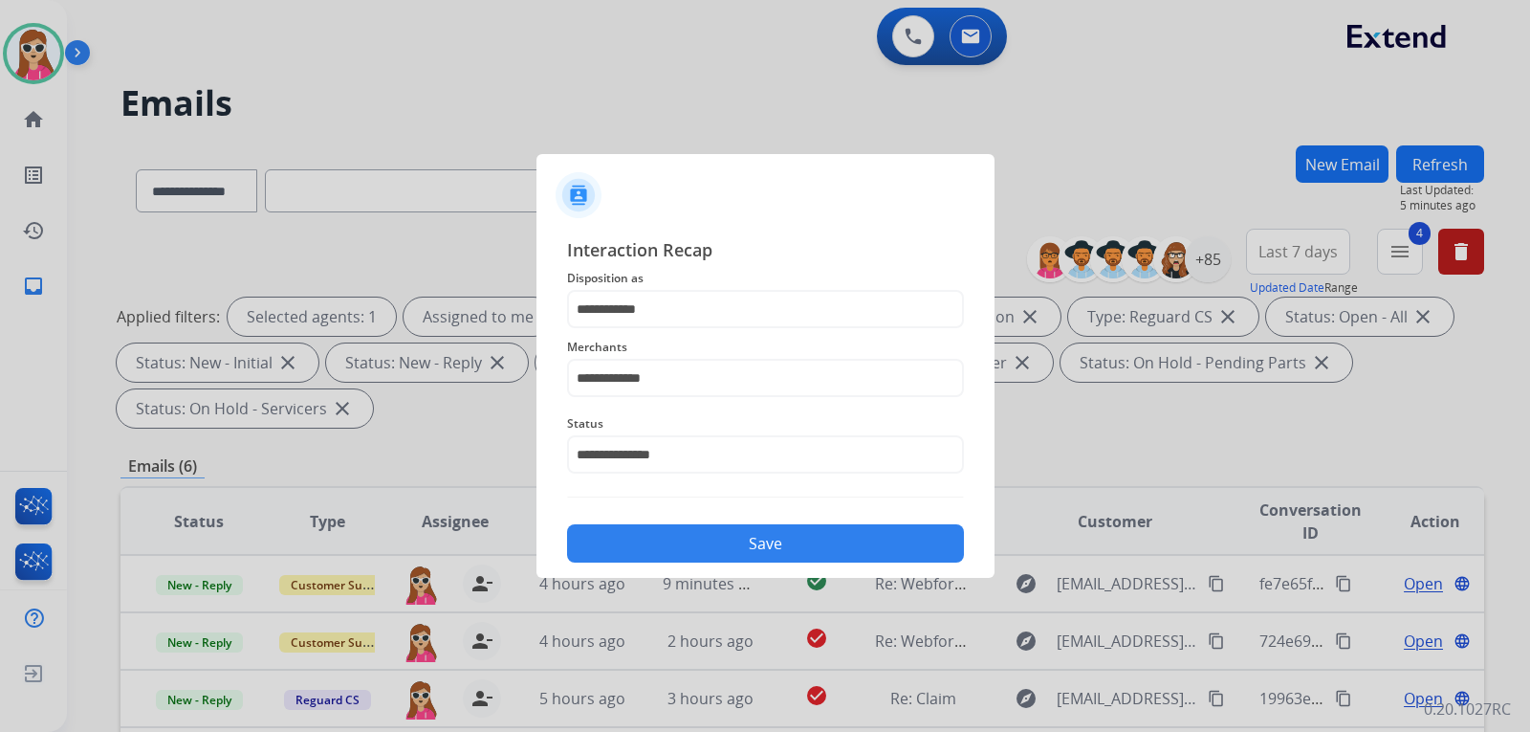
click at [720, 545] on button "Save" at bounding box center [765, 543] width 397 height 38
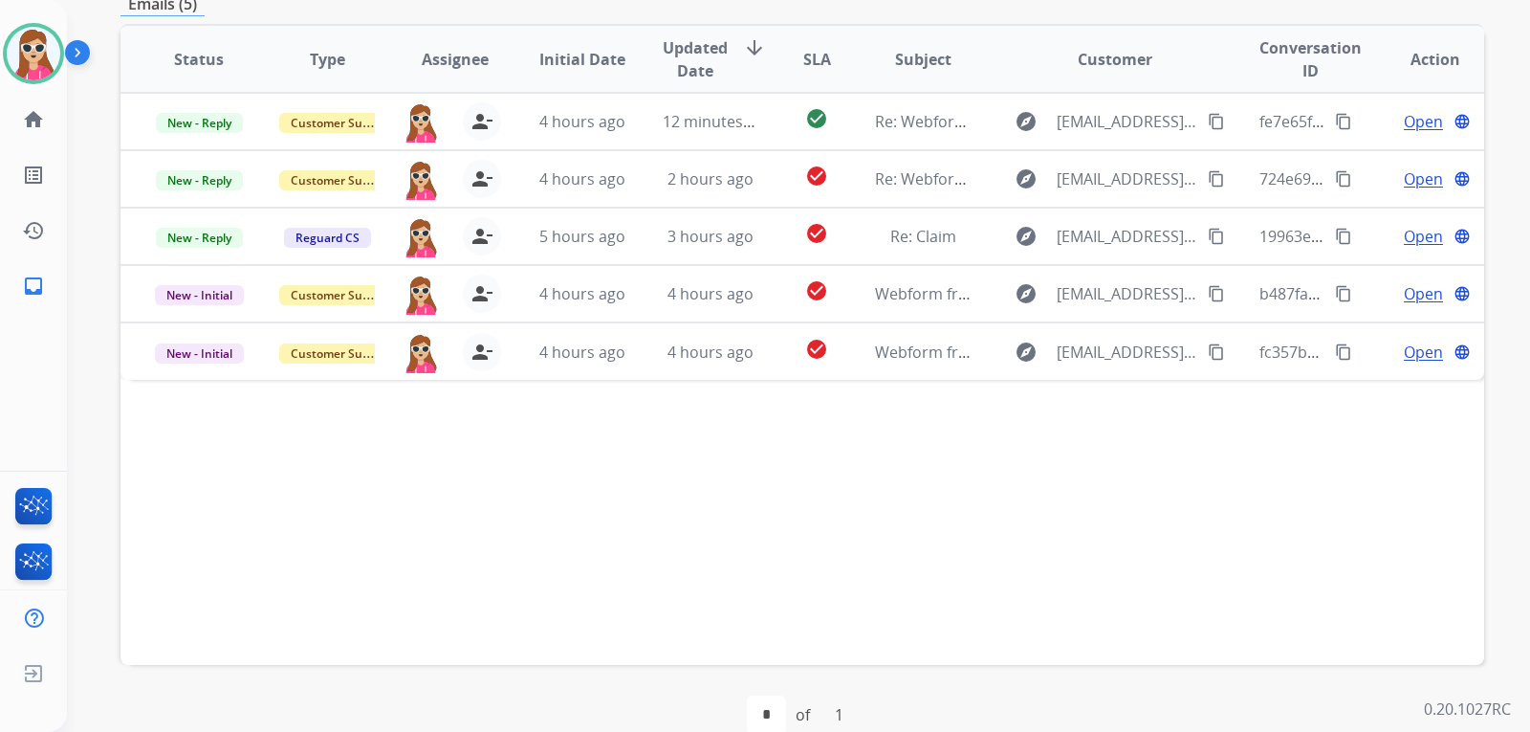
scroll to position [478, 0]
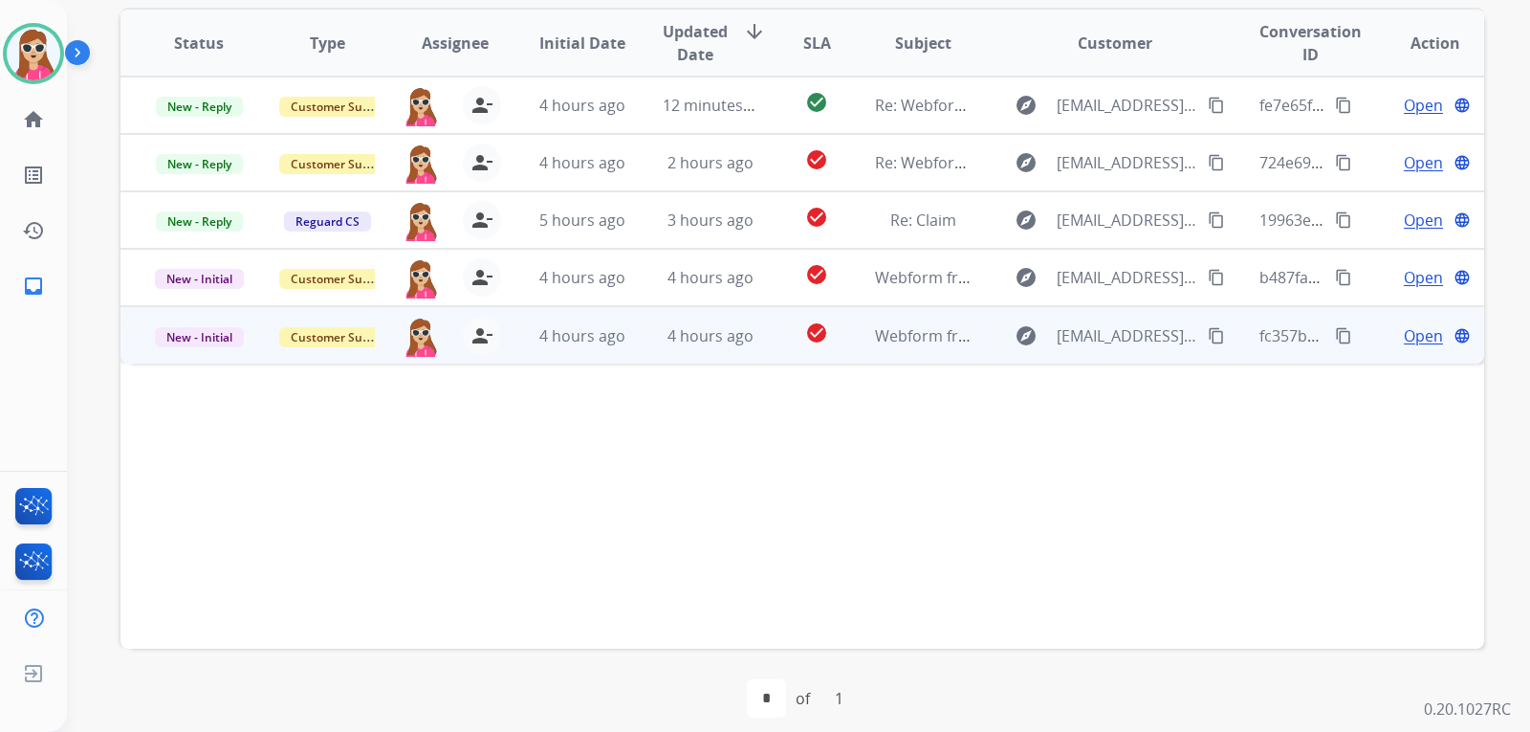
click at [1404, 337] on span "Open" at bounding box center [1423, 335] width 39 height 23
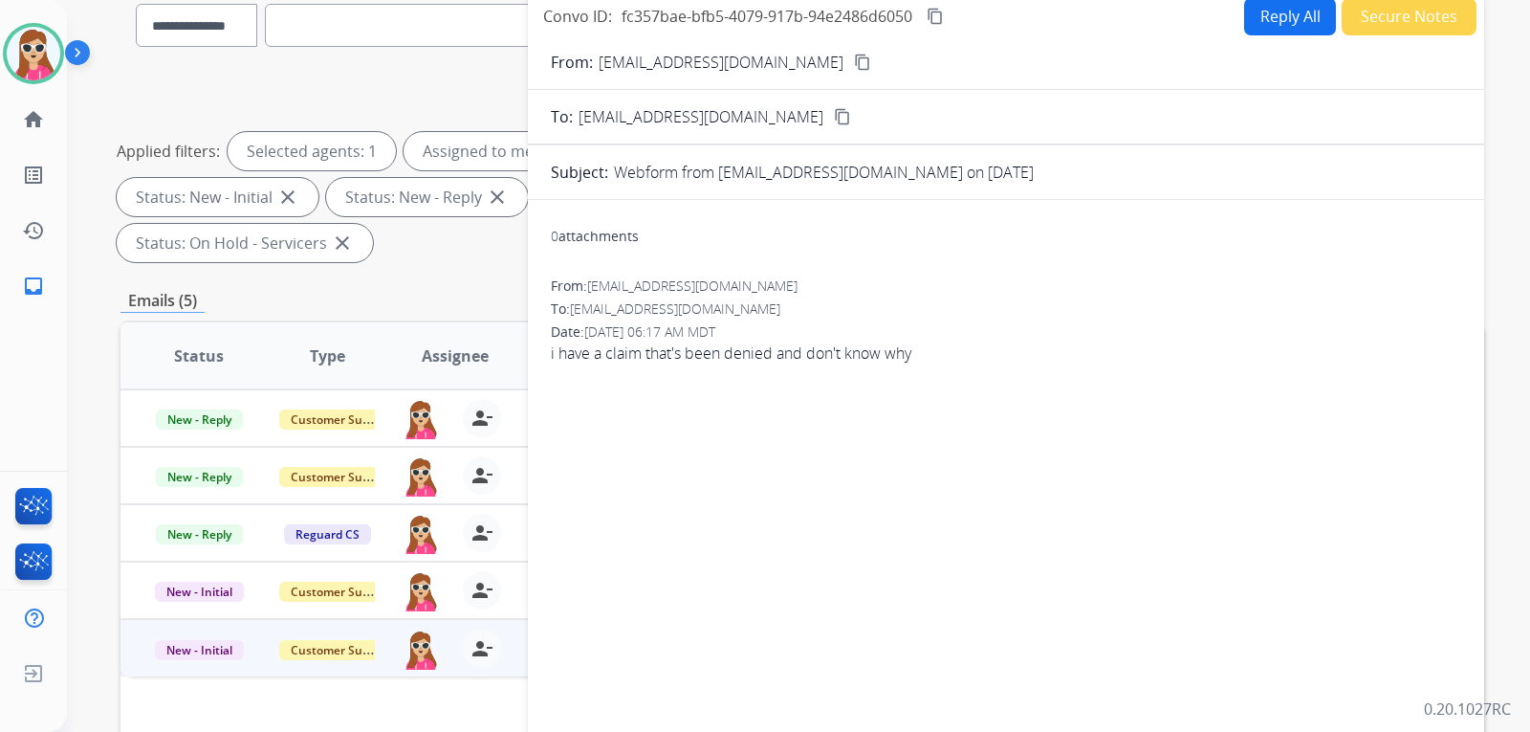
scroll to position [0, 0]
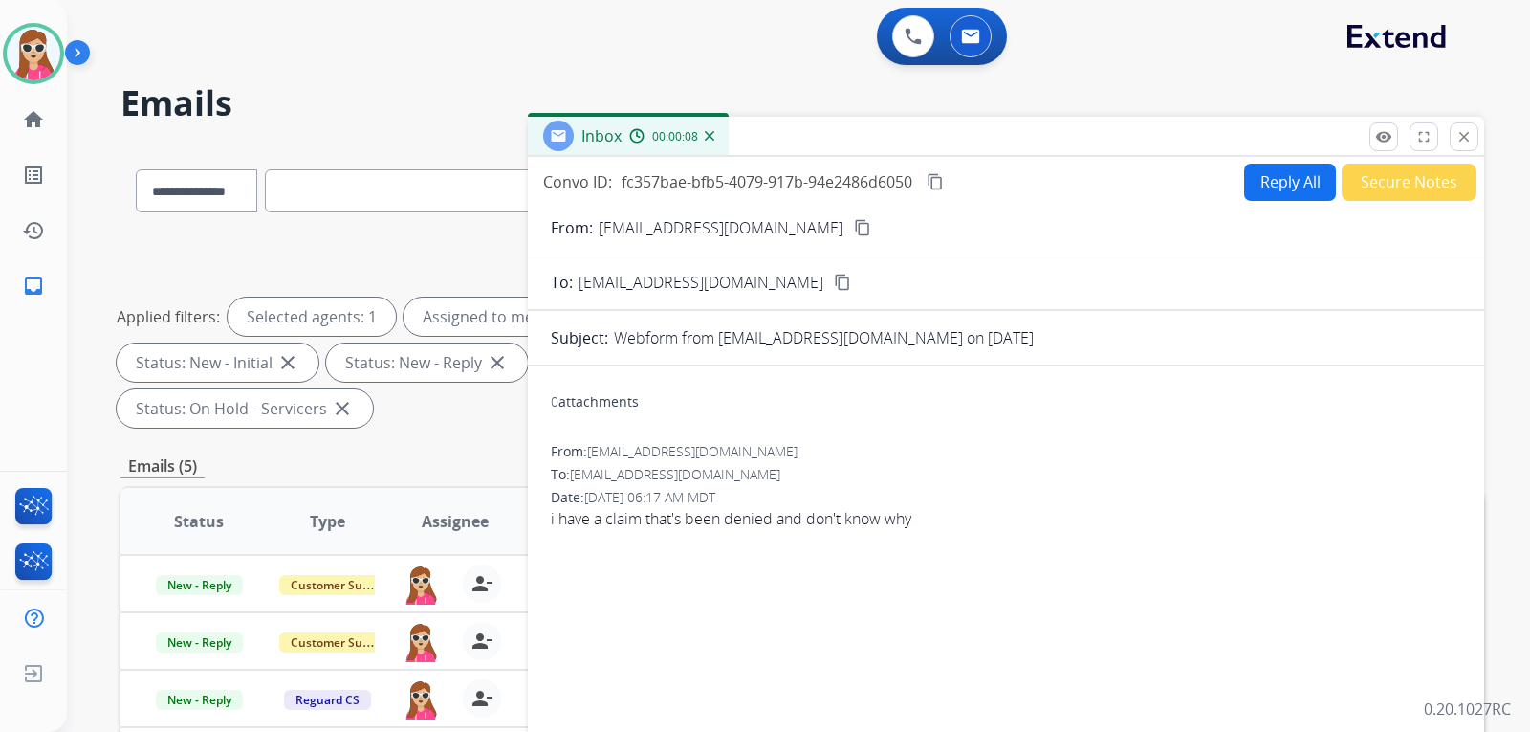
click at [854, 229] on mat-icon "content_copy" at bounding box center [862, 227] width 17 height 17
click at [1248, 190] on button "Reply All" at bounding box center [1290, 182] width 92 height 37
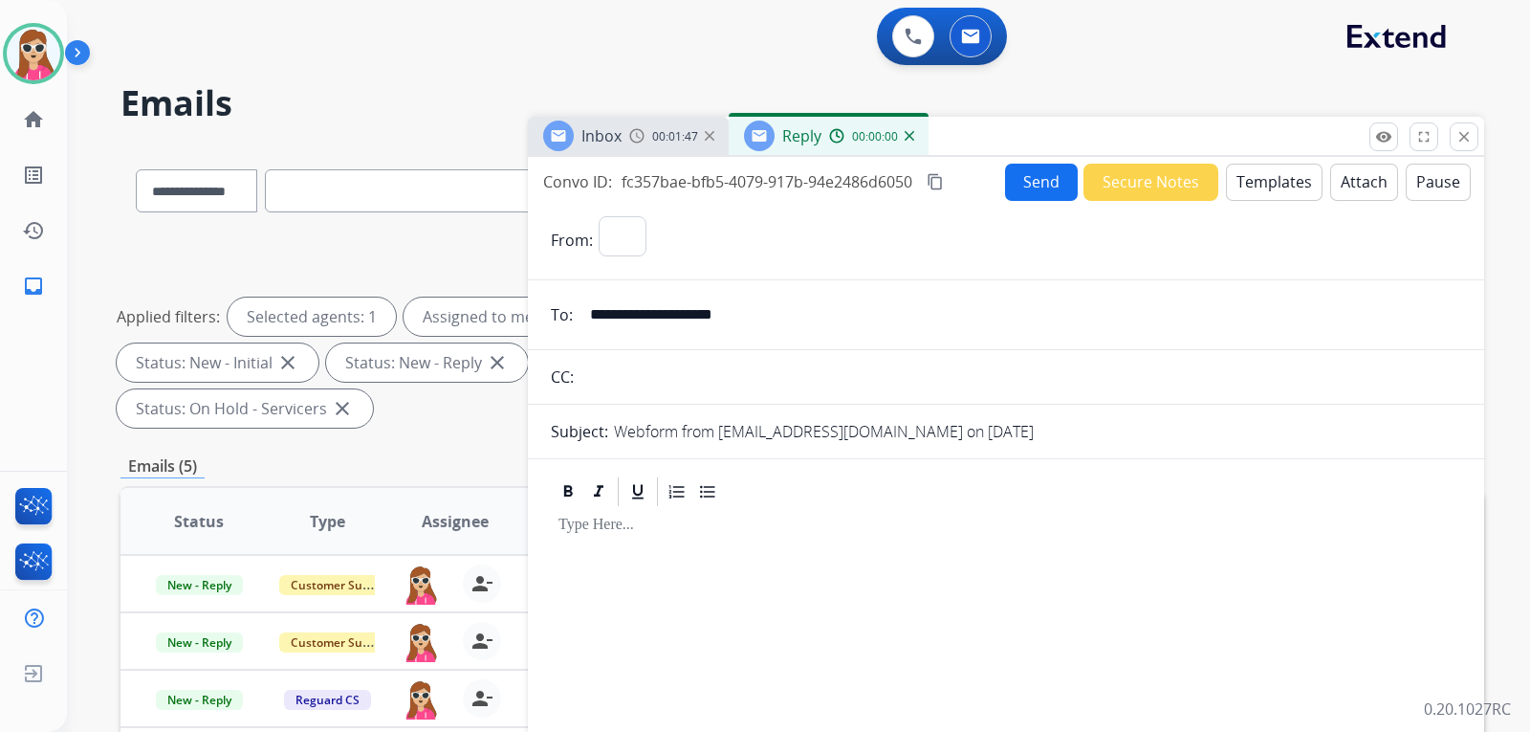
select select "**********"
drag, startPoint x: 1263, startPoint y: 161, endPoint x: 1257, endPoint y: 174, distance: 14.6
click at [1258, 171] on div "**********" at bounding box center [1006, 565] width 956 height 817
click at [1252, 185] on button "Templates" at bounding box center [1274, 182] width 97 height 37
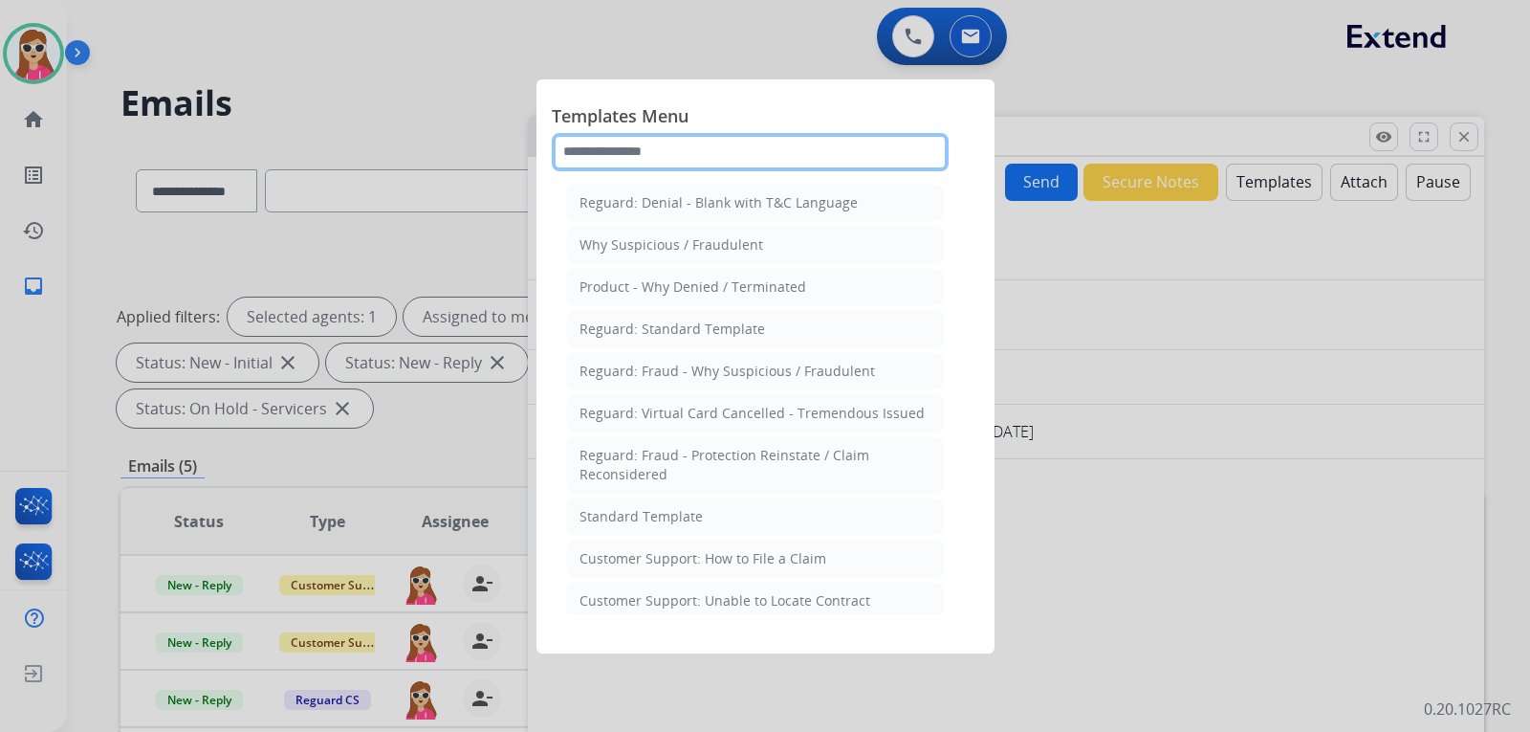
click at [713, 167] on input "text" at bounding box center [750, 152] width 397 height 38
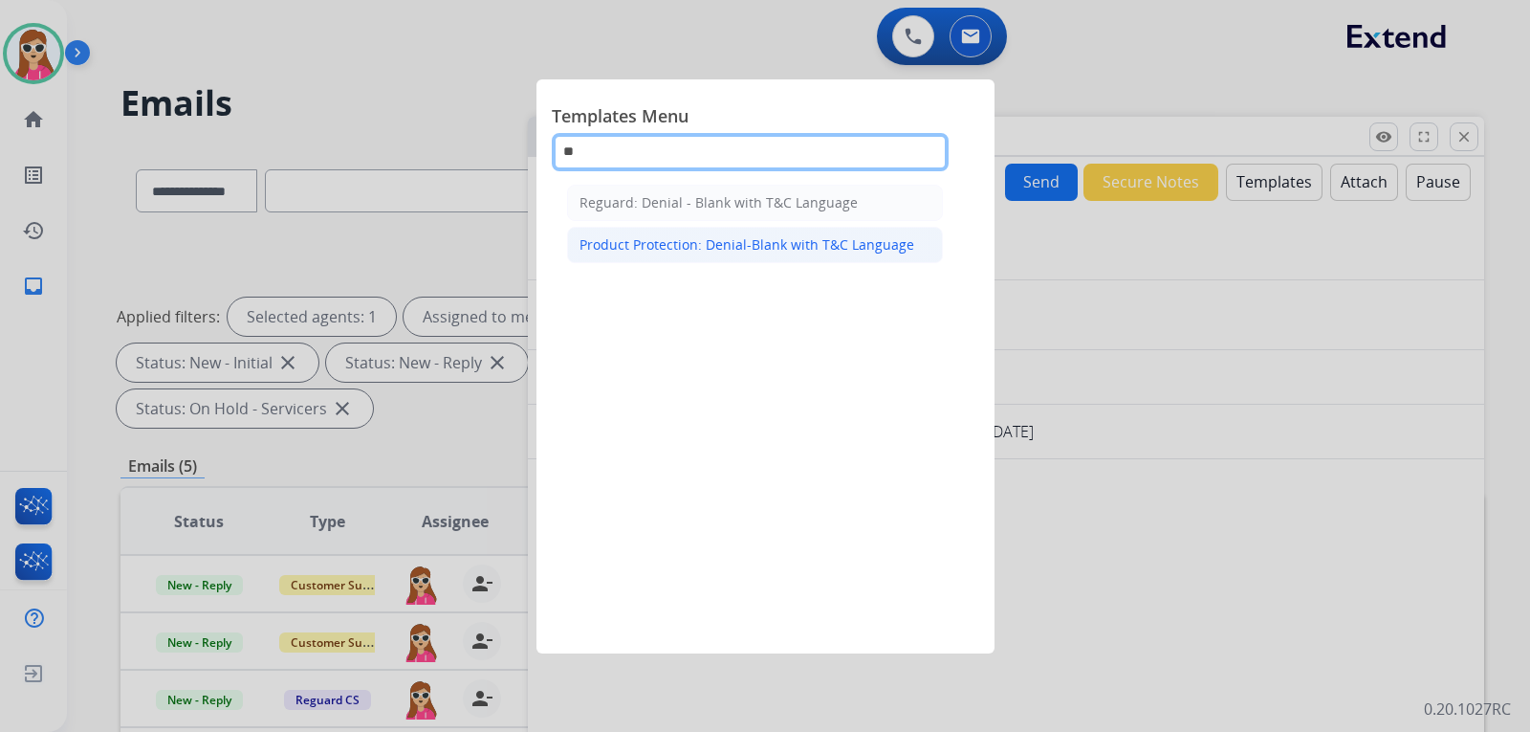
type input "**"
click at [890, 252] on div "Product Protection: Denial-Blank with T&C Language" at bounding box center [746, 244] width 335 height 19
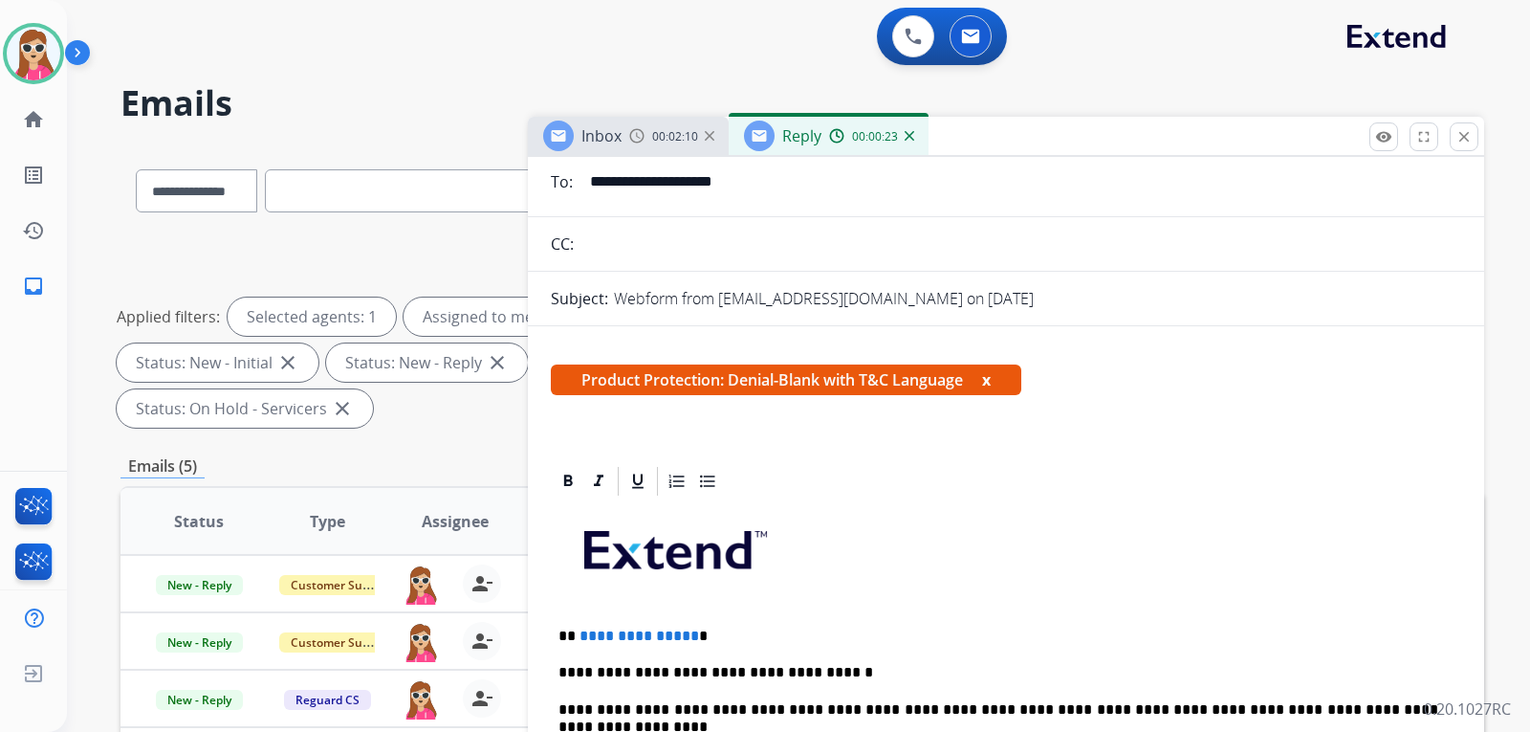
scroll to position [191, 0]
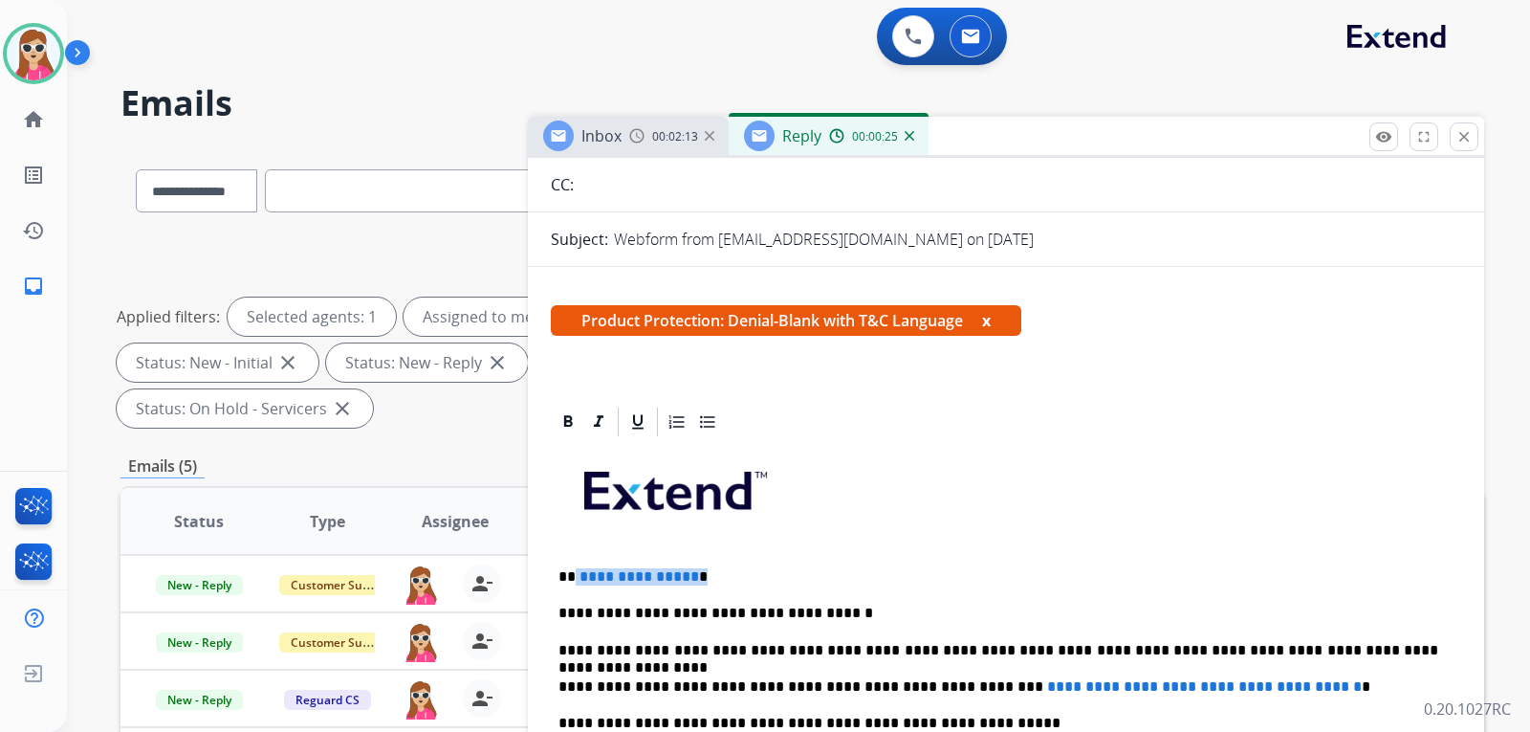
drag, startPoint x: 579, startPoint y: 580, endPoint x: 697, endPoint y: 565, distance: 118.6
click at [683, 582] on p "**" at bounding box center [998, 576] width 880 height 17
drag, startPoint x: 948, startPoint y: 684, endPoint x: 1334, endPoint y: 688, distance: 386.3
click at [1334, 688] on p "**********" at bounding box center [998, 686] width 880 height 17
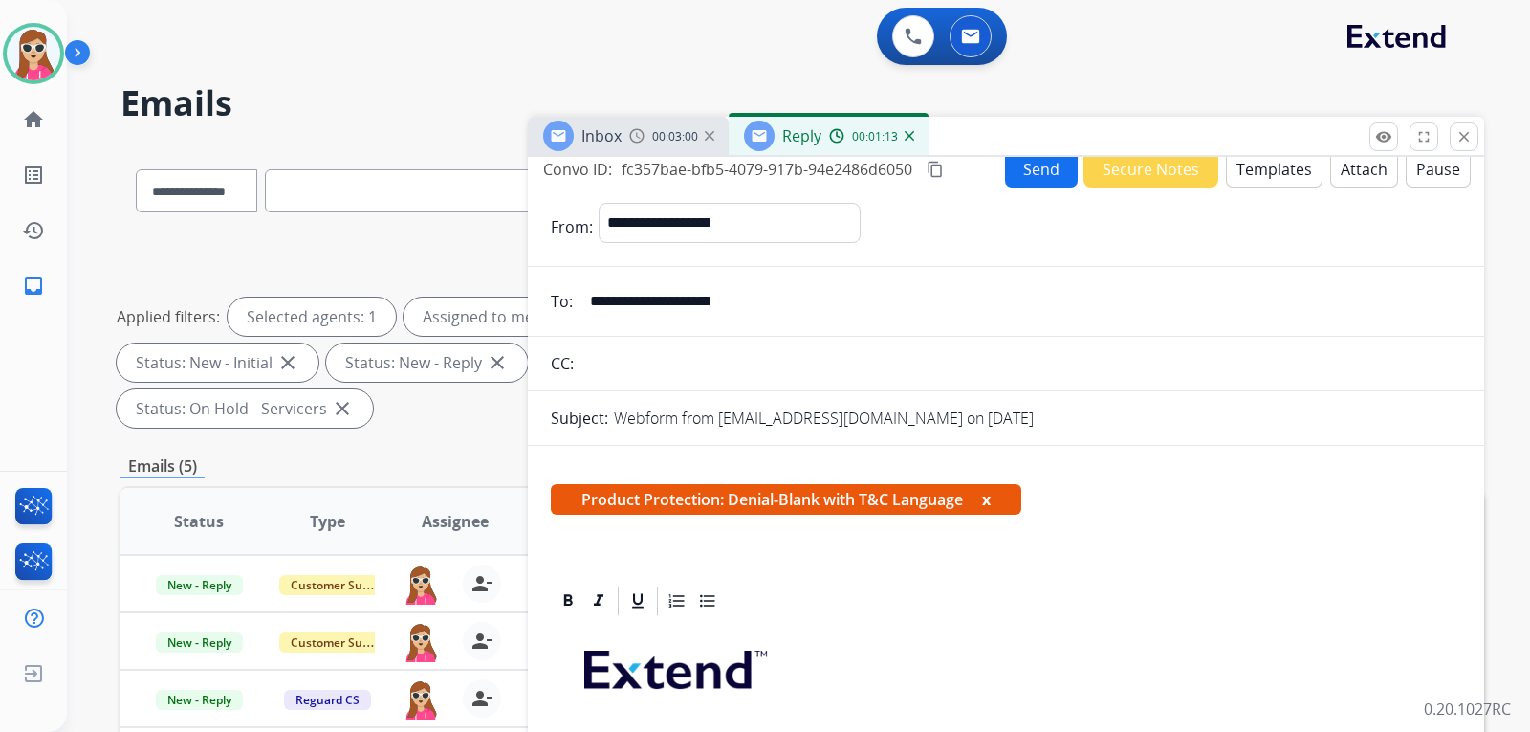
scroll to position [0, 0]
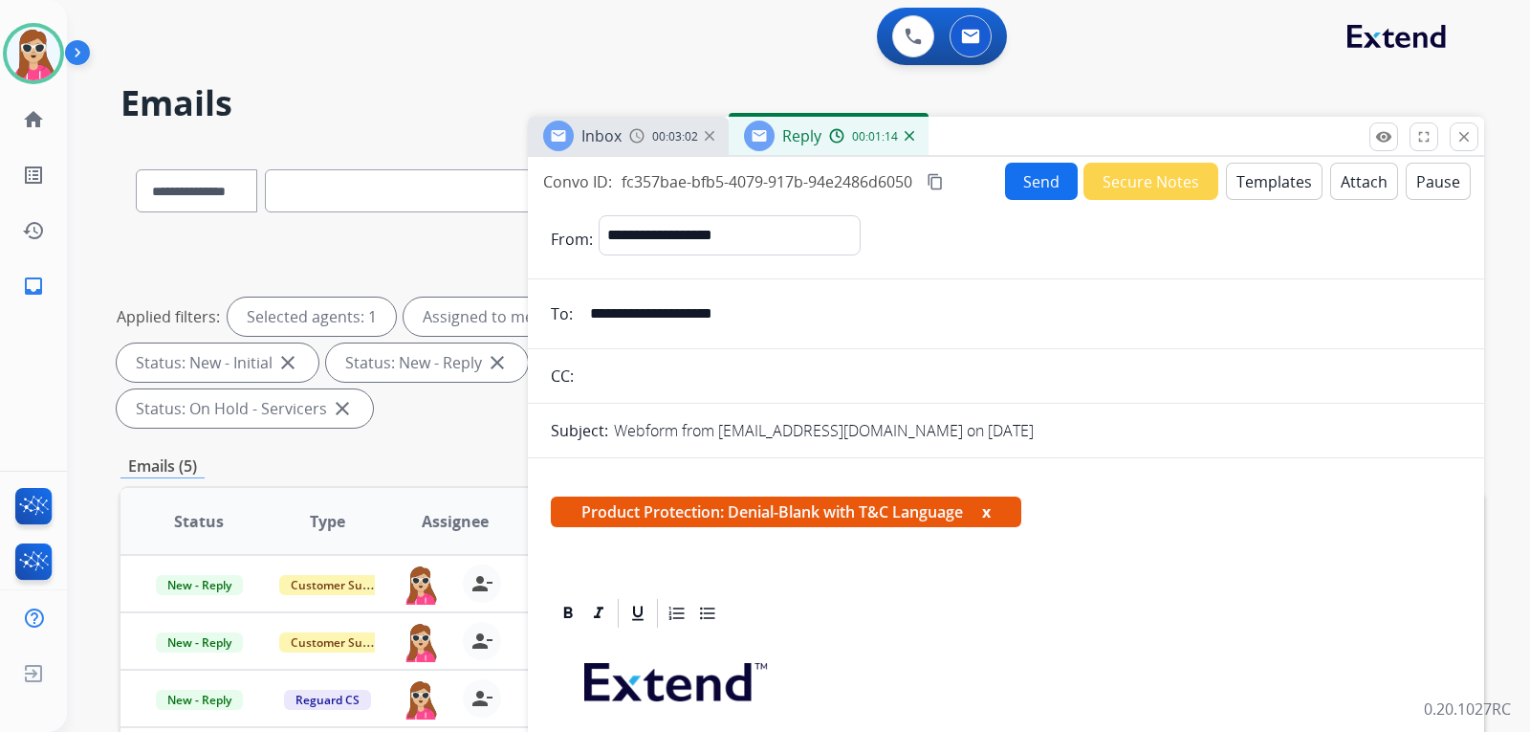
click at [1352, 196] on button "Attach" at bounding box center [1364, 181] width 68 height 37
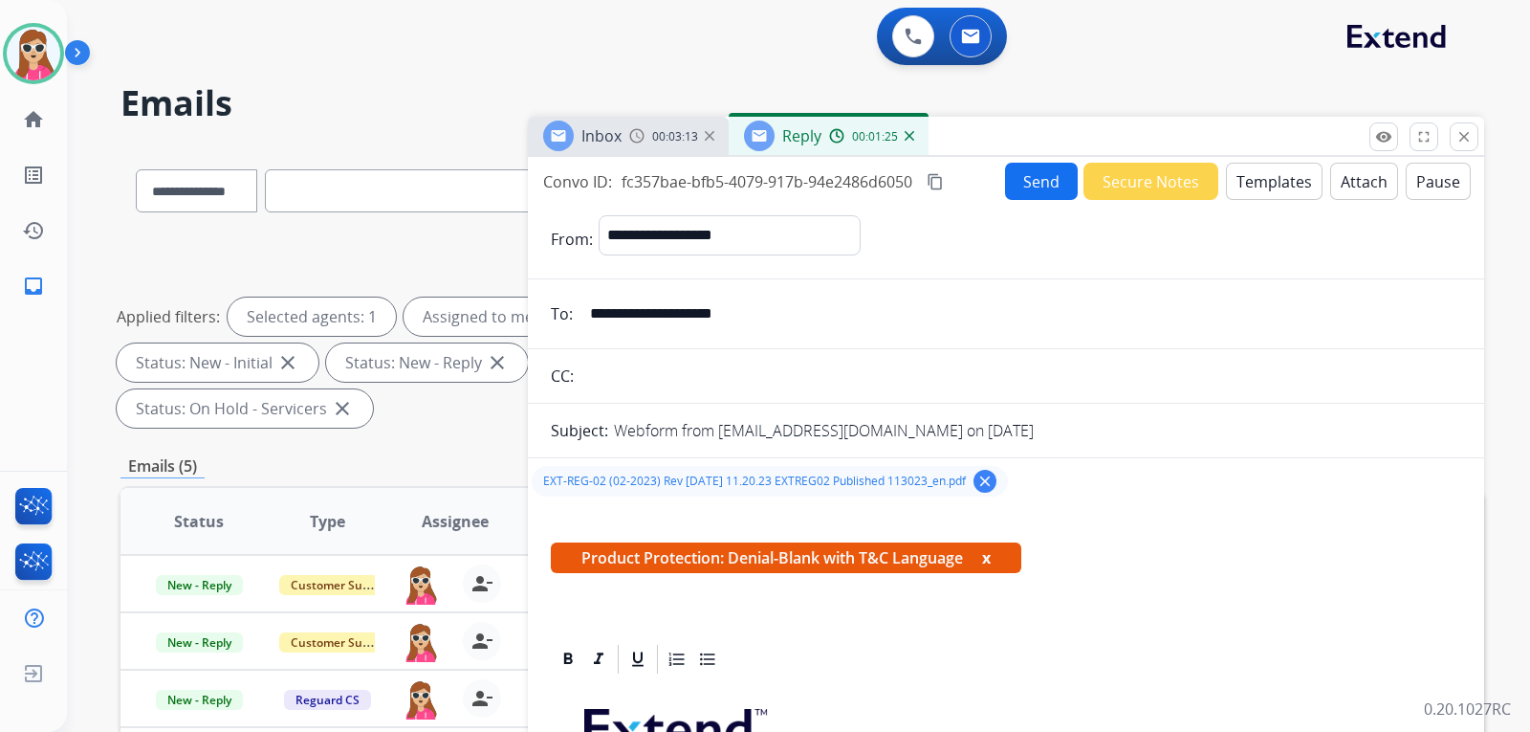
click at [1035, 174] on button "Send" at bounding box center [1041, 181] width 73 height 37
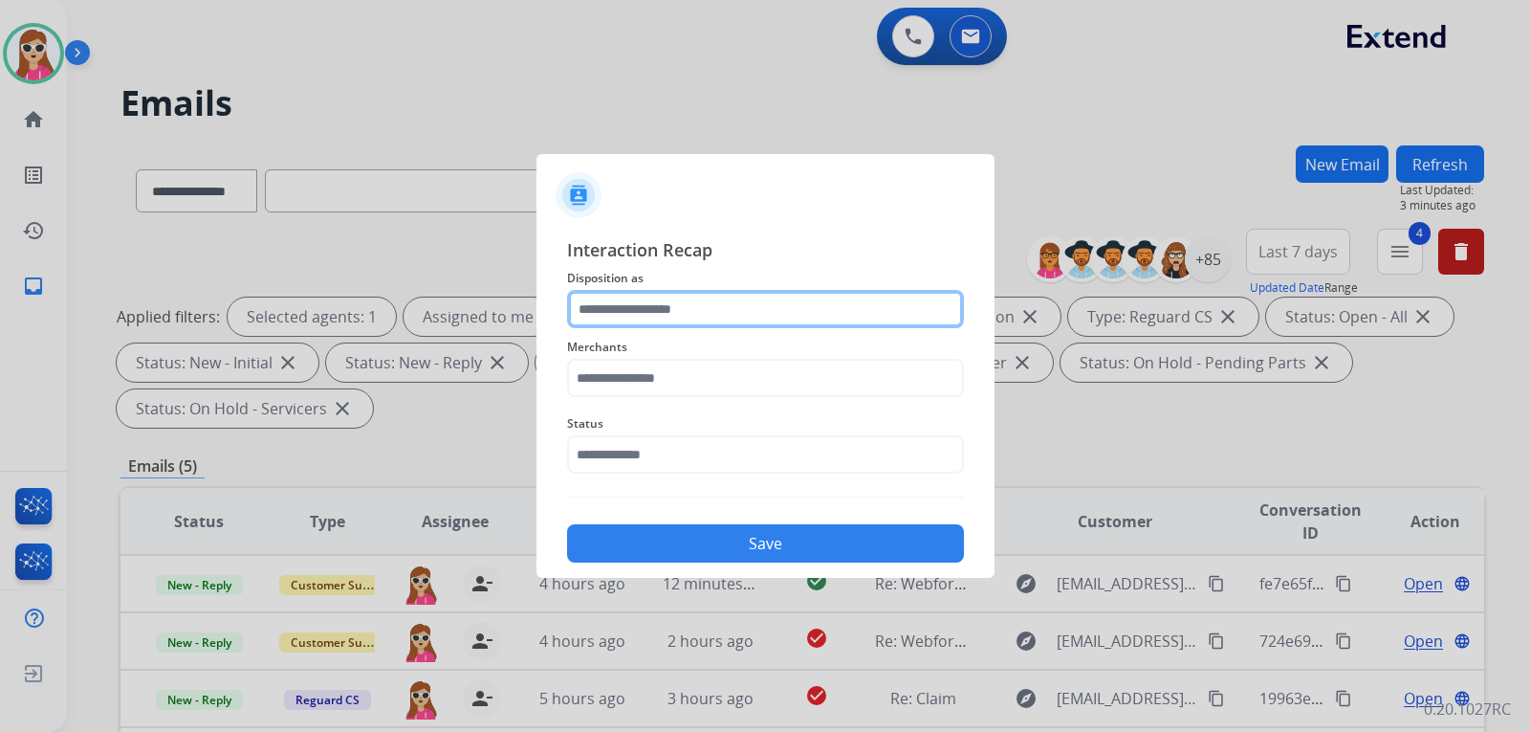
click at [736, 316] on input "text" at bounding box center [765, 309] width 397 height 38
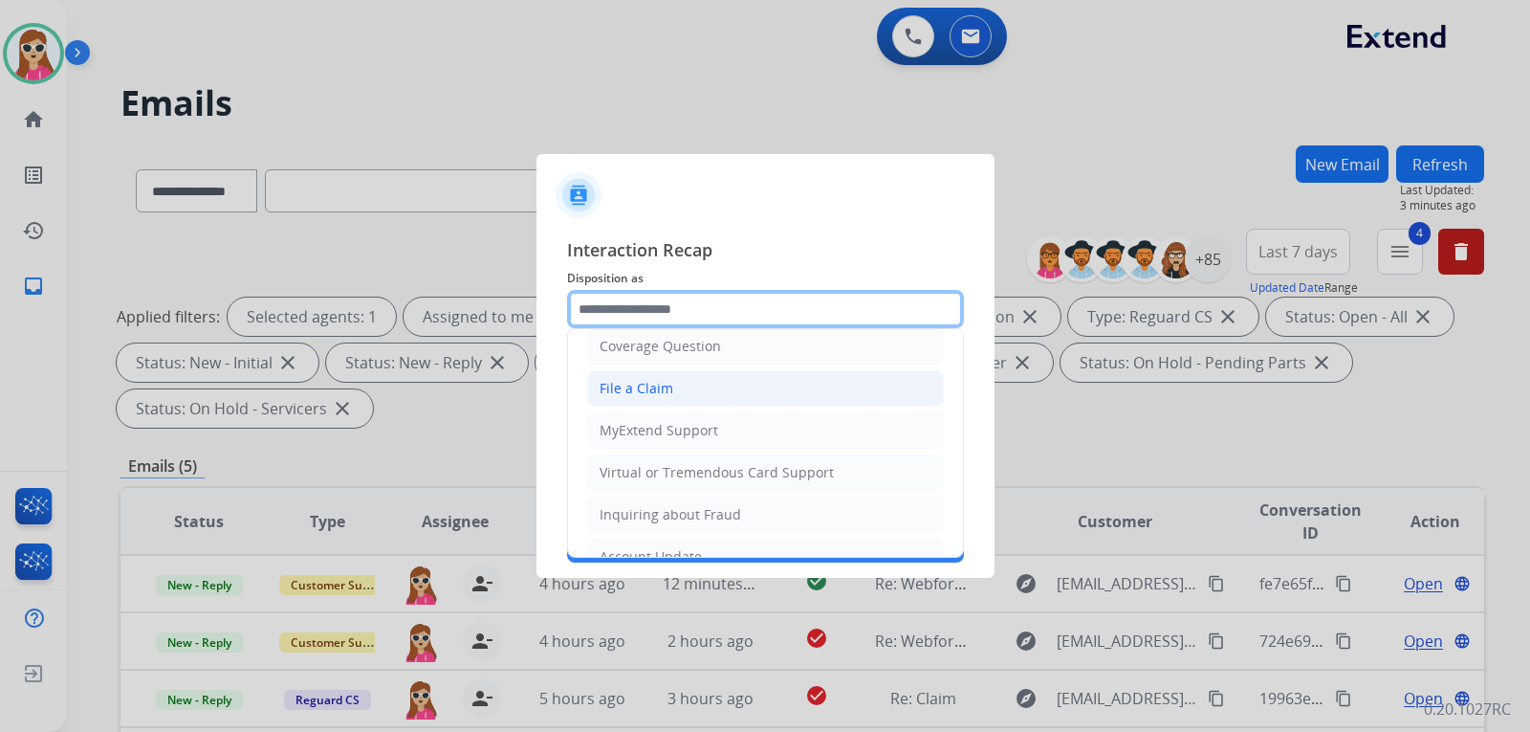
scroll to position [96, 0]
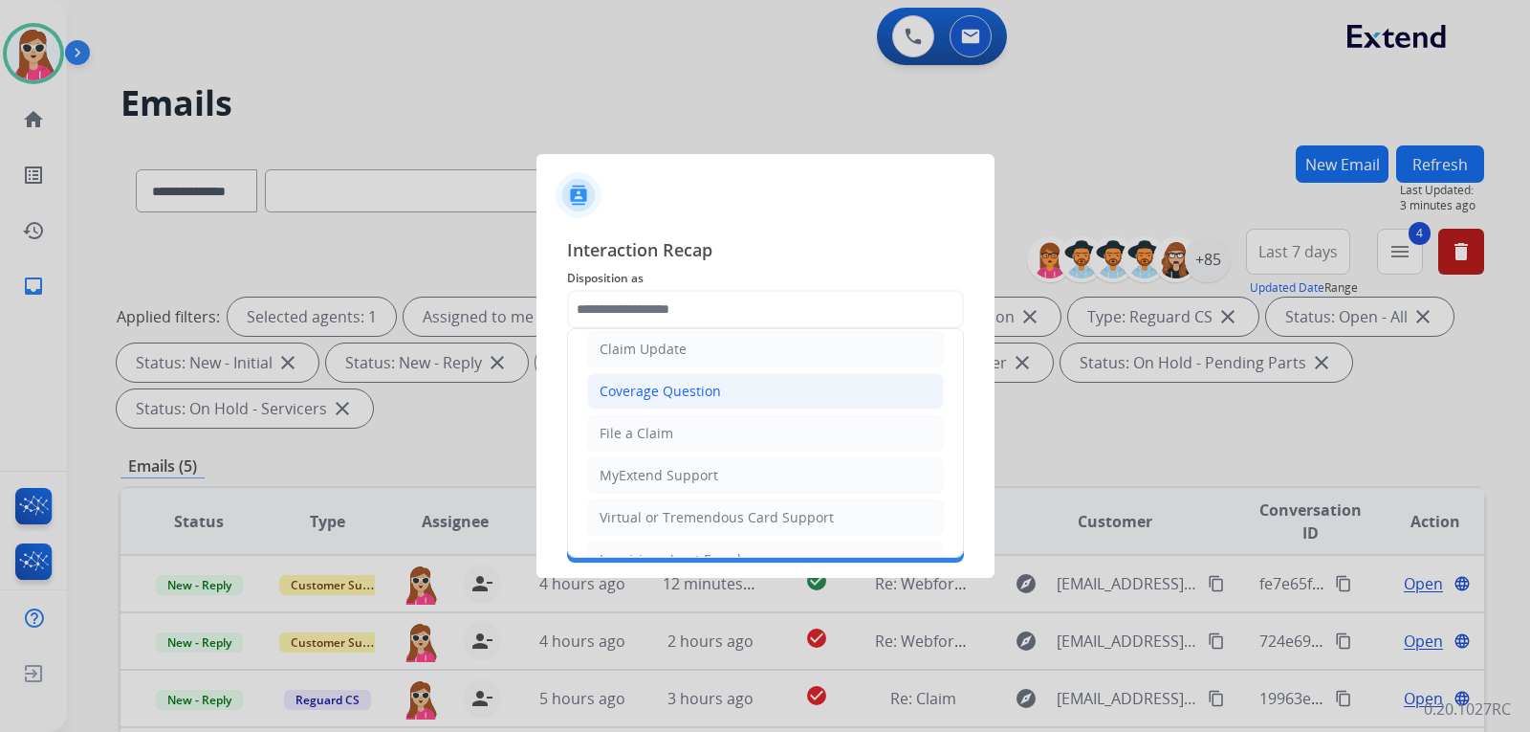
click at [704, 386] on div "Coverage Question" at bounding box center [660, 391] width 121 height 19
type input "**********"
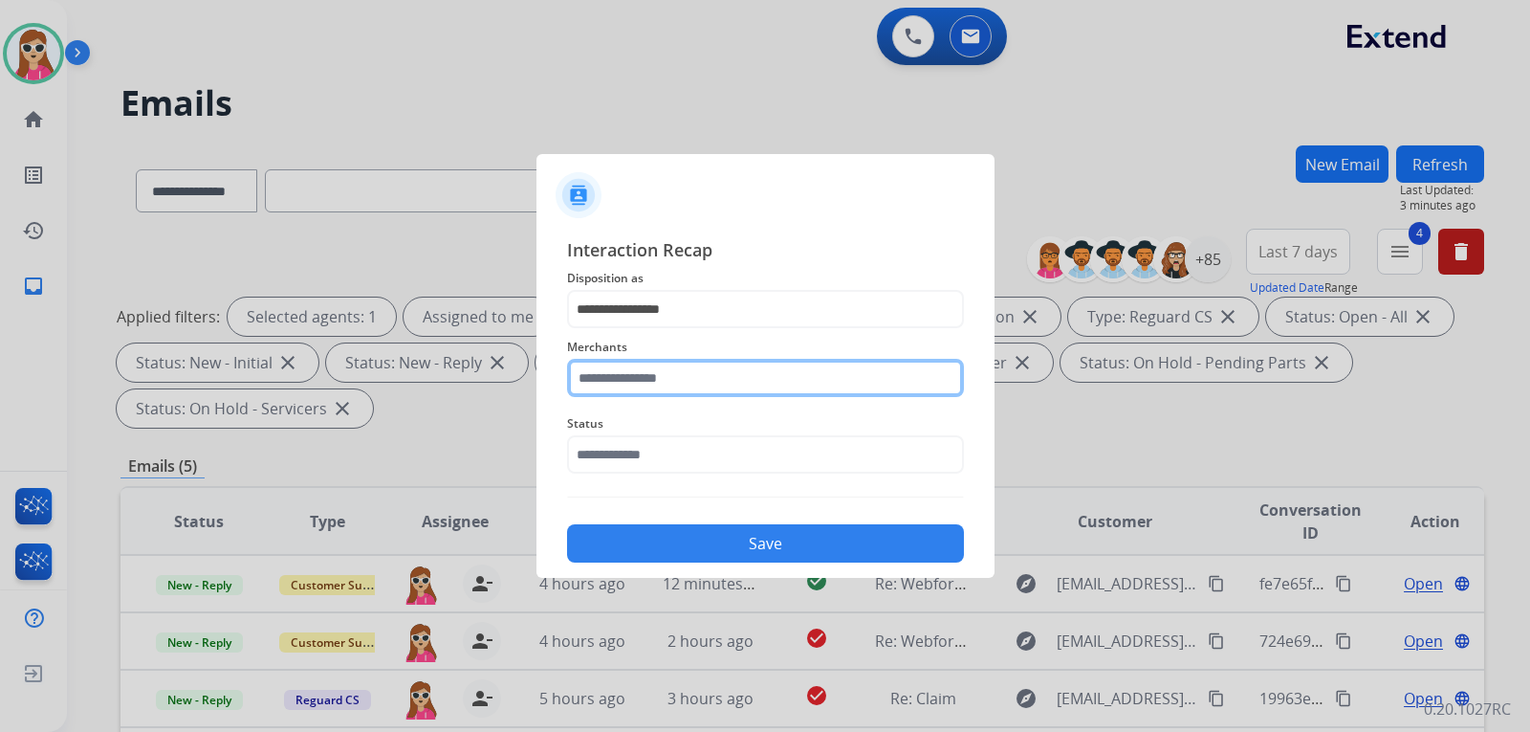
click at [696, 384] on input "text" at bounding box center [765, 378] width 397 height 38
click at [633, 383] on input "text" at bounding box center [765, 378] width 397 height 38
click at [667, 375] on input "text" at bounding box center [765, 378] width 397 height 38
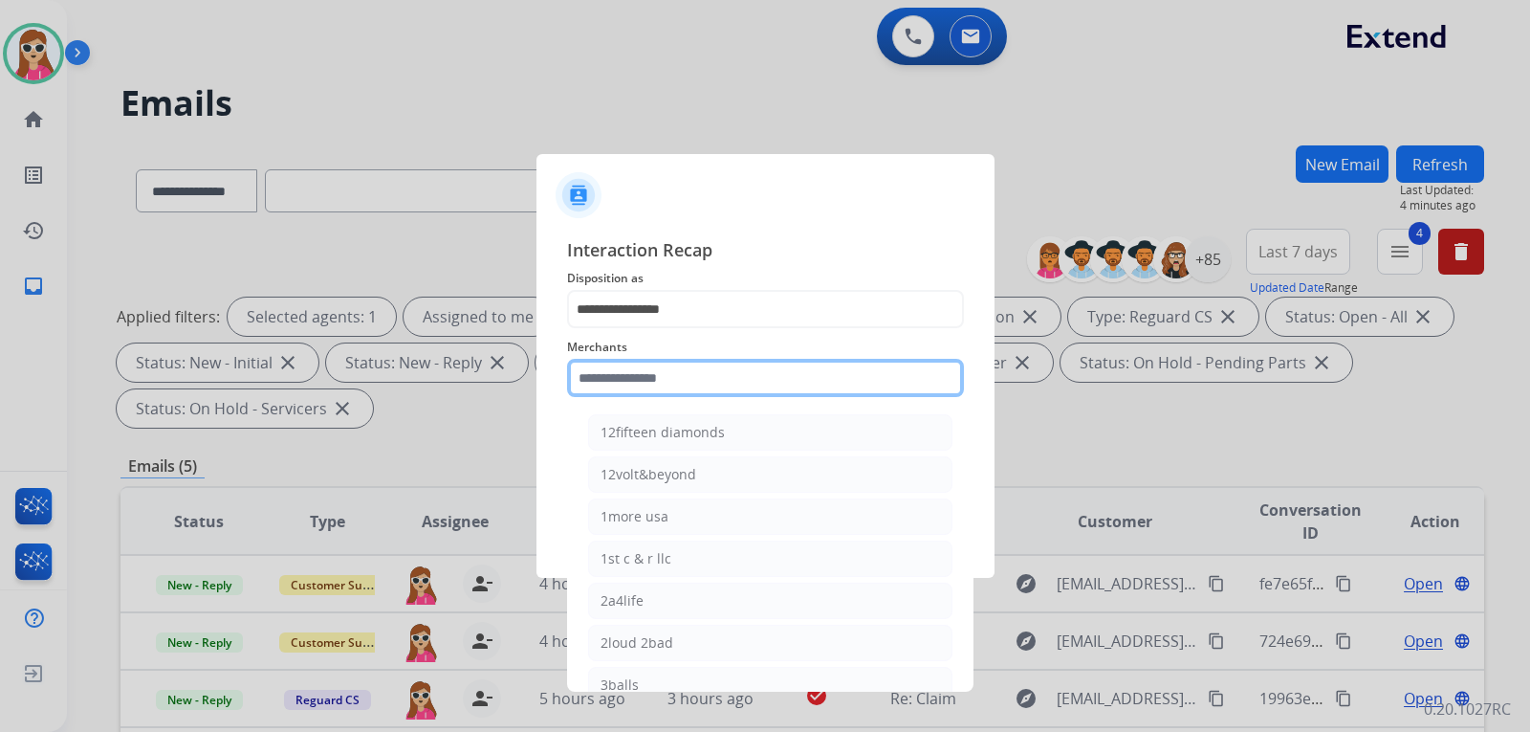
paste input "**********"
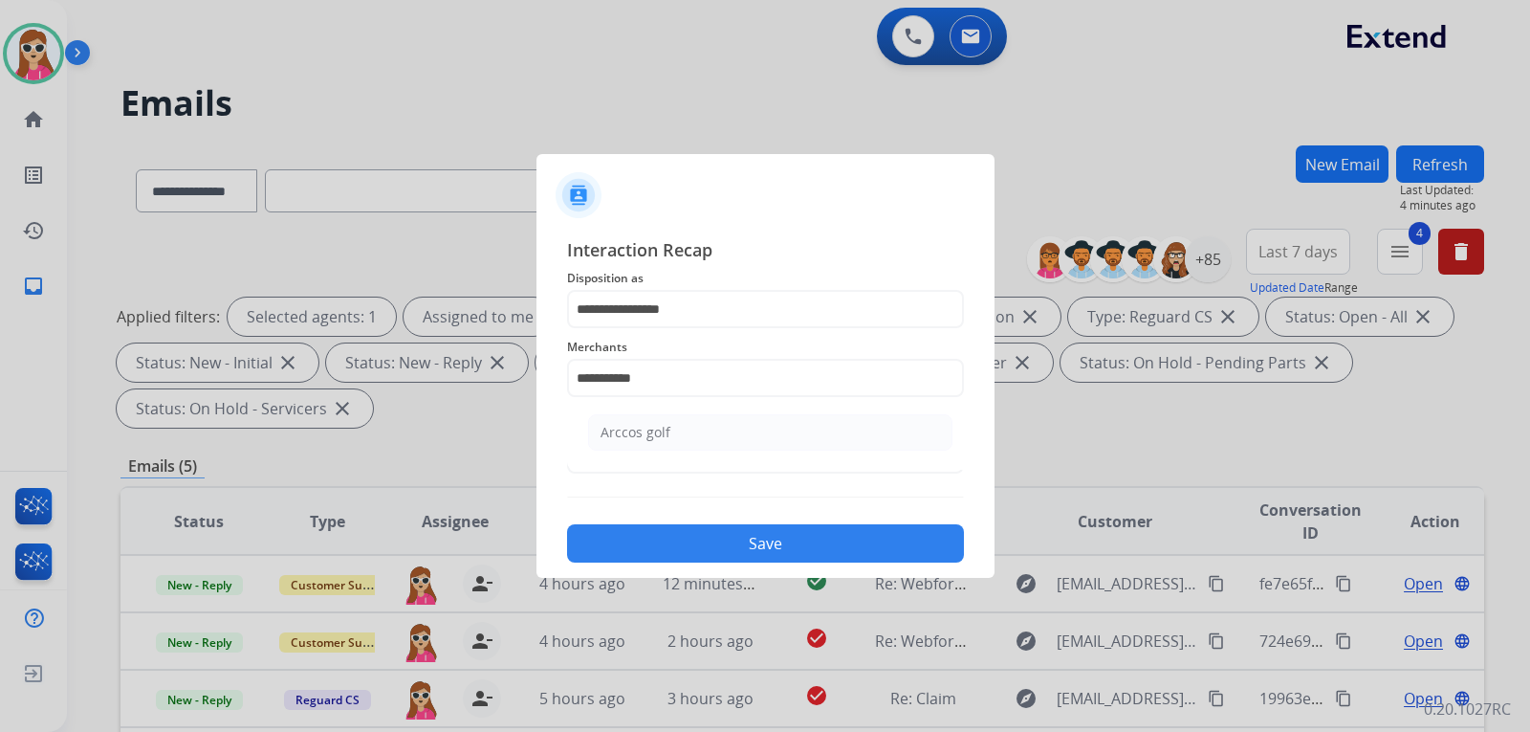
click at [693, 421] on li "Arccos golf" at bounding box center [770, 432] width 364 height 36
type input "**********"
click at [677, 454] on input "text" at bounding box center [765, 454] width 397 height 38
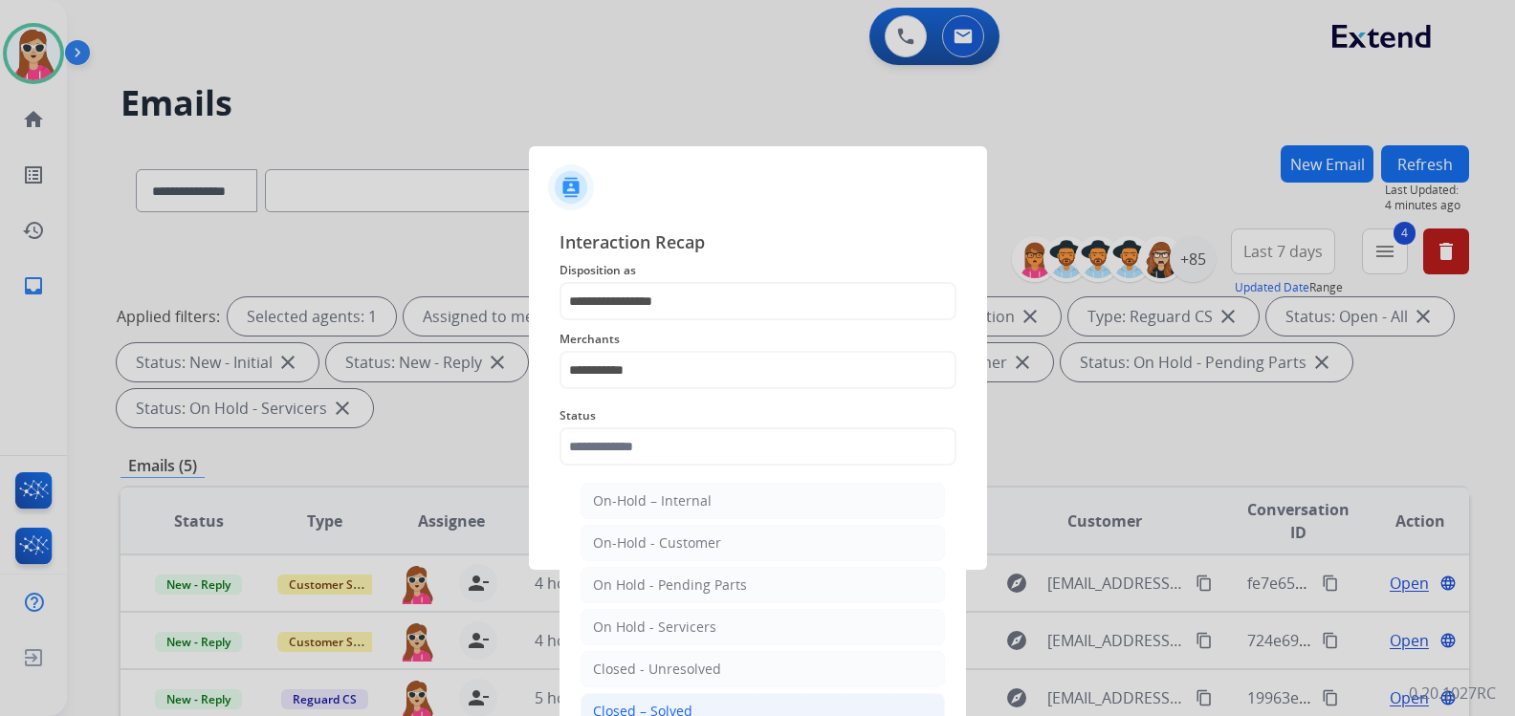
click at [671, 696] on li "Closed – Solved" at bounding box center [762, 711] width 364 height 36
type input "**********"
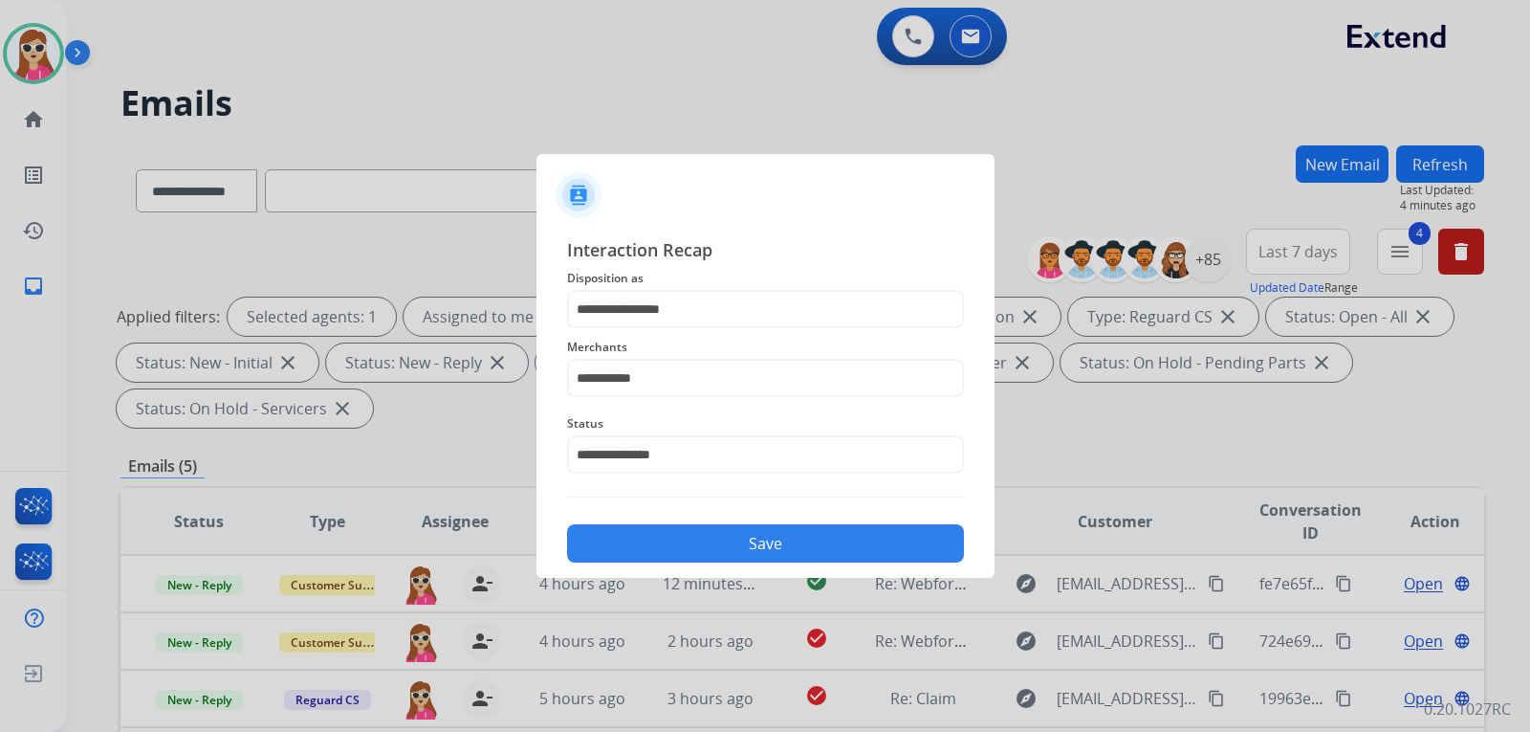
drag, startPoint x: 640, startPoint y: 519, endPoint x: 613, endPoint y: 504, distance: 30.8
click at [644, 520] on div "Save" at bounding box center [765, 538] width 397 height 50
click at [633, 537] on button "Save" at bounding box center [765, 543] width 397 height 38
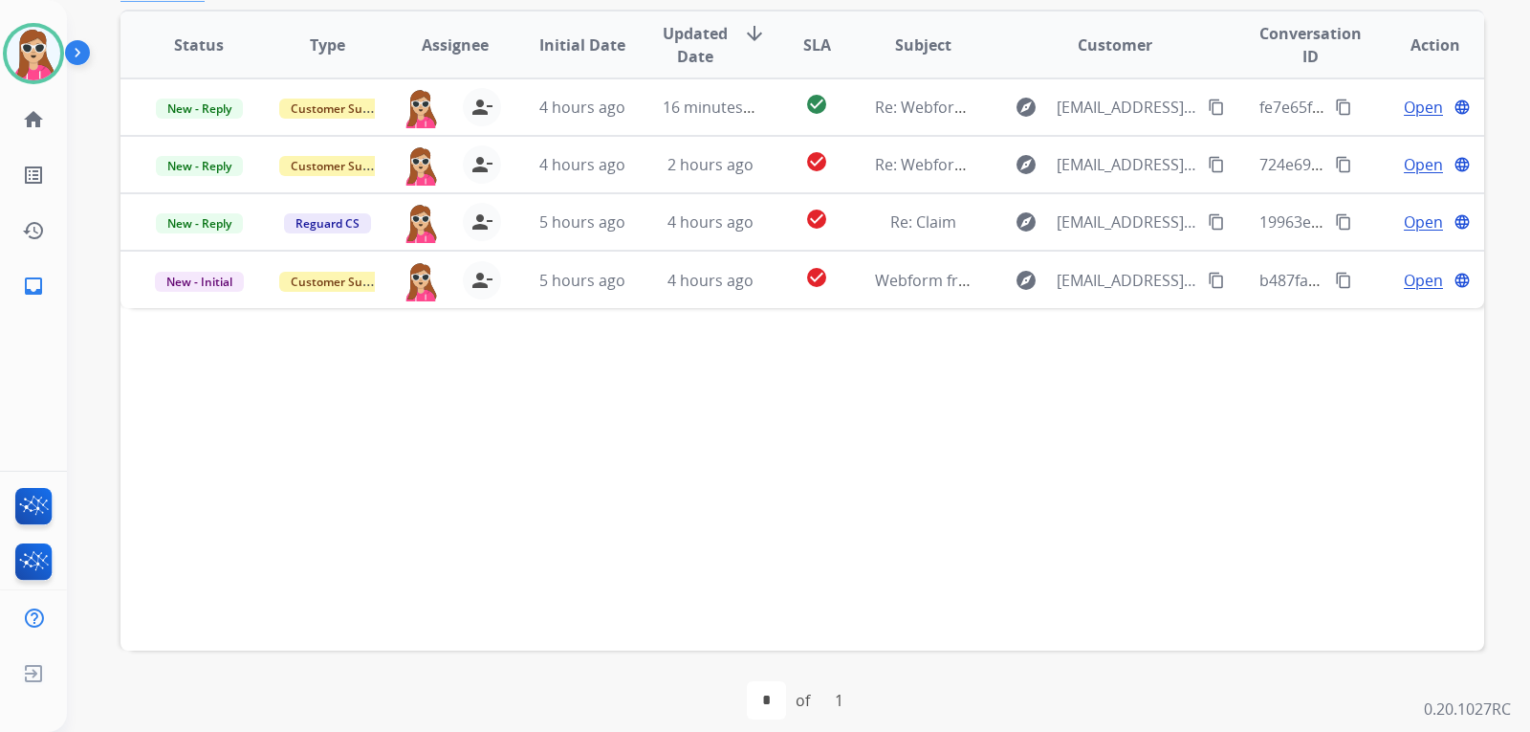
scroll to position [478, 0]
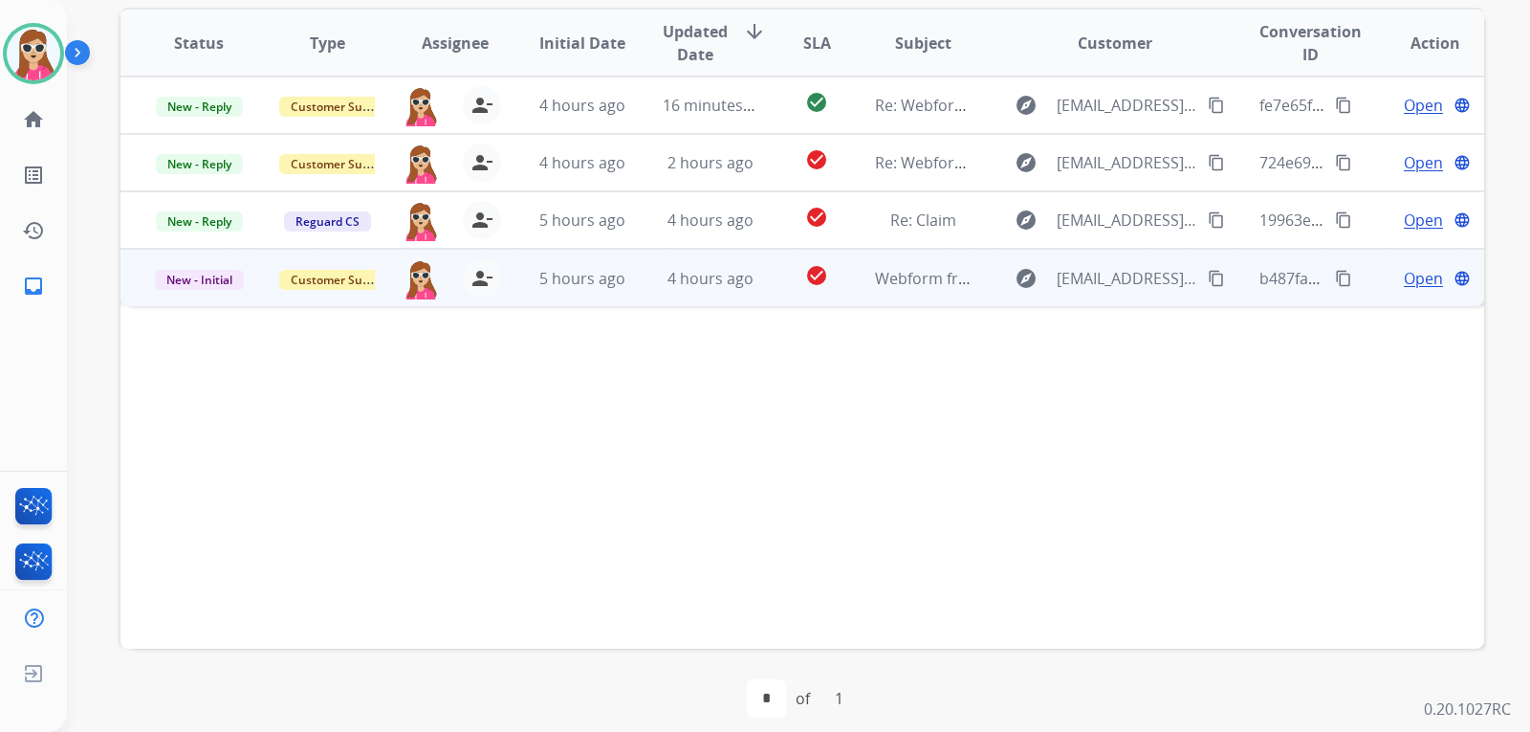
click at [1205, 268] on button "content_copy" at bounding box center [1216, 278] width 23 height 23
click at [1406, 290] on td "Open language" at bounding box center [1420, 277] width 128 height 57
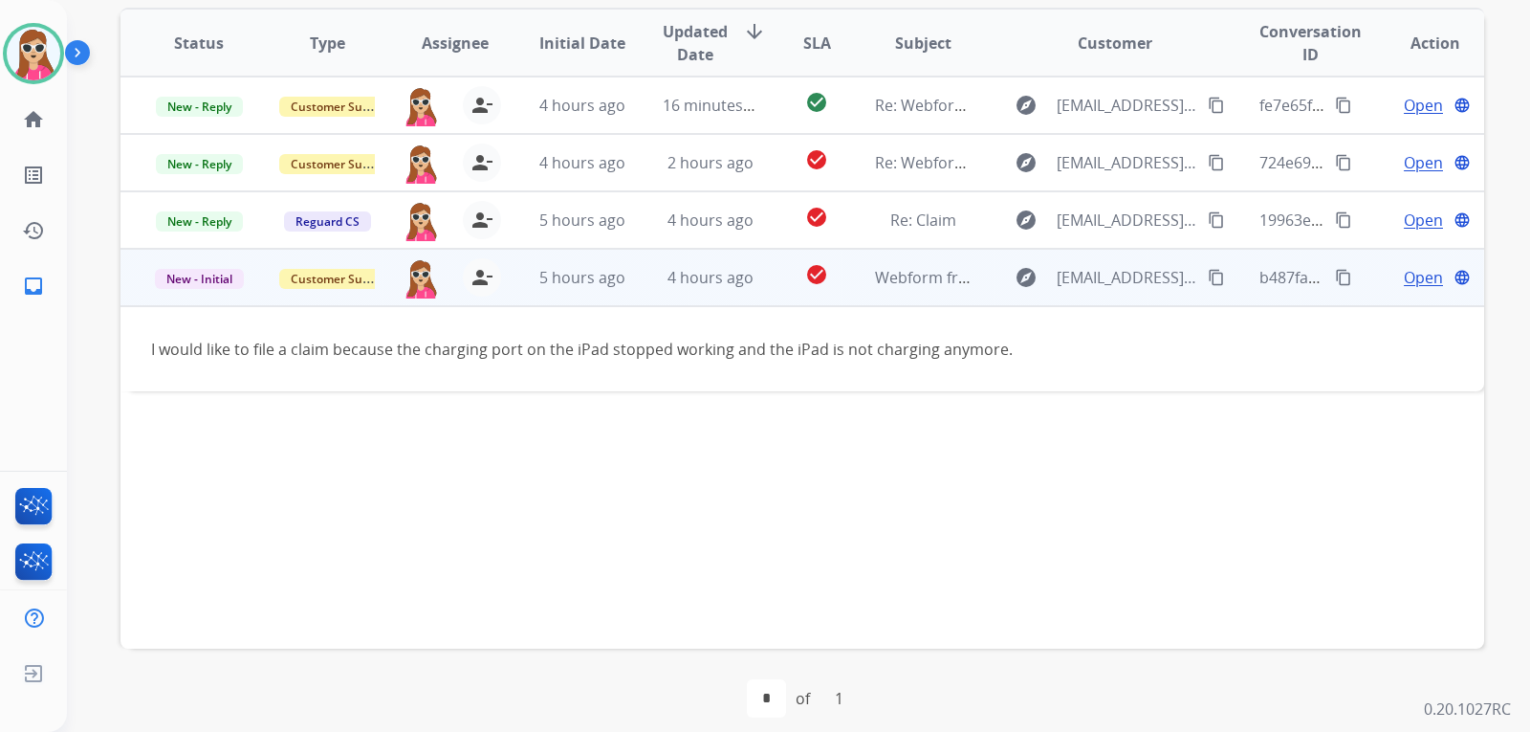
click at [1407, 271] on span "Open" at bounding box center [1423, 277] width 39 height 23
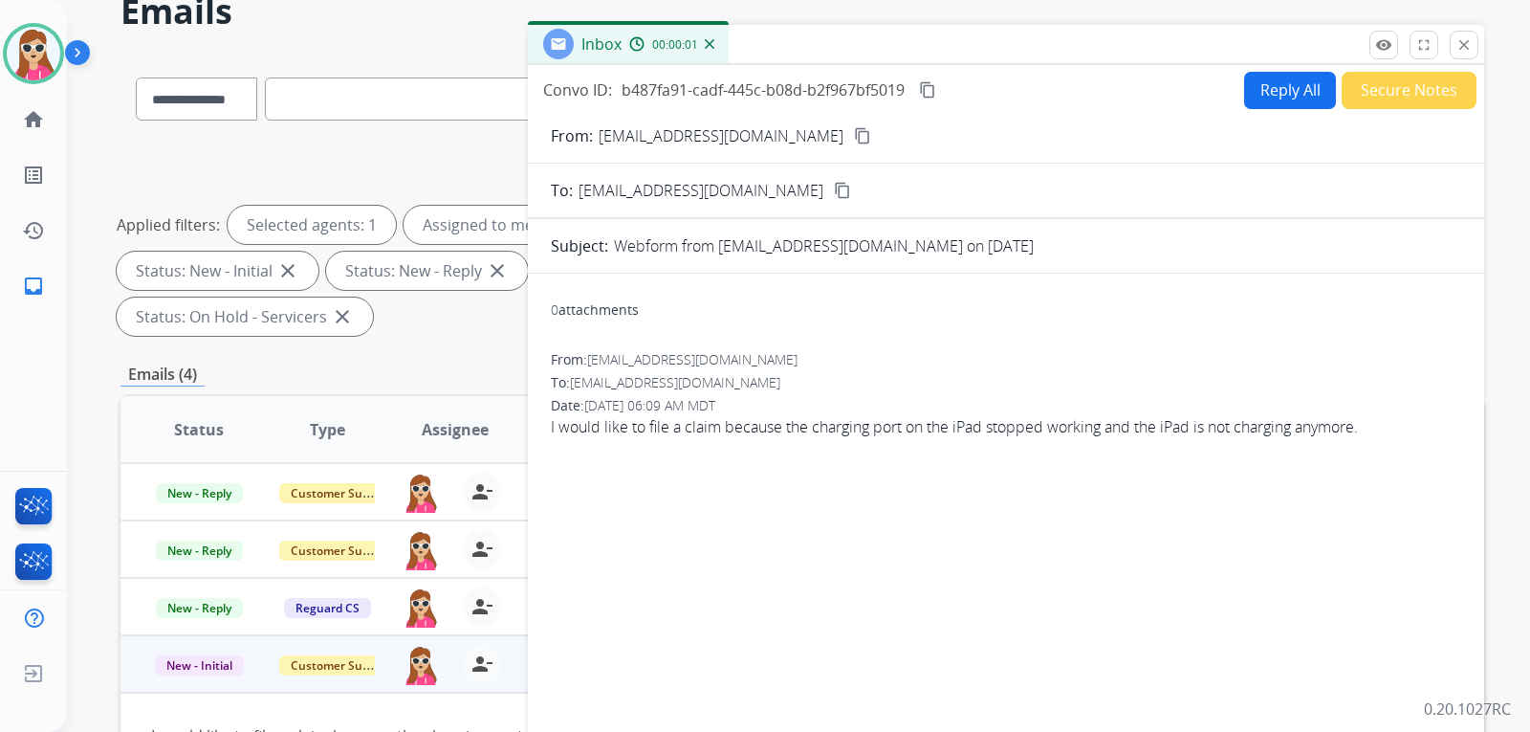
scroll to position [0, 0]
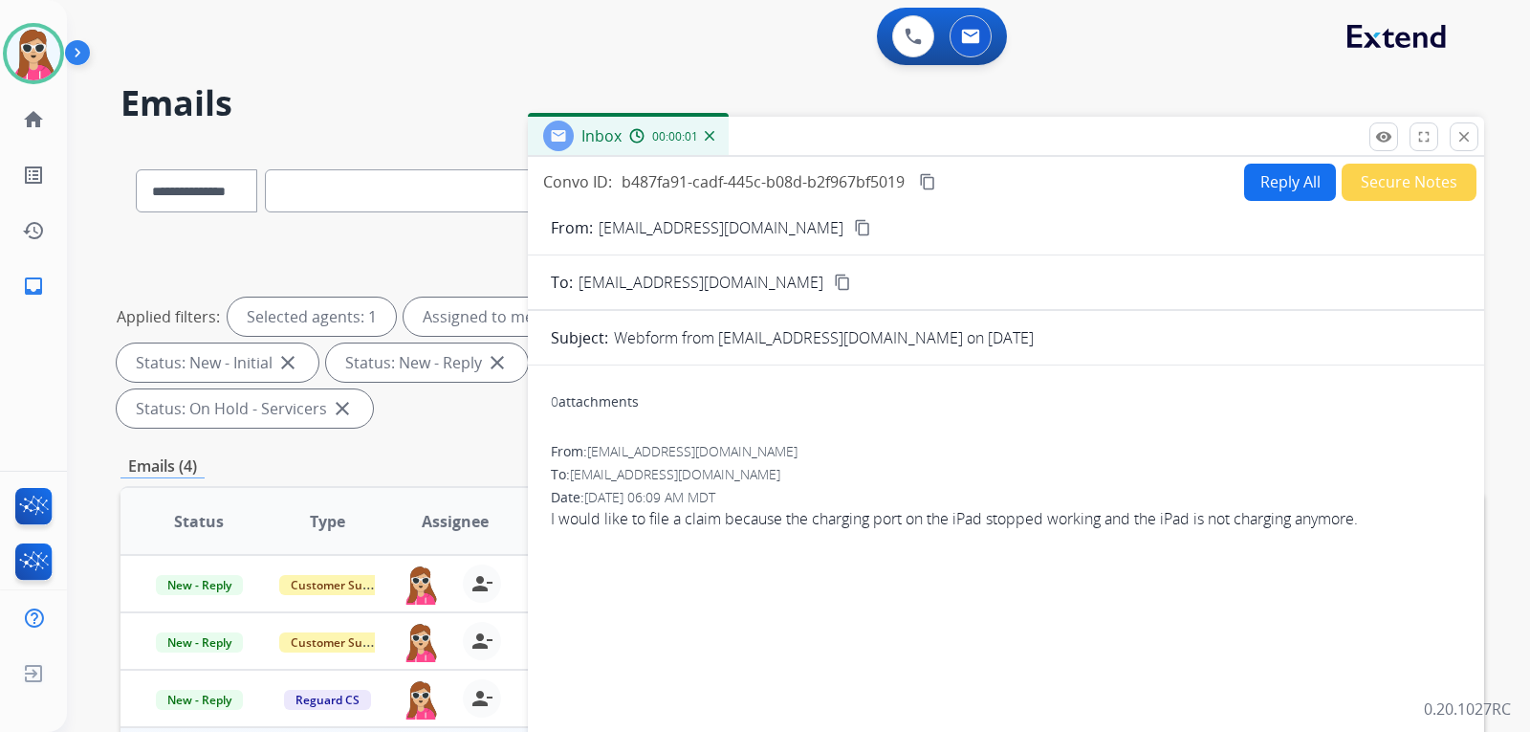
click at [1257, 185] on button "Reply All" at bounding box center [1290, 182] width 92 height 37
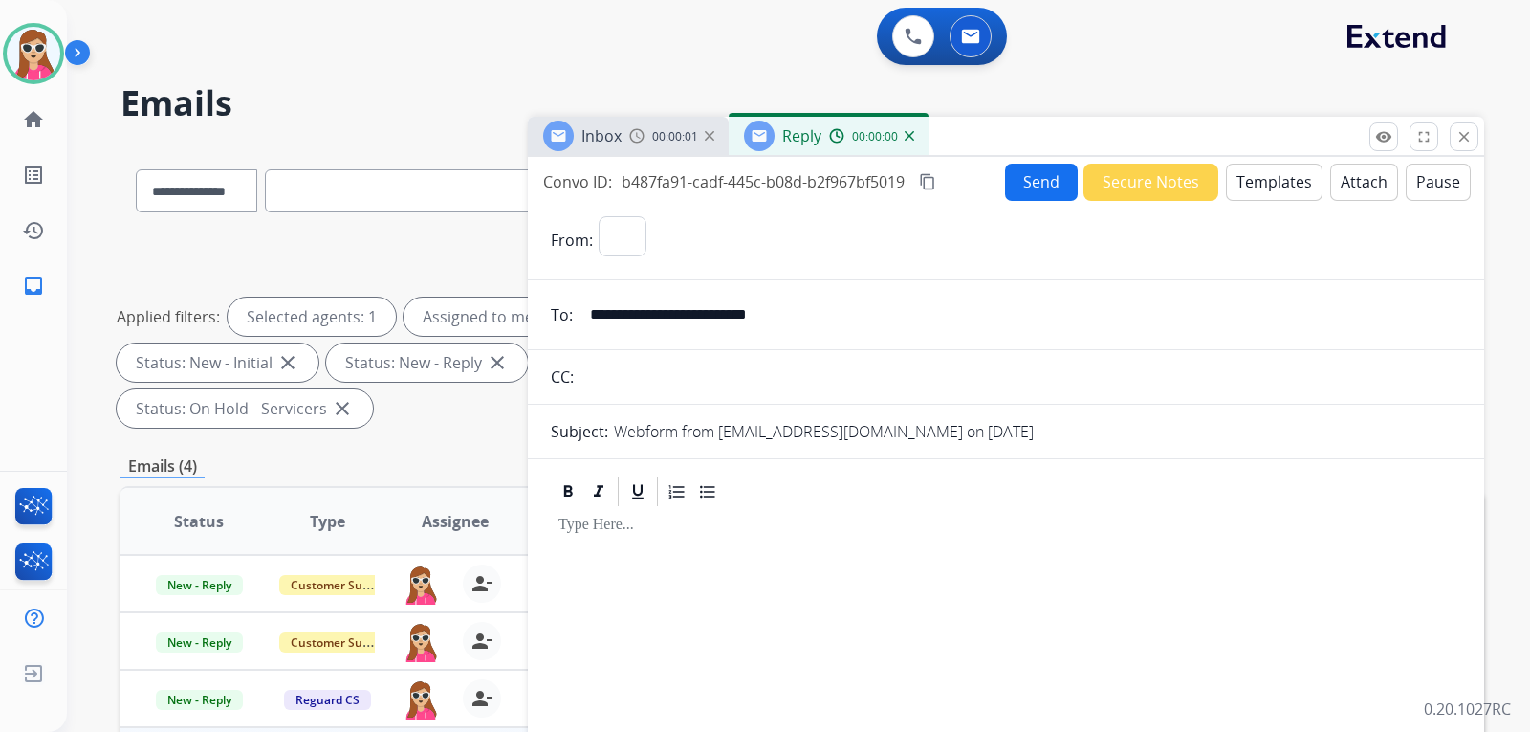
select select "**********"
click at [1242, 193] on button "Templates" at bounding box center [1274, 182] width 97 height 37
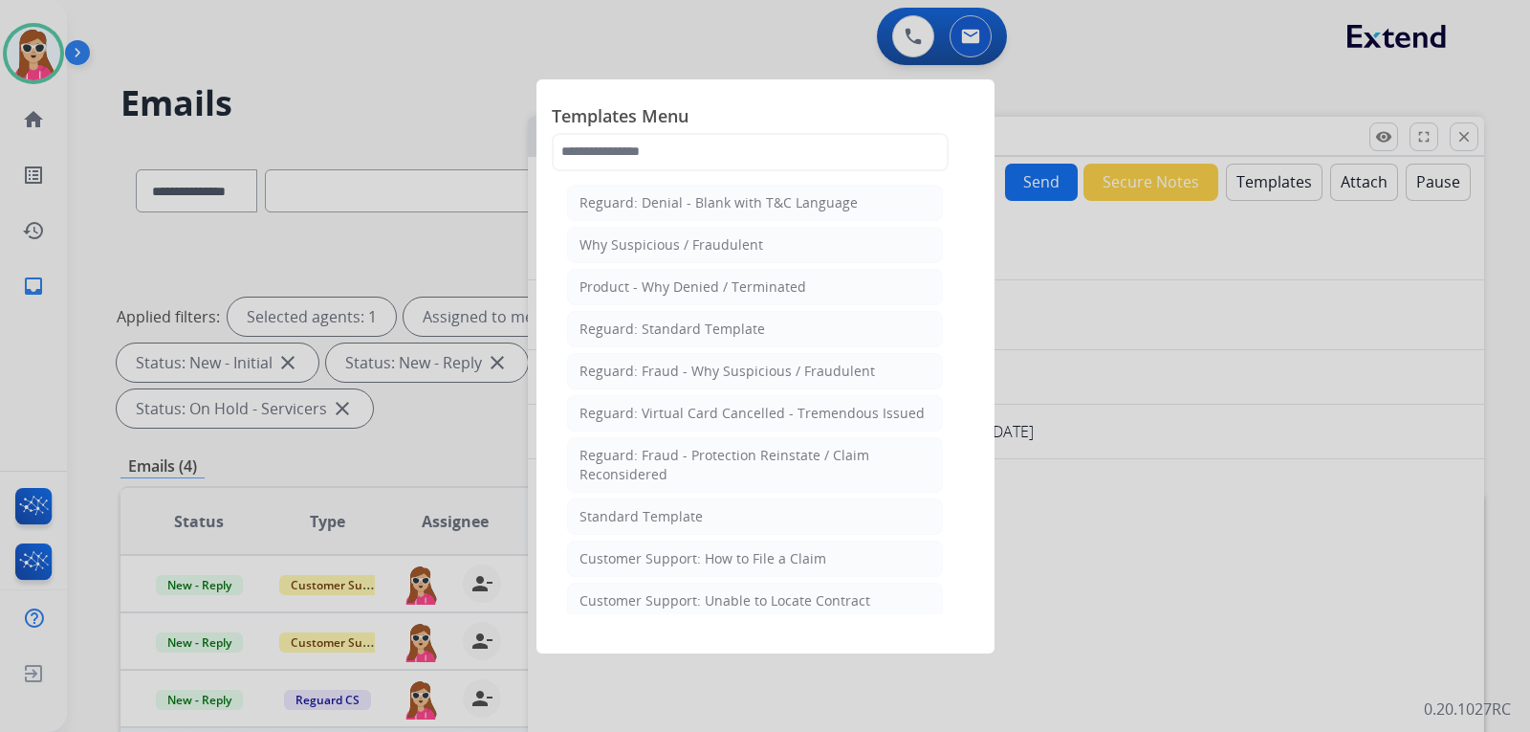
drag, startPoint x: 759, startPoint y: 562, endPoint x: 747, endPoint y: 565, distance: 12.8
click at [761, 562] on div "Customer Support: How to File a Claim" at bounding box center [702, 558] width 247 height 19
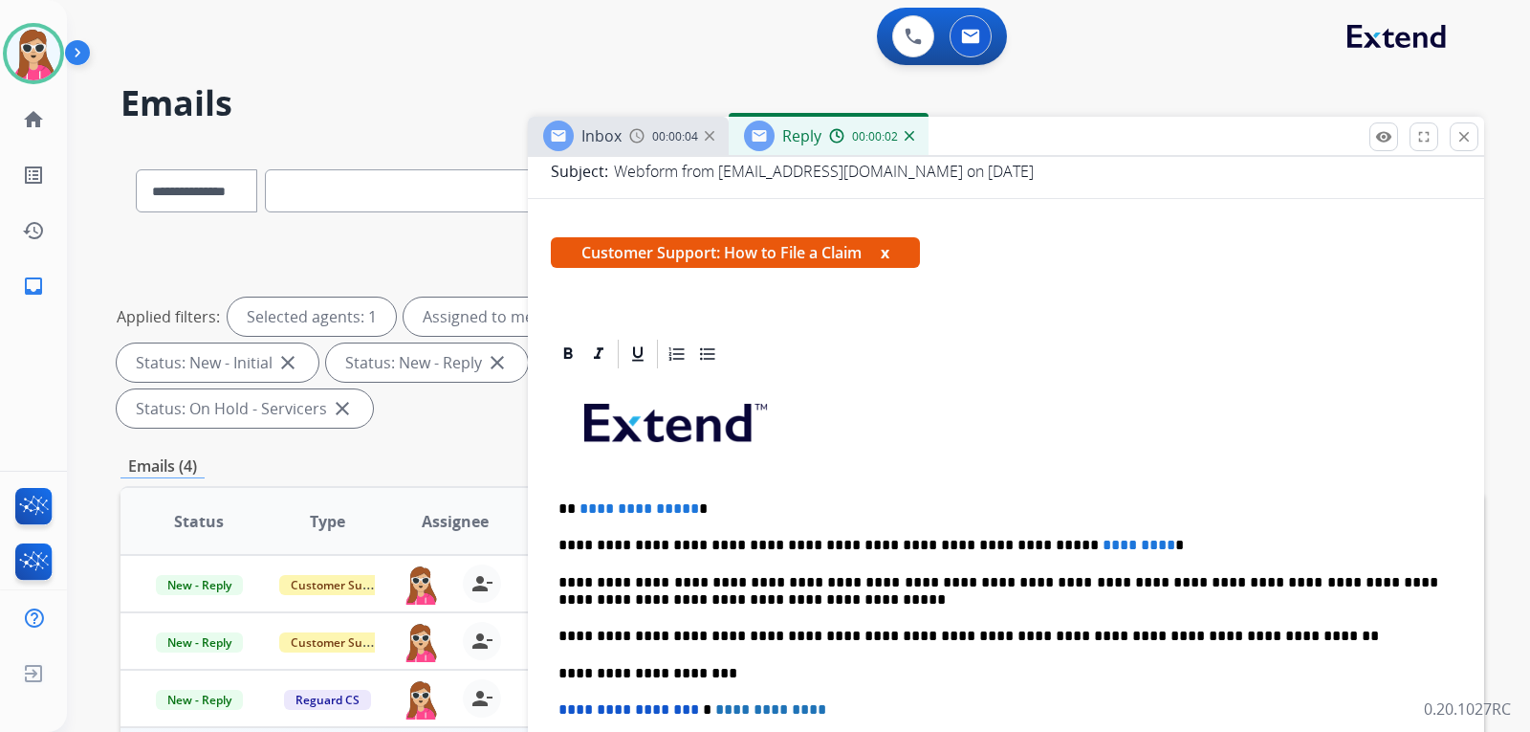
scroll to position [287, 0]
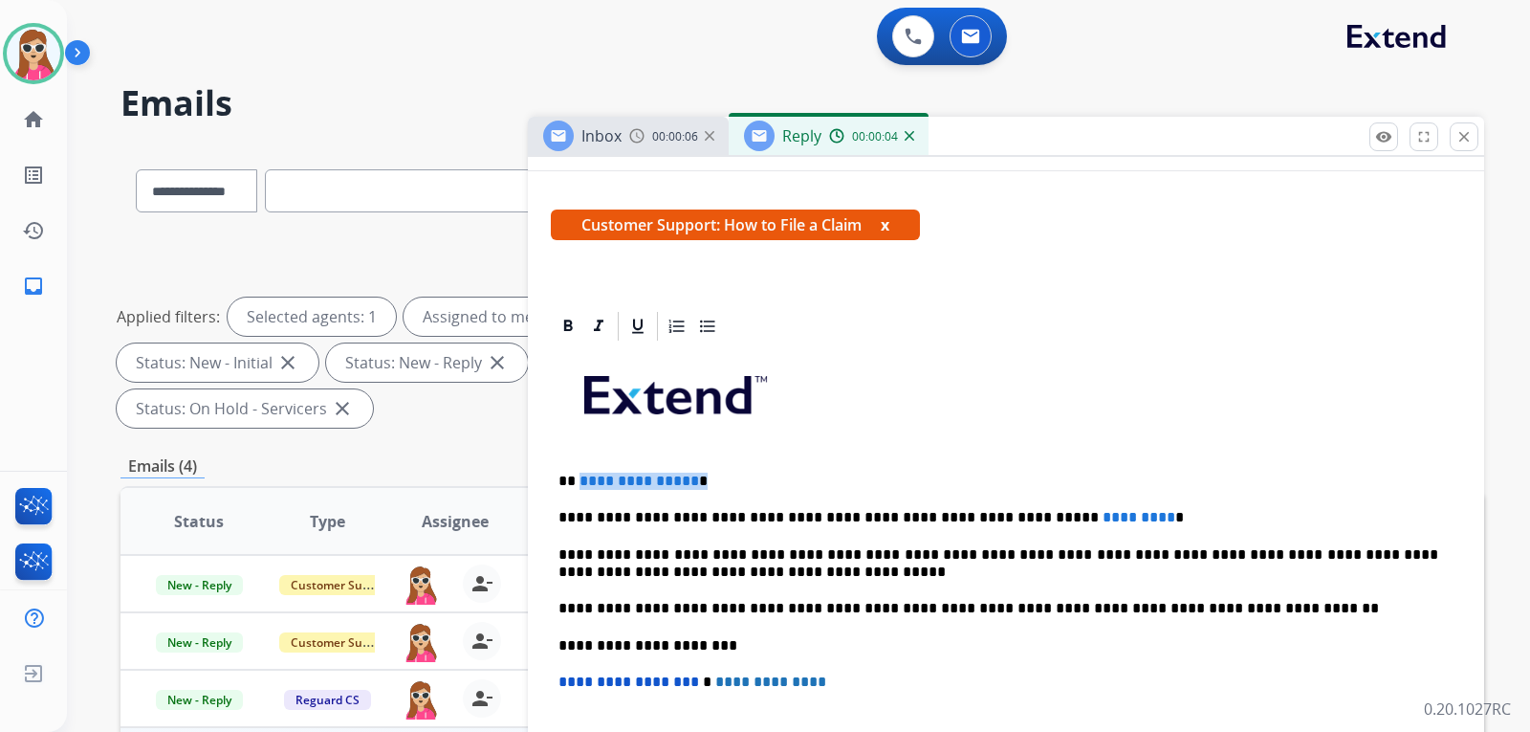
drag, startPoint x: 579, startPoint y: 475, endPoint x: 693, endPoint y: 475, distance: 113.8
click at [693, 475] on p "**********" at bounding box center [998, 480] width 880 height 17
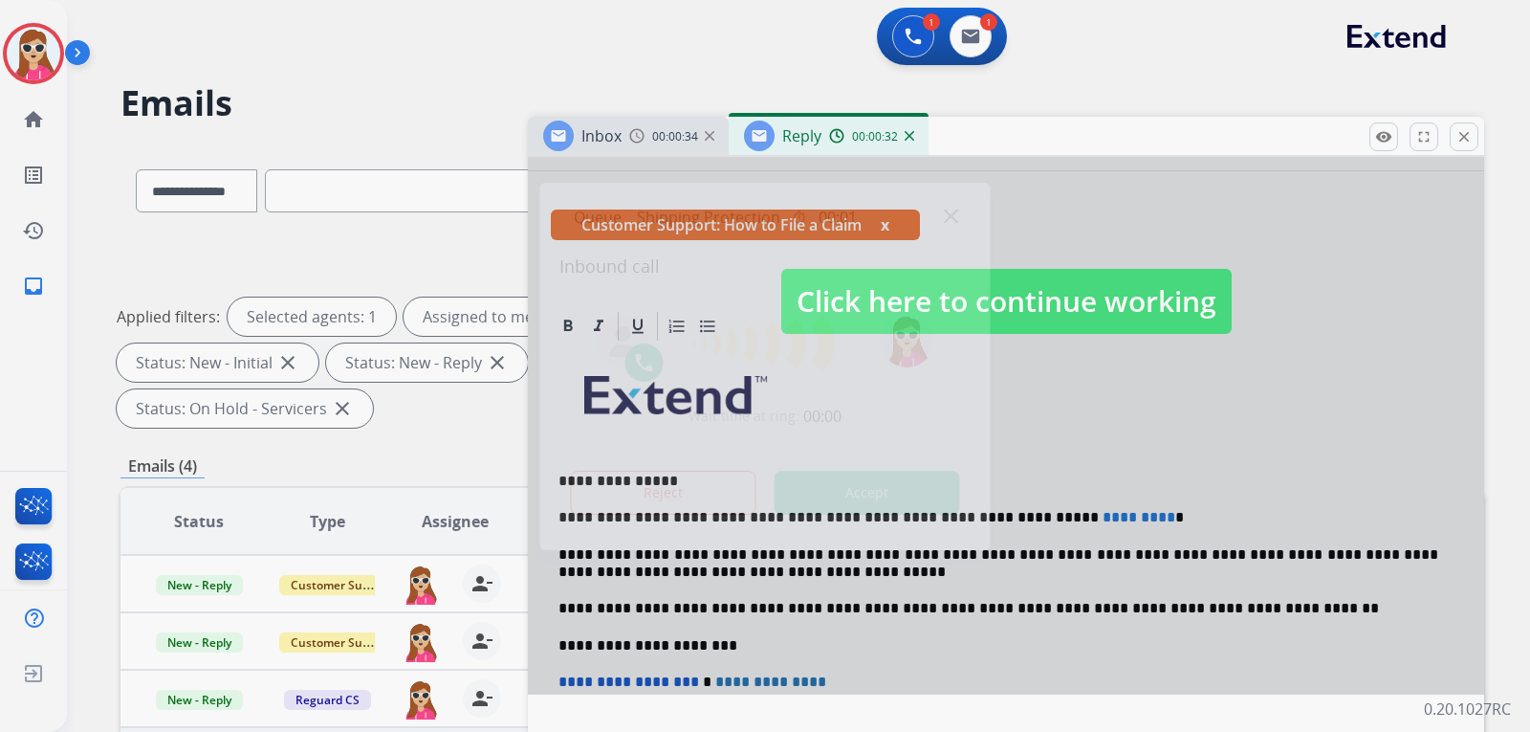
click at [1040, 515] on div at bounding box center [765, 366] width 1530 height 732
click at [913, 483] on button "Accept" at bounding box center [868, 492] width 186 height 44
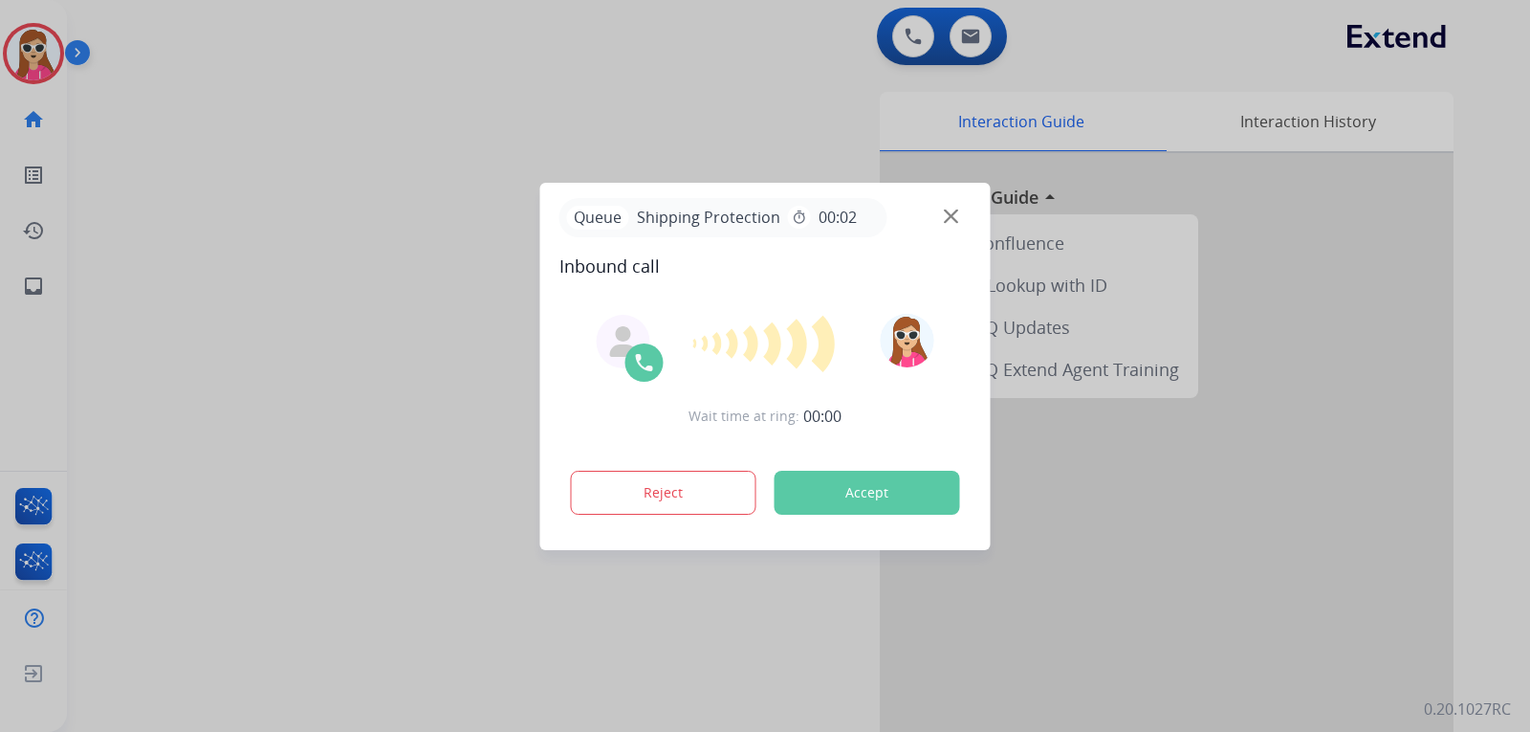
click at [878, 490] on button "Accept" at bounding box center [868, 492] width 186 height 44
drag, startPoint x: 869, startPoint y: 494, endPoint x: 864, endPoint y: 508, distance: 14.2
click at [865, 505] on button "Accept" at bounding box center [868, 492] width 186 height 44
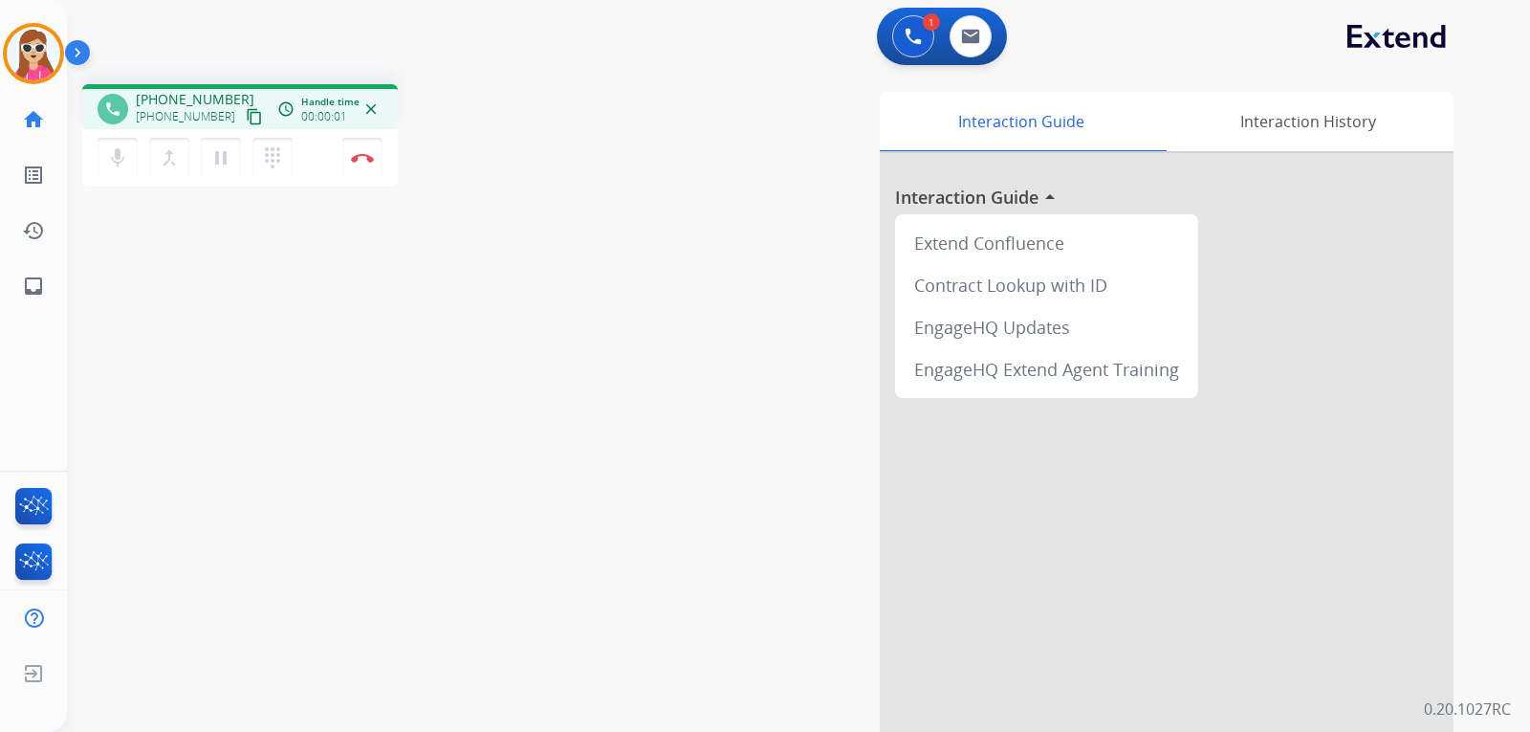
click at [246, 120] on mat-icon "content_copy" at bounding box center [254, 116] width 17 height 17
click at [363, 164] on button "Disconnect" at bounding box center [362, 158] width 40 height 40
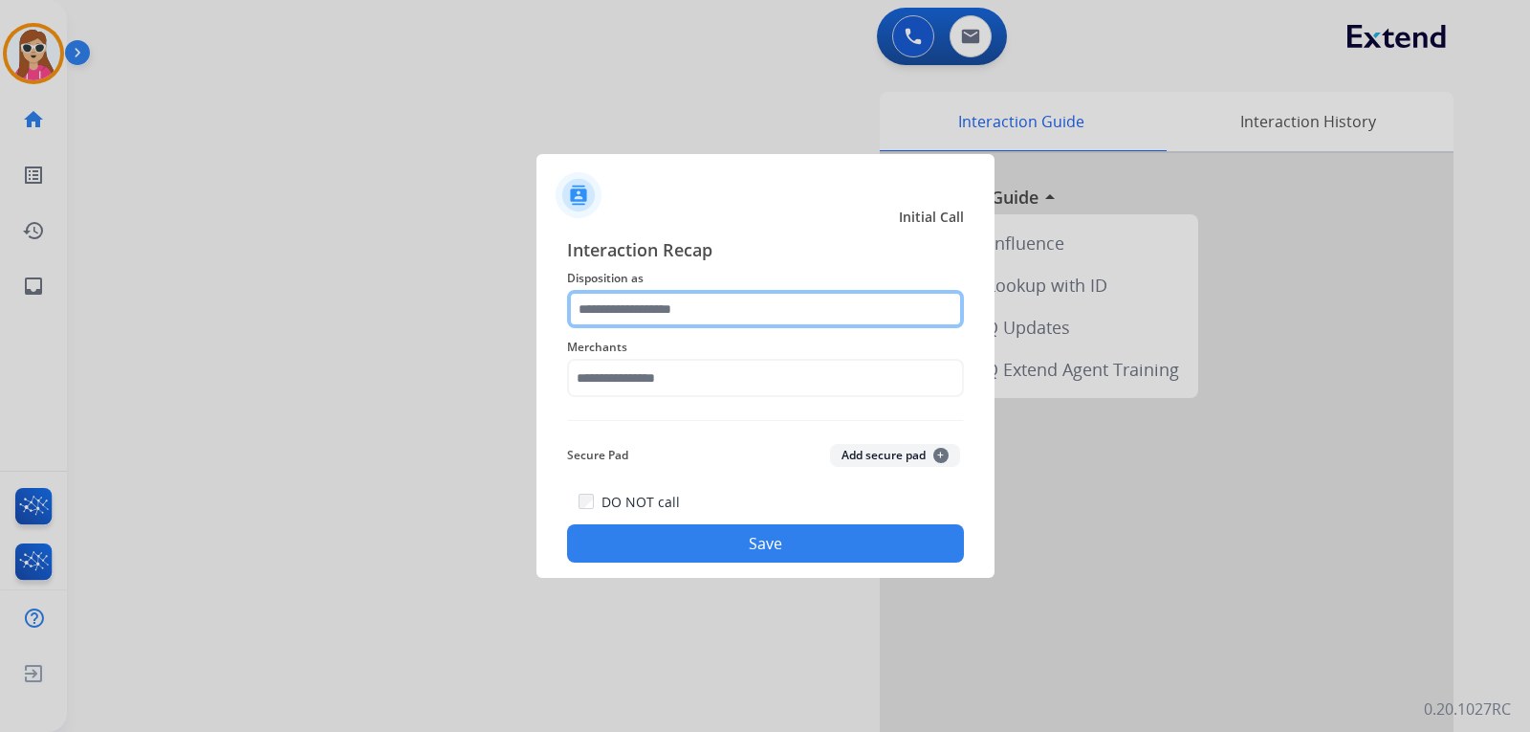
click at [784, 315] on input "text" at bounding box center [765, 309] width 397 height 38
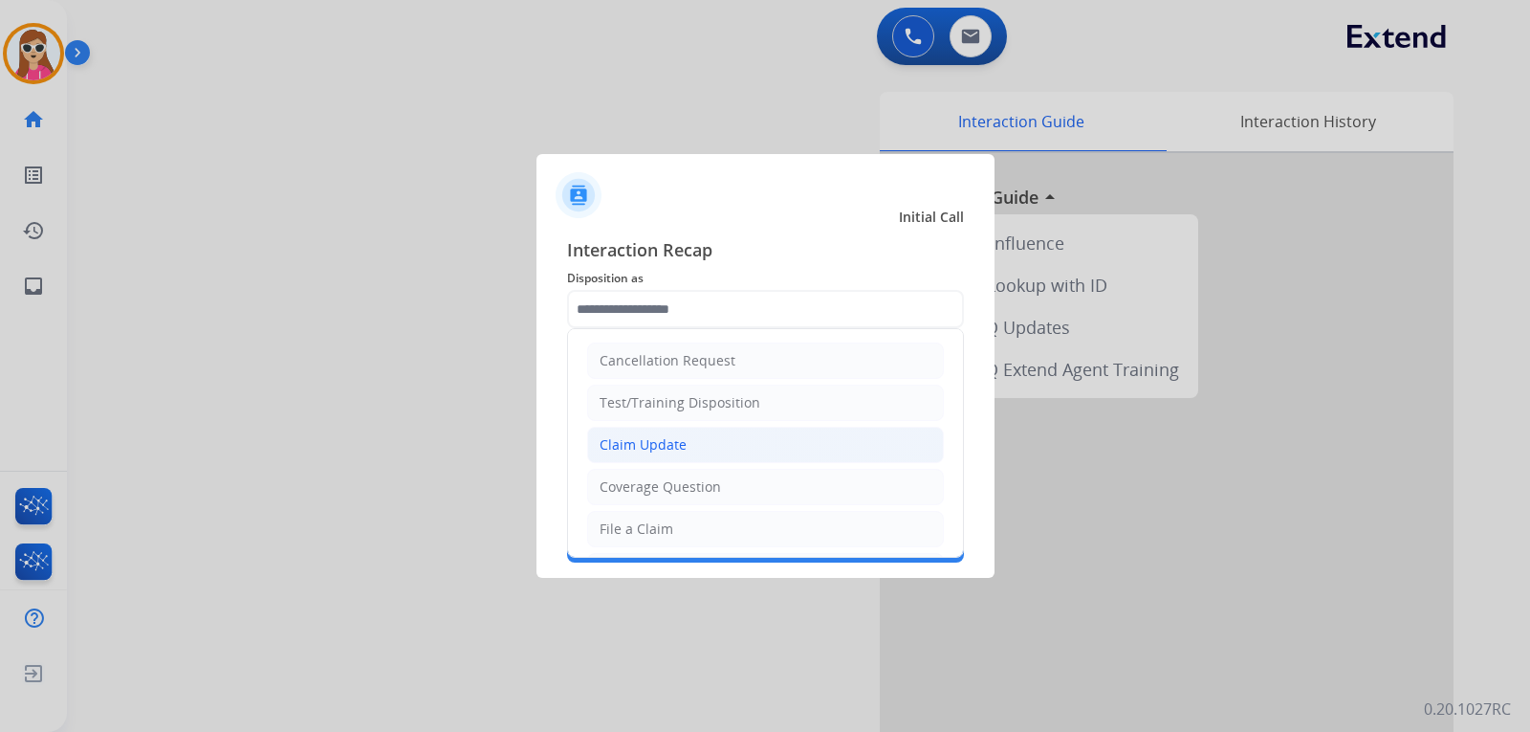
click at [724, 444] on li "Claim Update" at bounding box center [765, 444] width 357 height 36
type input "**********"
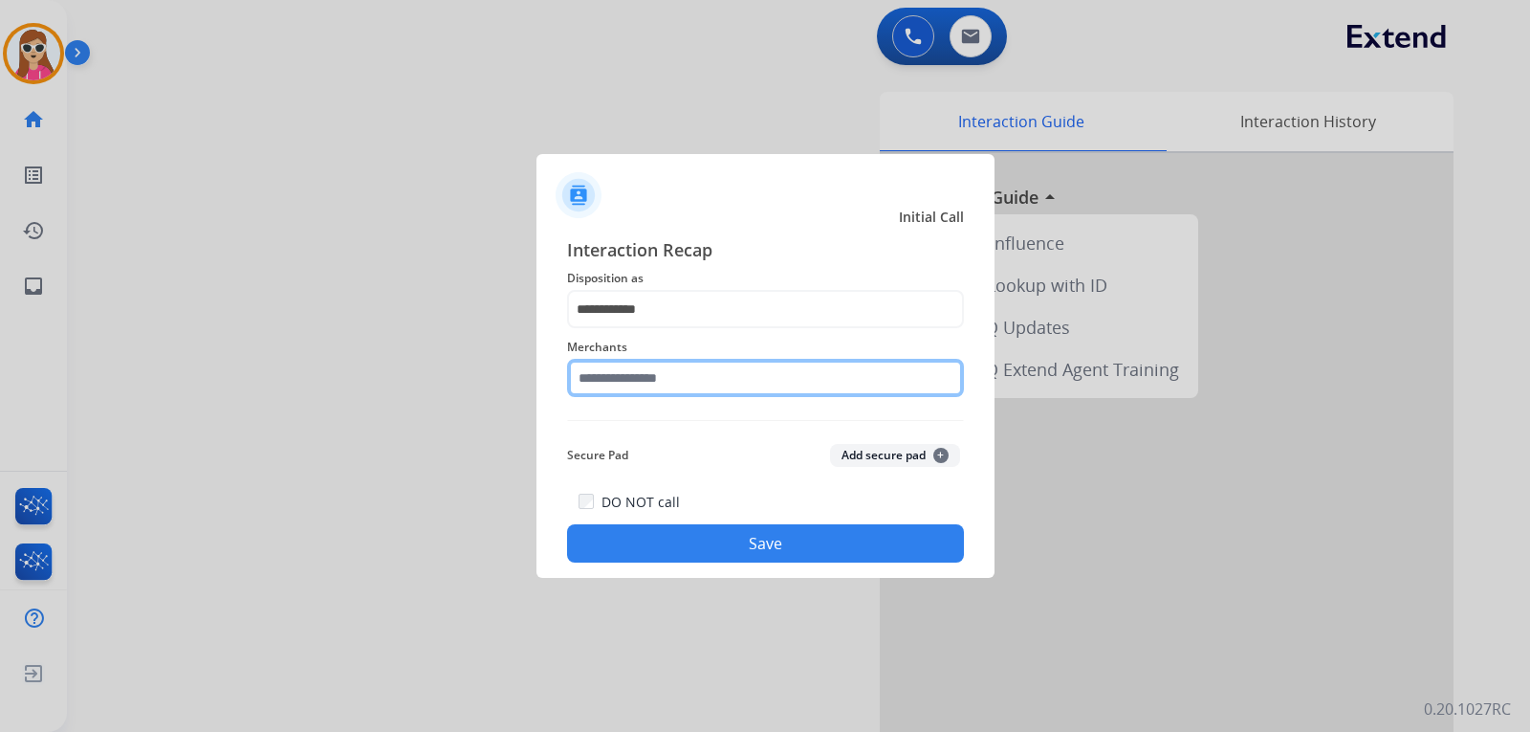
click at [687, 377] on input "text" at bounding box center [765, 378] width 397 height 38
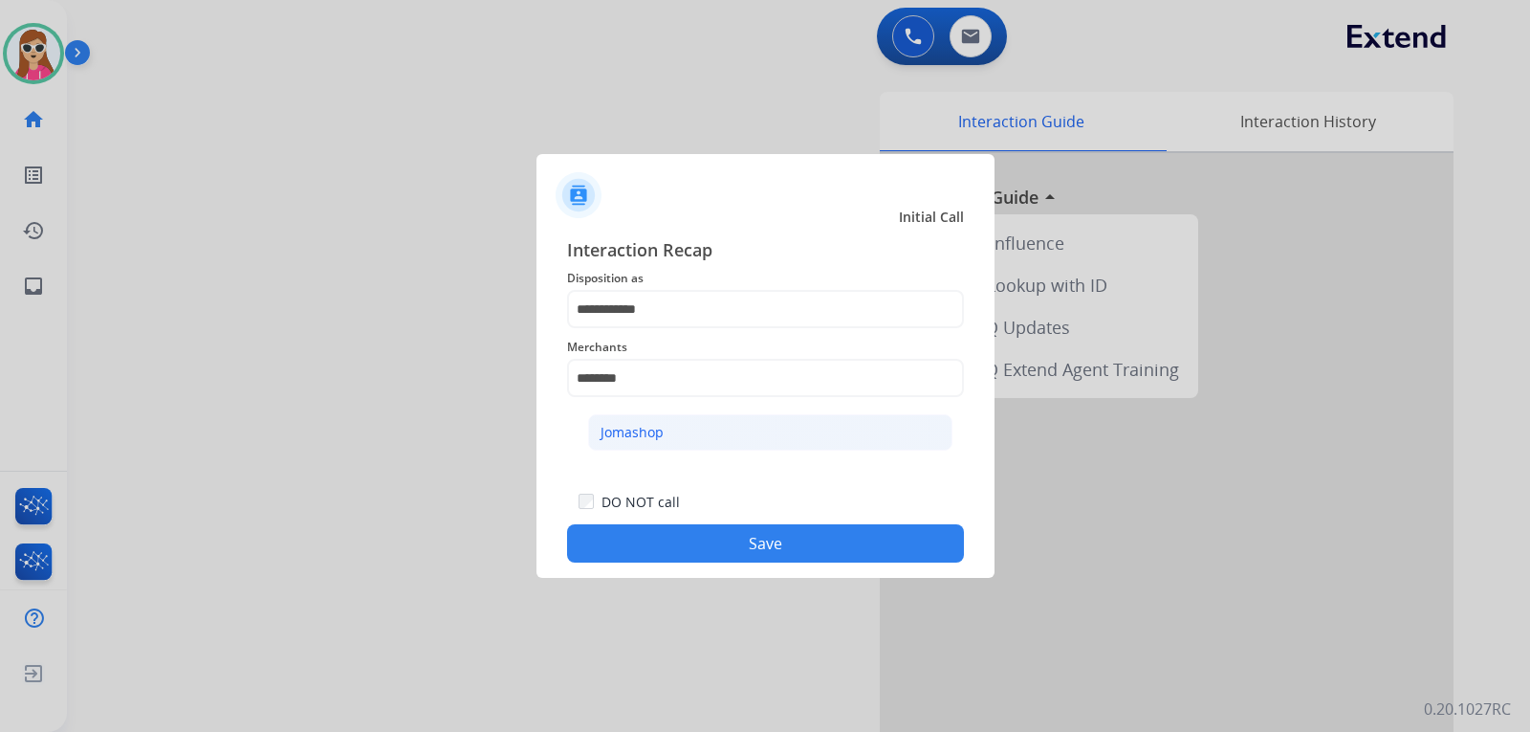
click at [784, 439] on li "Jomashop" at bounding box center [770, 432] width 364 height 36
type input "********"
click at [857, 553] on button "Save" at bounding box center [765, 543] width 397 height 38
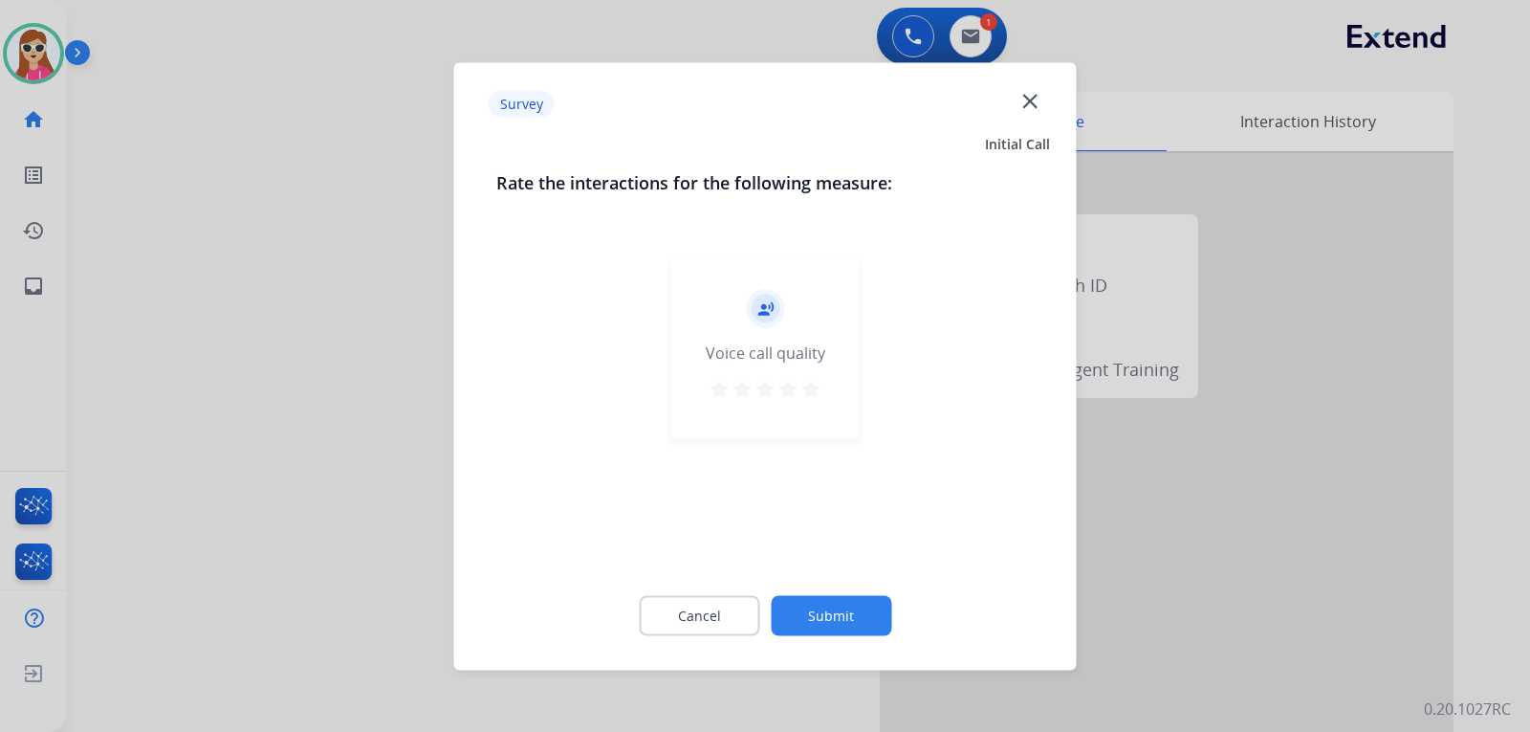
click at [813, 382] on mat-icon "star" at bounding box center [810, 388] width 23 height 23
click at [852, 620] on button "Submit" at bounding box center [831, 615] width 120 height 40
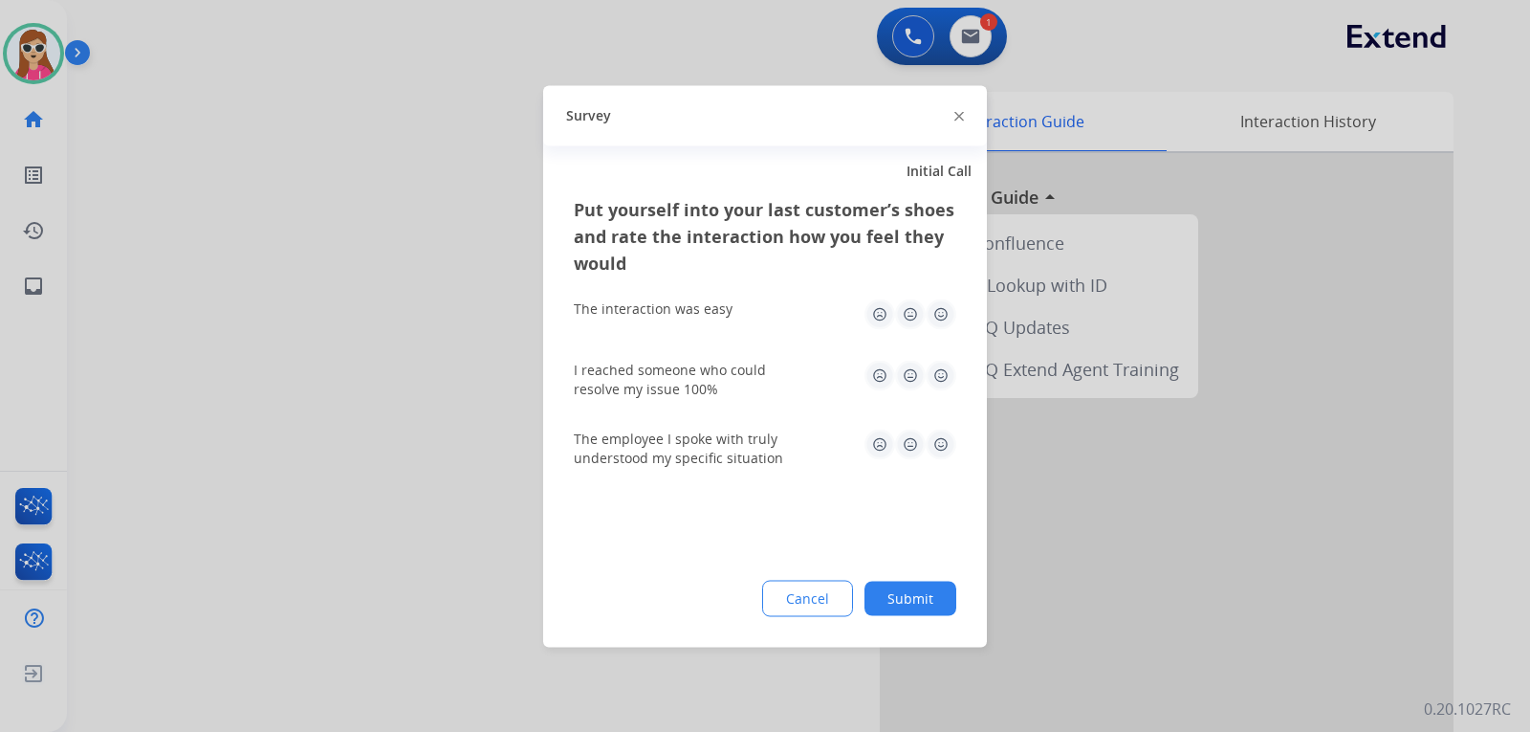
click at [945, 316] on img at bounding box center [941, 313] width 31 height 31
click at [947, 383] on img at bounding box center [941, 375] width 31 height 31
click at [941, 442] on img at bounding box center [941, 443] width 31 height 31
click at [917, 612] on button "Submit" at bounding box center [910, 597] width 92 height 34
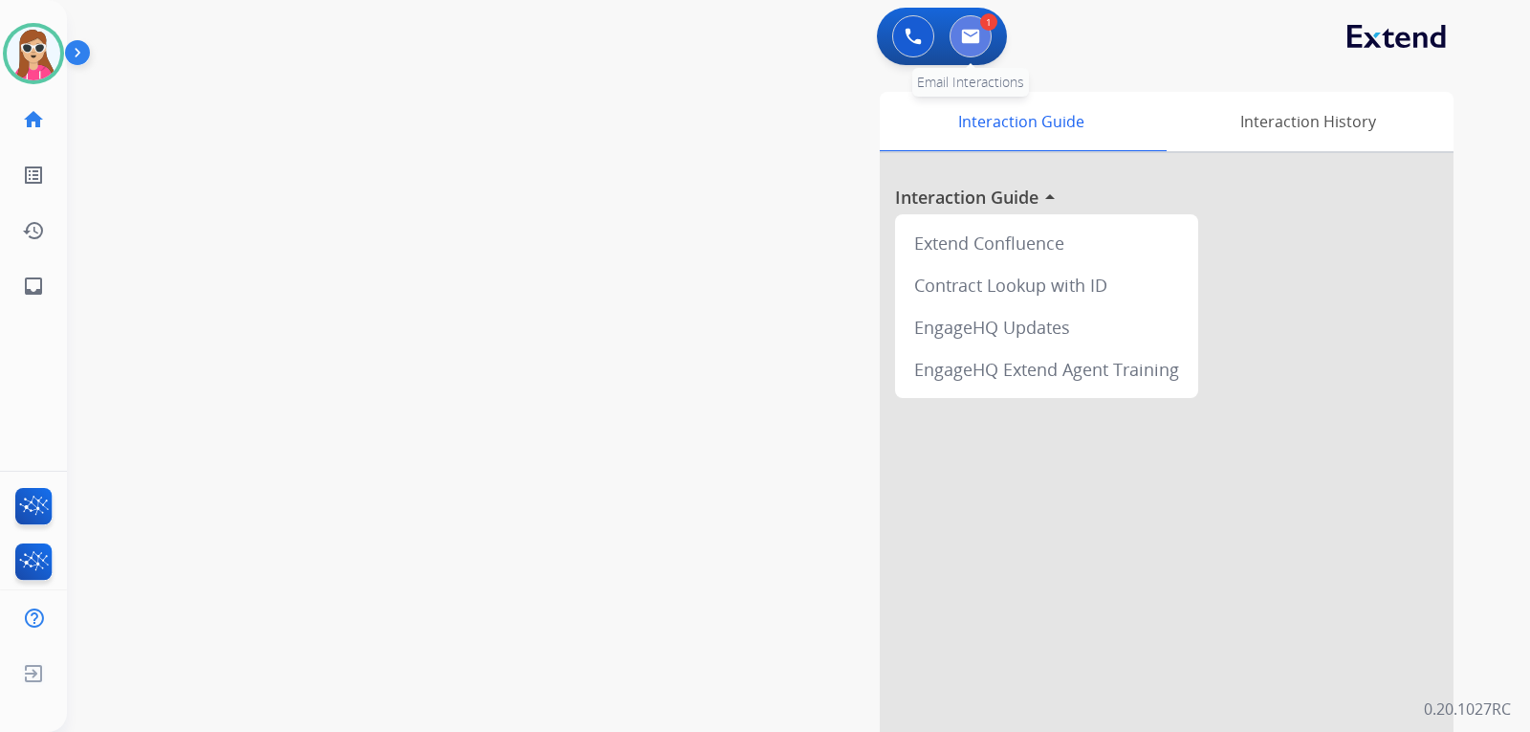
click at [965, 50] on button at bounding box center [971, 36] width 42 height 42
select select "**********"
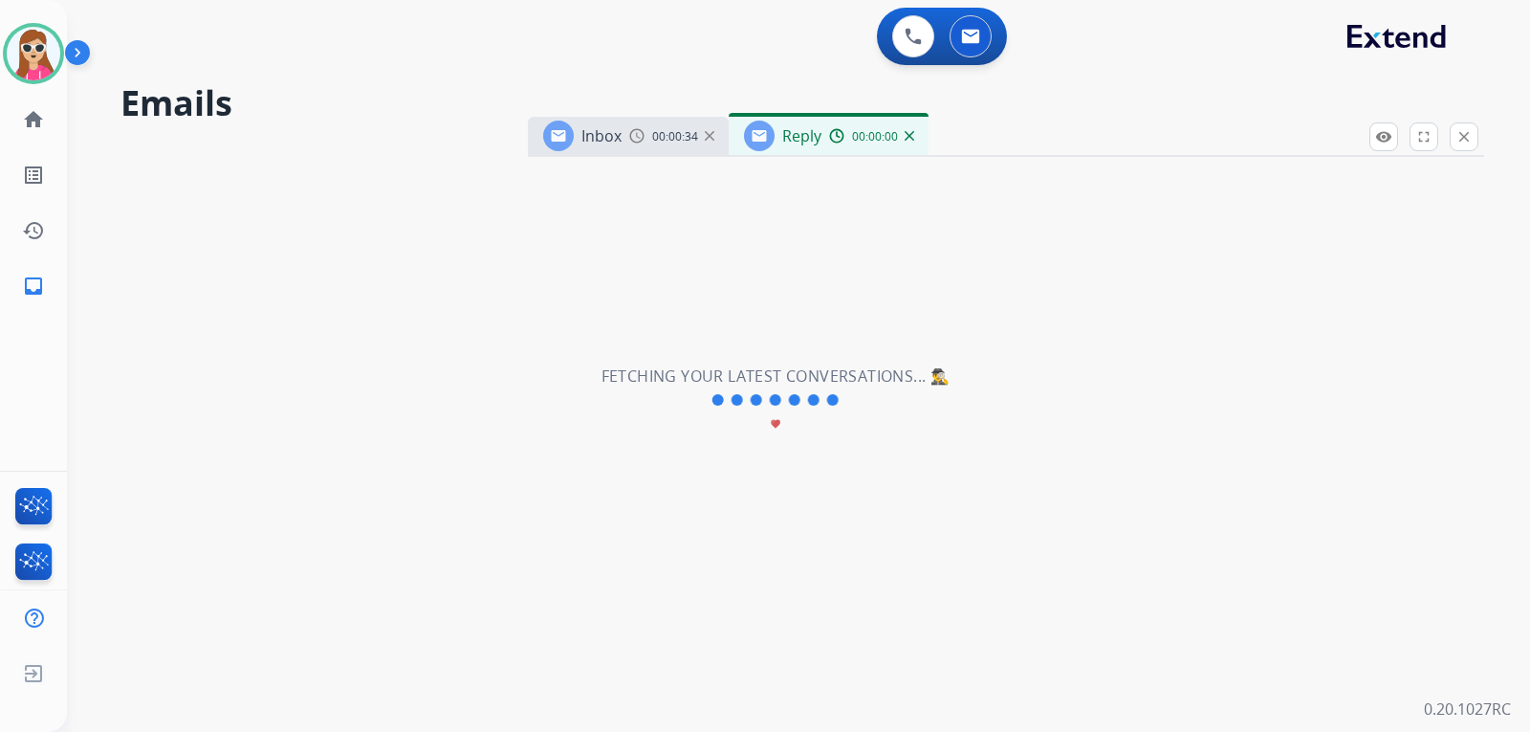
select select "**********"
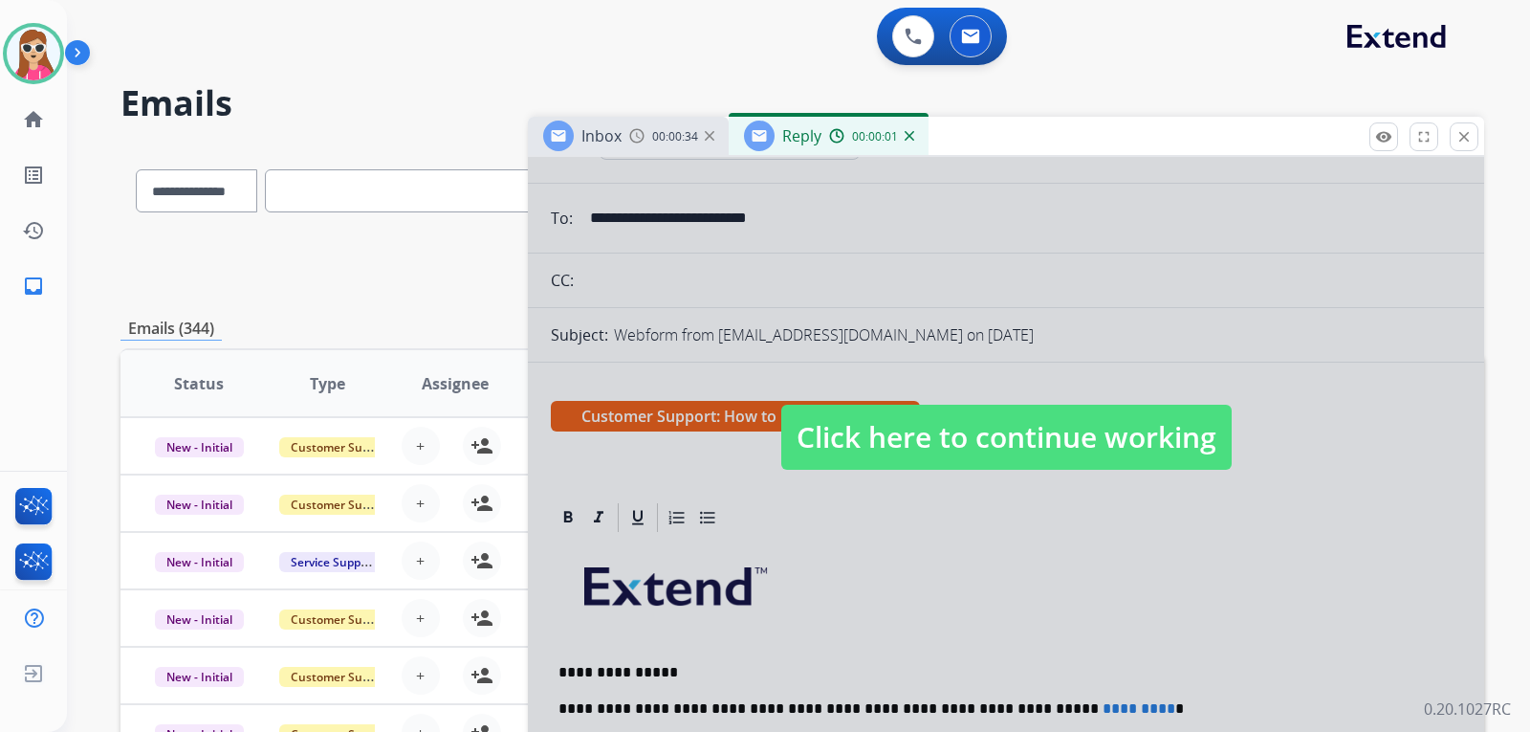
click at [1110, 426] on span "Click here to continue working" at bounding box center [1006, 436] width 450 height 65
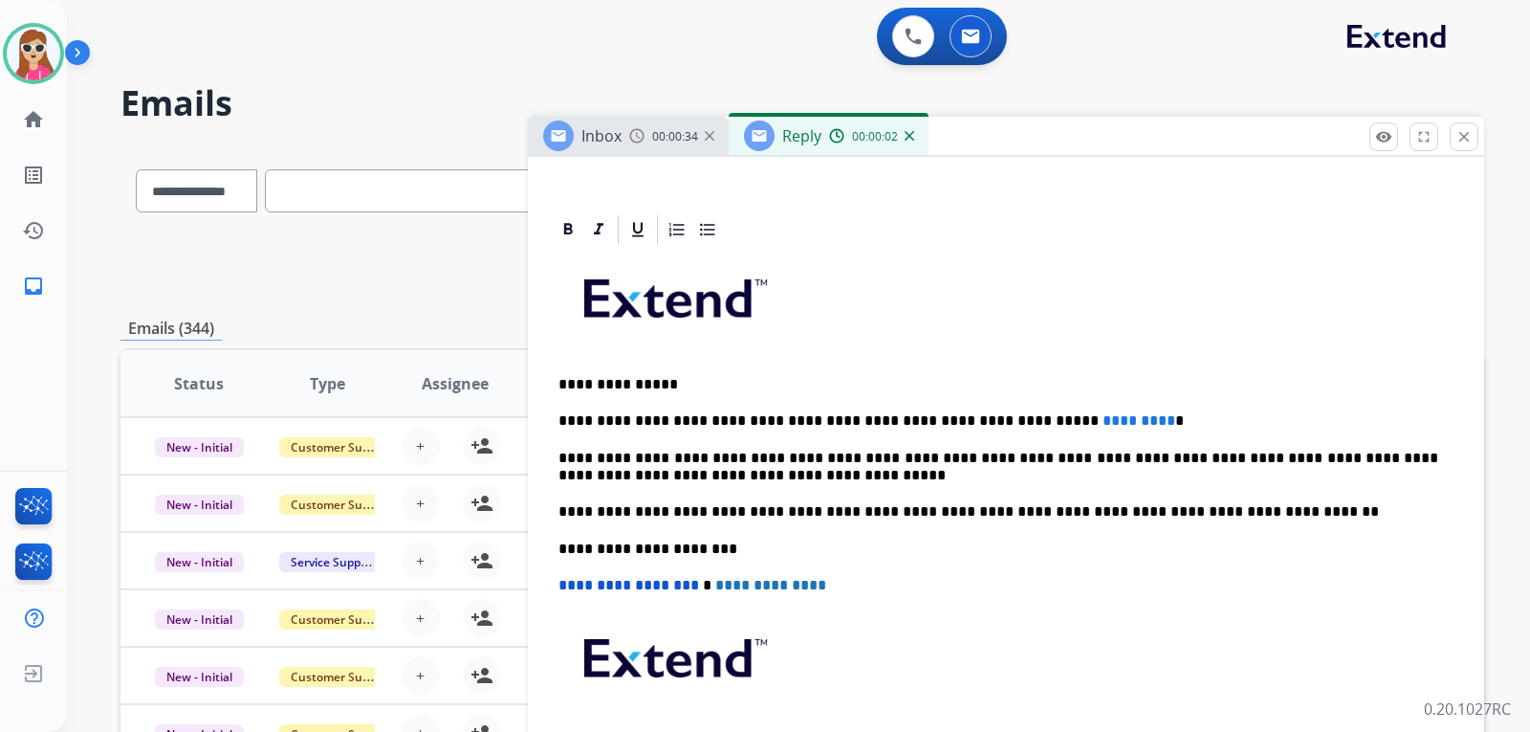
scroll to position [456, 0]
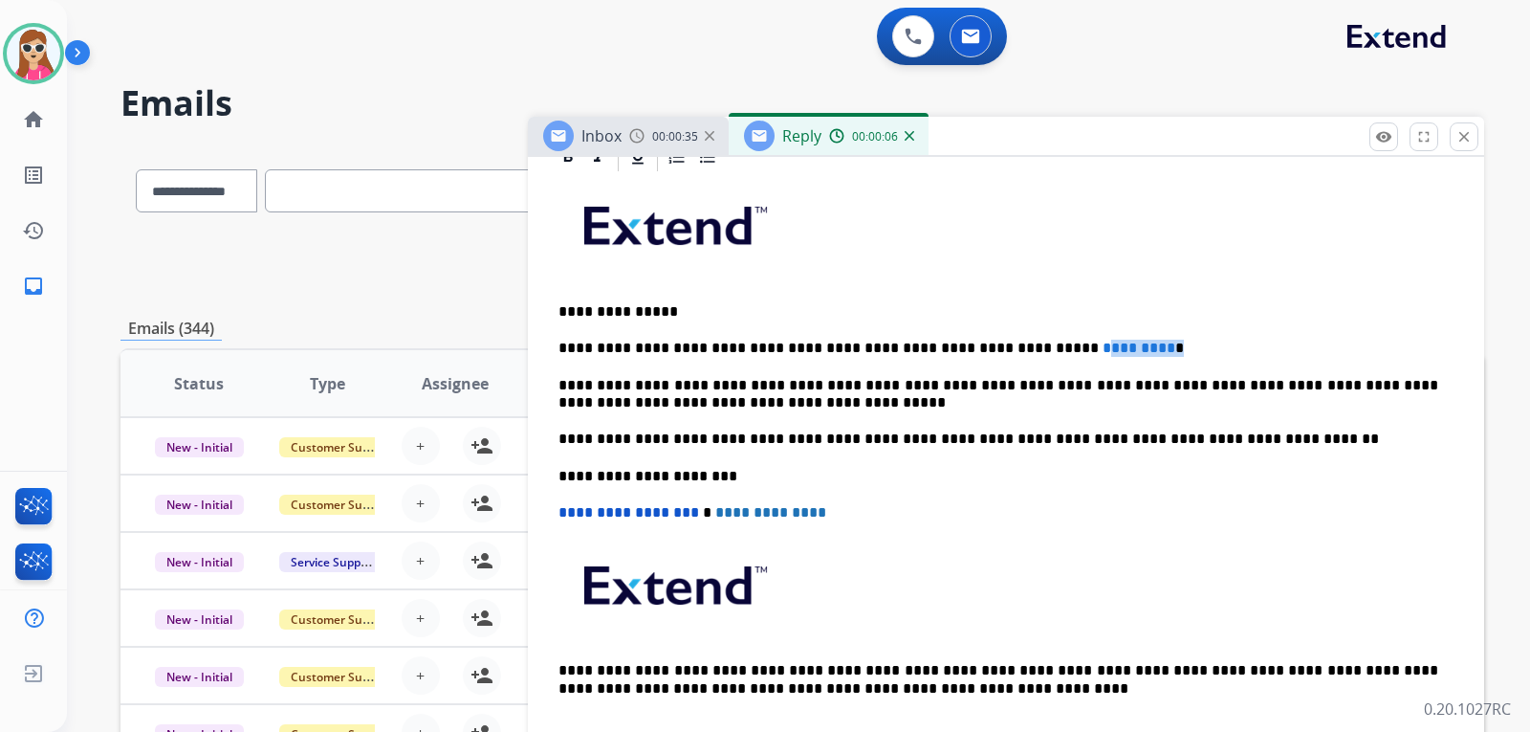
drag, startPoint x: 1004, startPoint y: 346, endPoint x: 1089, endPoint y: 354, distance: 85.5
click at [1089, 354] on p "**********" at bounding box center [998, 347] width 880 height 17
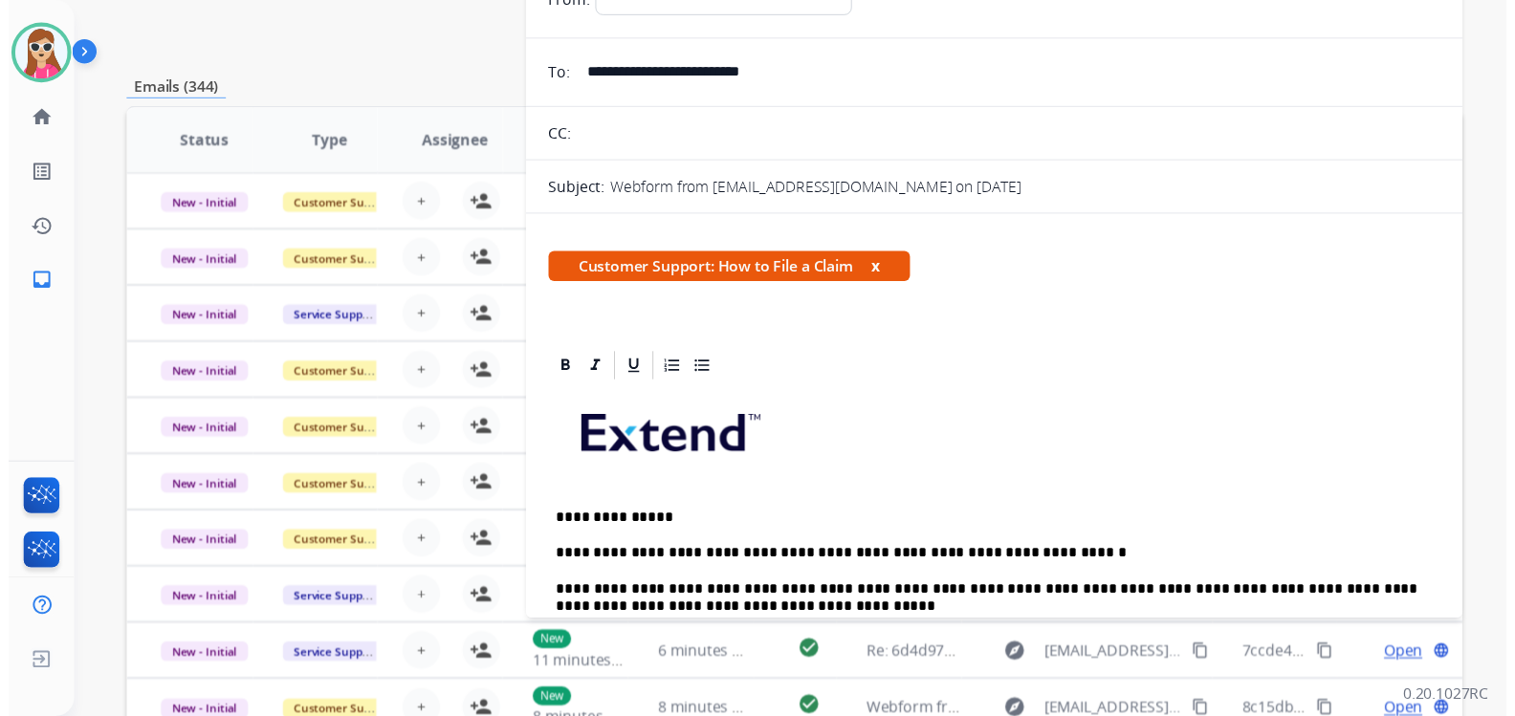
scroll to position [0, 0]
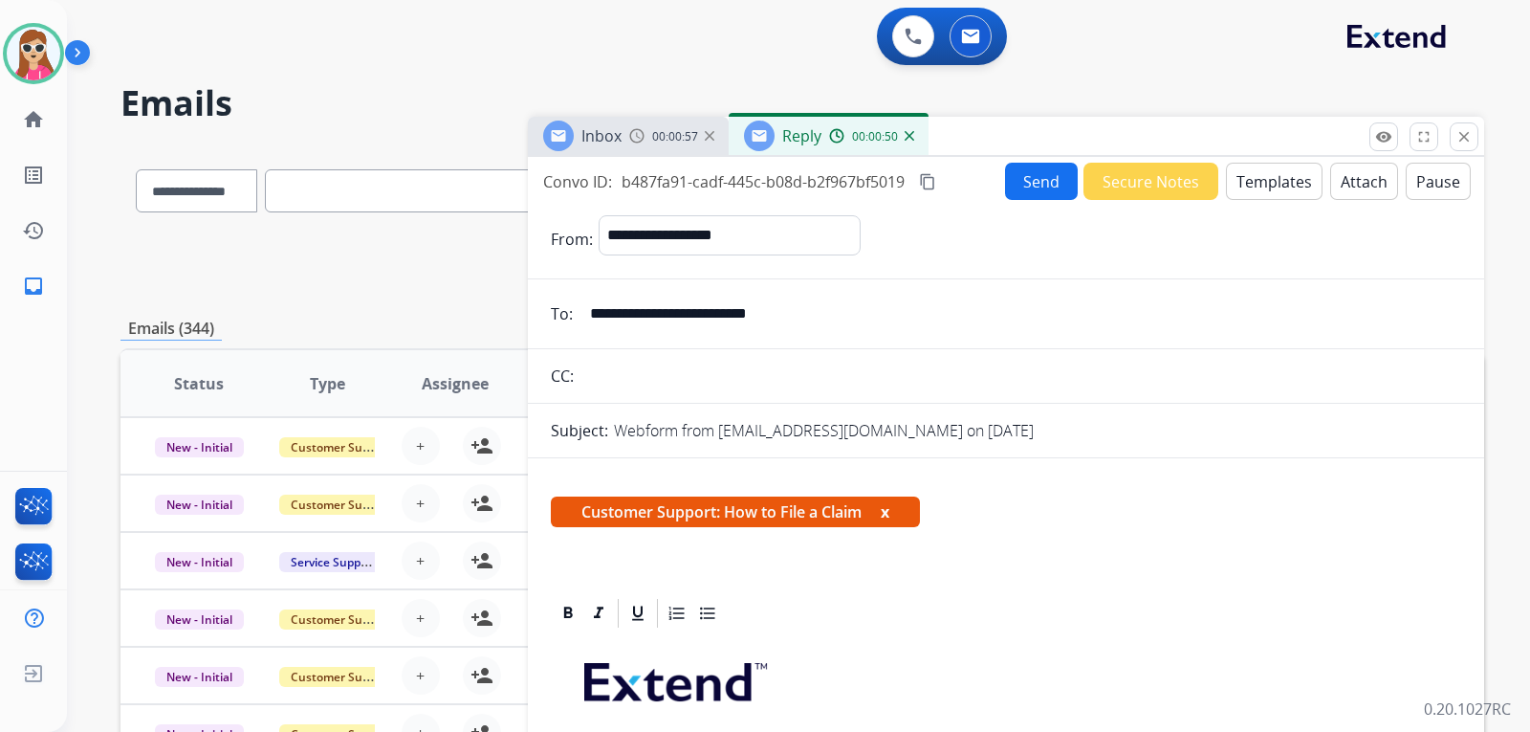
click at [1024, 167] on button "Send" at bounding box center [1041, 181] width 73 height 37
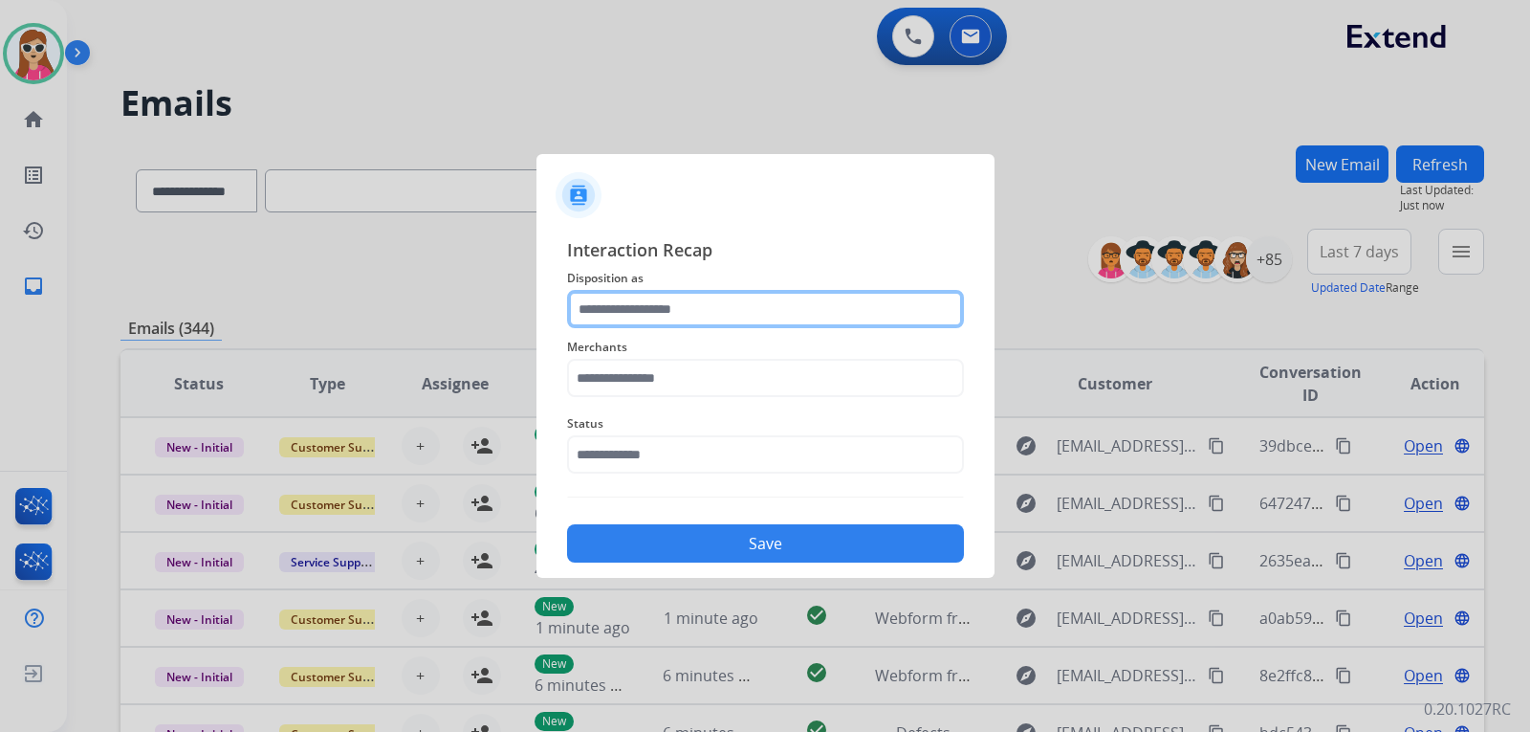
click at [744, 306] on input "text" at bounding box center [765, 309] width 397 height 38
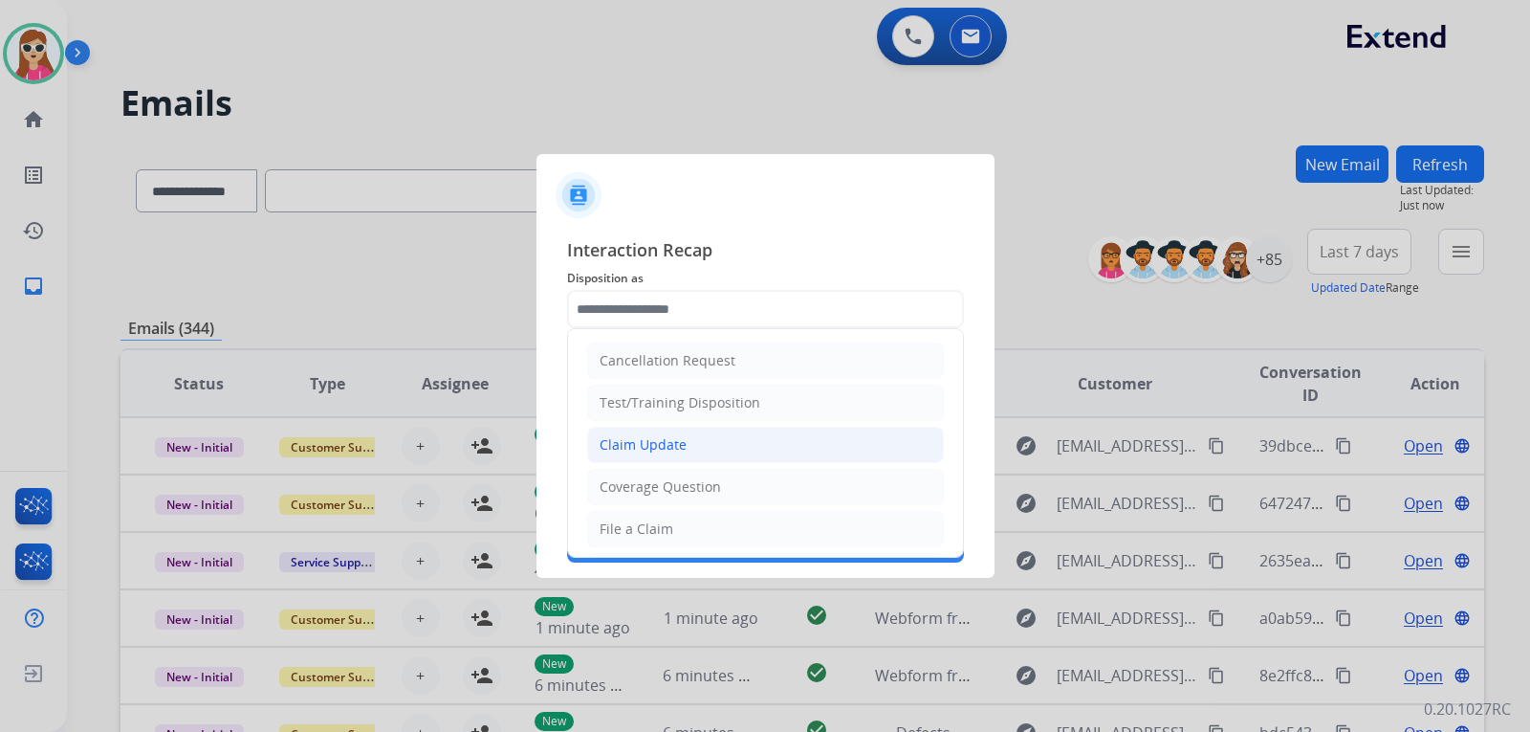
click at [667, 444] on div "Claim Update" at bounding box center [643, 444] width 87 height 19
type input "**********"
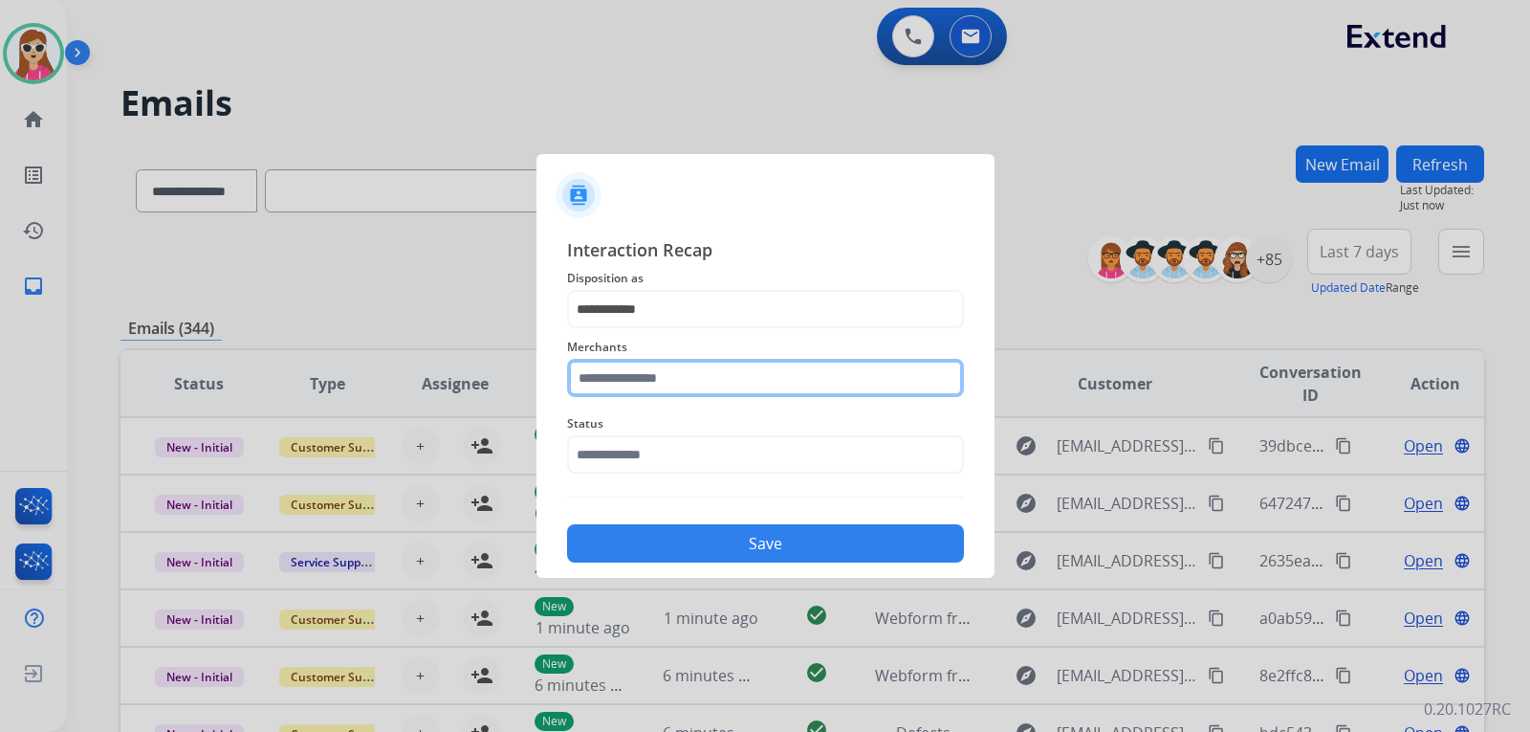
click at [667, 393] on input "text" at bounding box center [765, 378] width 397 height 38
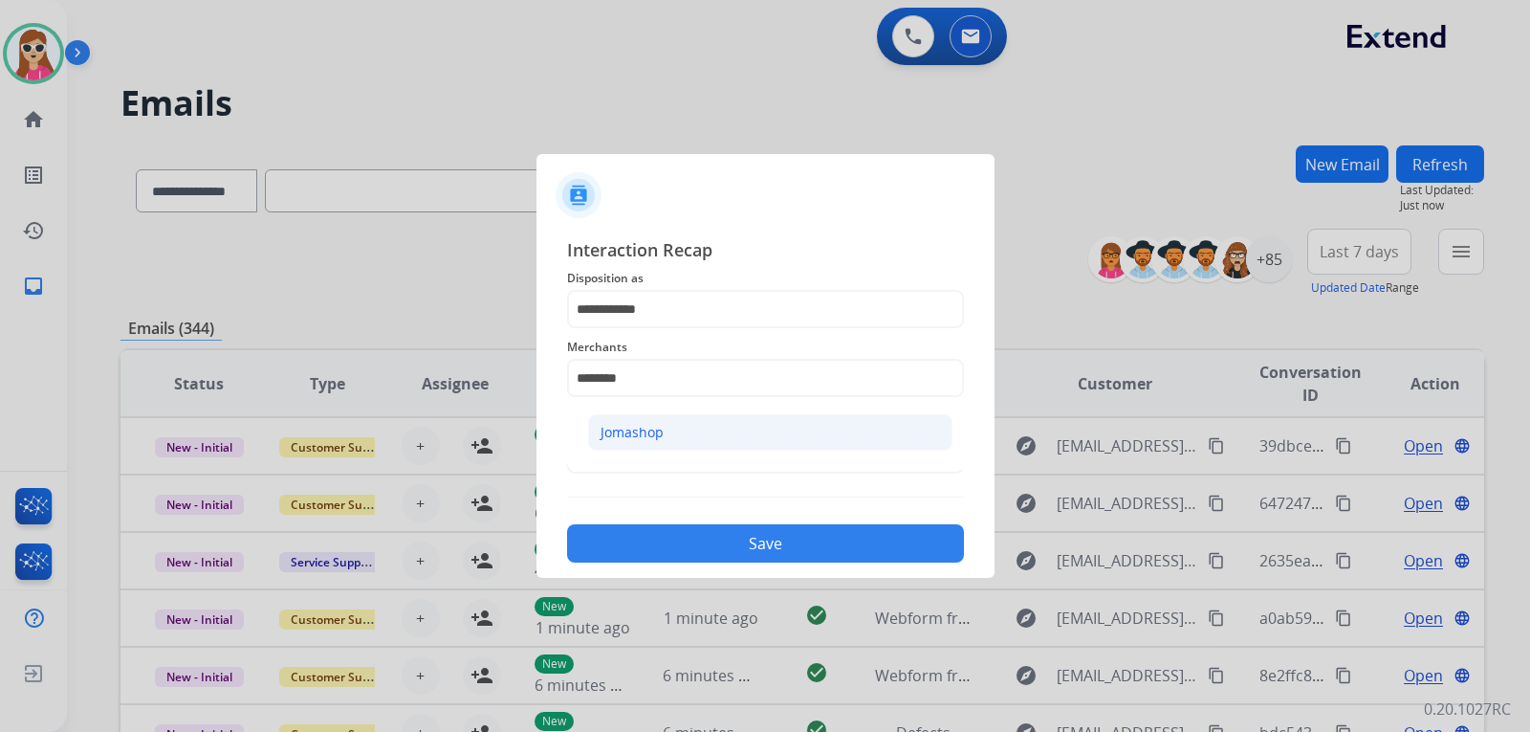
click at [632, 437] on div "Jomashop" at bounding box center [632, 432] width 63 height 19
type input "********"
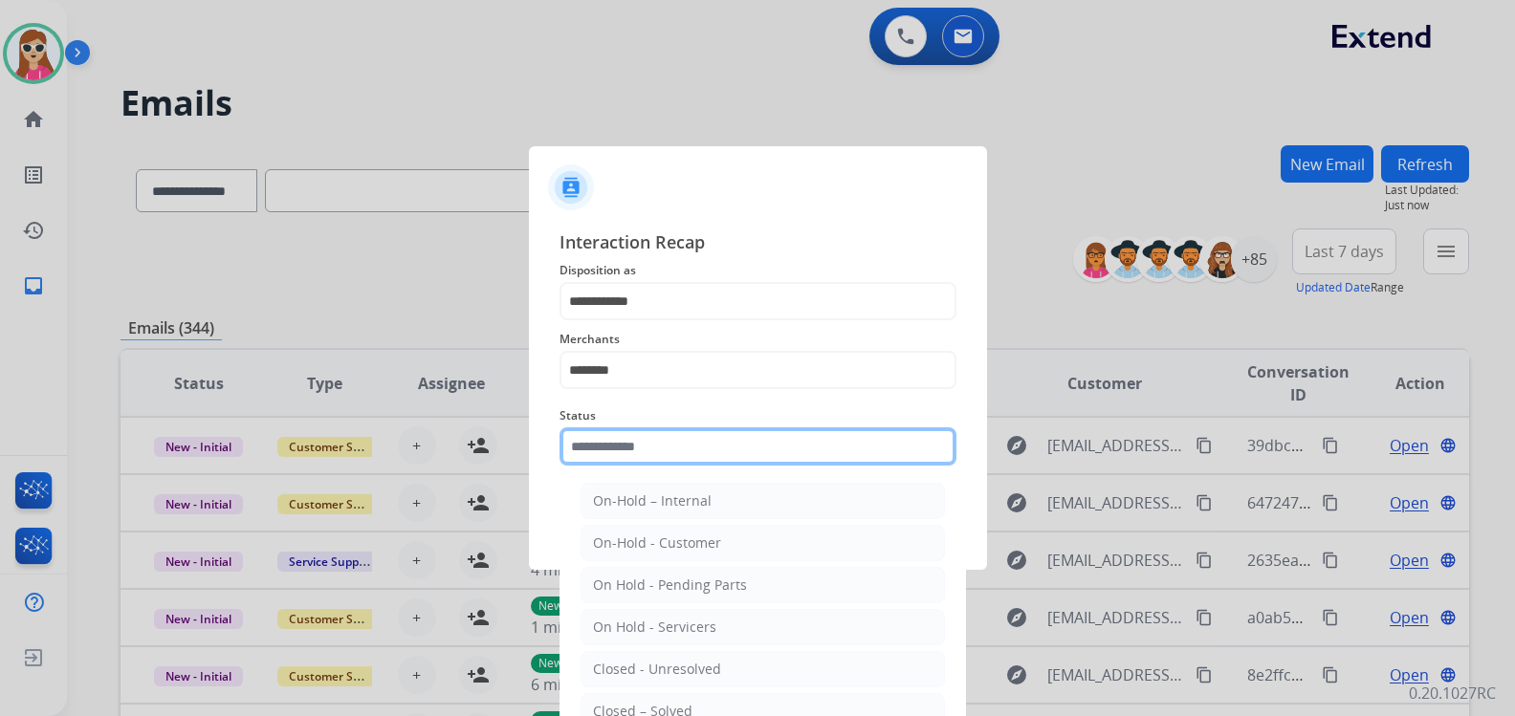
click at [673, 472] on div "Status On-Hold – Internal On-Hold - Customer On Hold - Pending Parts On Hold - …" at bounding box center [757, 435] width 397 height 77
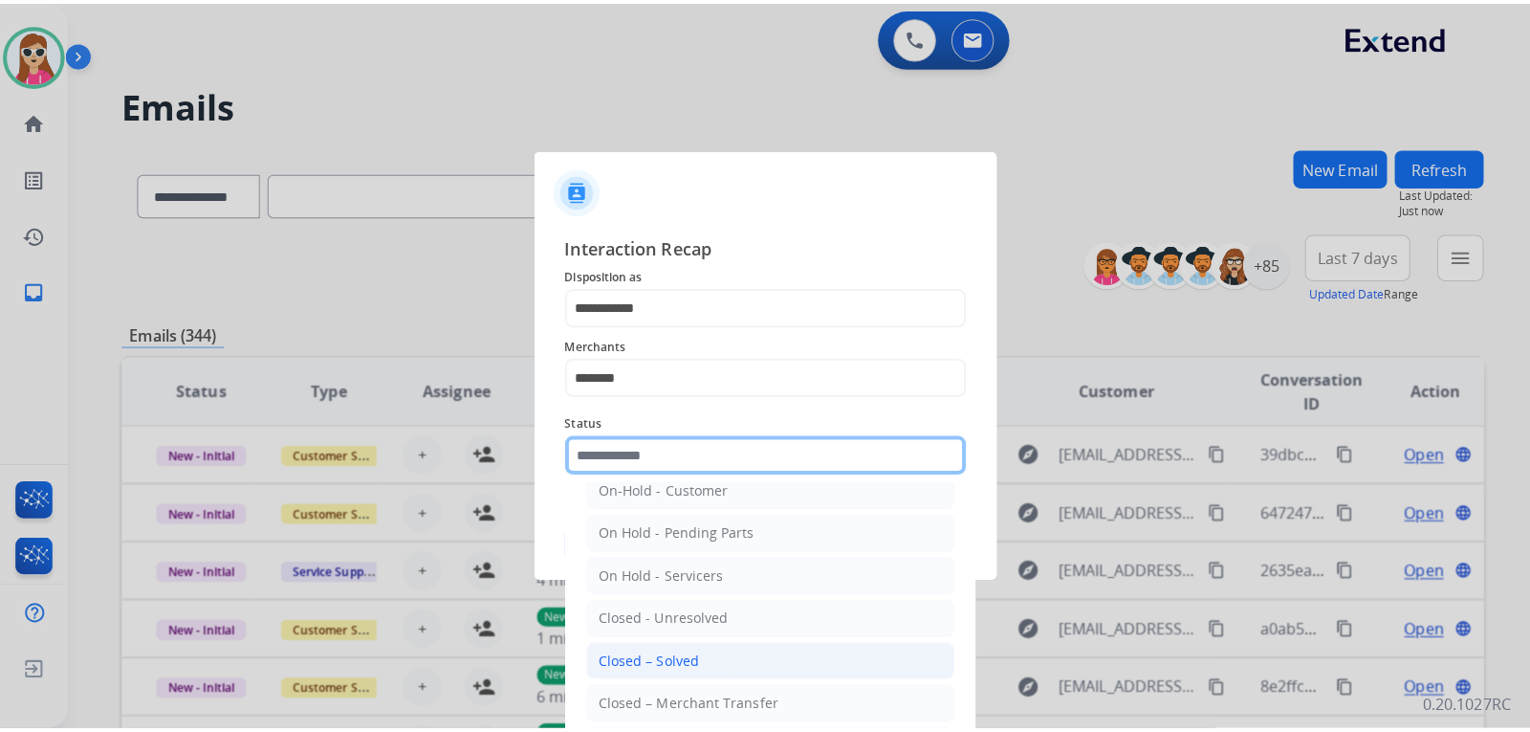
scroll to position [96, 0]
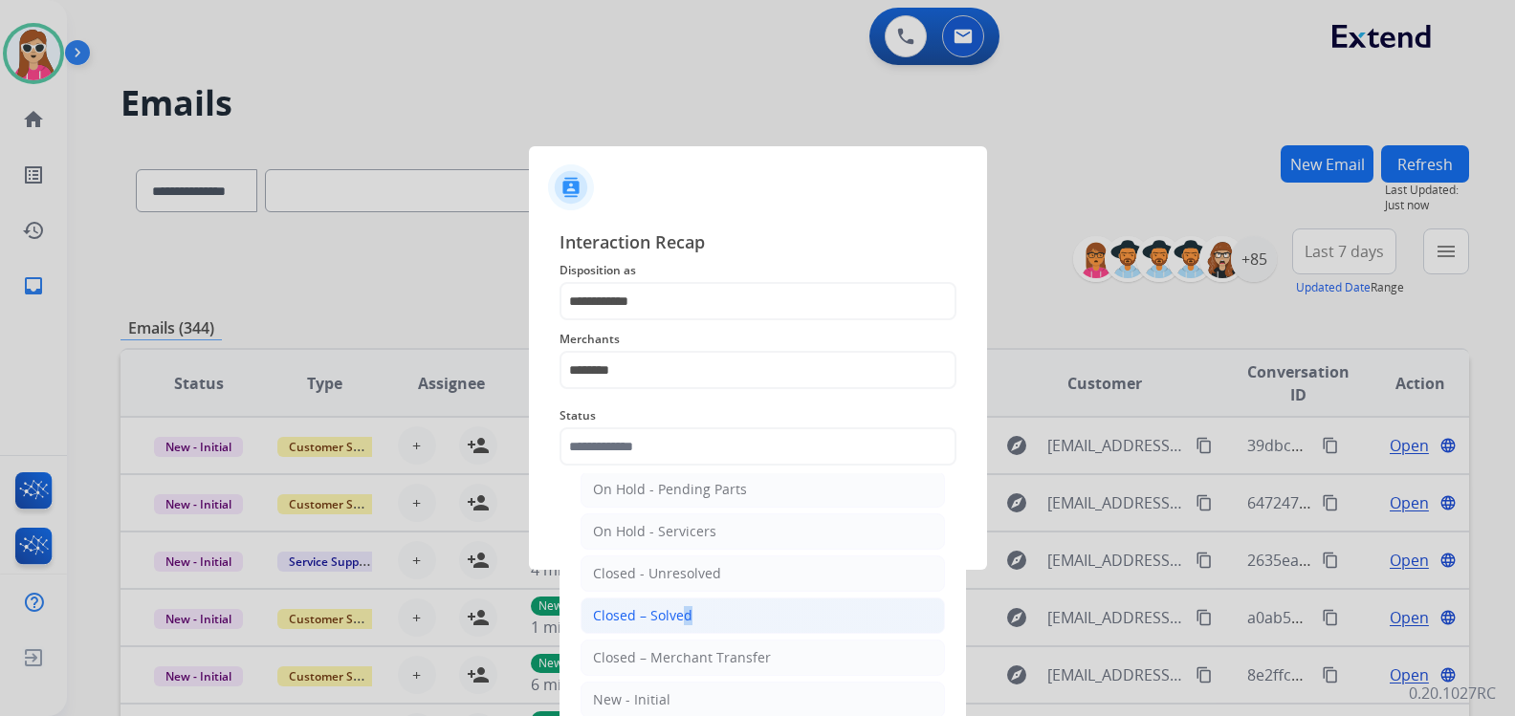
click at [672, 613] on div "Closed – Solved" at bounding box center [642, 615] width 99 height 19
type input "**********"
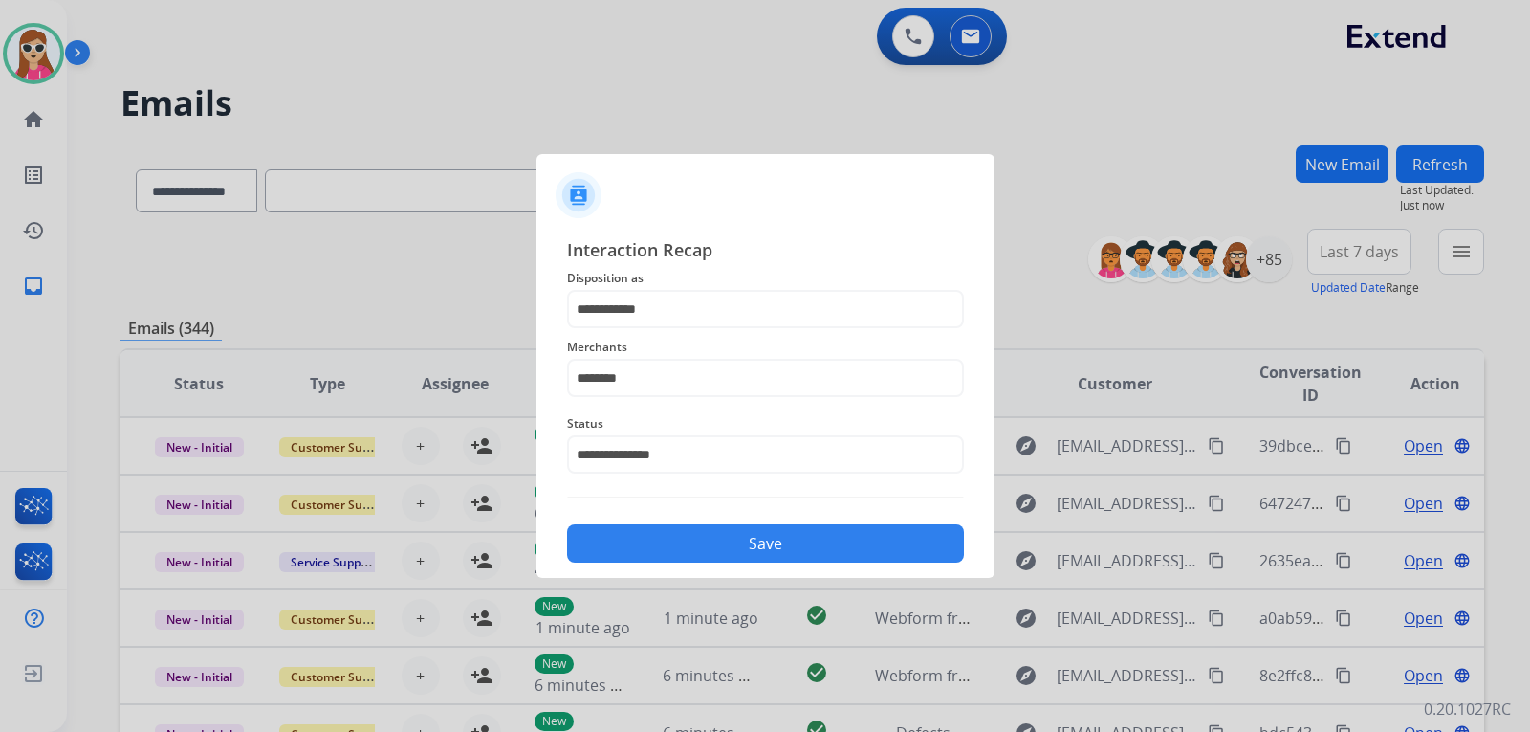
click at [686, 535] on button "Save" at bounding box center [765, 543] width 397 height 38
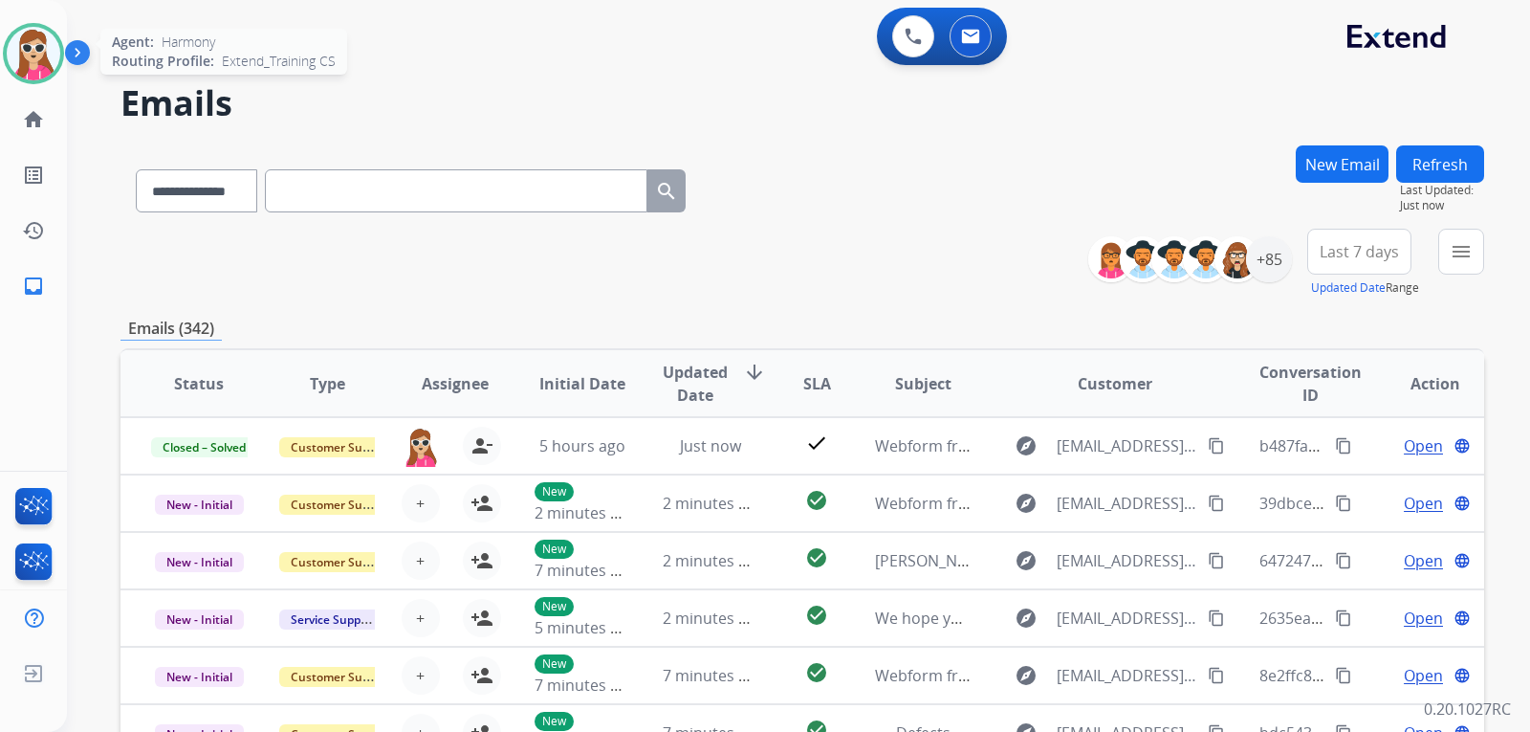
click at [35, 58] on img at bounding box center [34, 54] width 54 height 54
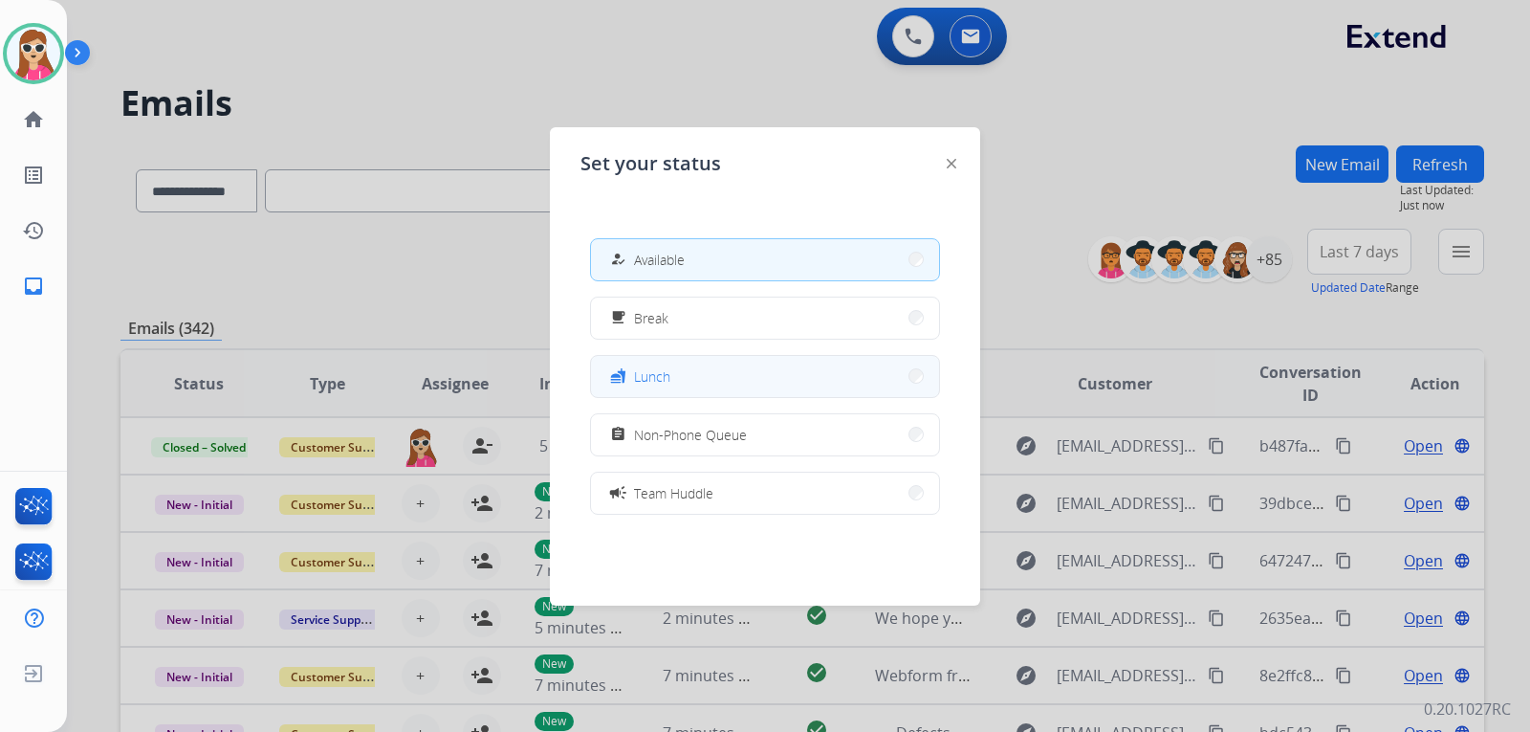
click at [726, 379] on button "fastfood Lunch" at bounding box center [765, 376] width 348 height 41
